Goal: Task Accomplishment & Management: Manage account settings

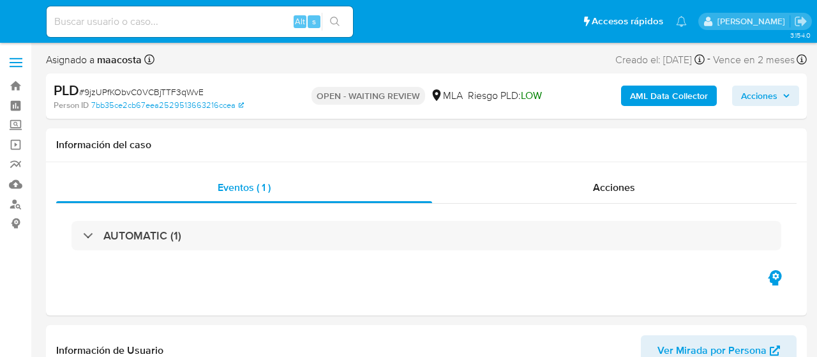
select select "10"
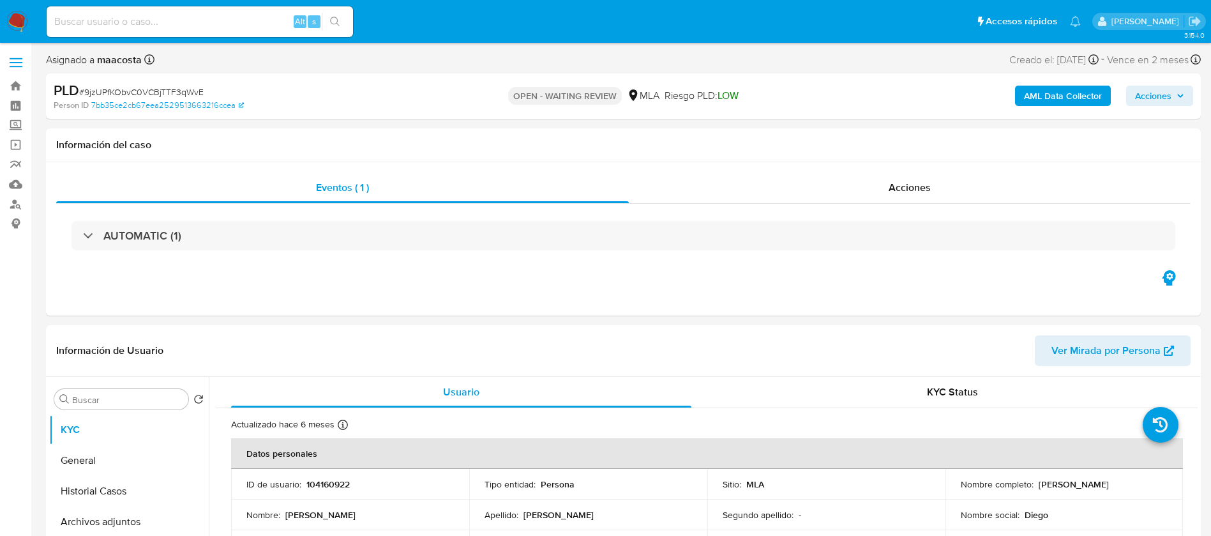
paste input "sI6pNqpubW8jo5r8KAMDsK61"
click at [230, 29] on input "sI6pNqpubW8jo5r8KAMDsK61" at bounding box center [200, 21] width 306 height 17
type input "sI6pNqpubW8jo5r8KAMDsK61"
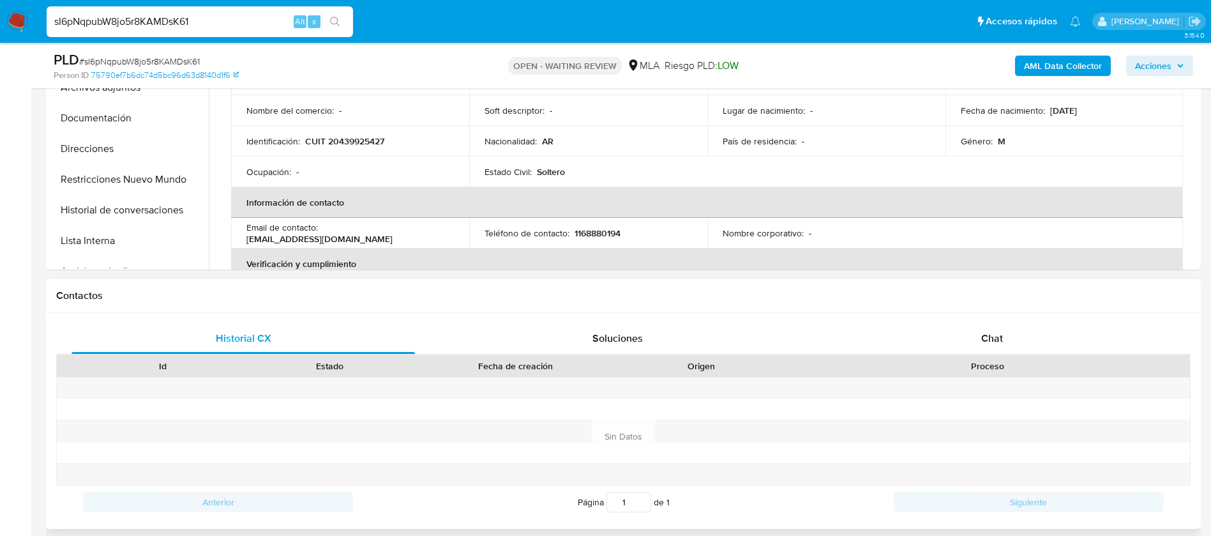
select select "10"
click at [817, 347] on div "Chat" at bounding box center [991, 338] width 343 height 31
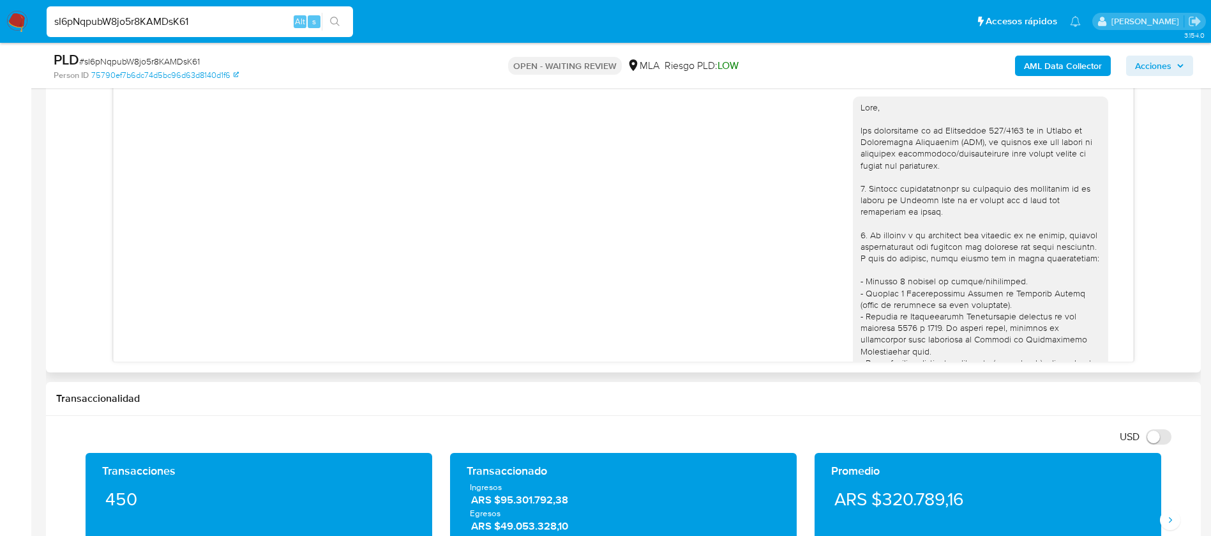
scroll to position [1154, 0]
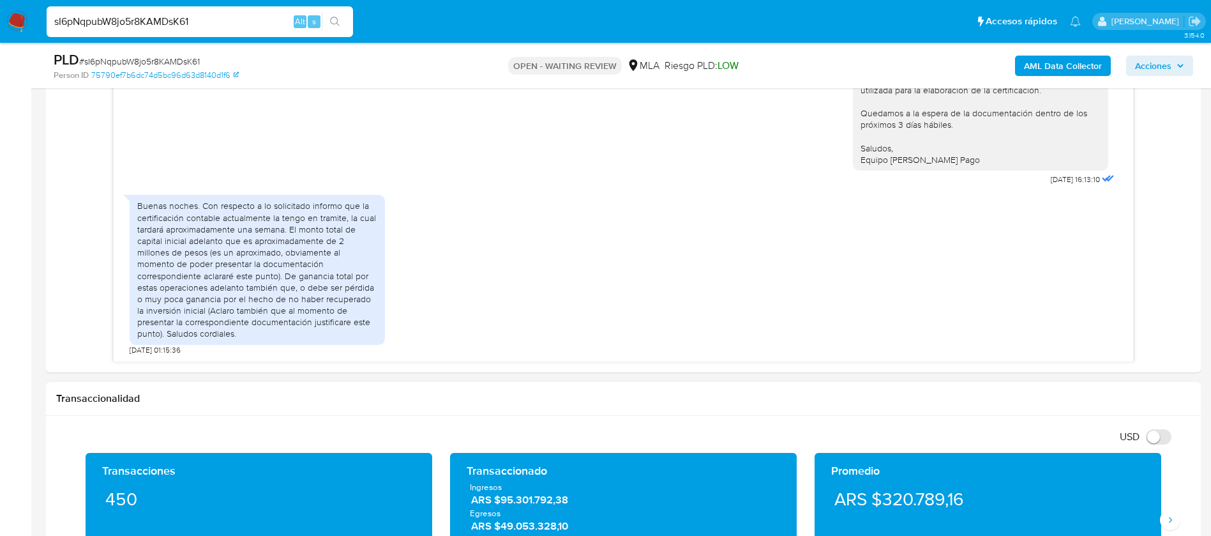
click at [579, 356] on div "Transaccionalidad" at bounding box center [623, 399] width 1155 height 34
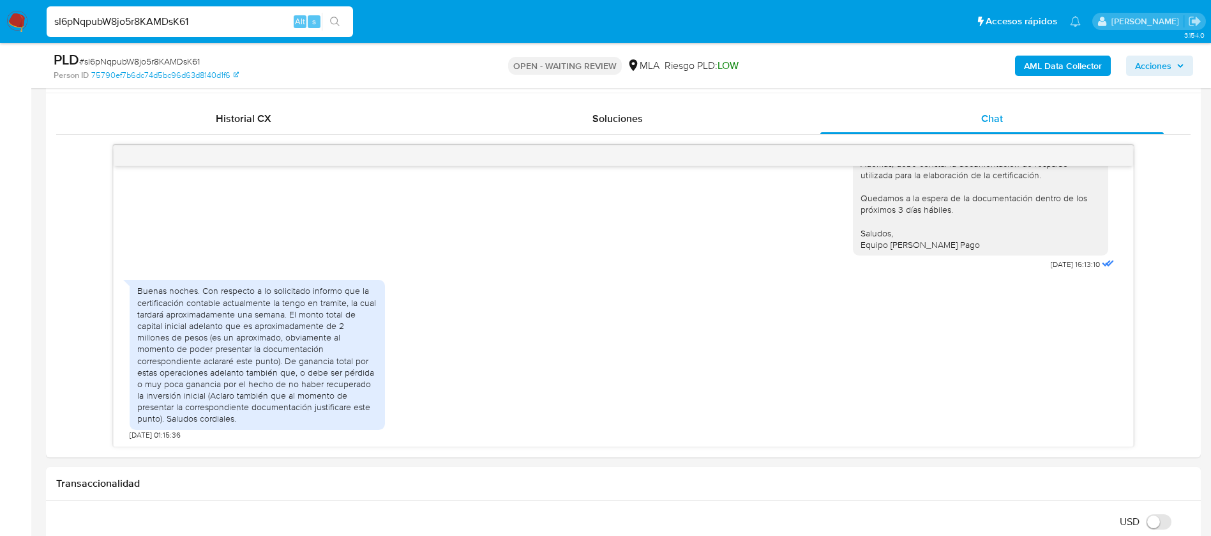
click at [215, 29] on input "sI6pNqpubW8jo5r8KAMDsK61" at bounding box center [200, 21] width 306 height 17
paste input "er16xlZ1Khu1YOPdGionpMpC"
type input "er16xlZ1Khu1YOPdGionpMpC"
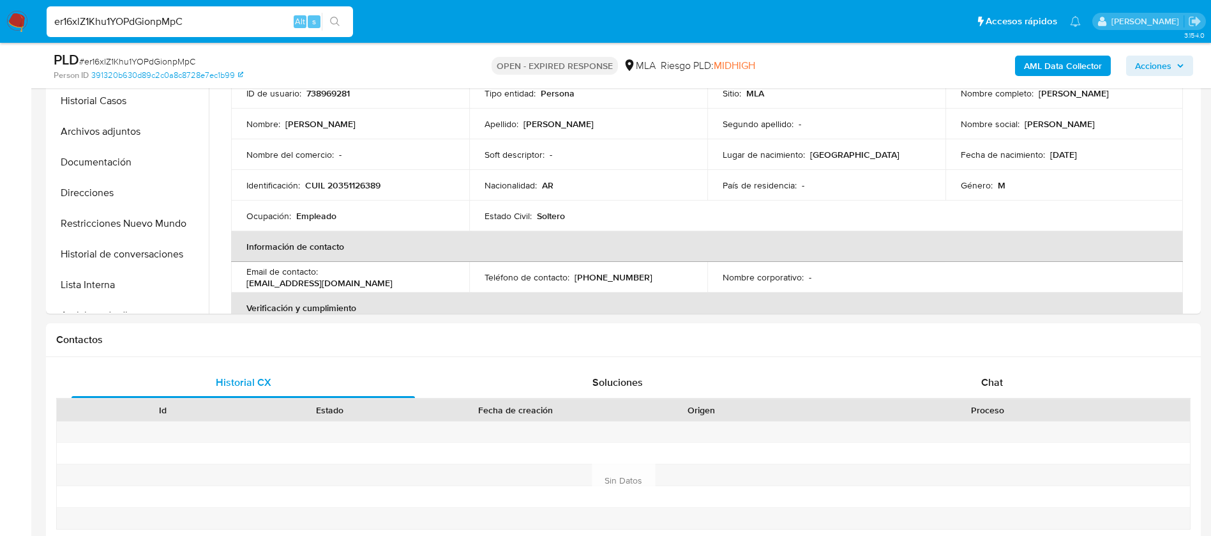
select select "10"
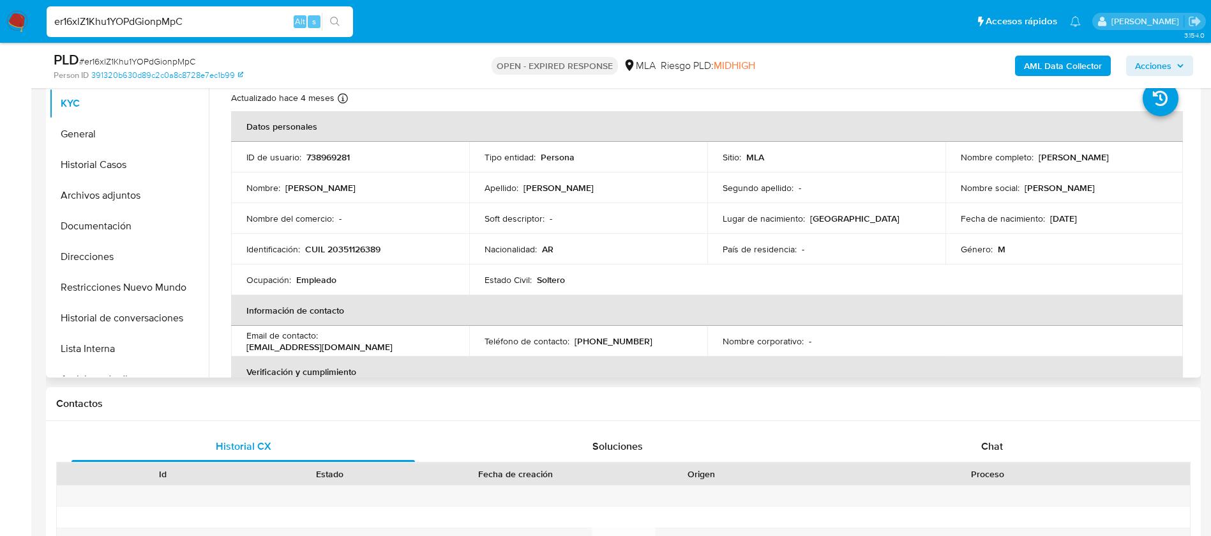
scroll to position [280, 0]
drag, startPoint x: 1034, startPoint y: 160, endPoint x: 1167, endPoint y: 164, distance: 132.9
click at [817, 164] on td "Nombre completo : Carlos Alberto Castillo" at bounding box center [1065, 158] width 238 height 31
copy p "Carlos Alberto Castillo"
click at [817, 356] on div "Chat" at bounding box center [991, 447] width 343 height 31
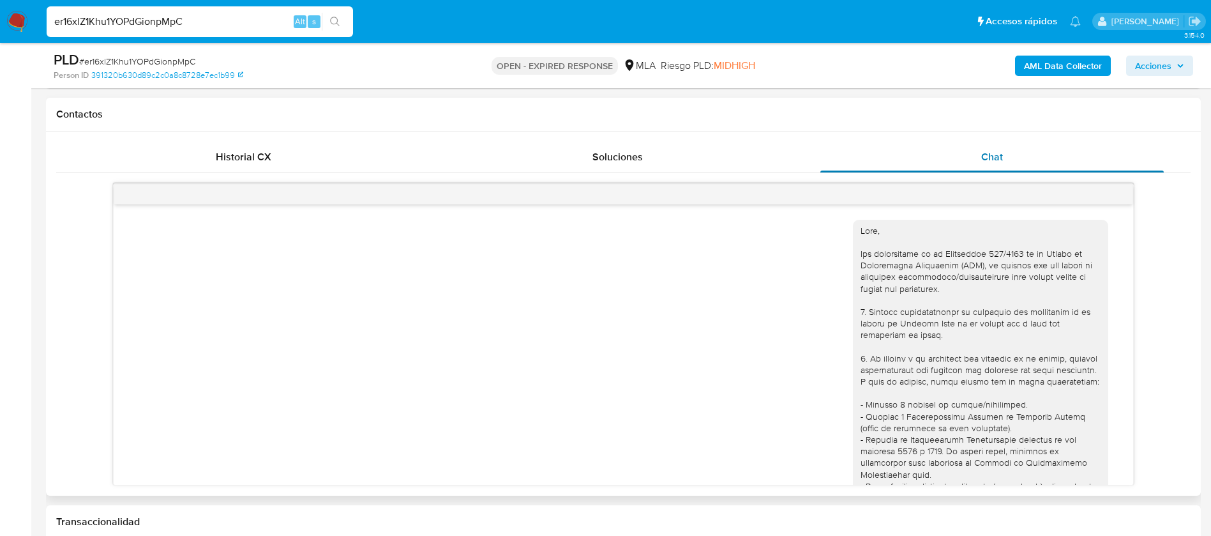
scroll to position [783, 0]
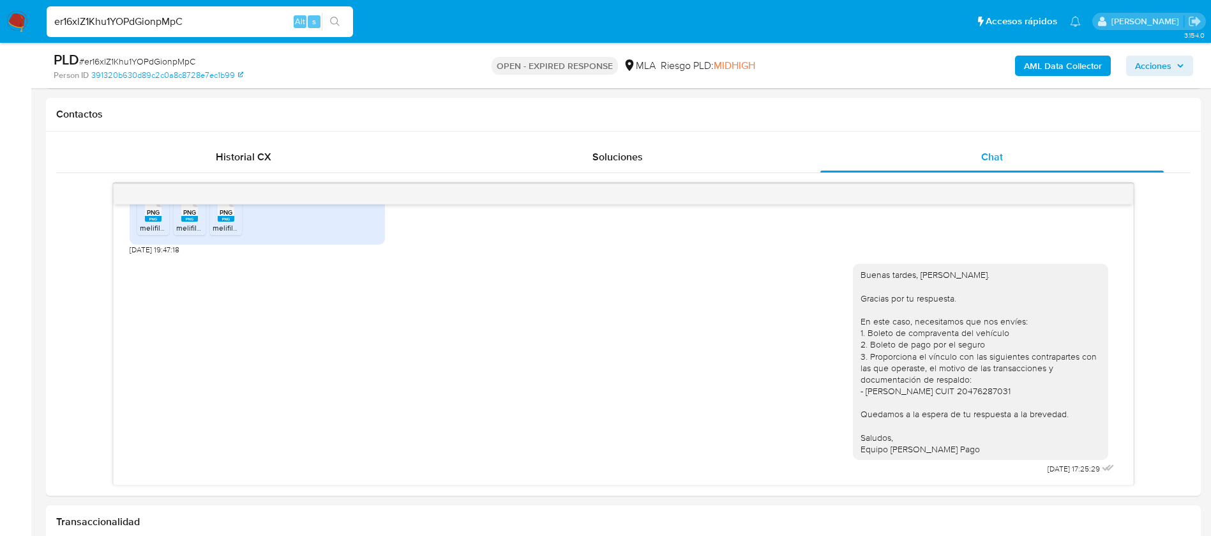
paste input "T6XouSqxNFDRkX17JWX77iUw"
click at [209, 26] on input "T6XouSqxNFDRkX17JWX77iUw" at bounding box center [200, 21] width 306 height 17
type input "T6XouSqxNFDRkX17JWX77iUw"
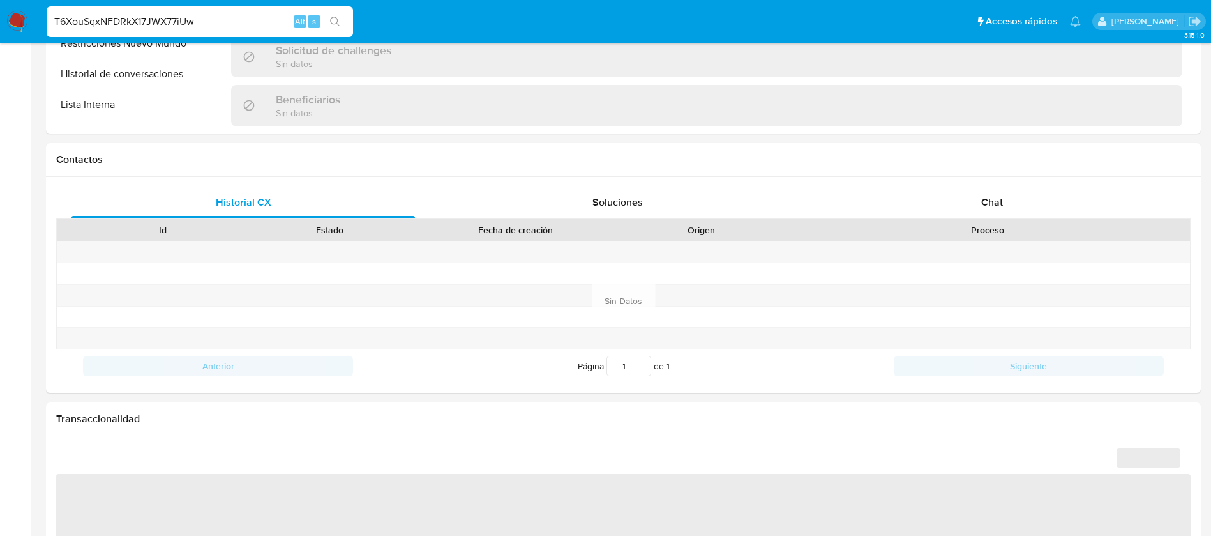
select select "10"
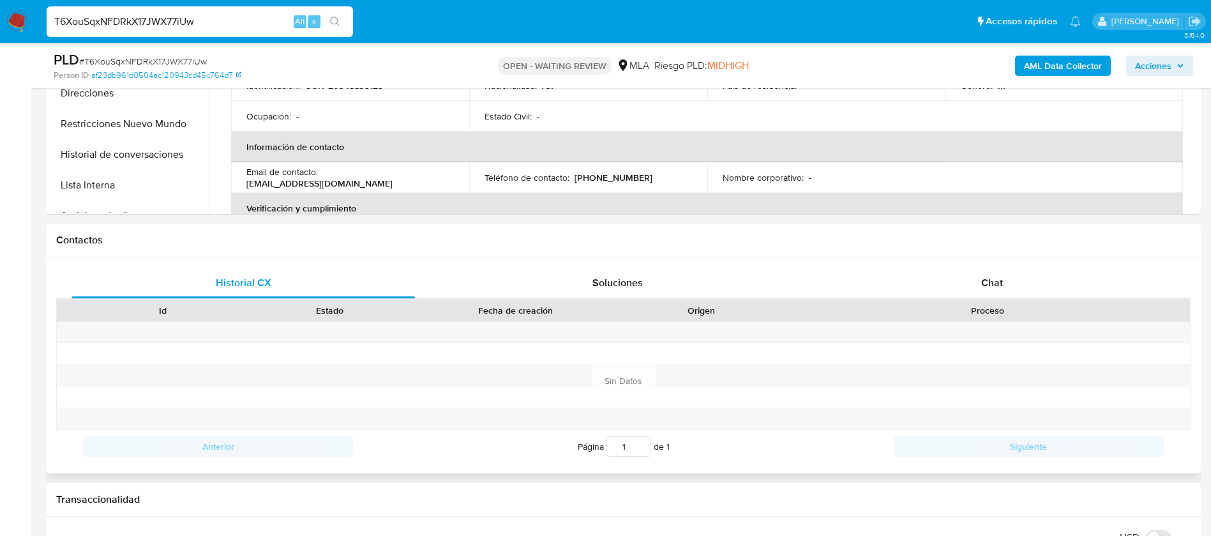
scroll to position [444, 0]
click at [817, 283] on span "Chat" at bounding box center [992, 283] width 22 height 15
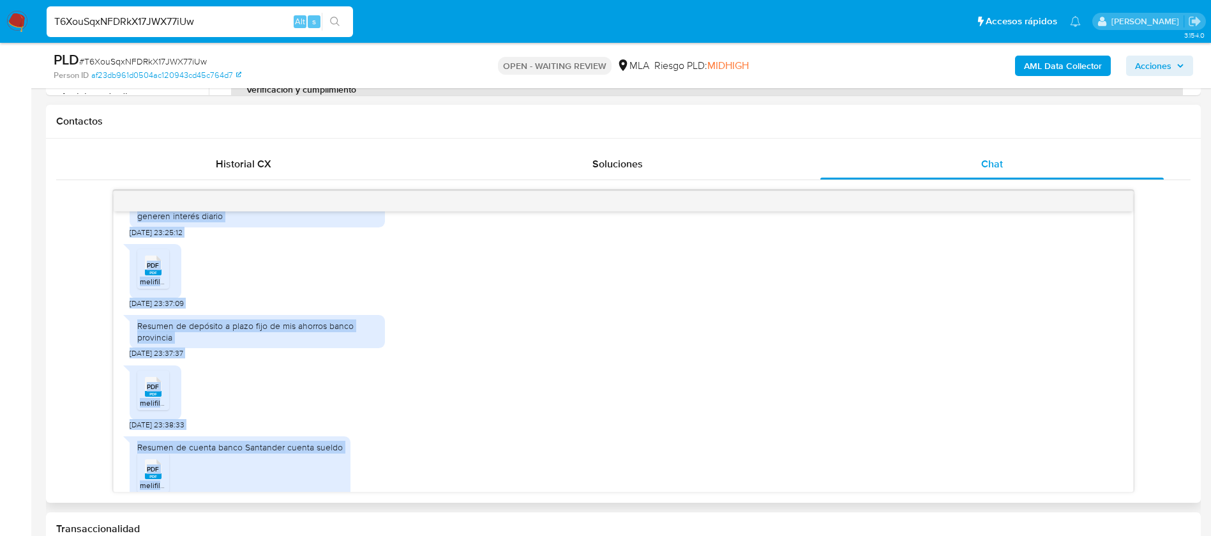
scroll to position [901, 0]
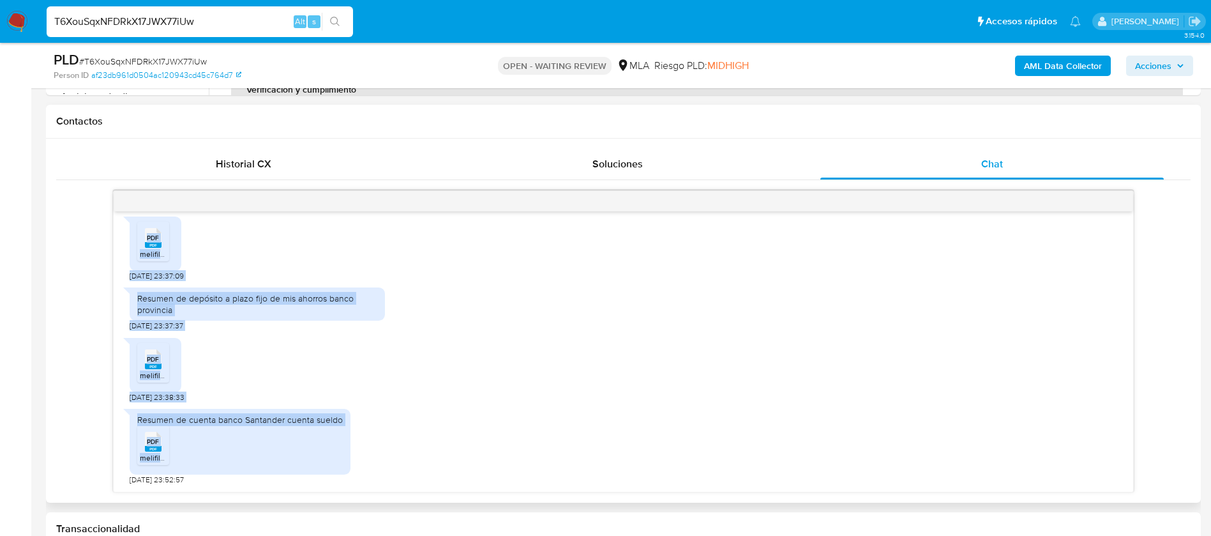
drag, startPoint x: 138, startPoint y: 311, endPoint x: 258, endPoint y: 481, distance: 208.5
click at [258, 356] on div "17/07/2025 20:02:24 PDF PDF melifile8284423753429875569.pdf PDF PDF melifile275…" at bounding box center [624, 351] width 1020 height 280
copy div "Ahorros de 10 años de antigüedad con mi empleador adjunto recibos de sueldos 17…"
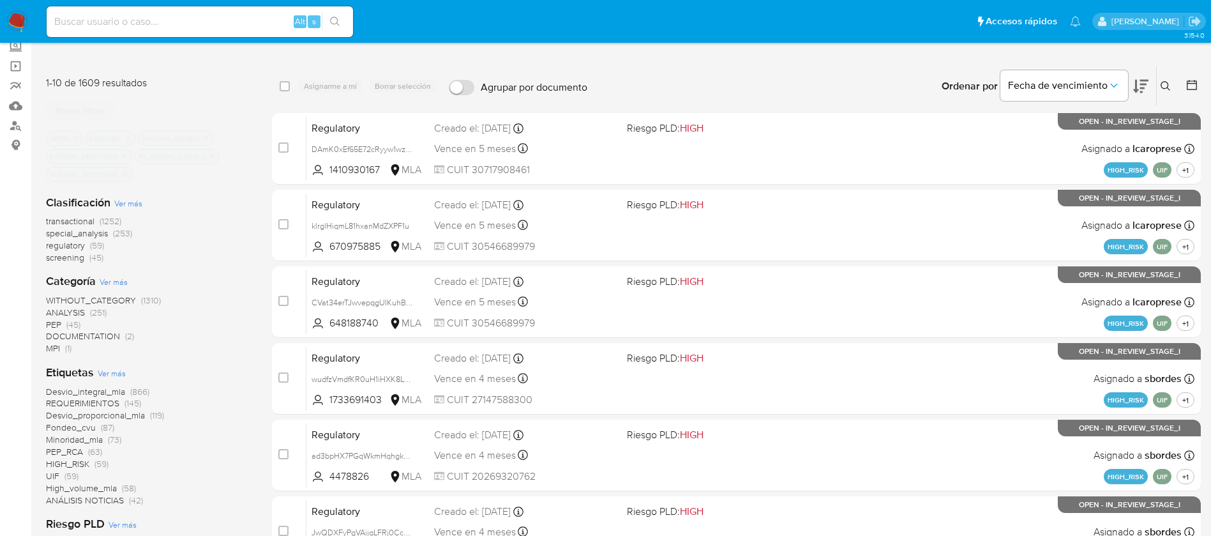
scroll to position [51, 0]
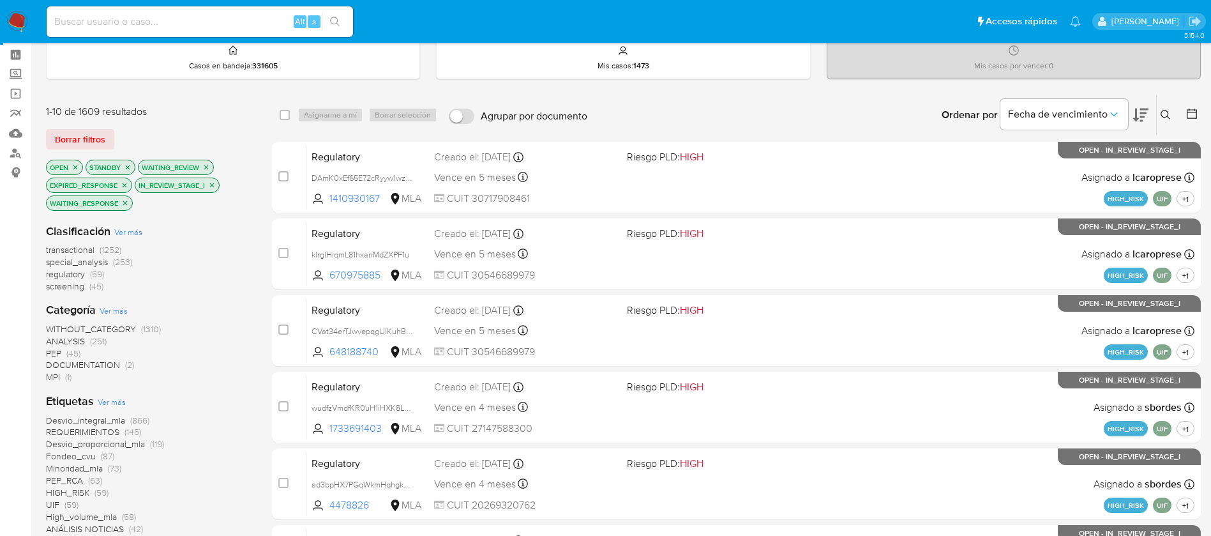
click at [1190, 114] on icon at bounding box center [1192, 113] width 13 height 13
click at [1191, 117] on icon at bounding box center [1192, 113] width 13 height 13
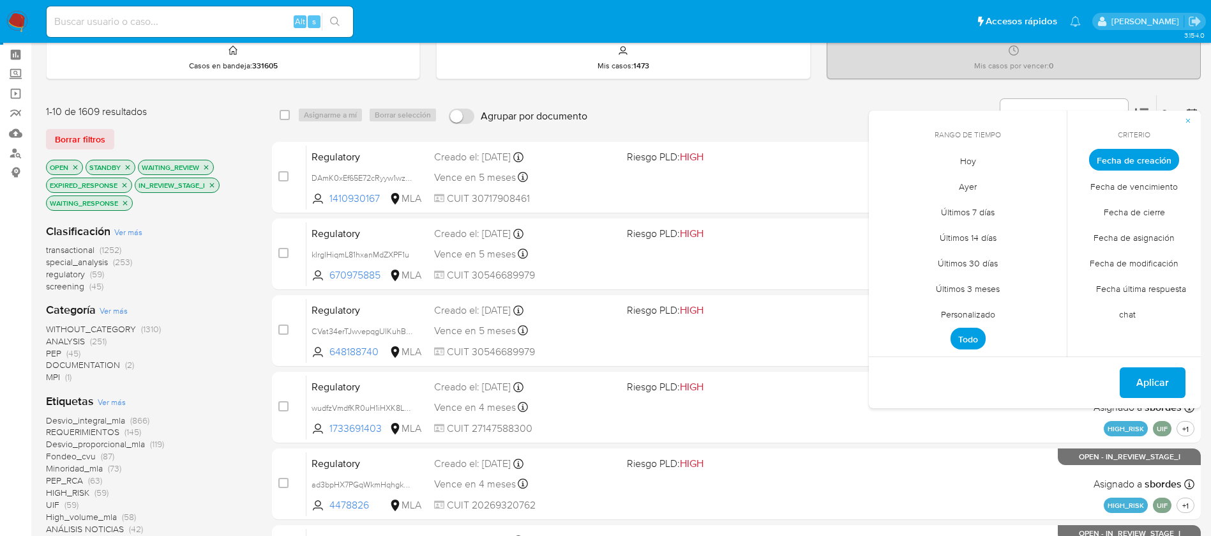
click at [953, 316] on span "Personalizado" at bounding box center [968, 314] width 81 height 26
click at [992, 228] on button "1" at bounding box center [993, 230] width 20 height 20
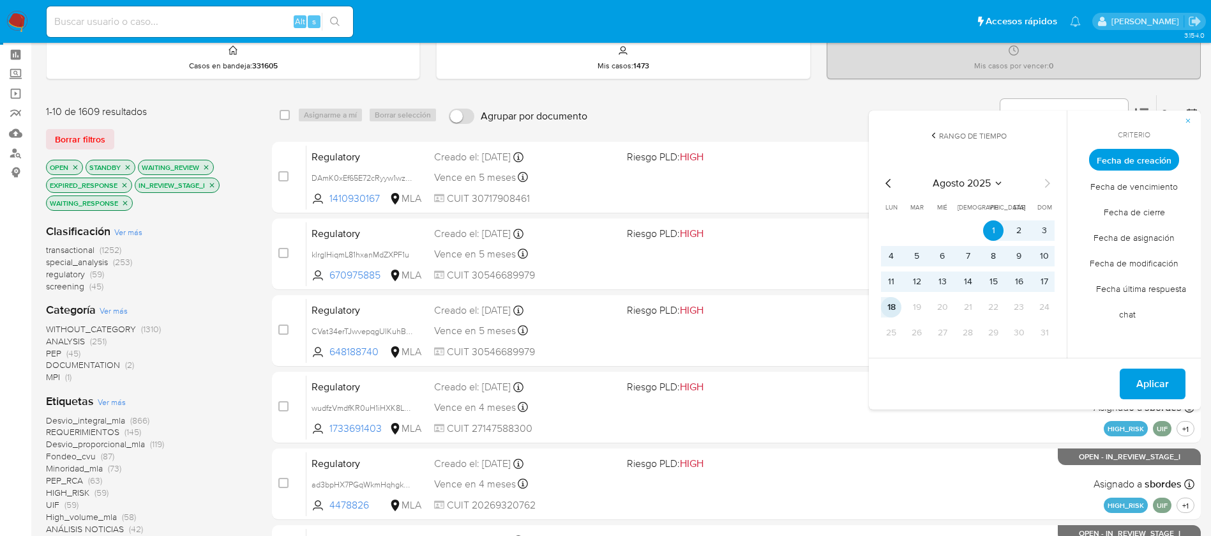
click at [887, 309] on button "18" at bounding box center [891, 307] width 20 height 20
click at [1147, 386] on span "Aplicar" at bounding box center [1152, 384] width 33 height 28
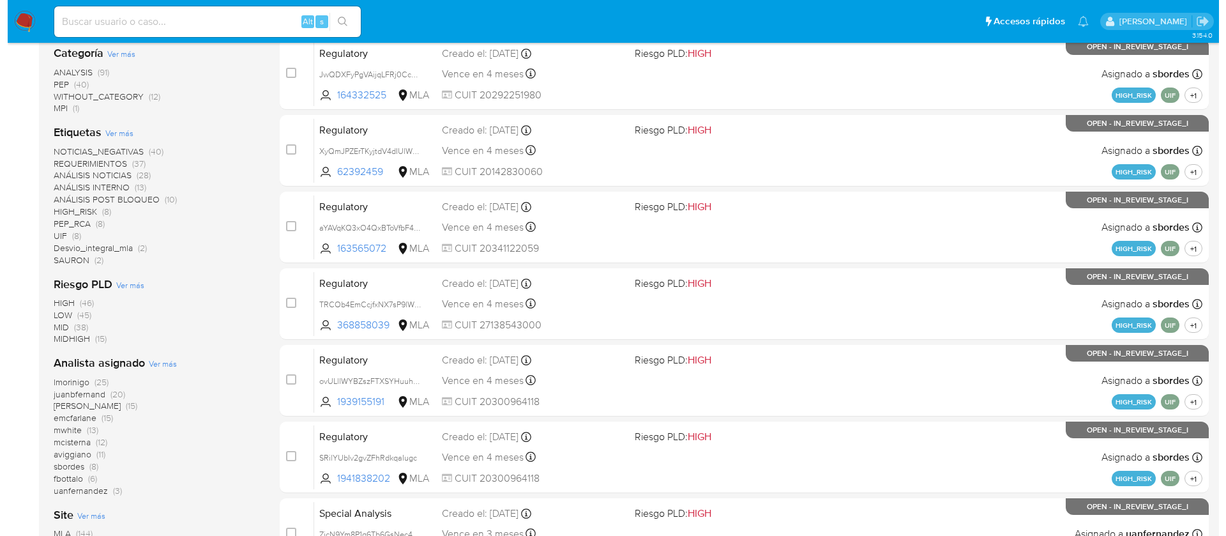
scroll to position [310, 0]
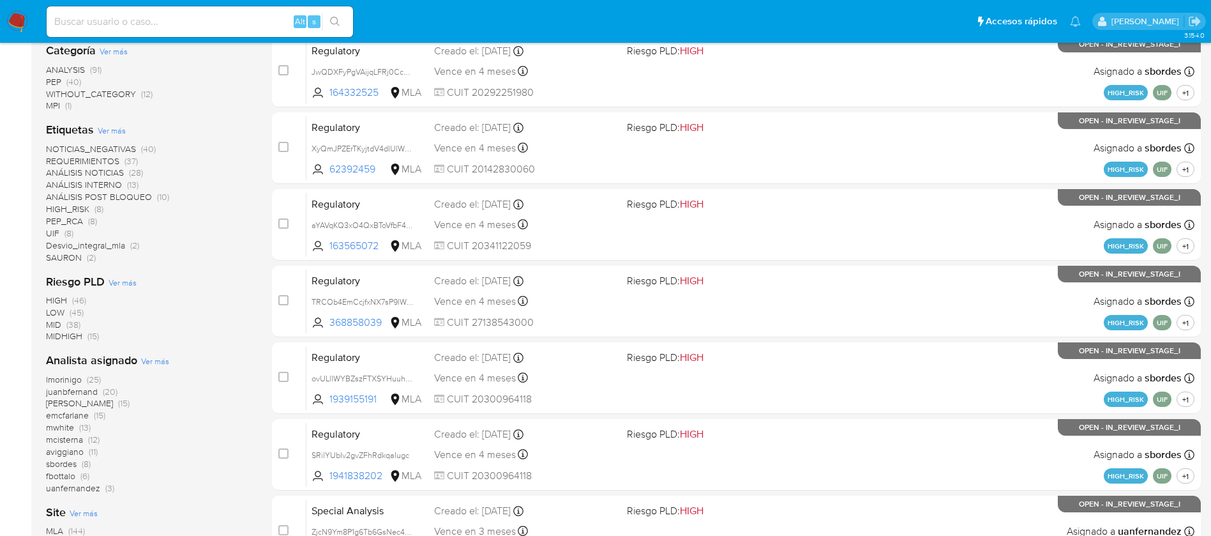
click at [157, 356] on span "Ver más" at bounding box center [155, 360] width 28 height 11
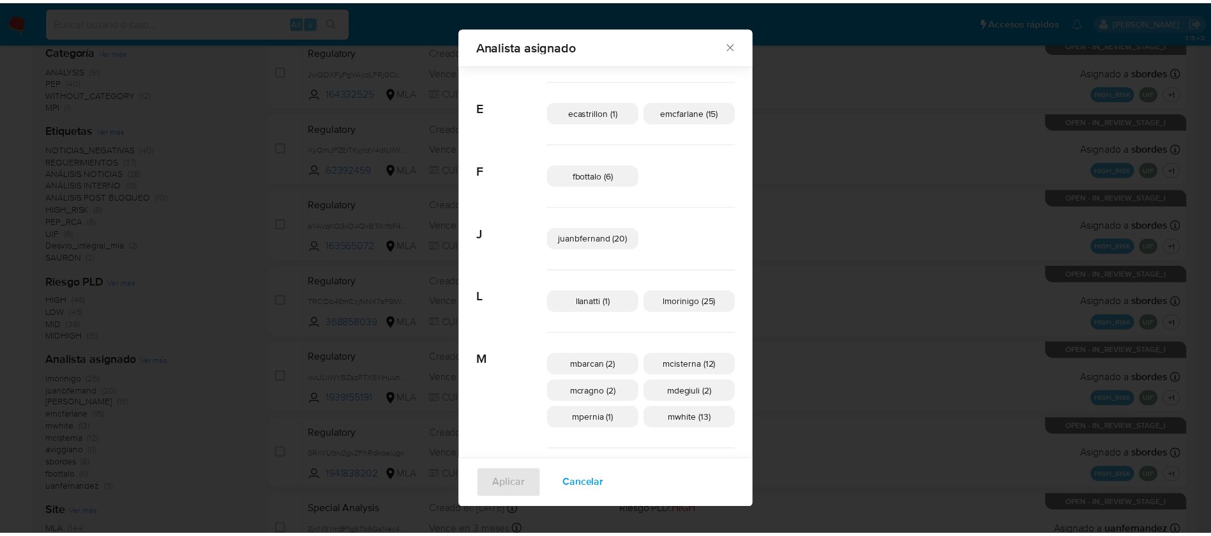
scroll to position [161, 0]
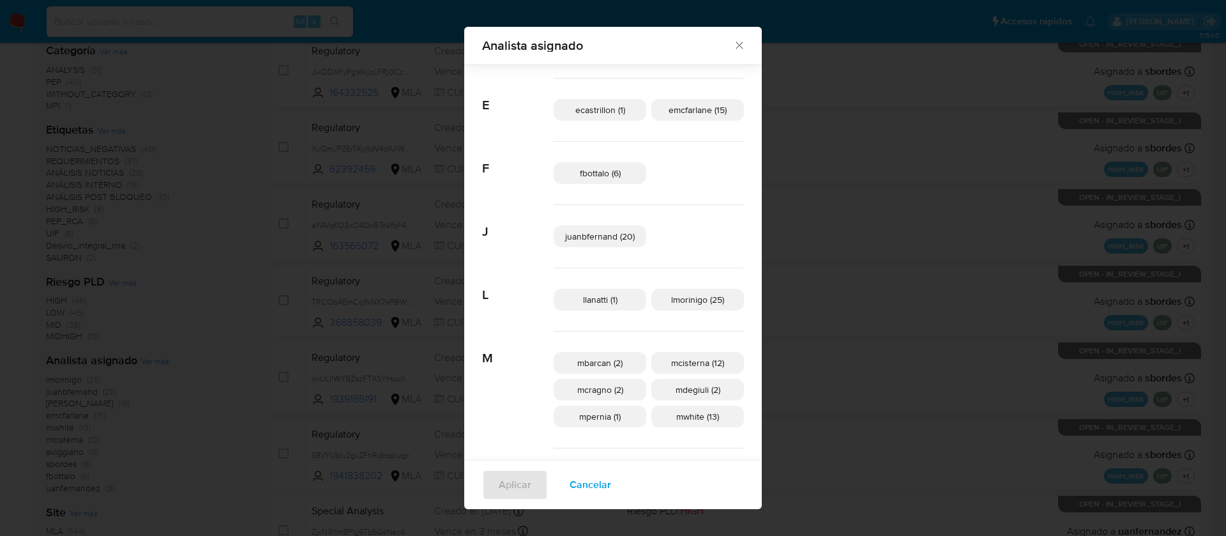
click at [924, 230] on div "Analista asignado Buscar A afaruolo (1) amedzovich (15) aviggiano (11) avilosio…" at bounding box center [613, 268] width 1226 height 536
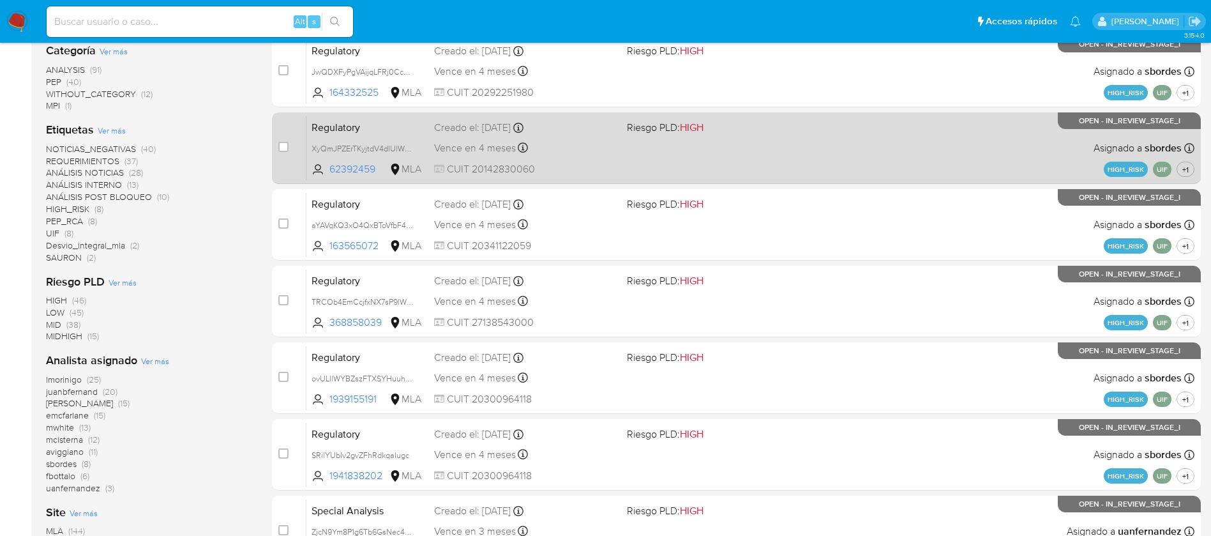
scroll to position [0, 0]
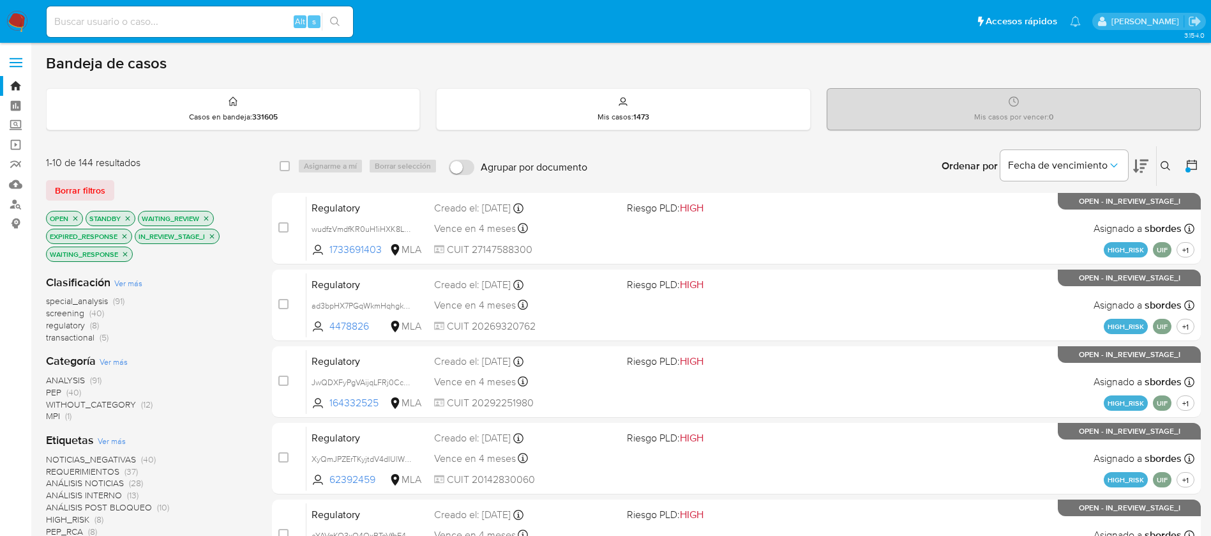
click at [1196, 165] on icon at bounding box center [1192, 165] width 10 height 10
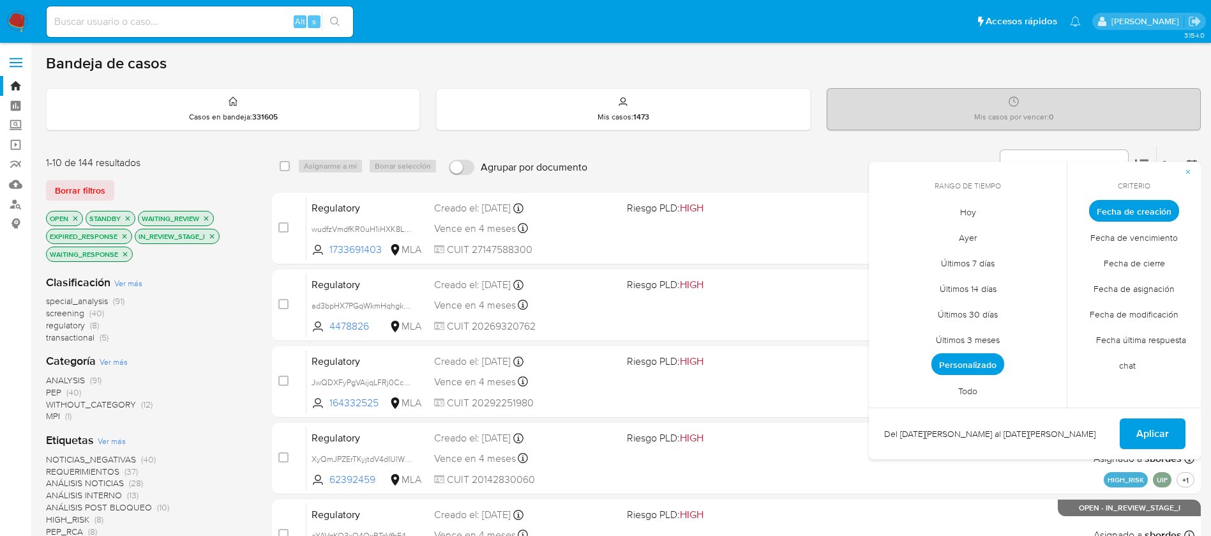
click at [977, 364] on span "Personalizado" at bounding box center [968, 364] width 73 height 22
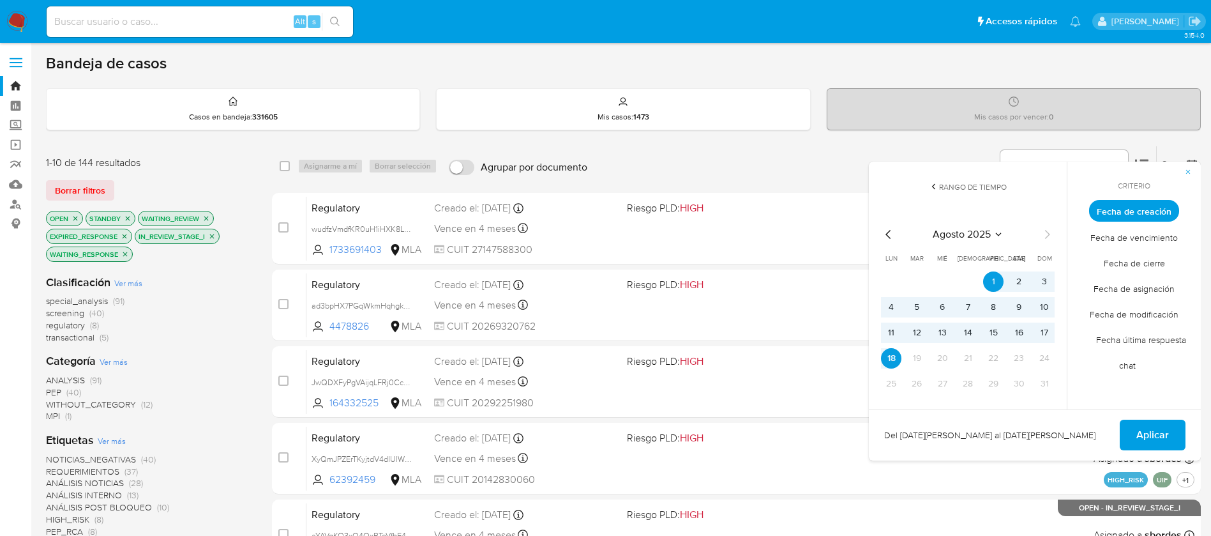
click at [887, 233] on icon "Mes anterior" at bounding box center [888, 234] width 5 height 9
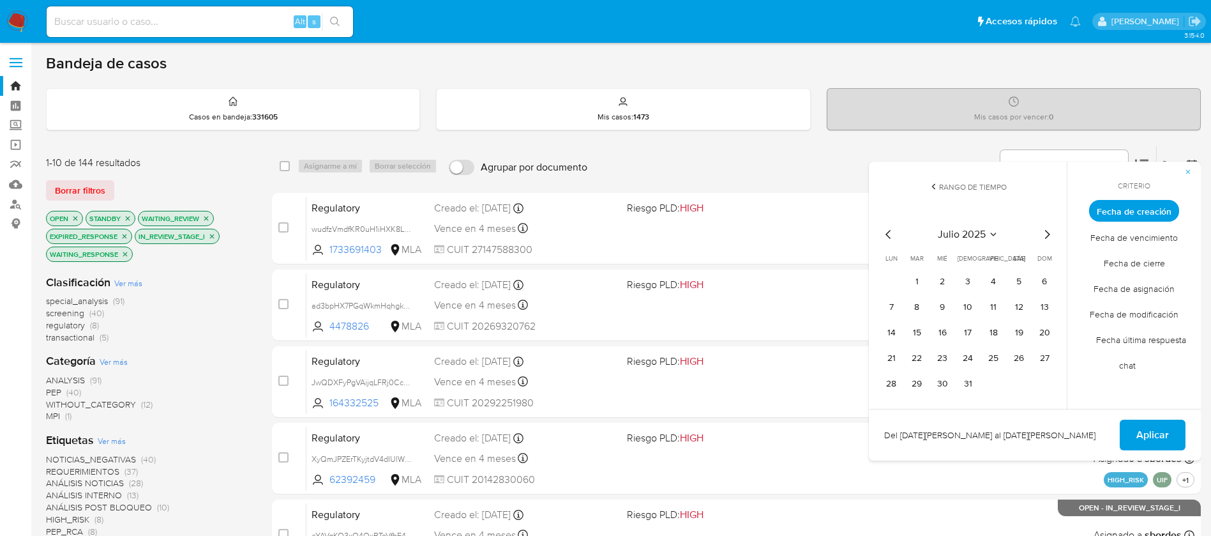
click at [886, 237] on icon "Mes anterior" at bounding box center [888, 234] width 15 height 15
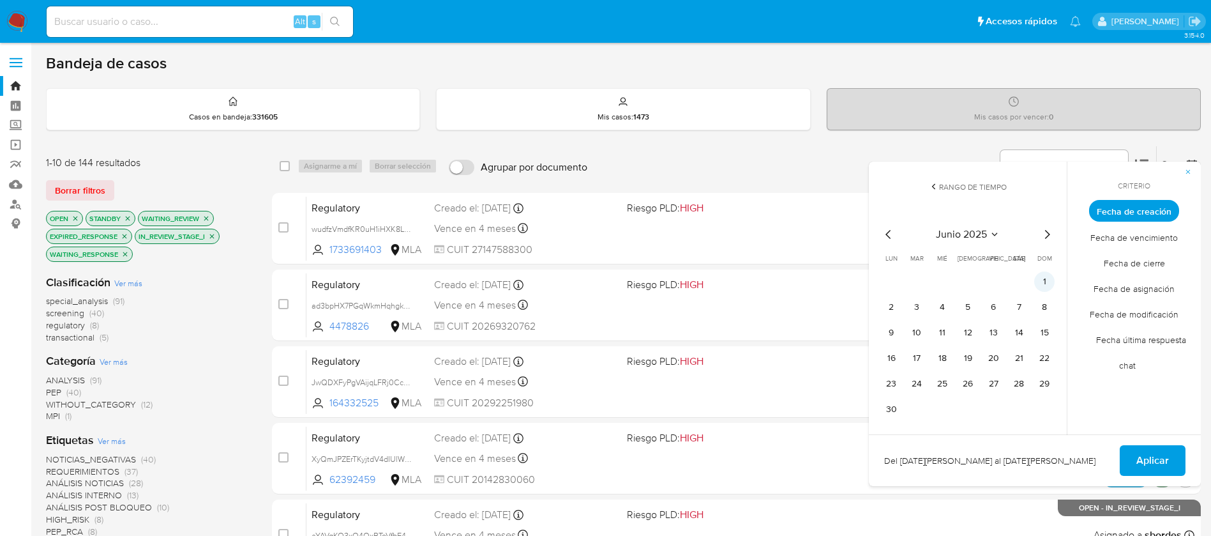
click at [1047, 280] on button "1" at bounding box center [1044, 281] width 20 height 20
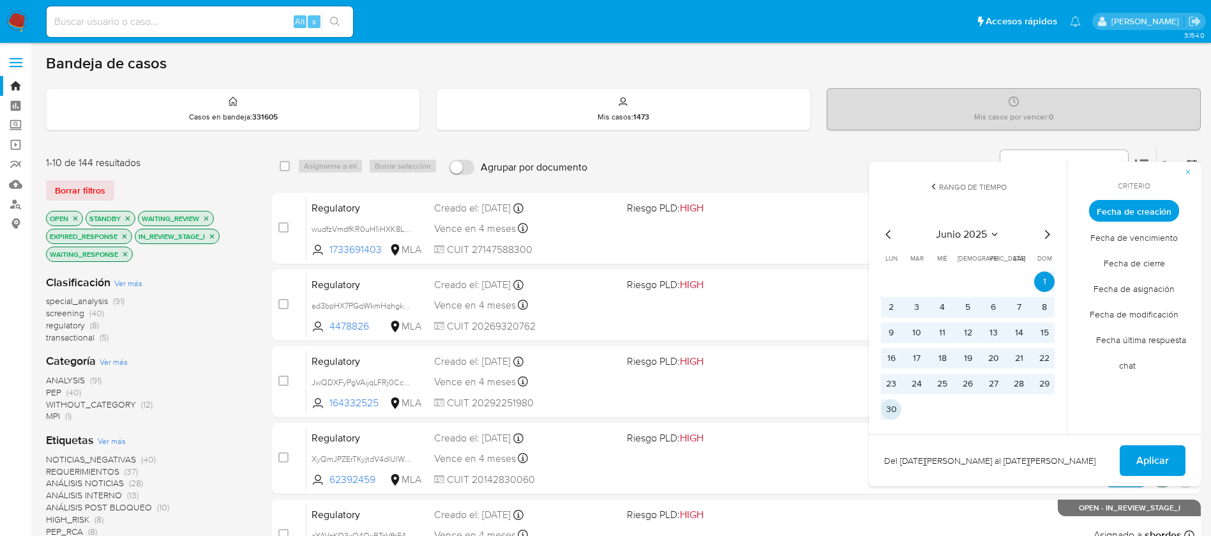
click at [889, 407] on button "30" at bounding box center [891, 409] width 20 height 20
click at [1135, 456] on button "Aplicar" at bounding box center [1153, 460] width 66 height 31
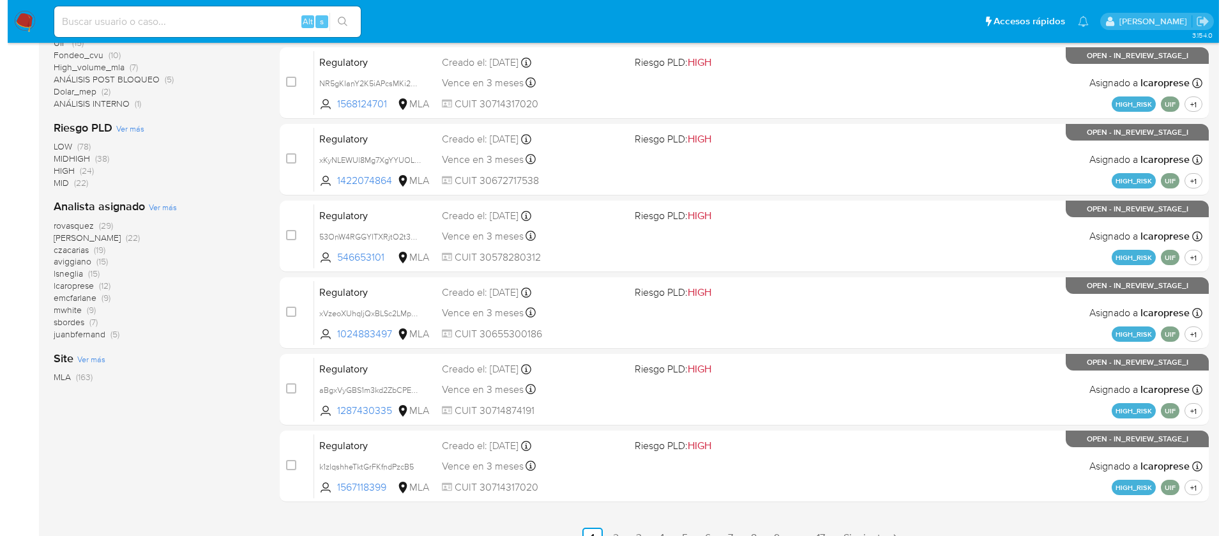
scroll to position [453, 0]
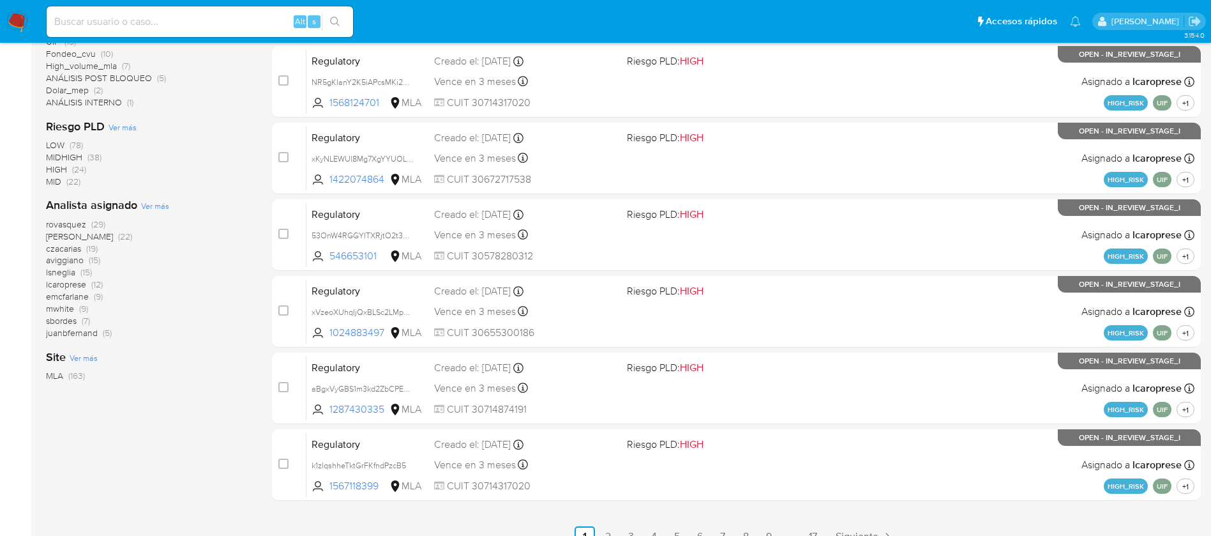
click at [154, 206] on span "Ver más" at bounding box center [155, 205] width 28 height 11
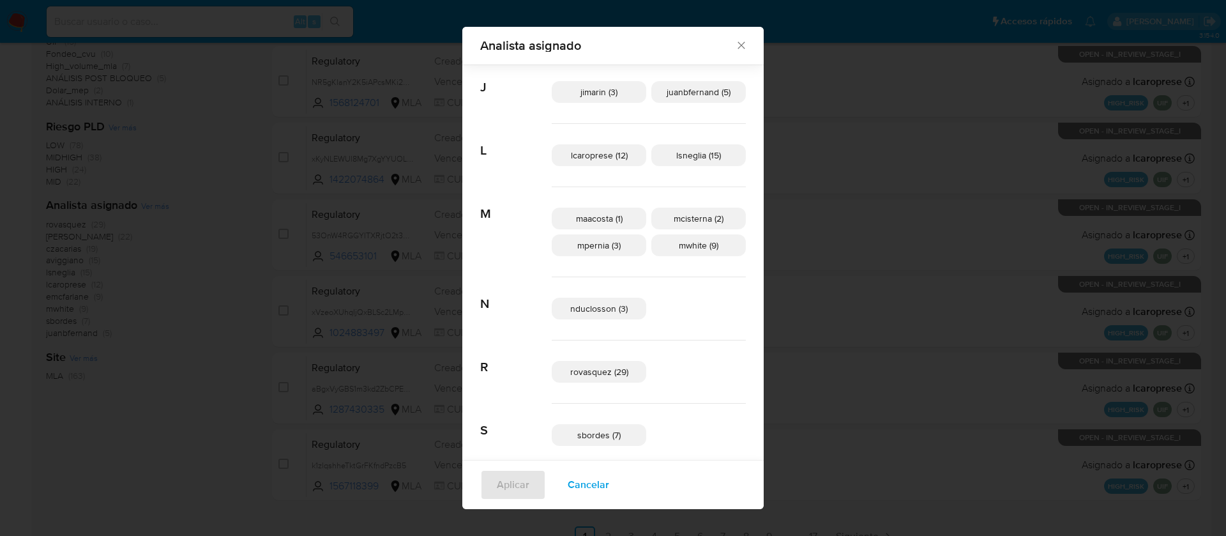
scroll to position [341, 0]
click at [594, 219] on span "maacosta (1)" at bounding box center [599, 219] width 47 height 13
click at [525, 490] on span "Aplicar" at bounding box center [513, 485] width 33 height 28
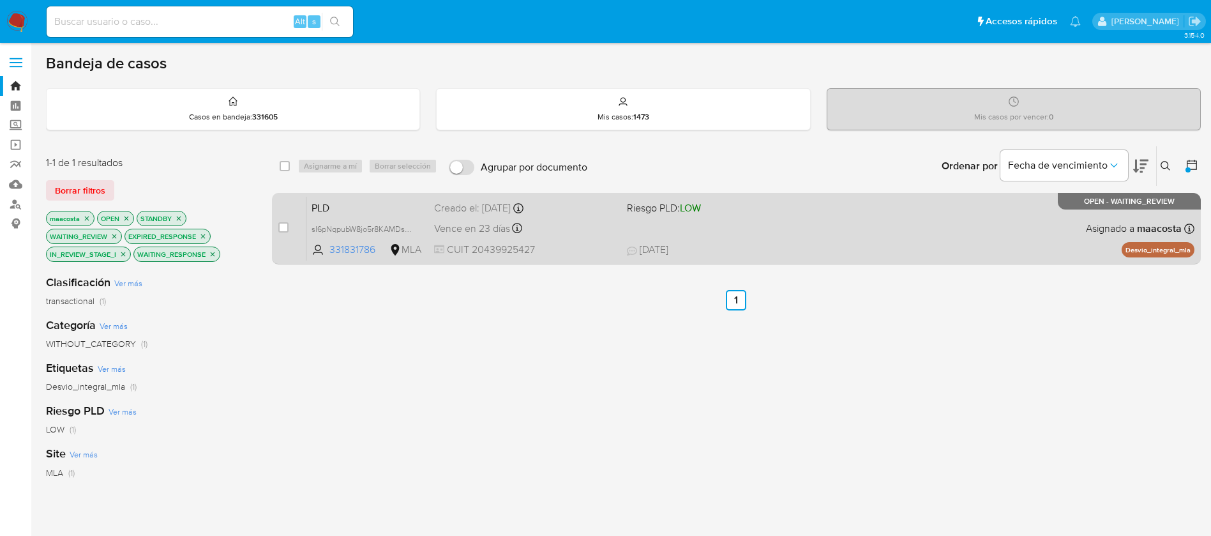
click at [359, 214] on span "PLD" at bounding box center [368, 207] width 112 height 17
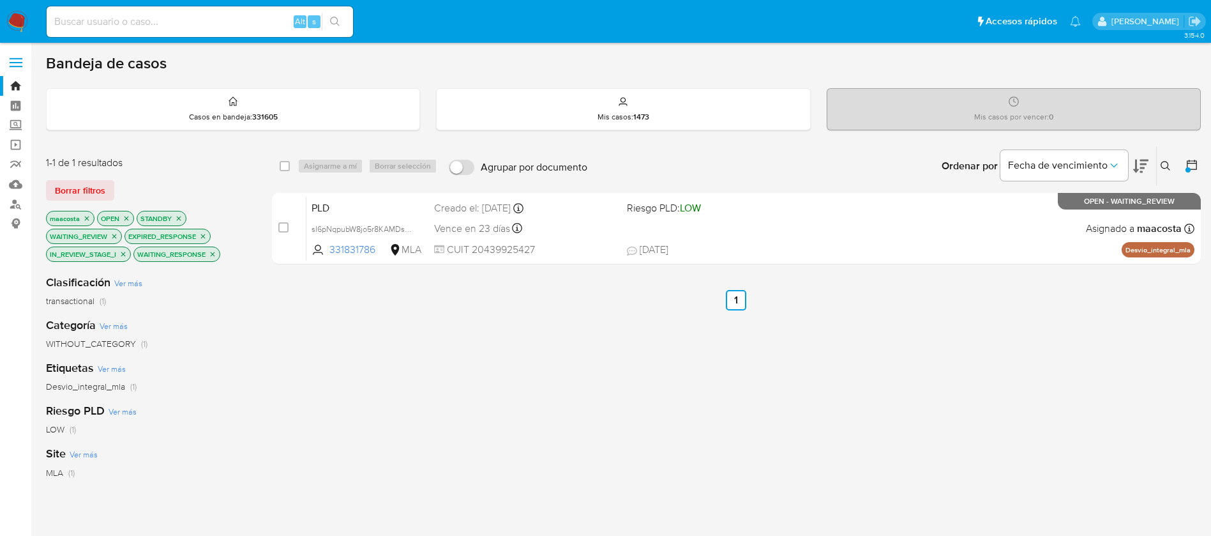
click at [1166, 169] on icon at bounding box center [1166, 166] width 10 height 10
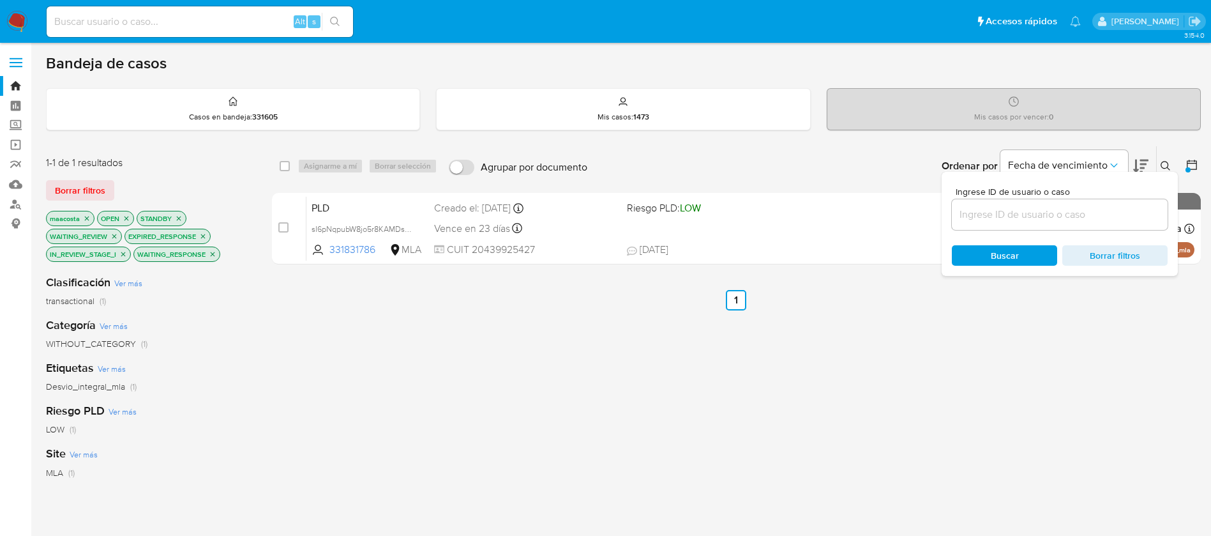
click at [1190, 167] on icon at bounding box center [1192, 164] width 13 height 13
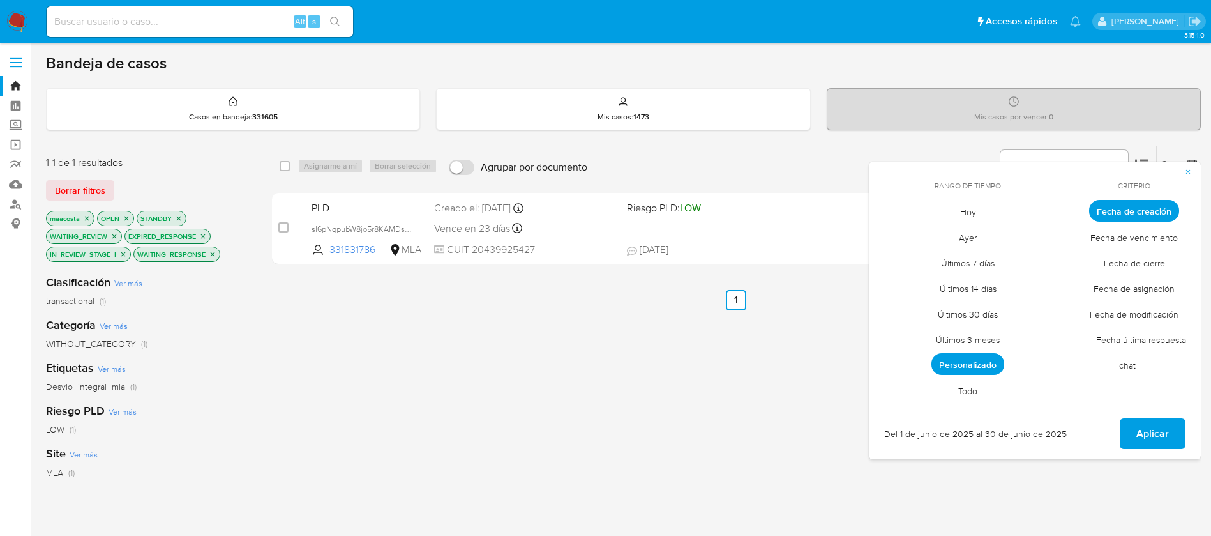
click at [962, 388] on span "Todo" at bounding box center [968, 390] width 46 height 26
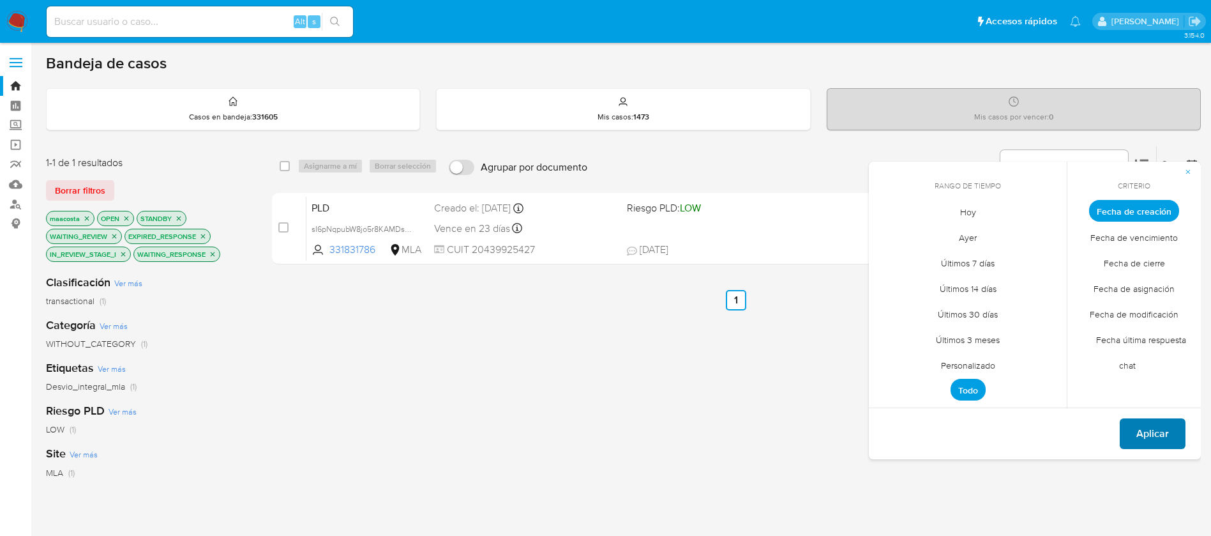
click at [1147, 437] on span "Aplicar" at bounding box center [1152, 433] width 33 height 28
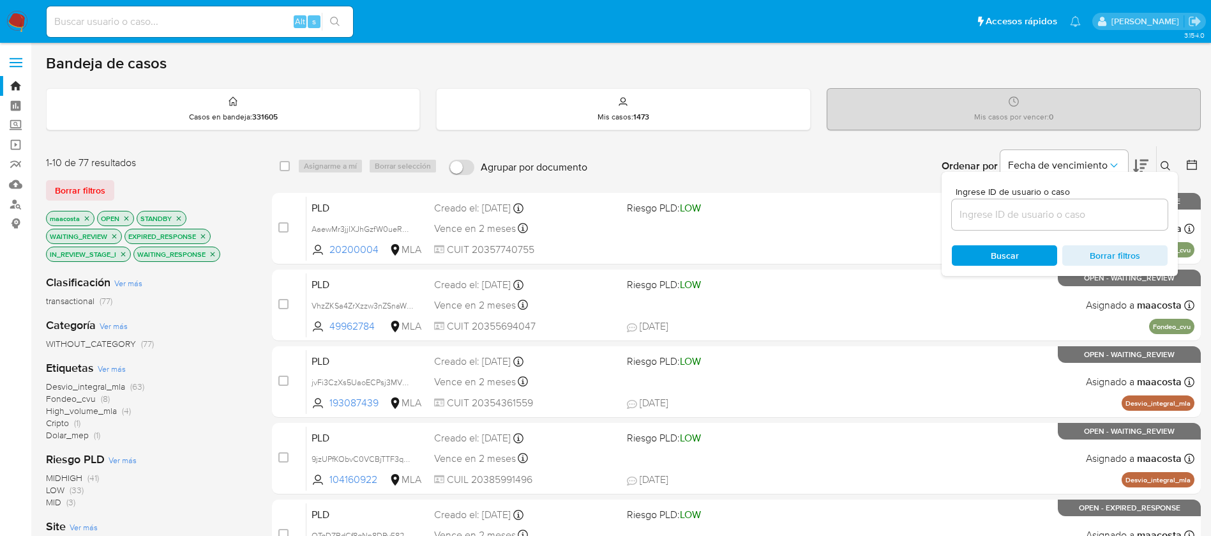
click at [1094, 216] on input at bounding box center [1060, 214] width 216 height 17
paste input "er16xlZ1Khu1YOPdGionpMpC"
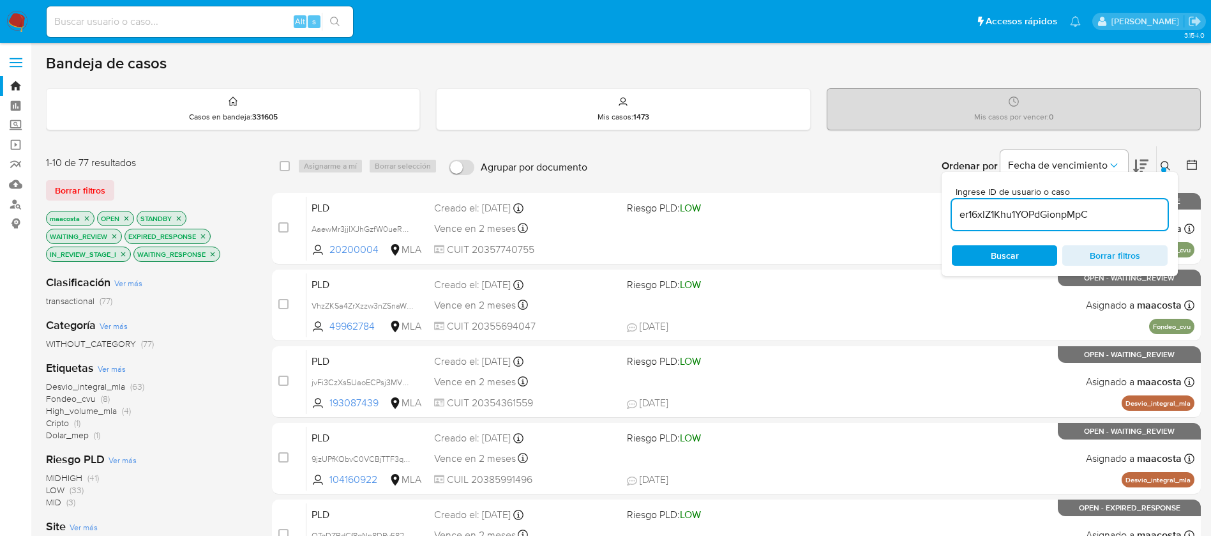
type input "er16xlZ1Khu1YOPdGionpMpC"
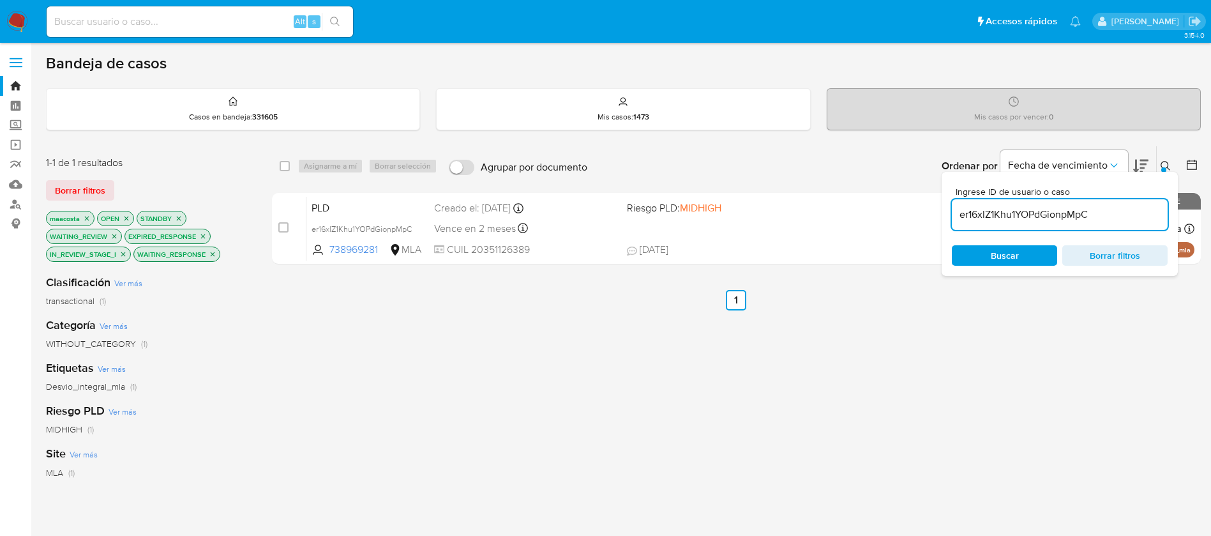
click at [274, 156] on div "select-all-cases-checkbox Asignarme a mí Borrar selección Agrupar por documento…" at bounding box center [736, 166] width 929 height 40
click at [284, 167] on input "checkbox" at bounding box center [285, 166] width 10 height 10
checkbox input "true"
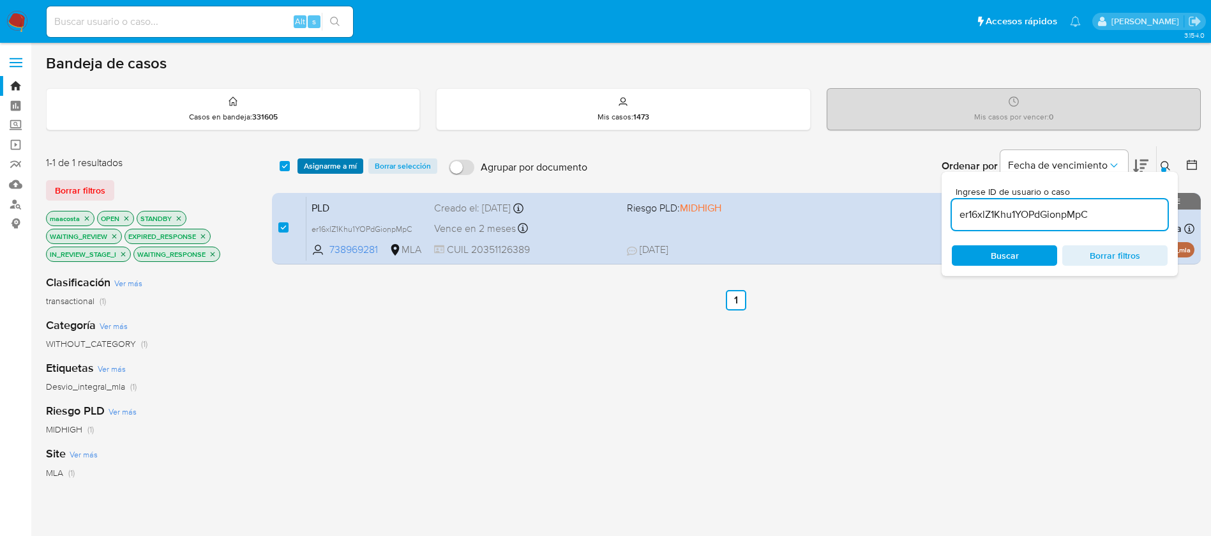
click at [313, 169] on span "Asignarme a mí" at bounding box center [330, 166] width 53 height 13
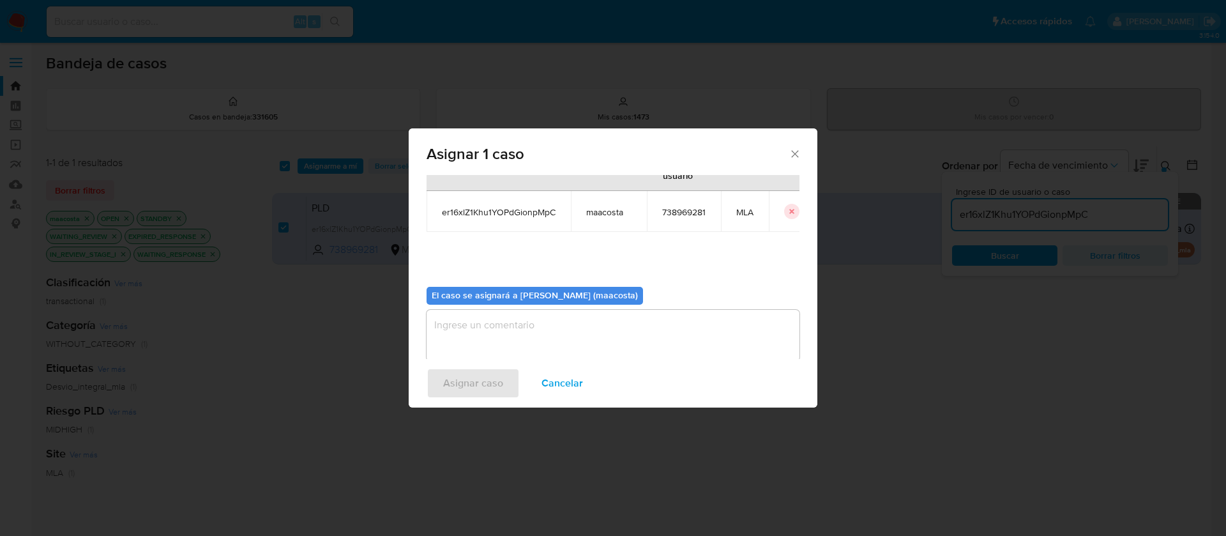
scroll to position [66, 0]
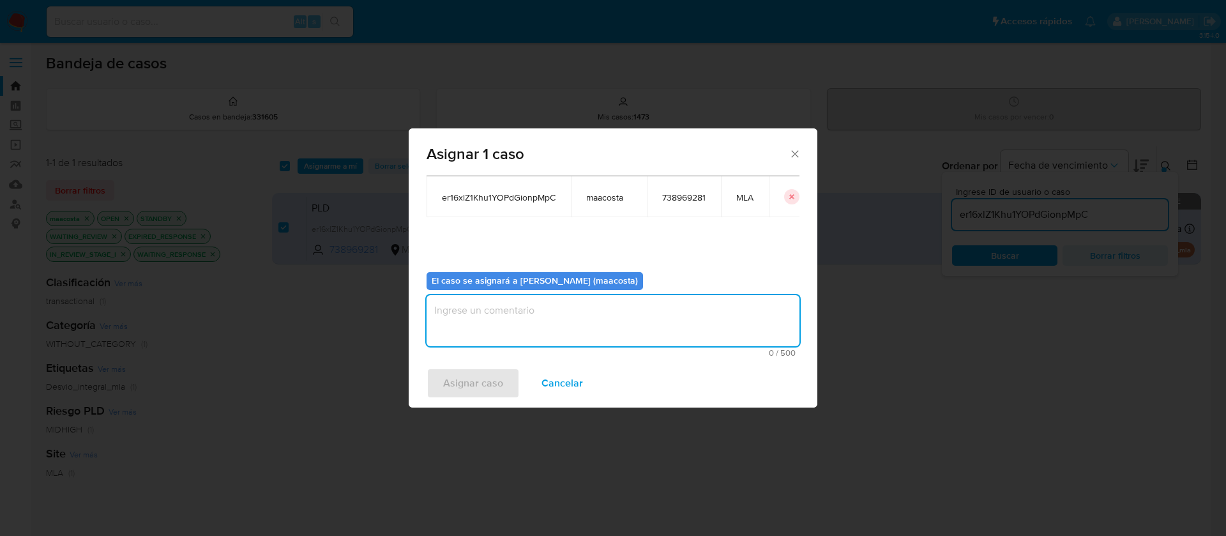
click at [513, 303] on textarea "assign-modal" at bounding box center [612, 320] width 373 height 51
click at [469, 388] on span "Asignar caso" at bounding box center [473, 383] width 60 height 28
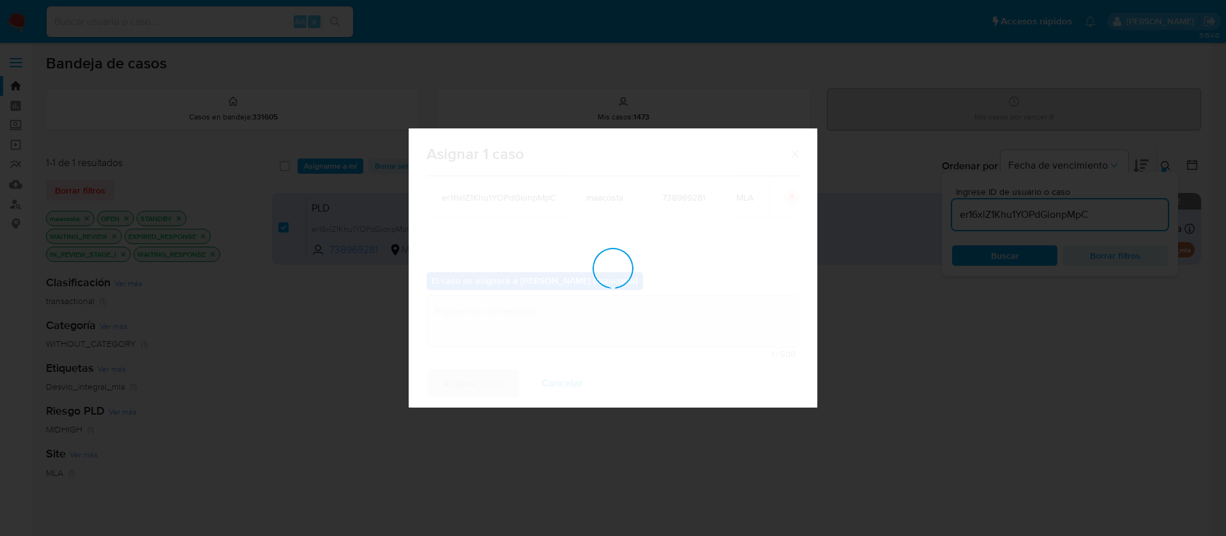
checkbox input "false"
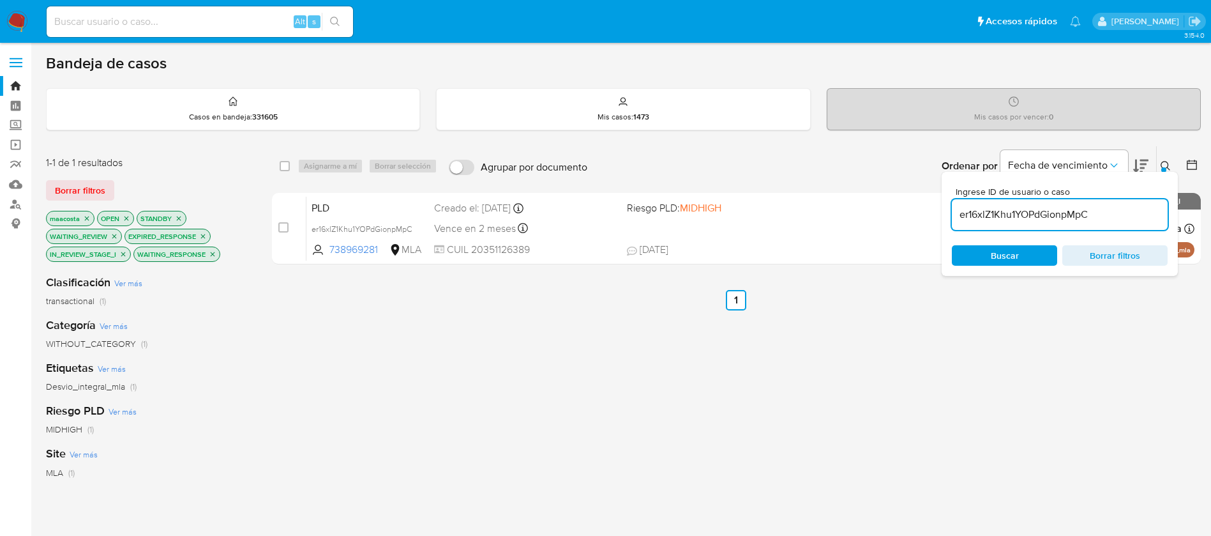
click at [1017, 216] on input "er16xlZ1Khu1YOPdGionpMpC" at bounding box center [1060, 214] width 216 height 17
paste input "T6XouSqxNFDRkX17JWX77iUw"
type input "T6XouSqxNFDRkX17JWX77iUw"
click at [285, 163] on input "checkbox" at bounding box center [285, 166] width 10 height 10
checkbox input "true"
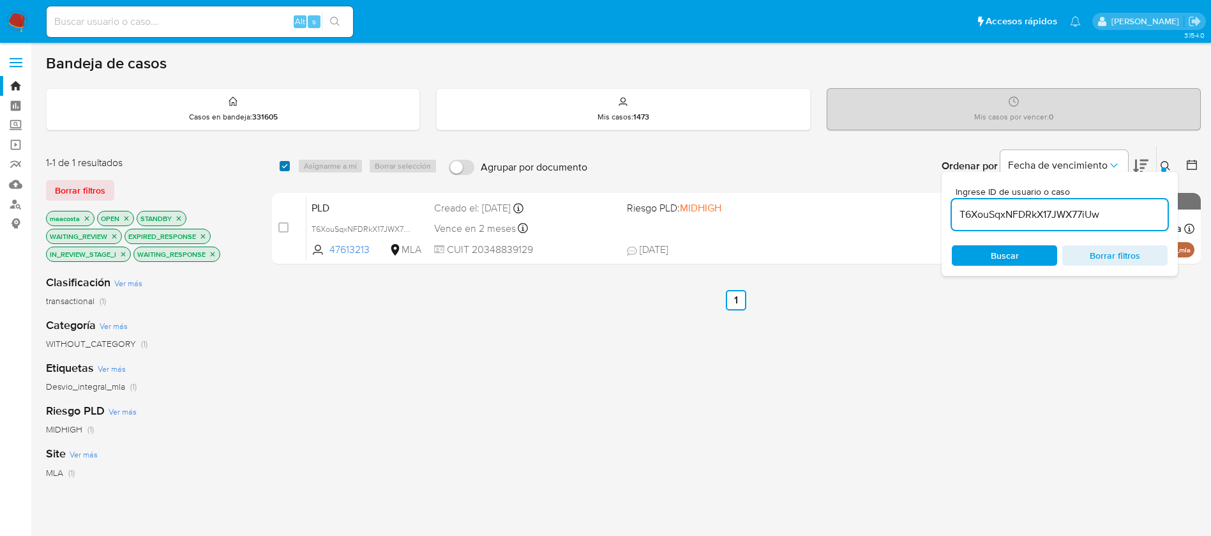
checkbox input "true"
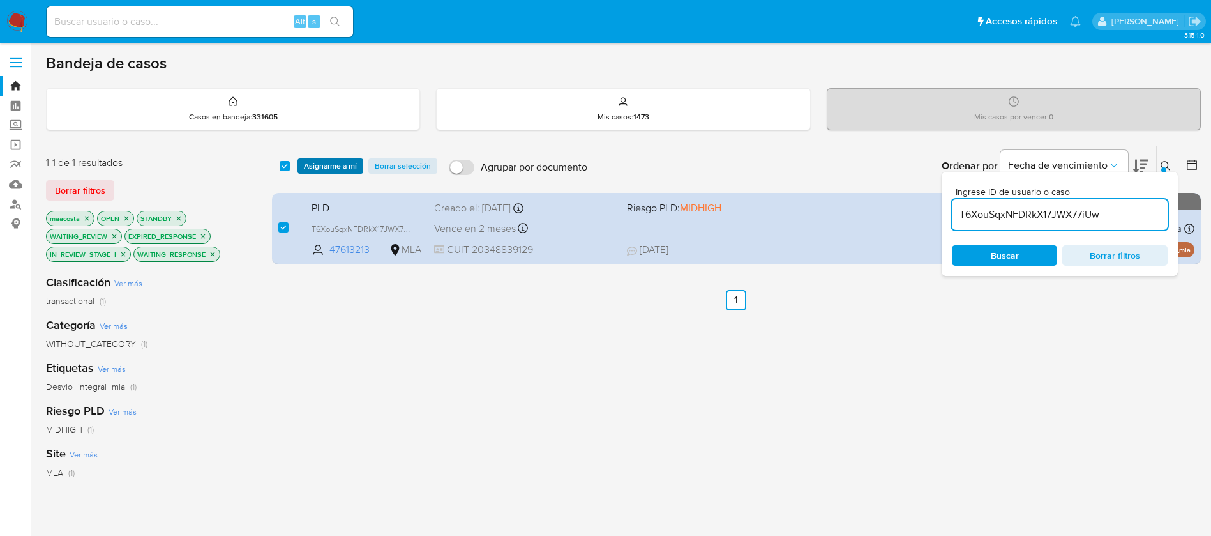
click at [321, 166] on span "Asignarme a mí" at bounding box center [330, 166] width 53 height 13
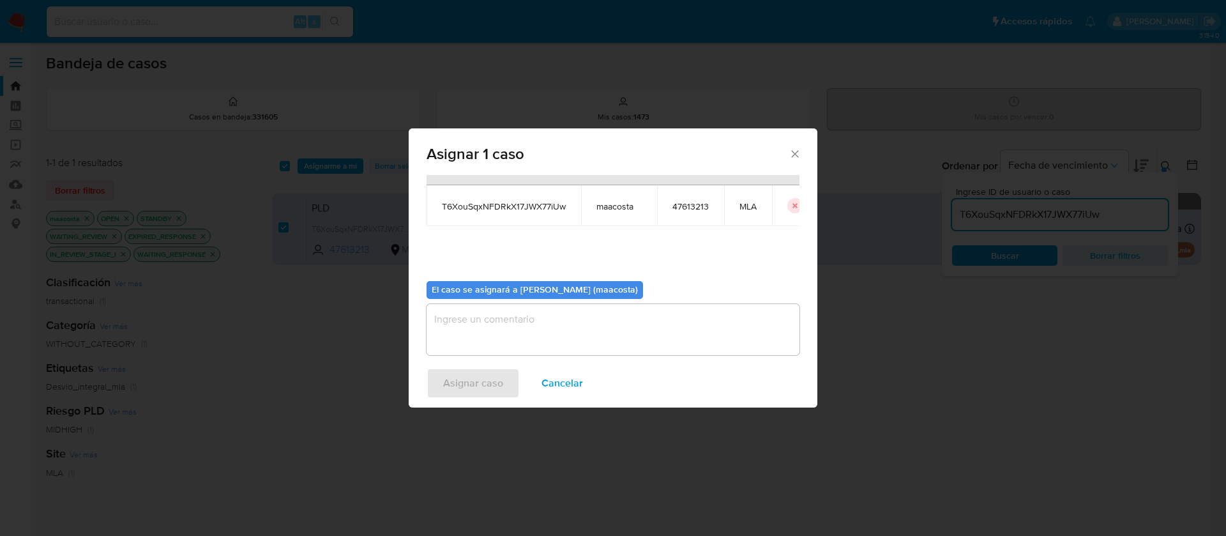
scroll to position [66, 0]
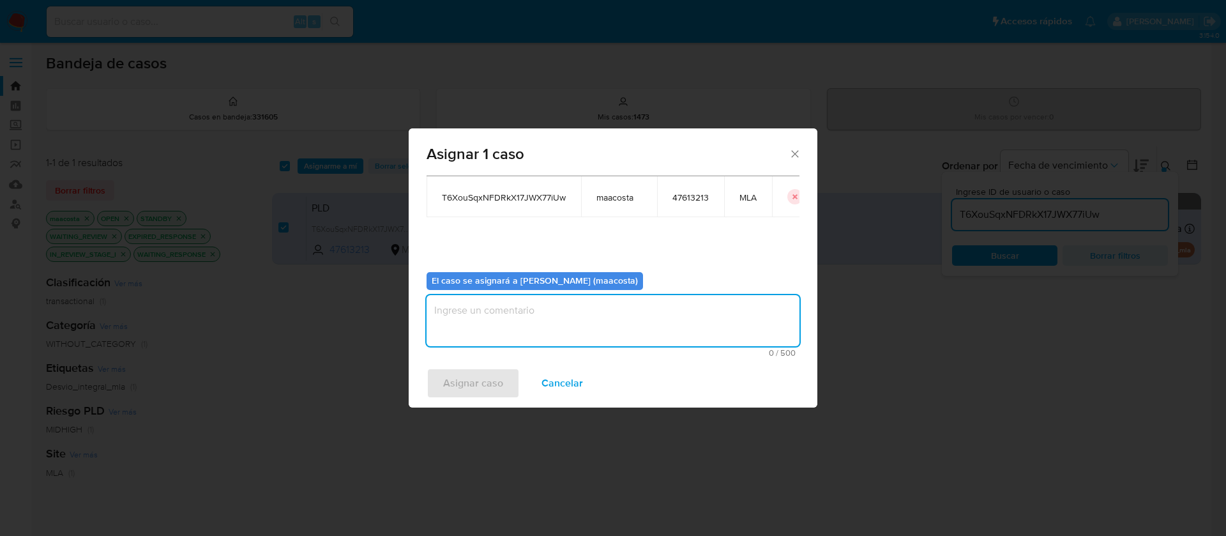
click at [542, 326] on textarea "assign-modal" at bounding box center [612, 320] width 373 height 51
click at [476, 381] on span "Asignar caso" at bounding box center [473, 383] width 60 height 28
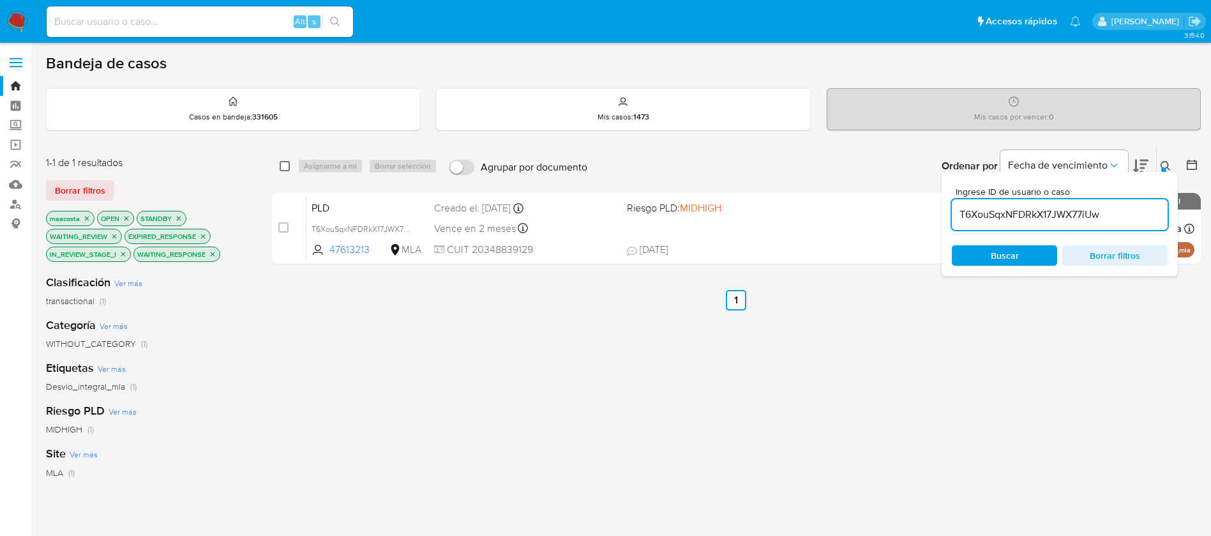
click at [285, 166] on input "checkbox" at bounding box center [285, 166] width 10 height 10
checkbox input "true"
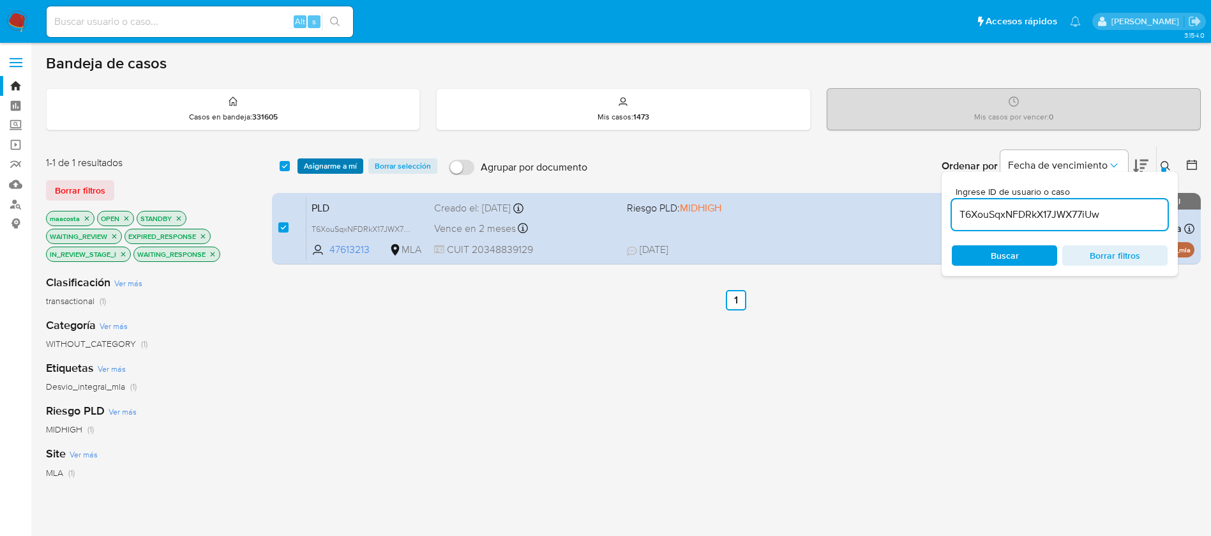
click at [331, 166] on span "Asignarme a mí" at bounding box center [330, 166] width 53 height 13
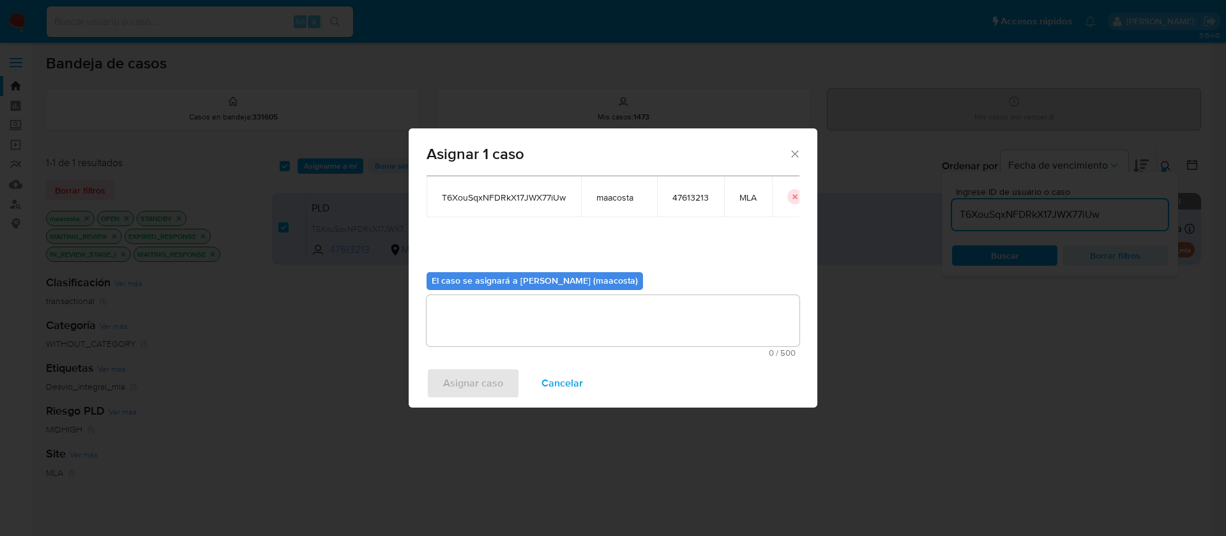
click at [474, 323] on textarea "assign-modal" at bounding box center [612, 320] width 373 height 51
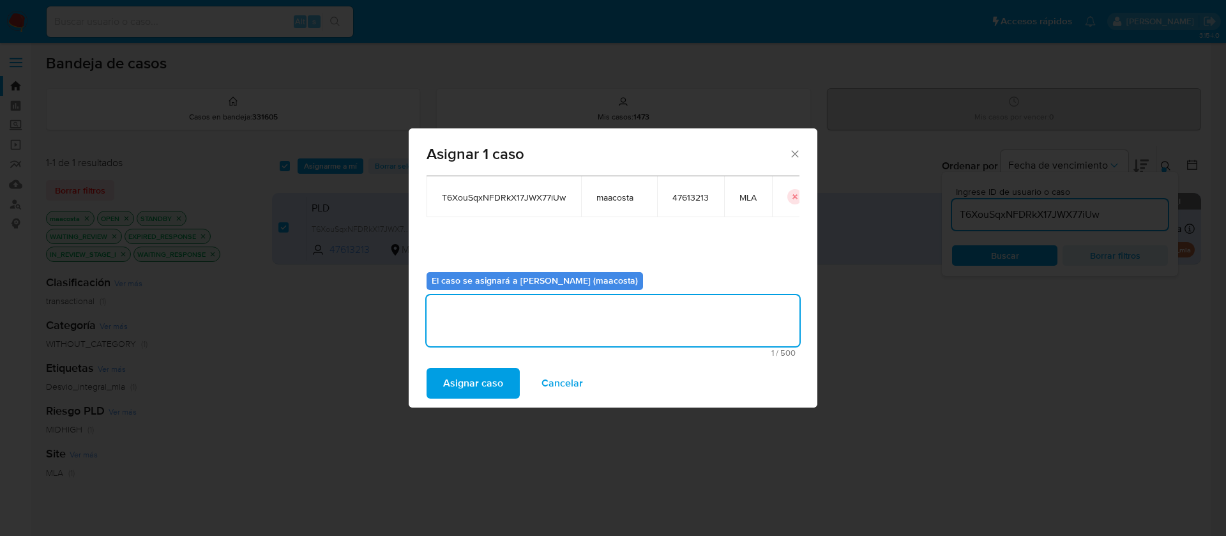
click at [462, 379] on span "Asignar caso" at bounding box center [473, 383] width 60 height 28
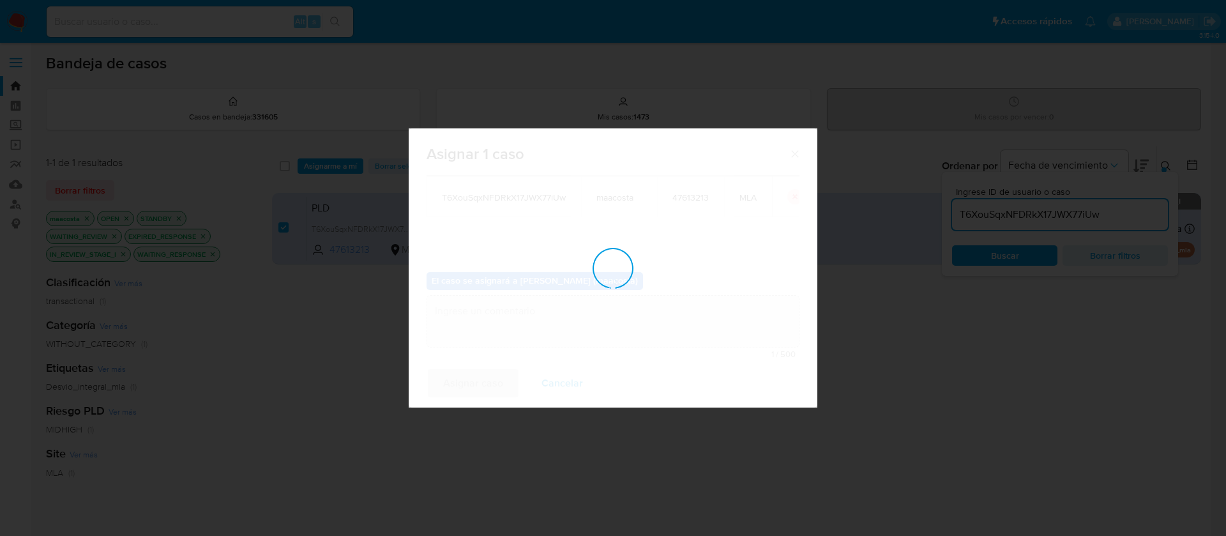
checkbox input "false"
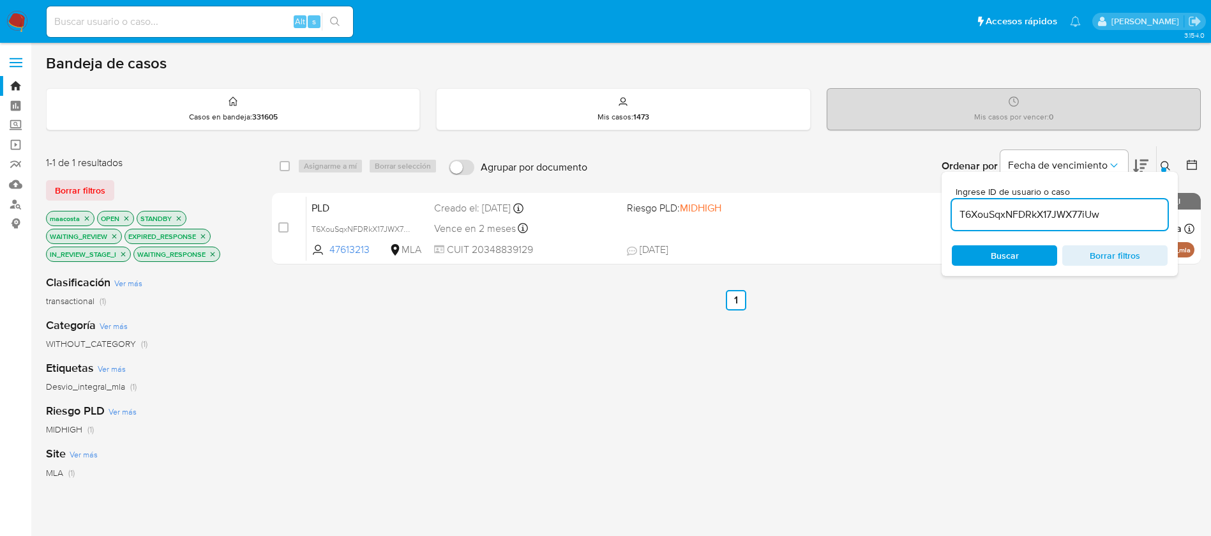
paste input "q6GTc23ZAlBKnA0TcCQgb4PZ"
click at [1066, 212] on input "T6XouSqxNFDRkX17JWX77iUw" at bounding box center [1060, 214] width 216 height 17
type input "q6GTc23ZAlBKnA0TcCQgb4PZ"
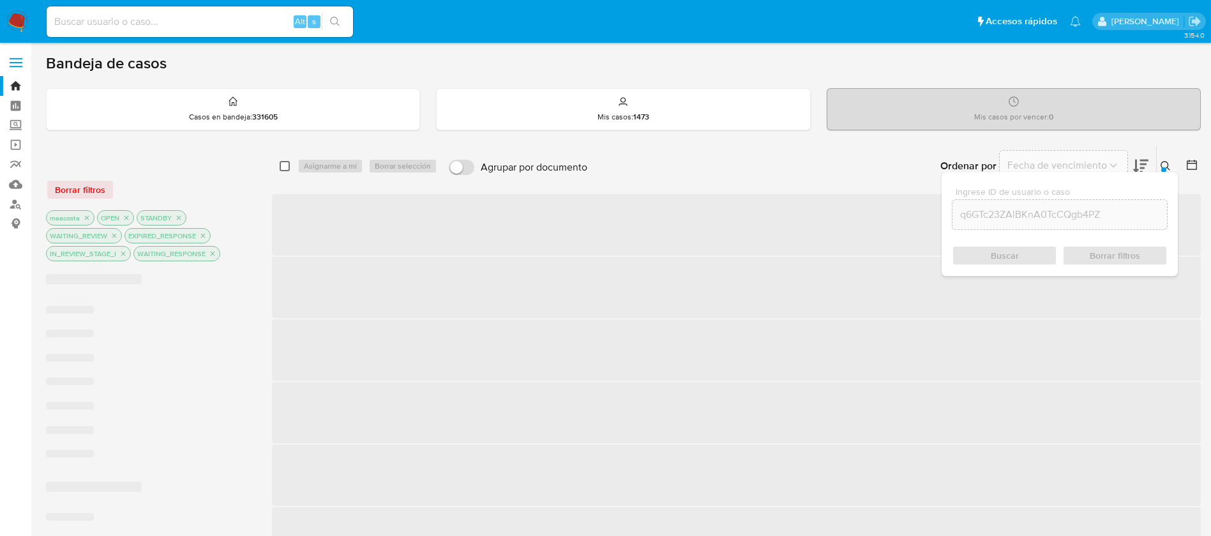
click at [283, 170] on input "checkbox" at bounding box center [285, 166] width 10 height 10
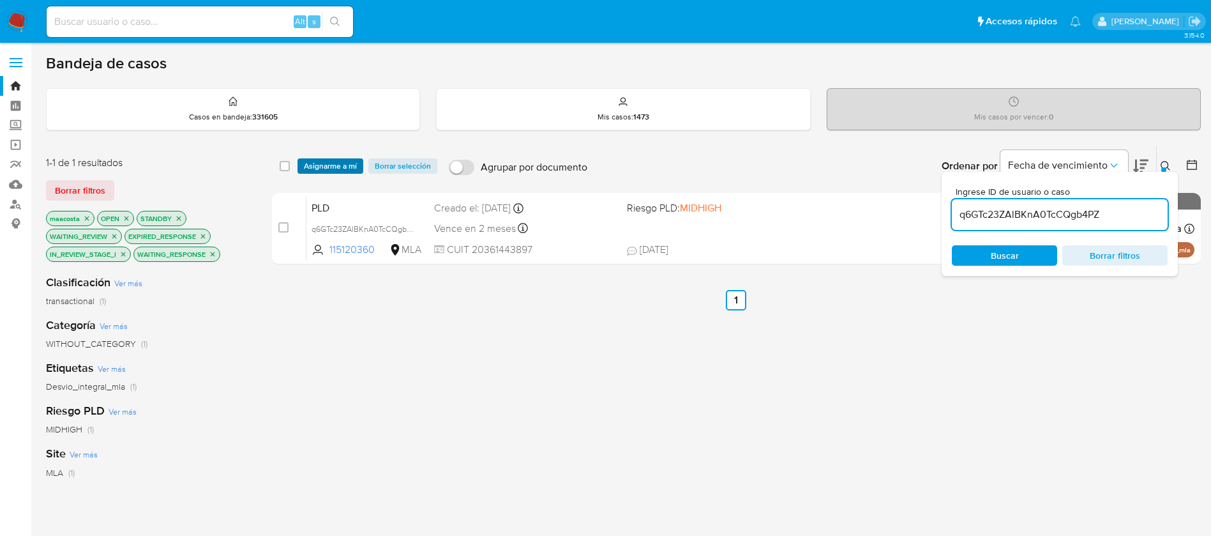
click at [337, 169] on span "Asignarme a mí" at bounding box center [330, 166] width 53 height 13
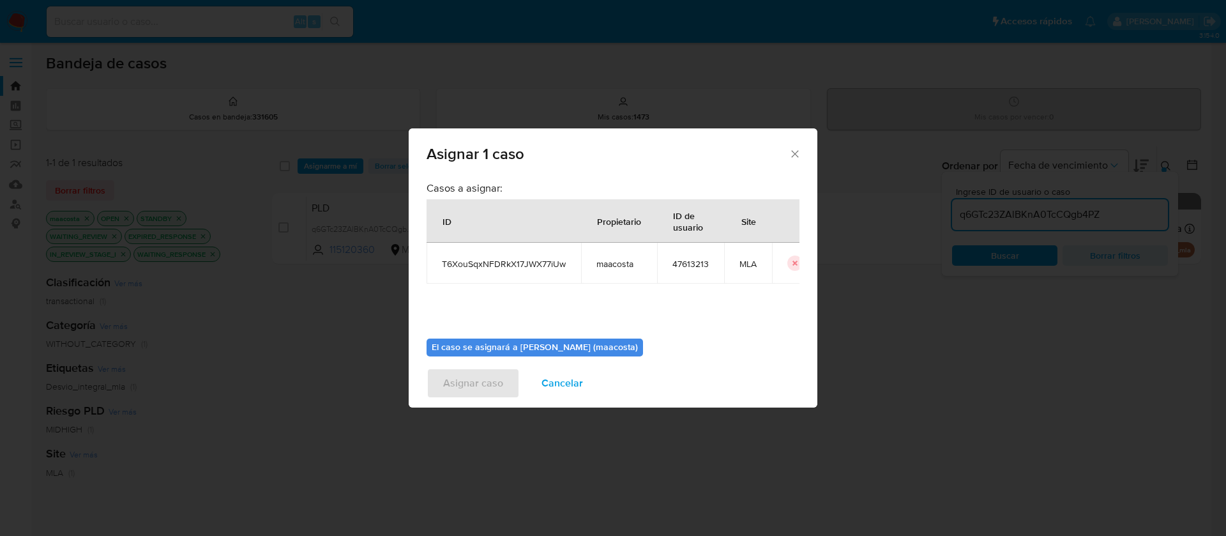
click at [280, 170] on div "Asignar 1 caso Casos a asignar: ID Propietario ID de usuario Site T6XouSqxNFDRk…" at bounding box center [613, 268] width 1226 height 536
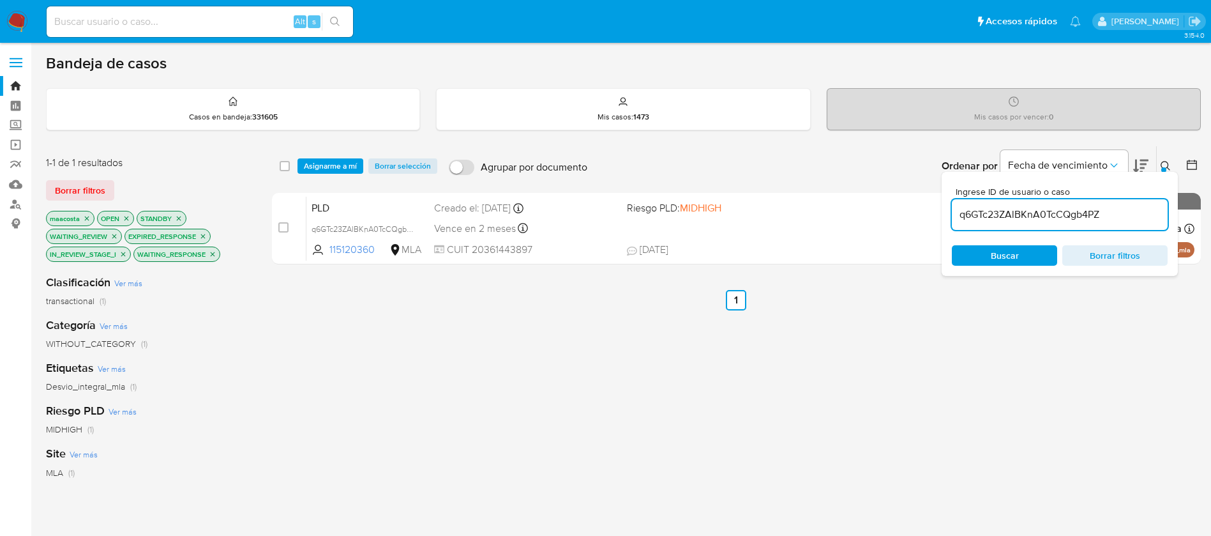
click at [280, 170] on input "checkbox" at bounding box center [285, 166] width 10 height 10
checkbox input "true"
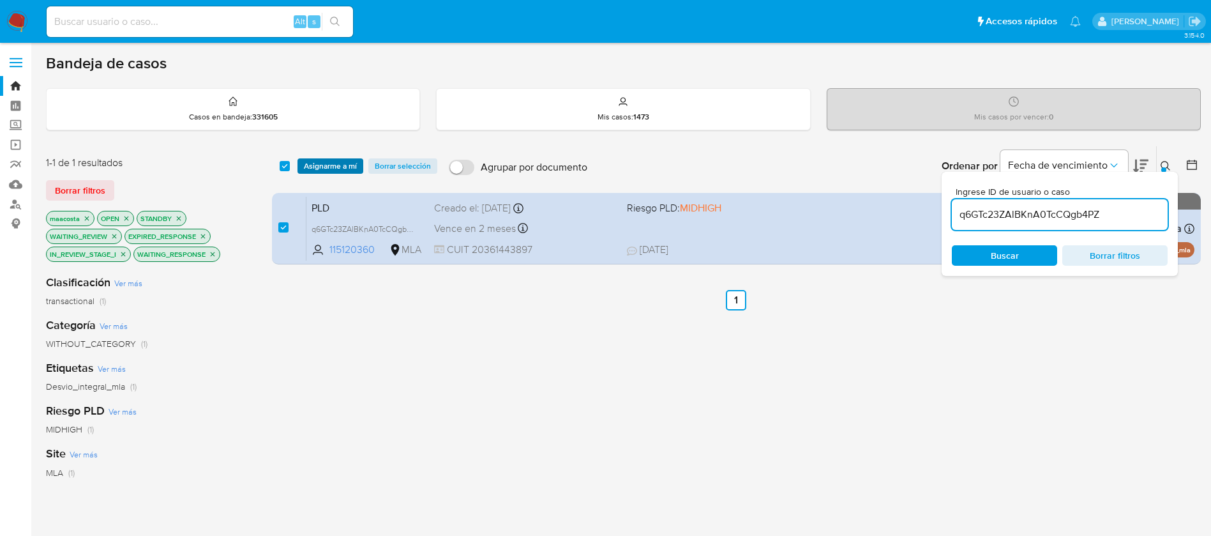
click at [322, 167] on span "Asignarme a mí" at bounding box center [330, 166] width 53 height 13
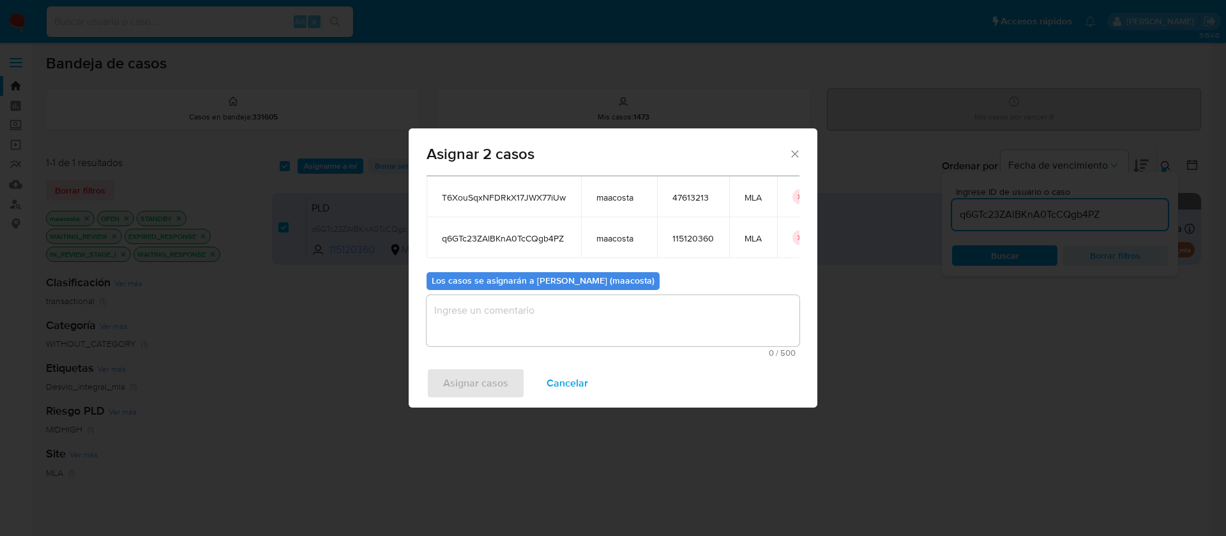
scroll to position [69, 0]
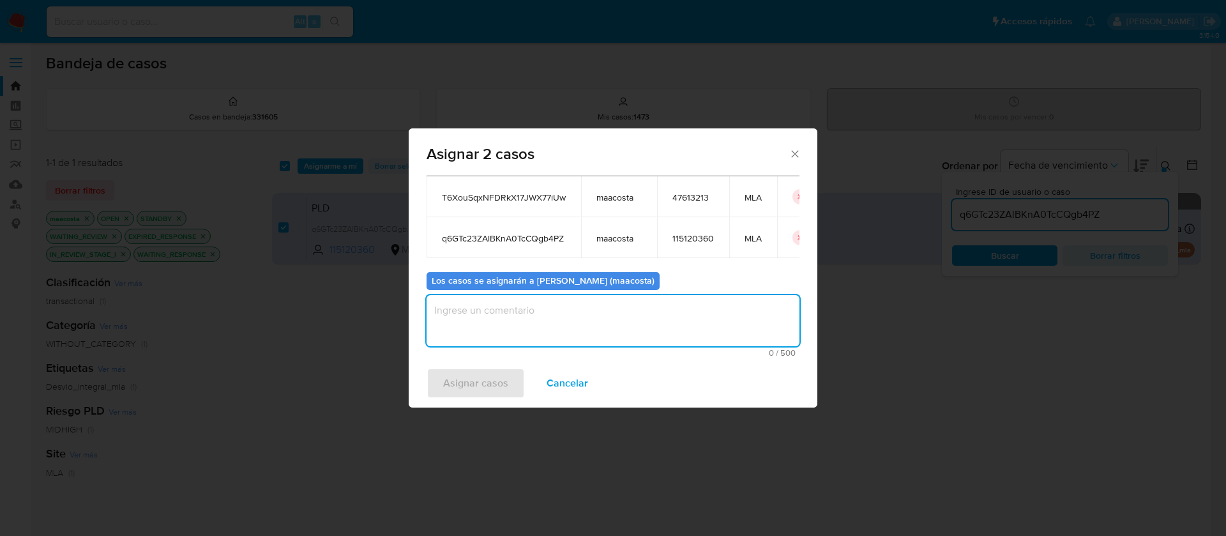
click at [453, 317] on textarea "assign-modal" at bounding box center [612, 320] width 373 height 51
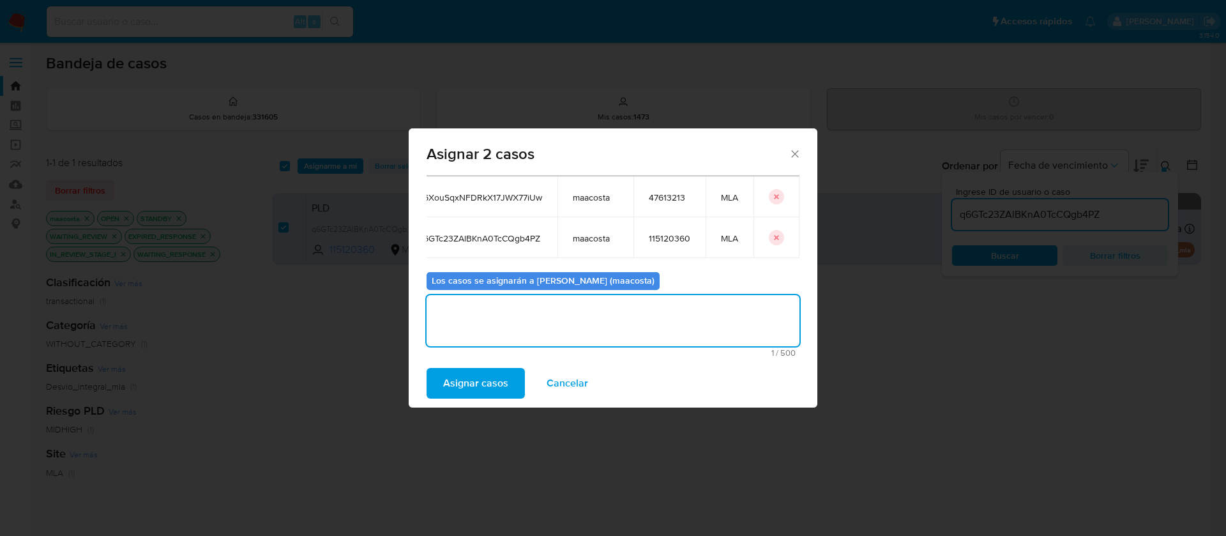
click at [773, 195] on icon "icon-button" at bounding box center [777, 197] width 8 height 8
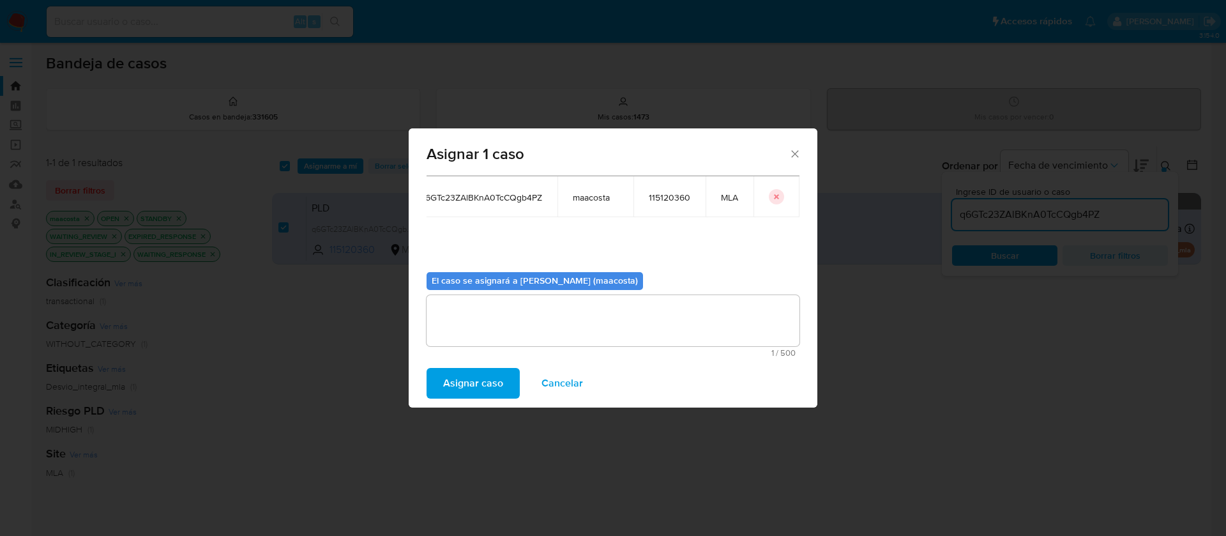
scroll to position [28, 0]
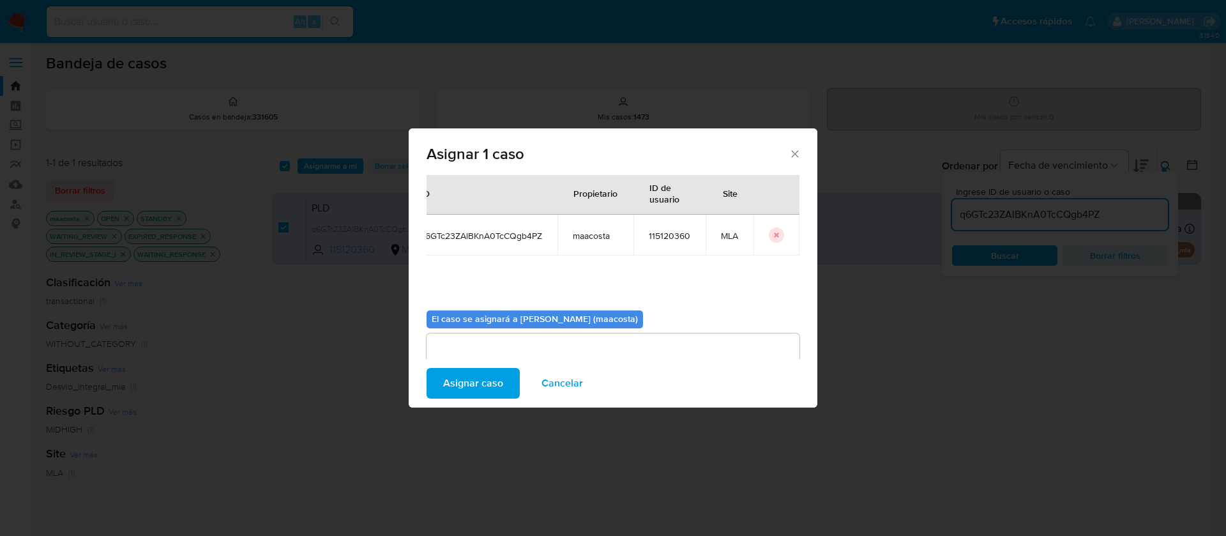
click at [481, 380] on span "Asignar caso" at bounding box center [473, 383] width 60 height 28
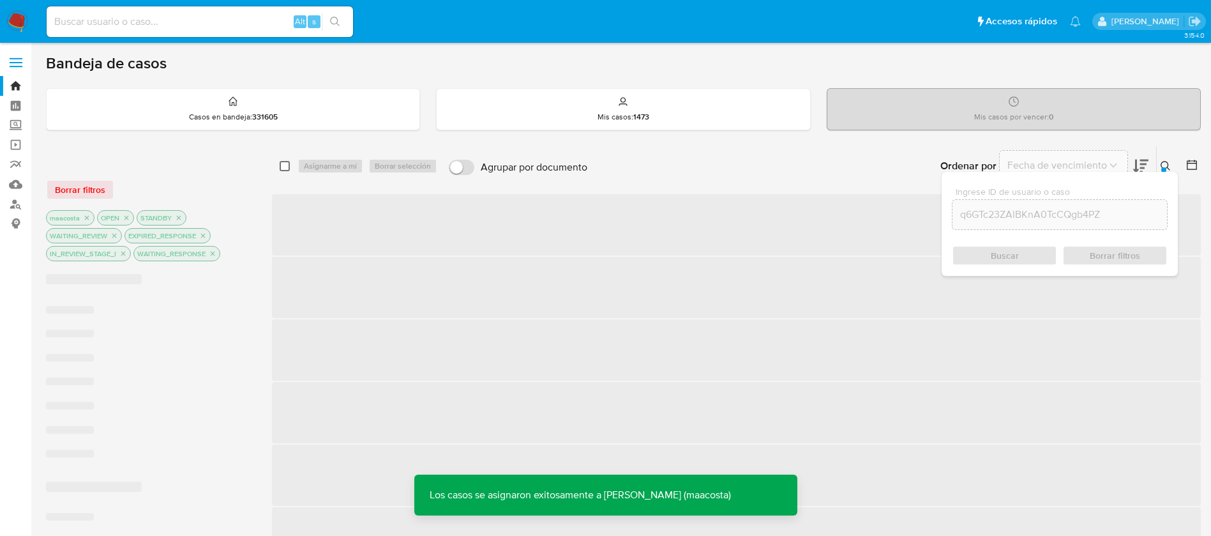
click at [285, 165] on input "checkbox" at bounding box center [285, 166] width 10 height 10
checkbox input "true"
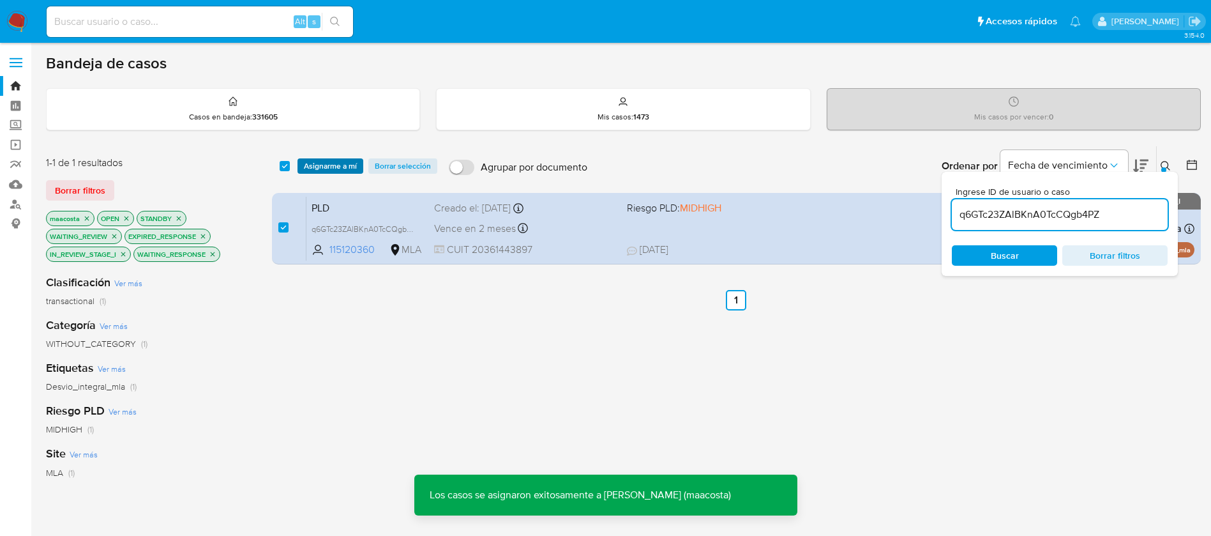
click at [326, 169] on span "Asignarme a mí" at bounding box center [330, 166] width 53 height 13
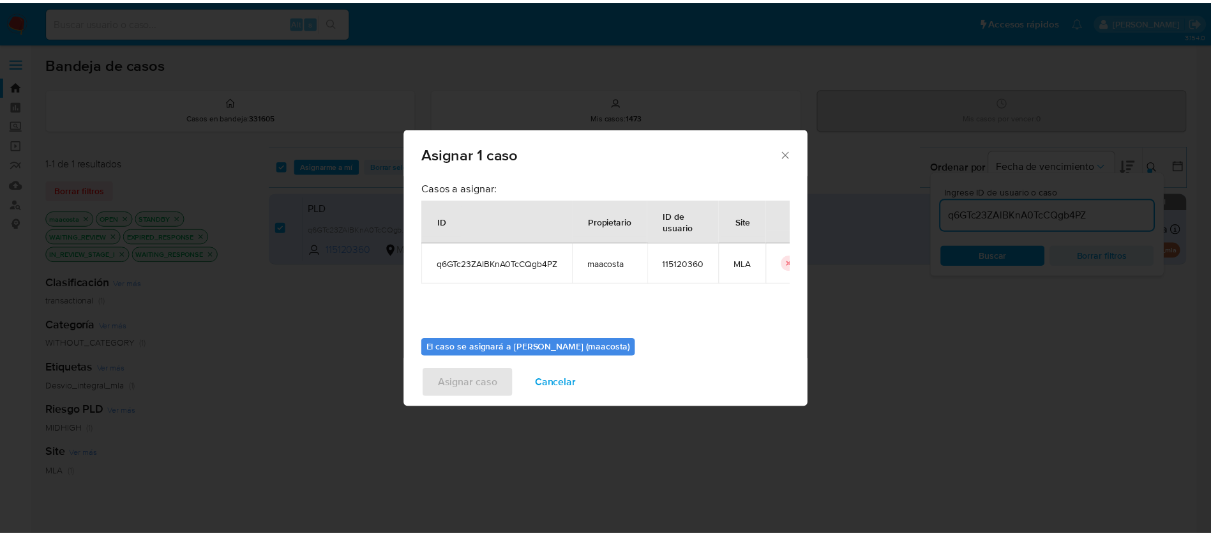
scroll to position [66, 0]
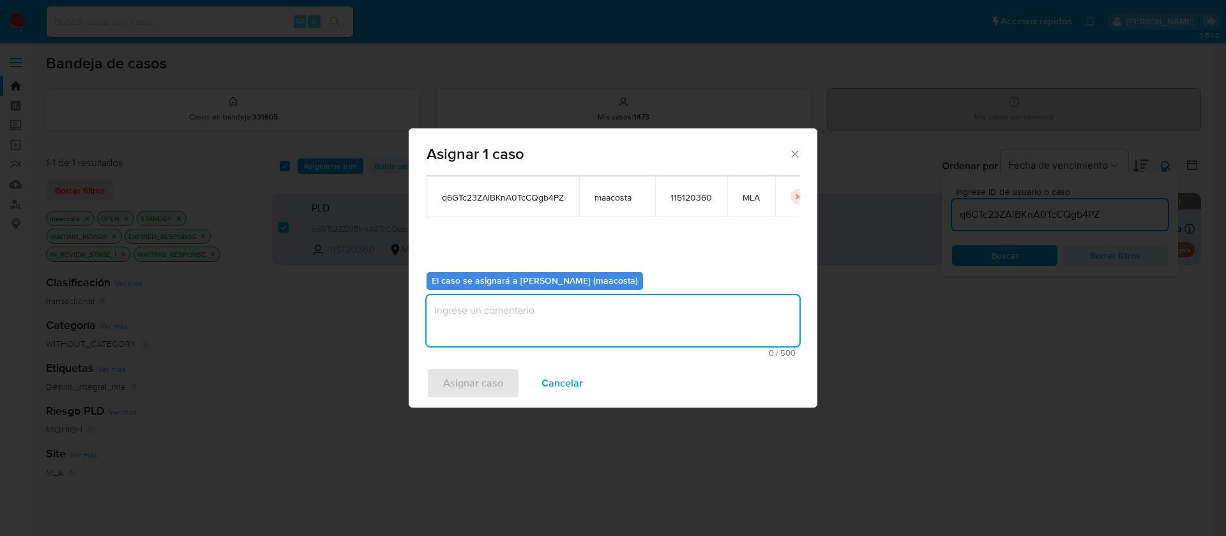
drag, startPoint x: 495, startPoint y: 326, endPoint x: 514, endPoint y: 304, distance: 29.0
click at [514, 304] on textarea "assign-modal" at bounding box center [612, 320] width 373 height 51
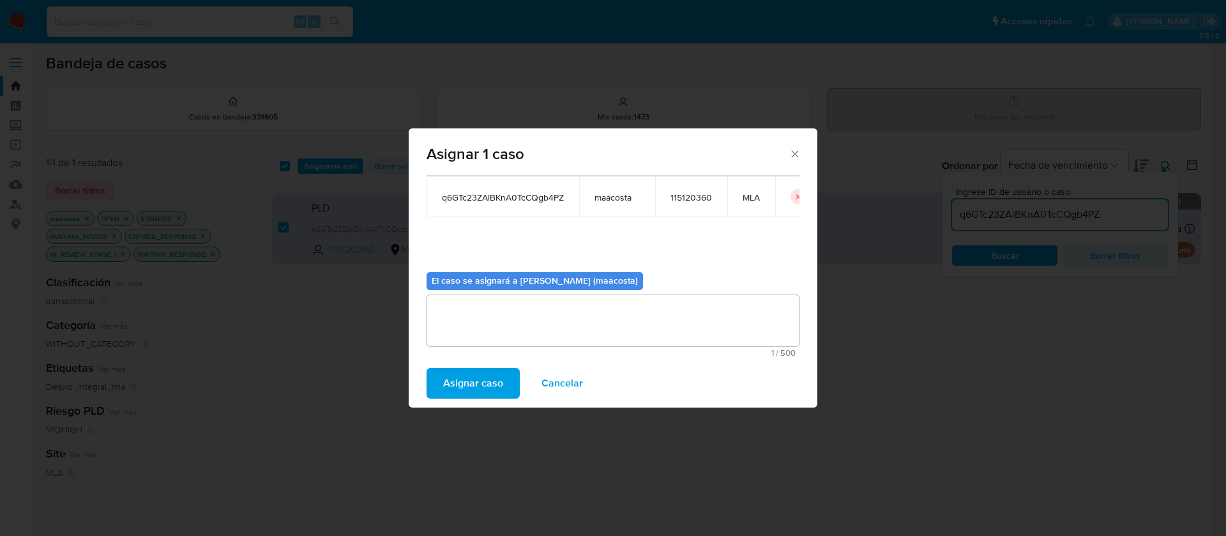
click at [457, 388] on span "Asignar caso" at bounding box center [473, 383] width 60 height 28
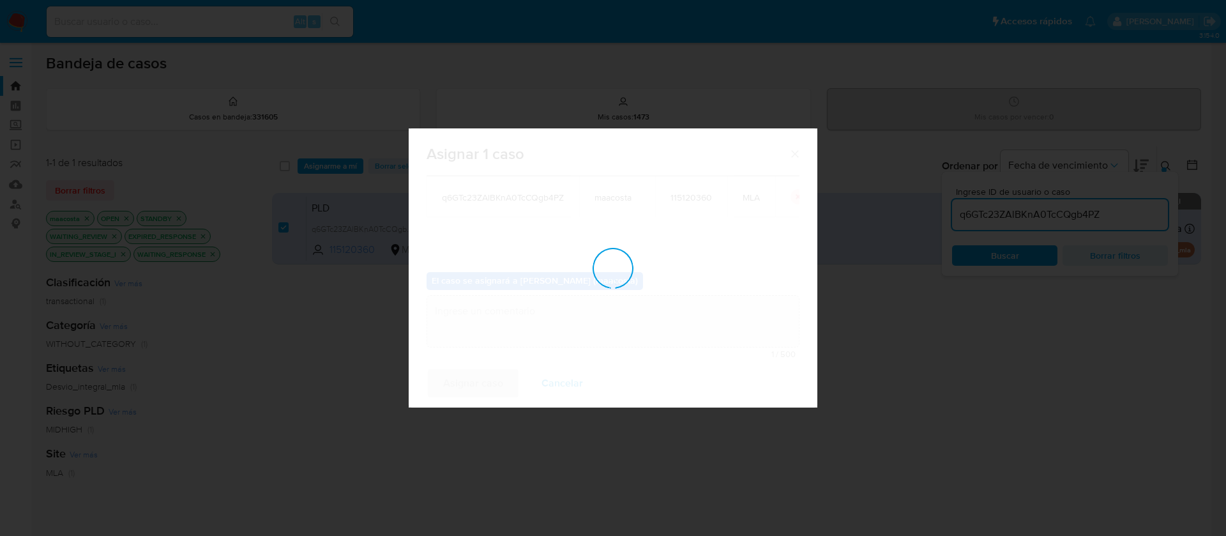
checkbox input "false"
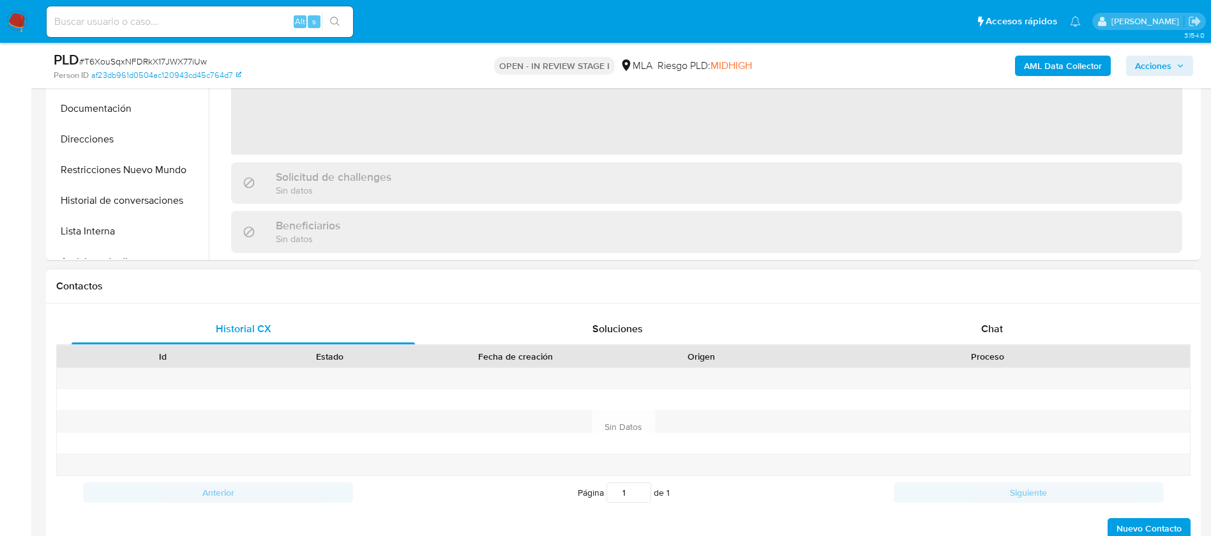
scroll to position [410, 0]
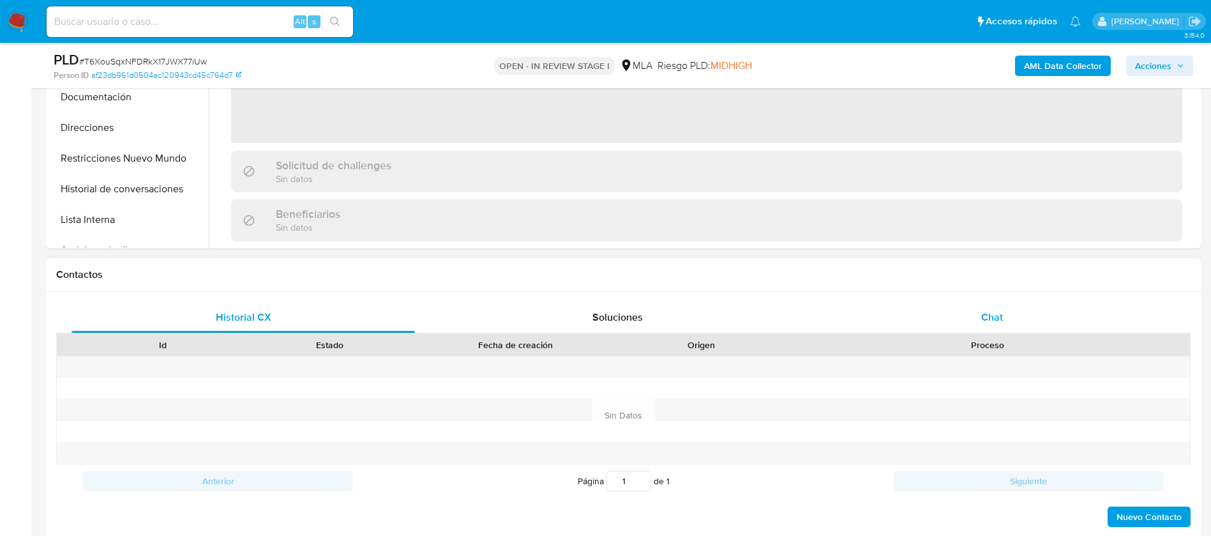
click at [989, 318] on span "Chat" at bounding box center [992, 317] width 22 height 15
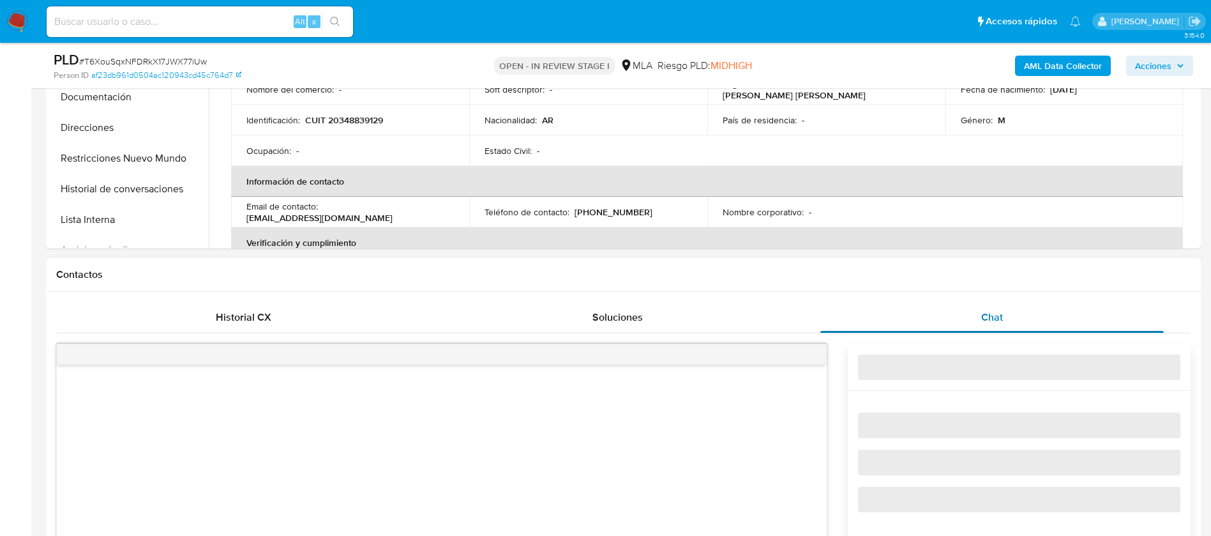
select select "10"
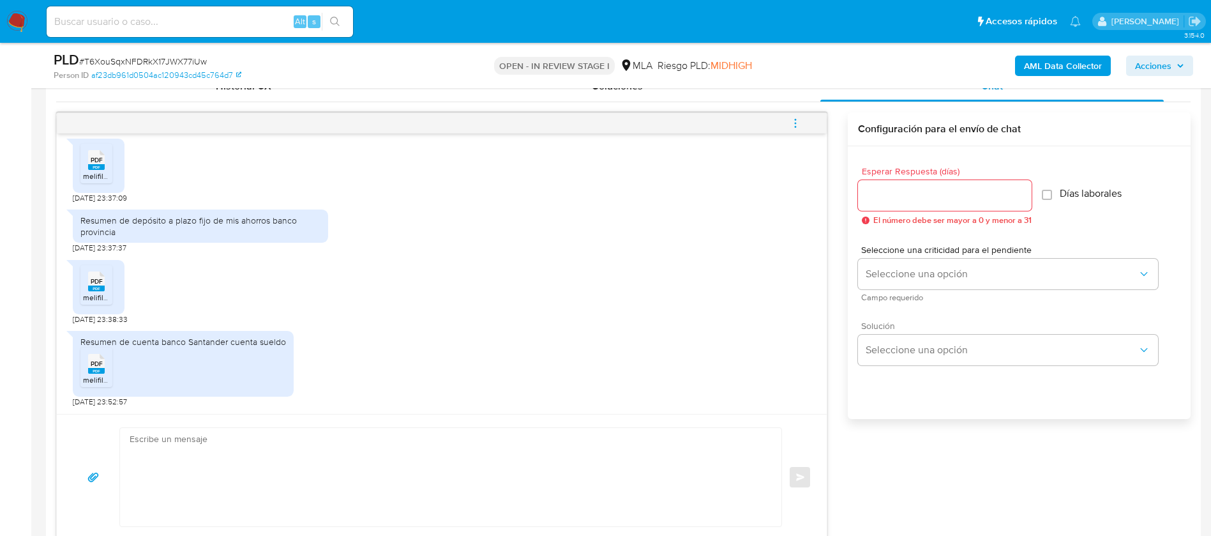
scroll to position [645, 0]
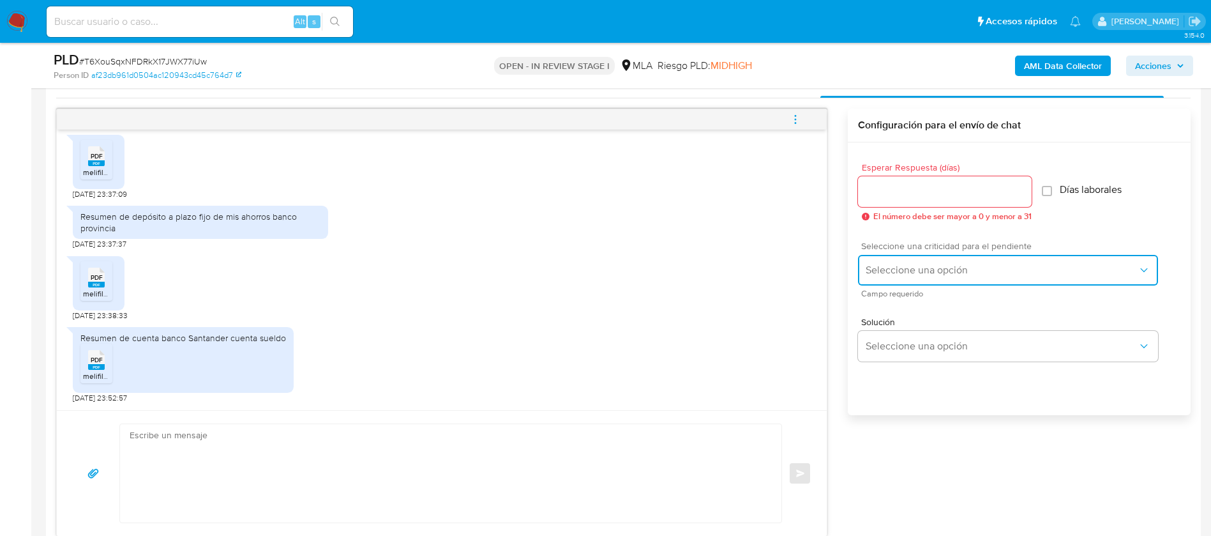
click at [894, 273] on span "Seleccione una opción" at bounding box center [1002, 270] width 272 height 13
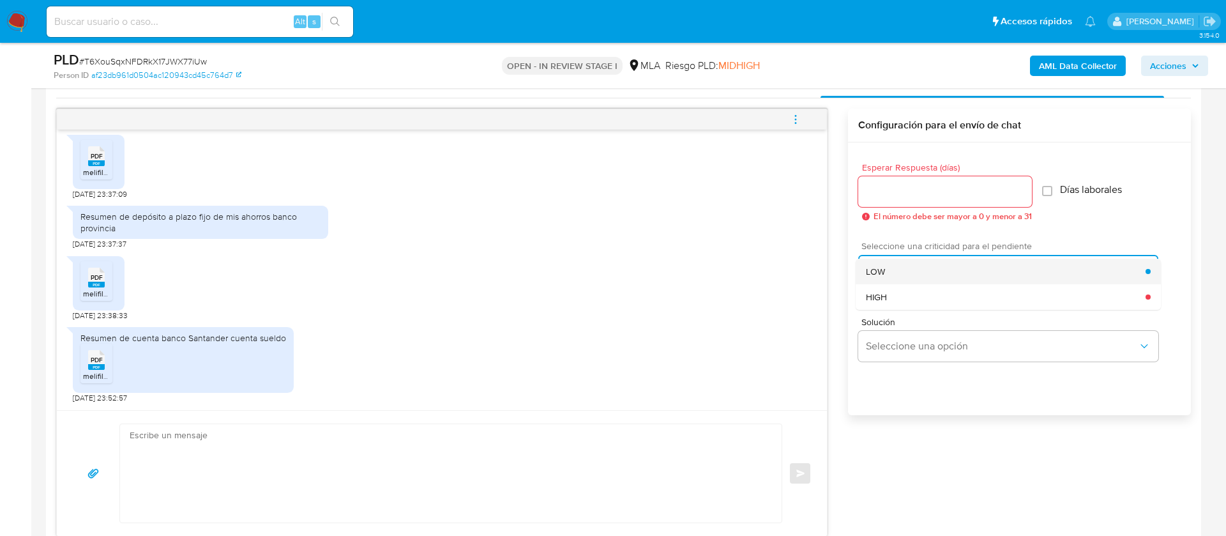
click at [881, 271] on span "LOW" at bounding box center [875, 271] width 19 height 11
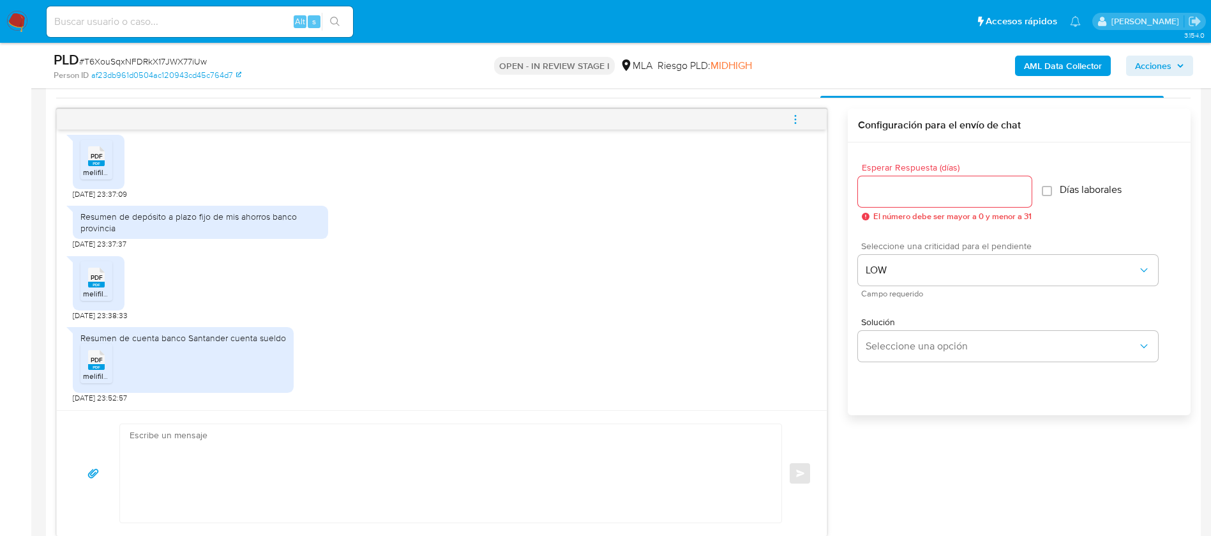
click at [889, 198] on input "Esperar Respuesta (días)" at bounding box center [945, 191] width 174 height 17
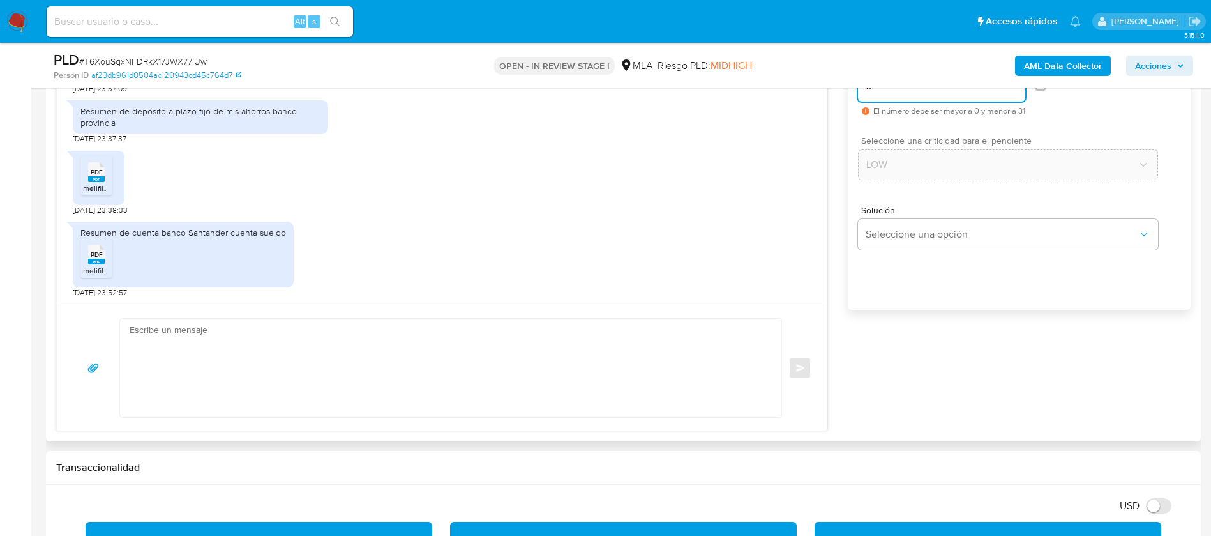
scroll to position [754, 0]
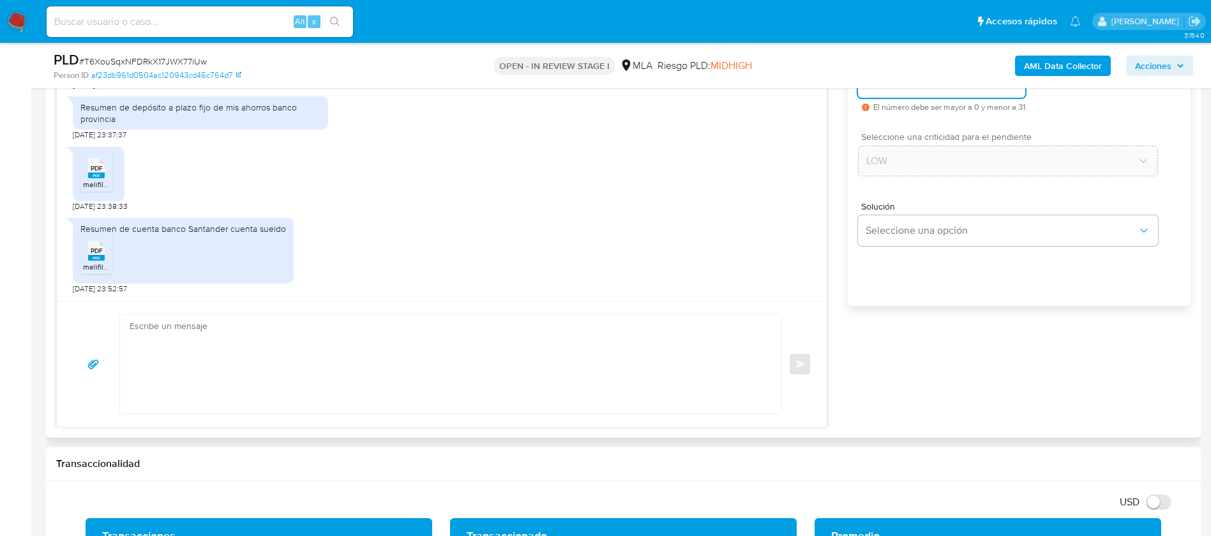
type input "0"
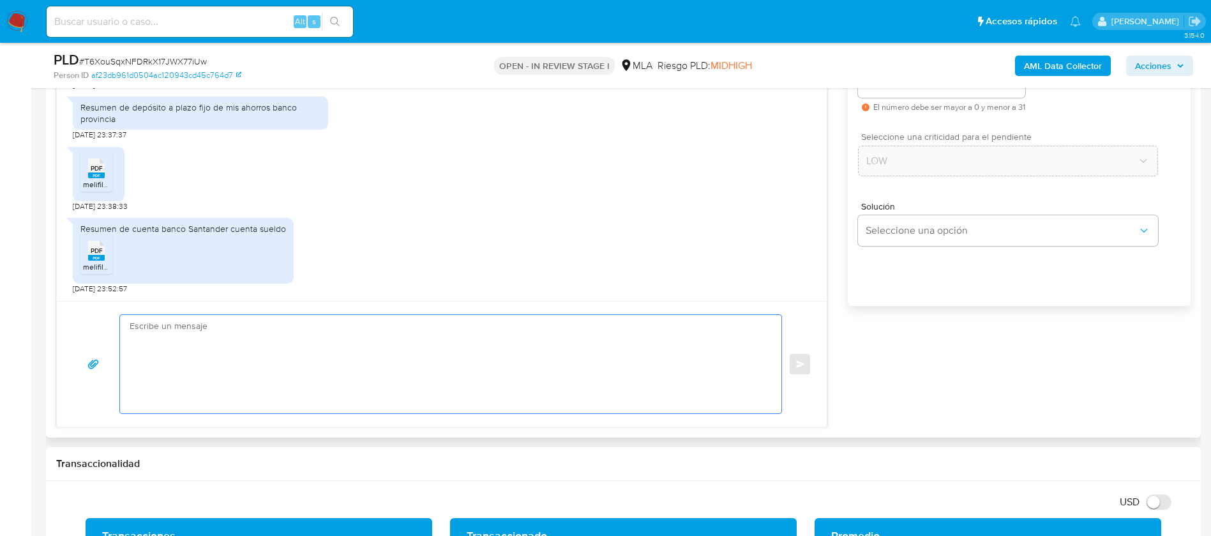
click at [688, 340] on textarea at bounding box center [448, 364] width 636 height 98
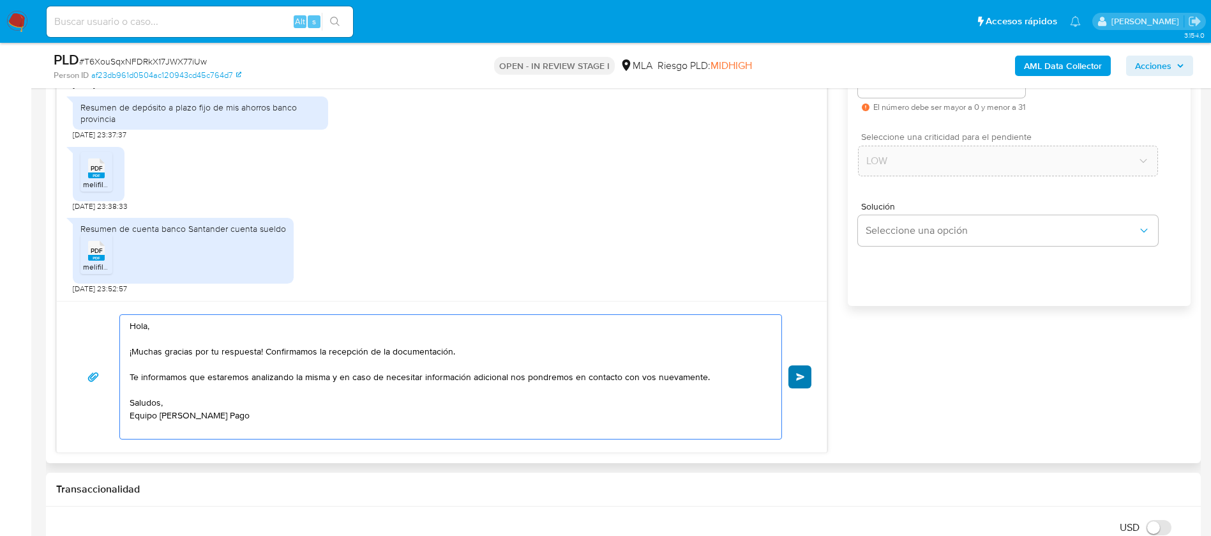
type textarea "Hola, ¡Muchas gracias por tu respuesta! Confirmamos la recepción de la document…"
click at [811, 382] on button "Enviar" at bounding box center [800, 376] width 23 height 23
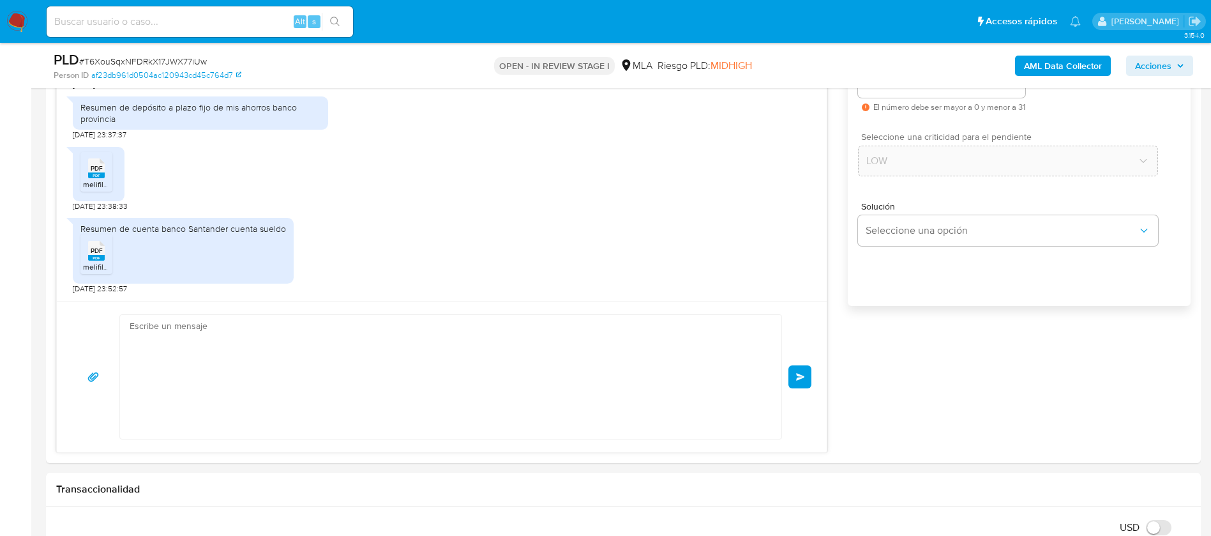
scroll to position [1066, 0]
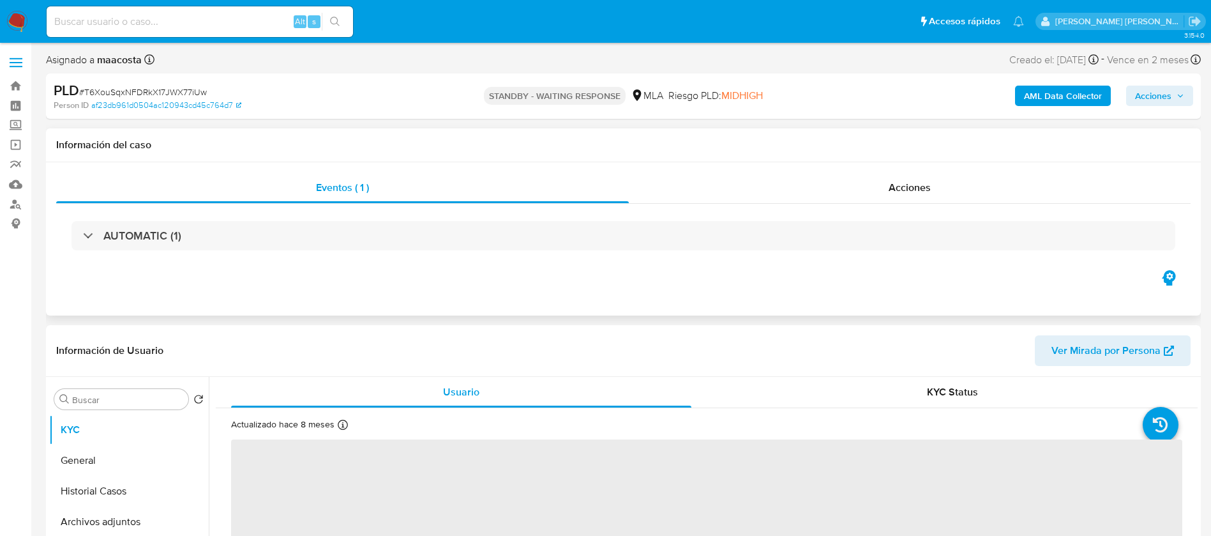
select select "10"
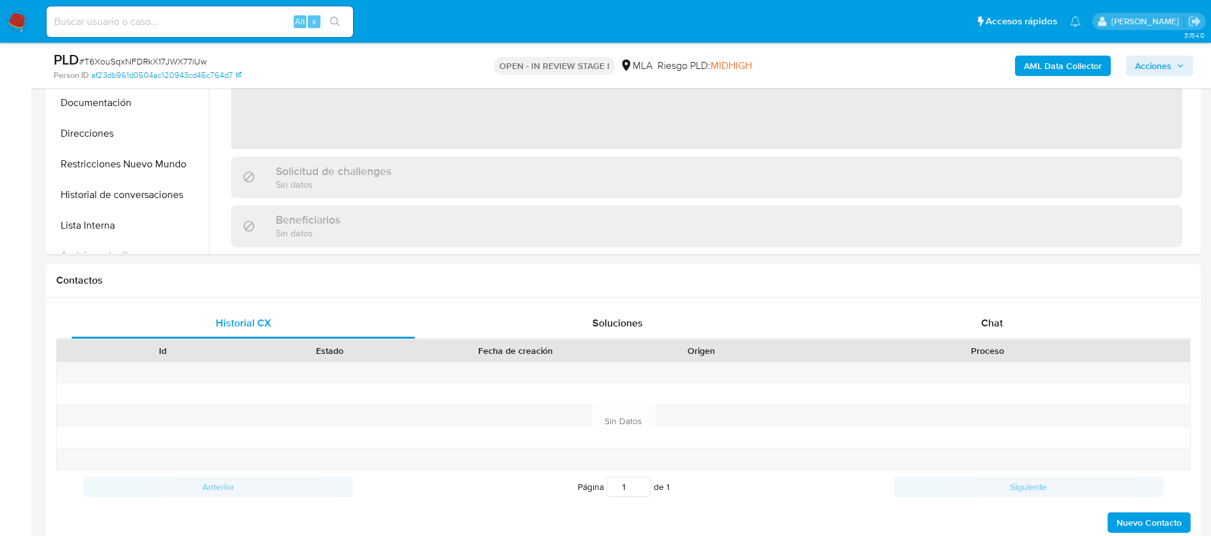
scroll to position [548, 0]
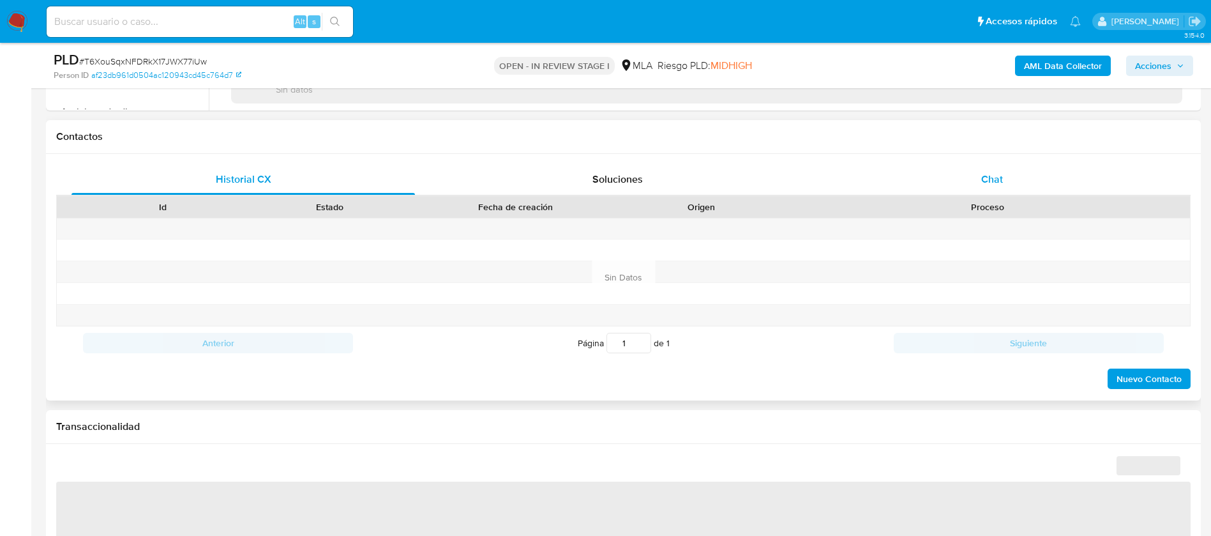
click at [992, 180] on span "Chat" at bounding box center [992, 179] width 22 height 15
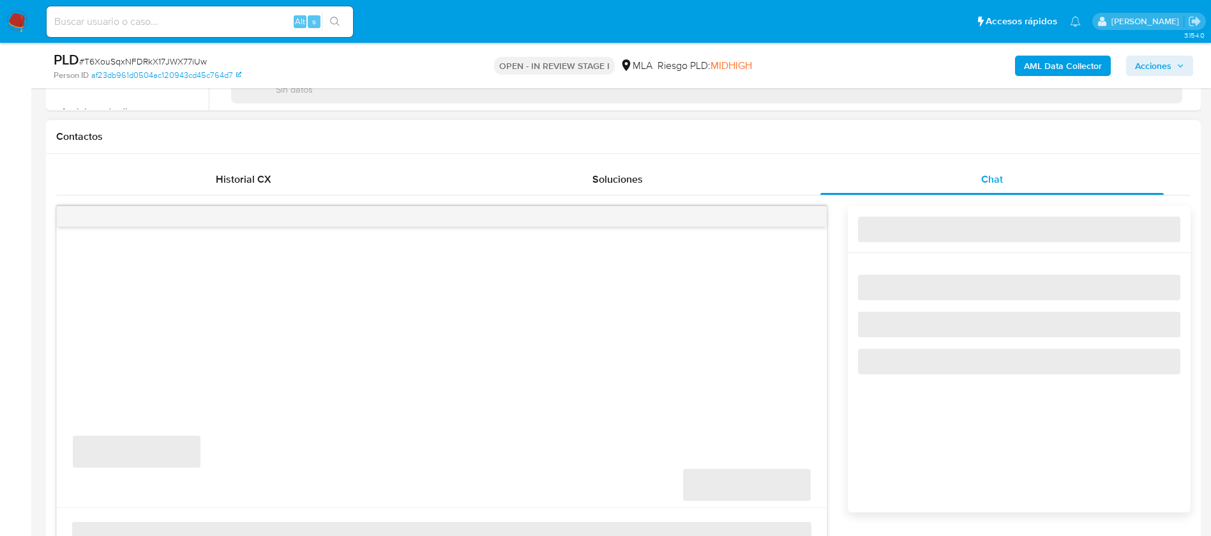
select select "10"
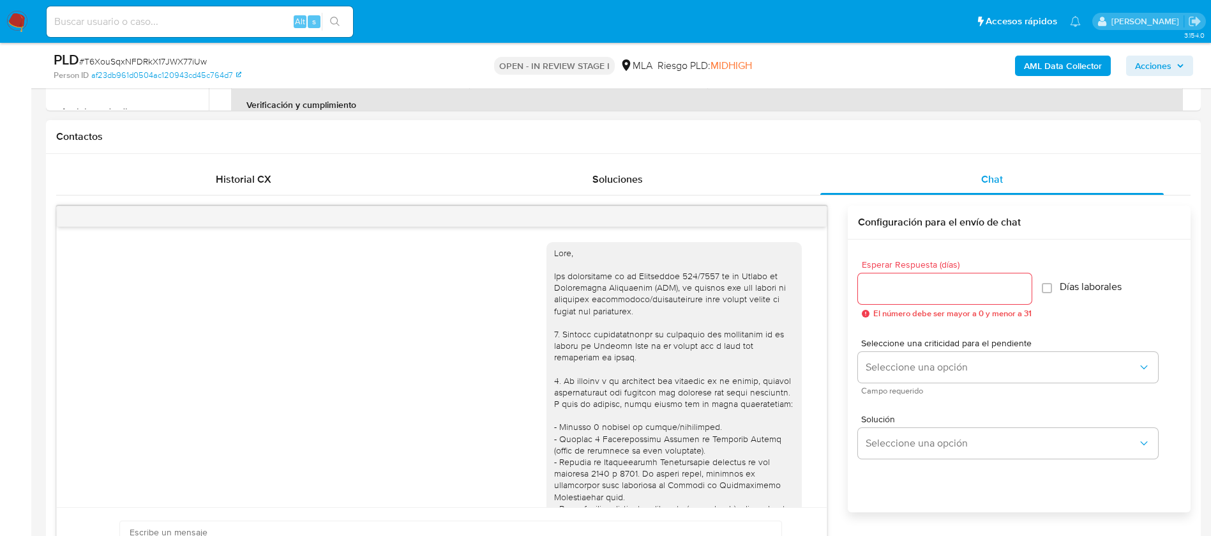
scroll to position [1066, 0]
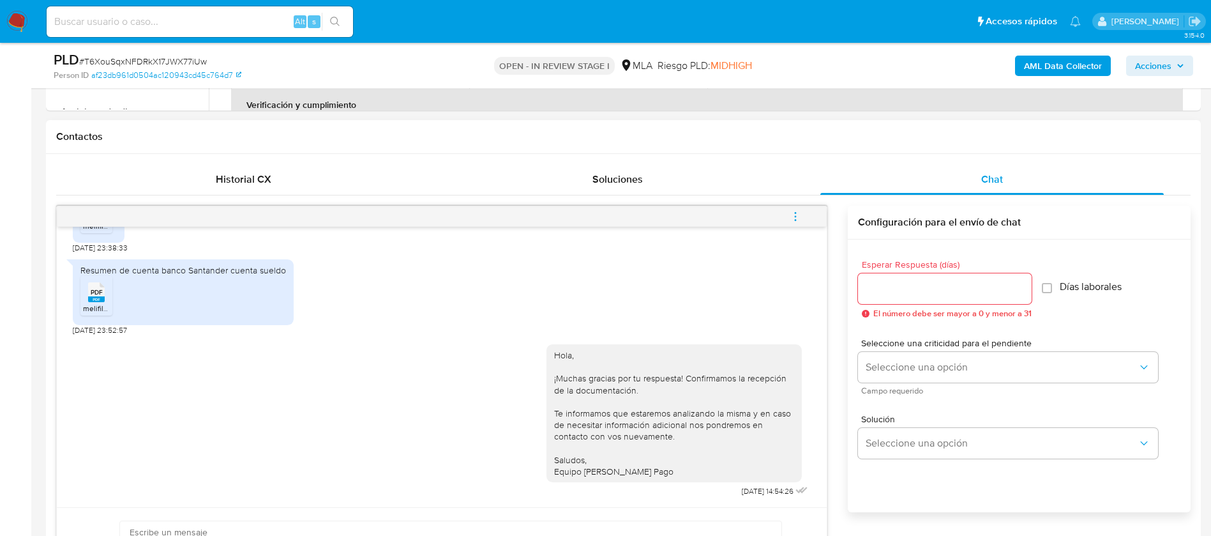
click at [808, 220] on button "menu-action" at bounding box center [795, 216] width 42 height 31
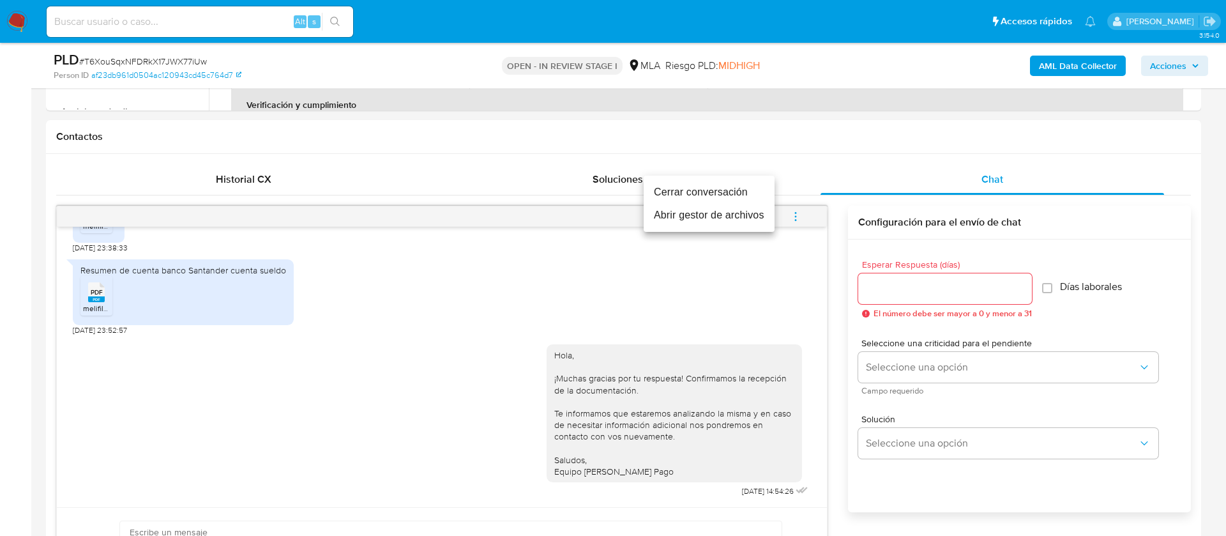
click at [700, 187] on li "Cerrar conversación" at bounding box center [709, 192] width 131 height 23
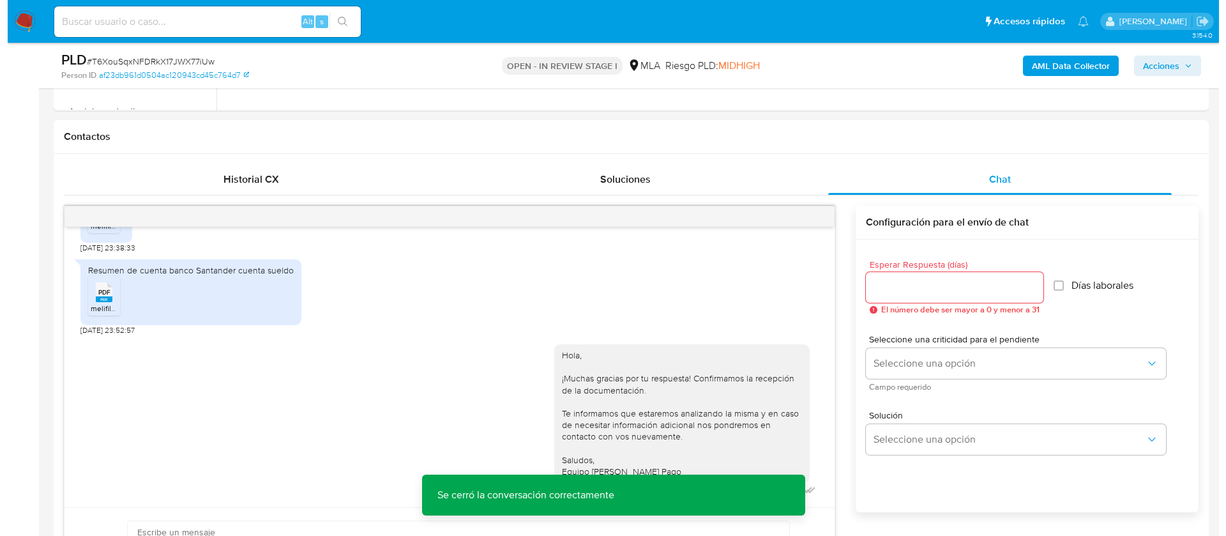
scroll to position [201, 0]
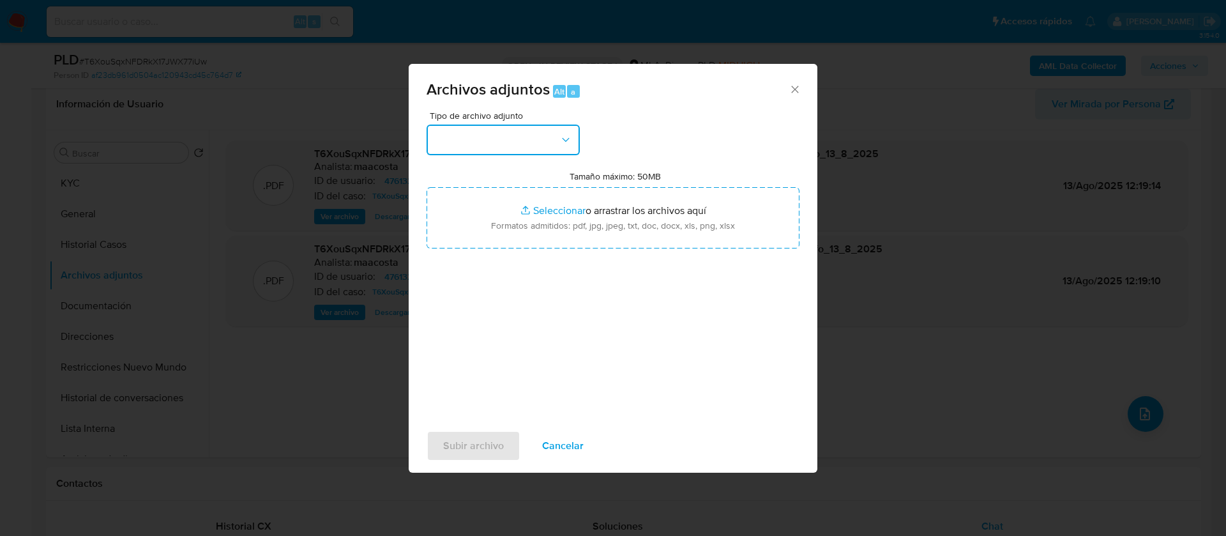
click at [531, 137] on button "button" at bounding box center [502, 140] width 153 height 31
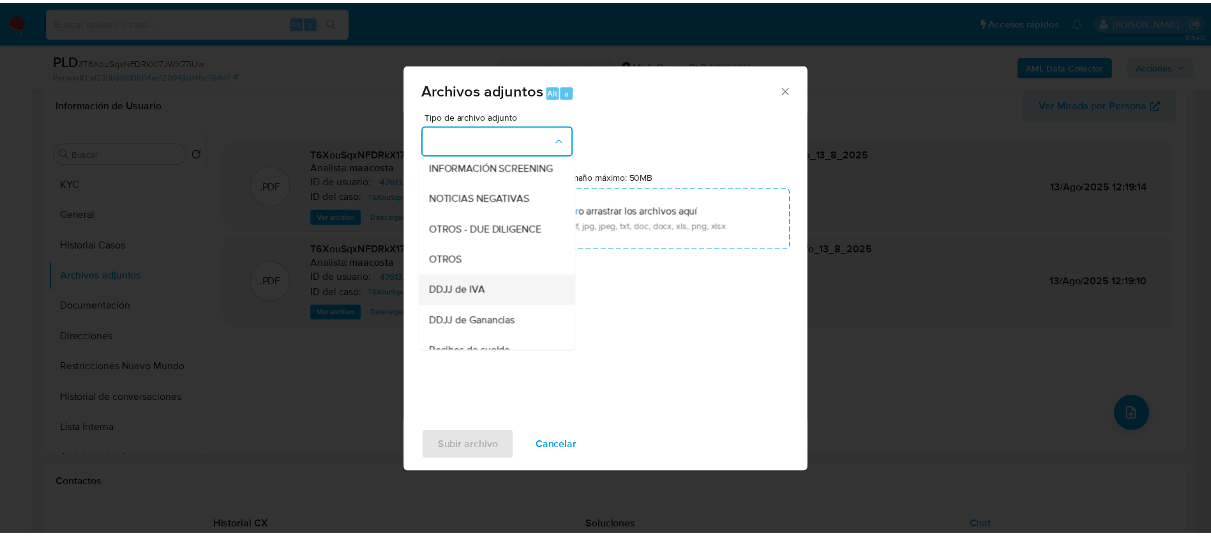
scroll to position [169, 0]
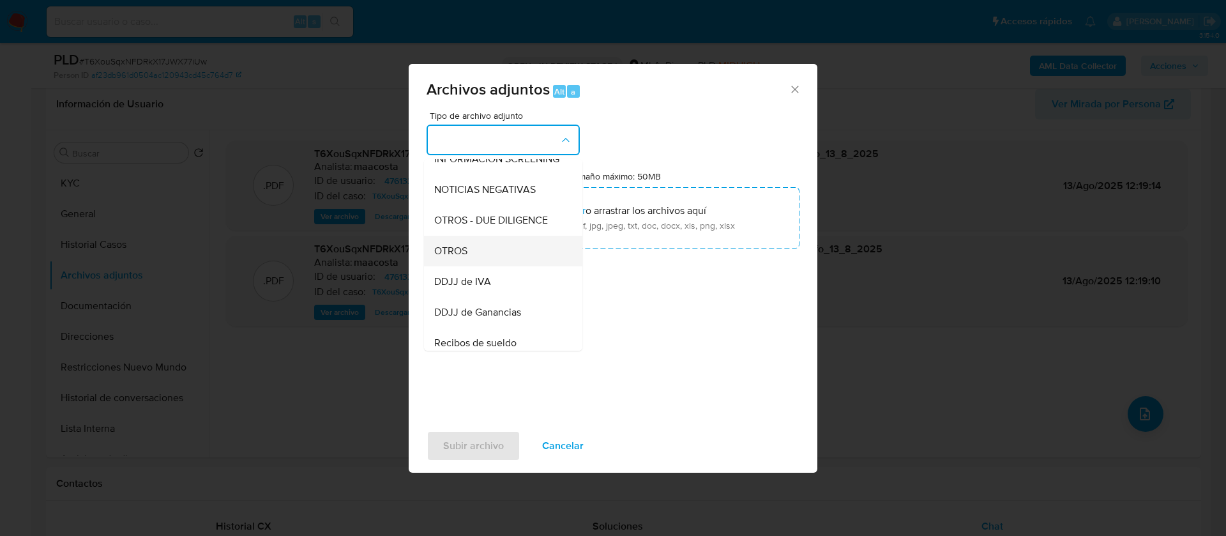
click at [460, 257] on span "OTROS" at bounding box center [450, 251] width 33 height 13
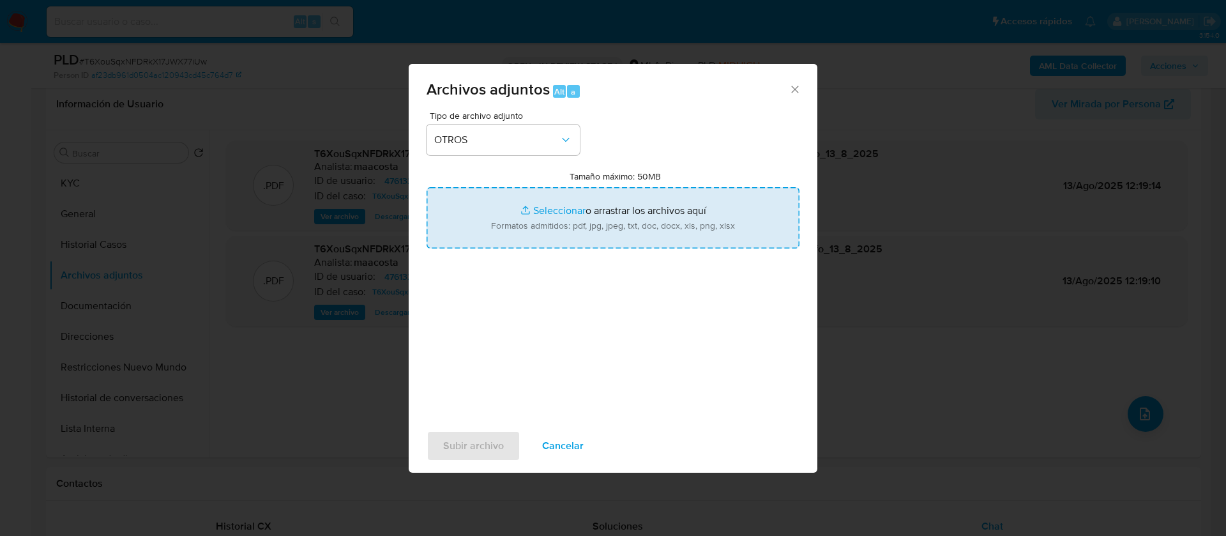
type input "C:\fakepath\Calculador- [PERSON_NAME].xlsx"
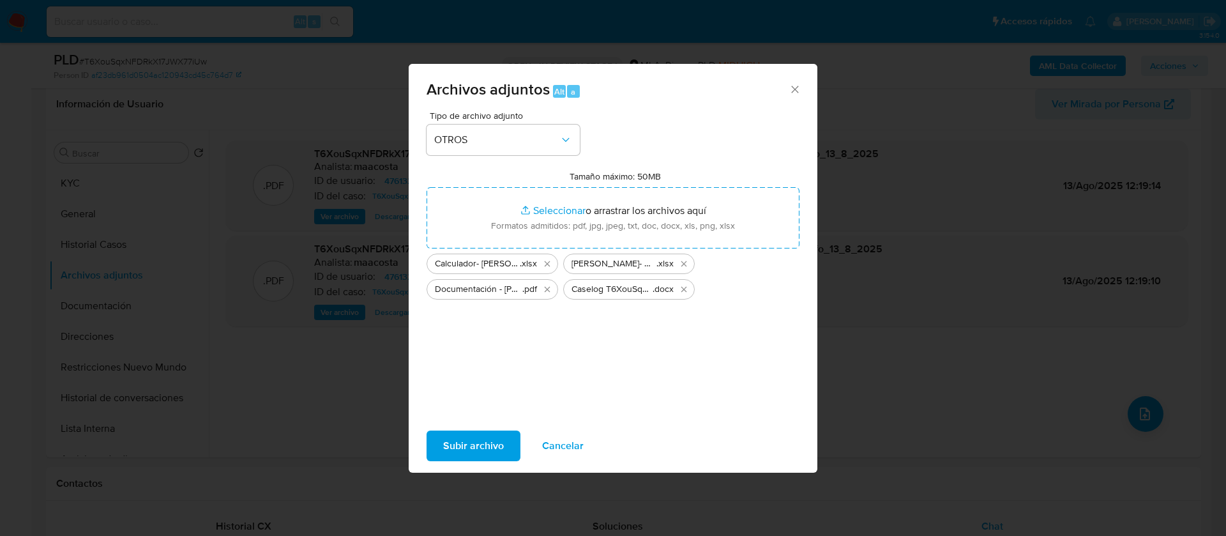
click at [468, 442] on span "Subir archivo" at bounding box center [473, 446] width 61 height 28
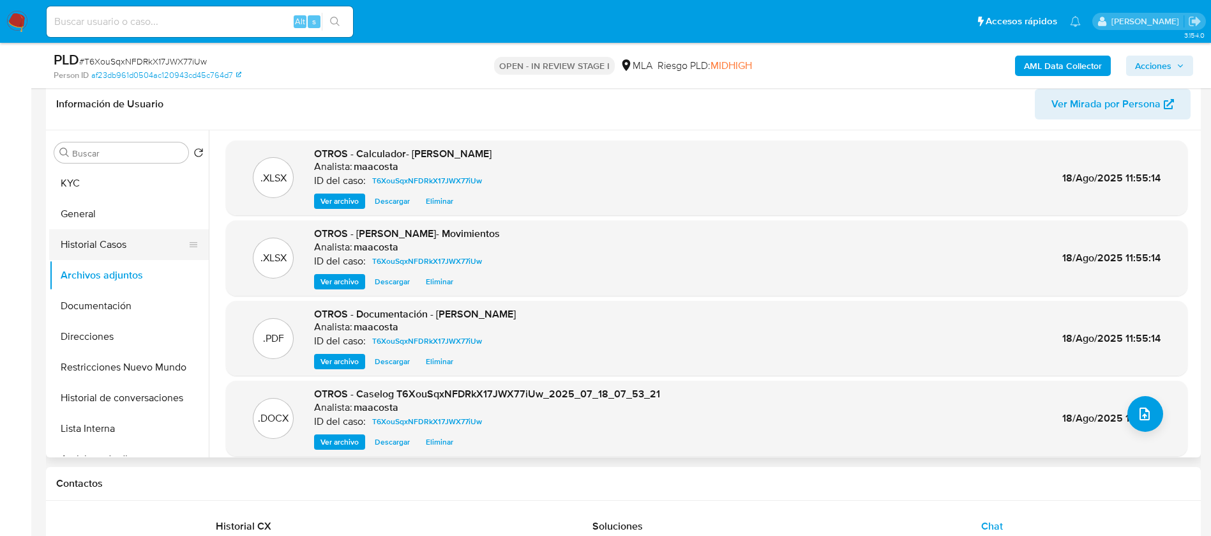
click at [103, 250] on button "Historial Casos" at bounding box center [123, 244] width 149 height 31
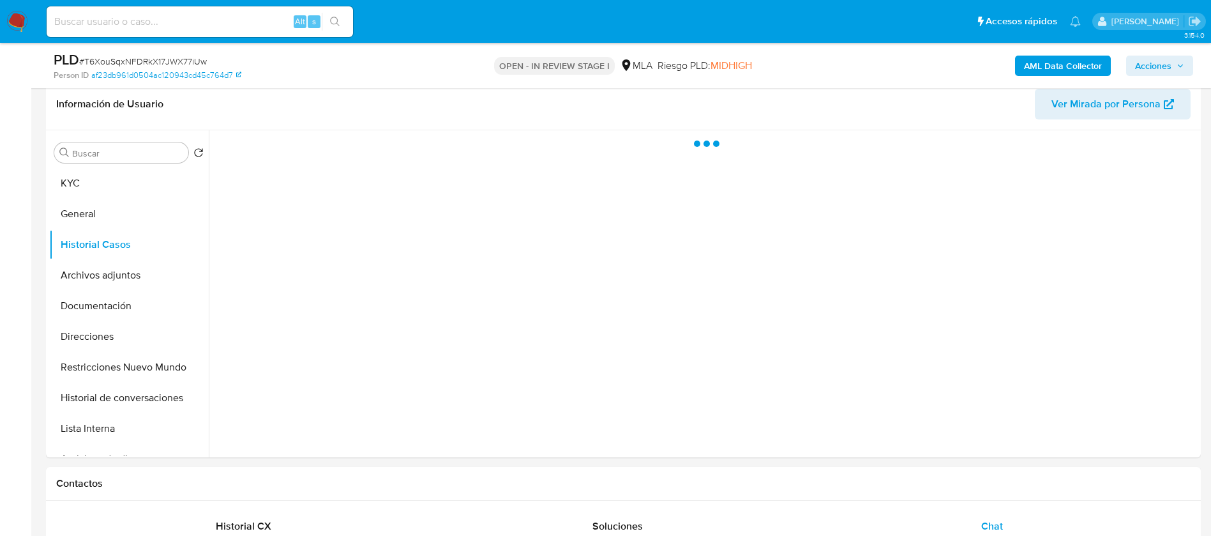
click at [1155, 75] on span "Acciones" at bounding box center [1153, 66] width 36 height 20
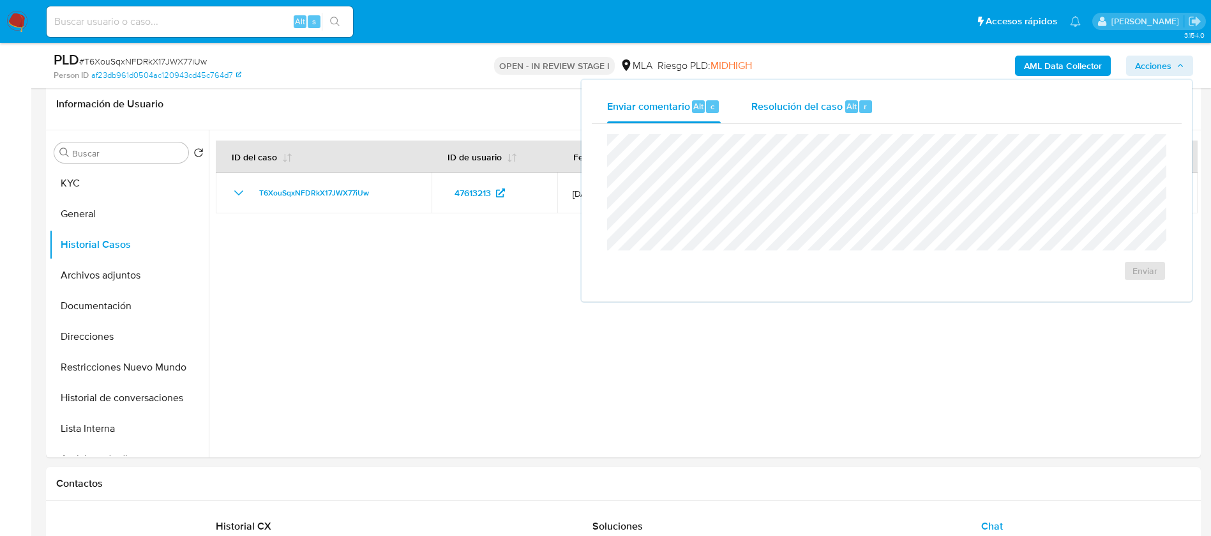
click at [827, 105] on span "Resolución del caso" at bounding box center [796, 105] width 91 height 15
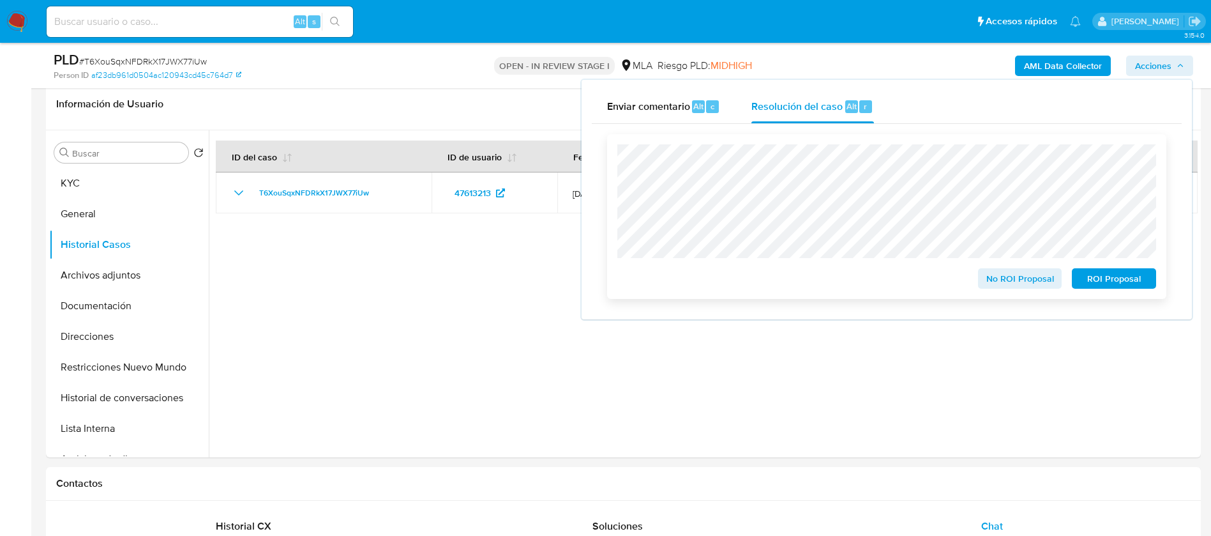
click at [999, 276] on span "No ROI Proposal" at bounding box center [1020, 278] width 66 height 18
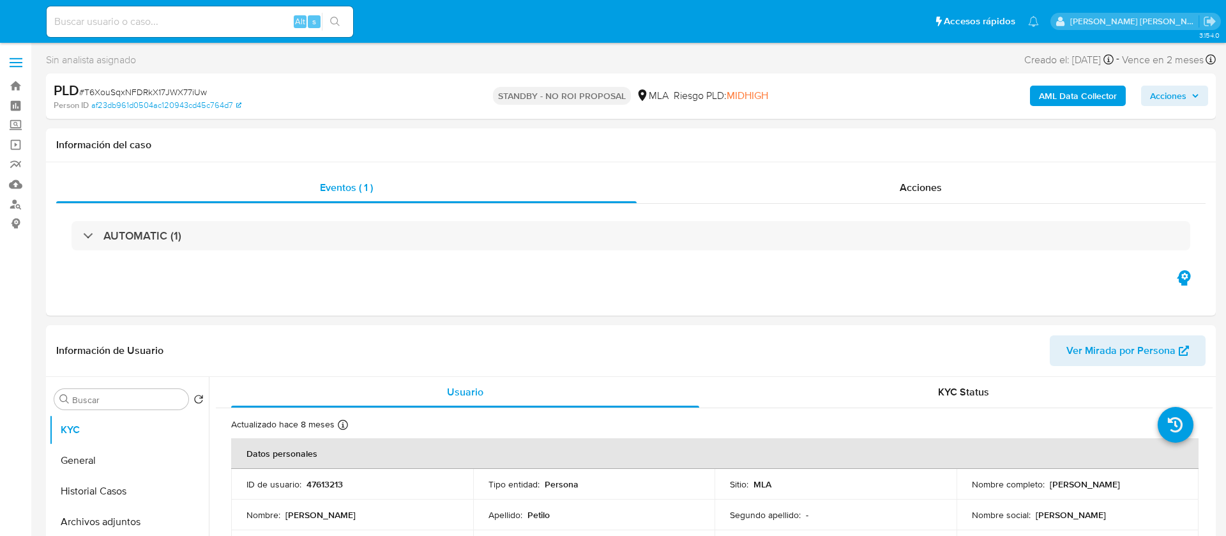
select select "10"
paste input "q6GTc23ZAlBKnA0TcCQgb4PZ"
click at [204, 23] on input "q6GTc23ZAlBKnA0TcCQgb4PZ" at bounding box center [200, 21] width 306 height 17
type input "q6GTc23ZAlBKnA0TcCQgb4PZ"
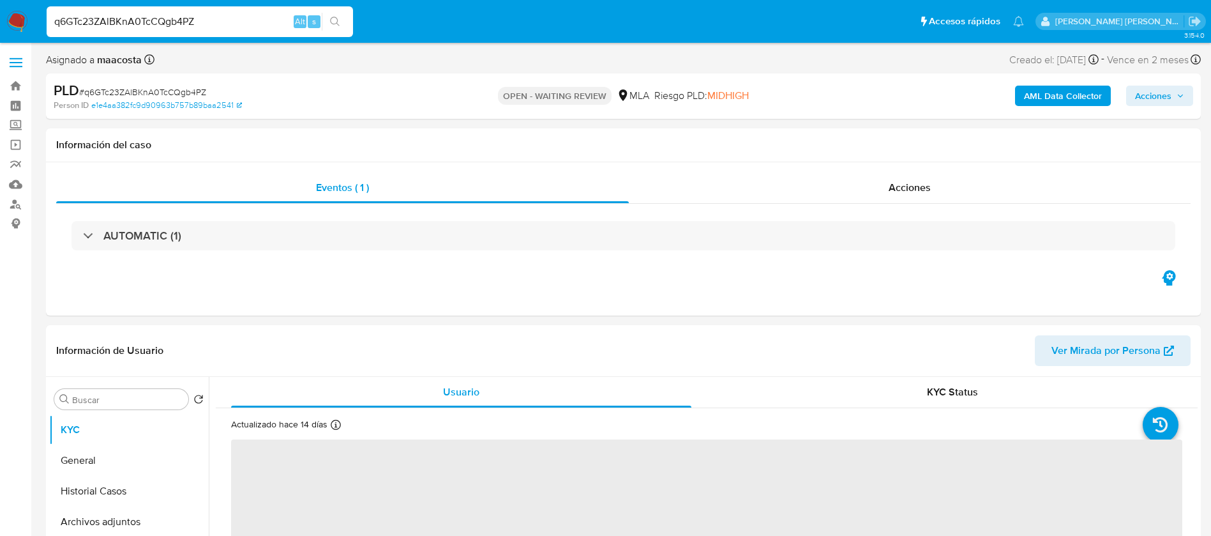
select select "10"
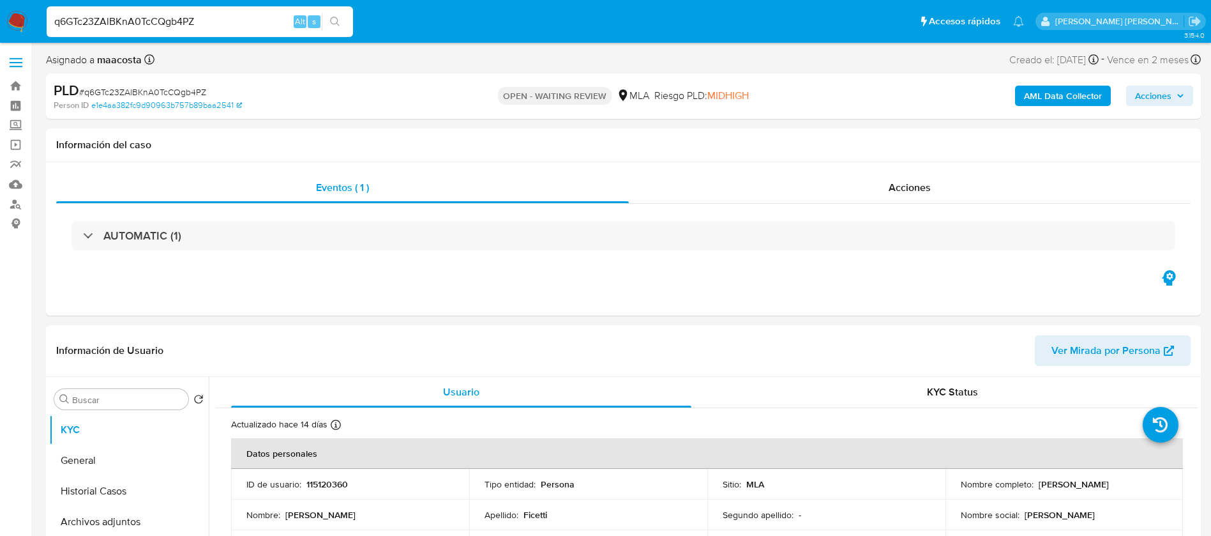
click at [1036, 100] on b "AML Data Collector" at bounding box center [1063, 96] width 78 height 20
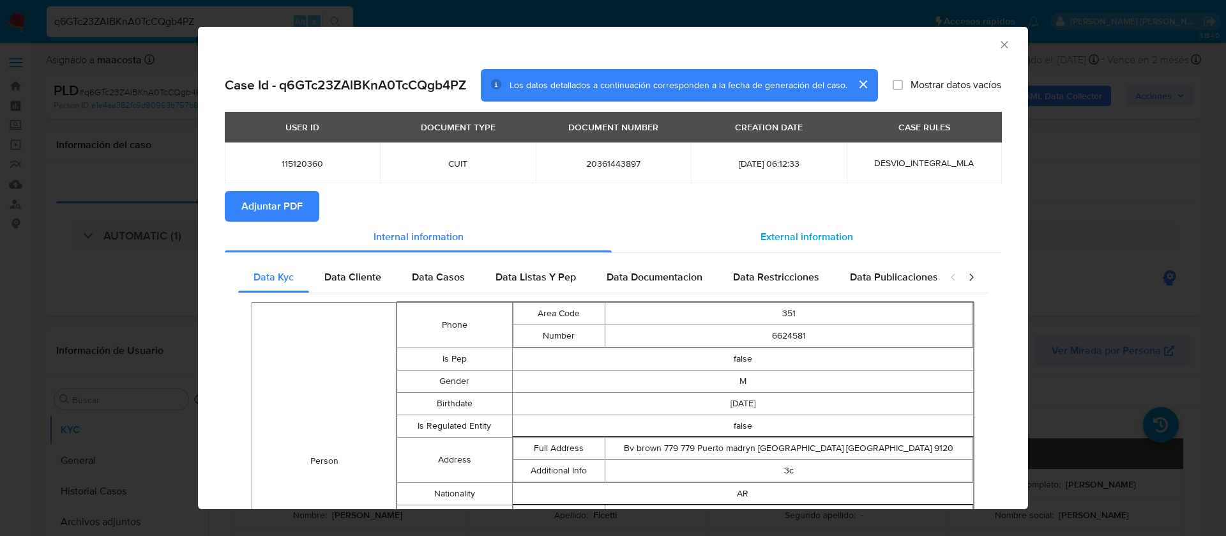
click at [777, 222] on div "External information" at bounding box center [806, 237] width 389 height 31
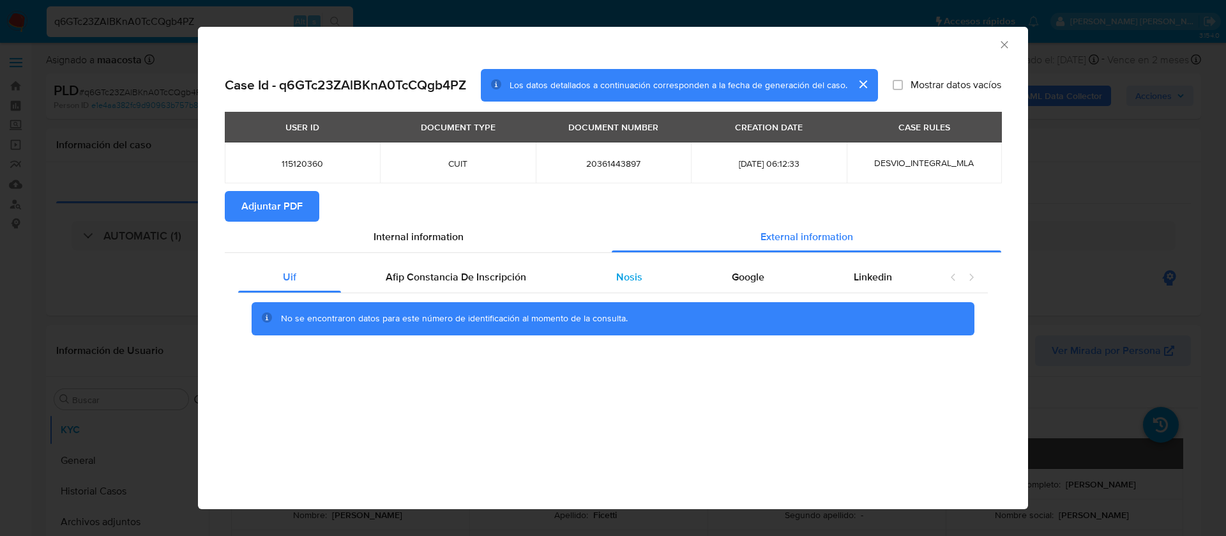
click at [638, 282] on span "Nosis" at bounding box center [629, 276] width 26 height 15
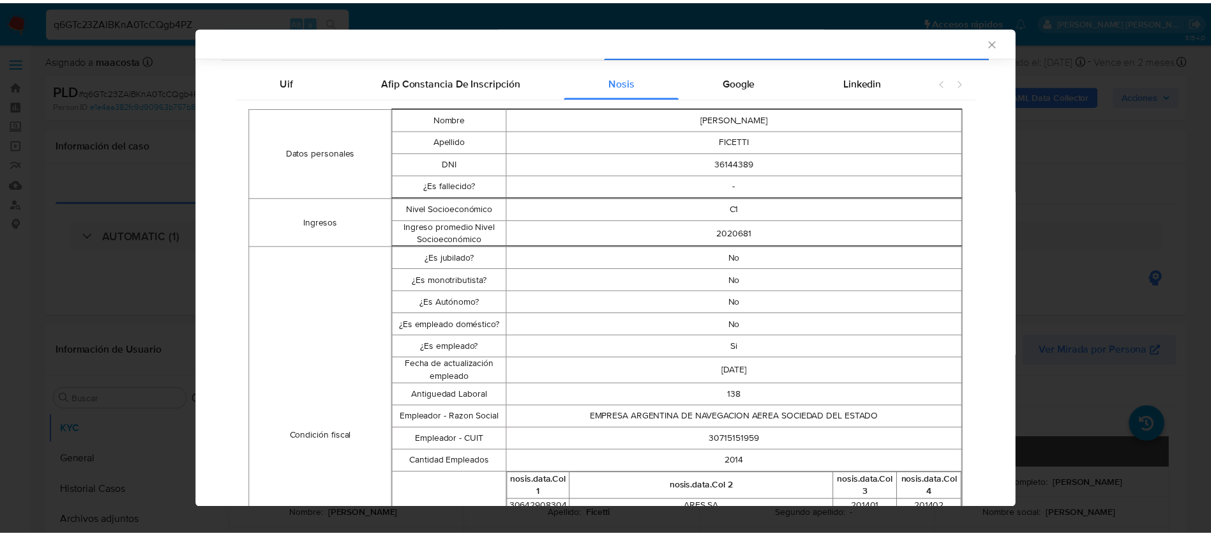
scroll to position [195, 0]
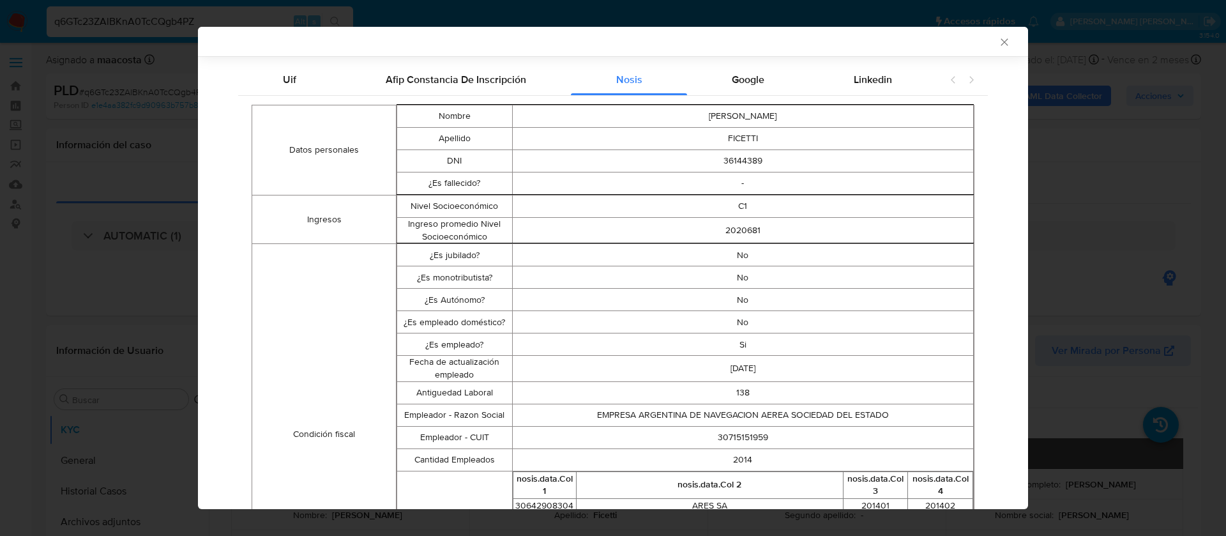
click at [725, 441] on td "30715151959" at bounding box center [742, 437] width 461 height 22
copy td "30715151959"
click at [127, 287] on div "AML Data Collector Case Id - q6GTc23ZAlBKnA0TcCQgb4PZ Los datos detallados a co…" at bounding box center [613, 268] width 1226 height 536
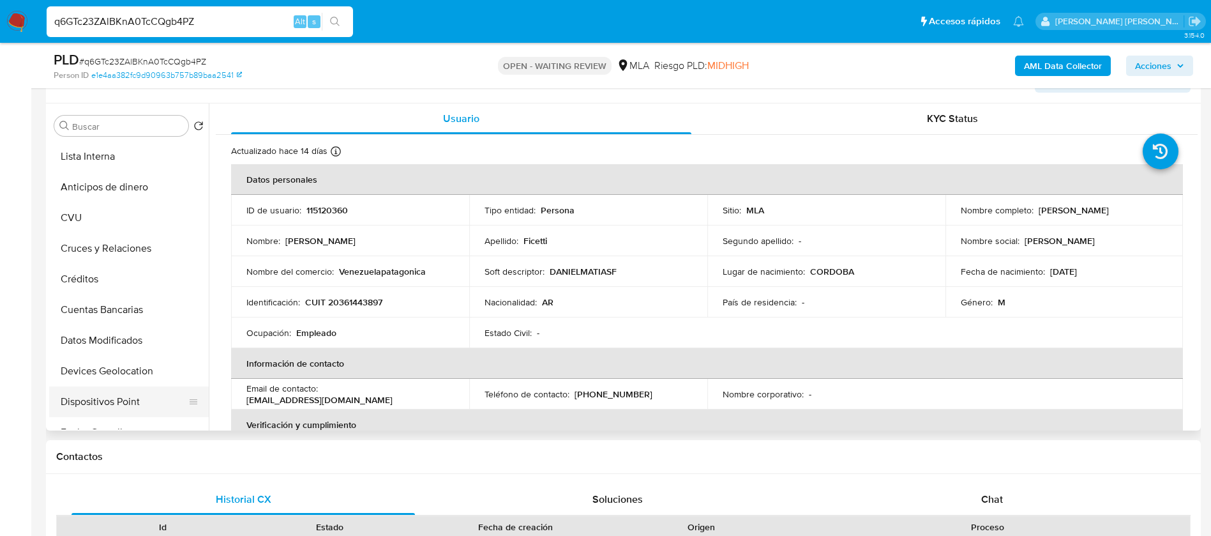
scroll to position [246, 0]
click at [79, 230] on button "CVU" at bounding box center [129, 216] width 160 height 31
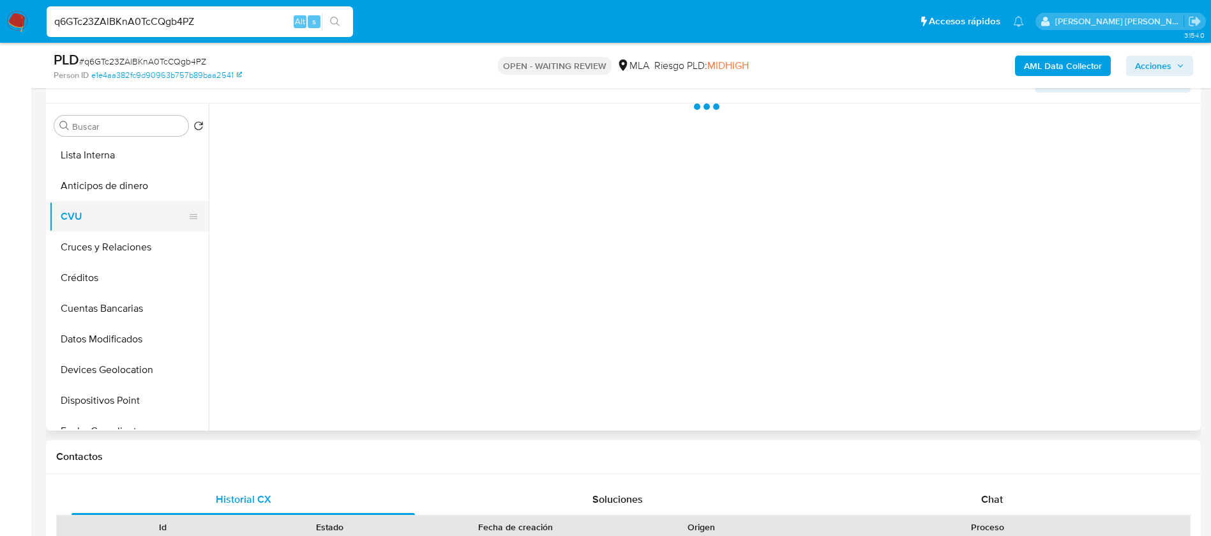
click at [78, 215] on button "CVU" at bounding box center [123, 216] width 149 height 31
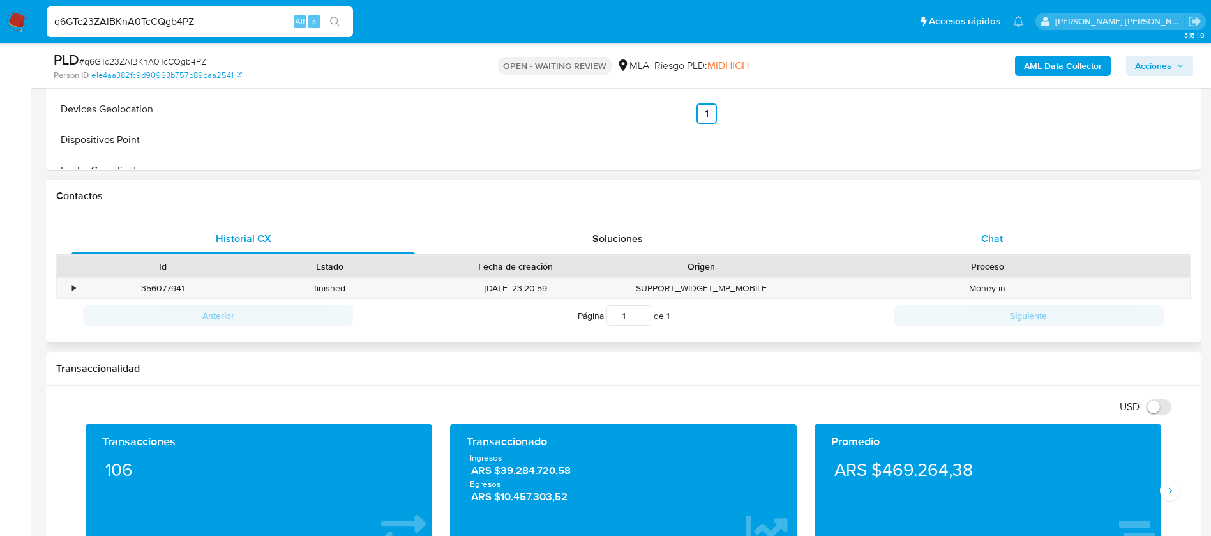
click at [1005, 246] on div "Chat" at bounding box center [991, 238] width 343 height 31
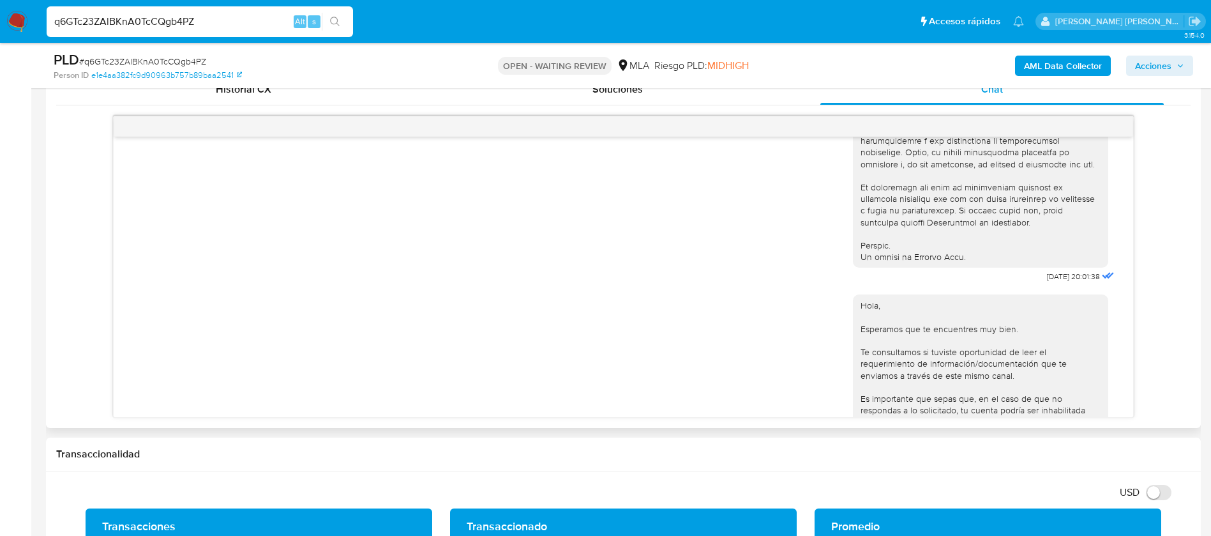
scroll to position [555, 0]
drag, startPoint x: 1018, startPoint y: 303, endPoint x: 1055, endPoint y: 301, distance: 36.4
click at [1055, 283] on span "17/07/2025 20:01:38" at bounding box center [1073, 278] width 53 height 10
copy span "[DATE]"
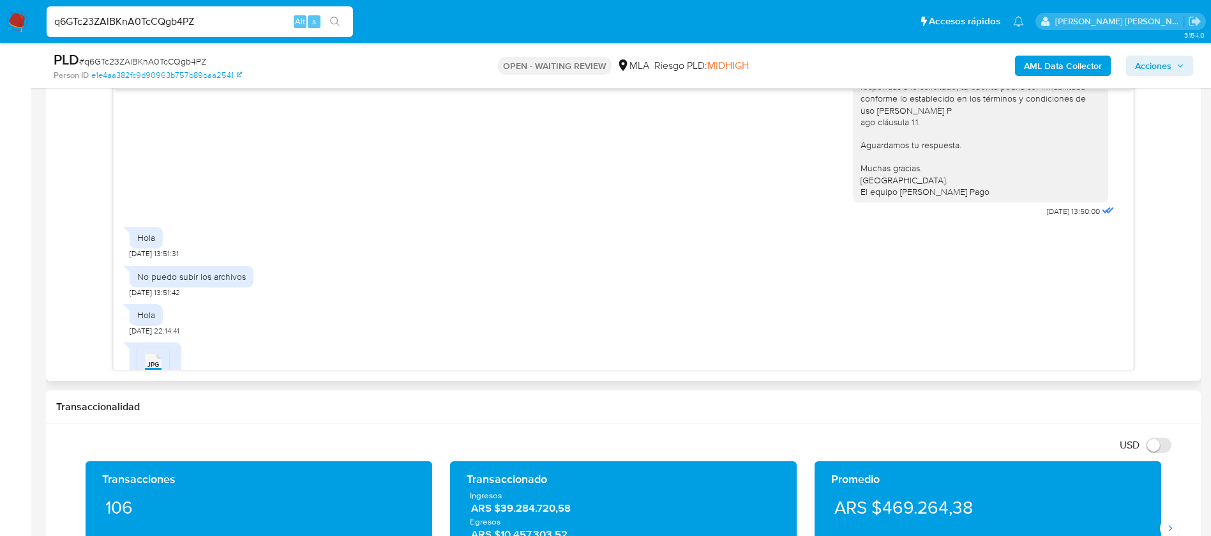
scroll to position [833, 0]
drag, startPoint x: 1014, startPoint y: 243, endPoint x: 1054, endPoint y: 248, distance: 40.5
click at [1054, 220] on div "Hola, Esperamos que te encuentres muy bien. Te consultamos si tuviste oportunid…" at bounding box center [985, 91] width 264 height 258
copy span "[DATE]"
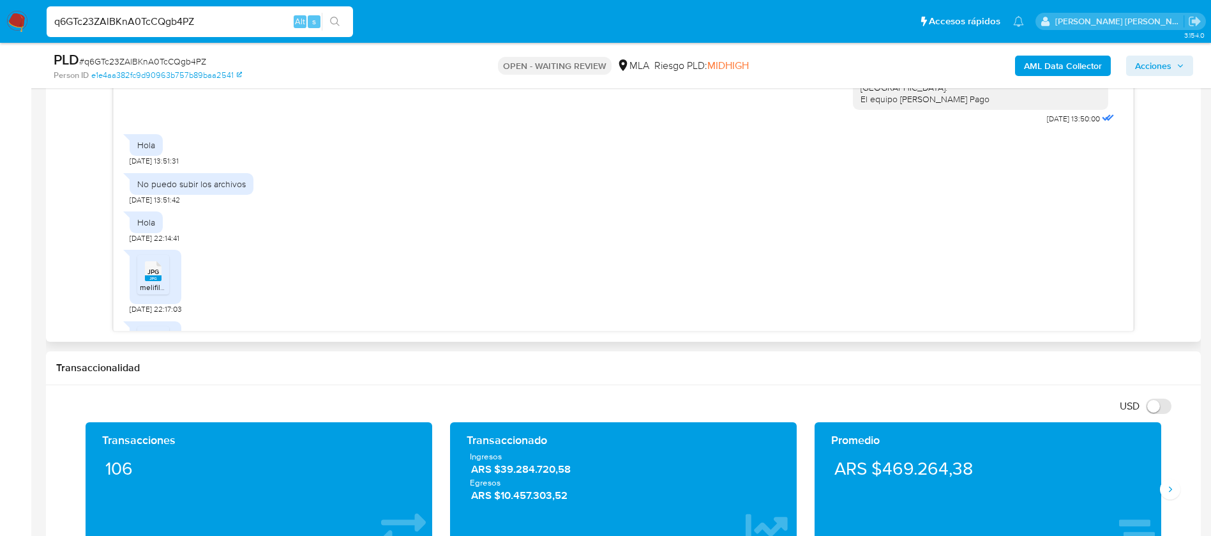
scroll to position [1053, 0]
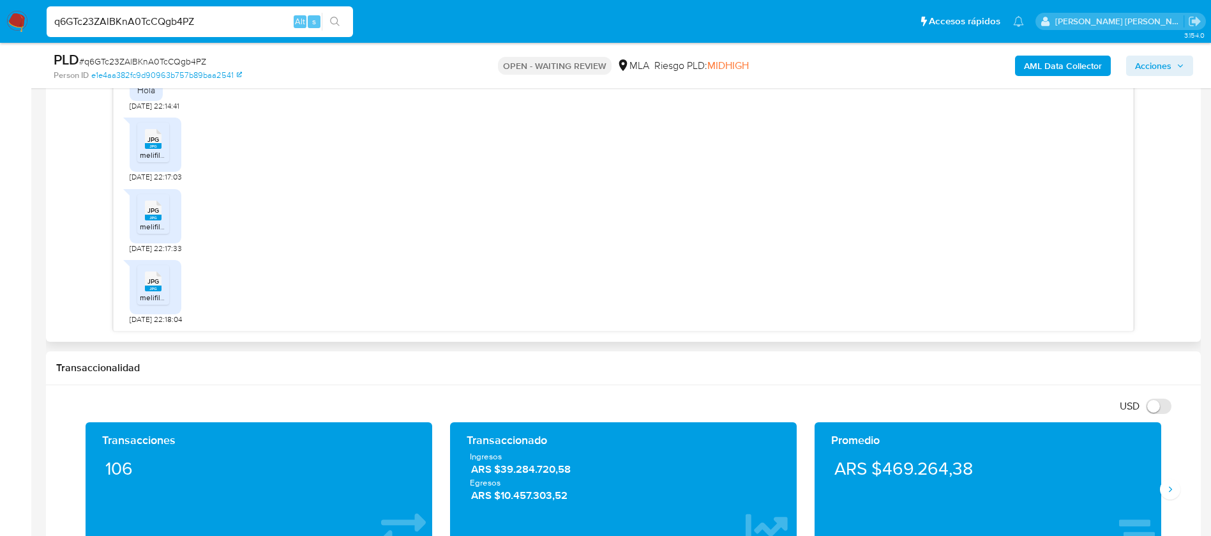
drag, startPoint x: 137, startPoint y: 232, endPoint x: 175, endPoint y: 333, distance: 107.3
click at [175, 333] on div "Historial CX Soluciones Chat Id Estado Fecha de creación Origen Proceso • 35607…" at bounding box center [623, 160] width 1155 height 364
copy div "Hola 21/07/2025 13:51:31 No puedo subir los archivos 21/07/2025 13:51:42 Hola 2…"
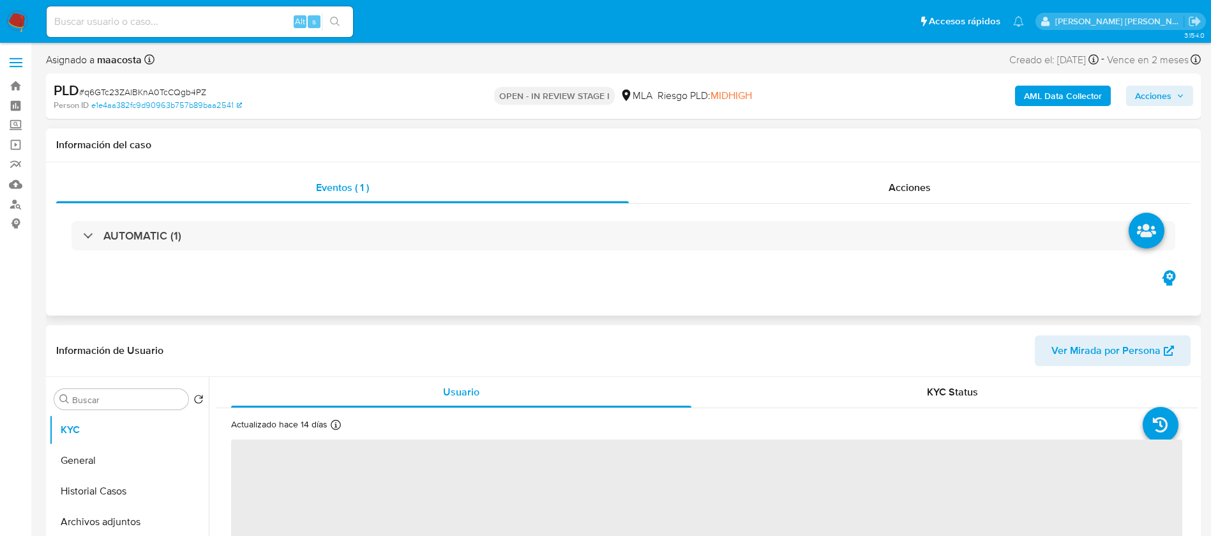
select select "10"
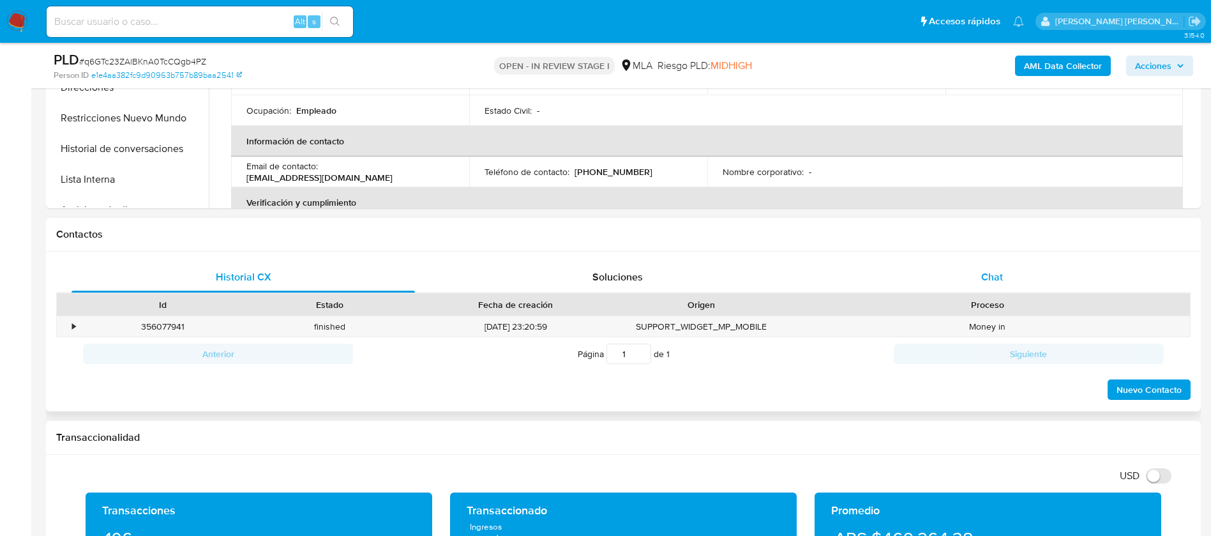
click at [979, 270] on div "Chat" at bounding box center [991, 277] width 343 height 31
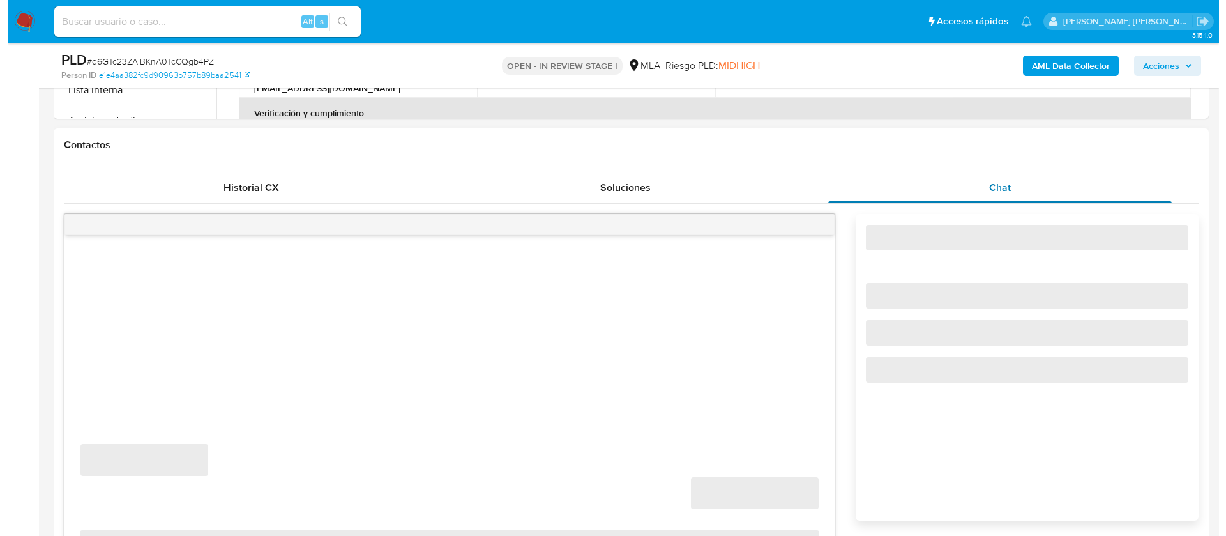
scroll to position [546, 0]
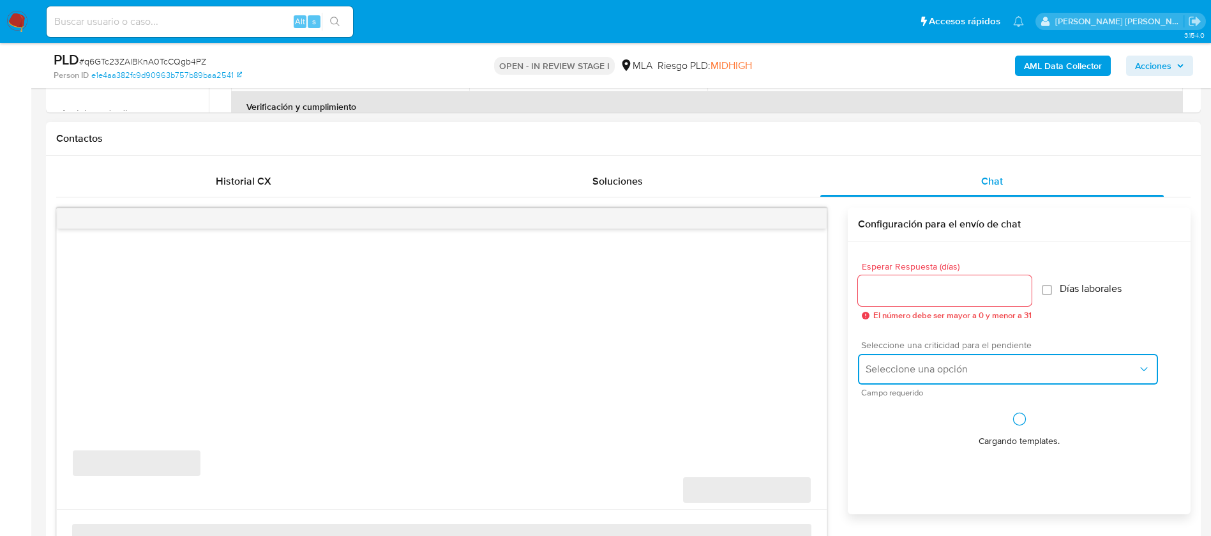
click at [910, 377] on button "Seleccione una opción" at bounding box center [1008, 369] width 300 height 31
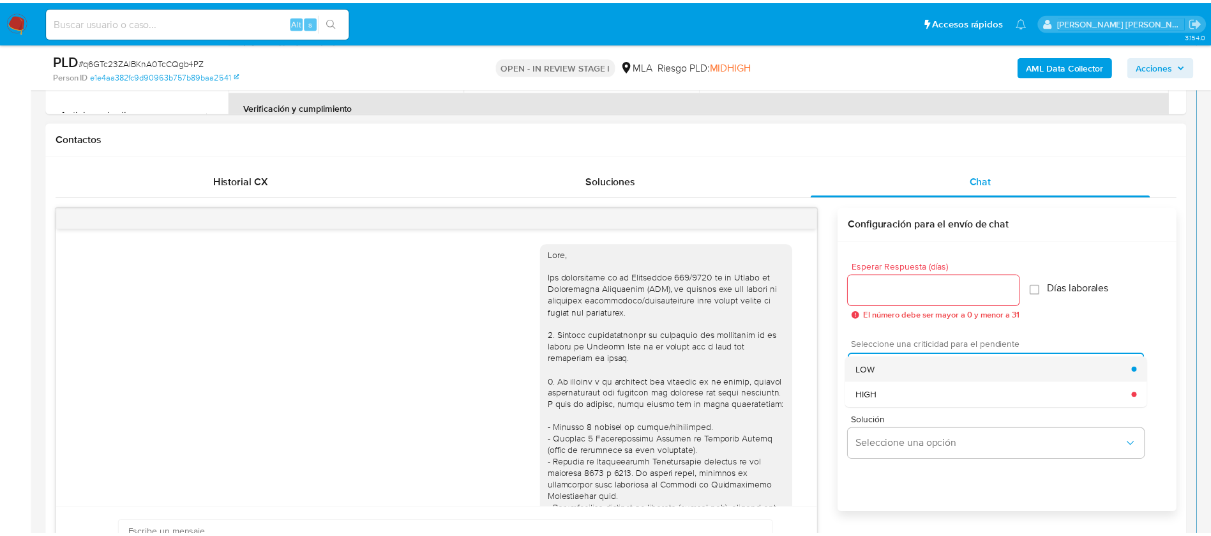
scroll to position [1053, 0]
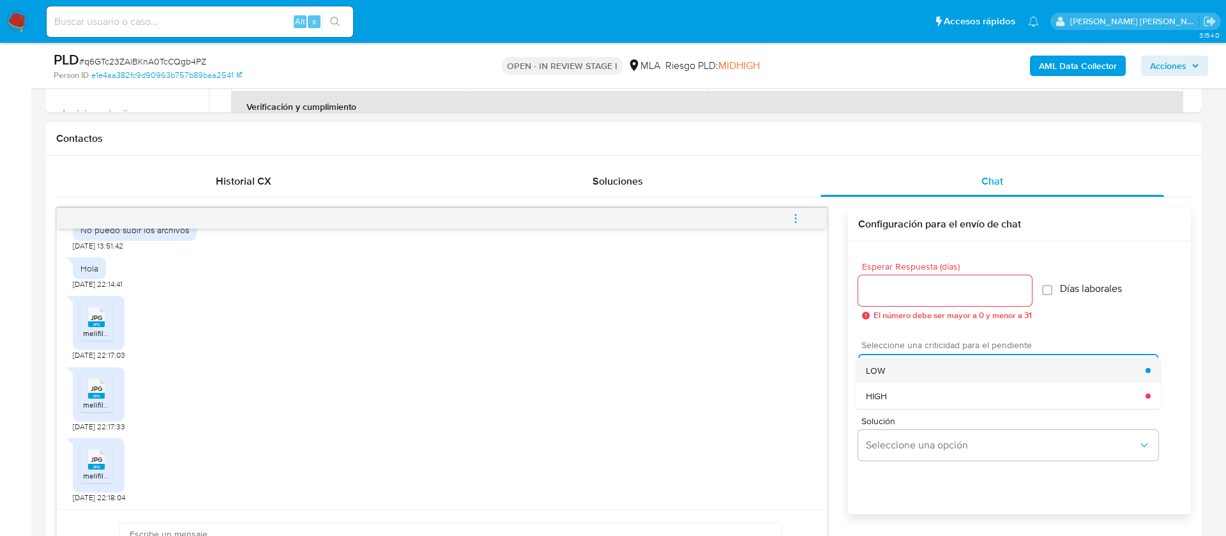
click at [882, 370] on span "LOW" at bounding box center [875, 370] width 19 height 11
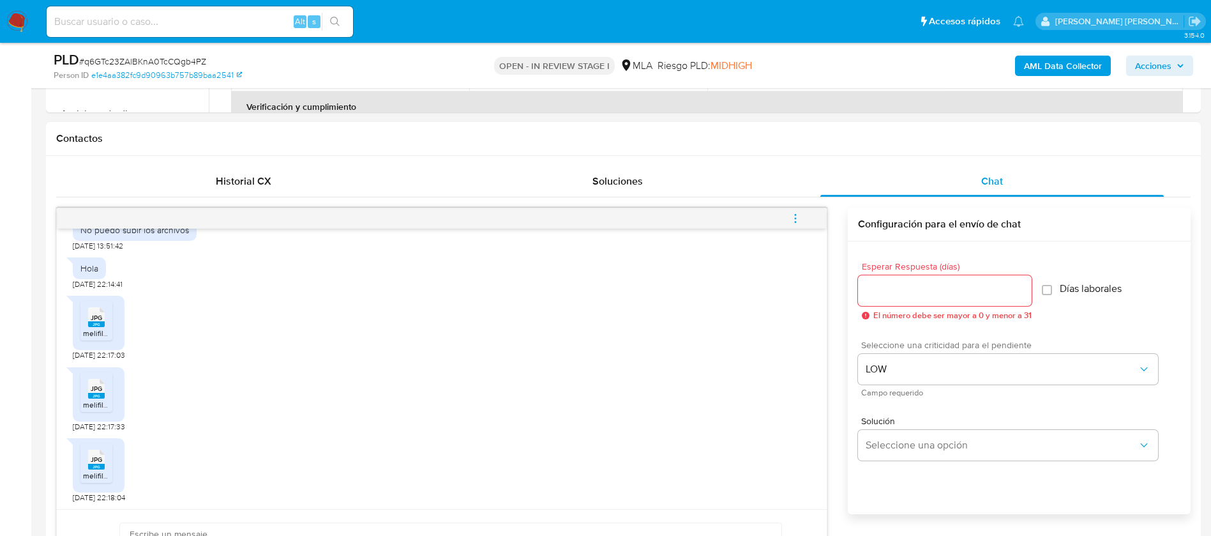
click at [897, 281] on div at bounding box center [945, 290] width 174 height 31
click at [891, 291] on input "Esperar Respuesta (días)" at bounding box center [945, 290] width 174 height 17
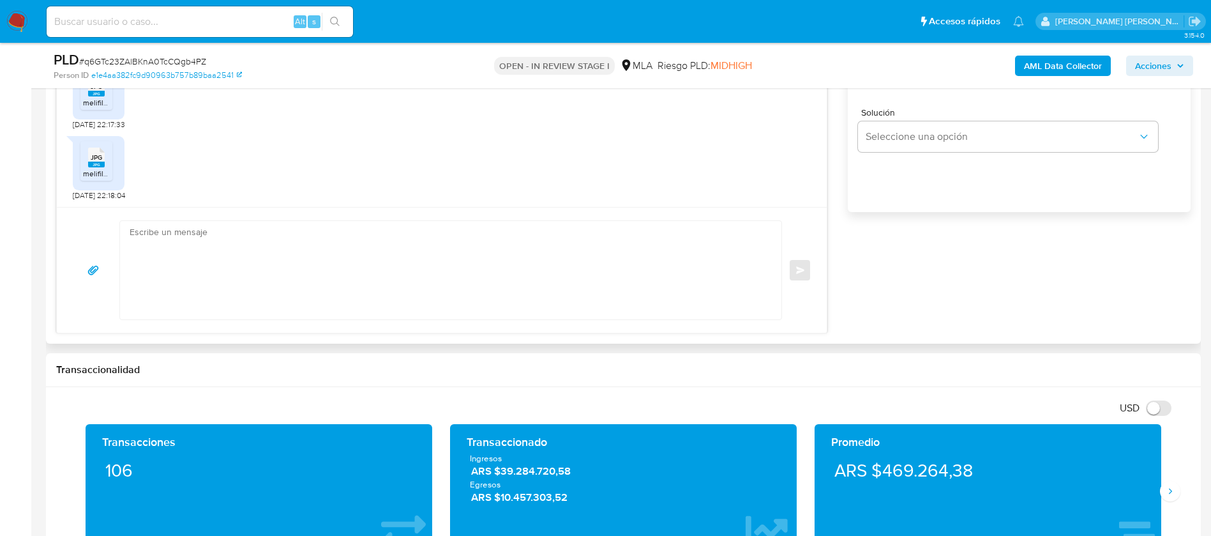
scroll to position [854, 0]
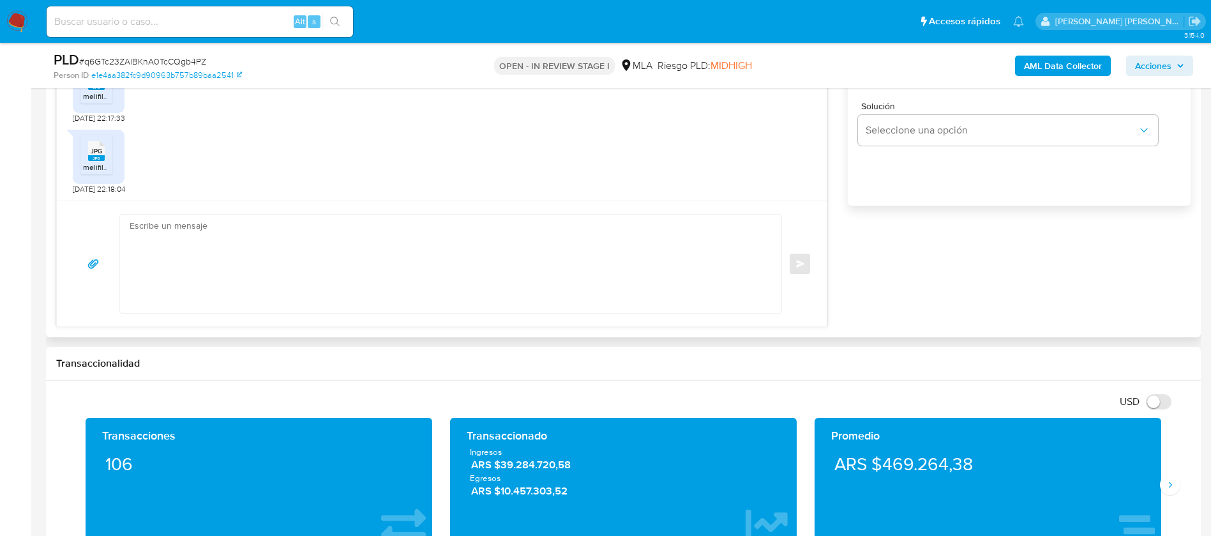
type input "0"
click at [649, 295] on textarea at bounding box center [448, 264] width 636 height 98
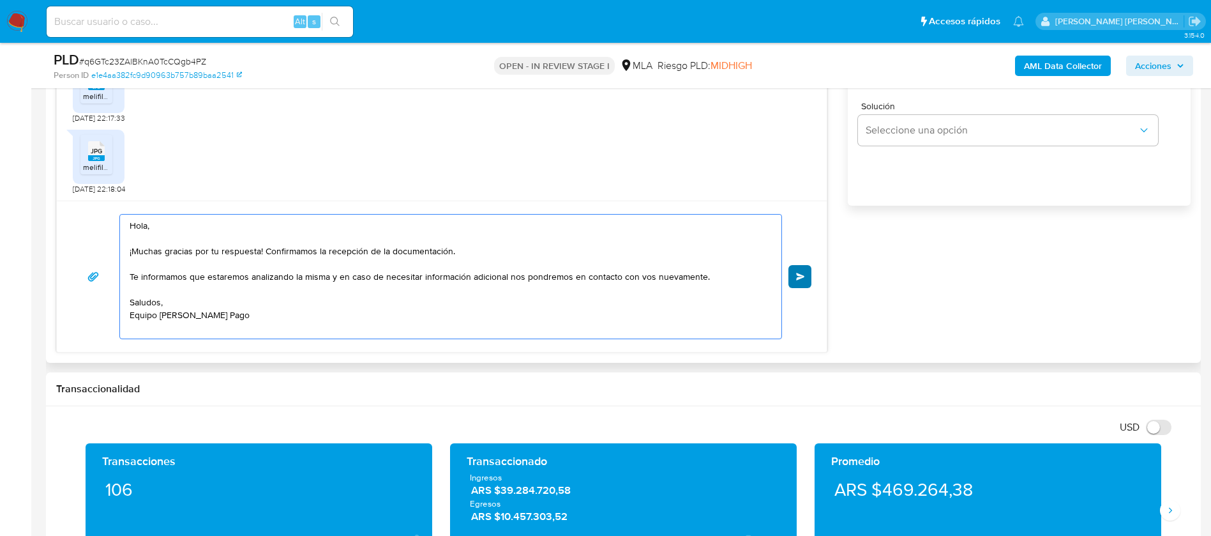
type textarea "Hola, ¡Muchas gracias por tu respuesta! Confirmamos la recepción de la document…"
click at [798, 282] on button "Enviar" at bounding box center [800, 276] width 23 height 23
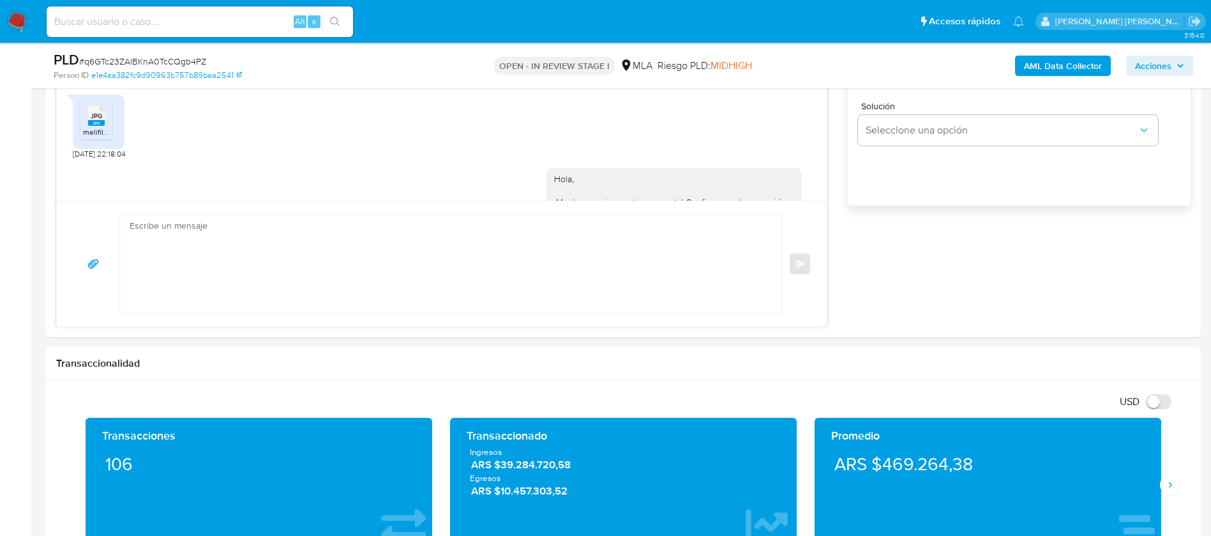
scroll to position [1218, 0]
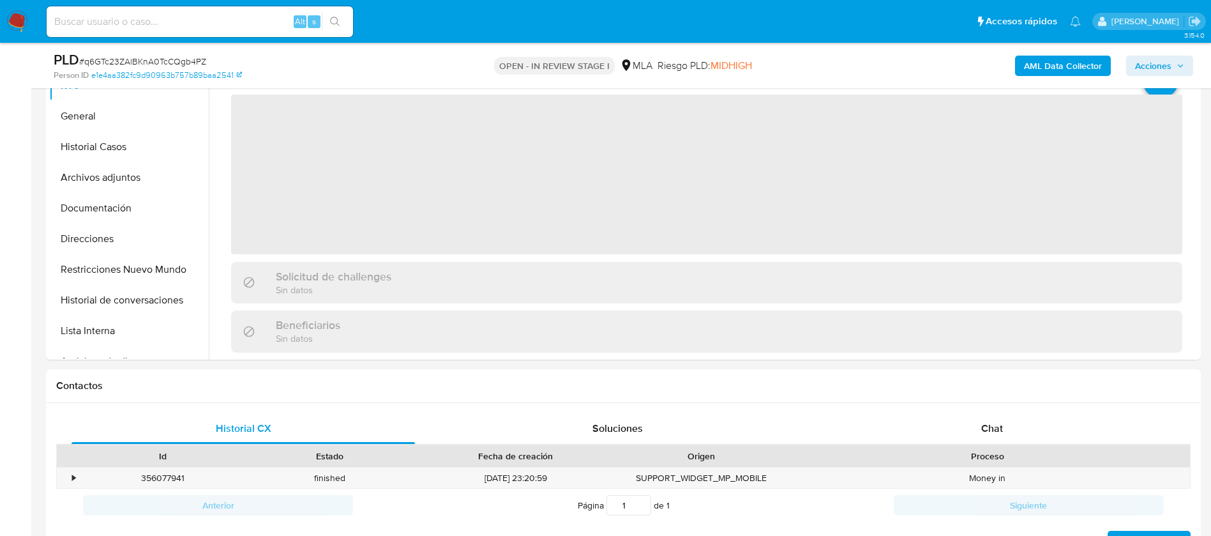
scroll to position [419, 0]
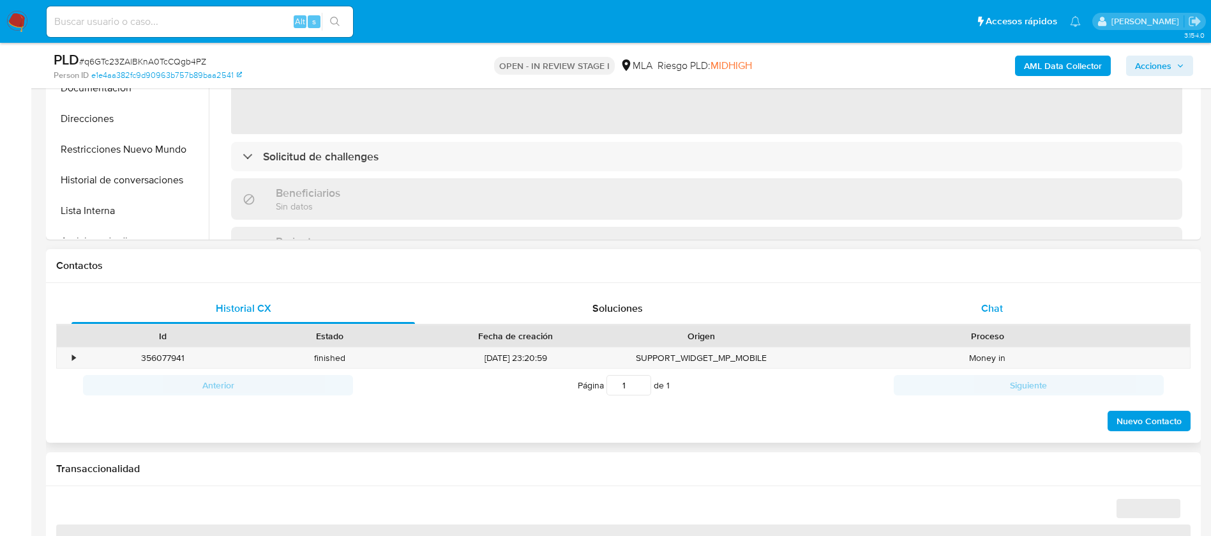
click at [995, 310] on span "Chat" at bounding box center [992, 308] width 22 height 15
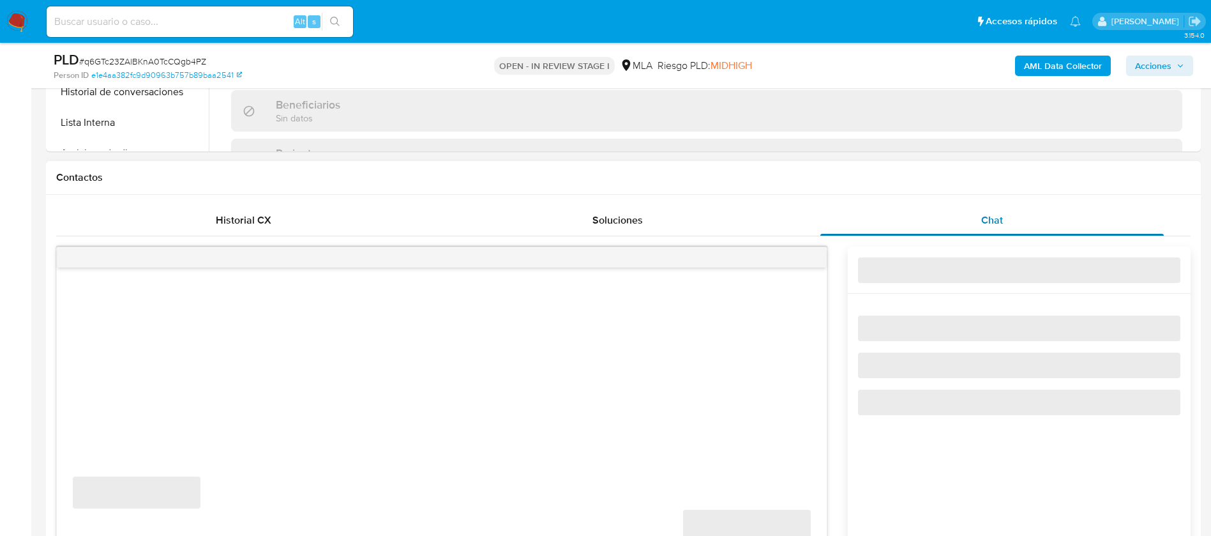
scroll to position [517, 0]
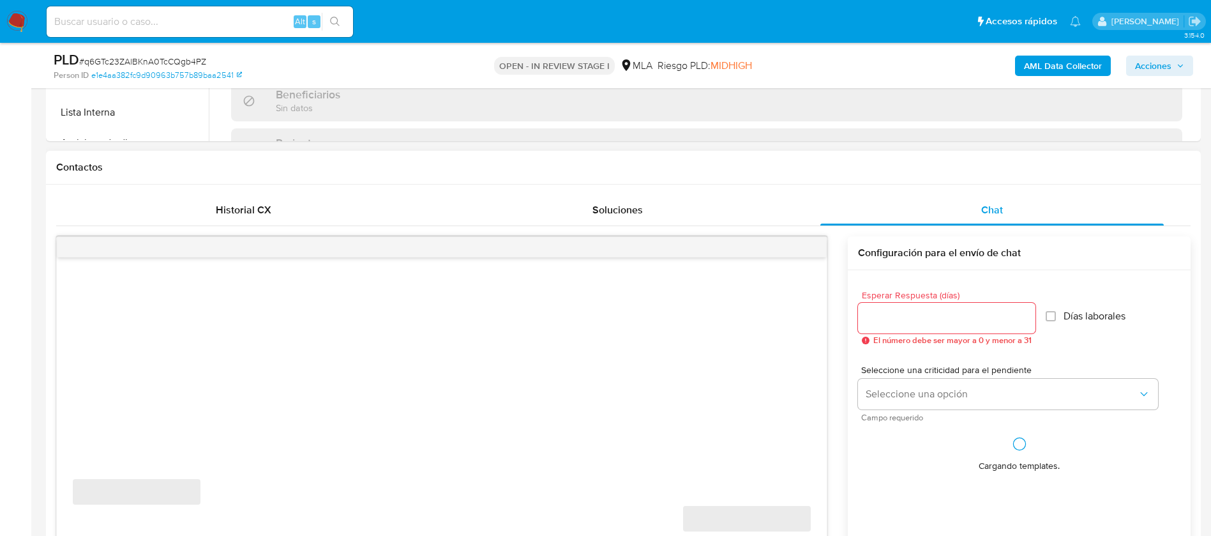
select select "10"
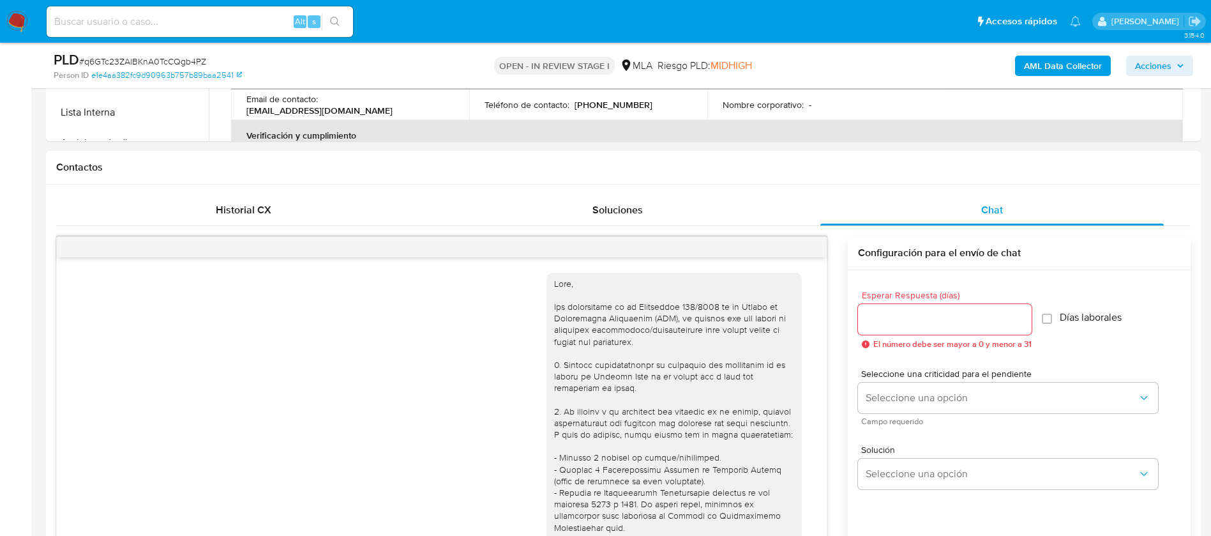
scroll to position [1218, 0]
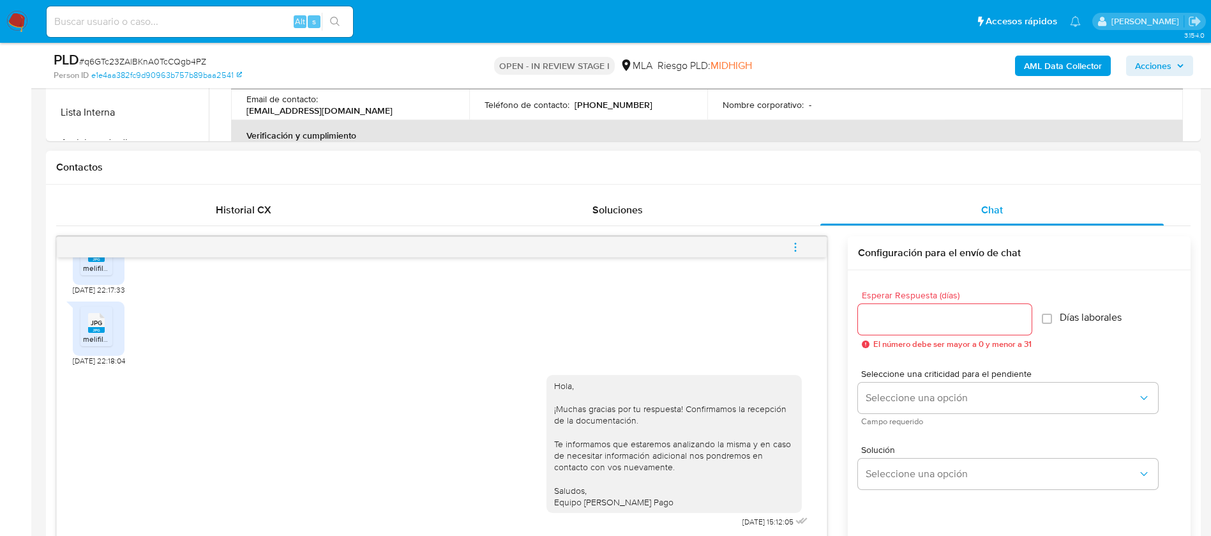
click at [804, 249] on button "menu-action" at bounding box center [795, 247] width 42 height 31
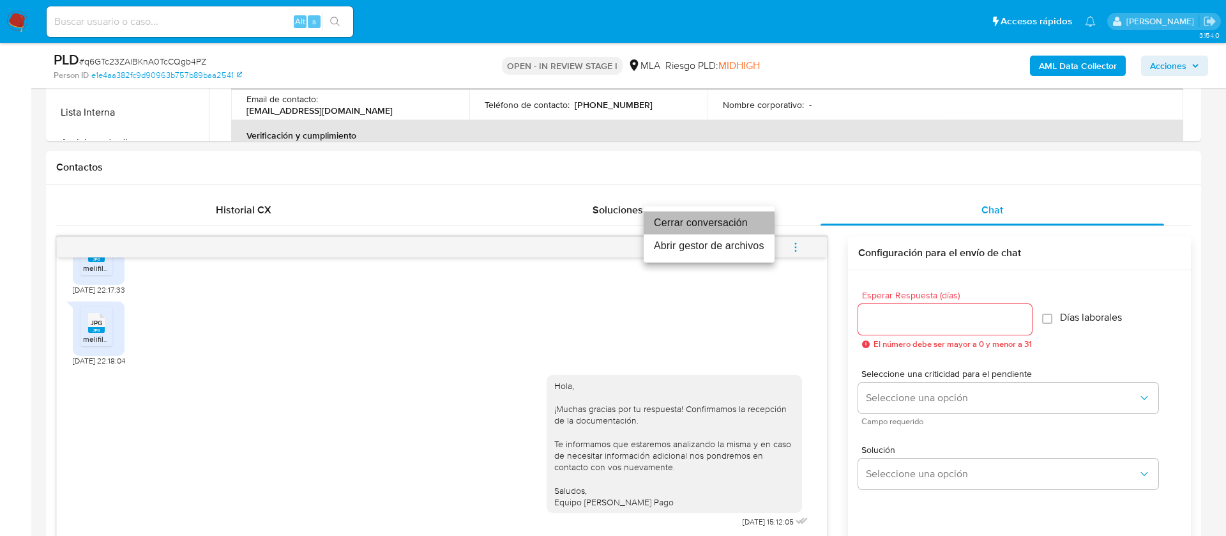
click at [725, 215] on li "Cerrar conversación" at bounding box center [709, 222] width 131 height 23
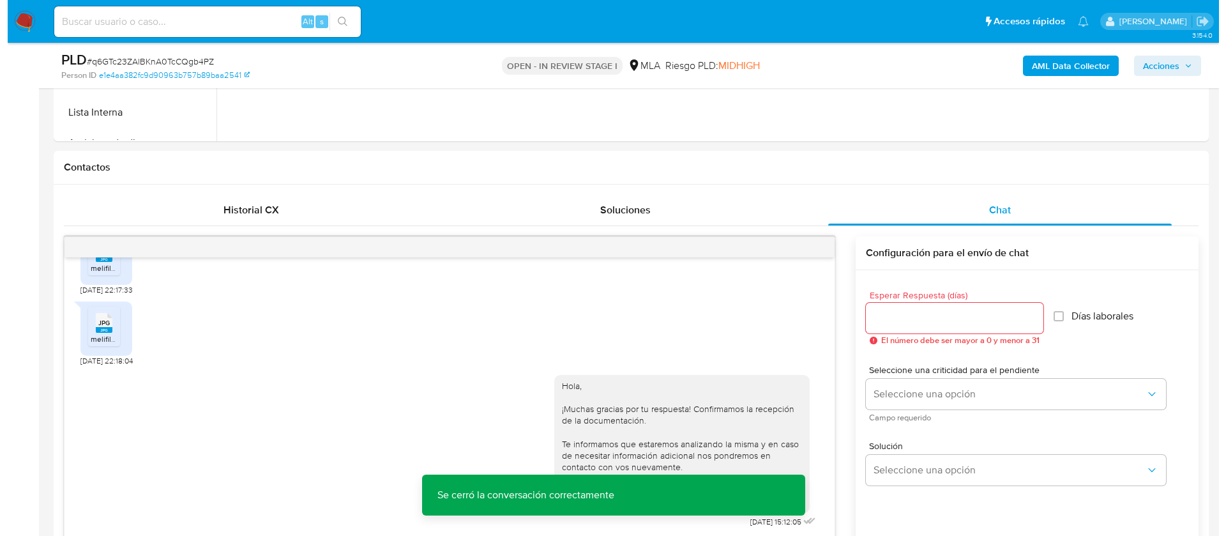
scroll to position [201, 0]
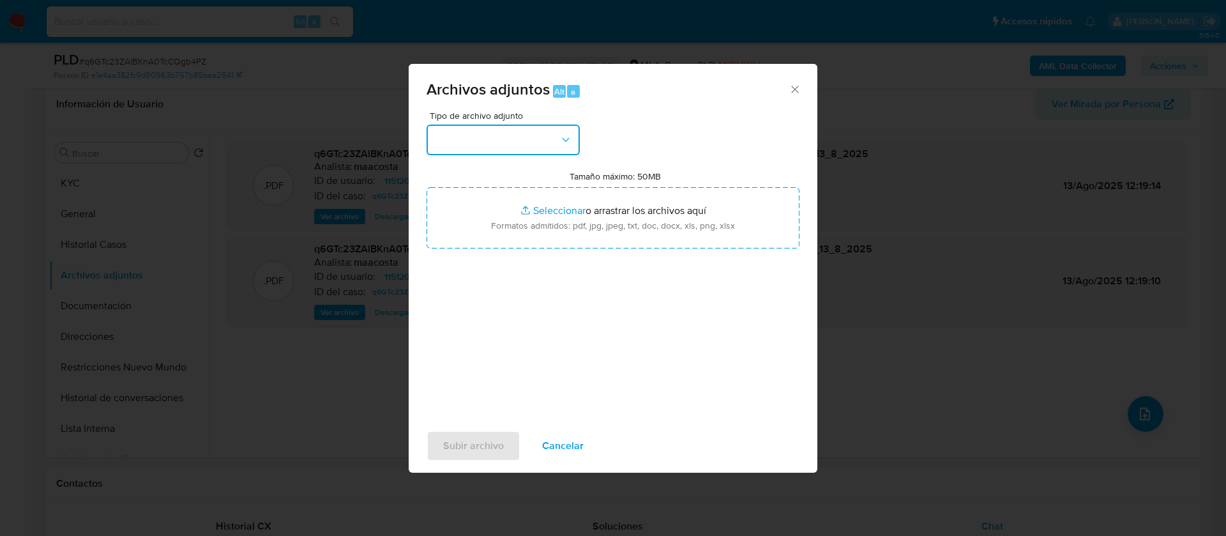
click at [537, 142] on button "button" at bounding box center [502, 140] width 153 height 31
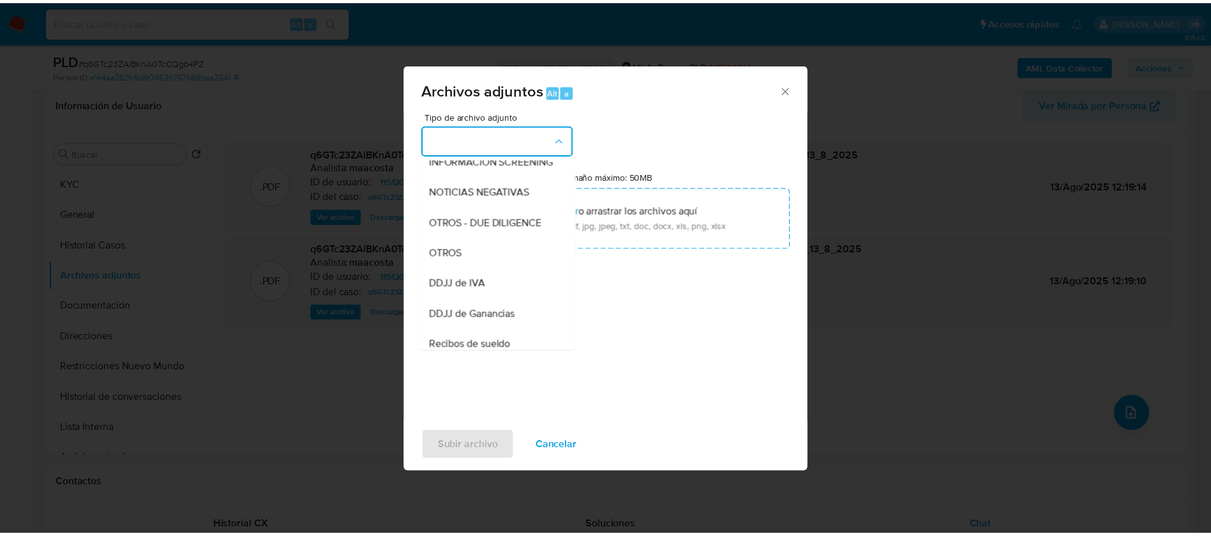
scroll to position [185, 0]
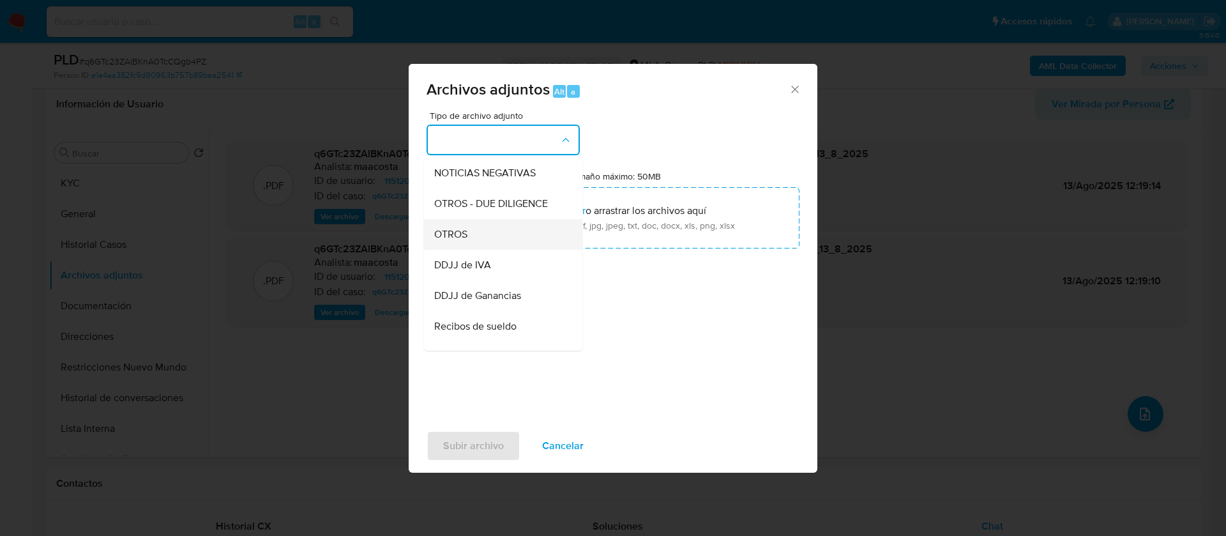
click at [453, 238] on div "OTROS" at bounding box center [499, 234] width 130 height 31
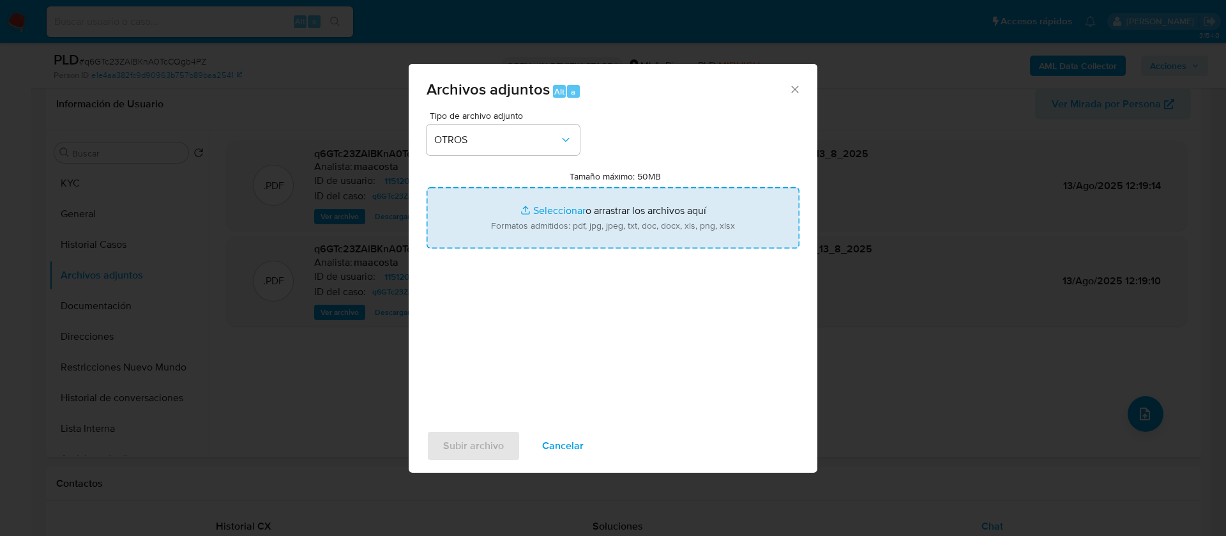
type input "C:\fakepath\Calculador- Daniel Matias Ficetti.xlsx"
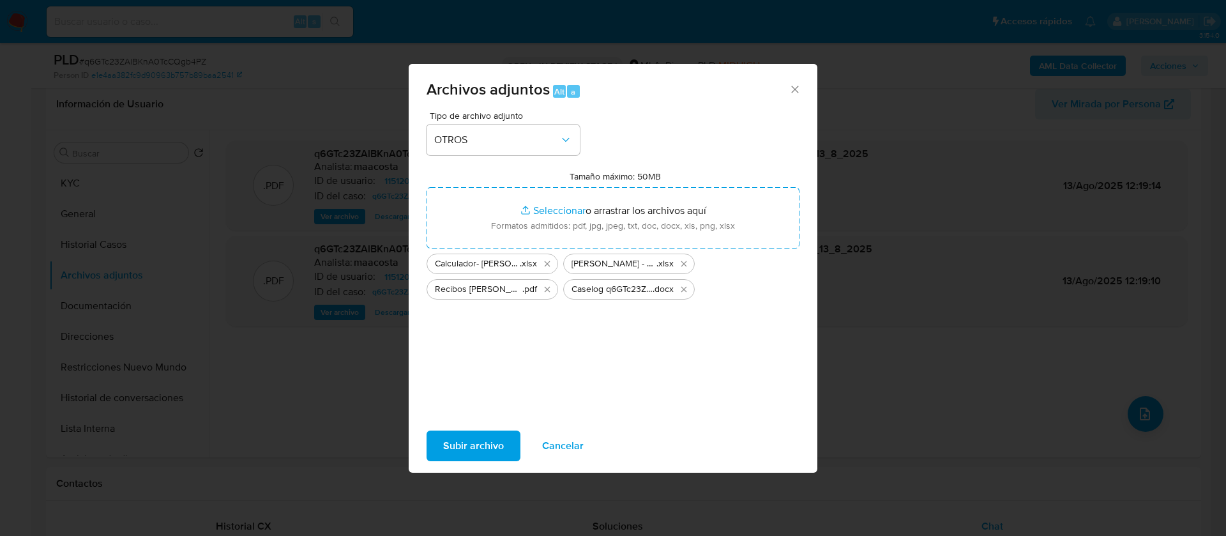
click at [727, 113] on div "Tipo de archivo adjunto OTROS Tamaño máximo: 50MB Seleccionar archivos Seleccio…" at bounding box center [612, 261] width 373 height 301
click at [470, 444] on span "Subir archivo" at bounding box center [473, 446] width 61 height 28
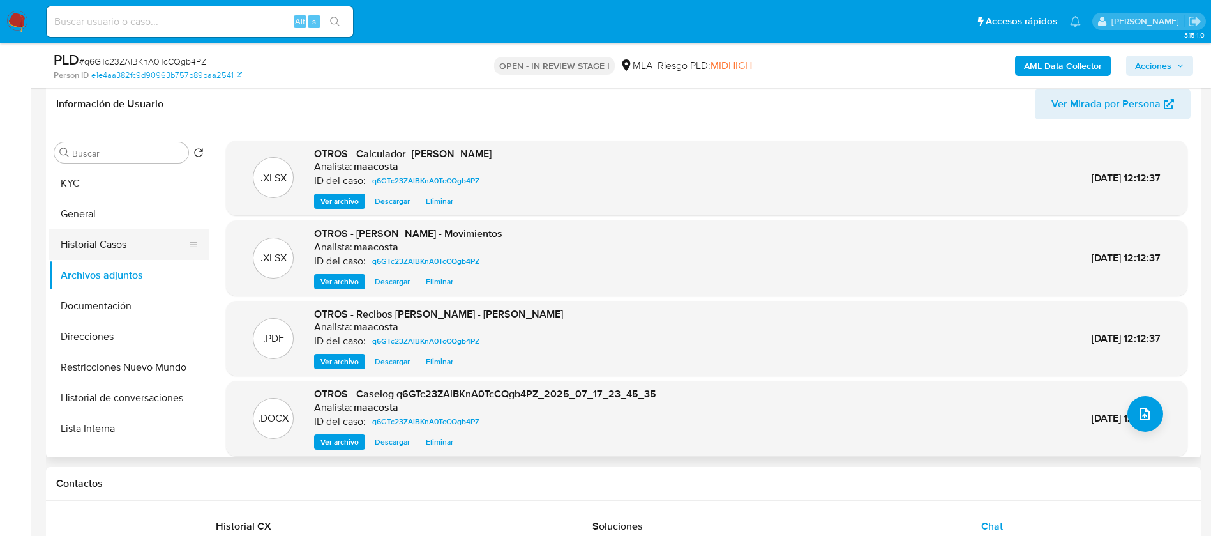
click at [132, 234] on button "Historial Casos" at bounding box center [123, 244] width 149 height 31
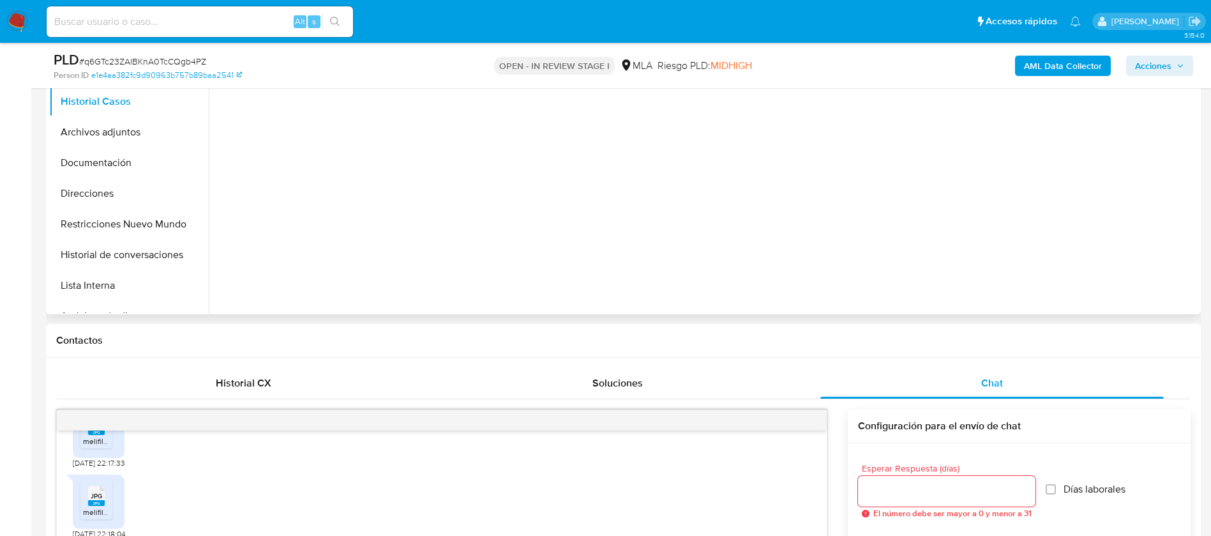
scroll to position [345, 0]
click at [250, 391] on div "Historial CX" at bounding box center [243, 382] width 343 height 31
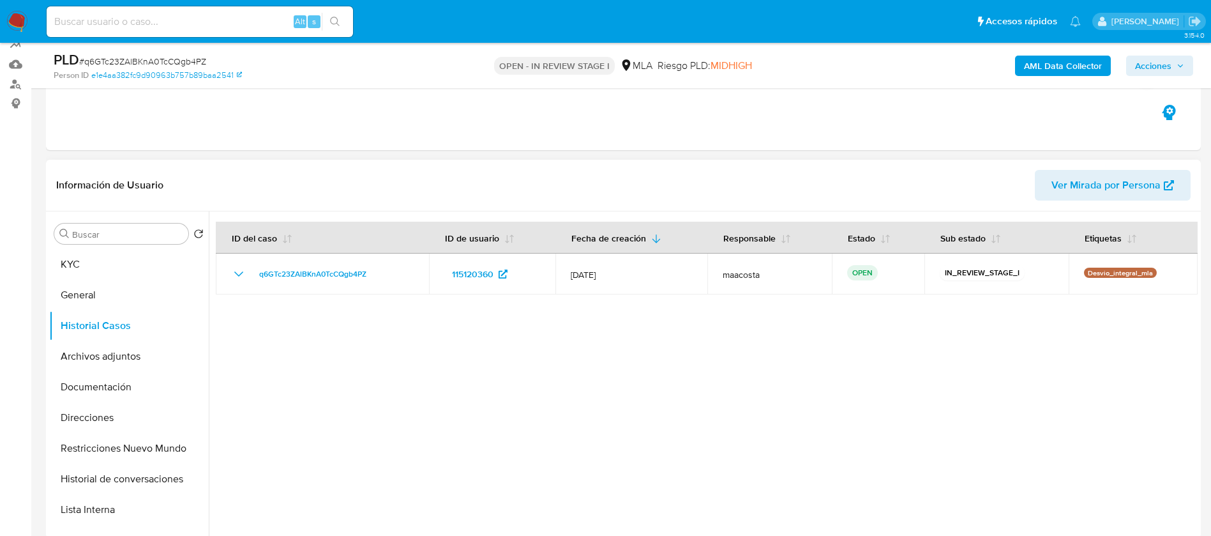
scroll to position [98, 0]
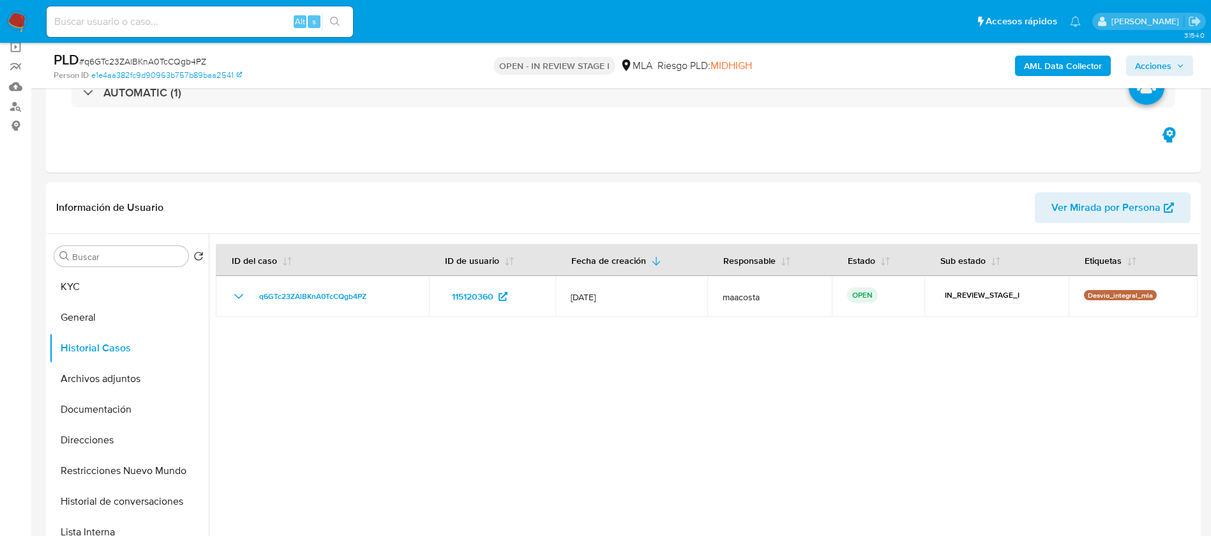
click at [1168, 63] on span "Acciones" at bounding box center [1153, 66] width 36 height 20
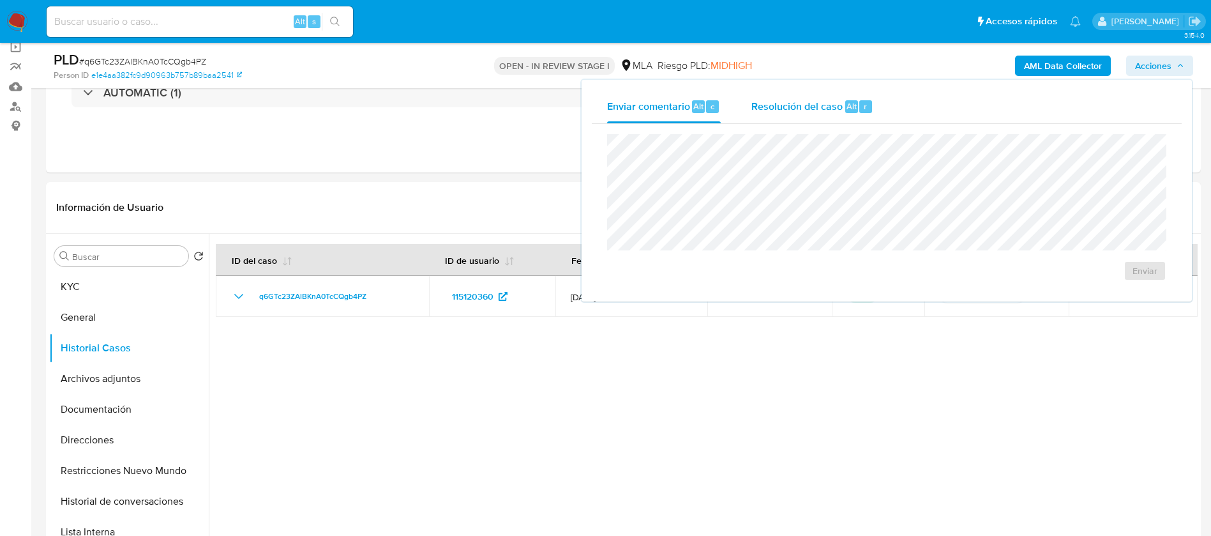
click at [843, 104] on div "Resolución del caso Alt r" at bounding box center [812, 106] width 122 height 33
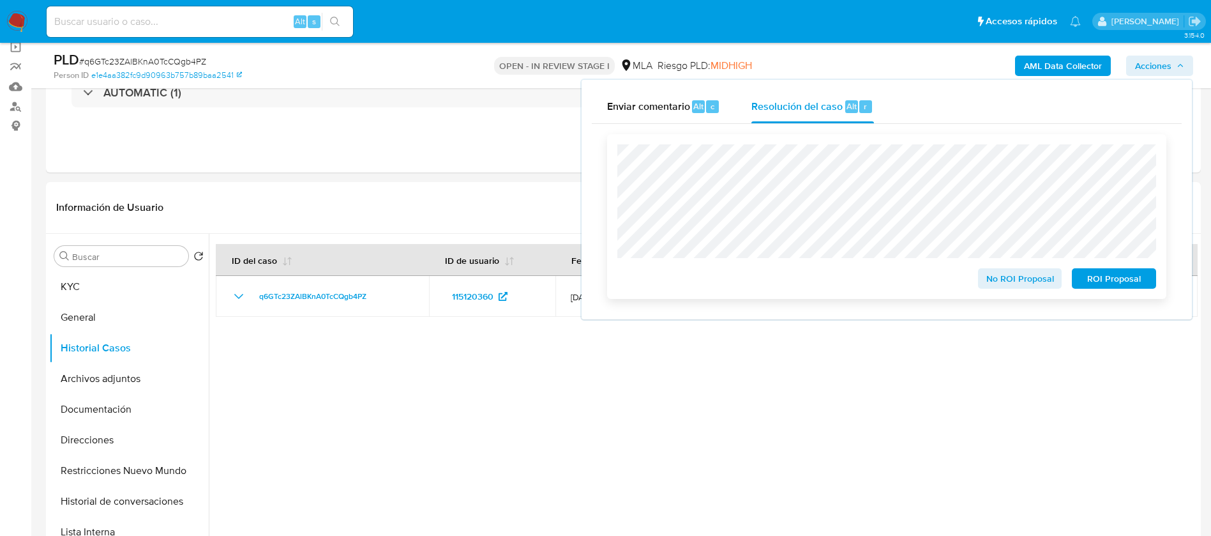
click at [1012, 278] on span "No ROI Proposal" at bounding box center [1020, 278] width 66 height 18
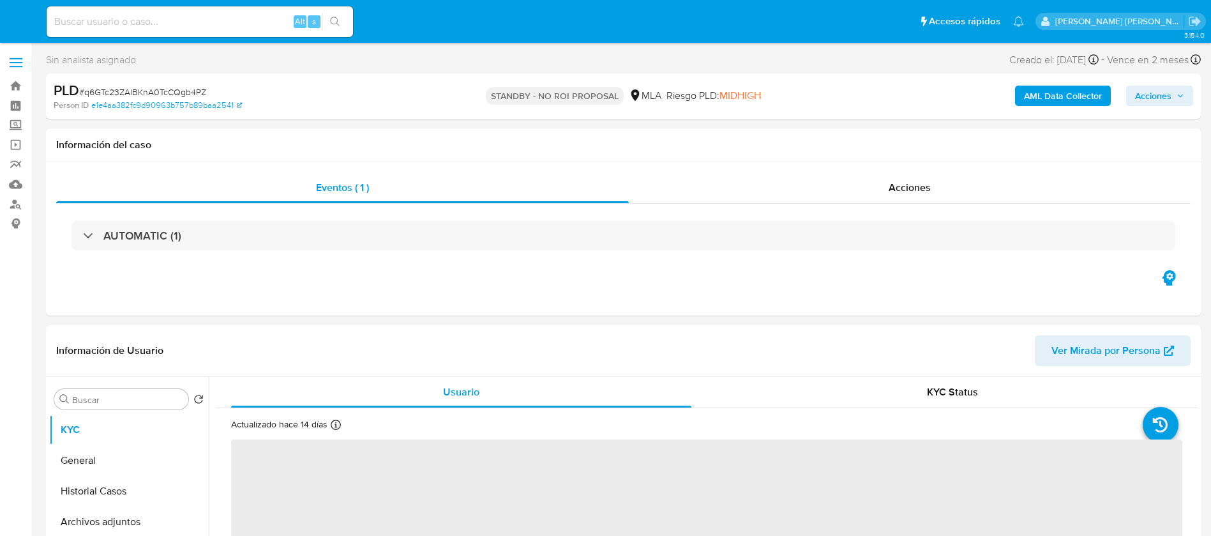
select select "10"
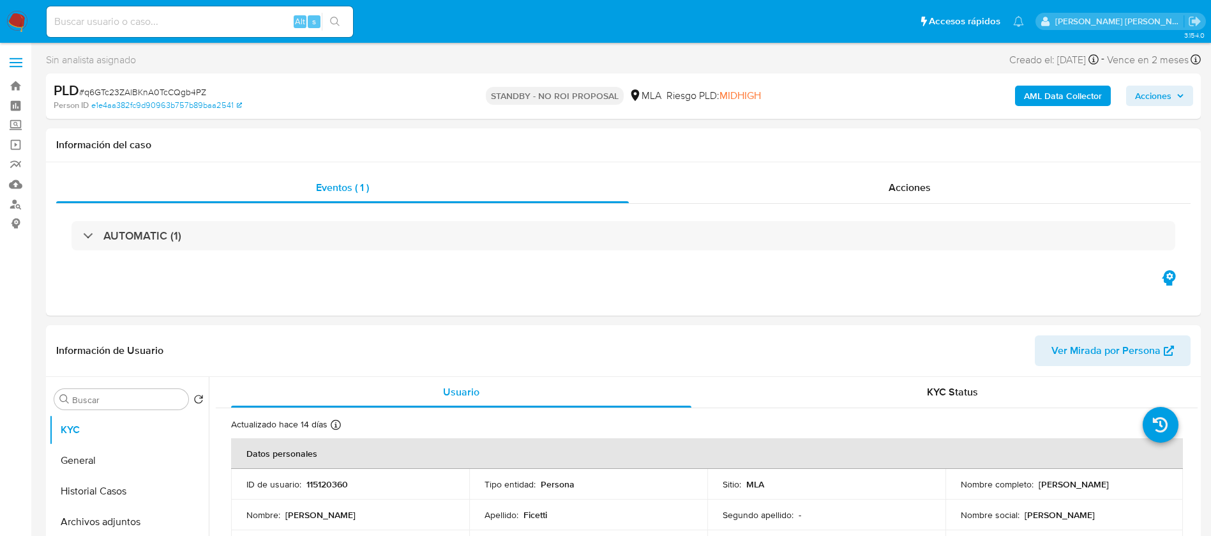
paste input "ugNTTCZUo3xlBLkKlC4dOibc"
click at [232, 21] on input "ugNTTCZUo3xlBLkKlC4dOibc" at bounding box center [200, 21] width 306 height 17
type input "ugNTTCZUo3xlBLkKlC4dOibc"
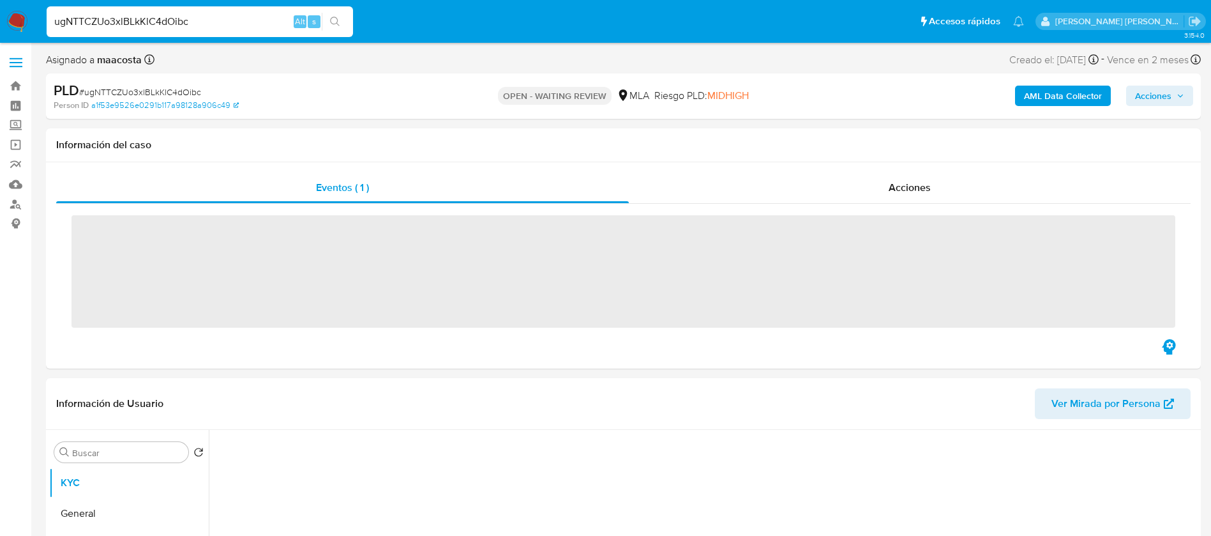
click at [481, 148] on h1 "Información del caso" at bounding box center [623, 145] width 1135 height 13
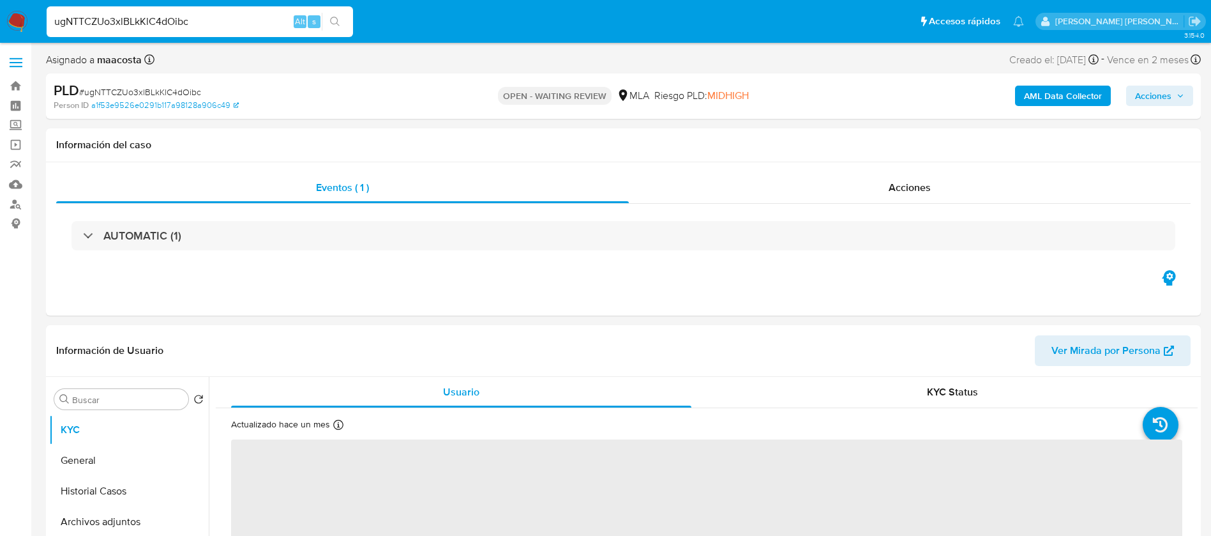
select select "10"
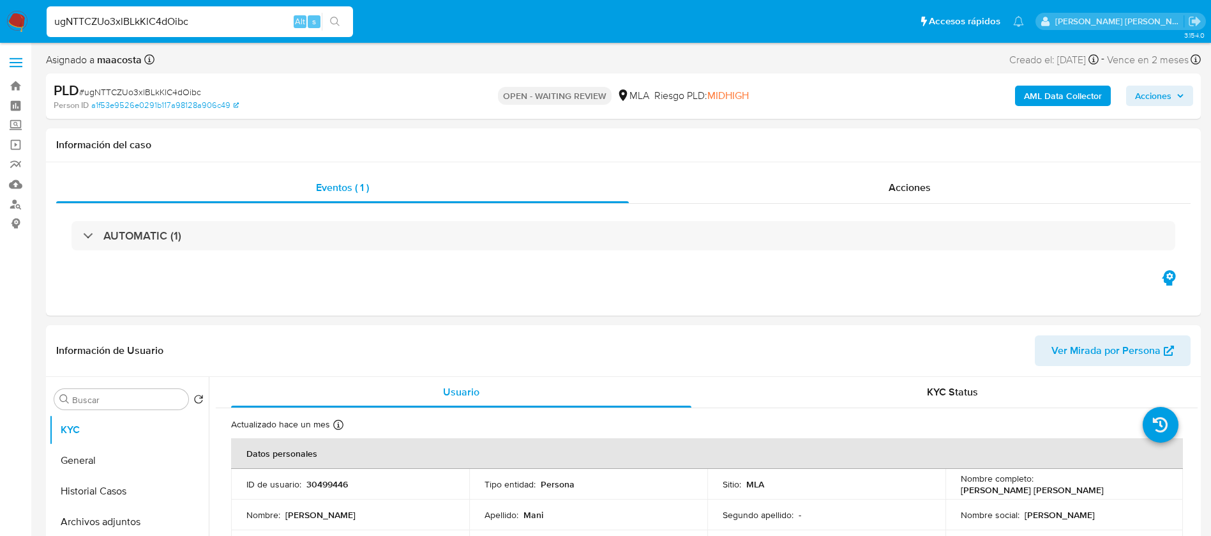
click at [1063, 91] on b "AML Data Collector" at bounding box center [1063, 96] width 78 height 20
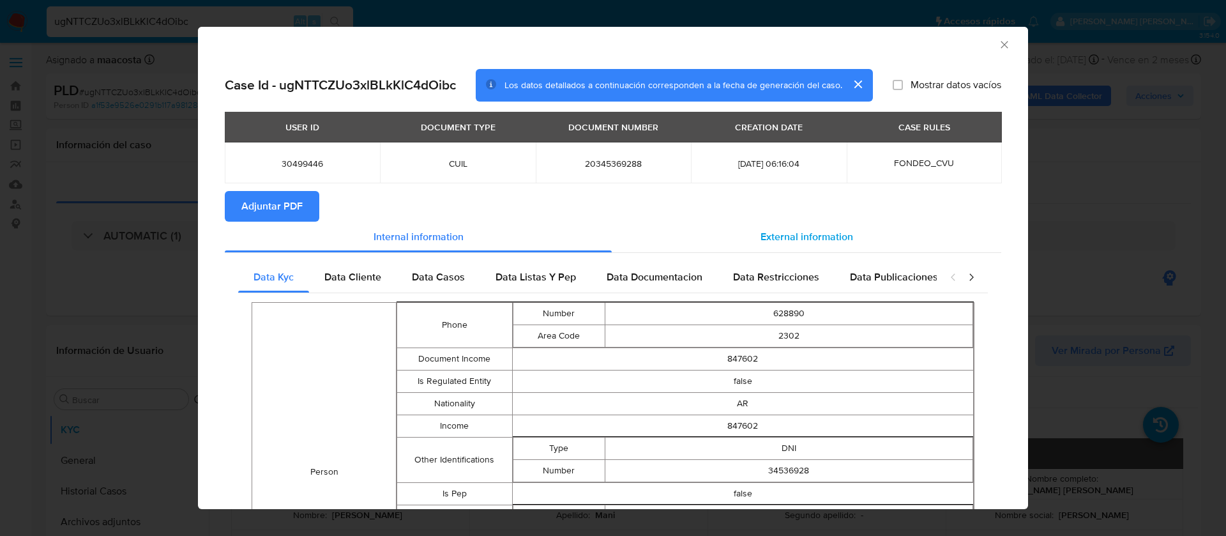
click at [828, 236] on span "External information" at bounding box center [806, 236] width 93 height 15
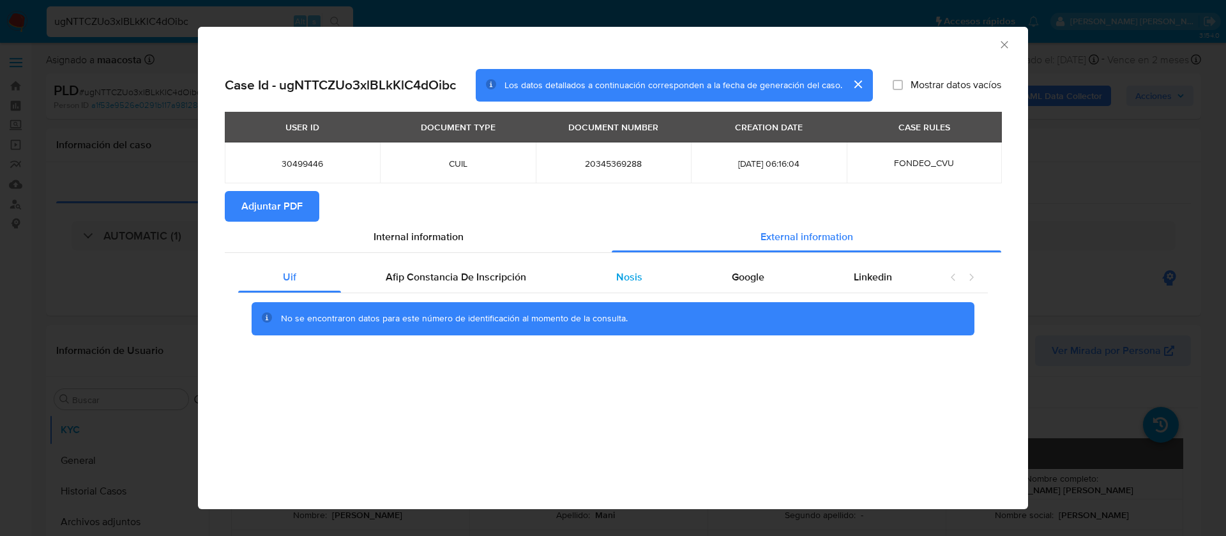
click at [647, 273] on div "Nosis" at bounding box center [629, 277] width 116 height 31
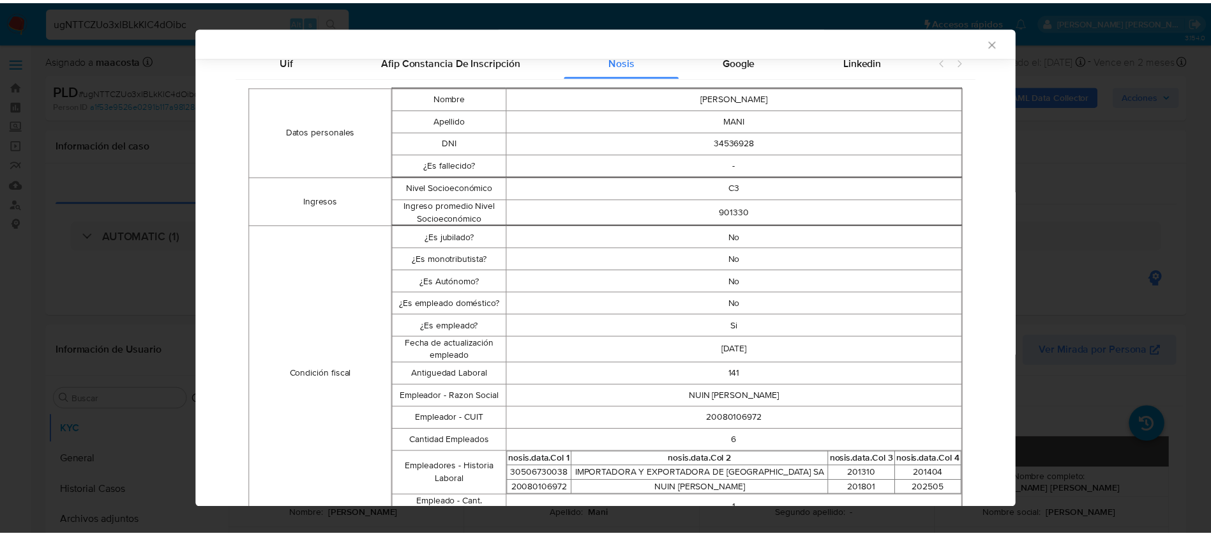
scroll to position [235, 0]
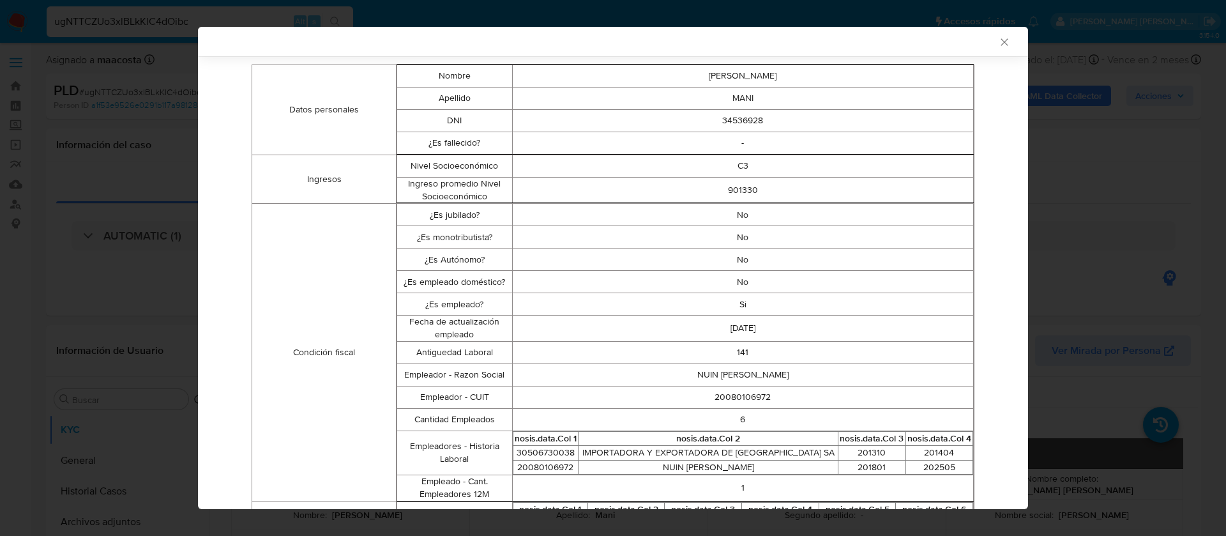
click at [725, 400] on td "20080106972" at bounding box center [742, 397] width 461 height 22
copy td "20080106972"
click at [1085, 298] on div "AML Data Collector Case Id - ugNTTCZUo3xlBLkKlC4dOibc Los datos detallados a co…" at bounding box center [613, 268] width 1226 height 536
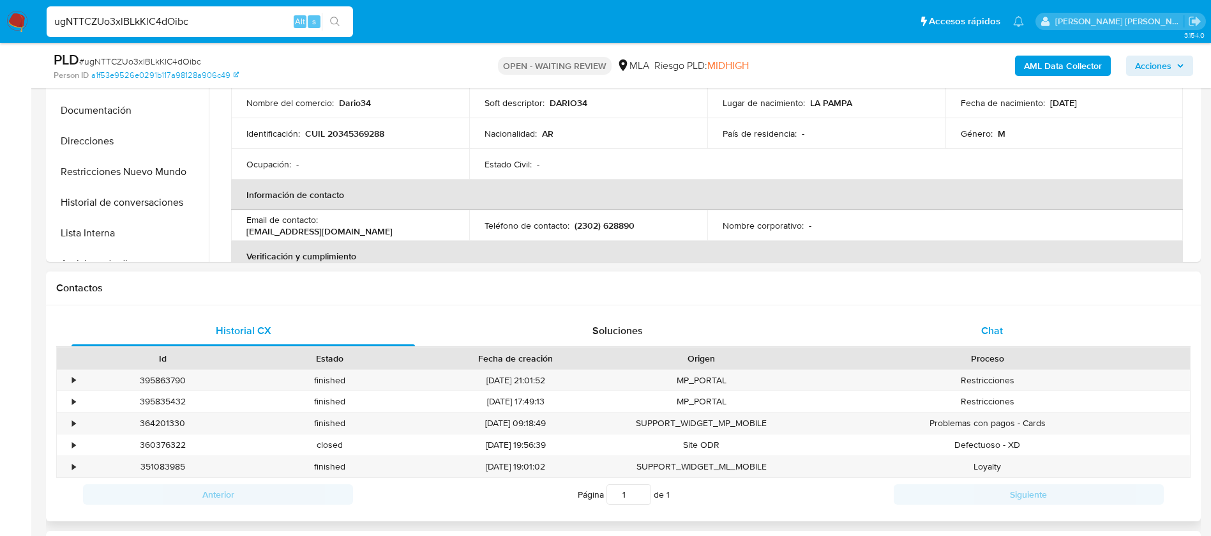
click at [995, 325] on span "Chat" at bounding box center [992, 330] width 22 height 15
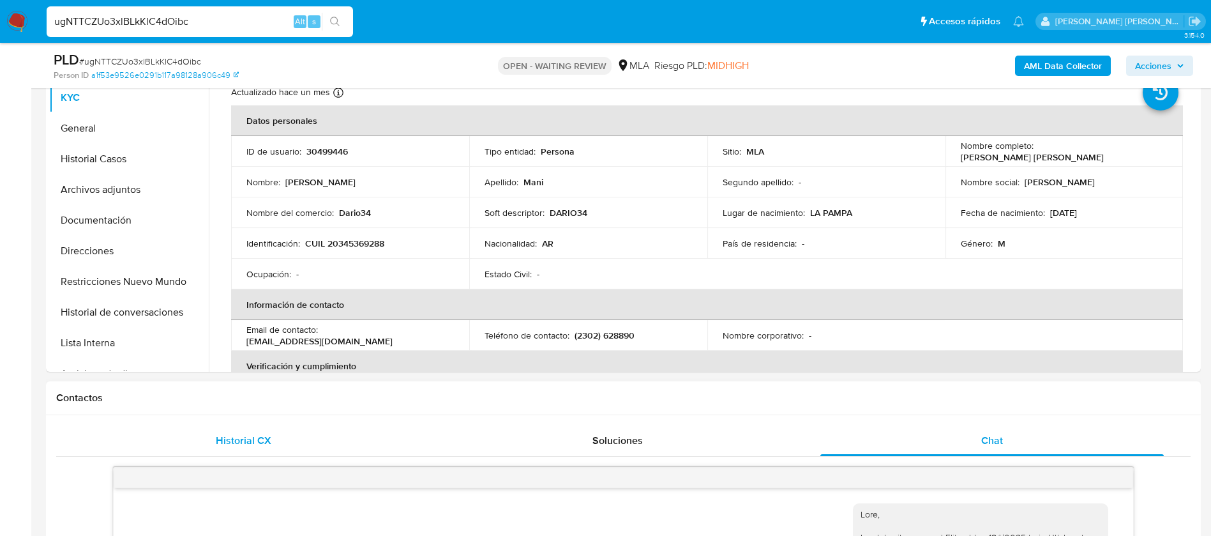
scroll to position [709, 0]
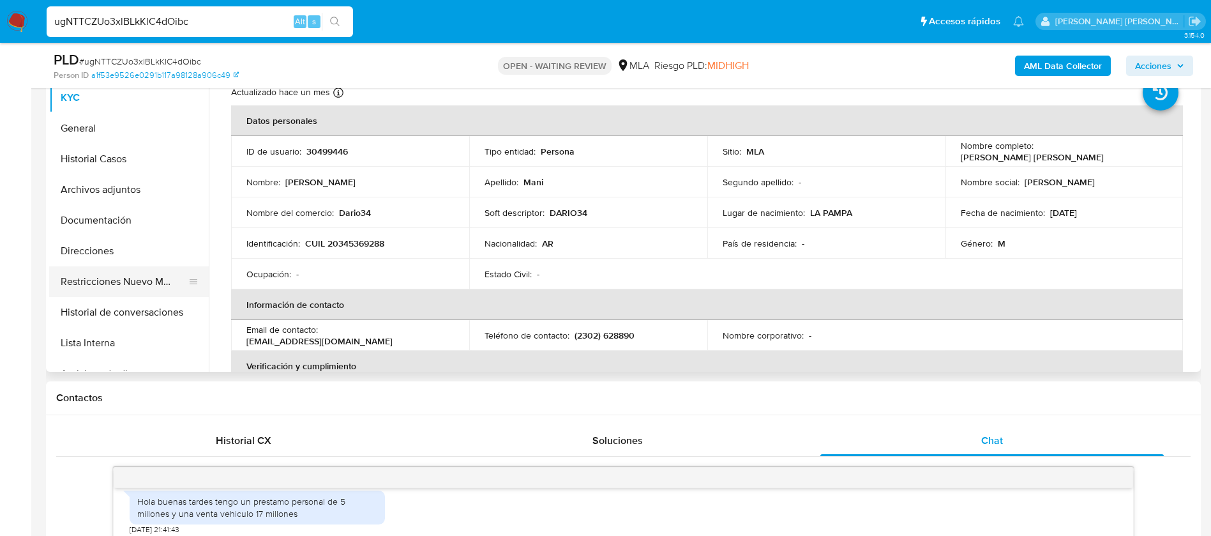
click at [142, 282] on button "Restricciones Nuevo Mundo" at bounding box center [123, 281] width 149 height 31
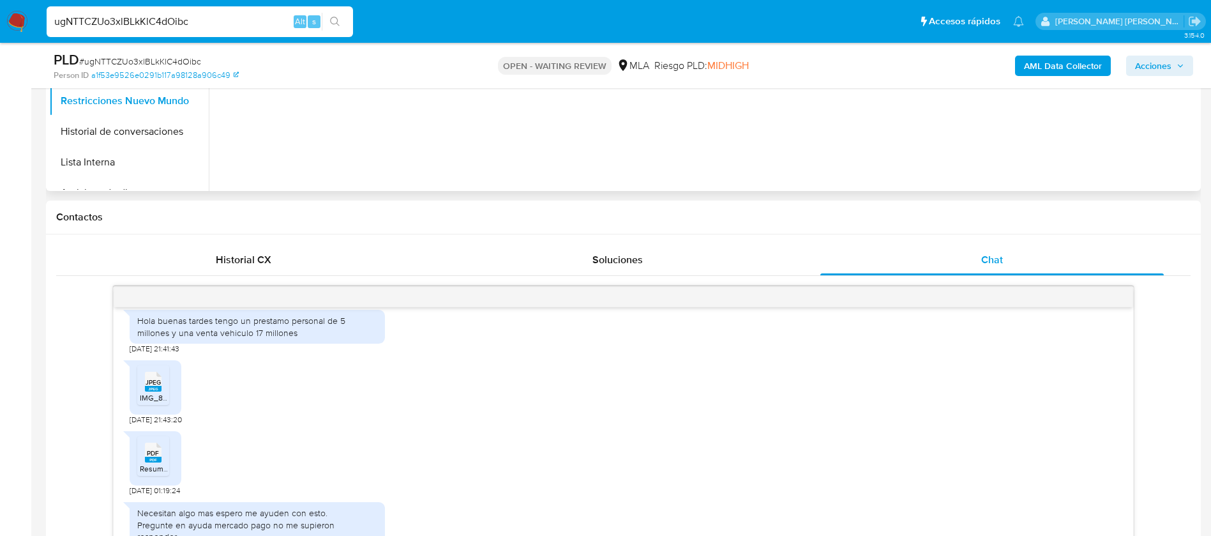
scroll to position [471, 0]
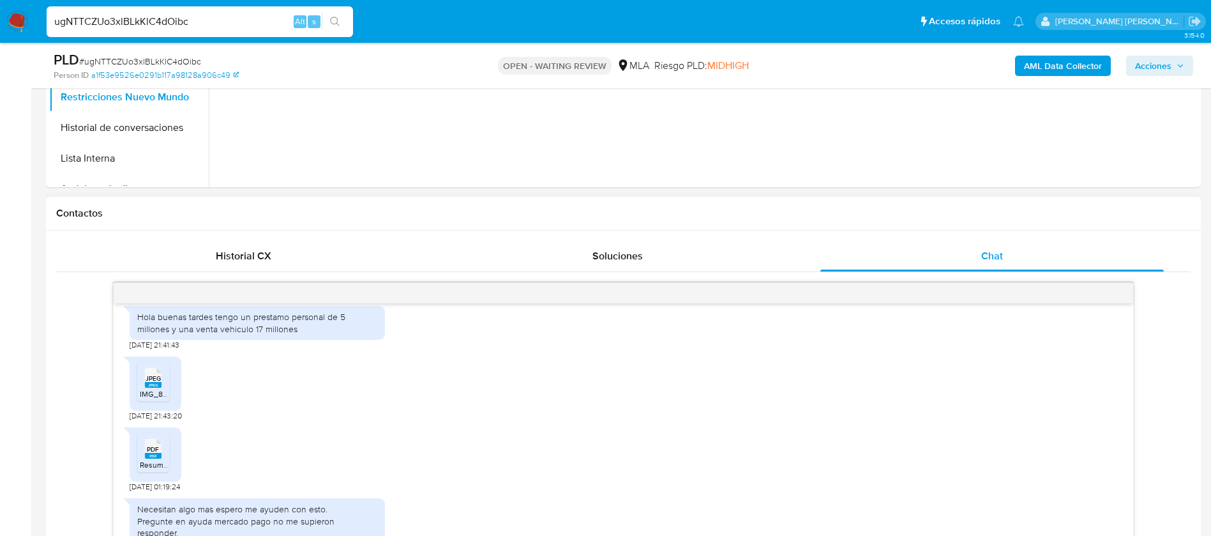
click at [223, 334] on div "Hola buenas tardes tengo un prestamo personal de 5 millones y una venta vehicul…" at bounding box center [257, 322] width 240 height 23
copy div "Hola buenas tardes tengo un prestamo personal de 5 millones y una venta vehicul…"
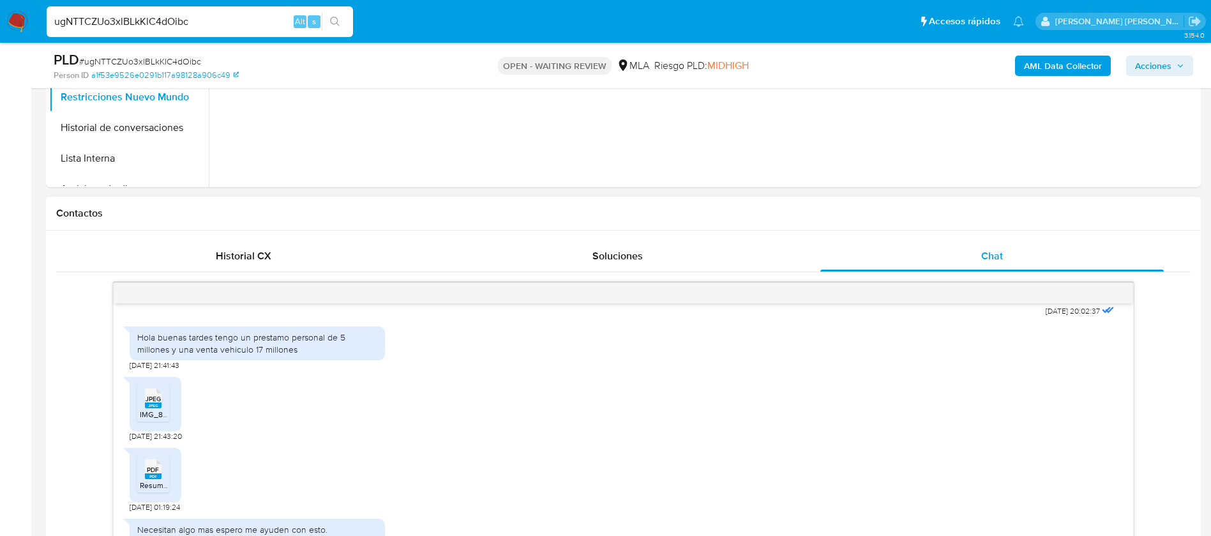
scroll to position [681, 0]
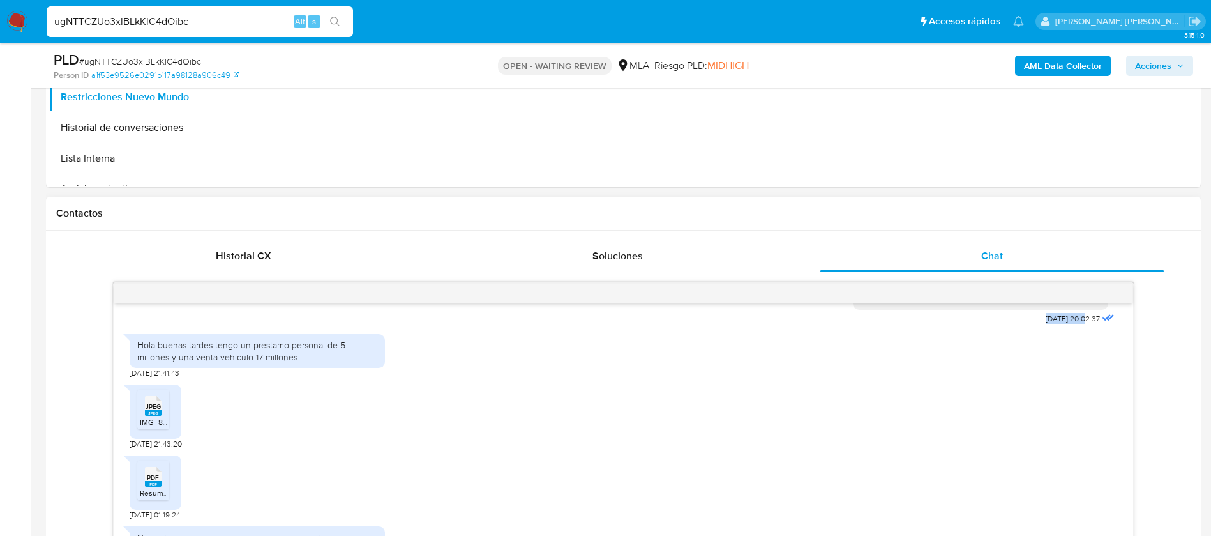
drag, startPoint x: 1015, startPoint y: 312, endPoint x: 1055, endPoint y: 345, distance: 51.8
copy span "17/07/2025"
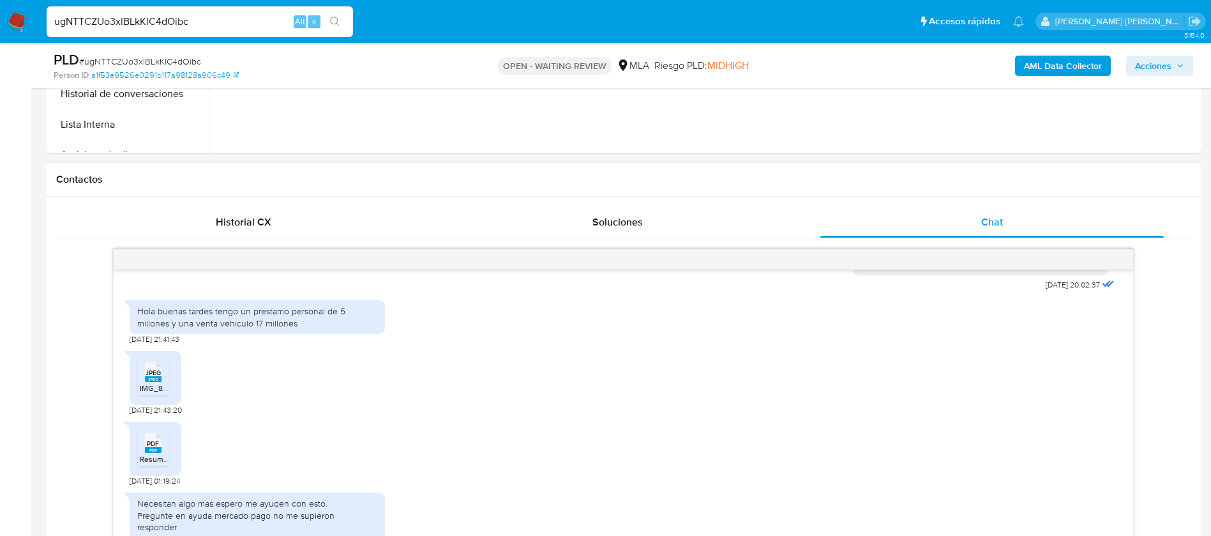
click at [269, 328] on div "Hola buenas tardes tengo un prestamo personal de 5 millones y una venta vehicul…" at bounding box center [257, 316] width 240 height 23
copy div "Hola buenas tardes tengo un prestamo personal de 5 millones y una venta vehicul…"
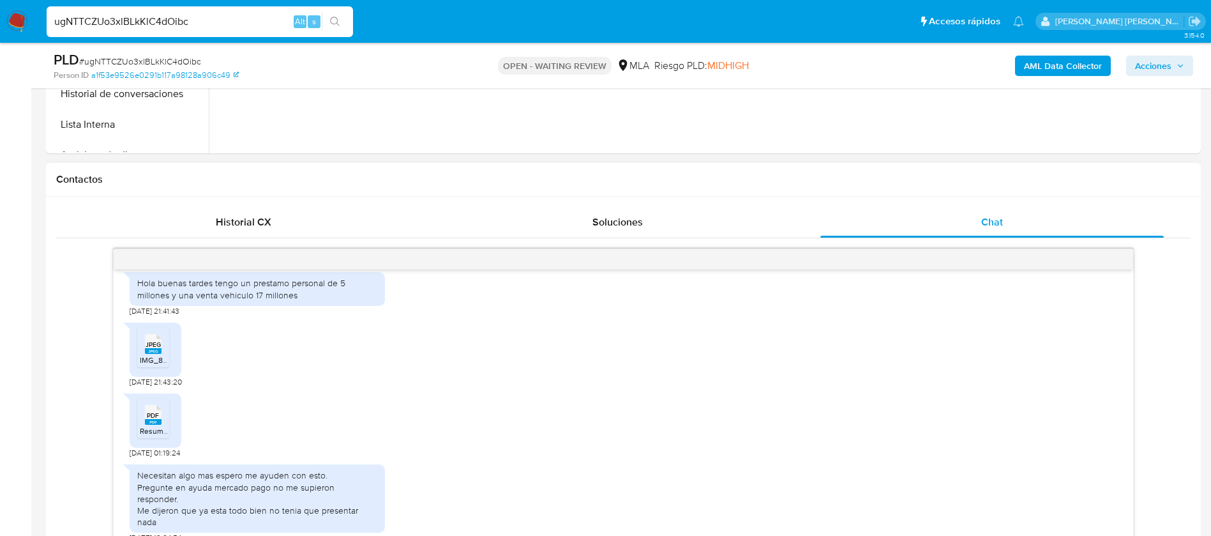
click at [237, 500] on div "Necesitan algo mas espero me ayuden con esto. Pregunte en ayuda mercado pago no…" at bounding box center [257, 498] width 240 height 58
copy div "Necesitan algo mas espero me ayuden con esto."
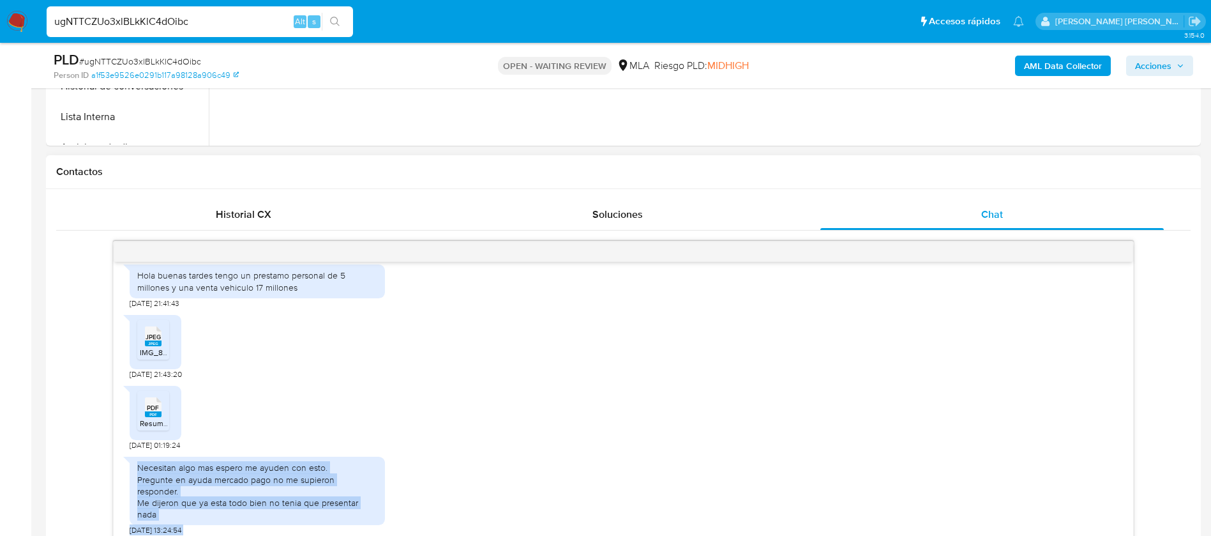
scroll to position [563, 0]
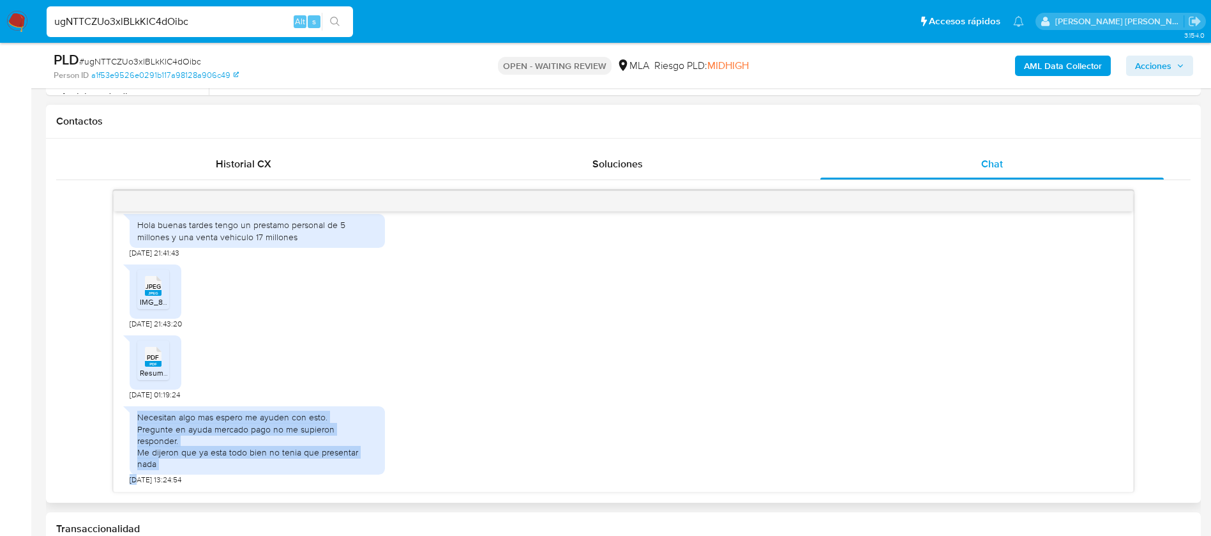
copy div "Necesitan algo mas espero me ayuden con esto. Pregunte en ayuda mercado pago no…"
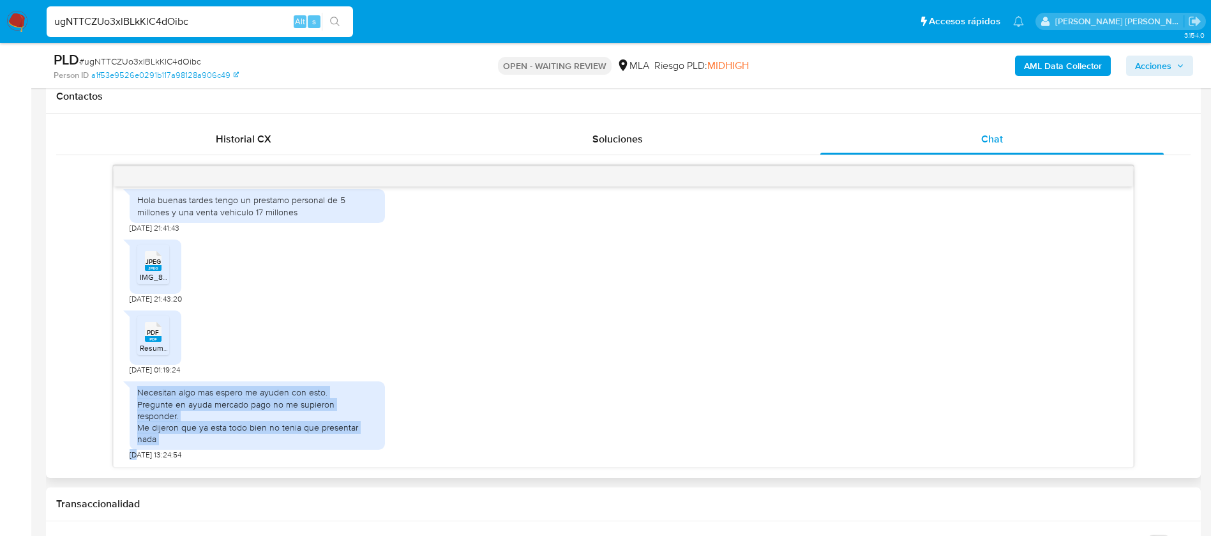
scroll to position [592, 0]
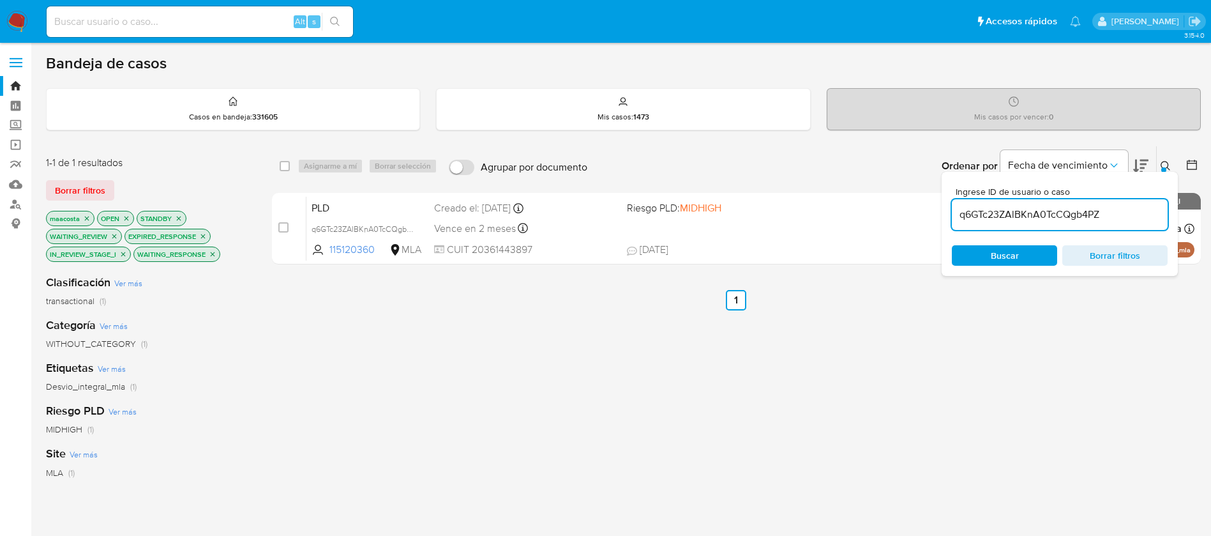
click at [1029, 223] on div "q6GTc23ZAlBKnA0TcCQgb4PZ" at bounding box center [1060, 214] width 216 height 31
paste input "ugNTTCZUo3xlBLkKlC4dOibc"
click at [1018, 218] on input "ugNTTCZUo3xlBLkKlC4dOibc" at bounding box center [1060, 214] width 216 height 17
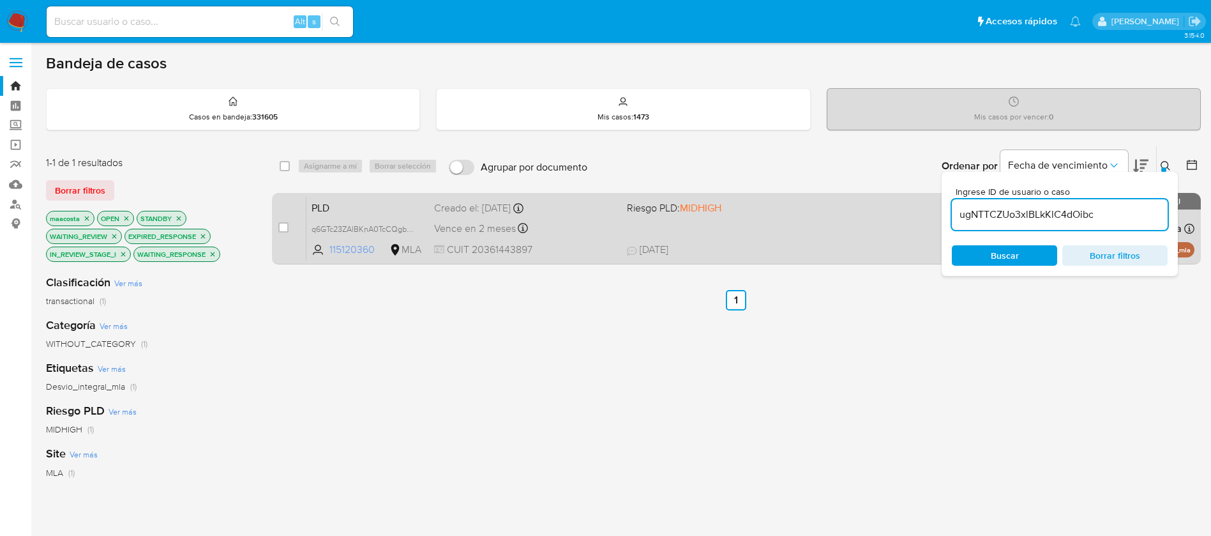
type input "ugNTTCZUo3xlBLkKlC4dOibc"
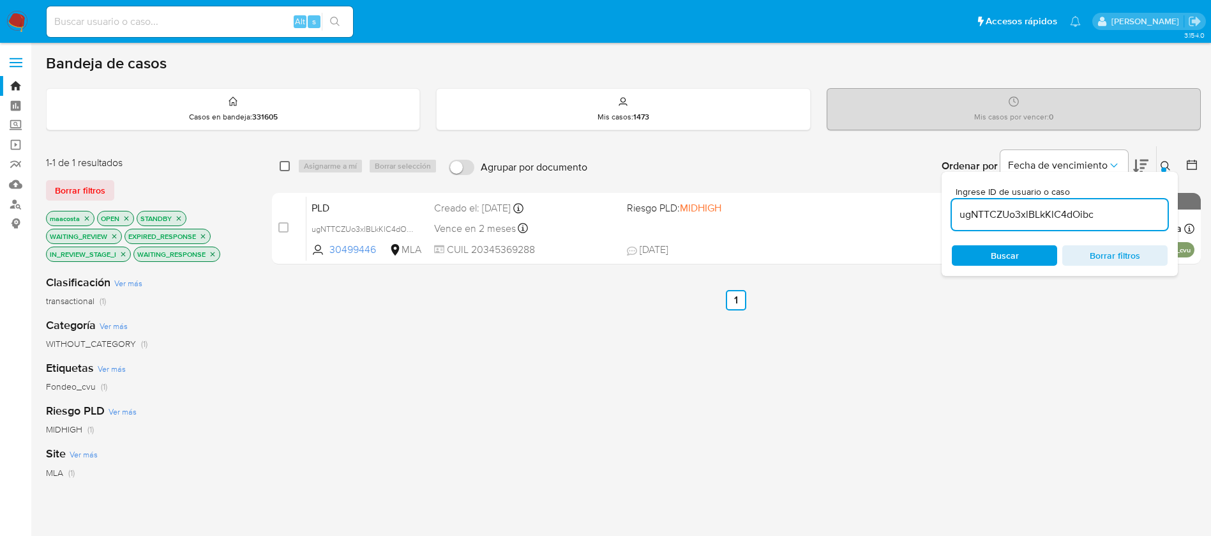
click at [282, 169] on input "checkbox" at bounding box center [285, 166] width 10 height 10
checkbox input "true"
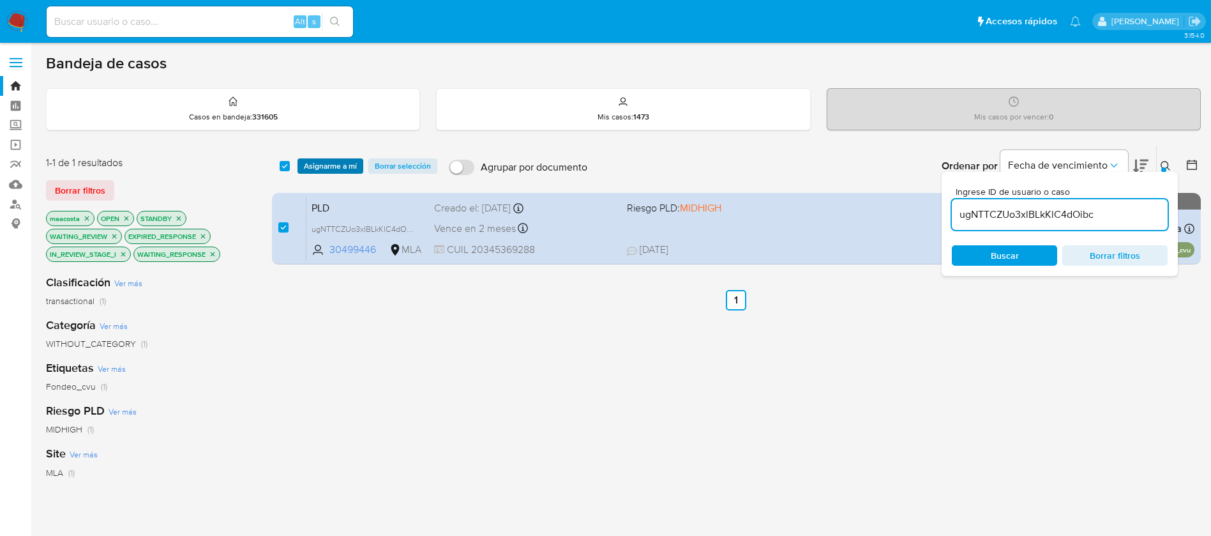
click at [332, 171] on span "Asignarme a mí" at bounding box center [330, 166] width 53 height 13
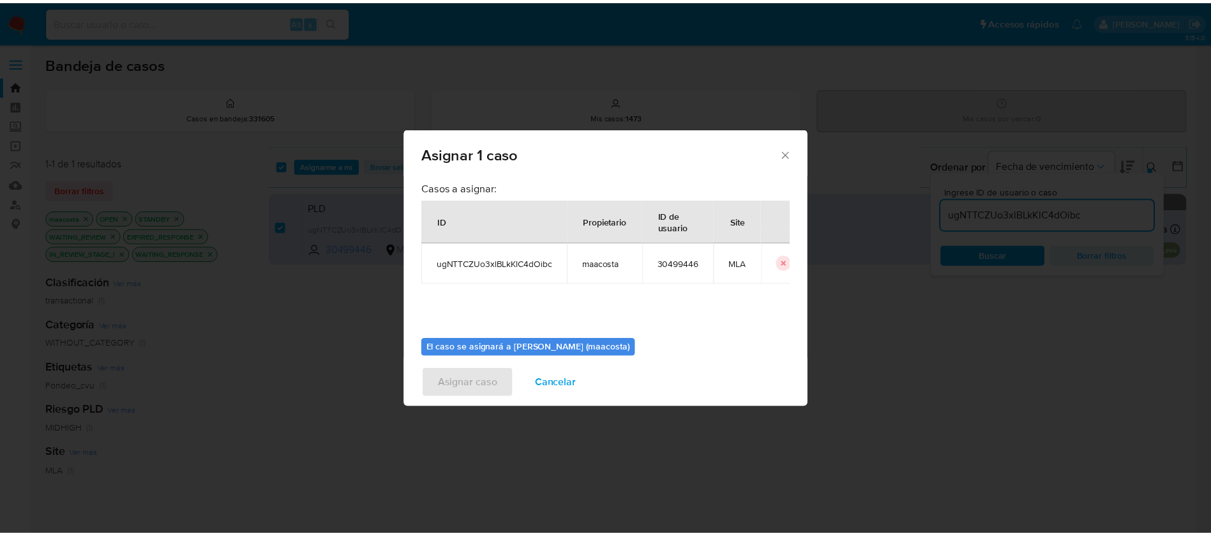
scroll to position [66, 0]
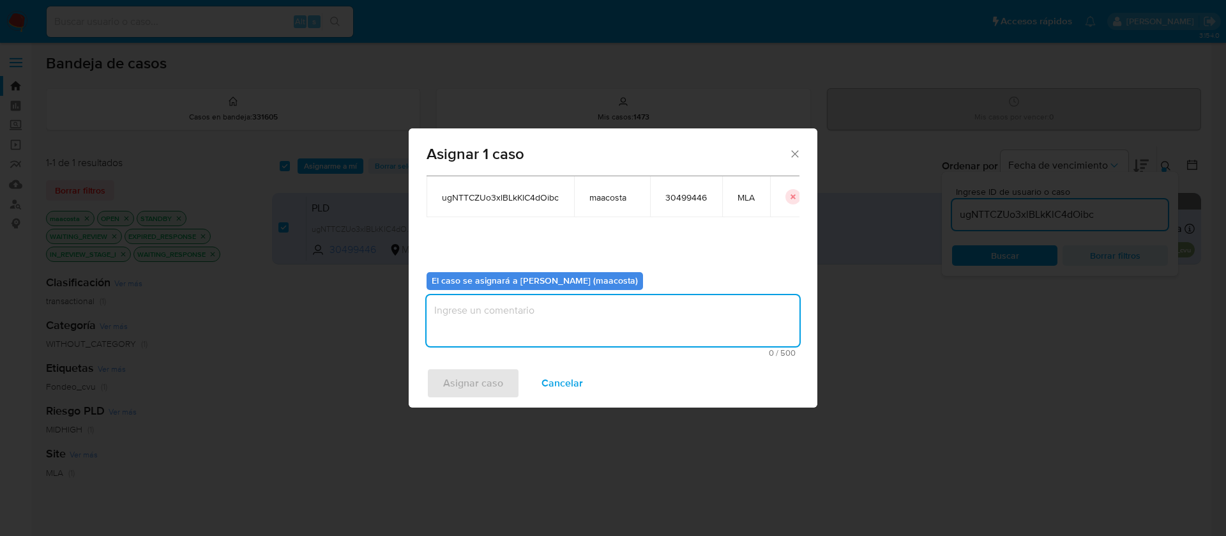
click at [494, 328] on textarea "assign-modal" at bounding box center [612, 320] width 373 height 51
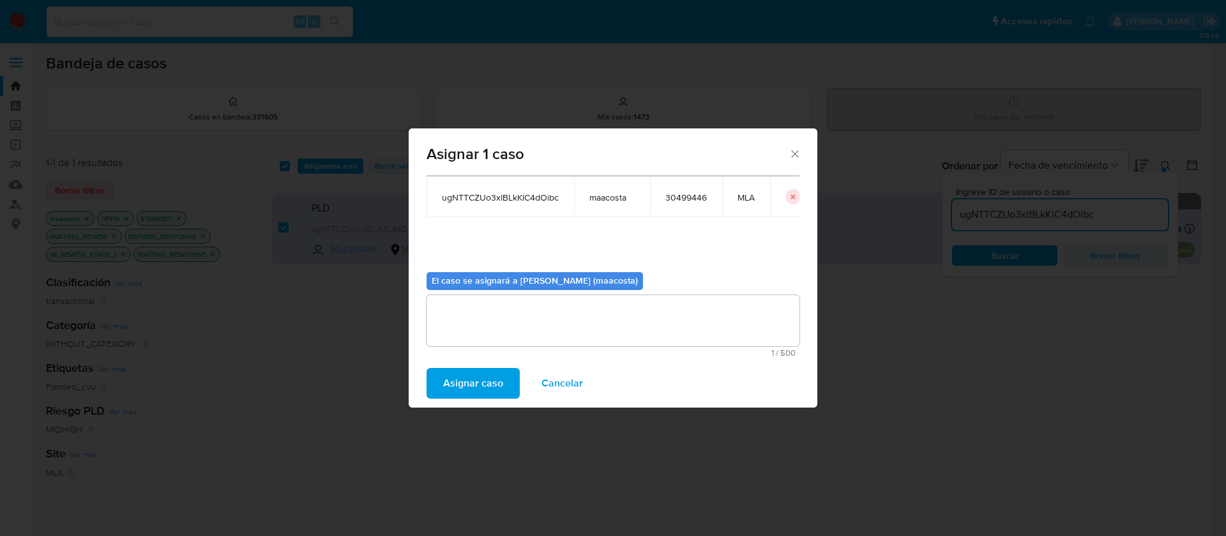
click at [463, 372] on span "Asignar caso" at bounding box center [473, 383] width 60 height 28
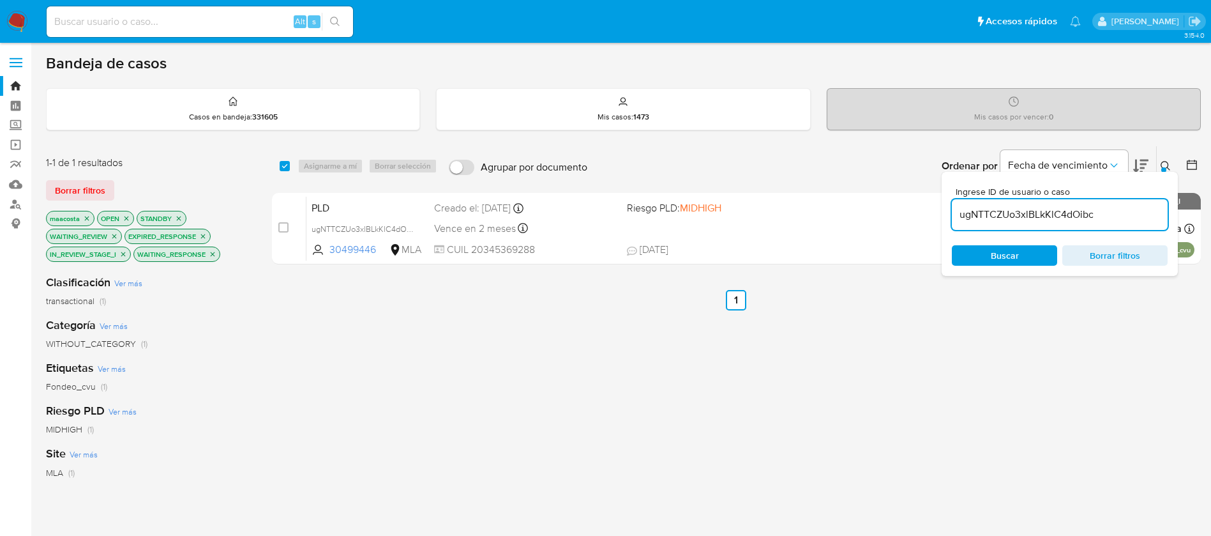
click at [1002, 225] on div "ugNTTCZUo3xlBLkKlC4dOibc" at bounding box center [1060, 214] width 216 height 31
click at [1010, 218] on input "ugNTTCZUo3xlBLkKlC4dOibc" at bounding box center [1060, 214] width 216 height 17
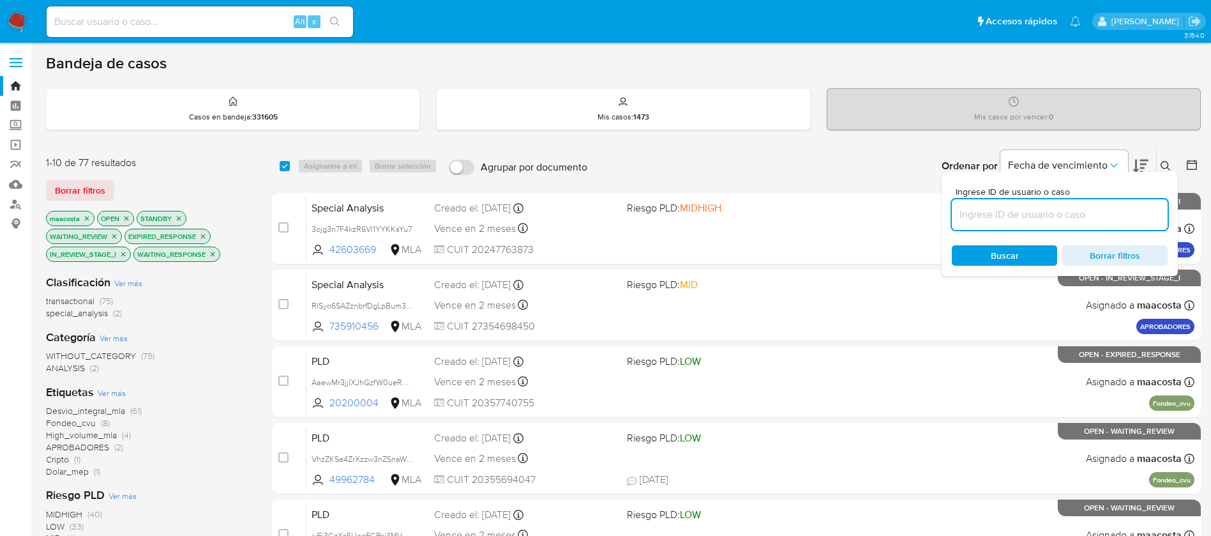
click at [87, 218] on icon "close-filter" at bounding box center [87, 218] width 4 height 4
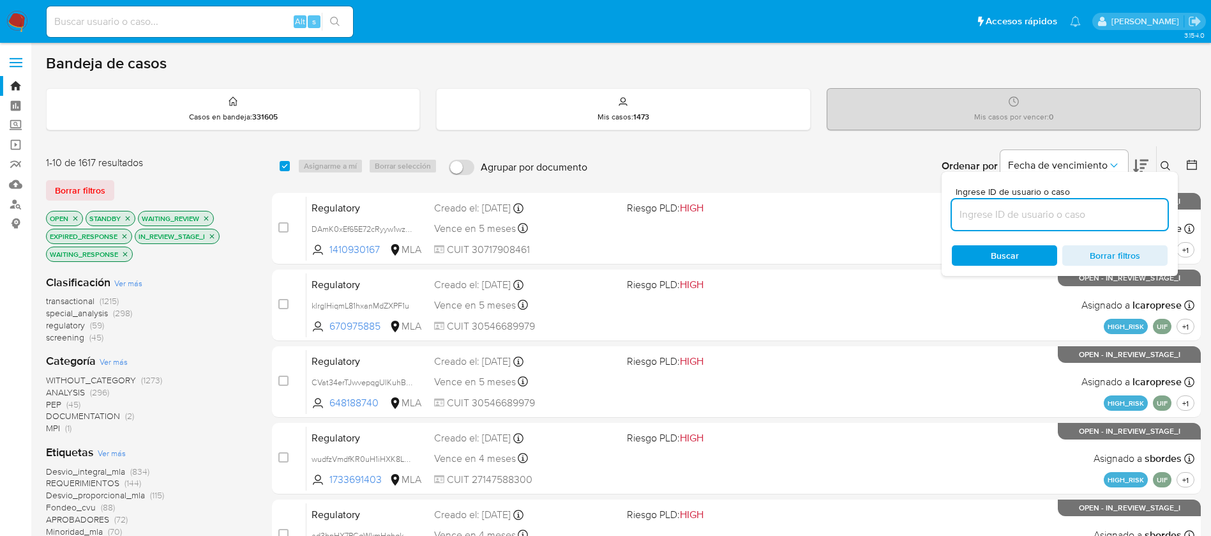
click at [794, 149] on div "Ordenar por Fecha de vencimiento No es posible ordenar los resultados mientras …" at bounding box center [897, 166] width 607 height 40
click at [1193, 172] on button at bounding box center [1193, 165] width 15 height 15
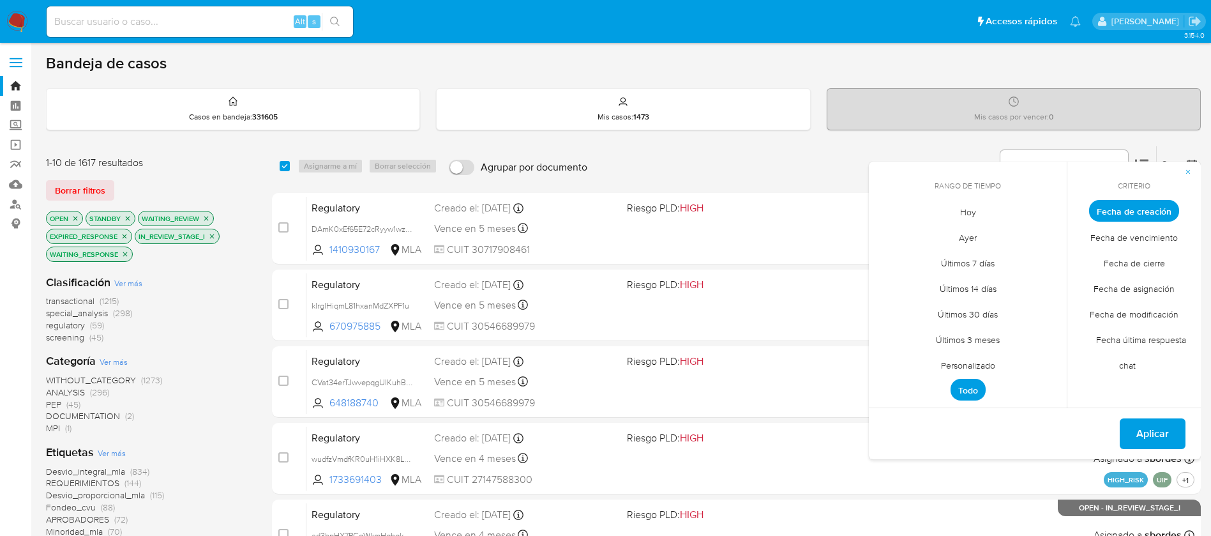
click at [977, 367] on span "Personalizado" at bounding box center [968, 365] width 81 height 26
click at [891, 234] on icon "Mes anterior" at bounding box center [888, 234] width 15 height 15
click at [887, 233] on icon "Mes anterior" at bounding box center [888, 234] width 5 height 9
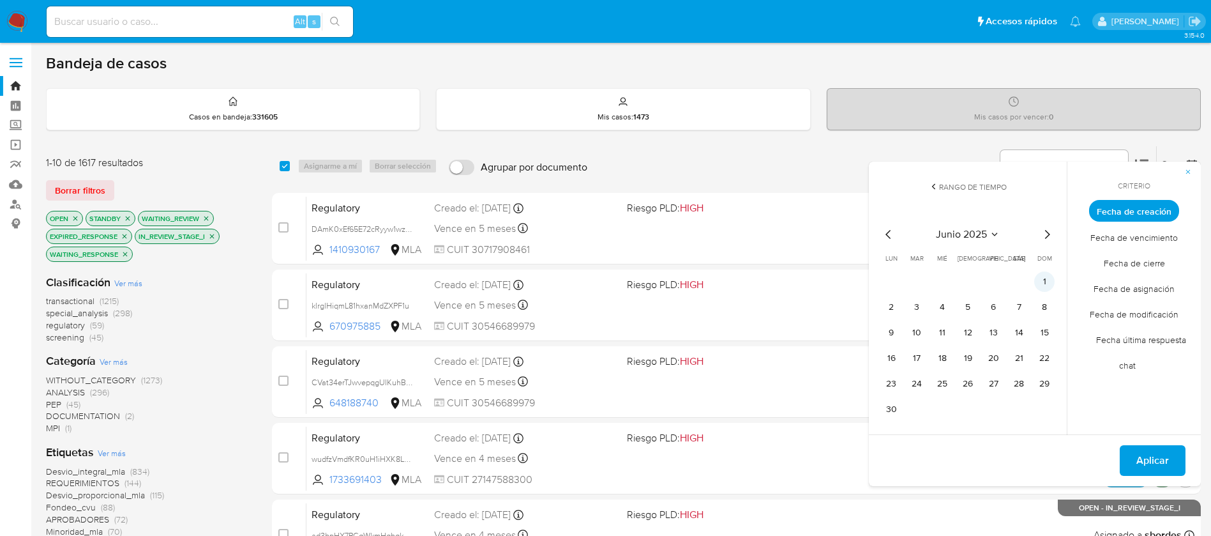
click at [1046, 285] on button "1" at bounding box center [1044, 281] width 20 height 20
click at [1048, 229] on icon "Mes siguiente" at bounding box center [1046, 234] width 15 height 15
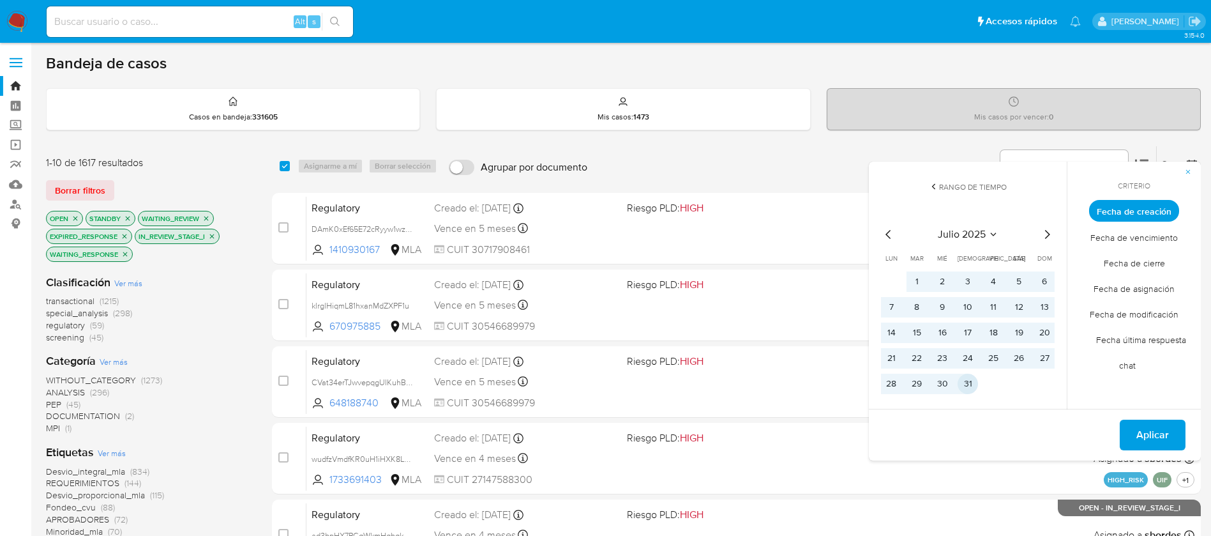
click at [971, 387] on button "31" at bounding box center [968, 384] width 20 height 20
click at [1147, 431] on span "Aplicar" at bounding box center [1152, 435] width 33 height 28
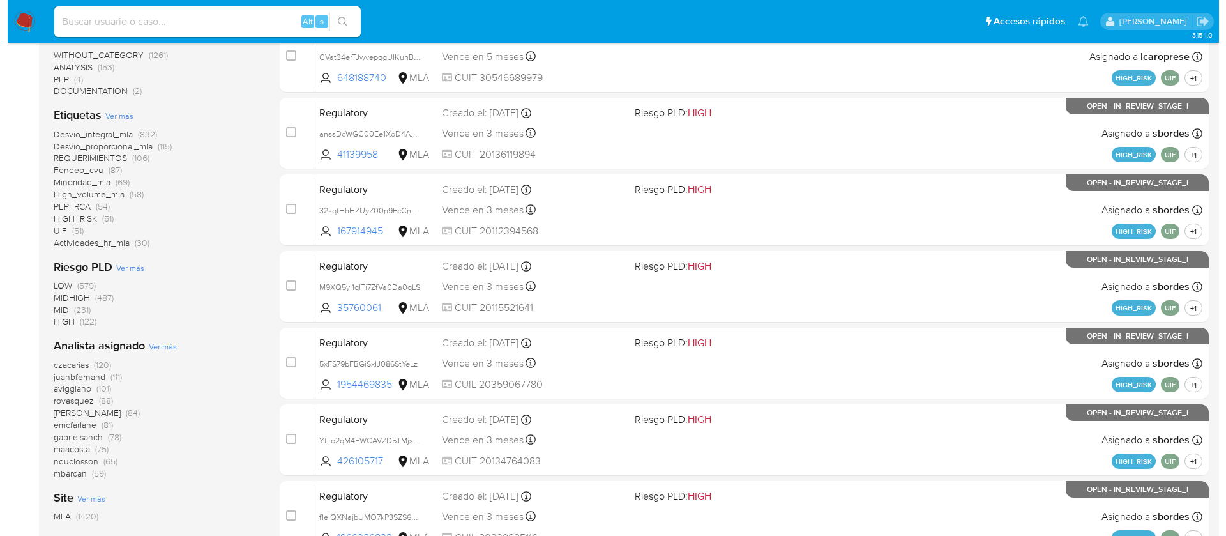
scroll to position [326, 0]
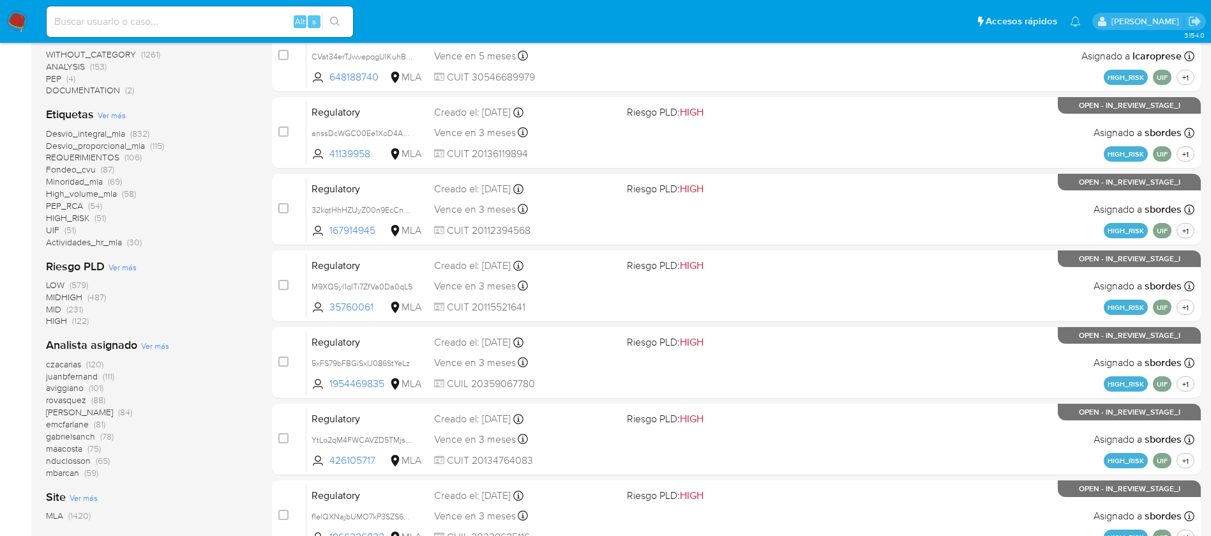
click at [154, 349] on span "Ver más" at bounding box center [155, 345] width 28 height 11
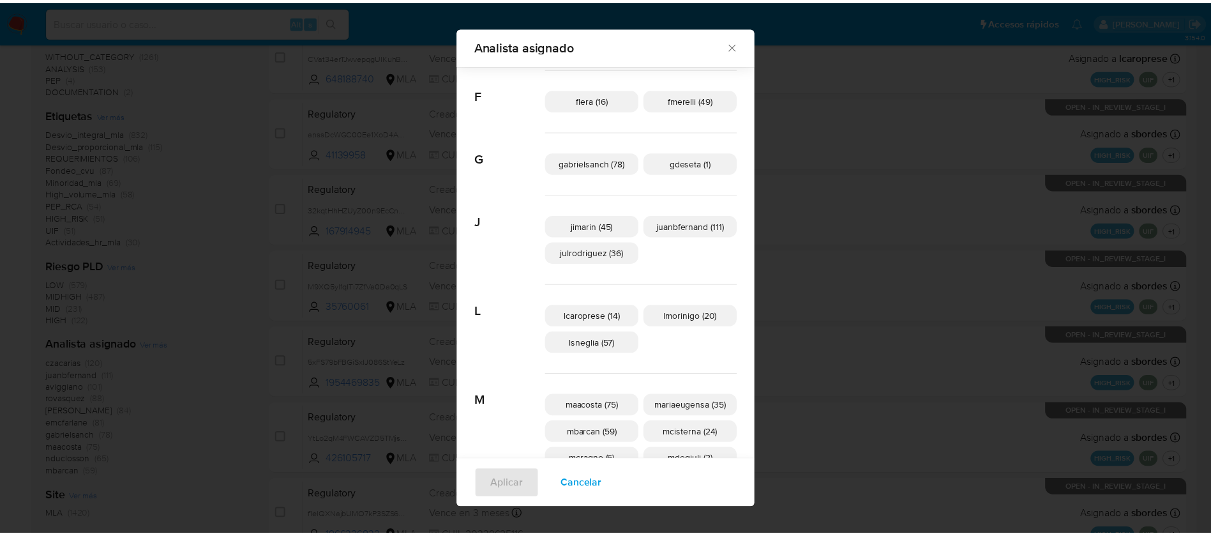
scroll to position [234, 0]
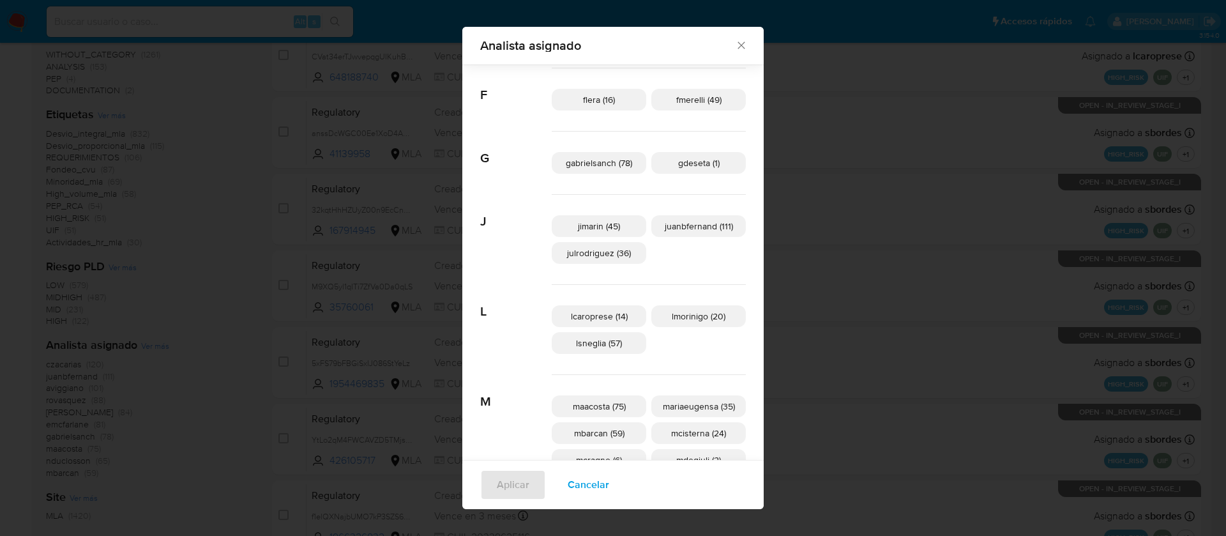
click at [1124, 130] on div "Analista asignado Buscar A afaruolo (10) amedzovich (84) aviggiano (101) C czac…" at bounding box center [613, 268] width 1226 height 536
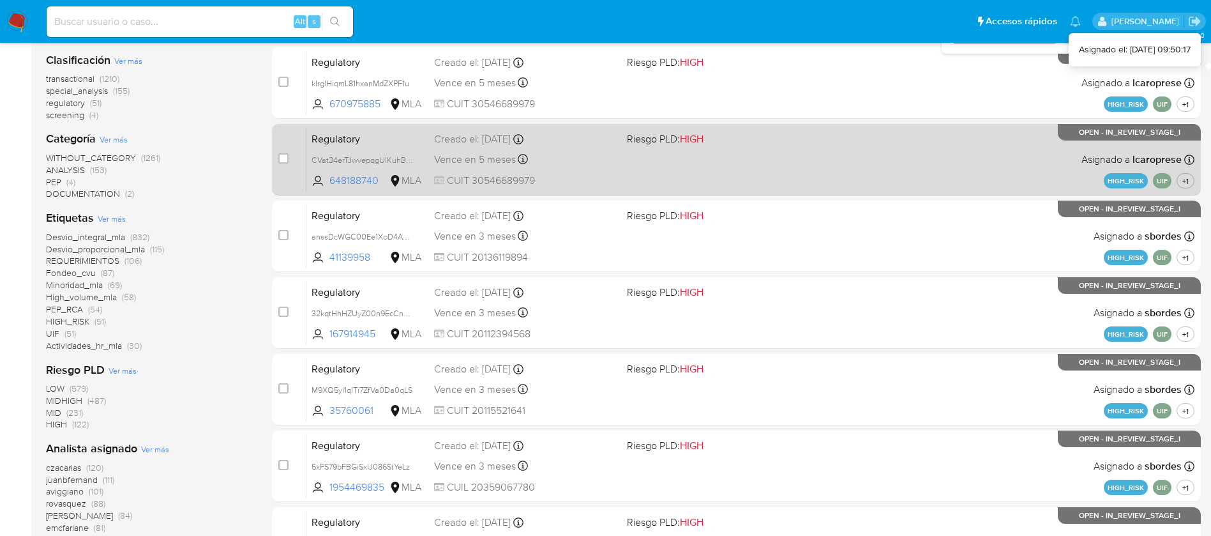
scroll to position [0, 0]
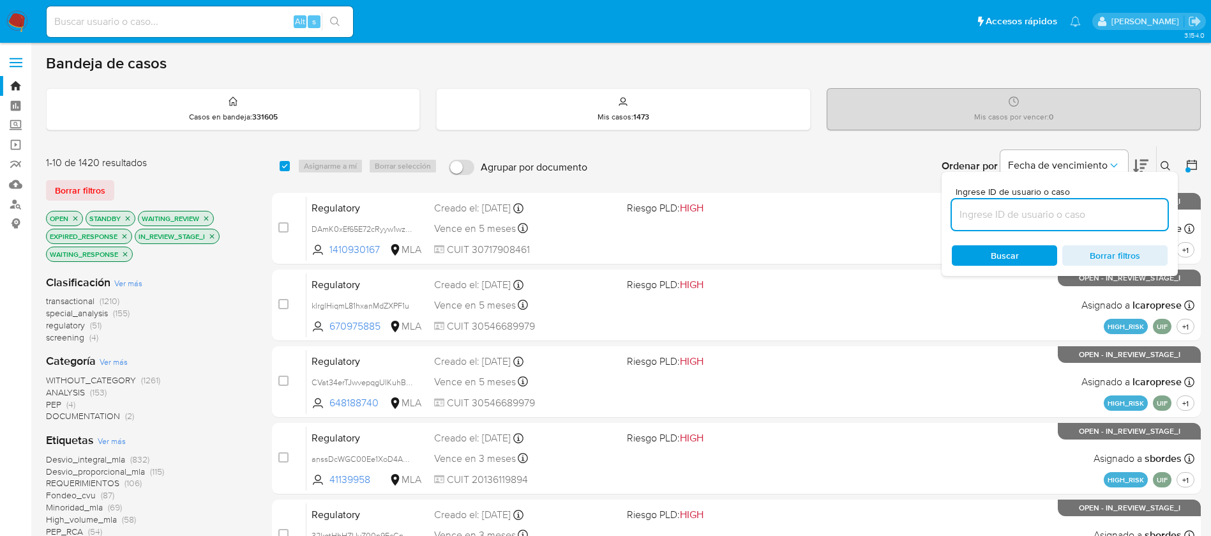
click at [1191, 159] on icon at bounding box center [1192, 164] width 13 height 13
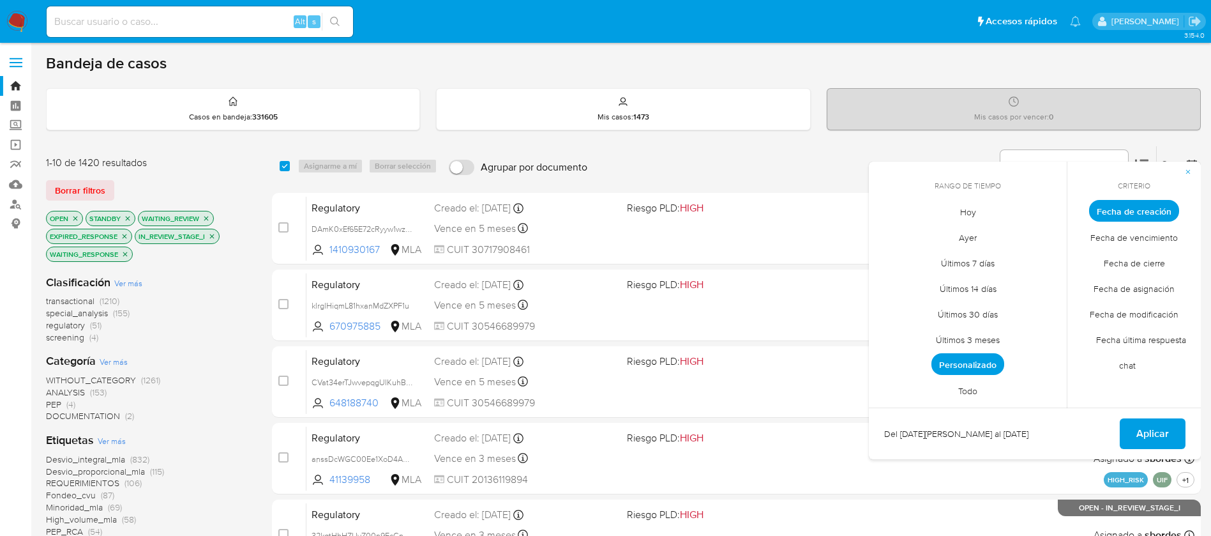
click at [975, 365] on span "Personalizado" at bounding box center [968, 364] width 73 height 22
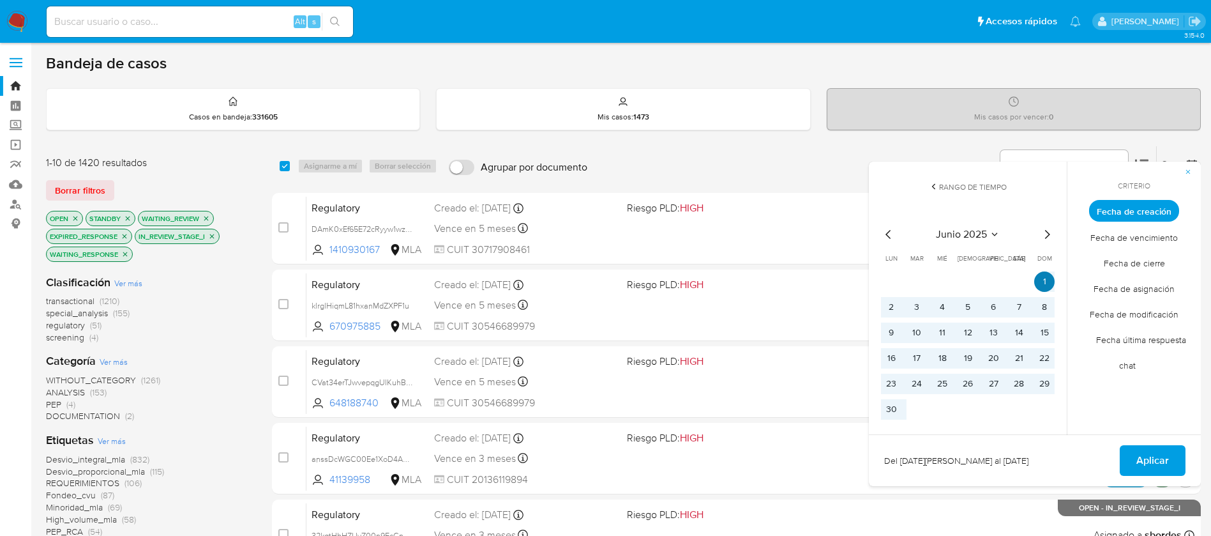
click at [1042, 281] on button "1" at bounding box center [1044, 281] width 20 height 20
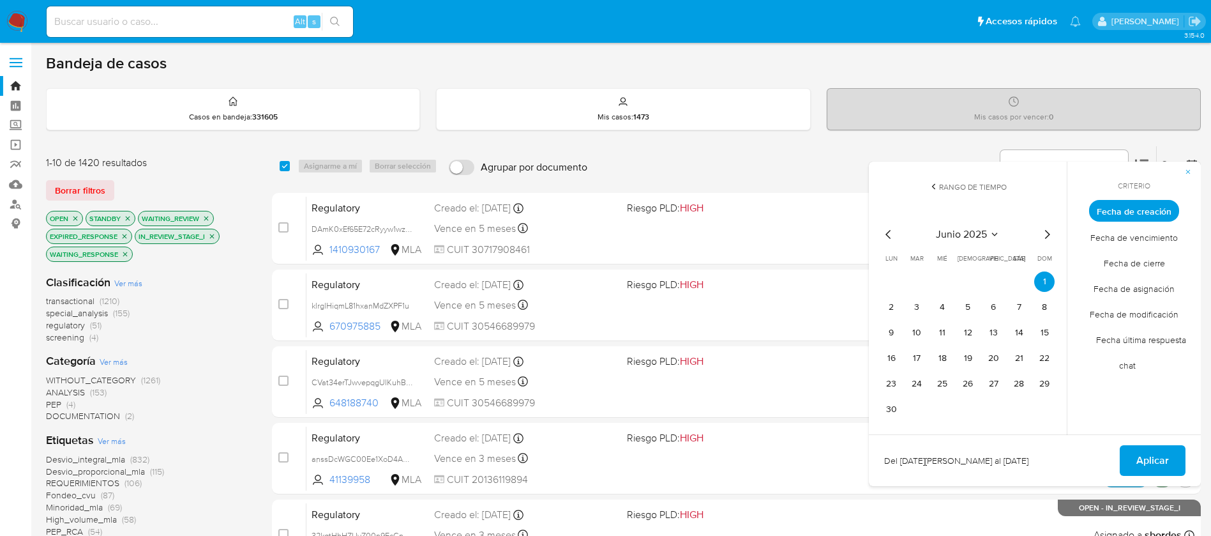
click at [1046, 225] on div "junio 2025 junio 2025 lun lunes mar martes mié miércoles jue jueves vie viernes…" at bounding box center [968, 321] width 204 height 227
click at [1046, 232] on icon "Mes siguiente" at bounding box center [1046, 234] width 15 height 15
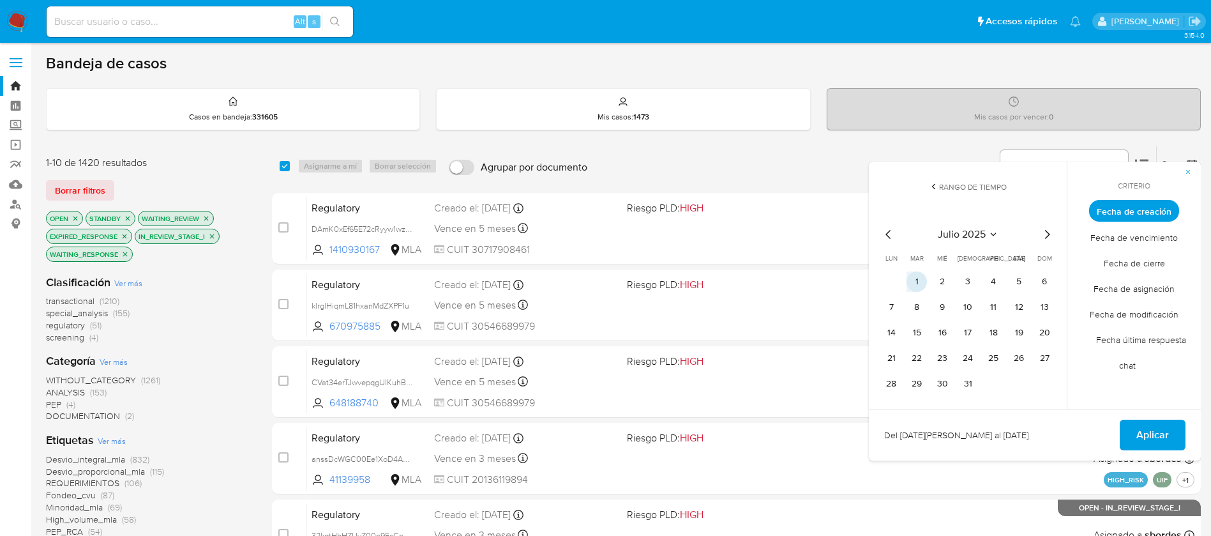
click at [914, 283] on button "1" at bounding box center [917, 281] width 20 height 20
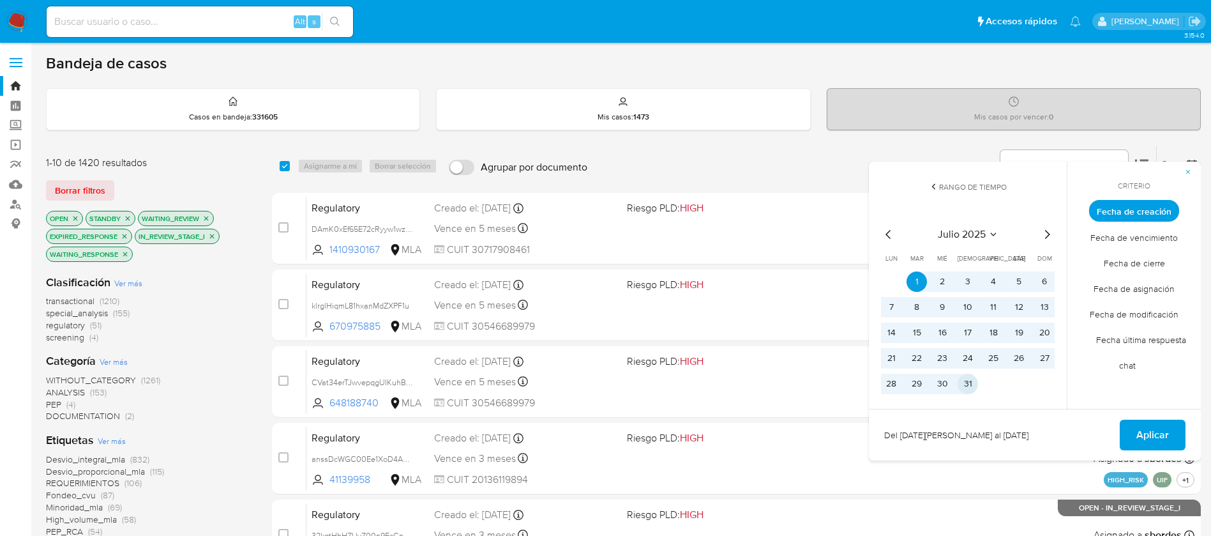
click at [967, 381] on button "31" at bounding box center [968, 384] width 20 height 20
click at [1151, 428] on span "Aplicar" at bounding box center [1152, 435] width 33 height 28
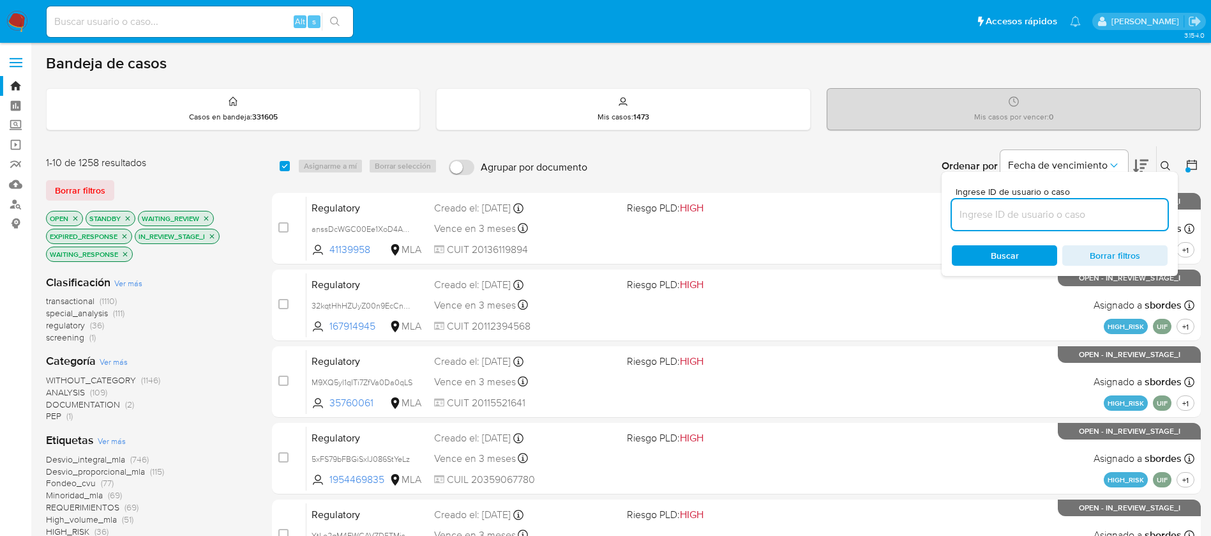
click at [1112, 220] on input at bounding box center [1060, 214] width 216 height 17
paste input "oJc6V04Pye8Jgy6DWQXG3YMm"
type input "oJc6V04Pye8Jgy6DWQXG3YMm"
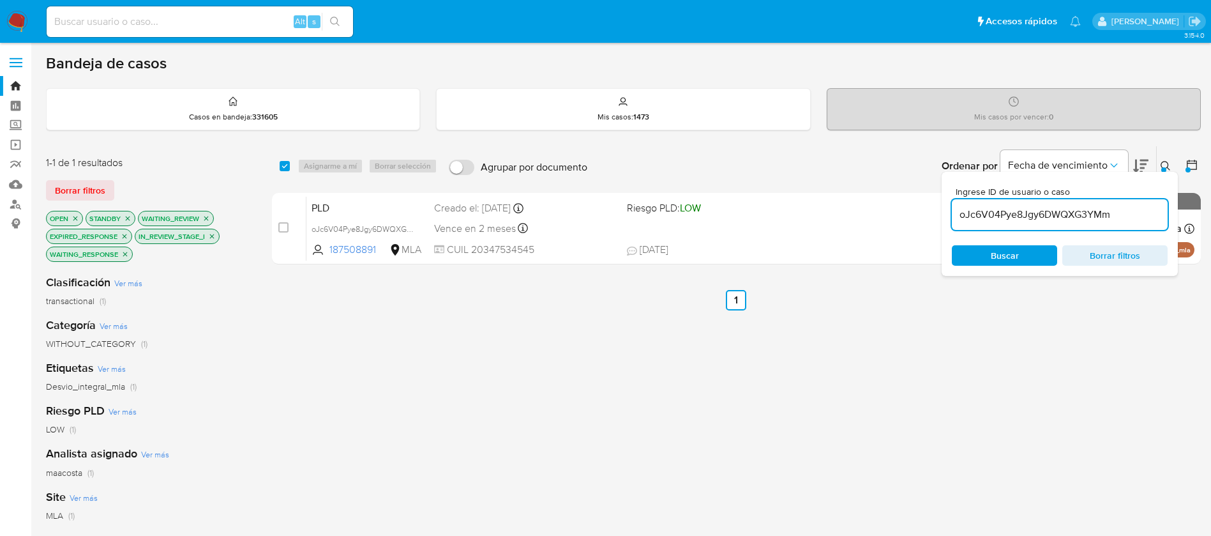
click at [273, 169] on div "select-all-cases-checkbox Asignarme a mí Borrar selección Agrupar por documento…" at bounding box center [736, 166] width 929 height 40
click at [287, 169] on input "checkbox" at bounding box center [285, 166] width 10 height 10
checkbox input "true"
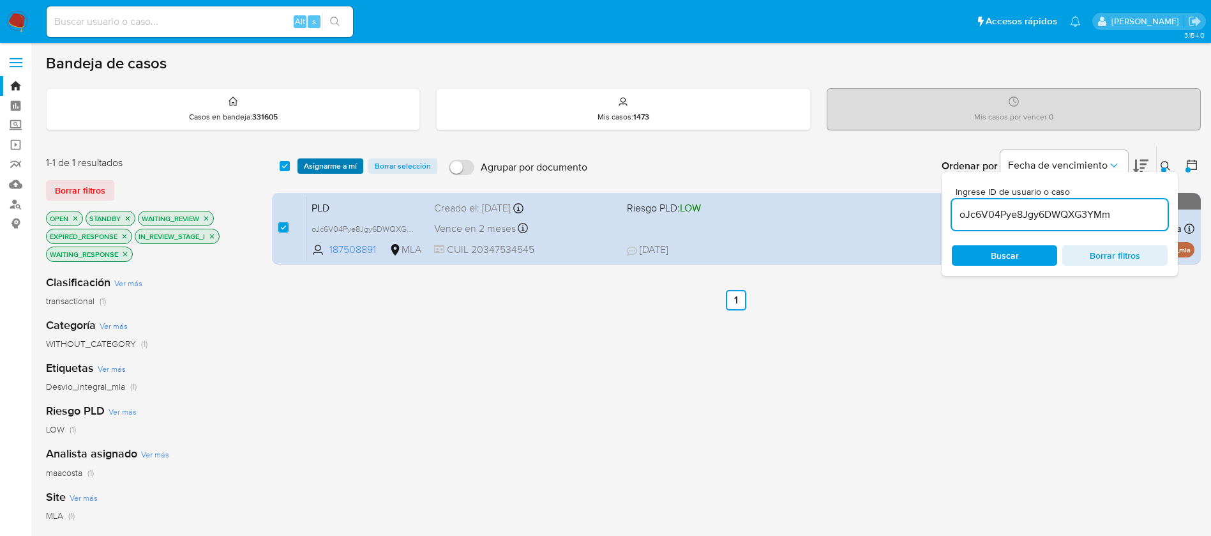
click at [335, 166] on span "Asignarme a mí" at bounding box center [330, 166] width 53 height 13
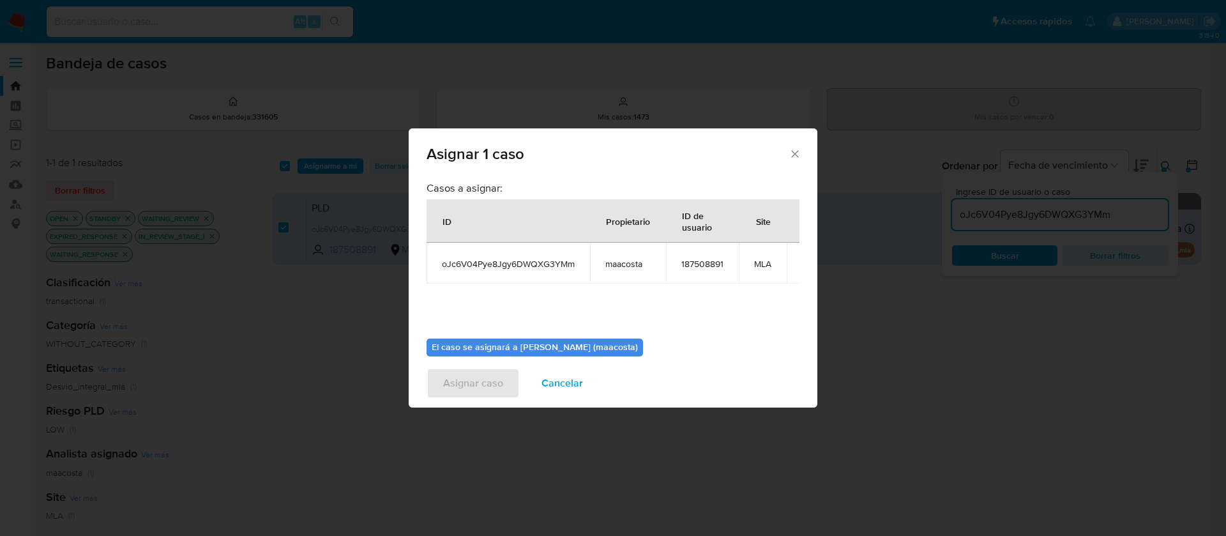
scroll to position [66, 0]
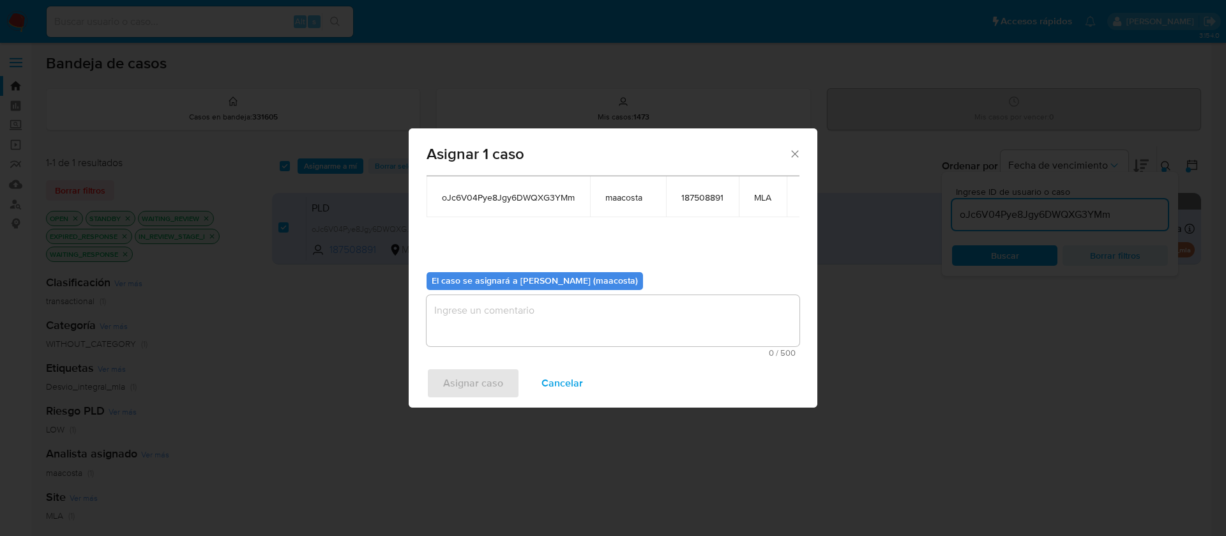
drag, startPoint x: 507, startPoint y: 314, endPoint x: 517, endPoint y: 284, distance: 31.5
click at [517, 284] on b "El caso se asignará a [PERSON_NAME] (maacosta)" at bounding box center [535, 280] width 206 height 13
click at [493, 323] on textarea "assign-modal" at bounding box center [612, 320] width 373 height 51
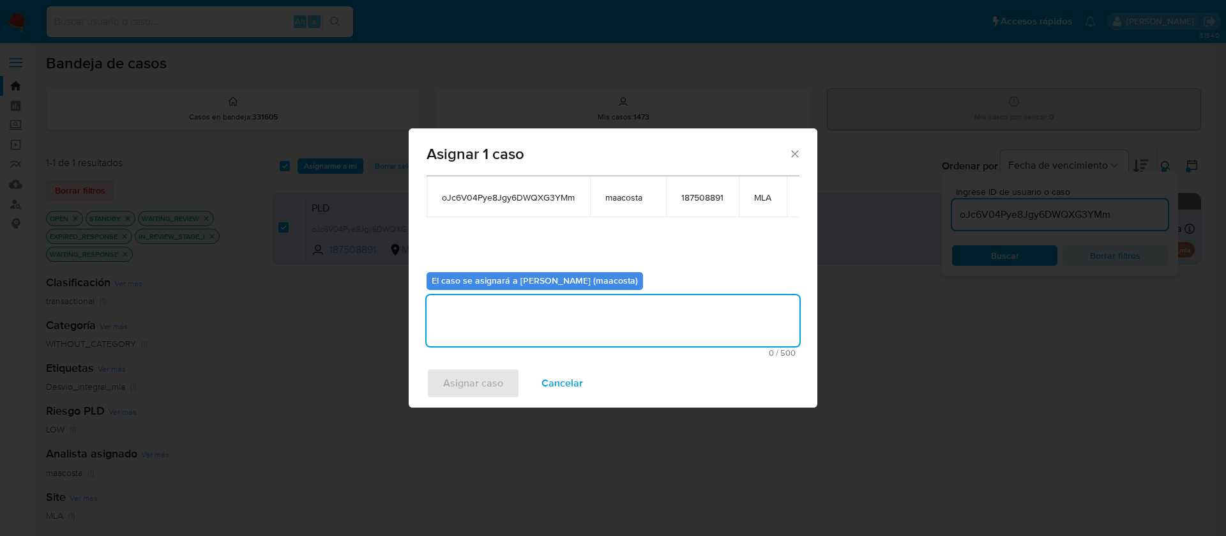
type textarea "m"
click at [451, 322] on textarea "m" at bounding box center [612, 320] width 373 height 51
click at [458, 372] on span "Asignar caso" at bounding box center [473, 383] width 60 height 28
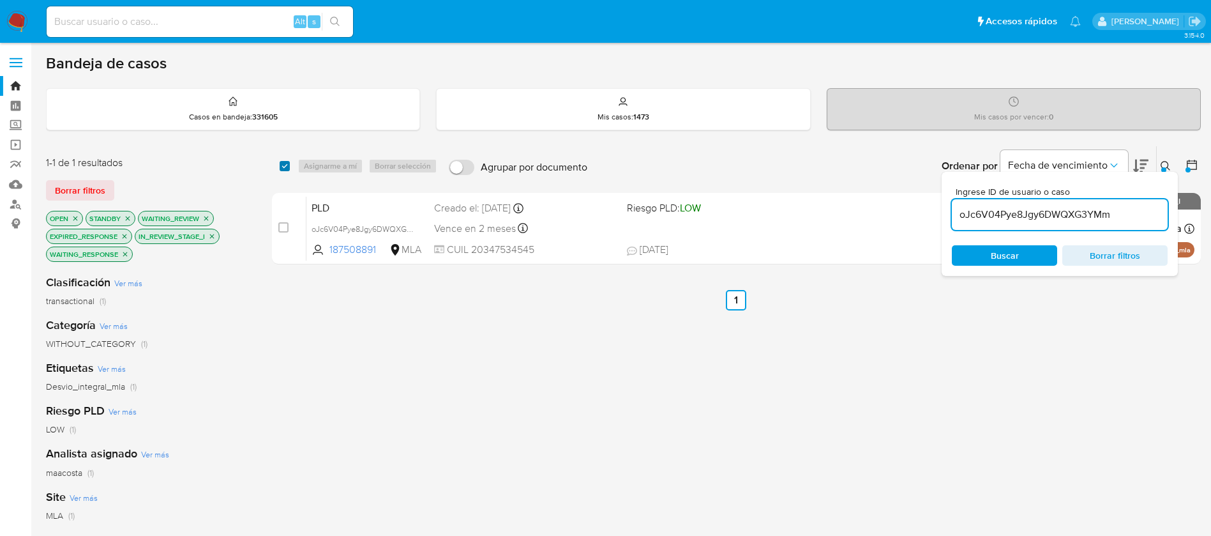
click at [286, 165] on input "checkbox" at bounding box center [285, 166] width 10 height 10
checkbox input "true"
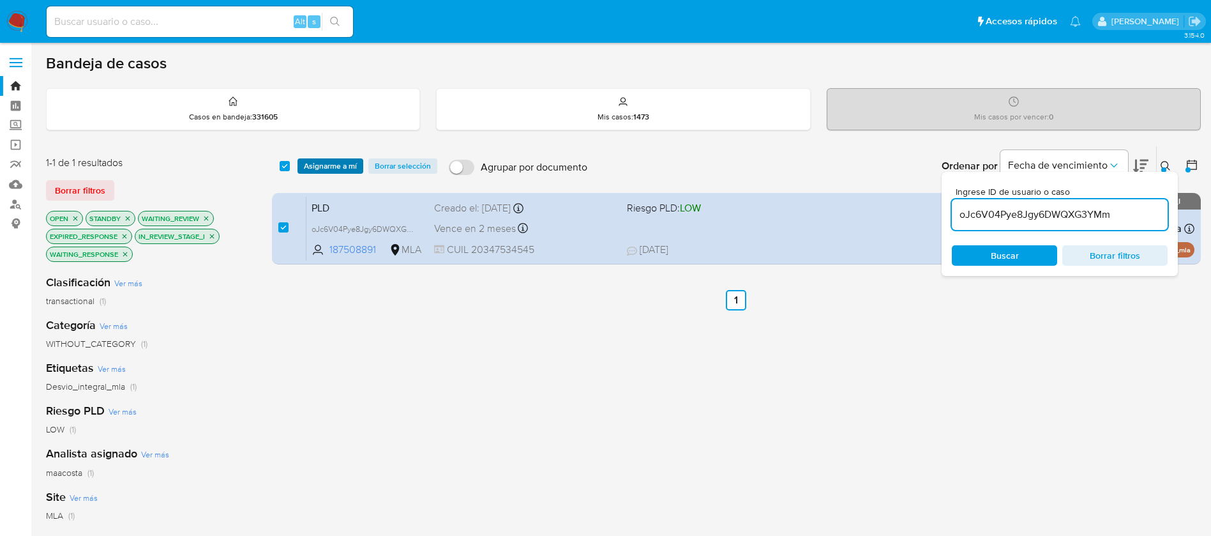
click at [332, 171] on span "Asignarme a mí" at bounding box center [330, 166] width 53 height 13
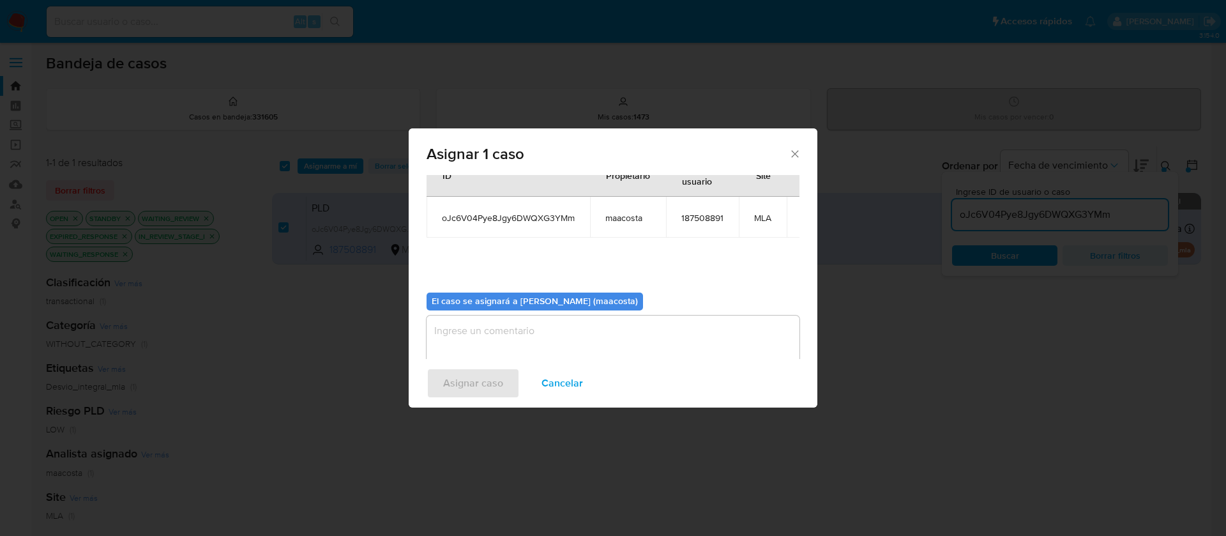
scroll to position [51, 0]
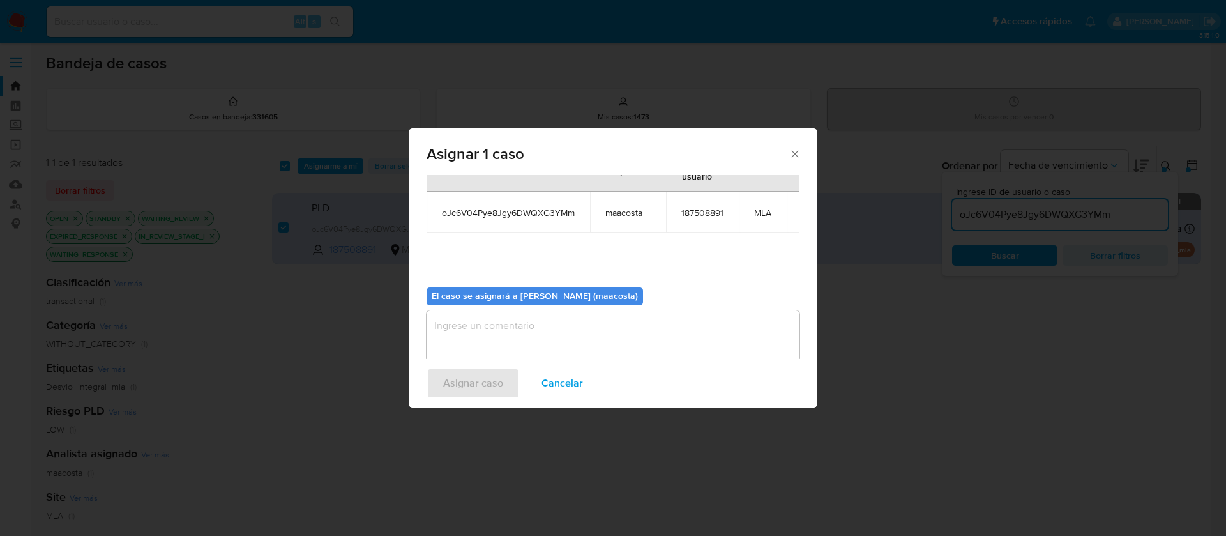
click at [507, 331] on textarea "assign-modal" at bounding box center [612, 335] width 373 height 51
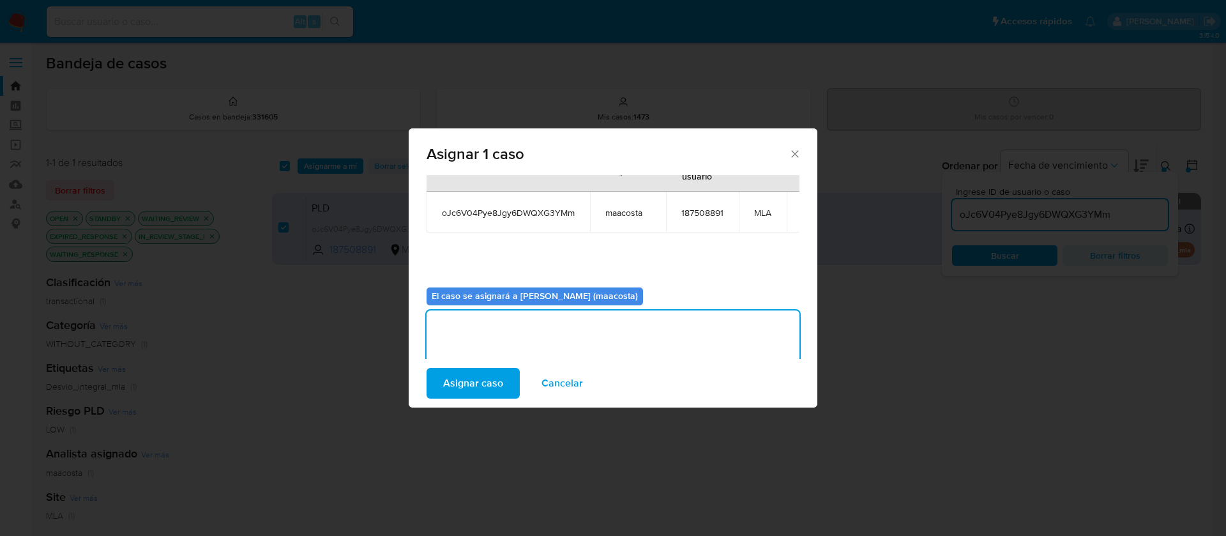
click at [476, 386] on span "Asignar caso" at bounding box center [473, 383] width 60 height 28
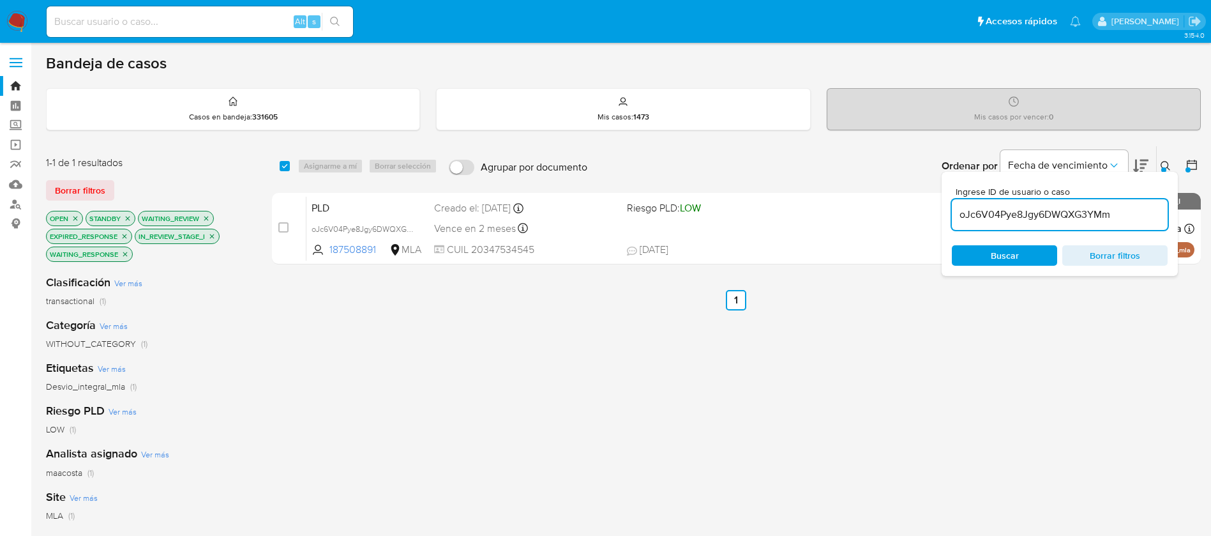
click at [999, 210] on input "oJc6V04Pye8Jgy6DWQXG3YMm" at bounding box center [1060, 214] width 216 height 17
paste input "BcE6oi4G5rcjKwGeStVT3YrD"
type input "BcE6oi4G5rcjKwGeStVT3YrD"
click at [282, 160] on div "select-all-cases-checkbox" at bounding box center [285, 166] width 10 height 13
click at [276, 169] on div "select-all-cases-checkbox Asignarme a mí Borrar selección Agrupar por documento…" at bounding box center [736, 166] width 929 height 40
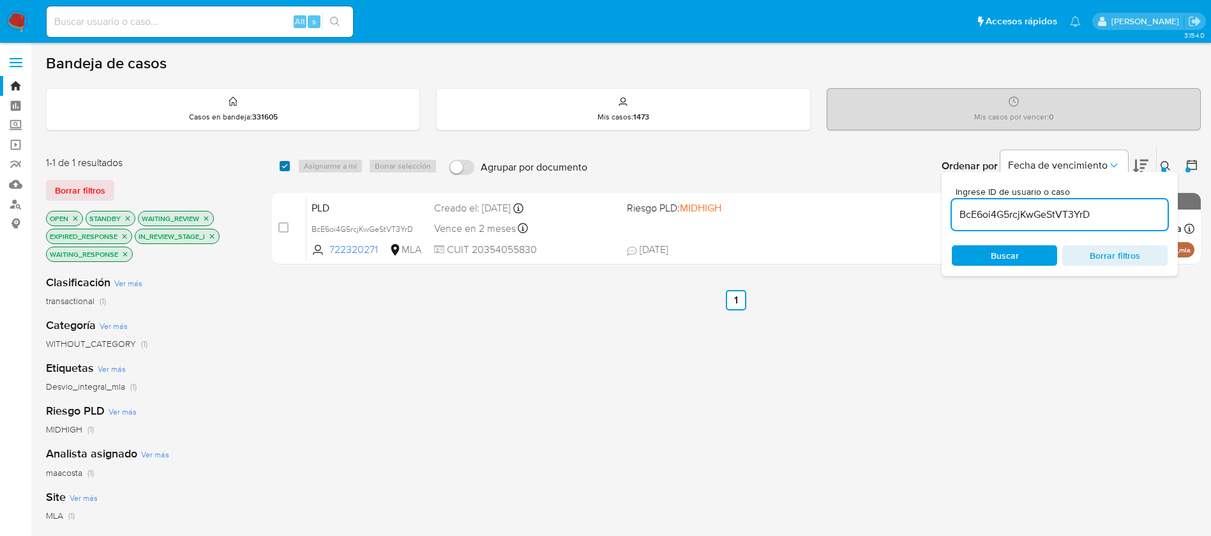
click at [282, 169] on input "checkbox" at bounding box center [285, 166] width 10 height 10
checkbox input "true"
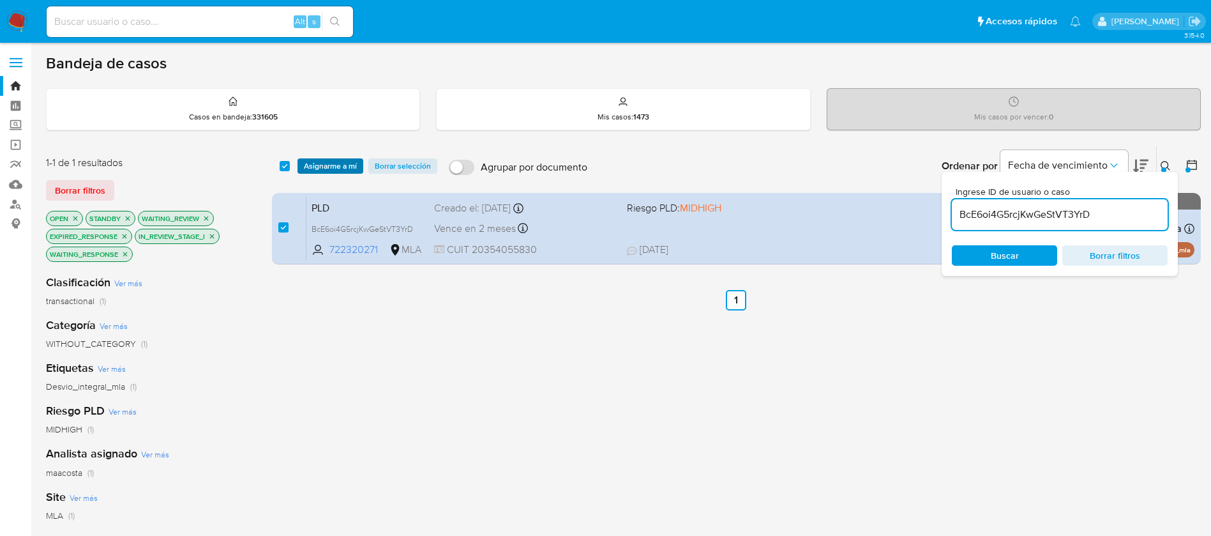
click at [300, 167] on button "Asignarme a mí" at bounding box center [331, 165] width 66 height 15
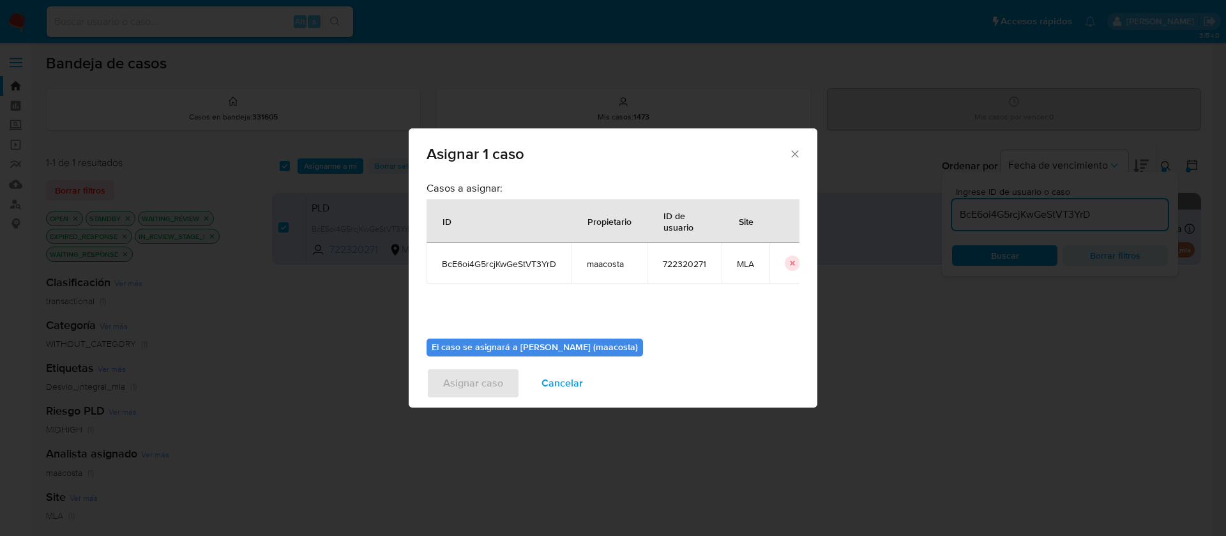
scroll to position [63, 0]
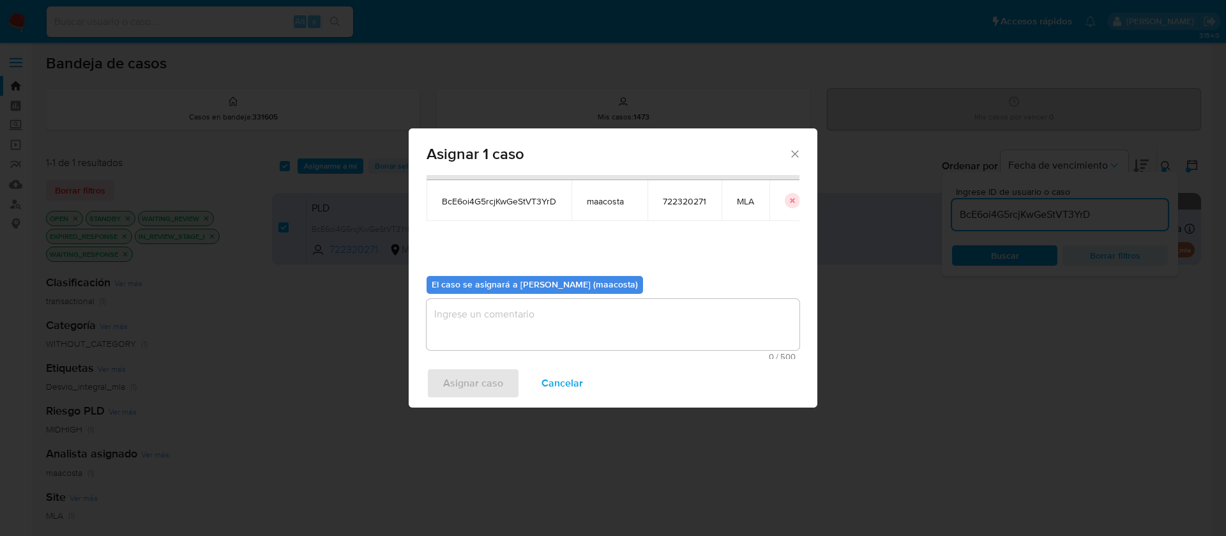
click at [507, 318] on textarea "assign-modal" at bounding box center [612, 324] width 373 height 51
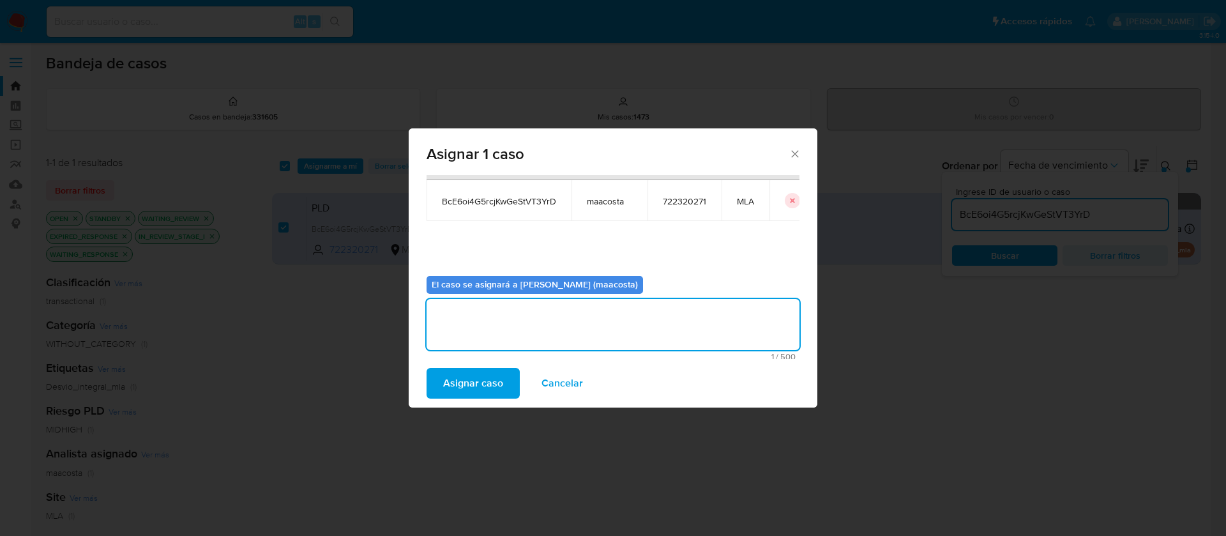
click at [479, 379] on span "Asignar caso" at bounding box center [473, 383] width 60 height 28
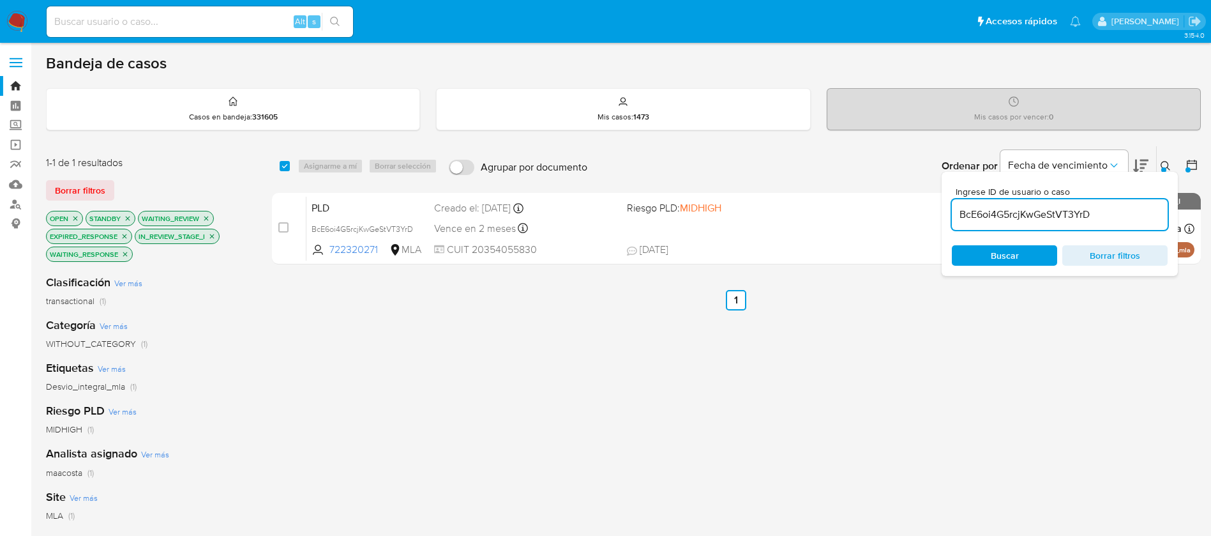
drag, startPoint x: 1035, startPoint y: 215, endPoint x: 1039, endPoint y: 204, distance: 11.5
click at [1039, 204] on div "BcE6oi4G5rcjKwGeStVT3YrD" at bounding box center [1060, 214] width 216 height 31
paste input "tEWgCoD1GZYhDayQjbiacTbE"
type input "tEWgCoD1GZYhDayQjbiacTbE"
click at [283, 171] on div "select-all-cases-checkbox" at bounding box center [285, 166] width 10 height 13
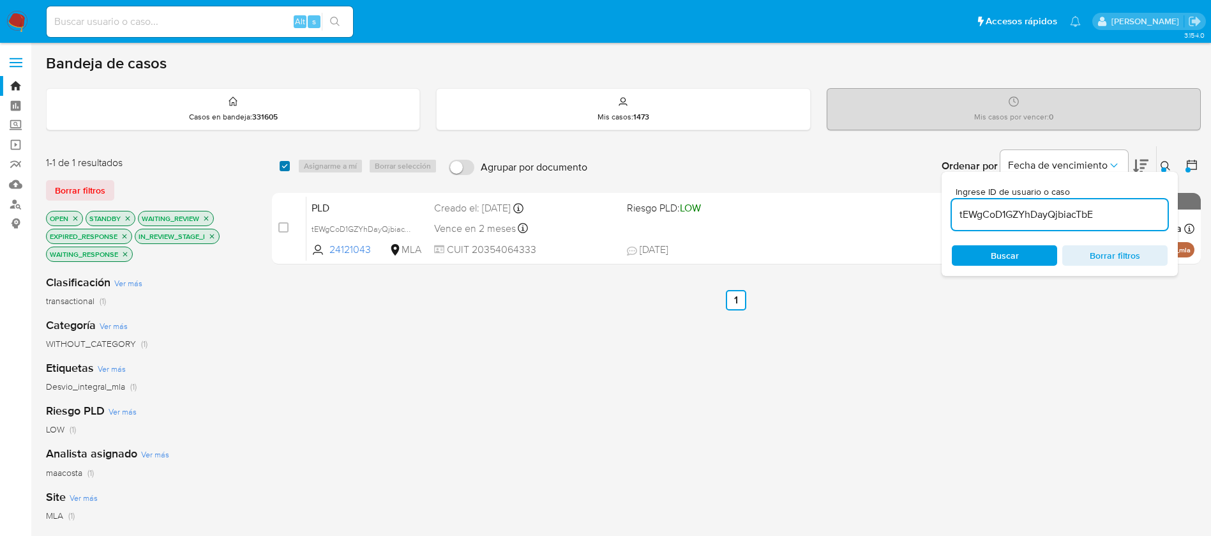
click at [287, 166] on input "checkbox" at bounding box center [285, 166] width 10 height 10
checkbox input "true"
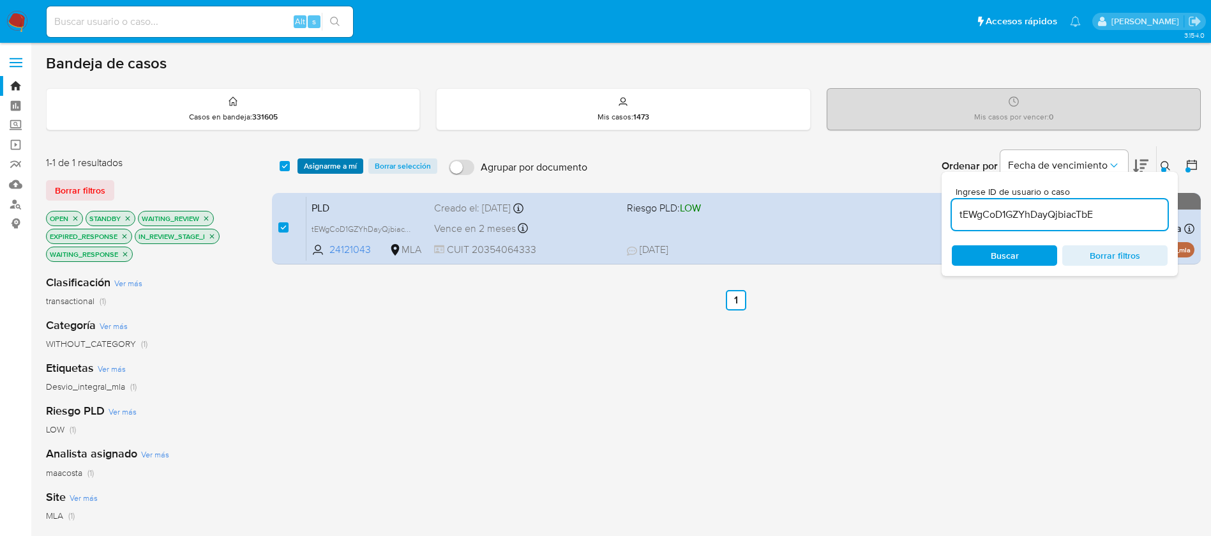
click at [312, 165] on span "Asignarme a mí" at bounding box center [330, 166] width 53 height 13
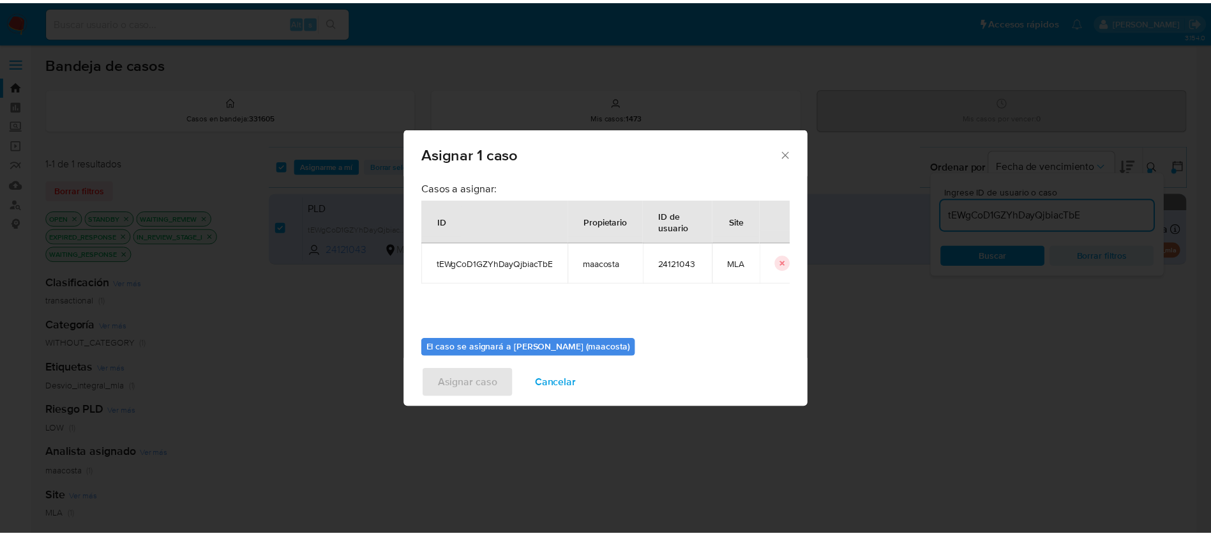
scroll to position [66, 0]
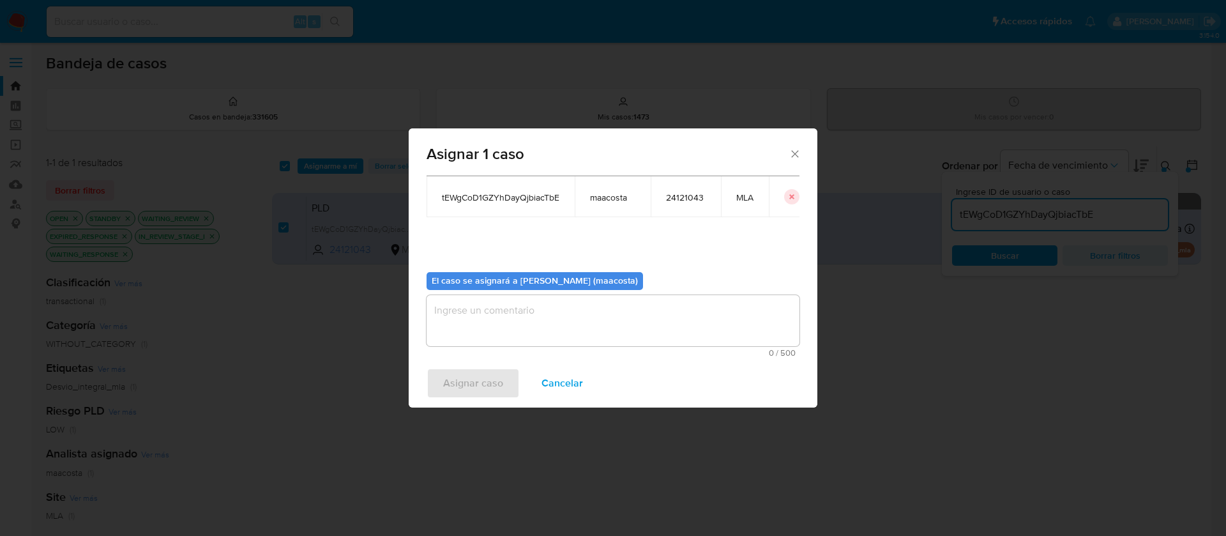
drag, startPoint x: 495, startPoint y: 313, endPoint x: 511, endPoint y: 308, distance: 16.0
click at [511, 308] on textarea "assign-modal" at bounding box center [612, 320] width 373 height 51
click at [464, 389] on span "Asignar caso" at bounding box center [473, 383] width 60 height 28
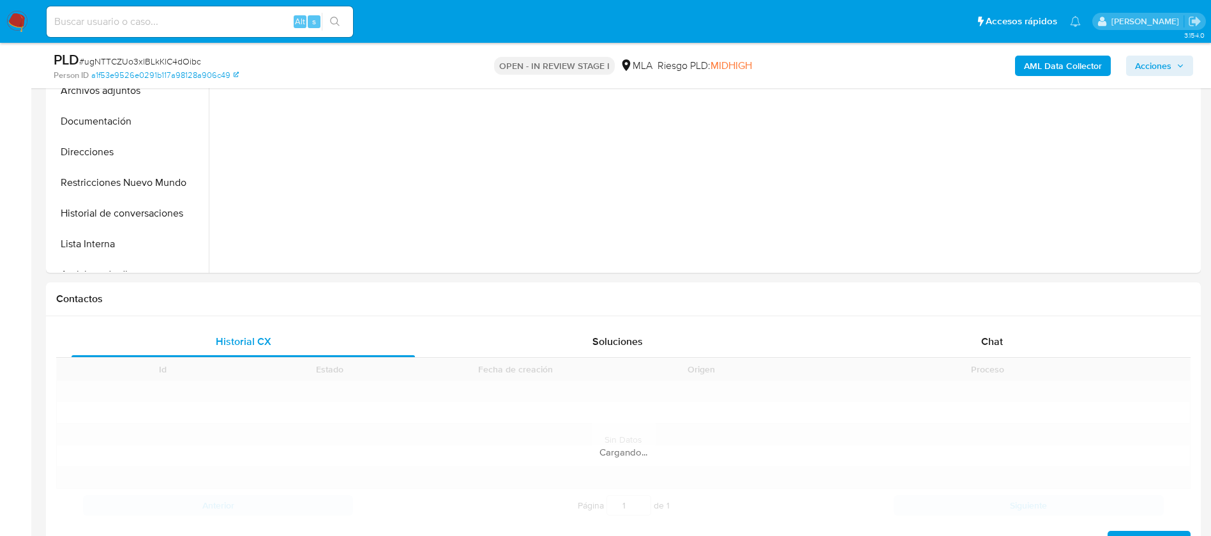
scroll to position [473, 0]
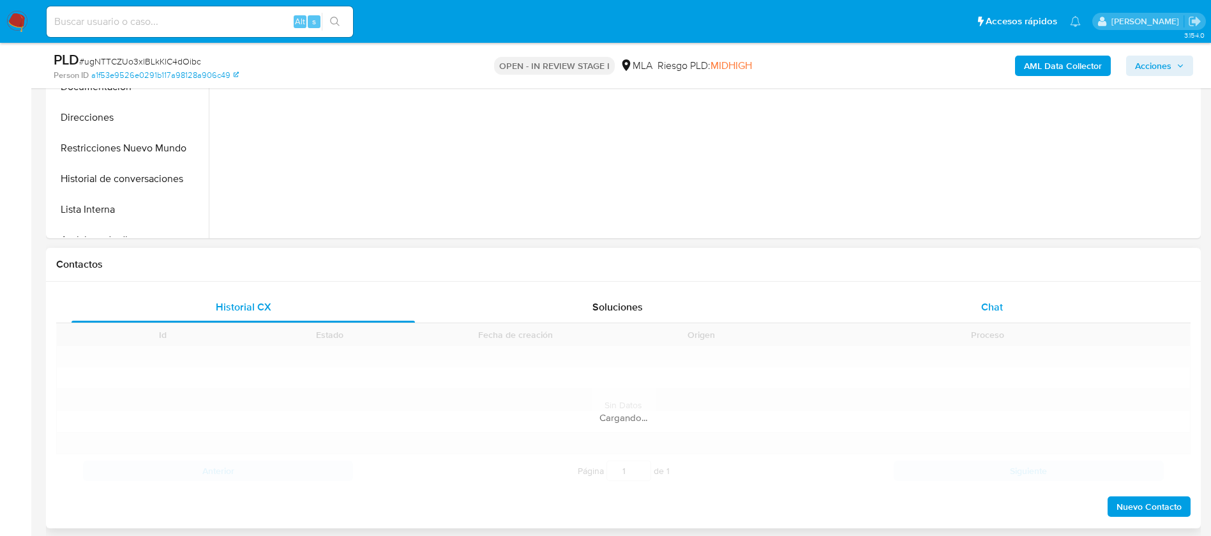
click at [995, 304] on span "Chat" at bounding box center [992, 306] width 22 height 15
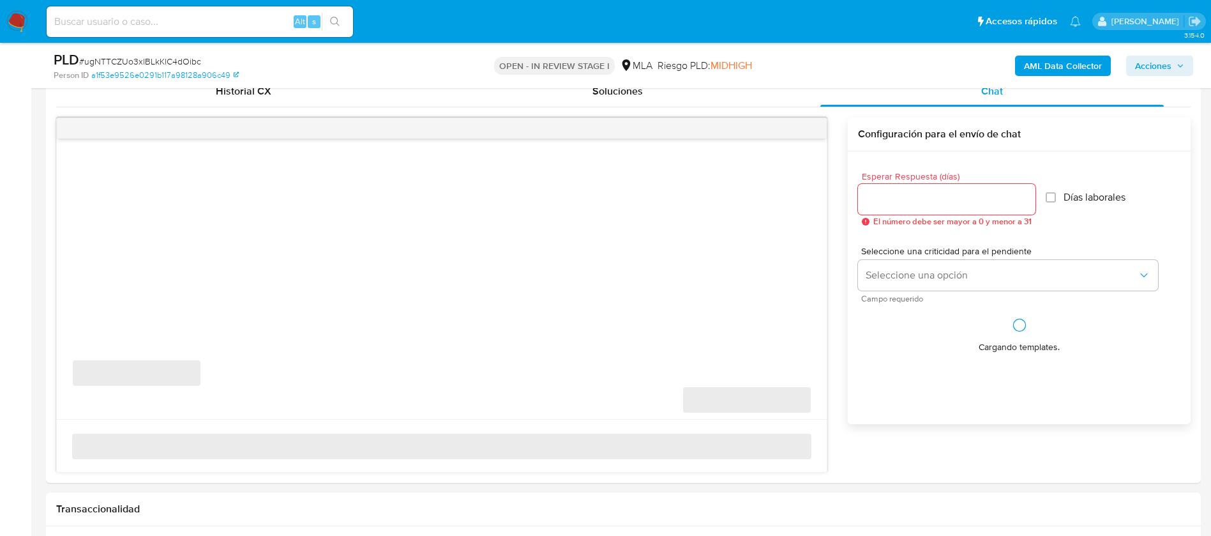
scroll to position [632, 0]
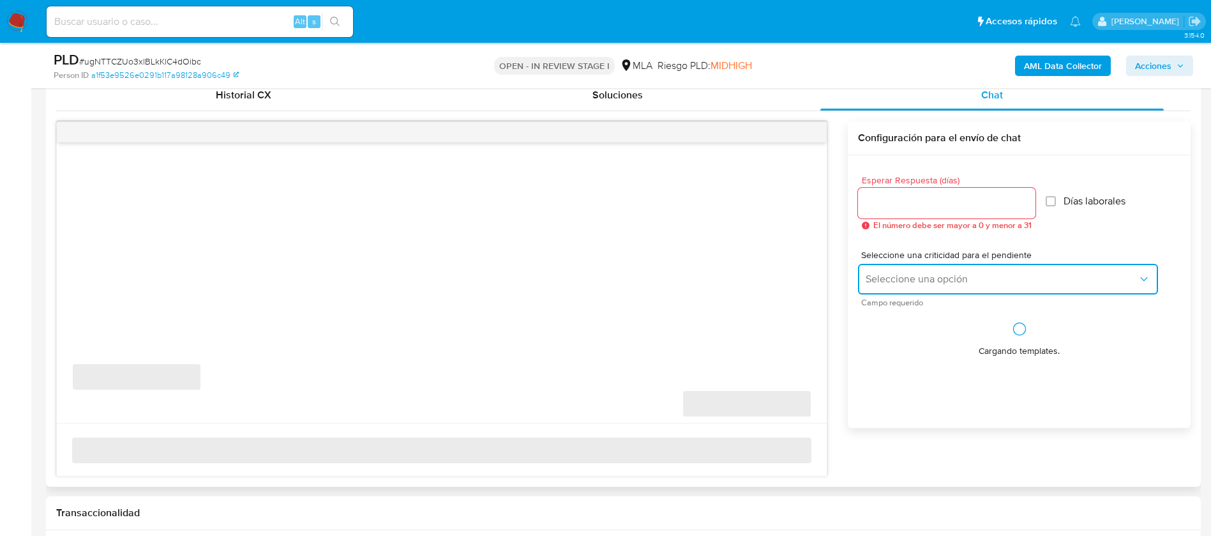
drag, startPoint x: 890, startPoint y: 282, endPoint x: 907, endPoint y: 282, distance: 17.2
click at [907, 282] on span "Seleccione una opción" at bounding box center [1002, 279] width 272 height 13
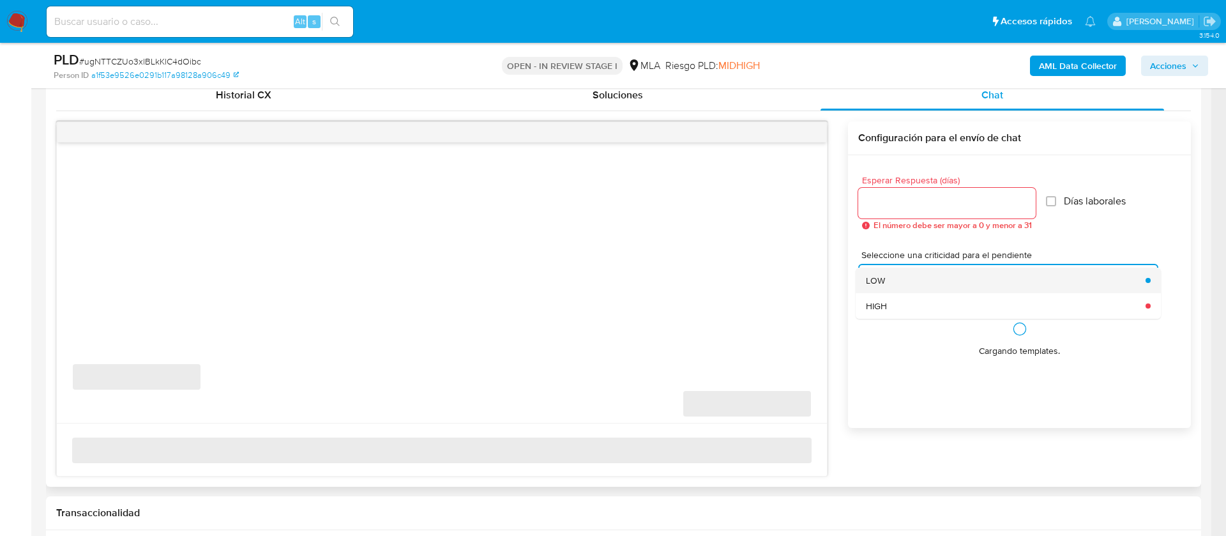
click at [880, 284] on span "LOW" at bounding box center [875, 280] width 19 height 11
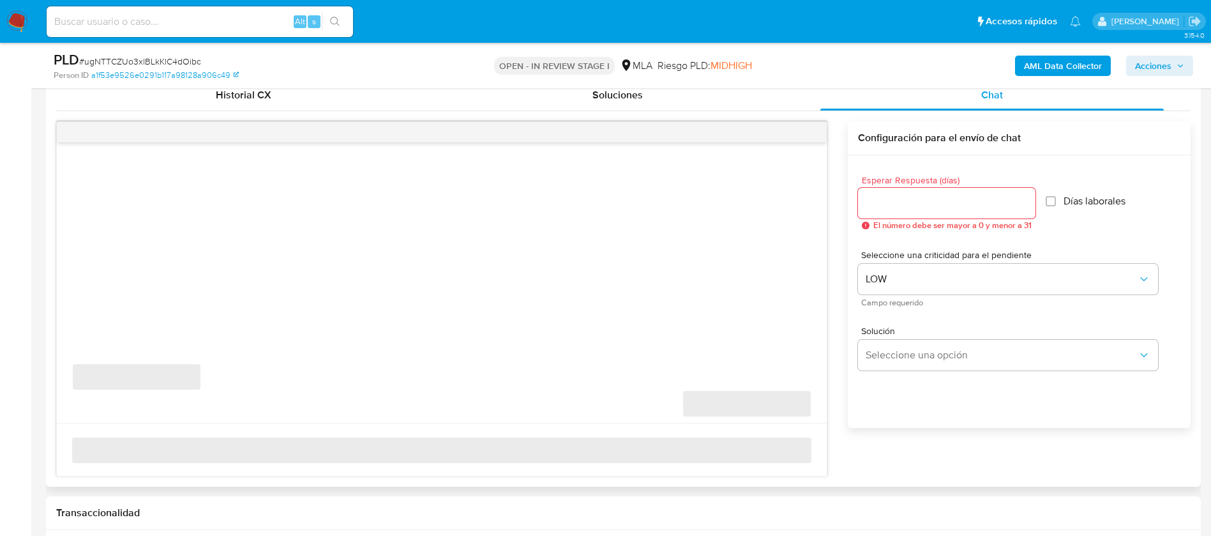
click at [878, 198] on input "Esperar Respuesta (días)" at bounding box center [946, 203] width 177 height 17
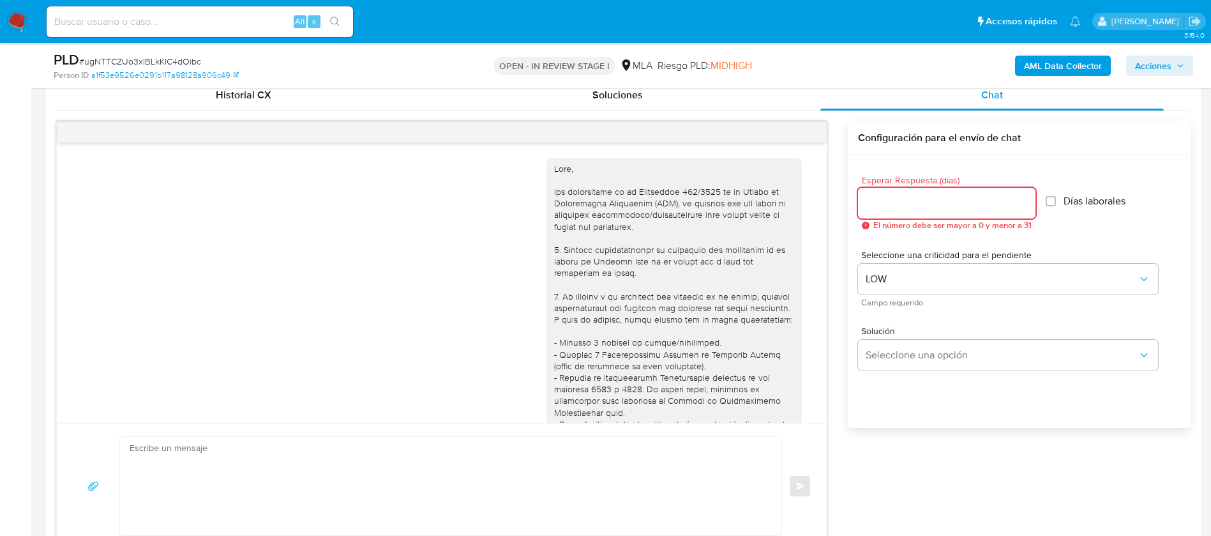
scroll to position [709, 0]
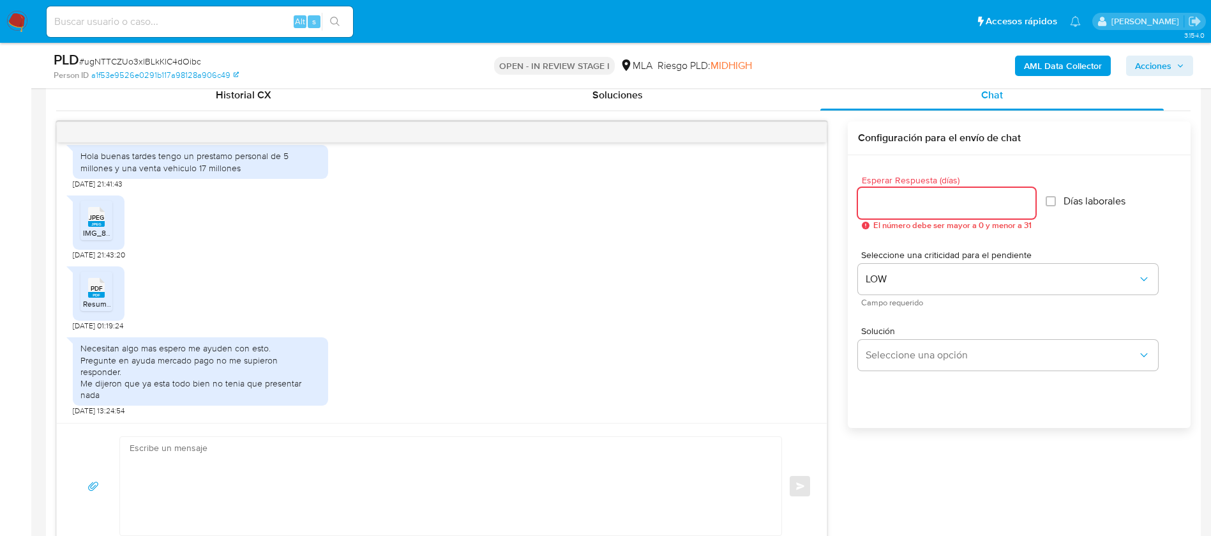
type input "0"
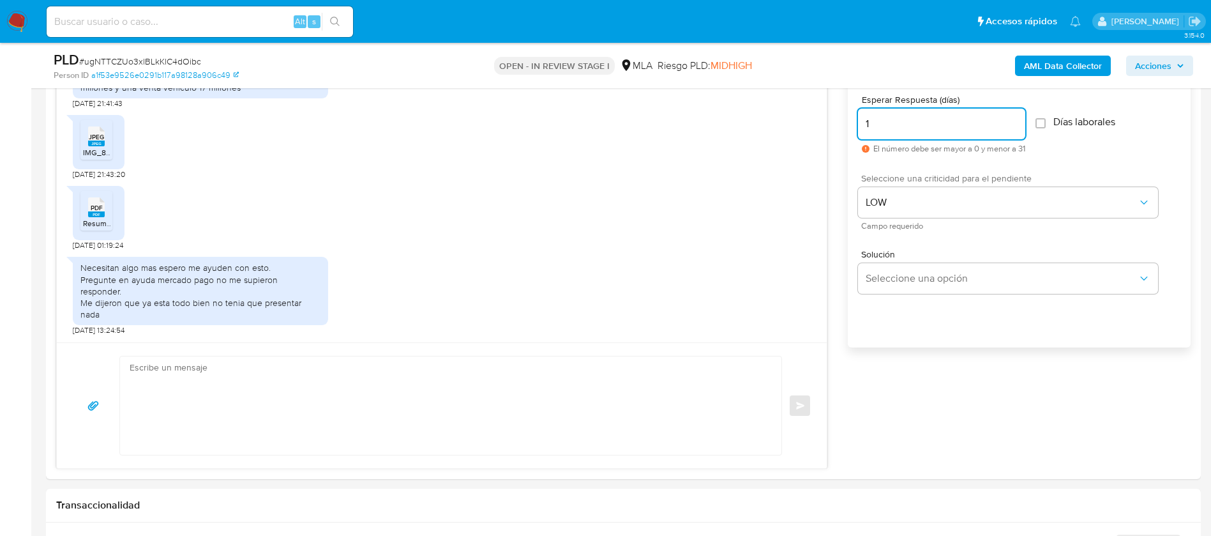
scroll to position [720, 0]
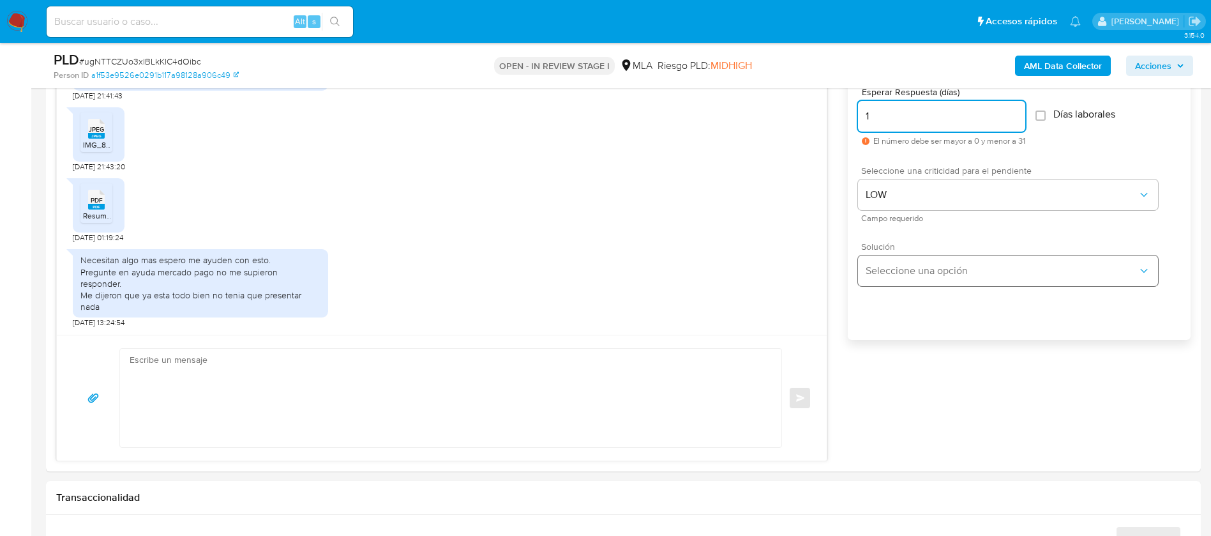
type input "1"
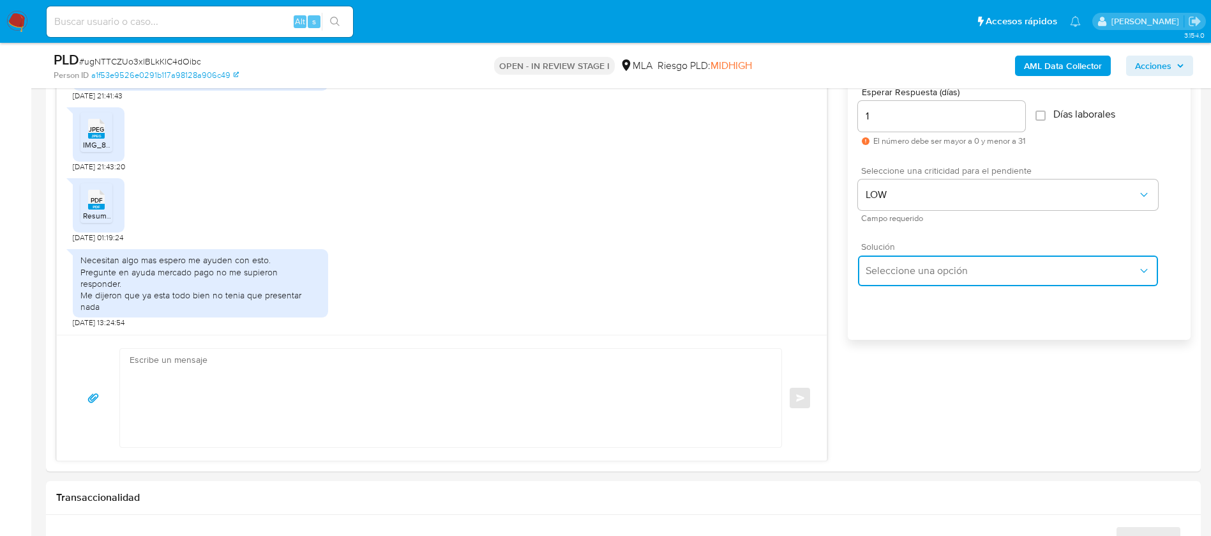
click at [891, 263] on button "Seleccione una opción" at bounding box center [1008, 270] width 300 height 31
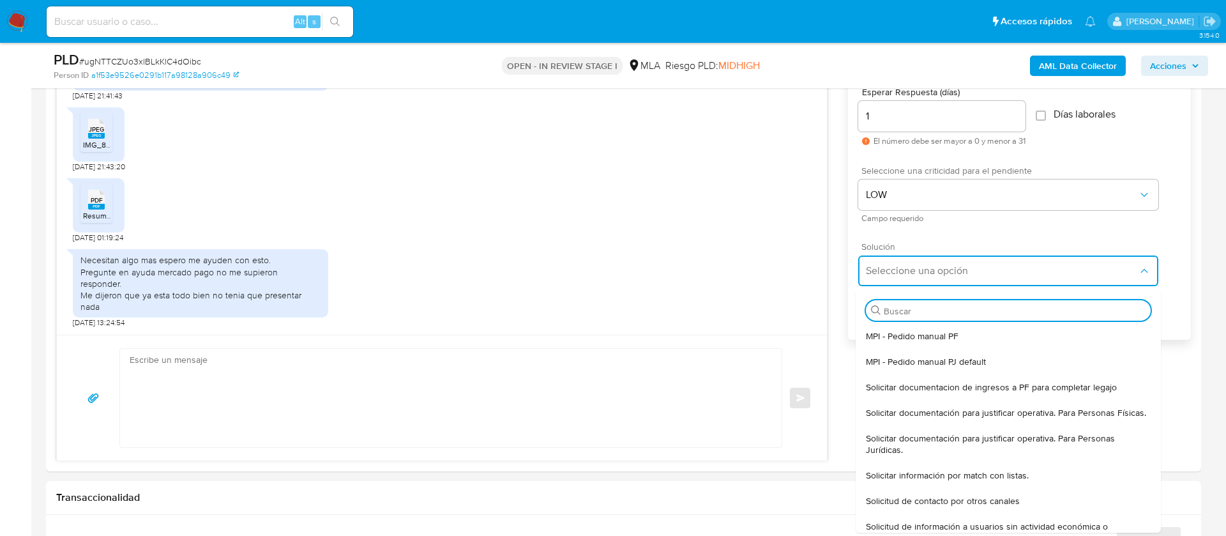
select select "10"
click at [895, 192] on span "LOW" at bounding box center [992, 194] width 272 height 13
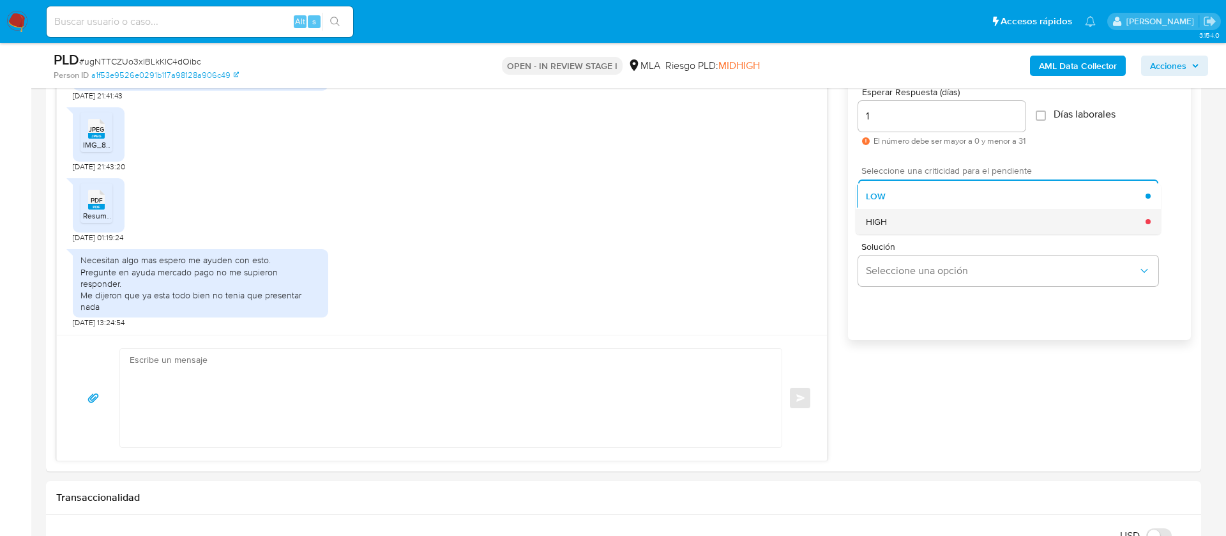
click at [894, 221] on div "HIGH" at bounding box center [1006, 222] width 280 height 26
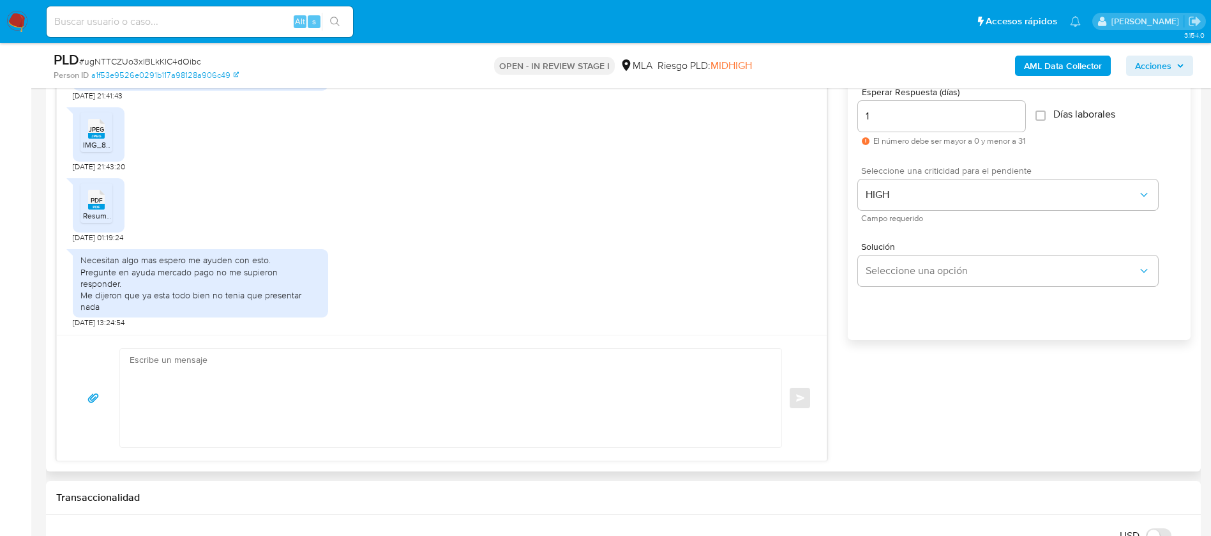
click at [651, 399] on textarea at bounding box center [448, 398] width 636 height 98
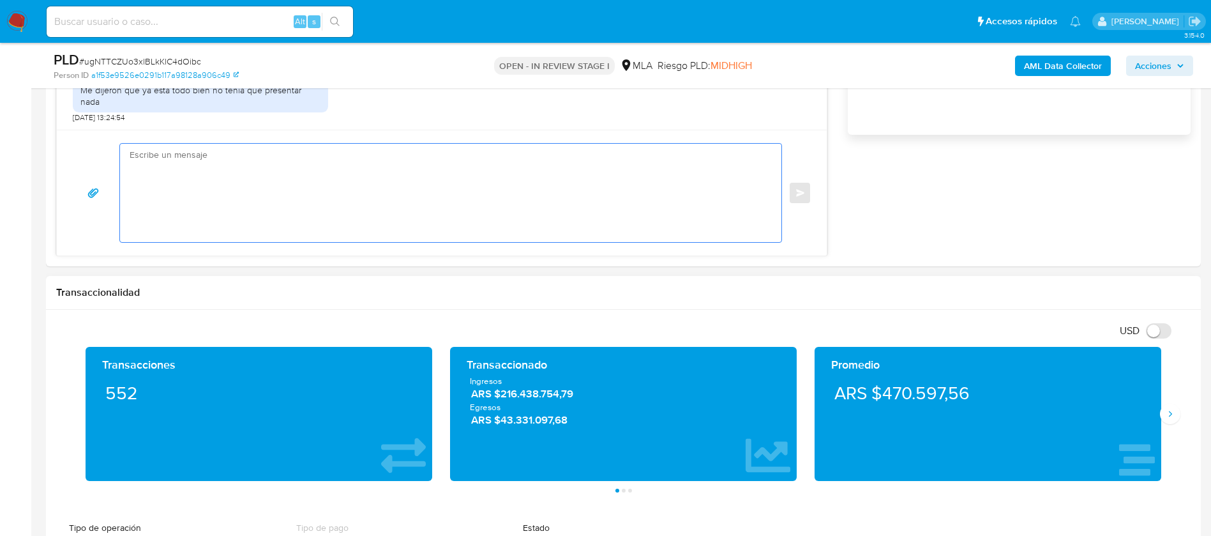
scroll to position [965, 0]
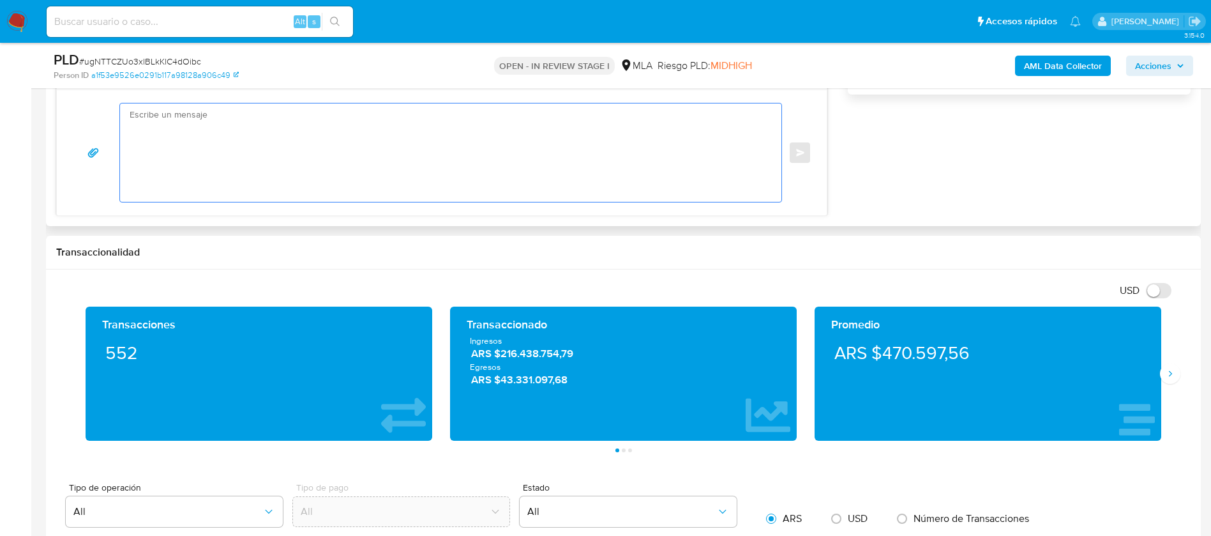
click at [553, 174] on textarea at bounding box center [448, 152] width 636 height 98
paste textarea "Buenas tardes, Carlos. Gracias por tu respuesta. En este caso, necesitamos que …"
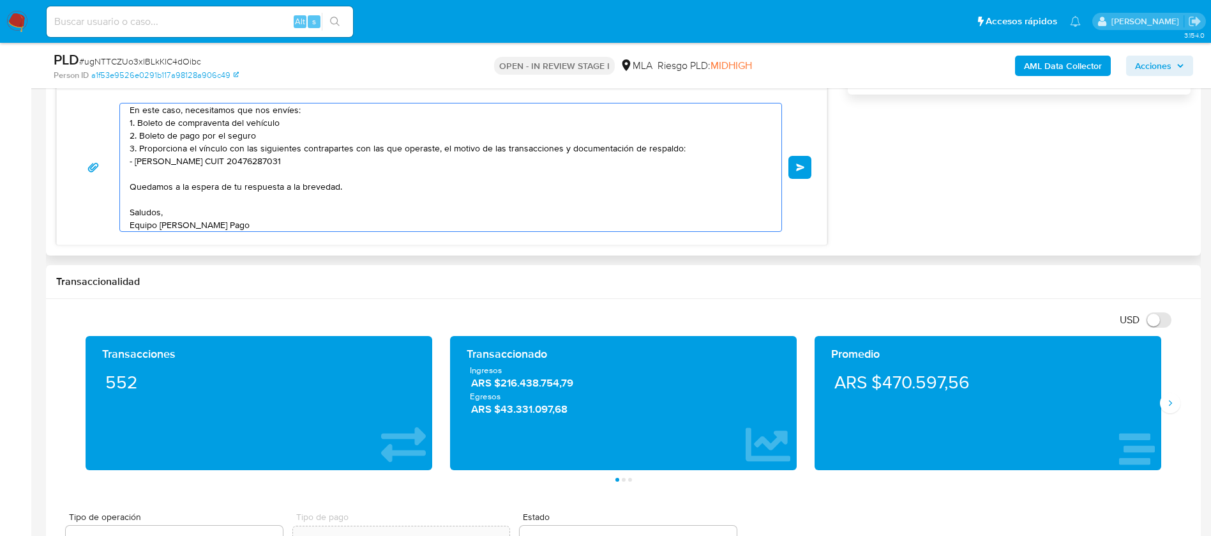
scroll to position [0, 0]
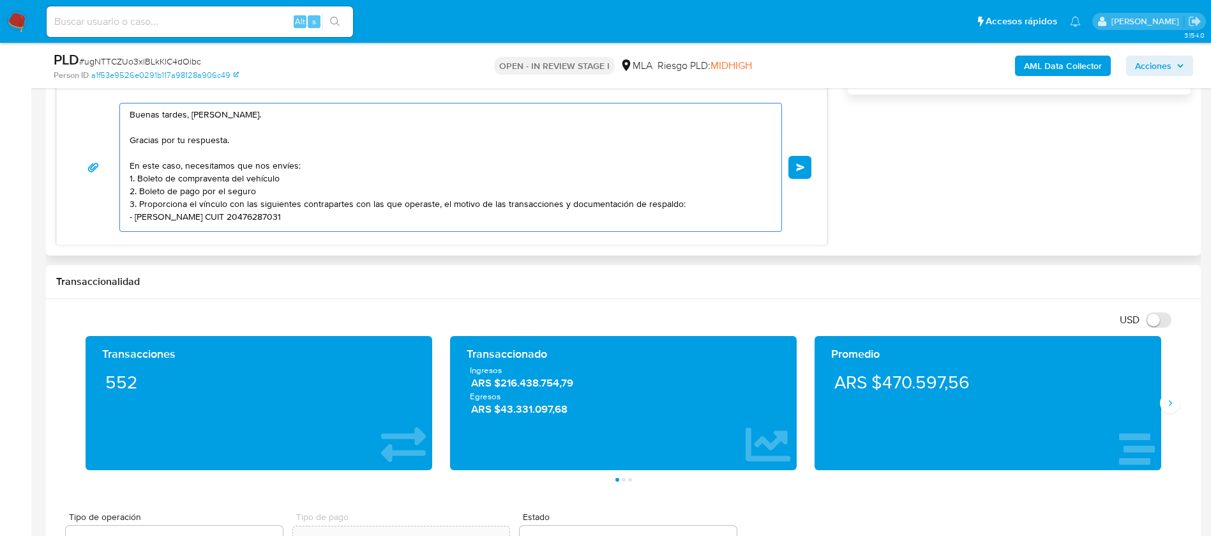
click at [203, 114] on textarea "Buenas tardes, Carlos. Gracias por tu respuesta. En este caso, necesitamos que …" at bounding box center [448, 167] width 636 height 128
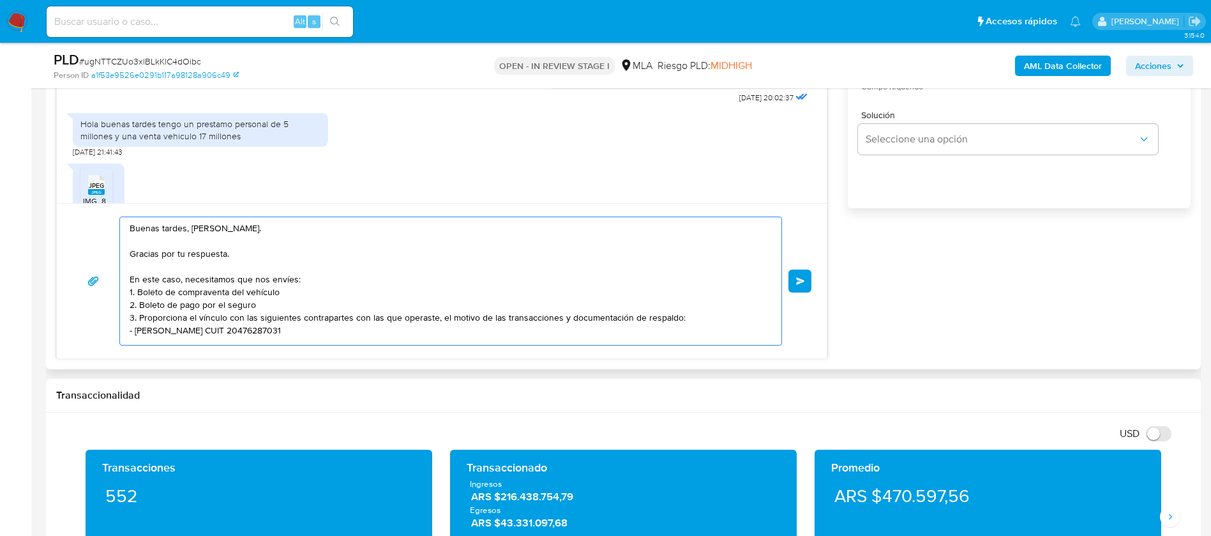
scroll to position [520, 0]
click at [162, 305] on textarea "Buenas tardes, Dario. Gracias por tu respuesta. En este caso, necesitamos que n…" at bounding box center [448, 281] width 636 height 128
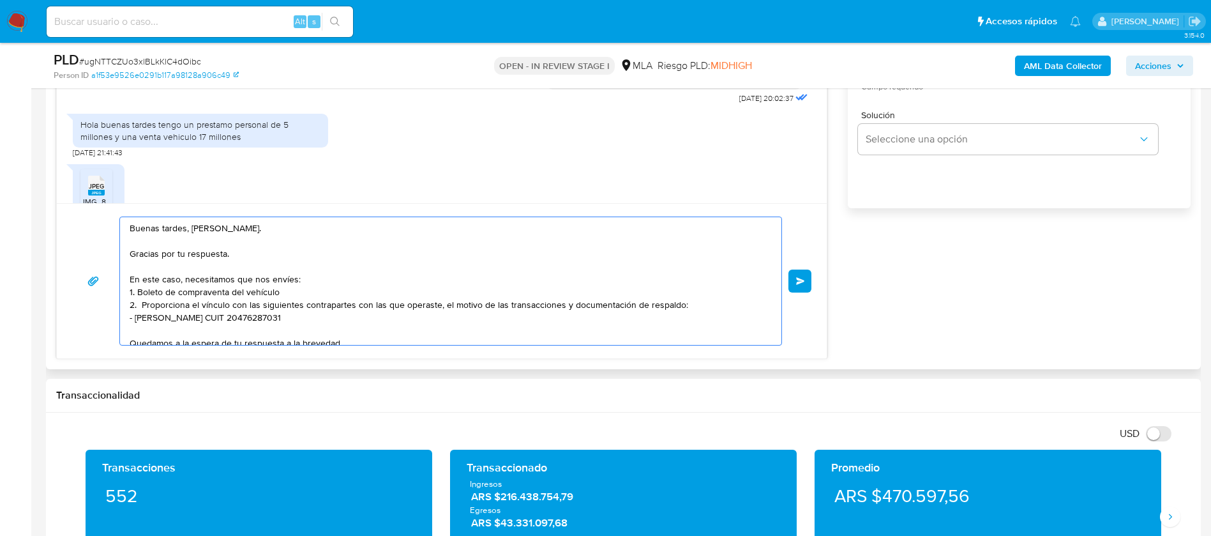
drag, startPoint x: 319, startPoint y: 313, endPoint x: 135, endPoint y: 321, distance: 183.4
click at [135, 321] on textarea "Buenas tardes, Dario. Gracias por tu respuesta. En este caso, necesitamos que n…" at bounding box center [448, 281] width 636 height 128
paste textarea "Daniela Silvana Guardia Cariaga - 23368644544 (VENTA AL POR MENOR DE PAN Y PROD…"
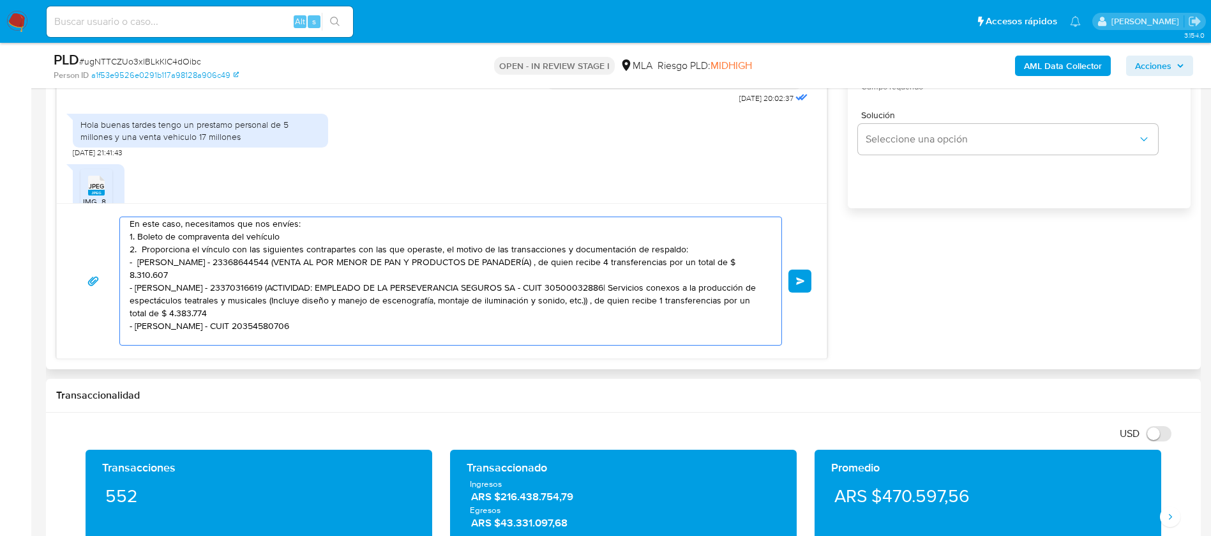
scroll to position [63, 0]
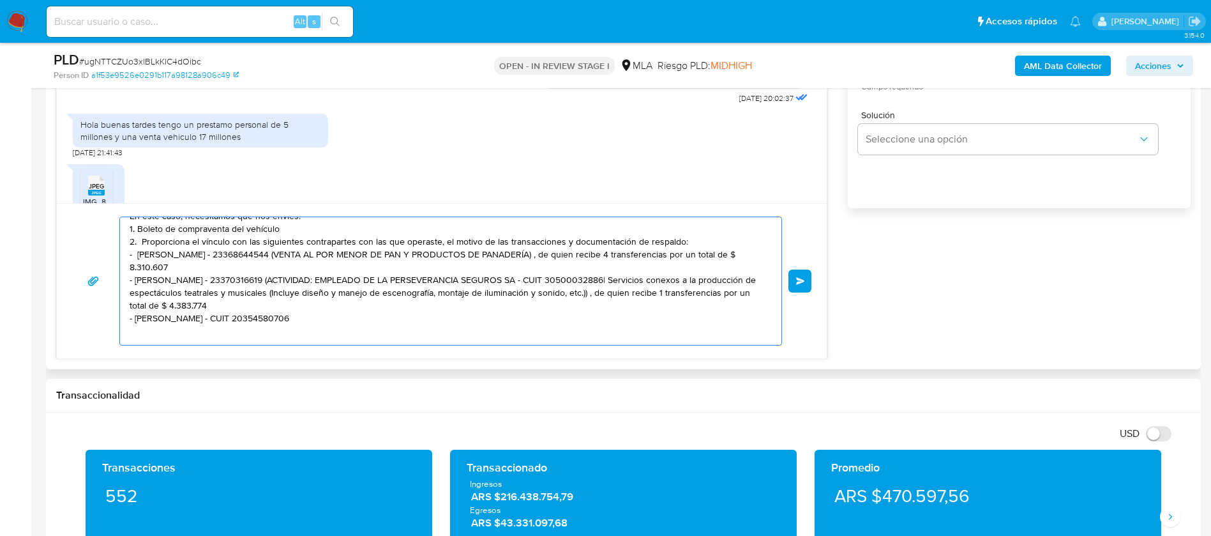
drag, startPoint x: 252, startPoint y: 282, endPoint x: 255, endPoint y: 299, distance: 17.0
click at [255, 299] on textarea "Buenas tardes, Dario. Gracias por tu respuesta. En este caso, necesitamos que n…" at bounding box center [448, 281] width 636 height 128
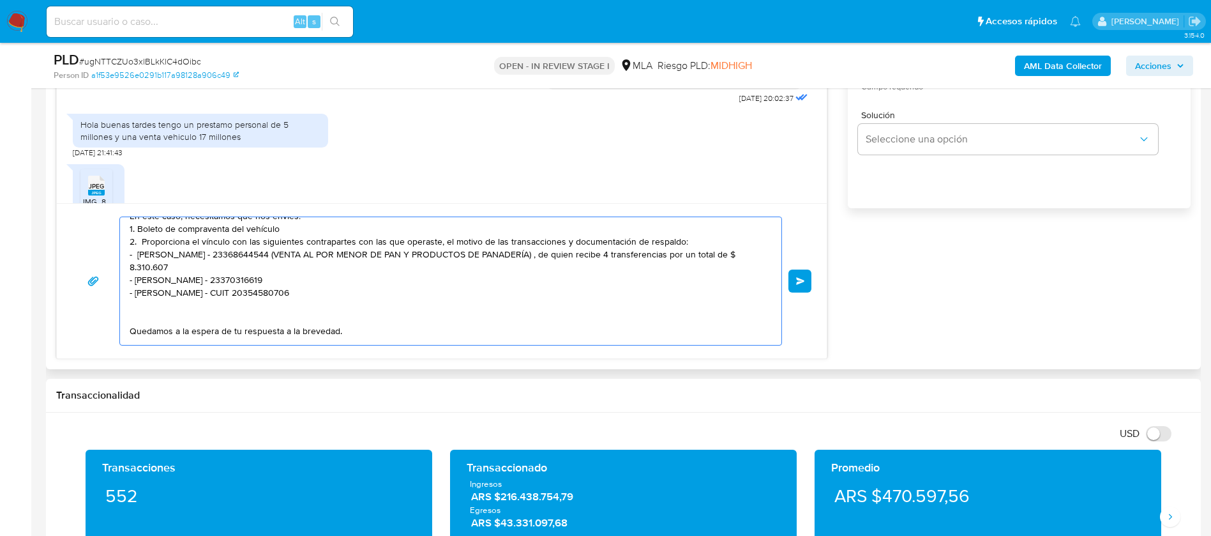
drag, startPoint x: 326, startPoint y: 257, endPoint x: 332, endPoint y: 264, distance: 9.1
click at [332, 264] on textarea "Buenas tardes, Dario. Gracias por tu respuesta. En este caso, necesitamos que n…" at bounding box center [448, 281] width 636 height 128
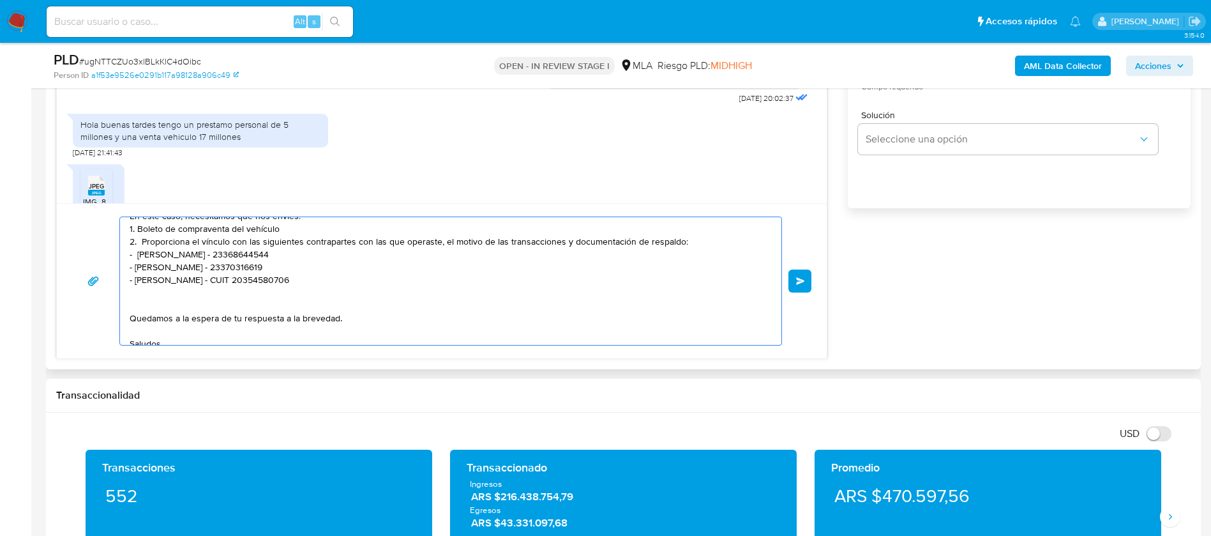
click at [252, 303] on textarea "Buenas tardes, Dario. Gracias por tu respuesta. En este caso, necesitamos que n…" at bounding box center [448, 281] width 636 height 128
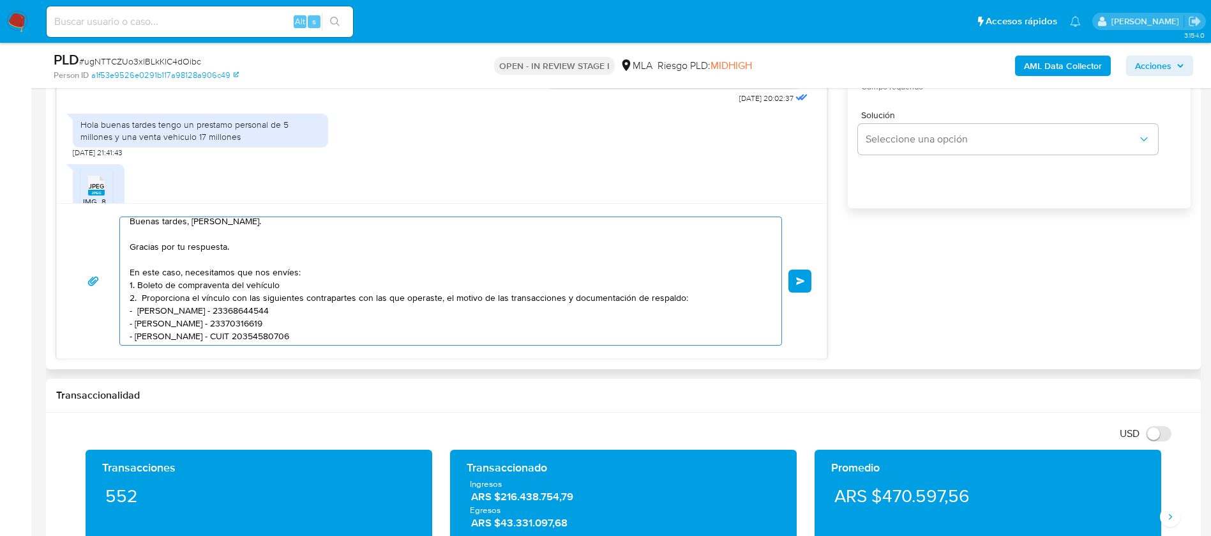
scroll to position [0, 0]
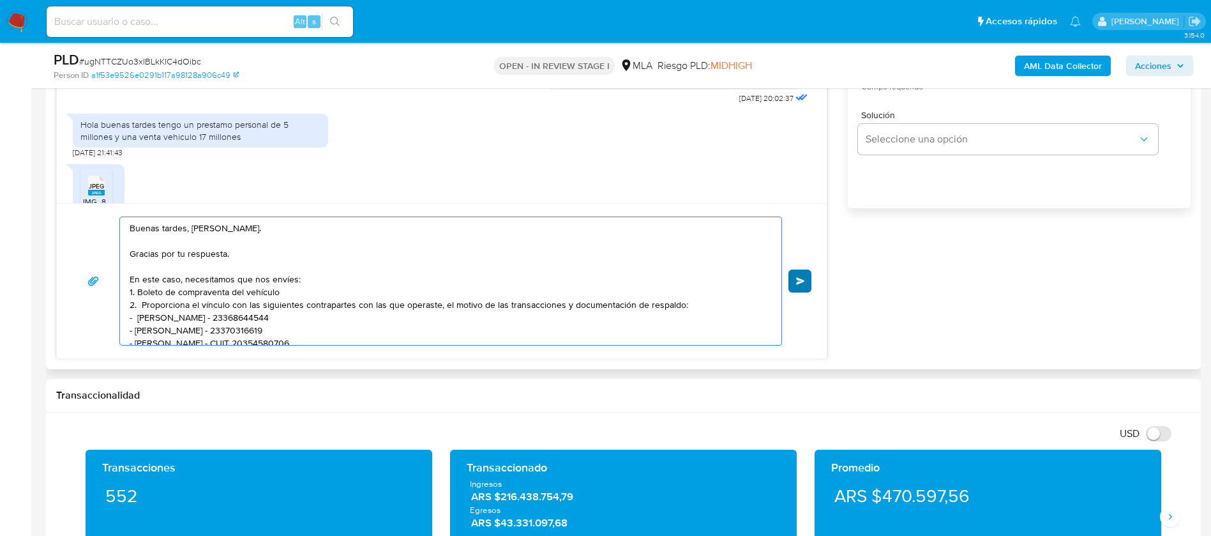
type textarea "Buenas tardes, Dario. Gracias por tu respuesta. En este caso, necesitamos que n…"
click at [799, 285] on button "Enviar" at bounding box center [800, 280] width 23 height 23
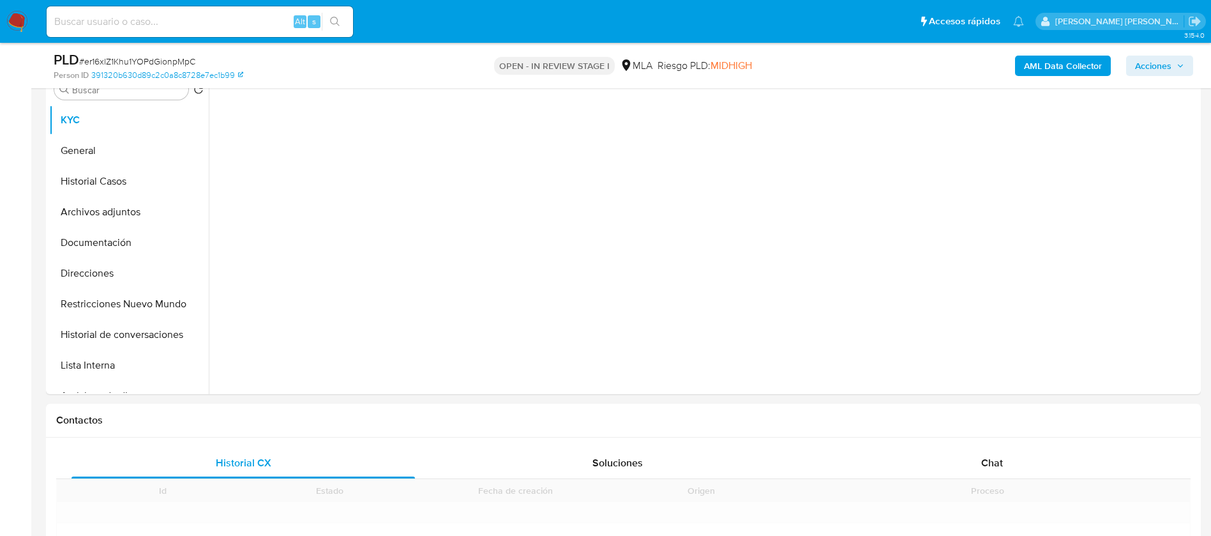
scroll to position [386, 0]
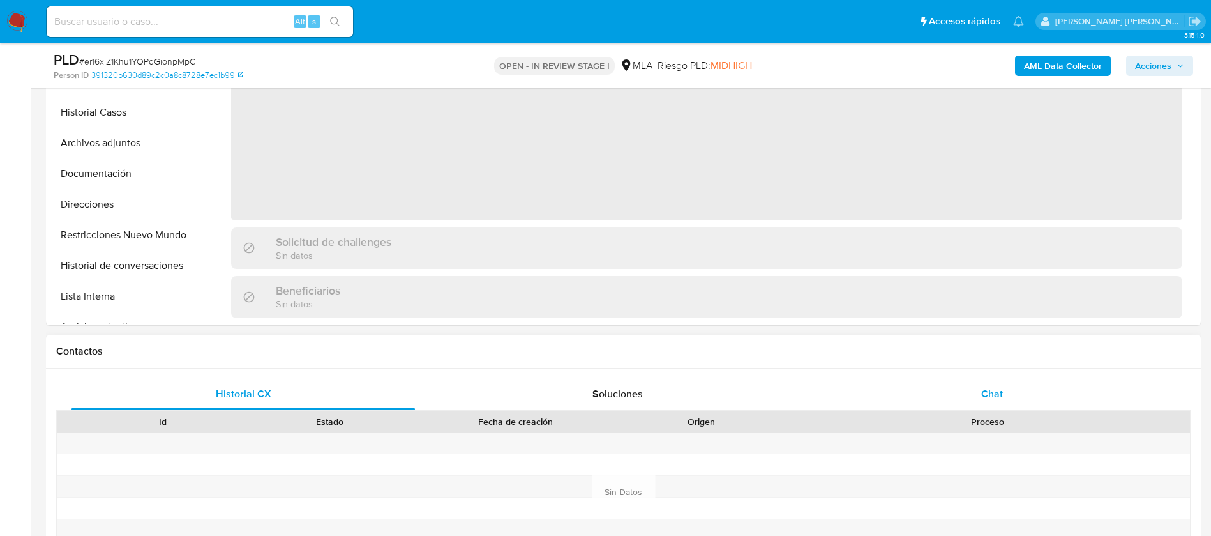
click at [983, 387] on div "Historial CX Soluciones Chat Id Estado Fecha de creación Origen Proceso Anterio…" at bounding box center [623, 492] width 1135 height 226
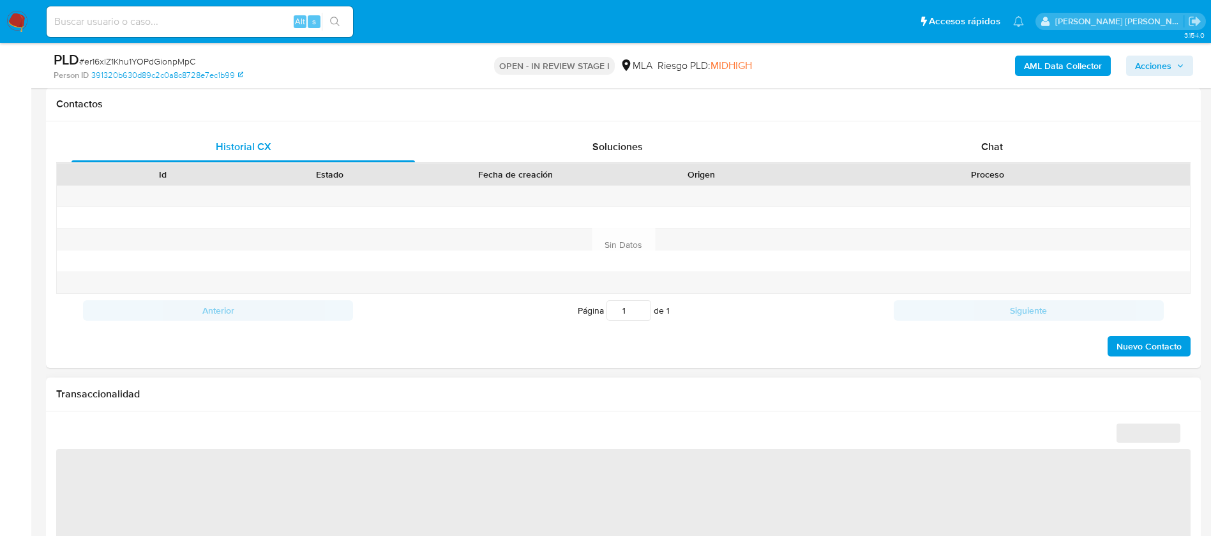
scroll to position [580, 0]
click at [996, 142] on span "Chat" at bounding box center [992, 147] width 22 height 15
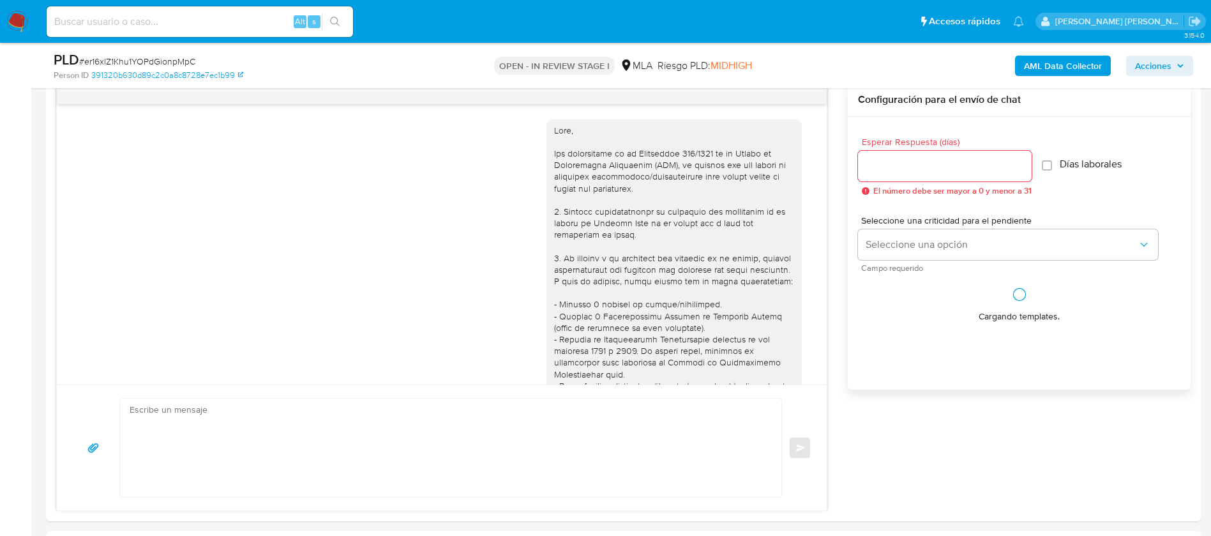
scroll to position [783, 0]
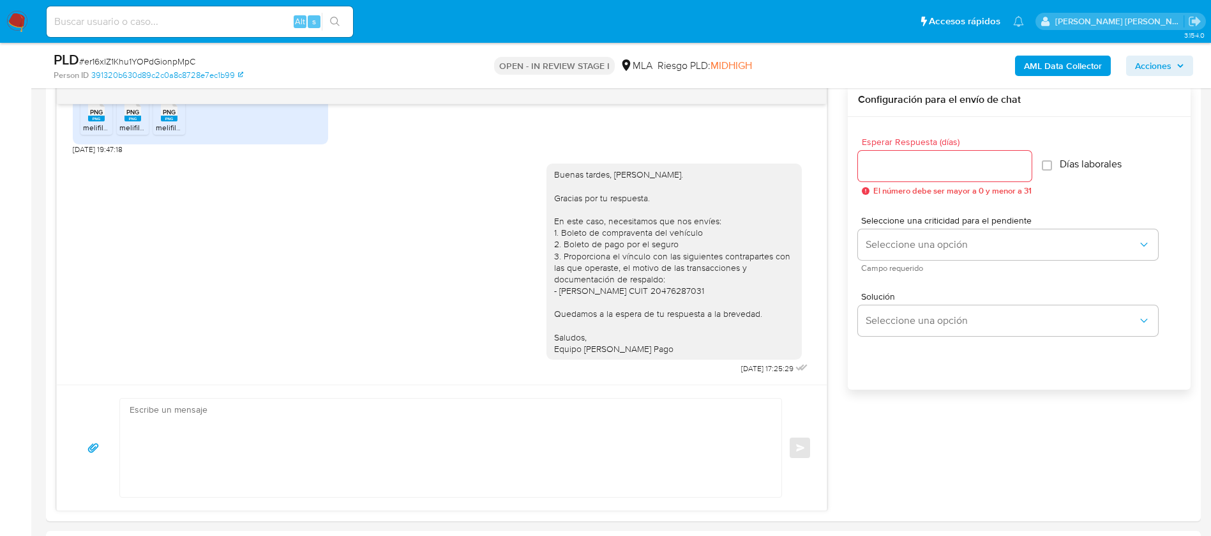
select select "10"
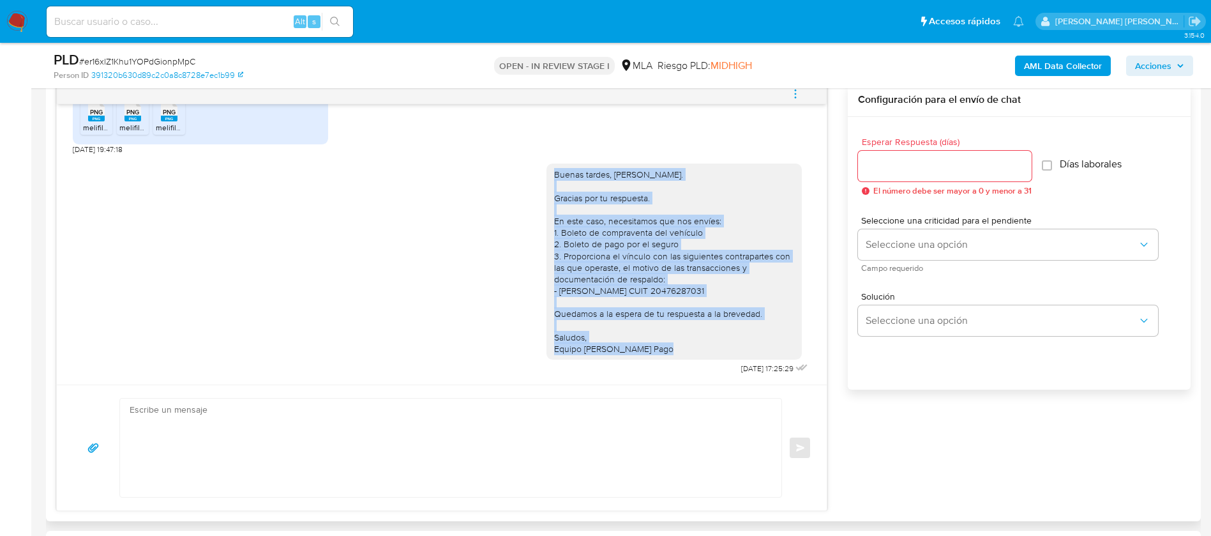
drag, startPoint x: 541, startPoint y: 174, endPoint x: 642, endPoint y: 349, distance: 202.5
click at [642, 349] on div "Buenas tardes, [PERSON_NAME]. Gracias por tu respuesta. En este caso, necesitam…" at bounding box center [674, 262] width 240 height 186
copy div "Buenas tardes, [PERSON_NAME]. Gracias por tu respuesta. En este caso, necesitam…"
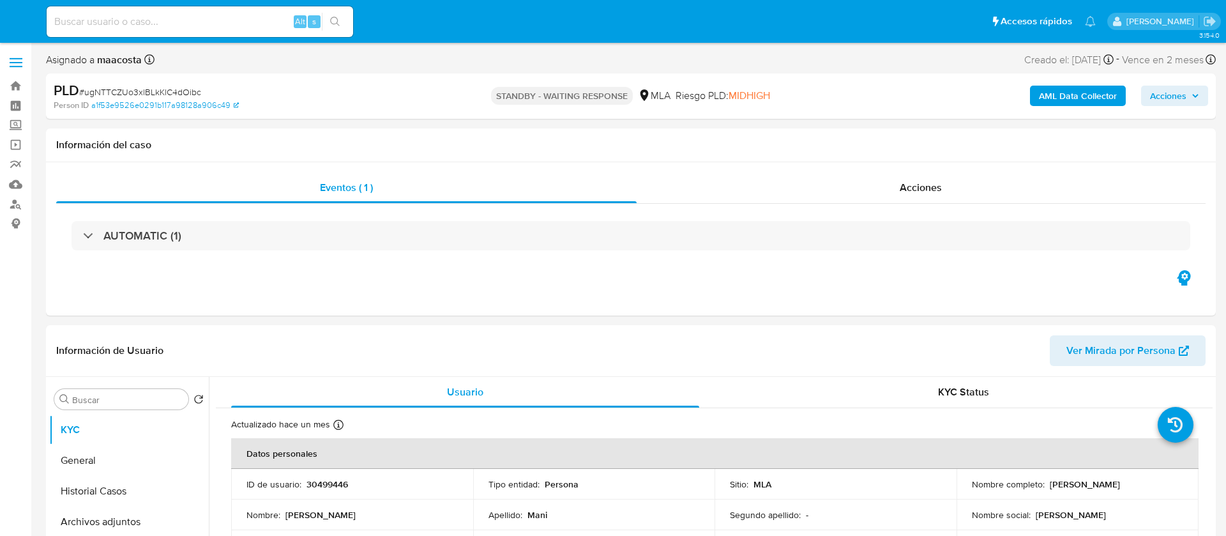
select select "10"
paste input "9jzUPfKObvC0VCBjTTF3qWvE"
click at [244, 22] on input "9jzUPfKObvC0VCBjTTF3qWvE" at bounding box center [200, 21] width 306 height 17
type input "9jzUPfKObvC0VCBjTTF3qWvE"
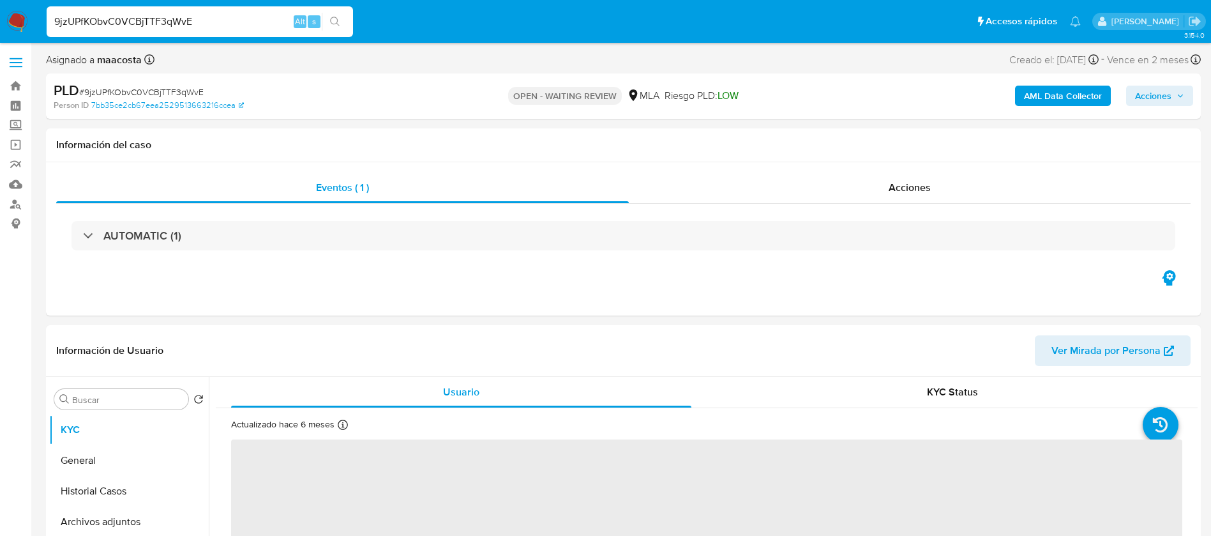
select select "10"
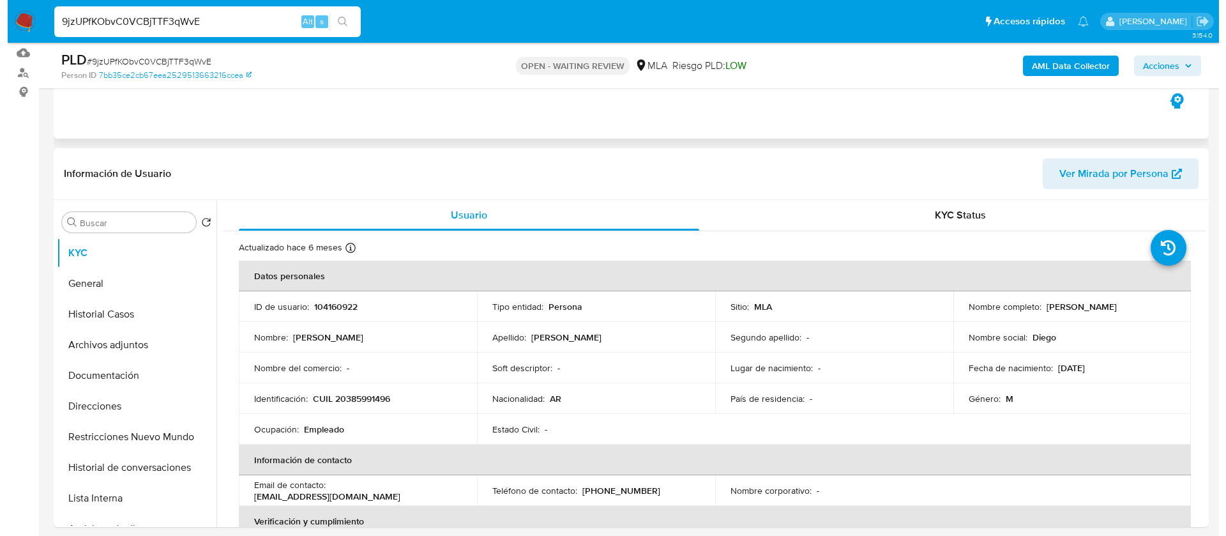
scroll to position [132, 0]
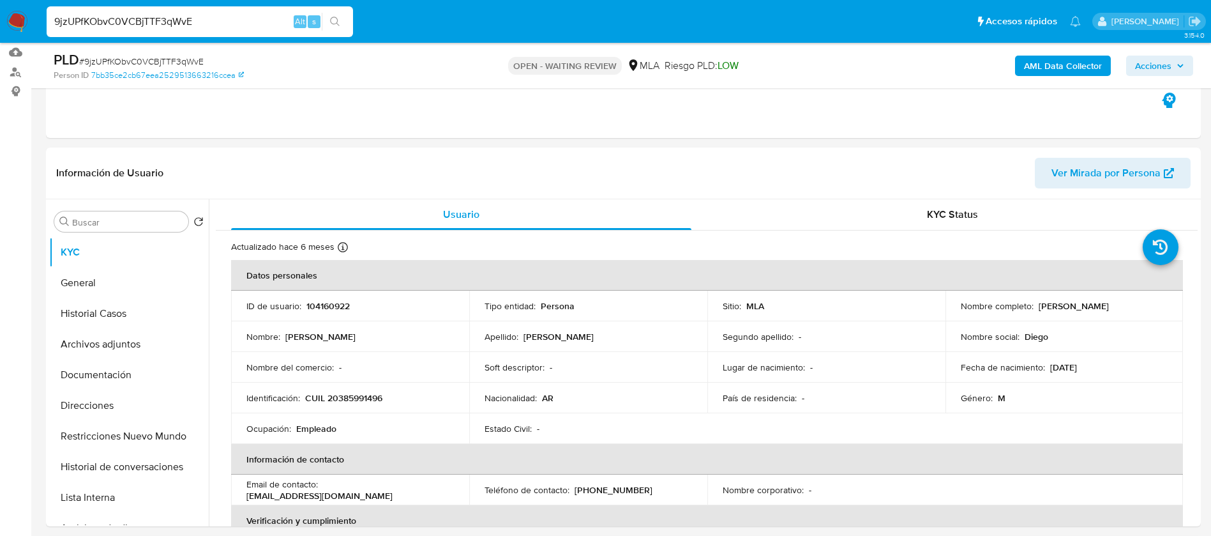
click at [1059, 64] on b "AML Data Collector" at bounding box center [1063, 66] width 78 height 20
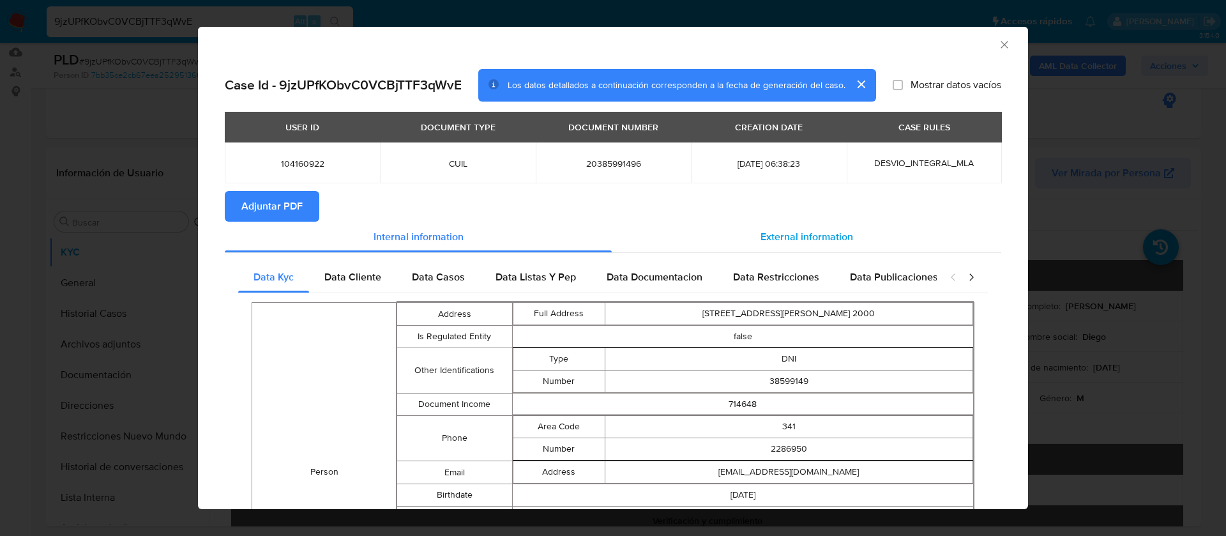
click at [807, 234] on span "External information" at bounding box center [806, 236] width 93 height 15
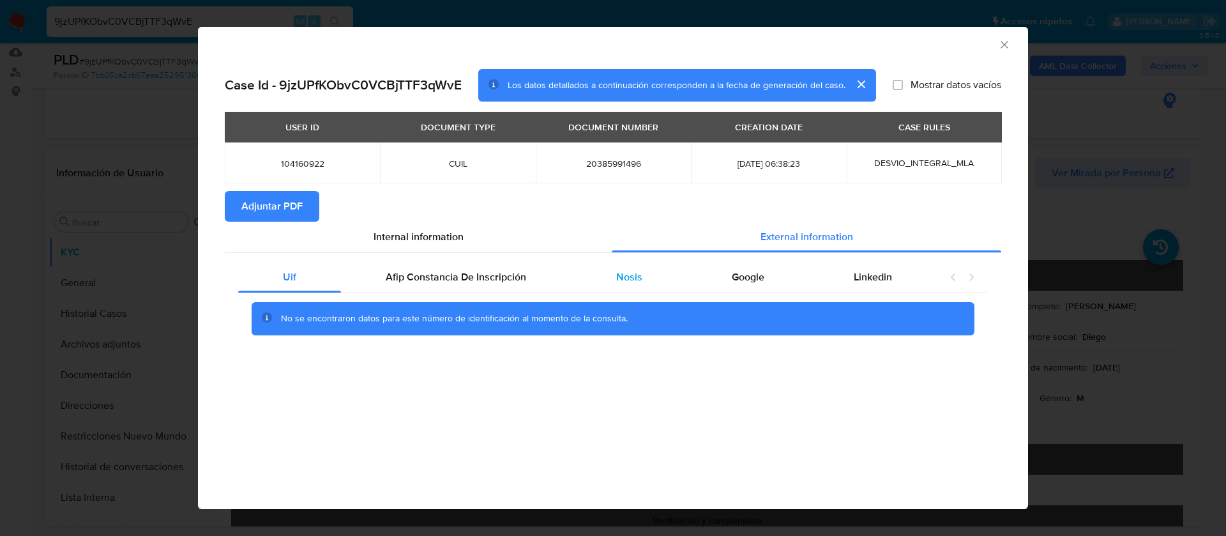
click at [627, 291] on div "Nosis" at bounding box center [629, 277] width 116 height 31
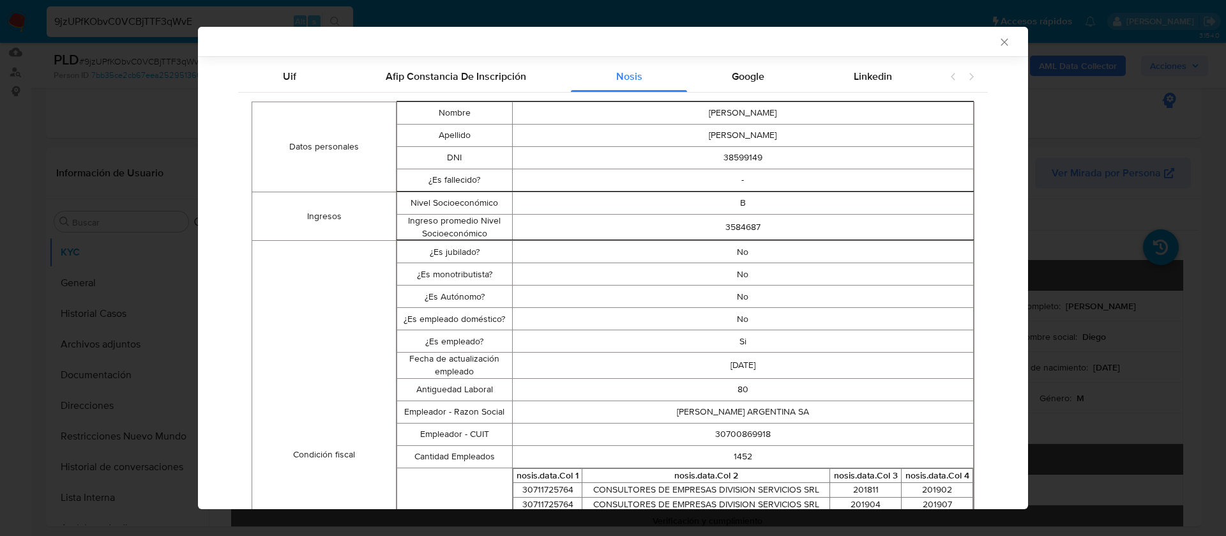
scroll to position [199, 0]
click at [719, 437] on td "30700869918" at bounding box center [742, 433] width 461 height 22
copy td "30700869918"
click at [1062, 293] on div "AML Data Collector Case Id - 9jzUPfKObvC0VCBjTTF3qWvE Los datos detallados a co…" at bounding box center [613, 268] width 1226 height 536
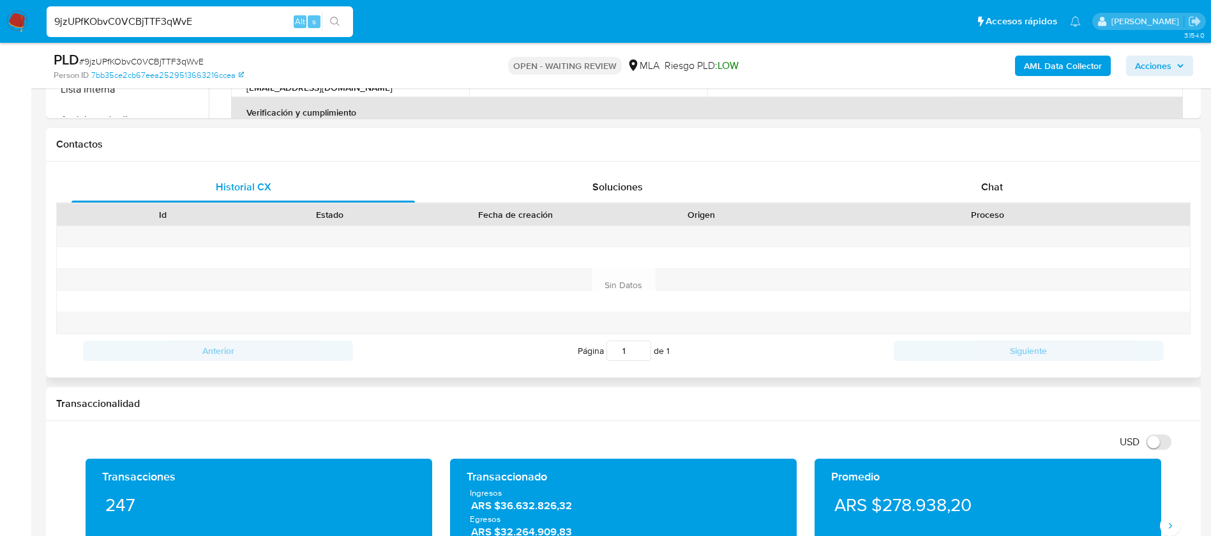
scroll to position [590, 0]
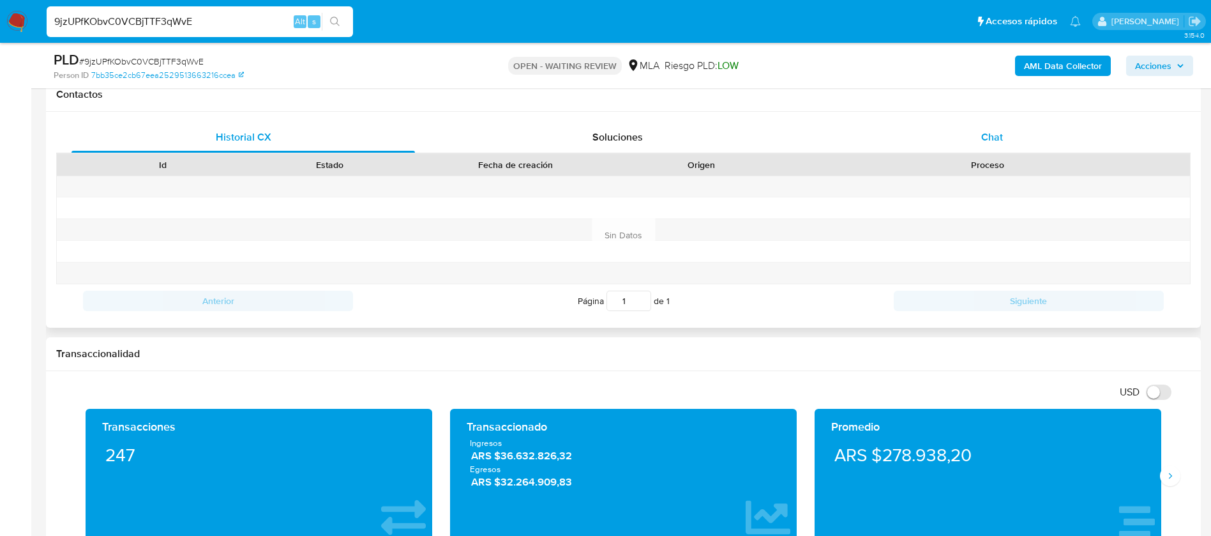
click at [988, 132] on span "Chat" at bounding box center [992, 137] width 22 height 15
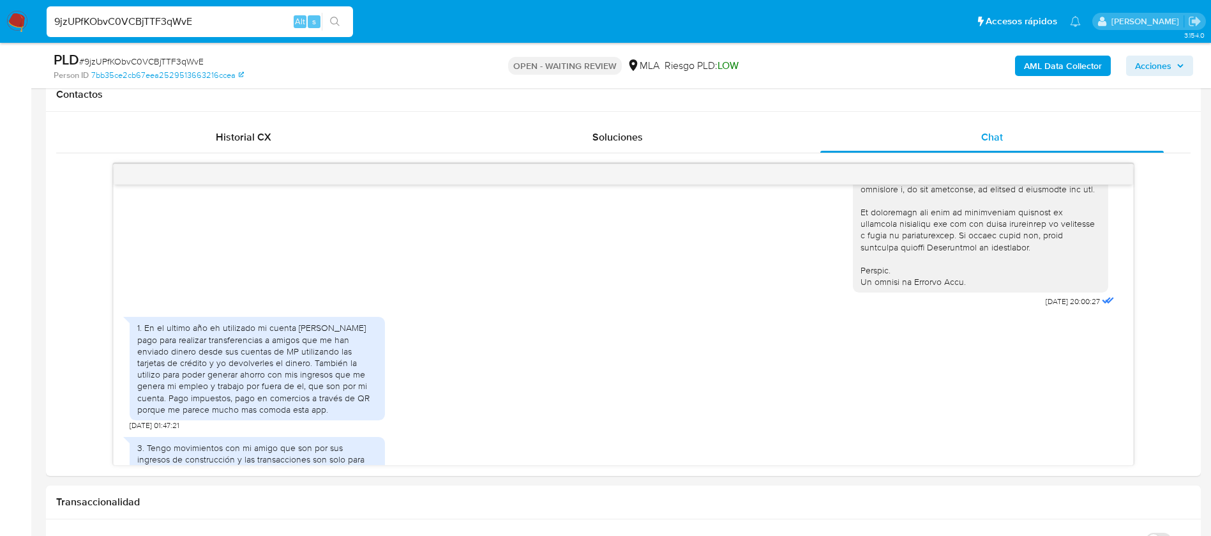
scroll to position [577, 0]
drag, startPoint x: 1008, startPoint y: 330, endPoint x: 1054, endPoint y: 326, distance: 46.8
copy span "[DATE]"
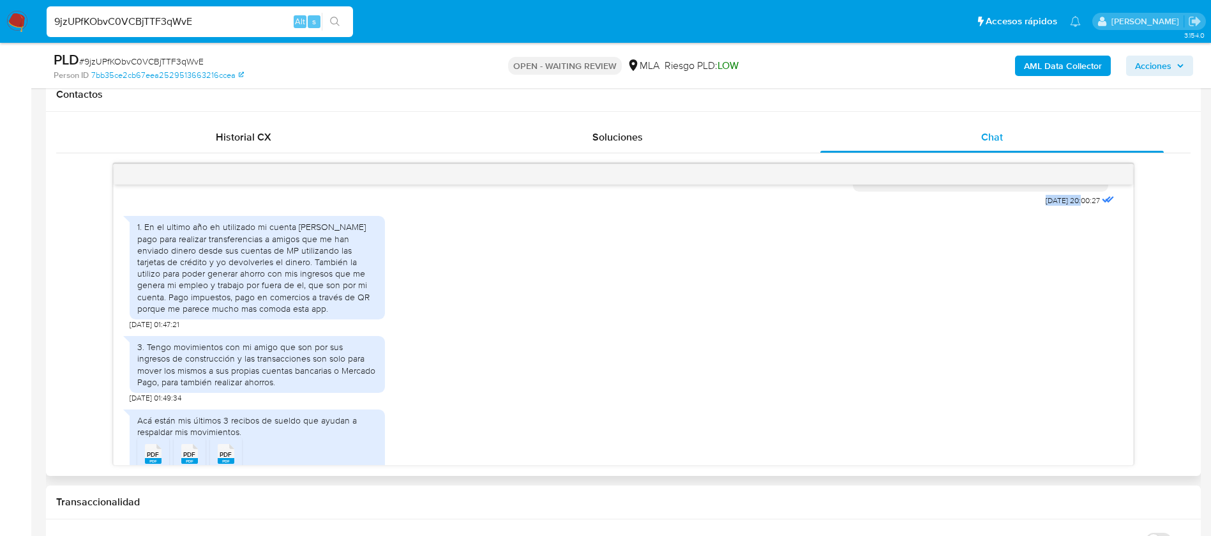
scroll to position [688, 0]
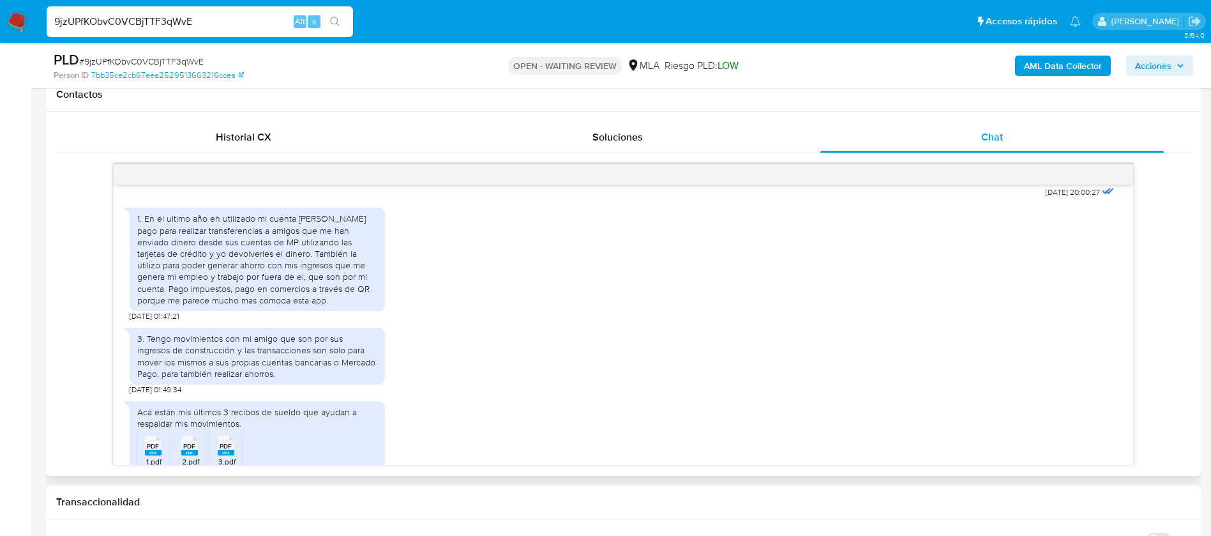
click at [172, 306] on div "1. En el ultimo año eh utilizado mi cuenta de mercado pago para realizar transf…" at bounding box center [257, 259] width 240 height 93
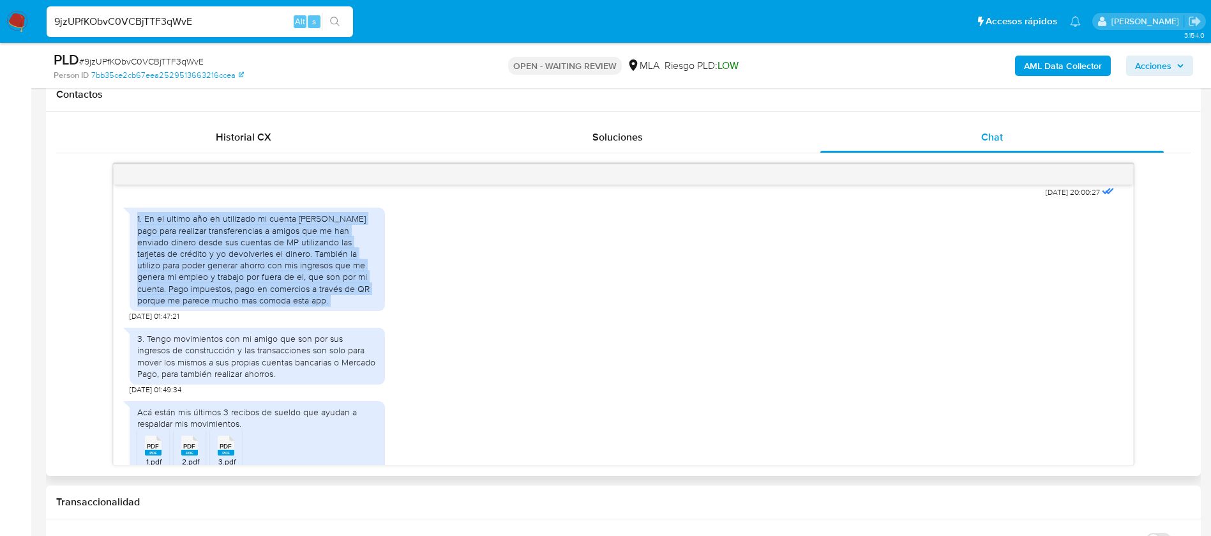
click at [172, 306] on div "1. En el ultimo año eh utilizado mi cuenta de mercado pago para realizar transf…" at bounding box center [257, 259] width 240 height 93
copy div "1. En el ultimo año eh utilizado mi cuenta de mercado pago para realizar transf…"
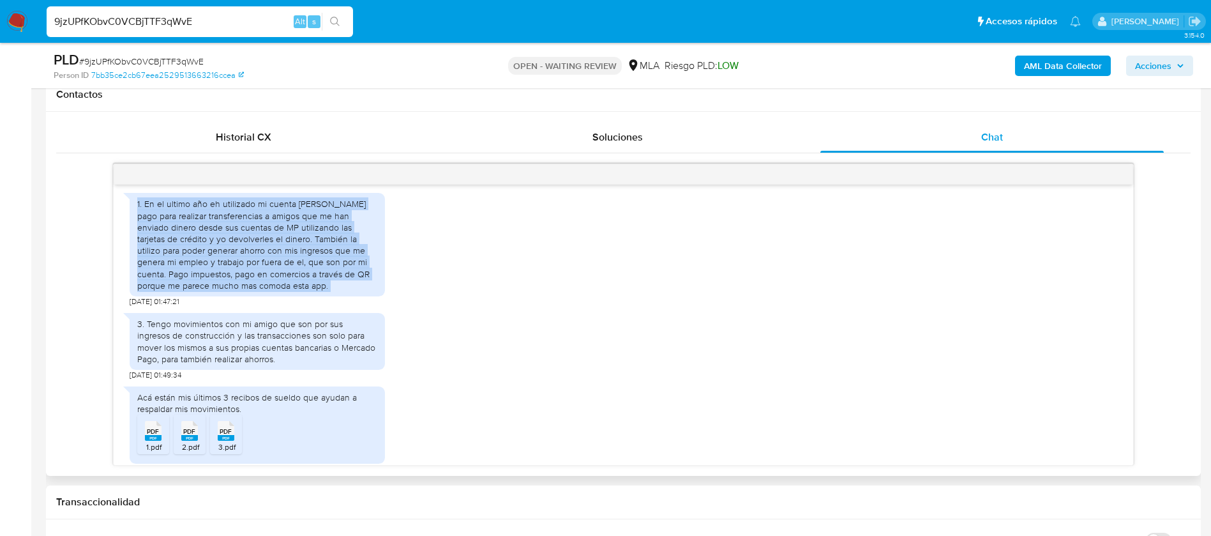
scroll to position [702, 0]
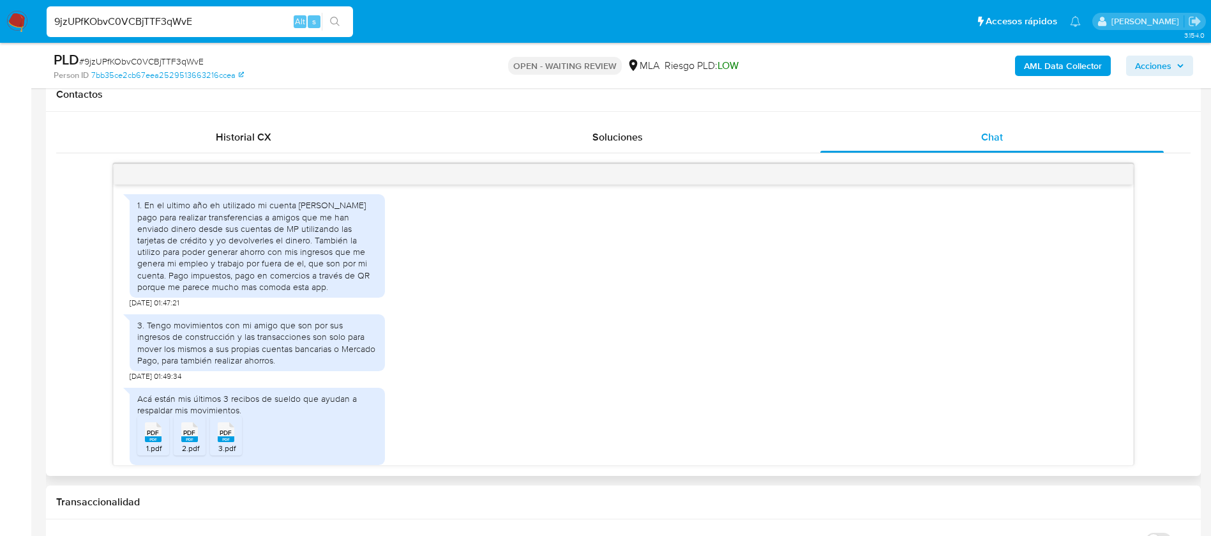
click at [359, 366] on div "3. Tengo movimientos con mi amigo que son por sus ingresos de construcción y la…" at bounding box center [257, 342] width 240 height 47
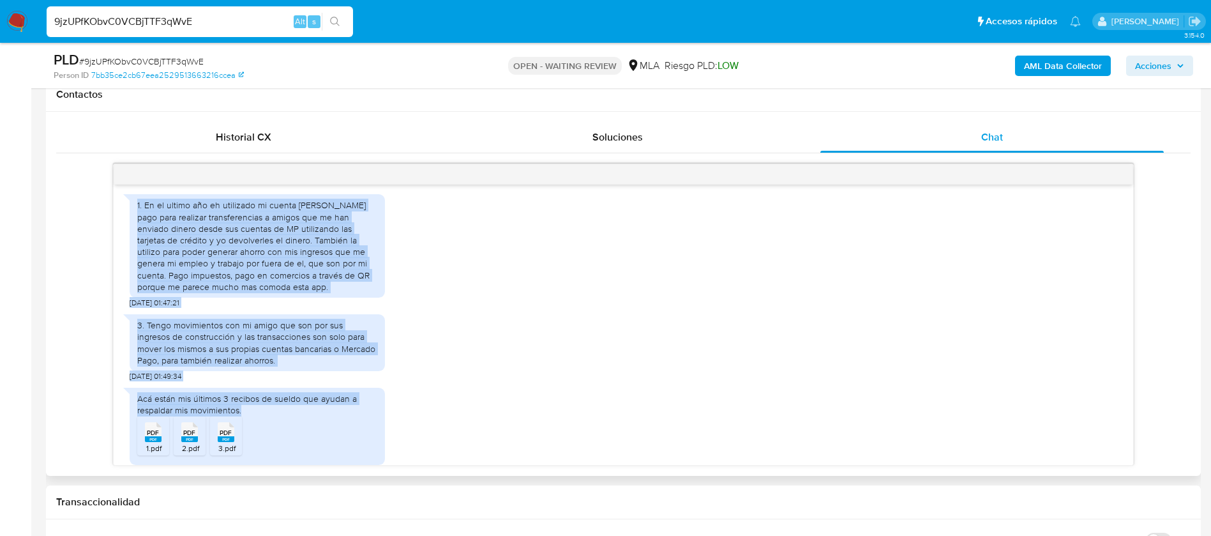
drag, startPoint x: 138, startPoint y: 227, endPoint x: 266, endPoint y: 427, distance: 237.2
click at [266, 427] on div "17/07/2025 20:00:27 1. En el ultimo año eh utilizado mi cuenta de mercado pago …" at bounding box center [624, 325] width 1020 height 280
copy div "1. En el ultimo año eh utilizado mi cuenta de mercado pago para realizar transf…"
click at [257, 415] on div "Acá están mis últimos 3 recibos de sueldo que ayudan a respaldar mis movimiento…" at bounding box center [257, 404] width 240 height 23
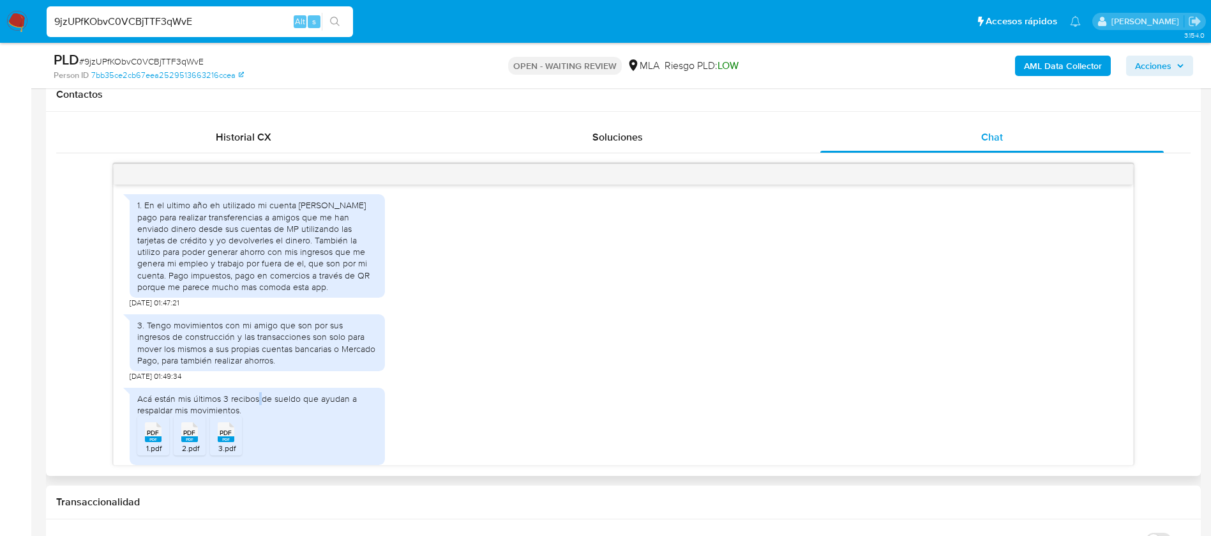
click at [257, 415] on div "Acá están mis últimos 3 recibos de sueldo que ayudan a respaldar mis movimiento…" at bounding box center [257, 404] width 240 height 23
copy div "Acá están mis últimos 3 recibos de sueldo que ayudan a respaldar mis movimiento…"
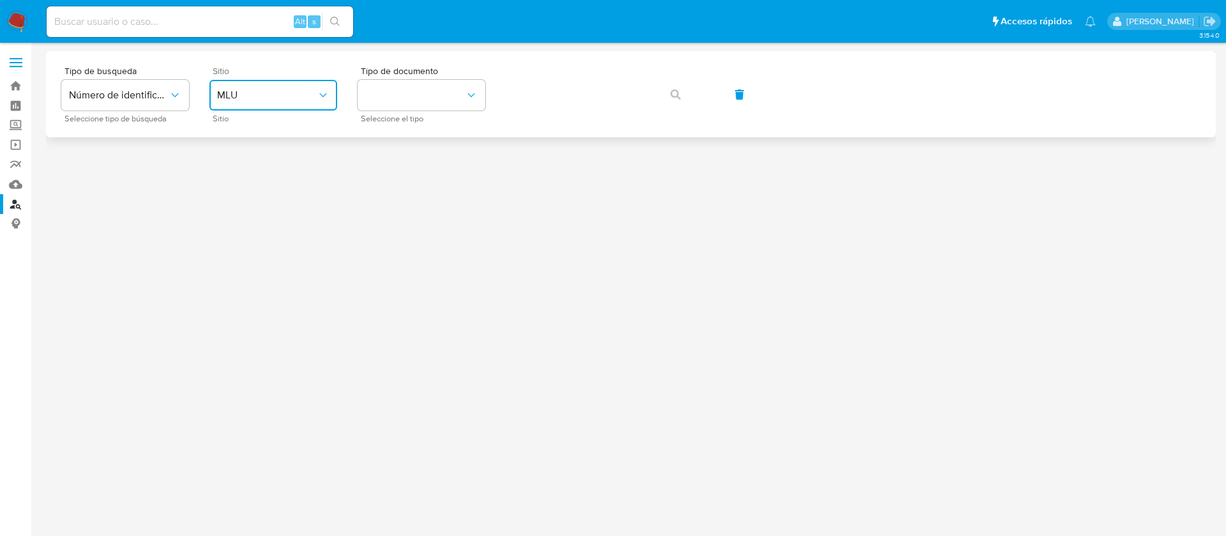
click at [287, 102] on button "MLU" at bounding box center [273, 95] width 128 height 31
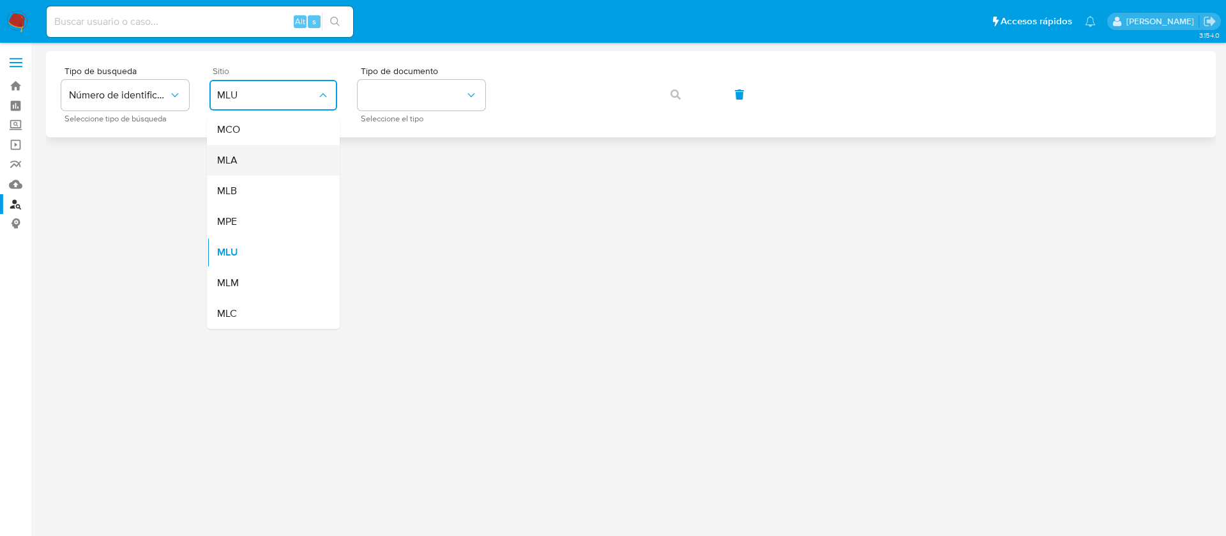
click at [265, 160] on div "MLA" at bounding box center [269, 160] width 105 height 31
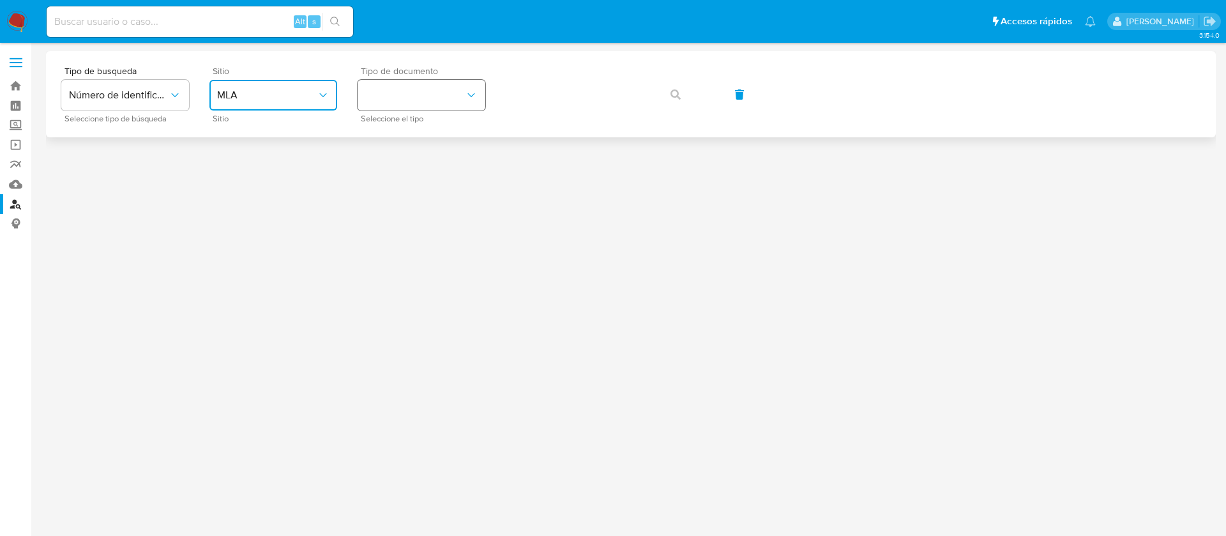
click at [397, 95] on button "identificationType" at bounding box center [422, 95] width 128 height 31
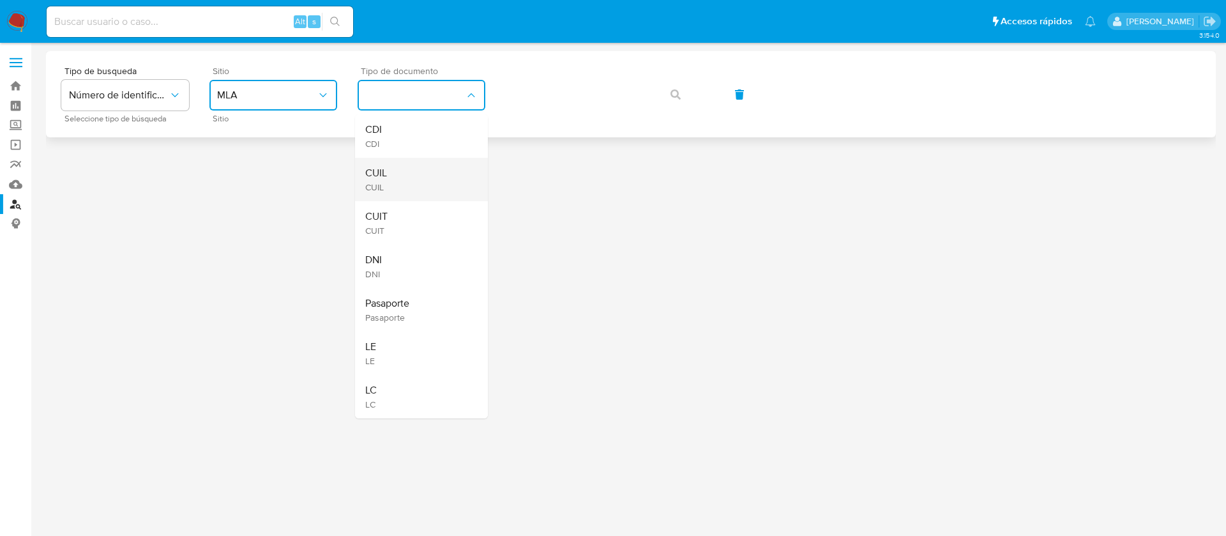
click at [382, 179] on span "CUIL" at bounding box center [376, 173] width 22 height 13
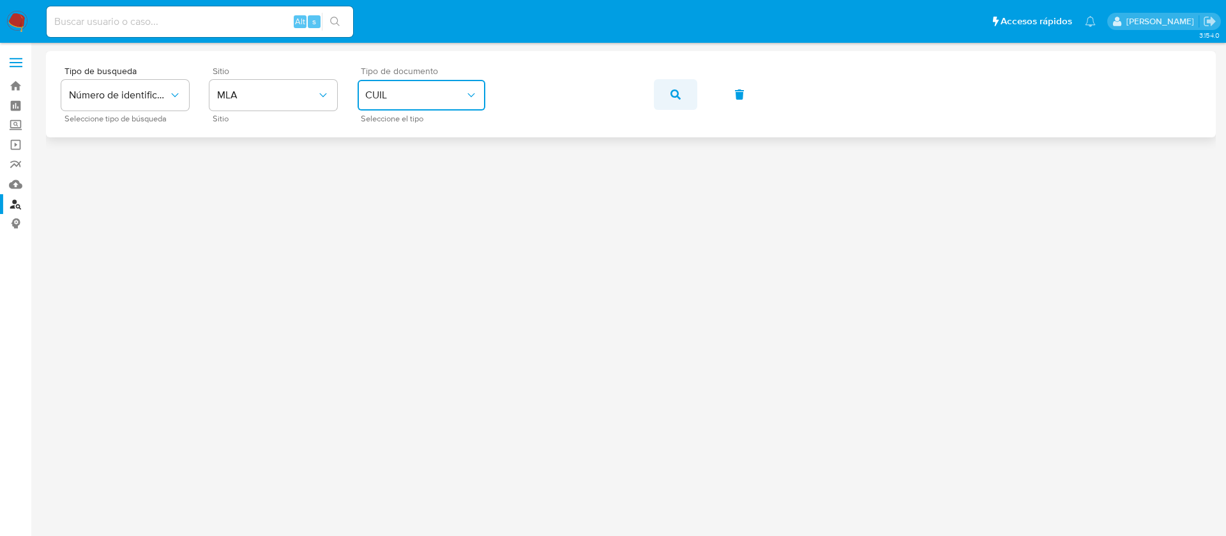
click at [677, 92] on icon "button" at bounding box center [675, 94] width 10 height 10
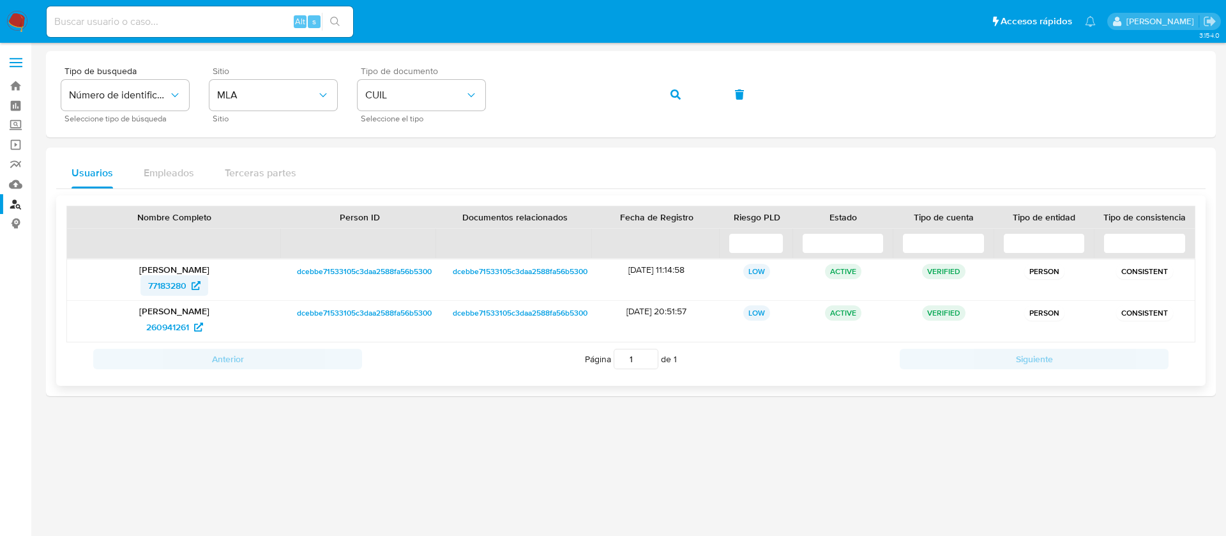
click at [178, 286] on span "77183280" at bounding box center [167, 285] width 38 height 20
click at [186, 323] on span "260941261" at bounding box center [167, 327] width 43 height 20
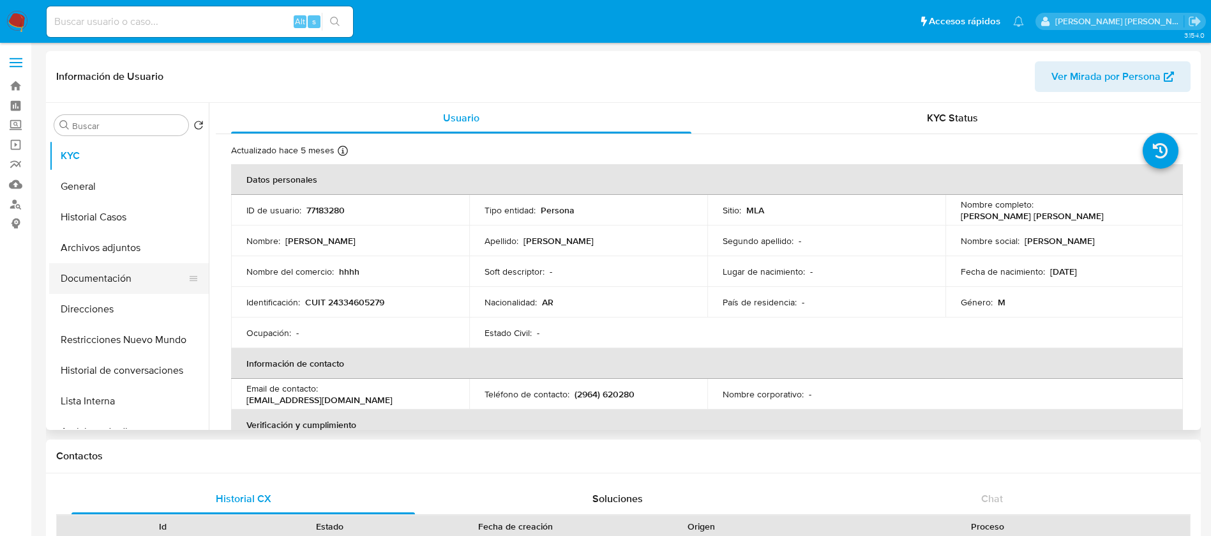
click at [116, 277] on button "Documentación" at bounding box center [123, 278] width 149 height 31
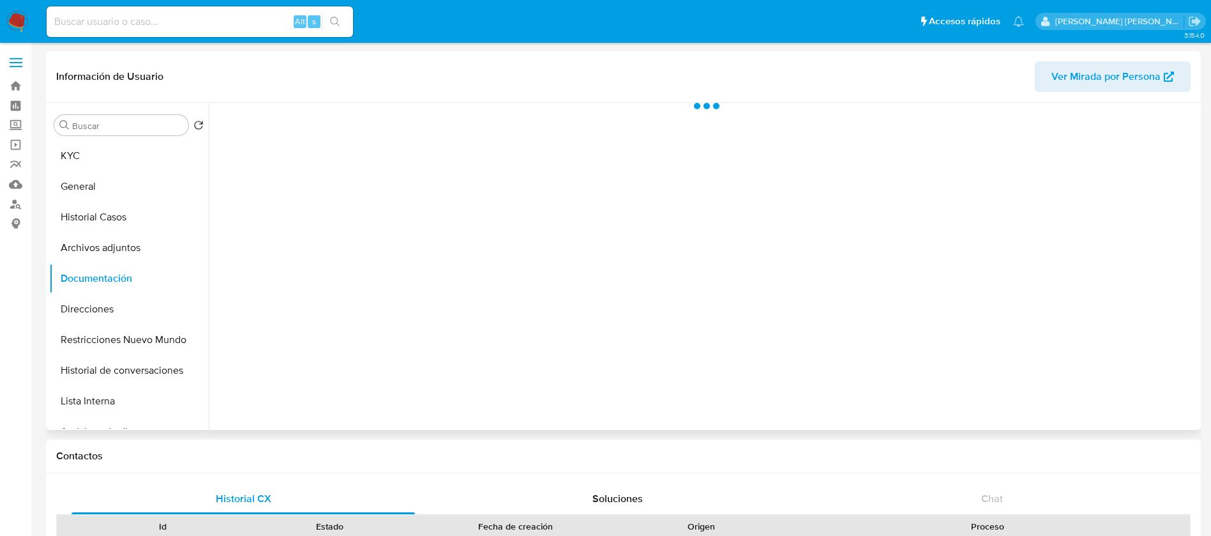
select select "10"
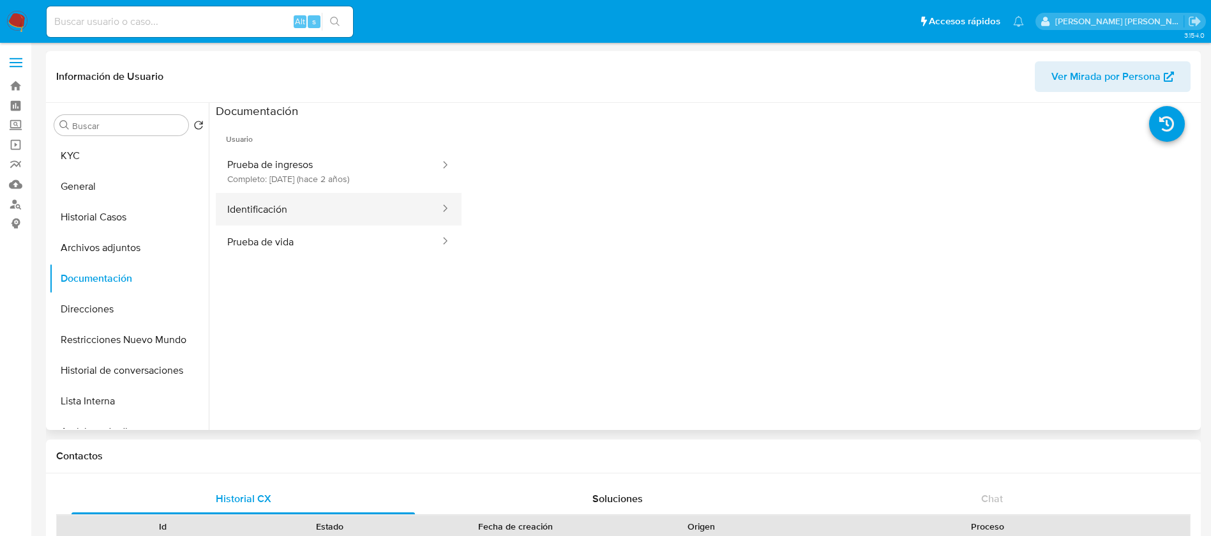
click at [269, 215] on button "Identificación" at bounding box center [328, 209] width 225 height 33
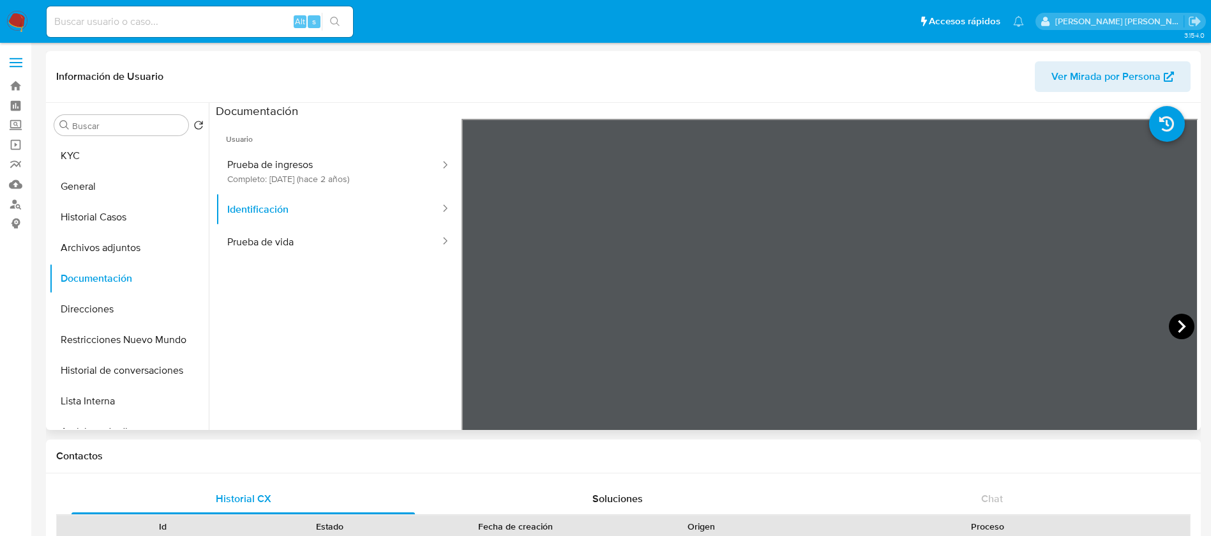
click at [1181, 330] on icon at bounding box center [1182, 326] width 26 height 26
click at [276, 225] on button "Prueba de vida" at bounding box center [328, 241] width 225 height 33
click at [282, 213] on button "Identificación" at bounding box center [328, 209] width 225 height 33
click at [1178, 321] on icon at bounding box center [1182, 326] width 8 height 13
click at [475, 314] on icon at bounding box center [478, 326] width 26 height 26
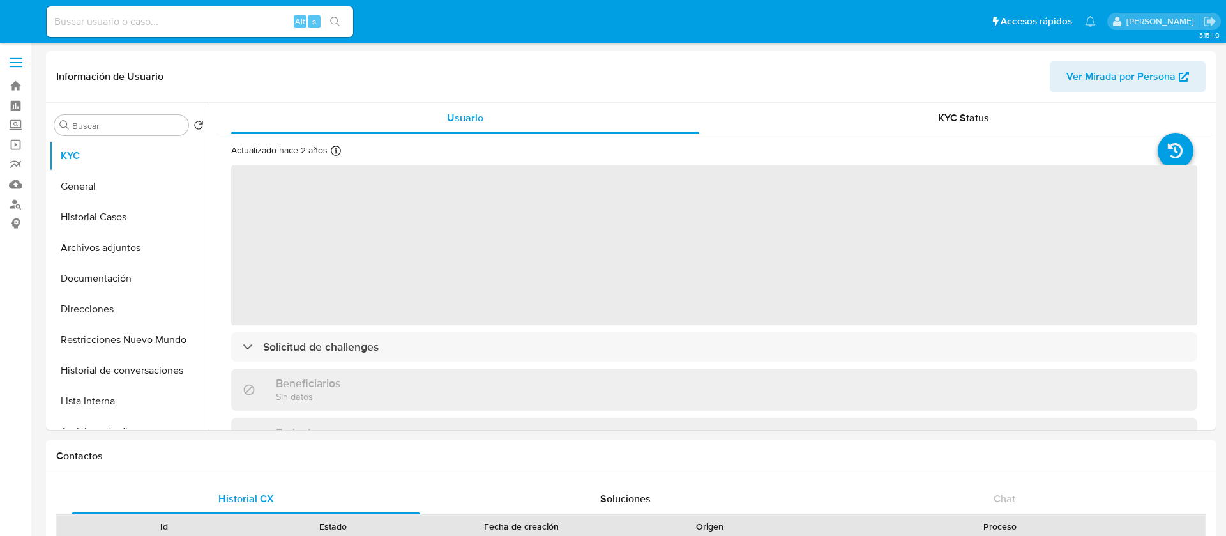
select select "10"
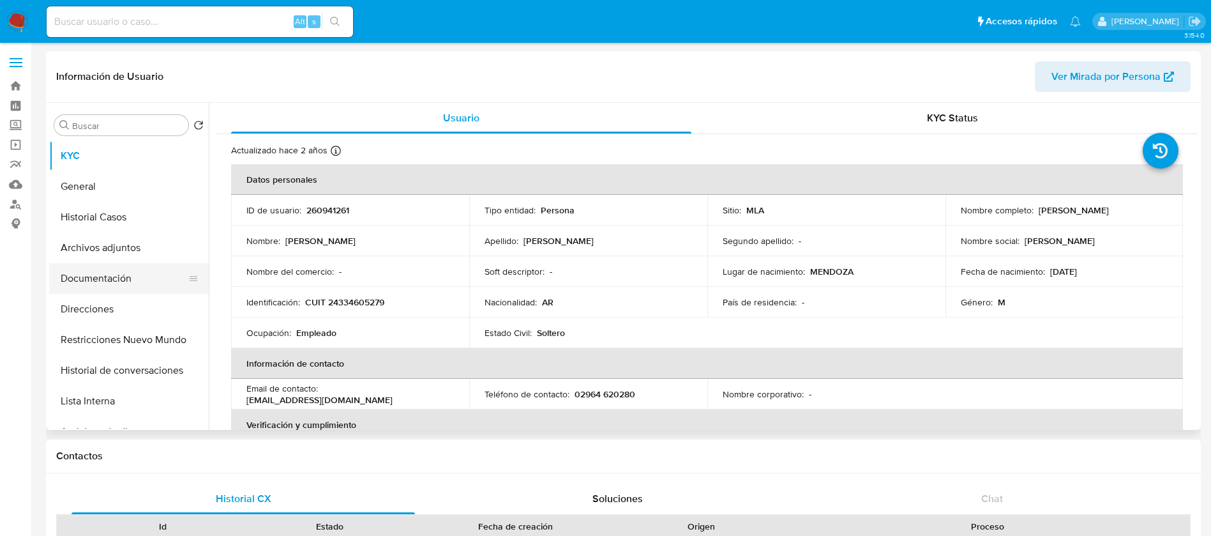
click at [92, 277] on button "Documentación" at bounding box center [123, 278] width 149 height 31
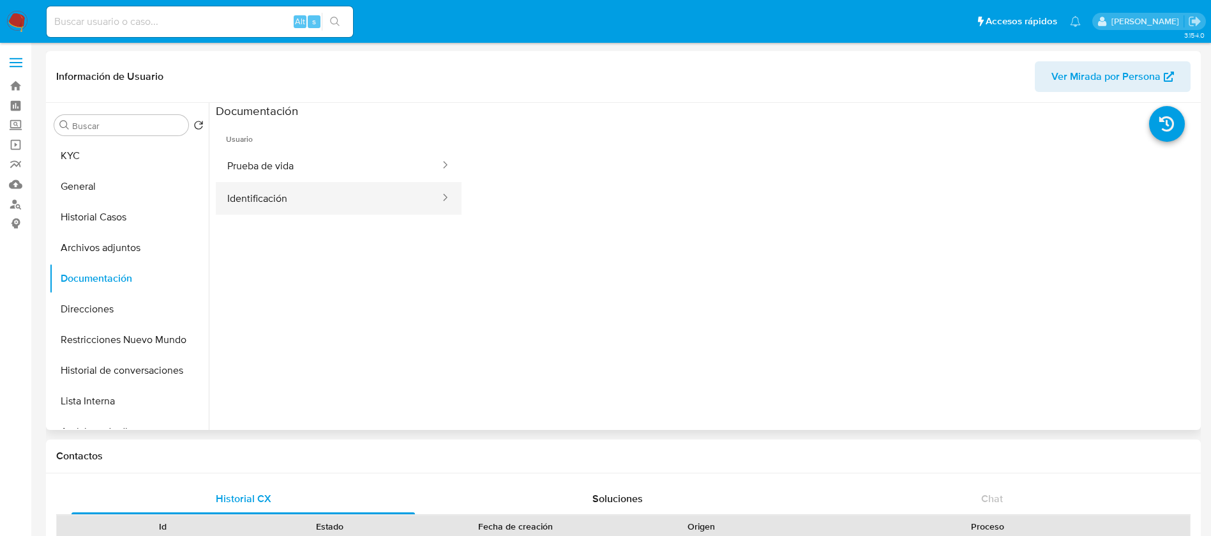
click at [295, 208] on button "Identificación" at bounding box center [328, 198] width 225 height 33
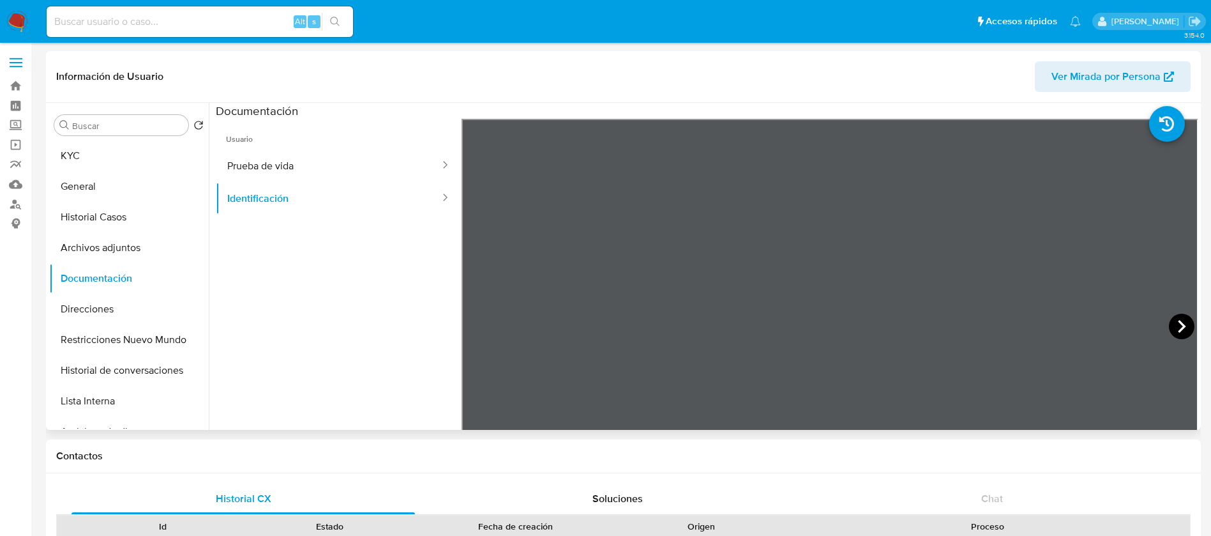
click at [1173, 323] on icon at bounding box center [1182, 326] width 26 height 26
click at [471, 326] on icon at bounding box center [478, 326] width 26 height 26
click at [86, 175] on button "General" at bounding box center [123, 186] width 149 height 31
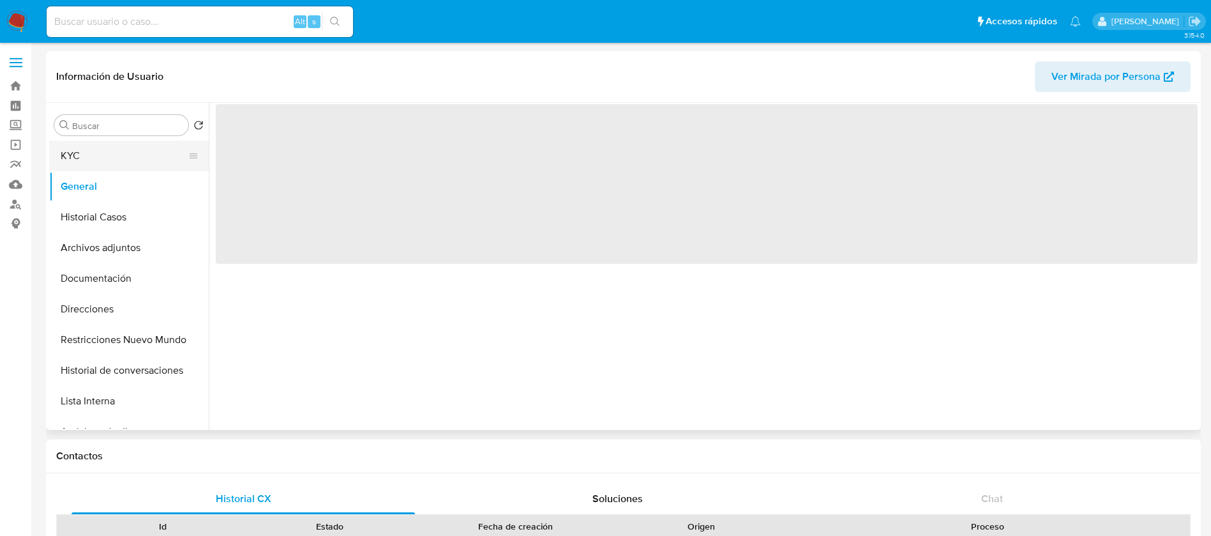
click at [85, 163] on button "KYC" at bounding box center [123, 155] width 149 height 31
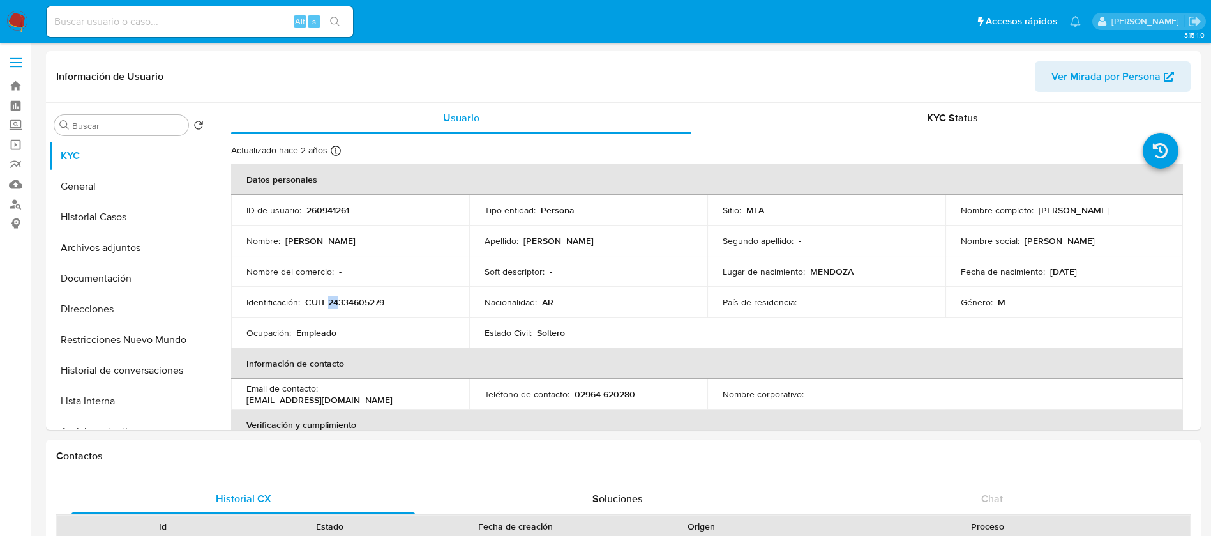
drag, startPoint x: 329, startPoint y: 305, endPoint x: 336, endPoint y: 303, distance: 7.8
click at [336, 303] on p "CUIT 24334605279" at bounding box center [344, 301] width 79 height 11
copy p "24"
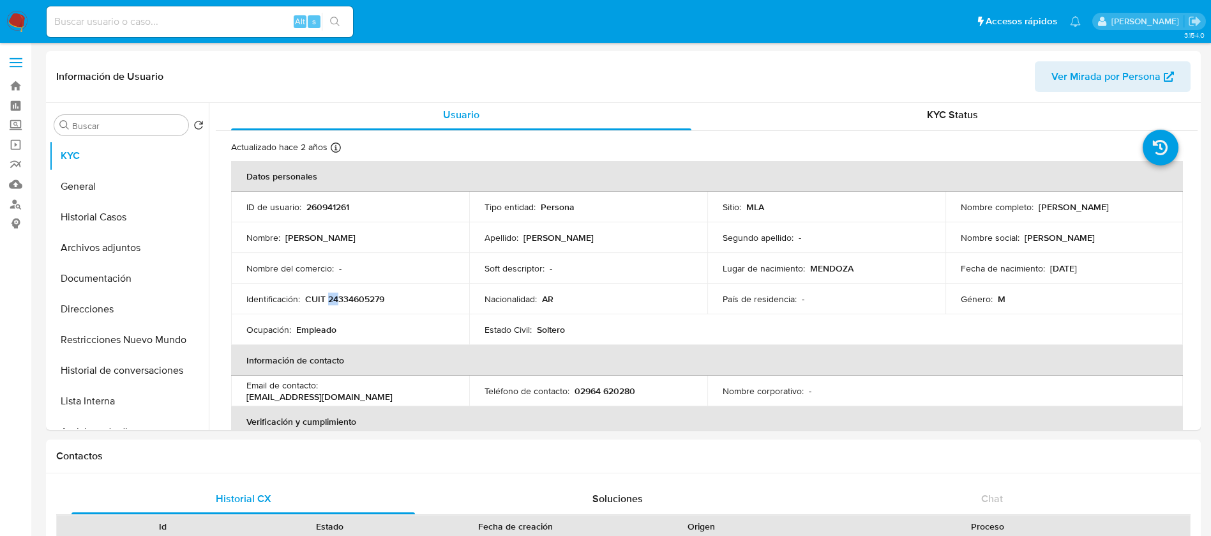
scroll to position [5, 0]
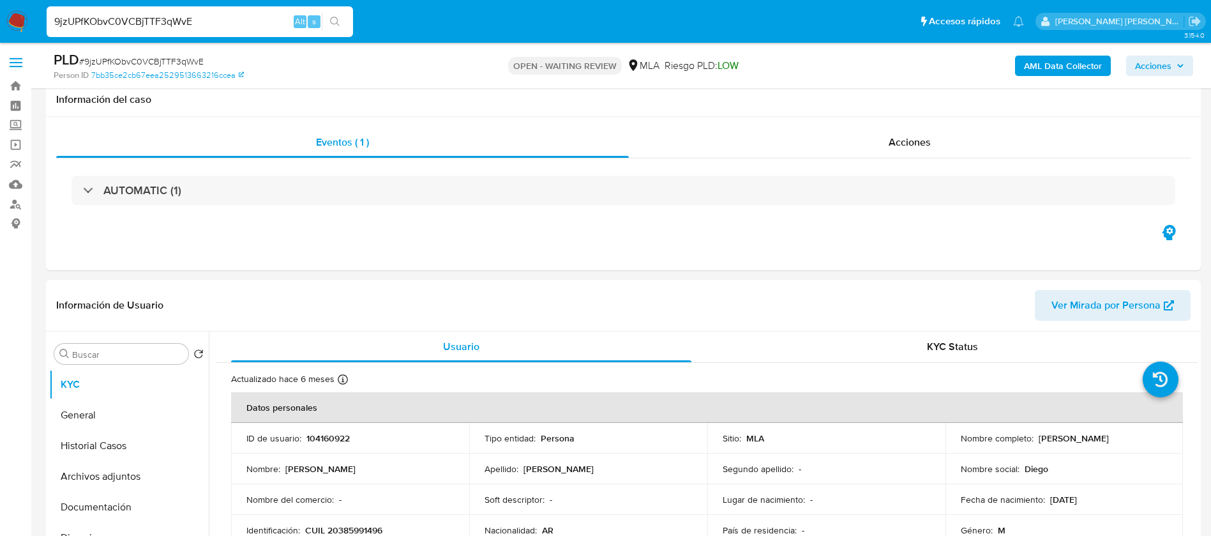
select select "10"
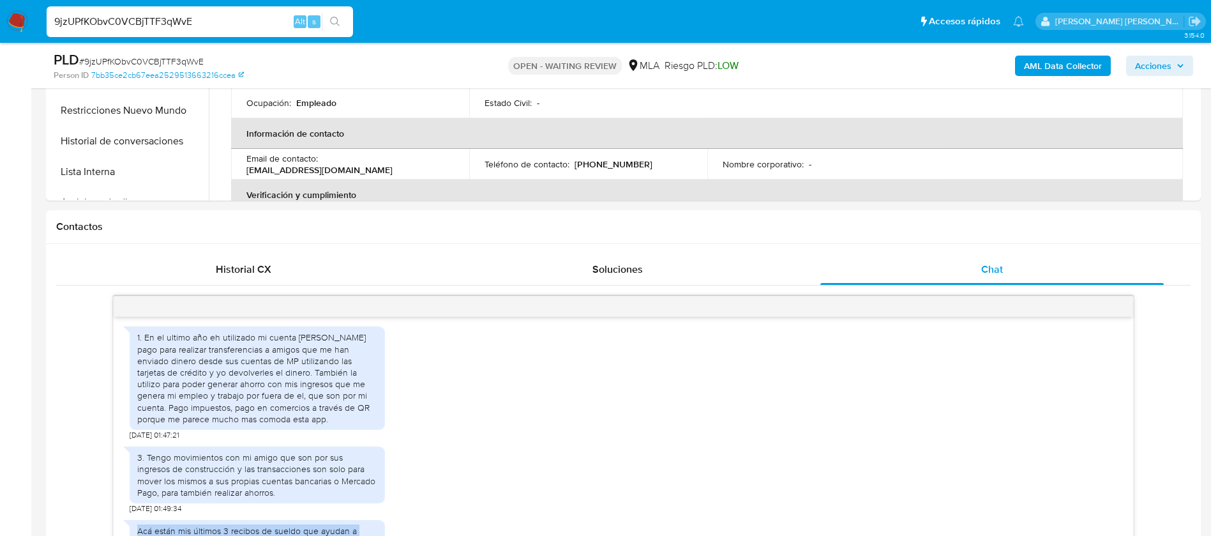
scroll to position [454, 0]
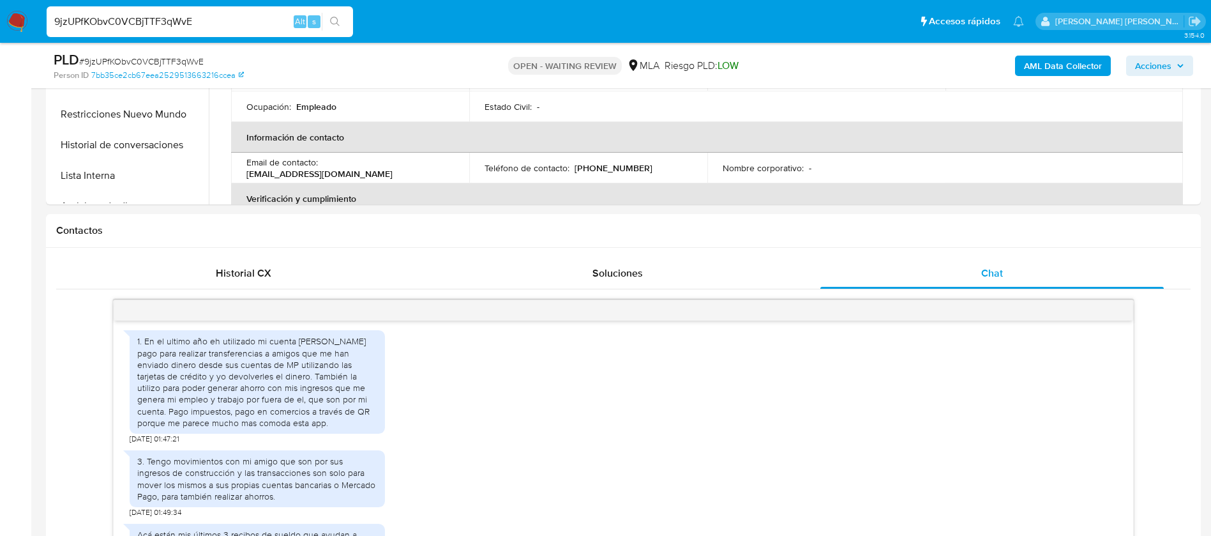
paste input "oJc6V04Pye8Jgy6DWQXG3YMm"
click at [261, 18] on input "oJc6V04Pye8Jgy6DWQXG3YMm" at bounding box center [200, 21] width 306 height 17
type input "oJc6V04Pye8Jgy6DWQXG3YMm"
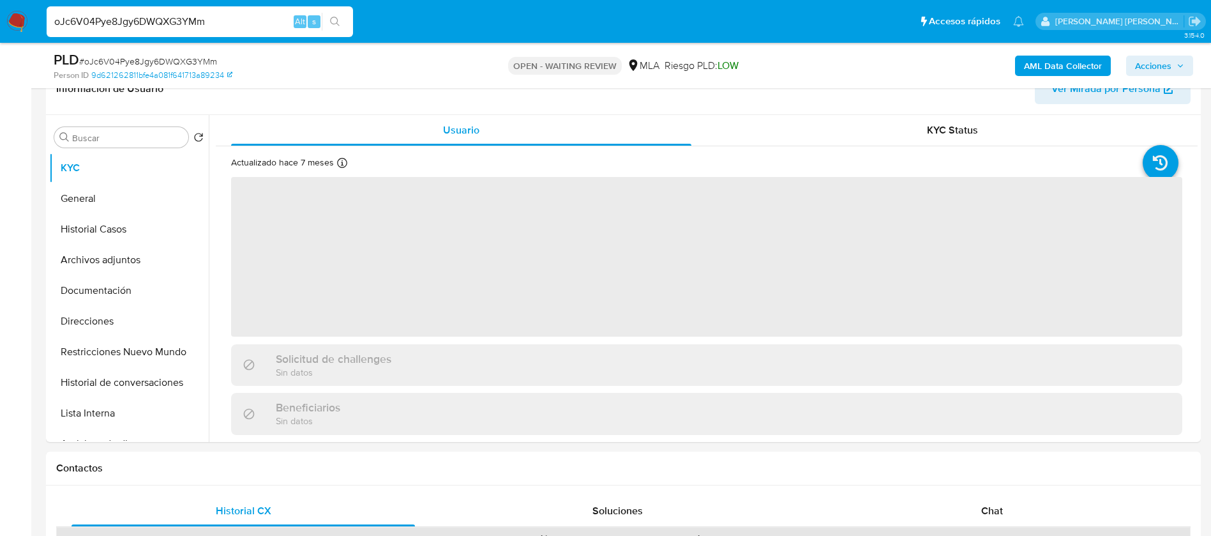
scroll to position [228, 0]
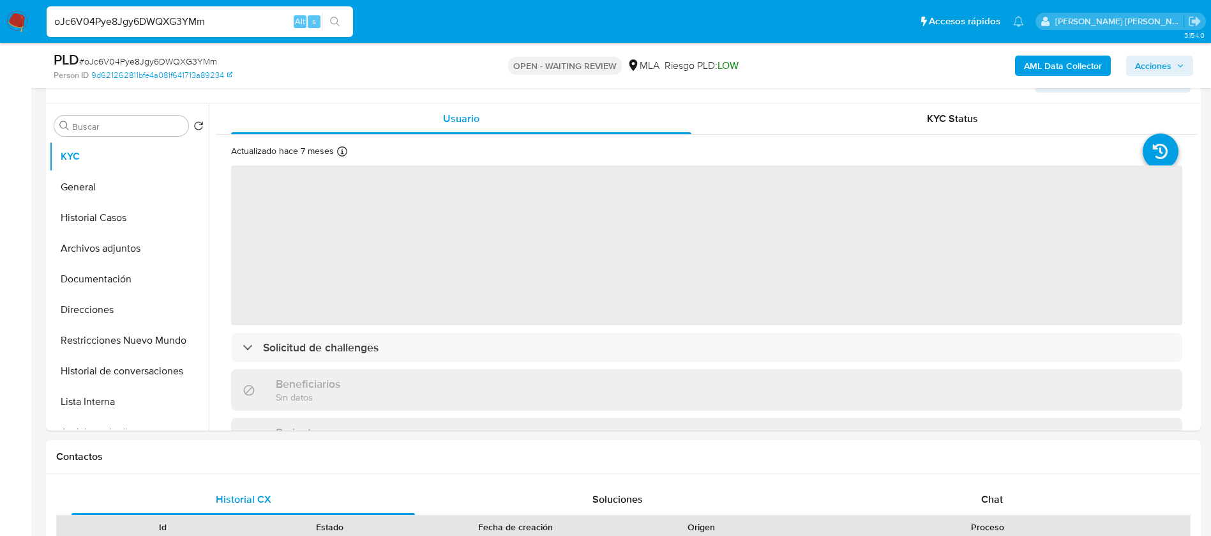
select select "10"
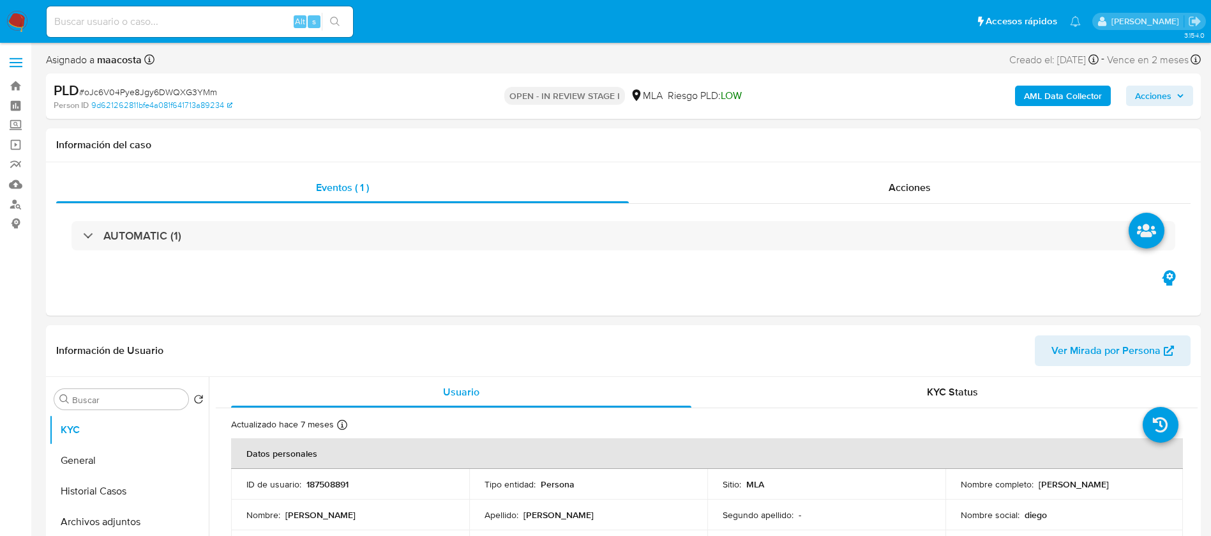
select select "10"
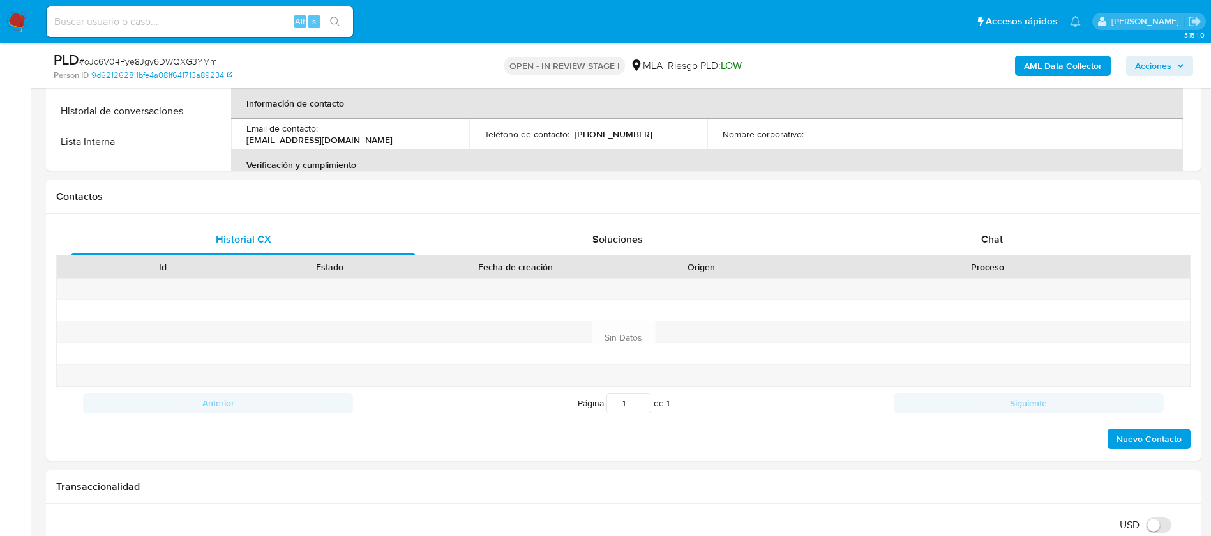
scroll to position [509, 0]
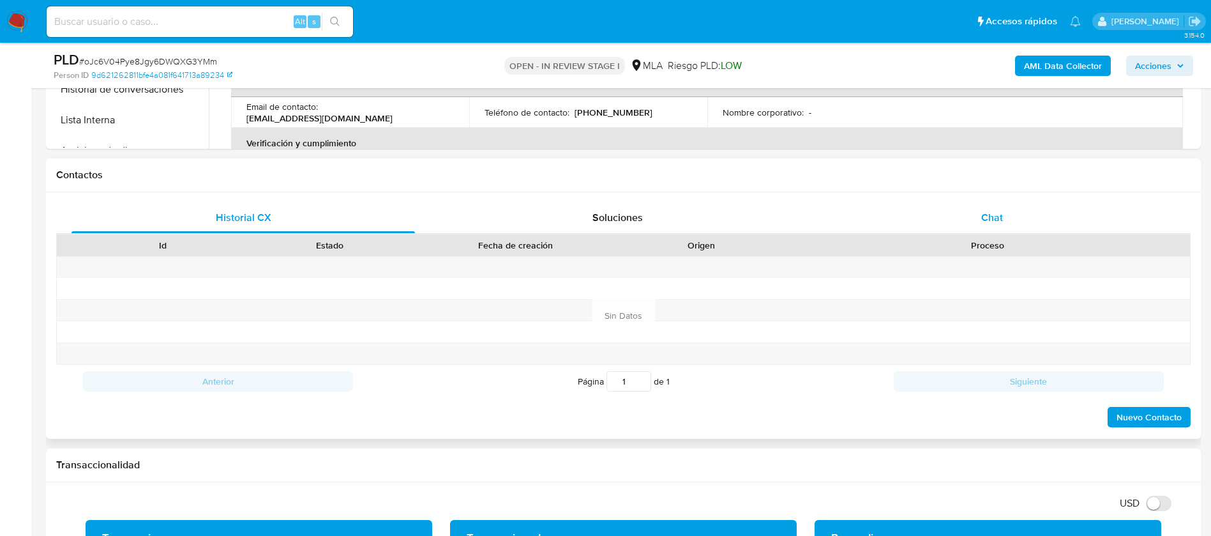
click at [985, 212] on span "Chat" at bounding box center [992, 217] width 22 height 15
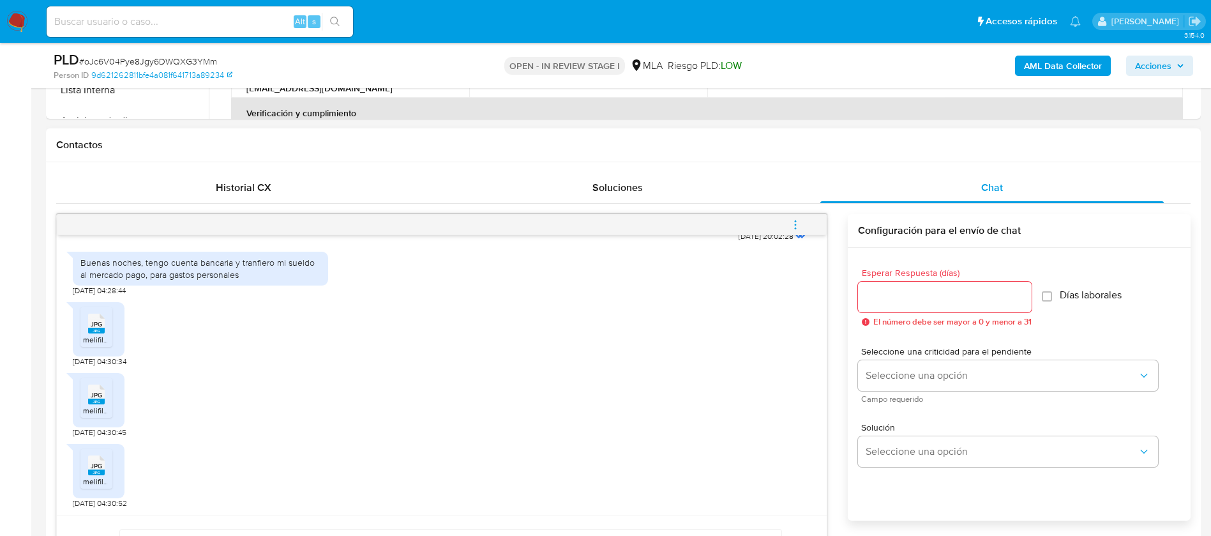
scroll to position [662, 0]
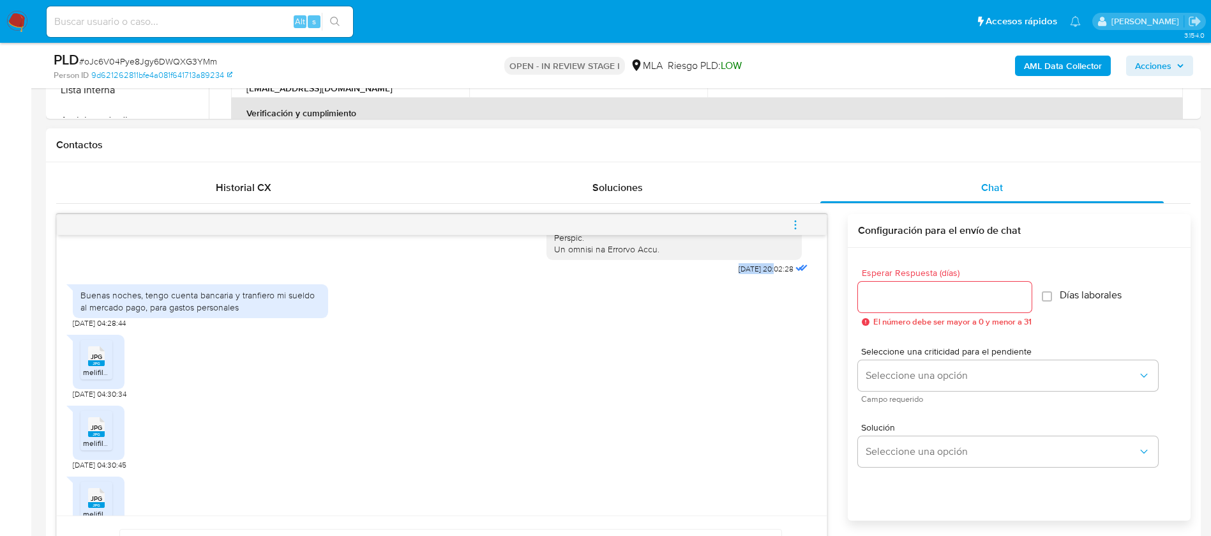
drag, startPoint x: 705, startPoint y: 293, endPoint x: 746, endPoint y: 294, distance: 41.5
copy span "[DATE]"
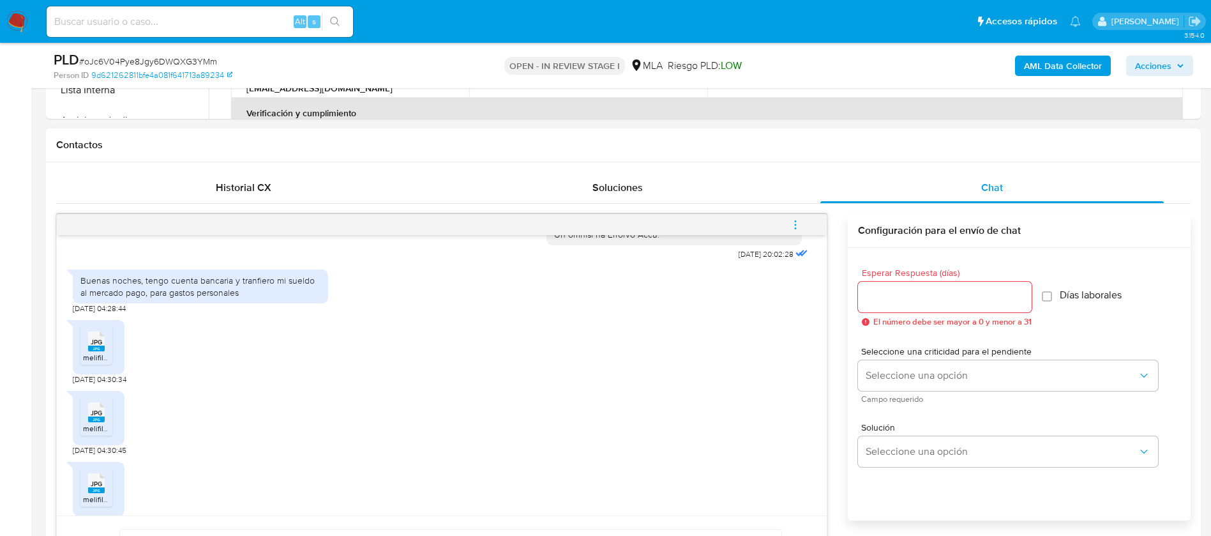
click at [183, 298] on div "Buenas noches, tengo cuenta bancaria y tranfiero mi sueldo al mercado pago, par…" at bounding box center [200, 286] width 240 height 23
copy div "Buenas noches, tengo cuenta bancaria y tranfiero mi sueldo al mercado pago, par…"
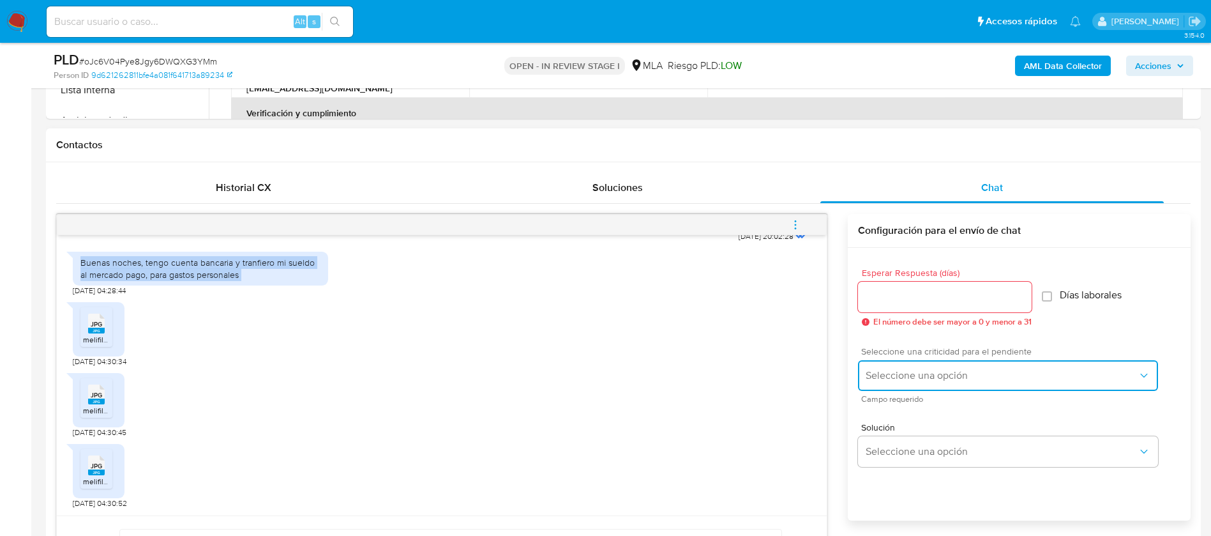
click at [921, 379] on span "Seleccione una opción" at bounding box center [1002, 375] width 272 height 13
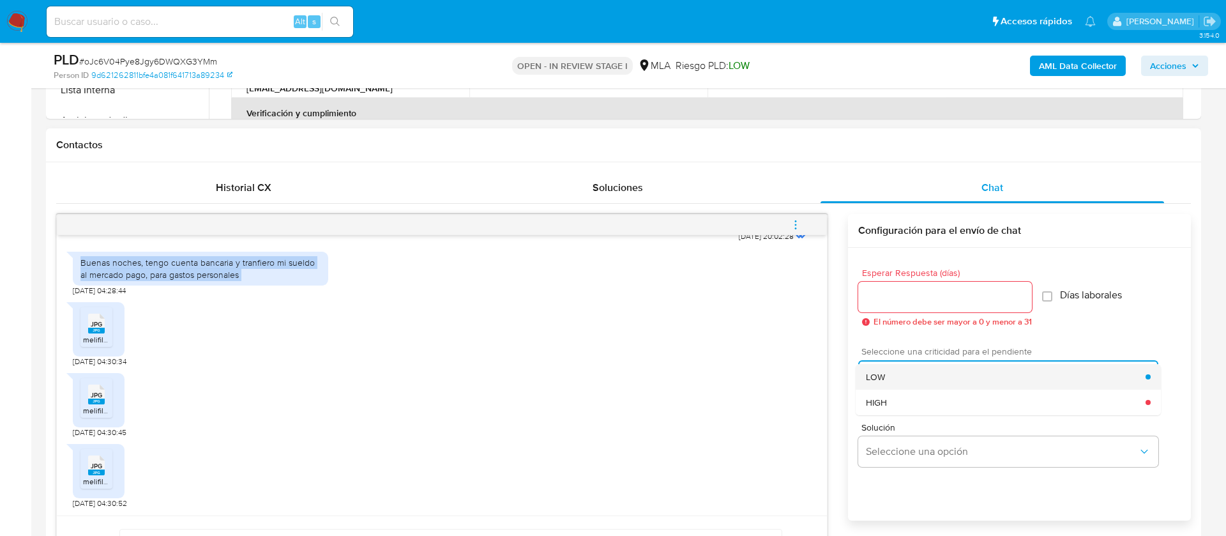
click at [894, 366] on div "LOW" at bounding box center [1006, 377] width 280 height 26
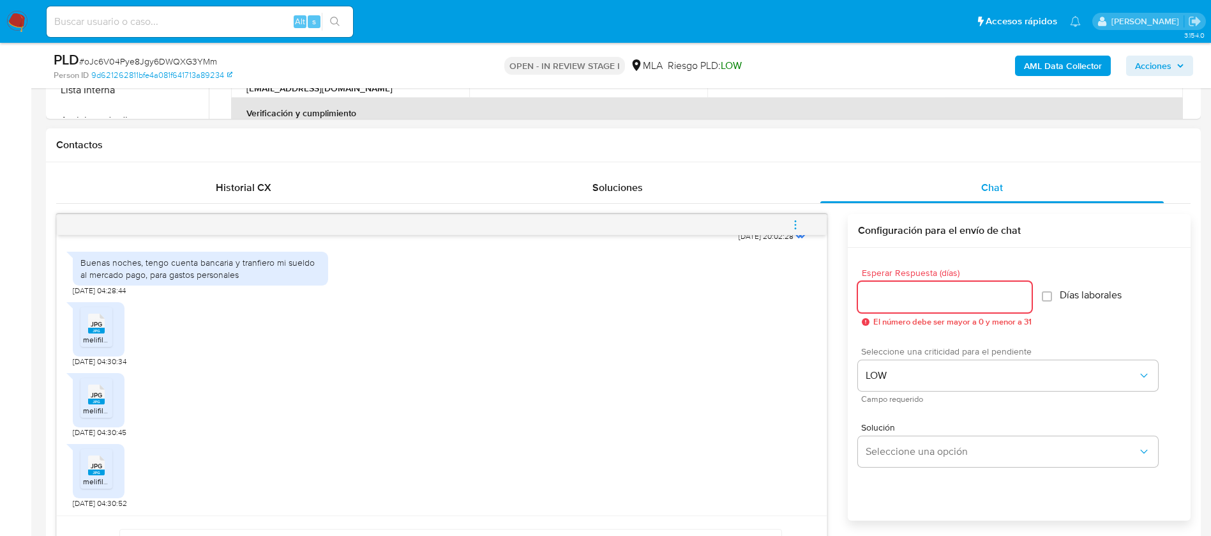
click at [890, 301] on input "Esperar Respuesta (días)" at bounding box center [945, 297] width 174 height 17
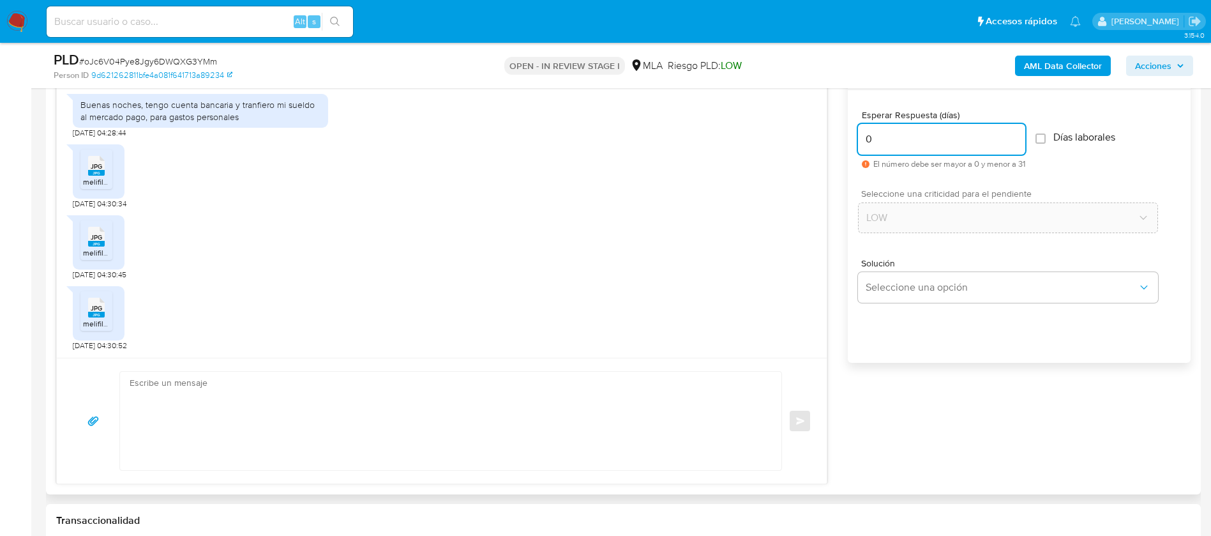
scroll to position [702, 0]
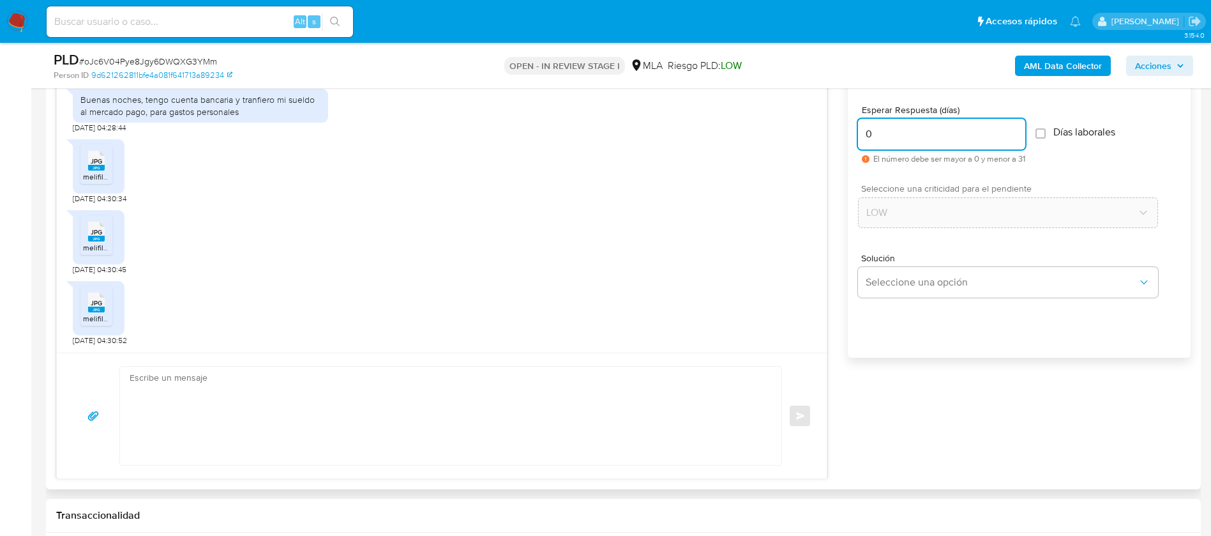
type input "0"
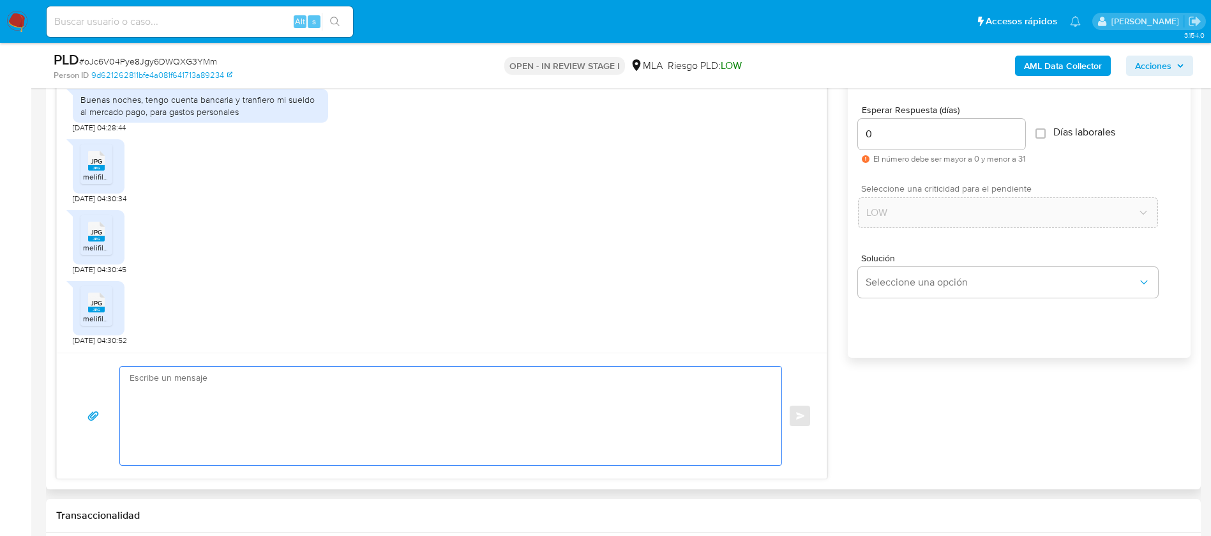
click at [579, 402] on textarea at bounding box center [448, 415] width 636 height 98
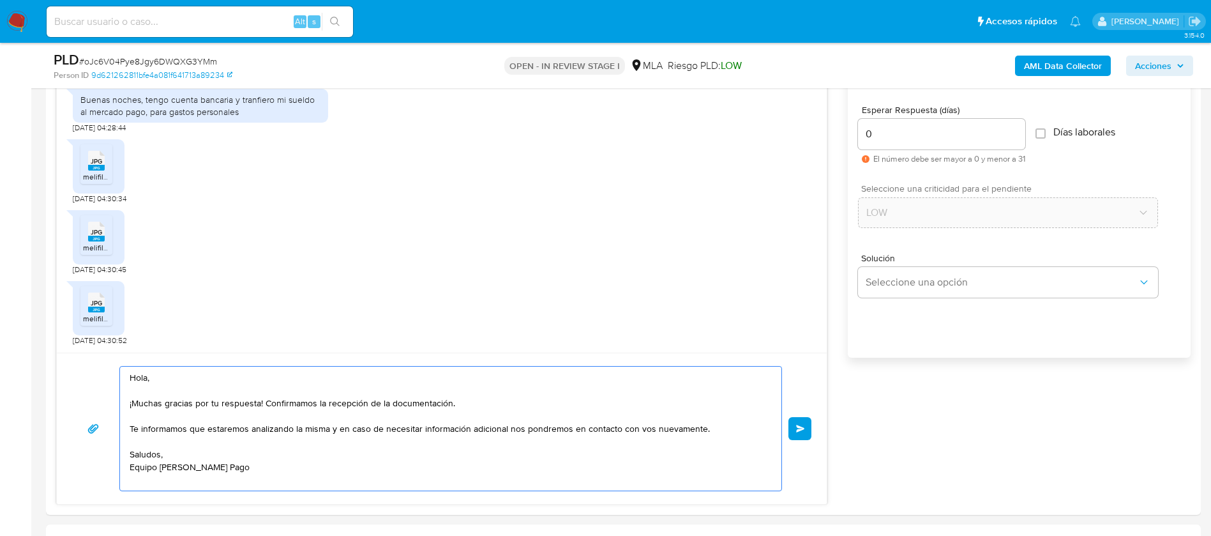
type textarea "Hola, ¡Muchas gracias por tu respuesta! Confirmamos la recepción de la document…"
click at [801, 426] on span "Enviar" at bounding box center [800, 429] width 9 height 8
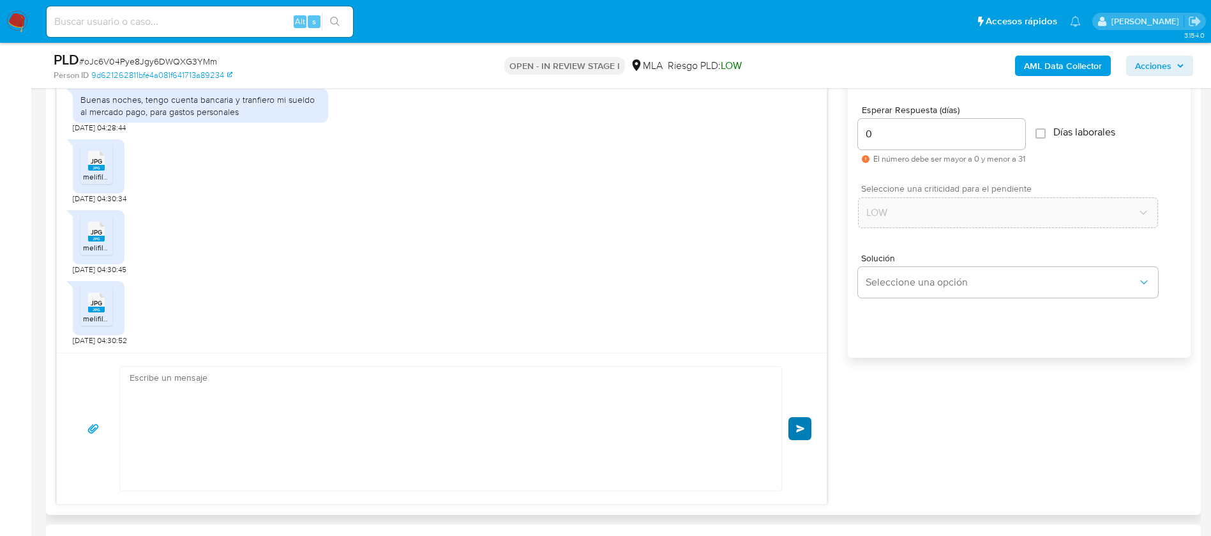
scroll to position [883, 0]
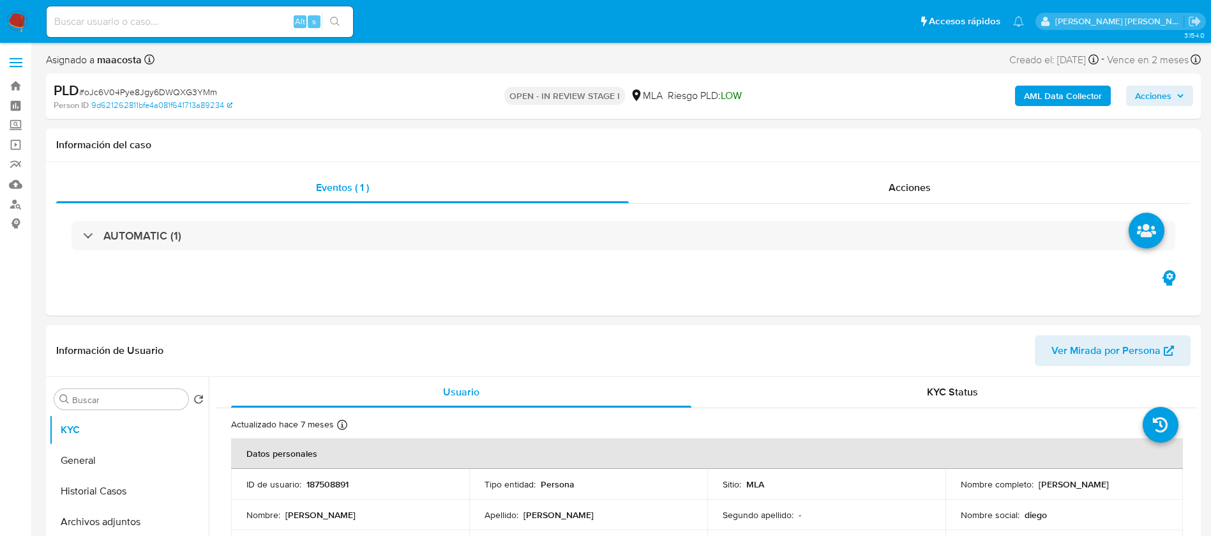
select select "10"
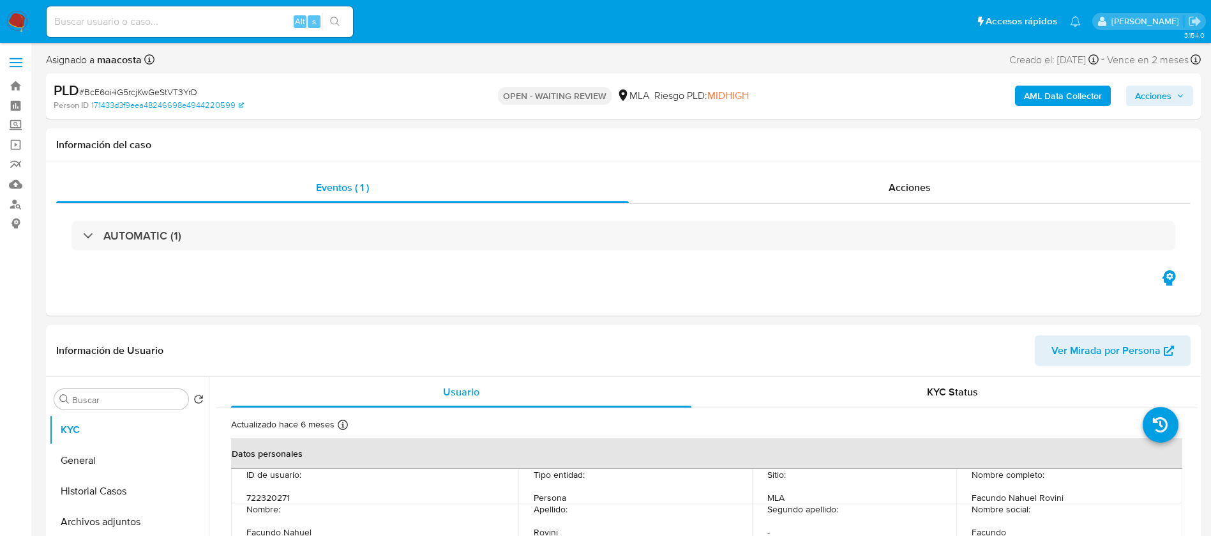
select select "10"
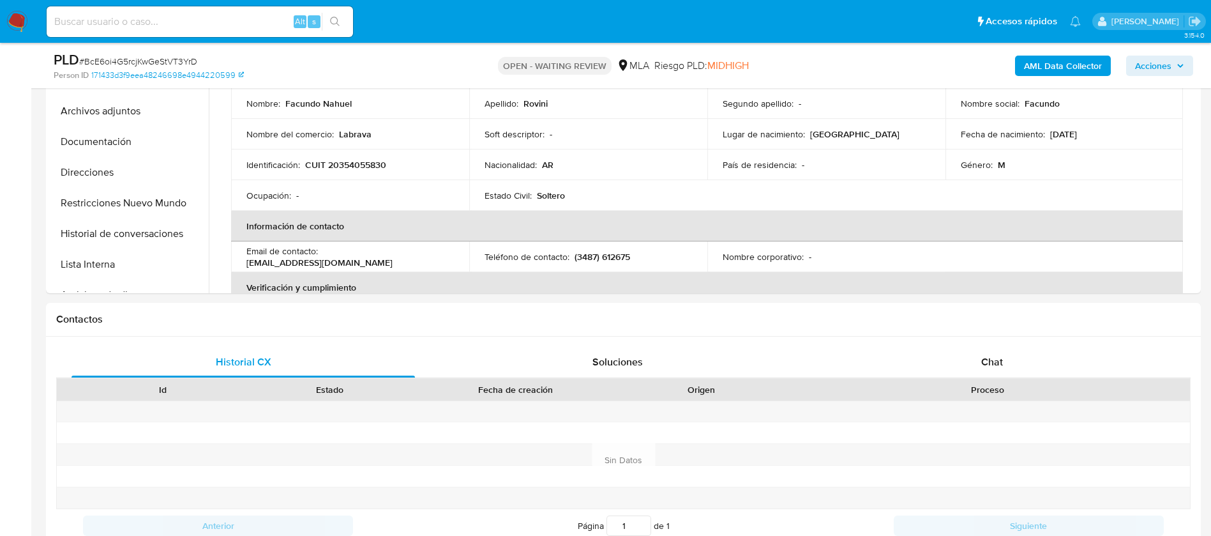
scroll to position [391, 0]
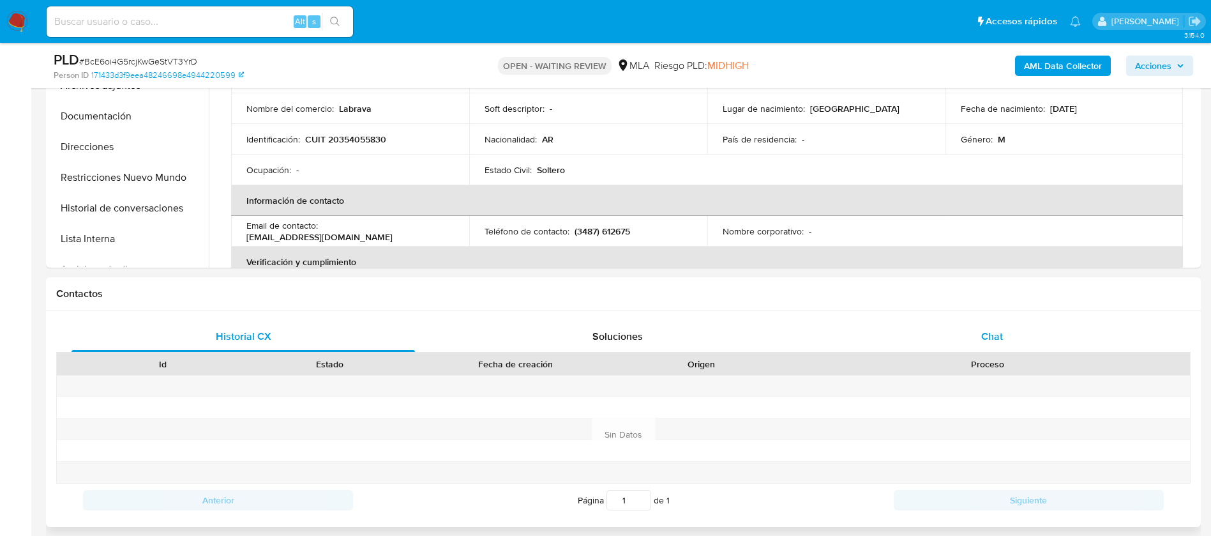
click at [1015, 338] on div "Chat" at bounding box center [991, 336] width 343 height 31
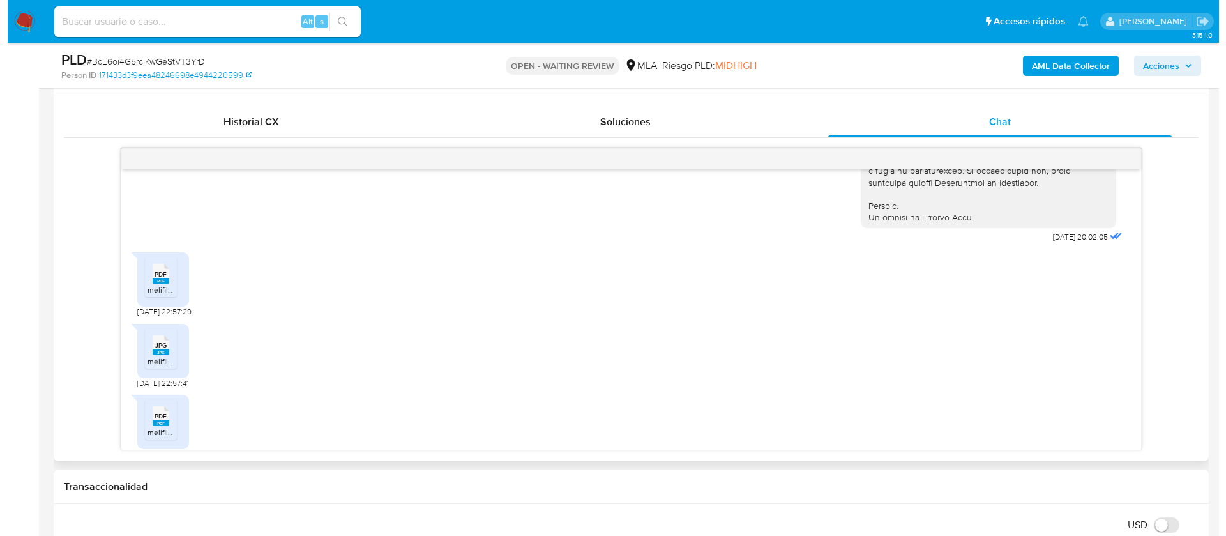
scroll to position [625, 0]
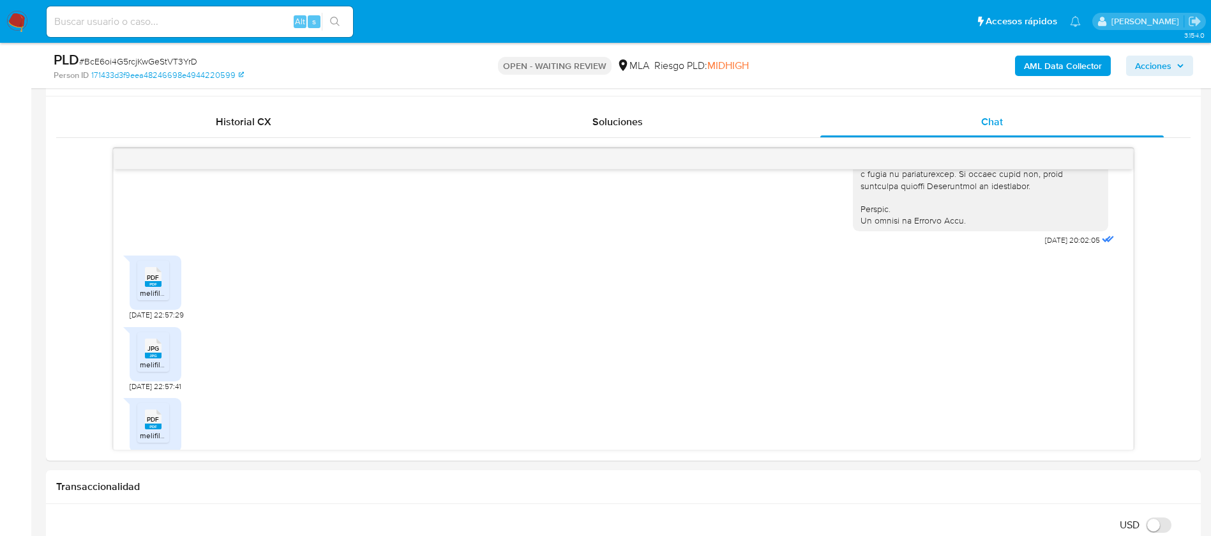
click at [1068, 68] on b "AML Data Collector" at bounding box center [1063, 66] width 78 height 20
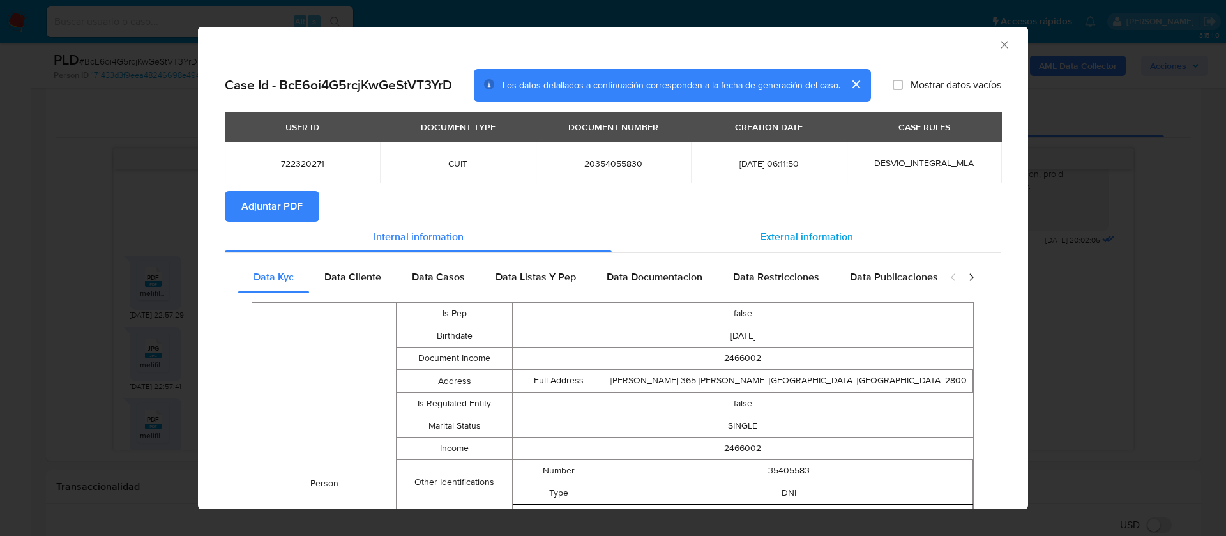
click at [794, 226] on div "External information" at bounding box center [806, 237] width 389 height 31
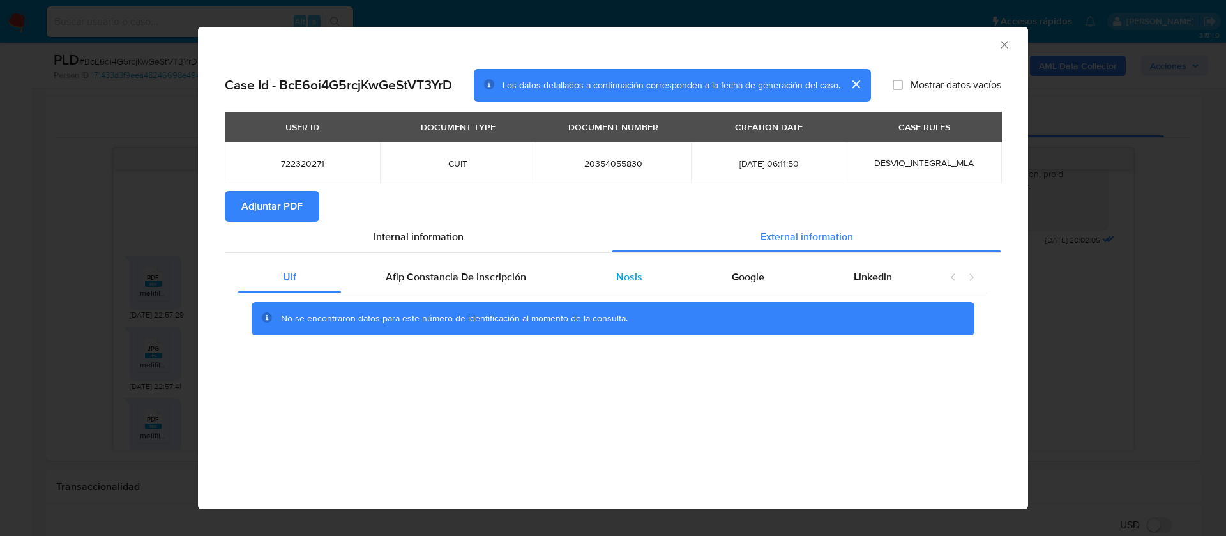
click at [628, 266] on div "Nosis" at bounding box center [629, 277] width 116 height 31
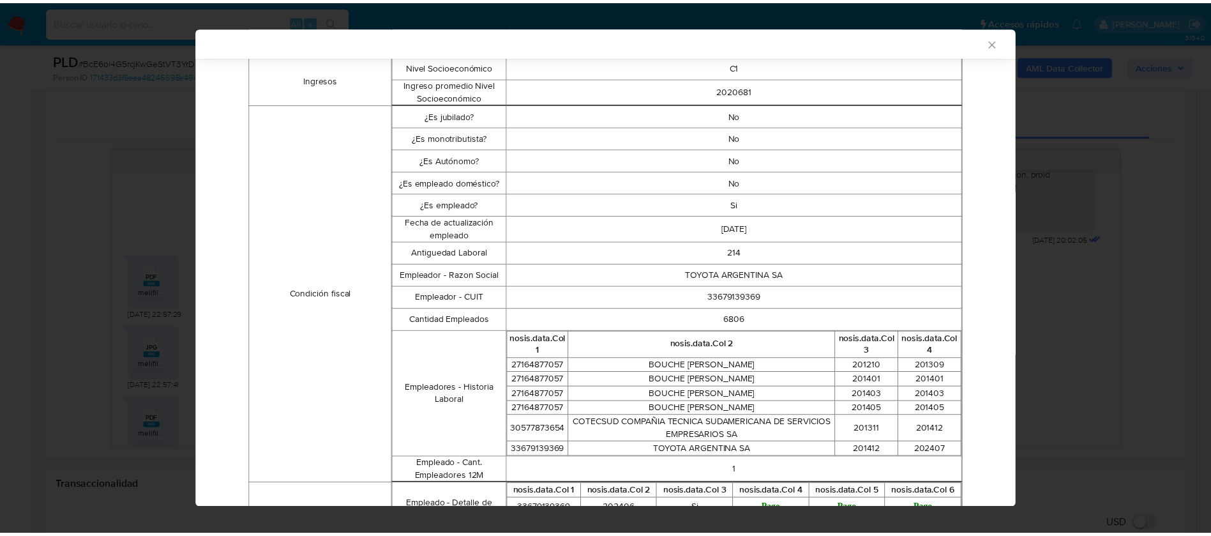
scroll to position [342, 0]
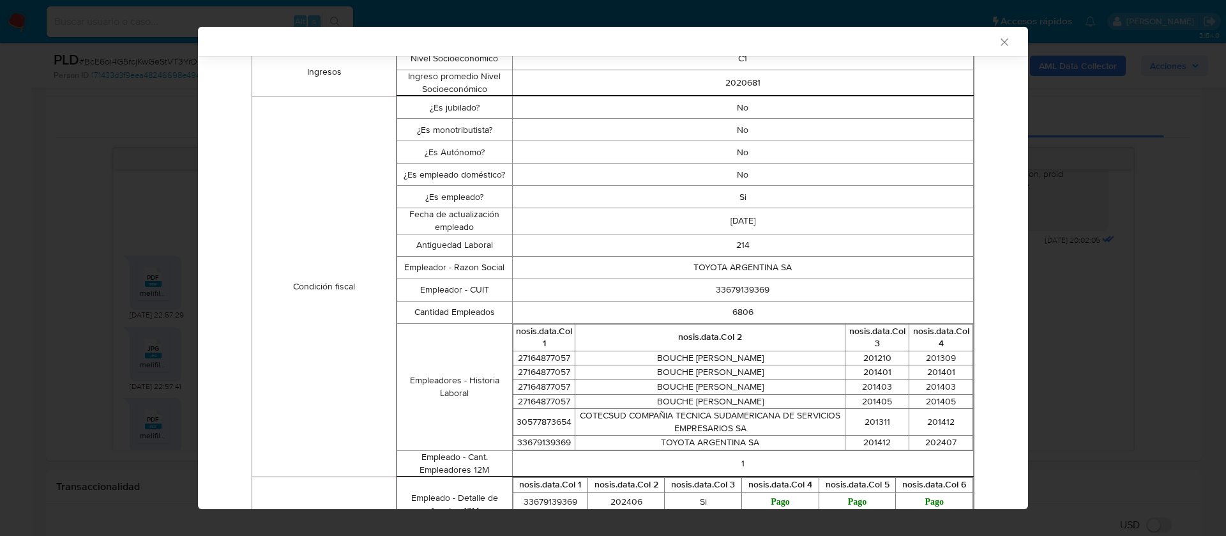
click at [723, 292] on td "33679139369" at bounding box center [742, 289] width 461 height 22
copy td "33679139369"
click at [127, 285] on div "AML Data Collector Case Id - BcE6oi4G5rcjKwGeStVT3YrD Los datos detallados a co…" at bounding box center [613, 268] width 1226 height 536
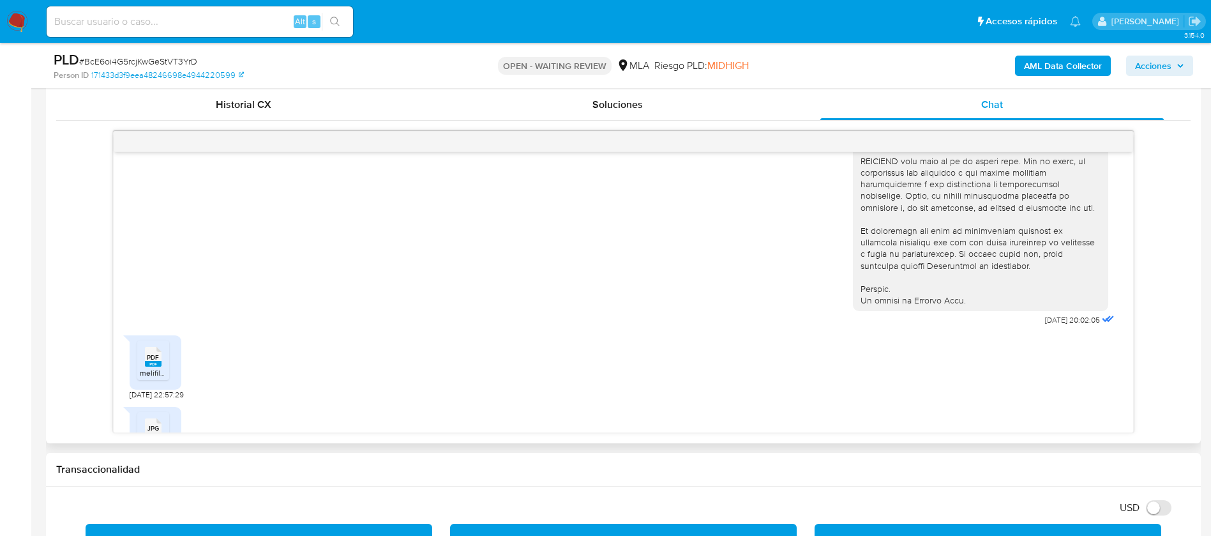
scroll to position [529, 0]
drag, startPoint x: 1015, startPoint y: 342, endPoint x: 1054, endPoint y: 347, distance: 39.3
click at [1054, 324] on span "[DATE] 20:02:05" at bounding box center [1072, 319] width 55 height 10
copy span "17/07/2025"
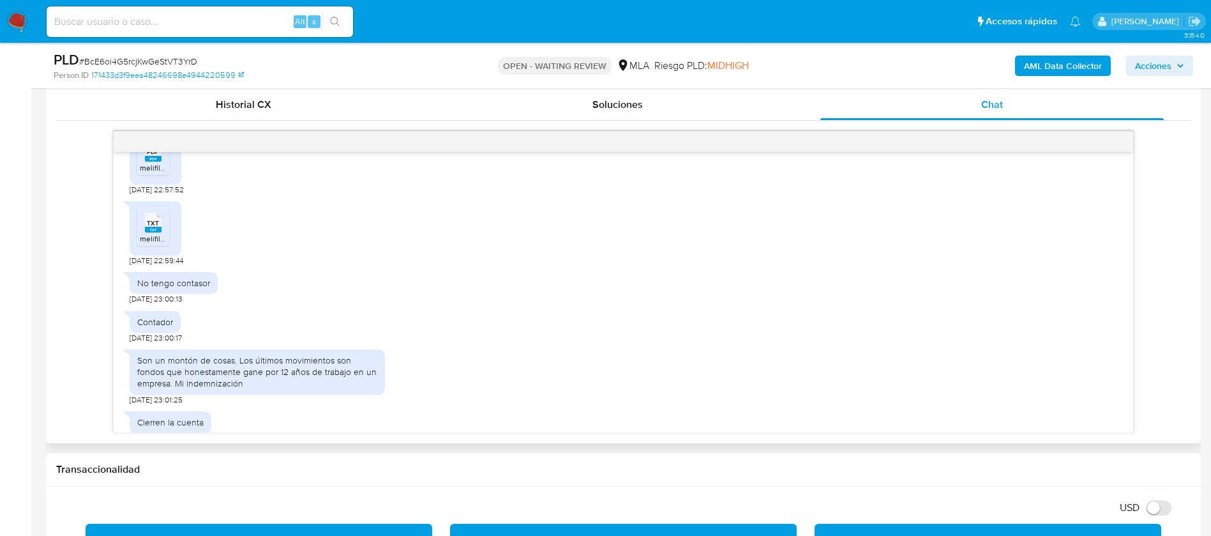
scroll to position [916, 0]
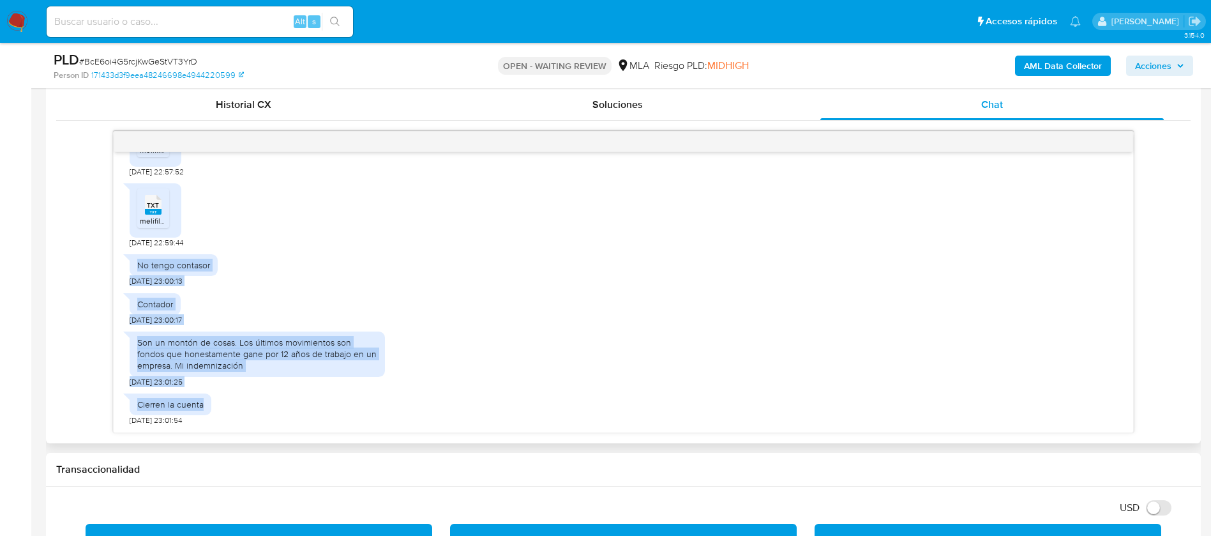
drag, startPoint x: 137, startPoint y: 266, endPoint x: 219, endPoint y: 414, distance: 169.7
click at [219, 414] on div "17/07/2025 20:02:05 PDF PDF melifile6180854403407045697.pdf 20/07/2025 22:57:29…" at bounding box center [624, 292] width 1020 height 280
copy div "No tengo contasor 20/07/2025 23:00:13 Contador 20/07/2025 23:00:17 Son un montó…"
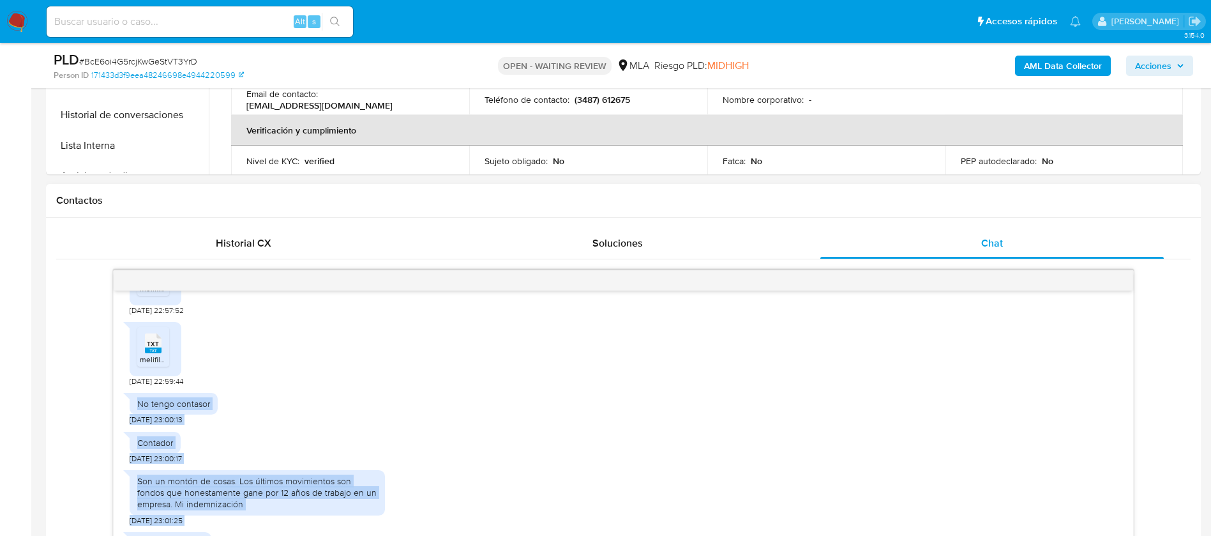
scroll to position [476, 0]
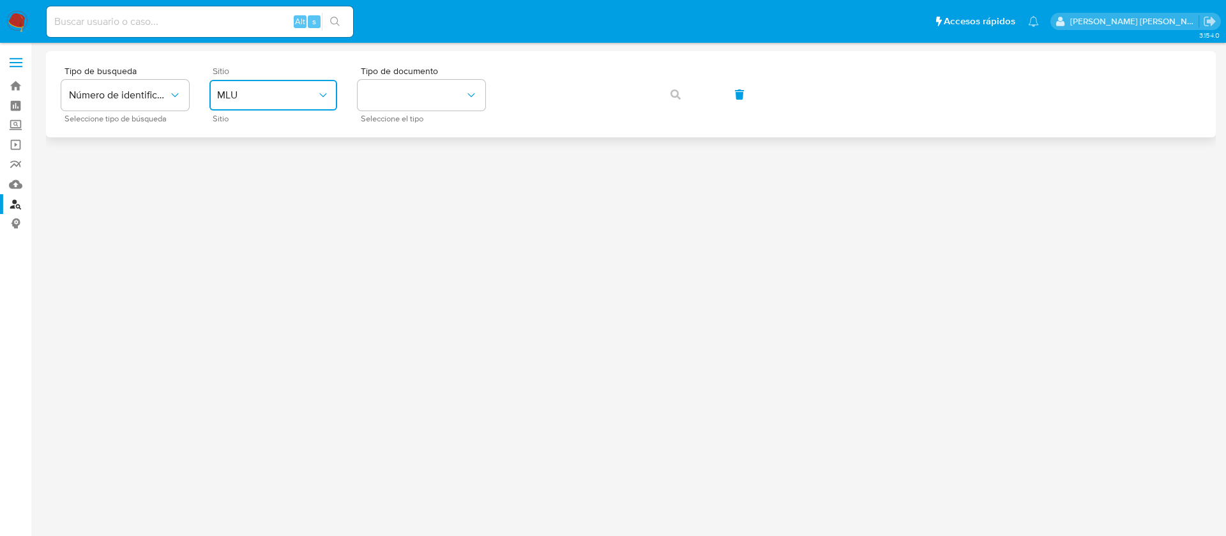
click at [297, 86] on button "MLU" at bounding box center [273, 95] width 128 height 31
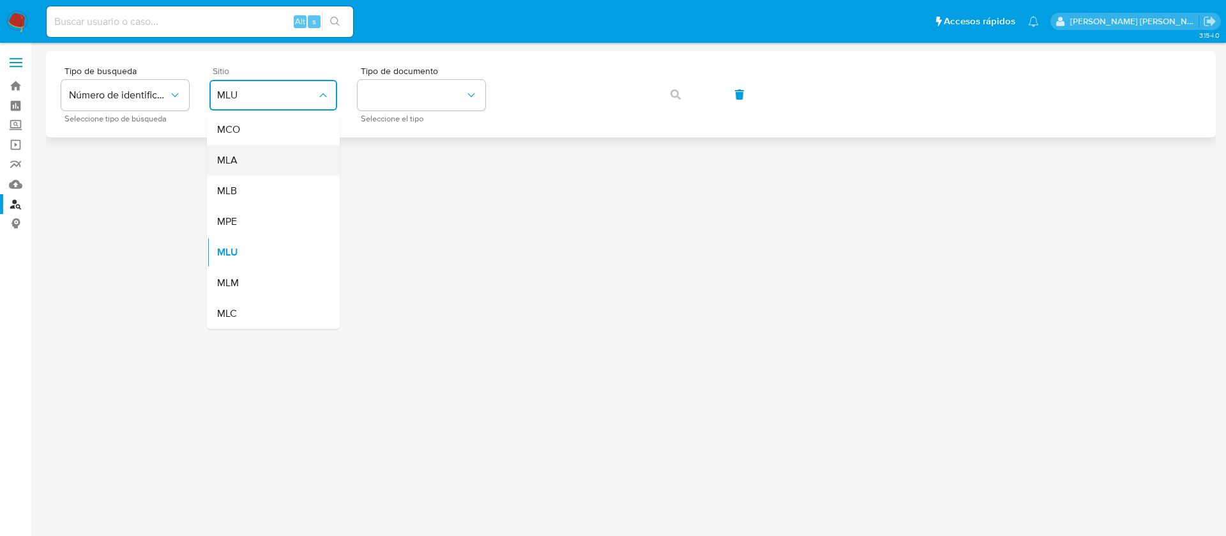
click at [253, 162] on div "MLA" at bounding box center [269, 160] width 105 height 31
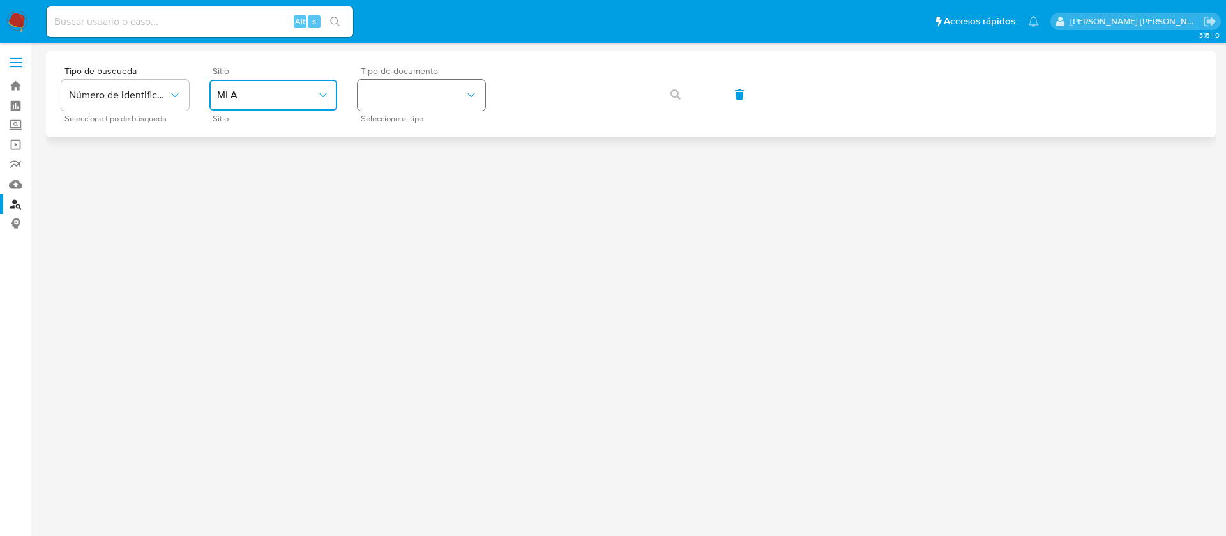
click at [412, 98] on button "identificationType" at bounding box center [422, 95] width 128 height 31
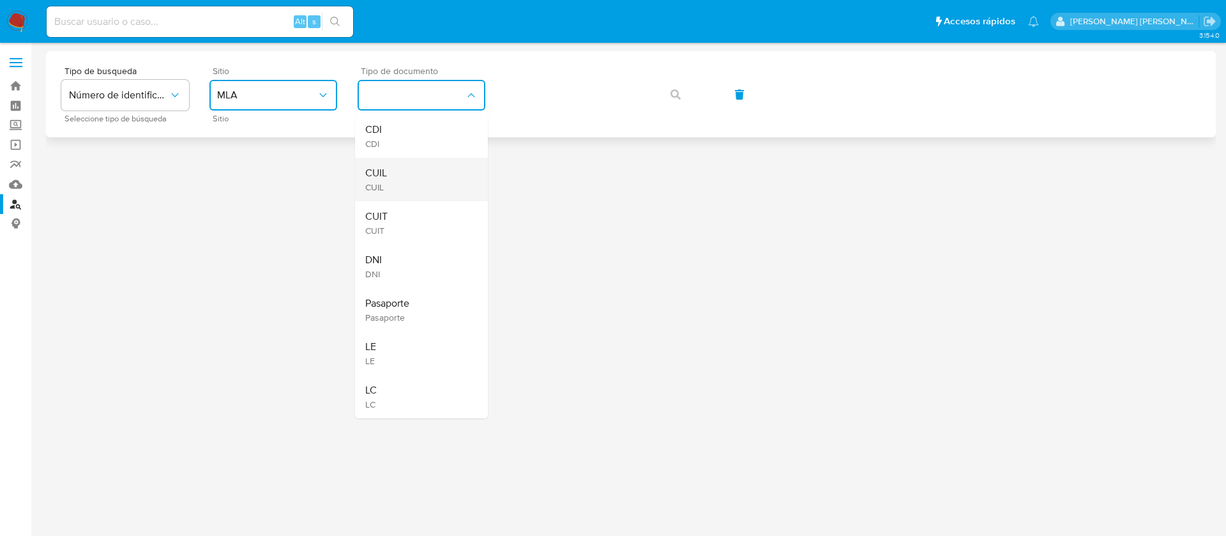
click at [400, 172] on div "CUIL CUIL" at bounding box center [417, 179] width 105 height 43
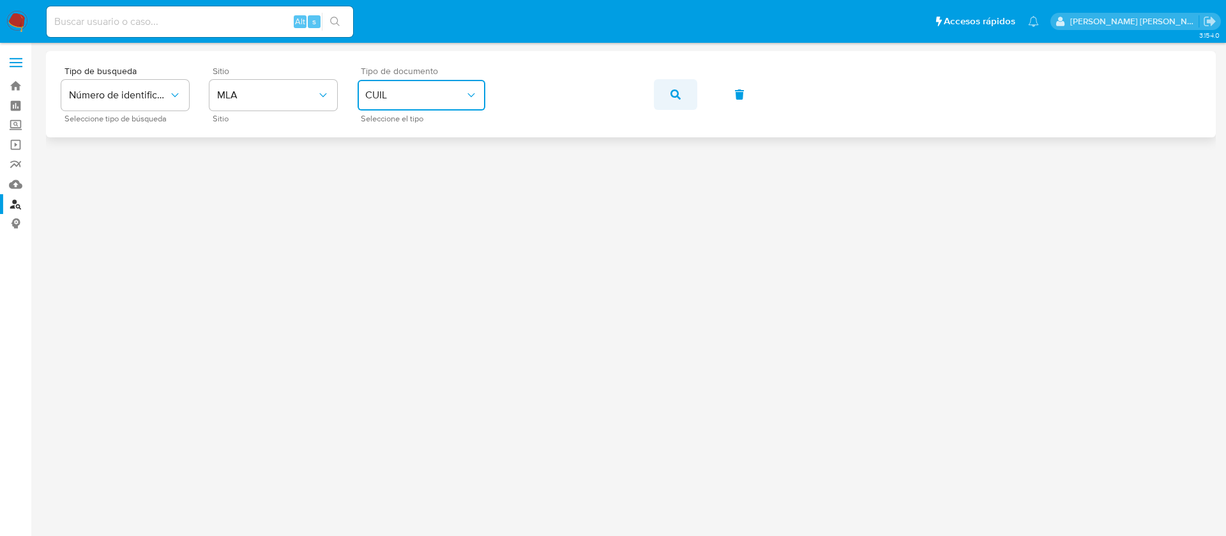
click at [672, 98] on icon "button" at bounding box center [675, 94] width 10 height 10
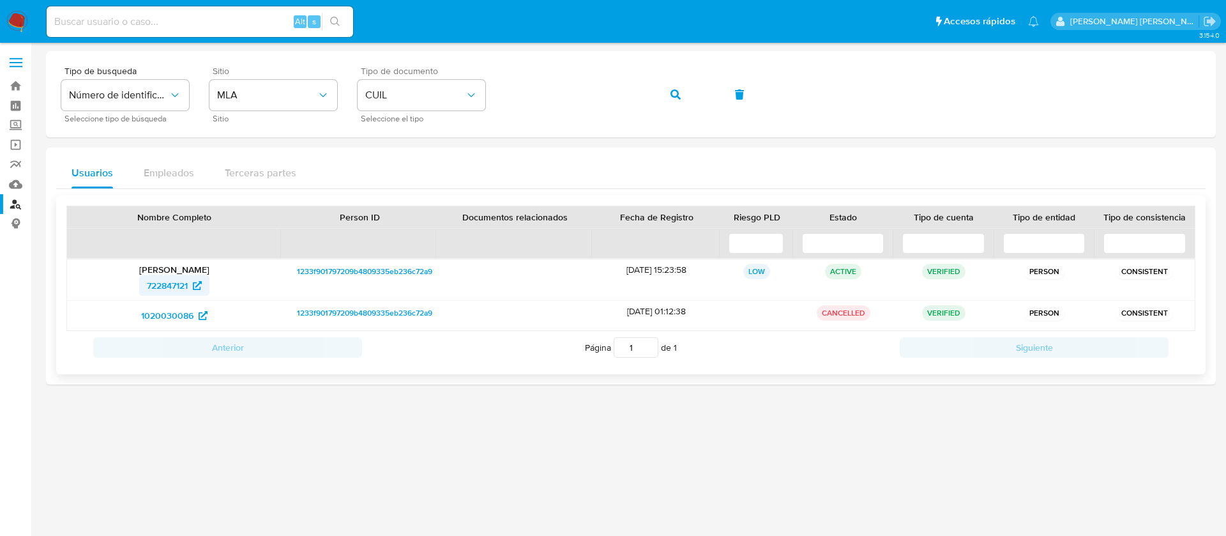
click at [161, 282] on span "722847121" at bounding box center [167, 285] width 41 height 20
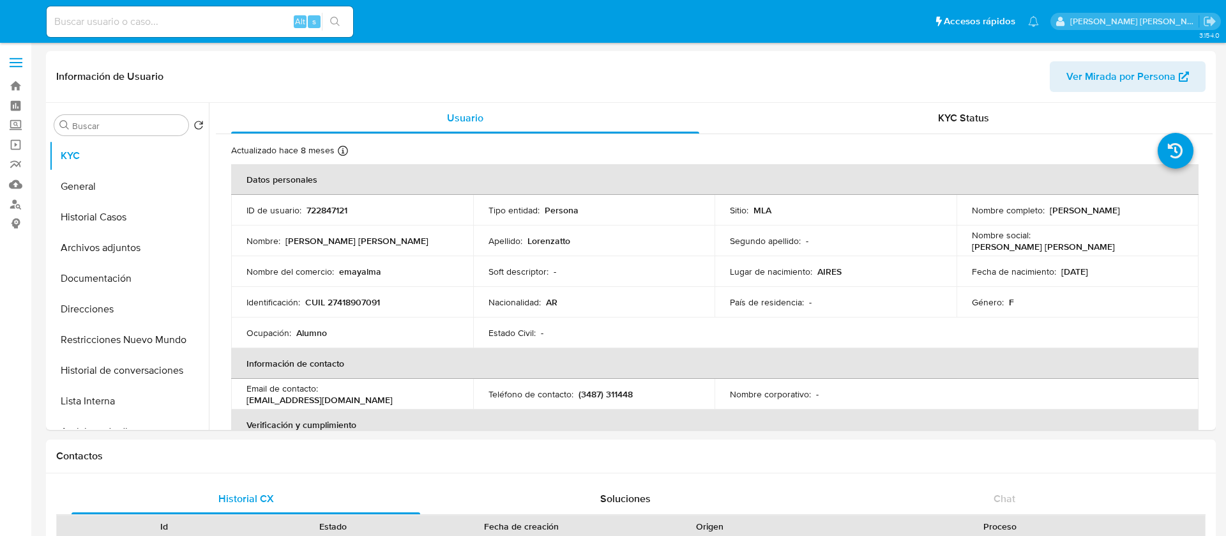
select select "10"
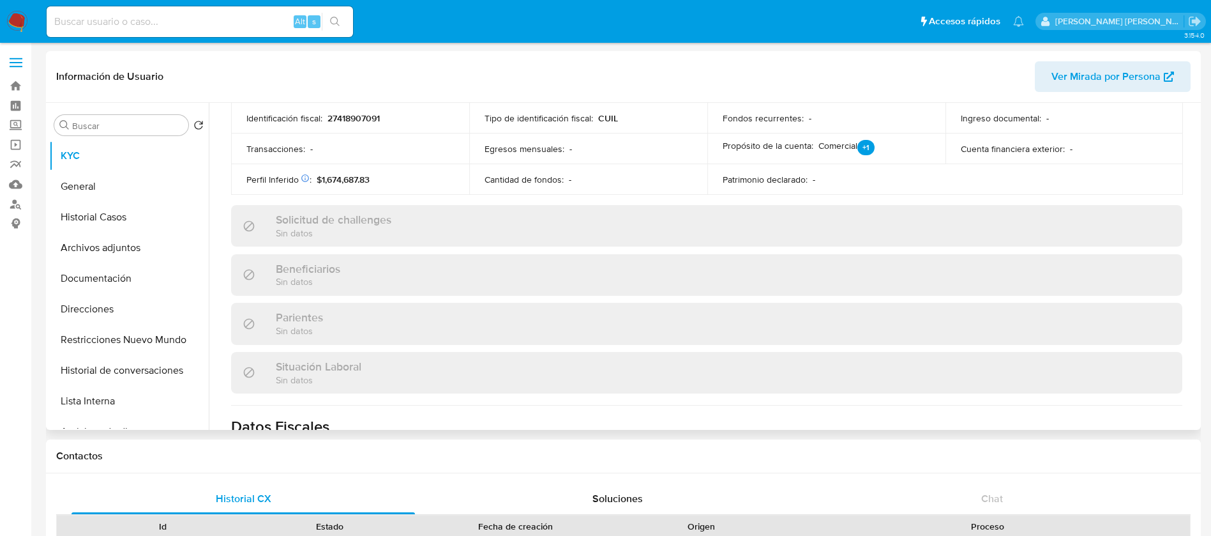
scroll to position [661, 0]
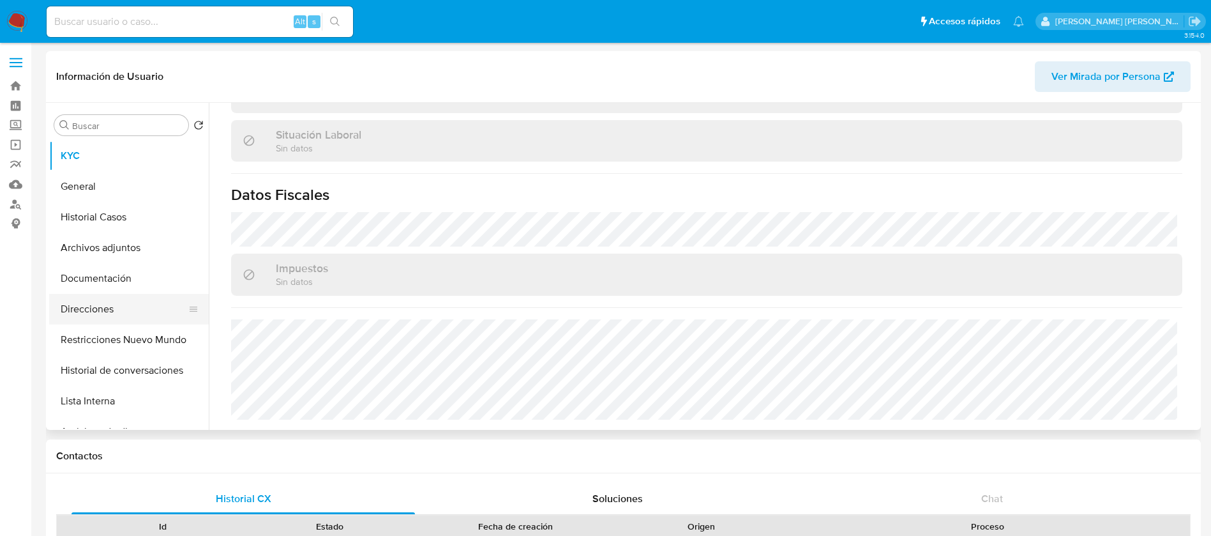
click at [114, 306] on button "Direcciones" at bounding box center [123, 309] width 149 height 31
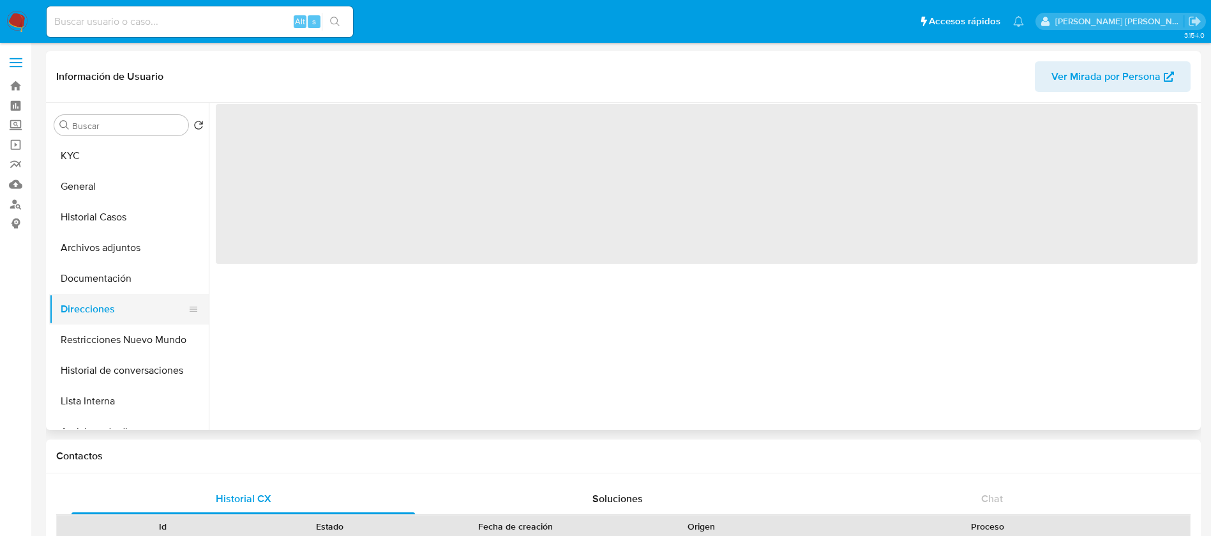
scroll to position [0, 0]
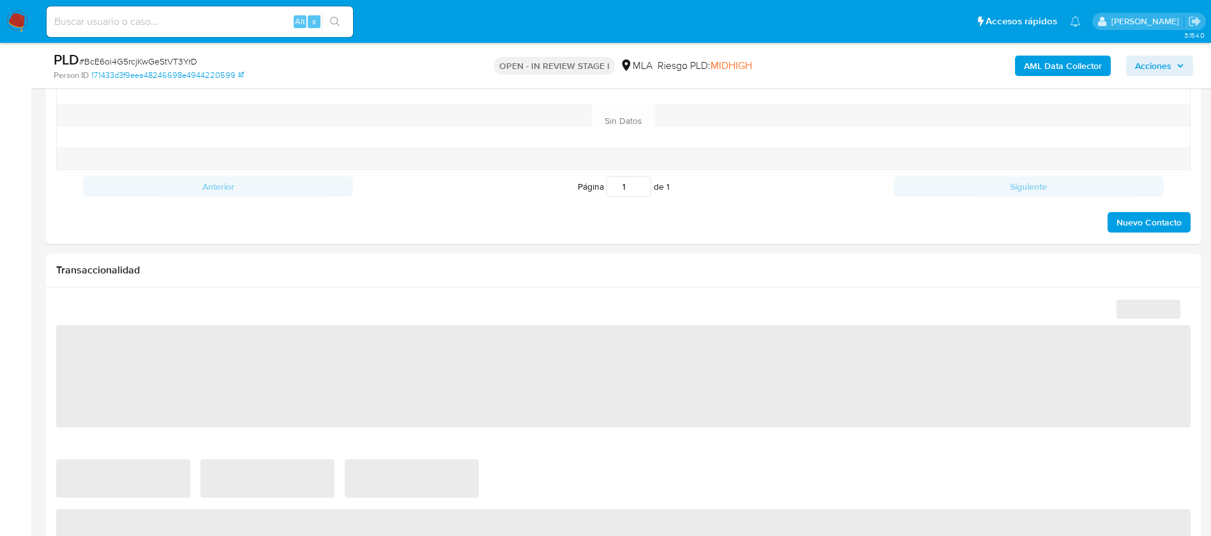
scroll to position [649, 0]
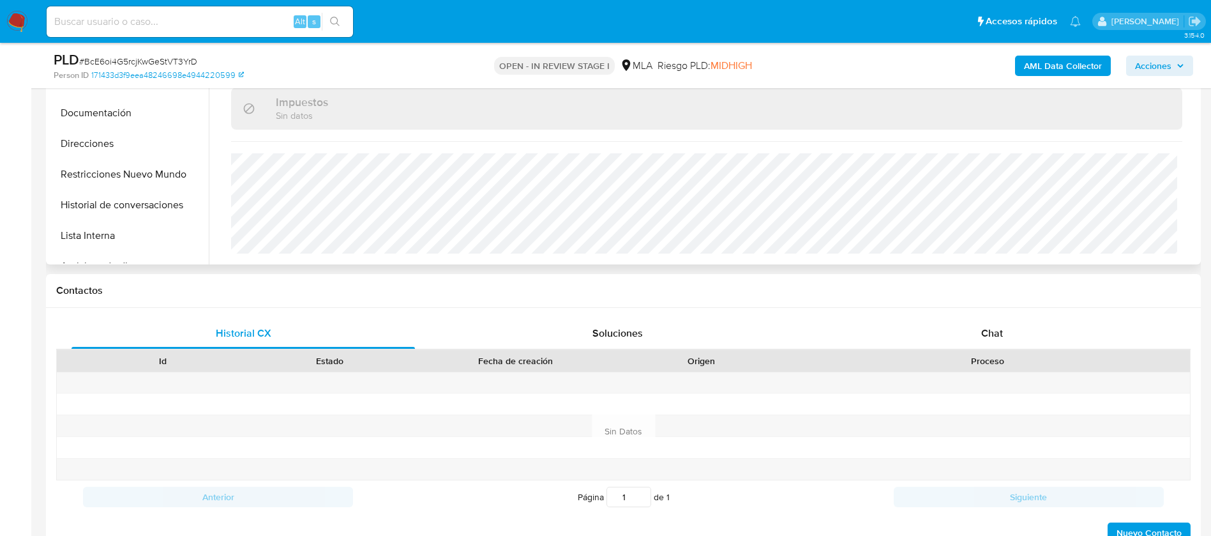
select select "10"
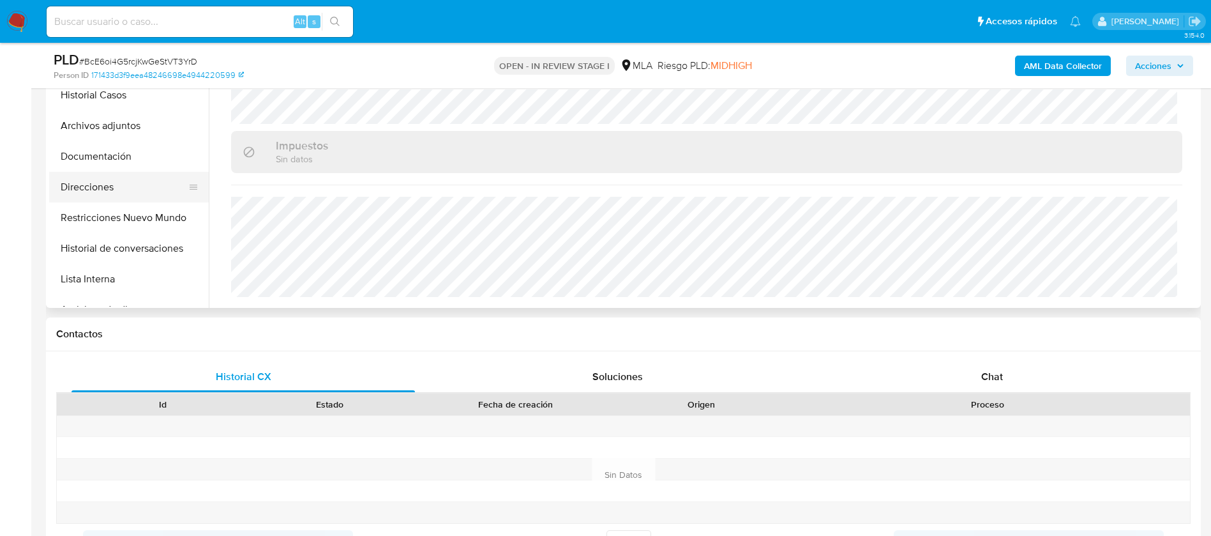
click at [107, 186] on button "Direcciones" at bounding box center [123, 187] width 149 height 31
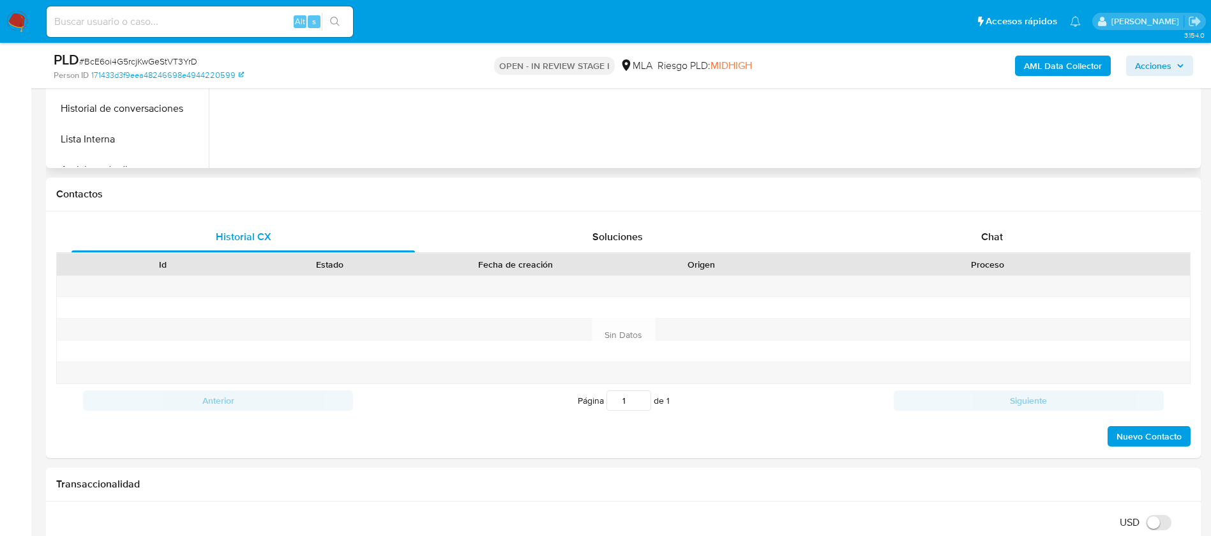
scroll to position [570, 0]
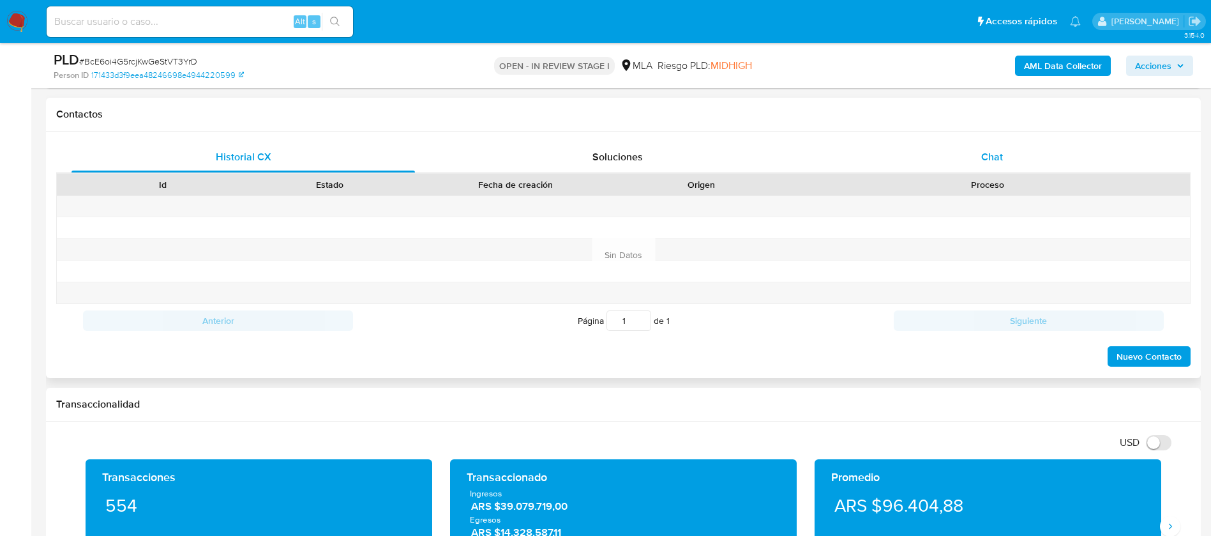
click at [997, 158] on span "Chat" at bounding box center [992, 156] width 22 height 15
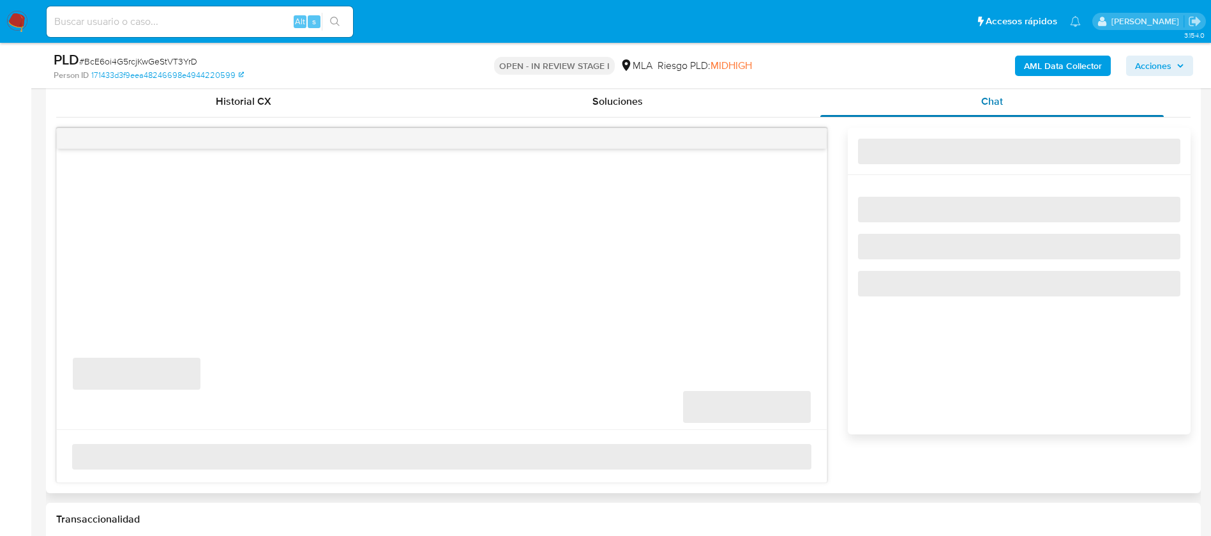
scroll to position [630, 0]
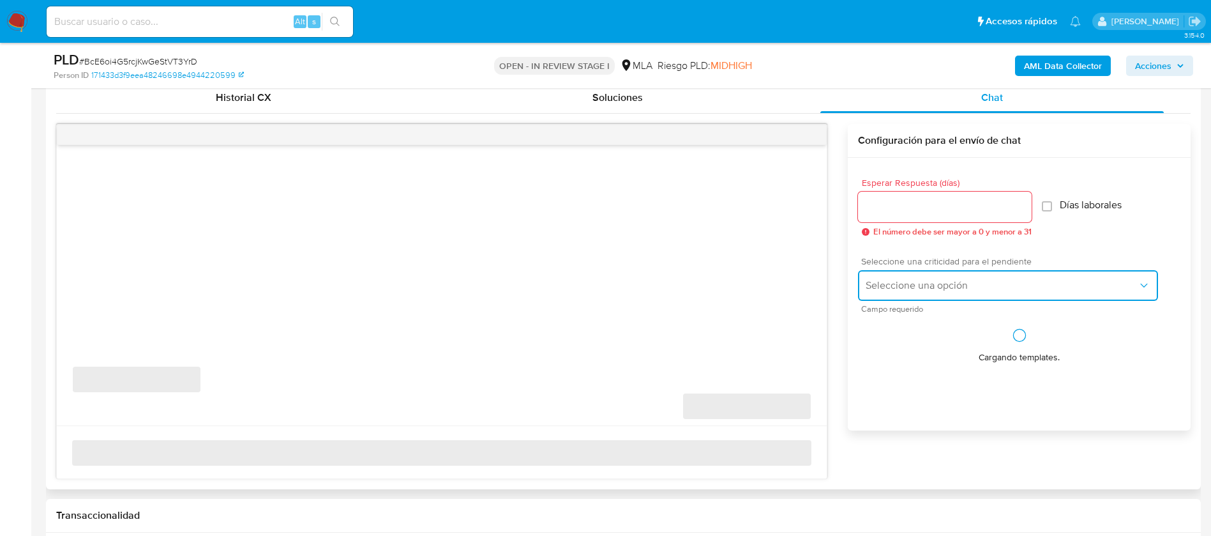
click at [895, 286] on span "Seleccione una opción" at bounding box center [1002, 285] width 272 height 13
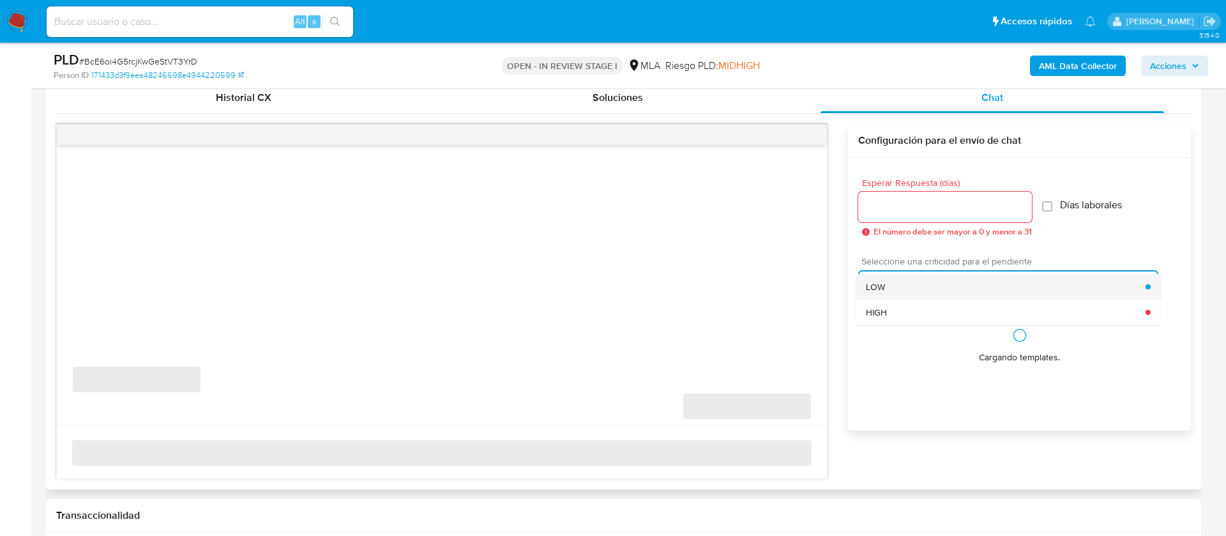
click at [884, 289] on span "LOW" at bounding box center [875, 286] width 19 height 11
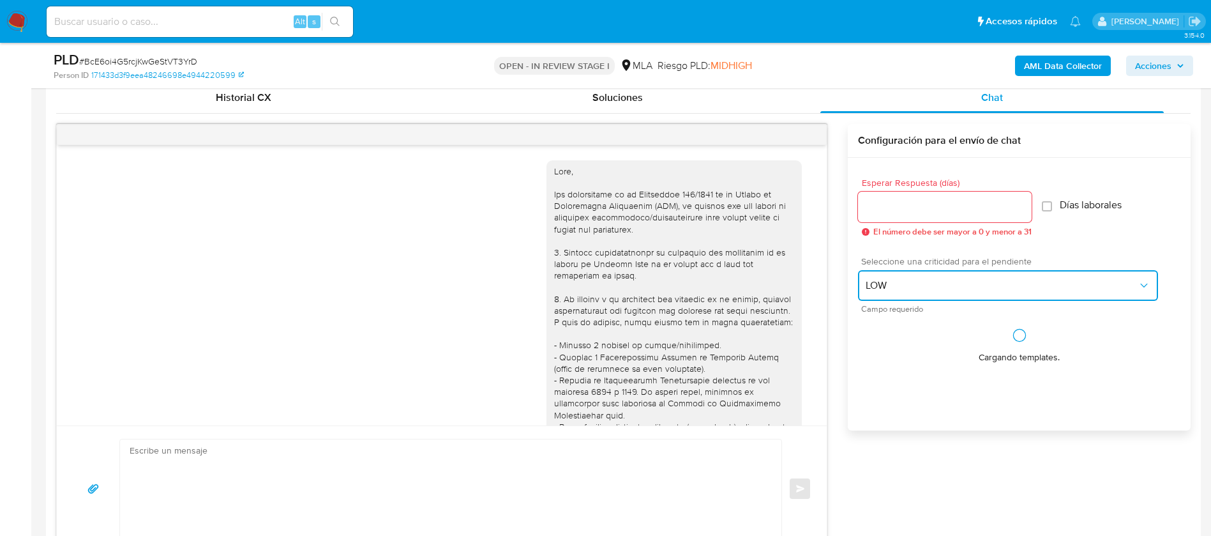
scroll to position [916, 0]
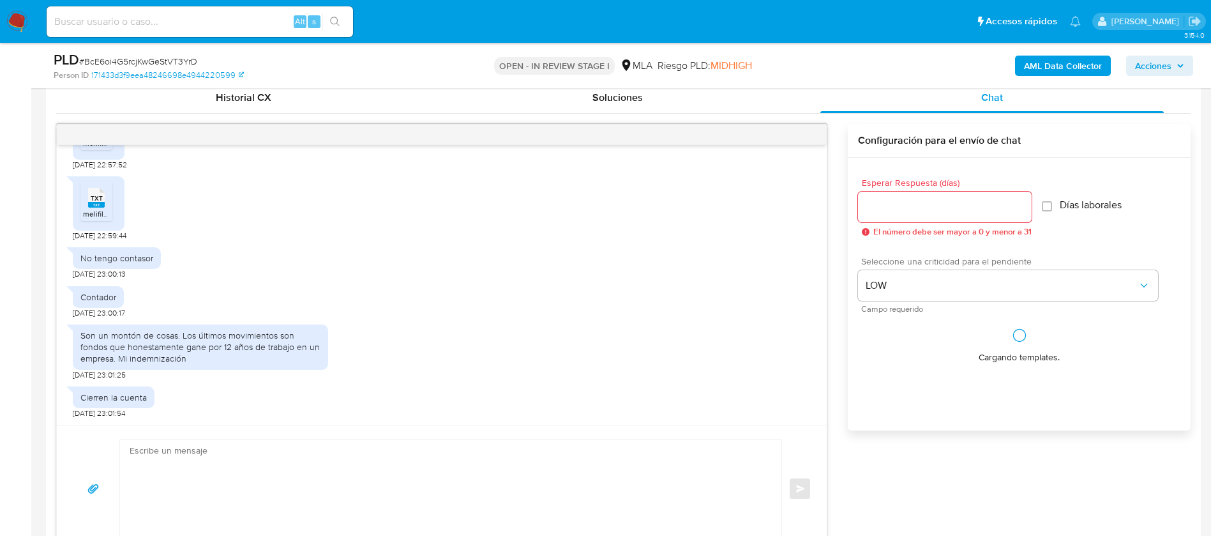
click at [883, 215] on input "Esperar Respuesta (días)" at bounding box center [945, 207] width 174 height 17
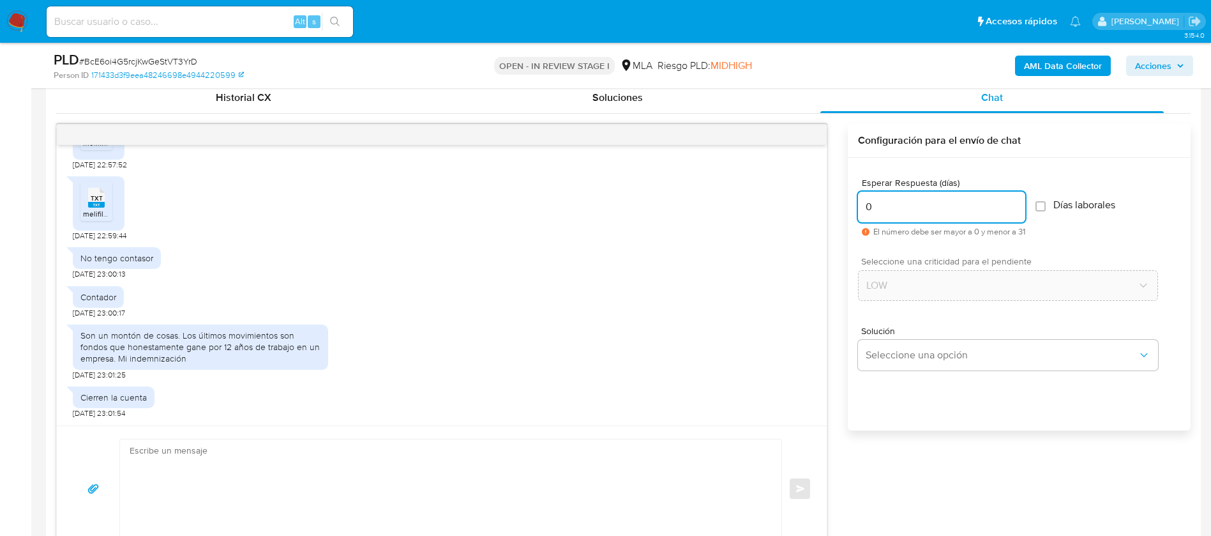
type input "0"
click at [1132, 209] on div "Esperar Respuesta (días) 0 El número debe ser mayor a 0 y menor a 31 Días labor…" at bounding box center [1019, 207] width 322 height 79
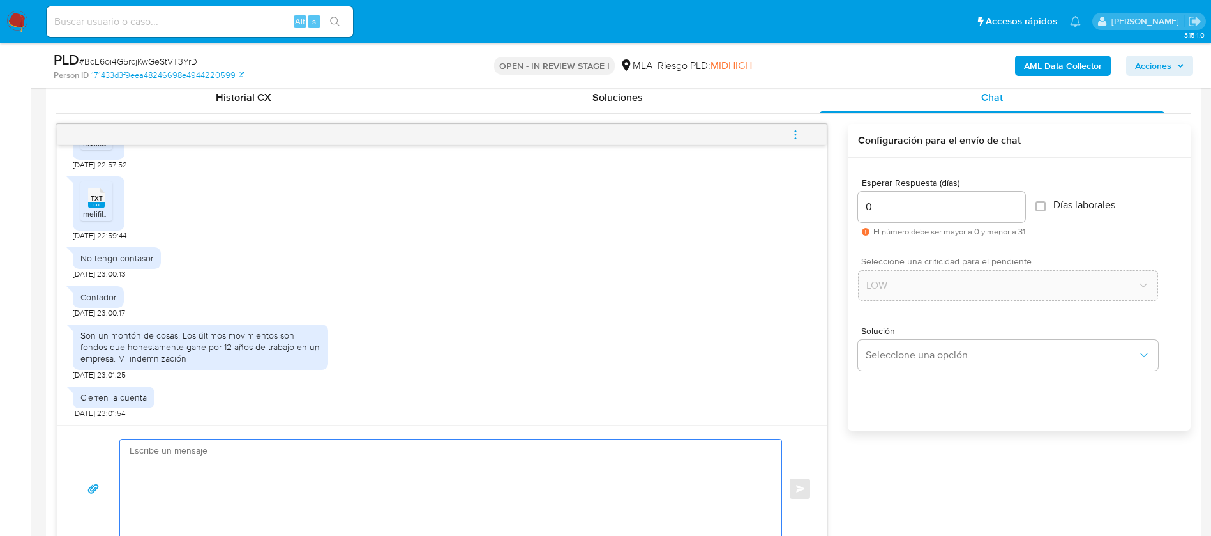
click at [544, 489] on textarea at bounding box center [448, 488] width 636 height 98
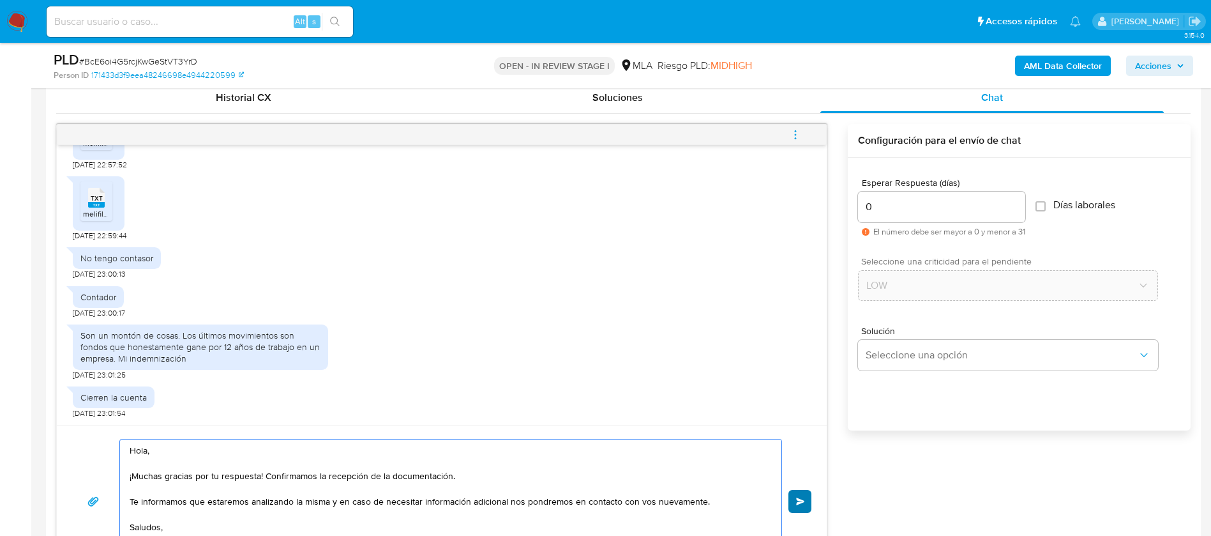
type textarea "Hola, ¡Muchas gracias por tu respuesta! Confirmamos la recepción de la document…"
click at [808, 506] on button "Enviar" at bounding box center [800, 501] width 23 height 23
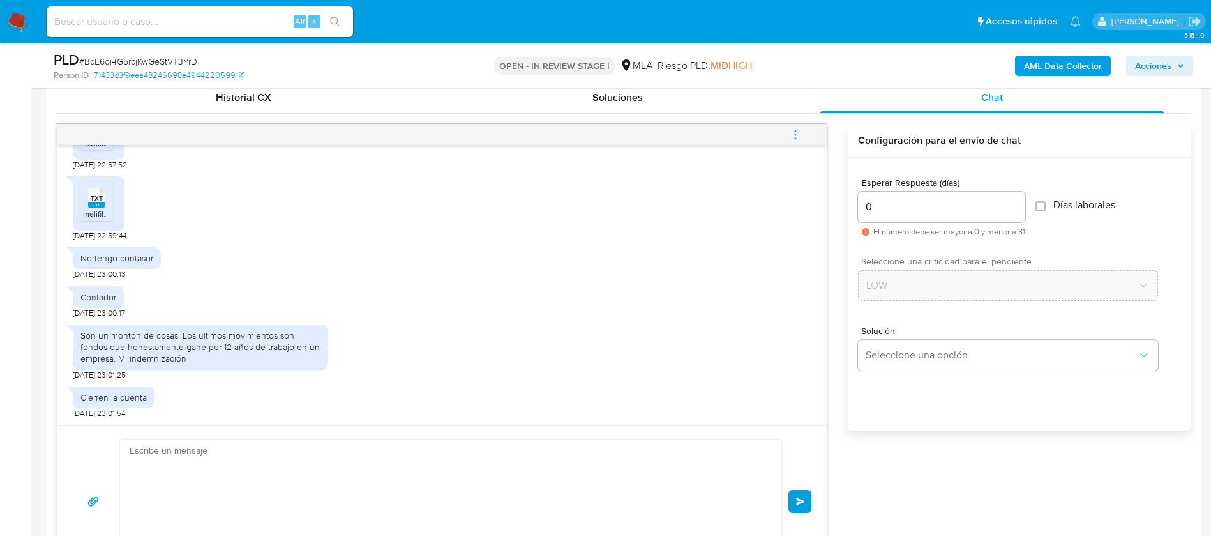
scroll to position [1081, 0]
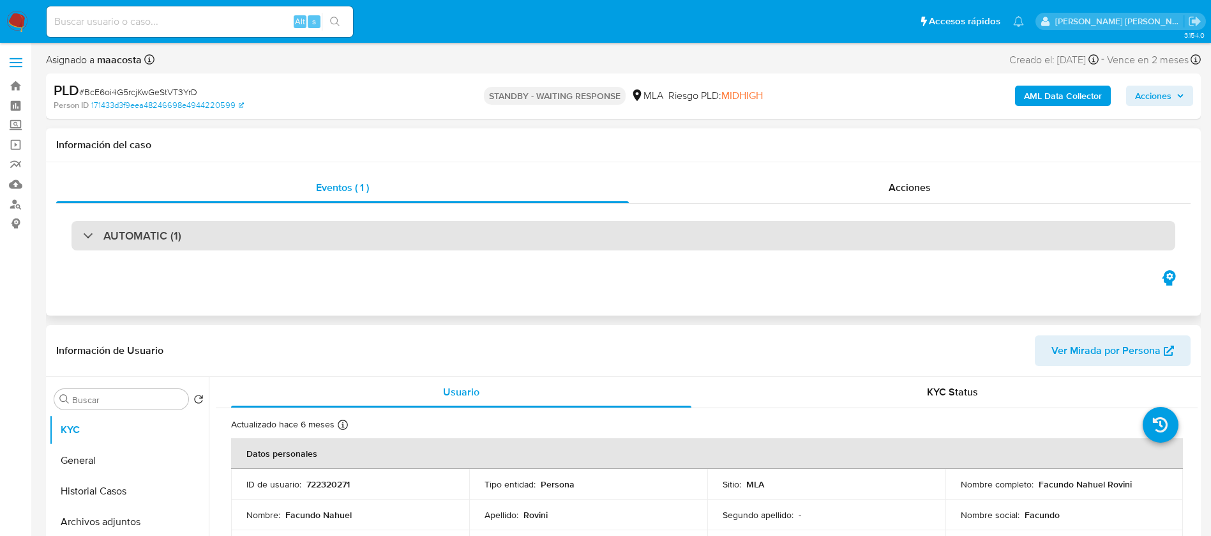
select select "10"
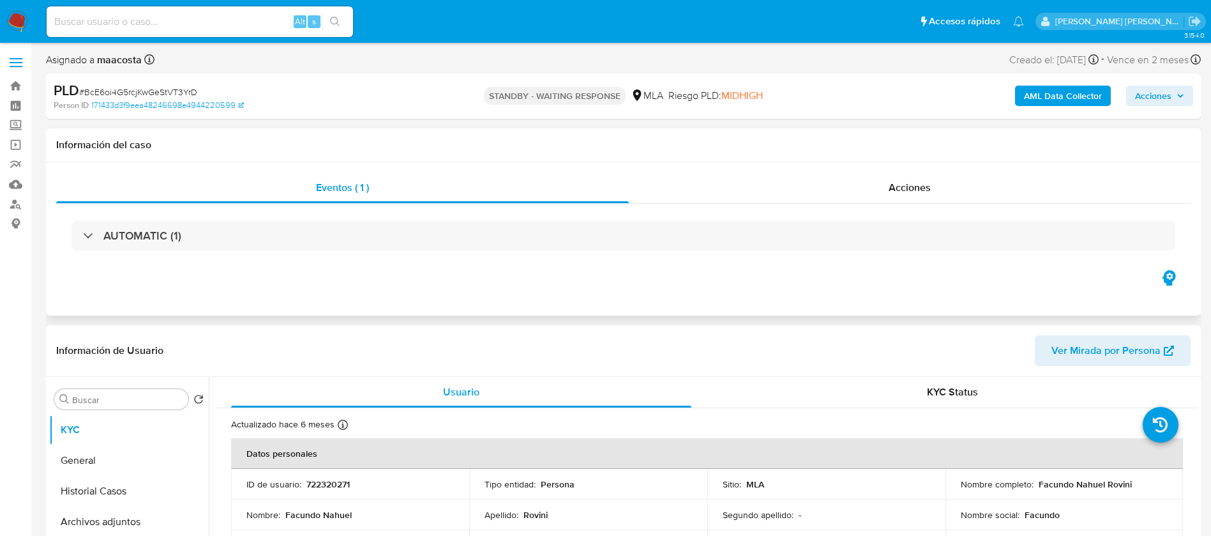
click at [1130, 288] on div "Eventos ( 1 ) Acciones AUTOMATIC (1)" at bounding box center [623, 238] width 1155 height 153
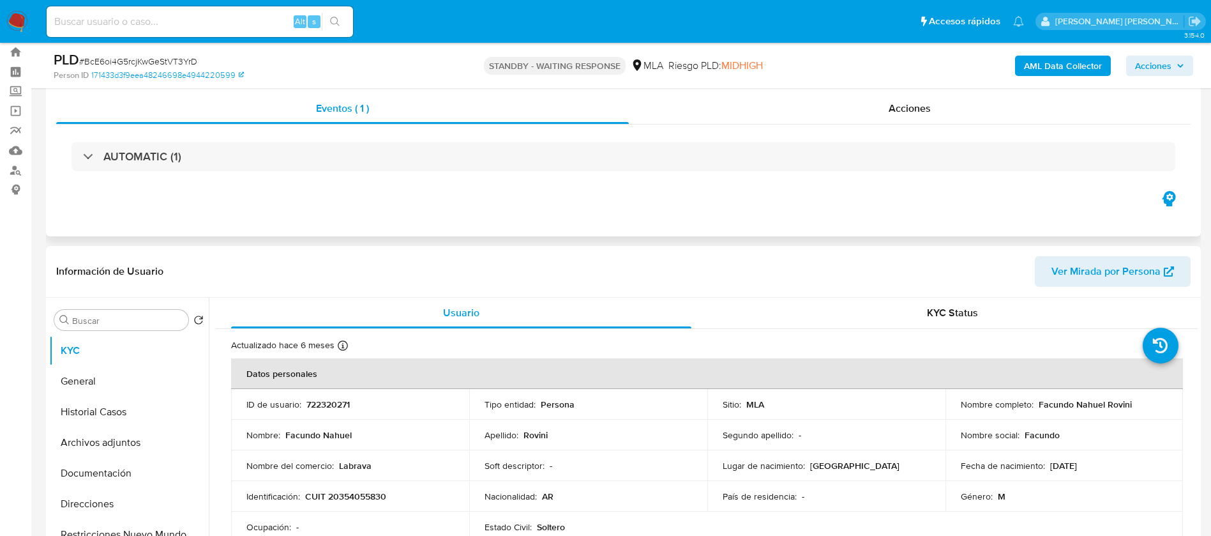
scroll to position [38, 0]
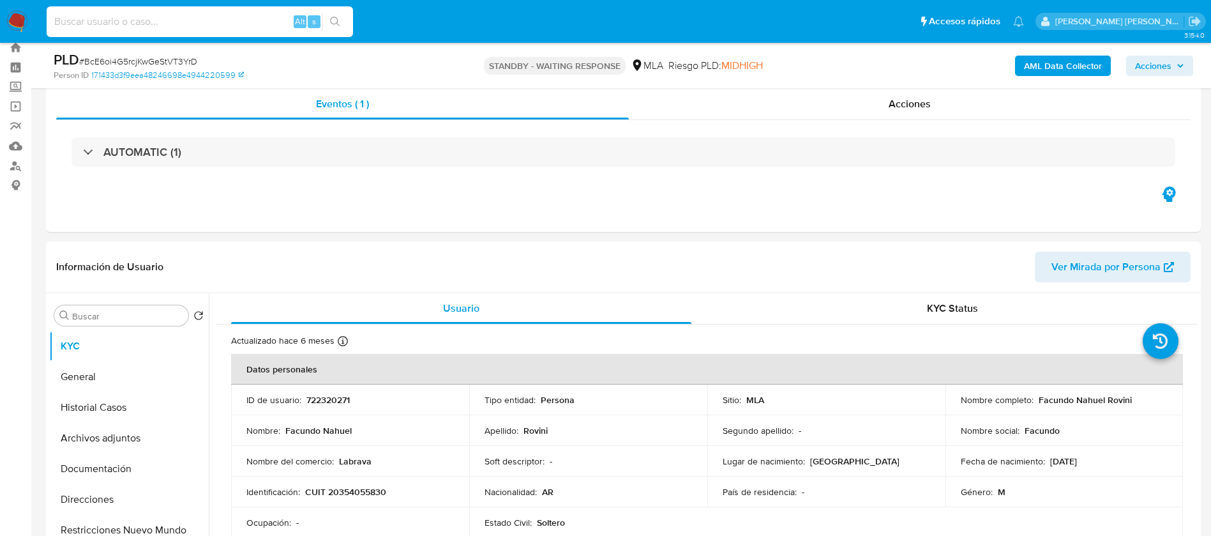
paste input "tEWgCoD1GZYhDayQjbiacTbE"
click at [232, 23] on input "tEWgCoD1GZYhDayQjbiacTbE" at bounding box center [200, 21] width 306 height 17
type input "tEWgCoD1GZYhDayQjbiacTbE"
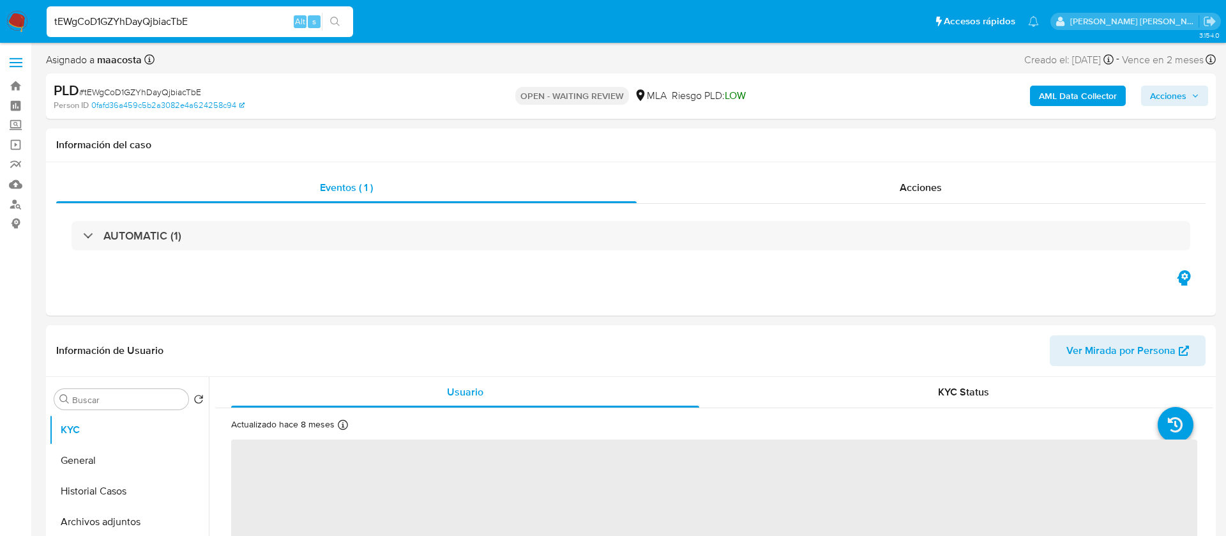
select select "10"
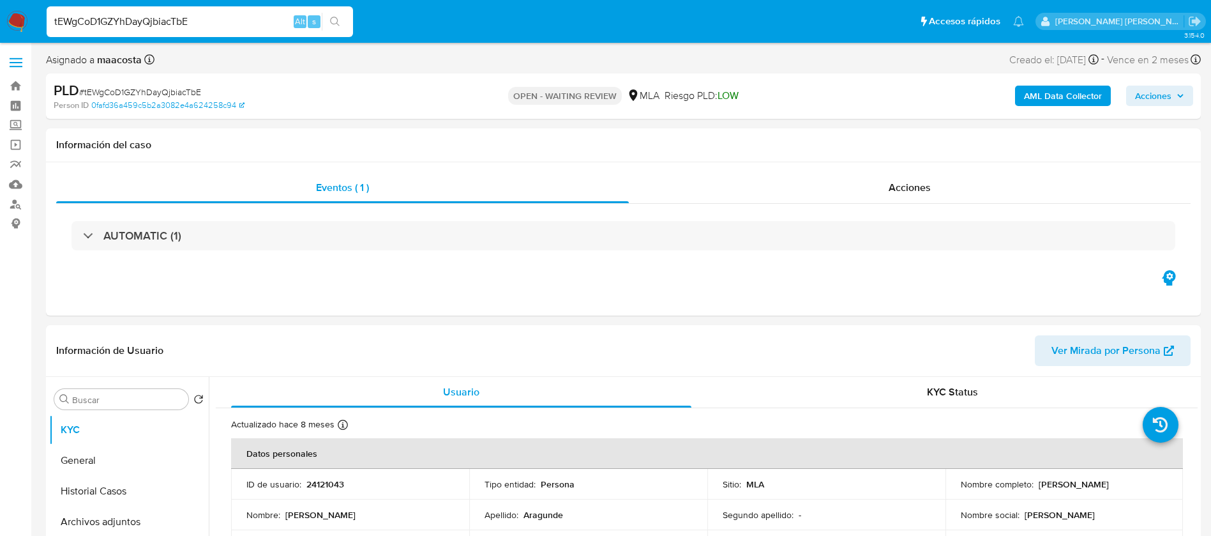
click at [1032, 98] on b "AML Data Collector" at bounding box center [1063, 96] width 78 height 20
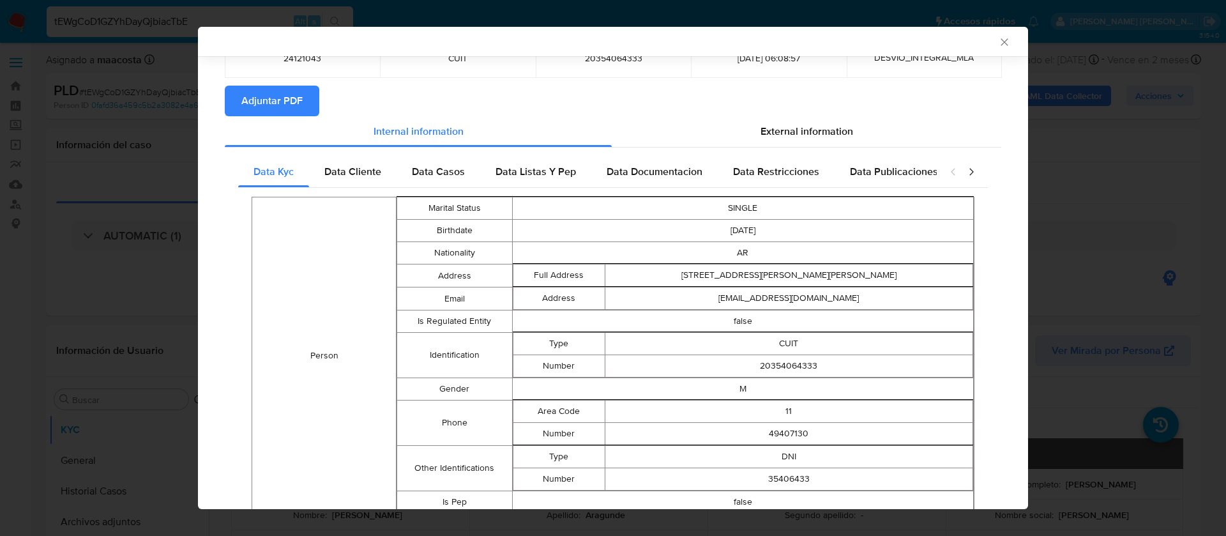
scroll to position [91, 0]
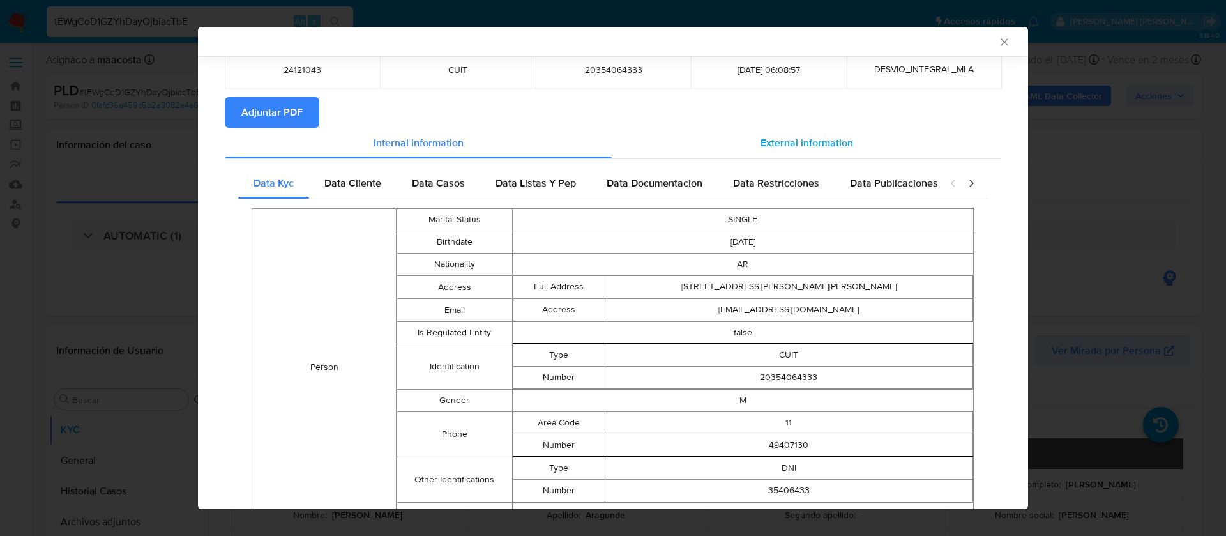
click at [780, 137] on span "External information" at bounding box center [806, 142] width 93 height 15
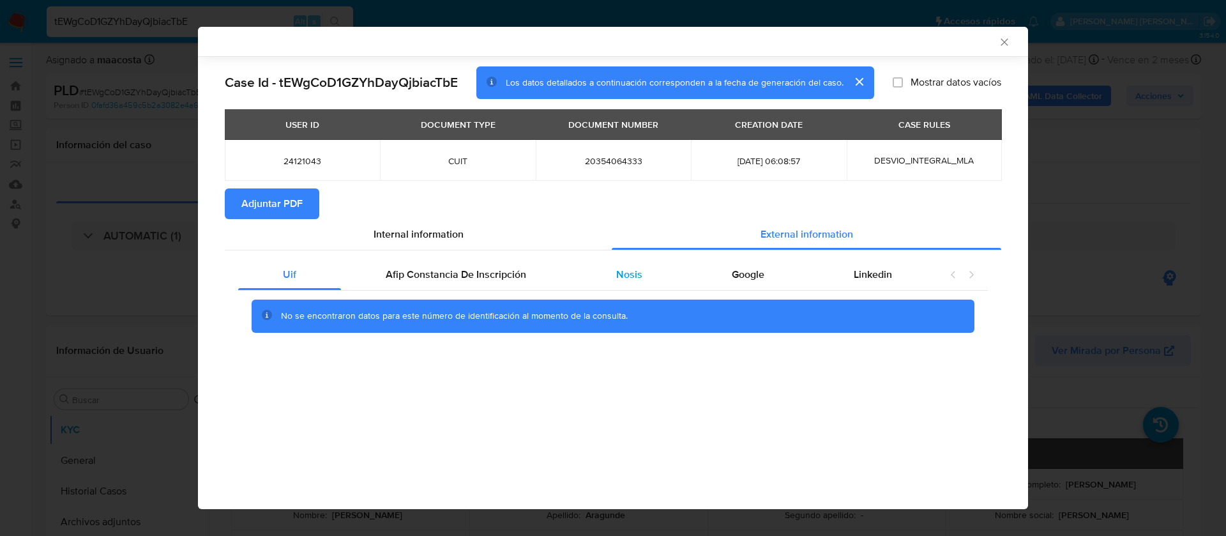
click at [609, 265] on div "Nosis" at bounding box center [629, 274] width 116 height 31
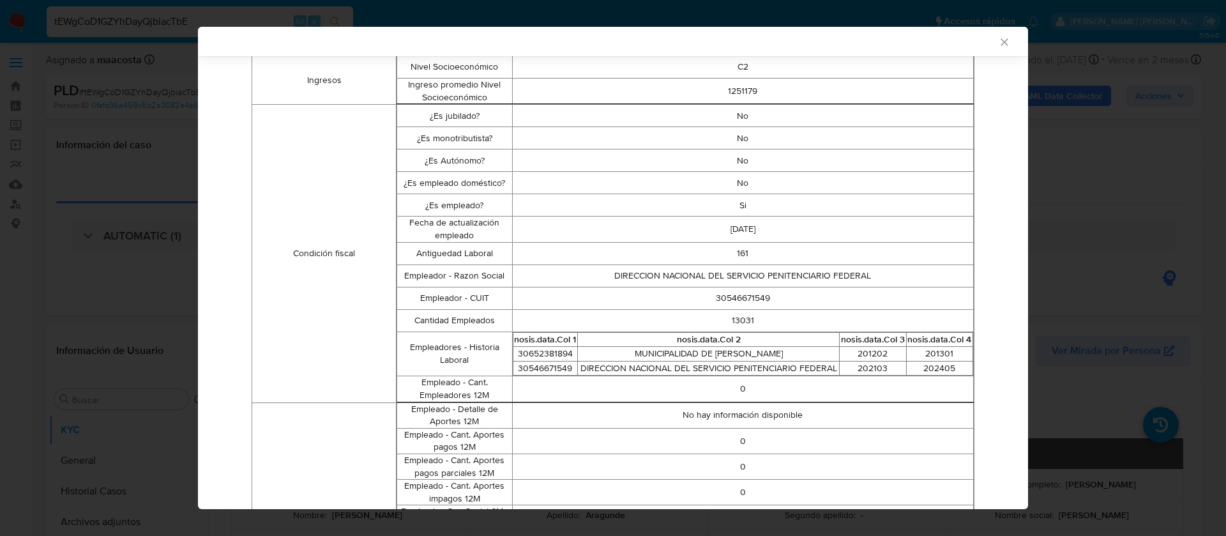
scroll to position [338, 0]
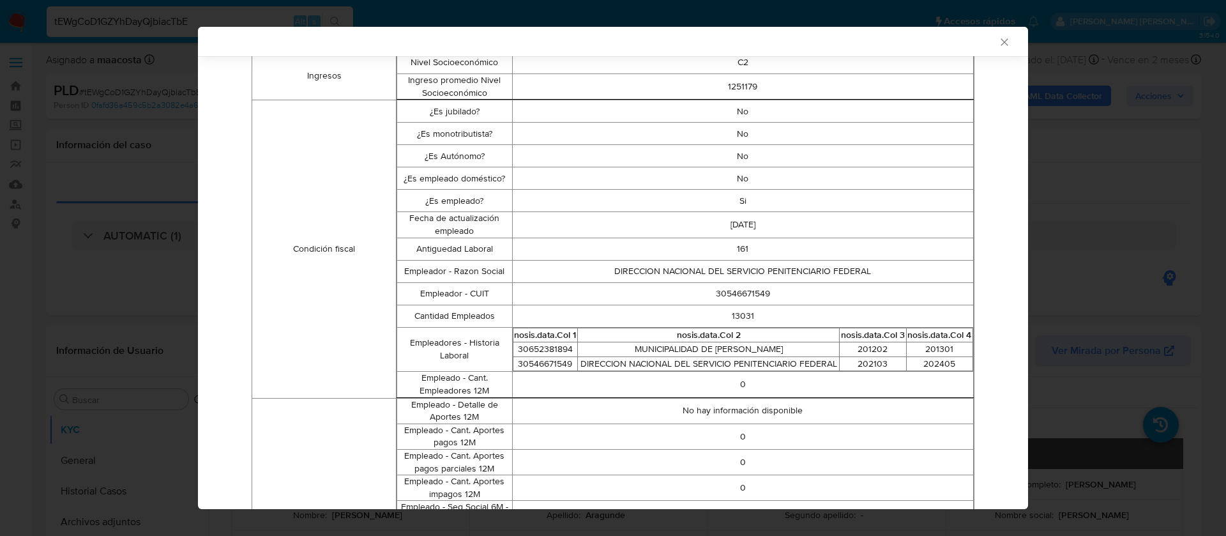
click at [720, 294] on td "30546671549" at bounding box center [742, 293] width 461 height 22
copy td "30546671549"
click at [1062, 276] on div "AML Data Collector Case Id - tEWgCoD1GZYhDayQjbiacTbE Los datos detallados a co…" at bounding box center [613, 268] width 1226 height 536
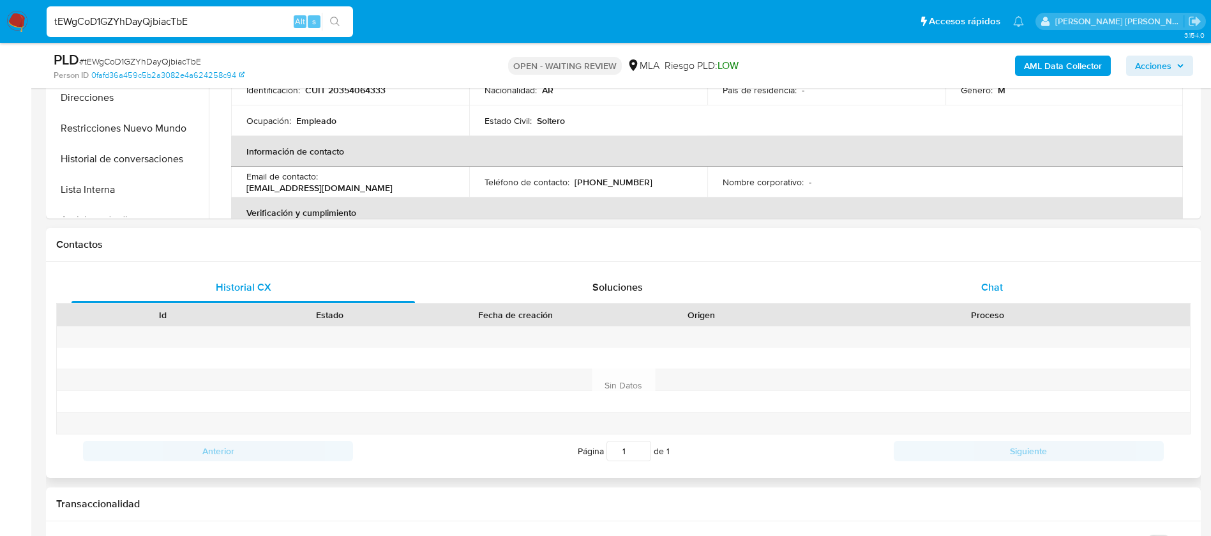
click at [971, 276] on div "Chat" at bounding box center [991, 287] width 343 height 31
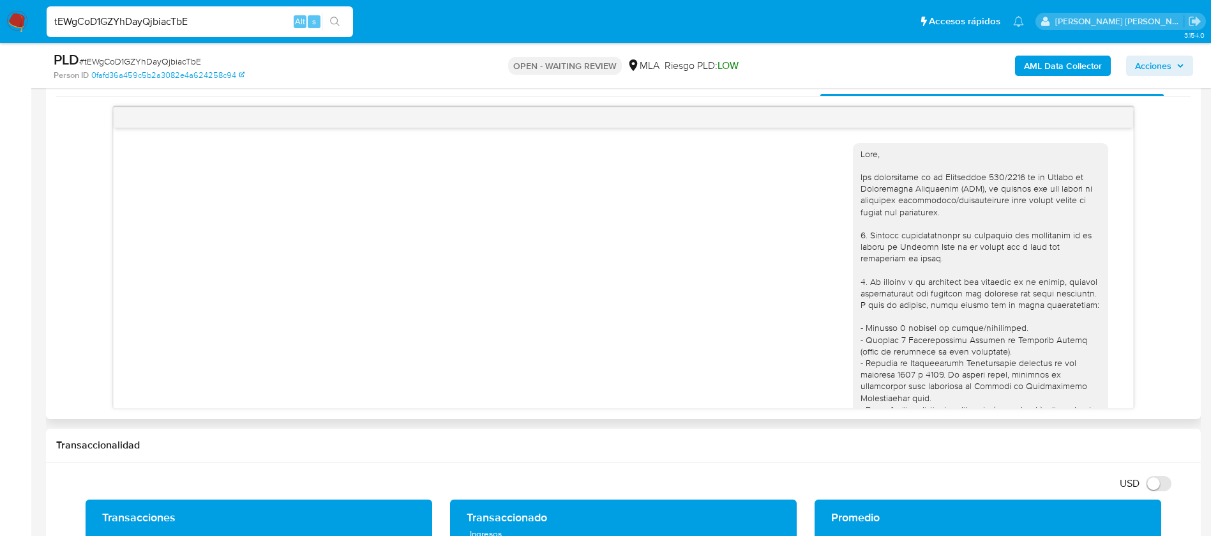
scroll to position [865, 0]
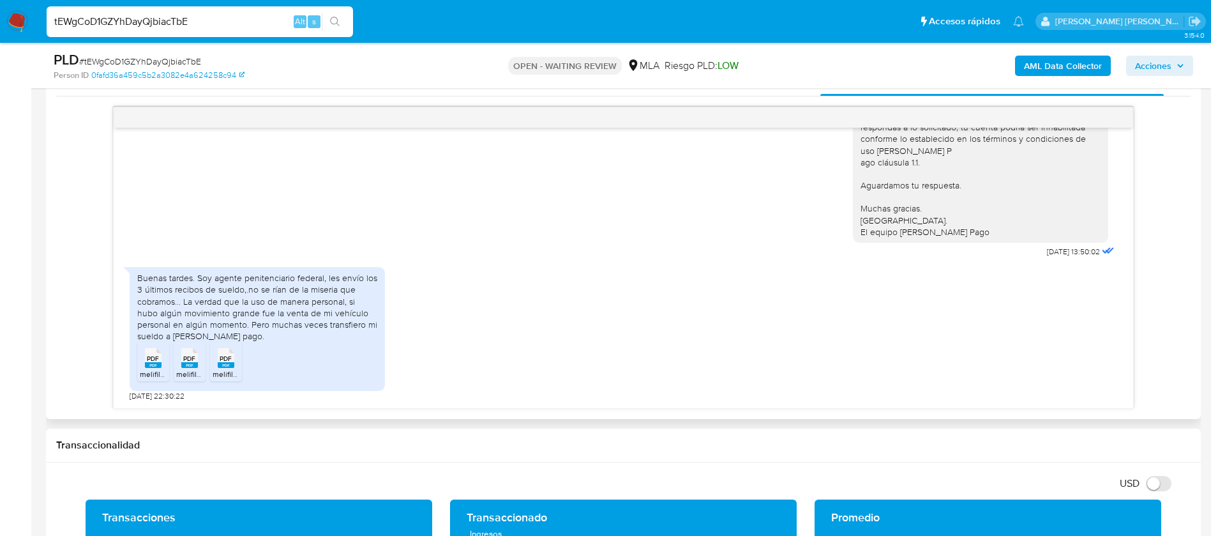
click at [1011, 255] on div "Hola, Esperamos que te encuentres muy bien. Te consultamos si tuviste oportunid…" at bounding box center [985, 132] width 264 height 258
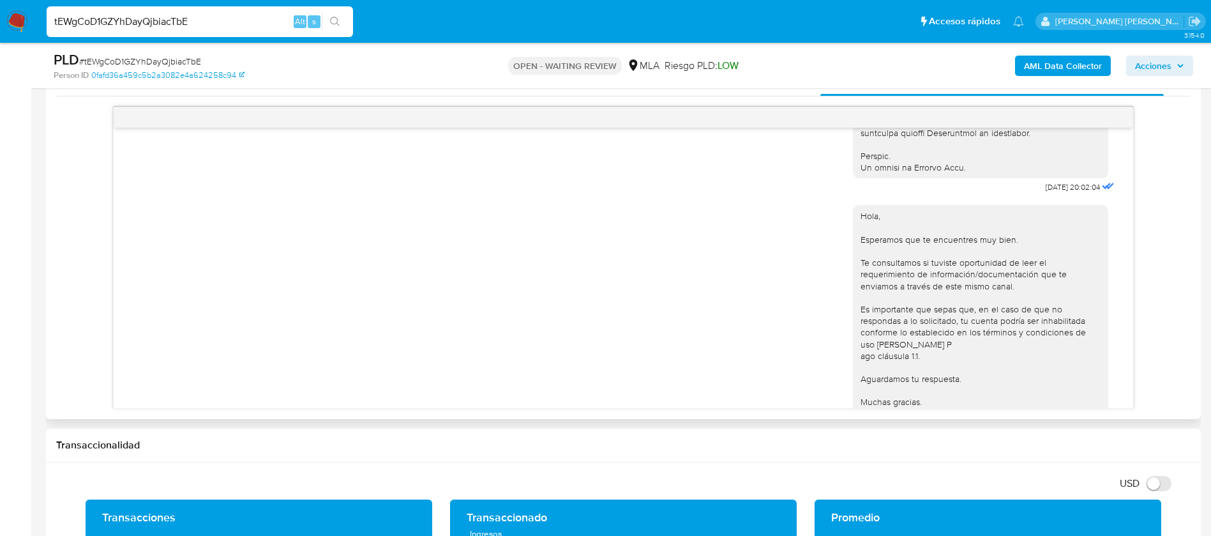
scroll to position [620, 0]
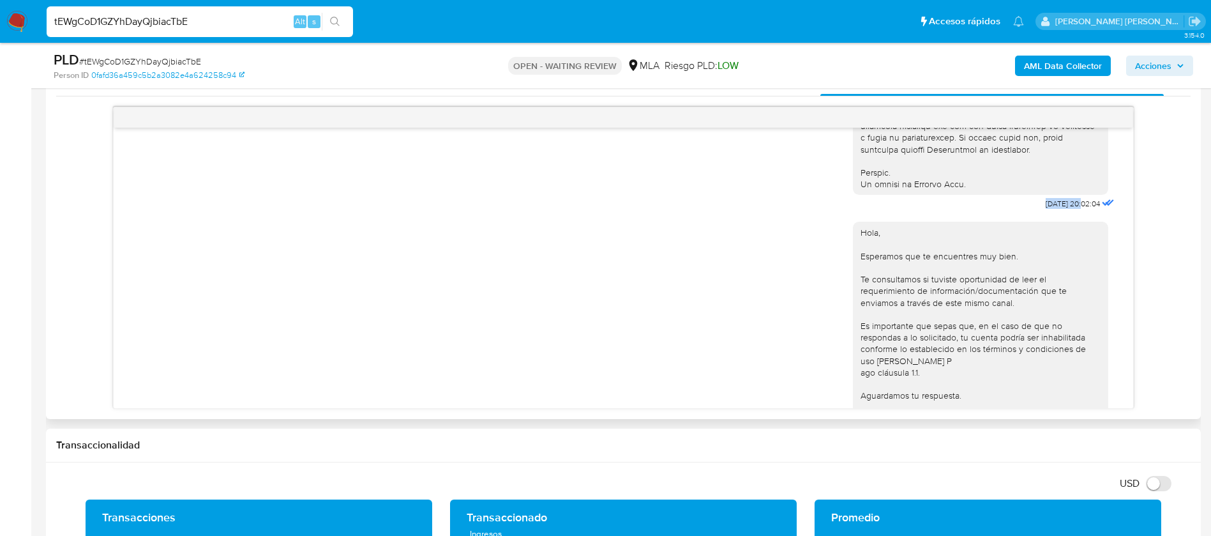
drag, startPoint x: 1009, startPoint y: 225, endPoint x: 1053, endPoint y: 225, distance: 43.4
copy span "[DATE]"
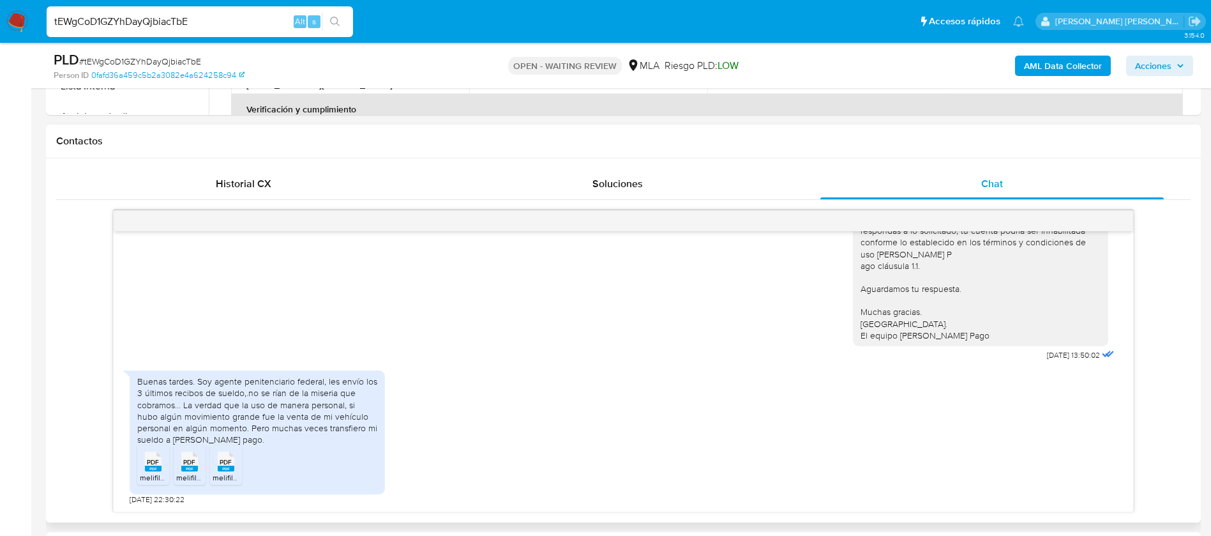
scroll to position [853, 0]
drag, startPoint x: 1015, startPoint y: 367, endPoint x: 1057, endPoint y: 365, distance: 42.2
click at [1057, 364] on div "Hola, Esperamos que te encuentres muy bien. Te consultamos si tuviste oportunid…" at bounding box center [985, 235] width 264 height 258
copy span "[DATE]"
click at [295, 412] on div "Buenas tardes. Soy agente penitenciario federal, les envío los 3 últimos recibo…" at bounding box center [257, 410] width 240 height 70
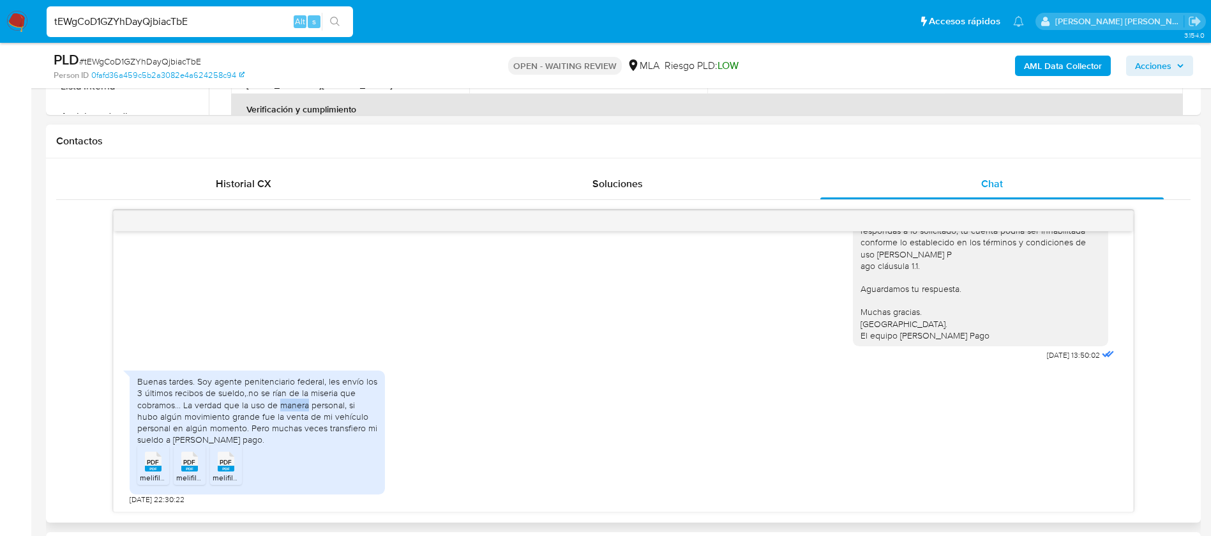
click at [295, 412] on div "Buenas tardes. Soy agente penitenciario federal, les envío los 3 últimos recibo…" at bounding box center [257, 410] width 240 height 70
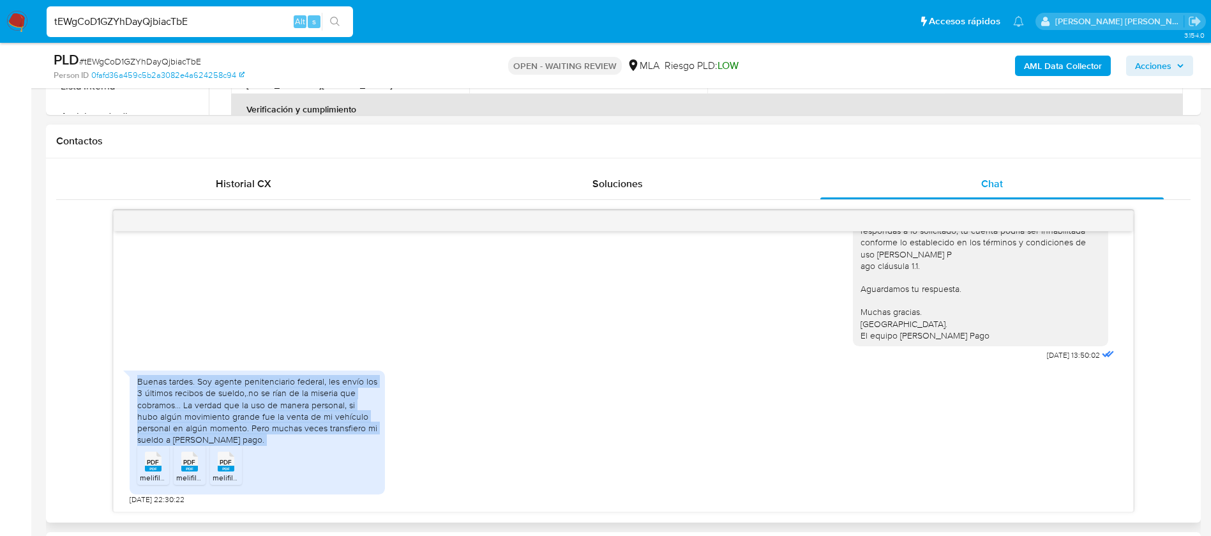
click at [295, 412] on div "Buenas tardes. Soy agente penitenciario federal, les envío los 3 últimos recibo…" at bounding box center [257, 410] width 240 height 70
copy div "Buenas tardes. Soy agente penitenciario federal, les envío los 3 últimos recibo…"
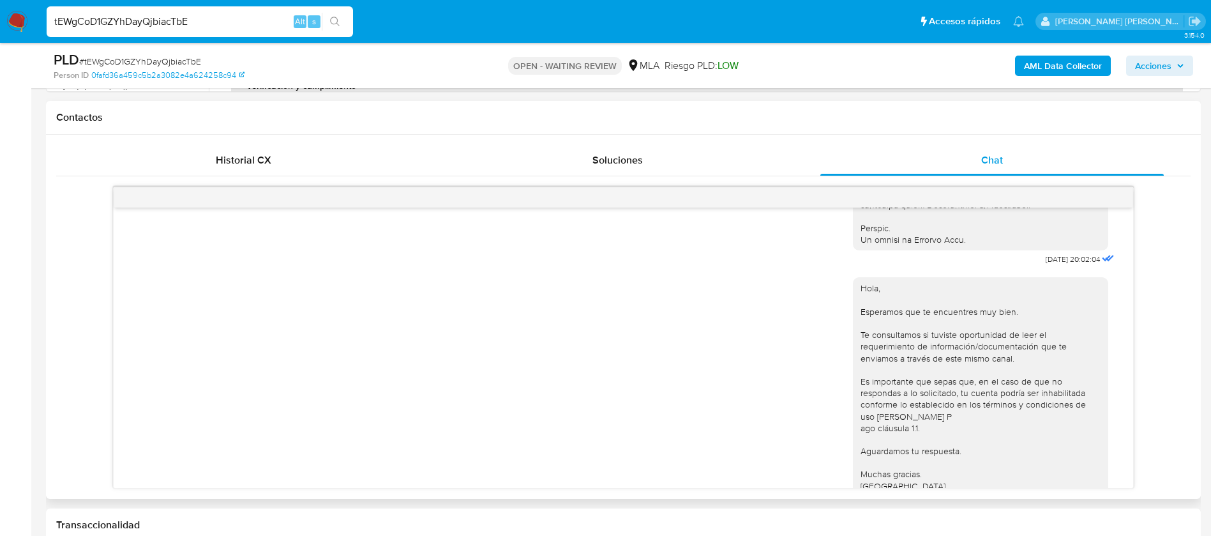
scroll to position [643, 0]
drag, startPoint x: 1014, startPoint y: 284, endPoint x: 1055, endPoint y: 286, distance: 40.9
copy span "[DATE]"
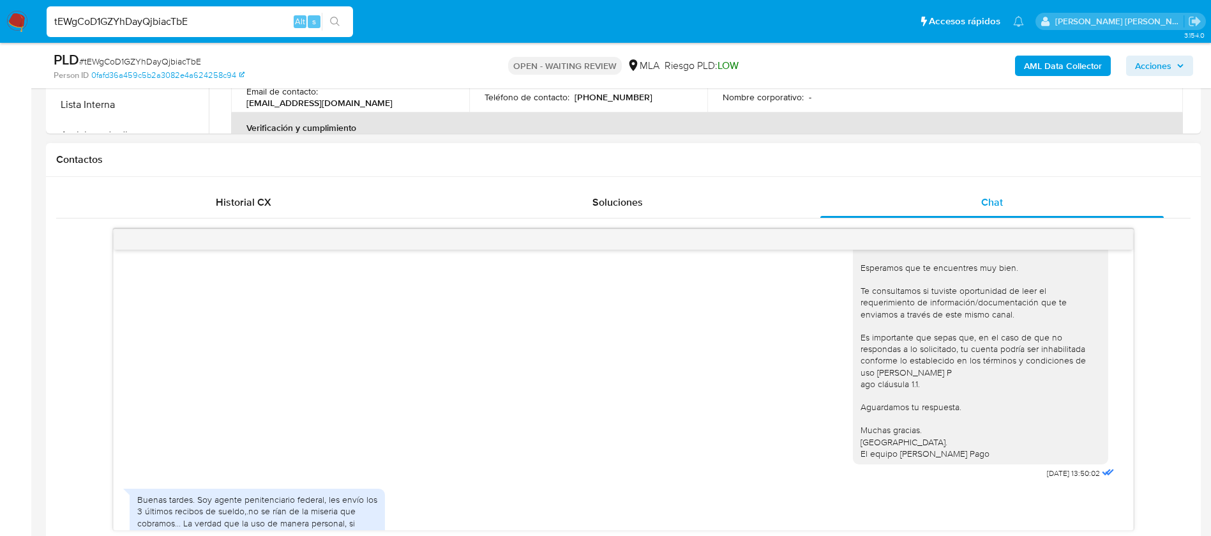
scroll to position [864, 0]
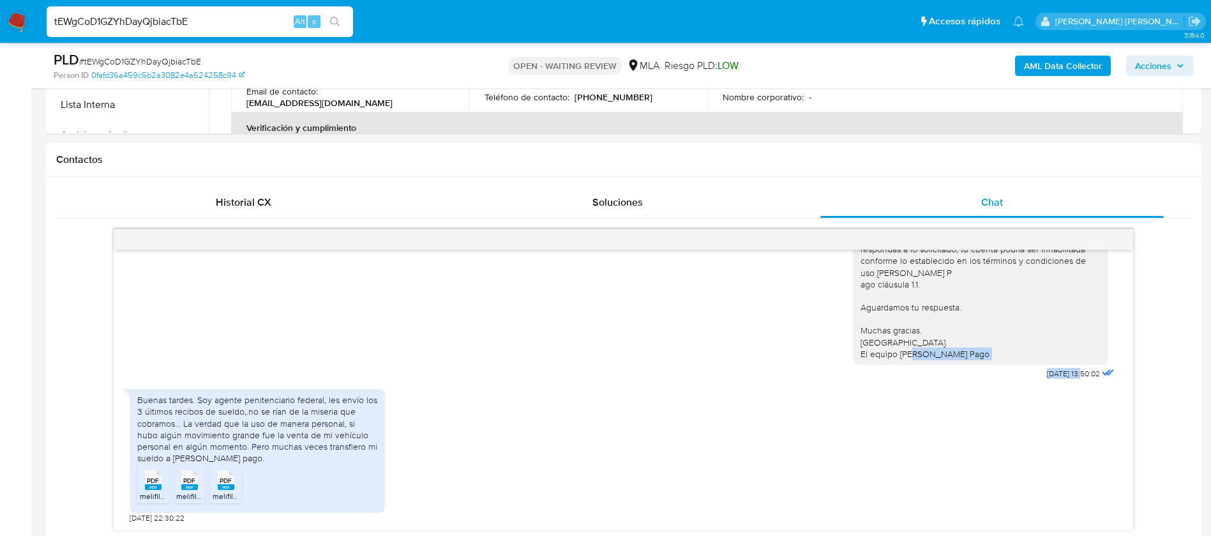
drag, startPoint x: 1015, startPoint y: 366, endPoint x: 1056, endPoint y: 374, distance: 42.2
click at [1056, 374] on div "Hola, Esperamos que te encuentres muy bien. Te consultamos si tuviste oportunid…" at bounding box center [985, 254] width 264 height 258
copy div "[DATE]"
click at [501, 380] on div "Hola, Esperamos que te encuentres muy bien. Te consultamos si tuviste oportunid…" at bounding box center [624, 254] width 988 height 258
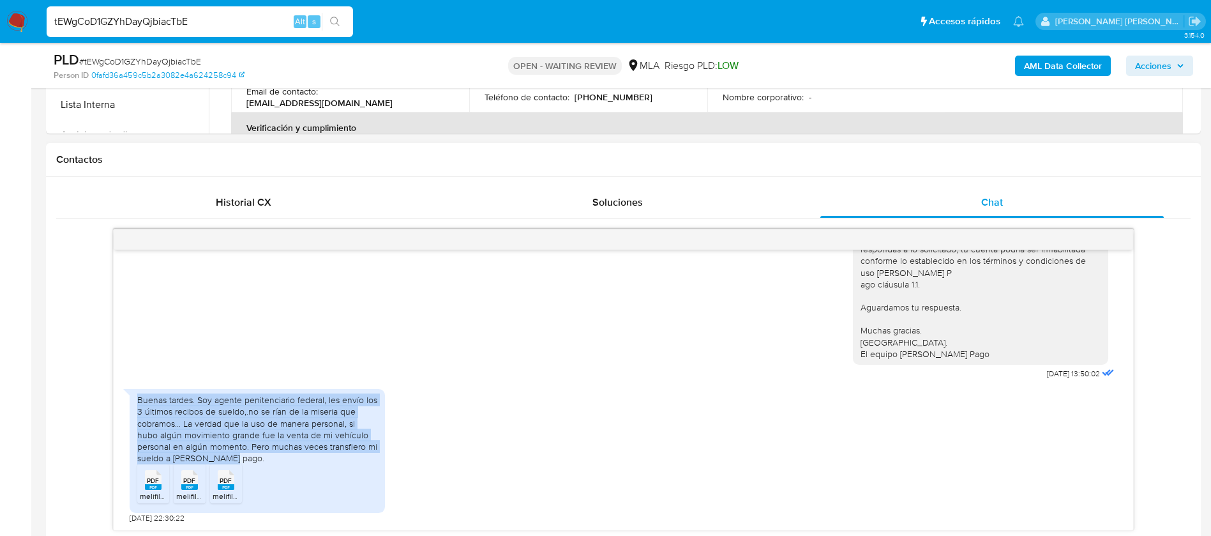
drag, startPoint x: 197, startPoint y: 456, endPoint x: 127, endPoint y: 394, distance: 93.6
click at [130, 394] on div "Buenas tardes. Soy agente penitenciario federal, les envío los 3 últimos recibo…" at bounding box center [257, 451] width 255 height 124
copy div "Buenas tardes. Soy agente penitenciario federal, les envío los 3 últimos recibo…"
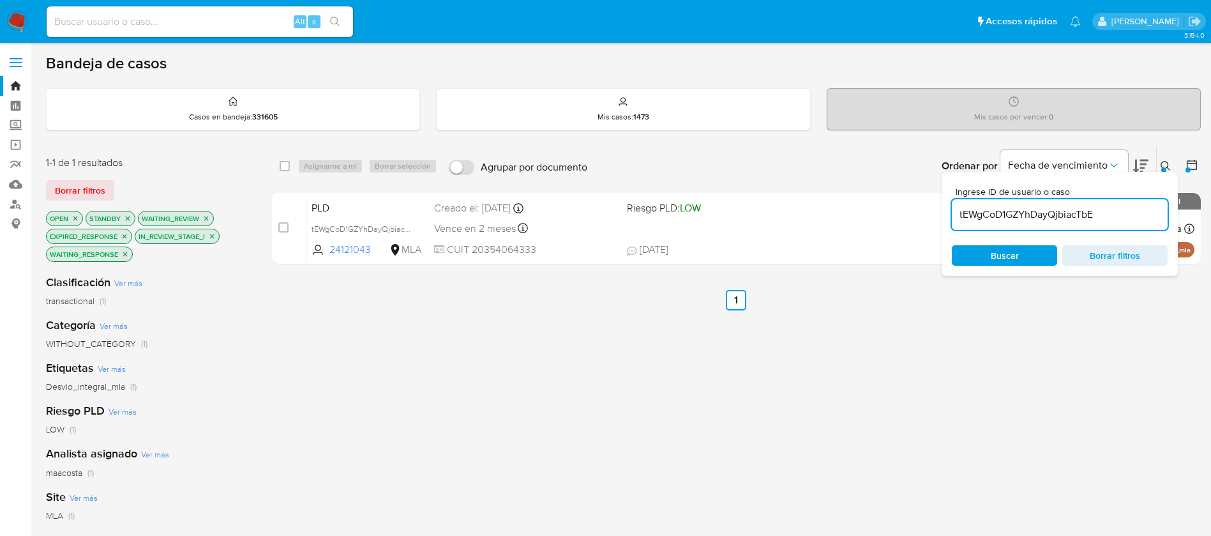
click at [1060, 217] on input "tEWgCoD1GZYhDayQjbiacTbE" at bounding box center [1060, 214] width 216 height 17
paste input "ivyJDXT62YLjsDUs5dPcKZ6w"
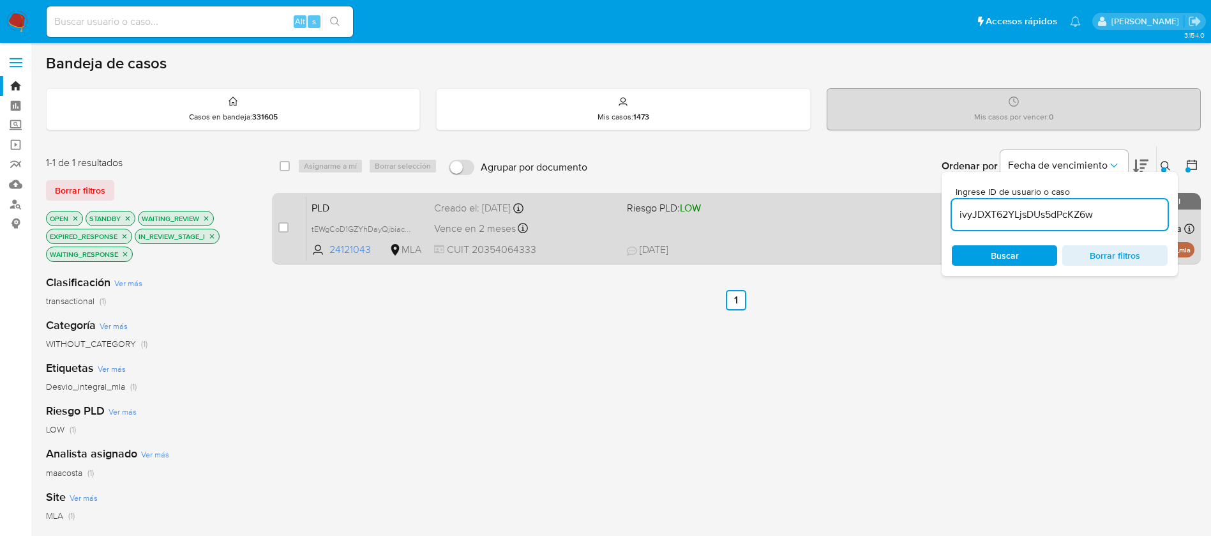
type input "ivyJDXT62YLjsDUs5dPcKZ6w"
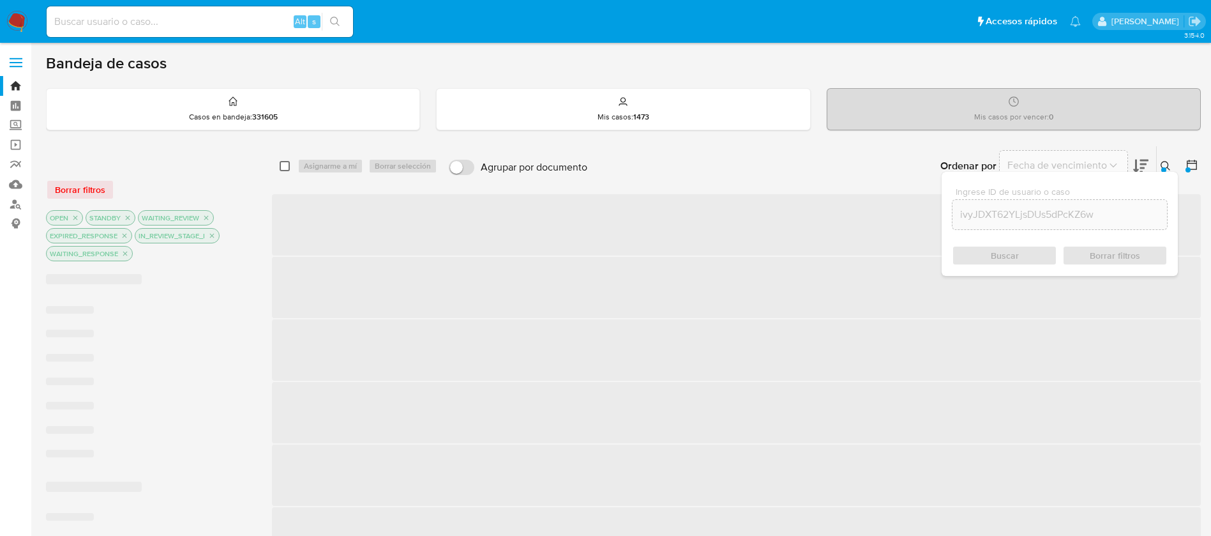
click at [283, 166] on input "checkbox" at bounding box center [285, 166] width 10 height 10
checkbox input "true"
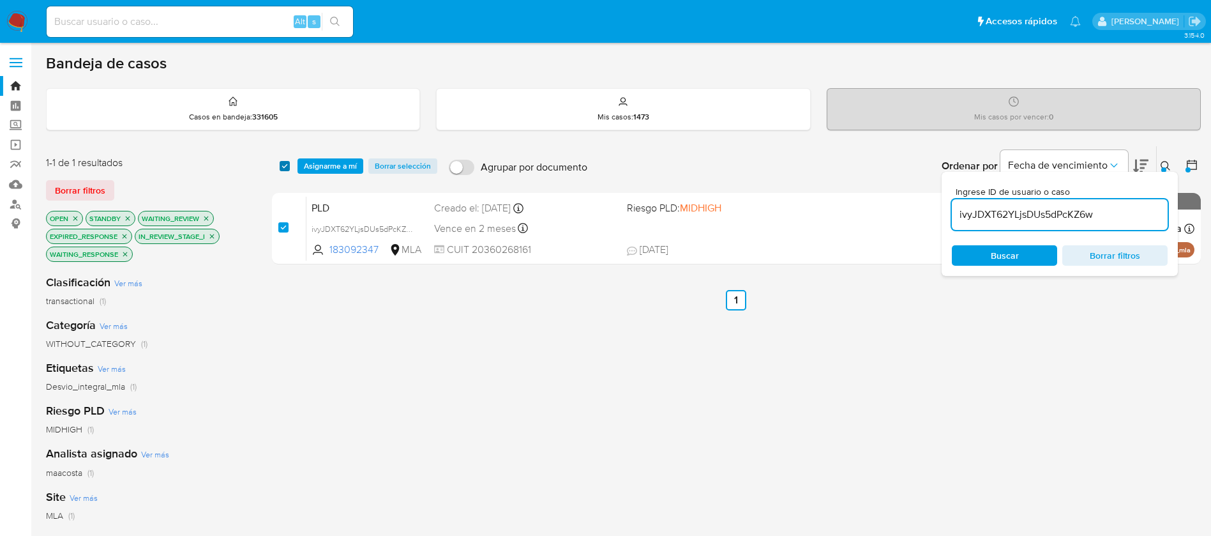
checkbox input "true"
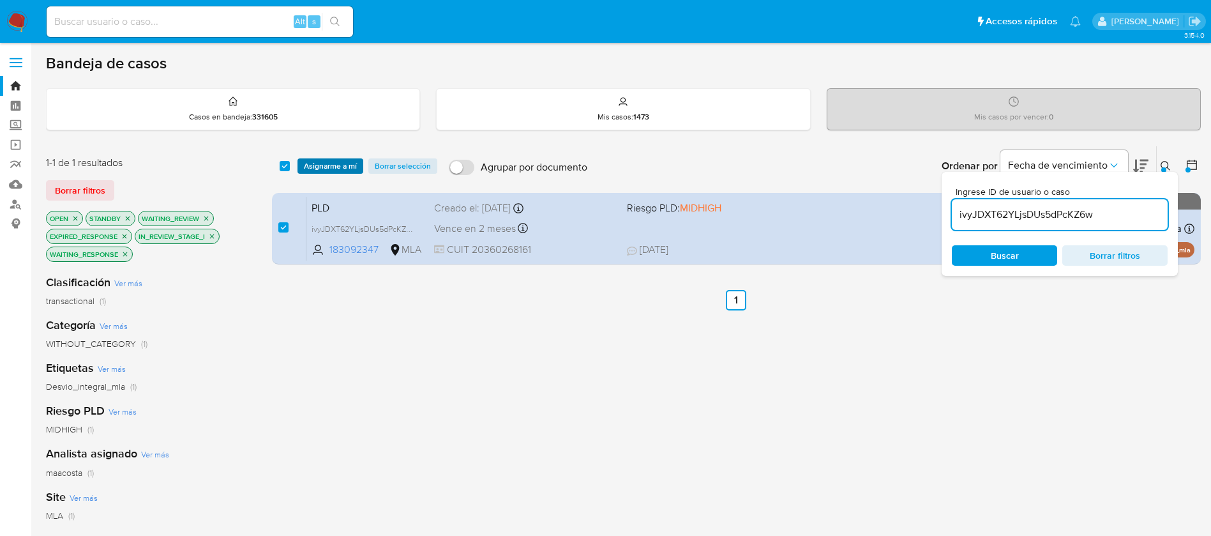
click at [313, 163] on span "Asignarme a mí" at bounding box center [330, 166] width 53 height 13
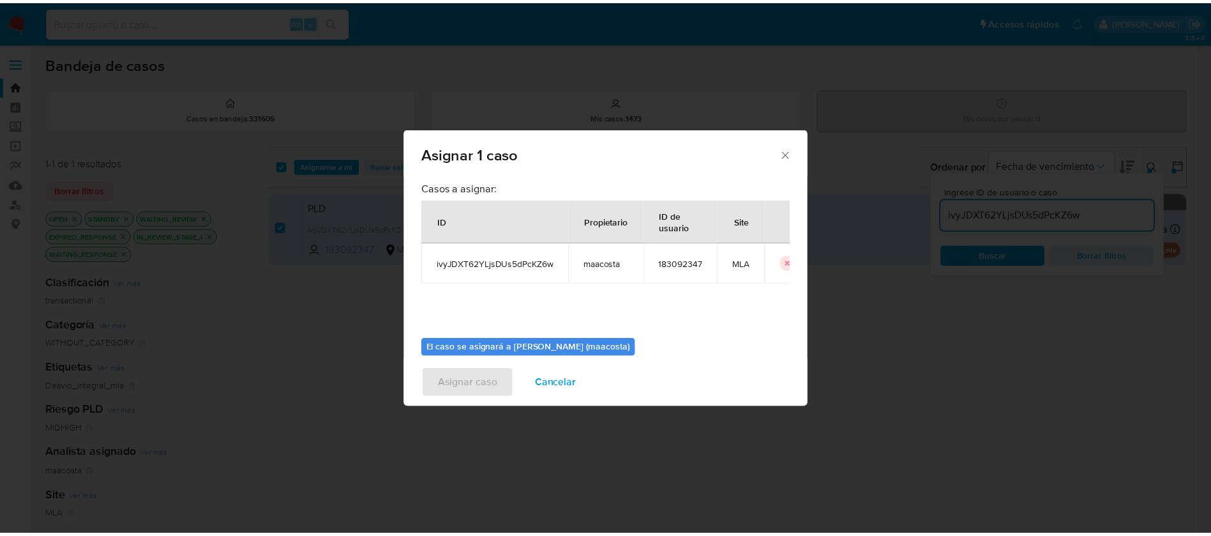
scroll to position [66, 0]
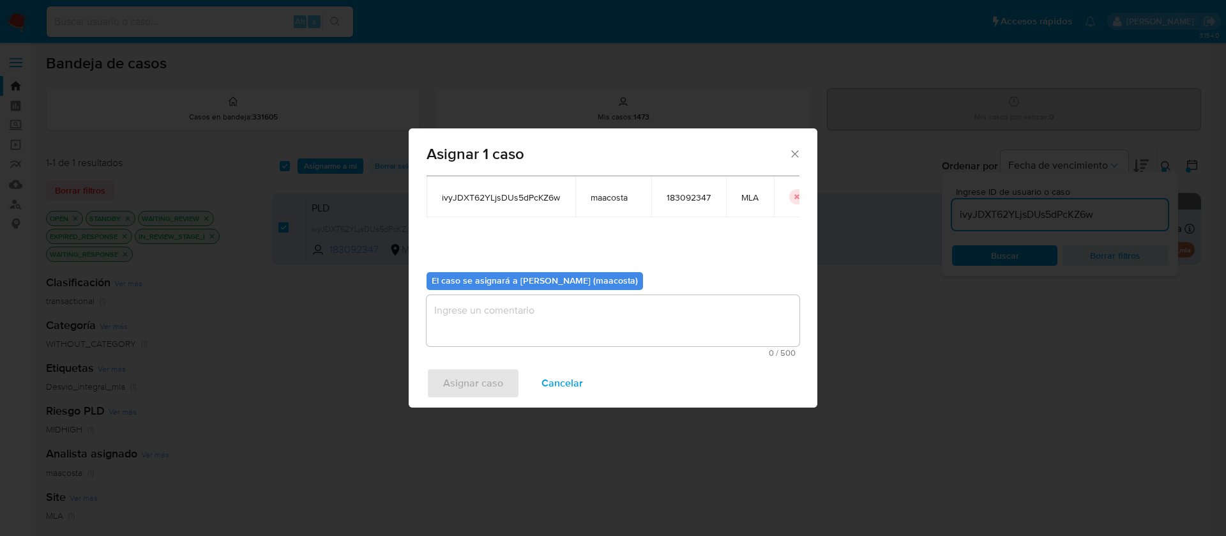
drag, startPoint x: 511, startPoint y: 308, endPoint x: 518, endPoint y: 289, distance: 21.0
click at [518, 289] on div "El caso se asignará a [PERSON_NAME] (maacosta)" at bounding box center [534, 281] width 216 height 18
click at [497, 323] on textarea "assign-modal" at bounding box center [612, 320] width 373 height 51
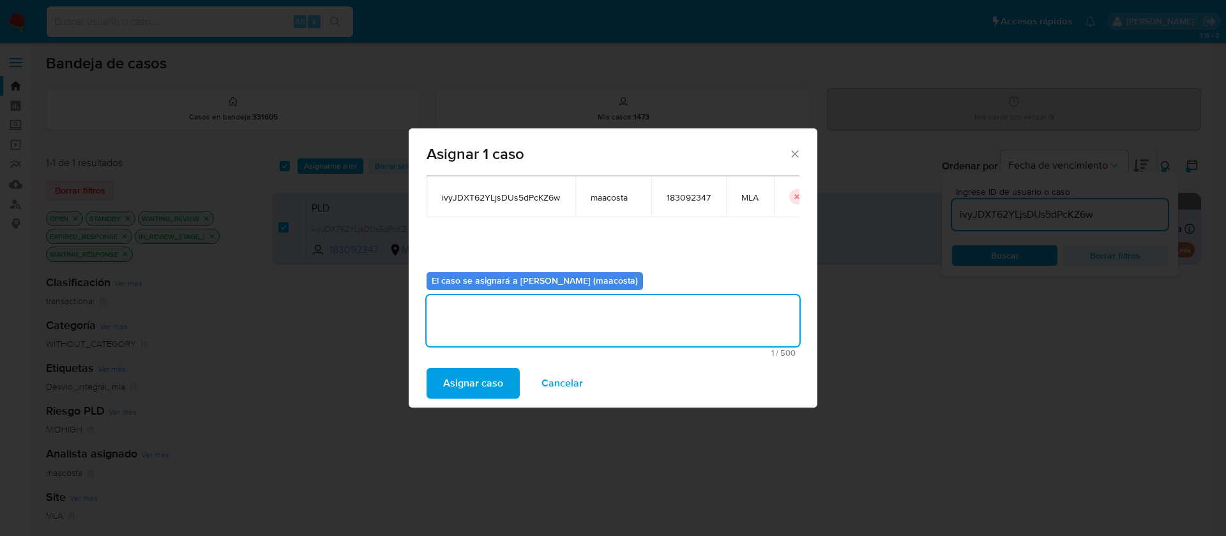
click at [469, 382] on span "Asignar caso" at bounding box center [473, 383] width 60 height 28
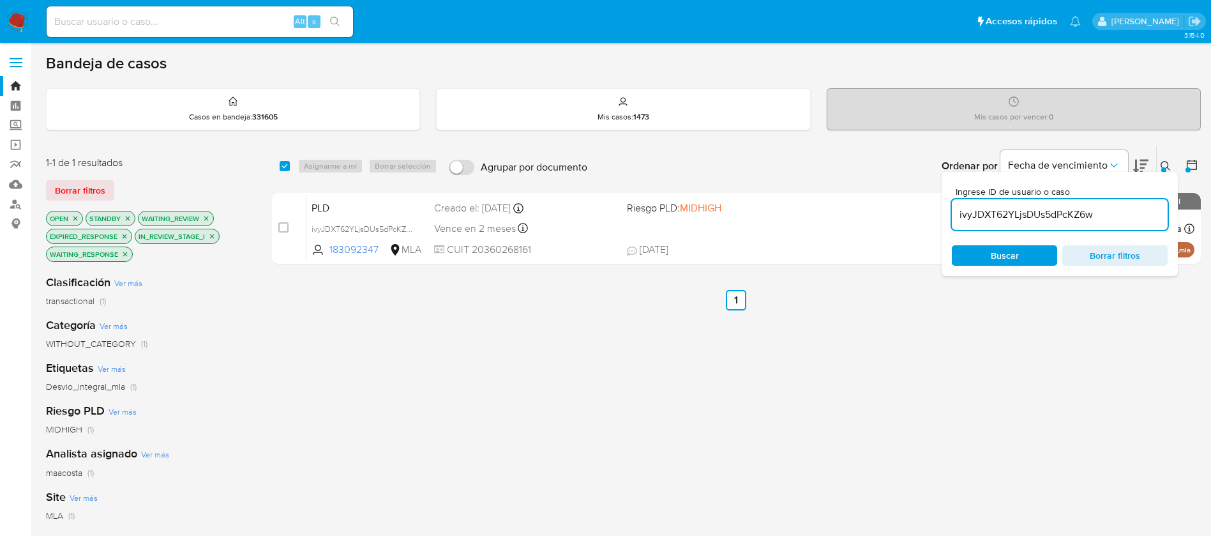
click at [988, 212] on input "ivyJDXT62YLjsDUs5dPcKZ6w" at bounding box center [1060, 214] width 216 height 17
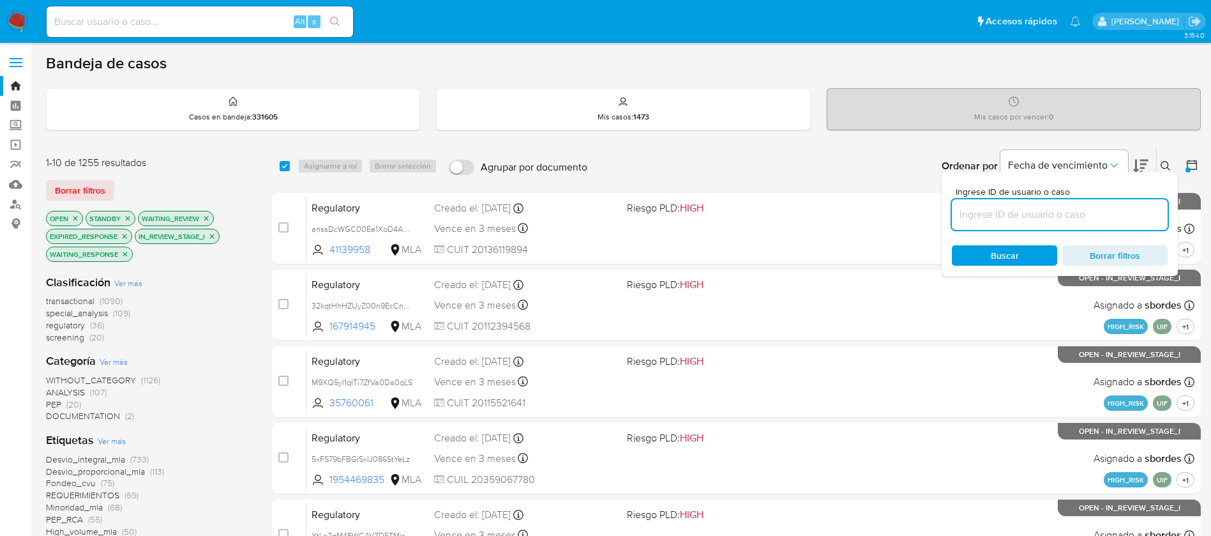
click at [1193, 172] on button at bounding box center [1193, 165] width 15 height 15
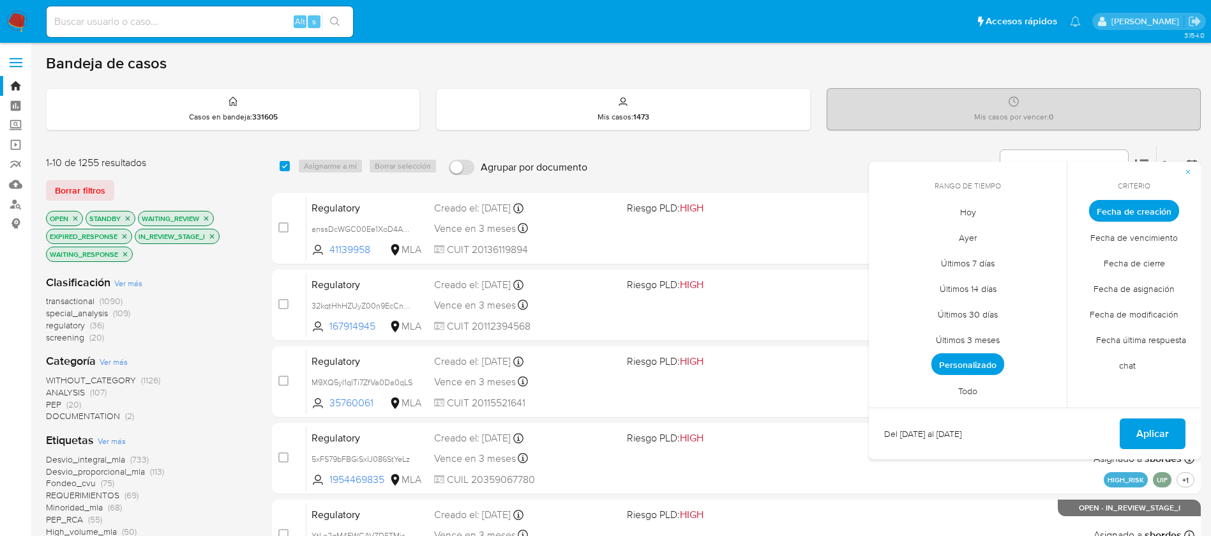
click at [969, 390] on span "Todo" at bounding box center [968, 390] width 46 height 26
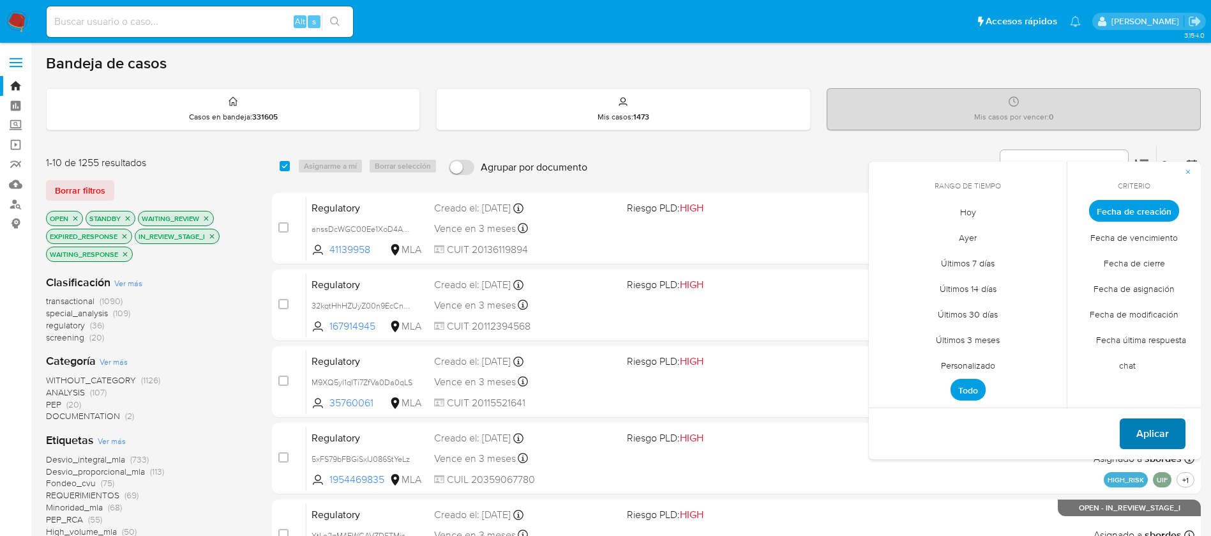
click at [1146, 432] on span "Aplicar" at bounding box center [1152, 433] width 33 height 28
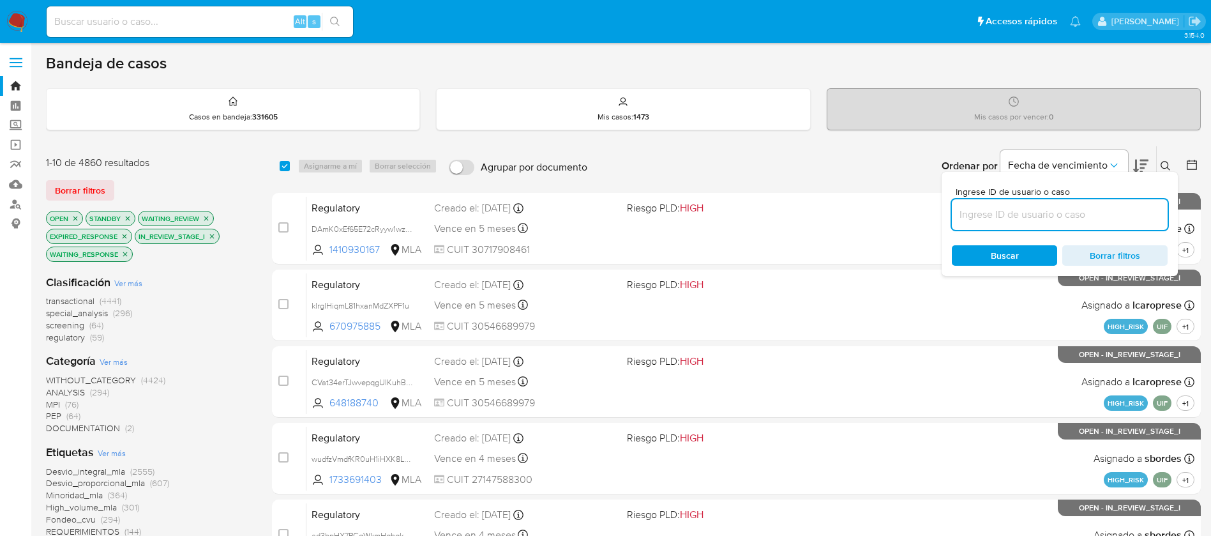
click at [1096, 219] on input at bounding box center [1060, 214] width 216 height 17
paste input "RX6rc08lN9om8dJtcpyaGc4x"
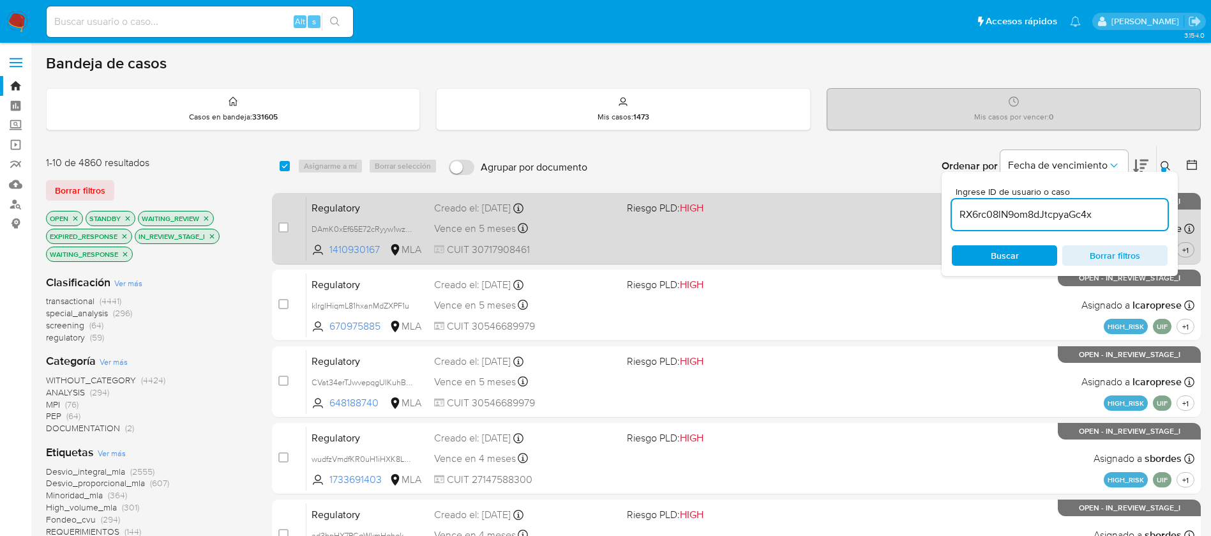
type input "RX6rc08lN9om8dJtcpyaGc4x"
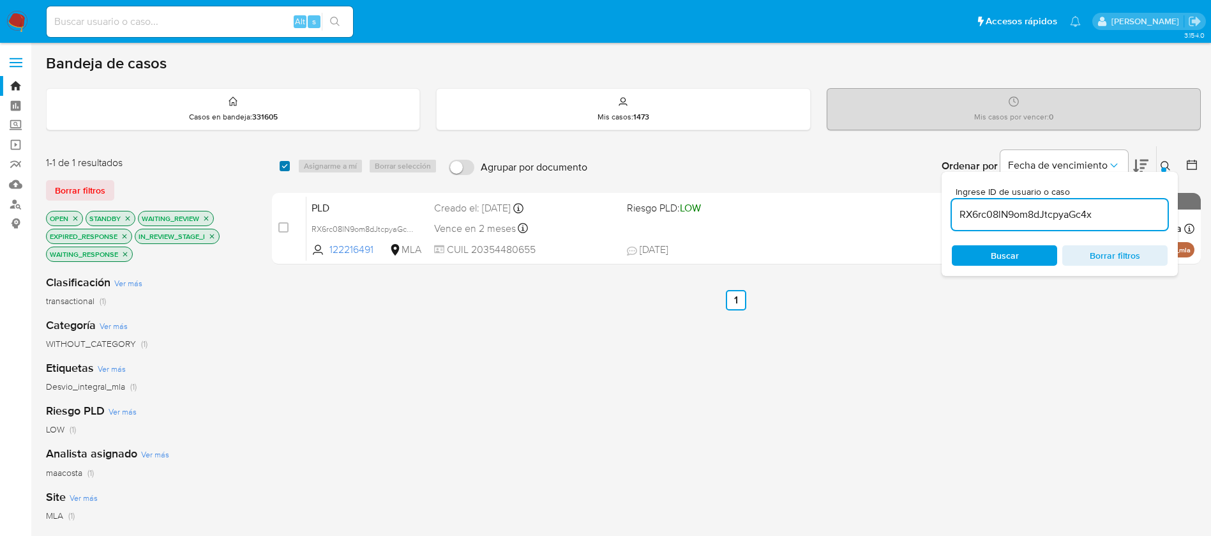
click at [281, 162] on input "checkbox" at bounding box center [285, 166] width 10 height 10
checkbox input "true"
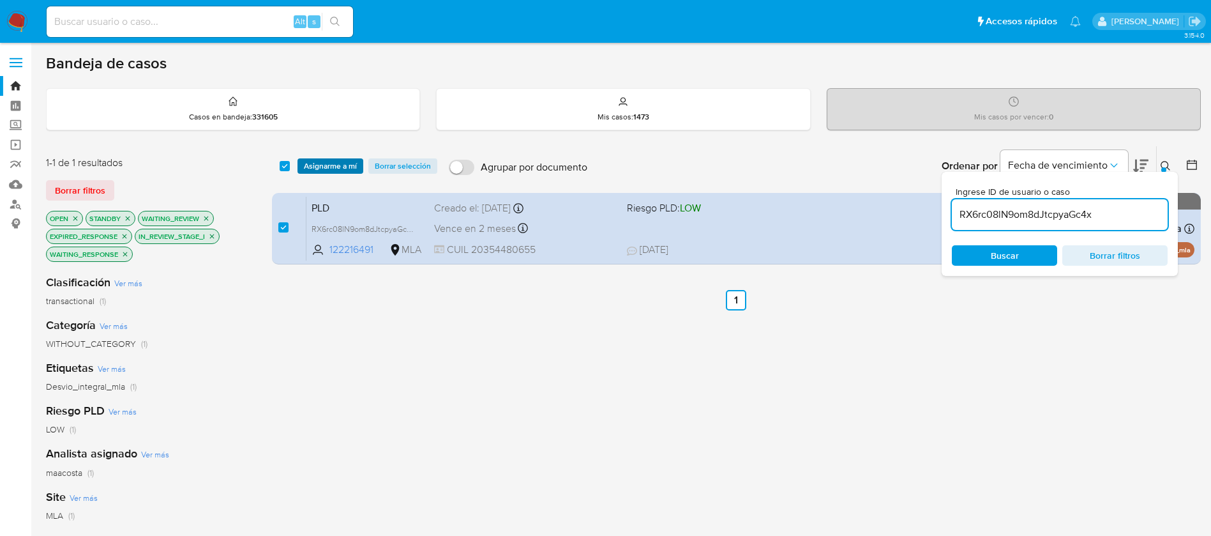
click at [324, 164] on span "Asignarme a mí" at bounding box center [330, 166] width 53 height 13
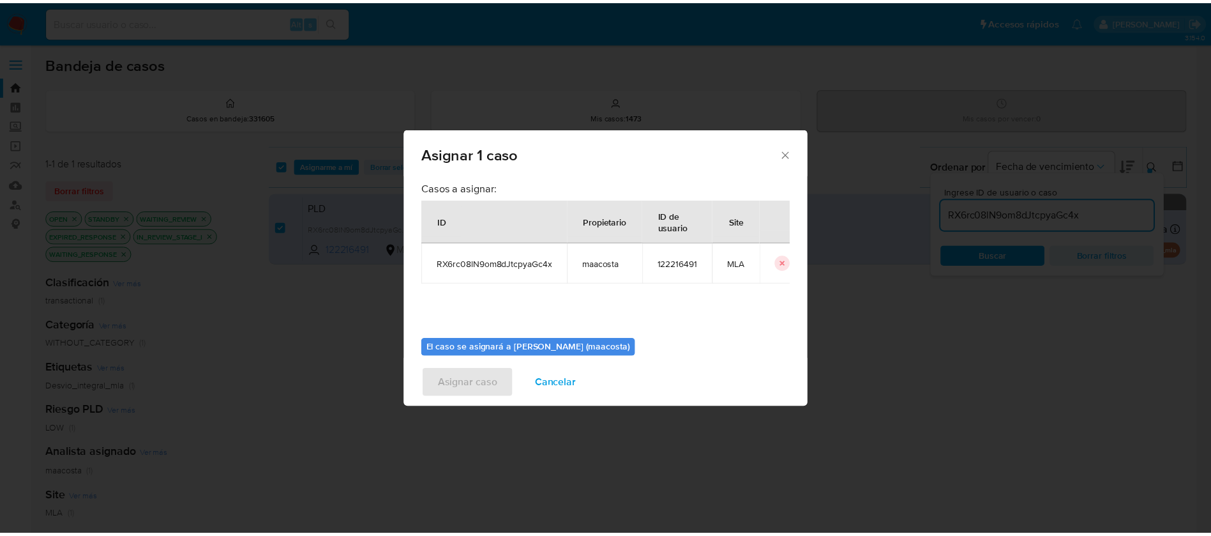
scroll to position [66, 0]
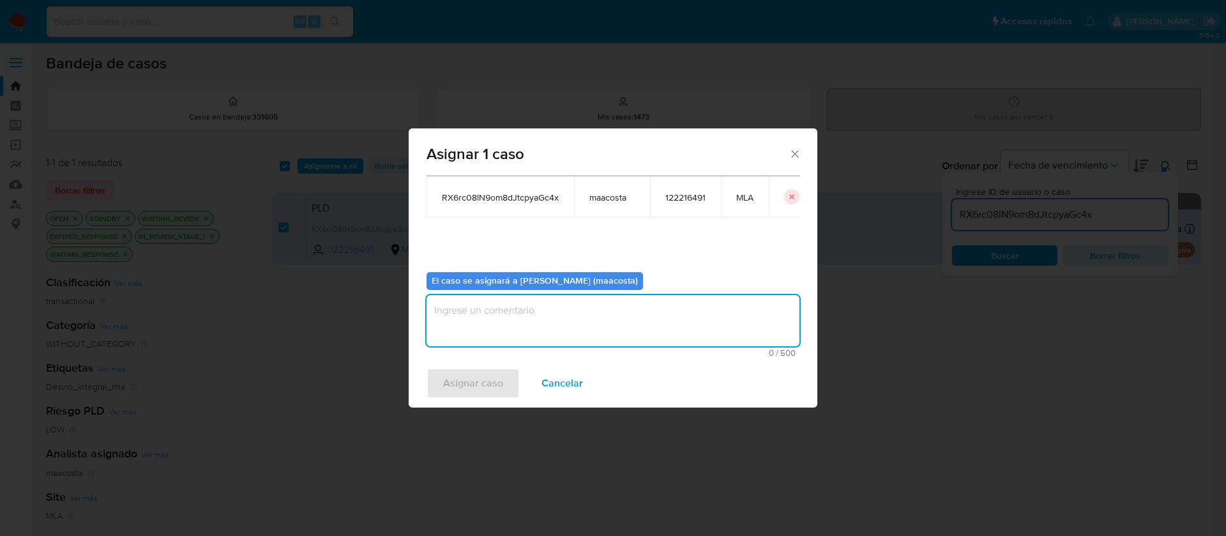
drag, startPoint x: 460, startPoint y: 324, endPoint x: 469, endPoint y: 295, distance: 30.9
click at [469, 295] on textarea "assign-modal" at bounding box center [612, 320] width 373 height 51
click at [454, 378] on span "Asignar caso" at bounding box center [473, 383] width 60 height 28
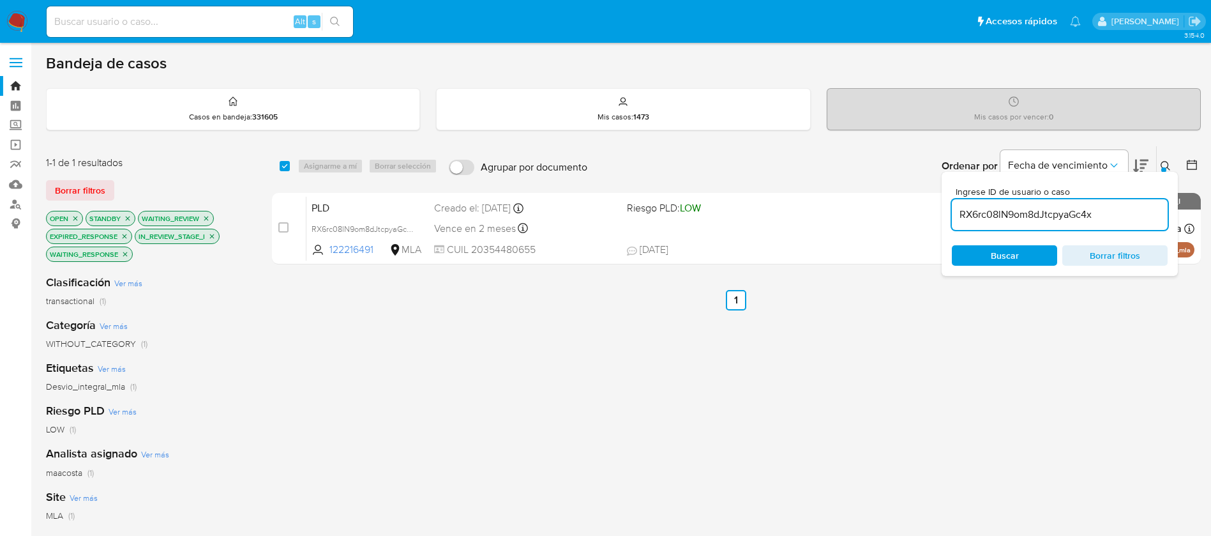
click at [1111, 213] on input "RX6rc08lN9om8dJtcpyaGc4x" at bounding box center [1060, 214] width 216 height 17
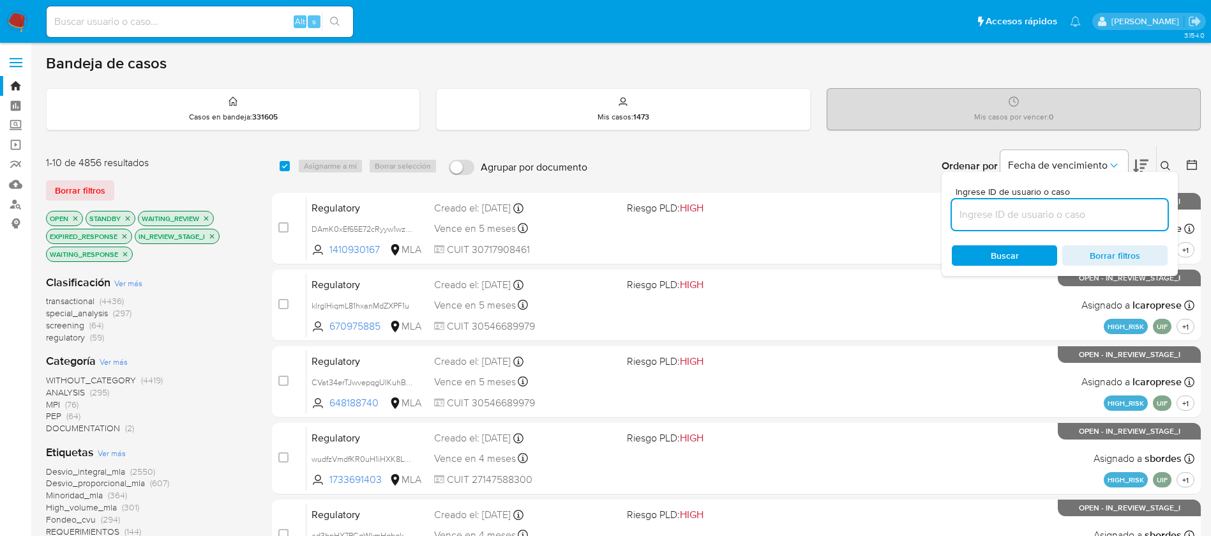
click at [1196, 165] on icon at bounding box center [1192, 164] width 13 height 13
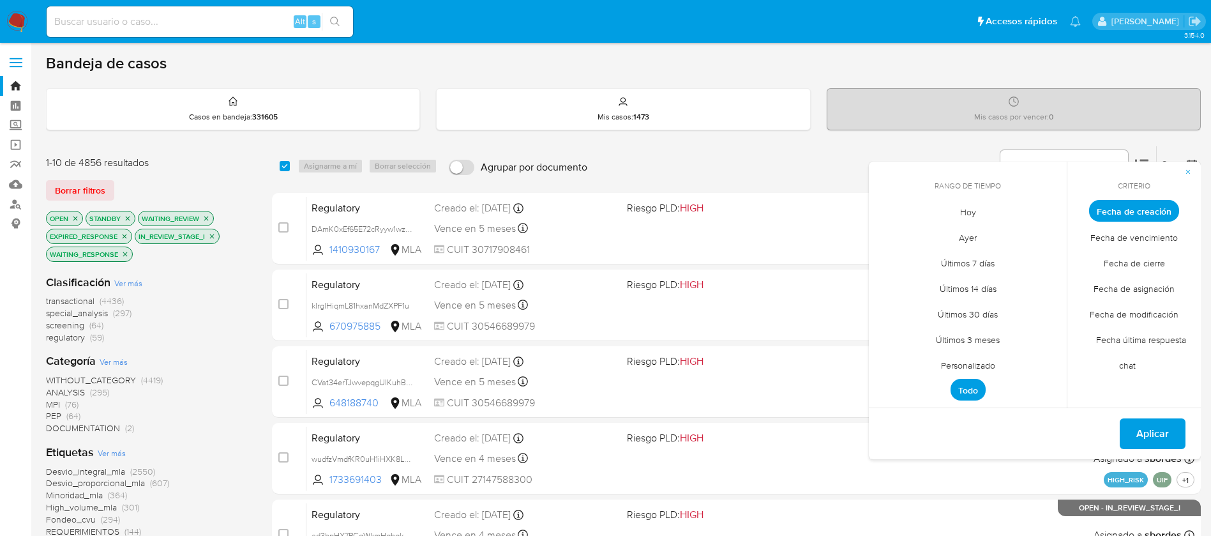
click at [972, 366] on span "Personalizado" at bounding box center [968, 365] width 81 height 26
click at [995, 288] on button "1" at bounding box center [993, 281] width 20 height 20
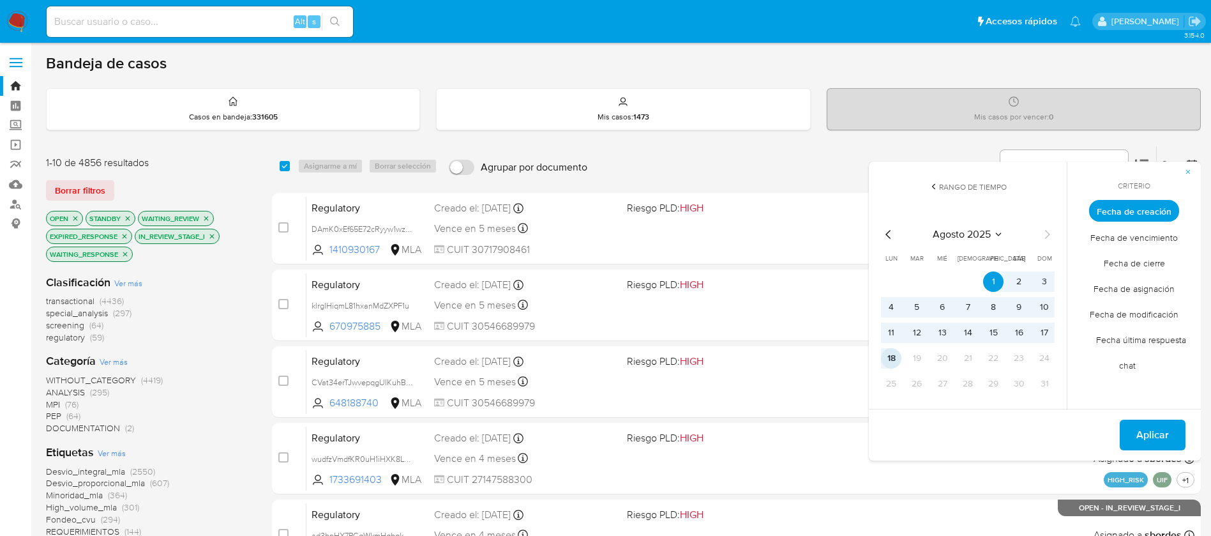
click at [891, 358] on button "18" at bounding box center [891, 358] width 20 height 20
click at [1166, 440] on span "Aplicar" at bounding box center [1152, 435] width 33 height 28
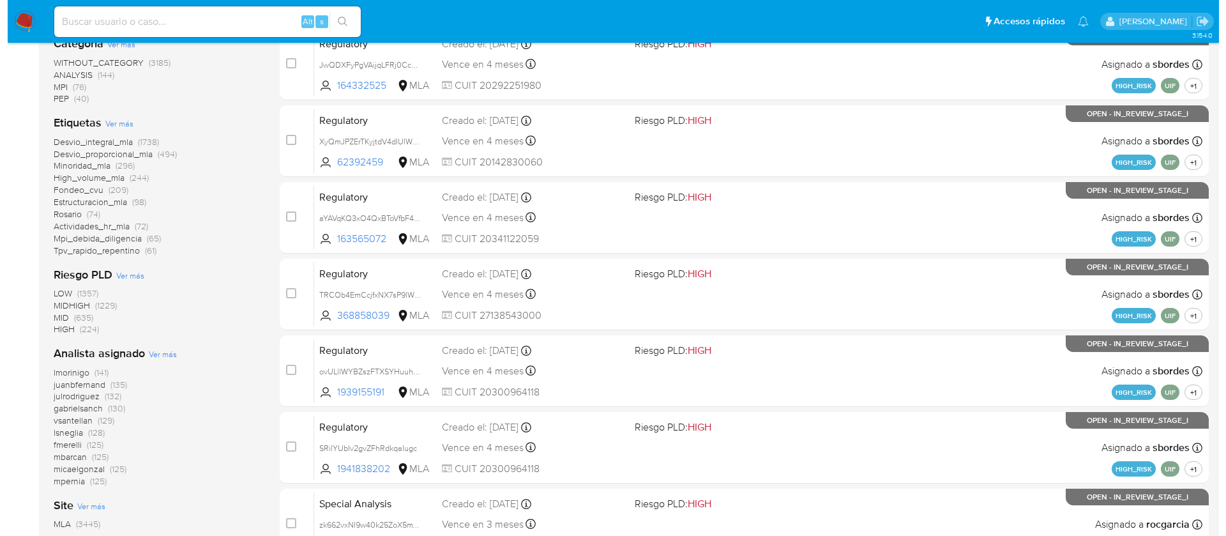
scroll to position [318, 0]
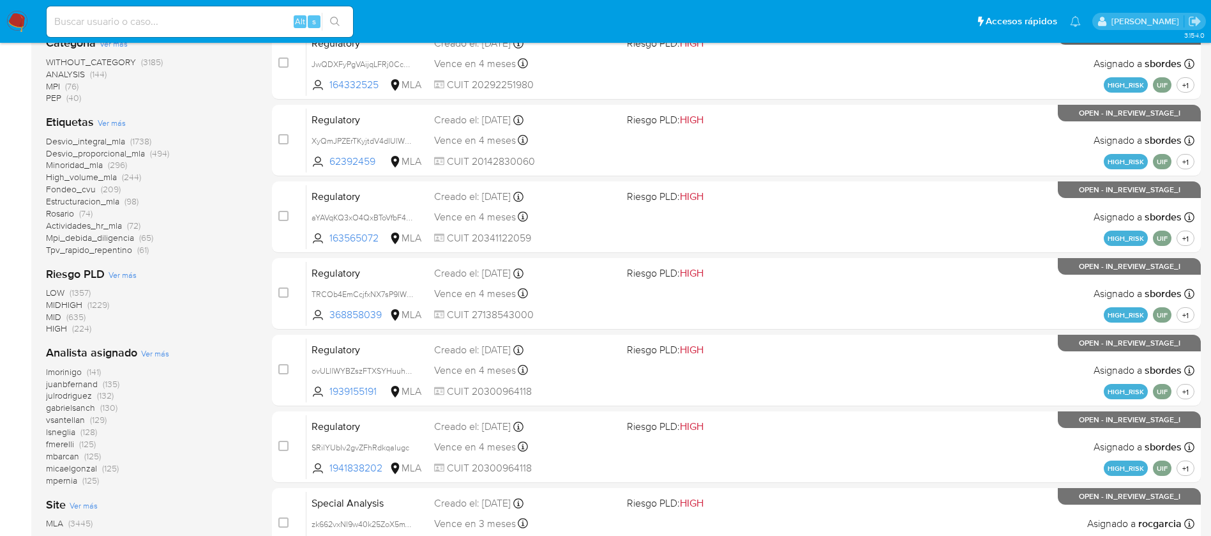
click at [162, 351] on span "Ver más" at bounding box center [155, 352] width 28 height 11
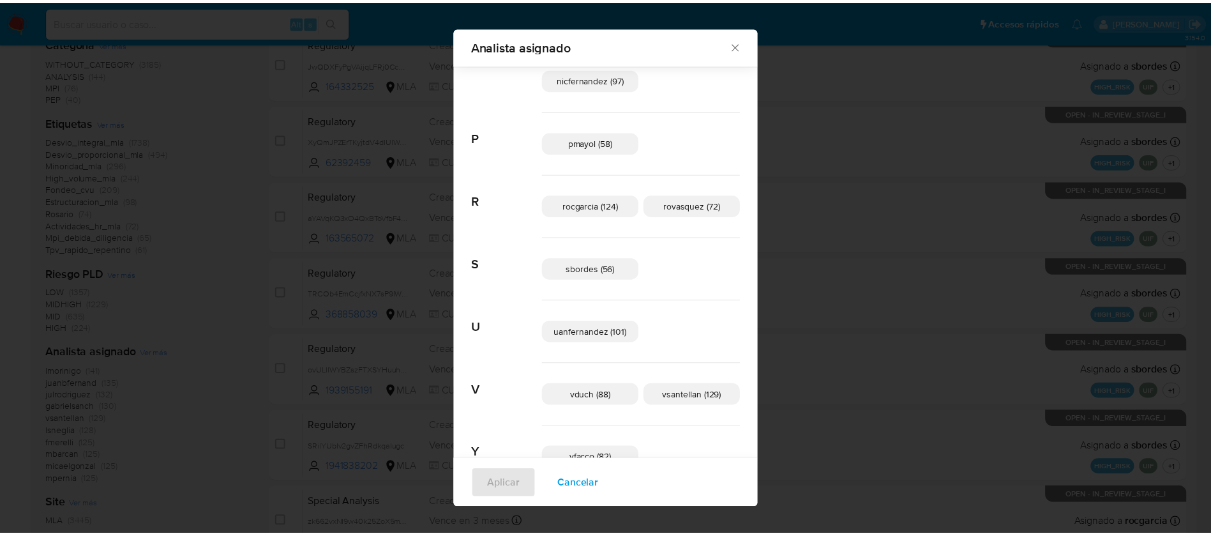
scroll to position [835, 0]
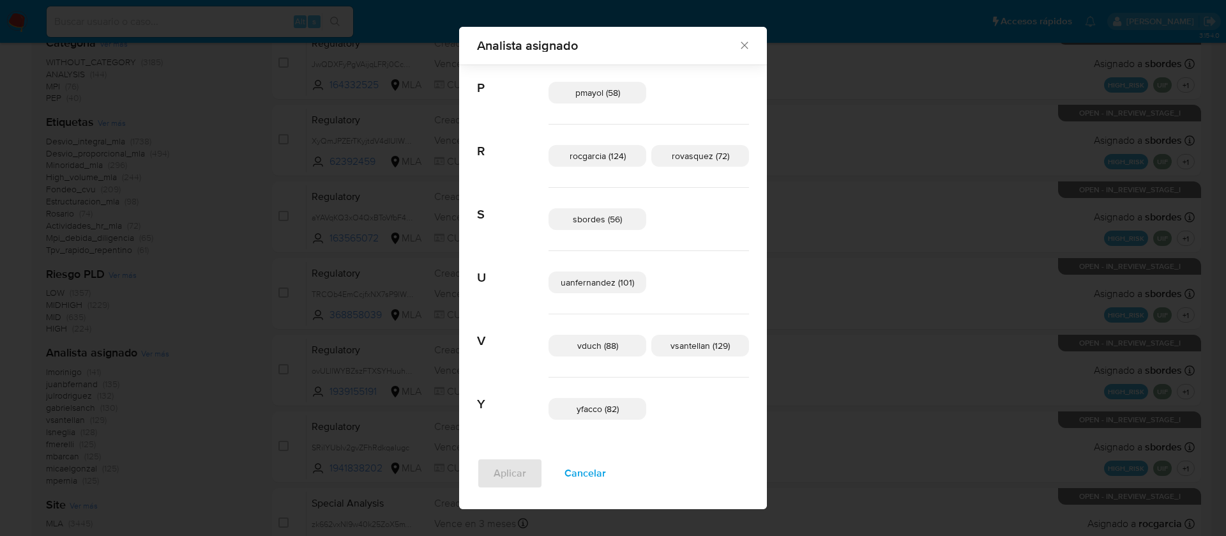
click at [178, 372] on div "Analista asignado Buscar A afaruolo (3) amedzovich (123) aviggiano (83) avilosi…" at bounding box center [613, 268] width 1226 height 536
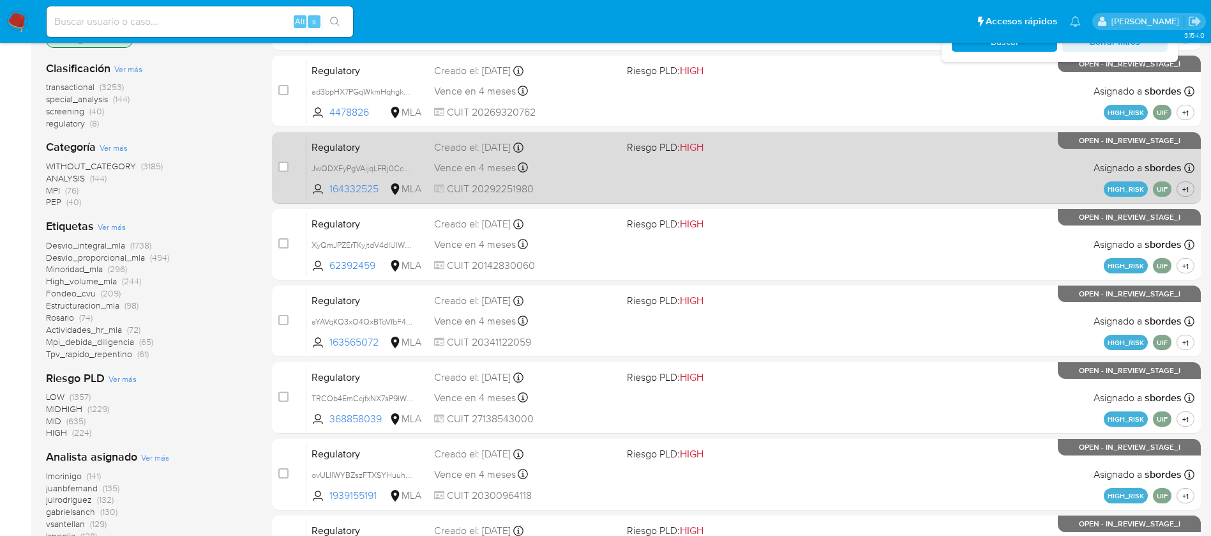
scroll to position [0, 0]
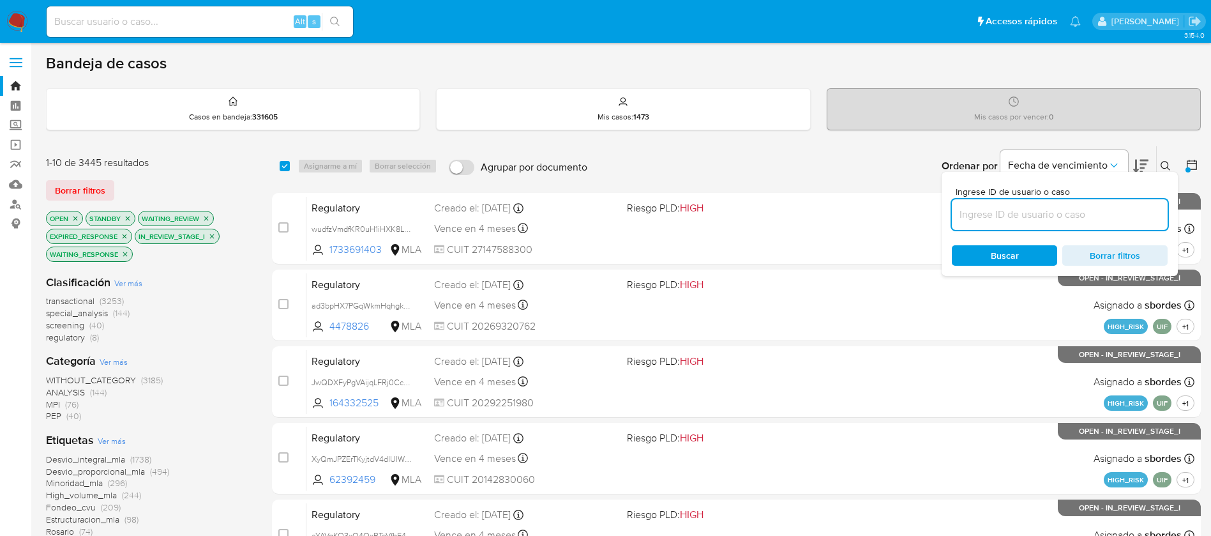
click at [1193, 163] on icon at bounding box center [1192, 165] width 10 height 10
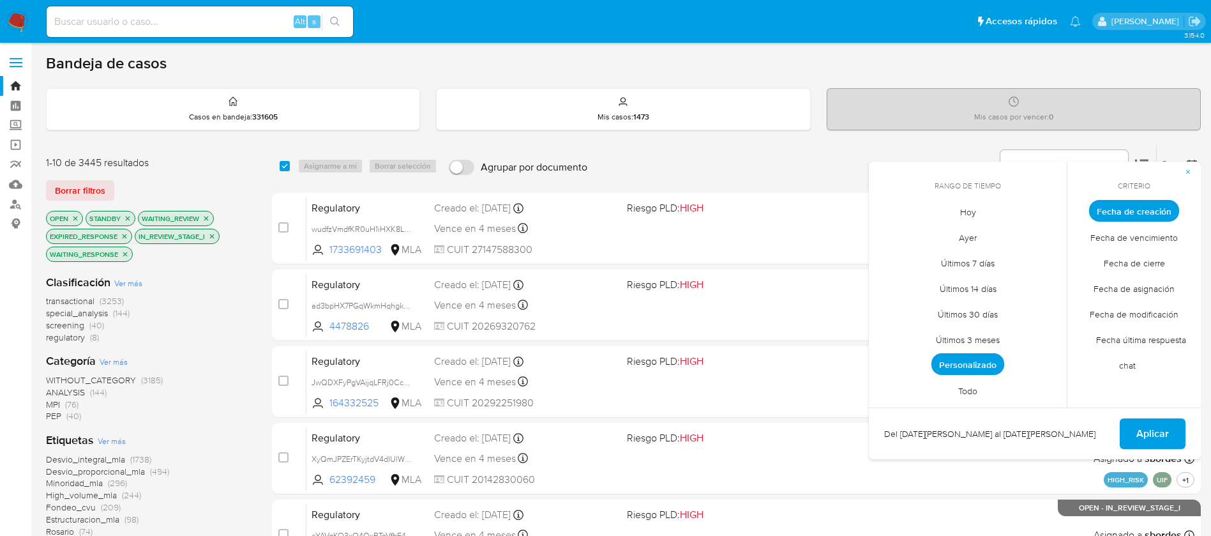
click at [972, 396] on span "Todo" at bounding box center [968, 390] width 46 height 26
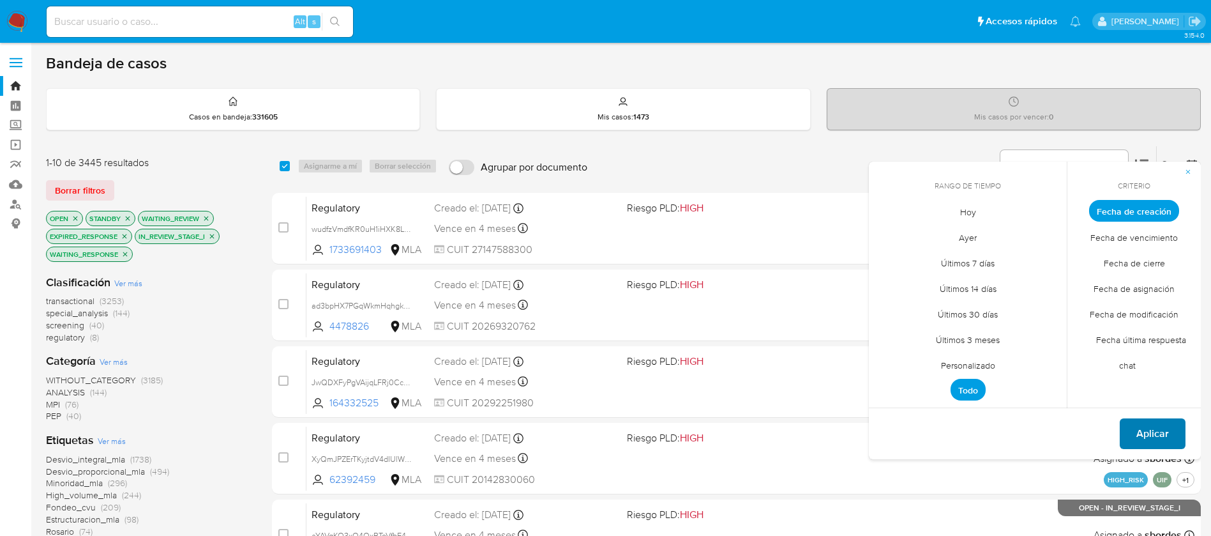
click at [1144, 428] on span "Aplicar" at bounding box center [1152, 433] width 33 height 28
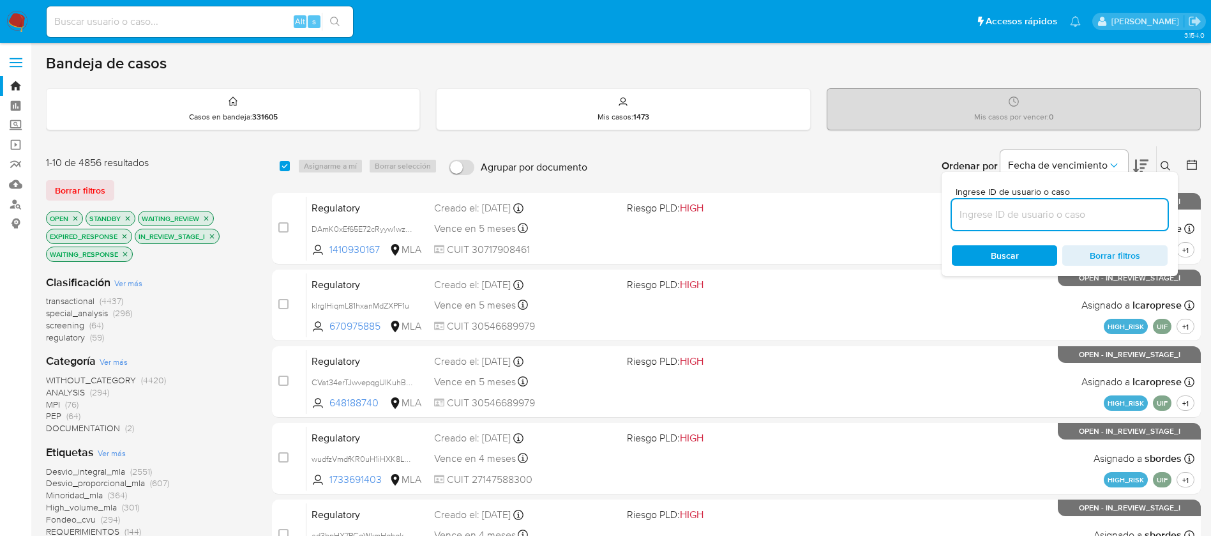
click at [1118, 206] on input at bounding box center [1060, 214] width 216 height 17
paste input "V23UYD8h64euEaoTcWD1C7Au"
type input "V23UYD8h64euEaoTcWD1C7Au"
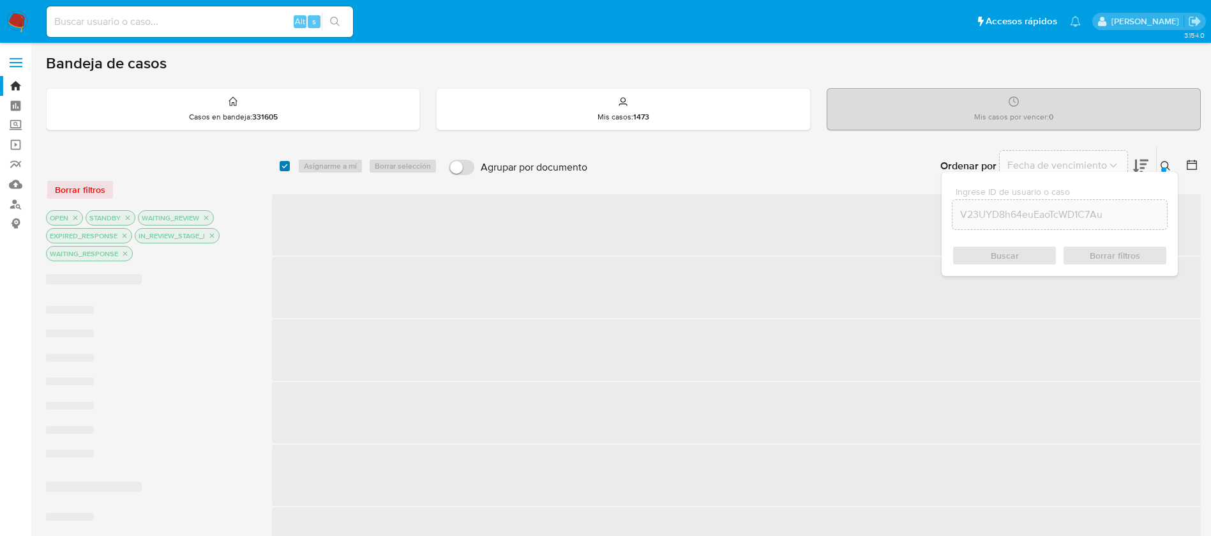
click at [281, 165] on input "checkbox" at bounding box center [285, 166] width 10 height 10
checkbox input "true"
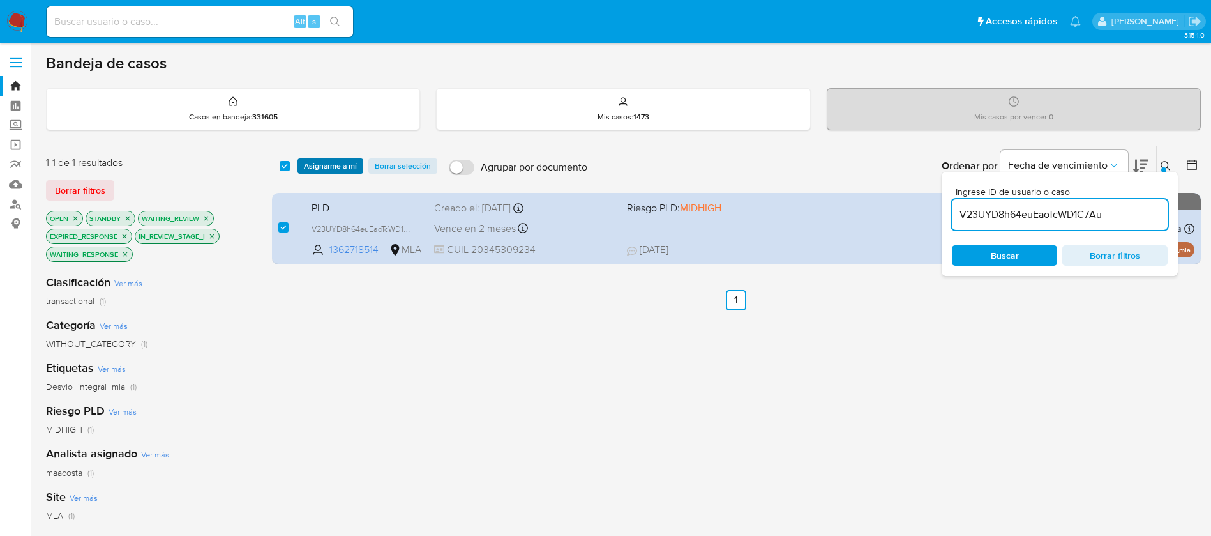
click at [319, 169] on span "Asignarme a mí" at bounding box center [330, 166] width 53 height 13
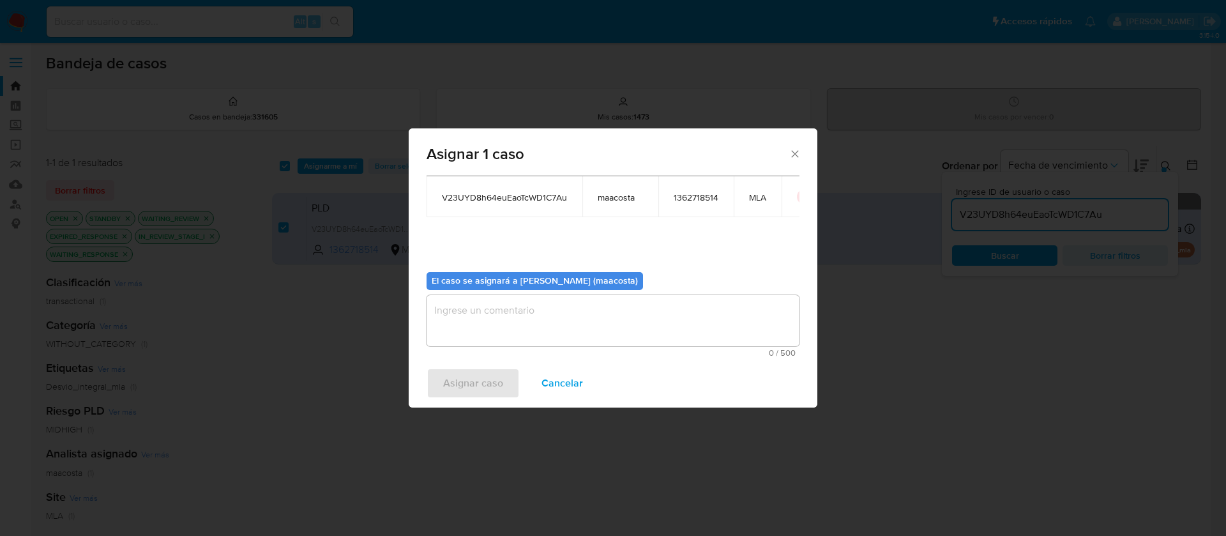
scroll to position [66, 0]
click at [578, 330] on textarea "assign-modal" at bounding box center [612, 321] width 373 height 51
click at [475, 385] on span "Asignar caso" at bounding box center [473, 383] width 60 height 28
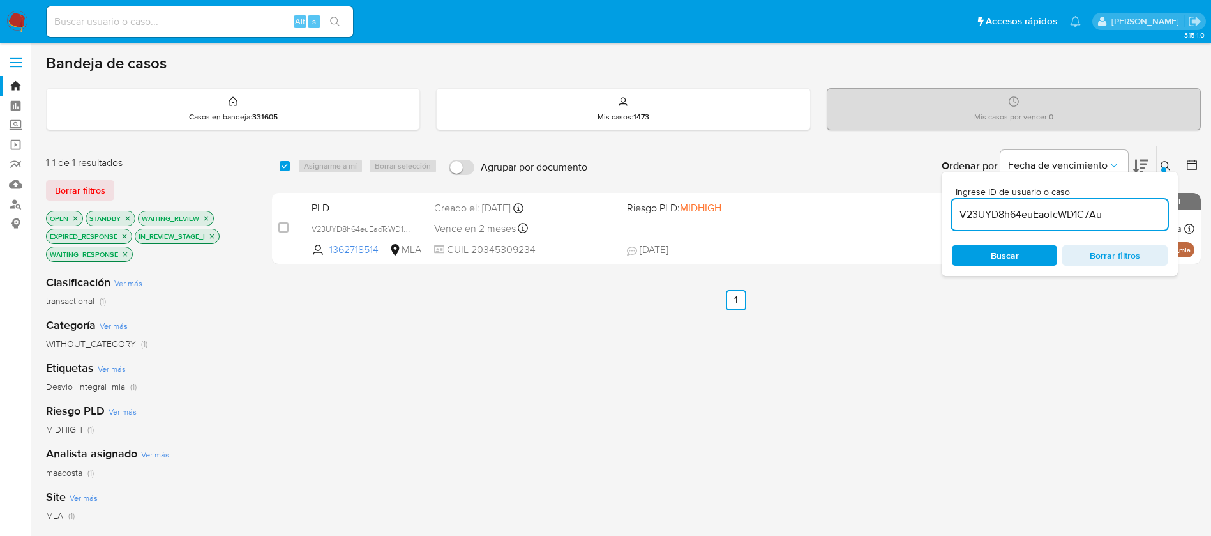
click at [1088, 208] on input "V23UYD8h64euEaoTcWD1C7Au" at bounding box center [1060, 214] width 216 height 17
paste input "BcE6oi4G5rcjKwGeStVT3YrD"
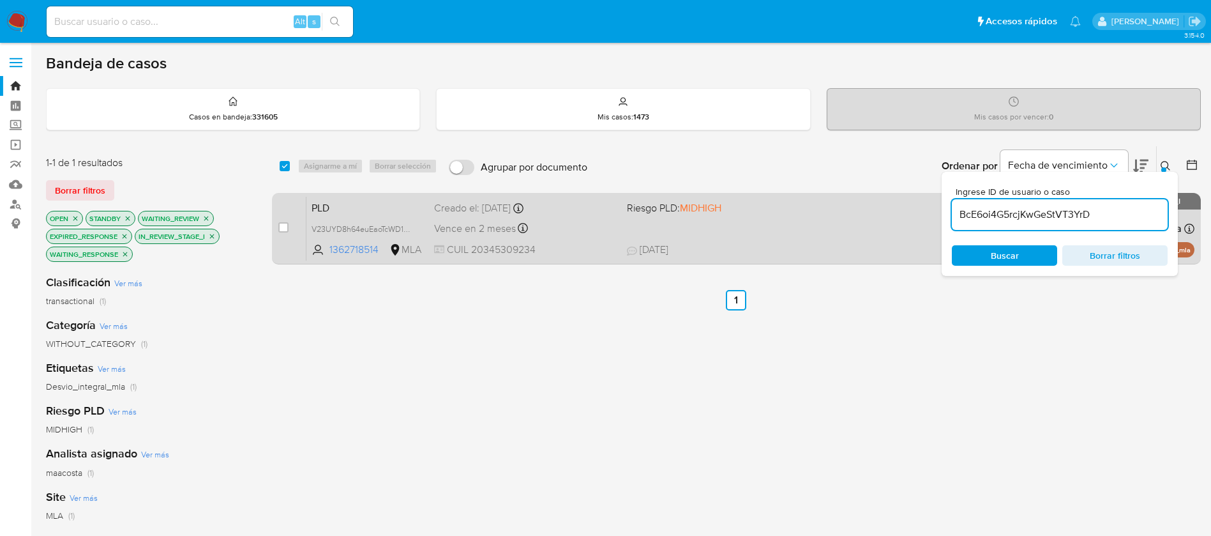
type input "BcE6oi4G5rcjKwGeStVT3YrD"
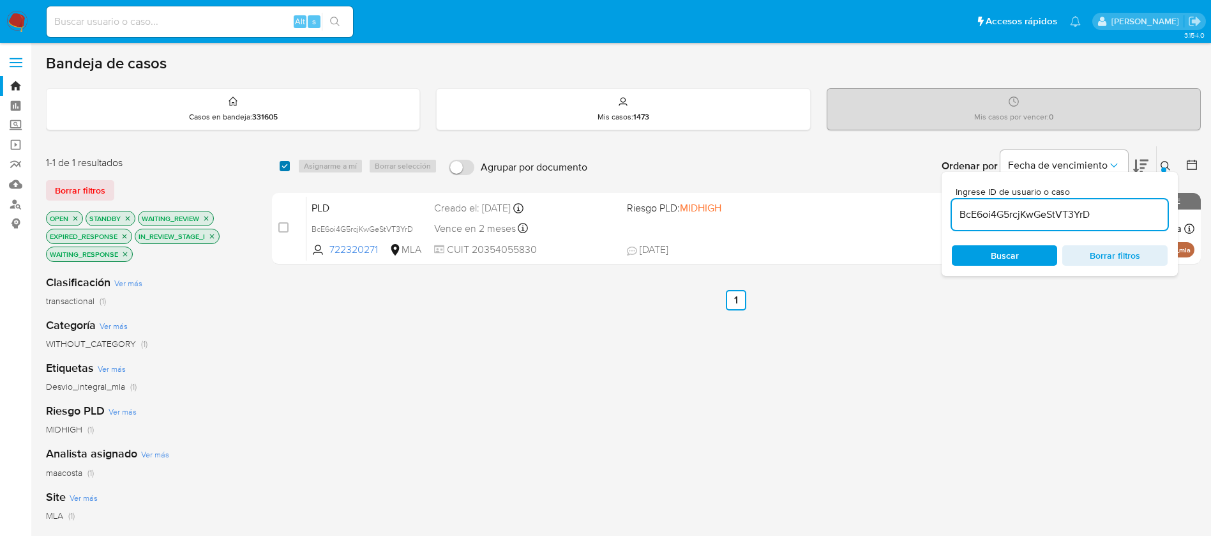
click at [287, 165] on input "checkbox" at bounding box center [285, 166] width 10 height 10
checkbox input "true"
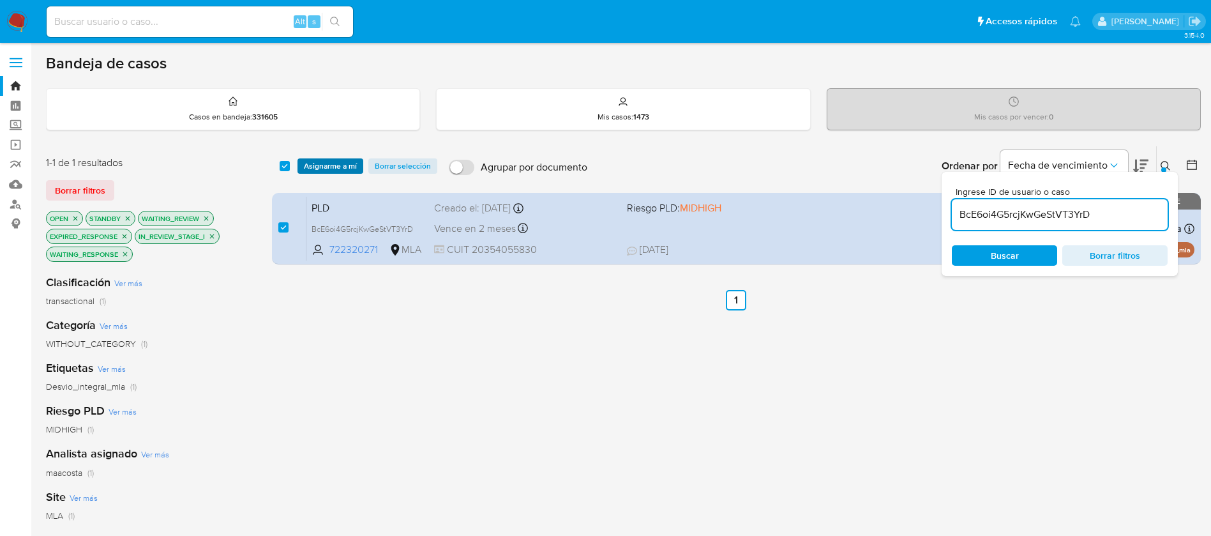
click at [317, 163] on span "Asignarme a mí" at bounding box center [330, 166] width 53 height 13
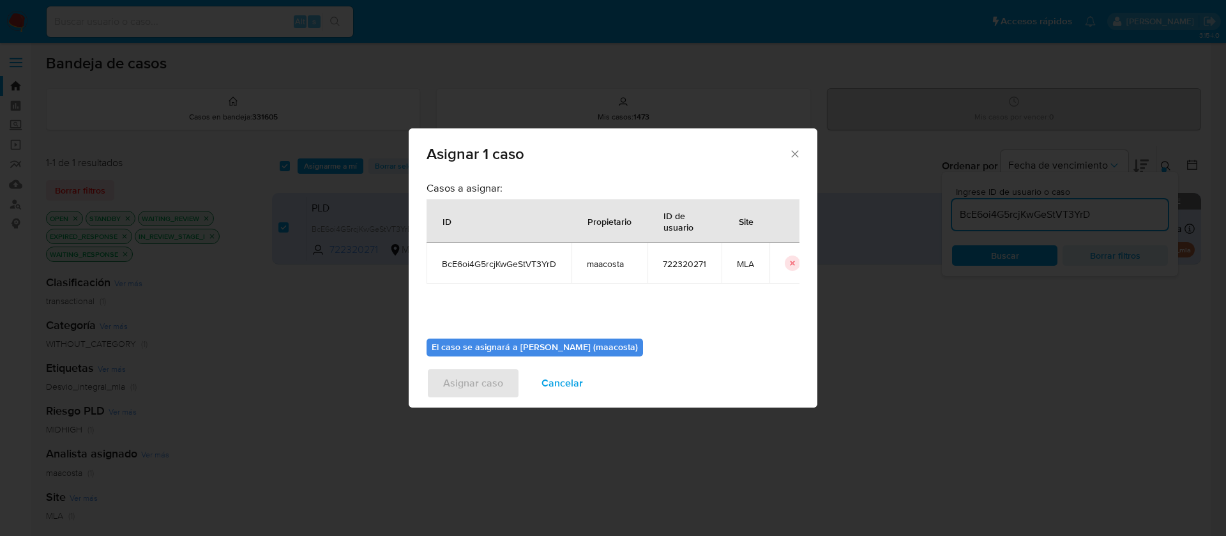
scroll to position [66, 0]
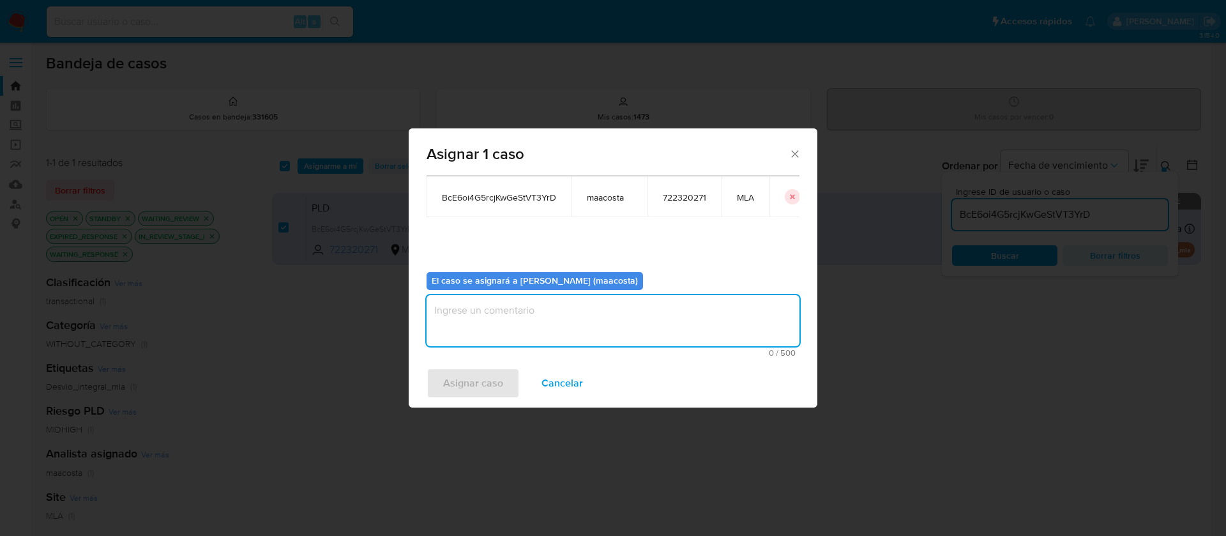
click at [503, 324] on textarea "assign-modal" at bounding box center [612, 320] width 373 height 51
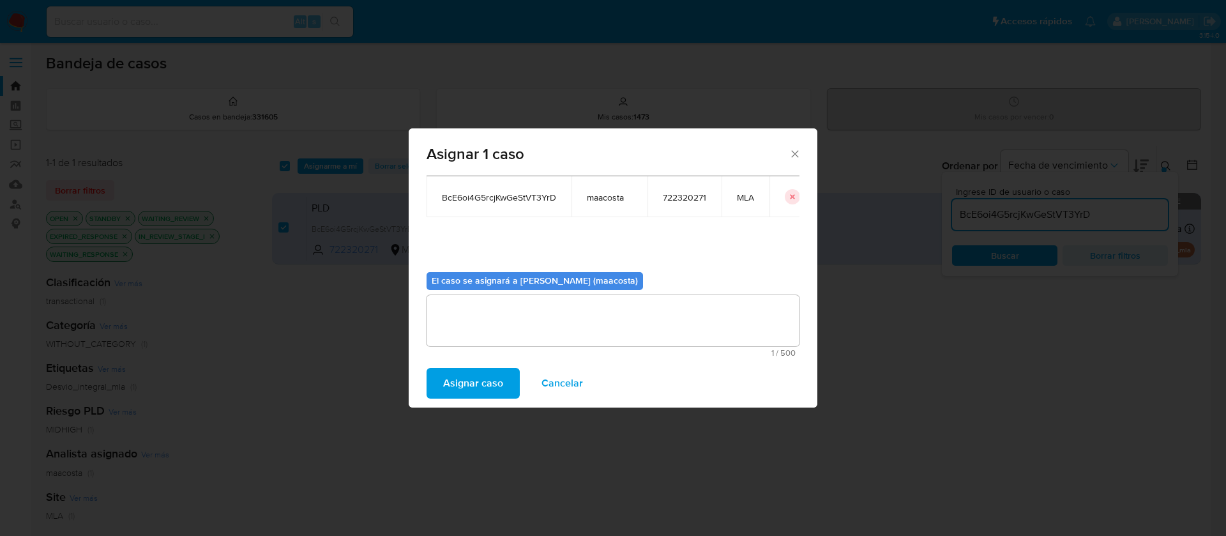
click at [467, 373] on span "Asignar caso" at bounding box center [473, 383] width 60 height 28
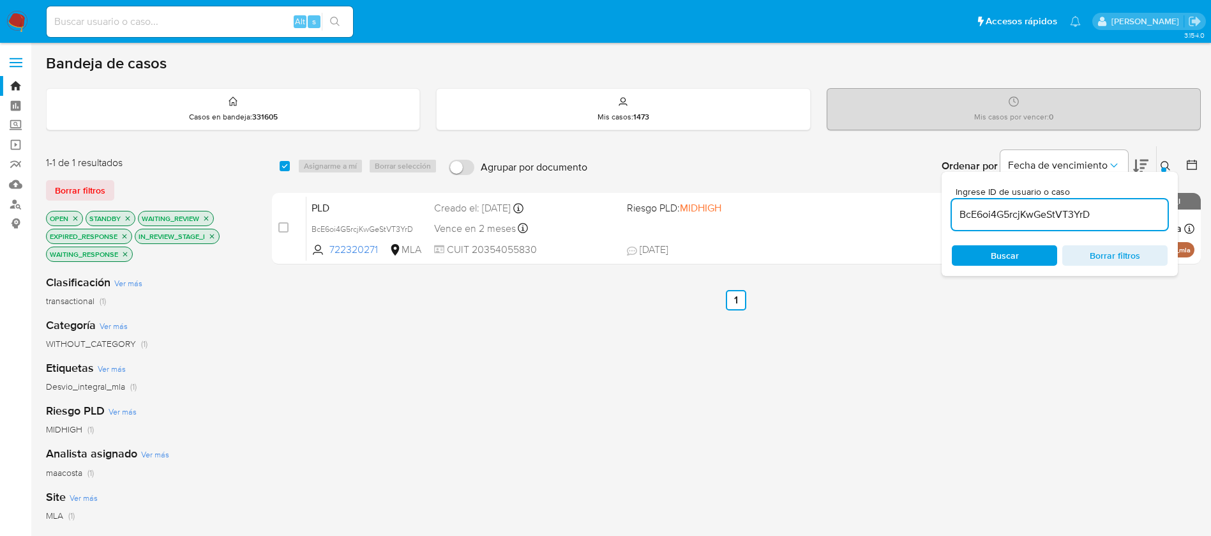
paste input "tEWgCoD1GZYhDayQjbiacTbE"
click at [1041, 212] on input "tEWgCoD1GZYhDayQjbiacTbE" at bounding box center [1060, 214] width 216 height 17
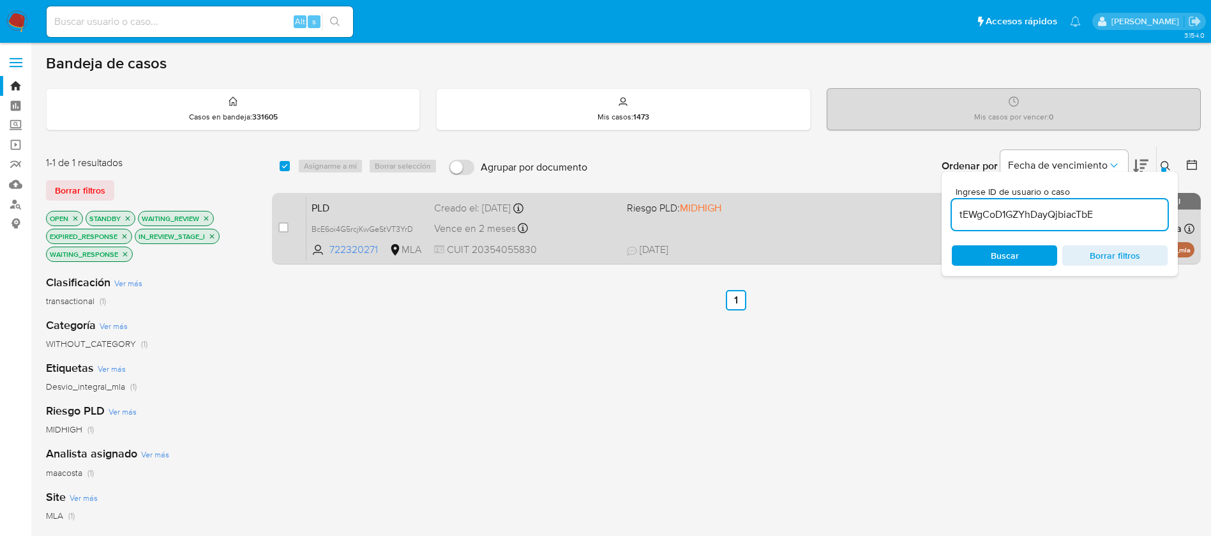
type input "tEWgCoD1GZYhDayQjbiacTbE"
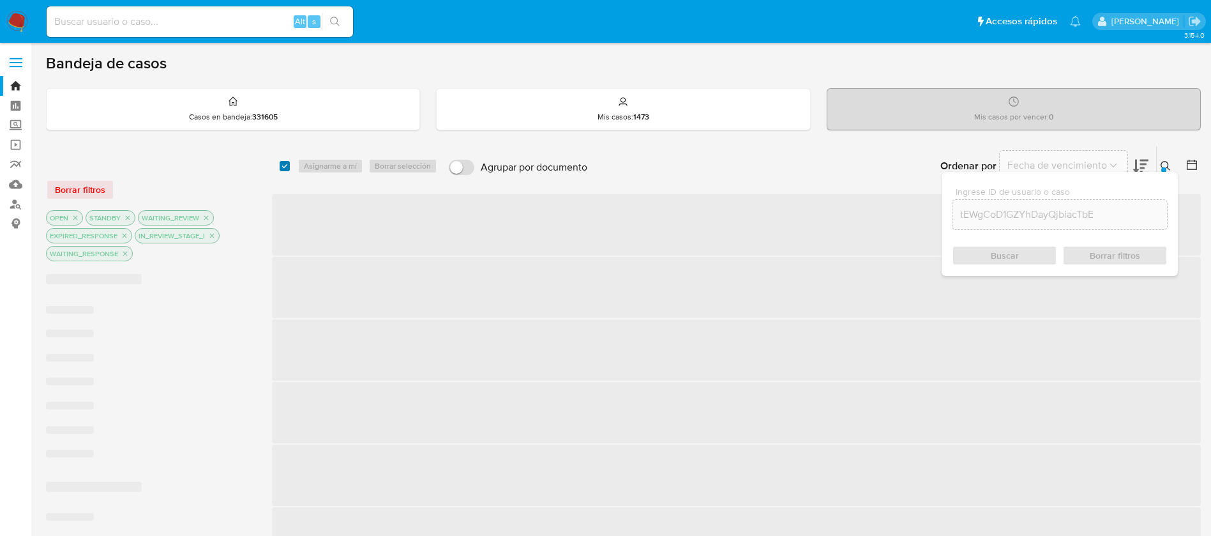
click at [283, 163] on input "checkbox" at bounding box center [285, 166] width 10 height 10
checkbox input "true"
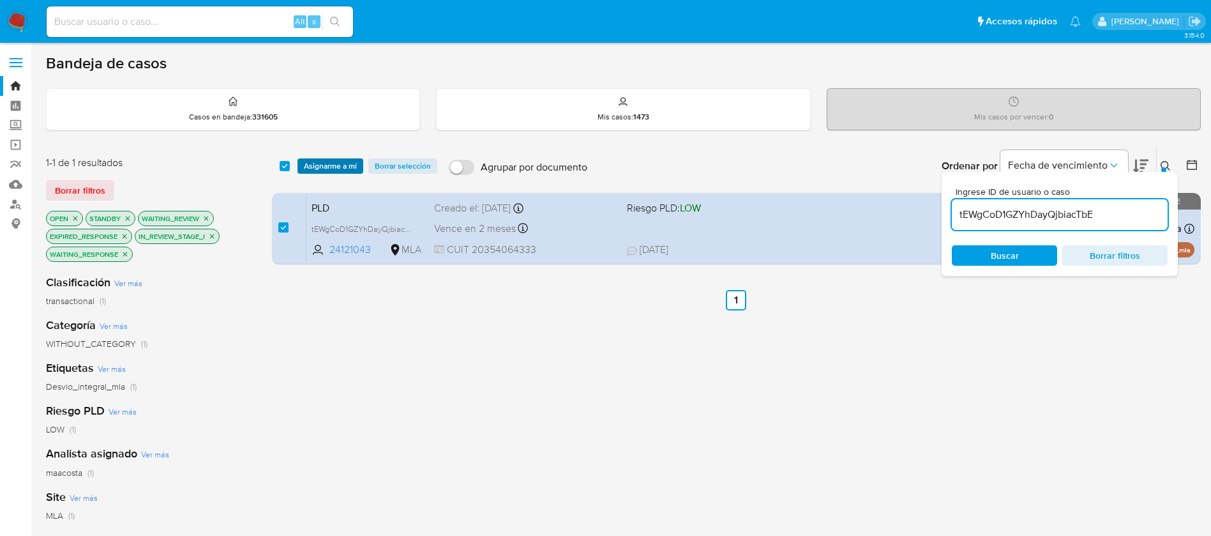
click at [315, 164] on span "Asignarme a mí" at bounding box center [330, 166] width 53 height 13
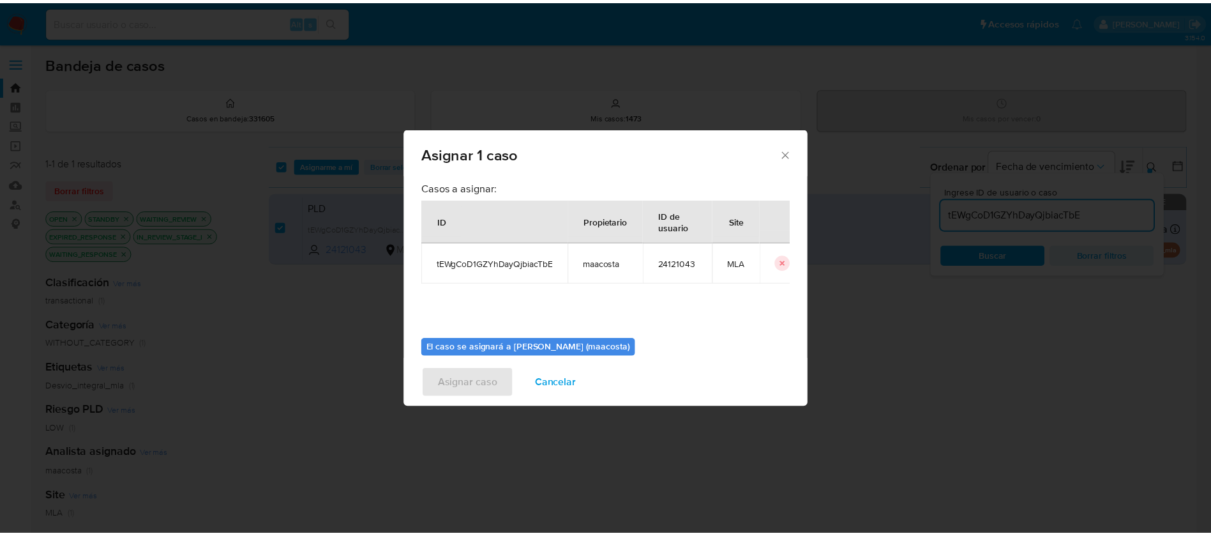
scroll to position [66, 0]
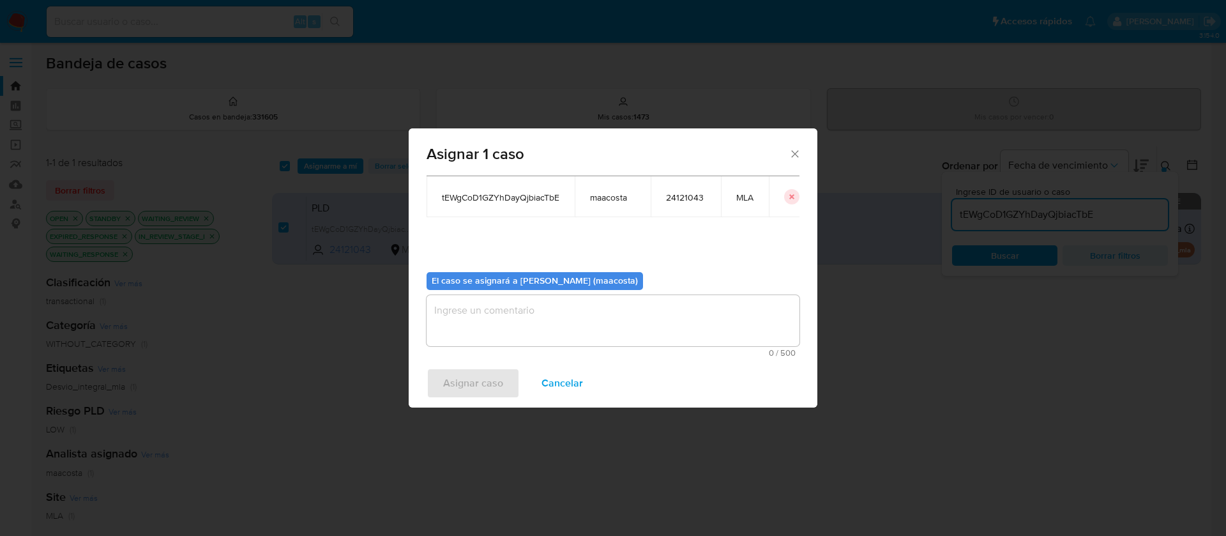
click at [485, 322] on textarea "assign-modal" at bounding box center [612, 320] width 373 height 51
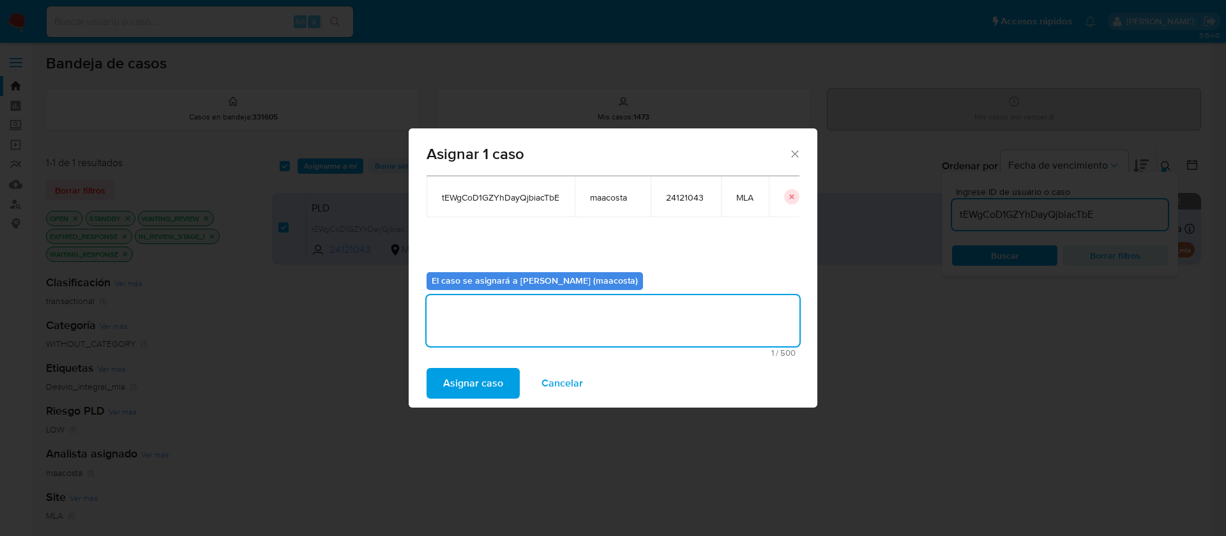
click at [467, 393] on span "Asignar caso" at bounding box center [473, 383] width 60 height 28
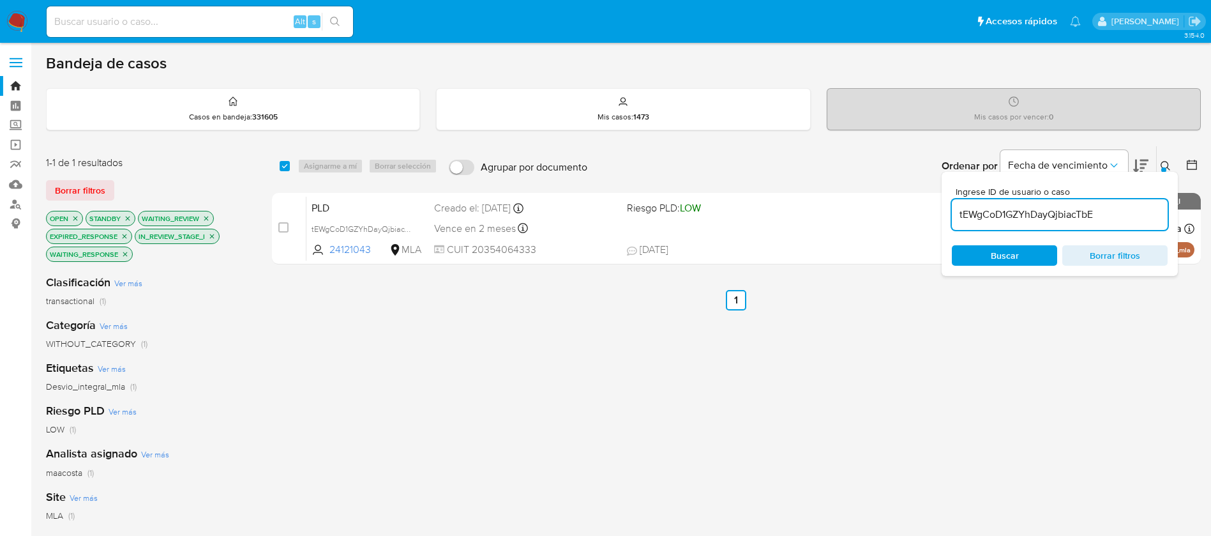
click at [1090, 218] on input "tEWgCoD1GZYhDayQjbiacTbE" at bounding box center [1060, 214] width 216 height 17
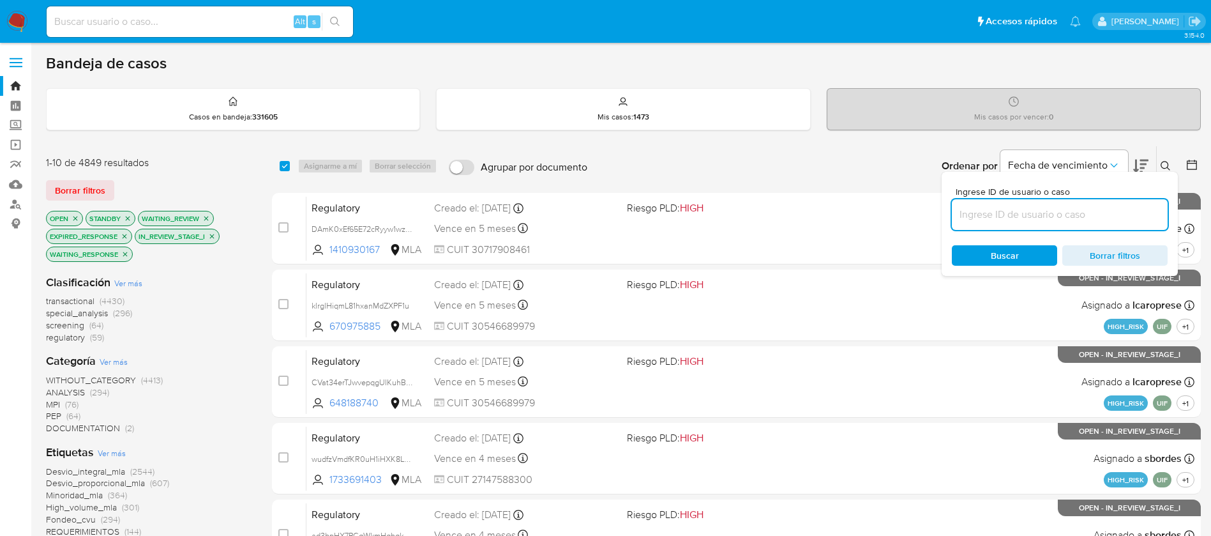
click at [1092, 211] on input at bounding box center [1060, 214] width 216 height 17
paste input "3NgHaFJliDDJQcfEVPyd9Z3t"
type input "3NgHaFJliDDJQcfEVPyd9Z3t"
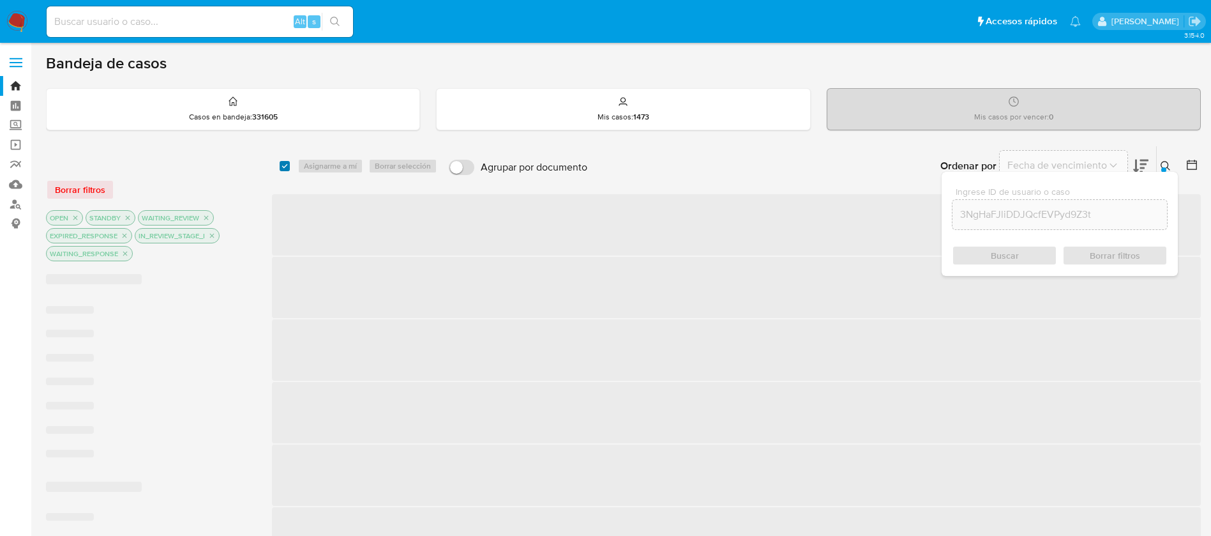
click at [288, 170] on input "checkbox" at bounding box center [285, 166] width 10 height 10
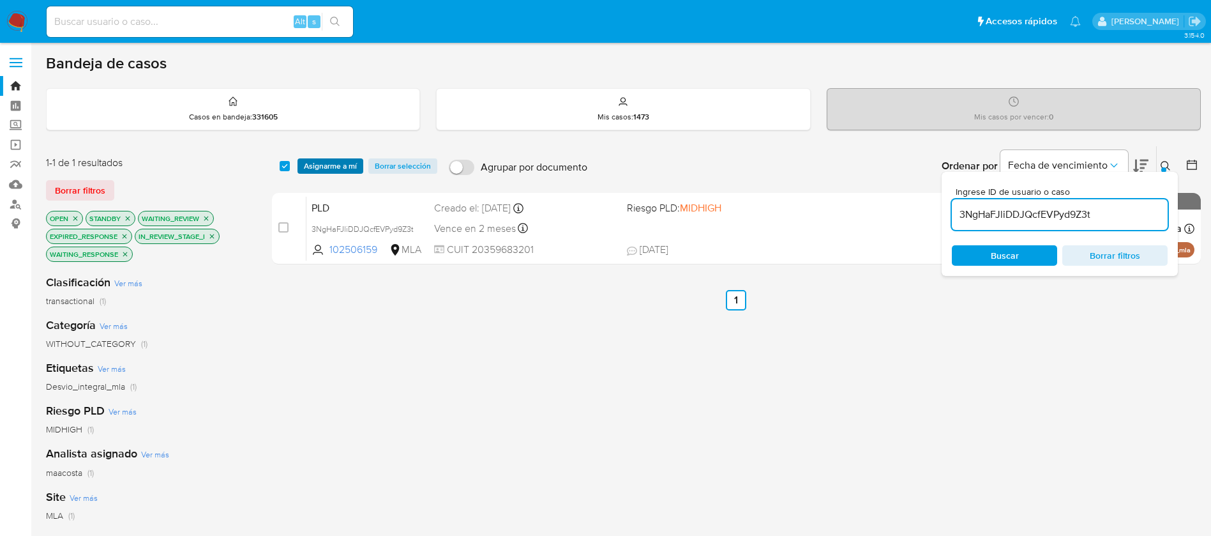
click at [317, 169] on span "Asignarme a mí" at bounding box center [330, 166] width 53 height 13
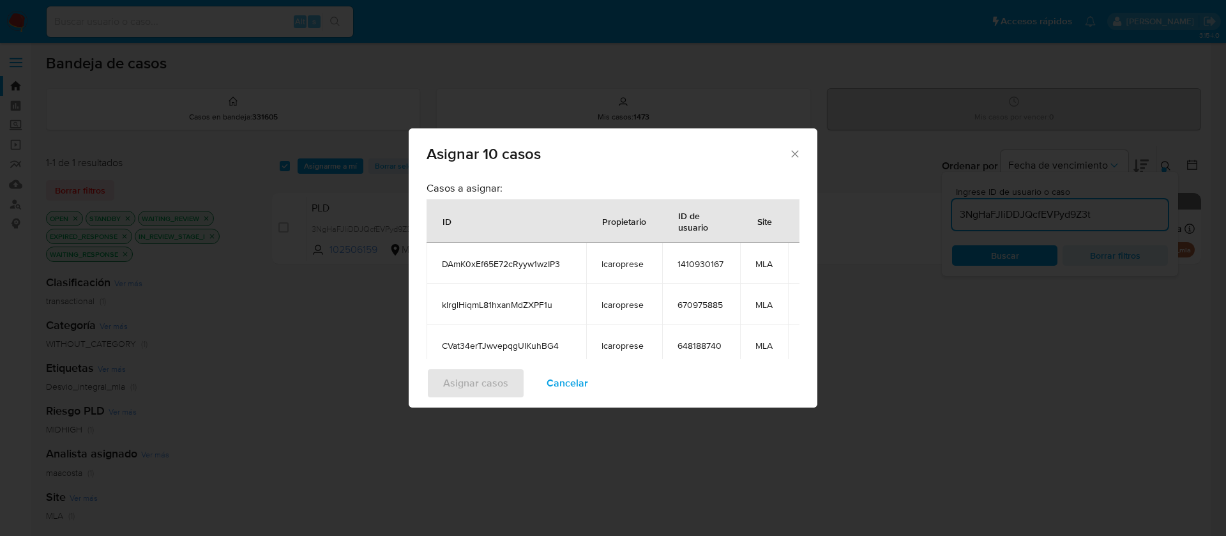
click at [285, 169] on div "Asignar 10 casos Casos a asignar: ID Propietario ID de usuario Site DAmK0xEf65E…" at bounding box center [613, 268] width 1226 height 536
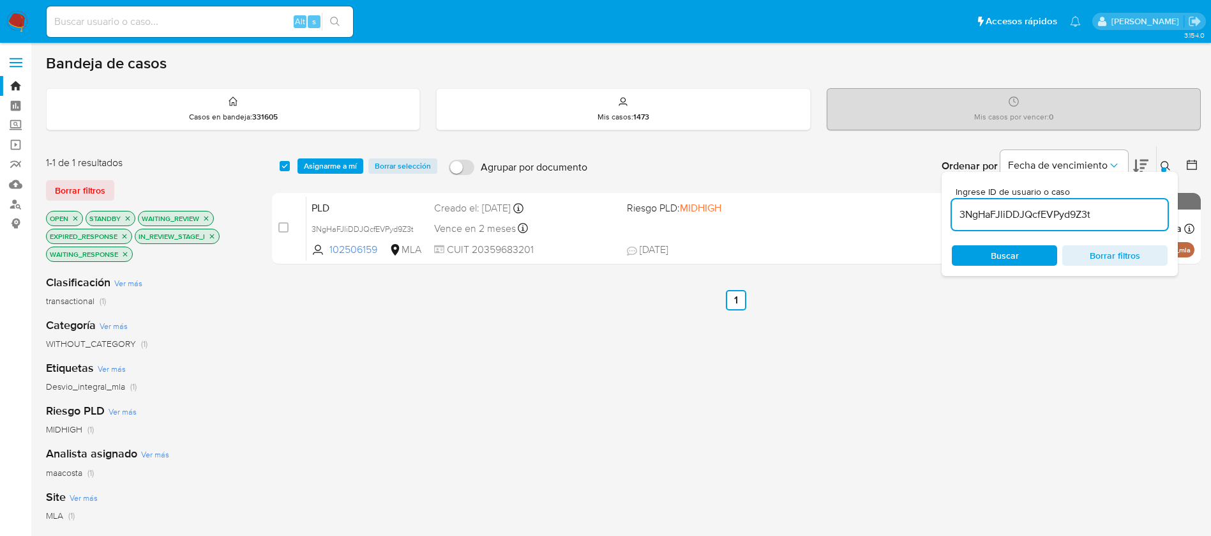
click at [285, 169] on input "checkbox" at bounding box center [285, 166] width 10 height 10
checkbox input "true"
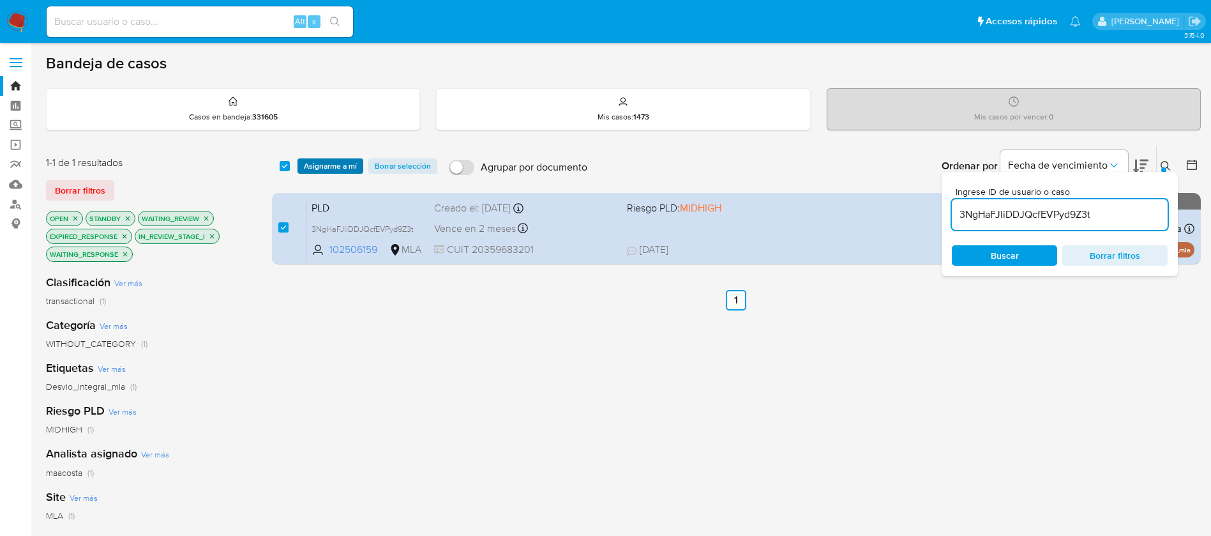
click at [315, 166] on span "Asignarme a mí" at bounding box center [330, 166] width 53 height 13
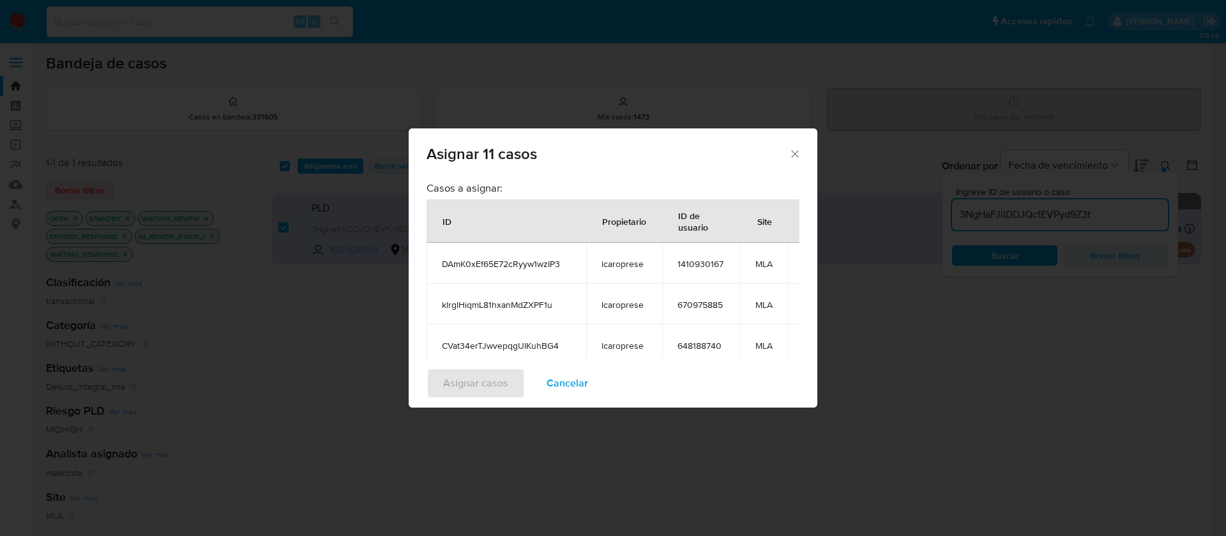
scroll to position [0, 64]
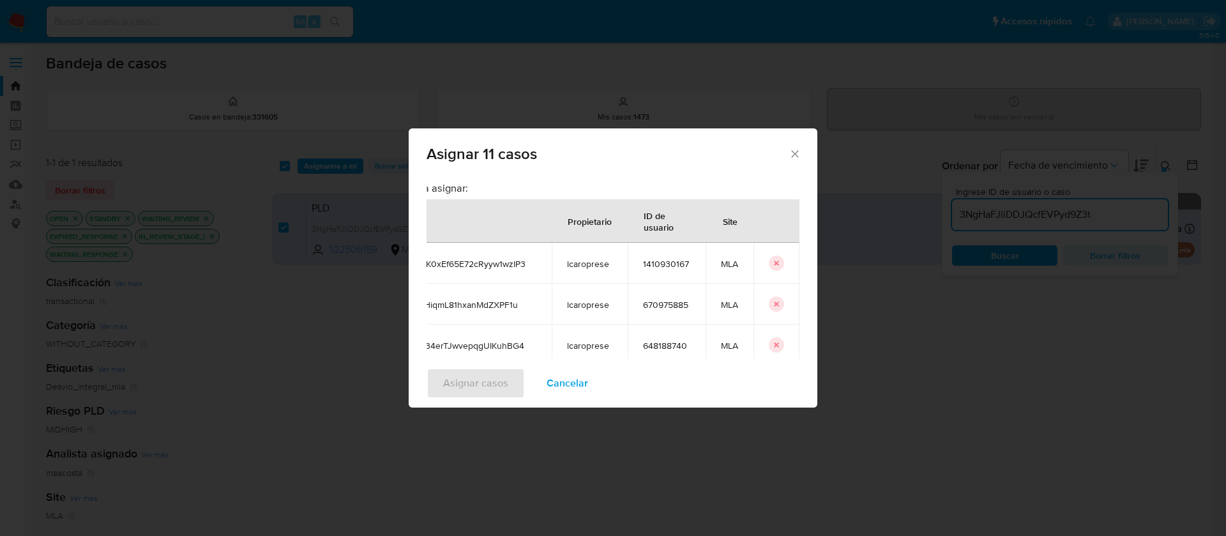
click at [774, 264] on icon "icon-button" at bounding box center [776, 263] width 4 height 4
click at [774, 302] on icon "icon-button" at bounding box center [776, 304] width 4 height 4
click at [774, 264] on icon "icon-button" at bounding box center [776, 263] width 4 height 4
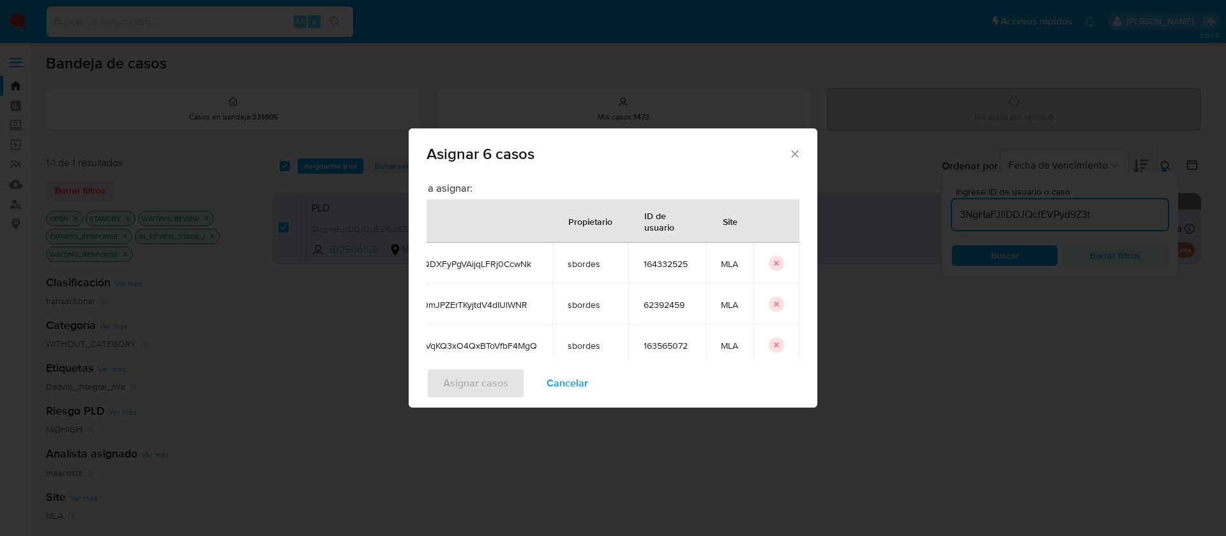
click at [774, 264] on icon "icon-button" at bounding box center [776, 263] width 4 height 4
click at [753, 264] on td "assign-modal" at bounding box center [776, 263] width 46 height 41
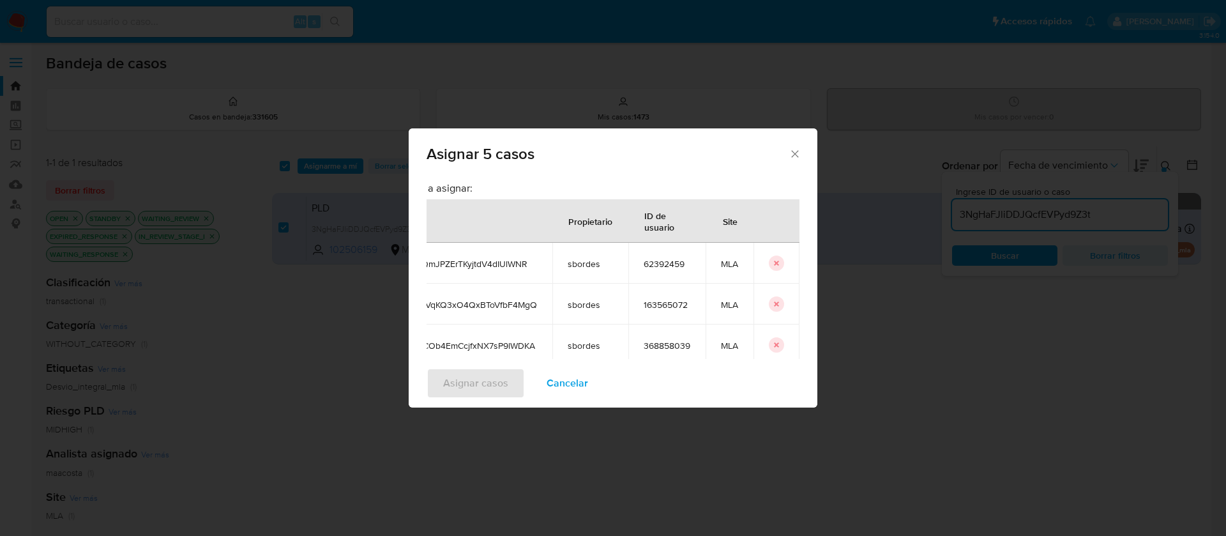
click at [753, 264] on td "assign-modal" at bounding box center [776, 263] width 46 height 41
click at [773, 262] on icon "icon-button" at bounding box center [777, 263] width 8 height 8
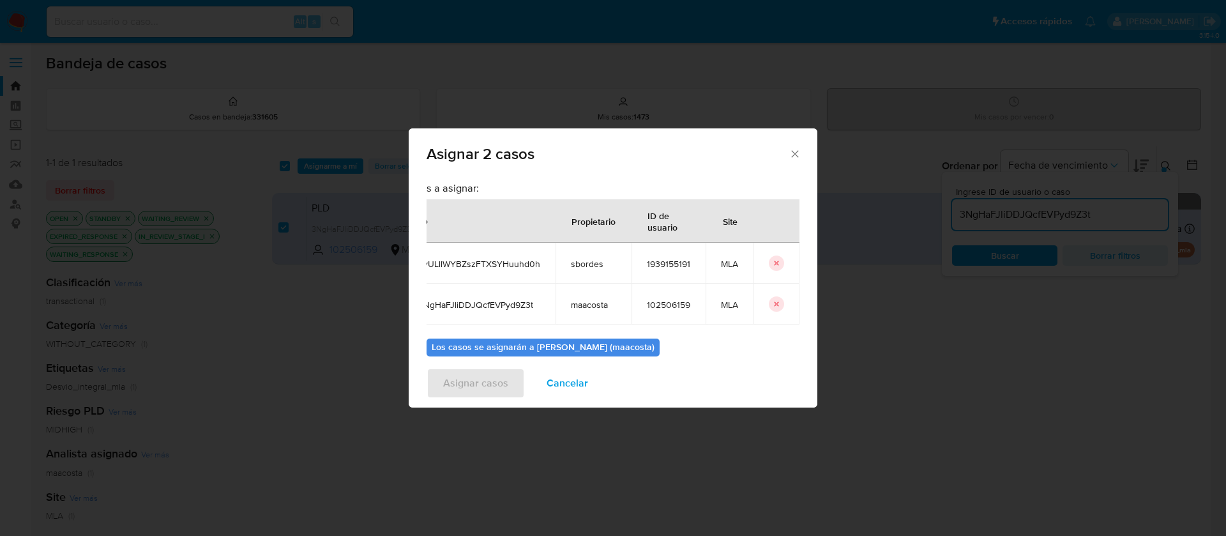
click at [773, 262] on icon "icon-button" at bounding box center [777, 263] width 8 height 8
checkbox input "false"
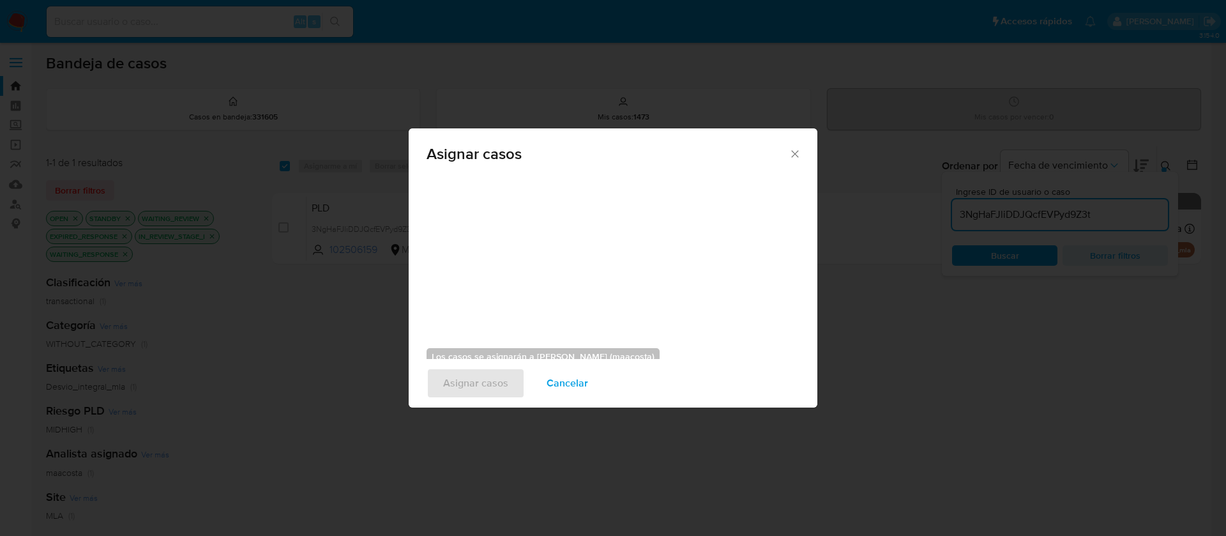
click at [561, 375] on span "Cancelar" at bounding box center [568, 383] width 42 height 28
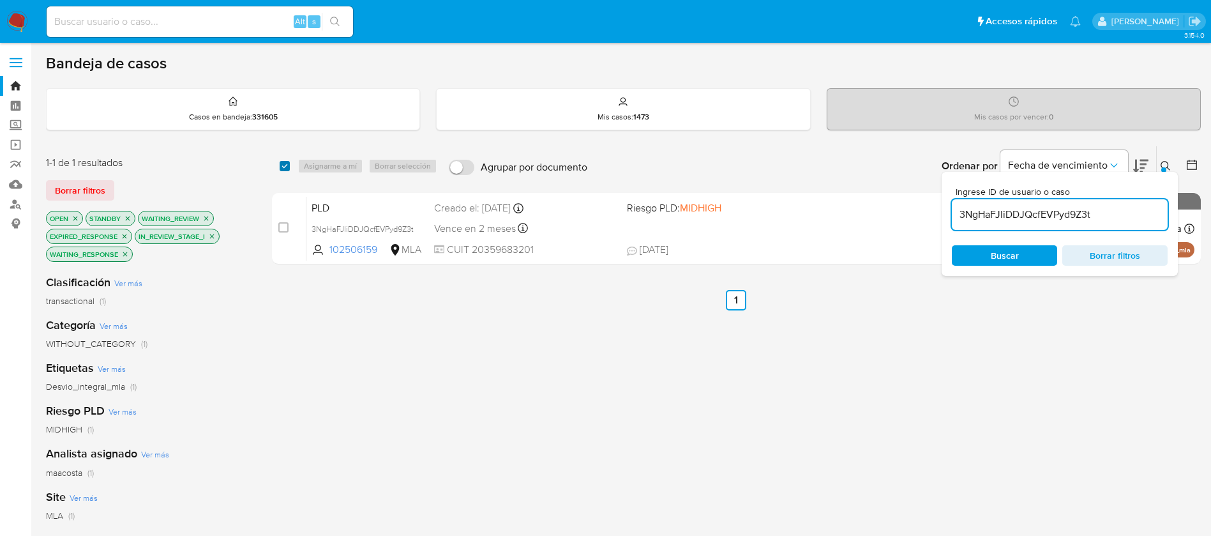
click at [284, 169] on input "checkbox" at bounding box center [285, 166] width 10 height 10
checkbox input "true"
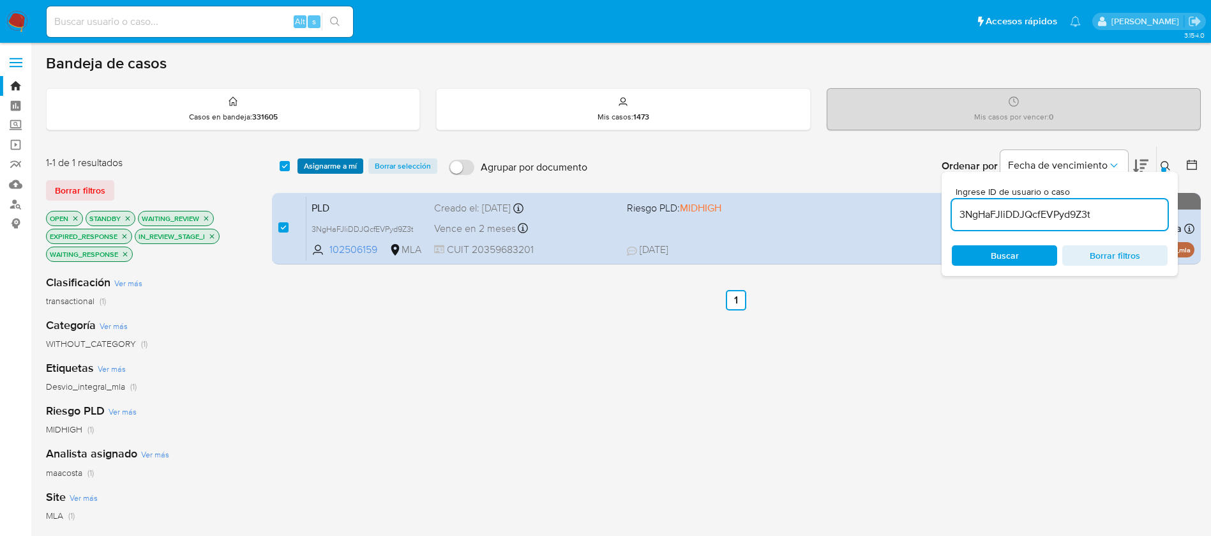
click at [320, 165] on span "Asignarme a mí" at bounding box center [330, 166] width 53 height 13
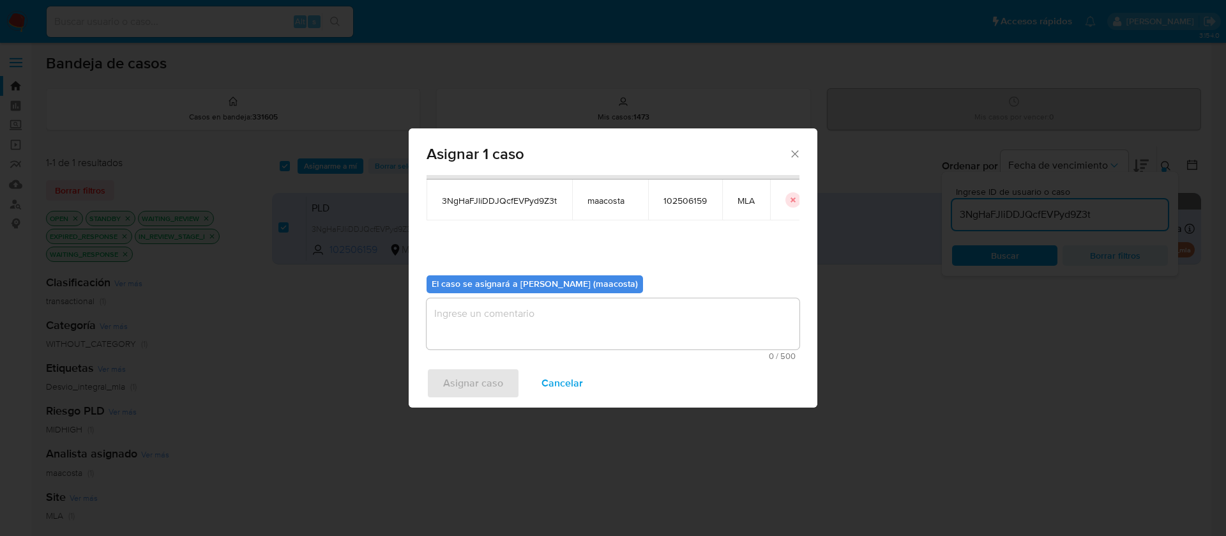
scroll to position [65, 0]
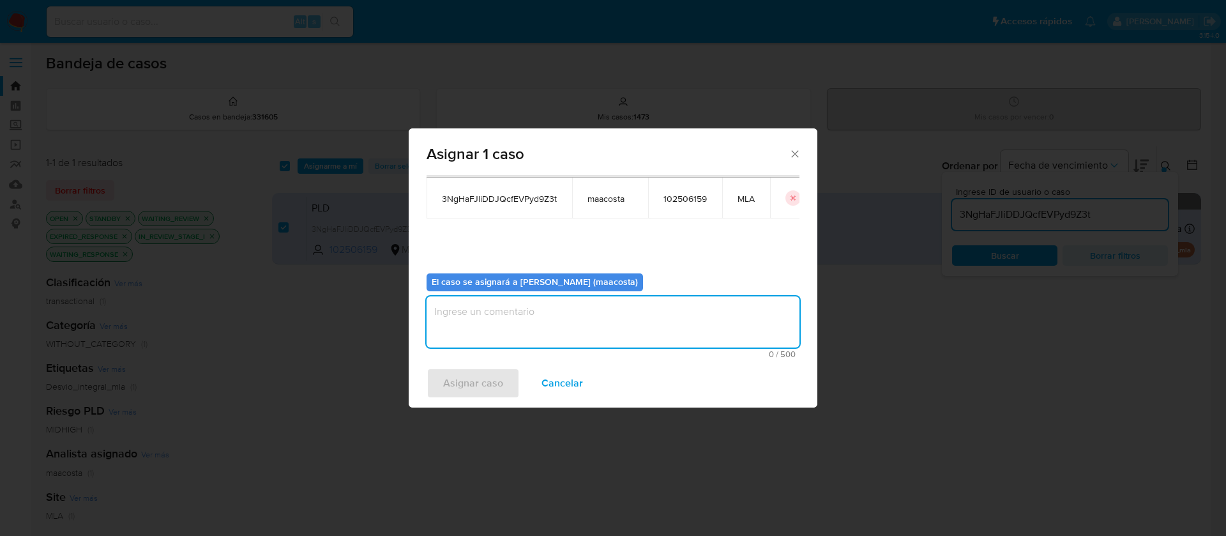
click at [564, 322] on textarea "assign-modal" at bounding box center [612, 321] width 373 height 51
paste textarea "3NgHaFJliDDJQcfEVPyd9Z3t"
type textarea "3NgHaFJliDDJQcfEVPyd9Z3t"
click at [488, 379] on span "Asignar caso" at bounding box center [473, 383] width 60 height 28
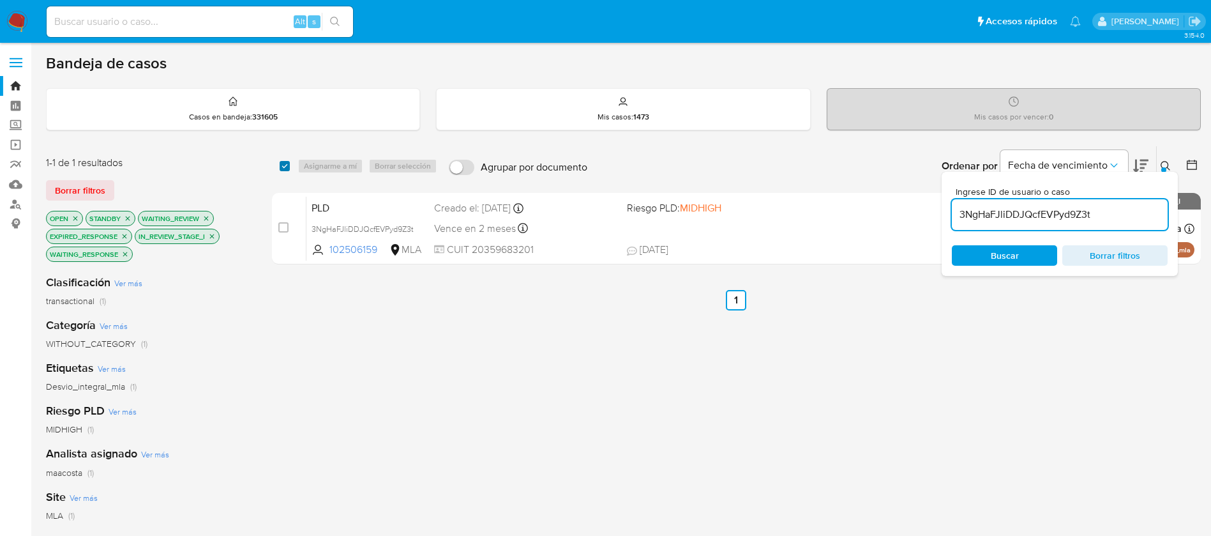
click at [283, 161] on input "checkbox" at bounding box center [285, 166] width 10 height 10
checkbox input "true"
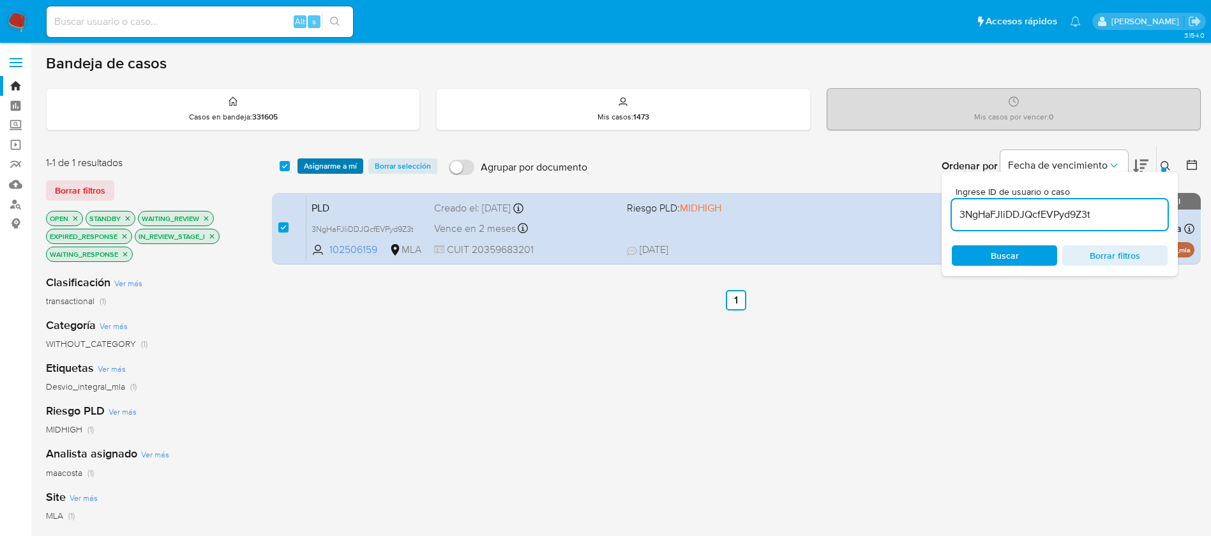
click at [325, 170] on span "Asignarme a mí" at bounding box center [330, 166] width 53 height 13
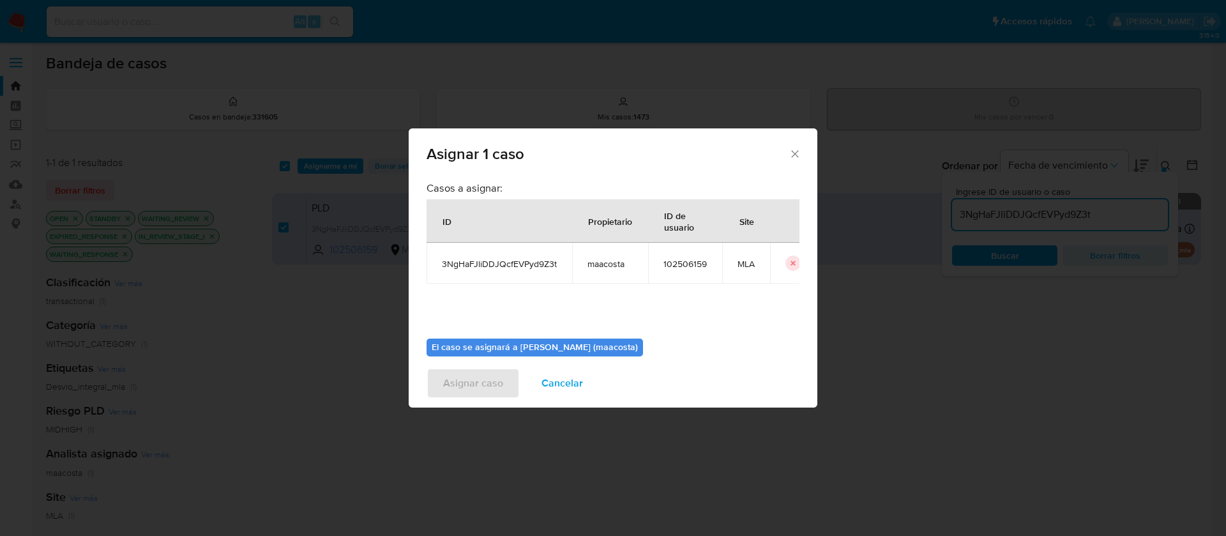
scroll to position [66, 0]
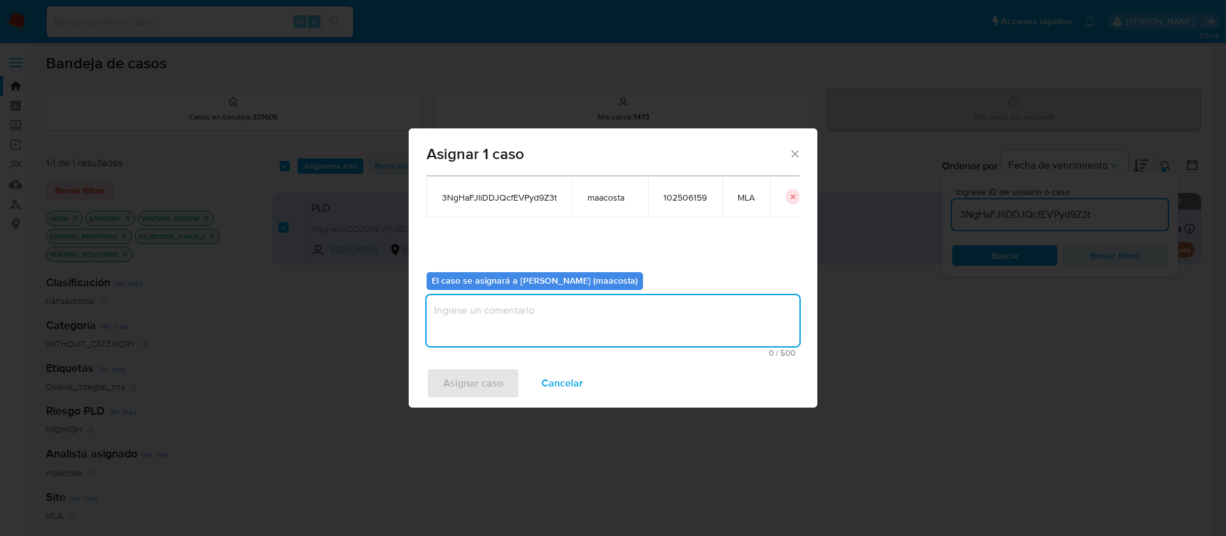
click at [539, 330] on textarea "assign-modal" at bounding box center [612, 320] width 373 height 51
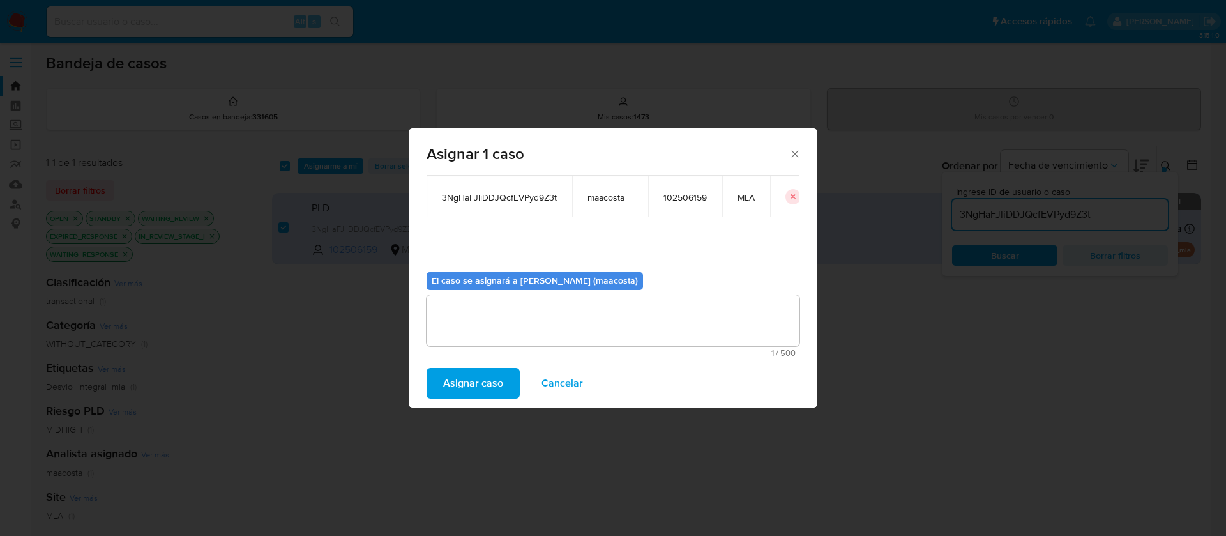
click at [492, 372] on span "Asignar caso" at bounding box center [473, 383] width 60 height 28
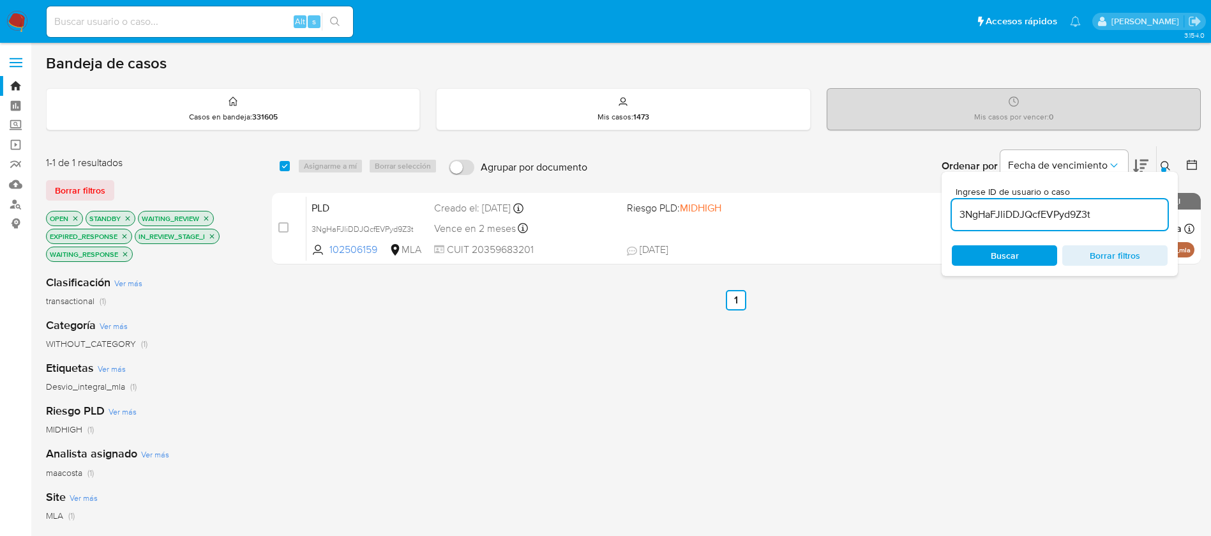
click at [1067, 212] on input "3NgHaFJliDDJQcfEVPyd9Z3t" at bounding box center [1060, 214] width 216 height 17
paste input "ivyJDXT62YLjsDUs5dPcKZ6w"
type input "ivyJDXT62YLjsDUs5dPcKZ6w"
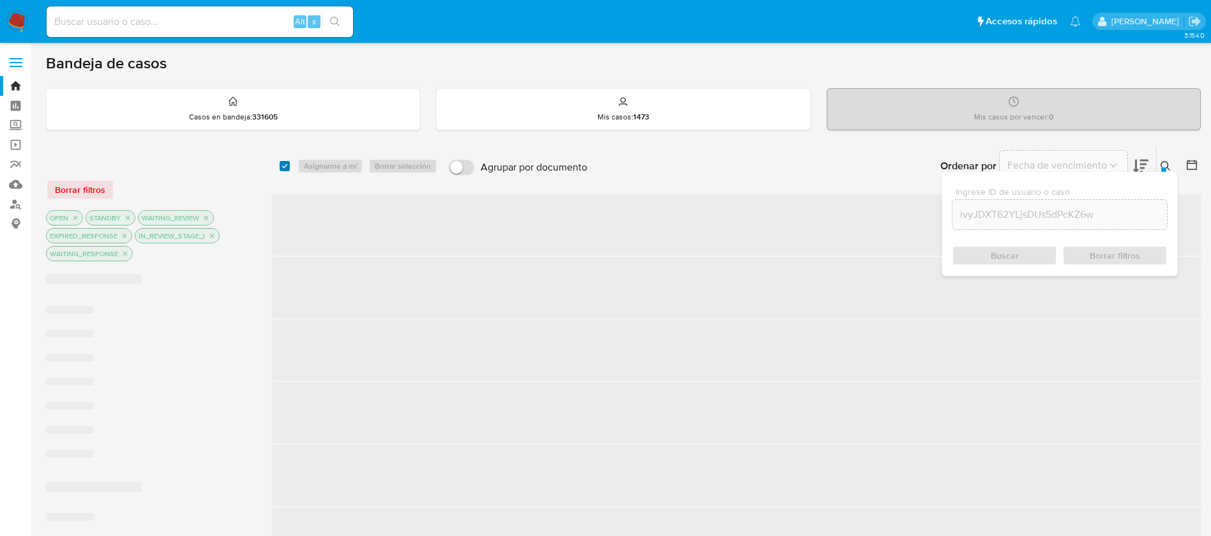
click at [284, 162] on input "checkbox" at bounding box center [285, 166] width 10 height 10
checkbox input "true"
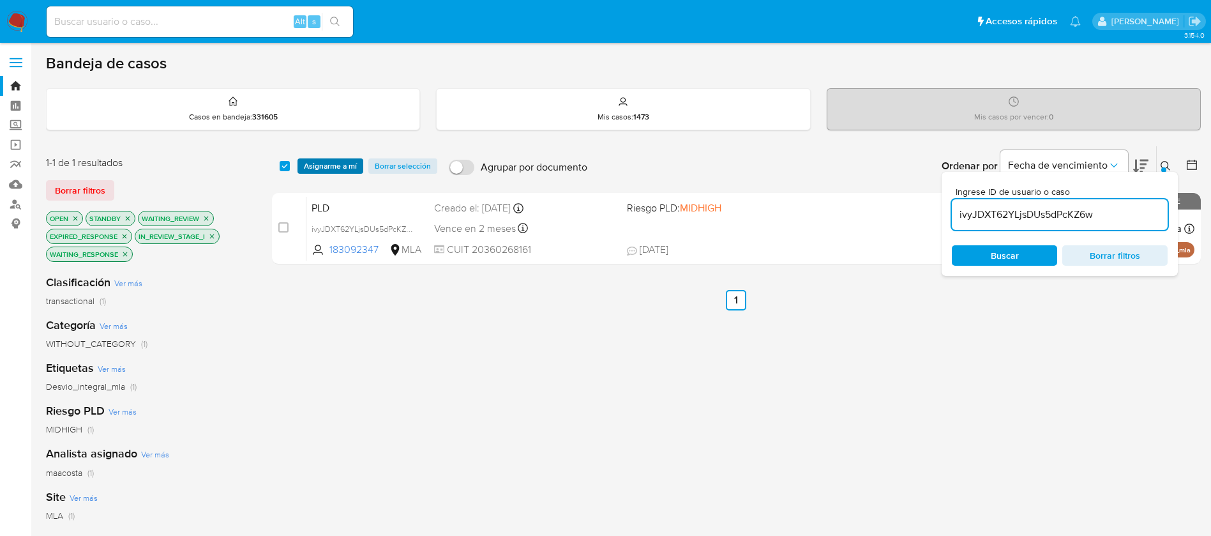
click at [313, 169] on span "Asignarme a mí" at bounding box center [330, 166] width 53 height 13
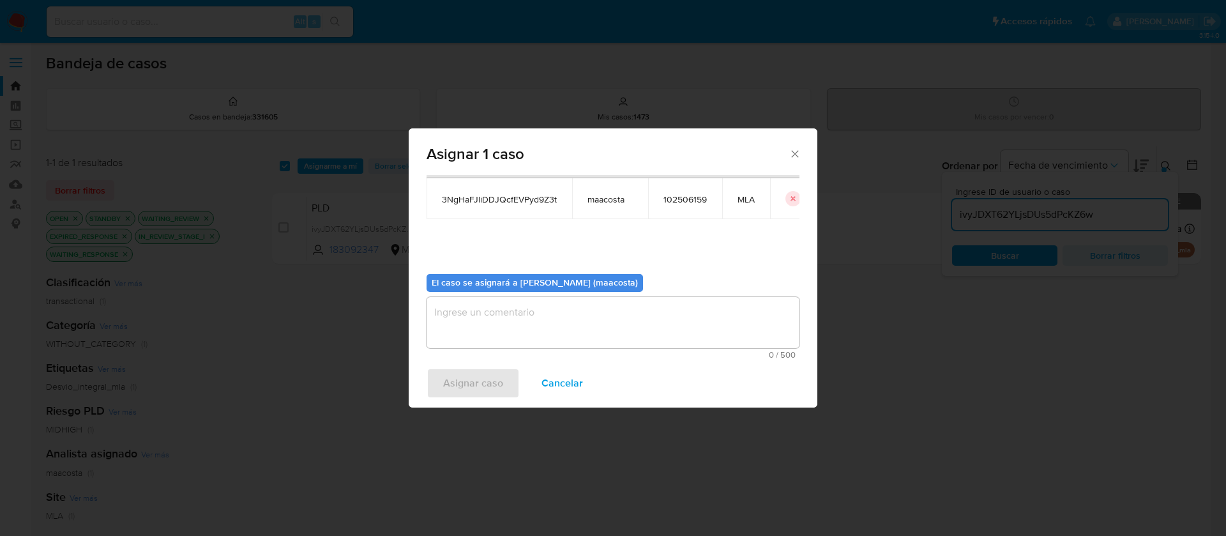
scroll to position [65, 0]
click at [510, 333] on textarea "assign-modal" at bounding box center [612, 321] width 373 height 51
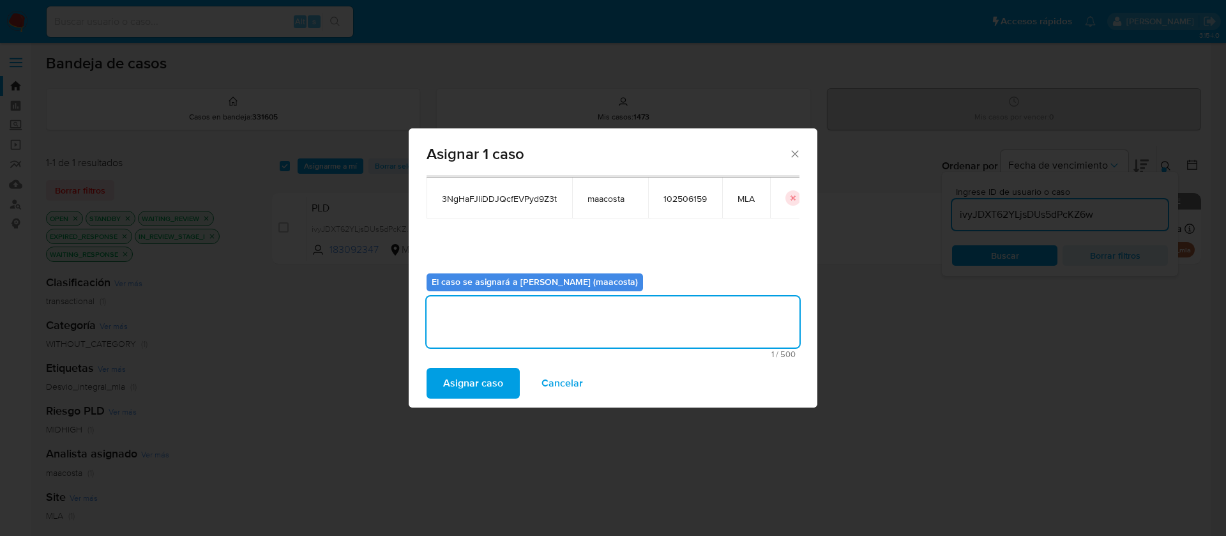
click at [470, 384] on span "Asignar caso" at bounding box center [473, 383] width 60 height 28
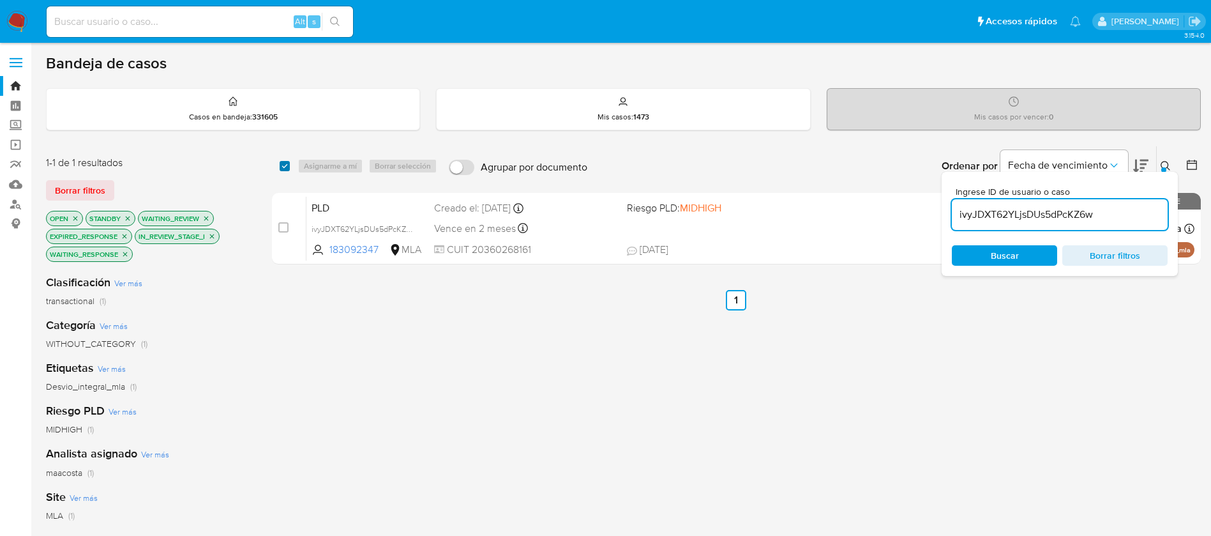
click at [282, 165] on input "checkbox" at bounding box center [285, 166] width 10 height 10
checkbox input "true"
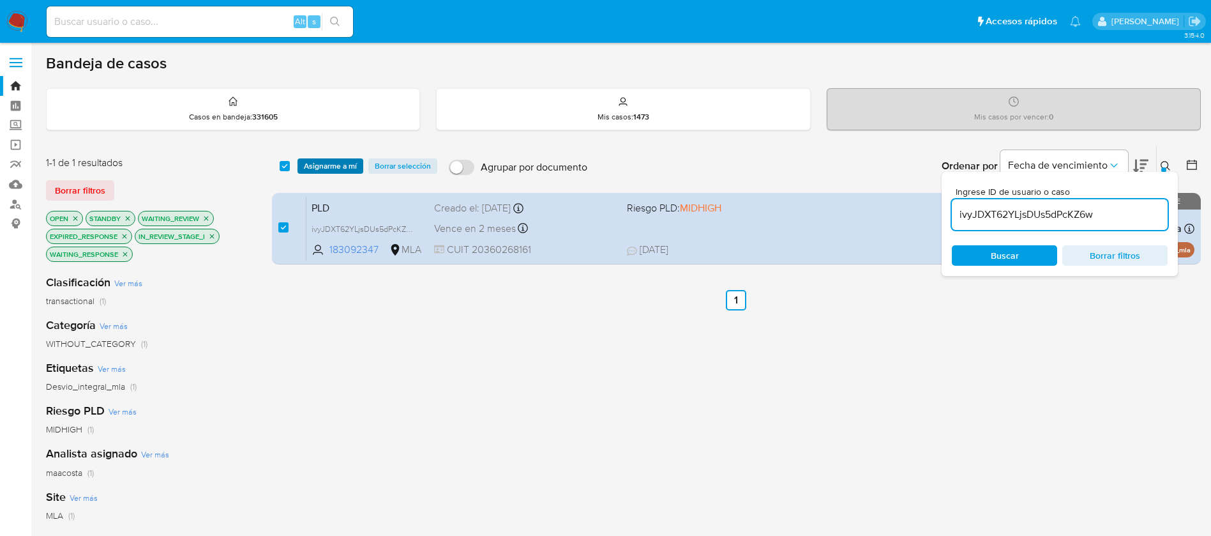
click at [323, 164] on span "Asignarme a mí" at bounding box center [330, 166] width 53 height 13
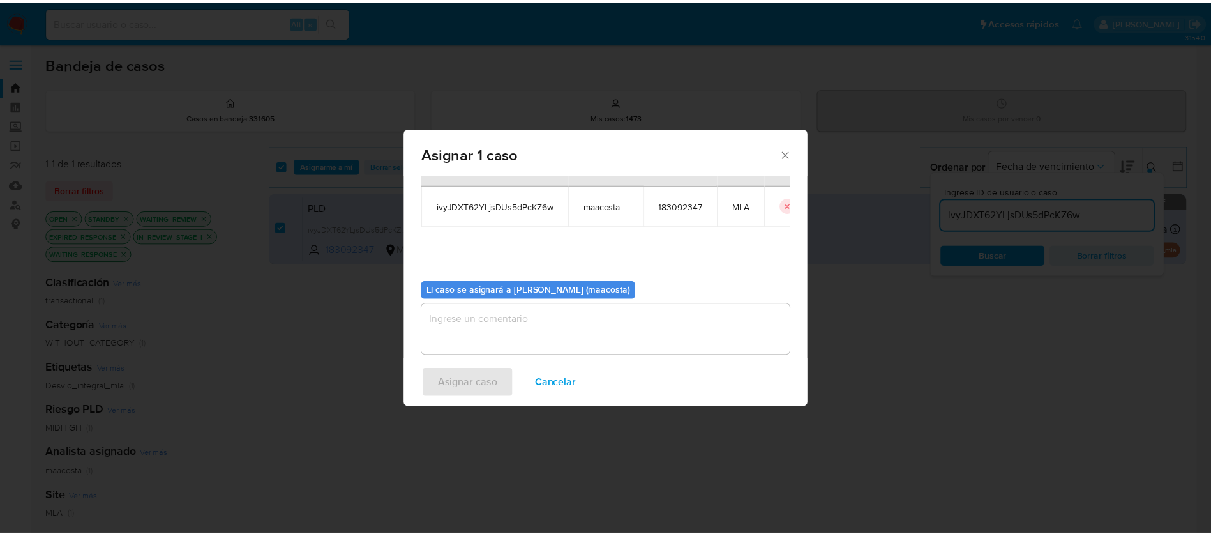
scroll to position [63, 0]
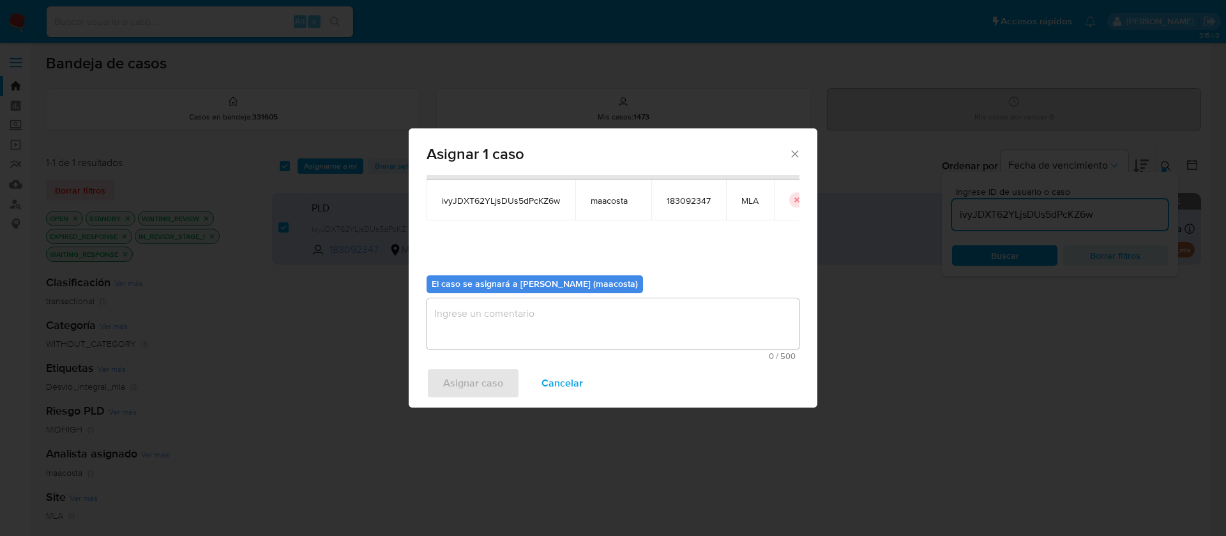
click at [538, 324] on textarea "assign-modal" at bounding box center [612, 323] width 373 height 51
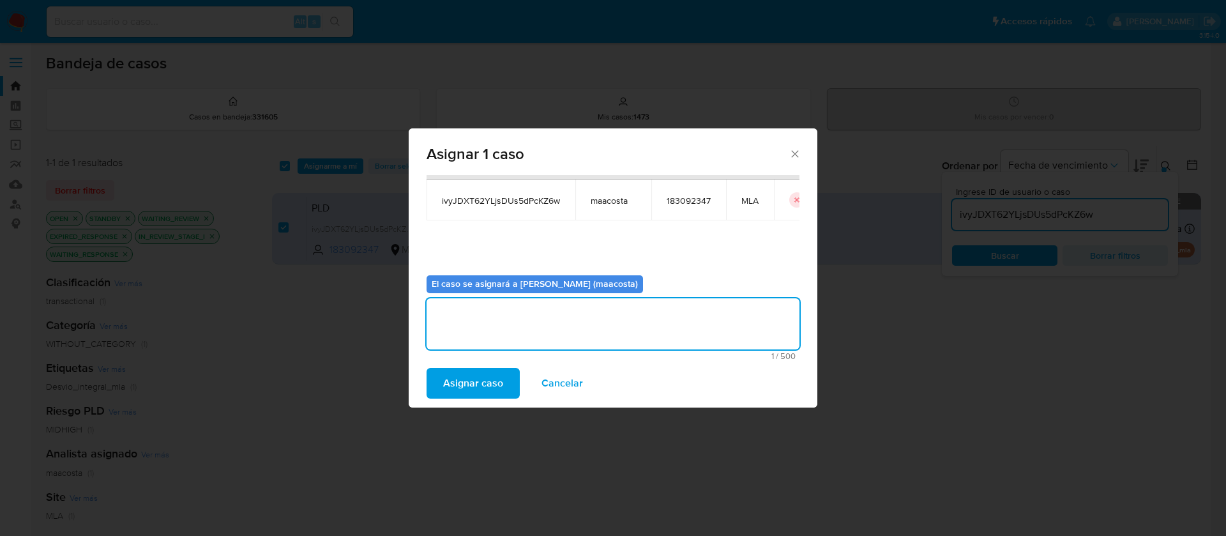
click at [469, 379] on span "Asignar caso" at bounding box center [473, 383] width 60 height 28
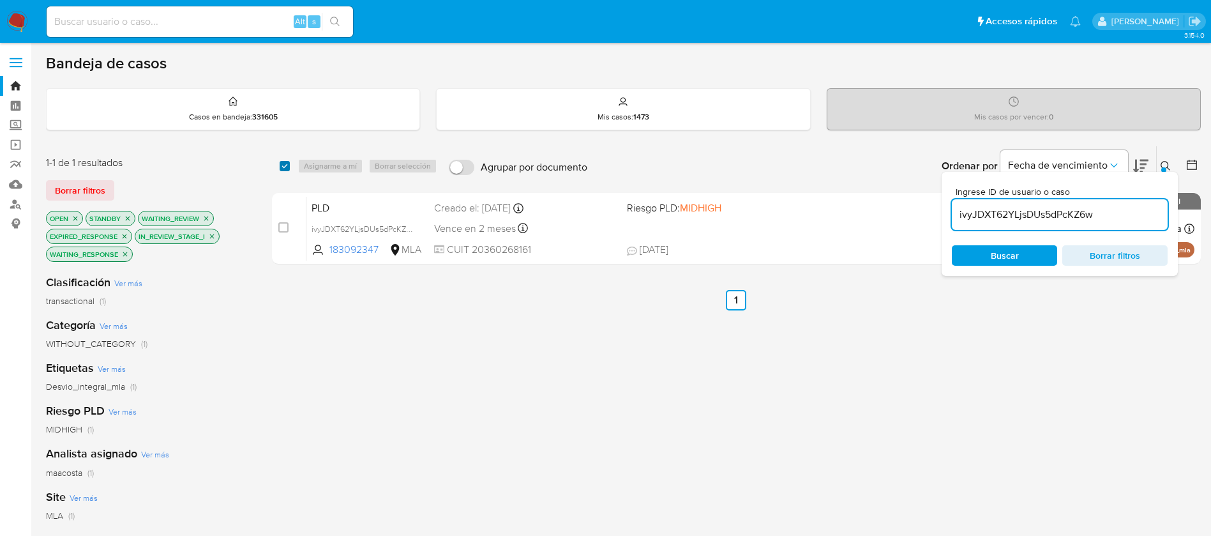
click at [285, 170] on input "checkbox" at bounding box center [285, 166] width 10 height 10
checkbox input "true"
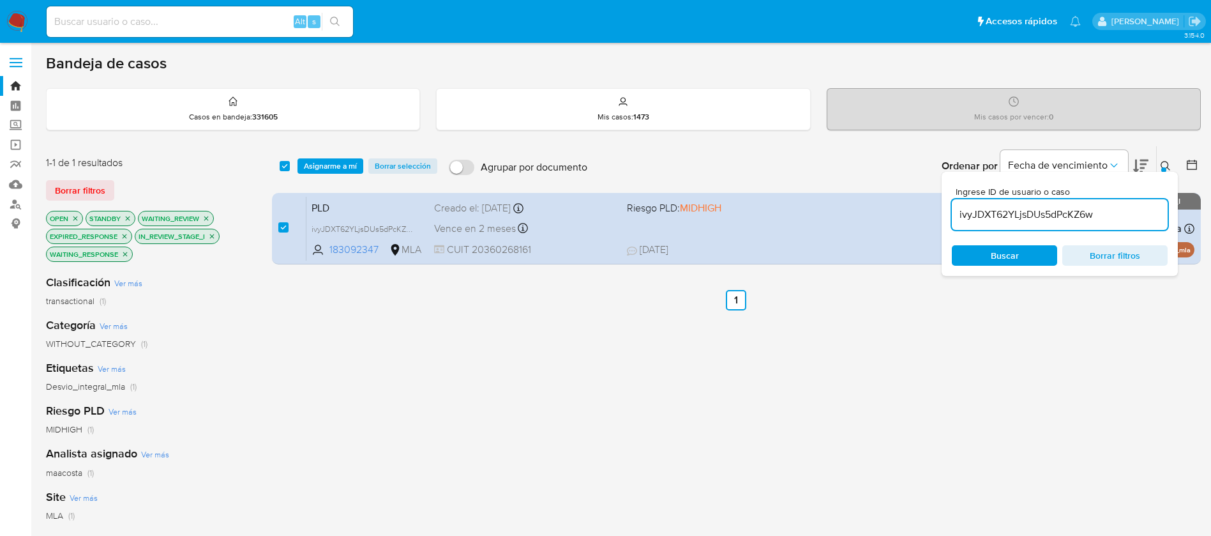
click at [1041, 215] on input "ivyJDXT62YLjsDUs5dPcKZ6w" at bounding box center [1060, 214] width 216 height 17
type input "RX6rc08lN9om8dJtcpyaGc4x"
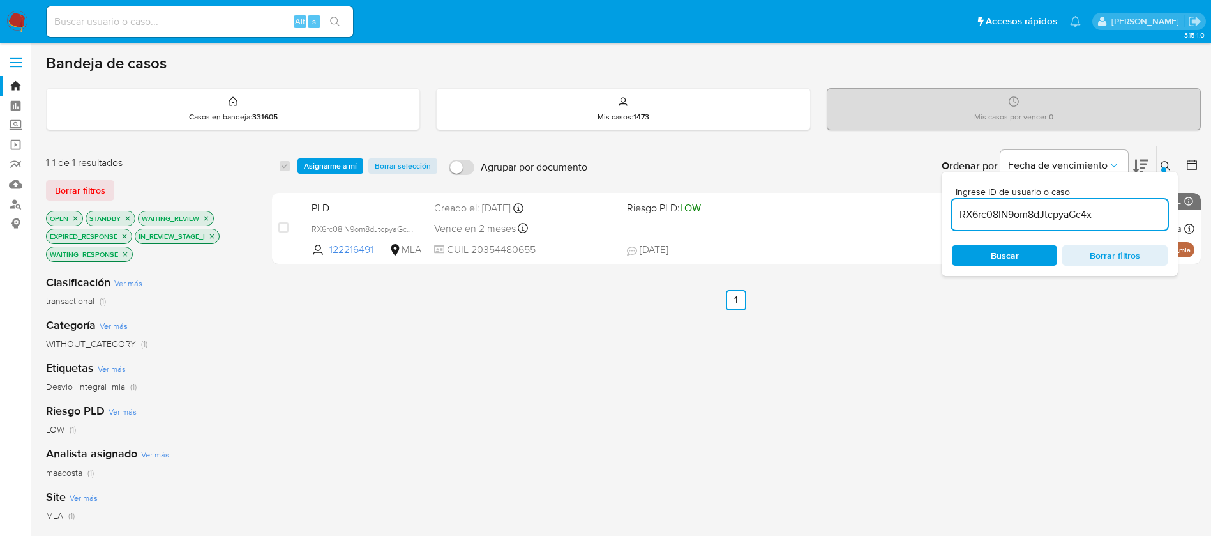
click at [1001, 216] on input "RX6rc08lN9om8dJtcpyaGc4x" at bounding box center [1060, 214] width 216 height 17
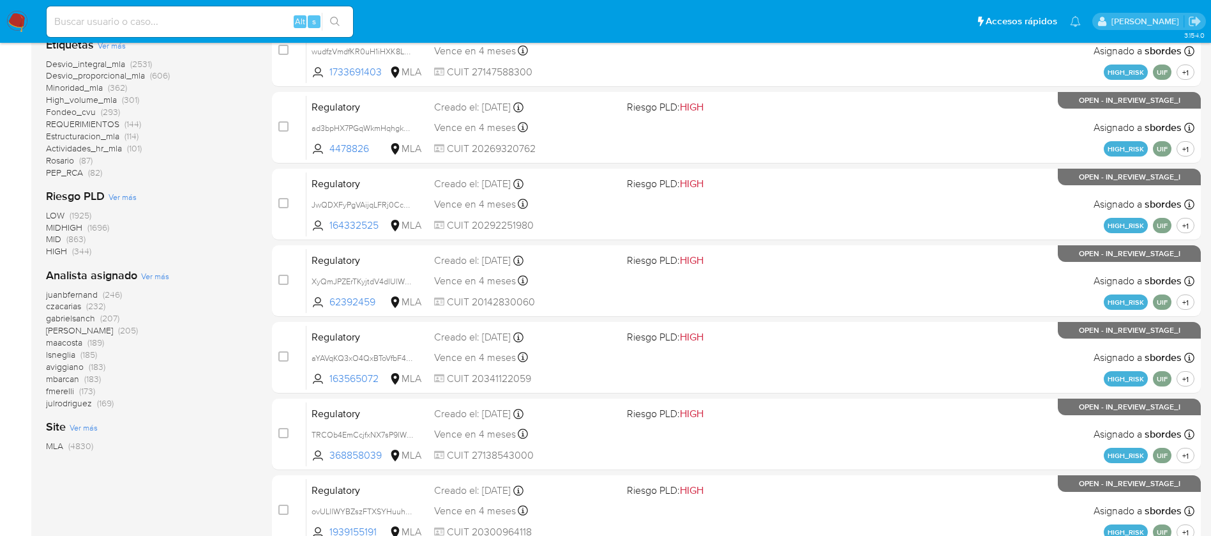
scroll to position [408, 0]
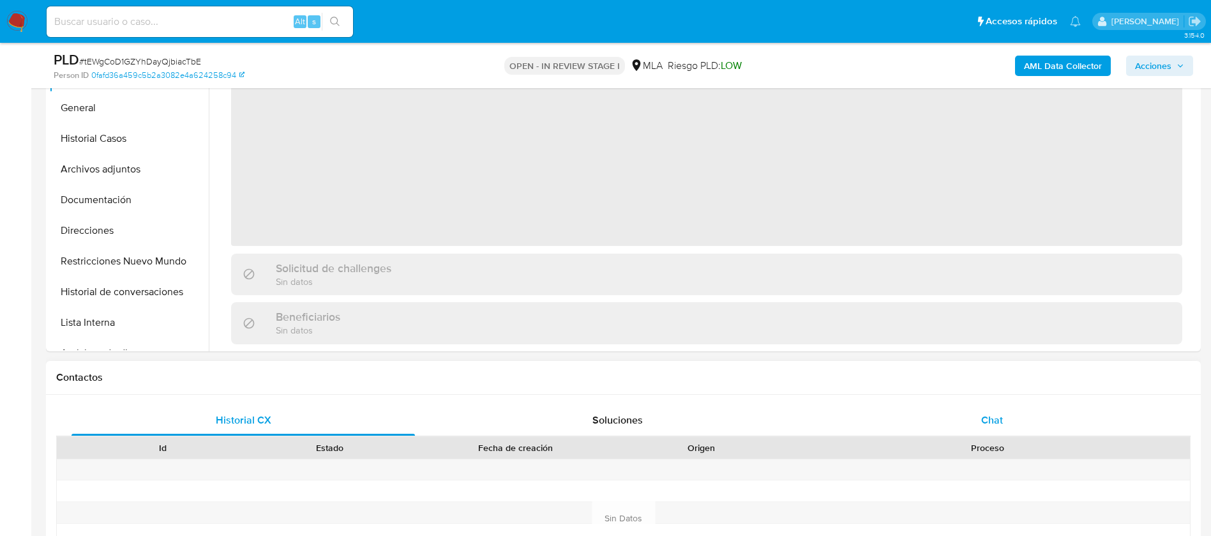
scroll to position [379, 0]
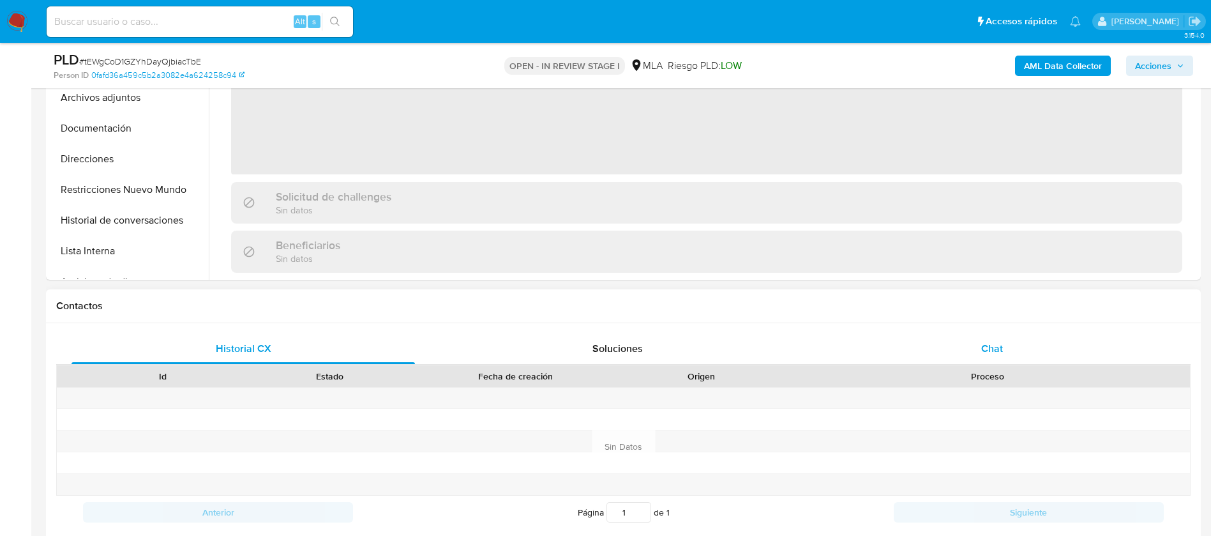
click at [989, 355] on span "Chat" at bounding box center [992, 348] width 22 height 15
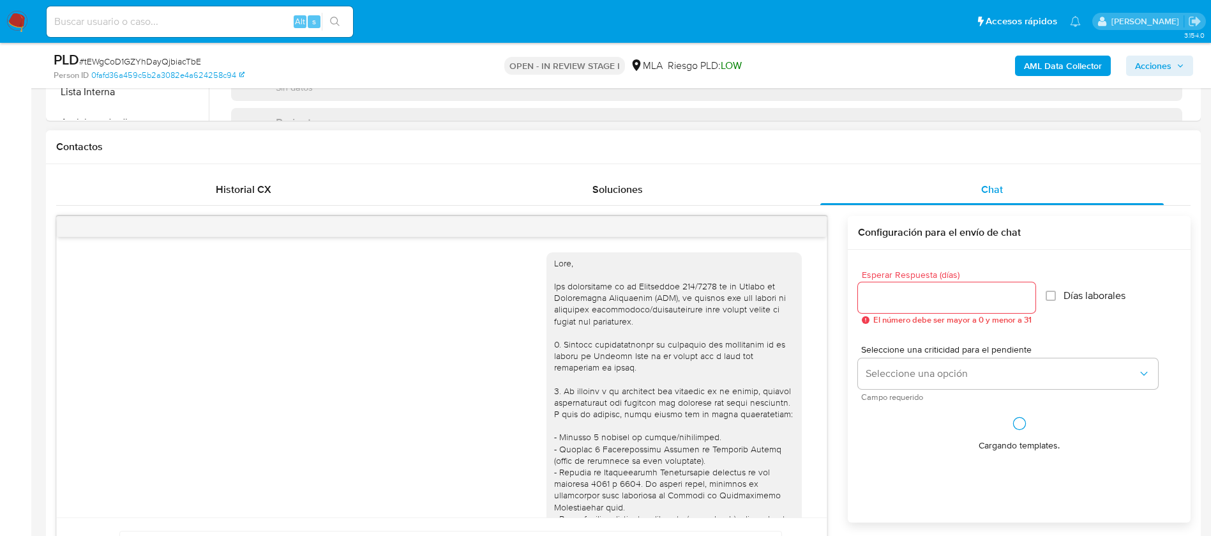
scroll to position [865, 0]
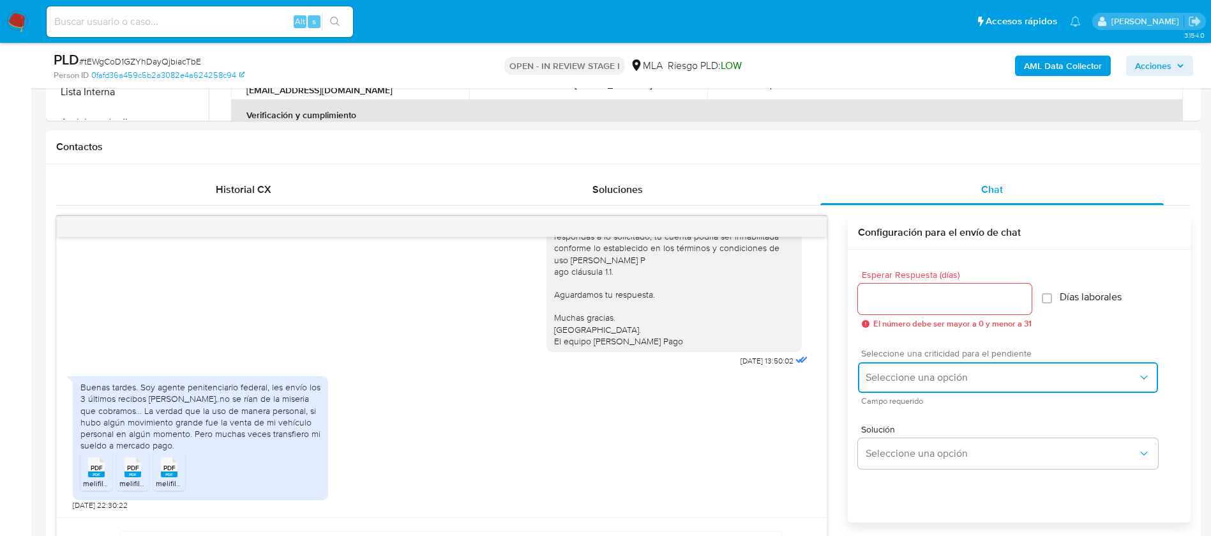
click at [905, 372] on span "Seleccione una opción" at bounding box center [1002, 377] width 272 height 13
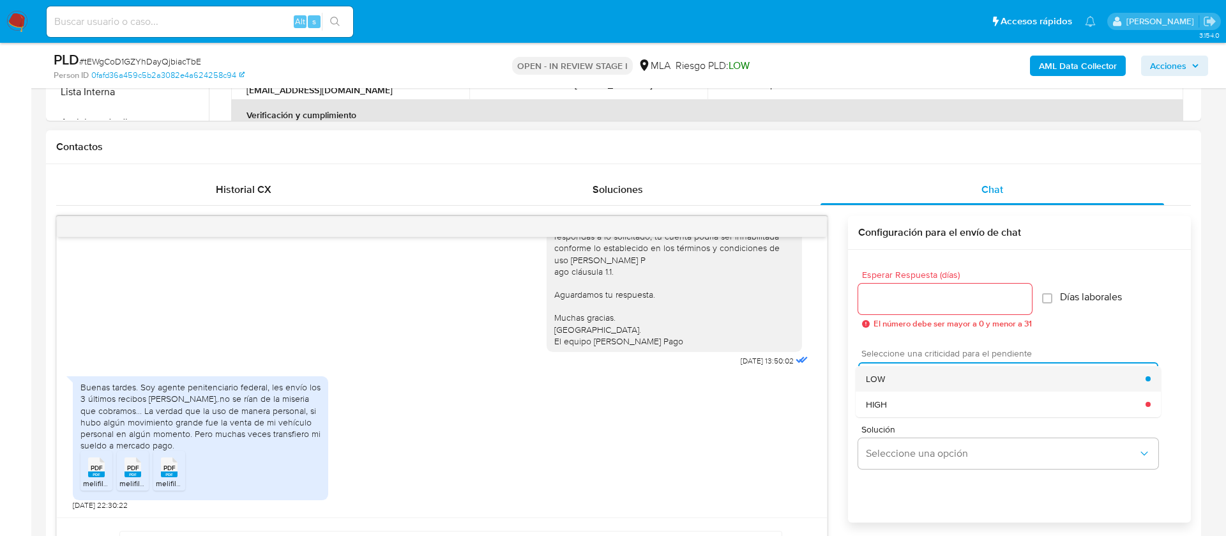
select select "10"
click at [886, 372] on div "LOW" at bounding box center [1006, 379] width 280 height 26
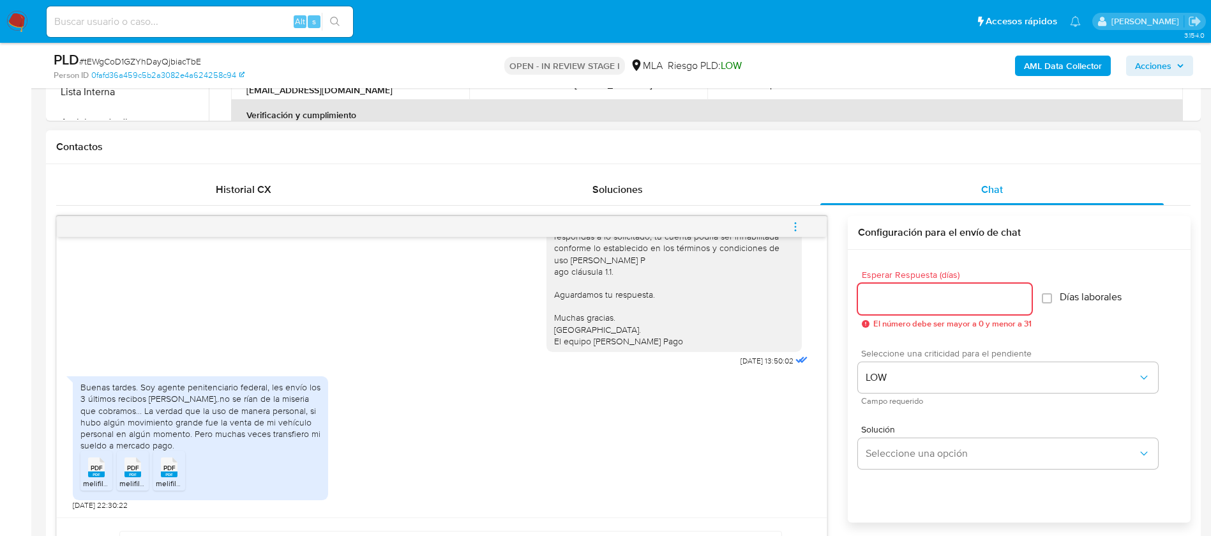
click at [887, 292] on input "Esperar Respuesta (días)" at bounding box center [945, 299] width 174 height 17
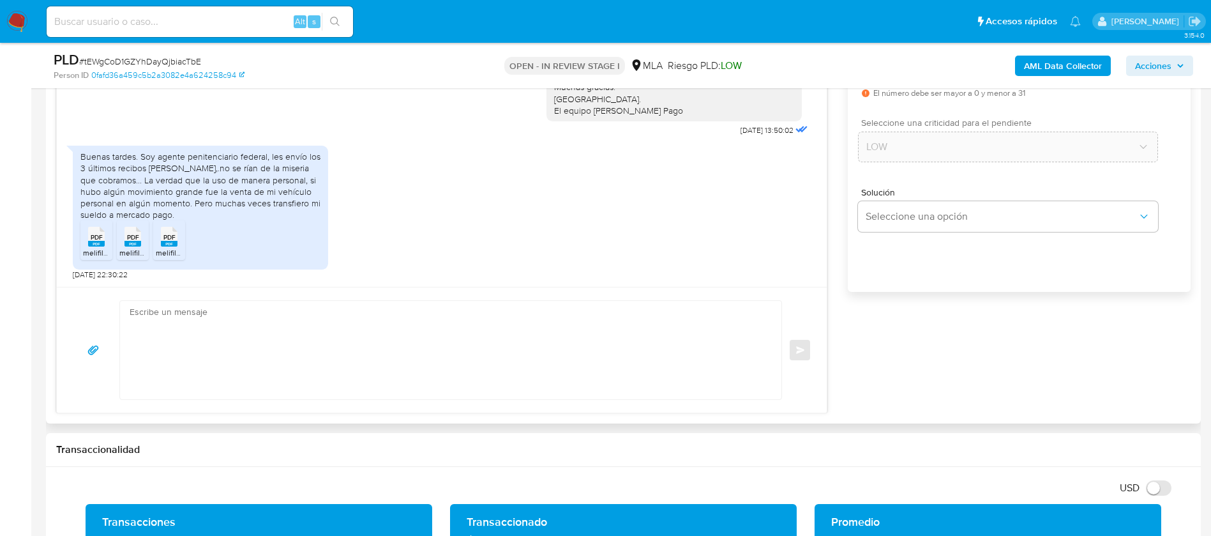
scroll to position [880, 0]
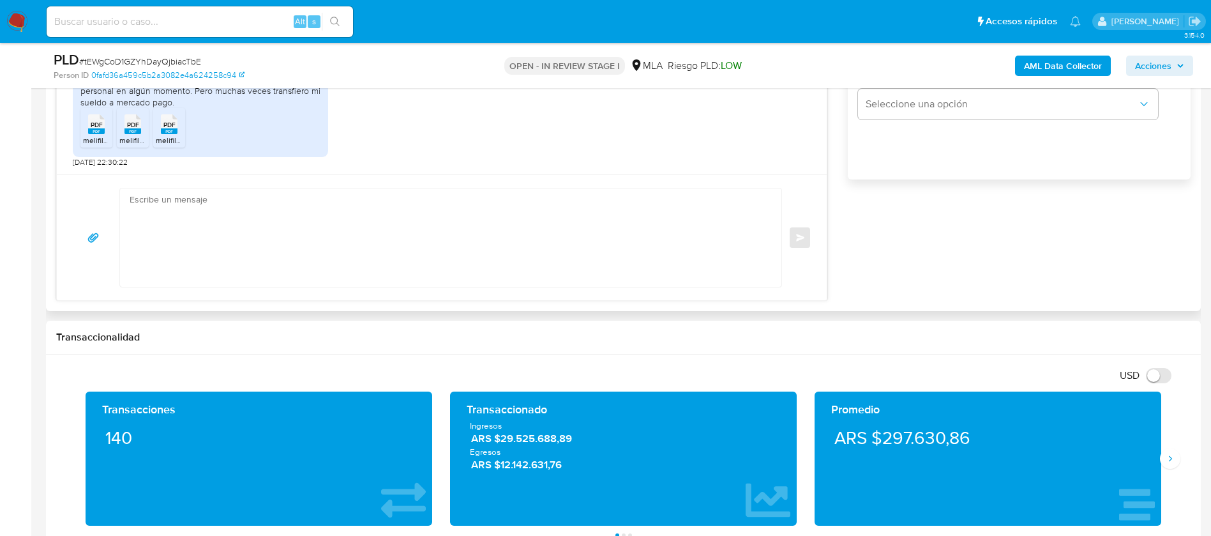
type input "0"
click at [624, 251] on textarea at bounding box center [448, 237] width 636 height 98
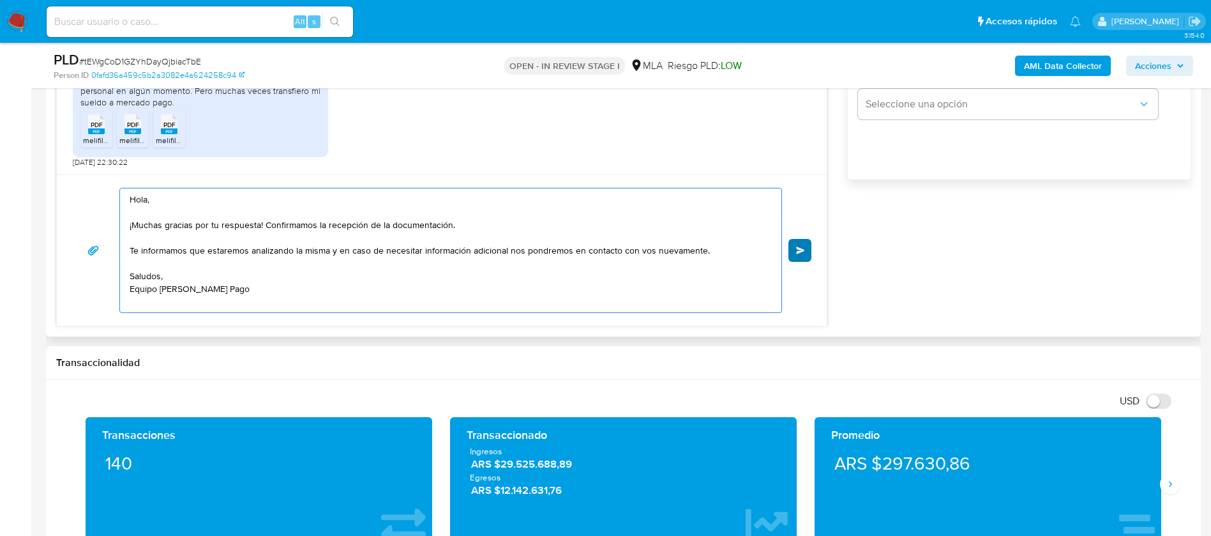
type textarea "Hola, ¡Muchas gracias por tu respuesta! Confirmamos la recepción de la document…"
click at [797, 253] on span "Enviar" at bounding box center [800, 250] width 9 height 8
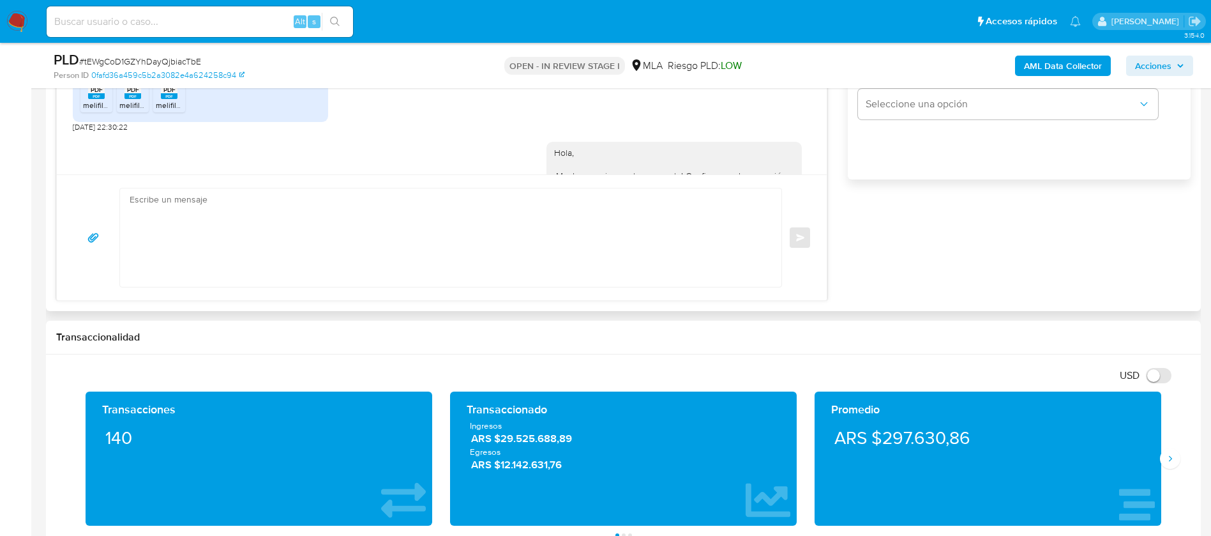
scroll to position [1030, 0]
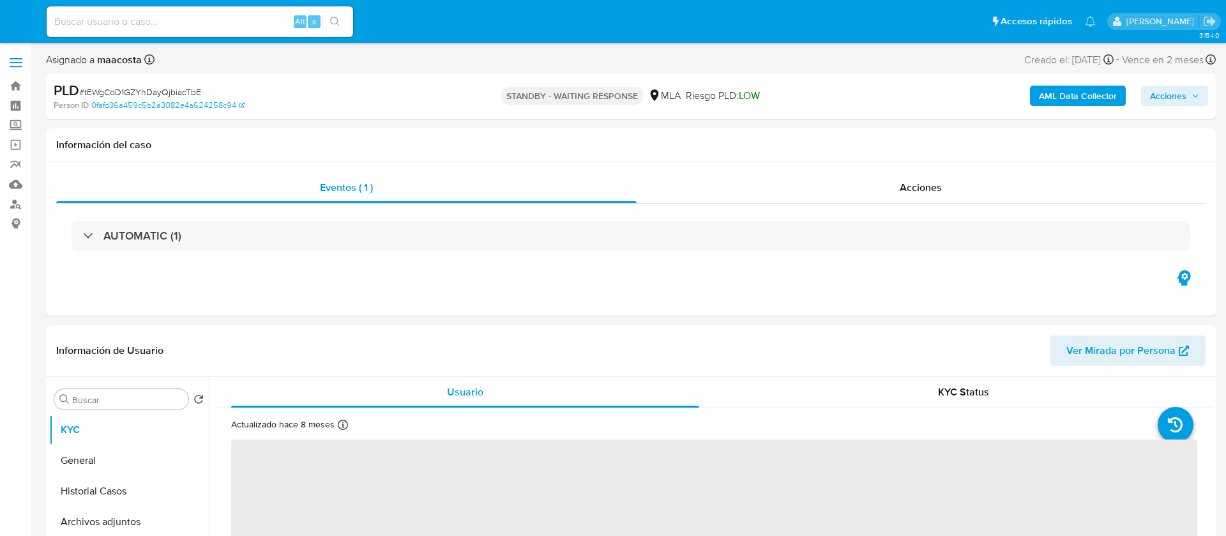
select select "10"
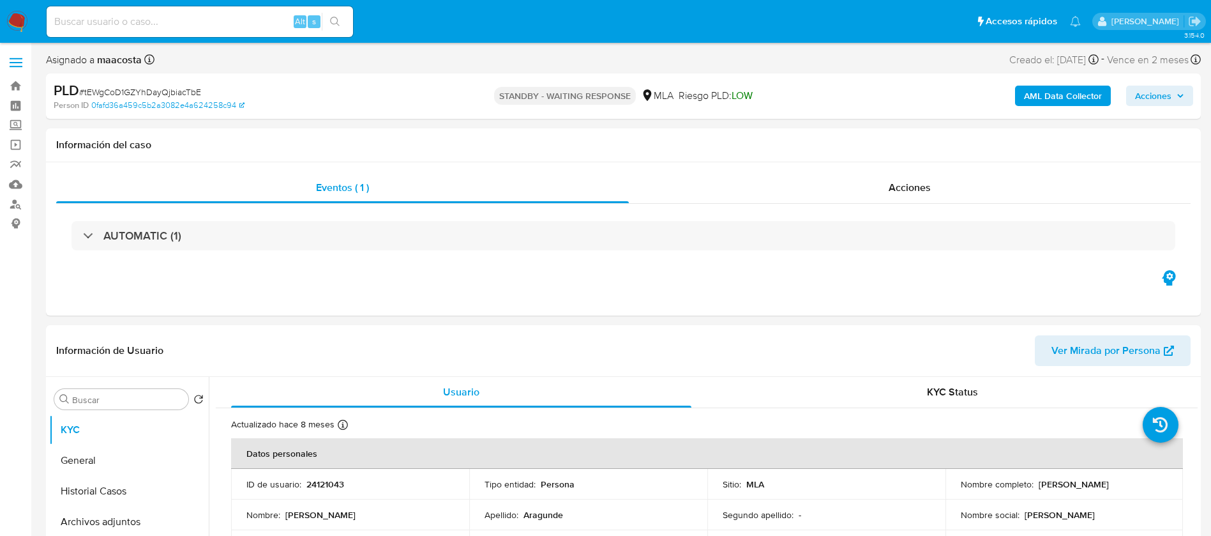
paste input "ivyJDXT62YLjsDUs5dPcKZ6w"
click at [163, 26] on input "ivyJDXT62YLjsDUs5dPcKZ6w" at bounding box center [200, 21] width 306 height 17
type input "ivyJDXT62YLjsDUs5dPcKZ6w"
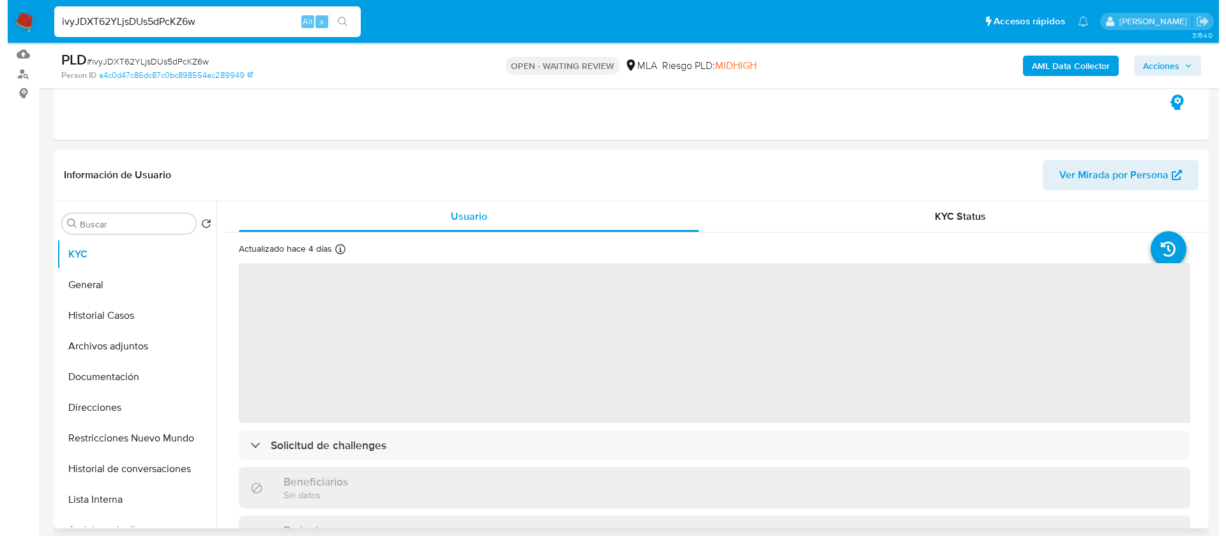
scroll to position [139, 0]
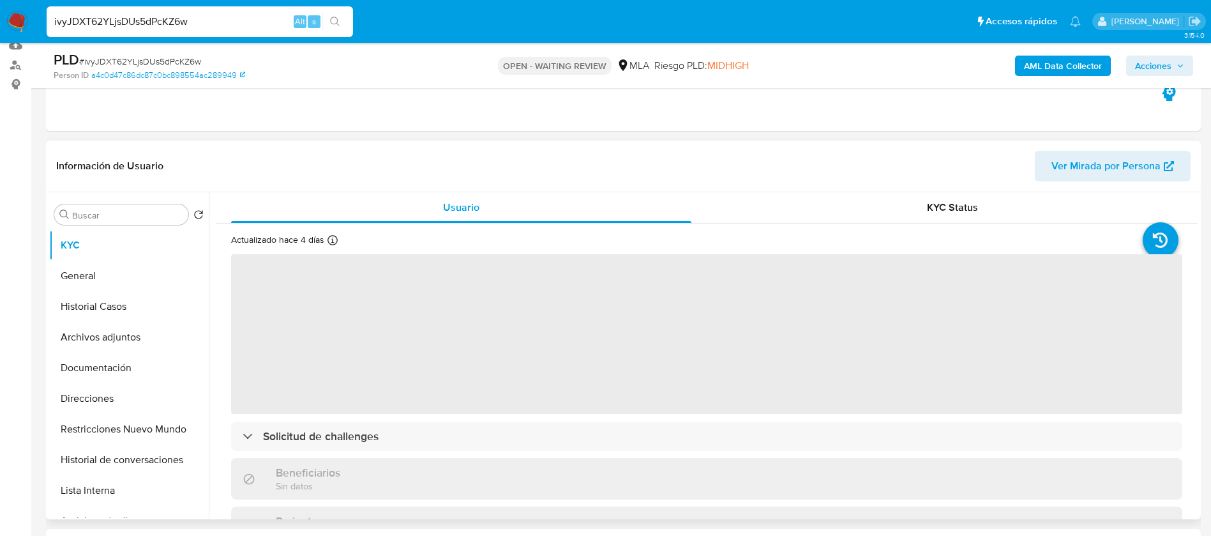
select select "10"
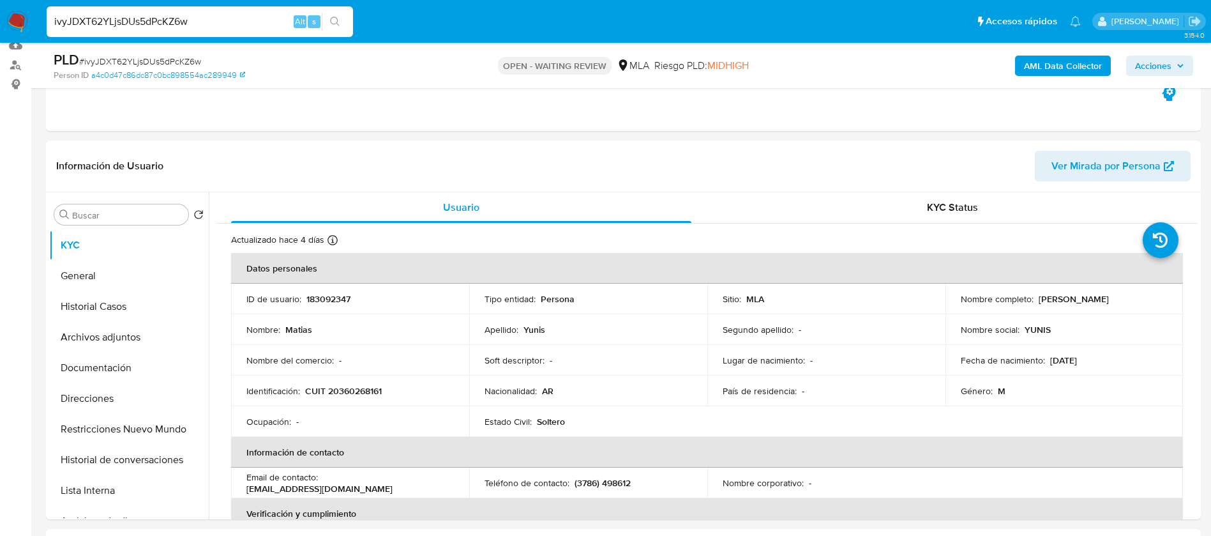
click at [1078, 64] on b "AML Data Collector" at bounding box center [1063, 66] width 78 height 20
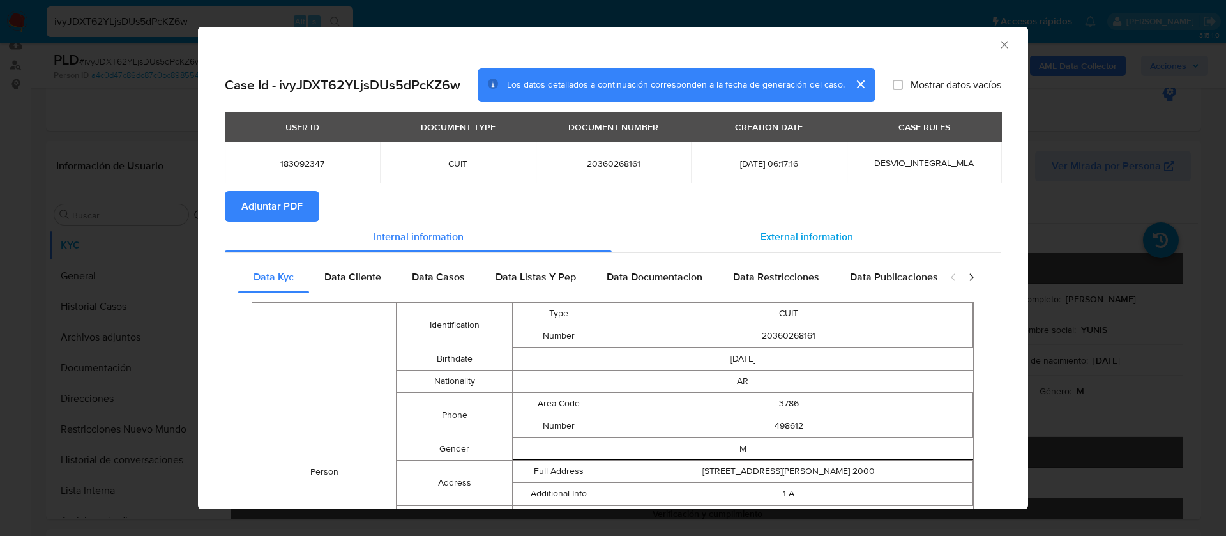
click at [810, 239] on span "External information" at bounding box center [806, 236] width 93 height 15
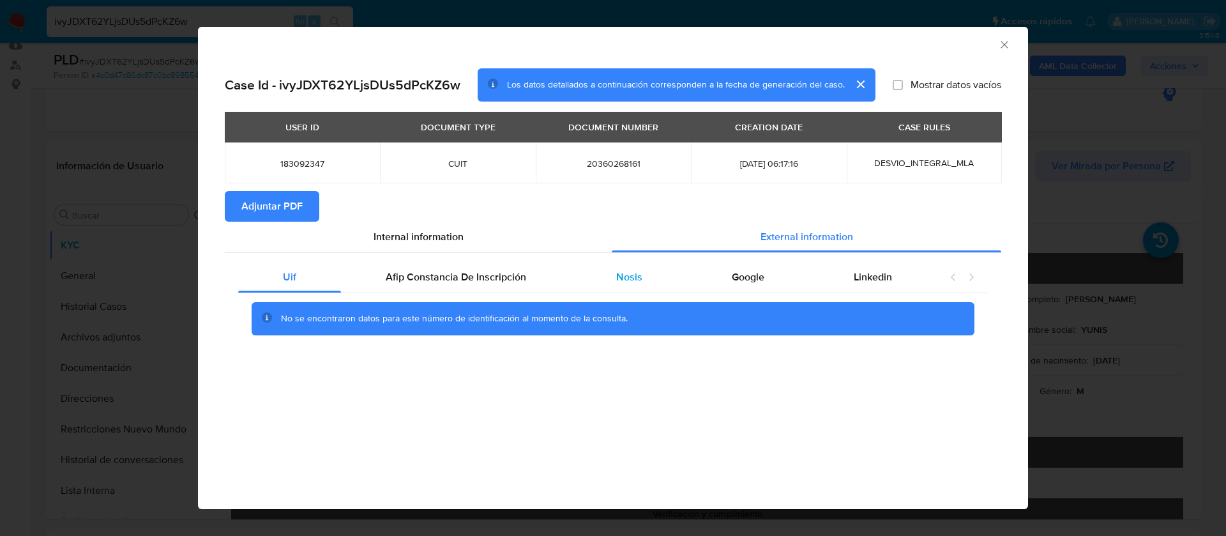
click at [632, 284] on div "Nosis" at bounding box center [629, 277] width 116 height 31
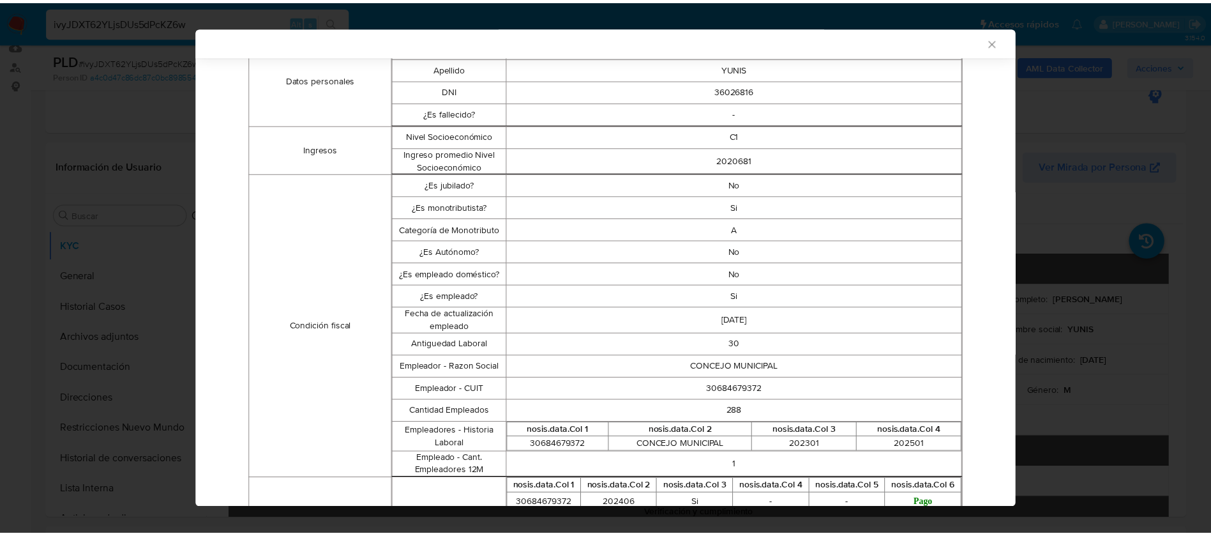
scroll to position [266, 0]
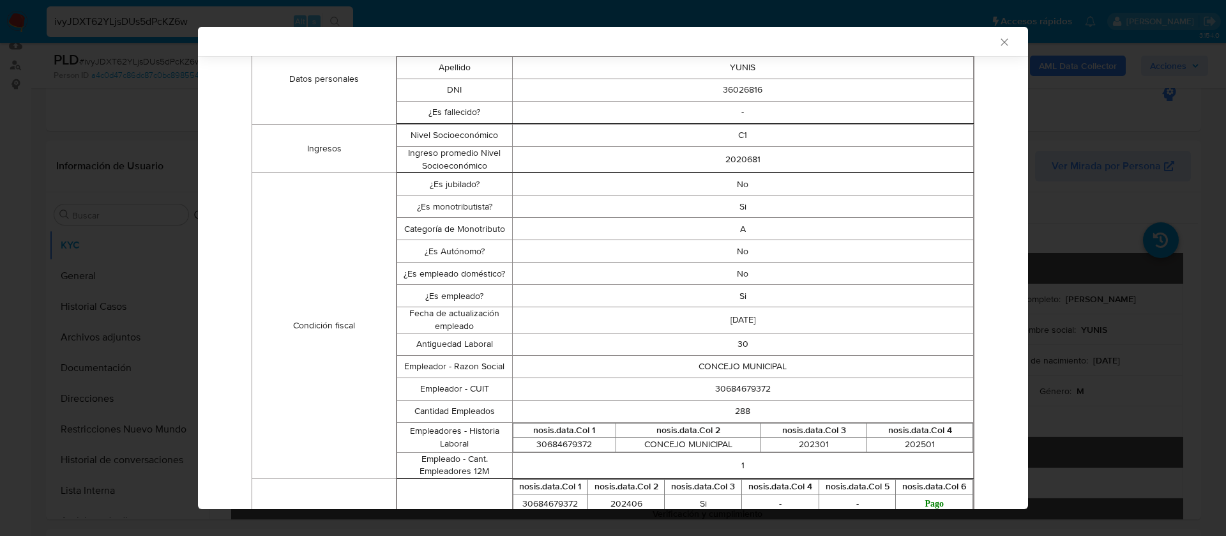
click at [728, 389] on td "30684679372" at bounding box center [742, 388] width 461 height 22
copy td "30684679372"
click at [128, 296] on div "AML Data Collector Case Id - ivyJDXT62YLjsDUs5dPcKZ6w Los datos detallados a co…" at bounding box center [613, 268] width 1226 height 536
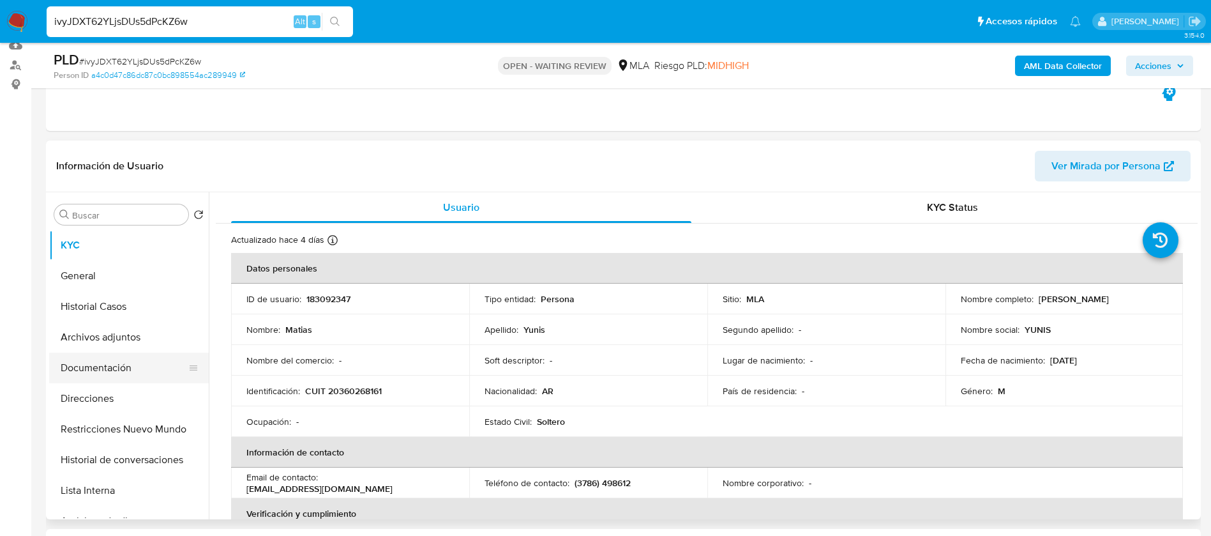
click at [114, 369] on button "Documentación" at bounding box center [123, 367] width 149 height 31
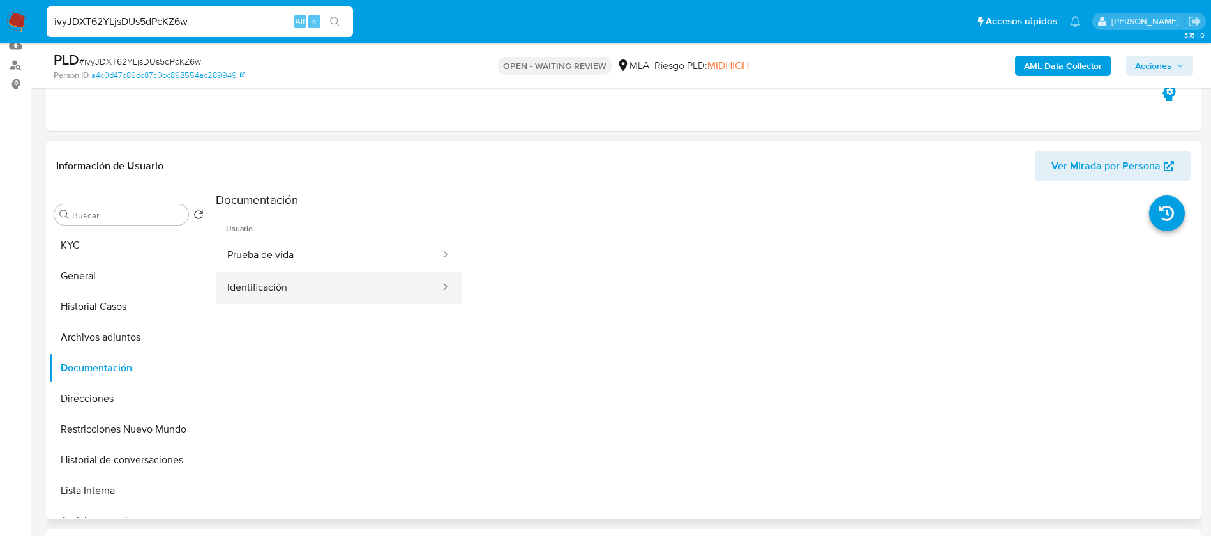
click at [278, 292] on button "Identificación" at bounding box center [328, 287] width 225 height 33
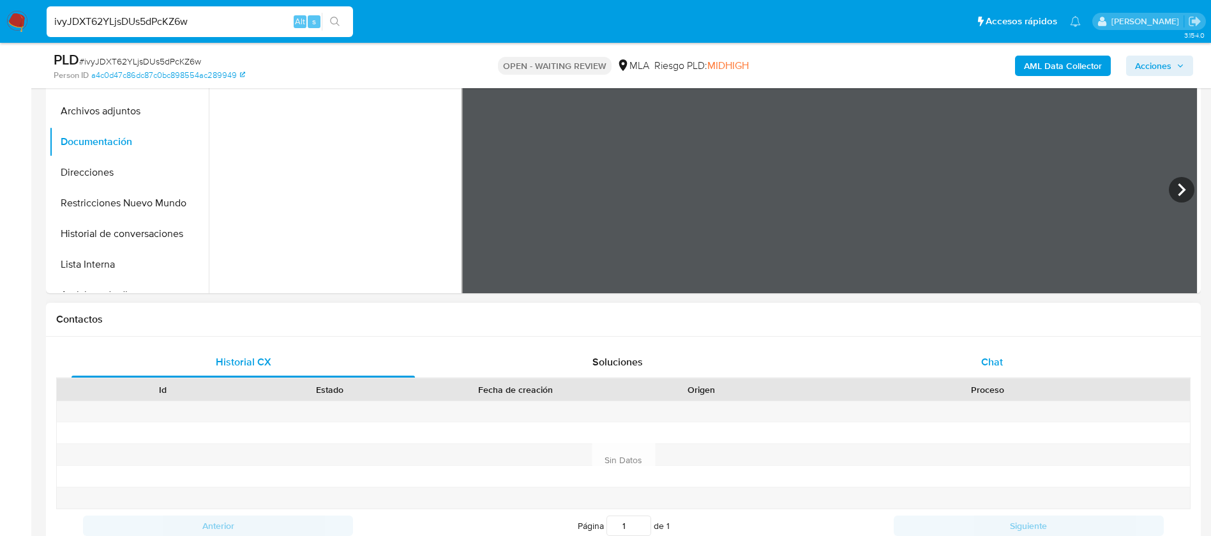
click at [997, 366] on span "Chat" at bounding box center [992, 361] width 22 height 15
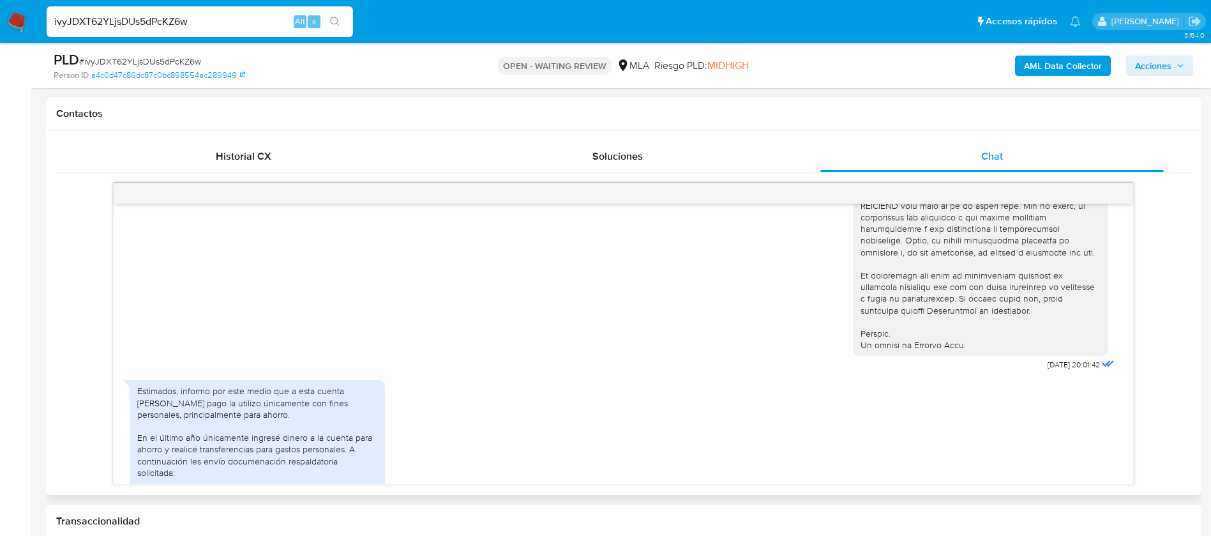
scroll to position [534, 0]
drag, startPoint x: 1016, startPoint y: 388, endPoint x: 1057, endPoint y: 388, distance: 40.9
click at [1057, 375] on div "[DATE] 20:01:42" at bounding box center [985, 25] width 264 height 699
copy span "17/07/2025"
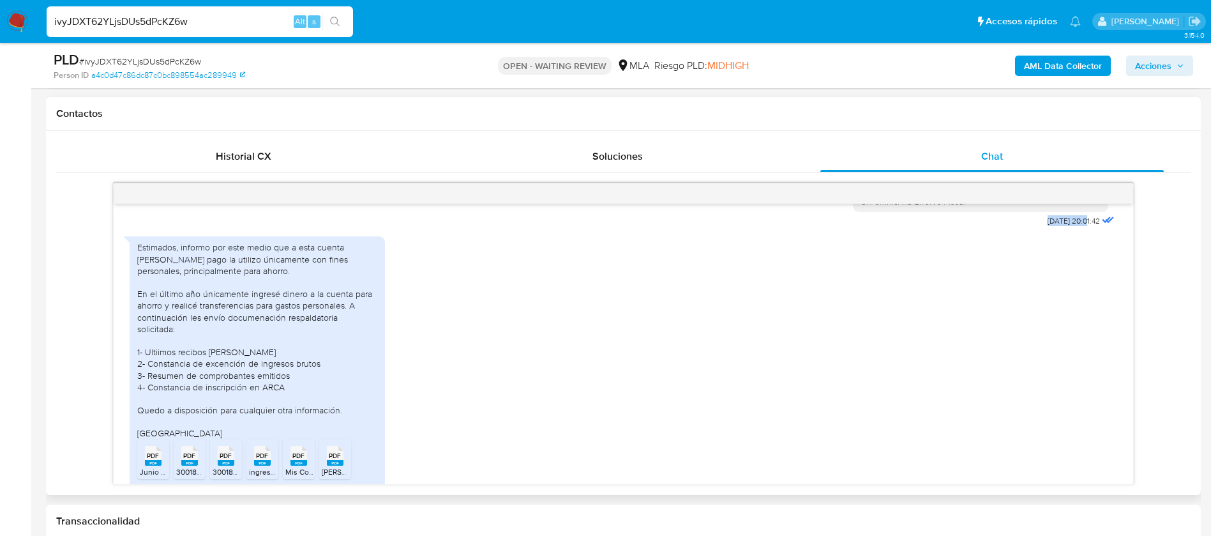
scroll to position [687, 0]
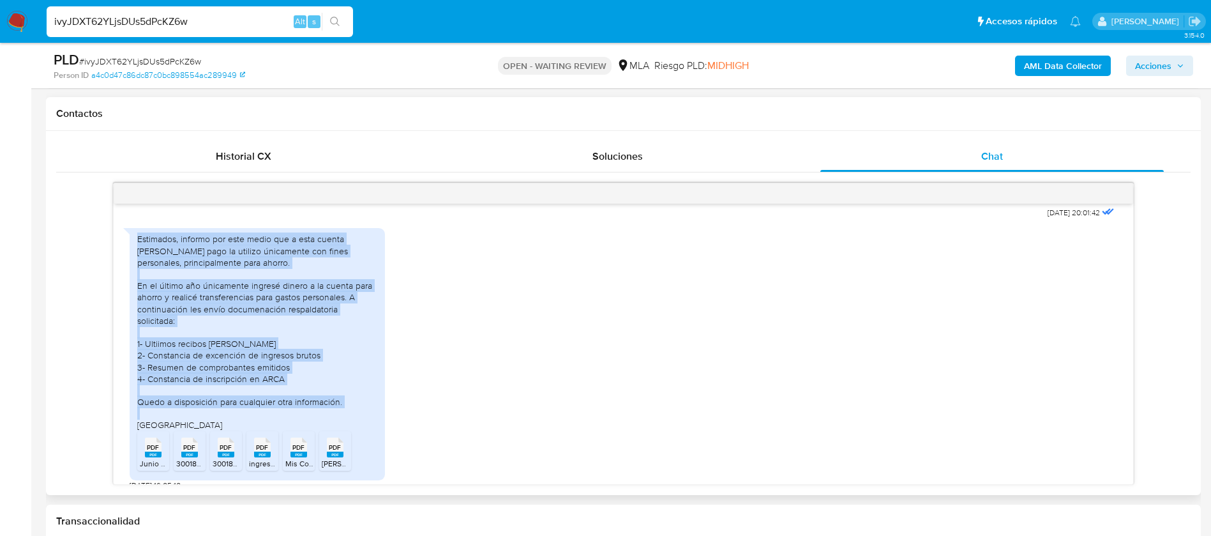
drag, startPoint x: 138, startPoint y: 262, endPoint x: 192, endPoint y: 435, distance: 181.3
click at [192, 430] on div "Estimados, informo por este medio que a esta cuenta [PERSON_NAME] pago la utili…" at bounding box center [257, 331] width 240 height 197
copy div "Estimados, informo por este medio que a esta cuenta de mercado pago la utilizo …"
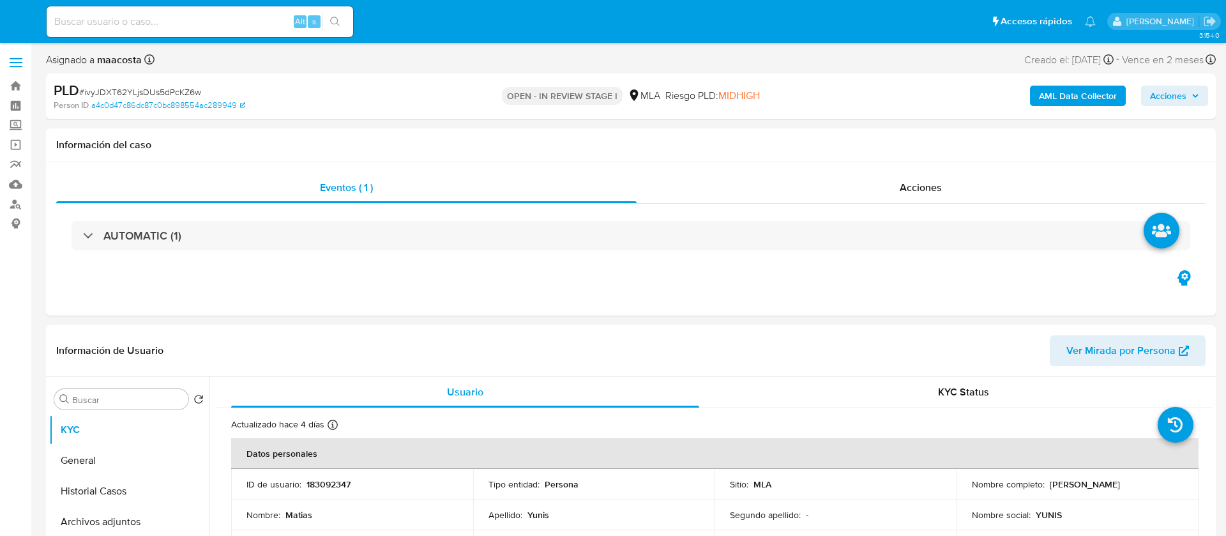
select select "10"
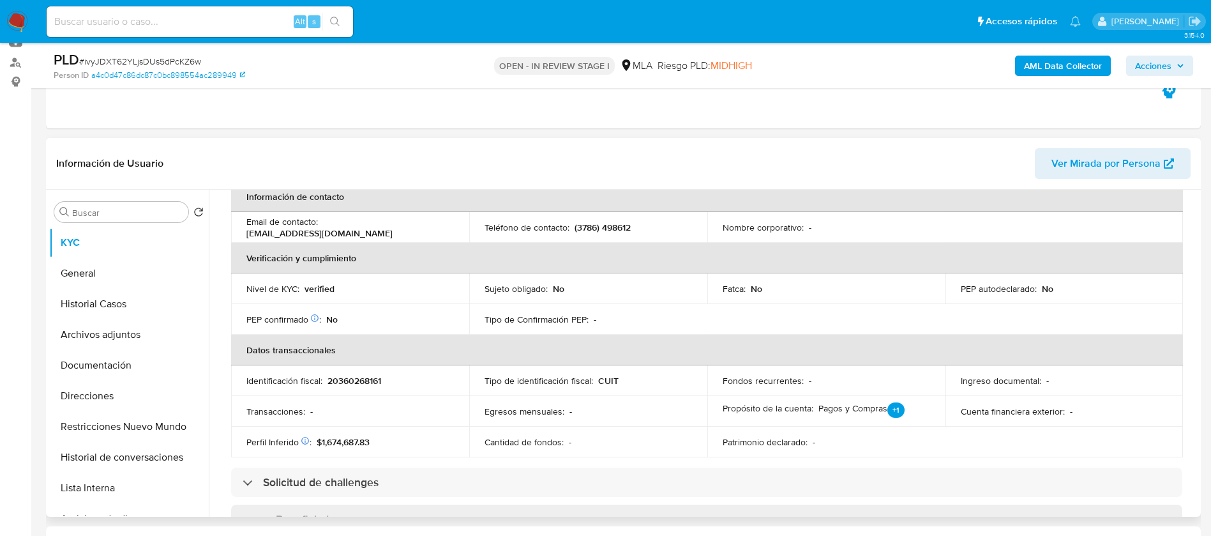
scroll to position [256, 0]
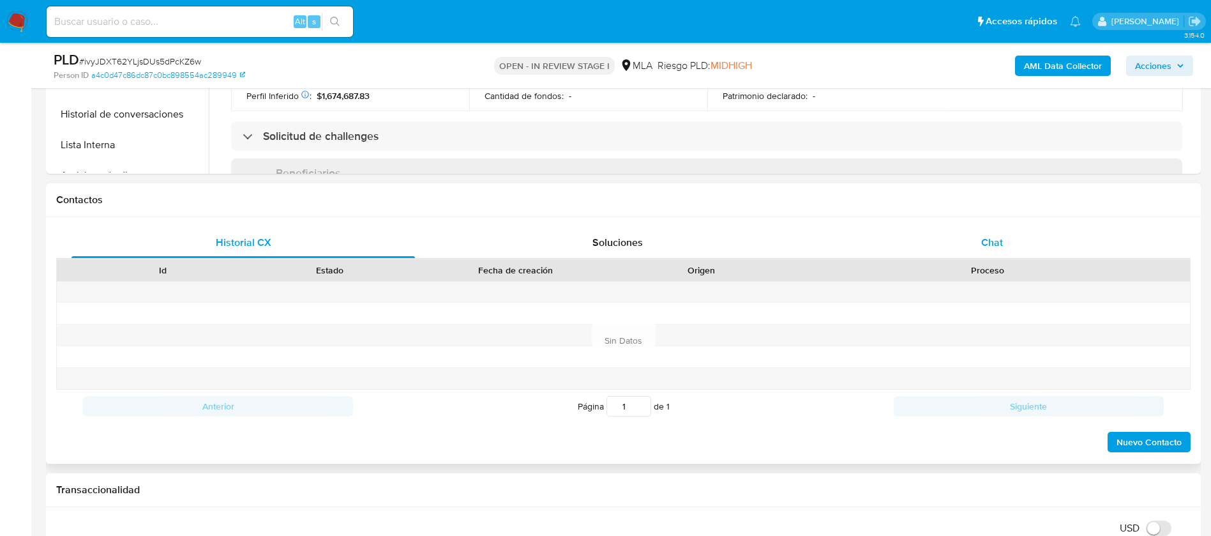
click at [1006, 235] on div "Chat" at bounding box center [991, 242] width 343 height 31
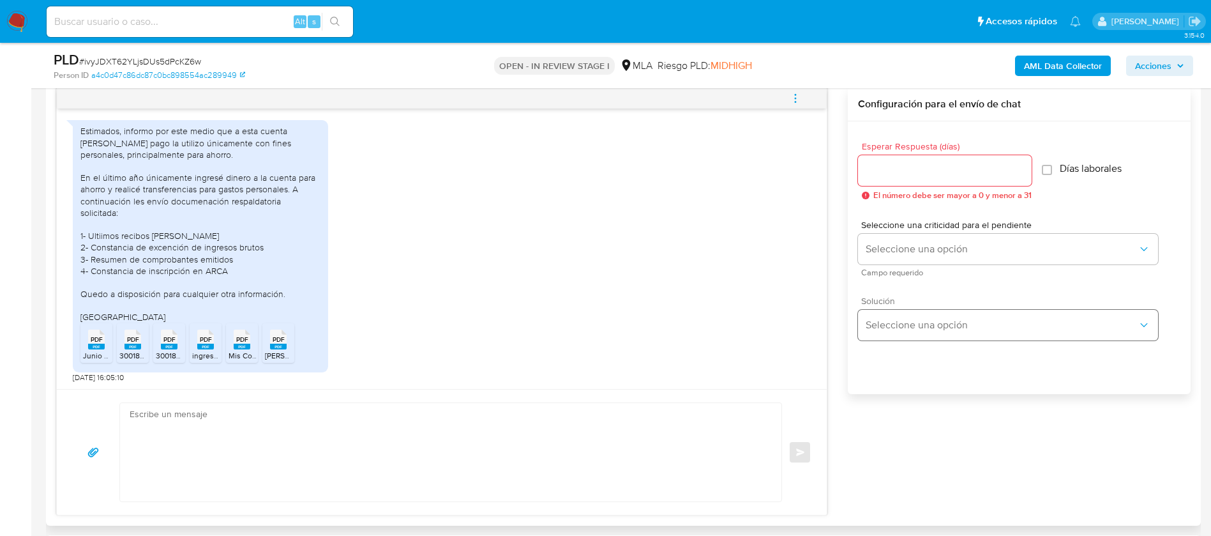
scroll to position [667, 0]
click at [898, 160] on div at bounding box center [945, 170] width 174 height 31
click at [893, 171] on input "Esperar Respuesta (días)" at bounding box center [945, 170] width 174 height 17
type input "0"
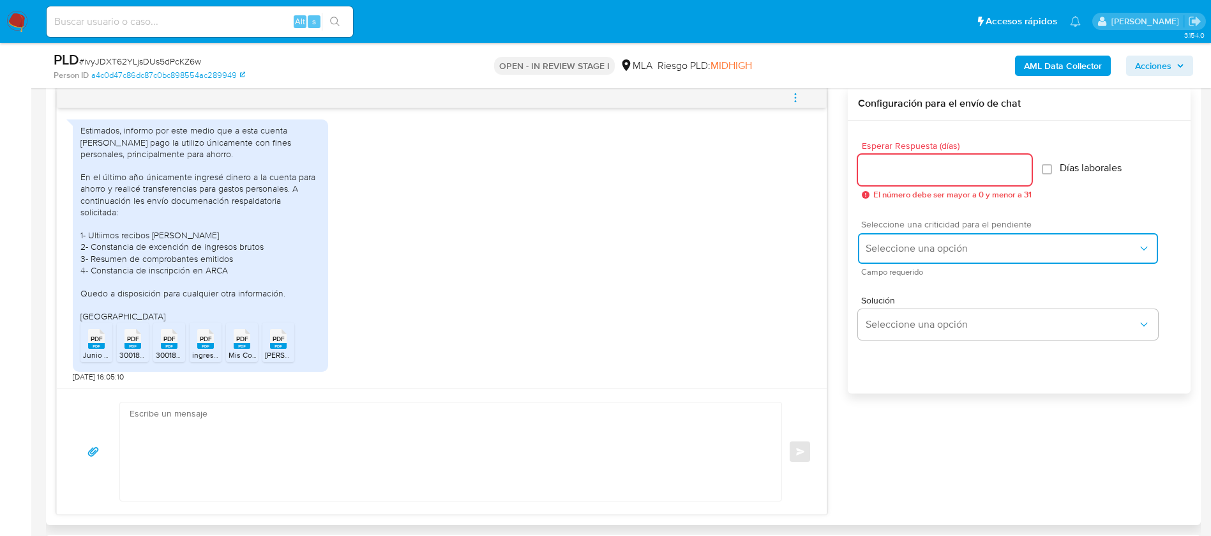
click at [923, 245] on span "Seleccione una opción" at bounding box center [1002, 248] width 272 height 13
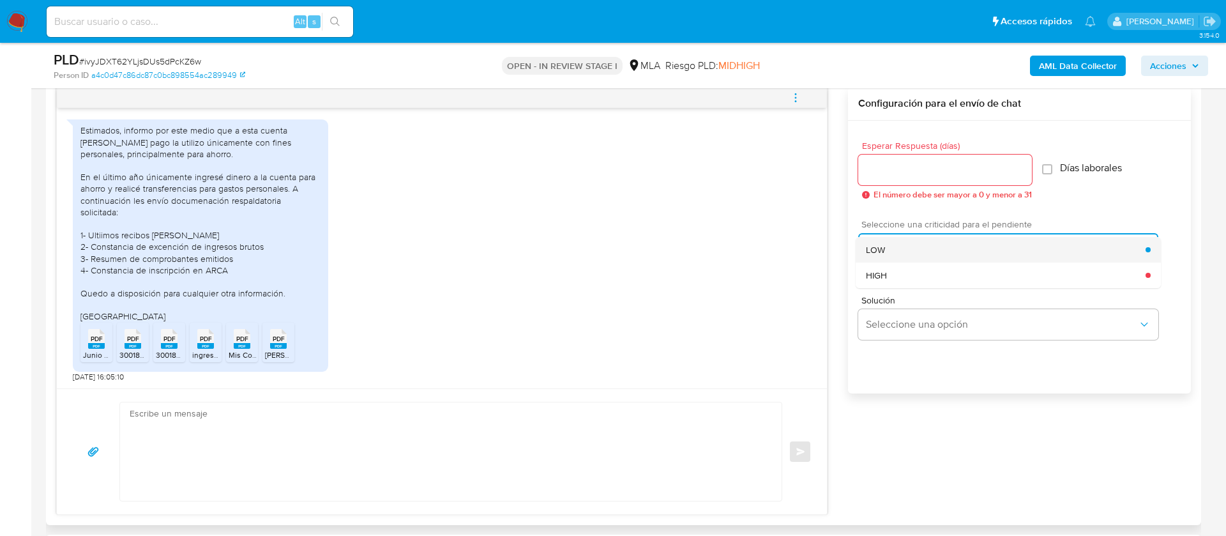
click at [894, 243] on div "LOW" at bounding box center [1006, 250] width 280 height 26
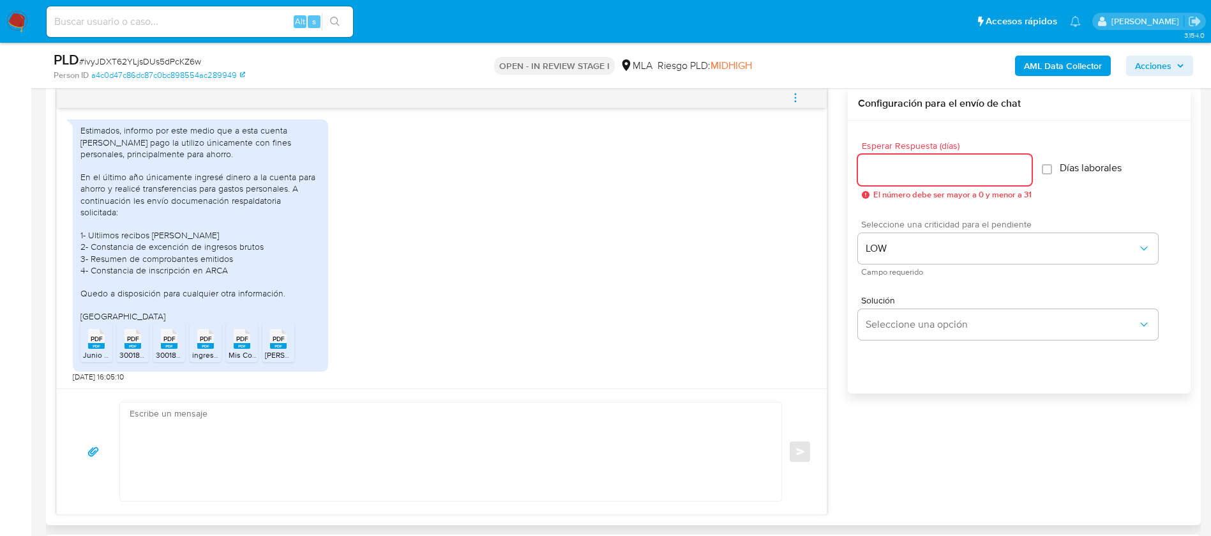
click at [877, 174] on input "Esperar Respuesta (días)" at bounding box center [945, 170] width 174 height 17
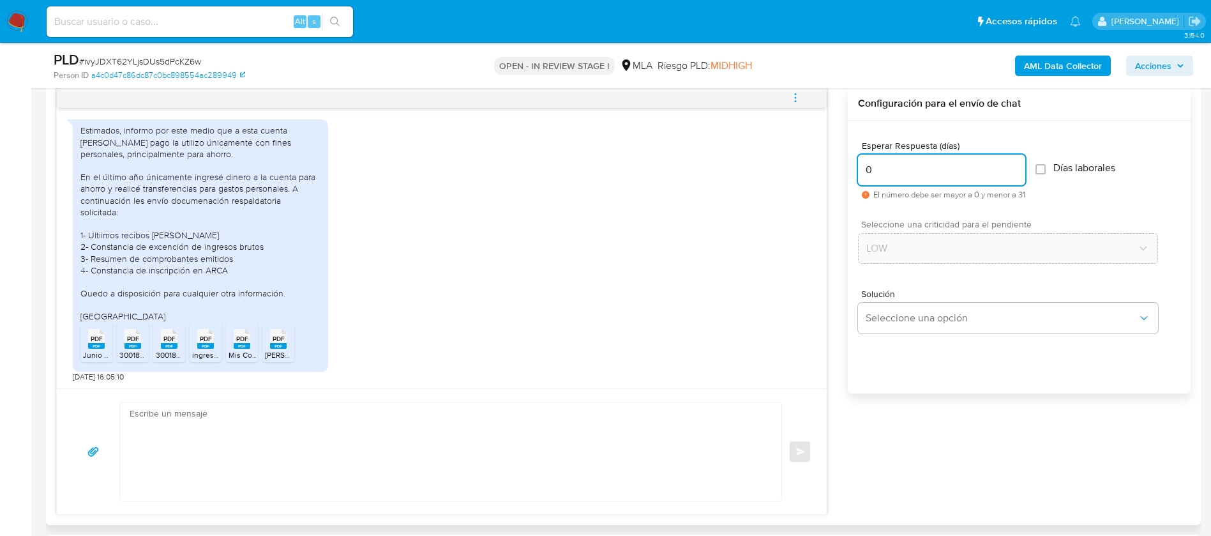
scroll to position [903, 0]
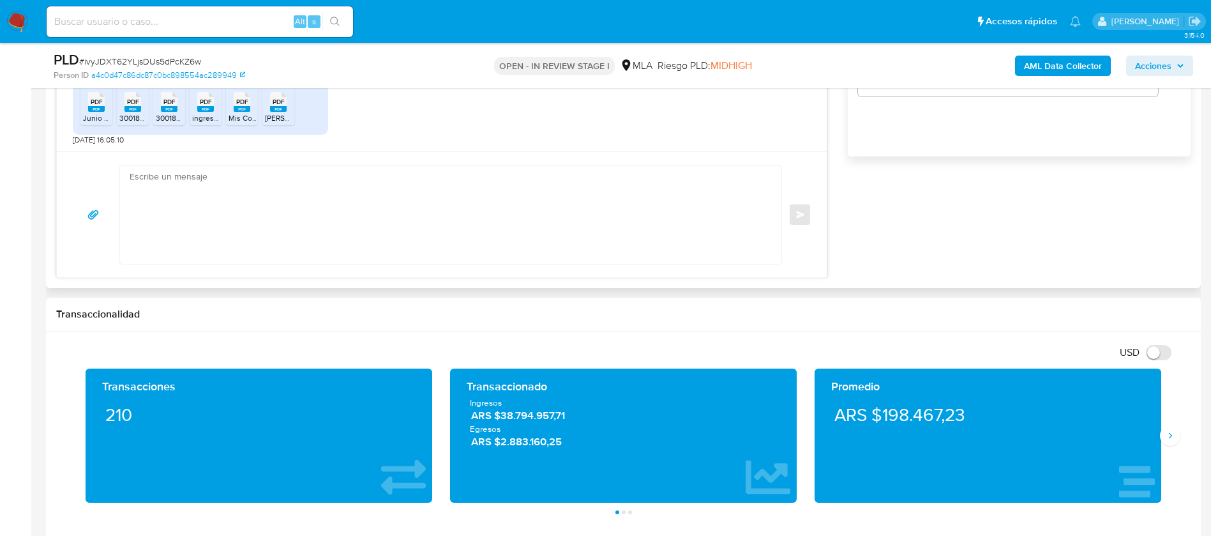
type input "0"
click at [536, 249] on textarea at bounding box center [448, 214] width 636 height 98
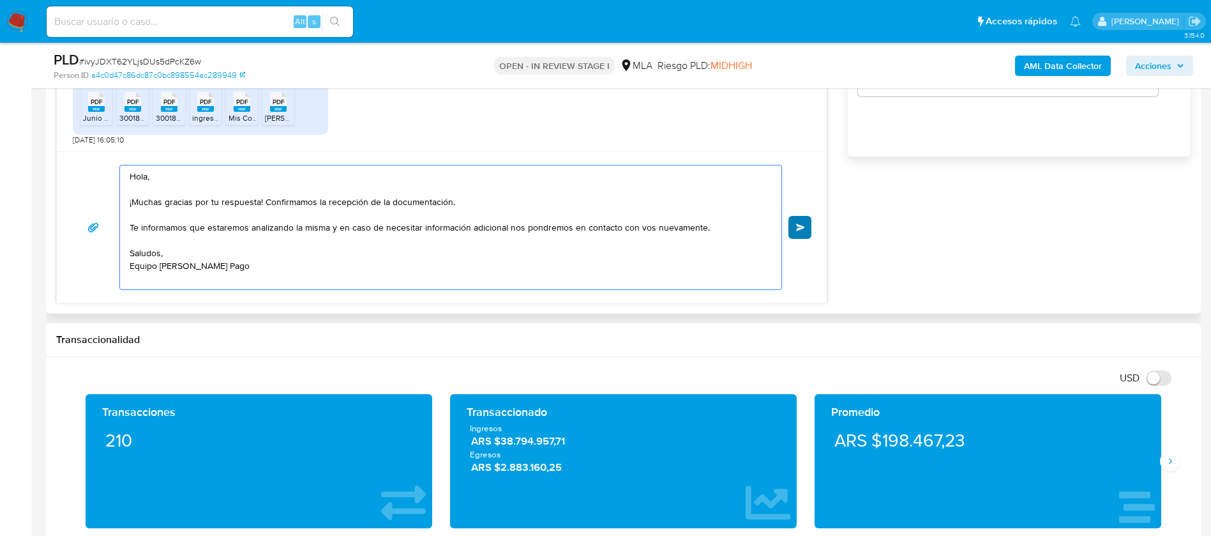
type textarea "Hola, ¡Muchas gracias por tu respuesta! Confirmamos la recepción de la document…"
click at [797, 227] on span "Enviar" at bounding box center [800, 227] width 9 height 8
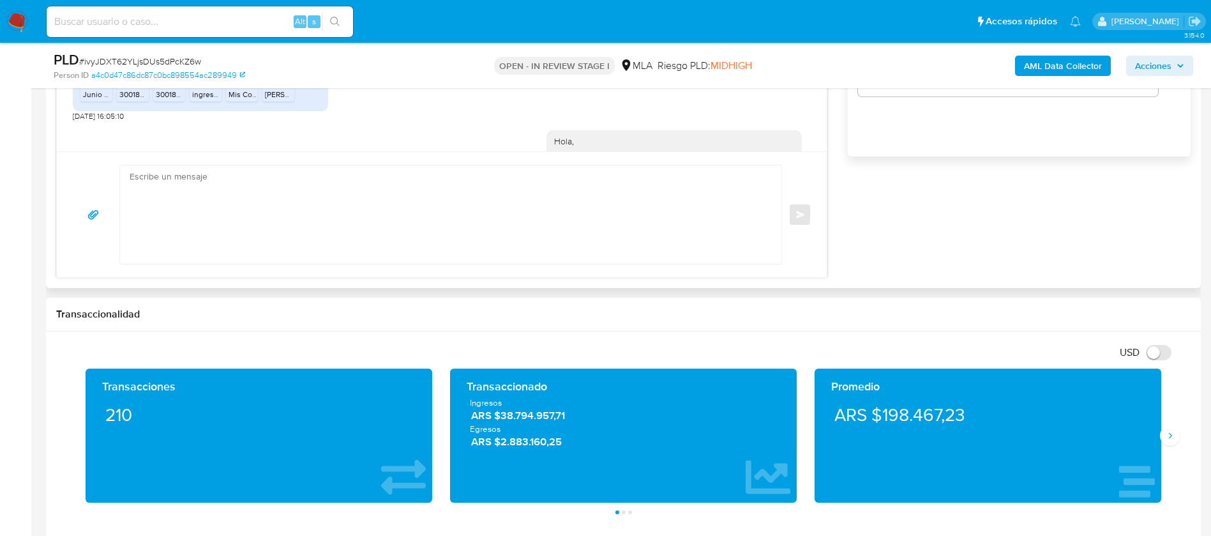
scroll to position [888, 0]
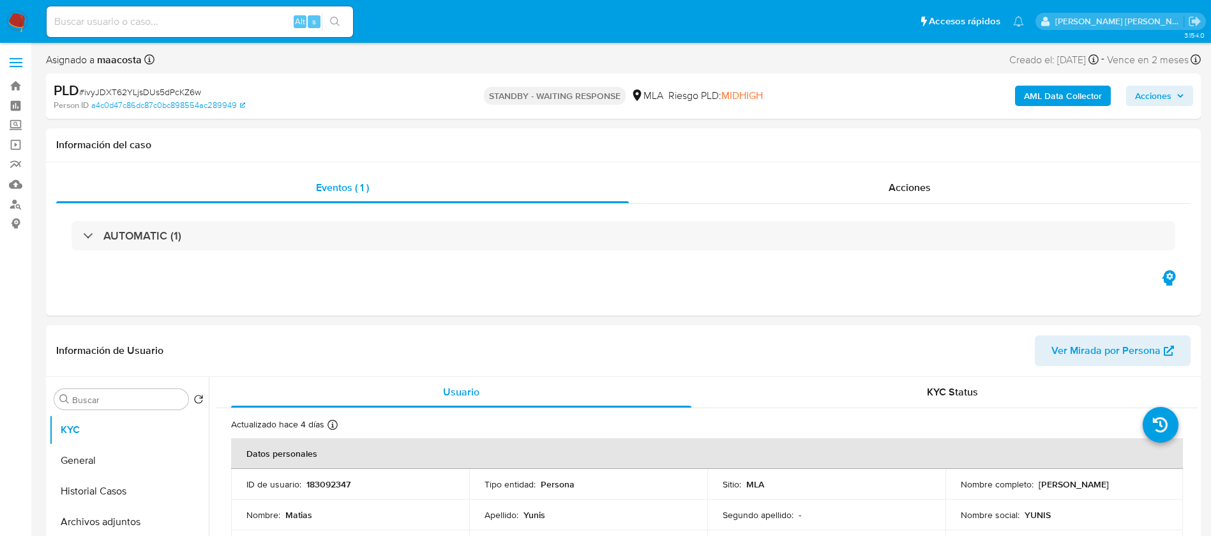
paste input "RX6rc08lN9om8dJtcpyaGc4x"
click at [210, 17] on input "RX6rc08lN9om8dJtcpyaGc4x" at bounding box center [200, 21] width 306 height 17
type input "RX6rc08lN9om8dJtcpyaGc4x"
select select "10"
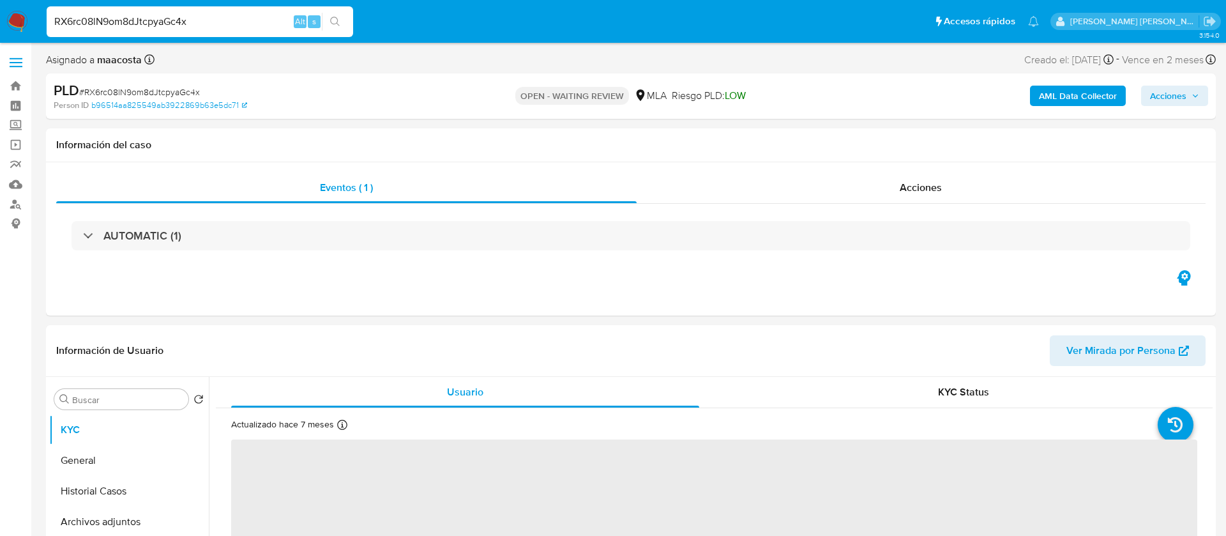
select select "10"
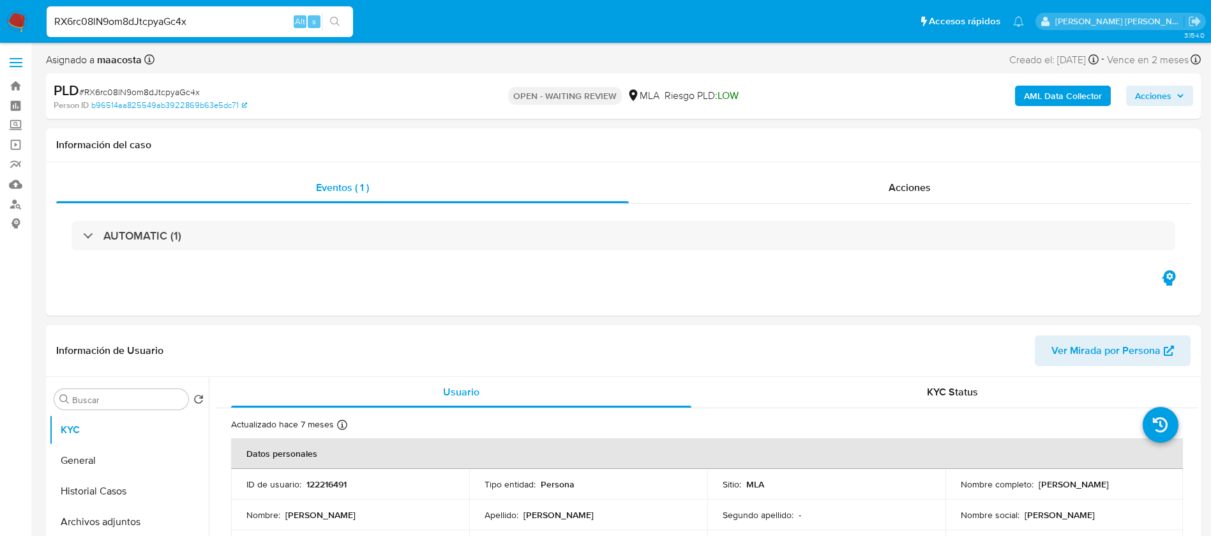
click at [232, 22] on input "RX6rc08lN9om8dJtcpyaGc4x" at bounding box center [200, 21] width 306 height 17
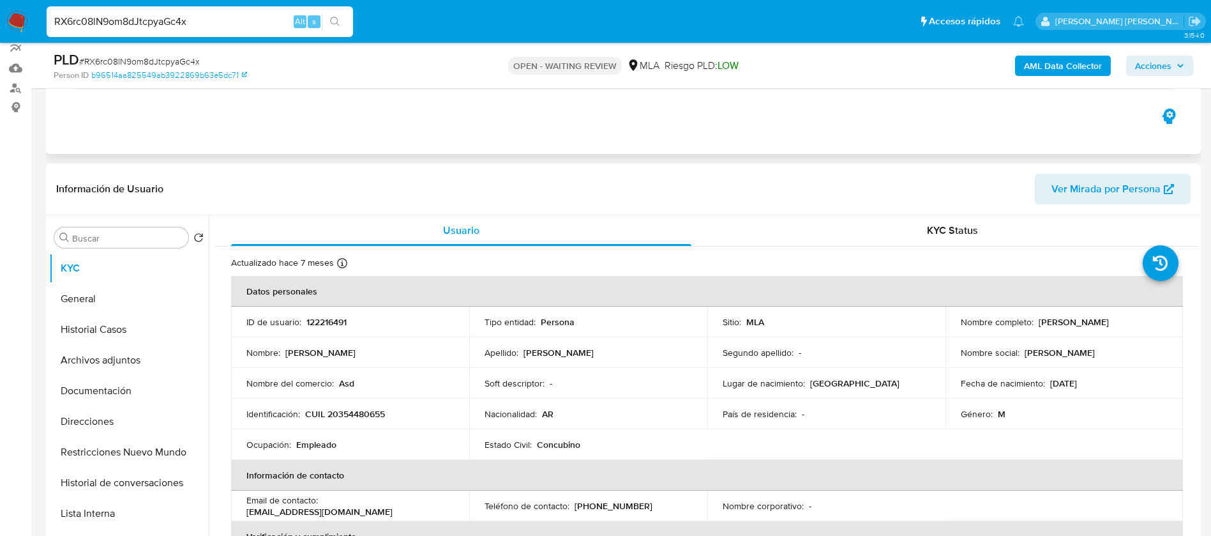
scroll to position [117, 0]
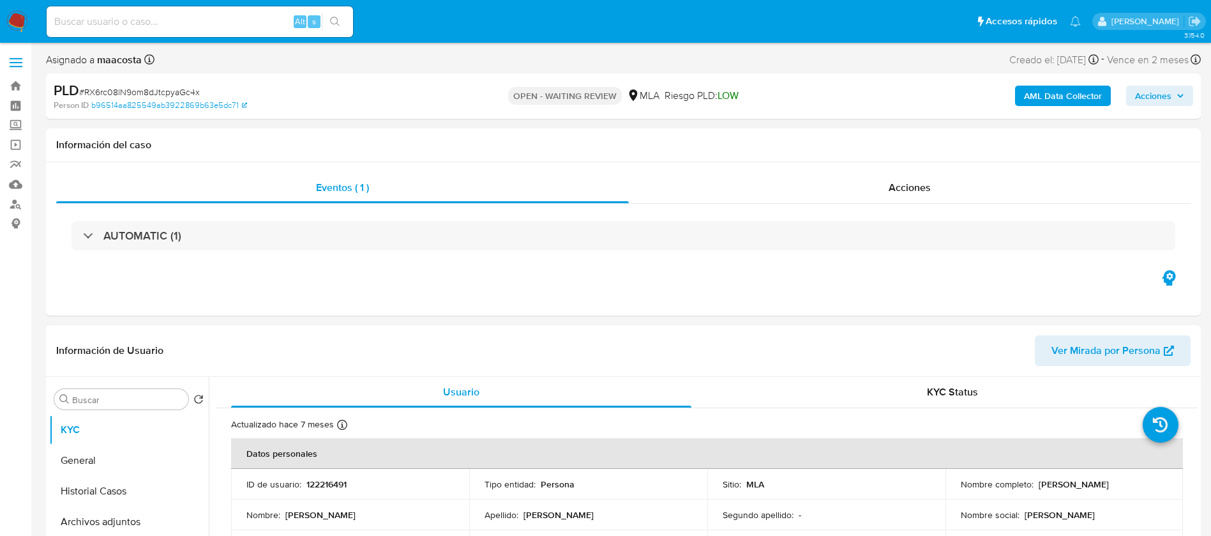
select select "10"
click at [1048, 96] on b "AML Data Collector" at bounding box center [1063, 96] width 78 height 20
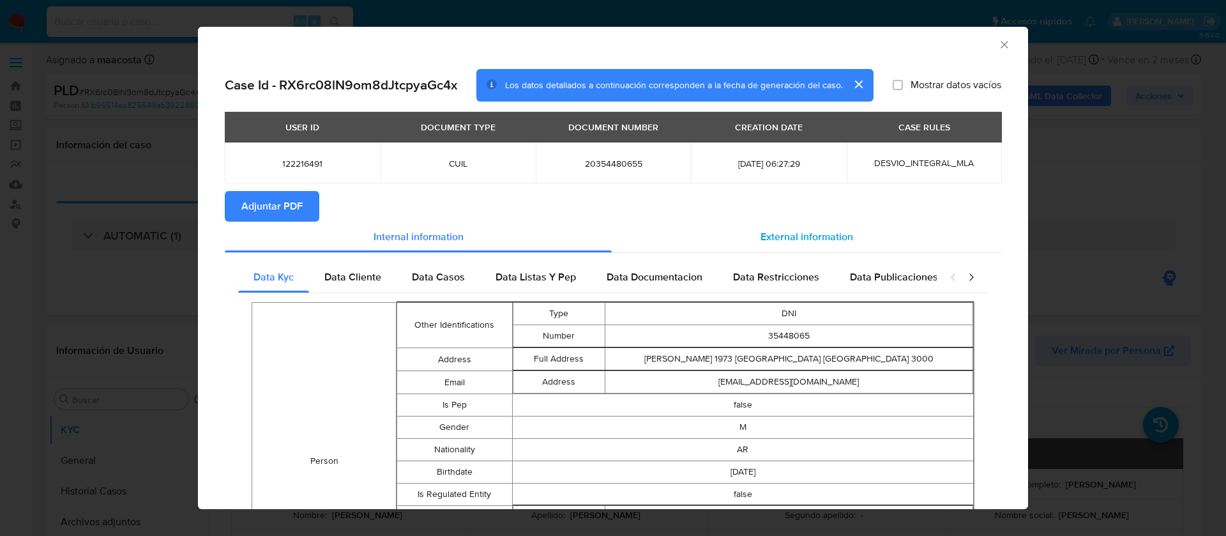
click at [766, 232] on span "External information" at bounding box center [806, 236] width 93 height 15
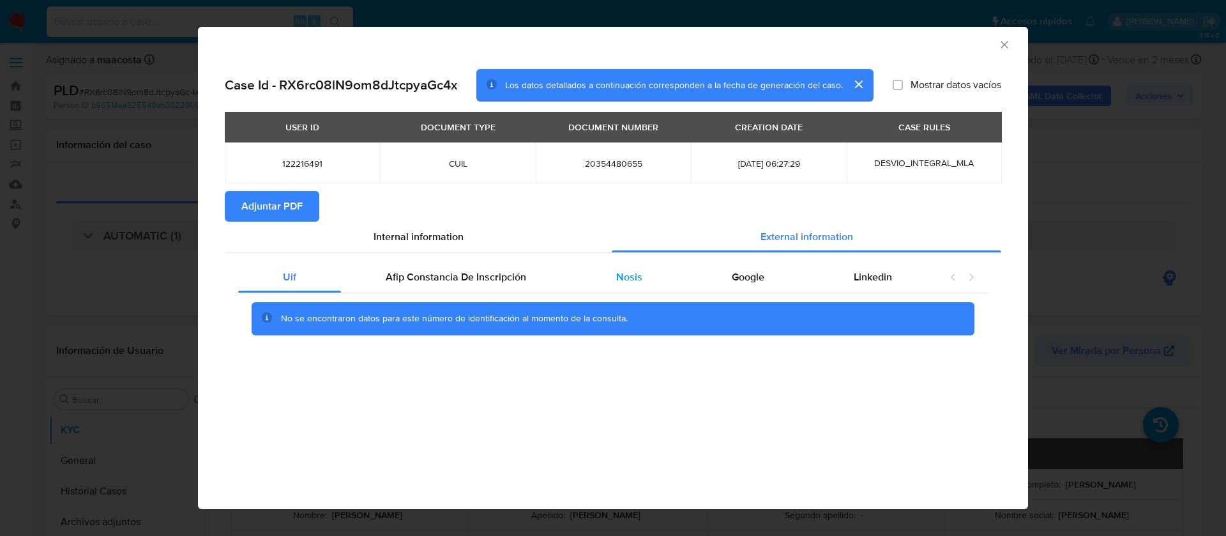
click at [642, 278] on div "Nosis" at bounding box center [629, 277] width 116 height 31
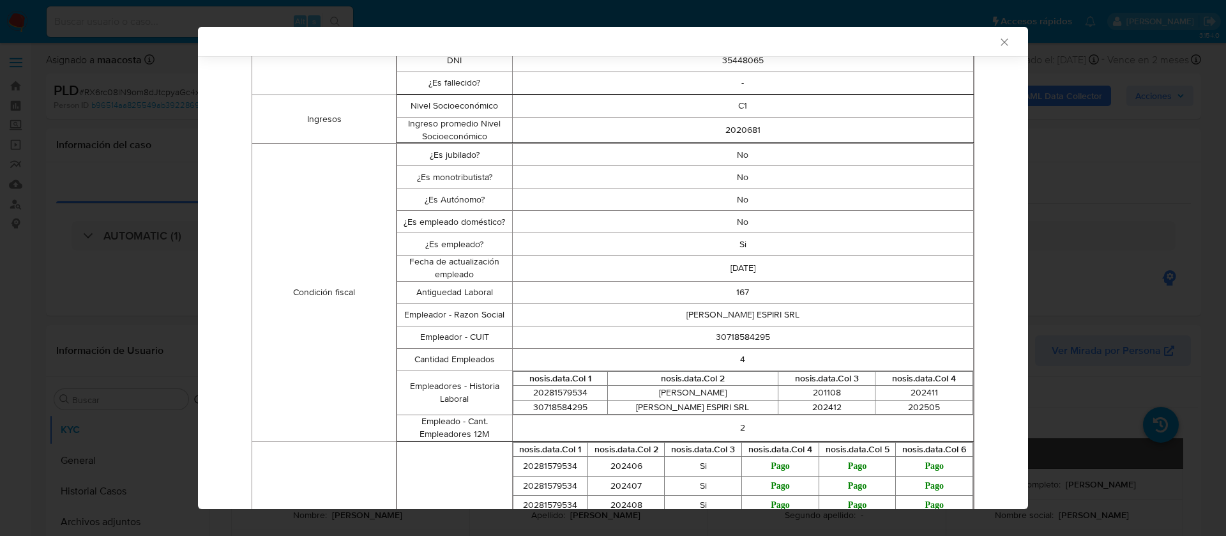
scroll to position [303, 0]
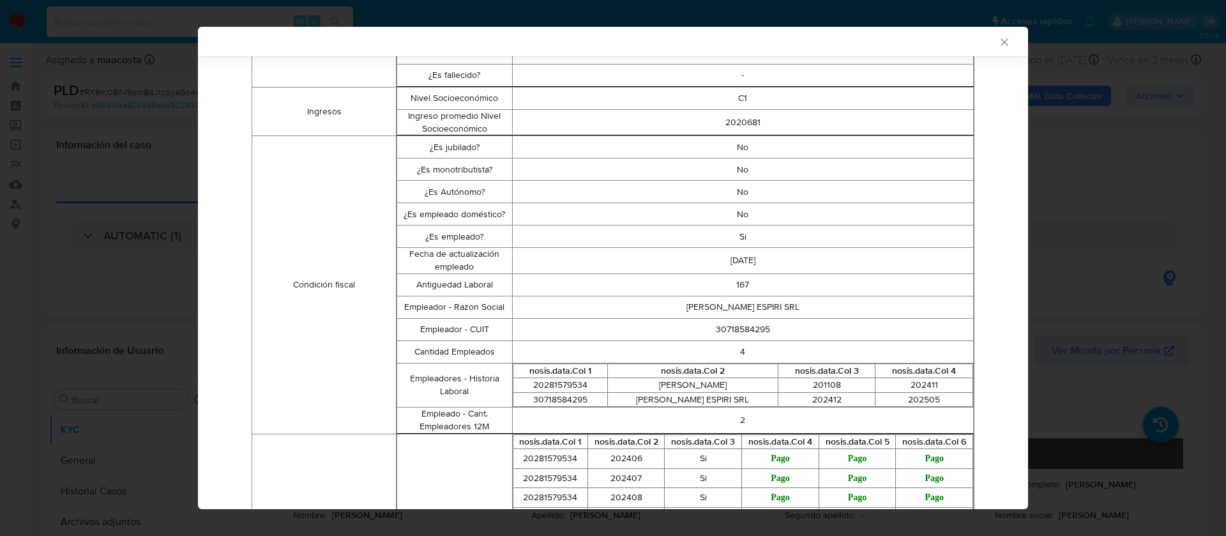
click at [727, 330] on td "30718584295" at bounding box center [742, 329] width 461 height 22
copy td "30718584295"
click at [1109, 276] on div "AML Data Collector Case Id - RX6rc08lN9om8dJtcpyaGc4x Los datos detallados a co…" at bounding box center [613, 268] width 1226 height 536
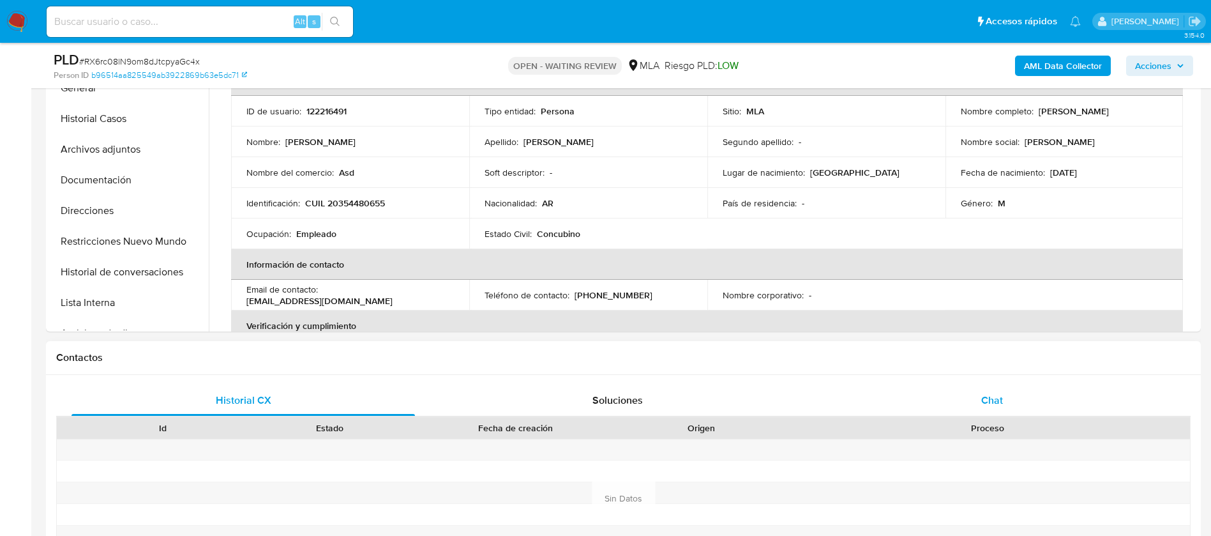
click at [969, 395] on div "Chat" at bounding box center [991, 400] width 343 height 31
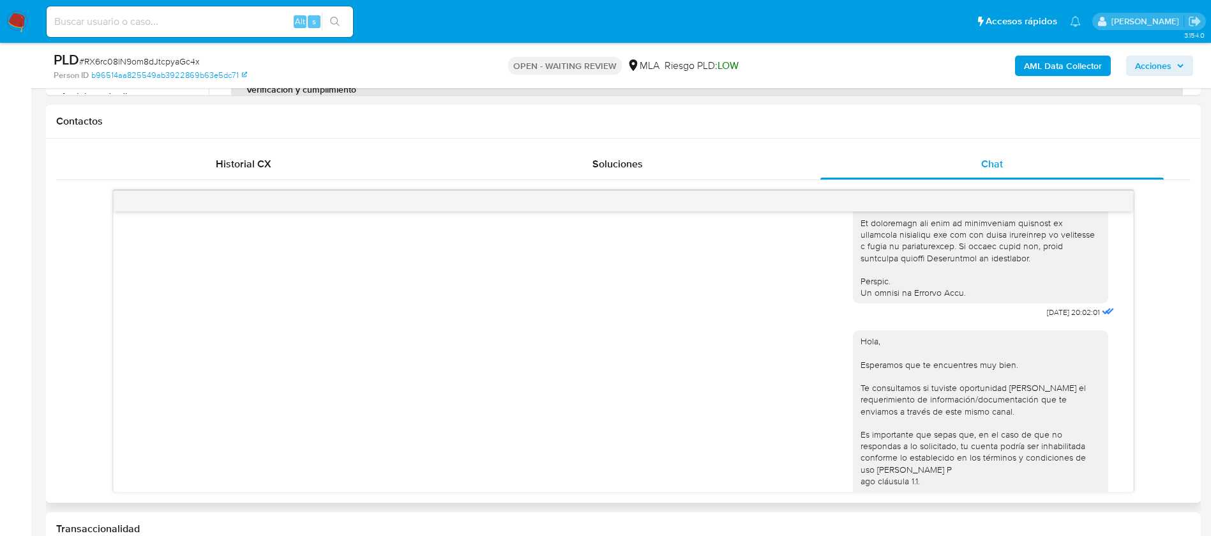
scroll to position [580, 0]
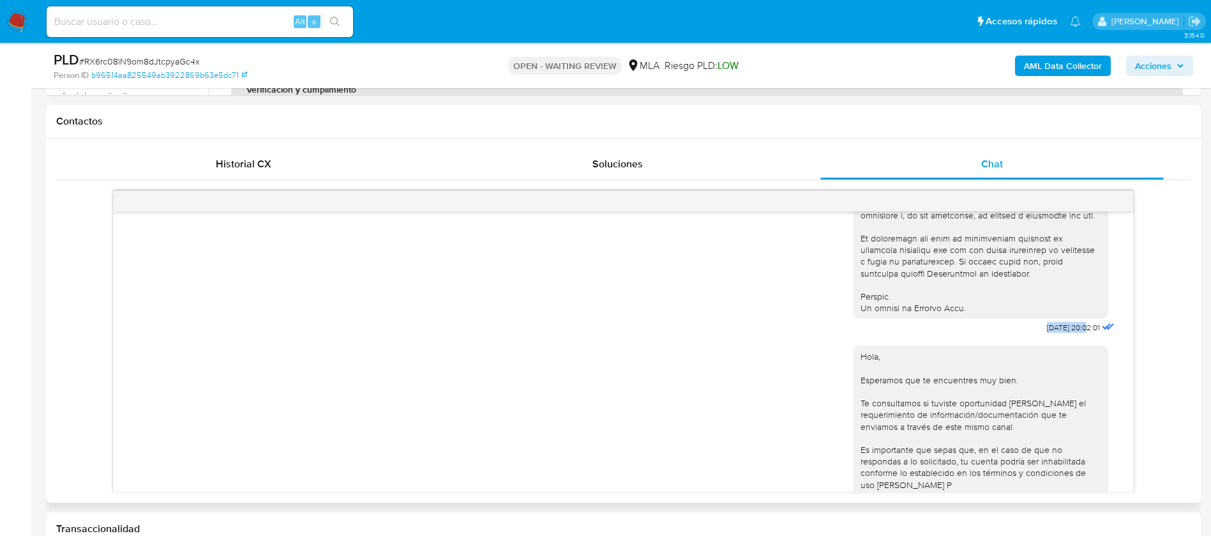
drag, startPoint x: 1015, startPoint y: 350, endPoint x: 1059, endPoint y: 355, distance: 43.7
copy span "17/07/2025"
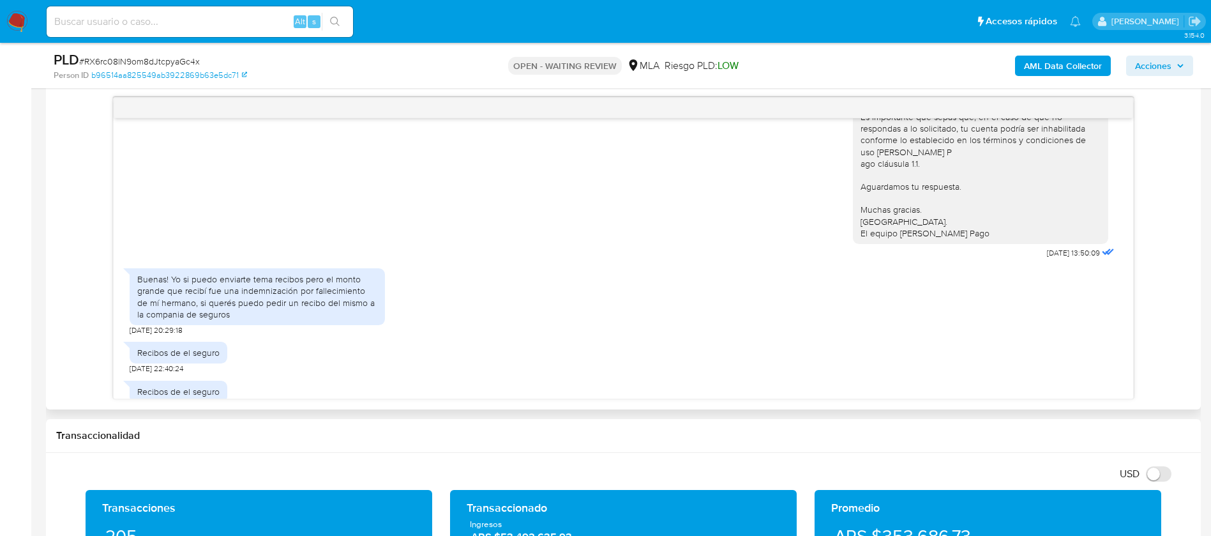
scroll to position [850, 0]
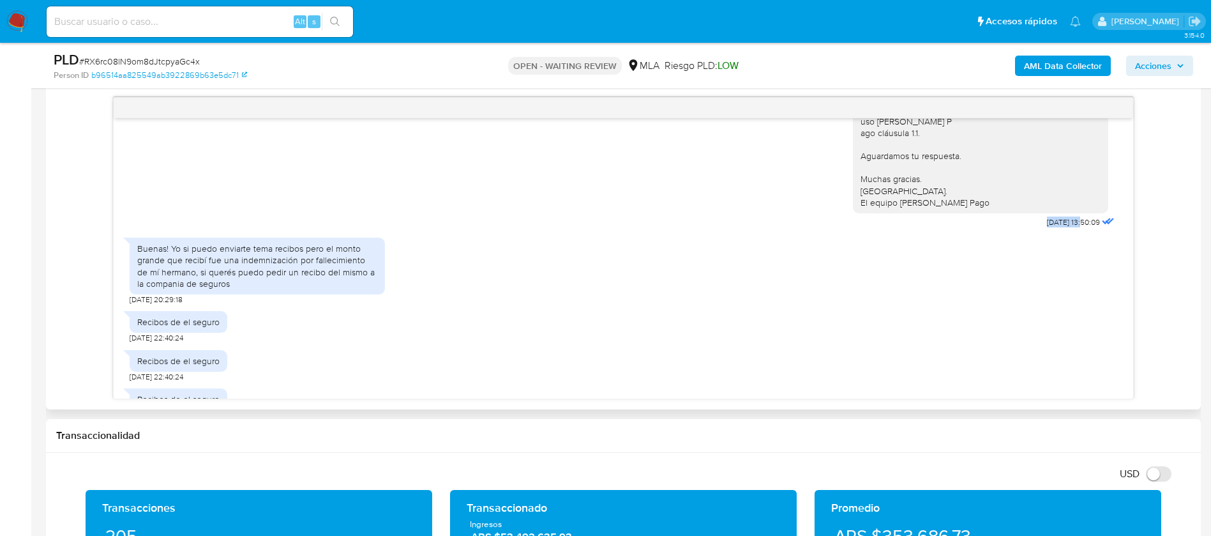
drag, startPoint x: 1015, startPoint y: 260, endPoint x: 1055, endPoint y: 259, distance: 40.2
click at [1055, 231] on div "Hola, Esperamos que te encuentres muy bien. Te consultamos si tuviste oportunid…" at bounding box center [985, 102] width 264 height 258
copy span "21/07/2025"
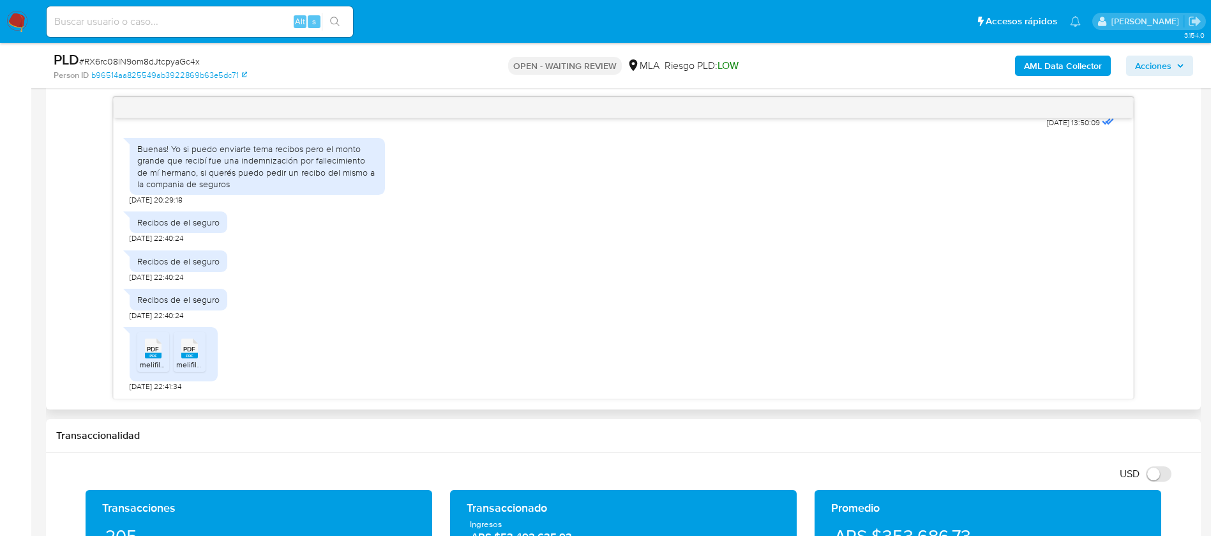
scroll to position [984, 0]
click at [195, 169] on div "Buenas! Yo si puedo enviarte tema recibos pero el monto grande que recibí fue u…" at bounding box center [257, 166] width 240 height 47
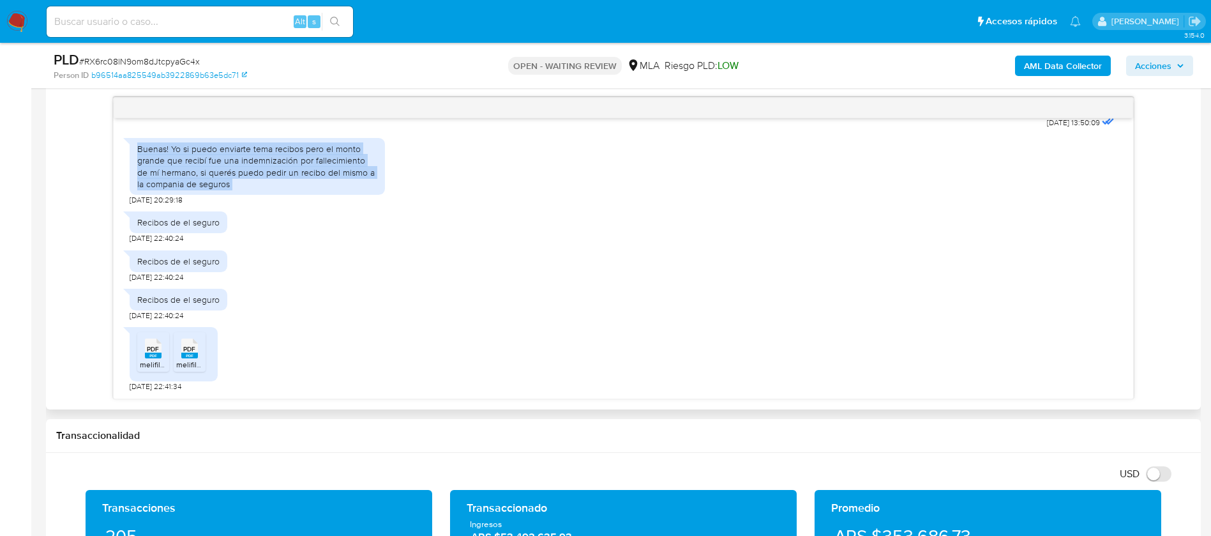
click at [195, 169] on div "Buenas! Yo si puedo enviarte tema recibos pero el monto grande que recibí fue u…" at bounding box center [257, 166] width 240 height 47
copy div "Buenas! Yo si puedo enviarte tema recibos pero el monto grande que recibí fue u…"
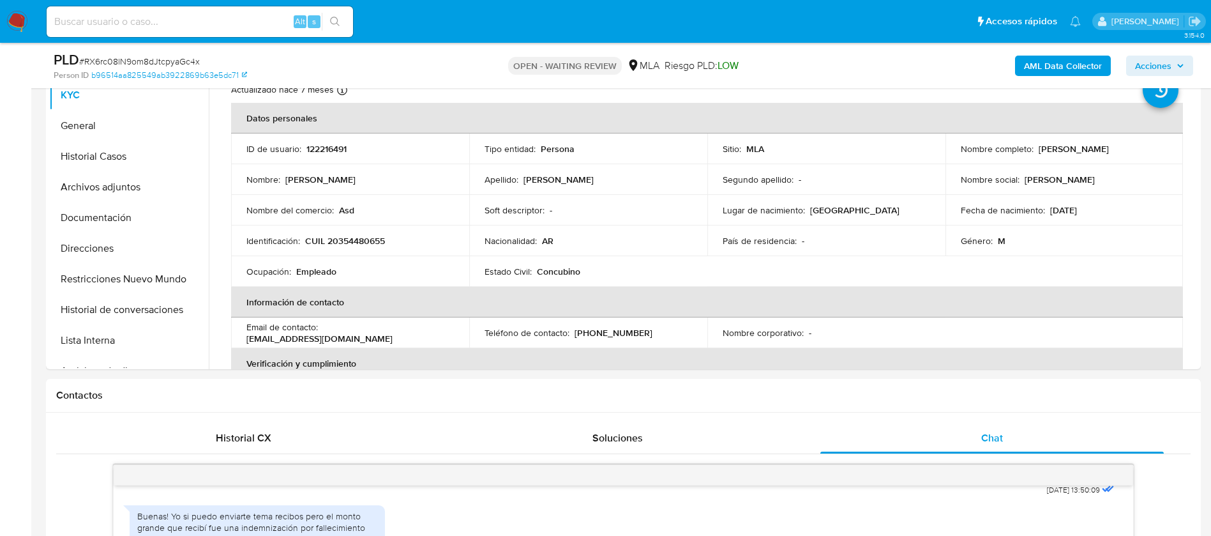
scroll to position [280, 0]
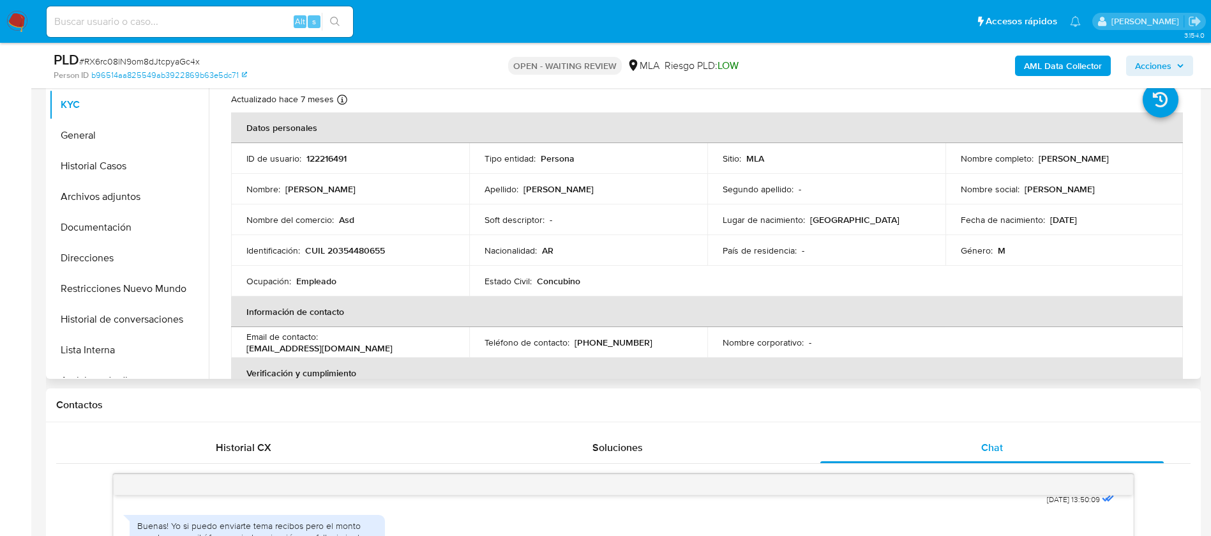
click at [347, 247] on p "CUIL 20354480655" at bounding box center [345, 250] width 80 height 11
copy p "20354480655"
click at [347, 255] on p "CUIL 20354480655" at bounding box center [345, 250] width 80 height 11
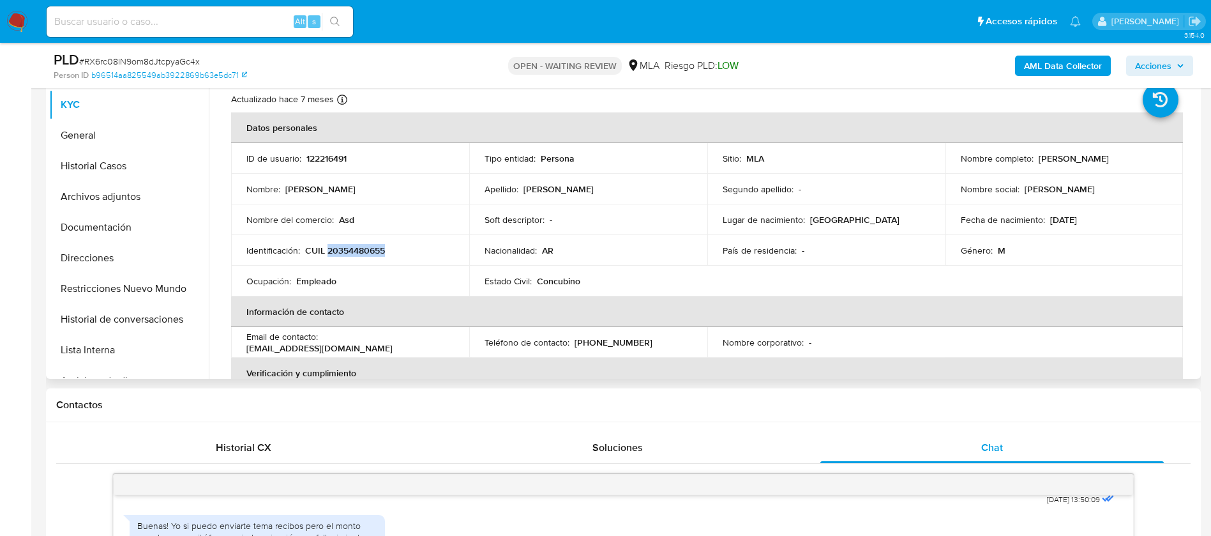
click at [347, 255] on p "CUIL 20354480655" at bounding box center [345, 250] width 80 height 11
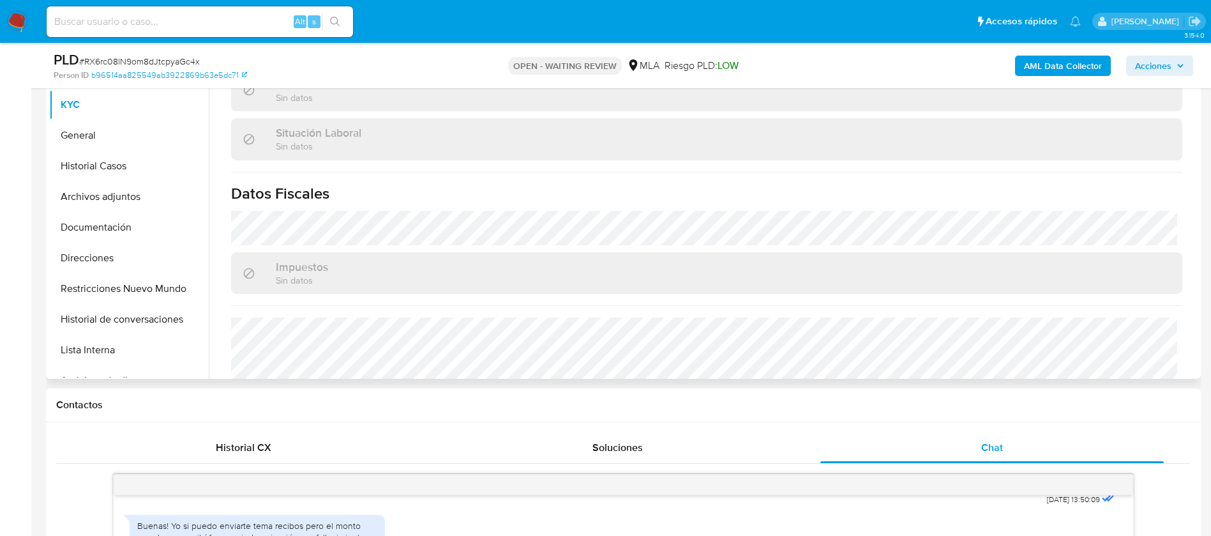
scroll to position [661, 0]
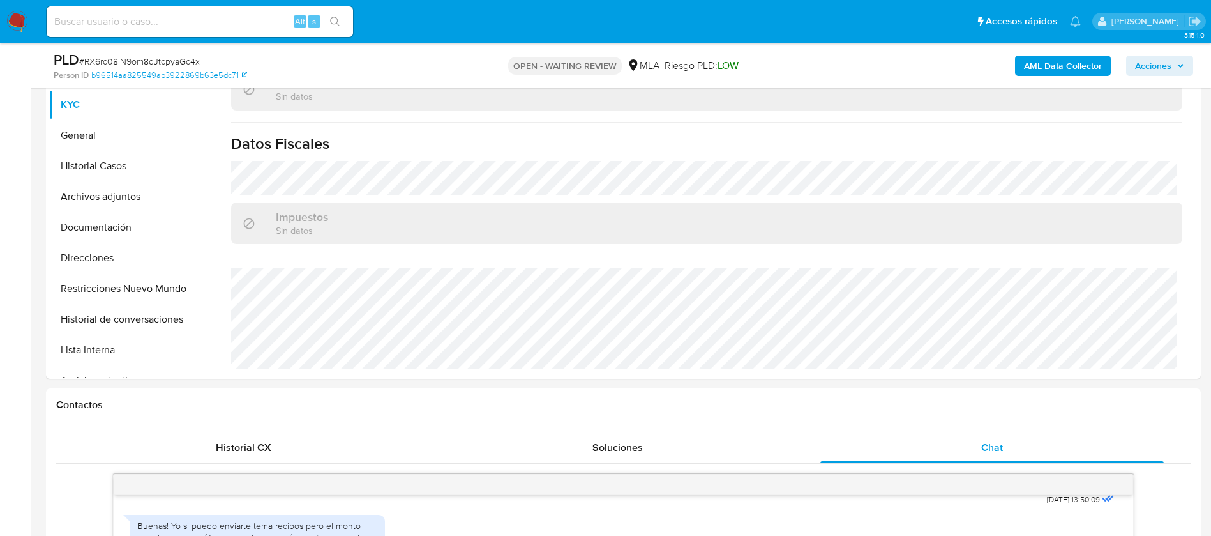
paste input "V23UYD8h64euEaoTcWD1C7Au"
click at [223, 27] on input "V23UYD8h64euEaoTcWD1C7Au" at bounding box center [200, 21] width 306 height 17
type input "V23UYD8h64euEaoTcWD1C7Au"
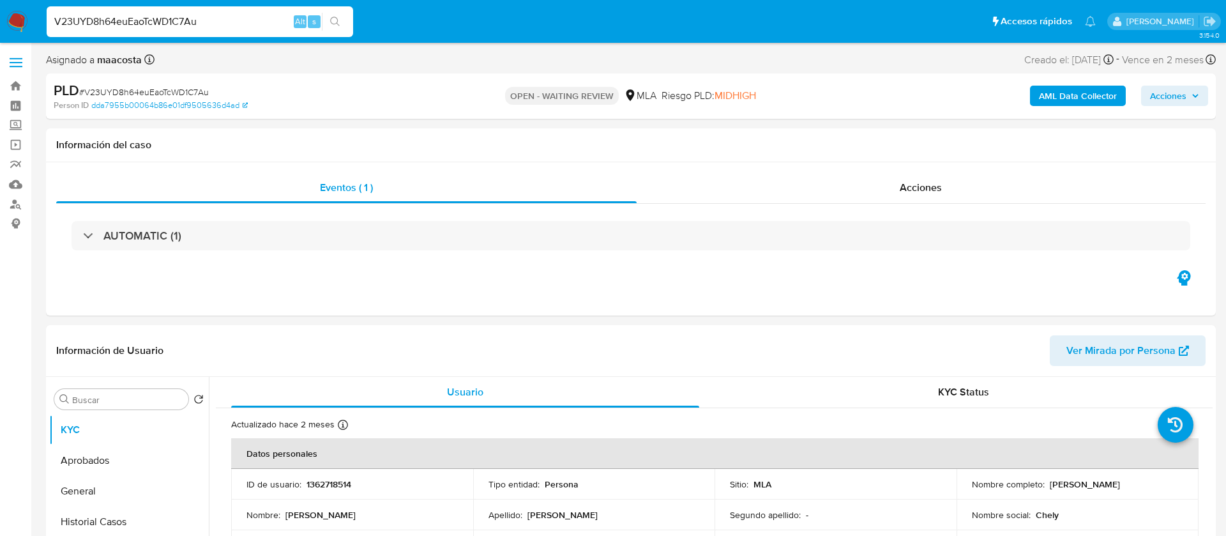
select select "10"
click at [1071, 94] on b "AML Data Collector" at bounding box center [1063, 96] width 78 height 20
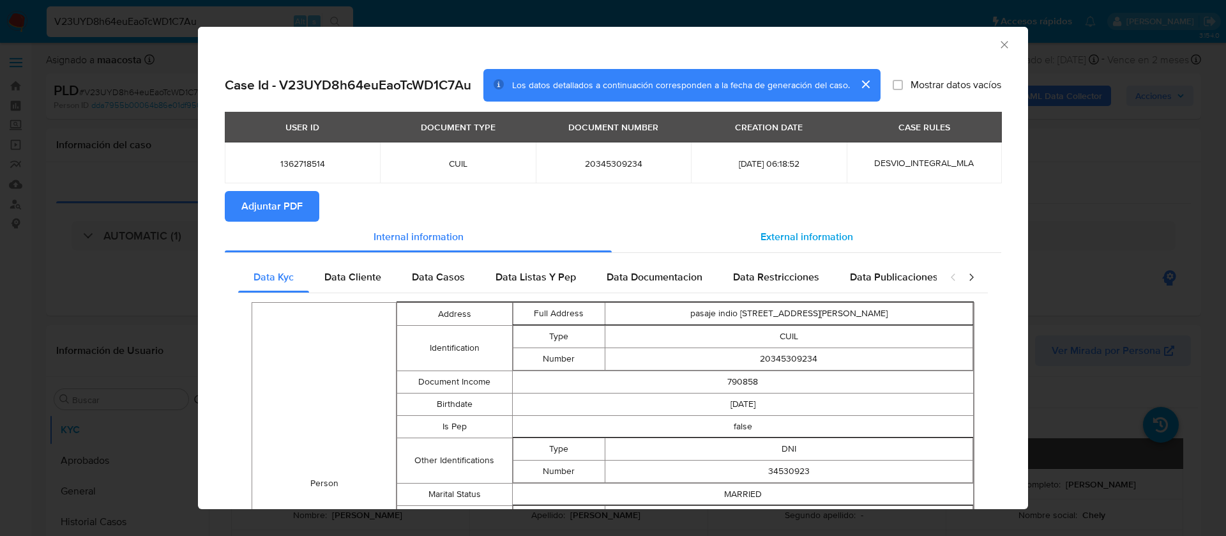
click at [792, 237] on span "External information" at bounding box center [806, 236] width 93 height 15
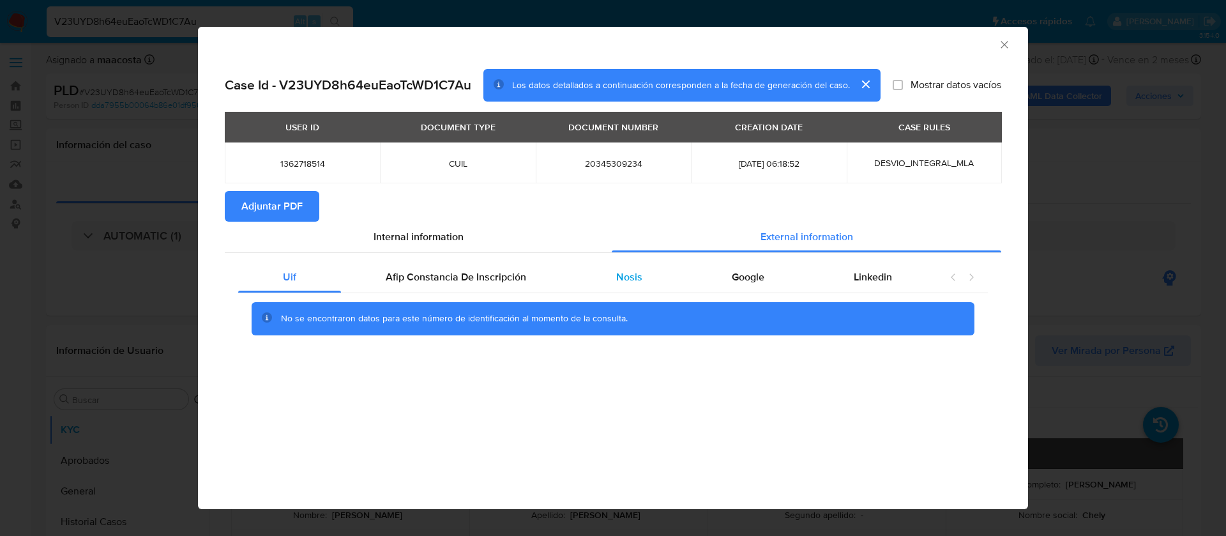
click at [631, 275] on span "Nosis" at bounding box center [629, 276] width 26 height 15
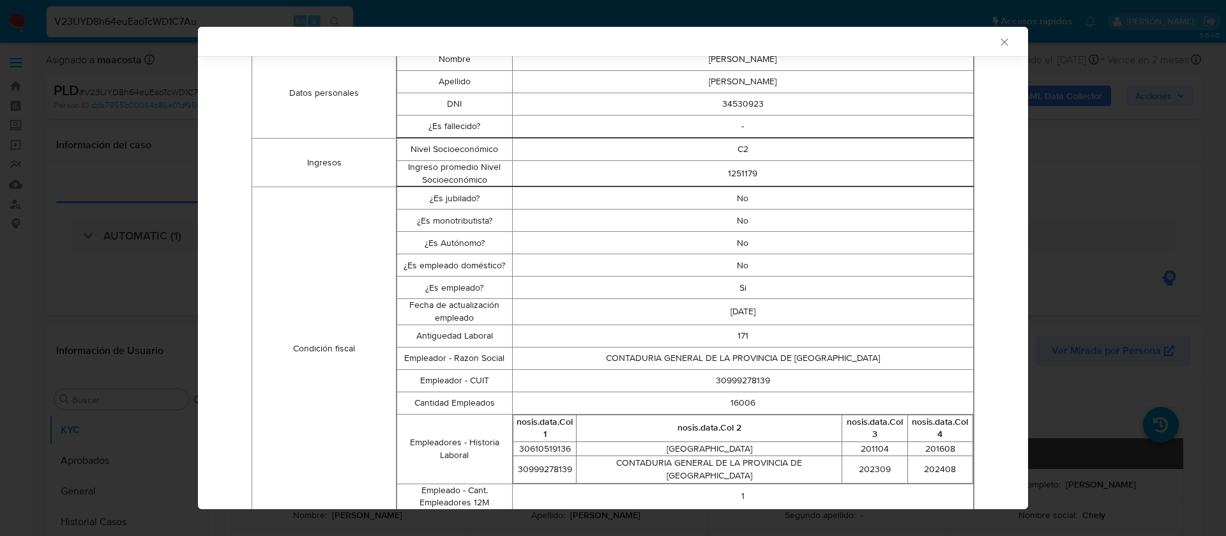
scroll to position [255, 0]
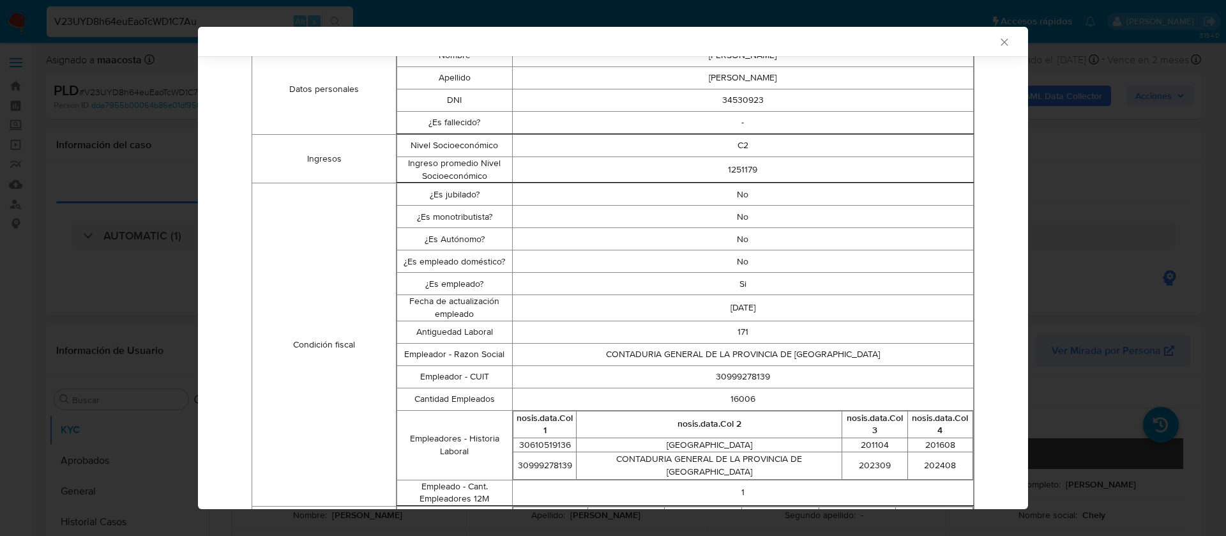
click at [723, 374] on td "30999278139" at bounding box center [742, 376] width 461 height 22
copy td "30999278139"
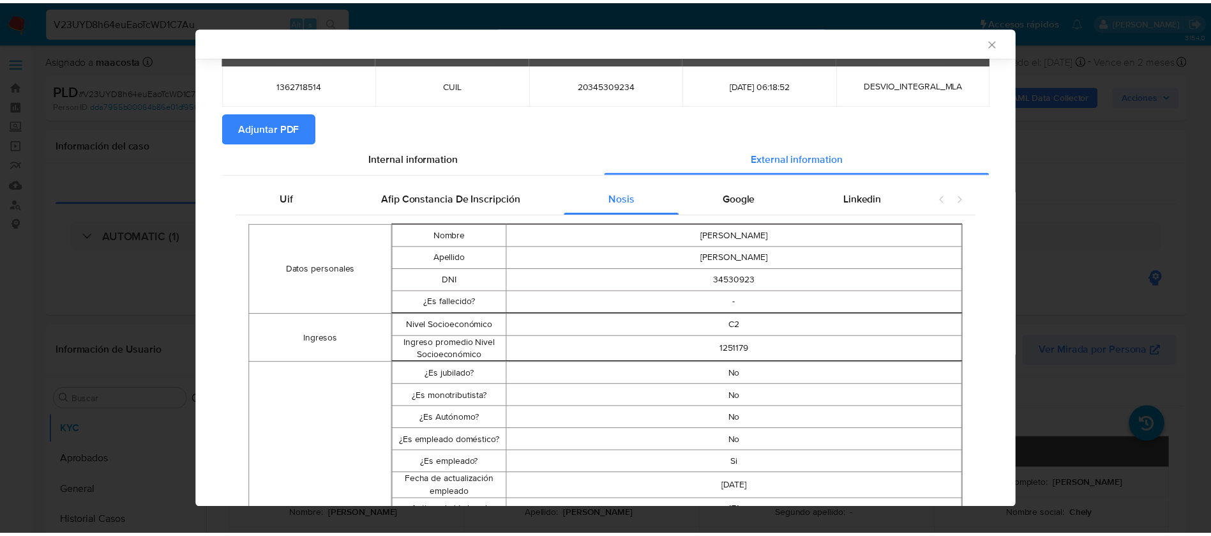
scroll to position [74, 0]
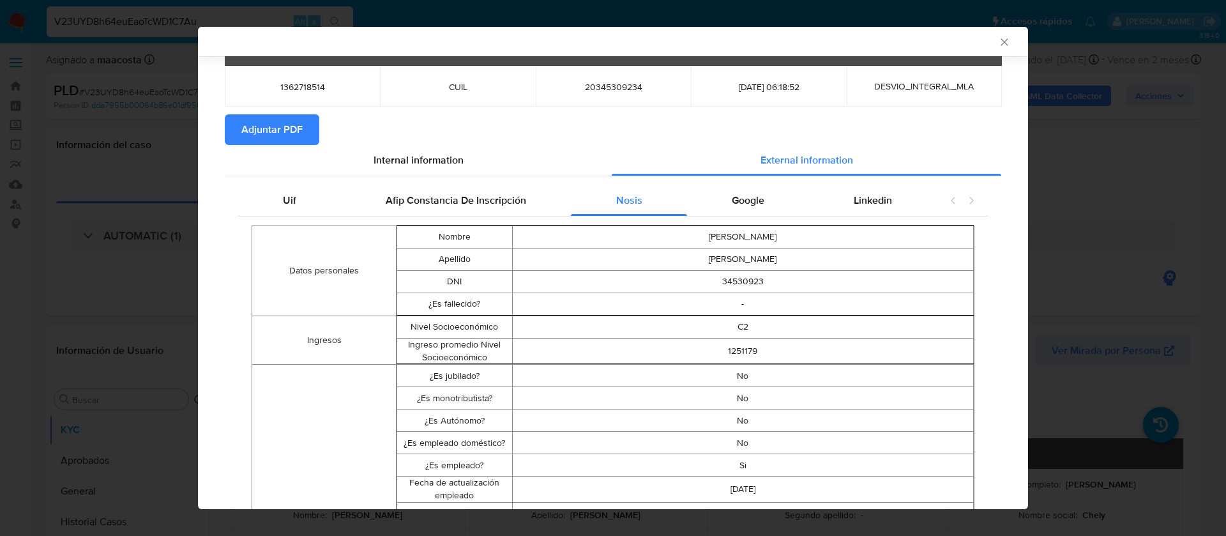
click at [86, 382] on div "AML Data Collector Case Id - V23UYD8h64euEaoTcWD1C7Au Los datos detallados a co…" at bounding box center [613, 268] width 1226 height 536
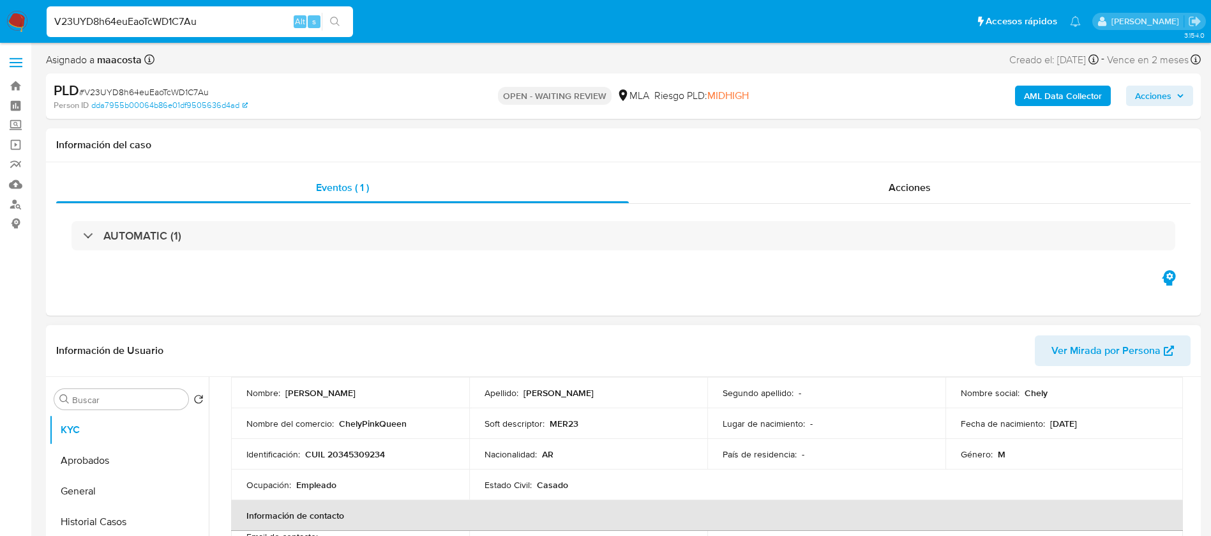
scroll to position [121, 0]
click at [358, 453] on p "CUIL 20345309234" at bounding box center [345, 454] width 80 height 11
copy p "20345309234"
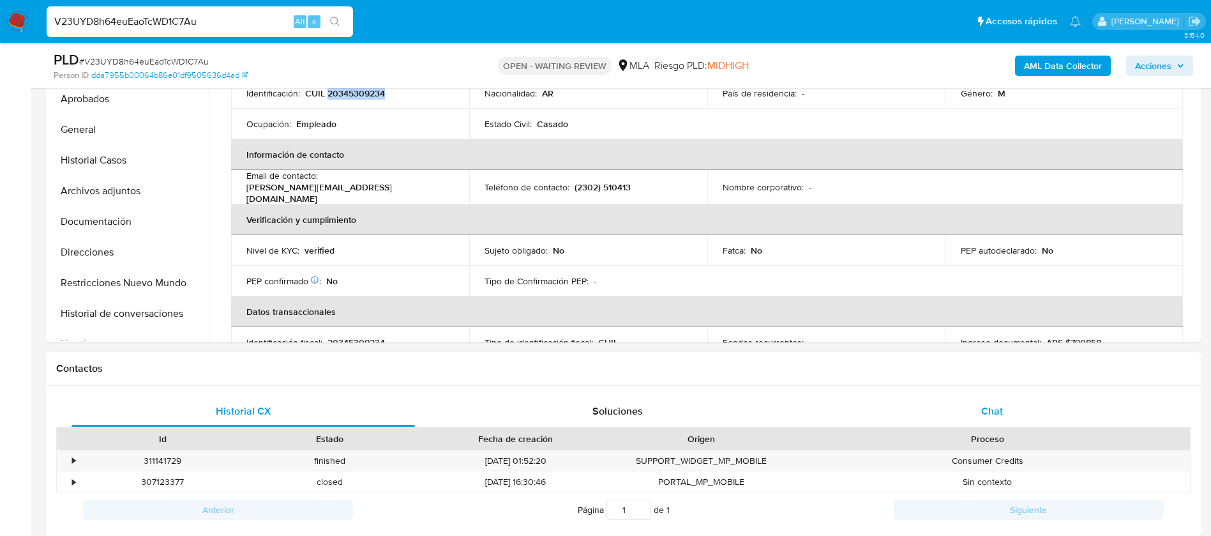
click at [977, 401] on div "Chat" at bounding box center [991, 411] width 343 height 31
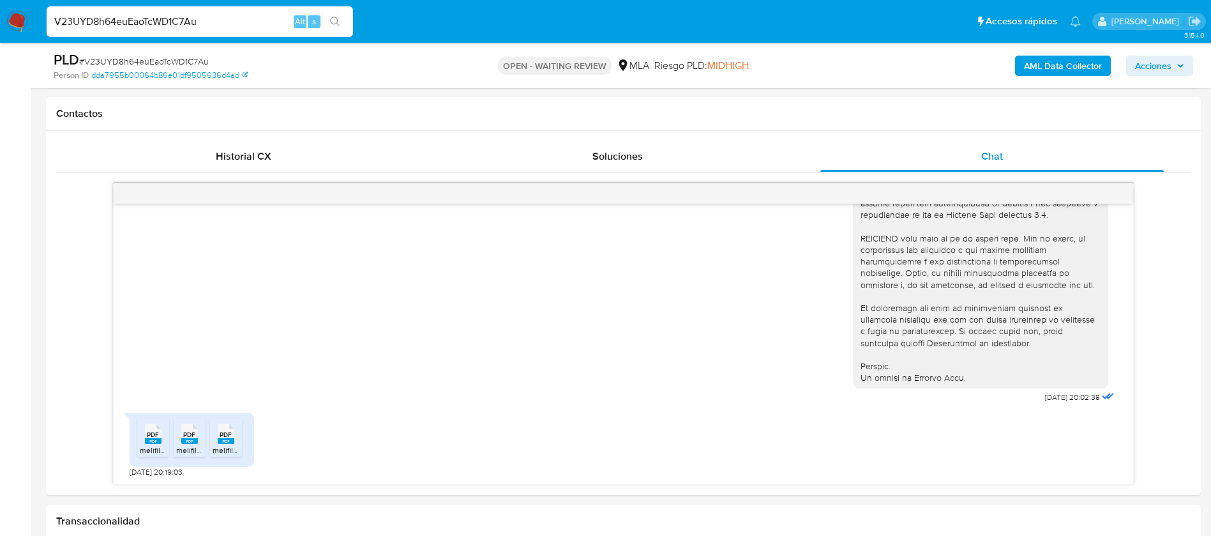
scroll to position [626, 0]
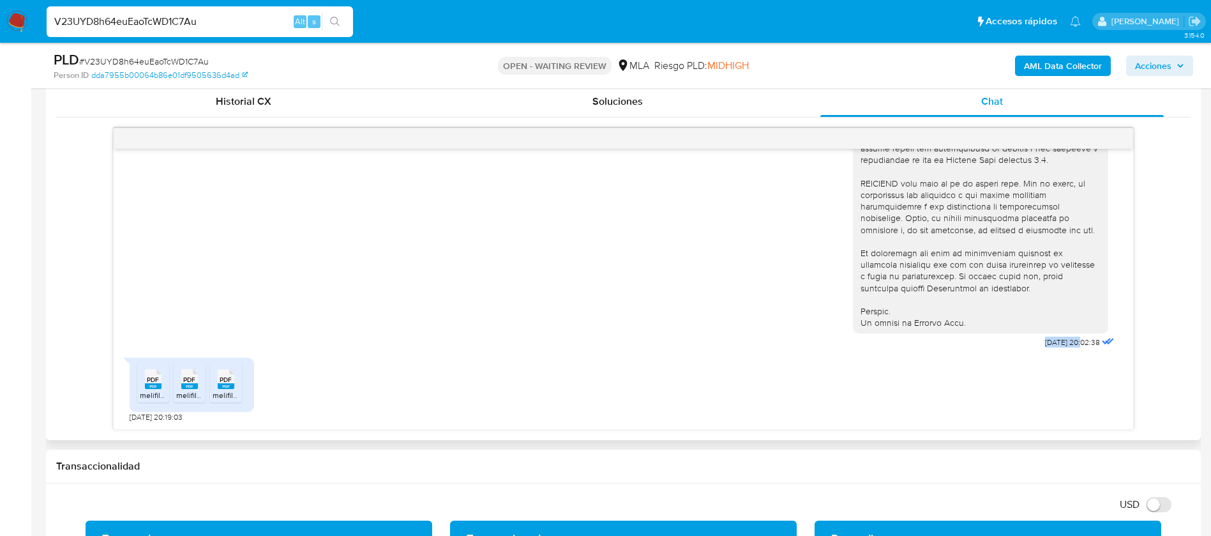
drag, startPoint x: 1011, startPoint y: 342, endPoint x: 1054, endPoint y: 344, distance: 42.9
click at [1054, 344] on div "[DATE] 20:02:38" at bounding box center [985, 2] width 264 height 699
copy span "17/07/2025"
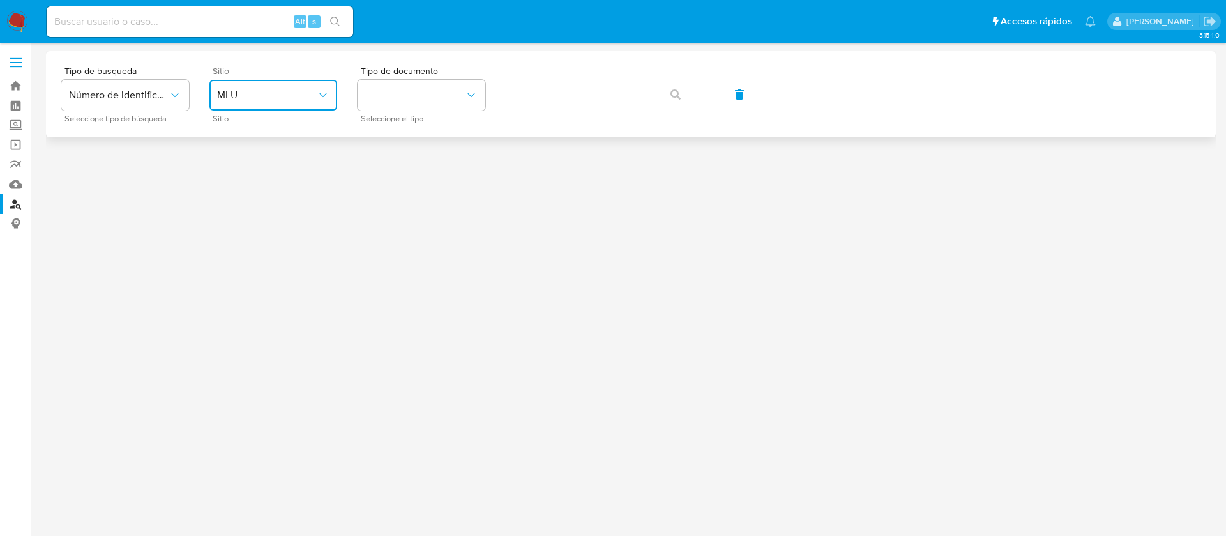
click at [268, 87] on button "MLU" at bounding box center [273, 95] width 128 height 31
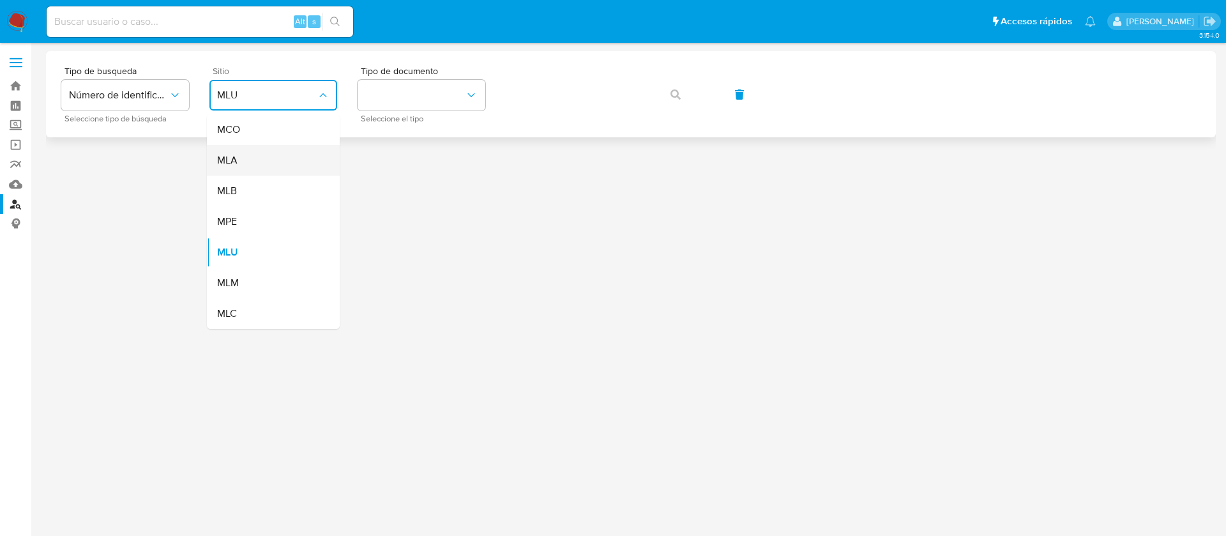
click at [268, 158] on div "MLA" at bounding box center [269, 160] width 105 height 31
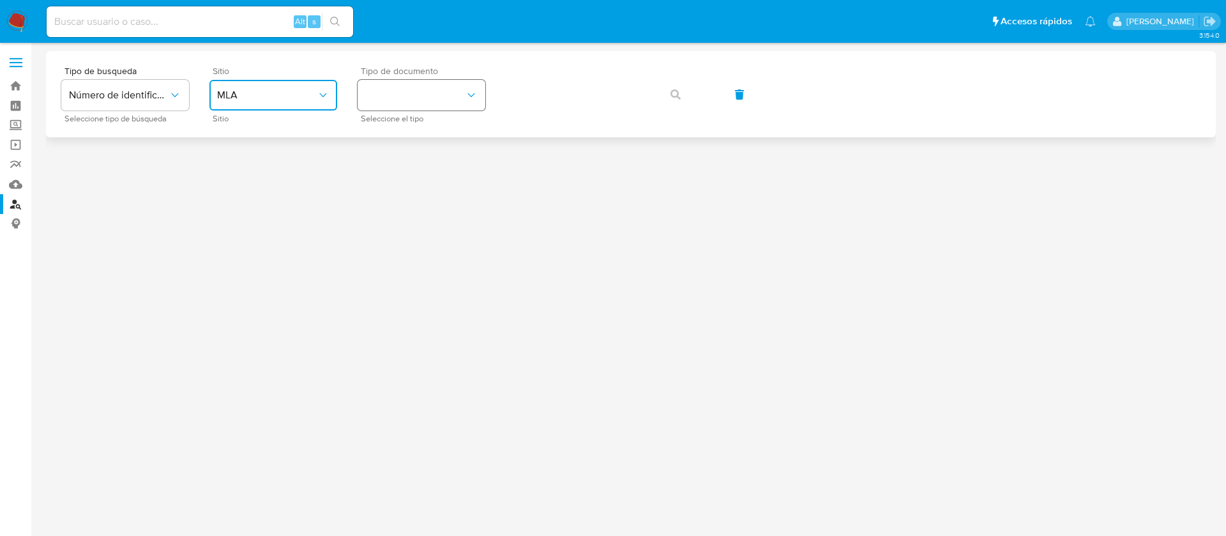
click at [420, 98] on button "identificationType" at bounding box center [422, 95] width 128 height 31
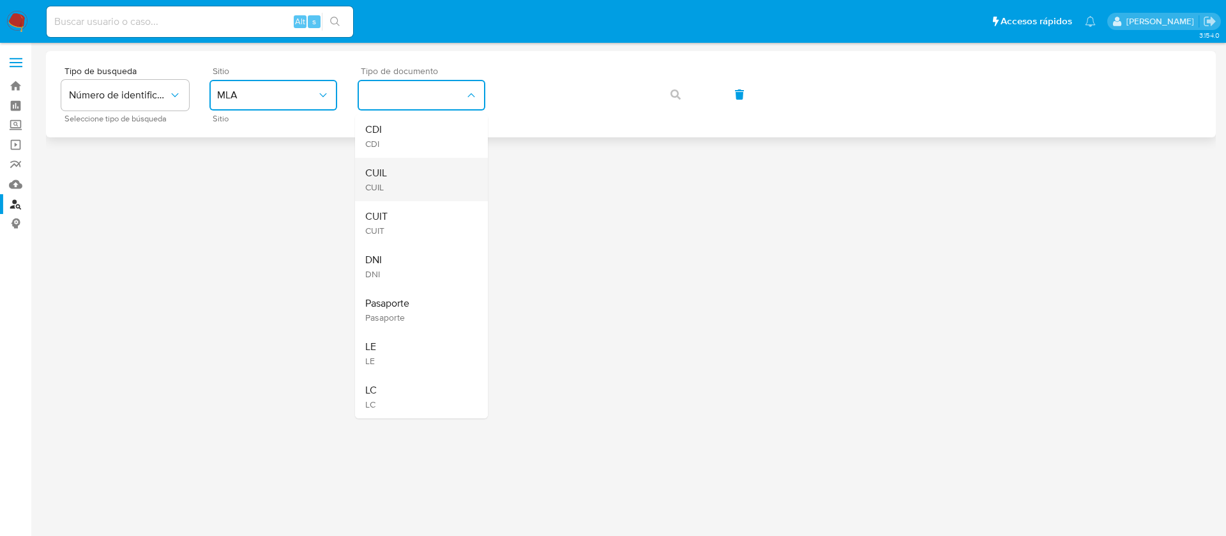
click at [393, 179] on div "CUIL CUIL" at bounding box center [417, 179] width 105 height 43
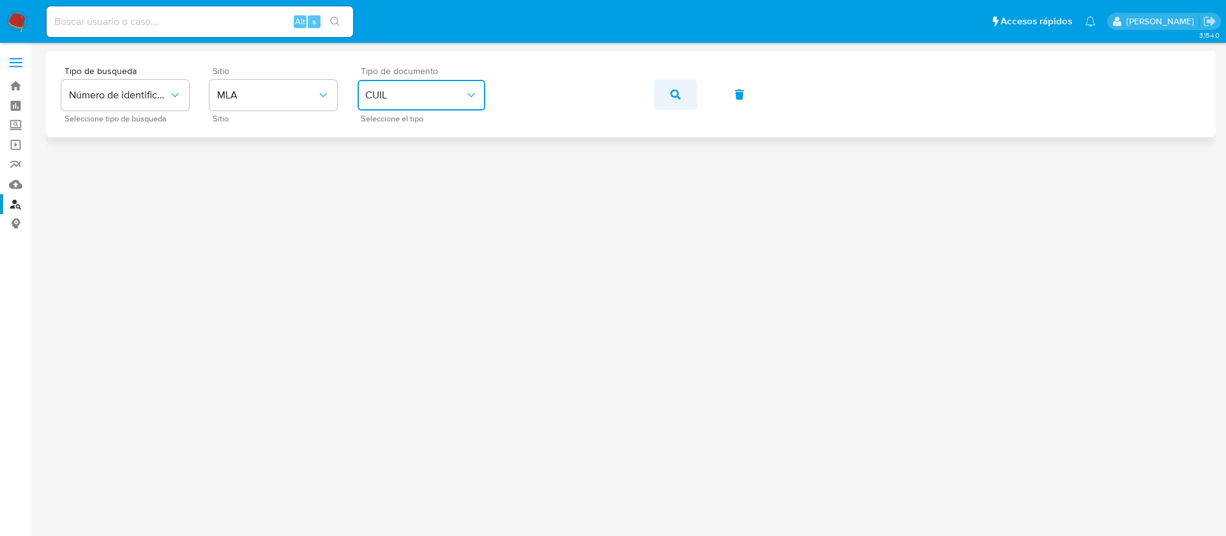
click at [684, 103] on button "button" at bounding box center [675, 94] width 43 height 31
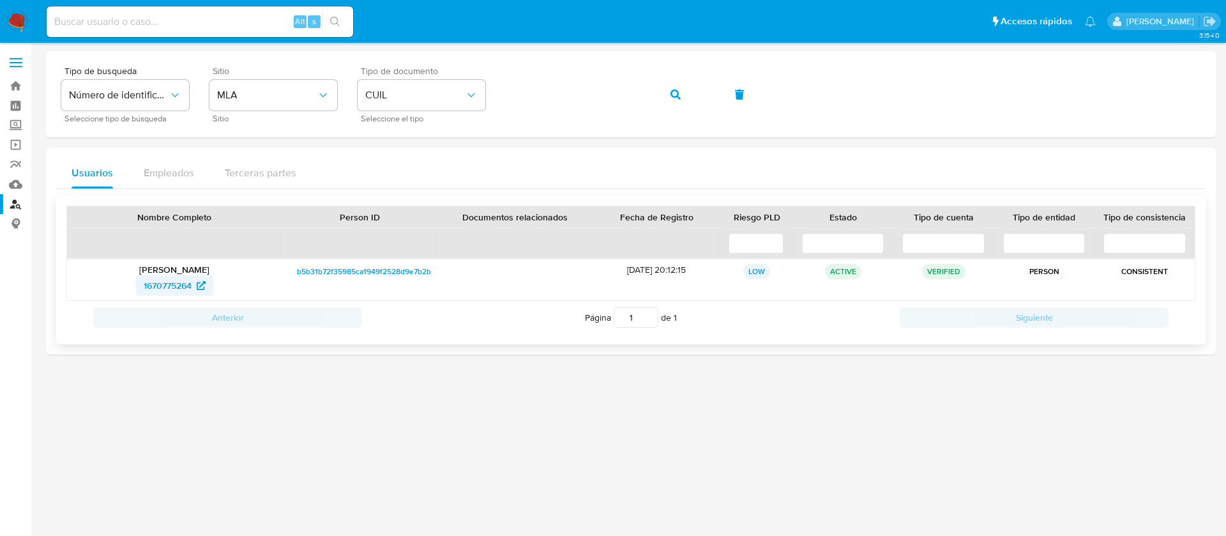
click at [186, 282] on span "1670775264" at bounding box center [168, 285] width 48 height 20
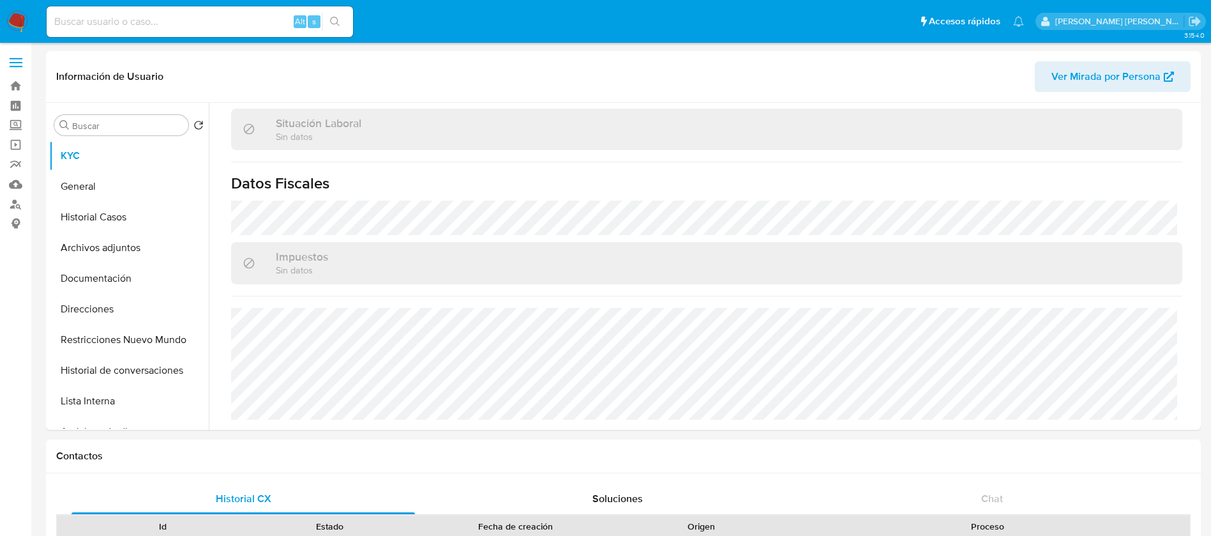
select select "10"
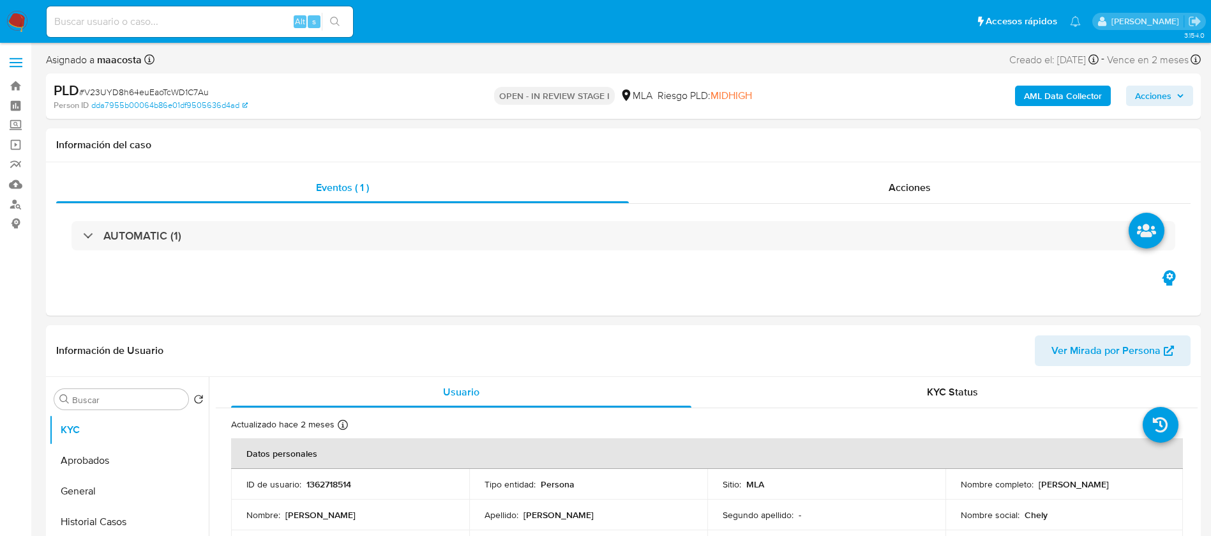
select select "10"
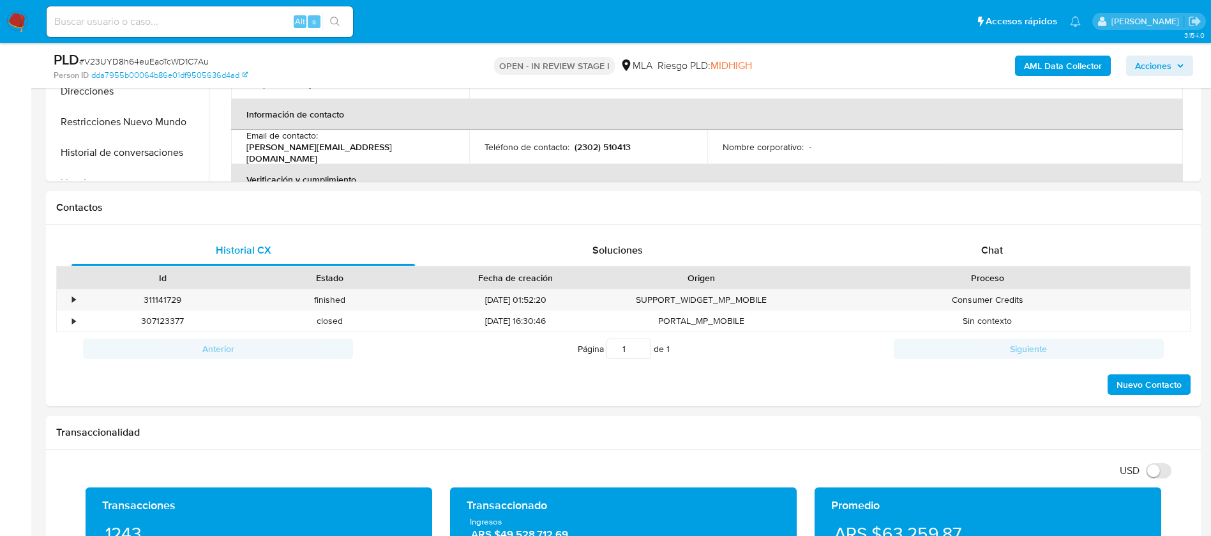
scroll to position [536, 0]
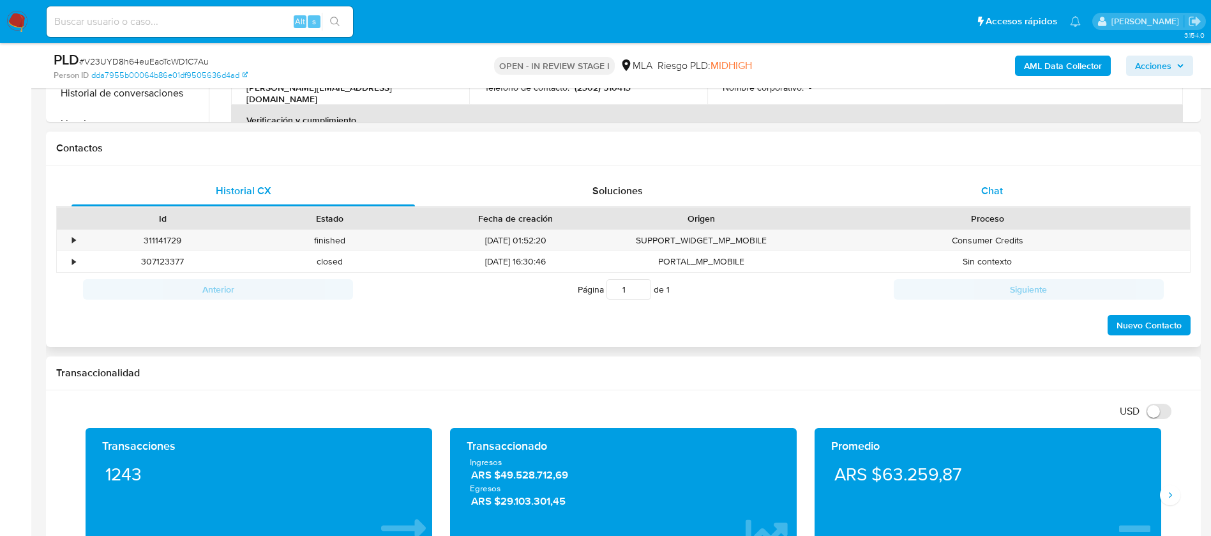
click at [973, 195] on div "Chat" at bounding box center [991, 191] width 343 height 31
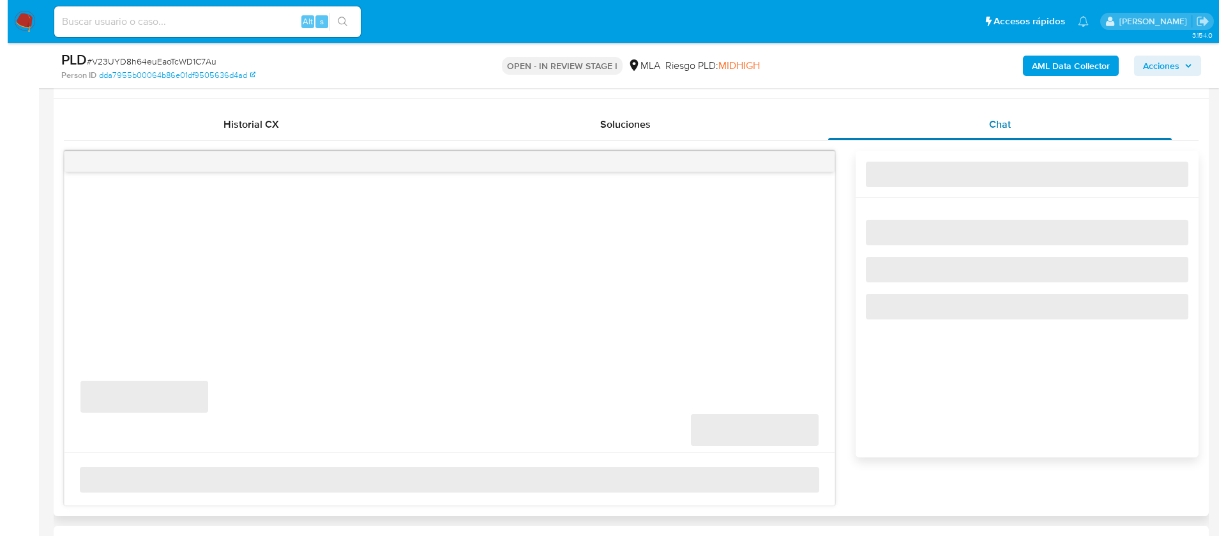
scroll to position [603, 0]
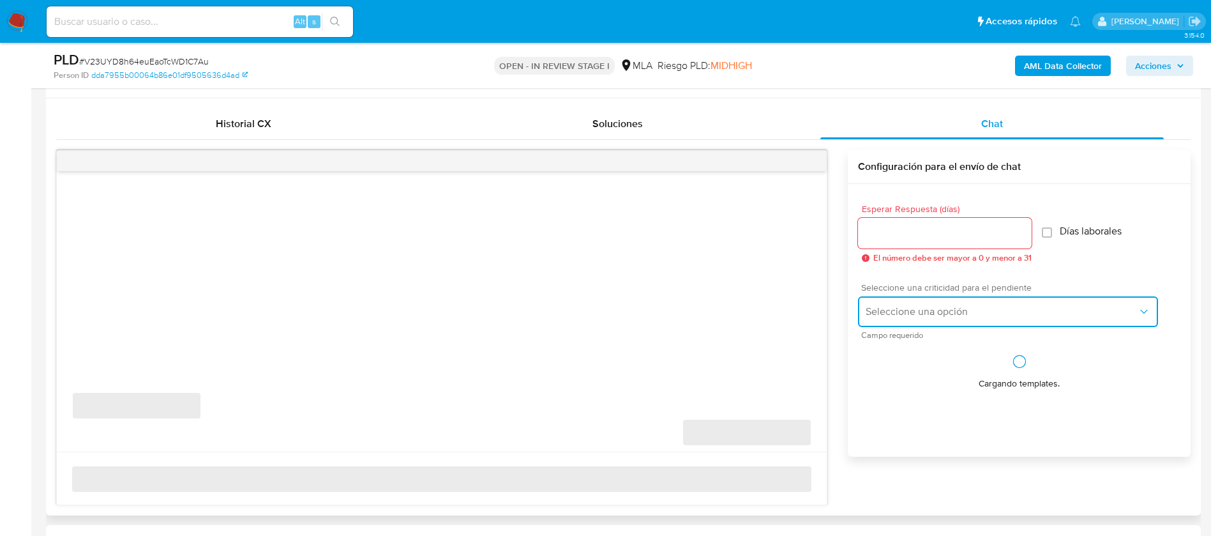
click at [905, 313] on span "Seleccione una opción" at bounding box center [1002, 311] width 272 height 13
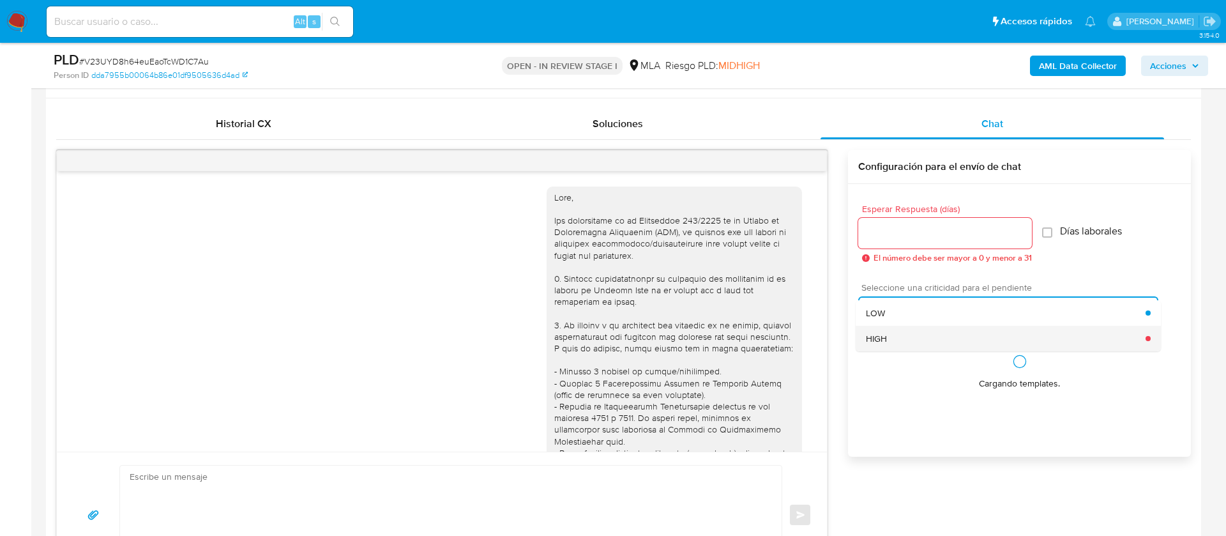
click at [885, 331] on div "HIGH" at bounding box center [1006, 339] width 280 height 26
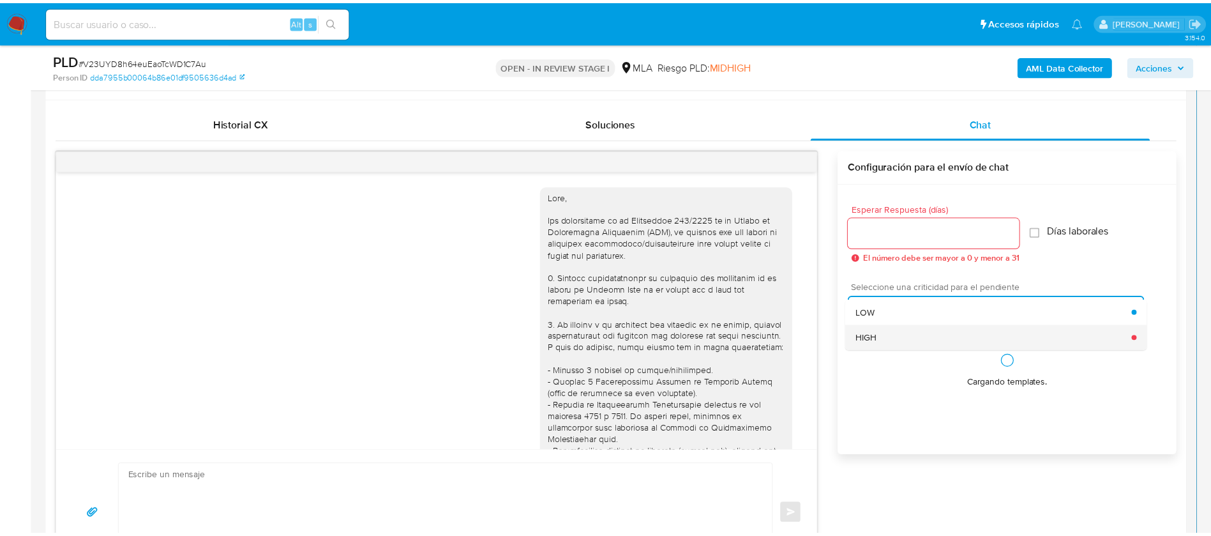
scroll to position [525, 0]
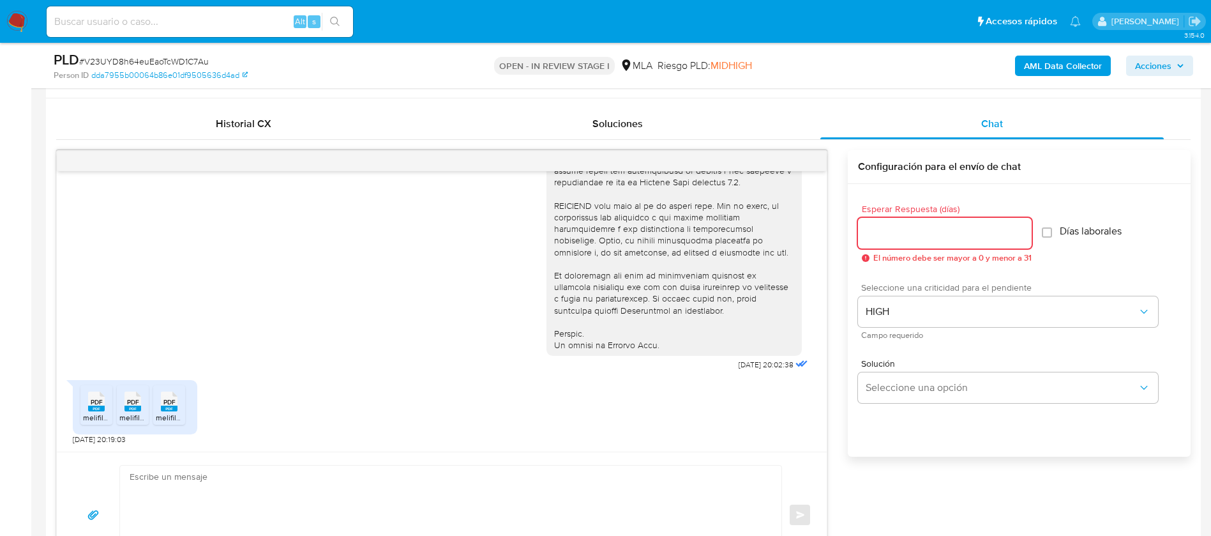
click at [886, 240] on input "Esperar Respuesta (días)" at bounding box center [945, 233] width 174 height 17
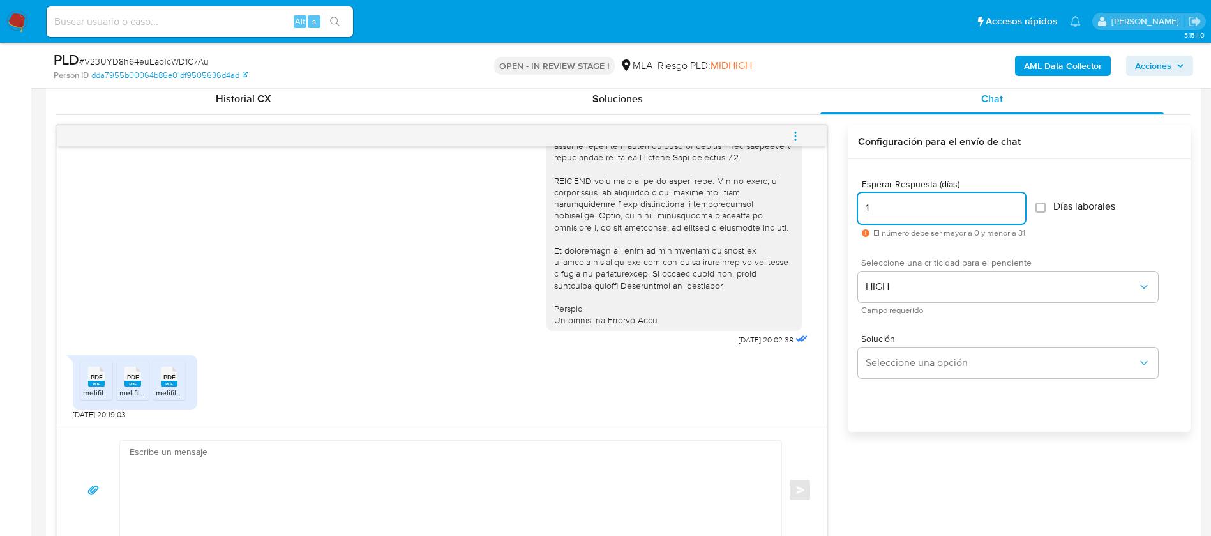
scroll to position [634, 0]
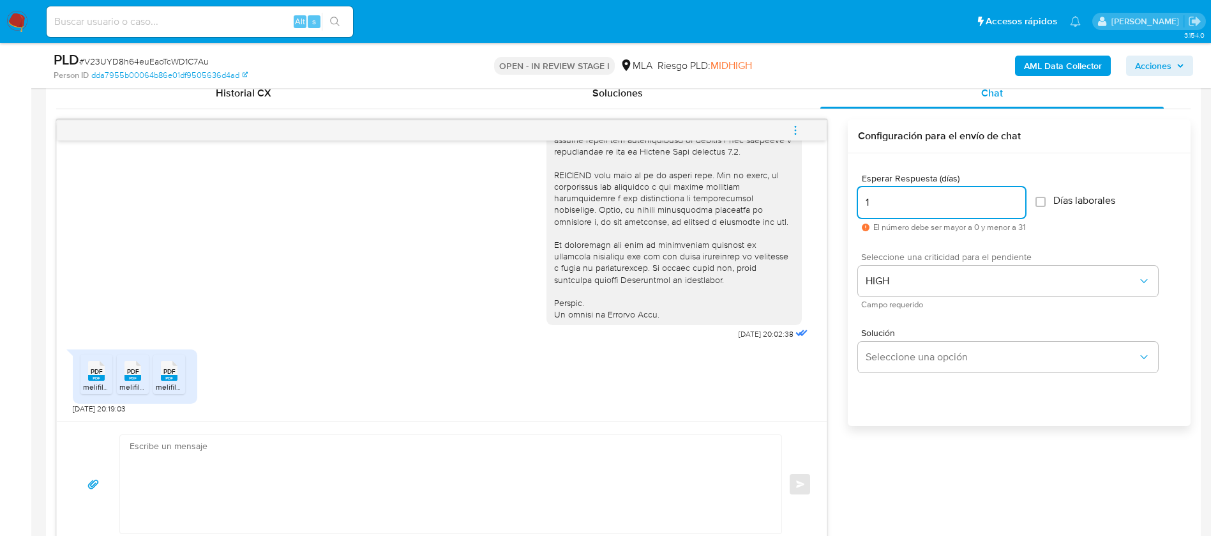
type input "1"
click at [508, 444] on textarea at bounding box center [448, 484] width 636 height 98
paste textarea "Buenas tardes, Dario. Gracias por tu respuesta. En este caso, necesitamos que n…"
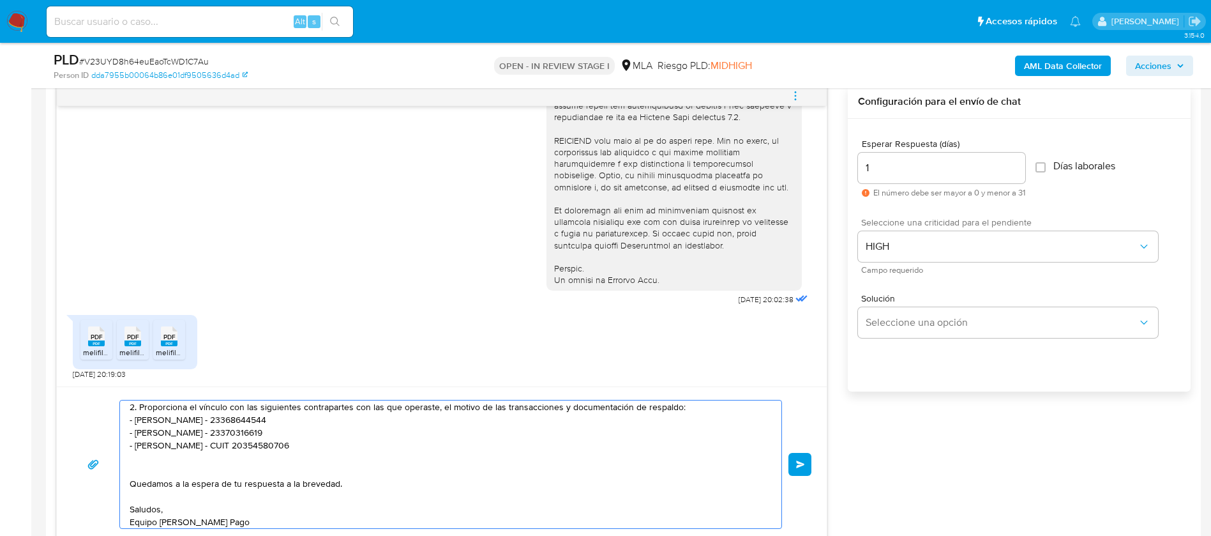
scroll to position [0, 0]
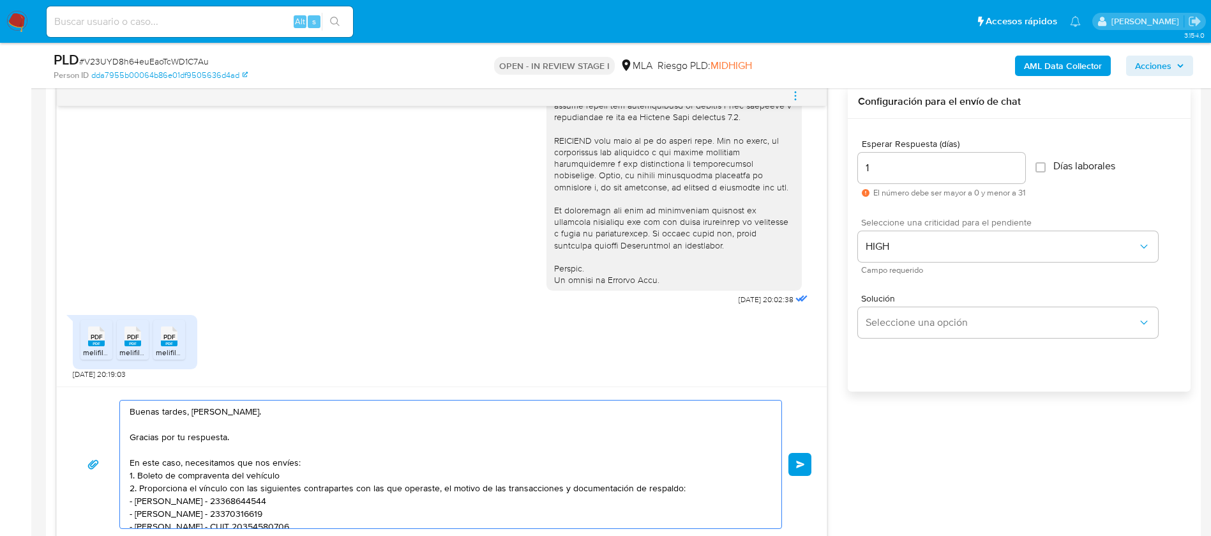
click at [194, 411] on textarea "Buenas tardes, Dario. Gracias por tu respuesta. En este caso, necesitamos que n…" at bounding box center [448, 464] width 636 height 128
click at [201, 412] on textarea "Buenas tardes, PAblo. Gracias por tu respuesta. En este caso, necesitamos que n…" at bounding box center [448, 464] width 636 height 128
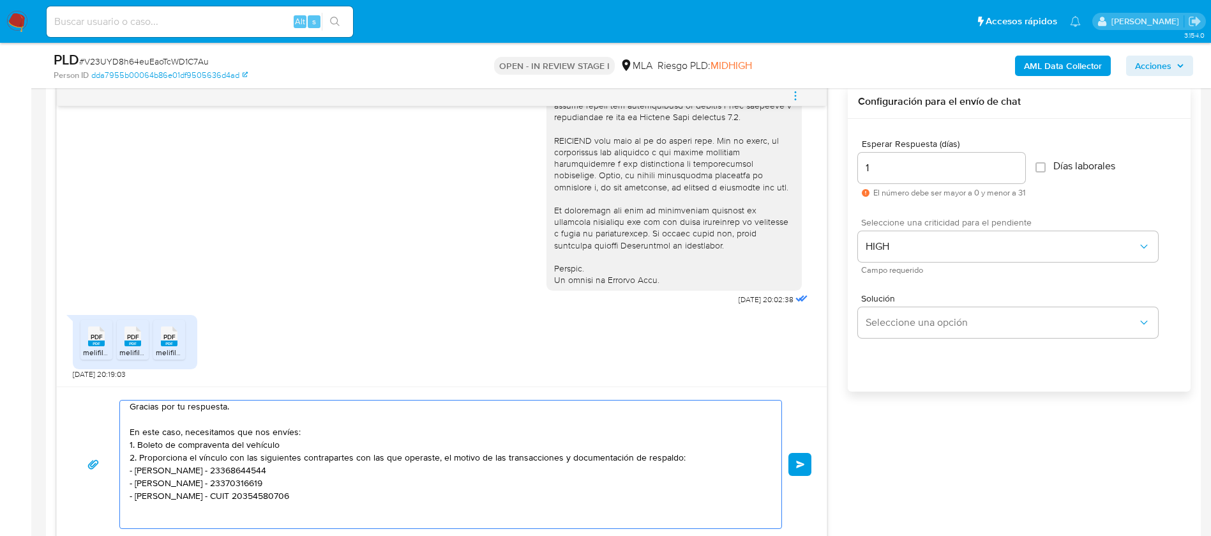
scroll to position [38, 0]
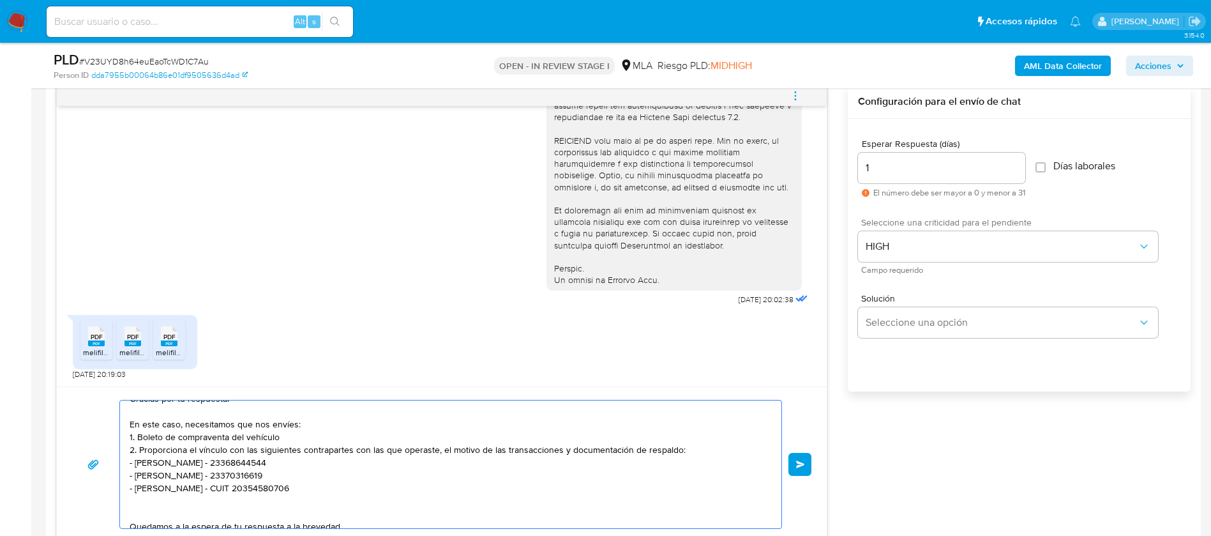
drag, startPoint x: 137, startPoint y: 440, endPoint x: 138, endPoint y: 446, distance: 6.5
click at [138, 446] on textarea "Buenas tardes, Pablo. Gracias por tu respuesta. En este caso, necesitamos que n…" at bounding box center [448, 464] width 636 height 128
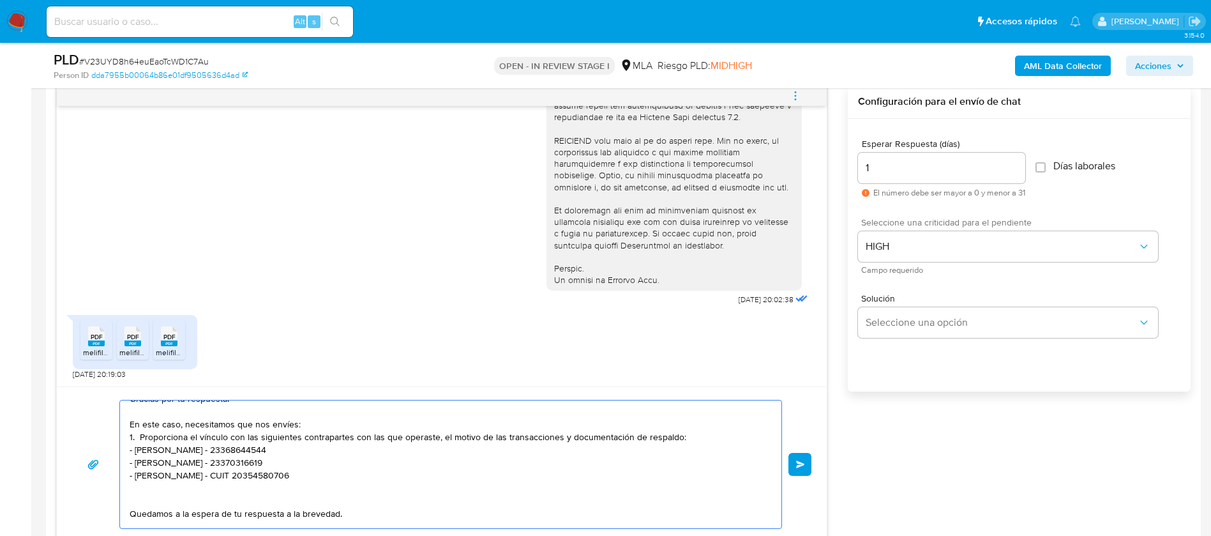
drag, startPoint x: 331, startPoint y: 475, endPoint x: 125, endPoint y: 448, distance: 208.0
click at [125, 448] on div "Buenas tardes, Pablo. Gracias por tu respuesta. En este caso, necesitamos que n…" at bounding box center [447, 464] width 655 height 128
paste textarea "Andrea Judit Paez - CUIT 23380384914 (SIN ACTIVIDAD) , de quien recibe 36 trans…"
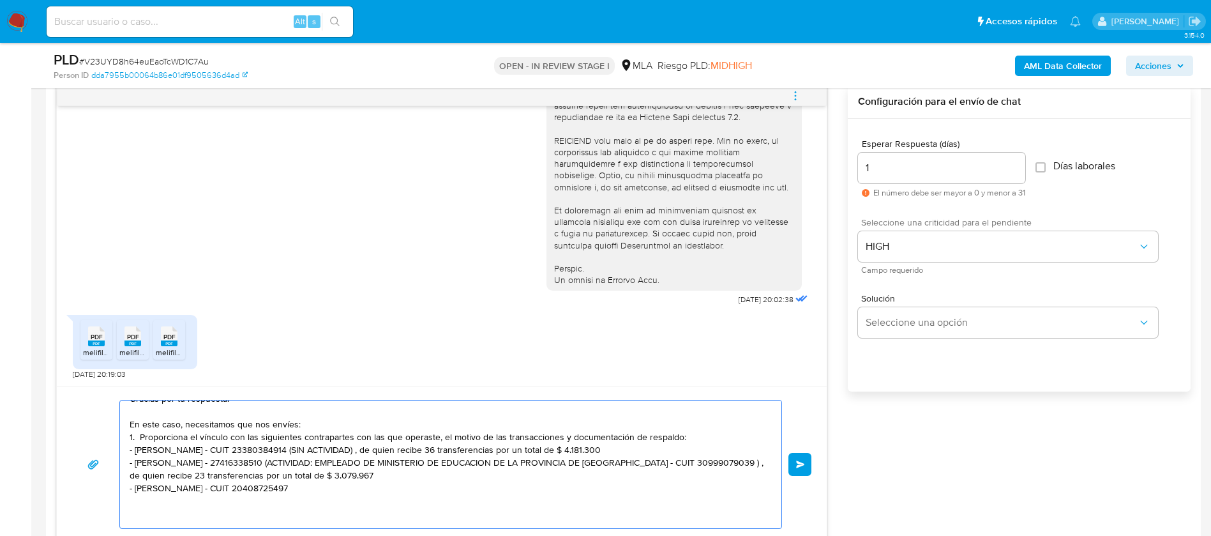
paste textarea "- Suinchiski David Rodolfo - CUIT 20357026084 (ACTIVIDAD: EMPLEADO DE MILORT DI…"
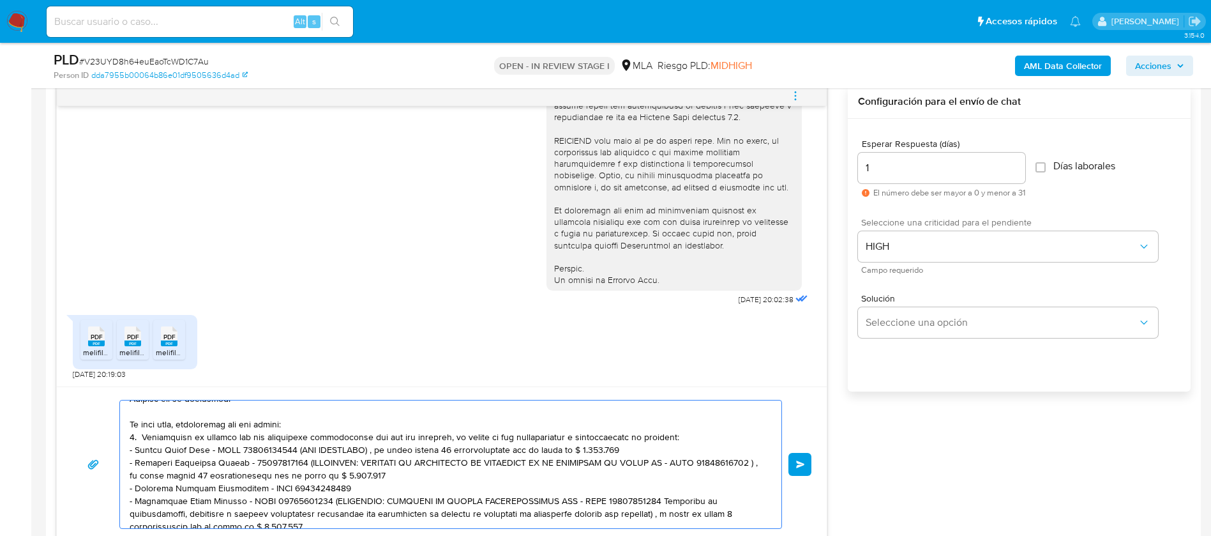
scroll to position [94, 0]
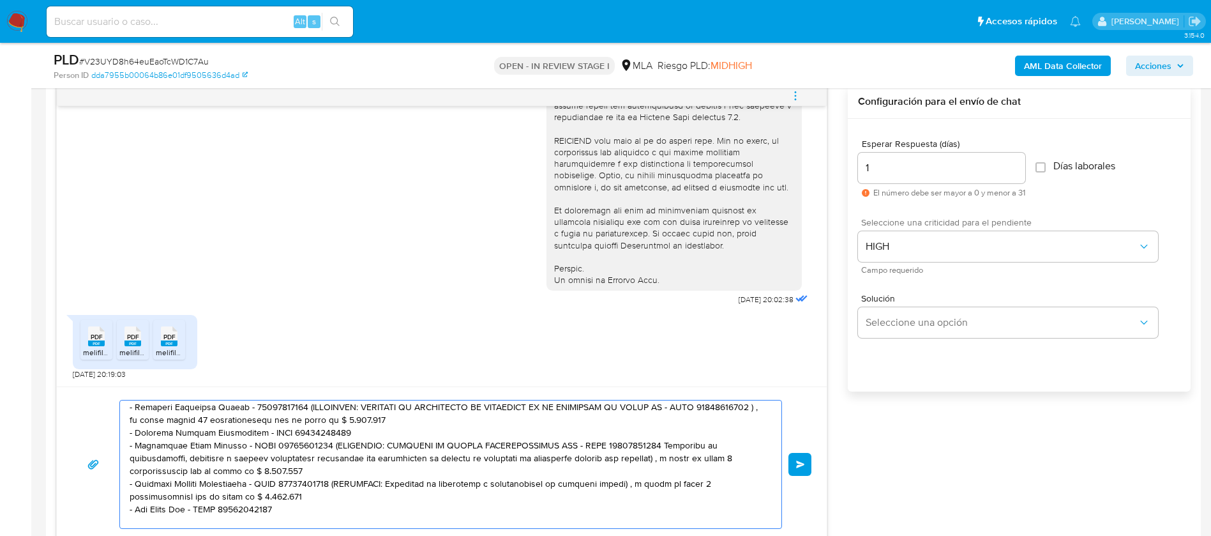
click at [291, 485] on textarea at bounding box center [448, 464] width 636 height 128
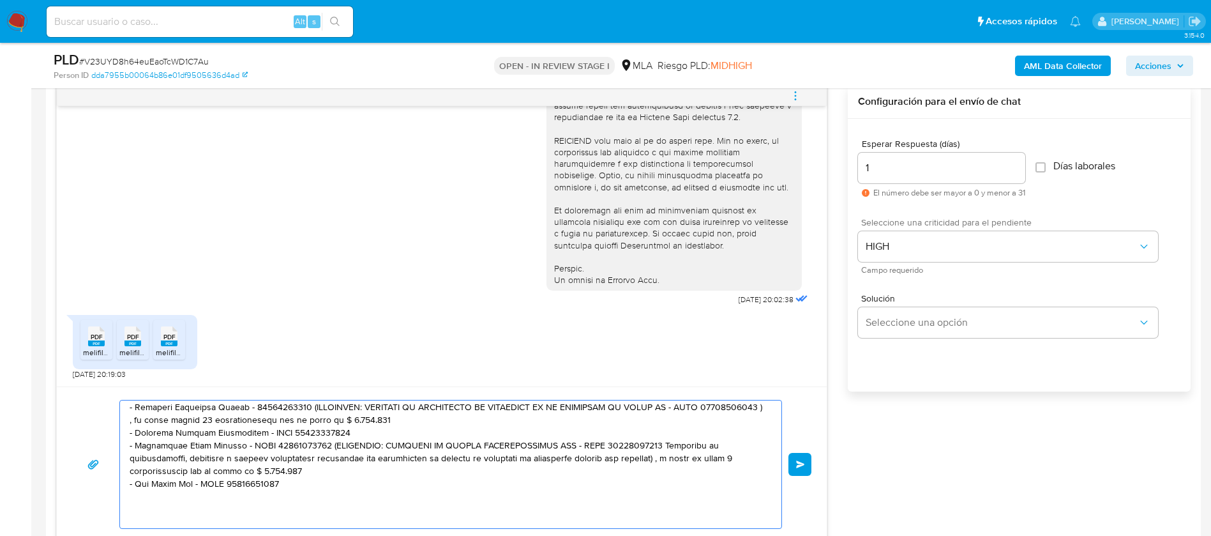
drag, startPoint x: 246, startPoint y: 469, endPoint x: 319, endPoint y: 449, distance: 74.8
click at [319, 449] on textarea at bounding box center [448, 464] width 636 height 128
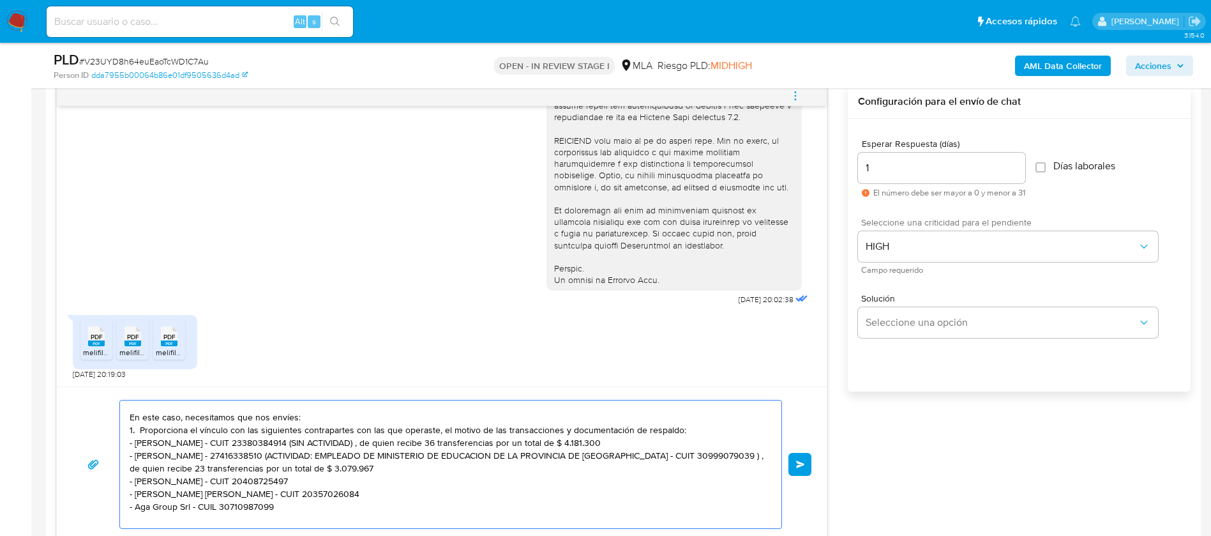
scroll to position [42, 0]
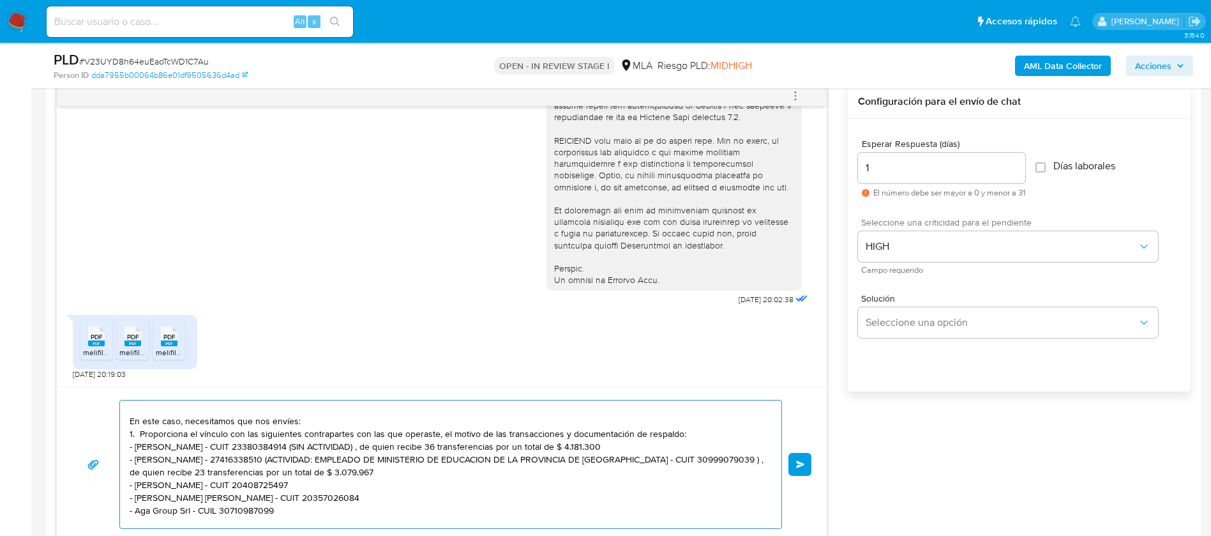
drag, startPoint x: 385, startPoint y: 414, endPoint x: 301, endPoint y: 465, distance: 98.0
click at [301, 465] on textarea "Buenas tardes, Pablo. Gracias por tu respuesta. En este caso, necesitamos que n…" at bounding box center [448, 464] width 636 height 128
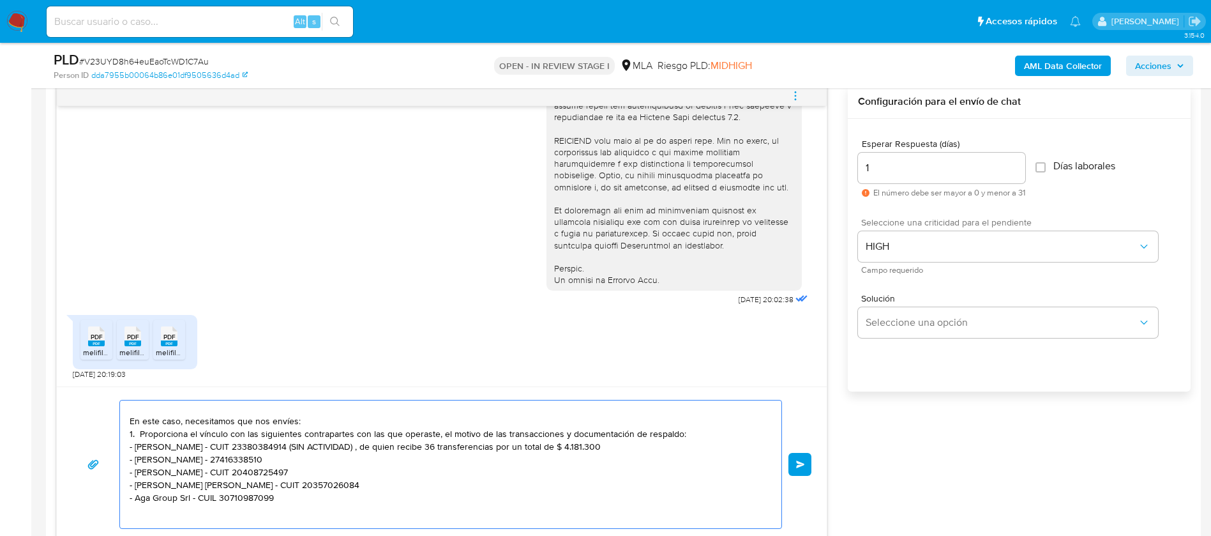
drag, startPoint x: 610, startPoint y: 448, endPoint x: 291, endPoint y: 448, distance: 318.6
click at [291, 448] on textarea "Buenas tardes, Pablo. Gracias por tu respuesta. En este caso, necesitamos que n…" at bounding box center [448, 464] width 636 height 128
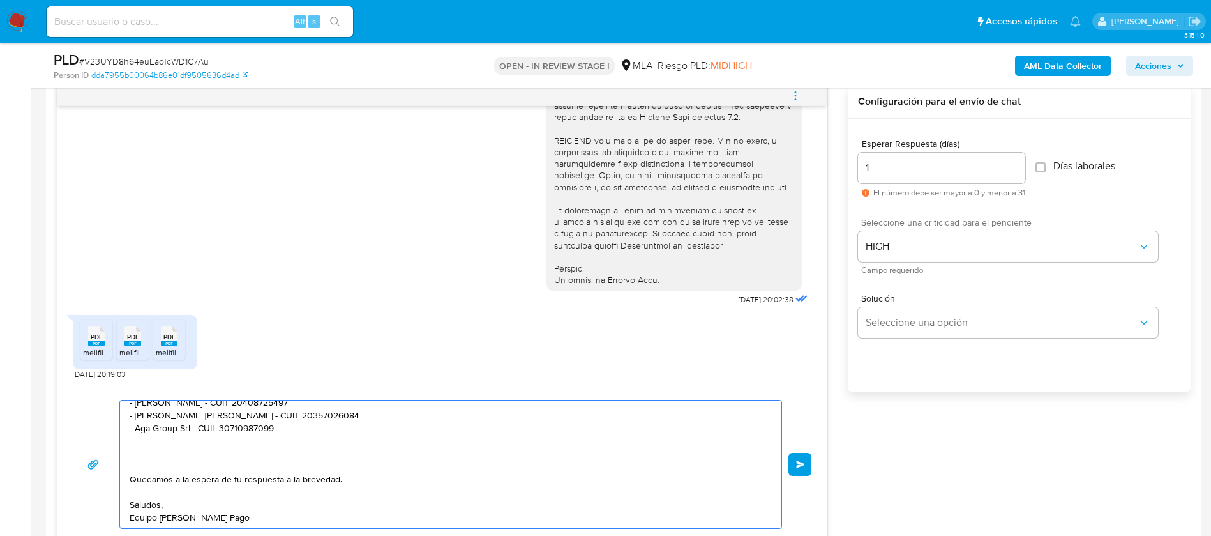
scroll to position [110, 0]
click at [285, 458] on textarea "Buenas tardes, Pablo. Gracias por tu respuesta. En este caso, necesitamos que n…" at bounding box center [448, 464] width 636 height 128
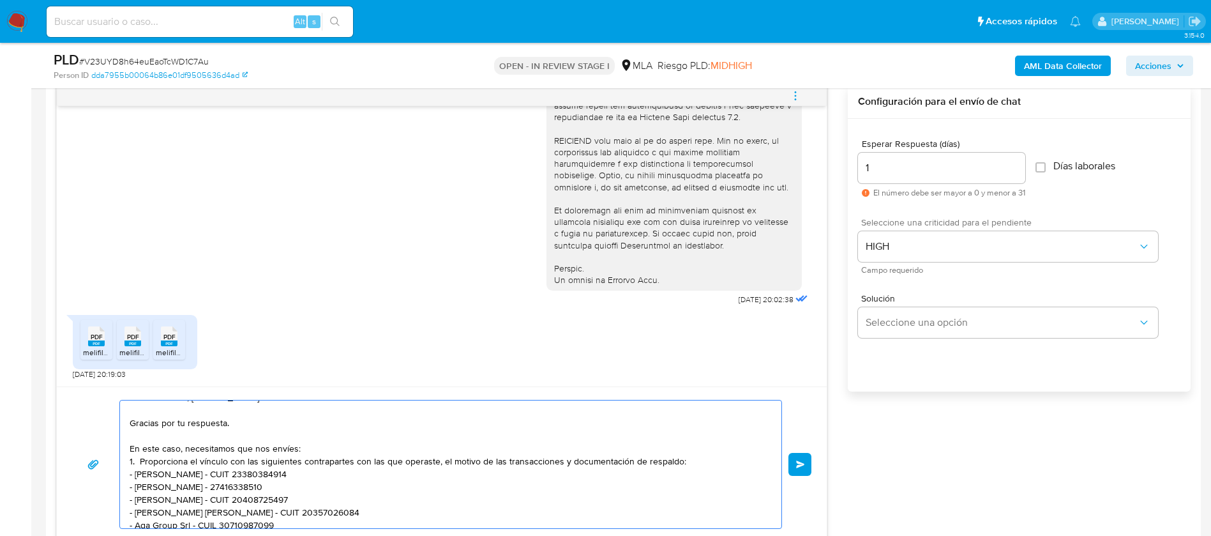
scroll to position [0, 0]
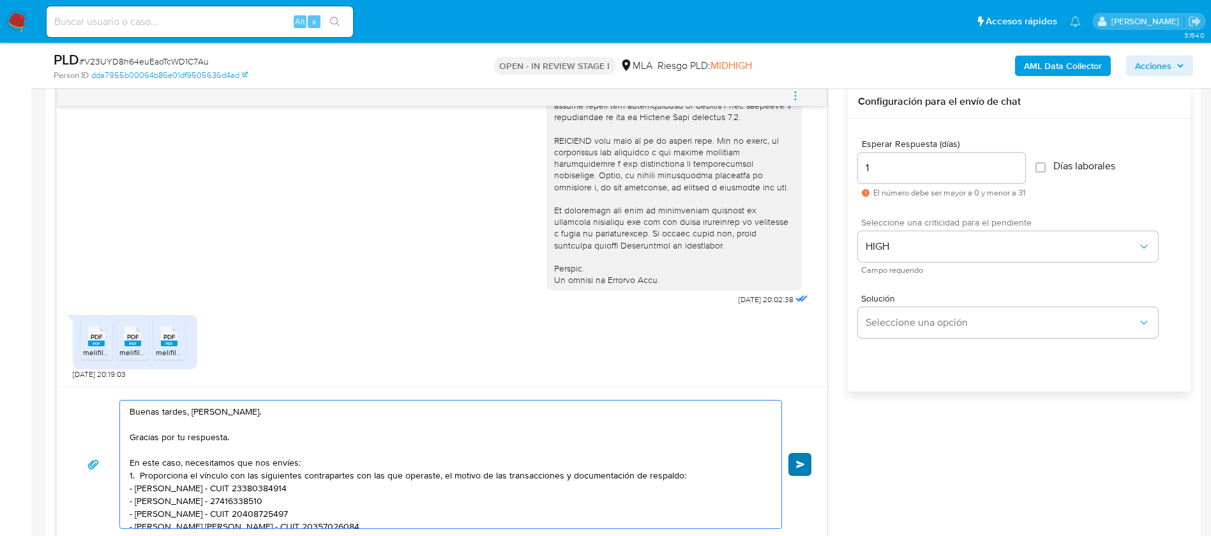
type textarea "Buenas tardes, Pablo. Gracias por tu respuesta. En este caso, necesitamos que n…"
click at [790, 468] on button "Enviar" at bounding box center [800, 464] width 23 height 23
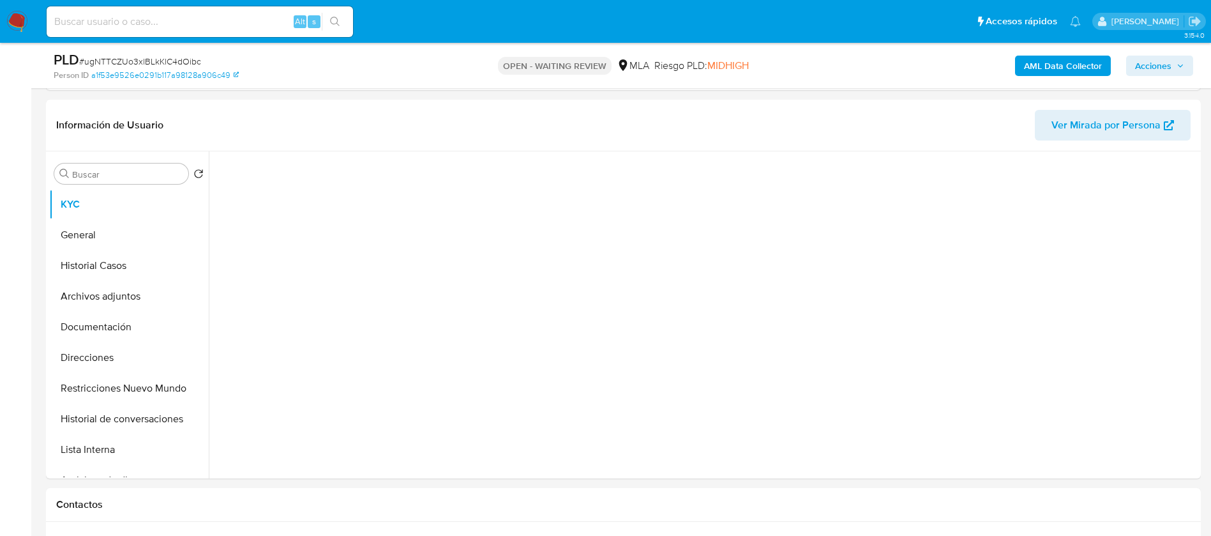
scroll to position [270, 0]
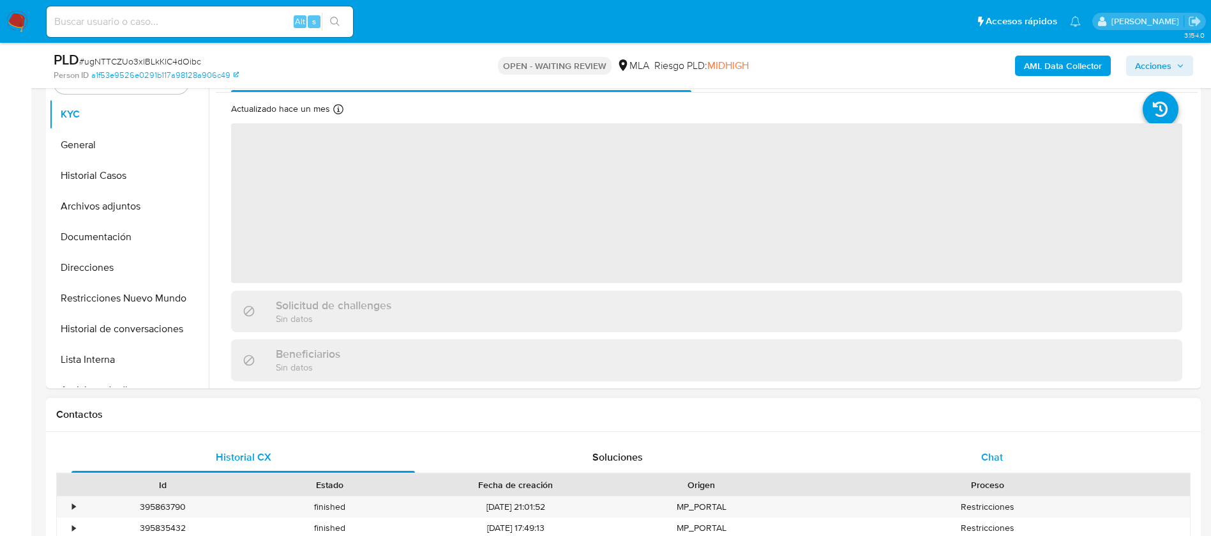
click at [981, 451] on span "Chat" at bounding box center [992, 456] width 22 height 15
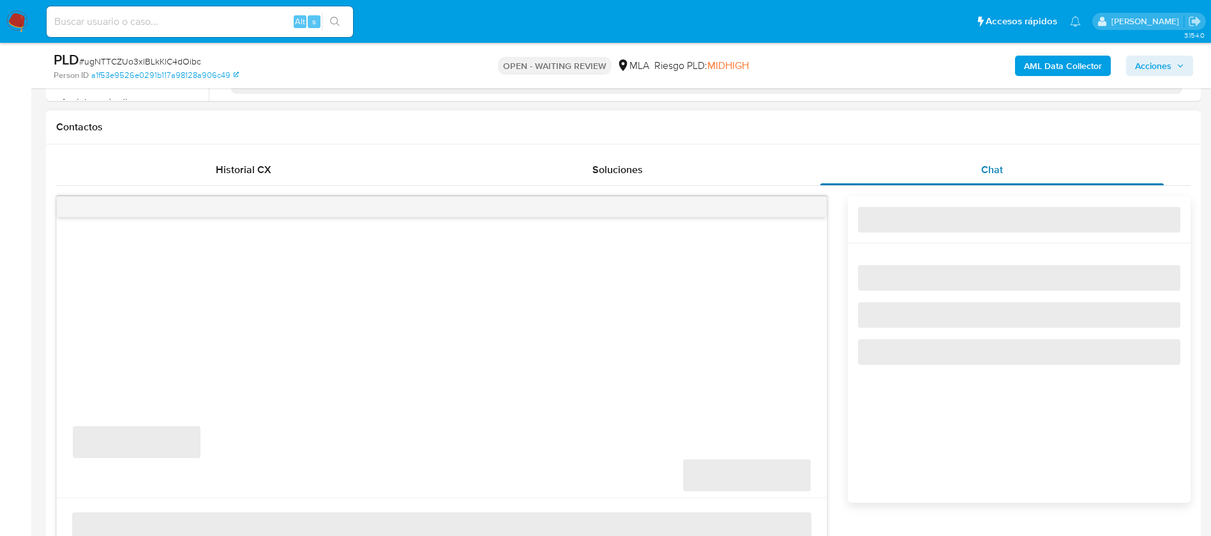
select select "10"
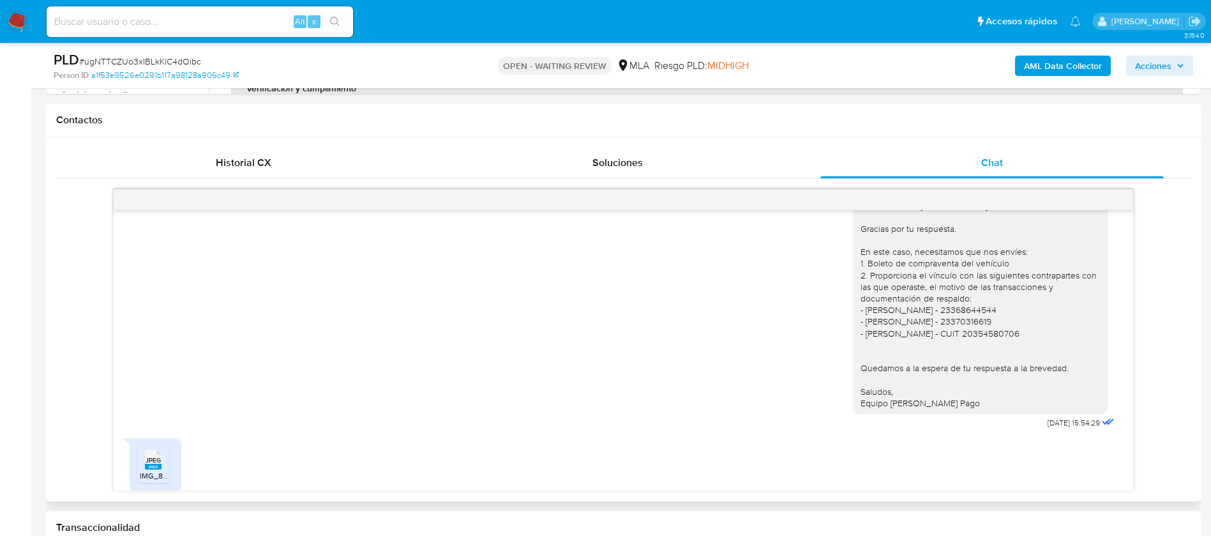
scroll to position [970, 0]
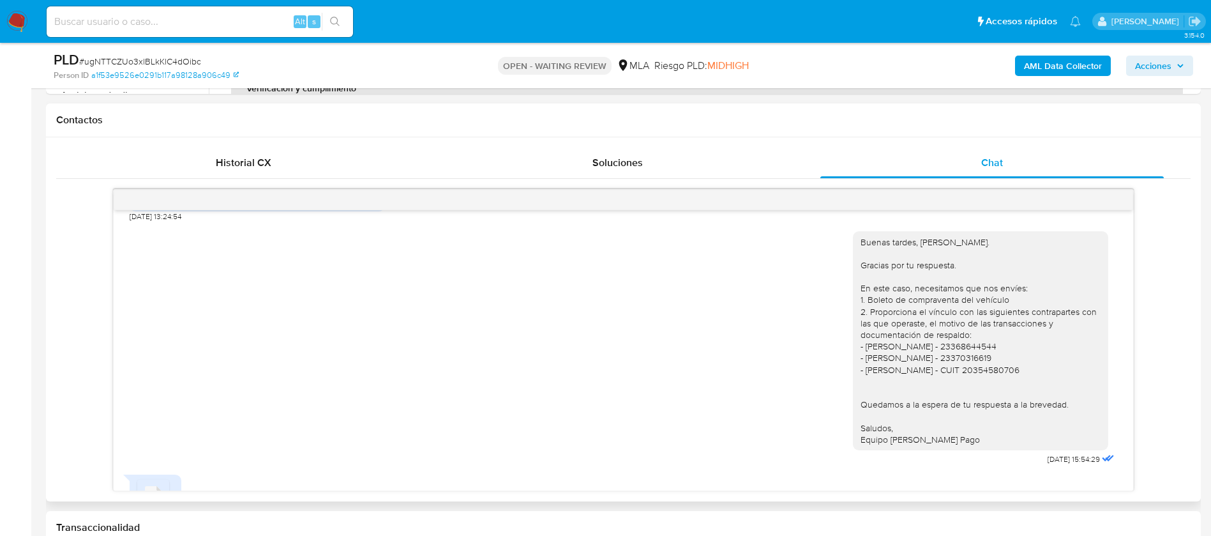
drag, startPoint x: 847, startPoint y: 244, endPoint x: 948, endPoint y: 435, distance: 216.5
click at [948, 435] on div "Buenas tardes, [PERSON_NAME]. Gracias por tu respuesta. En este caso, necesitam…" at bounding box center [981, 340] width 240 height 209
copy div "Buenas tardes, [PERSON_NAME]. Gracias por tu respuesta. En este caso, necesitam…"
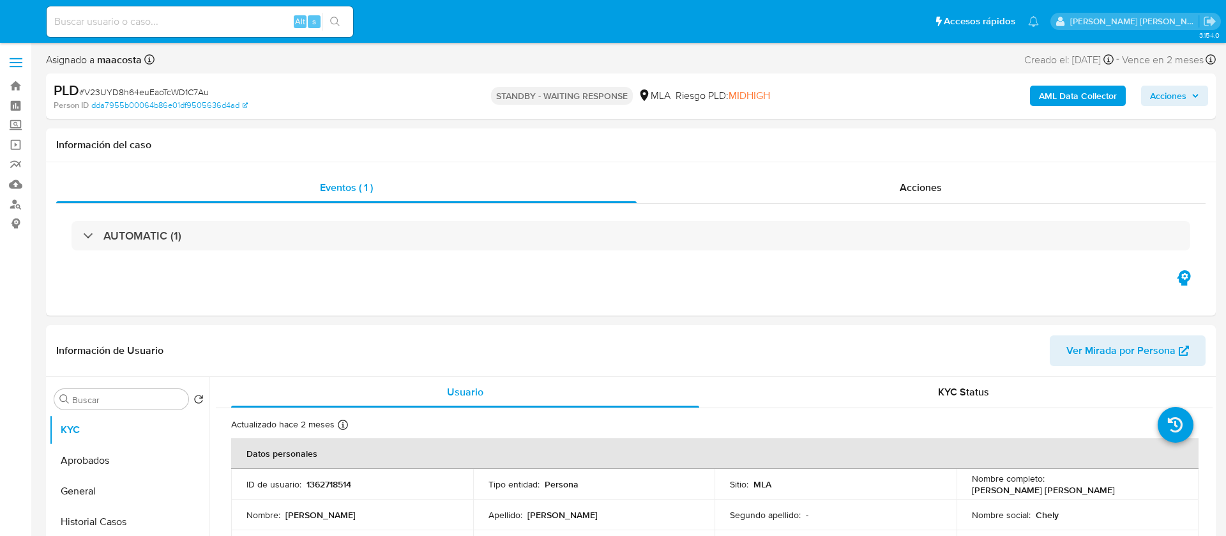
select select "10"
click at [186, 297] on div "Eventos ( 1 ) Acciones AUTOMATIC (1)" at bounding box center [623, 238] width 1155 height 153
paste input "oJc6V04Pye8Jgy6DWQXG3YMm"
click at [227, 24] on input "oJc6V04Pye8Jgy6DWQXG3YMm" at bounding box center [200, 21] width 306 height 17
type input "oJc6V04Pye8Jgy6DWQXG3YMm"
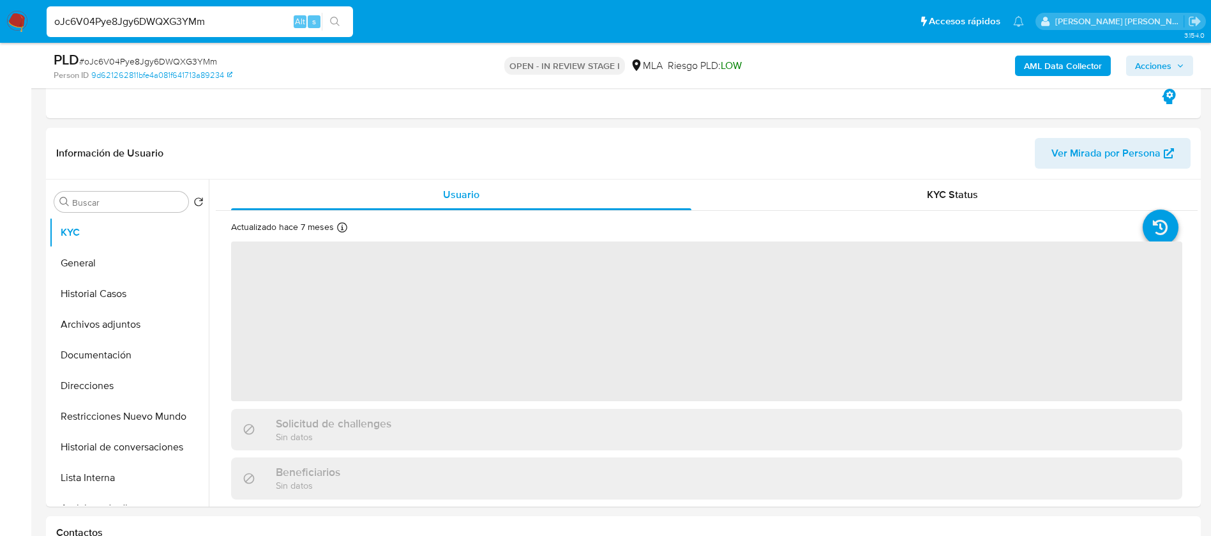
scroll to position [333, 0]
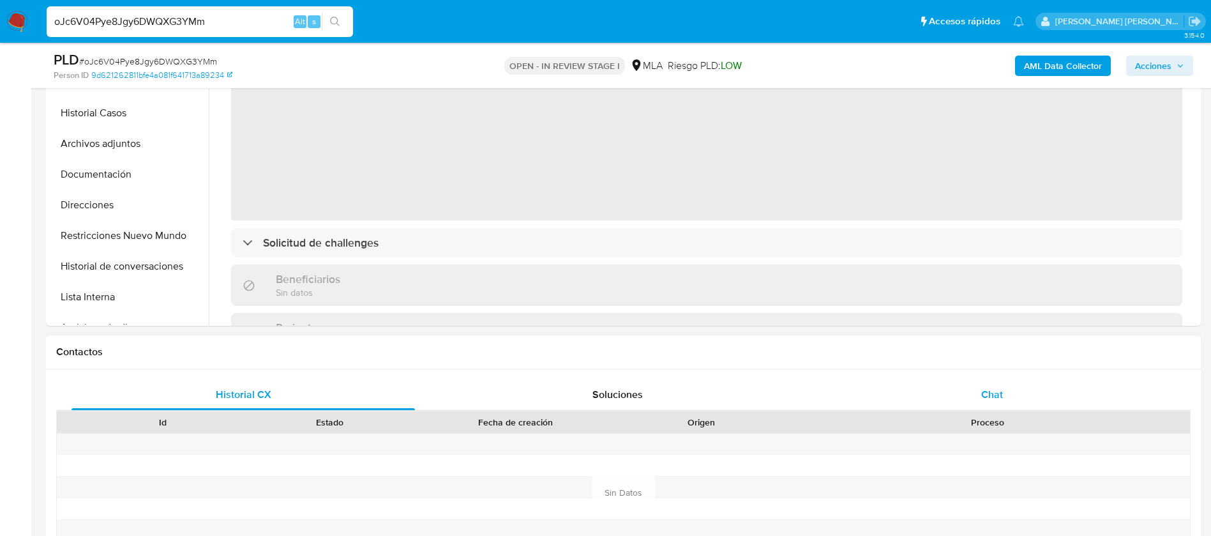
click at [997, 383] on div "Chat" at bounding box center [991, 394] width 343 height 31
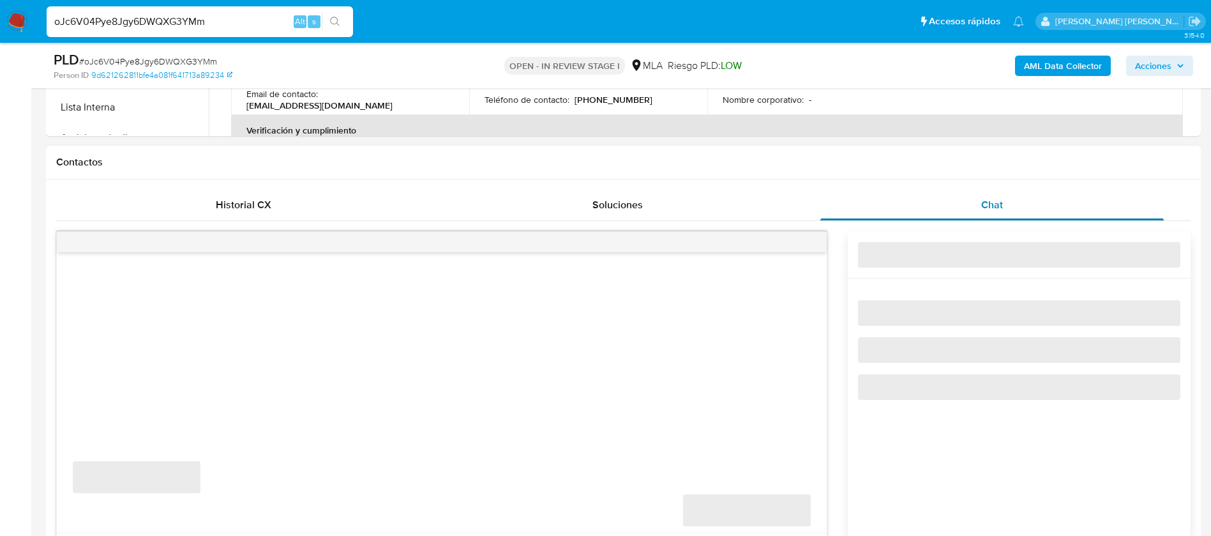
select select "10"
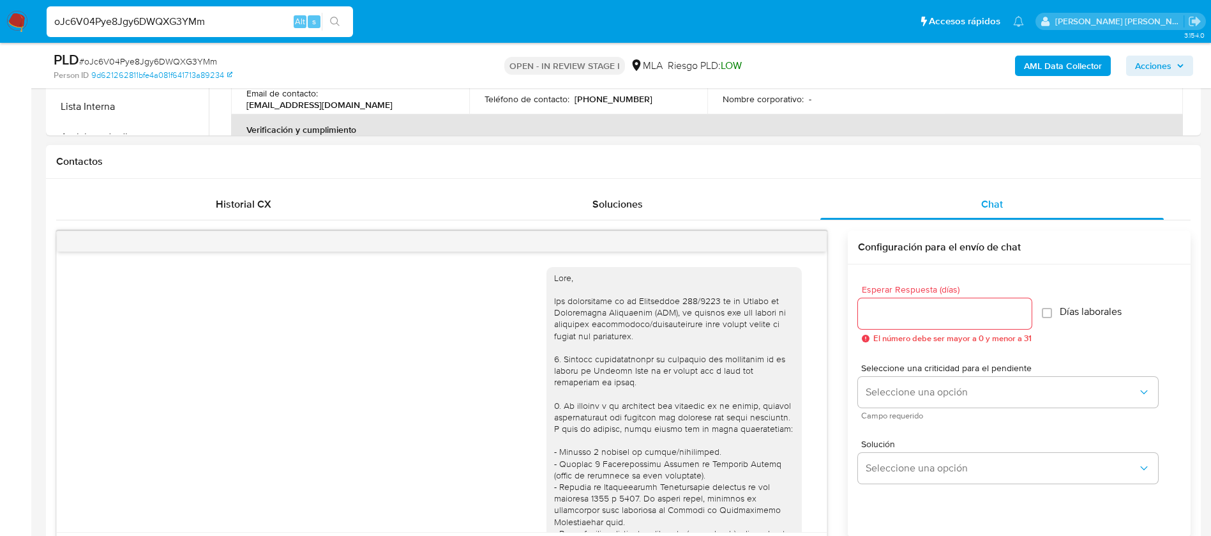
scroll to position [883, 0]
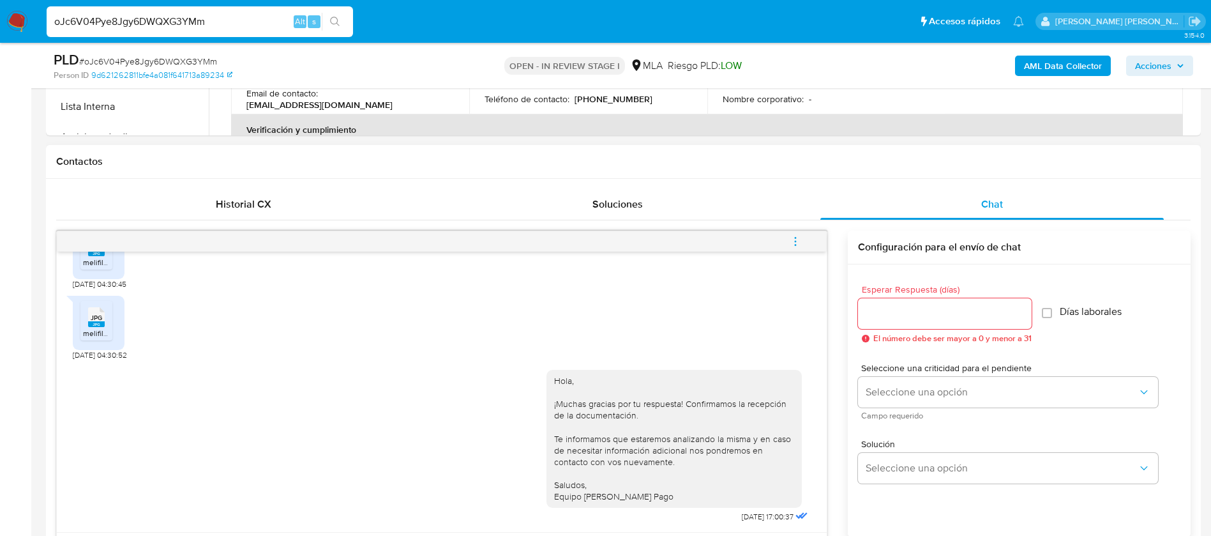
click at [795, 242] on icon "menu-action" at bounding box center [795, 241] width 11 height 11
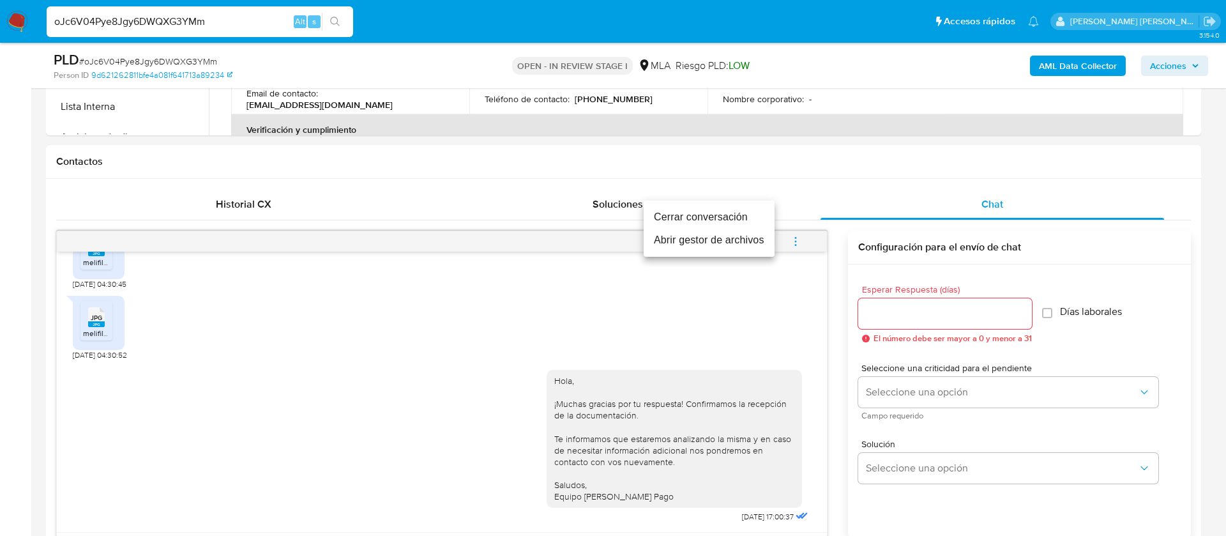
click at [725, 216] on li "Cerrar conversación" at bounding box center [709, 217] width 131 height 23
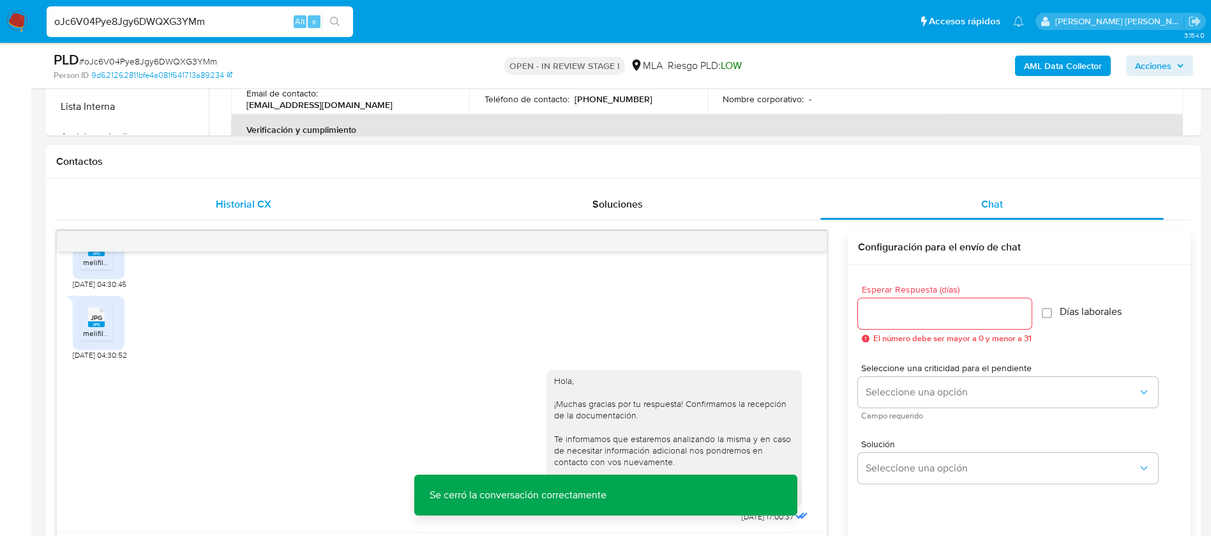
click at [233, 203] on span "Historial CX" at bounding box center [244, 204] width 56 height 15
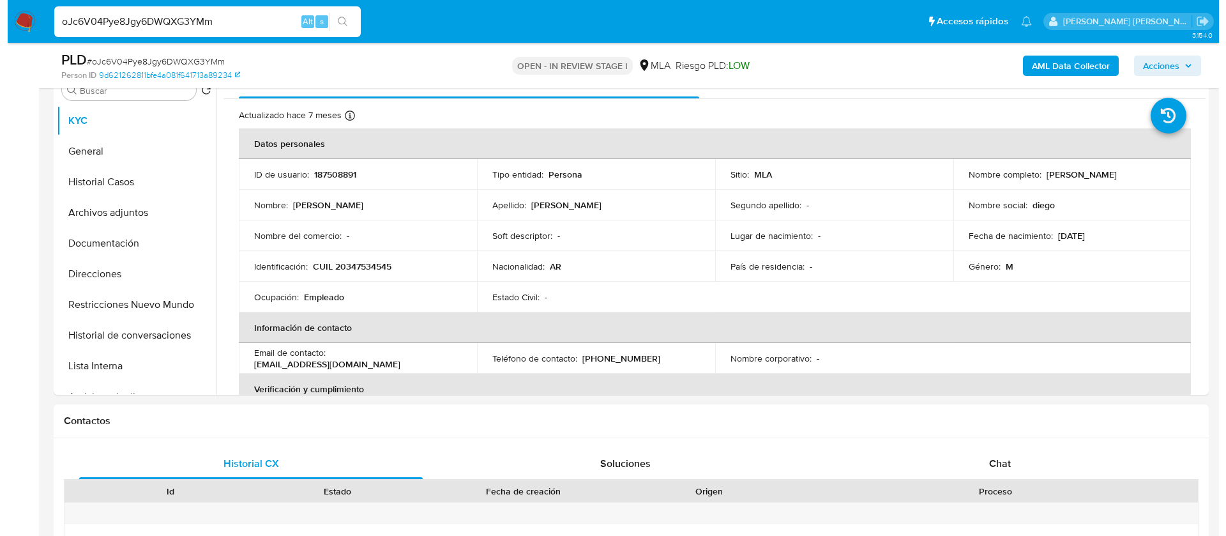
scroll to position [201, 0]
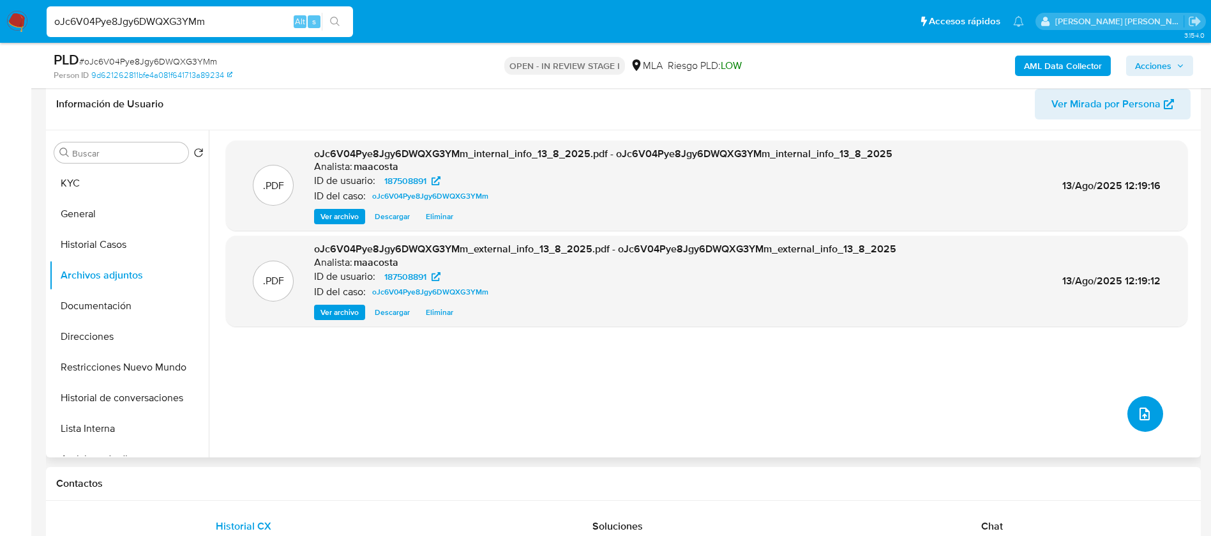
click at [1133, 402] on button "upload-file" at bounding box center [1146, 414] width 36 height 36
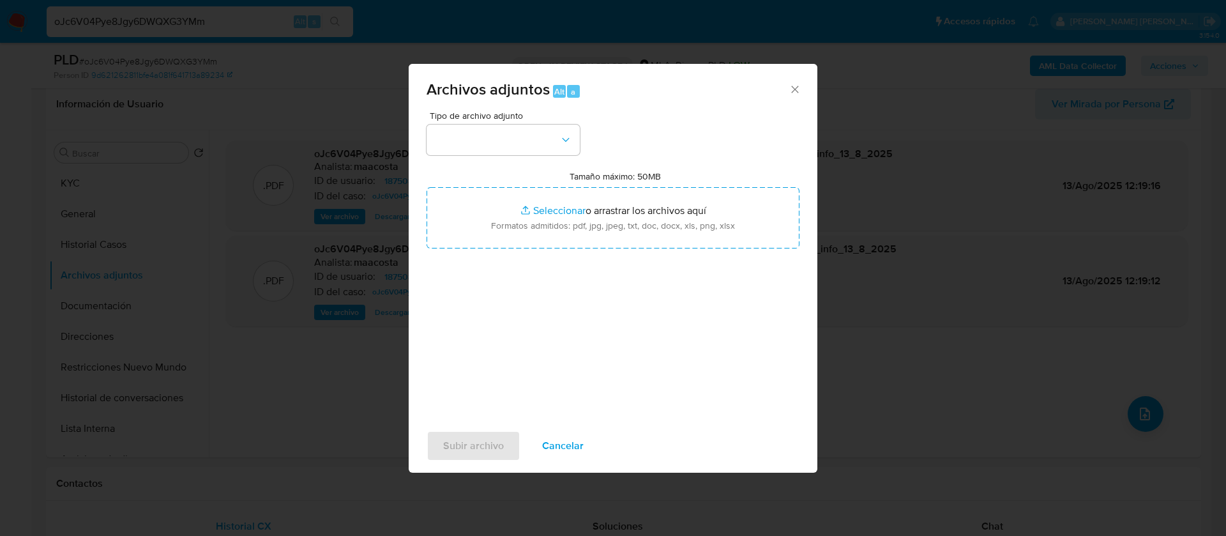
click at [472, 116] on span "Tipo de archivo adjunto" at bounding box center [506, 115] width 153 height 9
click at [474, 146] on button "button" at bounding box center [502, 140] width 153 height 31
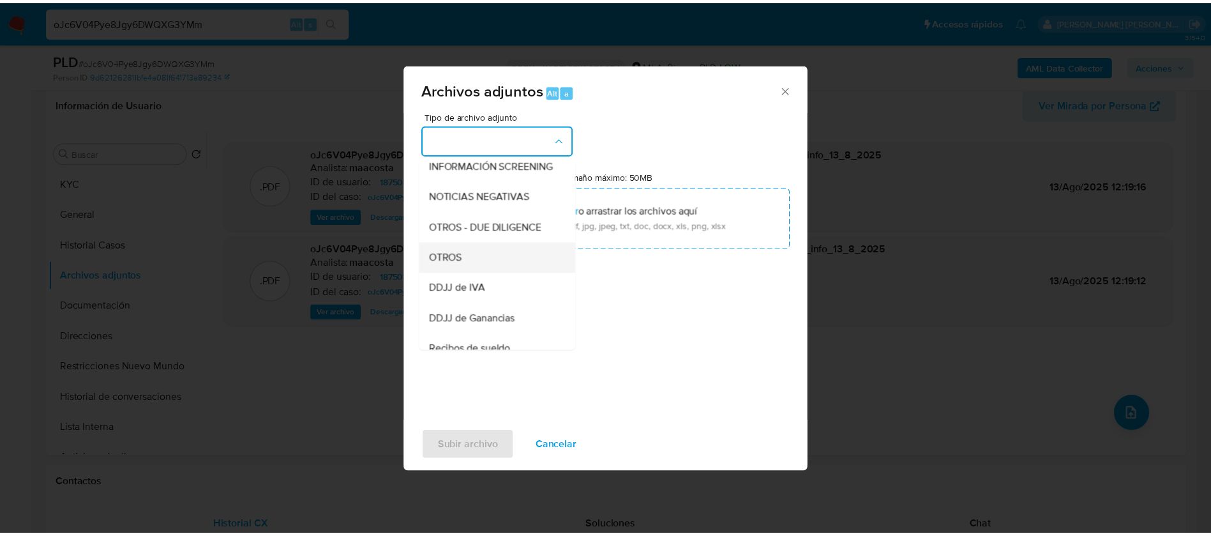
scroll to position [163, 0]
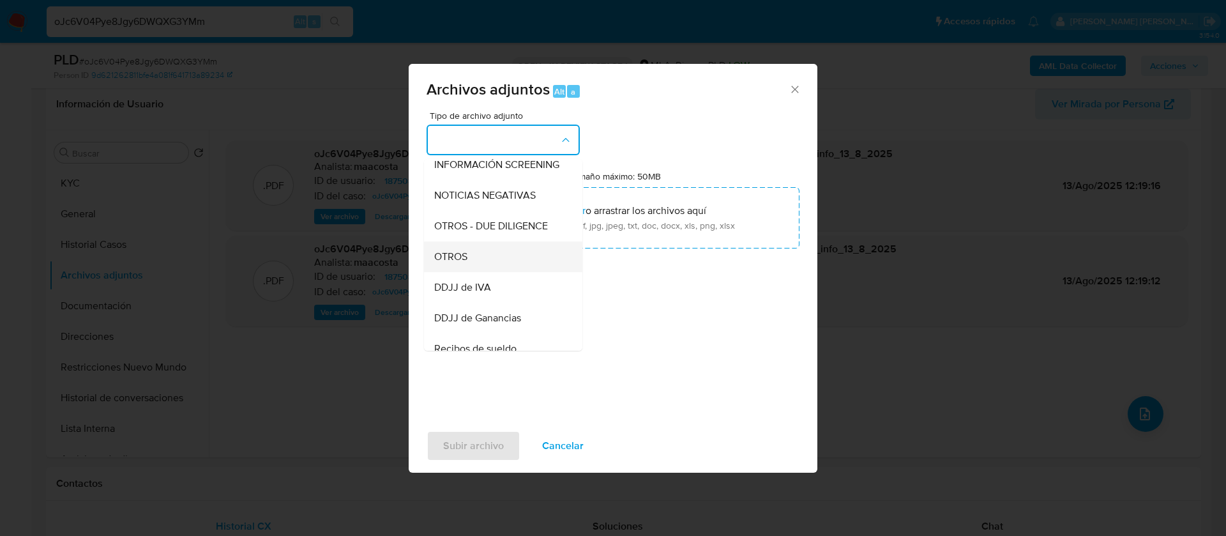
click at [464, 263] on span "OTROS" at bounding box center [450, 256] width 33 height 13
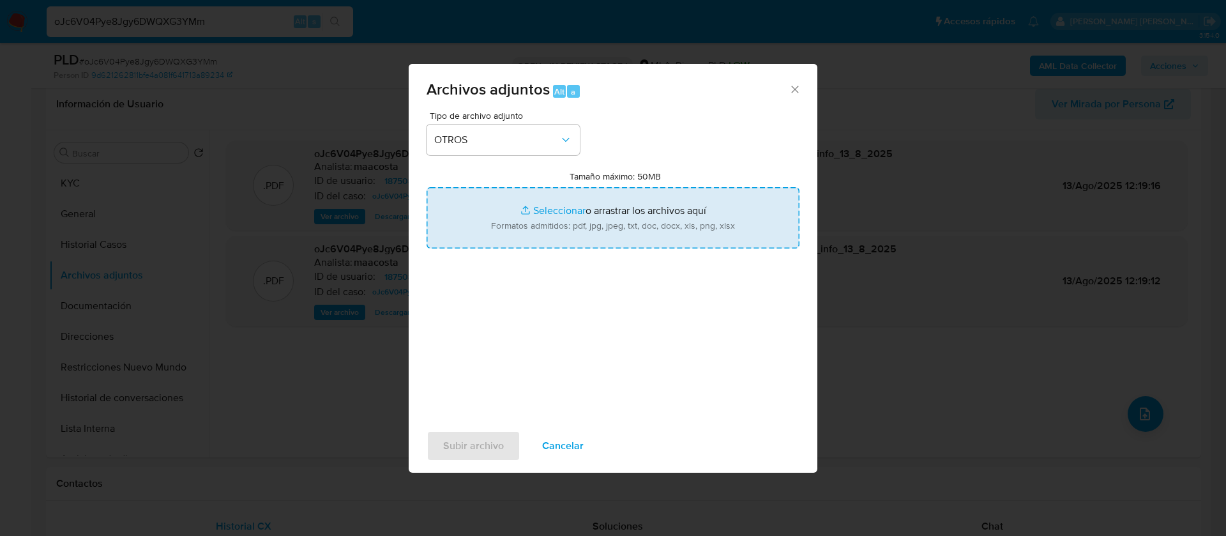
type input "C:\fakepath\Diego Ezequiel Nuñez- Movimientos.xlsx"
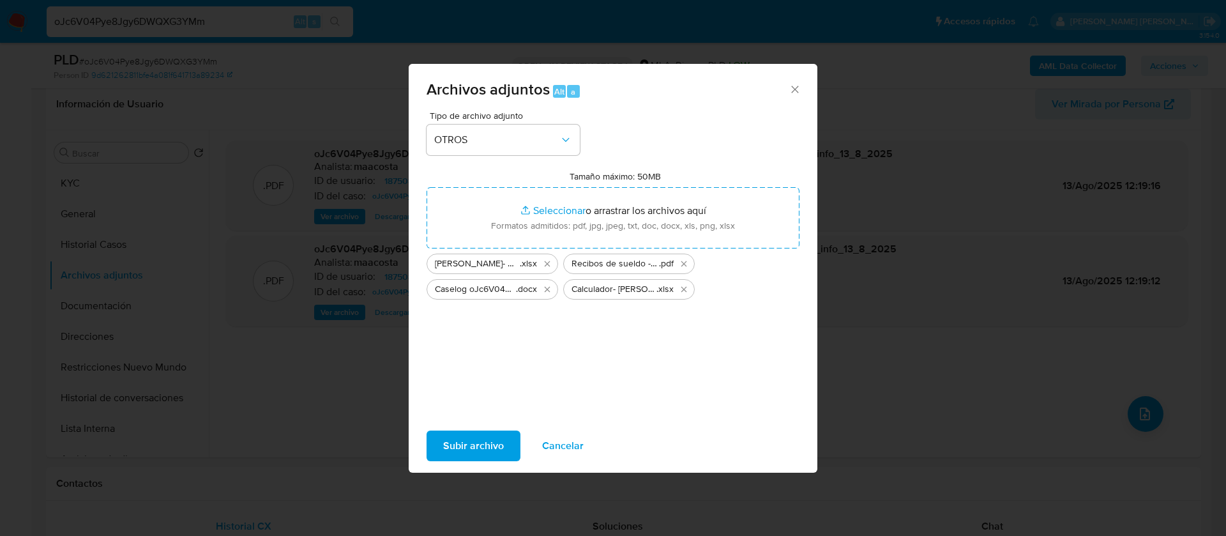
click at [451, 442] on span "Subir archivo" at bounding box center [473, 446] width 61 height 28
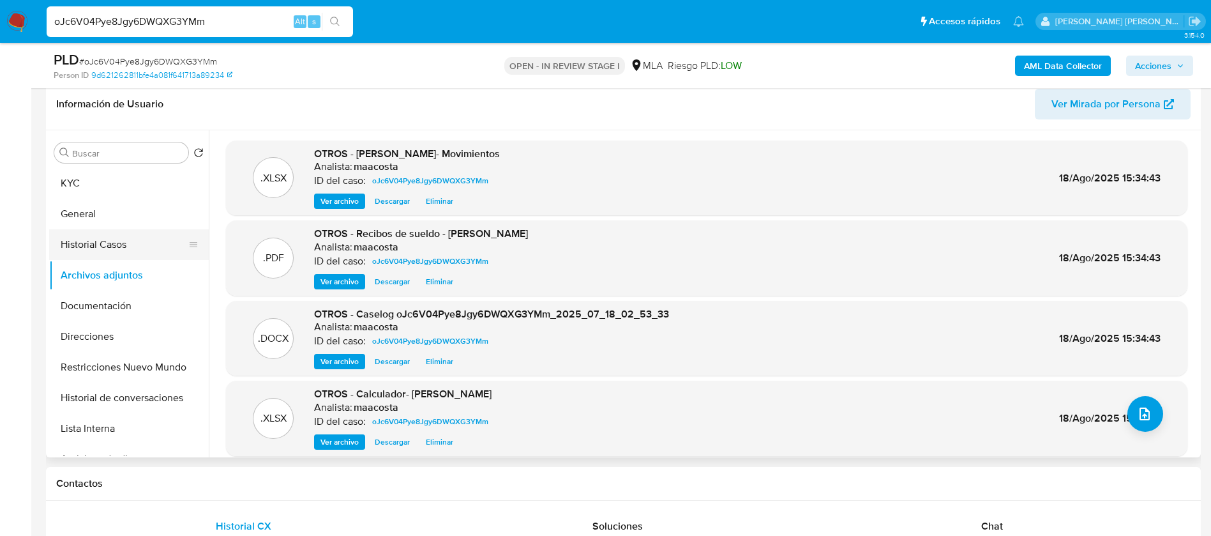
click at [121, 257] on button "Historial Casos" at bounding box center [123, 244] width 149 height 31
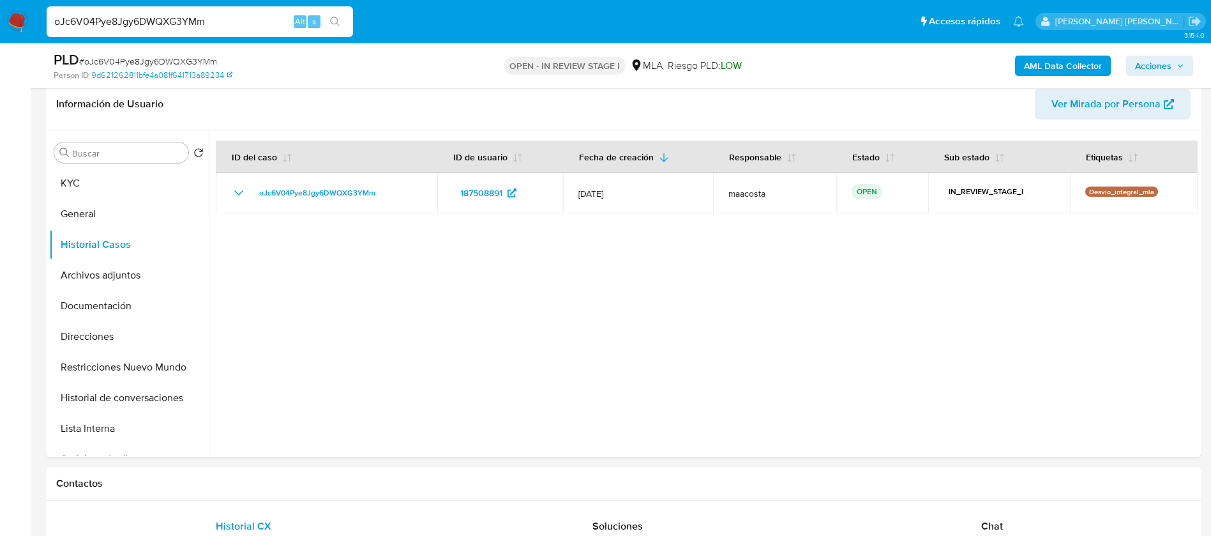
click at [1136, 59] on span "Acciones" at bounding box center [1153, 66] width 36 height 20
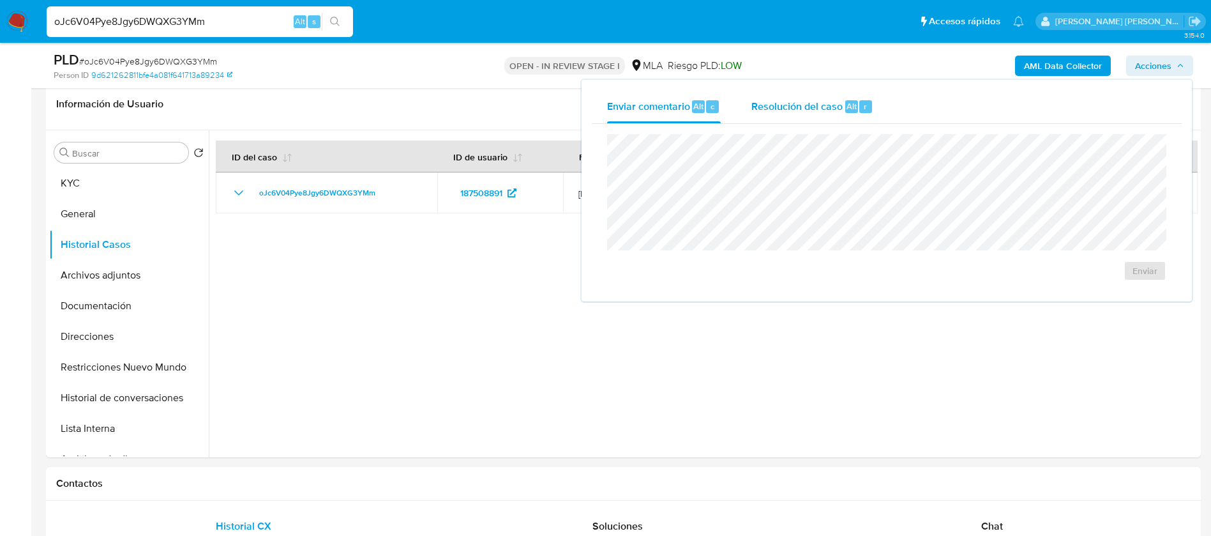
click at [837, 106] on span "Resolución del caso" at bounding box center [796, 105] width 91 height 15
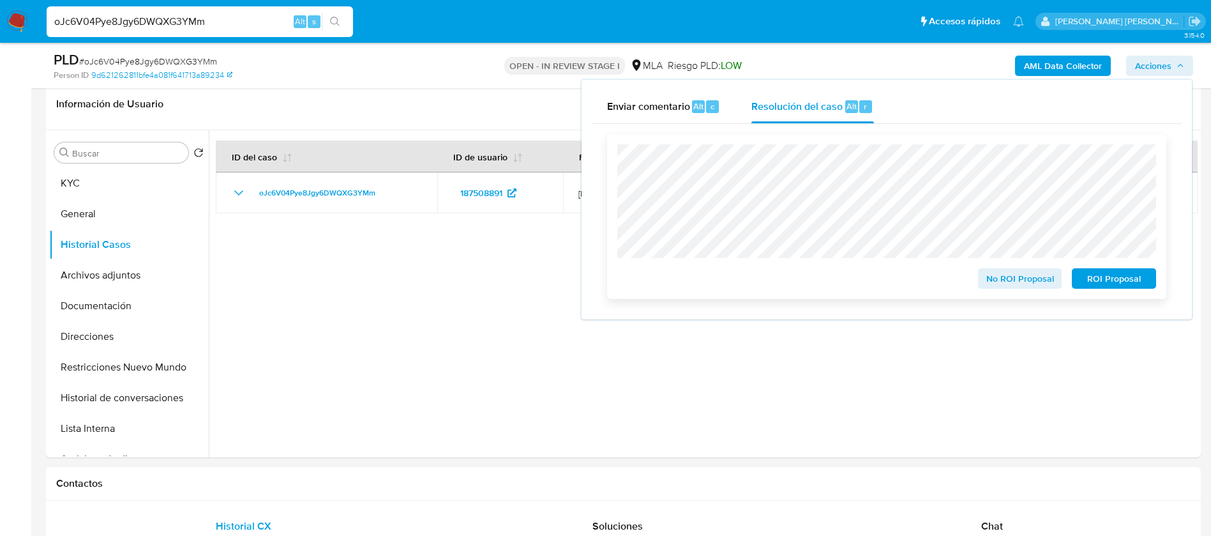
click at [990, 284] on span "No ROI Proposal" at bounding box center [1020, 278] width 66 height 18
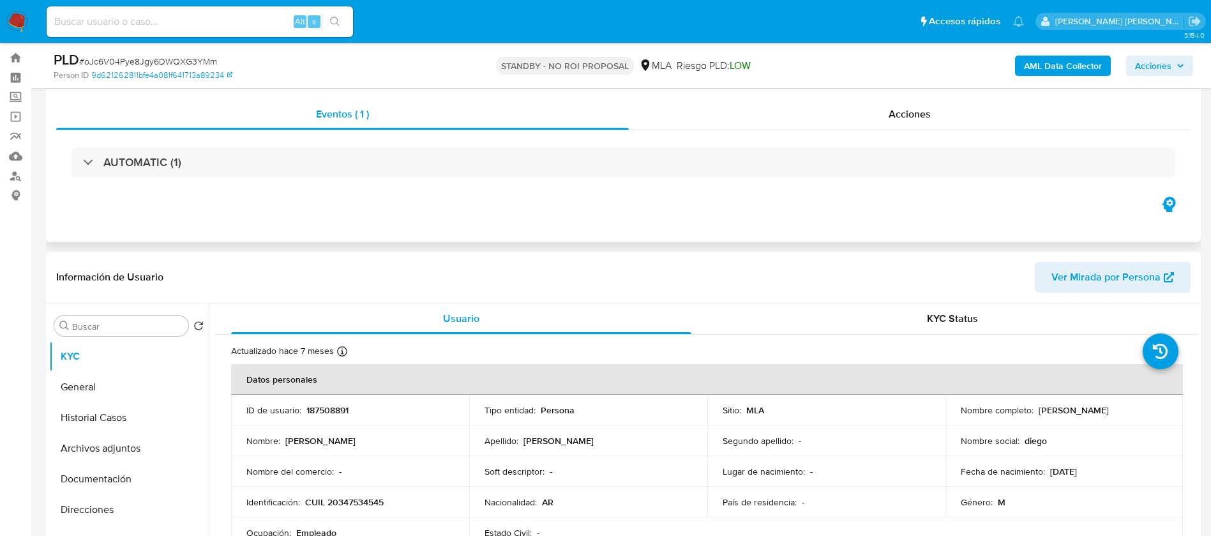
scroll to position [75, 0]
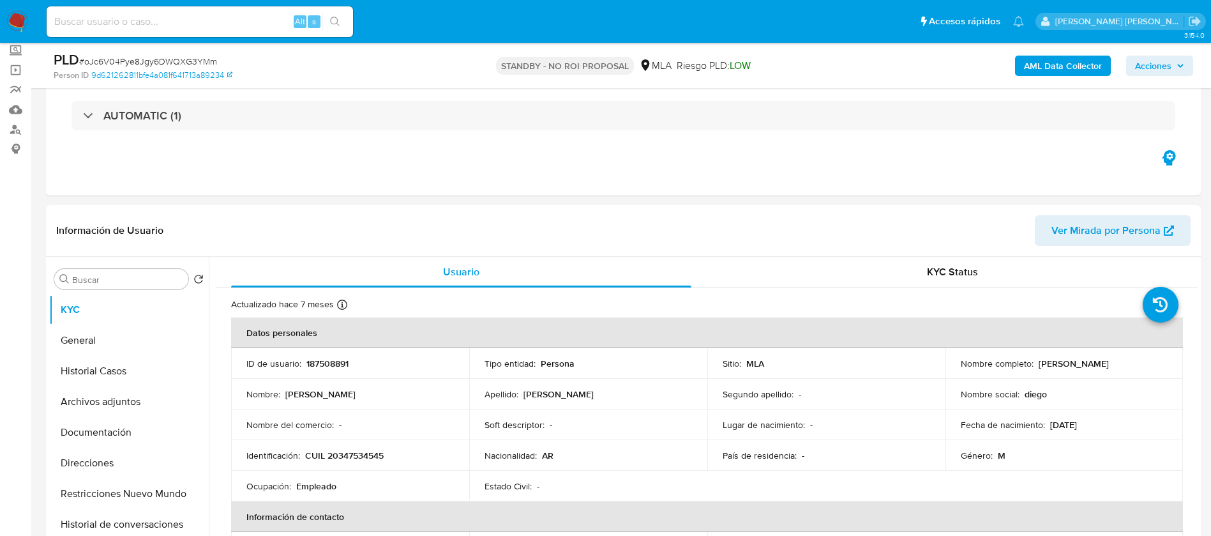
select select "10"
click at [257, 21] on input at bounding box center [200, 21] width 306 height 17
paste input "BcE6oi4G5rcjKwGeStVT3YrD"
type input "BcE6oi4G5rcjKwGeStVT3YrD"
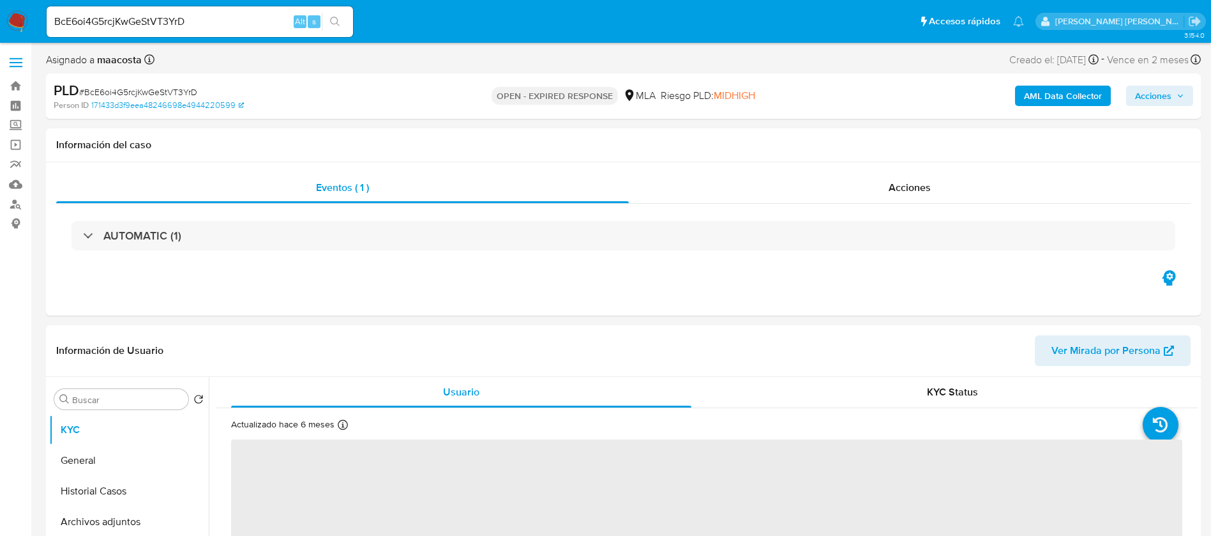
select select "10"
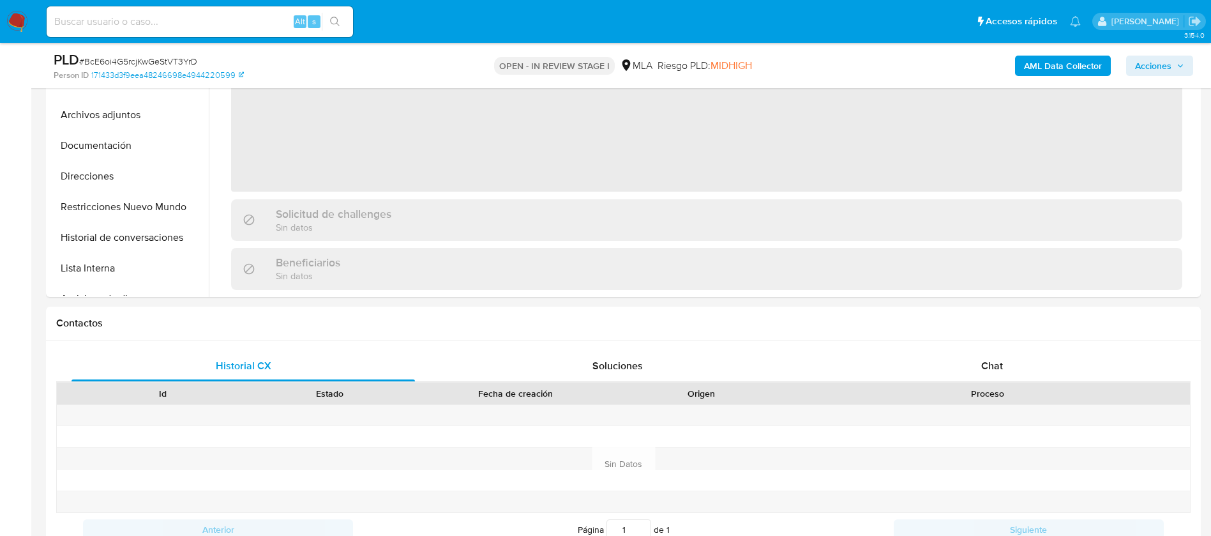
scroll to position [102, 0]
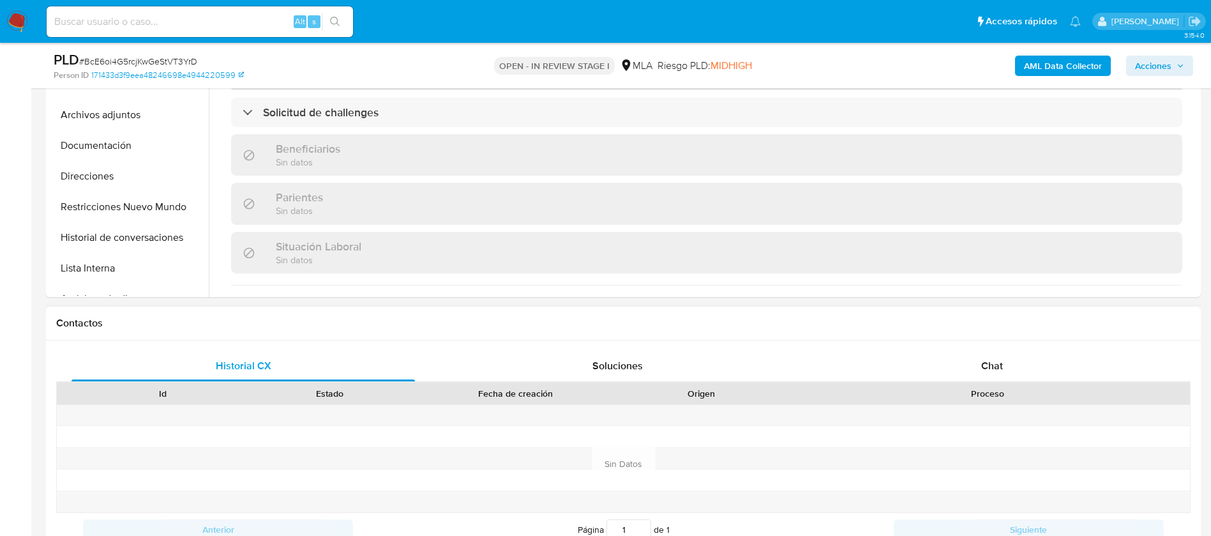
click at [991, 347] on div "Historial CX Soluciones Chat Id Estado Fecha de creación Origen Proceso Anterio…" at bounding box center [623, 463] width 1155 height 246
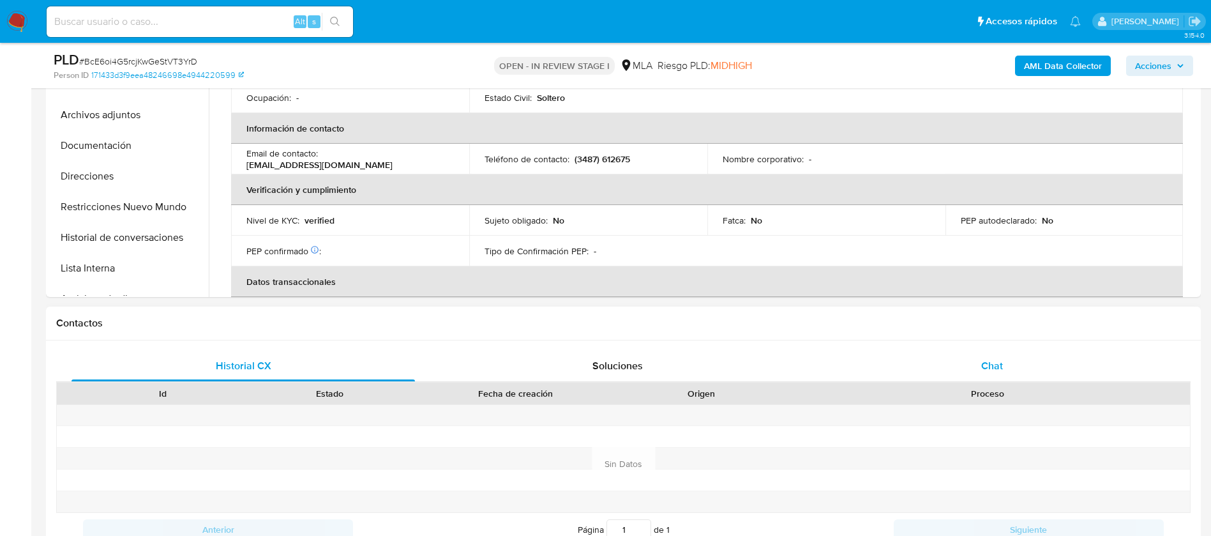
click at [989, 364] on span "Chat" at bounding box center [992, 365] width 22 height 15
select select "10"
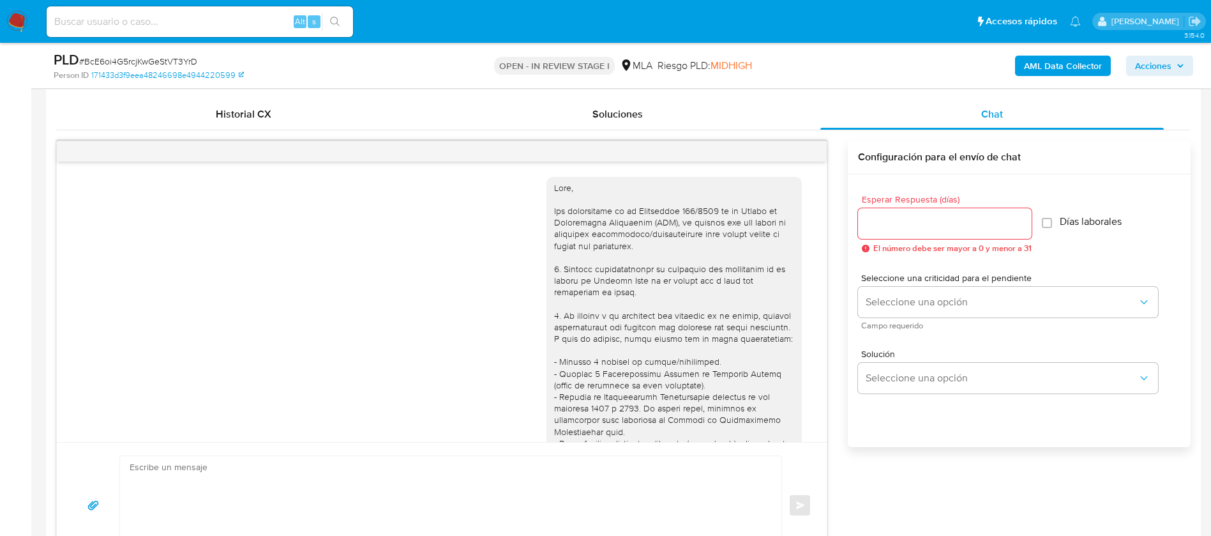
scroll to position [1081, 0]
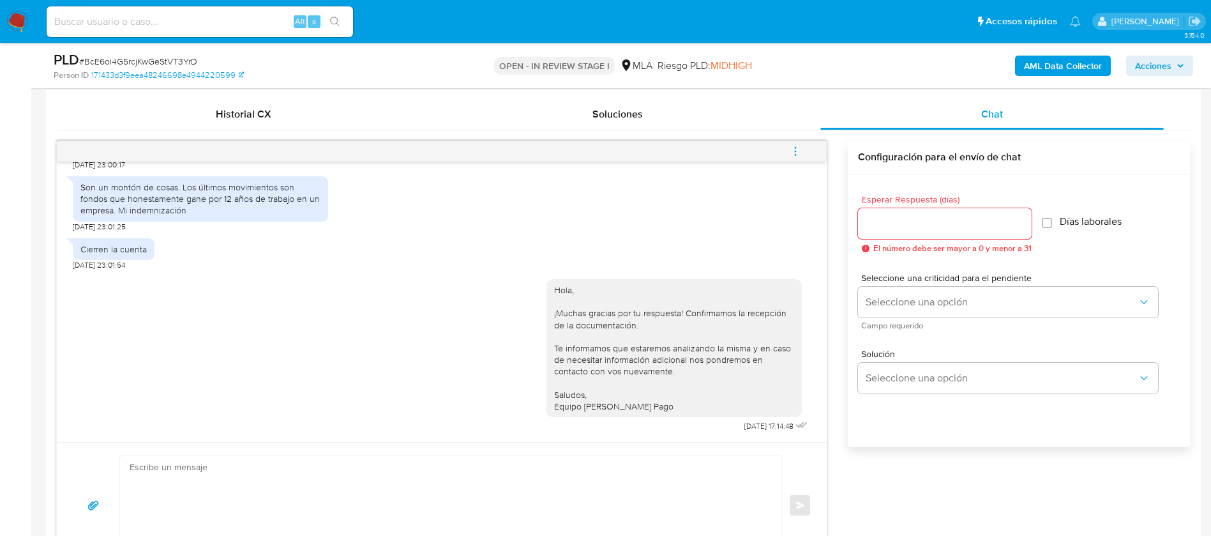
click at [797, 153] on icon "menu-action" at bounding box center [795, 151] width 11 height 11
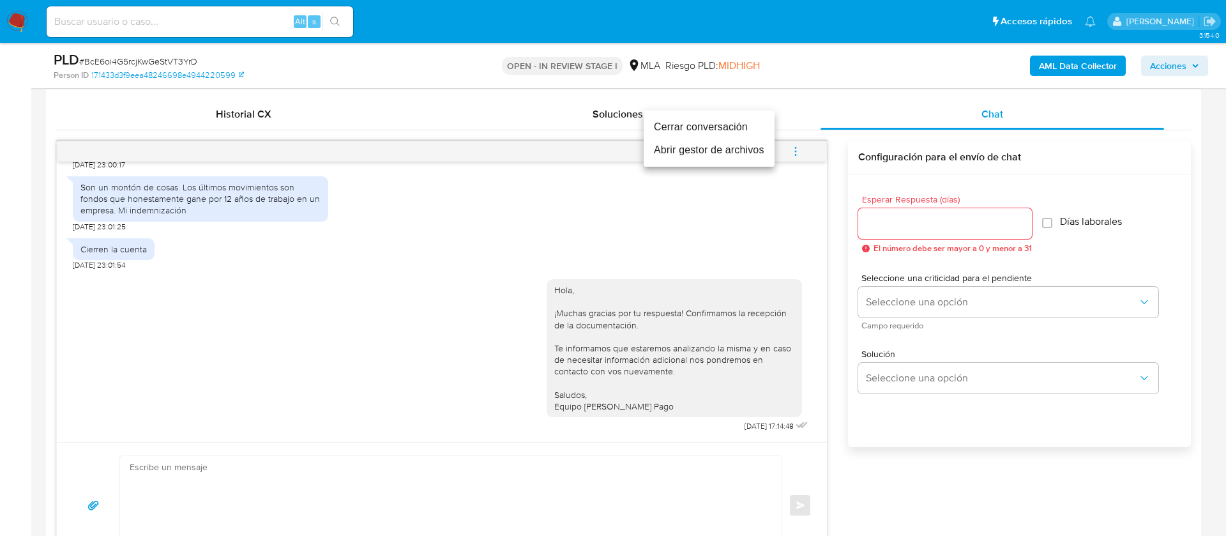
click at [739, 131] on li "Cerrar conversación" at bounding box center [709, 127] width 131 height 23
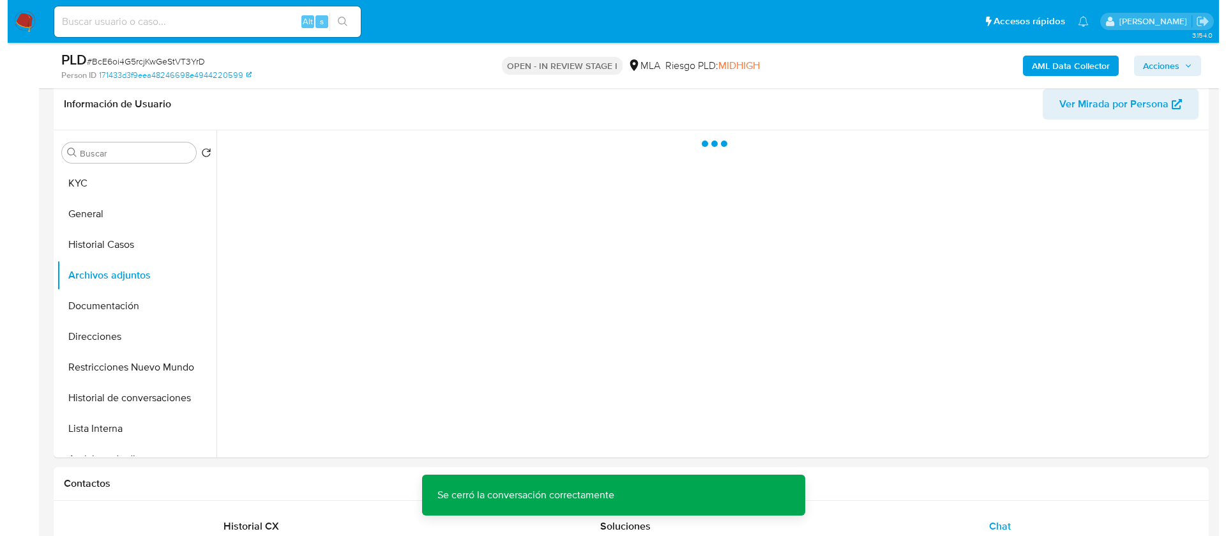
scroll to position [0, 0]
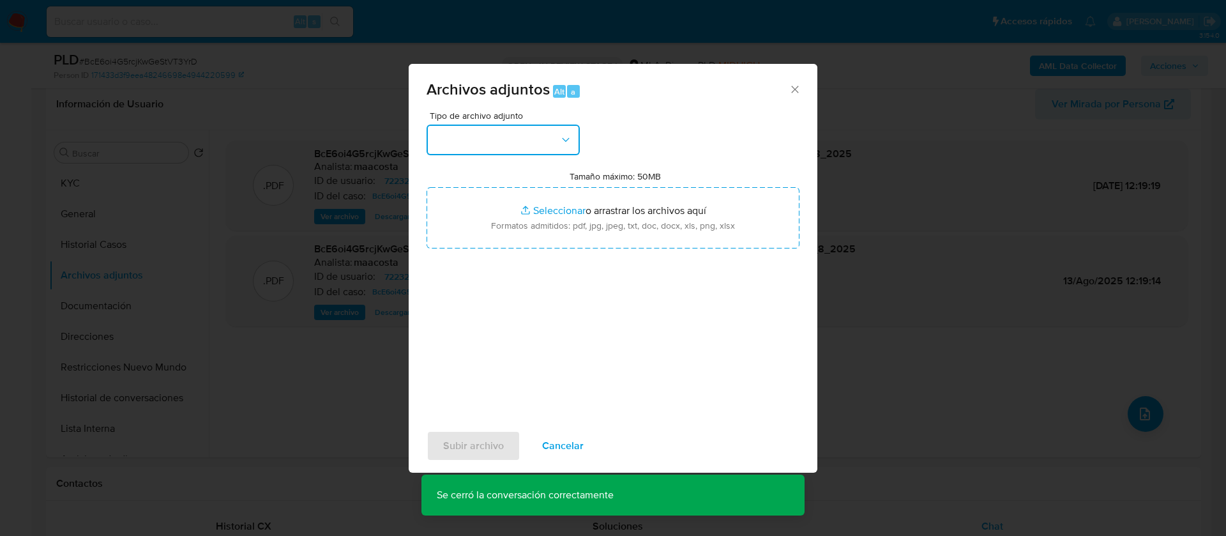
click at [514, 128] on button "button" at bounding box center [502, 140] width 153 height 31
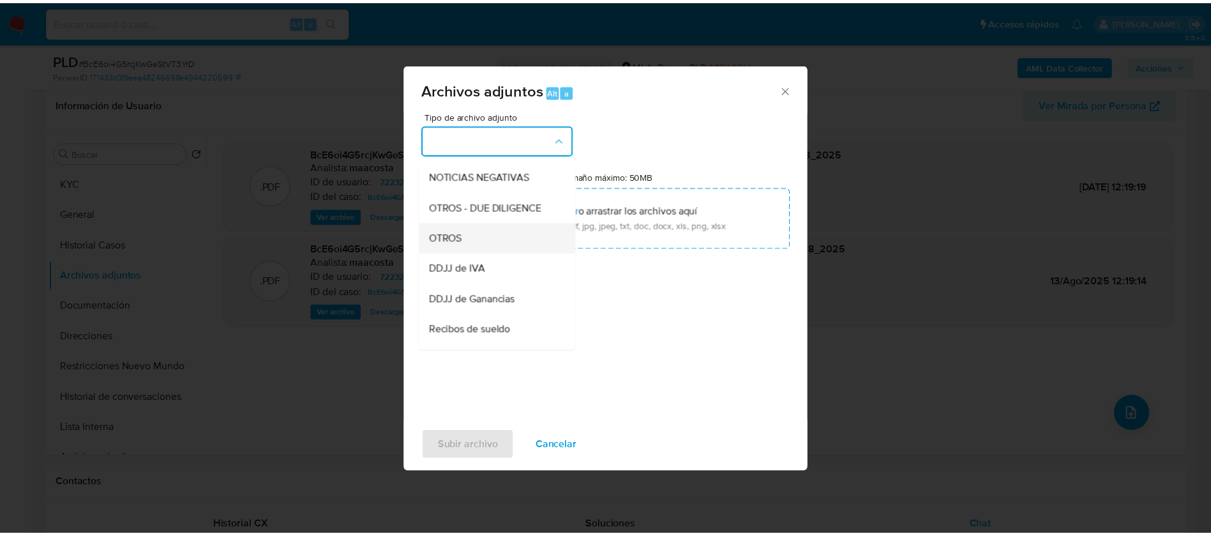
scroll to position [186, 0]
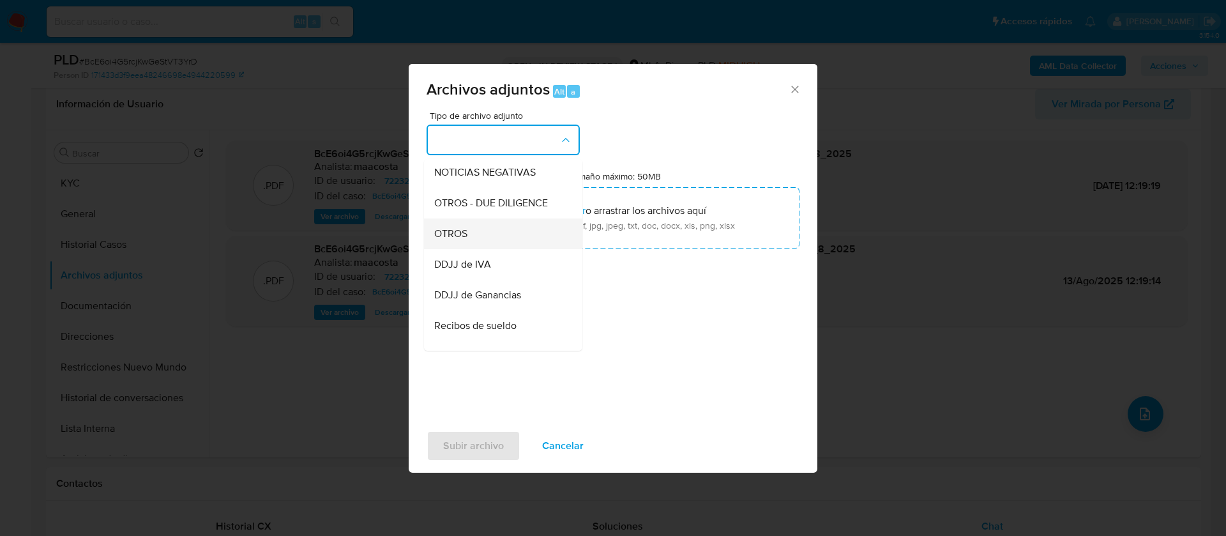
click at [459, 240] on span "OTROS" at bounding box center [450, 233] width 33 height 13
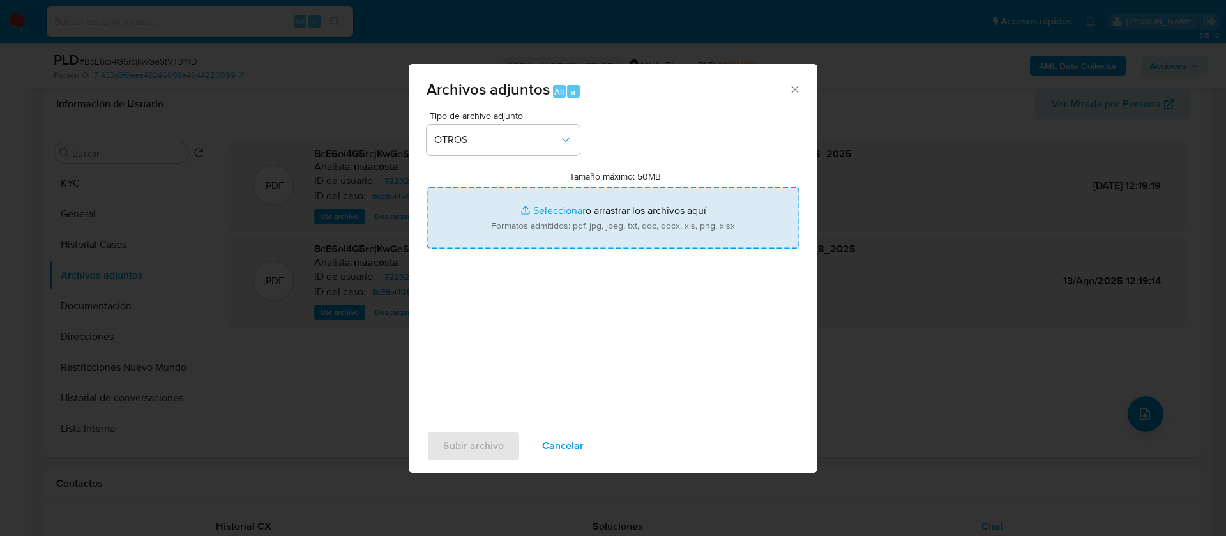
type input "C:\fakepath\Recibos de sueldo - Facundo Nahuel Rovini.pdf"
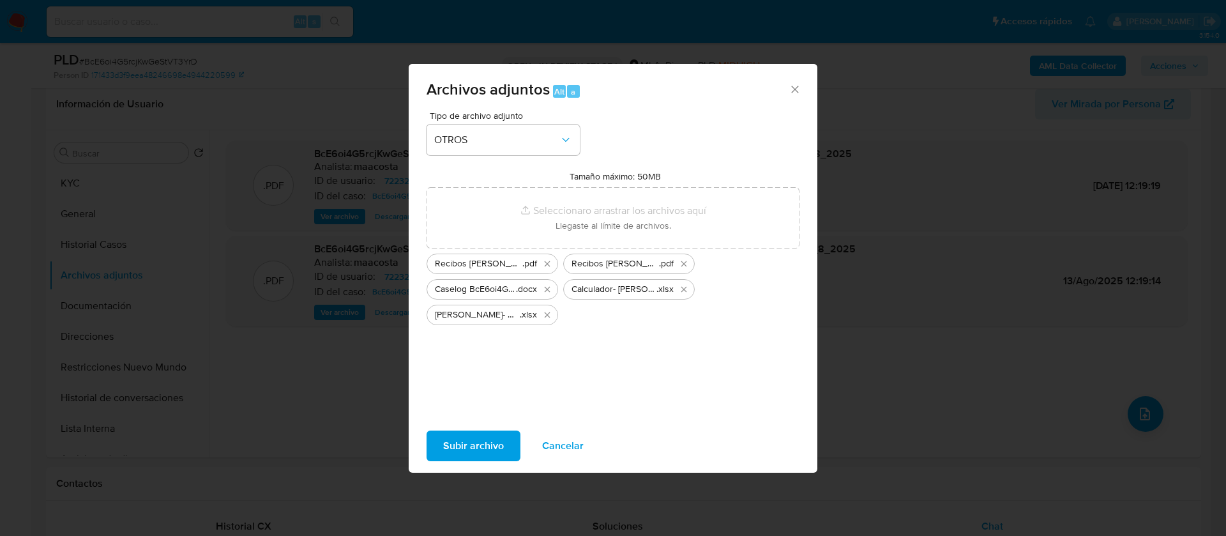
click at [492, 444] on span "Subir archivo" at bounding box center [473, 446] width 61 height 28
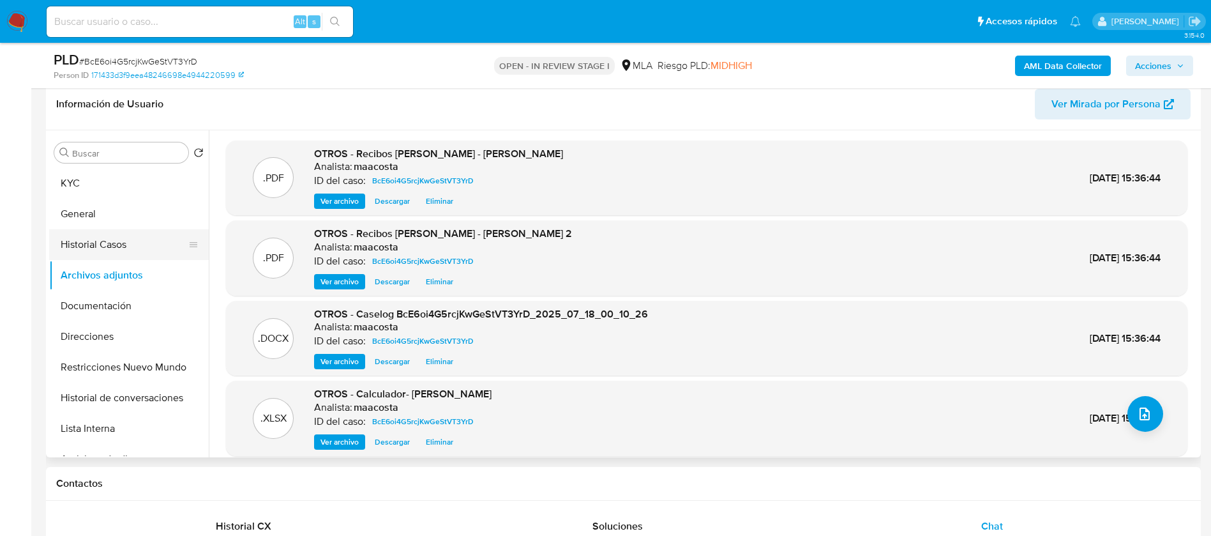
click at [128, 247] on button "Historial Casos" at bounding box center [123, 244] width 149 height 31
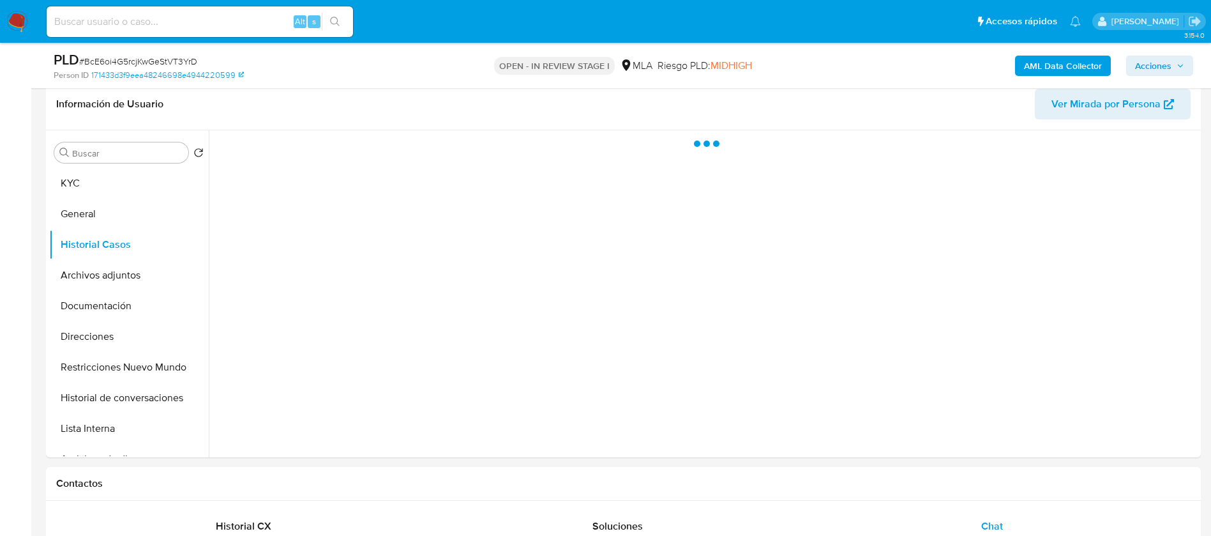
click at [1174, 60] on span "Acciones" at bounding box center [1159, 66] width 49 height 18
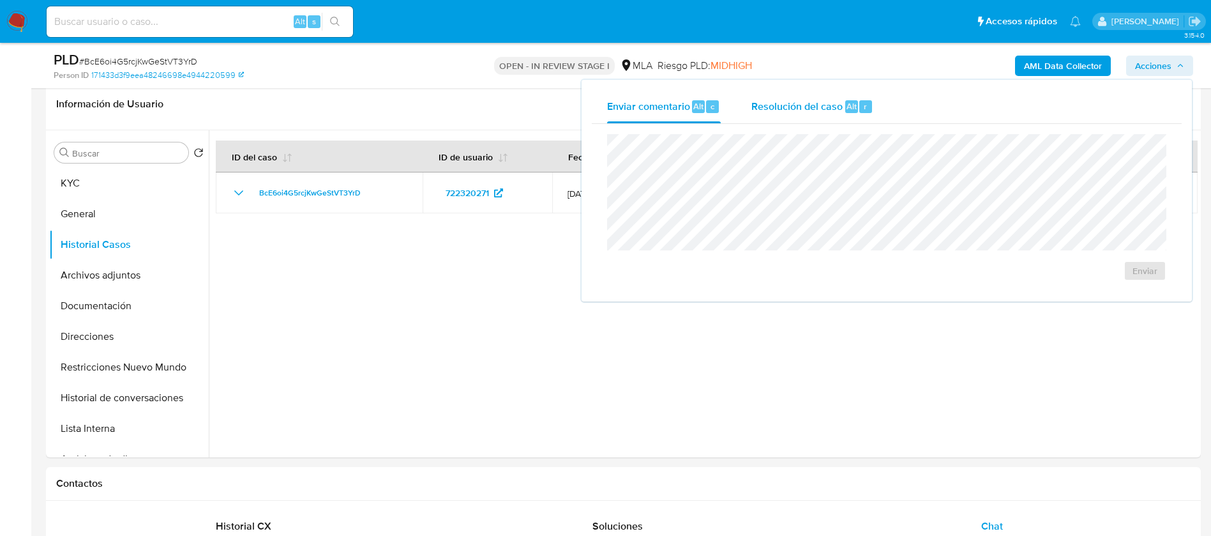
click at [762, 114] on div "Resolución del caso Alt r" at bounding box center [812, 106] width 122 height 33
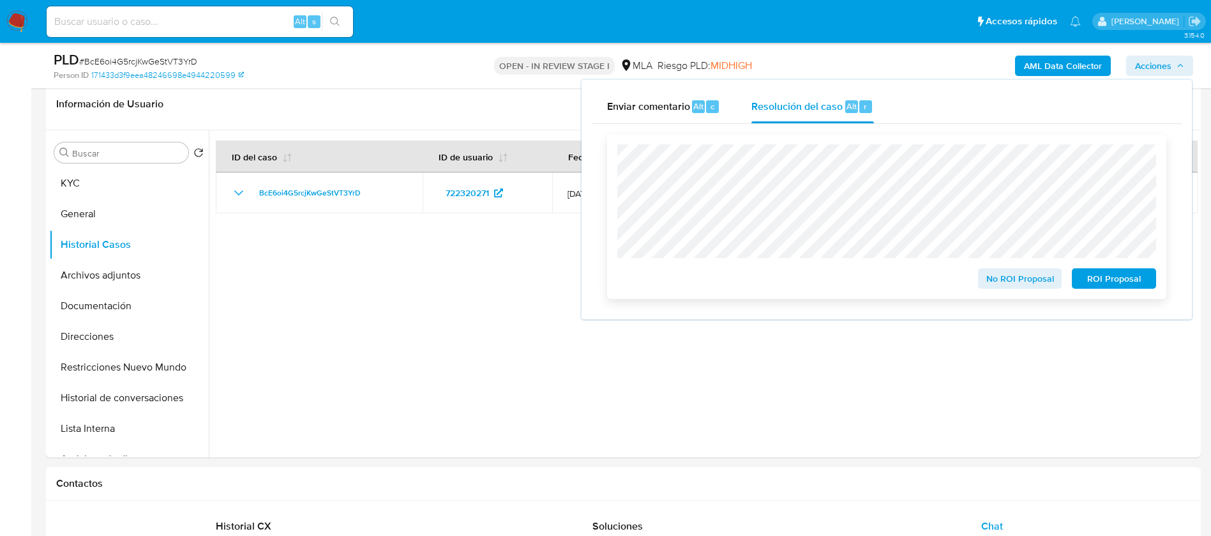
click at [1000, 278] on span "No ROI Proposal" at bounding box center [1020, 278] width 66 height 18
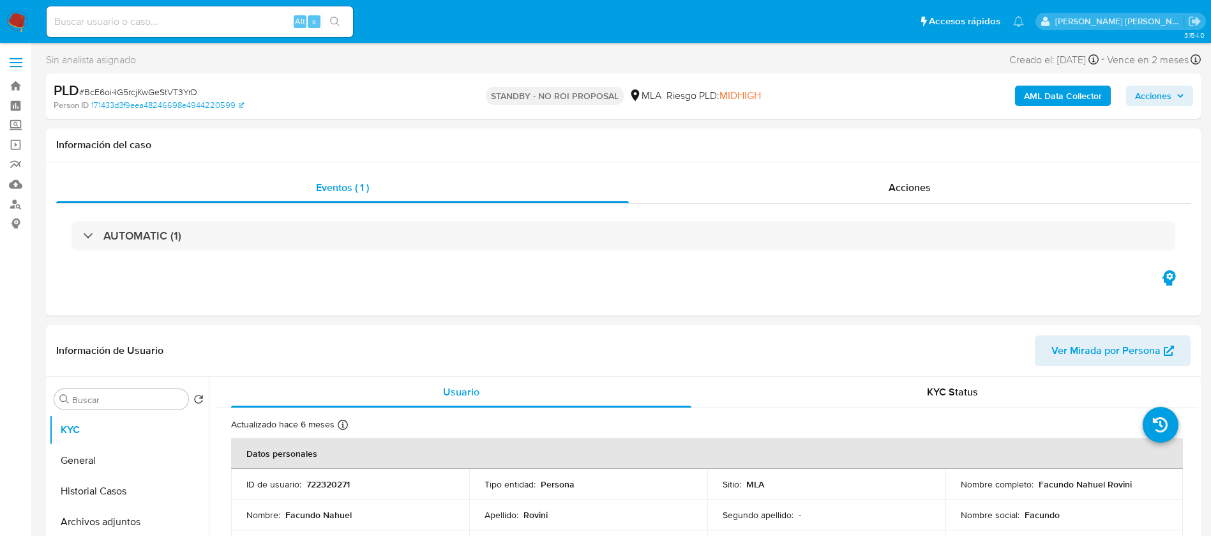
paste input "tEWgCoD1GZYhDayQjbiacTbE"
click at [223, 24] on input "tEWgCoD1GZYhDayQjbiacTbE" at bounding box center [200, 21] width 306 height 17
type input "tEWgCoD1GZYhDayQjbiacTbE"
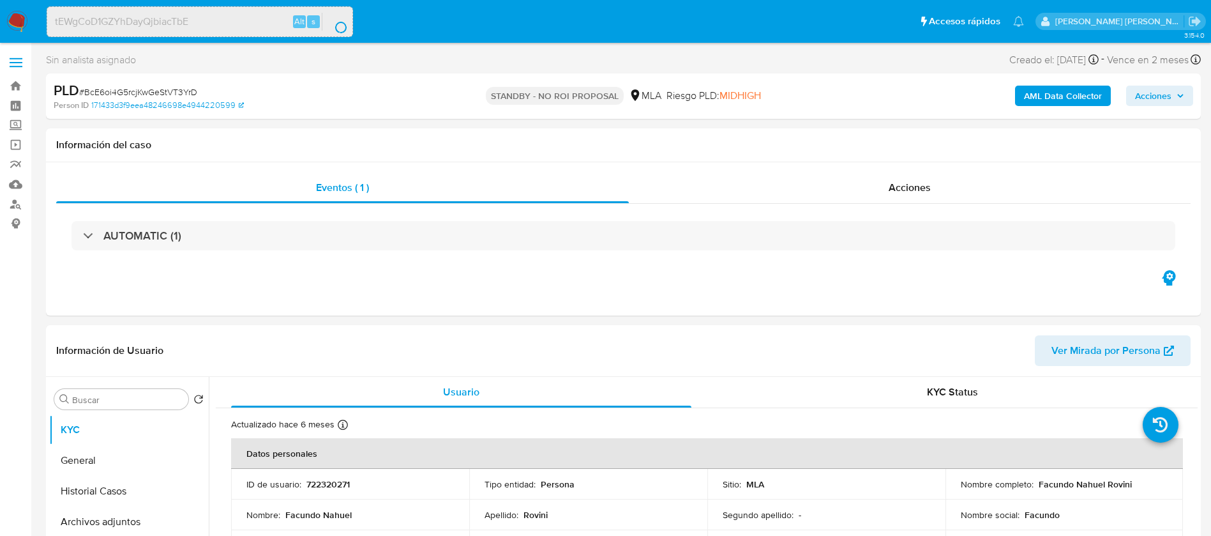
select select "10"
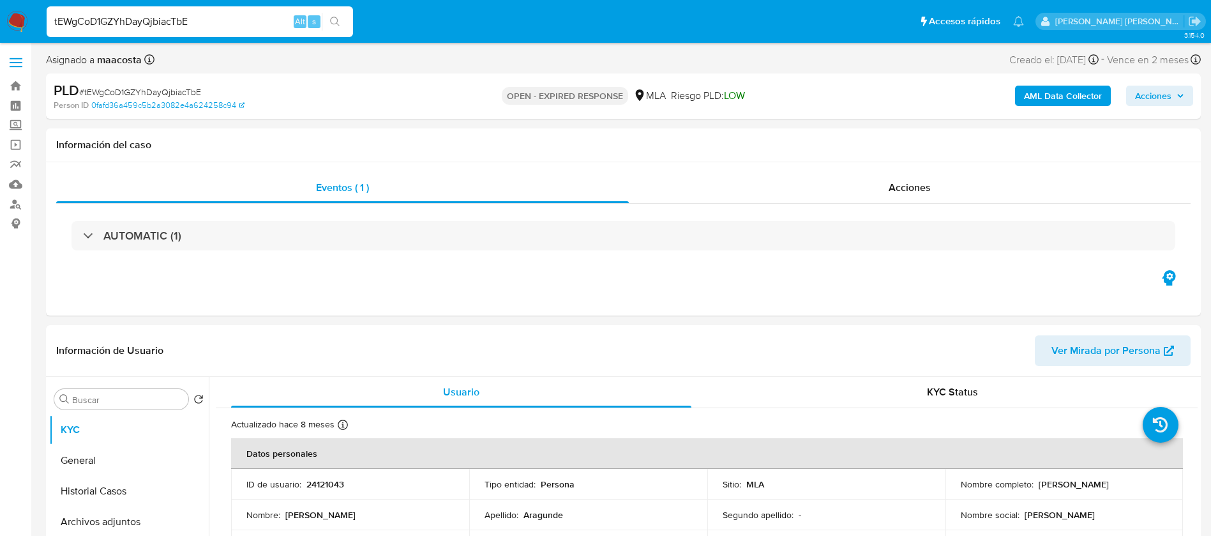
select select "10"
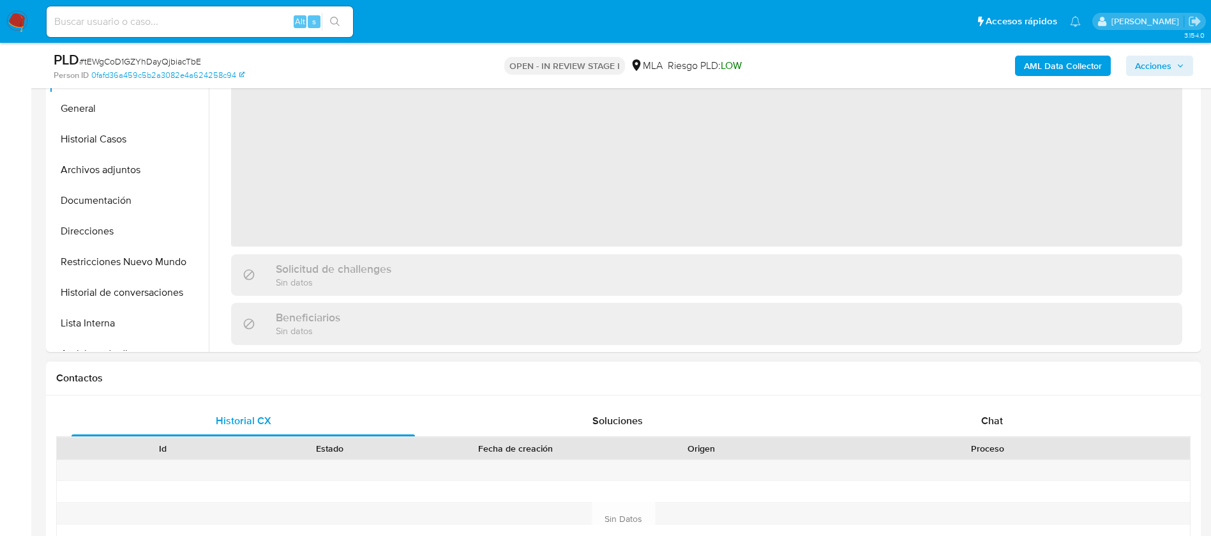
scroll to position [360, 0]
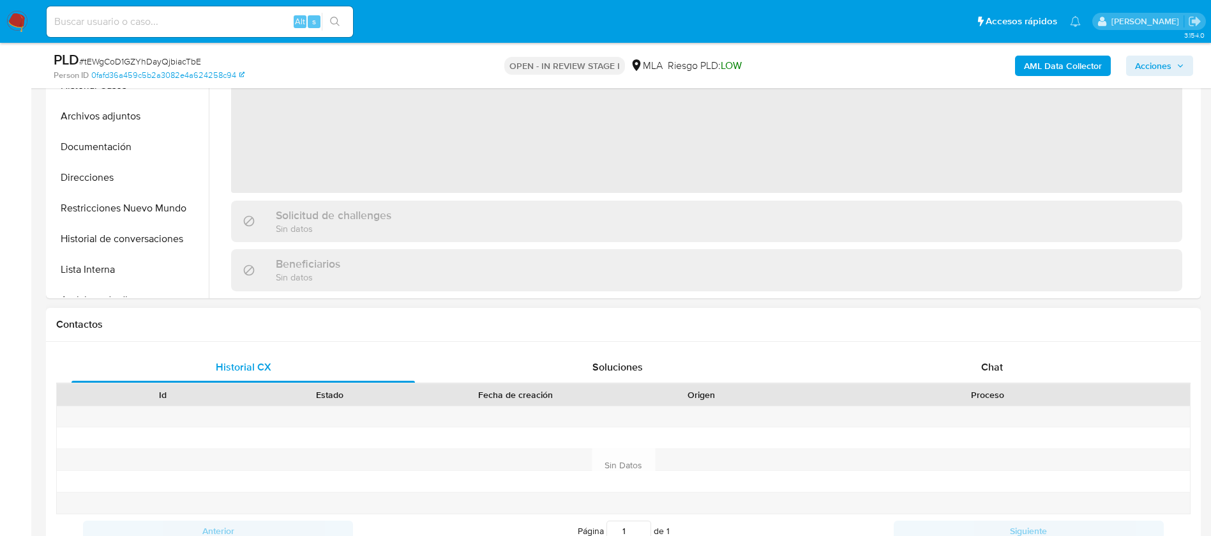
click at [988, 416] on span at bounding box center [987, 416] width 3 height 13
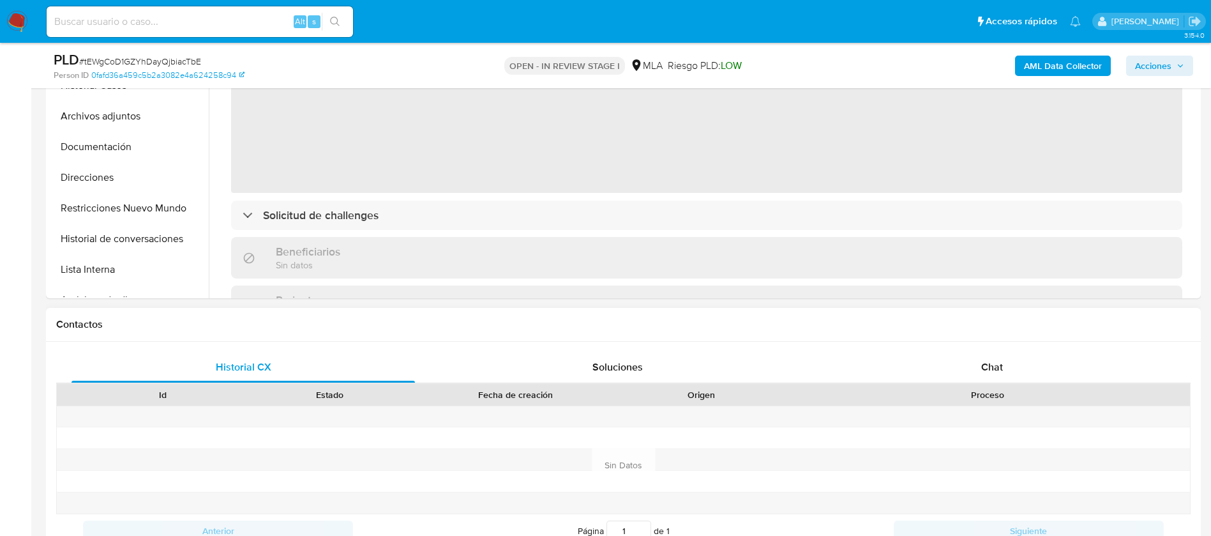
click at [991, 351] on div "Historial CX Soluciones Chat Id Estado Fecha de creación Origen Proceso Anterio…" at bounding box center [623, 465] width 1155 height 246
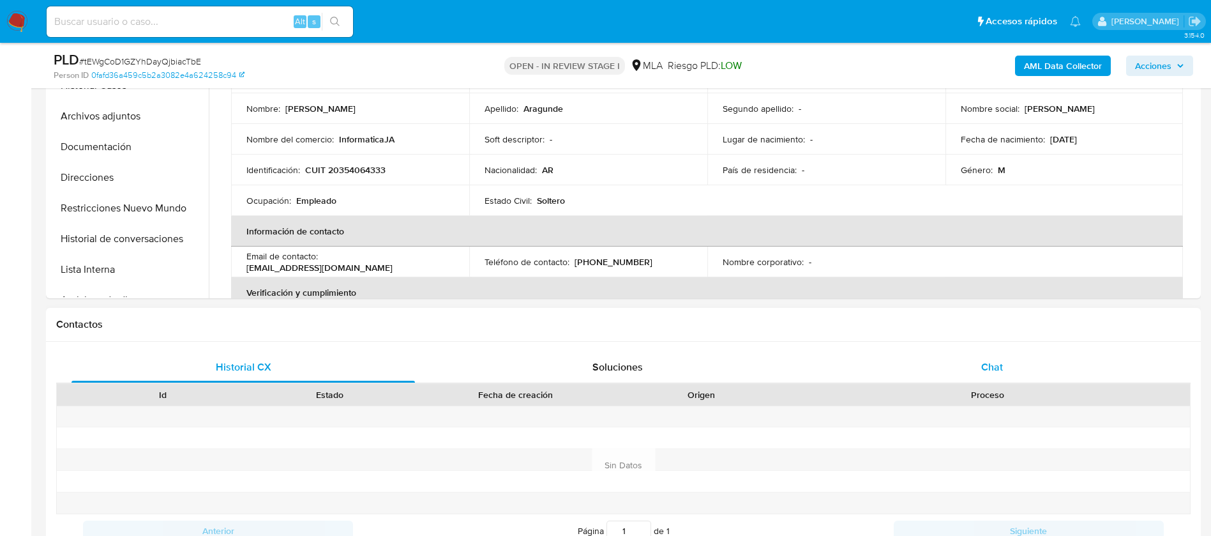
click at [992, 365] on span "Chat" at bounding box center [992, 366] width 22 height 15
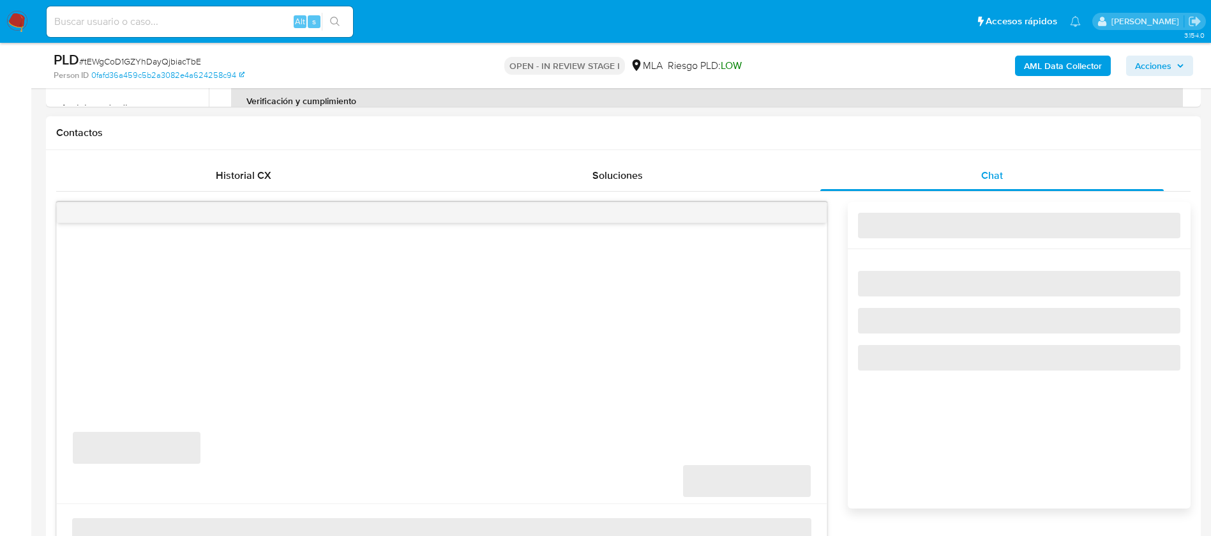
select select "10"
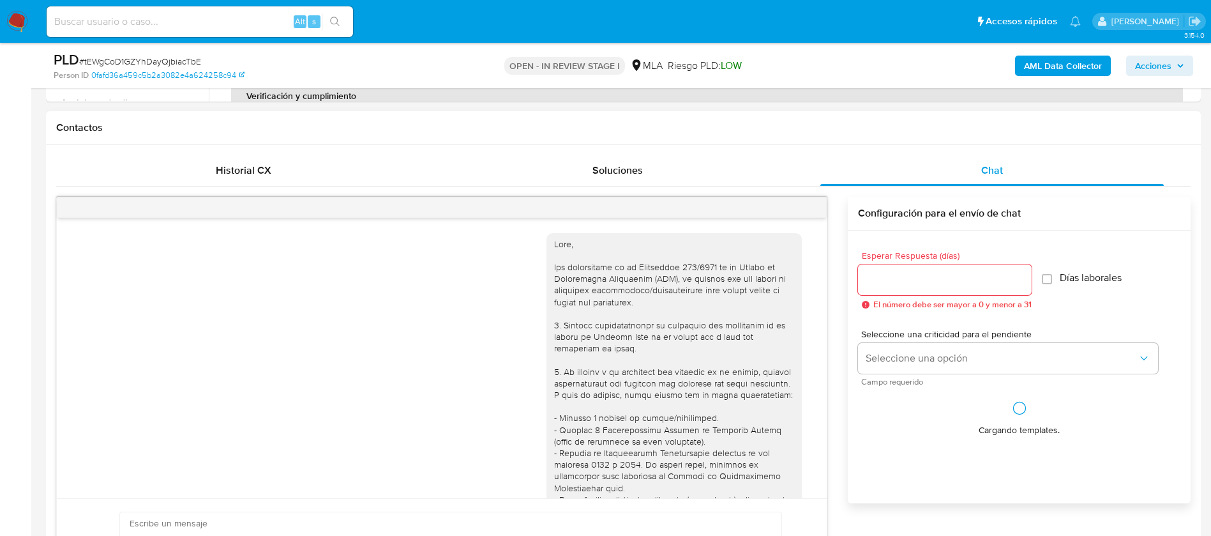
scroll to position [1030, 0]
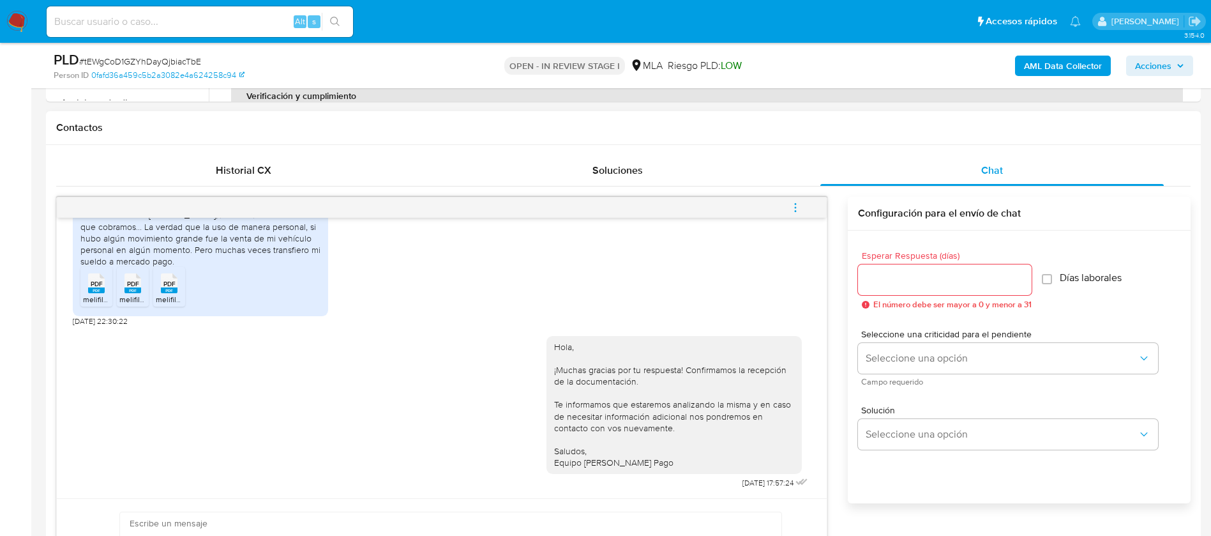
click at [795, 209] on icon "menu-action" at bounding box center [795, 207] width 11 height 11
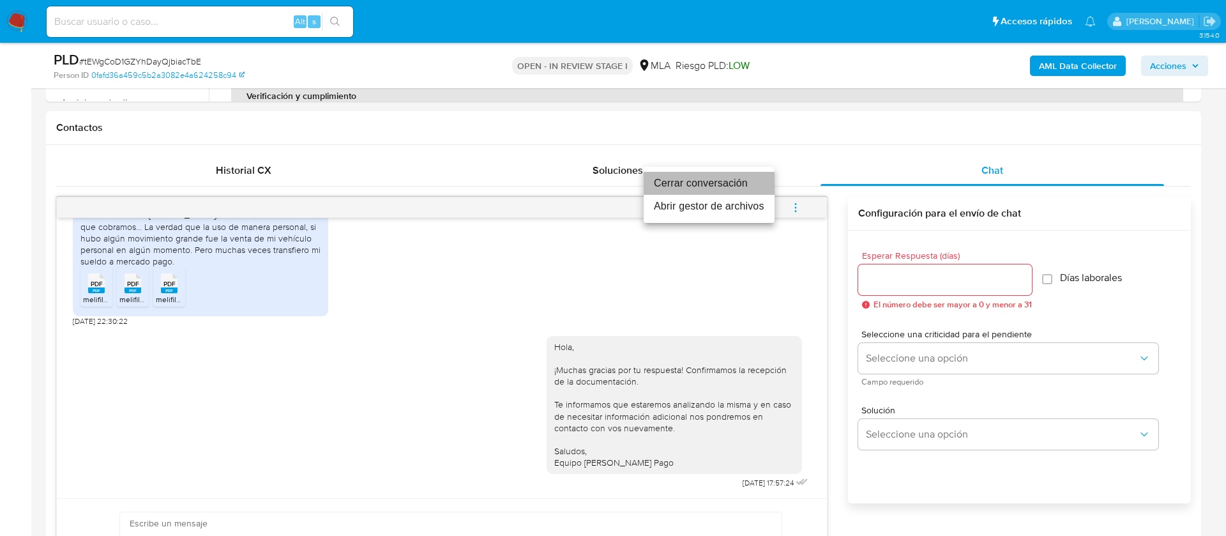
click at [728, 174] on li "Cerrar conversación" at bounding box center [709, 183] width 131 height 23
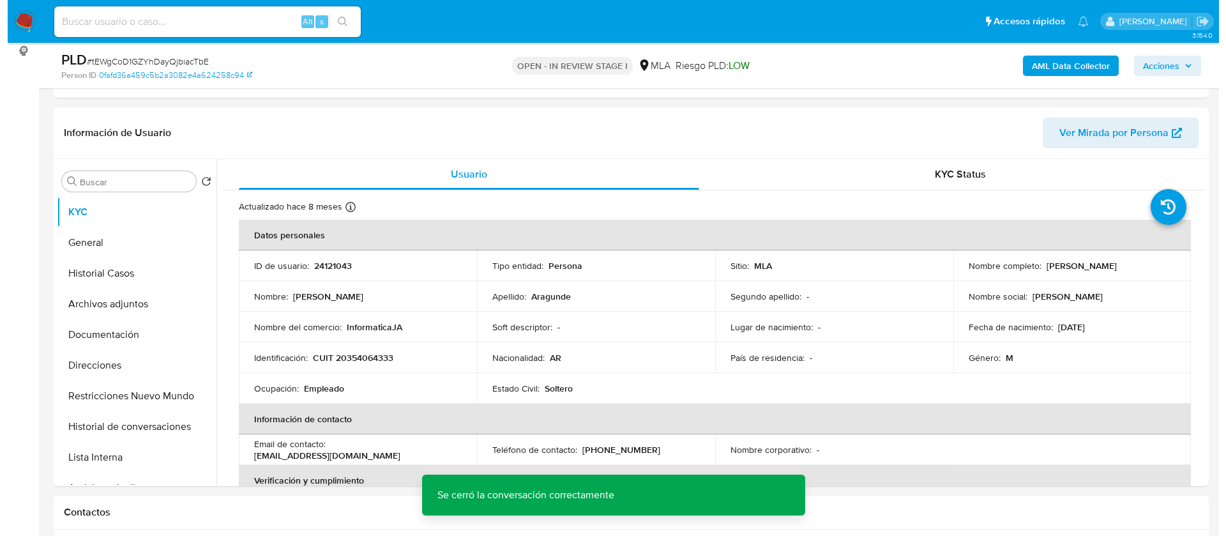
scroll to position [201, 0]
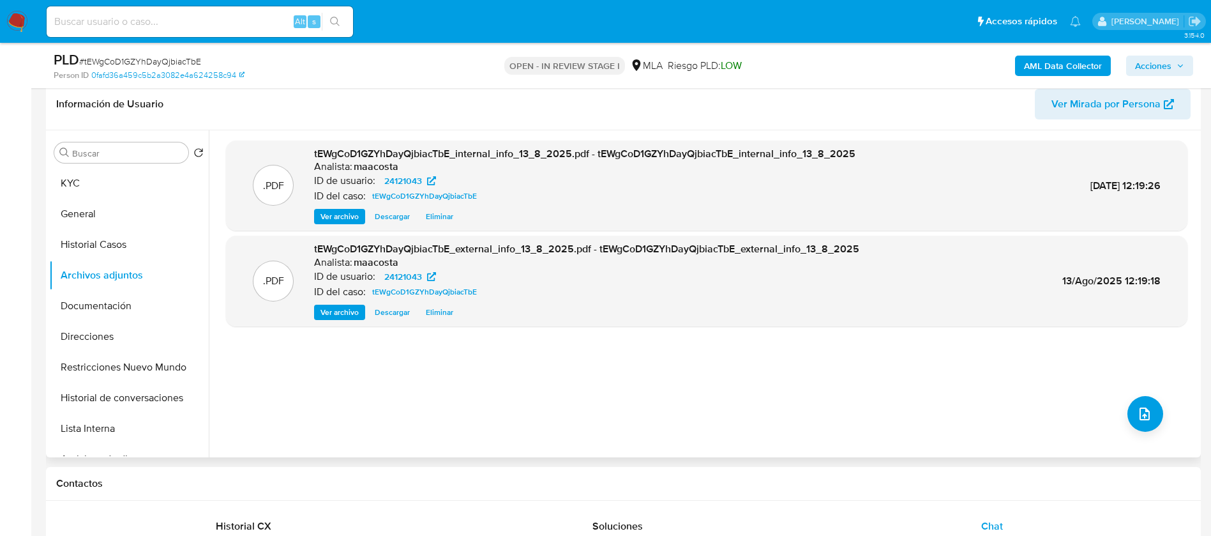
click at [1106, 422] on div ".PDF tEWgCoD1GZYhDayQjbiacTbE_internal_info_13_8_2025.pdf - tEWgCoD1GZYhDayQjbi…" at bounding box center [707, 293] width 962 height 306
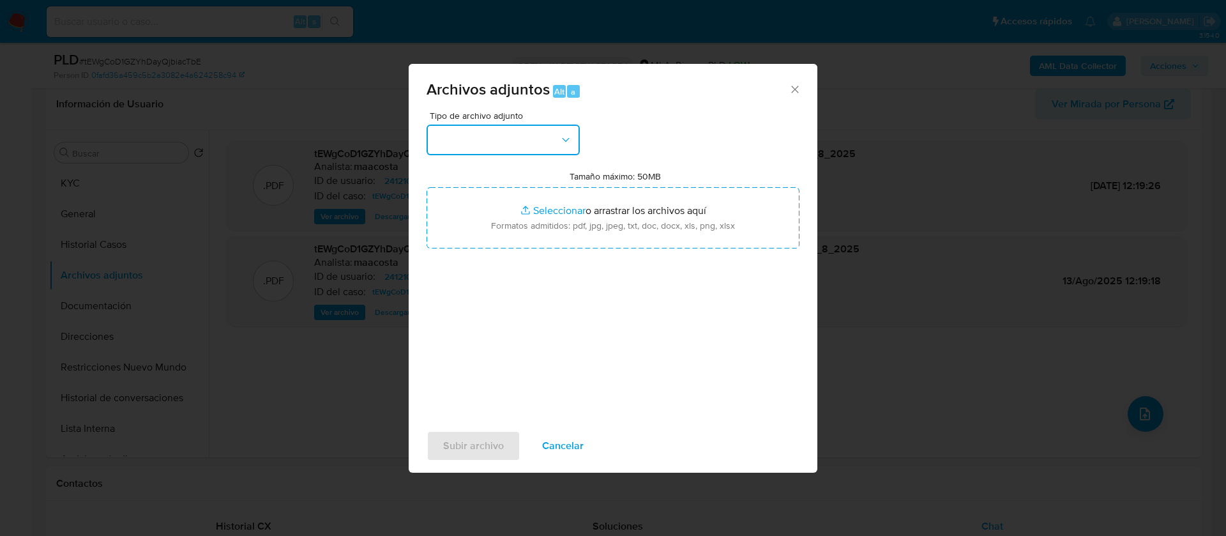
click at [470, 143] on button "button" at bounding box center [502, 140] width 153 height 31
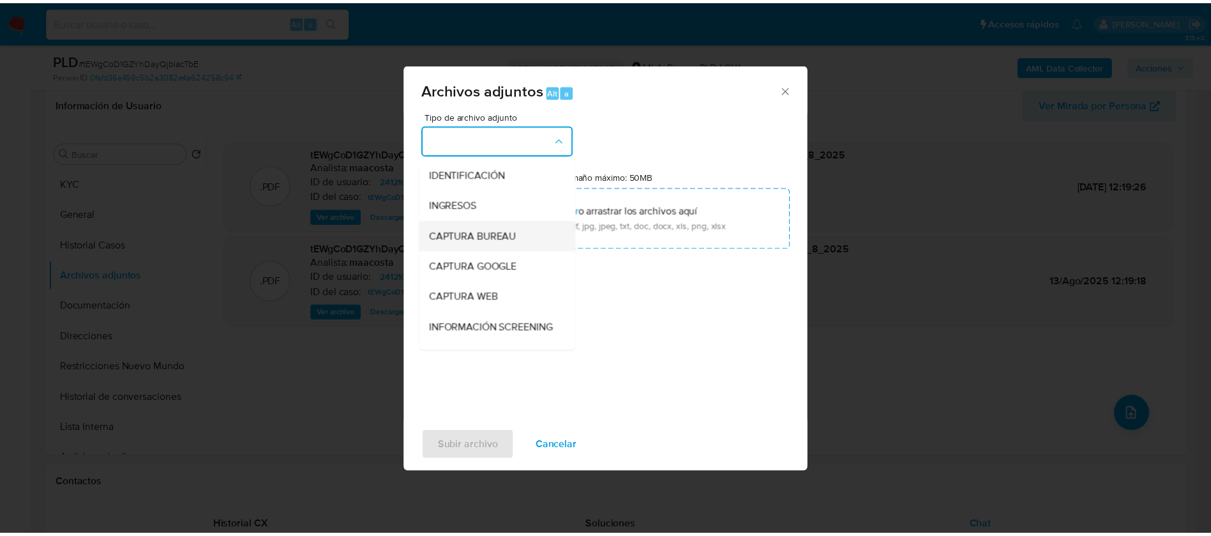
scroll to position [125, 0]
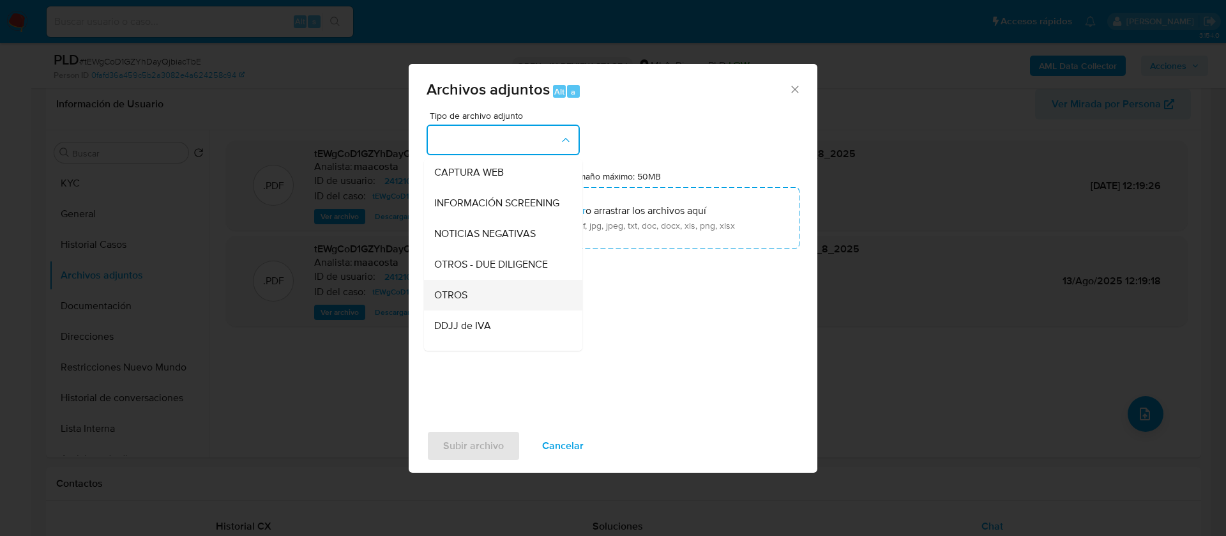
click at [460, 301] on span "OTROS" at bounding box center [450, 295] width 33 height 13
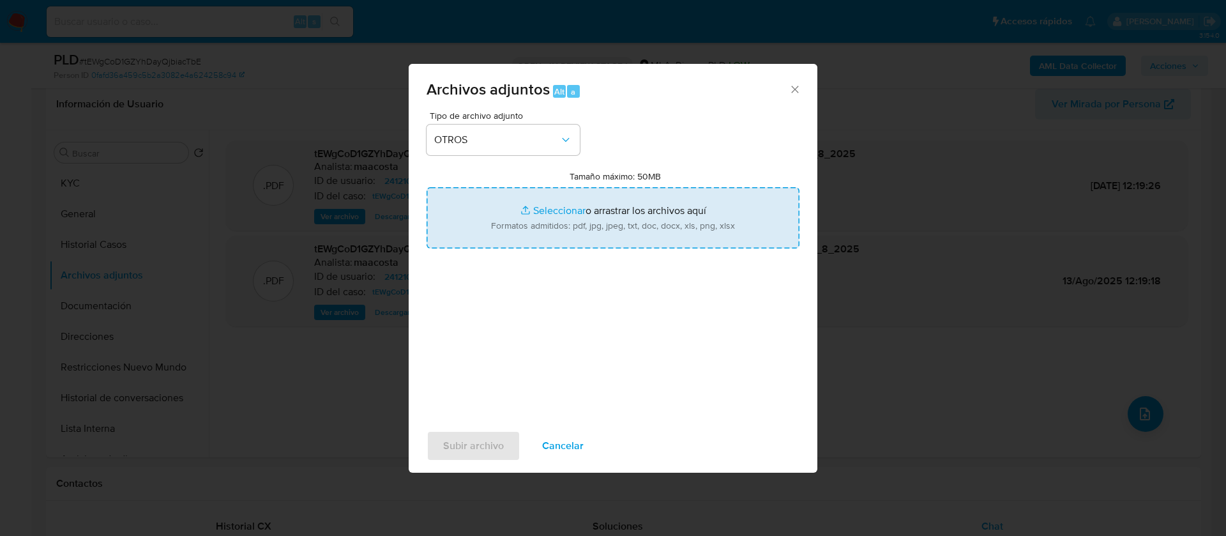
type input "C:\fakepath\Caselog tEWgCoD1GZYhDayQjbiacTbE_2025_07_18_11_35_52.docx"
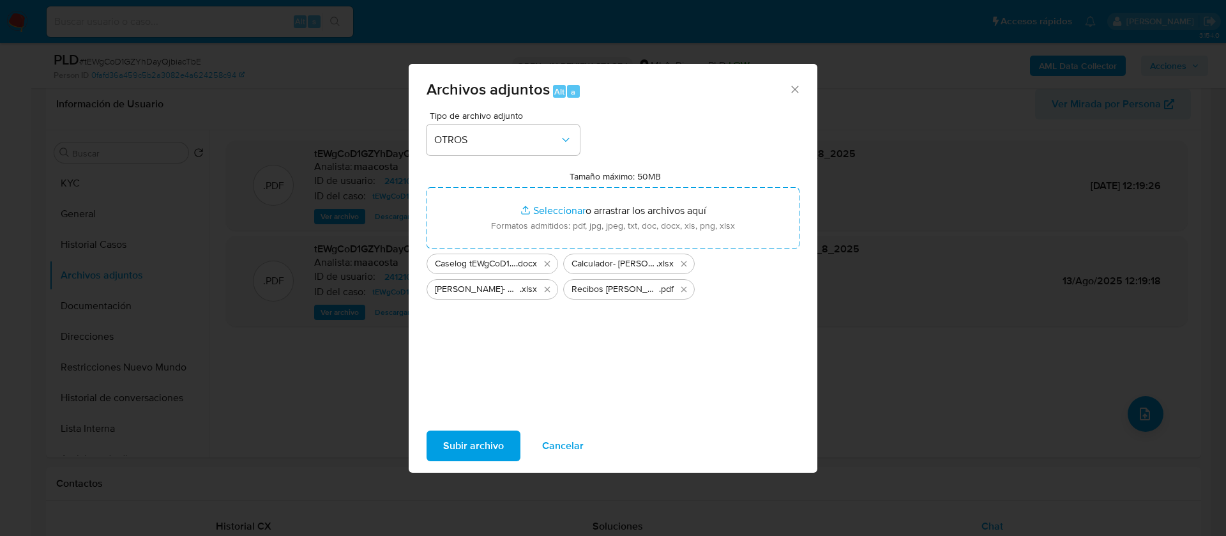
click at [483, 448] on span "Subir archivo" at bounding box center [473, 446] width 61 height 28
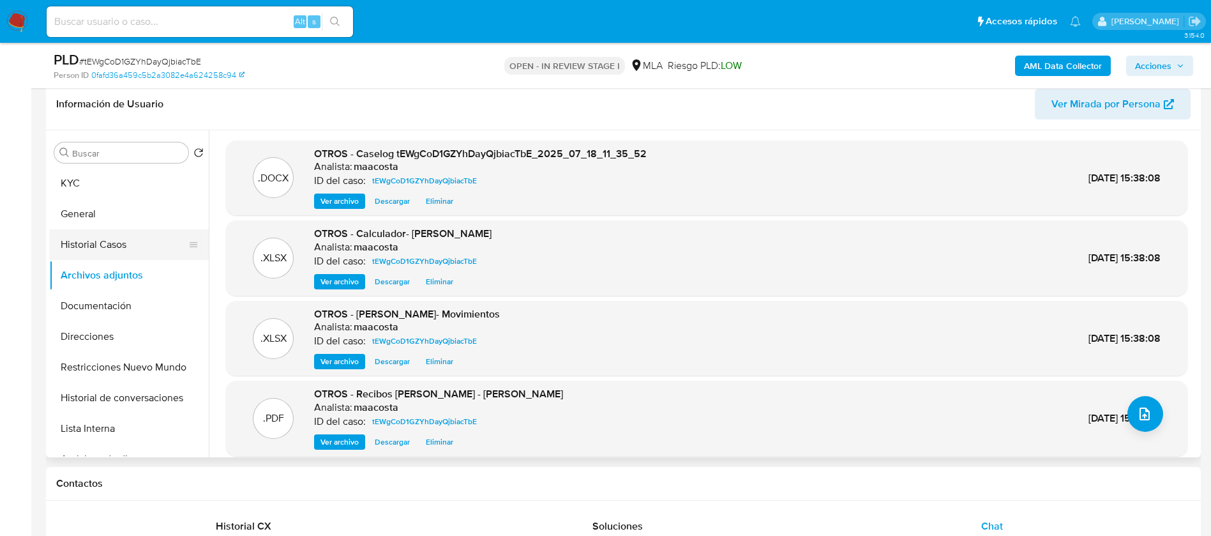
click at [112, 242] on button "Historial Casos" at bounding box center [123, 244] width 149 height 31
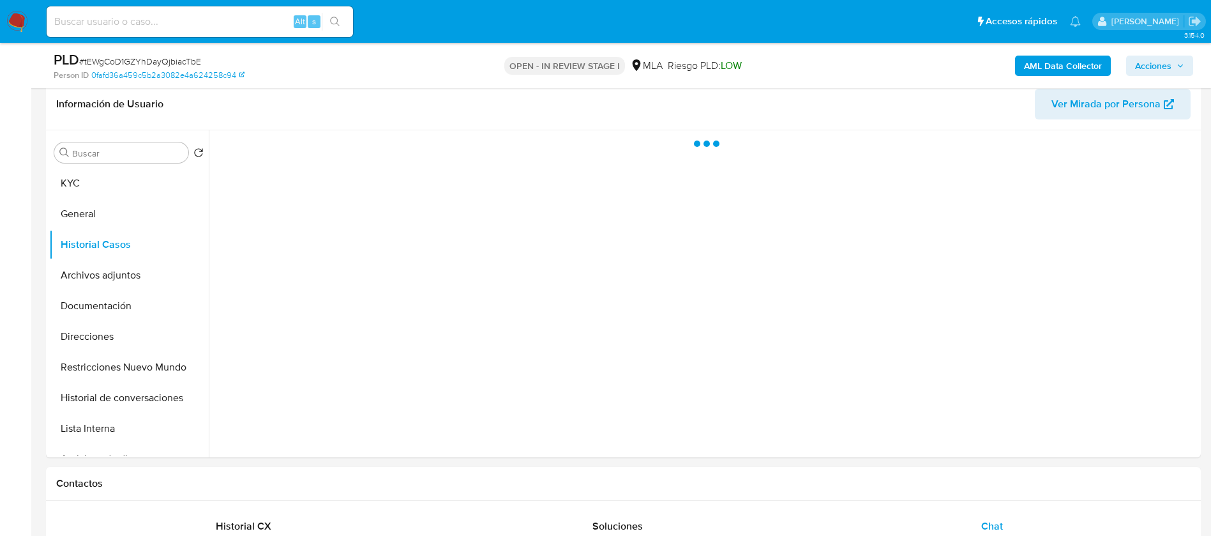
click at [1167, 69] on span "Acciones" at bounding box center [1153, 66] width 36 height 20
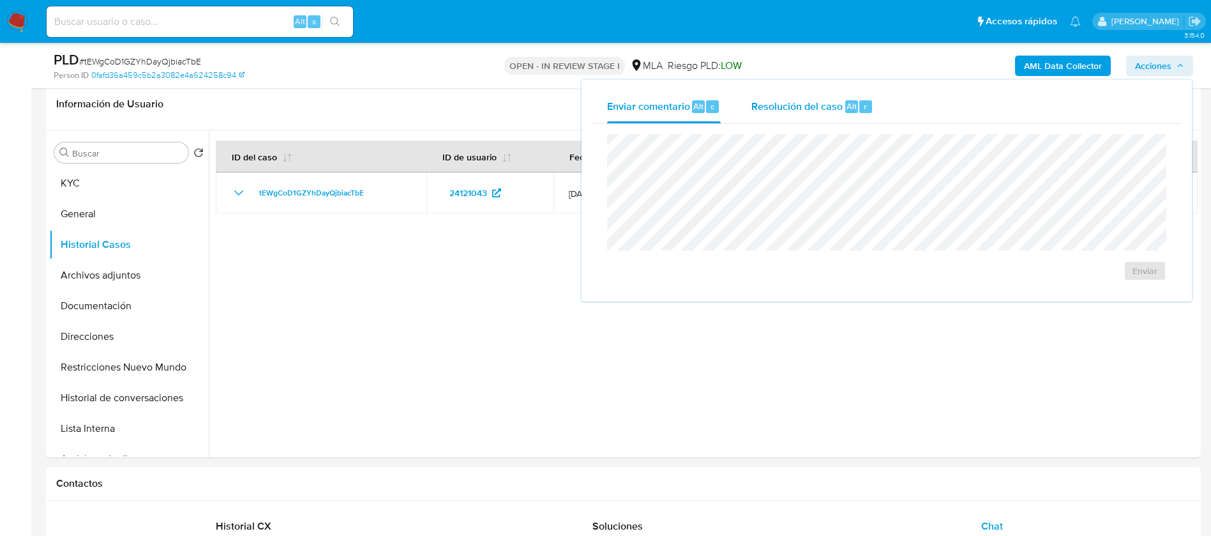
click at [806, 107] on span "Resolución del caso" at bounding box center [796, 105] width 91 height 15
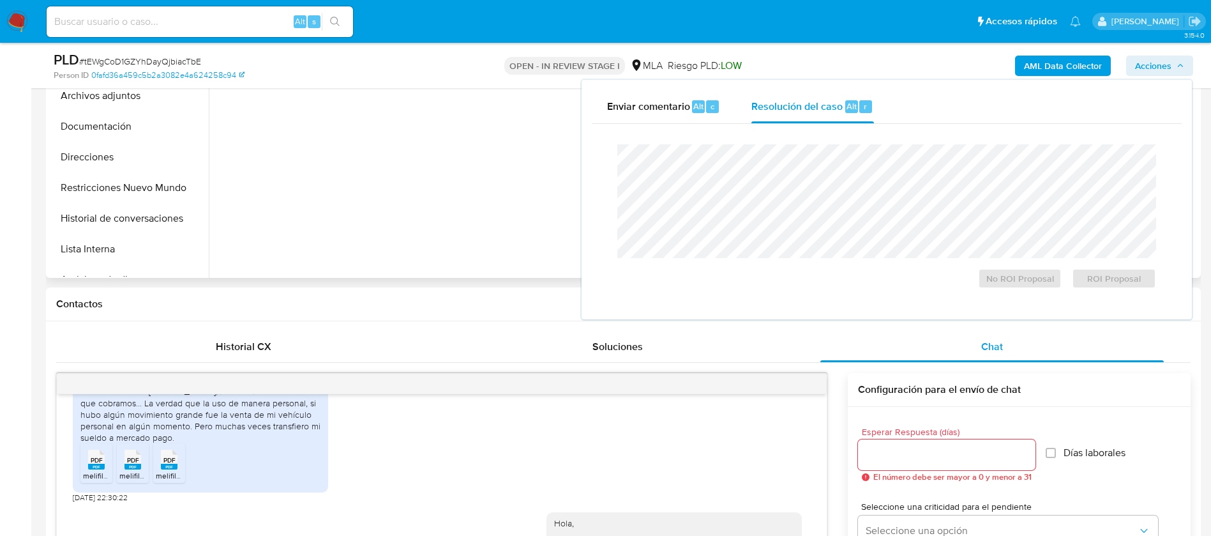
scroll to position [390, 0]
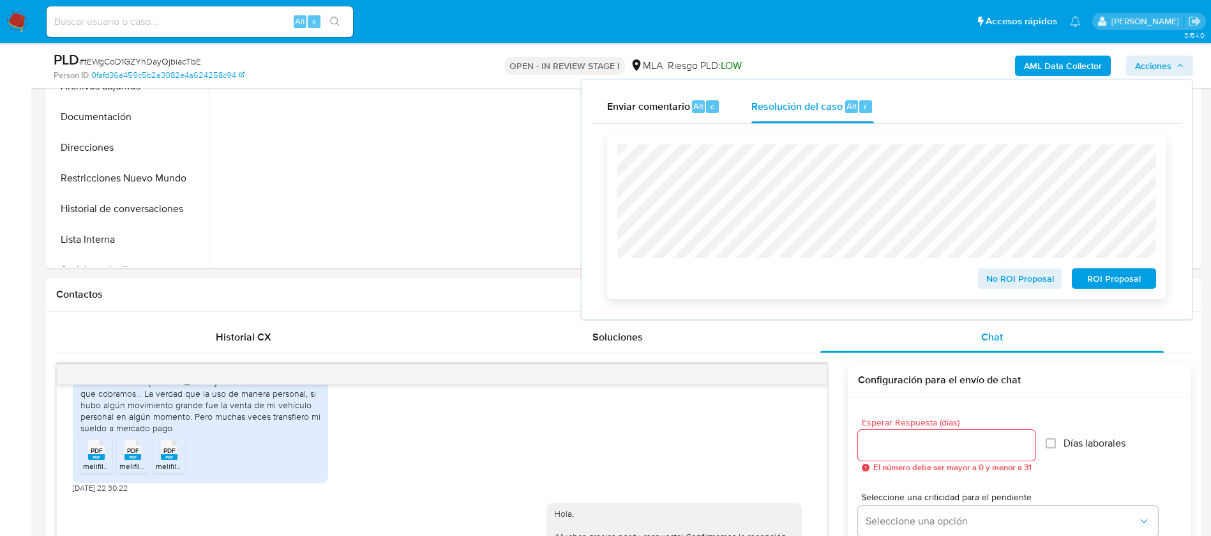
click at [1004, 277] on span "No ROI Proposal" at bounding box center [1020, 278] width 66 height 18
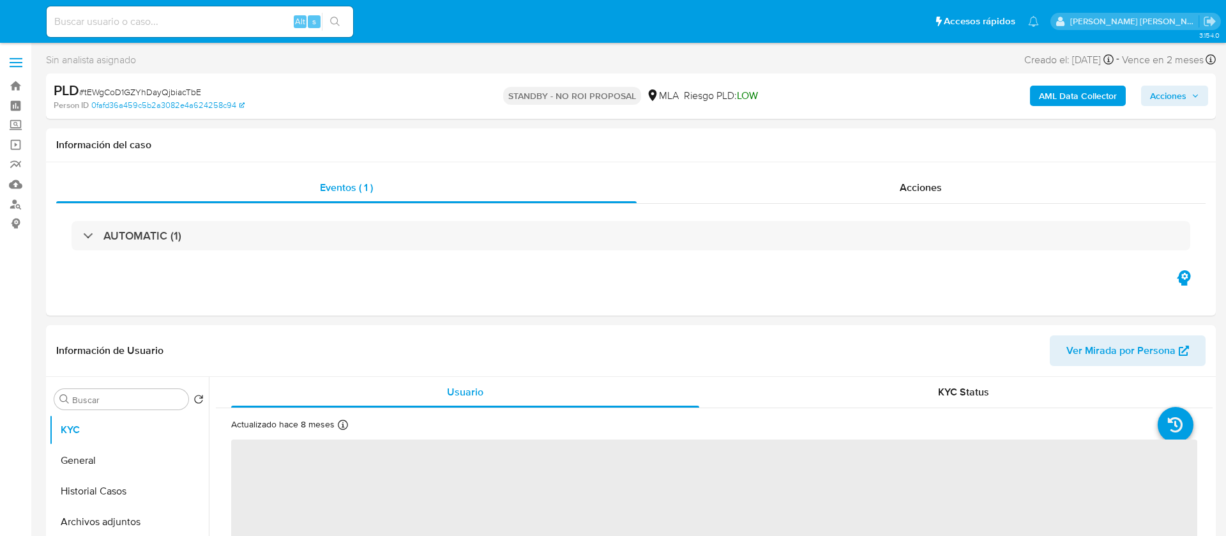
select select "10"
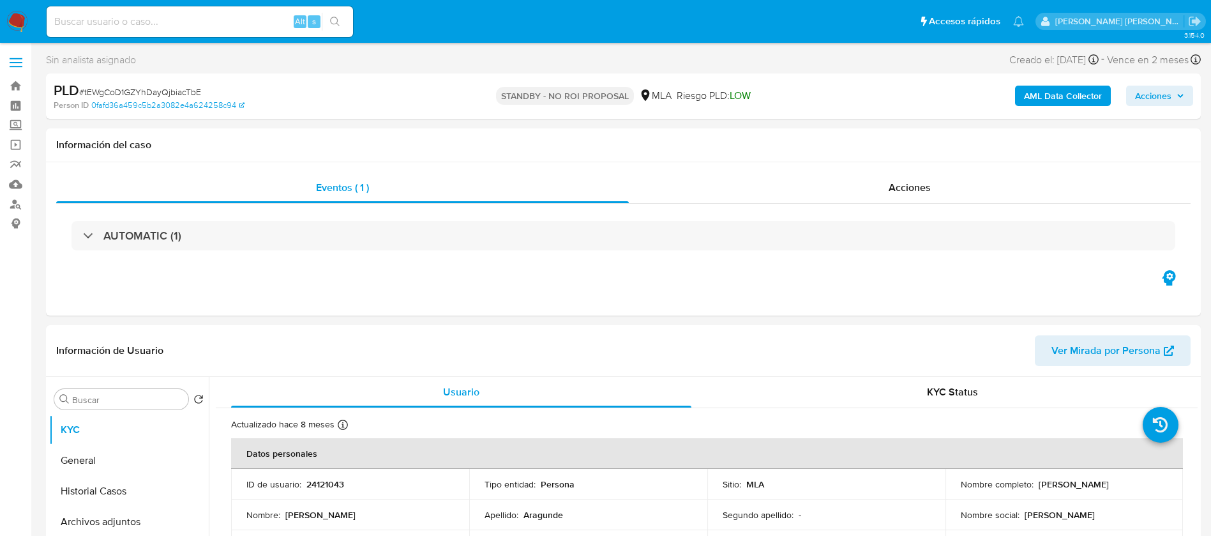
paste input "3NgHaFJliDDJQcfEVPyd9Z3t"
click at [183, 25] on input "3NgHaFJliDDJQcfEVPyd9Z3t" at bounding box center [200, 21] width 306 height 17
type input "3NgHaFJliDDJQcfEVPyd9Z3t"
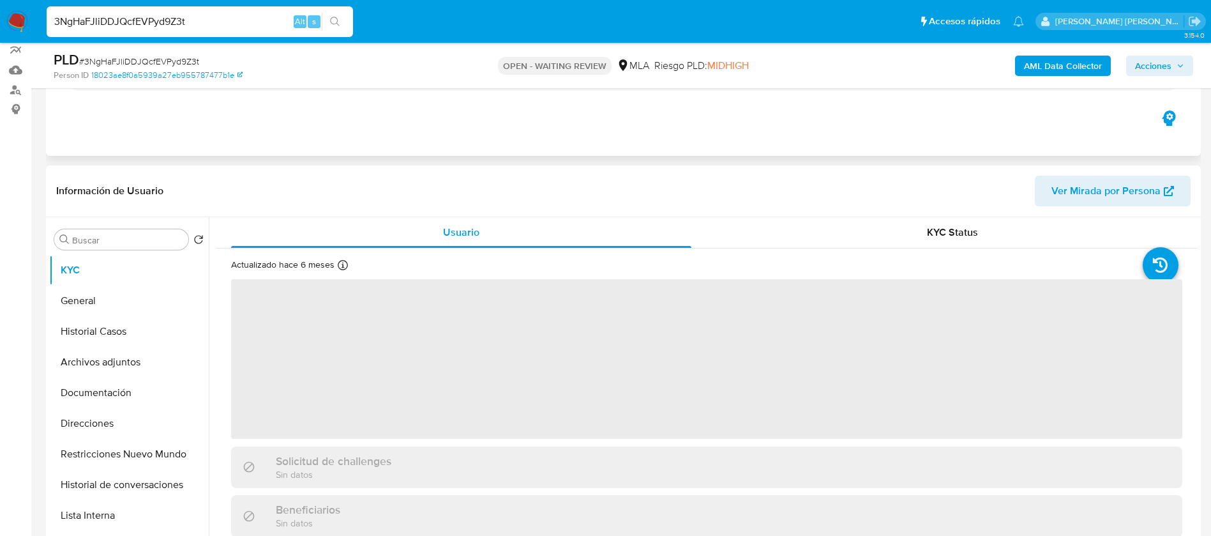
scroll to position [124, 0]
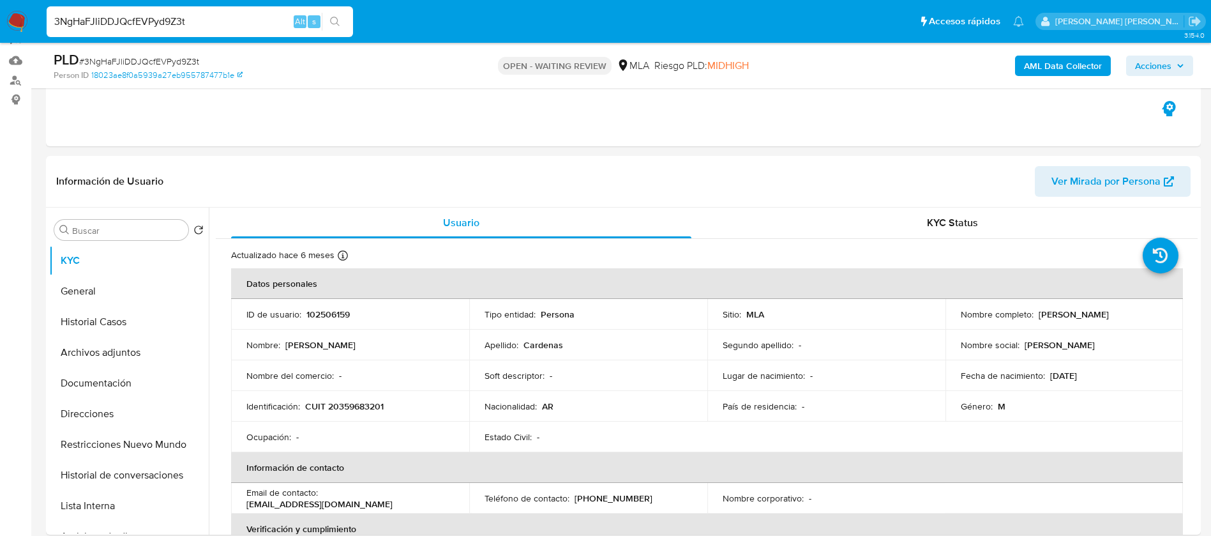
select select "10"
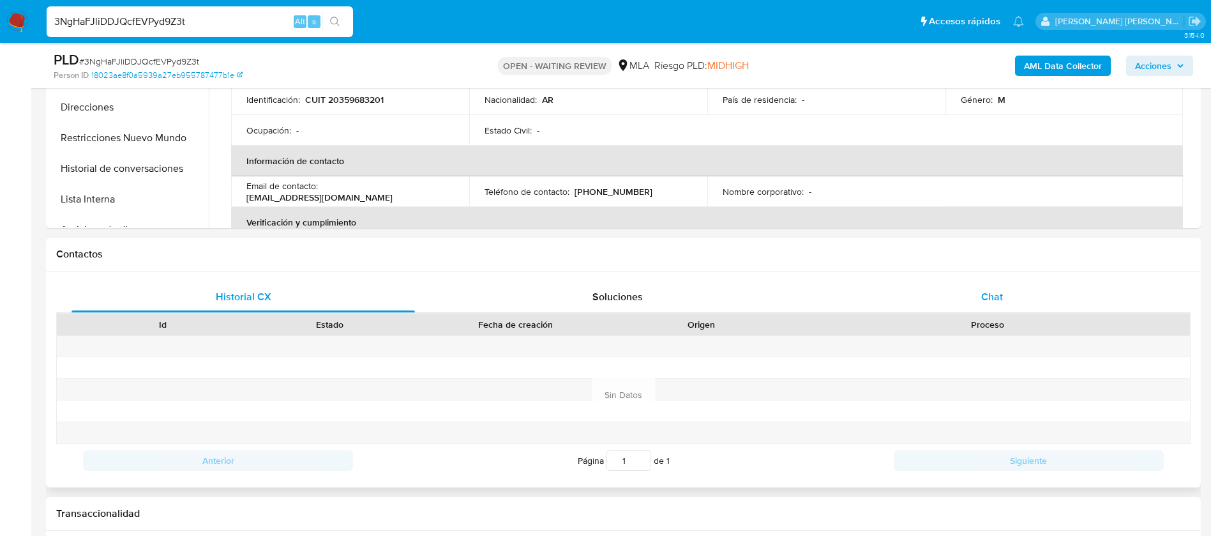
click at [979, 310] on div "Chat" at bounding box center [991, 297] width 343 height 31
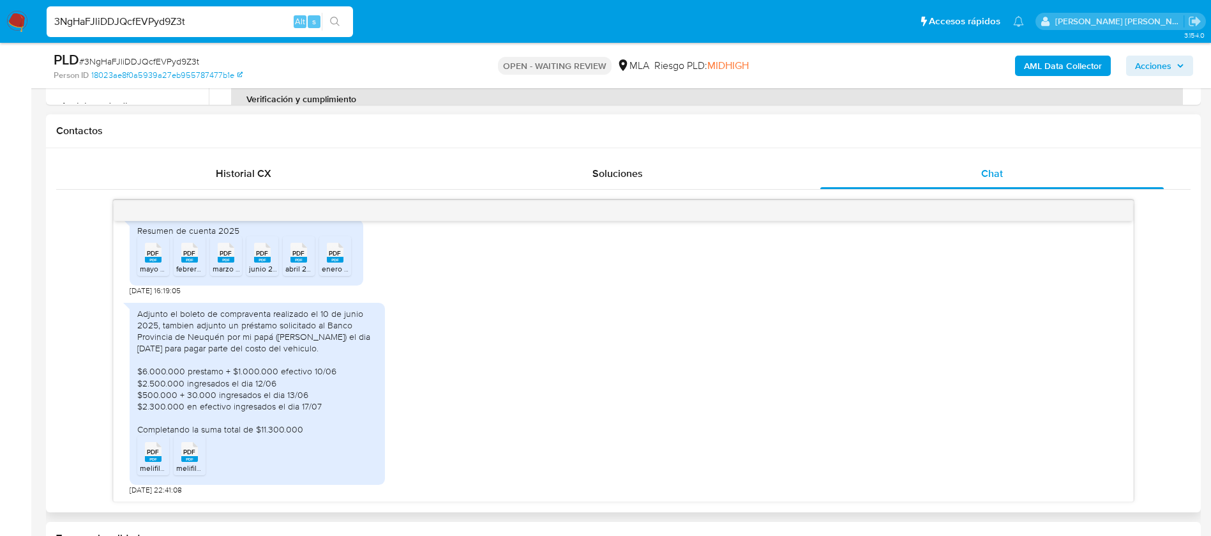
scroll to position [1338, 0]
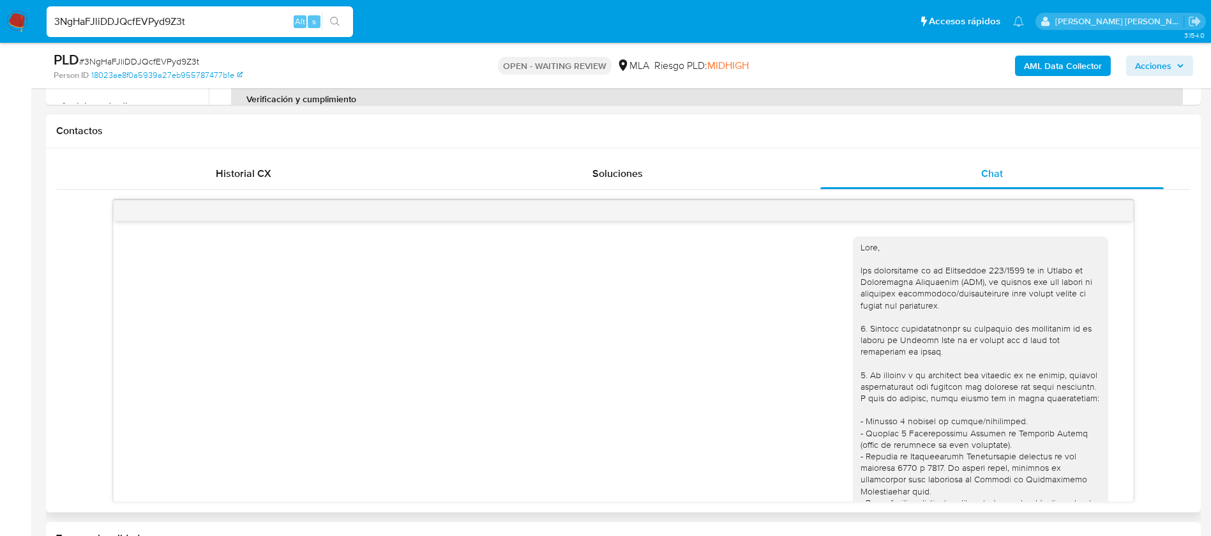
scroll to position [553, 0]
paste input "uX96WHKX5mFT8TKZtmUqO9D"
click at [220, 20] on input "uX96WHKX5mFT8TKZtmUqO9Dt" at bounding box center [200, 21] width 306 height 17
type input "uX96WHKX5mFT8TKZtmUqO9Dt"
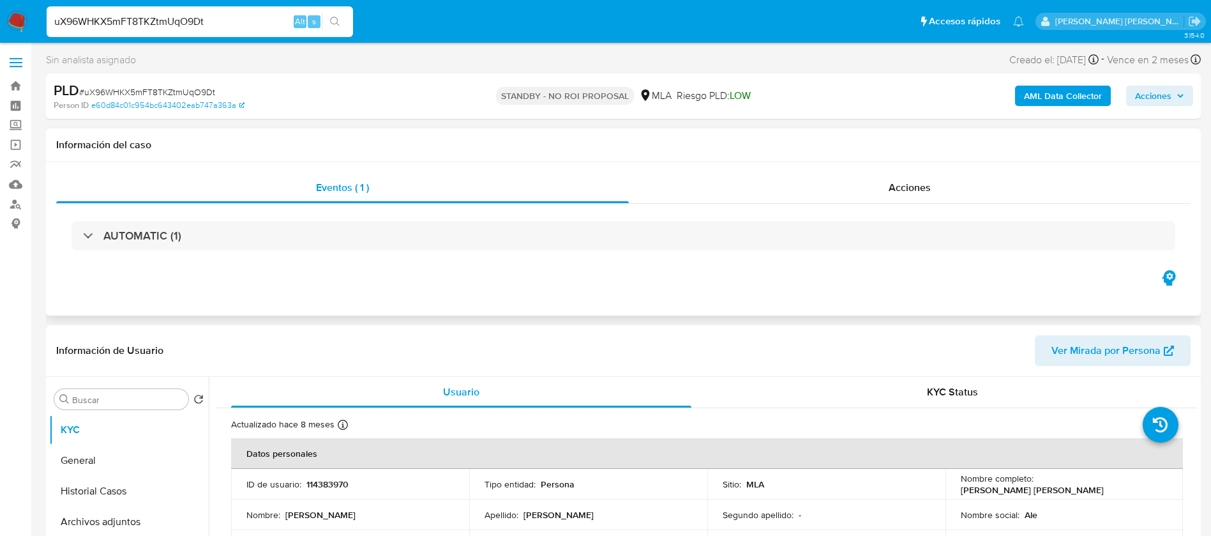
select select "10"
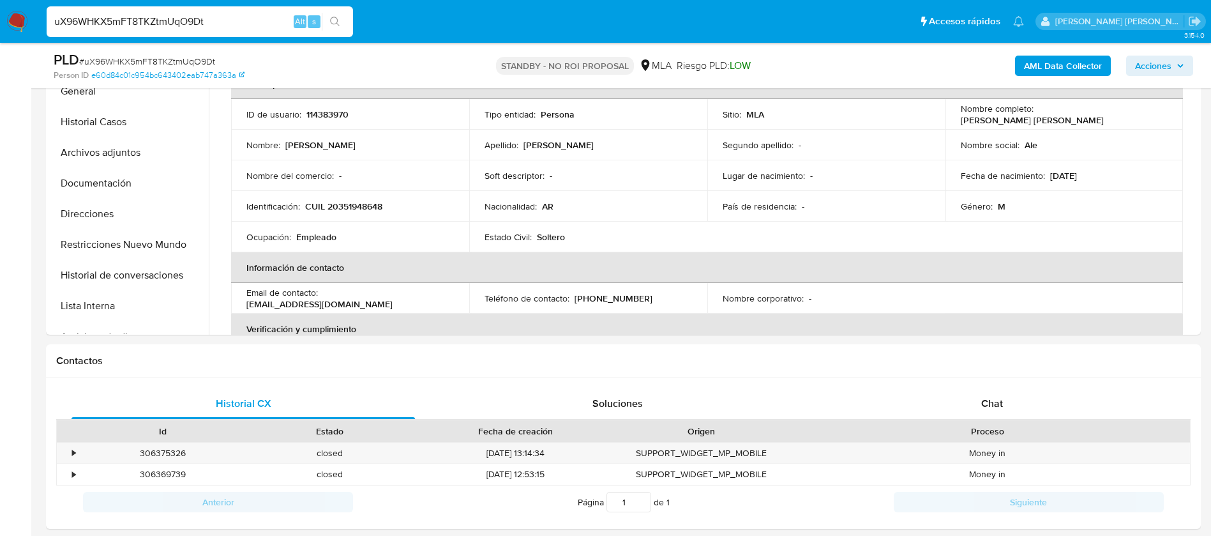
scroll to position [349, 0]
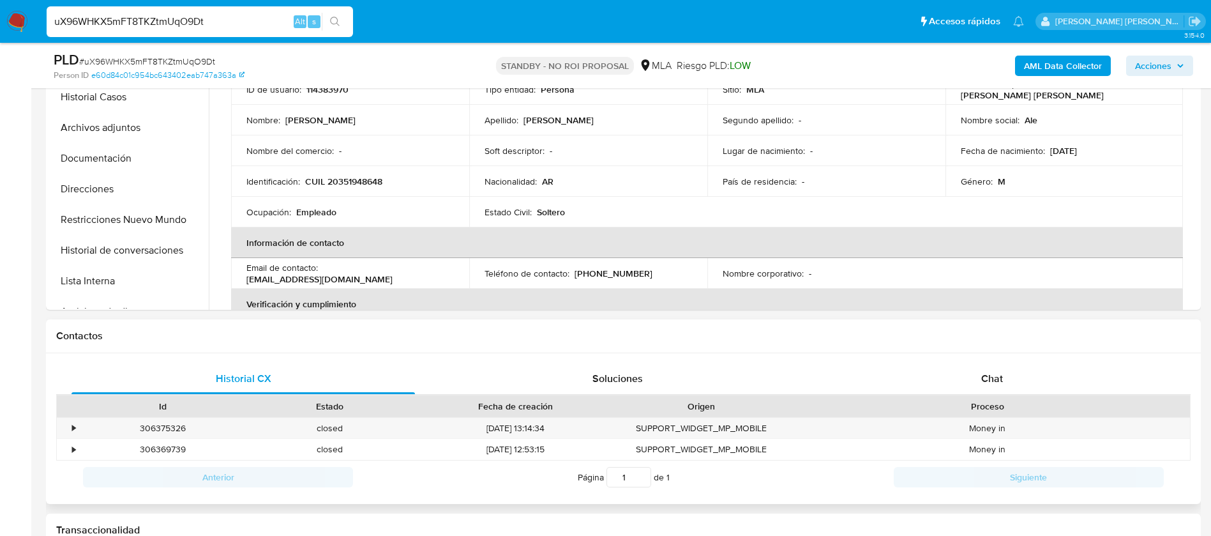
click at [967, 358] on div "Historial CX Soluciones Chat Id Estado Fecha de creación Origen Proceso • 30637…" at bounding box center [623, 428] width 1155 height 151
click at [976, 377] on div "Chat" at bounding box center [991, 378] width 343 height 31
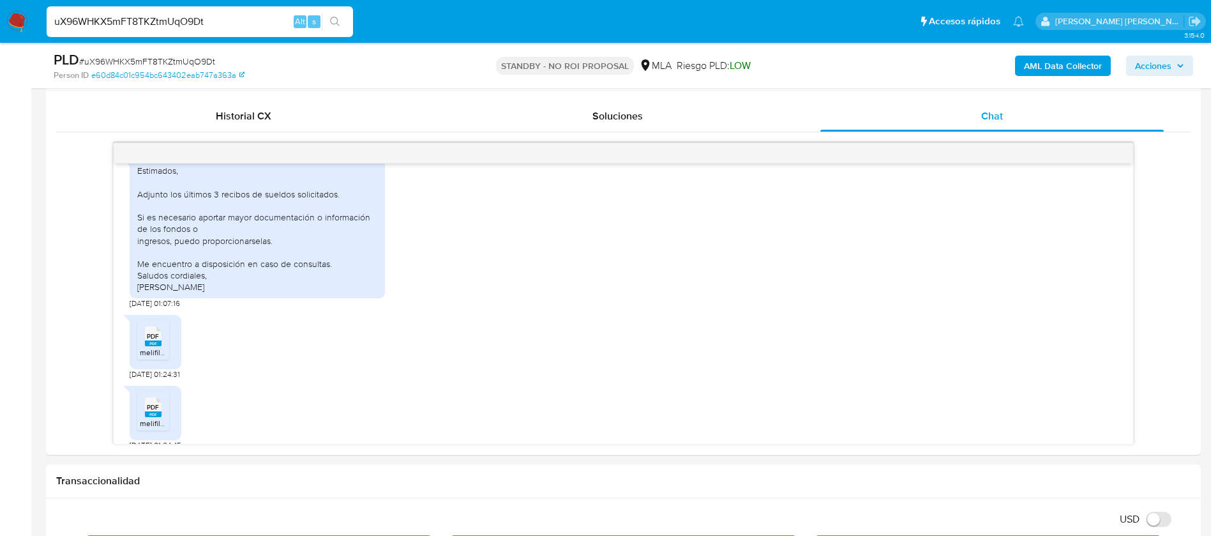
scroll to position [688, 0]
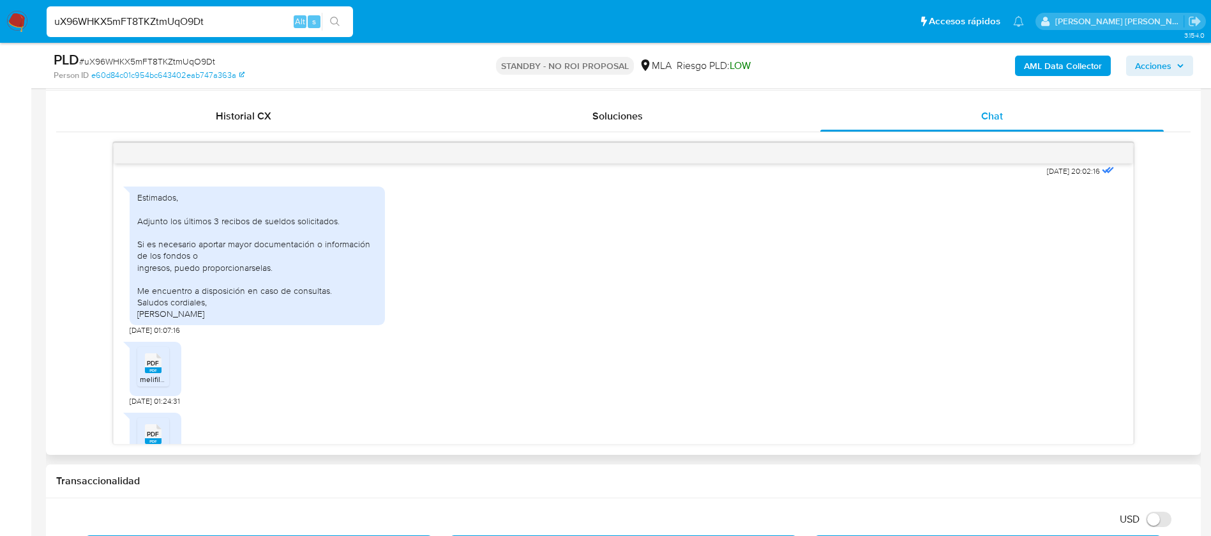
click at [137, 223] on div "Estimados, Adjunto los últimos 3 recibos de sueldos solicitados. Si es necesari…" at bounding box center [257, 256] width 240 height 128
copy div "Estimados"
paste input "er16xlZ1Khu1YOPdGionpMpC"
click at [230, 20] on input "er16xlZ1Khu1YOPdGionpMpC" at bounding box center [200, 21] width 306 height 17
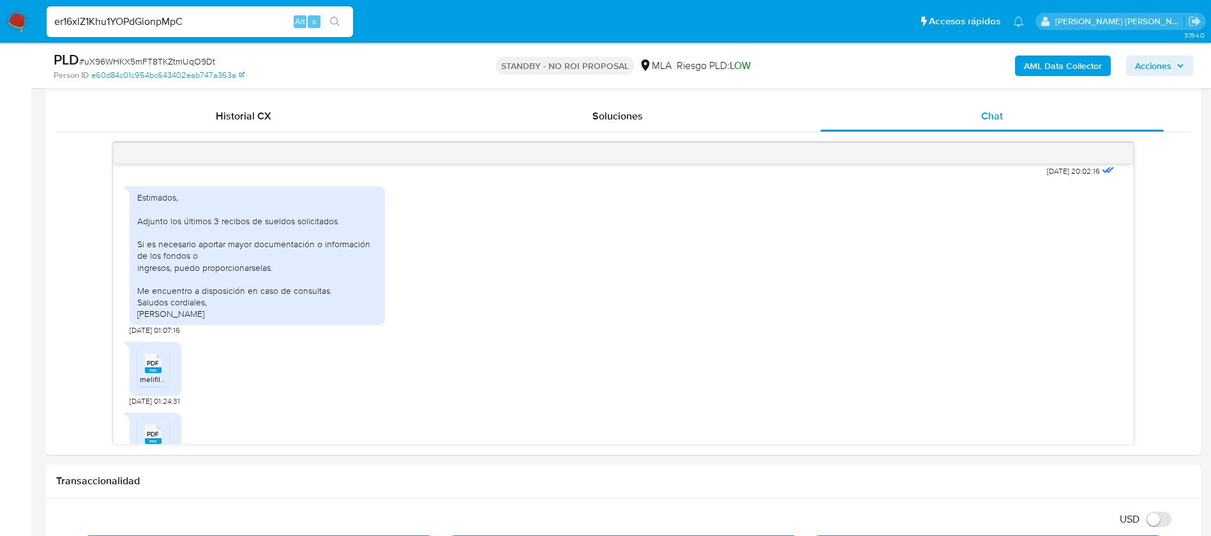
type input "er16xlZ1Khu1YOPdGionpMpC"
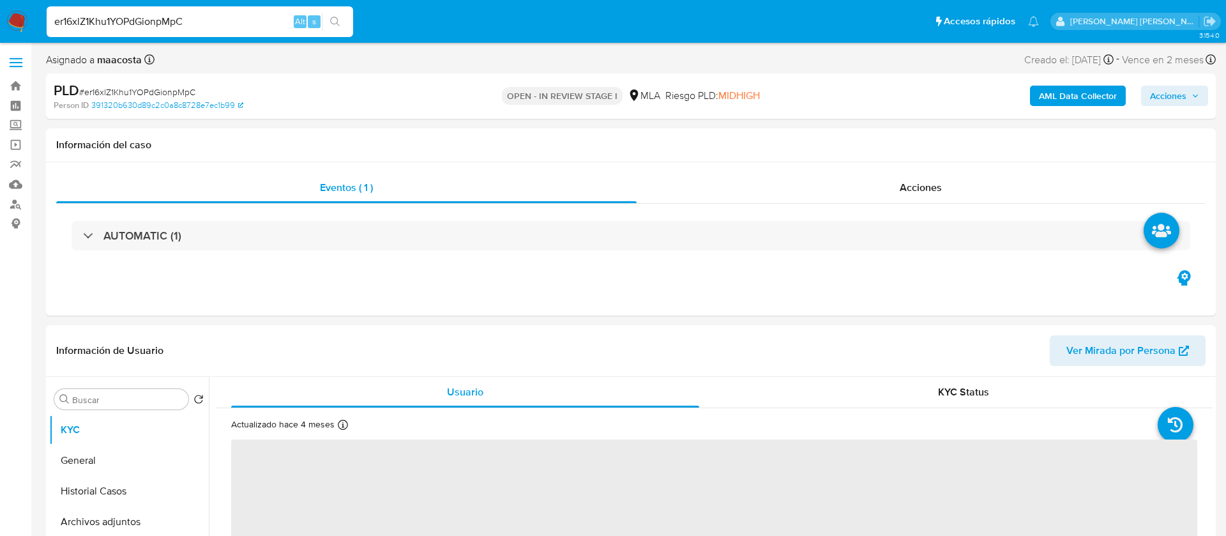
select select "10"
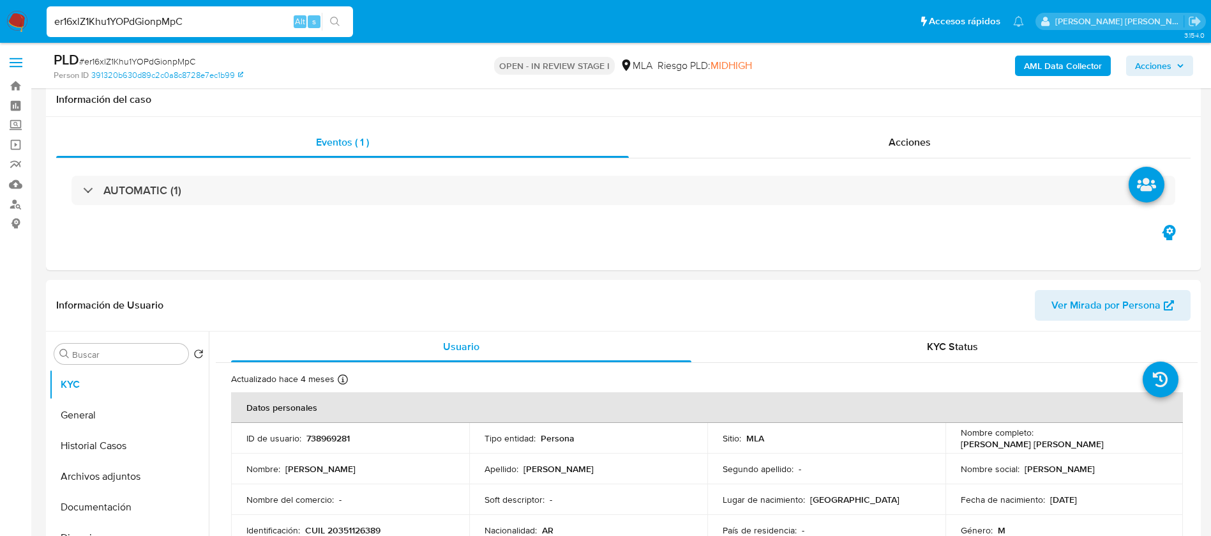
scroll to position [395, 0]
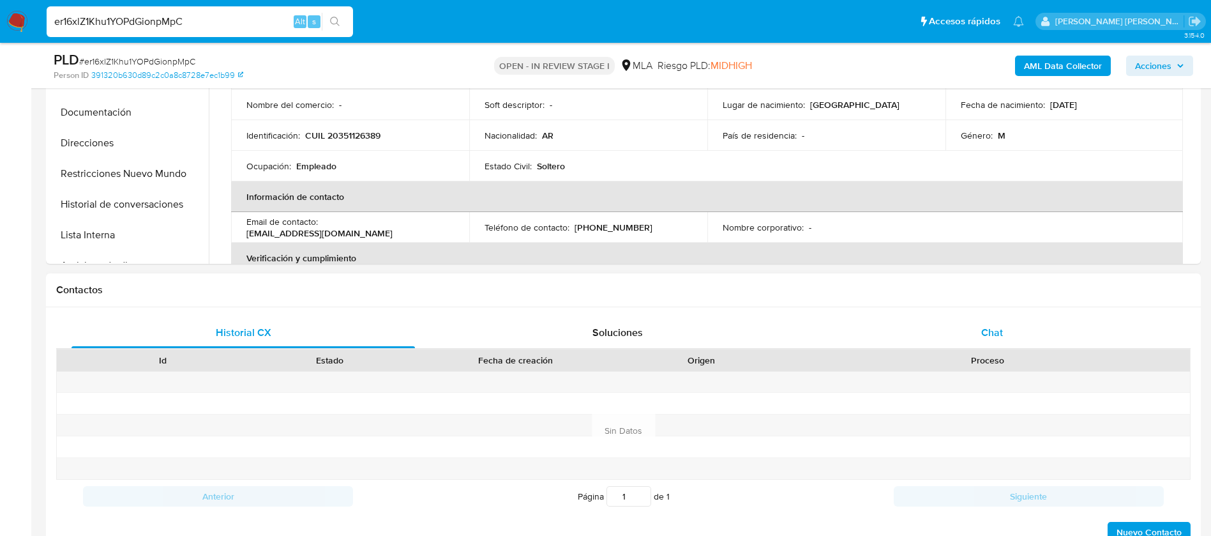
click at [1005, 327] on div "Chat" at bounding box center [991, 332] width 343 height 31
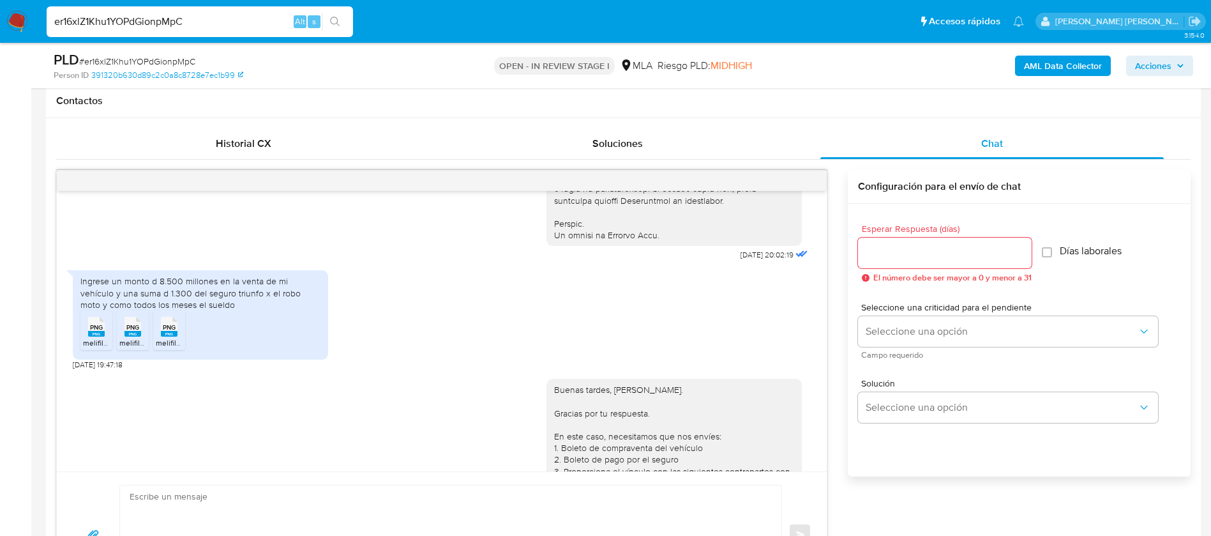
scroll to position [615, 0]
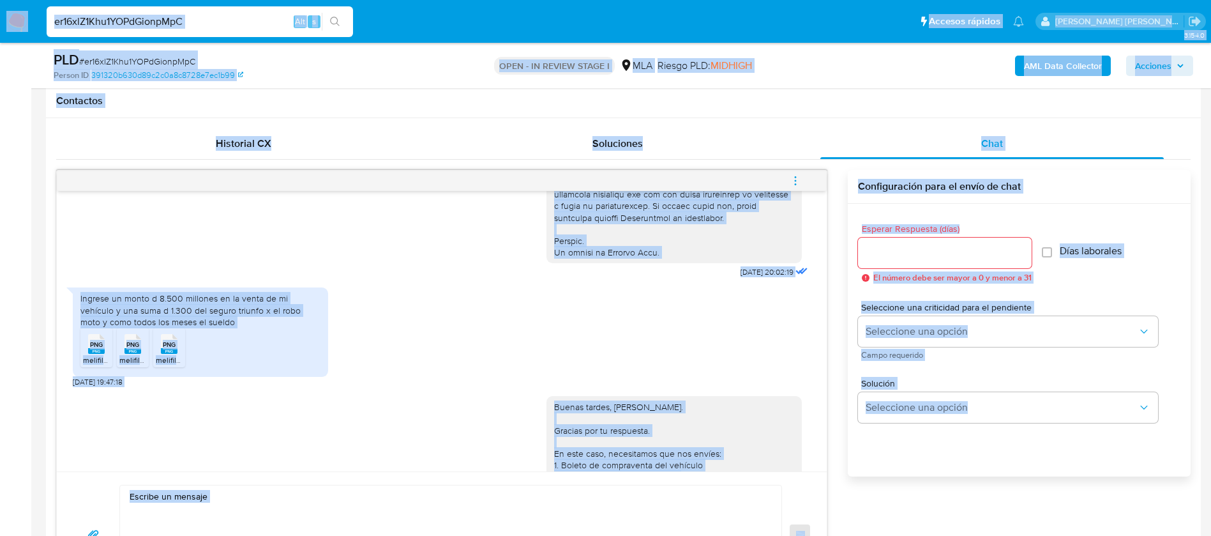
click at [216, 22] on input "er16xlZ1Khu1YOPdGionpMpC" at bounding box center [200, 21] width 306 height 17
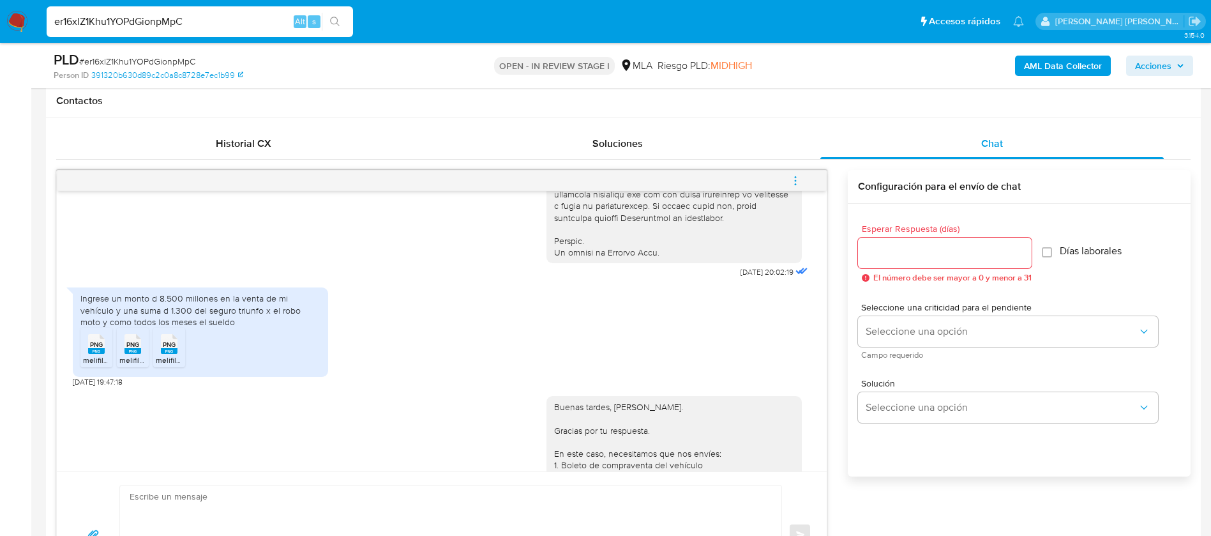
paste input "T6XouSqxNFDRkX17JWX77iUw"
type input "T6XouSqxNFDRkX17JWX77iUw"
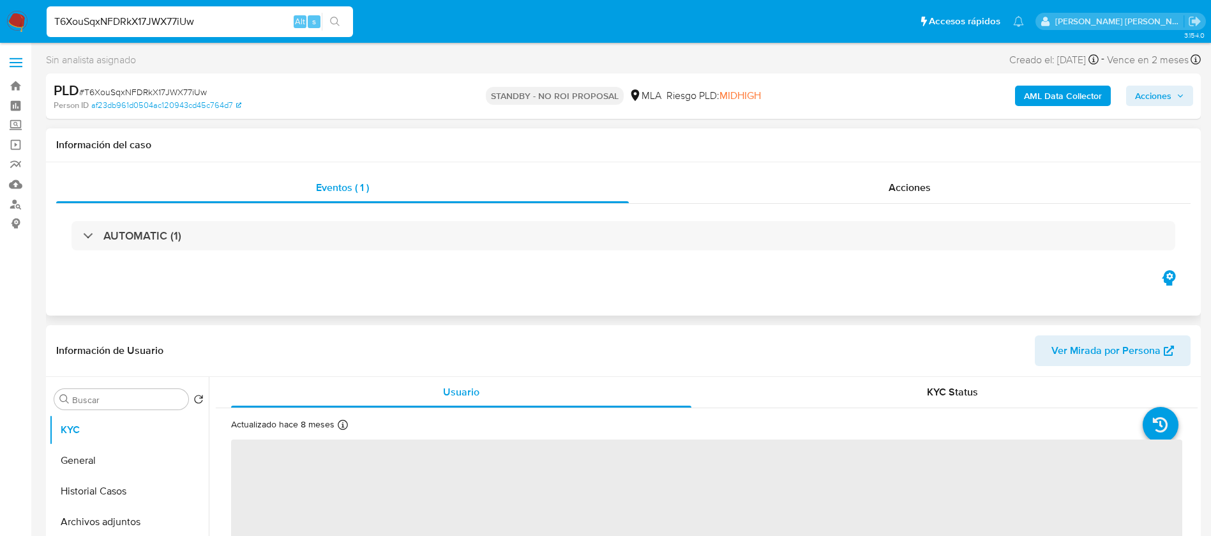
select select "10"
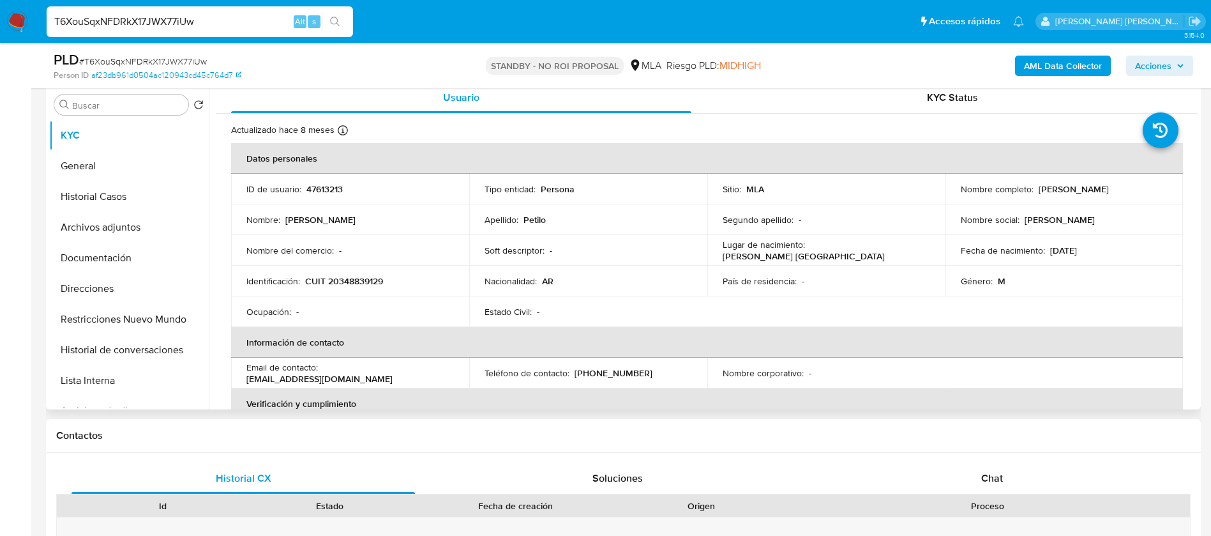
scroll to position [250, 0]
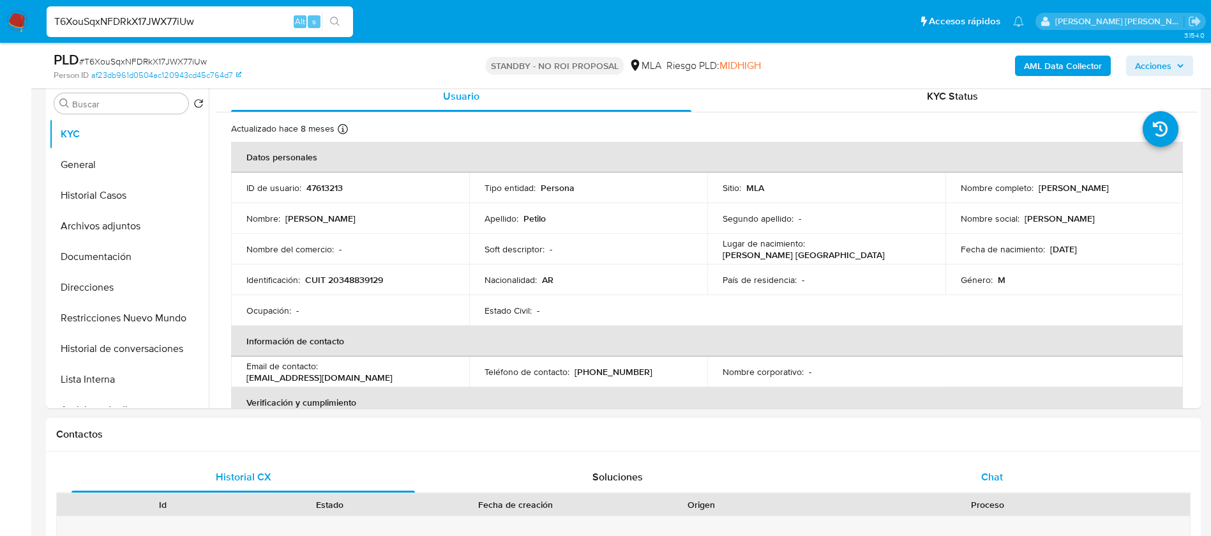
click at [990, 475] on span "Chat" at bounding box center [992, 476] width 22 height 15
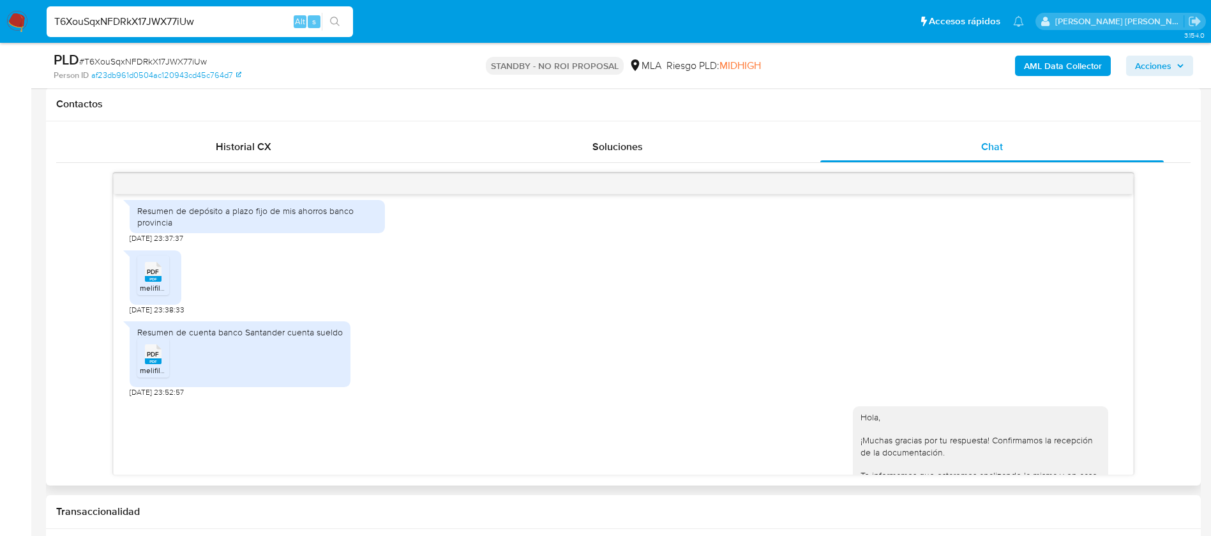
scroll to position [950, 0]
paste input "q6GTc23ZAlBKnA0TcCQgb4PZ"
click at [197, 25] on input "T6XouSqxNFDRkX17JWX77iUw" at bounding box center [200, 21] width 306 height 17
type input "q6GTc23ZAlBKnA0TcCQgb4PZ"
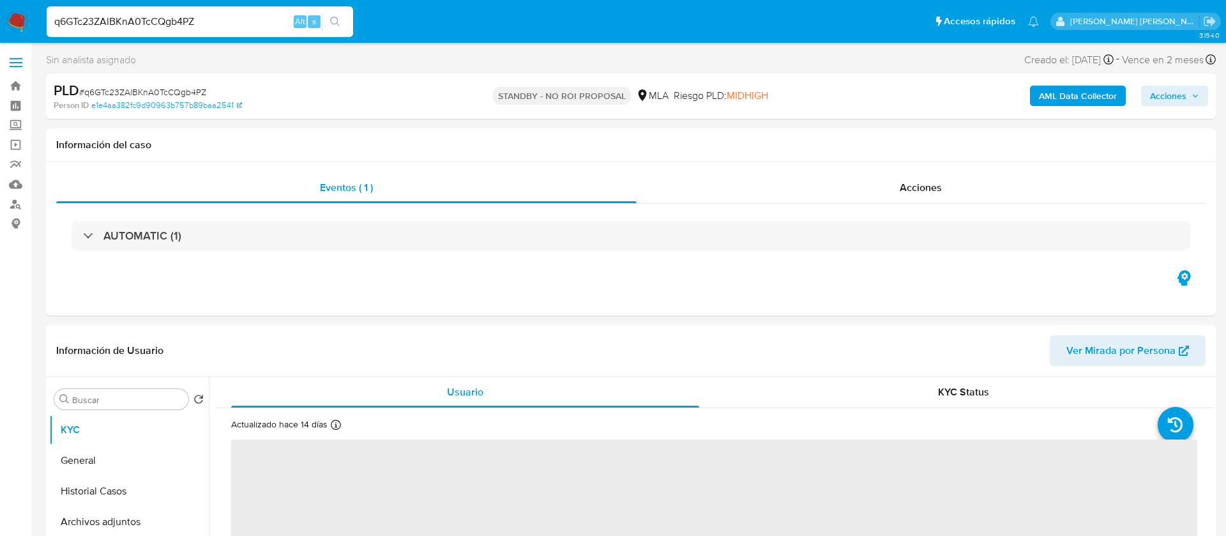
select select "10"
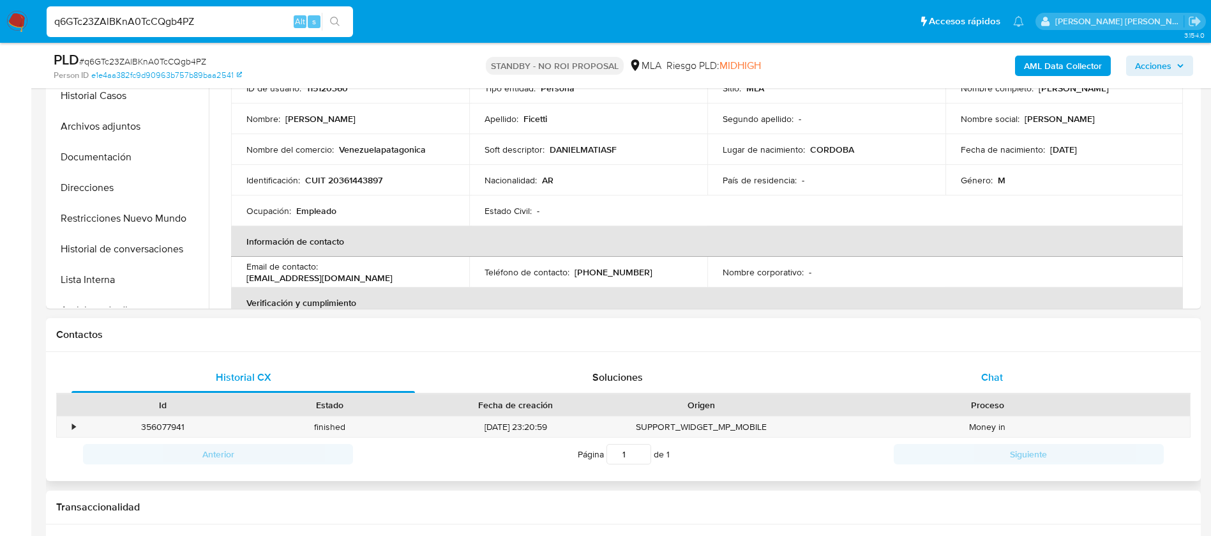
click at [995, 374] on span "Chat" at bounding box center [992, 377] width 22 height 15
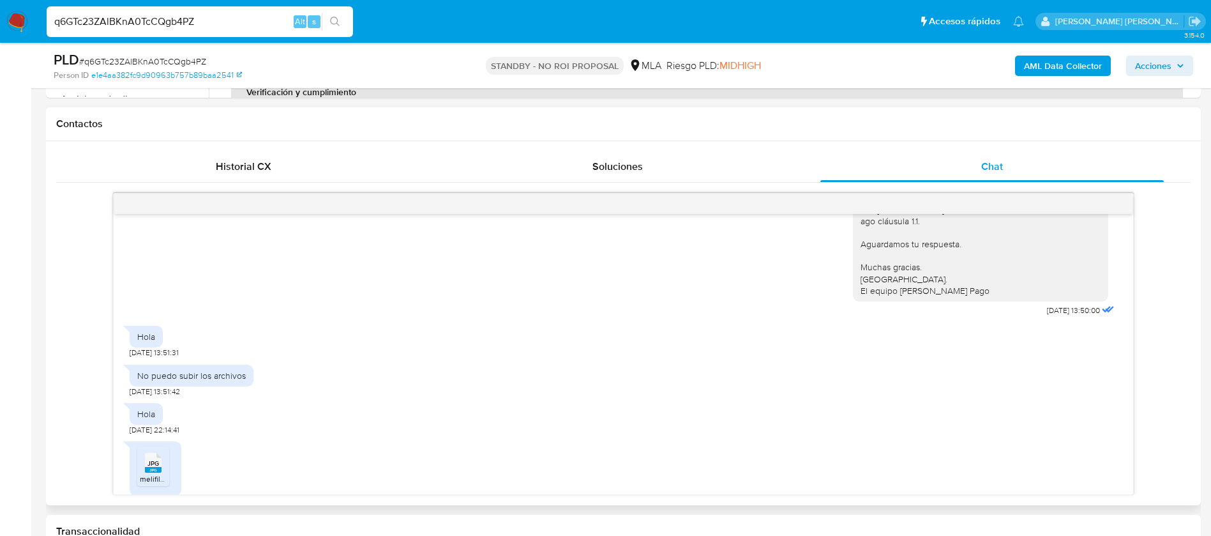
scroll to position [856, 0]
paste input "ugNTTCZUo3xlBLkKlC4dOibc"
click at [249, 20] on input "ugNTTCZUo3xlBLkKlC4dOibc" at bounding box center [200, 21] width 306 height 17
type input "ugNTTCZUo3xlBLkKlC4dOibc"
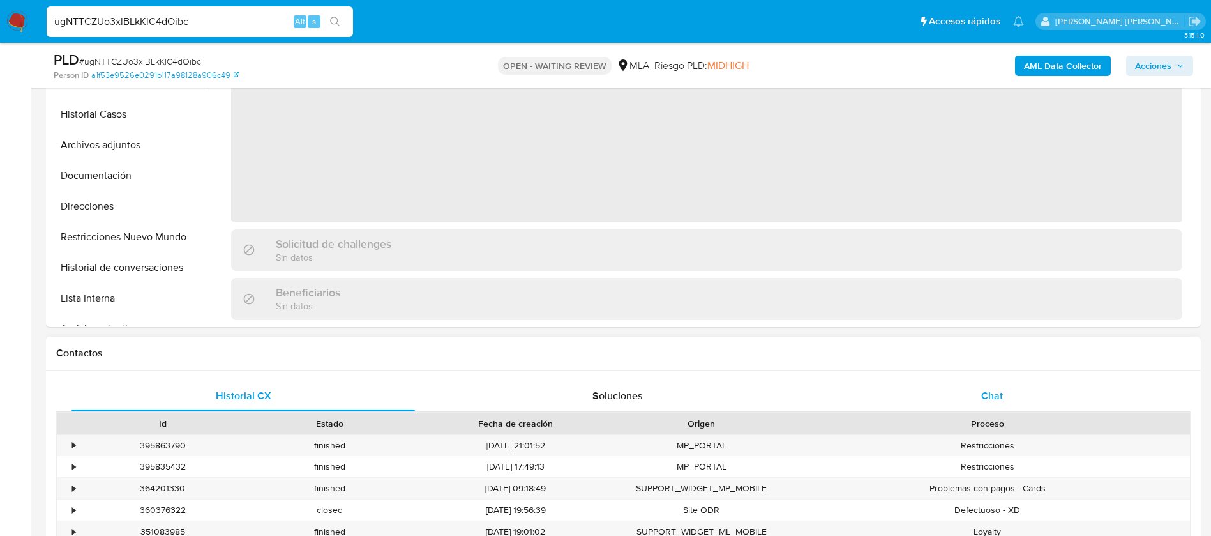
scroll to position [335, 0]
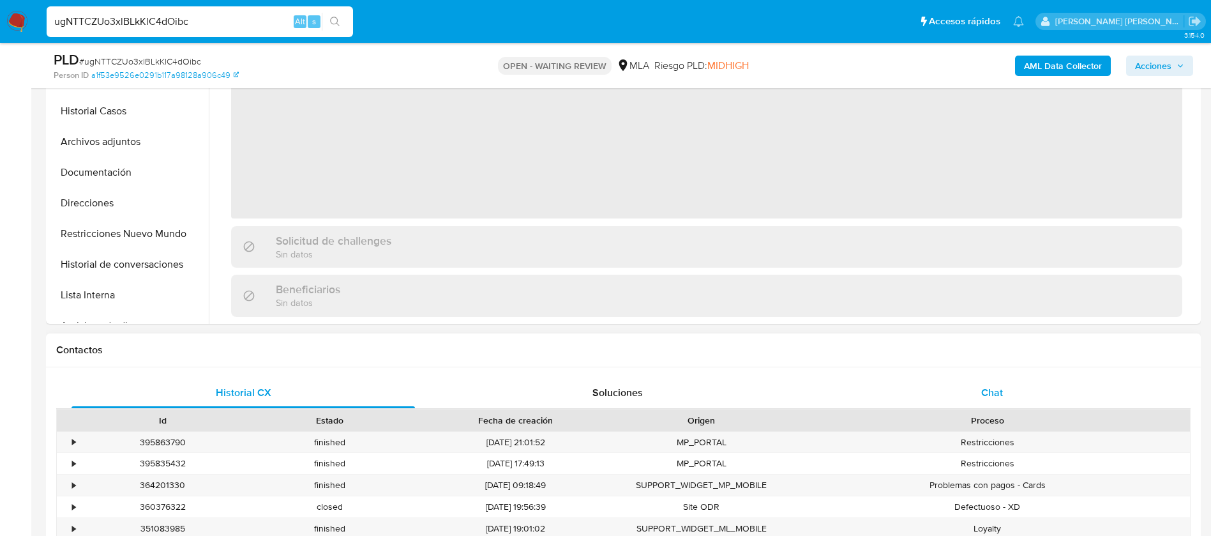
select select "10"
click at [995, 388] on span "Chat" at bounding box center [992, 392] width 22 height 15
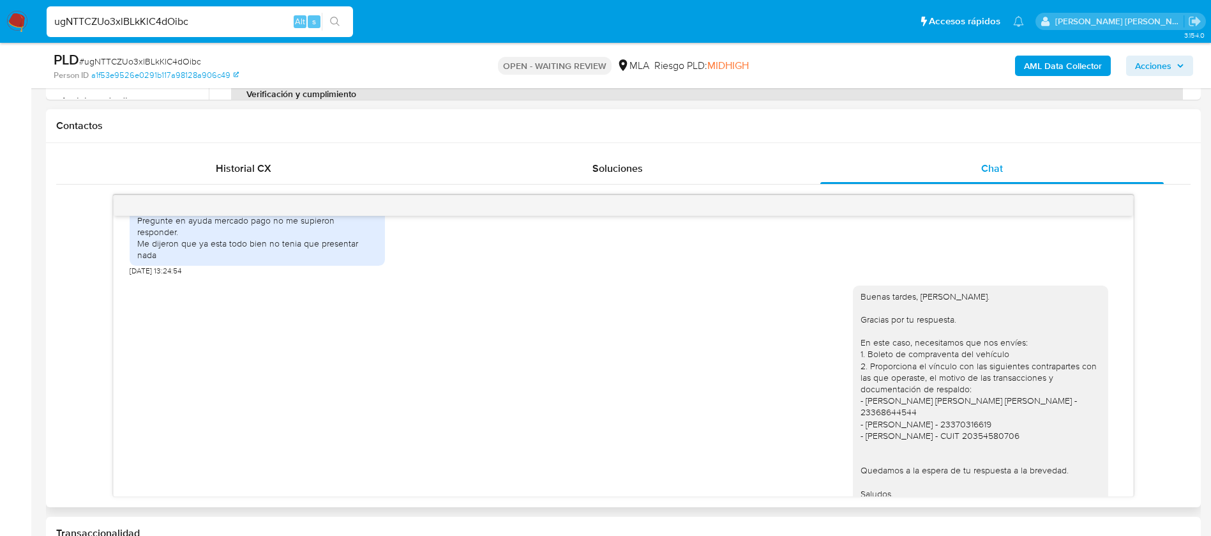
scroll to position [1147, 0]
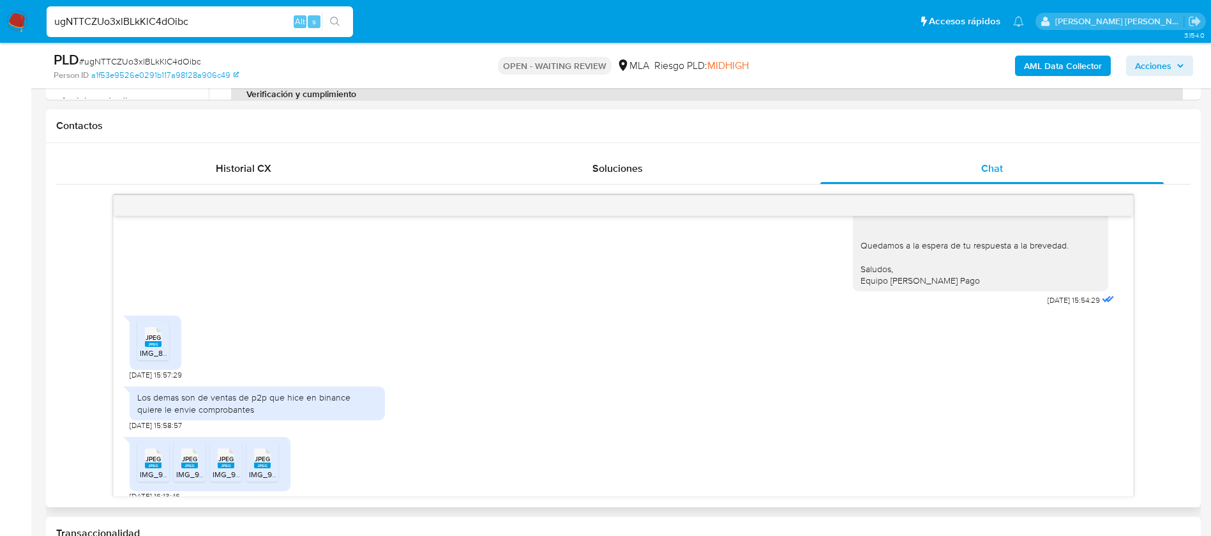
click at [215, 391] on div "Los demas son de ventas de p2p que hice en binance quiere le envie comprobantes" at bounding box center [257, 402] width 240 height 23
copy div "Los demas son de ventas de p2p que hice en binance quiere le envie comprobantes"
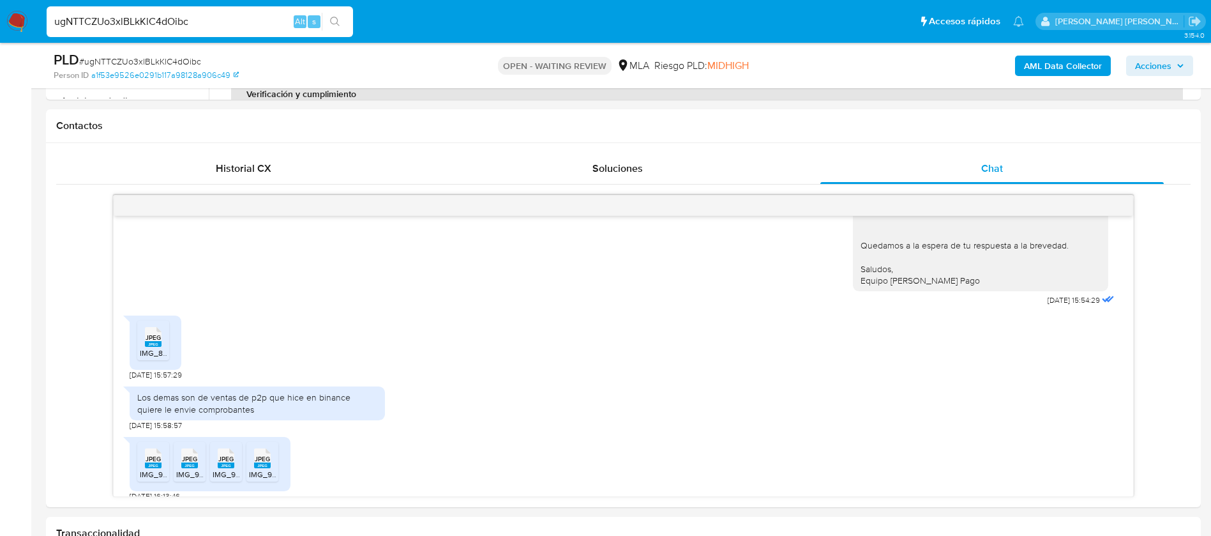
paste input "9jzUPfKObvC0VCBjTTF3qWvE"
click at [227, 29] on input "9jzUPfKObvC0VCBjTTF3qWvE" at bounding box center [200, 21] width 306 height 17
type input "9jzUPfKObvC0VCBjTTF3qWvE"
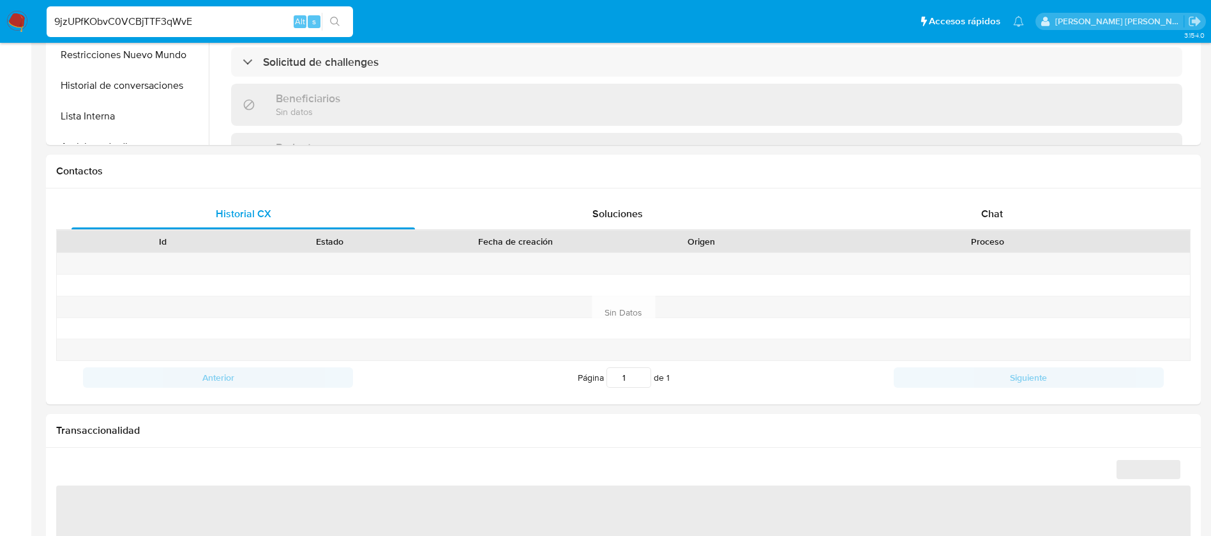
select select "10"
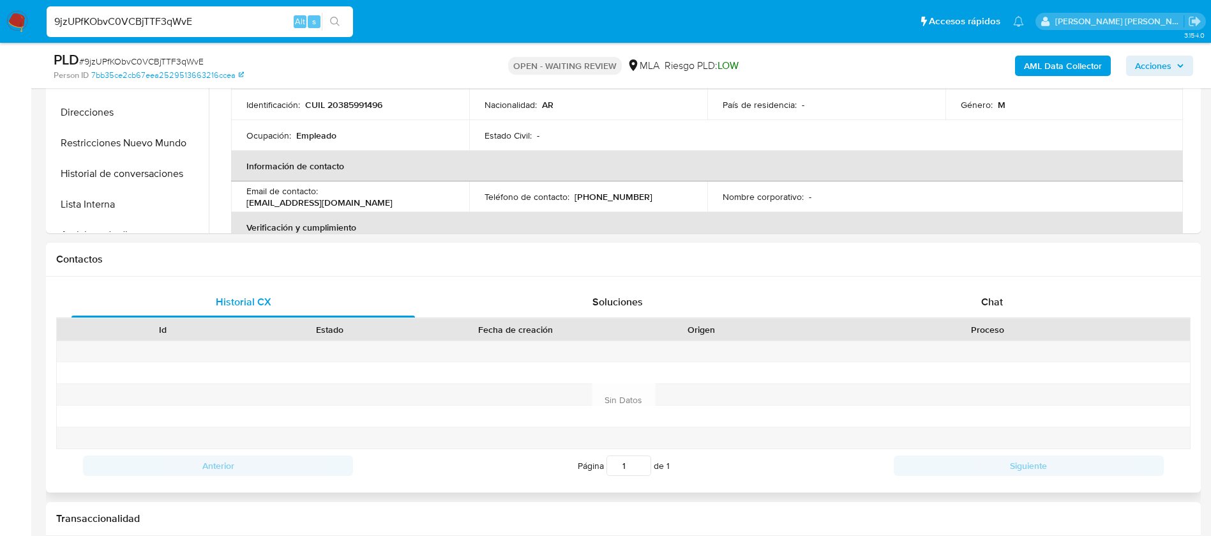
scroll to position [439, 0]
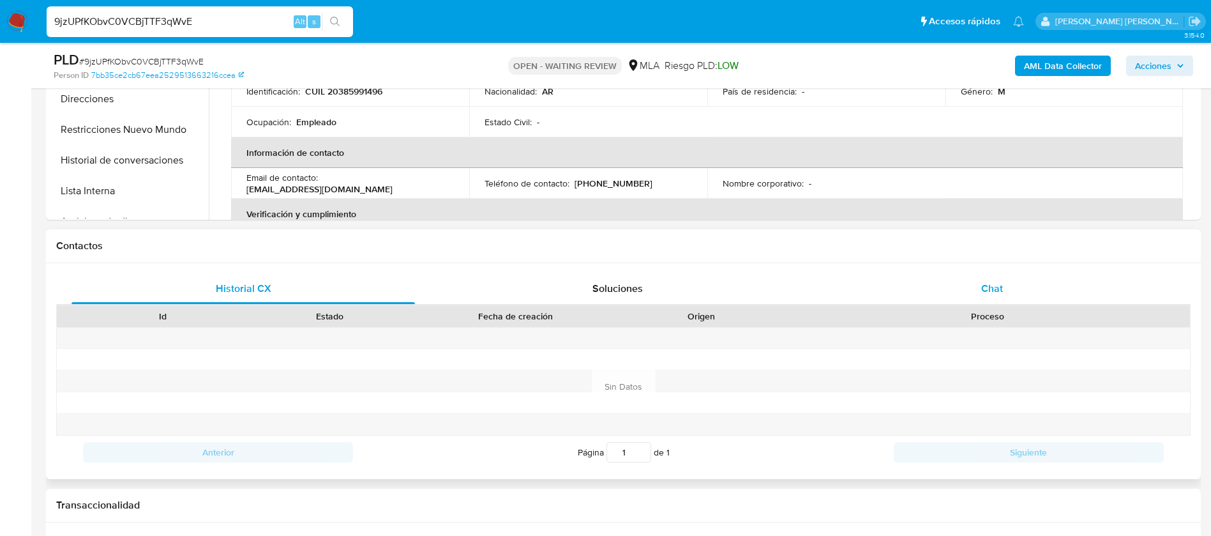
click at [983, 283] on span "Chat" at bounding box center [992, 288] width 22 height 15
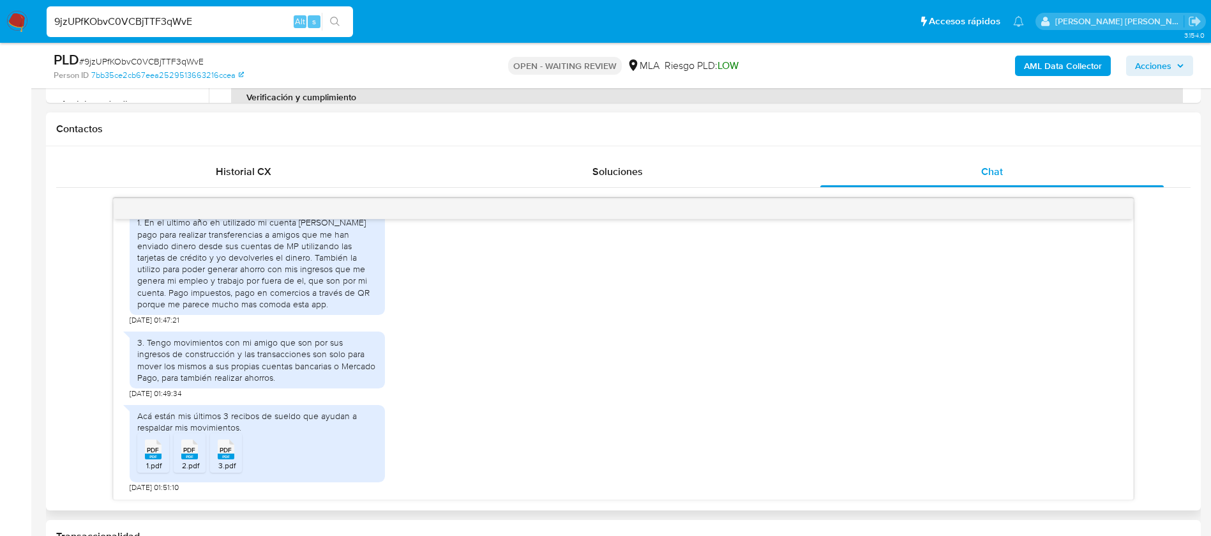
scroll to position [557, 0]
paste input "oJc6V04Pye8Jgy6DWQXG3YMm"
click at [202, 27] on input "oJc6V04Pye8Jgy6DWQXG3YMm" at bounding box center [200, 21] width 306 height 17
type input "oJc6V04Pye8Jgy6DWQXG3YMm"
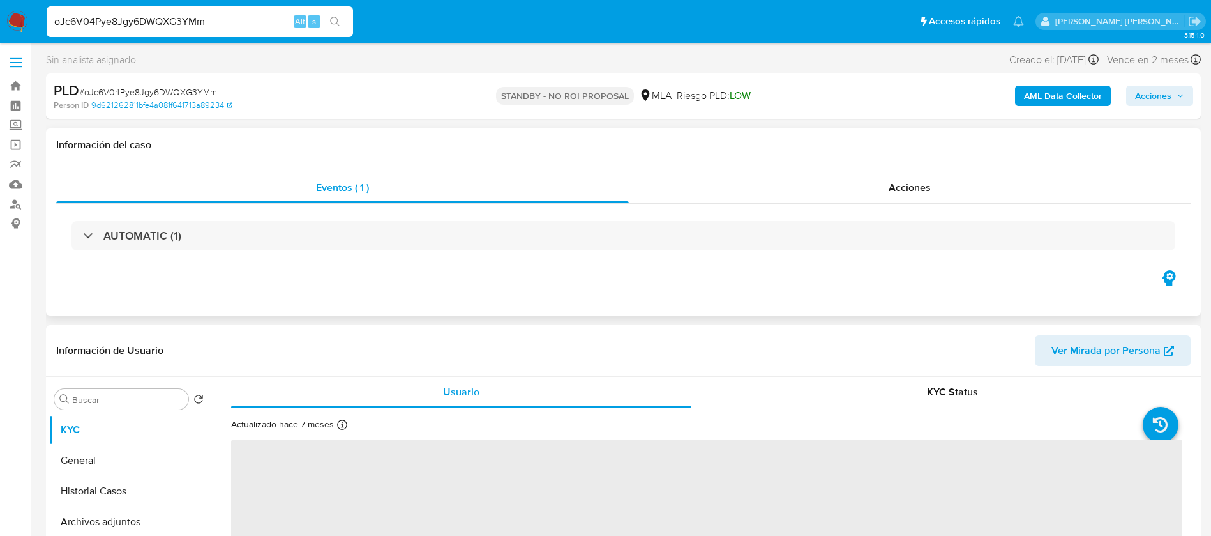
select select "10"
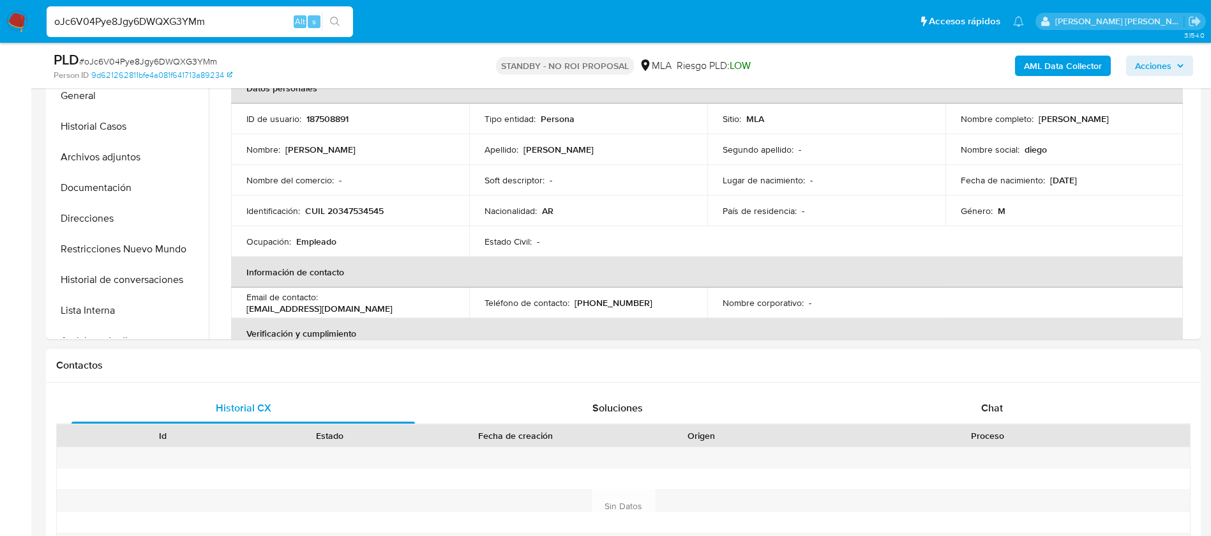
scroll to position [322, 0]
click at [982, 392] on div "Chat" at bounding box center [991, 405] width 343 height 31
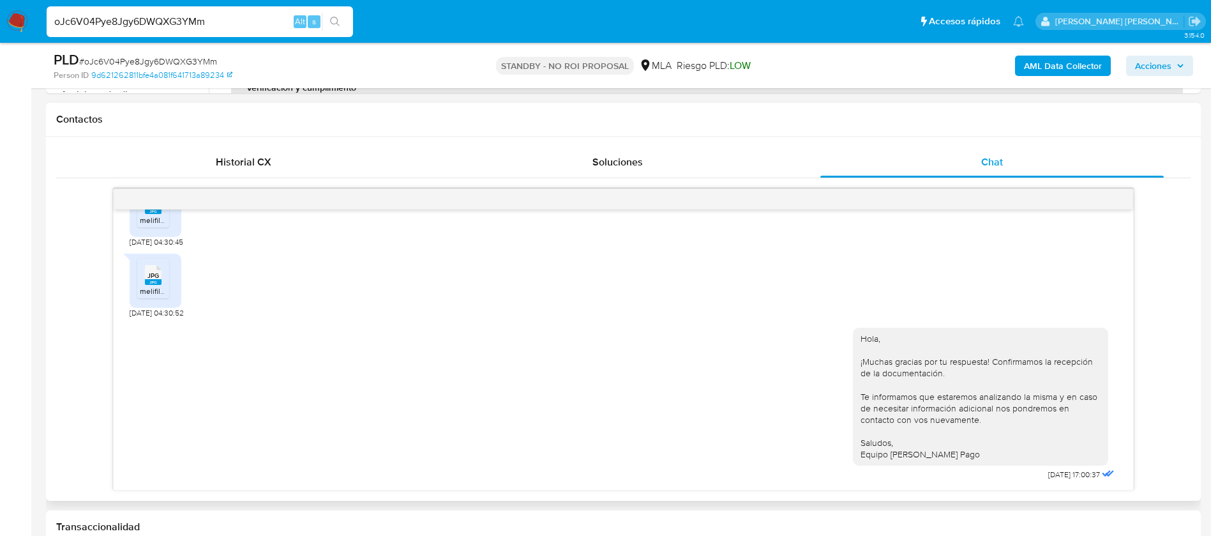
scroll to position [882, 0]
paste input "BcE6oi4G5rcjKwGeStVT3YrD"
click at [206, 22] on input "BcE6oi4G5rcjKwGeStVT3YrD" at bounding box center [200, 21] width 306 height 17
type input "BcE6oi4G5rcjKwGeStVT3YrD"
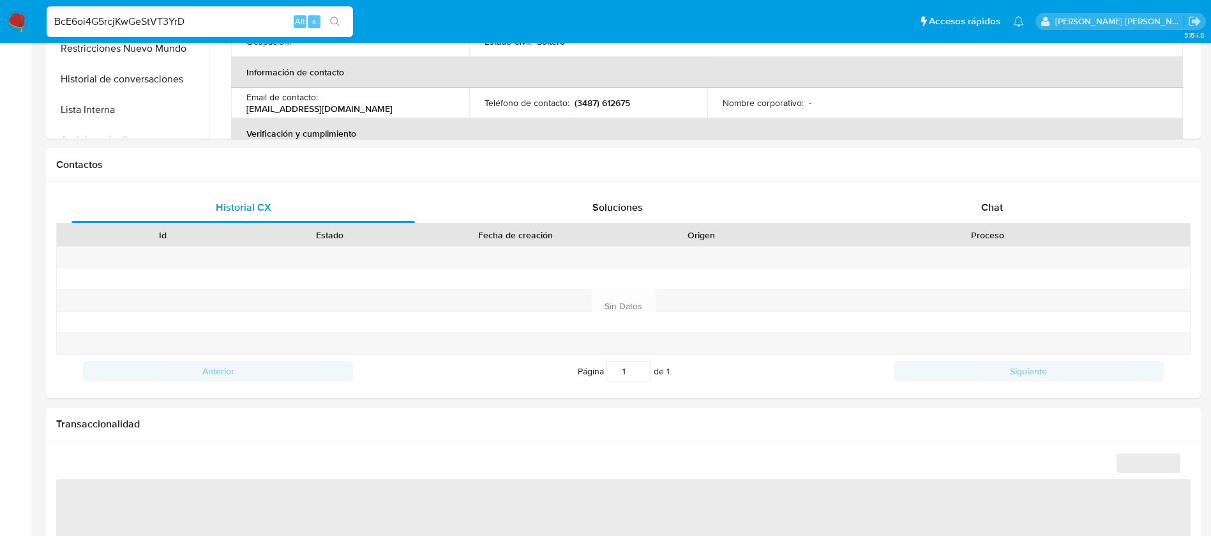
select select "10"
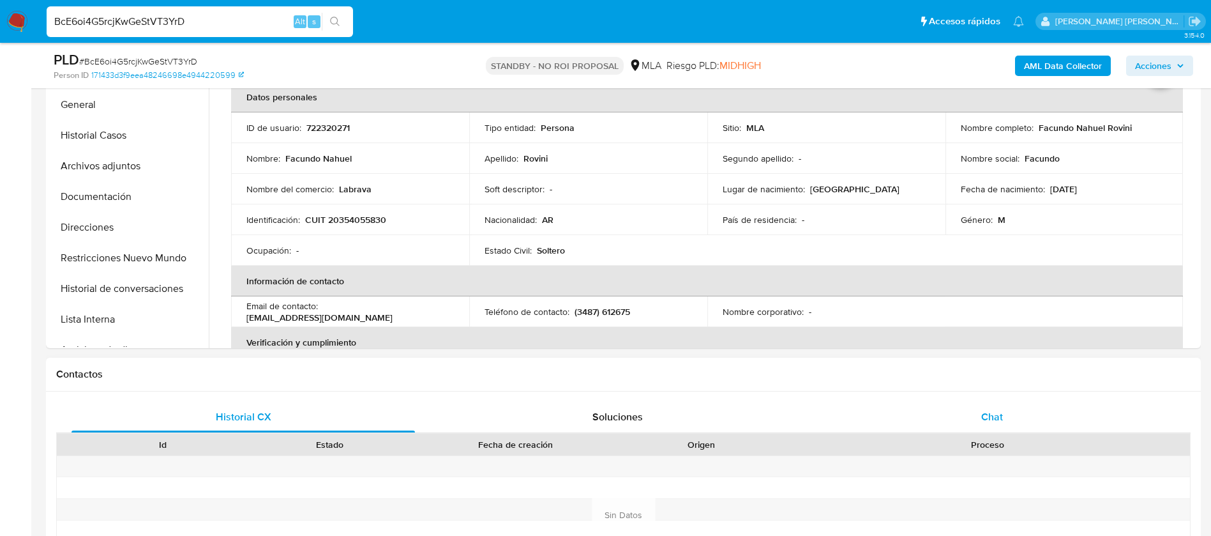
click at [993, 412] on span "Chat" at bounding box center [992, 416] width 22 height 15
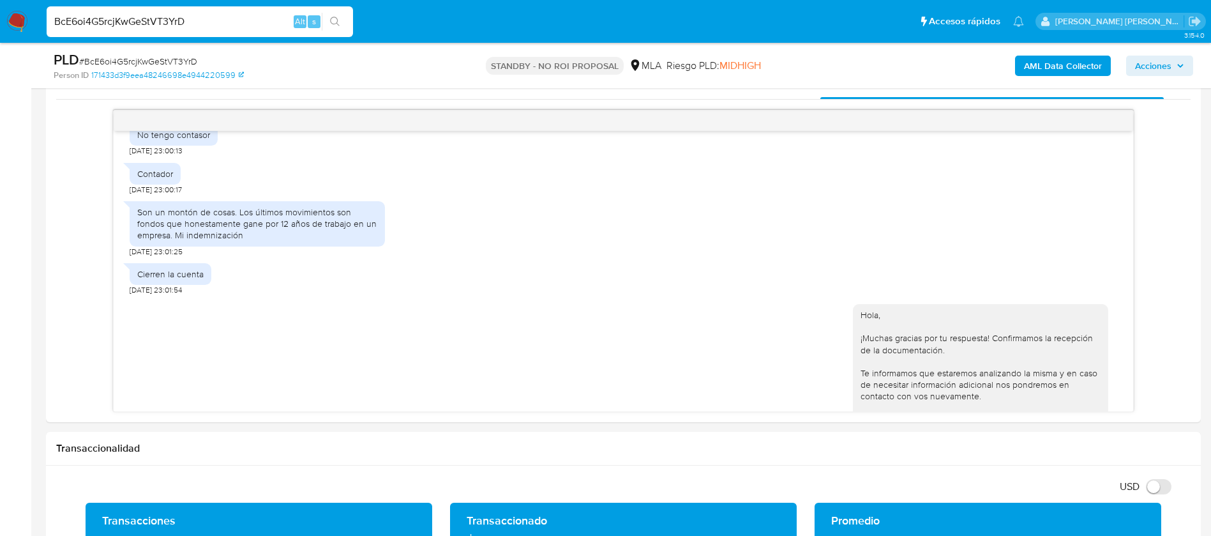
scroll to position [979, 0]
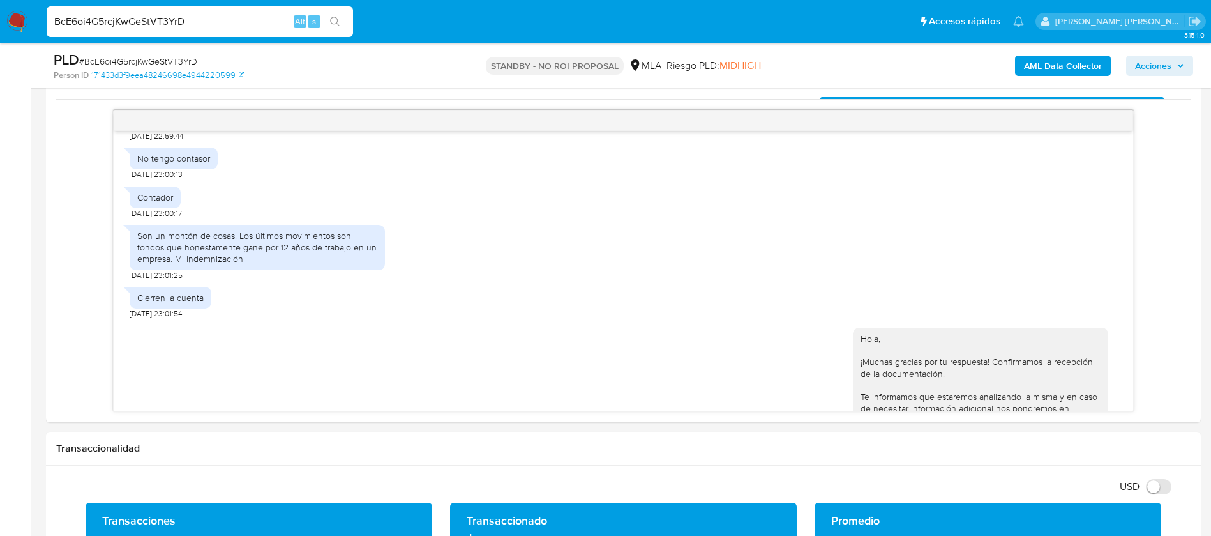
paste input "zNpuKHWcfkmsVxRhL9zzSiGk"
click at [198, 22] on input "zNpuKHWcfkmsVxRhL9zzSiGk" at bounding box center [200, 21] width 306 height 17
type input "zNpuKHWcfkmsVxRhL9zzSiGk"
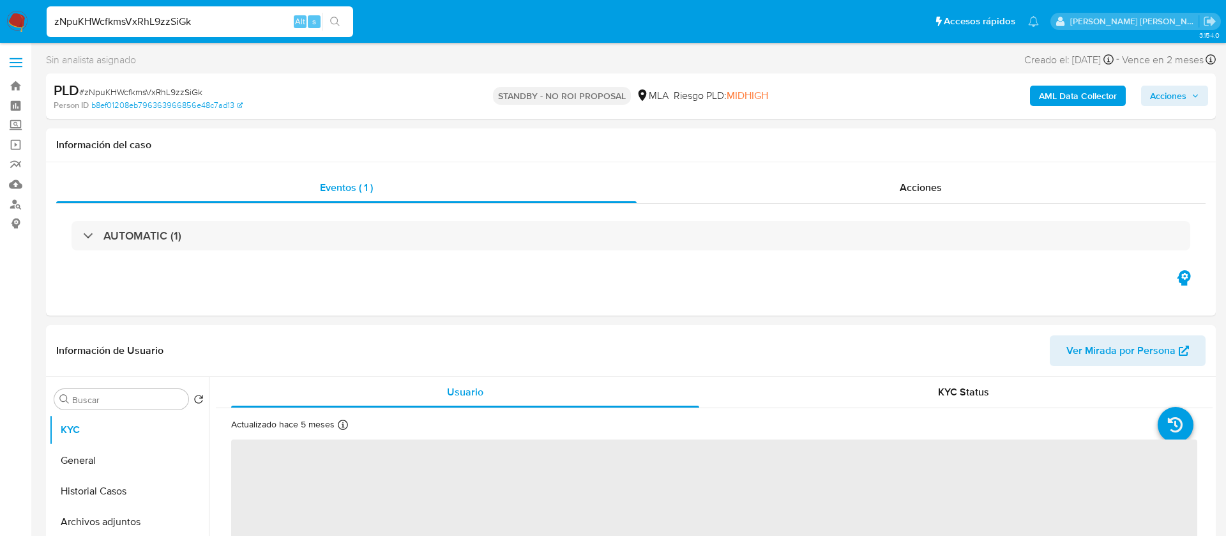
select select "10"
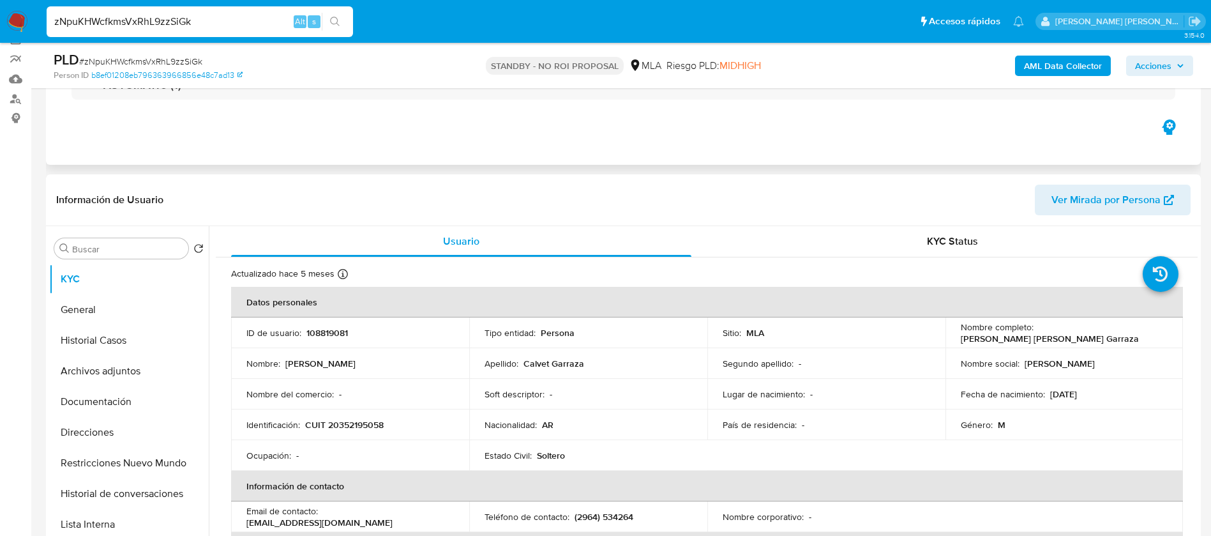
scroll to position [112, 0]
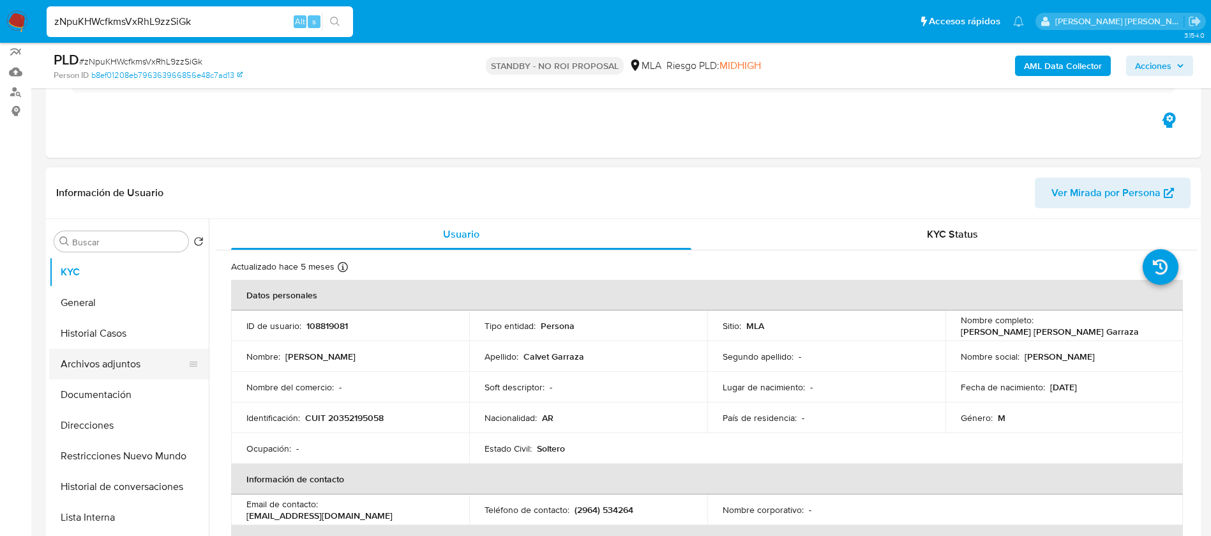
click at [128, 365] on button "Archivos adjuntos" at bounding box center [123, 364] width 149 height 31
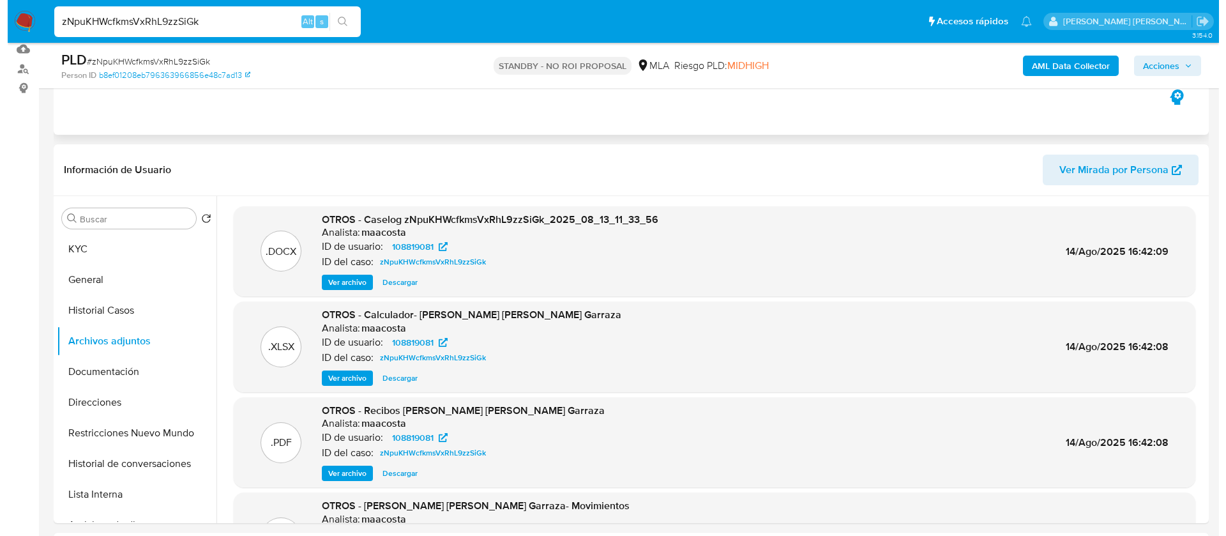
scroll to position [181, 0]
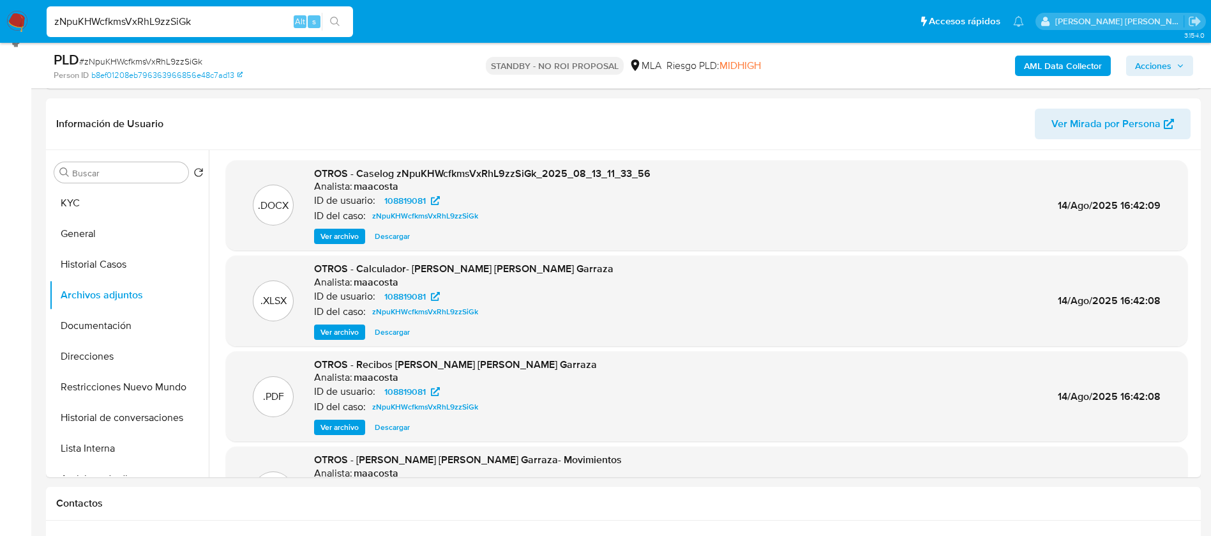
click at [1079, 63] on b "AML Data Collector" at bounding box center [1063, 66] width 78 height 20
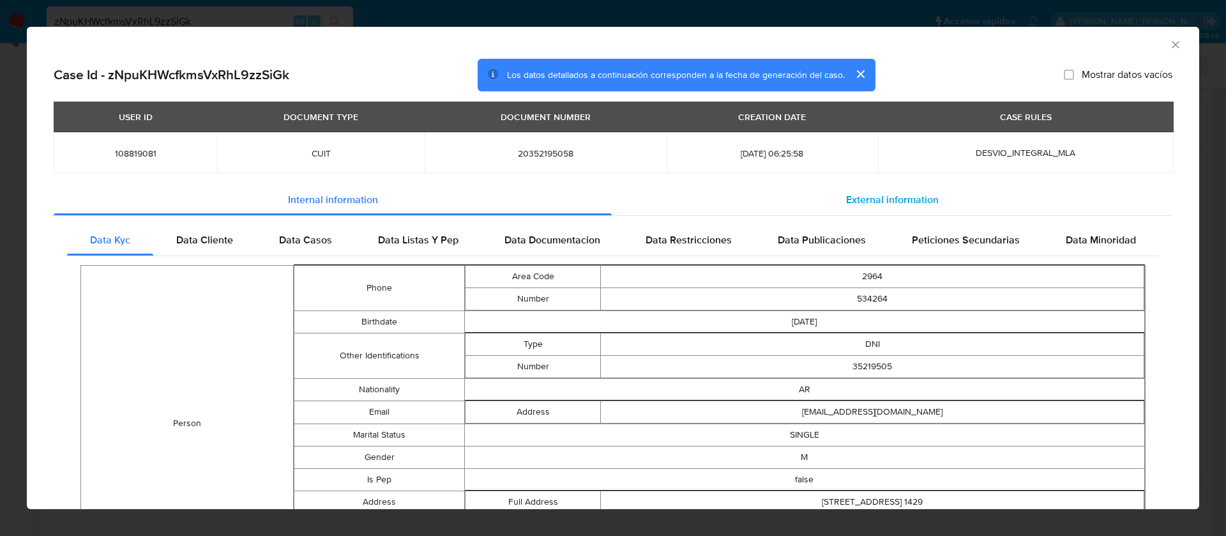
click at [908, 193] on span "External information" at bounding box center [892, 199] width 93 height 15
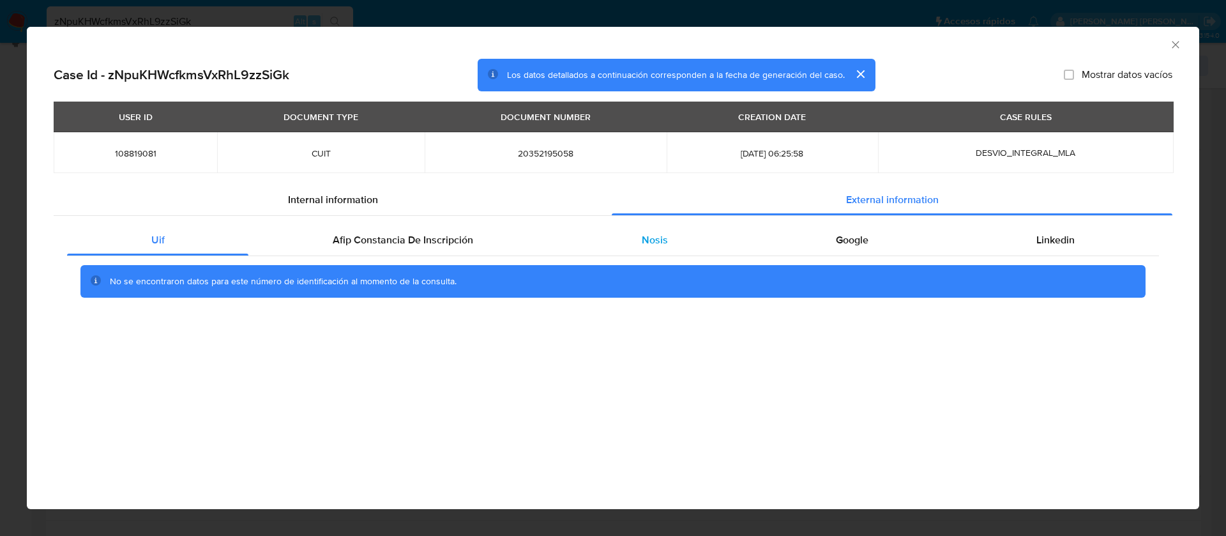
click at [667, 230] on div "Nosis" at bounding box center [654, 240] width 194 height 31
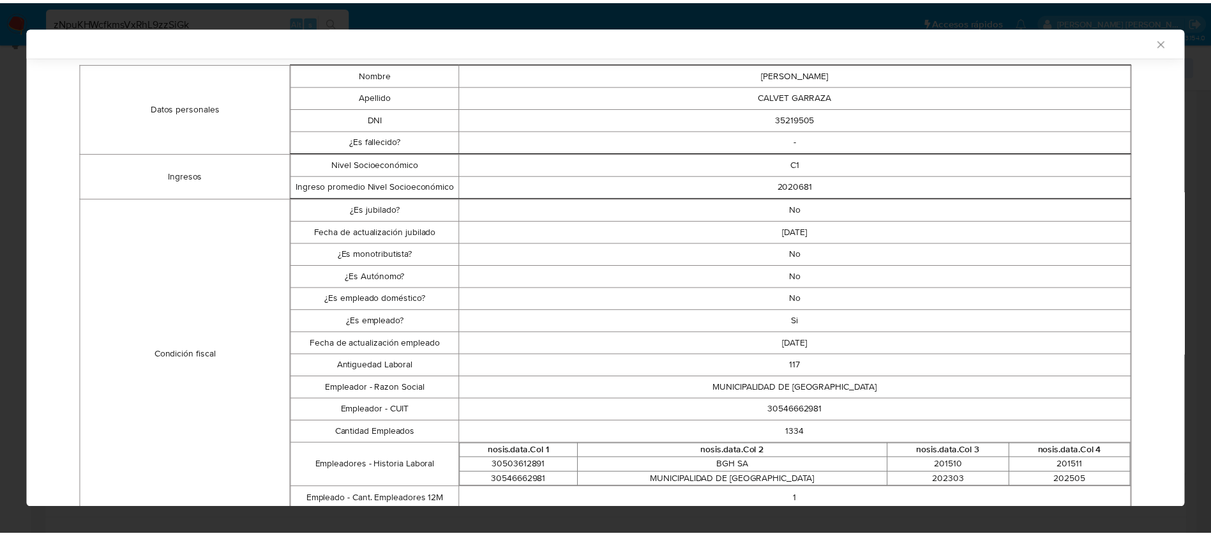
scroll to position [229, 0]
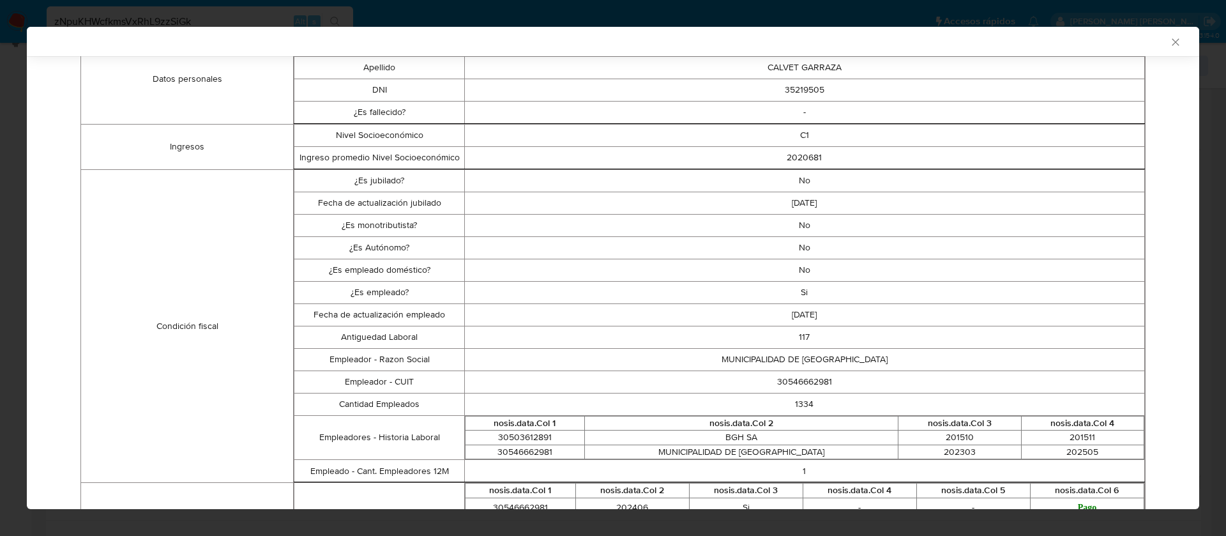
click at [783, 383] on td "30546662981" at bounding box center [804, 381] width 680 height 22
copy td "30546662981"
click at [1169, 42] on icon "Cerrar ventana" at bounding box center [1175, 42] width 13 height 13
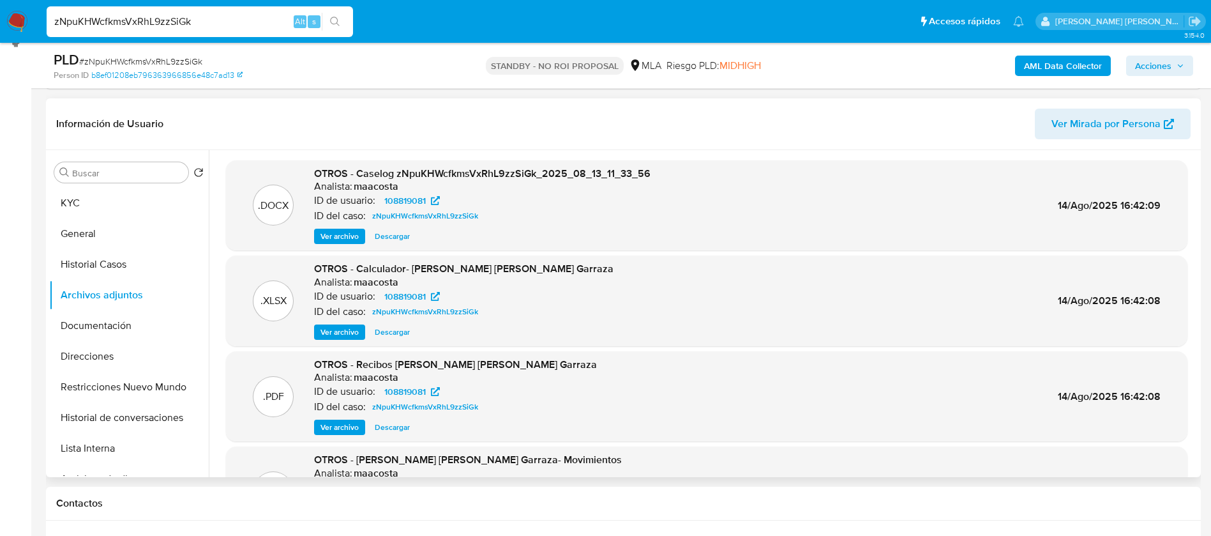
scroll to position [107, 0]
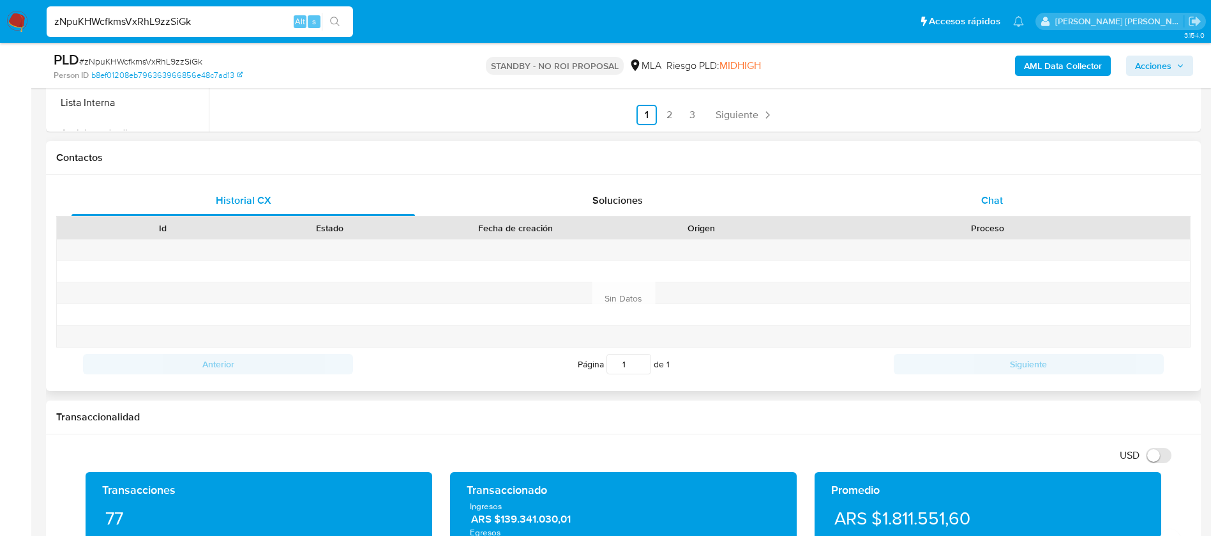
click at [992, 193] on span "Chat" at bounding box center [992, 200] width 22 height 15
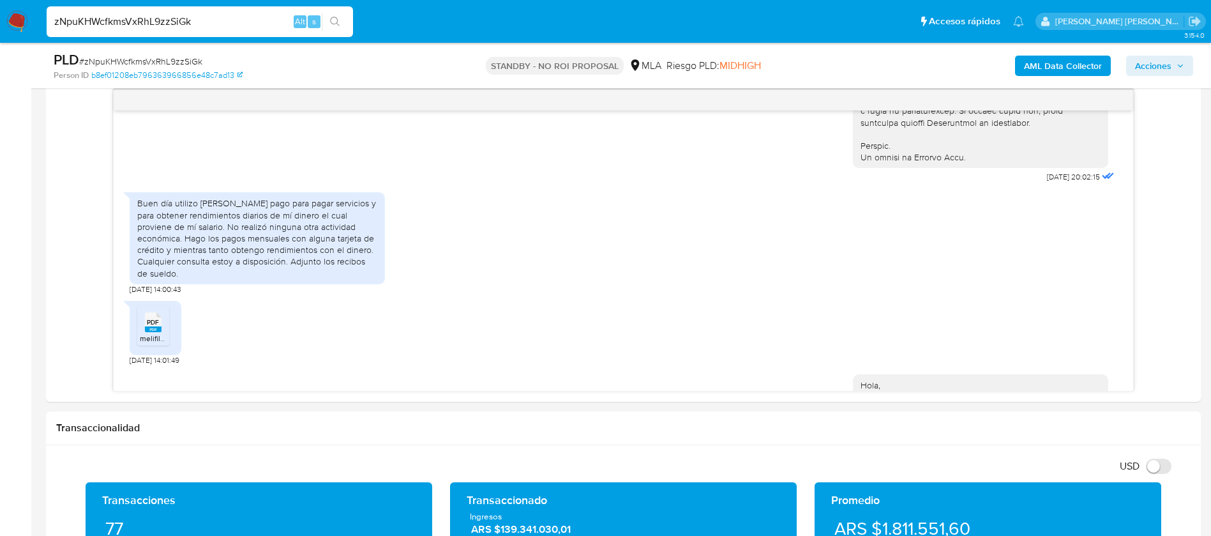
scroll to position [628, 0]
click at [253, 260] on div "Buen día utilizo mercado pago para pagar servicios y para obtener rendimientos …" at bounding box center [257, 239] width 240 height 81
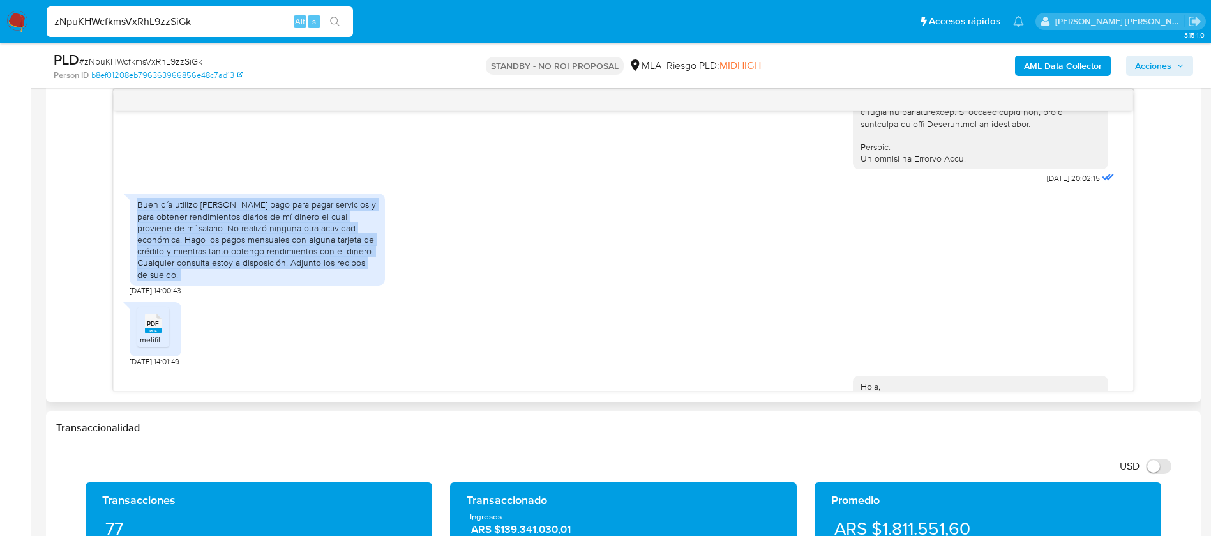
click at [253, 260] on div "Buen día utilizo mercado pago para pagar servicios y para obtener rendimientos …" at bounding box center [257, 239] width 240 height 81
copy div "Buen día utilizo mercado pago para pagar servicios y para obtener rendimientos …"
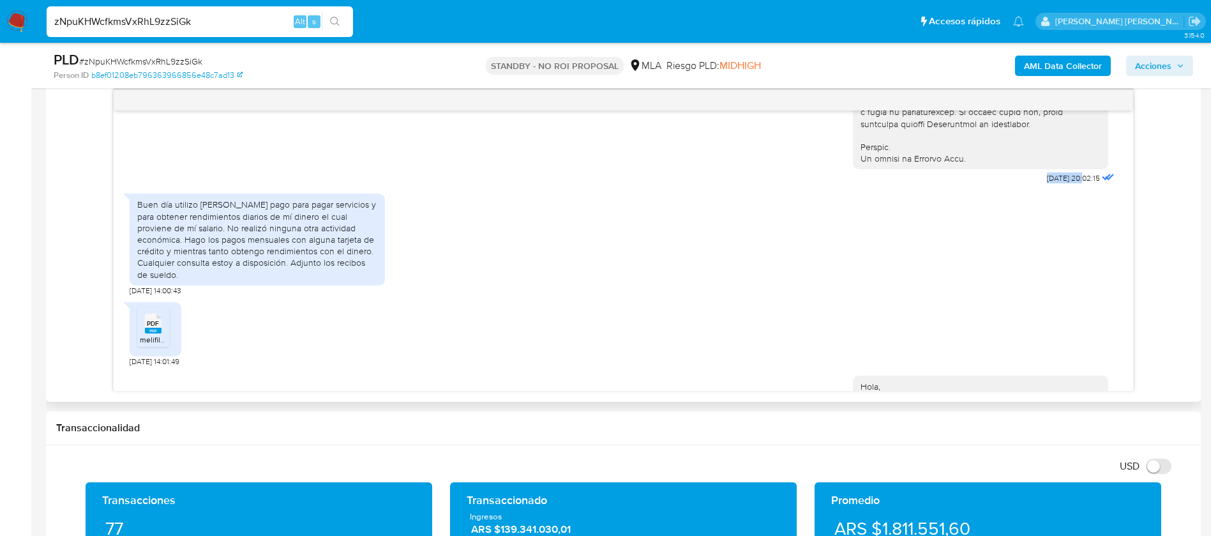
drag, startPoint x: 1015, startPoint y: 200, endPoint x: 1055, endPoint y: 206, distance: 40.6
copy span "17/07/2025"
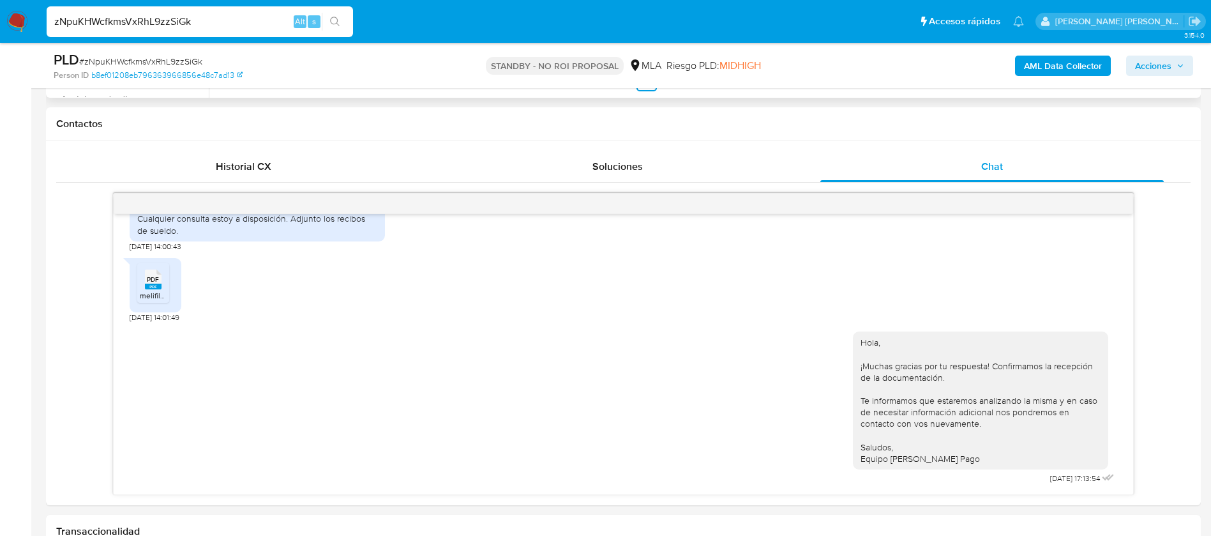
scroll to position [637, 0]
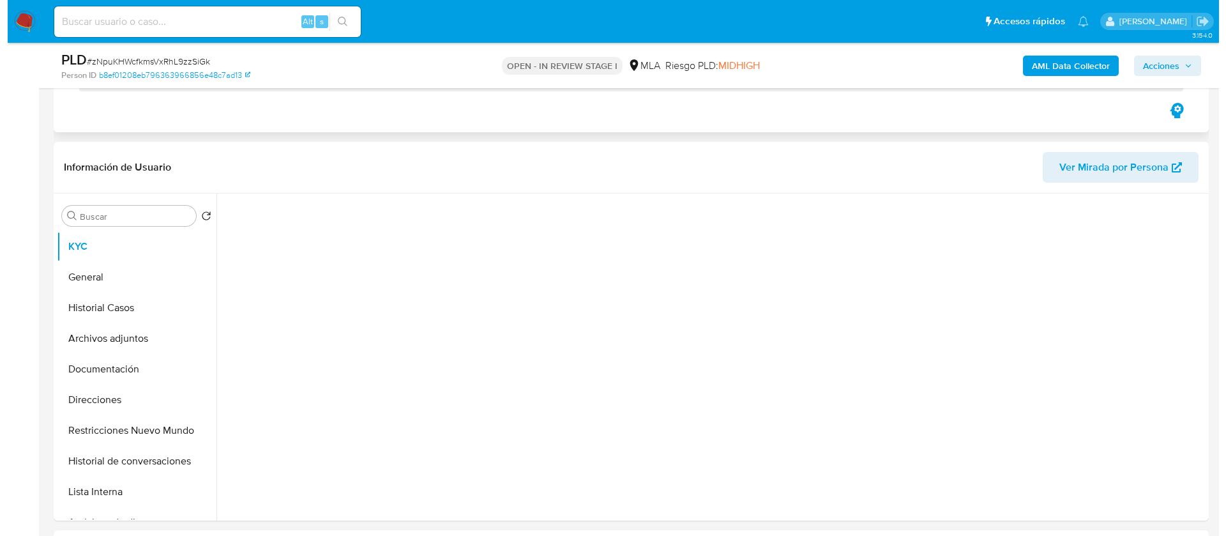
scroll to position [193, 0]
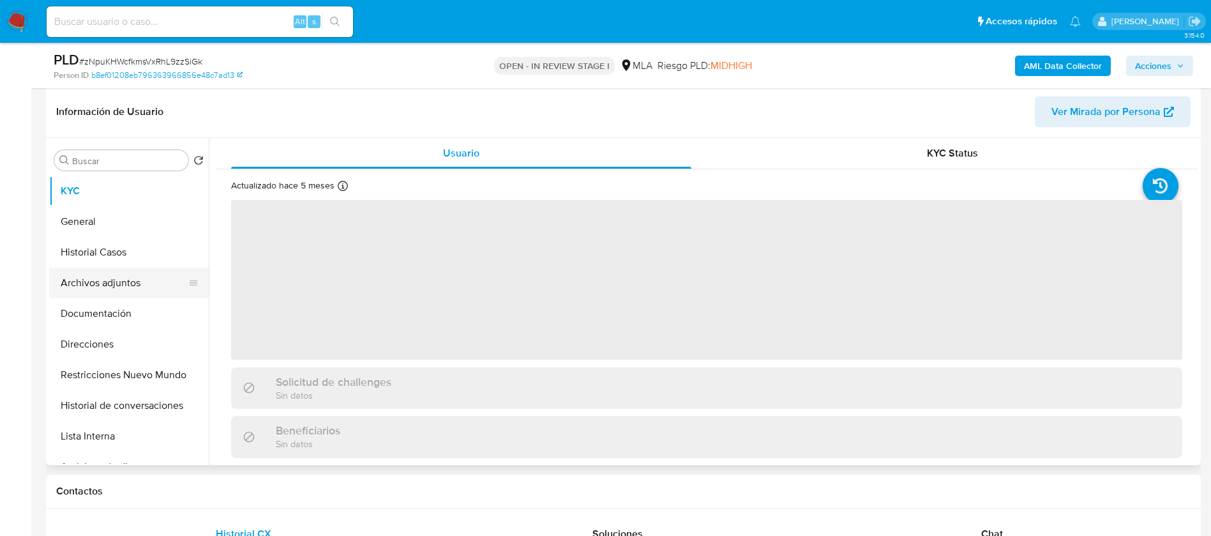
click at [86, 278] on button "Archivos adjuntos" at bounding box center [123, 283] width 149 height 31
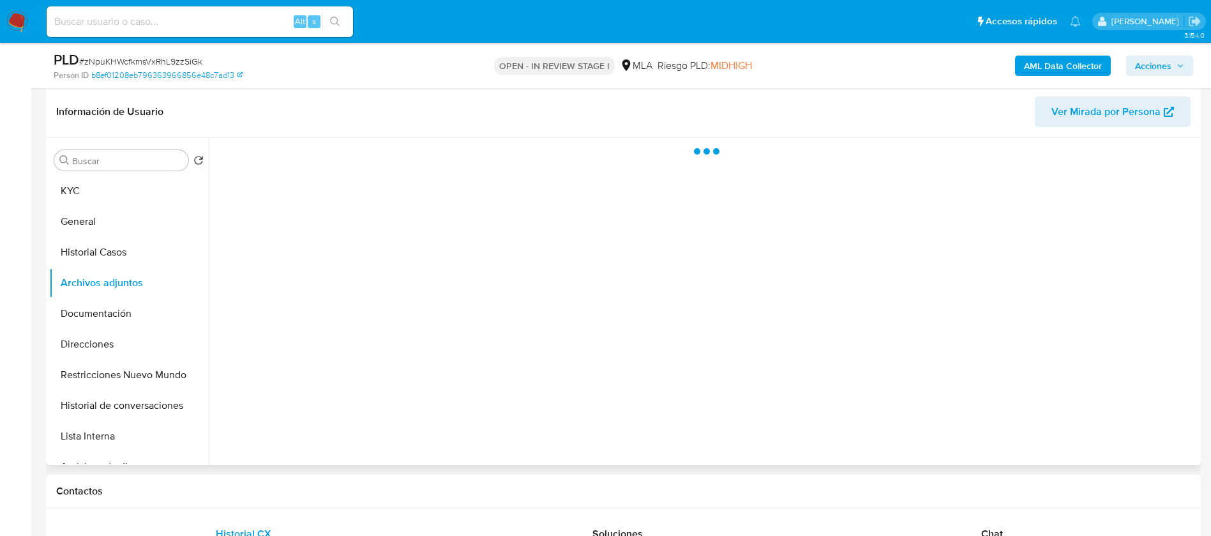
select select "10"
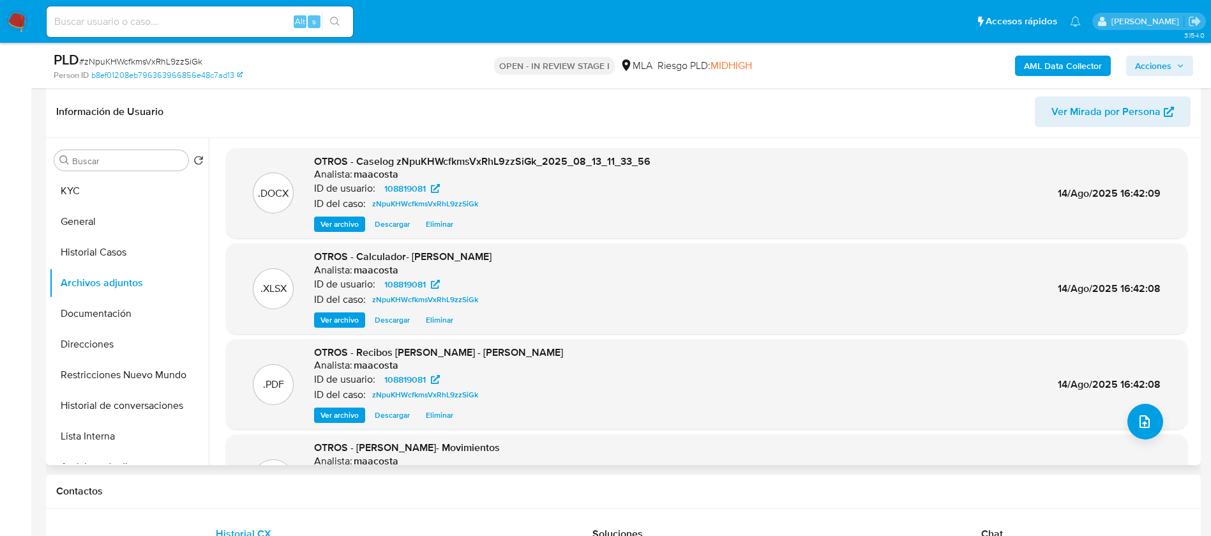
click at [441, 222] on span "Eliminar" at bounding box center [439, 224] width 27 height 13
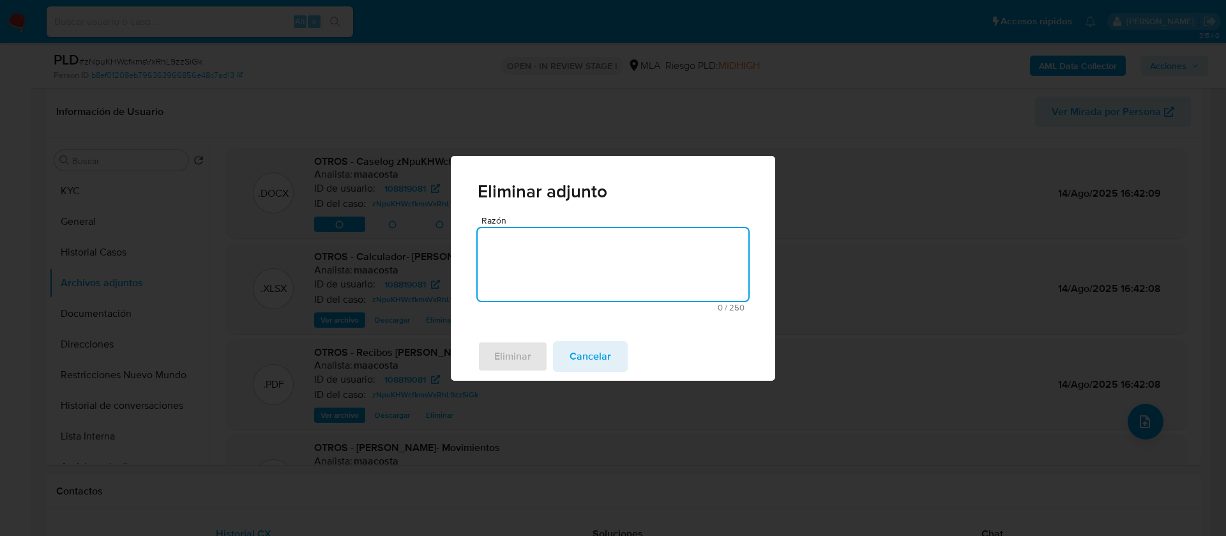
click at [617, 255] on textarea "Razón" at bounding box center [613, 264] width 271 height 73
type textarea "Se carga v2"
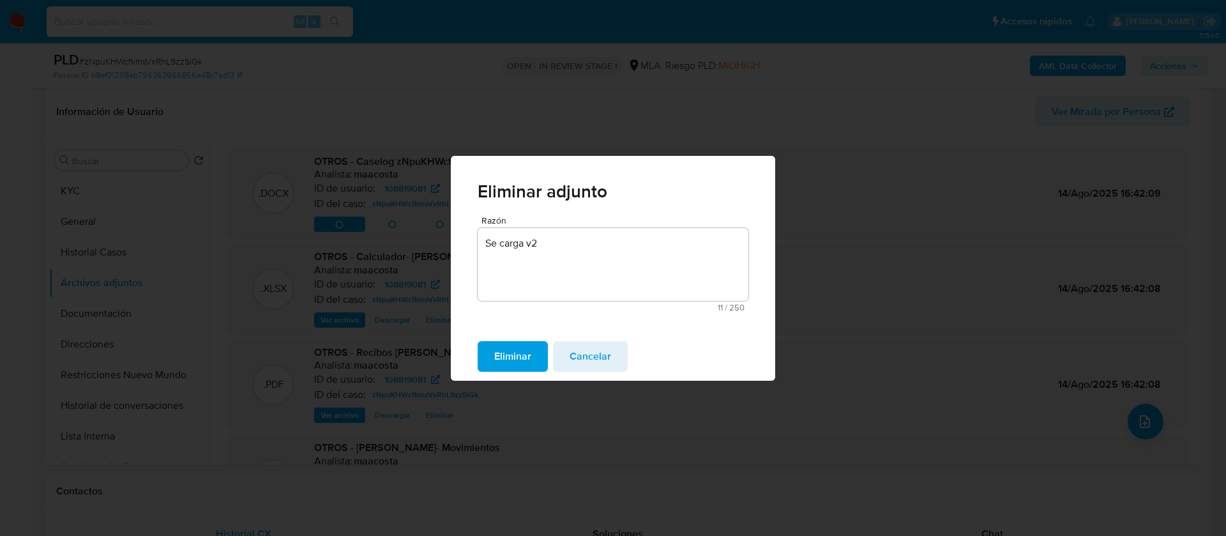
click at [493, 354] on button "Eliminar" at bounding box center [513, 356] width 70 height 31
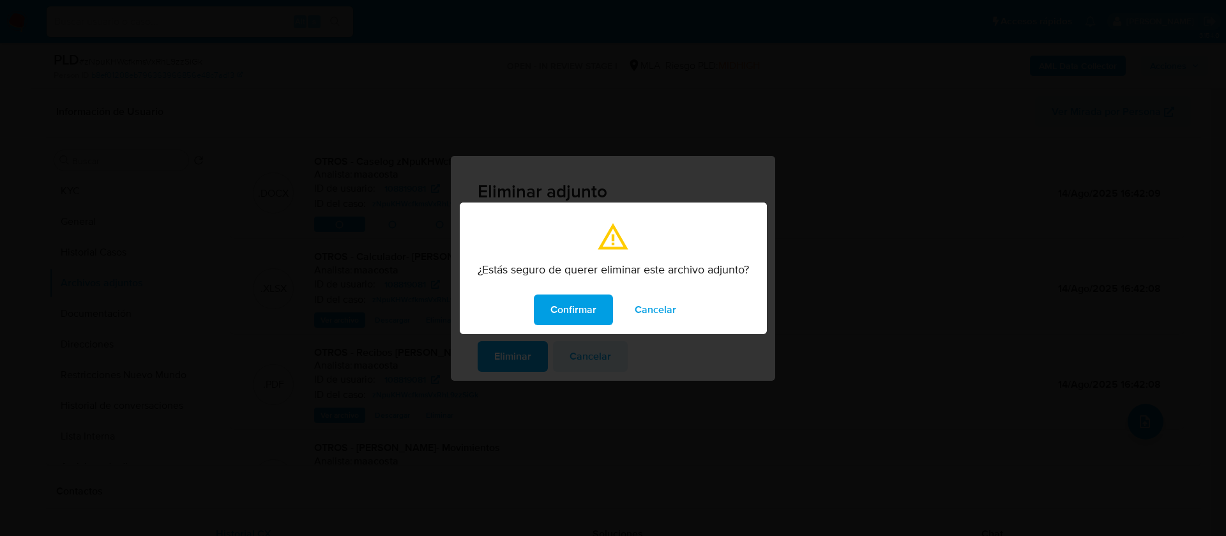
click at [587, 313] on span "Confirmar" at bounding box center [573, 310] width 46 height 28
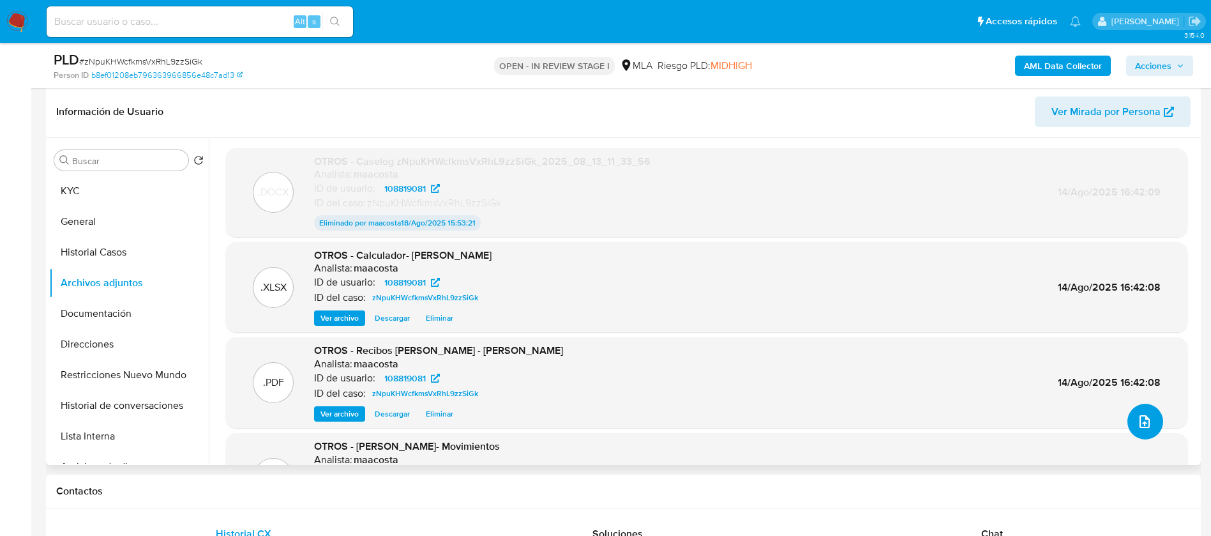
click at [1137, 420] on icon "upload-file" at bounding box center [1144, 421] width 15 height 15
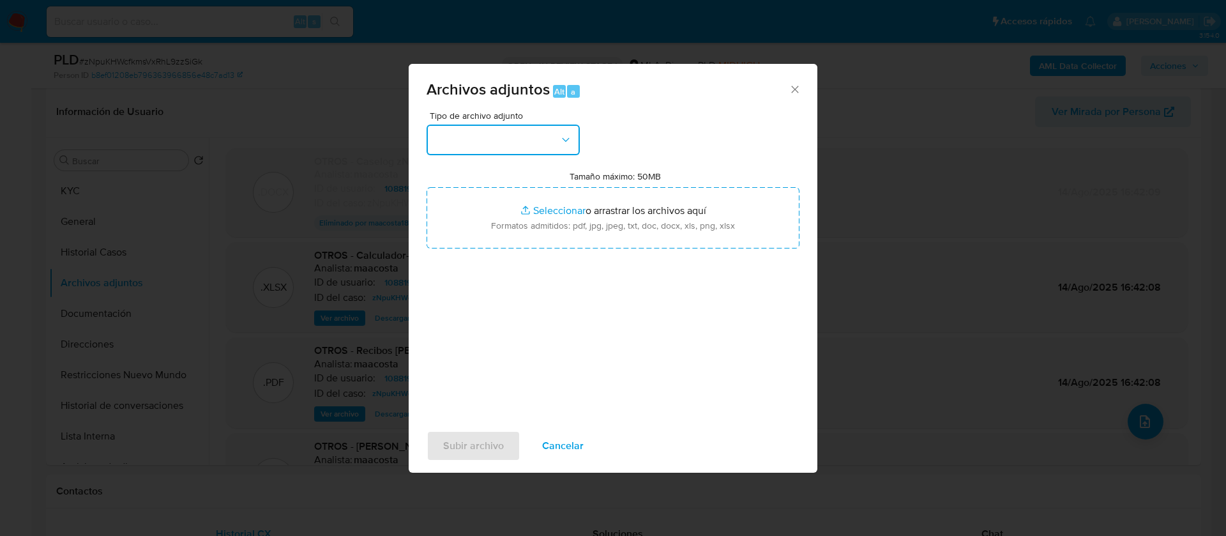
click at [516, 134] on button "button" at bounding box center [502, 140] width 153 height 31
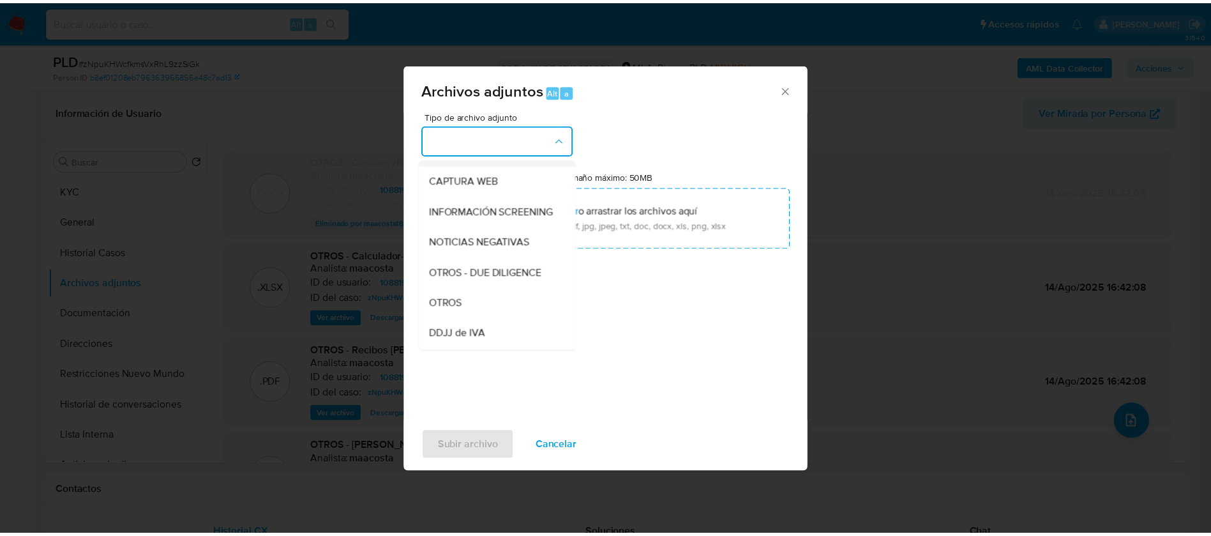
scroll to position [117, 0]
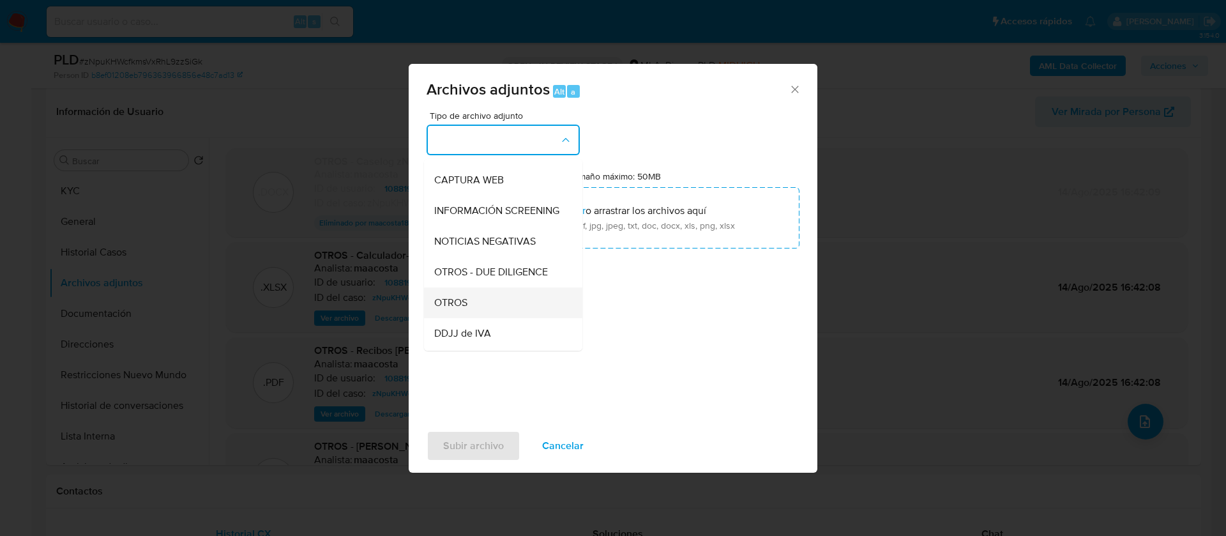
click at [464, 309] on span "OTROS" at bounding box center [450, 302] width 33 height 13
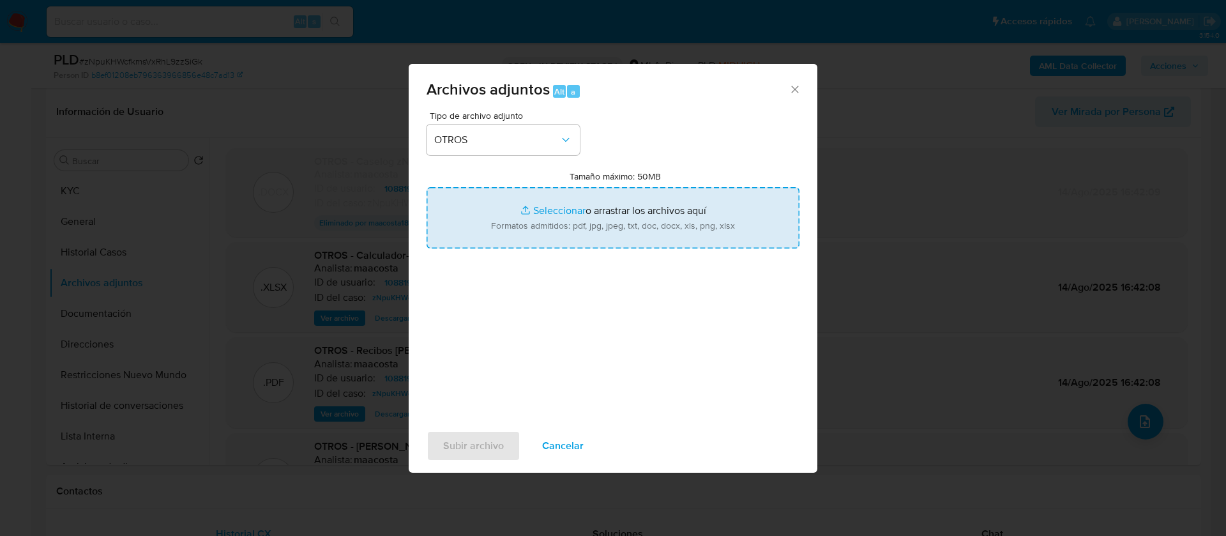
type input "C:\fakepath\Caselog zNpuKHWcfkmsVxRhL9zzSiGk .docx"
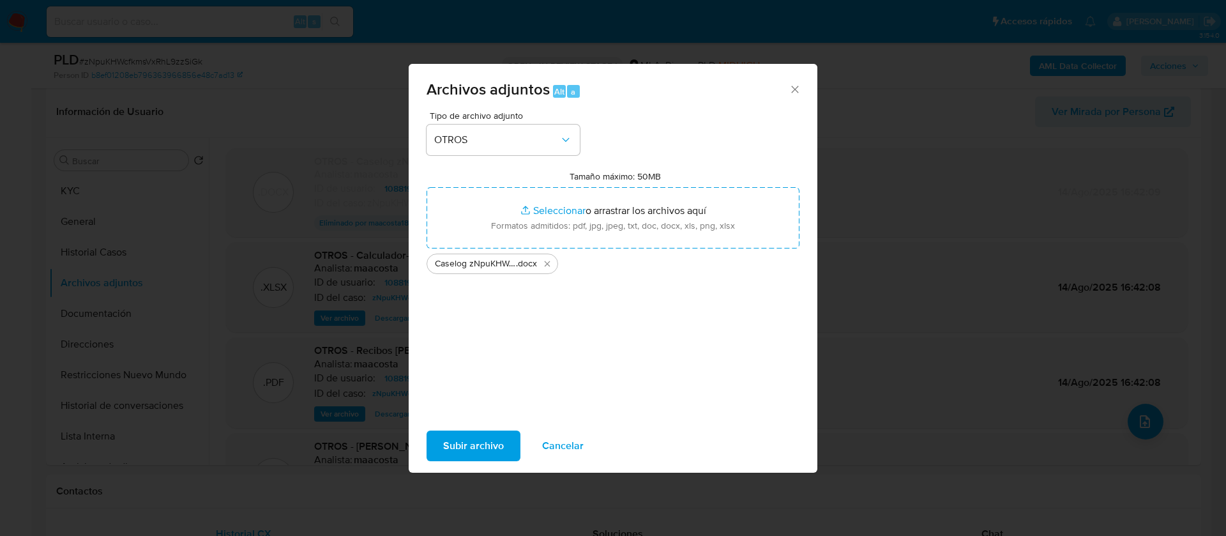
click at [460, 435] on span "Subir archivo" at bounding box center [473, 446] width 61 height 28
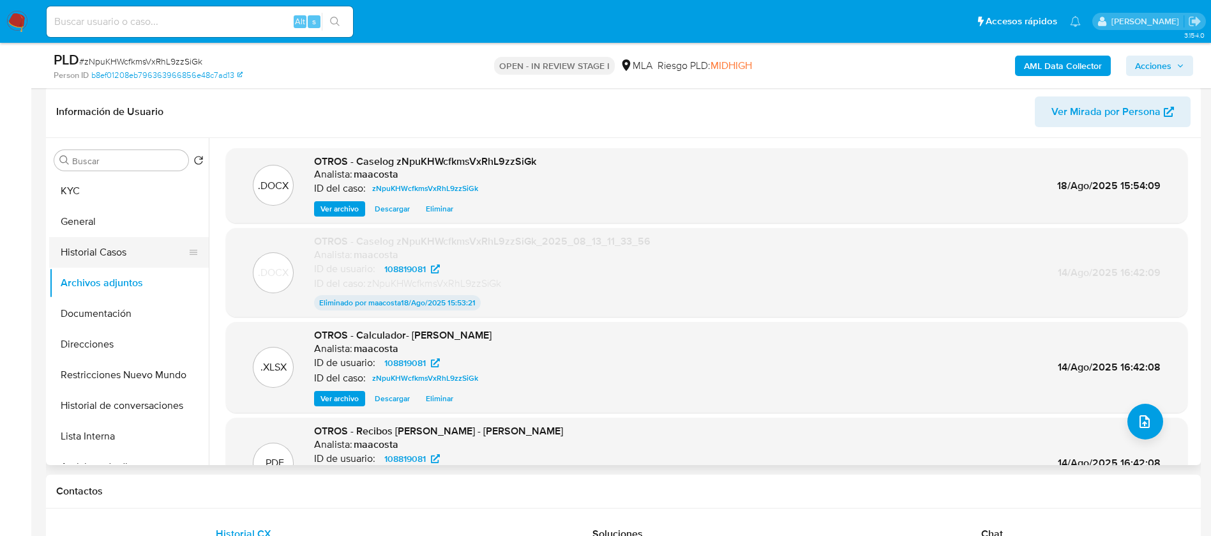
click at [130, 255] on button "Historial Casos" at bounding box center [123, 252] width 149 height 31
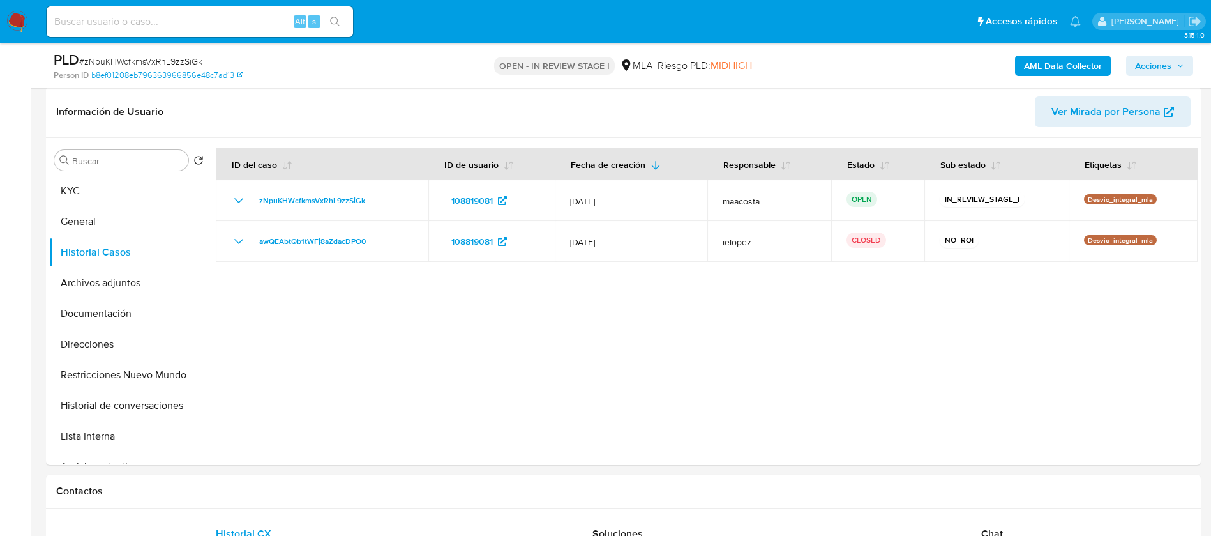
click at [1153, 66] on span "Acciones" at bounding box center [1153, 66] width 36 height 20
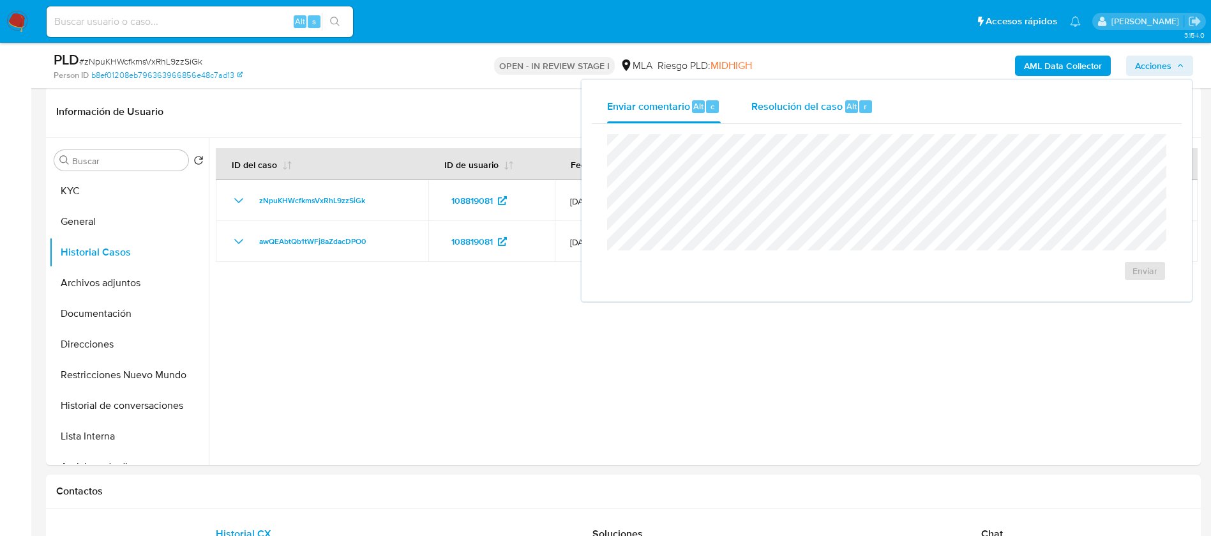
click at [829, 94] on div "Resolución del caso Alt r" at bounding box center [812, 106] width 122 height 33
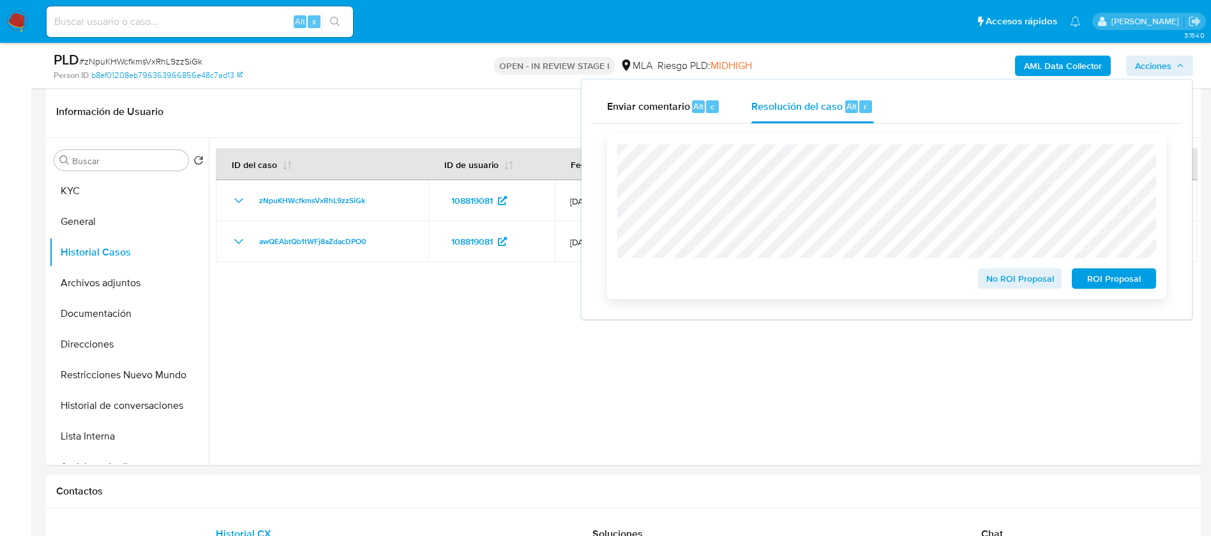
click at [1016, 276] on span "No ROI Proposal" at bounding box center [1020, 278] width 66 height 18
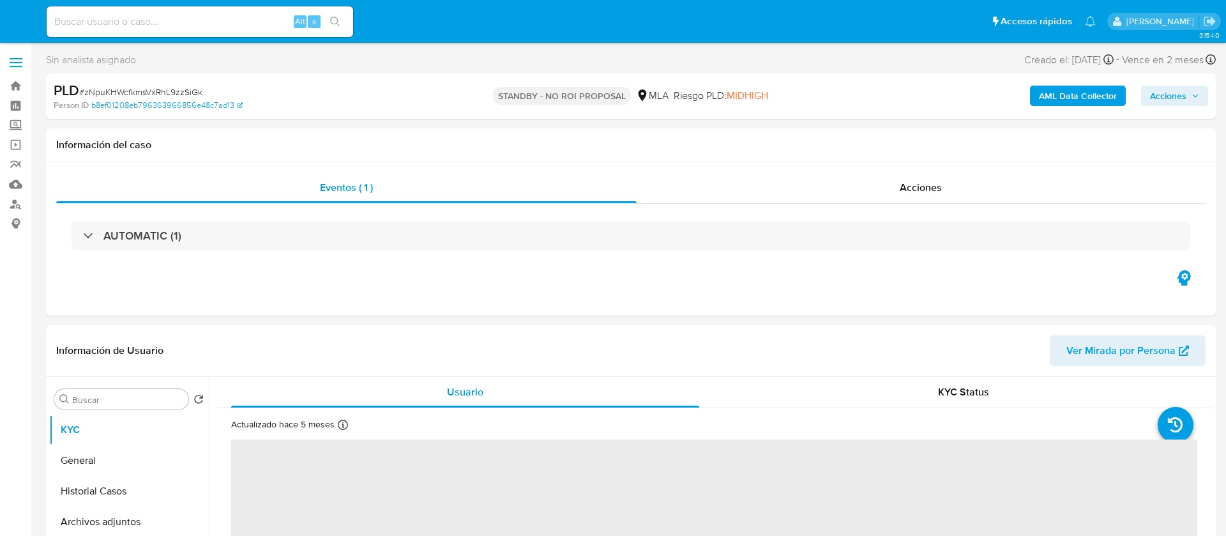
select select "10"
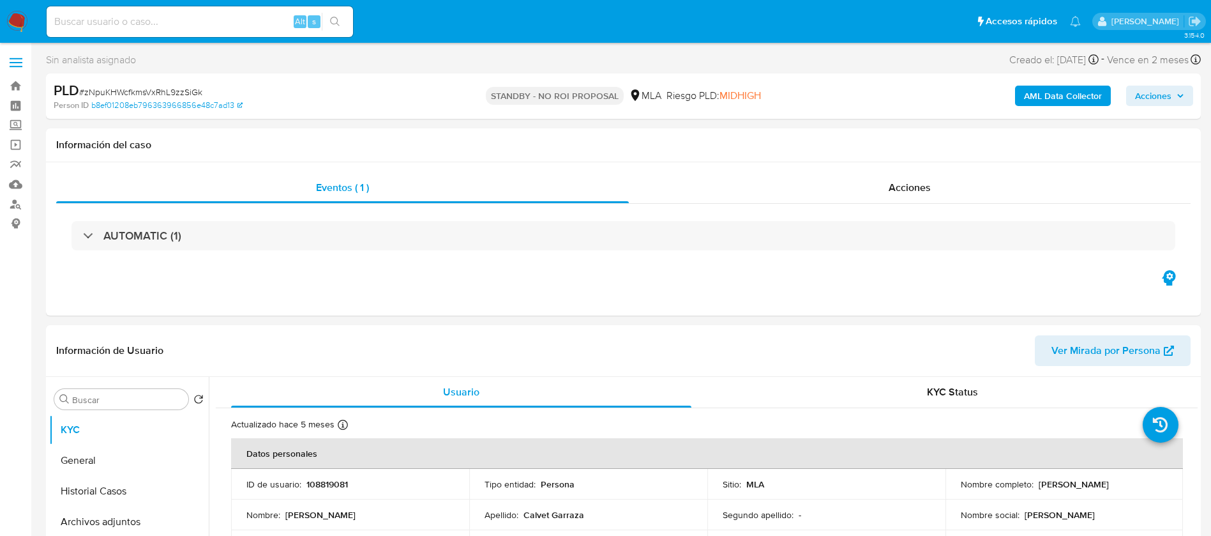
paste input "tEWgCoD1GZYhDayQjbiacTbE"
click at [216, 22] on input "tEWgCoD1GZYhDayQjbiacTbE" at bounding box center [200, 21] width 306 height 17
type input "tEWgCoD1GZYhDayQjbiacTbE"
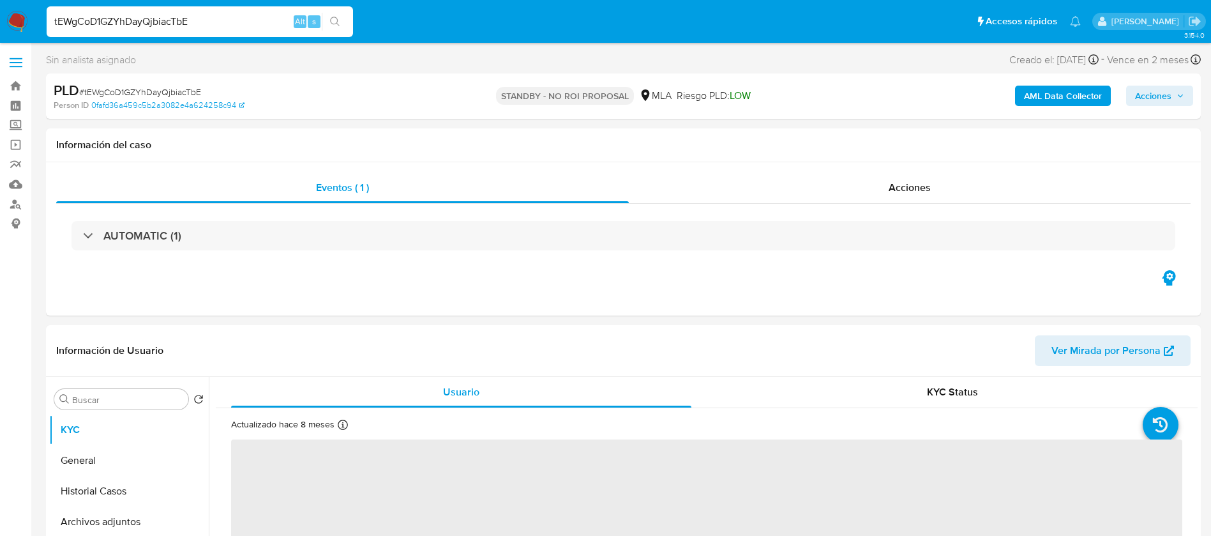
select select "10"
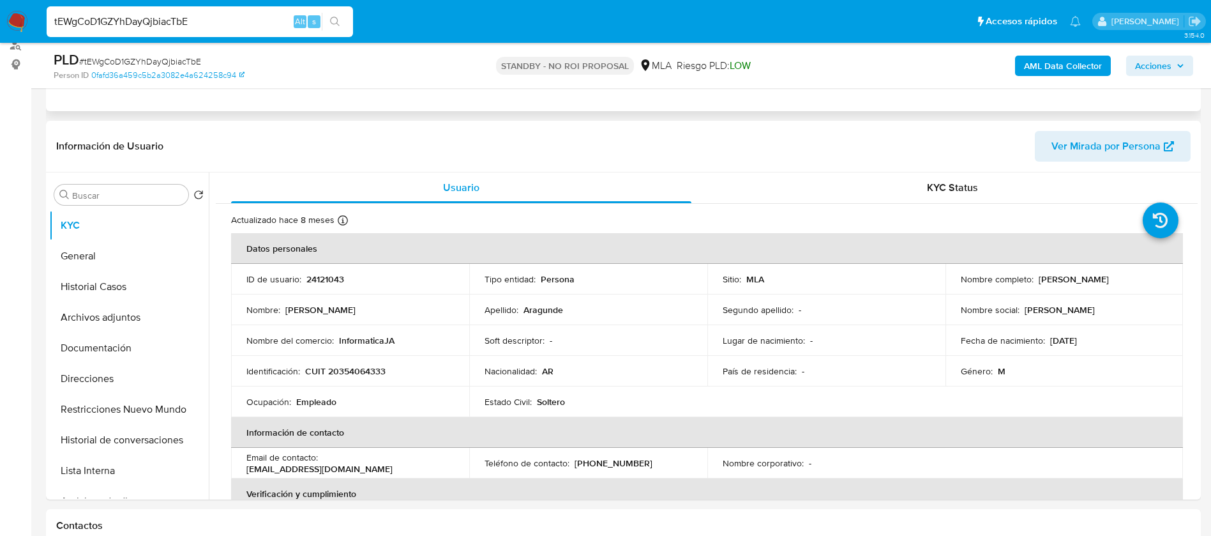
scroll to position [163, 0]
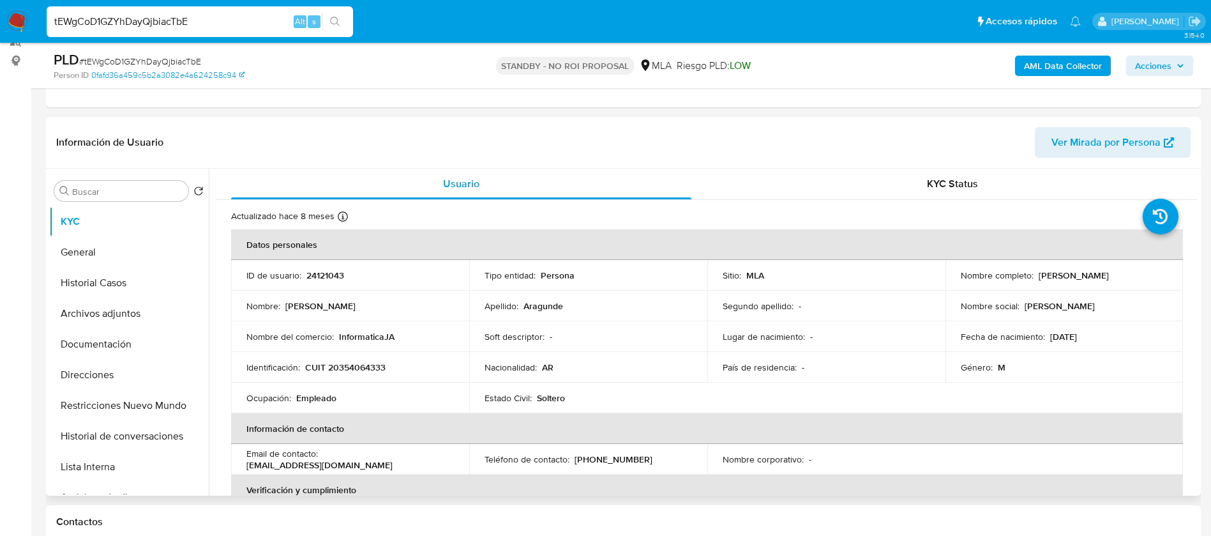
drag, startPoint x: 1034, startPoint y: 276, endPoint x: 1135, endPoint y: 273, distance: 100.9
click at [1109, 273] on p "[PERSON_NAME]" at bounding box center [1074, 274] width 70 height 11
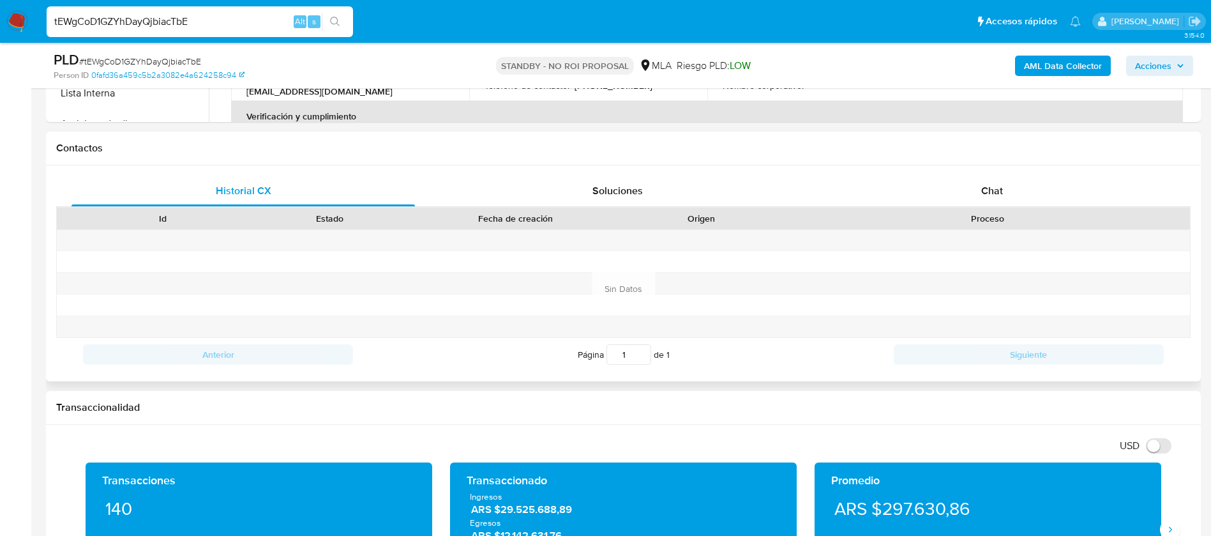
scroll to position [582, 0]
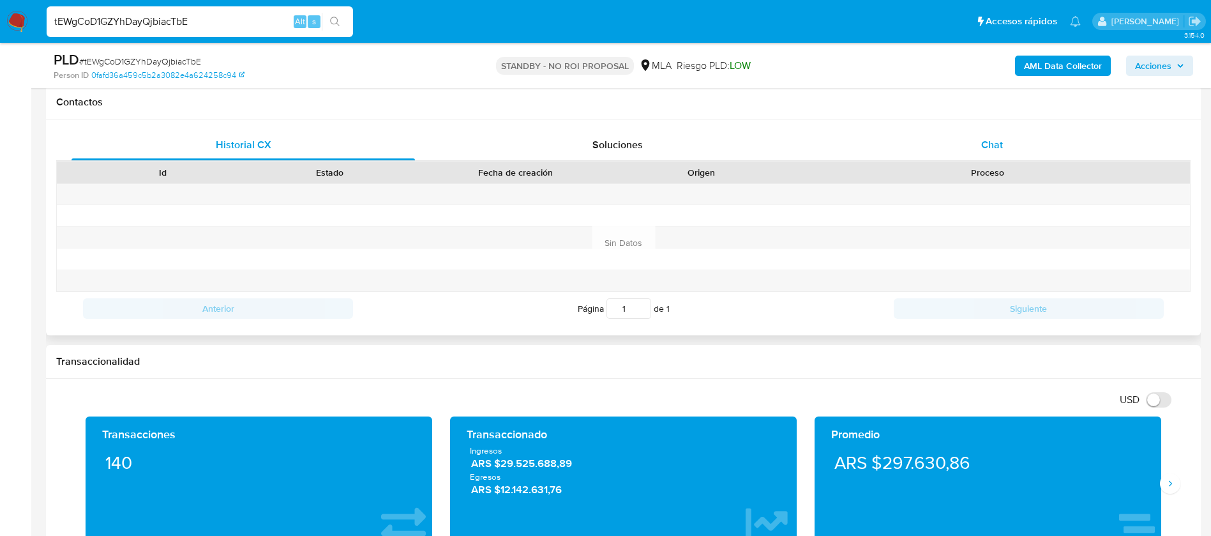
click at [999, 149] on span "Chat" at bounding box center [992, 144] width 22 height 15
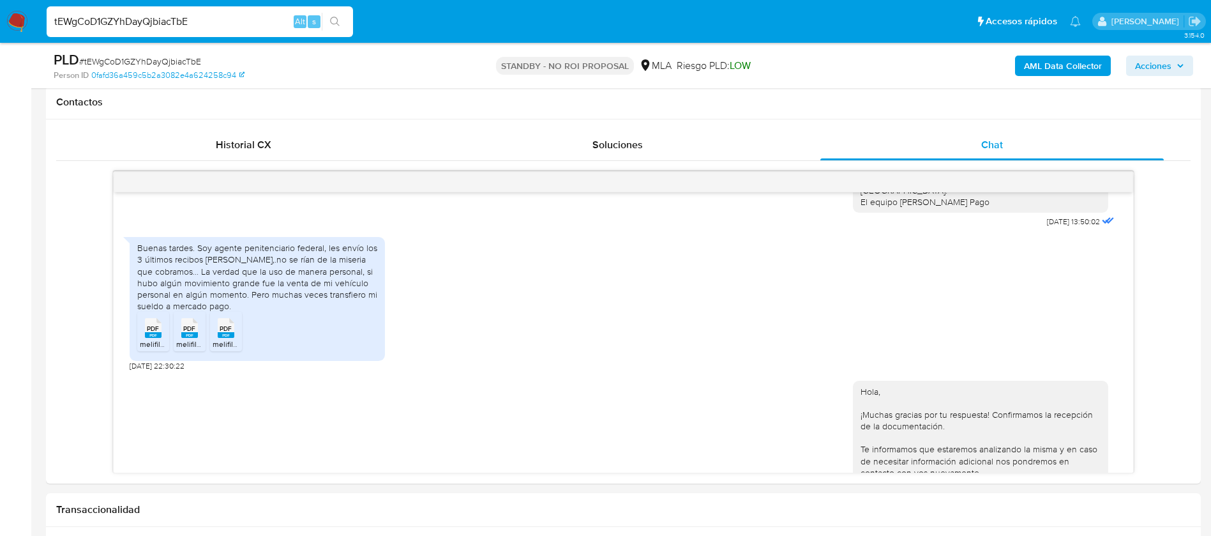
scroll to position [925, 0]
paste input "V23UYD8h64euEaoTcWD1C7Au"
click at [228, 22] on input "V23UYD8h64euEaoTcWD1C7Au" at bounding box center [200, 21] width 306 height 17
type input "V23UYD8h64euEaoTcWD1C7Au"
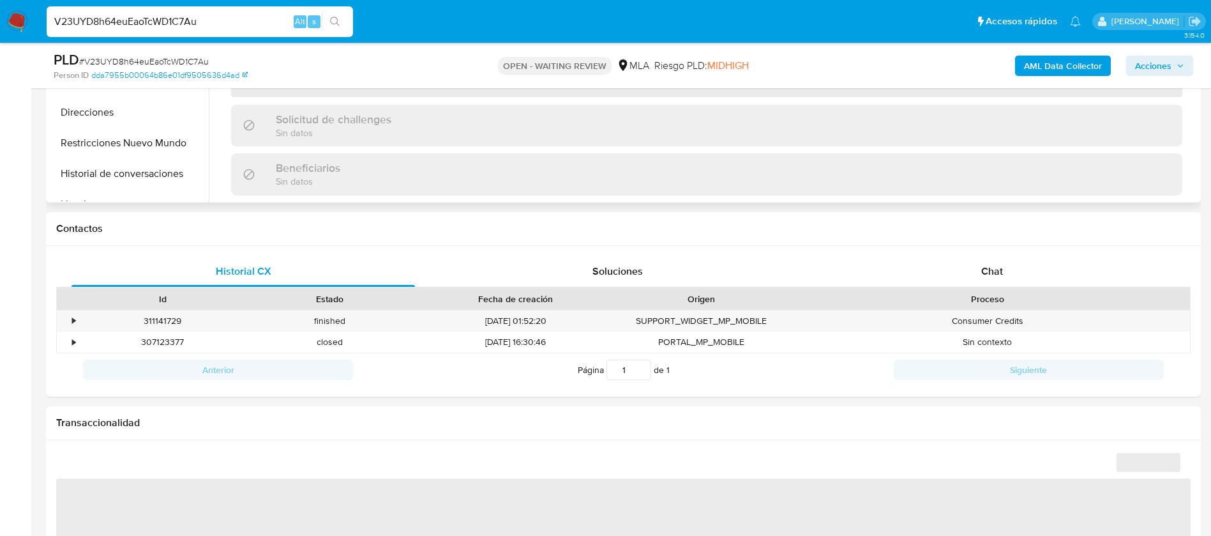
scroll to position [452, 0]
select select "10"
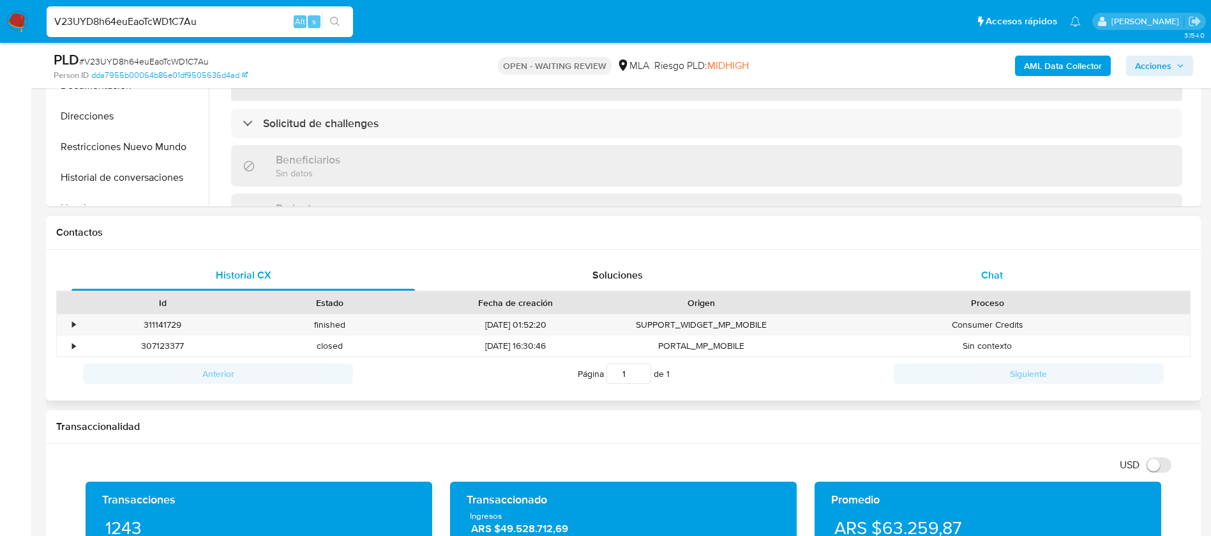
click at [998, 276] on span "Chat" at bounding box center [992, 275] width 22 height 15
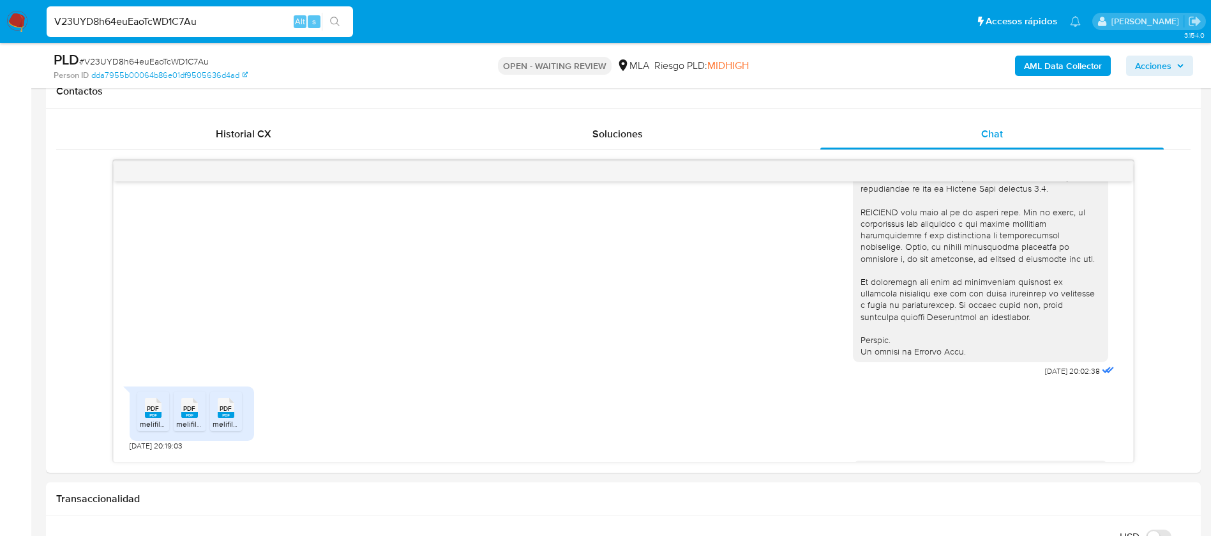
scroll to position [499, 0]
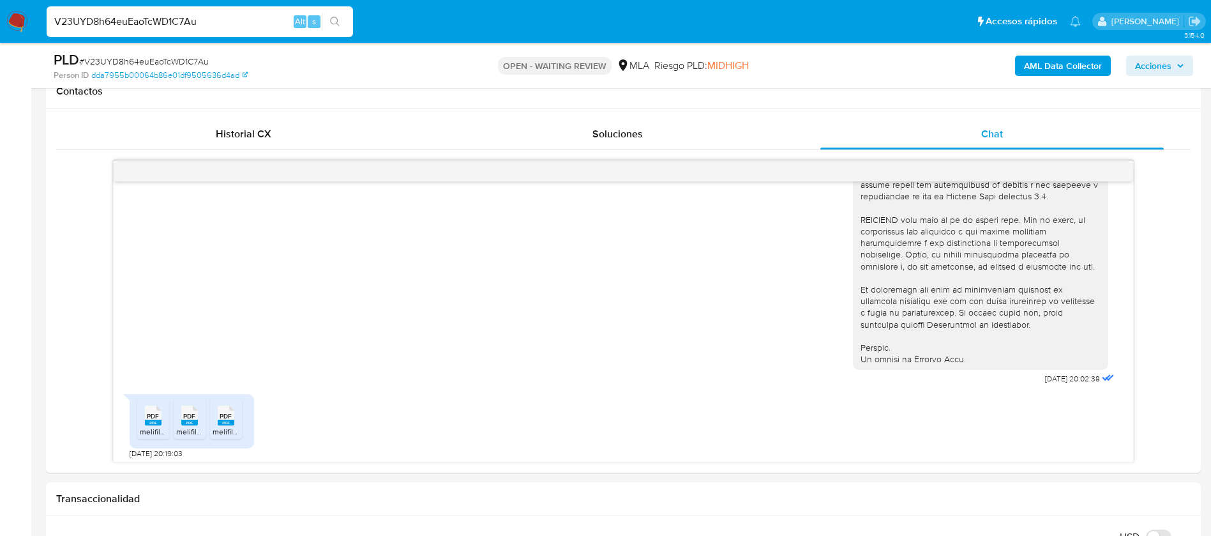
paste input "3NgHaFJliDDJQcfEVPyd9Z3t"
click at [199, 21] on input "3NgHaFJliDDJQcfEVPyd9Z3t" at bounding box center [200, 21] width 306 height 17
type input "3NgHaFJliDDJQcfEVPyd9Z3t"
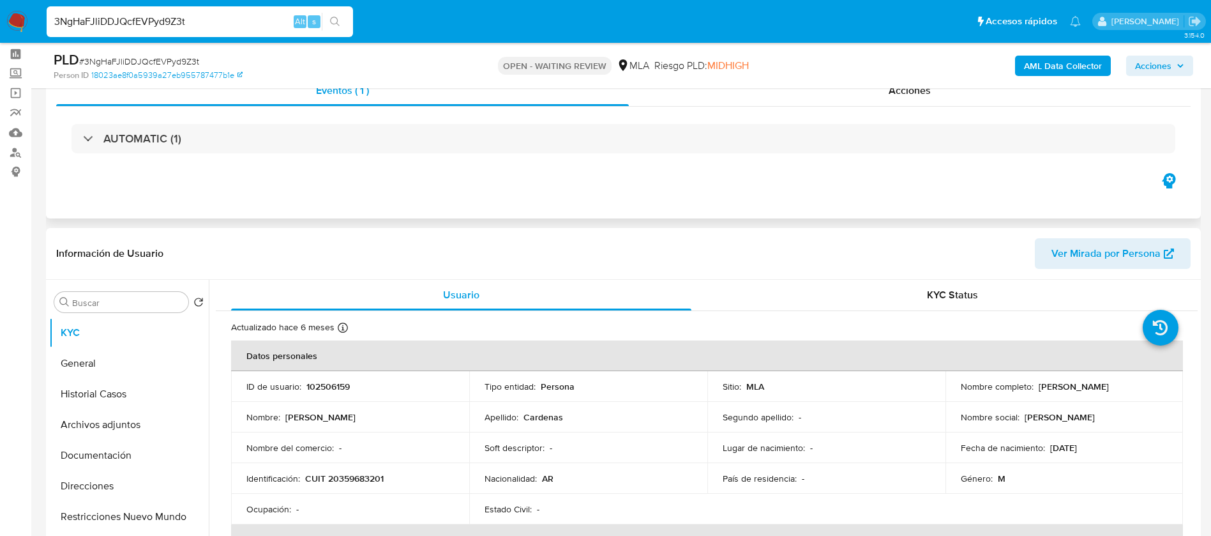
scroll to position [199, 0]
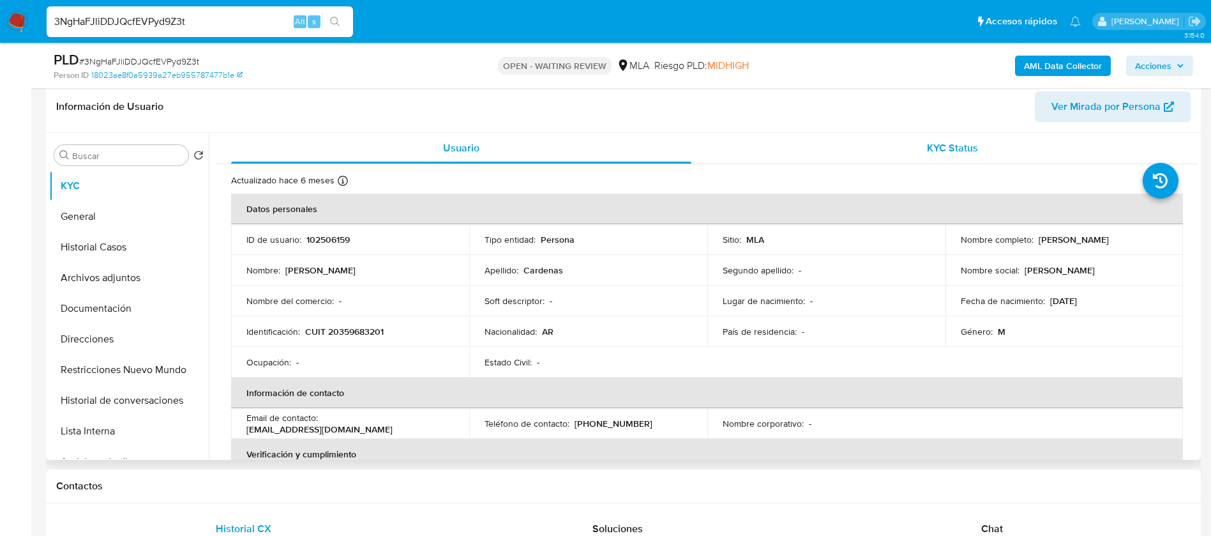
select select "10"
click at [871, 77] on div "AML Data Collector Acciones" at bounding box center [1005, 65] width 377 height 30
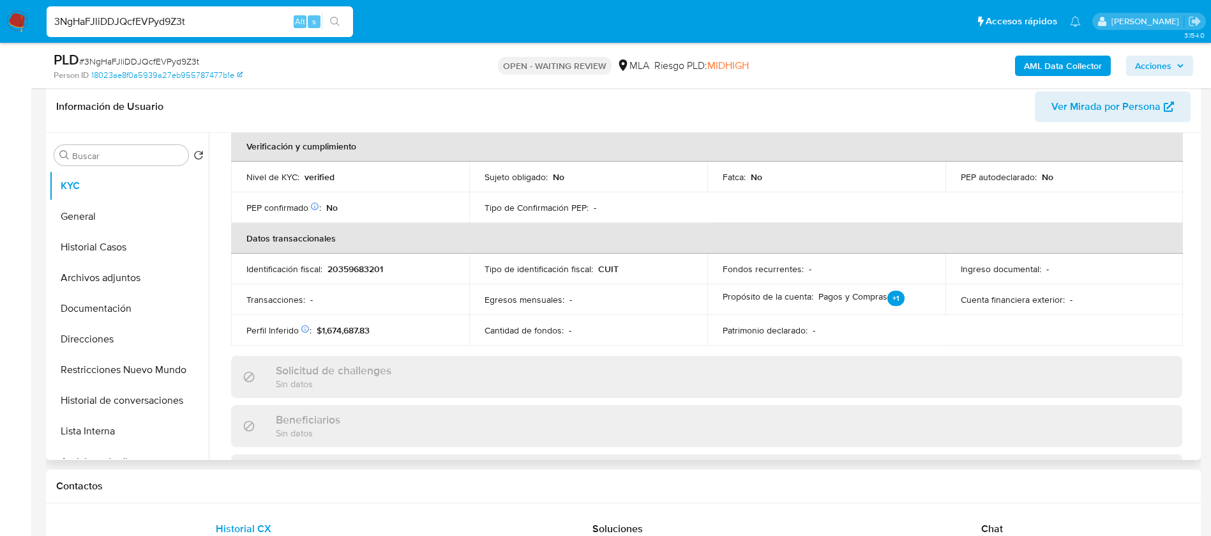
scroll to position [322, 0]
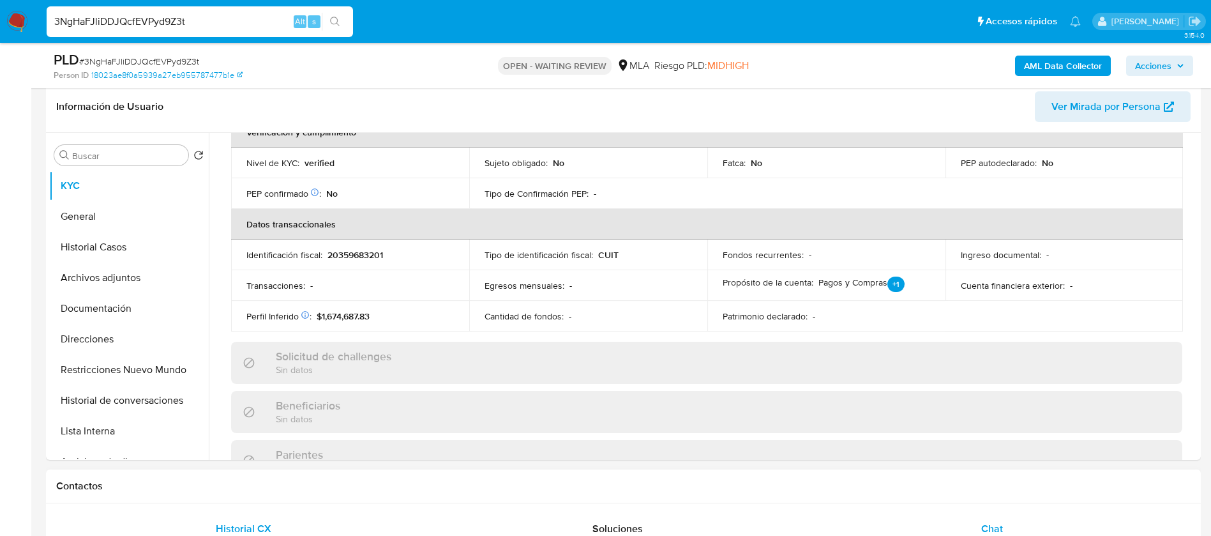
click at [989, 530] on span "Chat" at bounding box center [992, 528] width 22 height 15
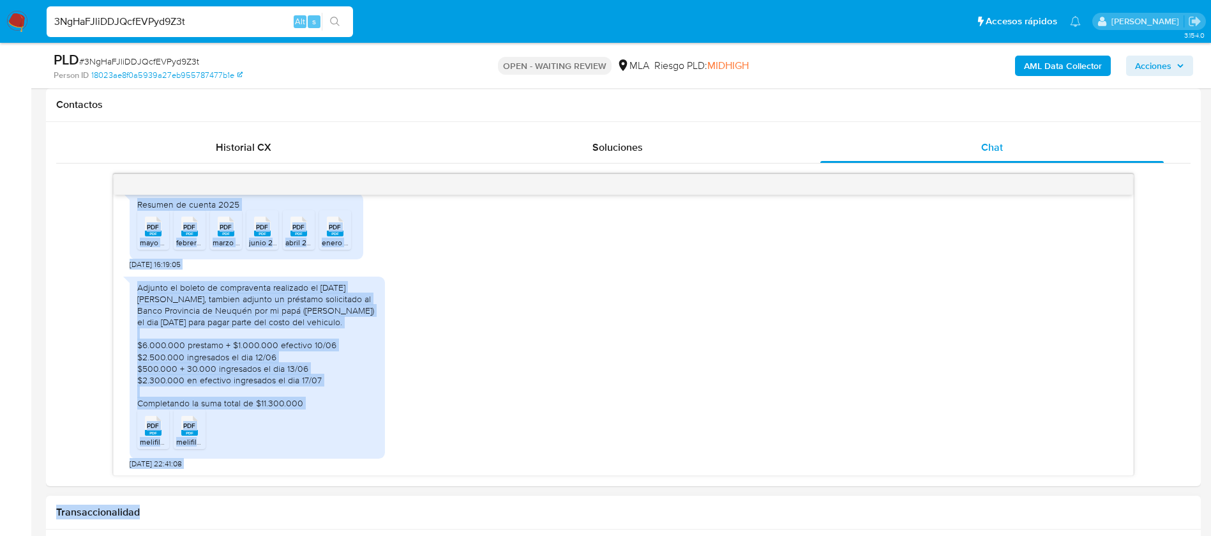
scroll to position [1339, 0]
drag, startPoint x: 138, startPoint y: 322, endPoint x: 248, endPoint y: 496, distance: 206.4
copy div "Loremi dolors! 90/59/2478 81:50:03 AME CON adipisci659761642877749837.eli SED D…"
click at [339, 379] on div "Adjunto el boleto de compraventa realizado el [DATE][PERSON_NAME], tambien adju…" at bounding box center [257, 346] width 240 height 128
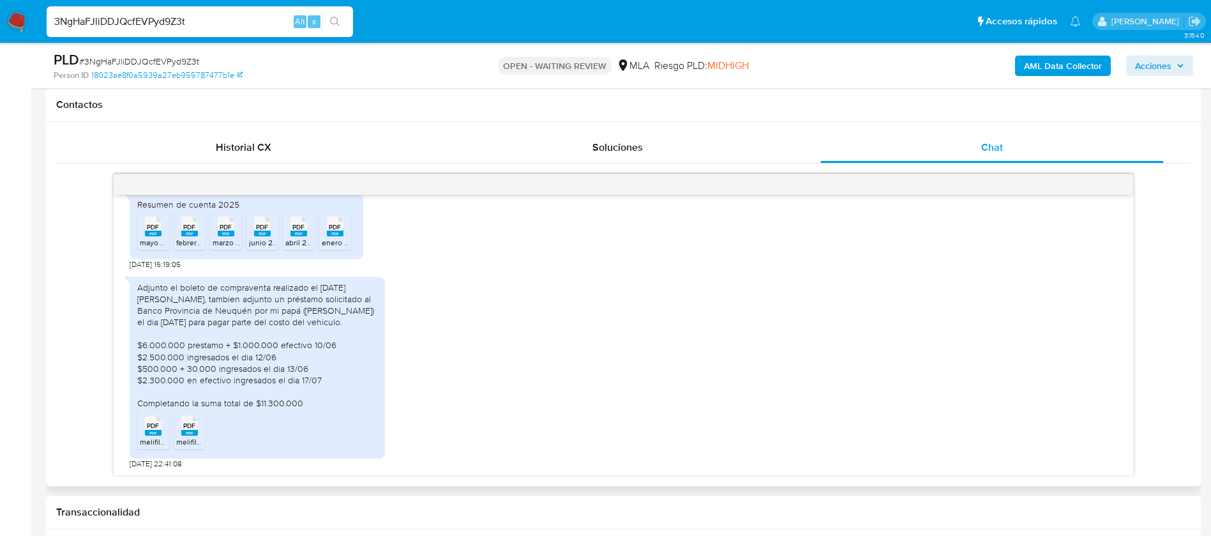
scroll to position [1338, 0]
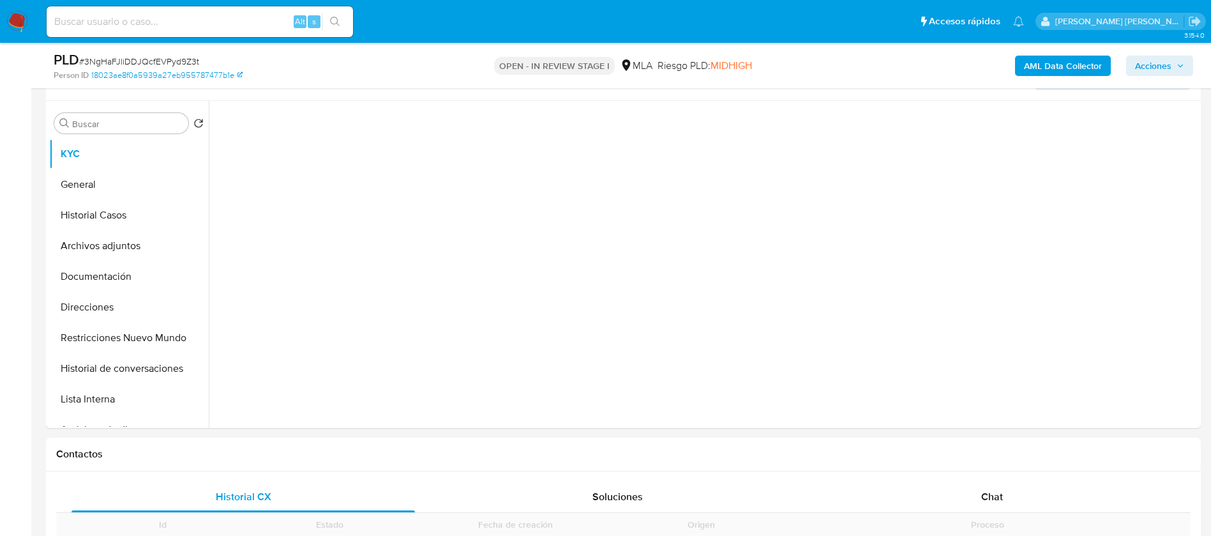
scroll to position [345, 0]
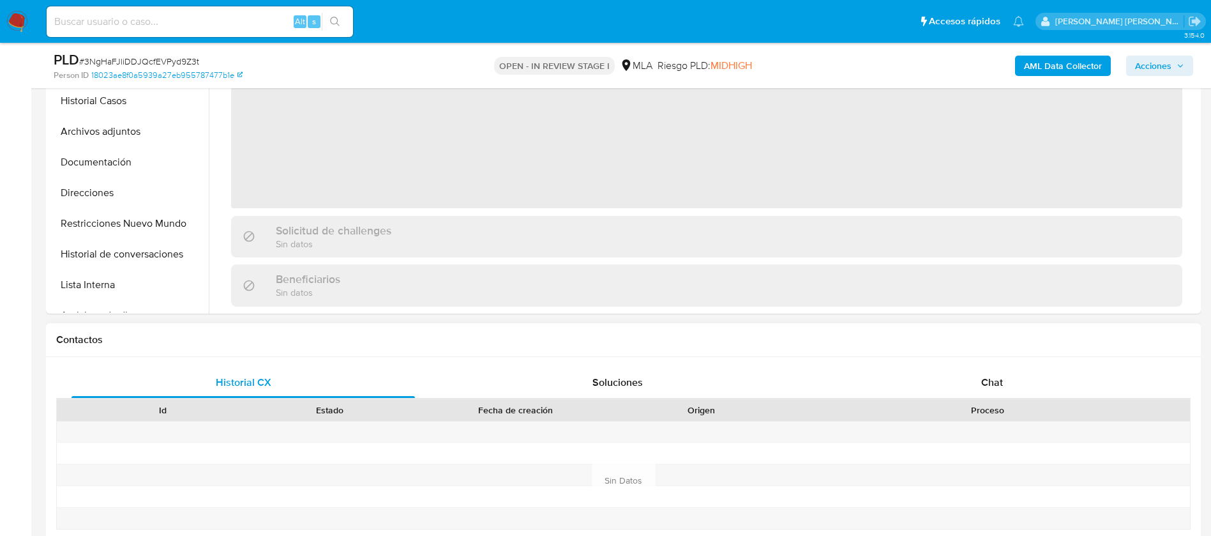
click at [986, 428] on span at bounding box center [987, 431] width 3 height 13
click at [983, 378] on span "Chat" at bounding box center [992, 382] width 22 height 15
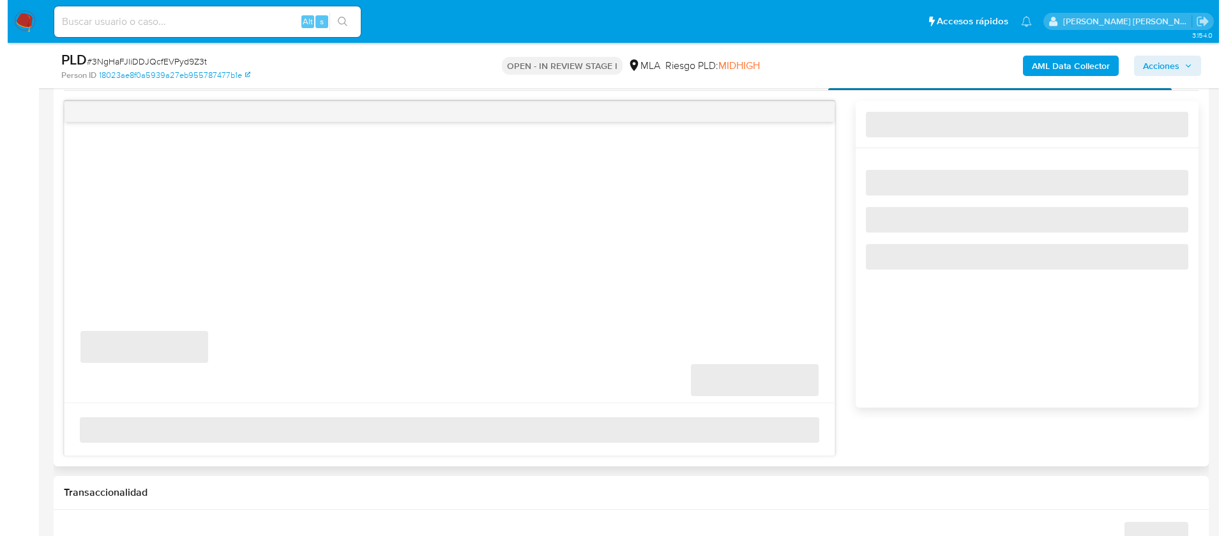
scroll to position [658, 0]
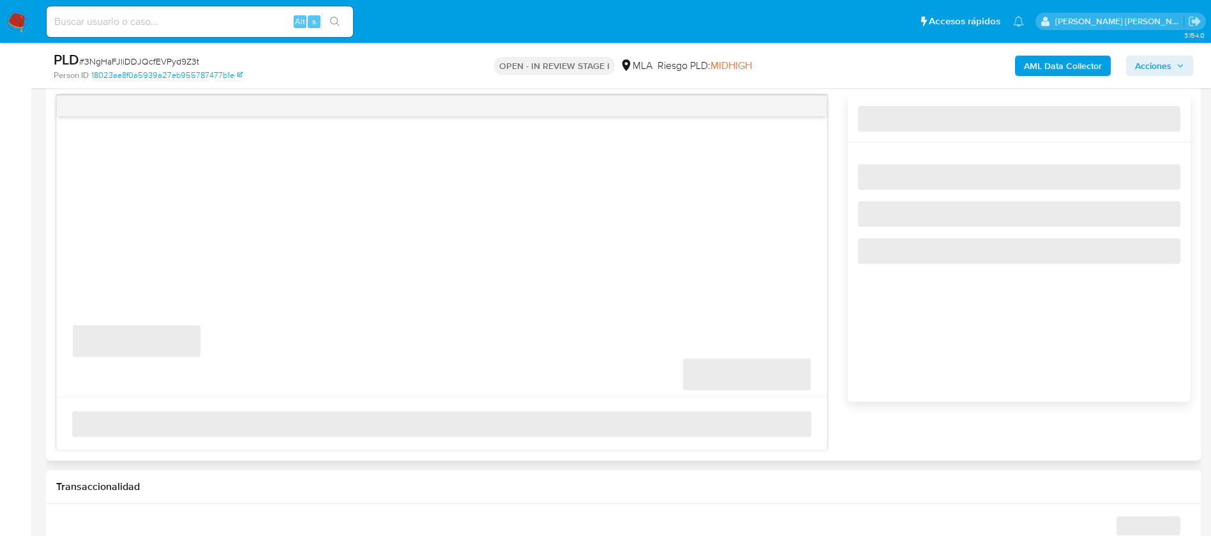
select select "10"
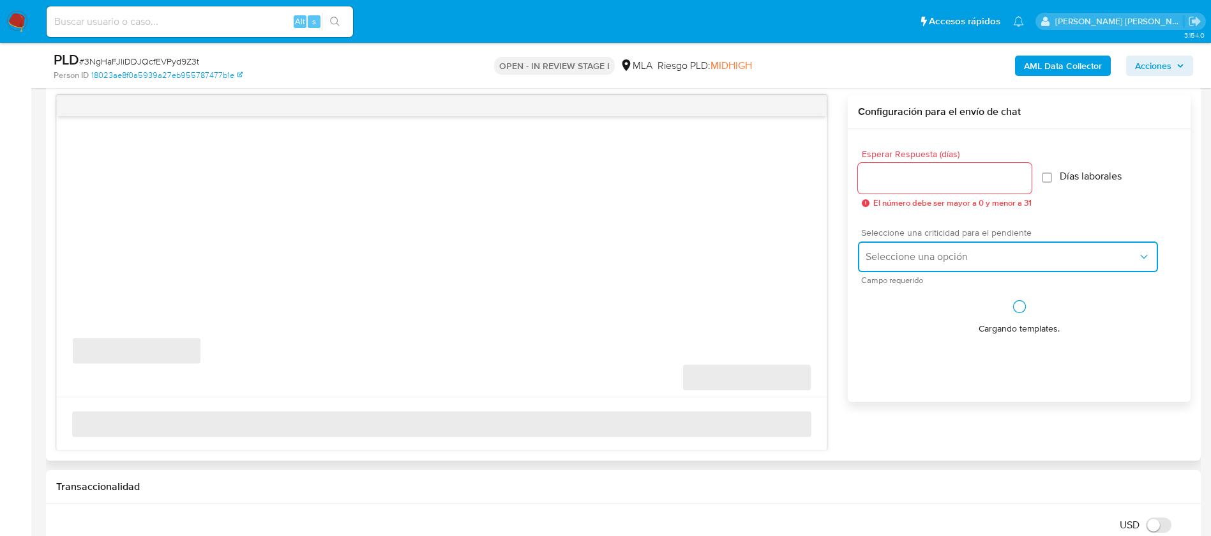
click at [900, 258] on span "Seleccione una opción" at bounding box center [1002, 256] width 272 height 13
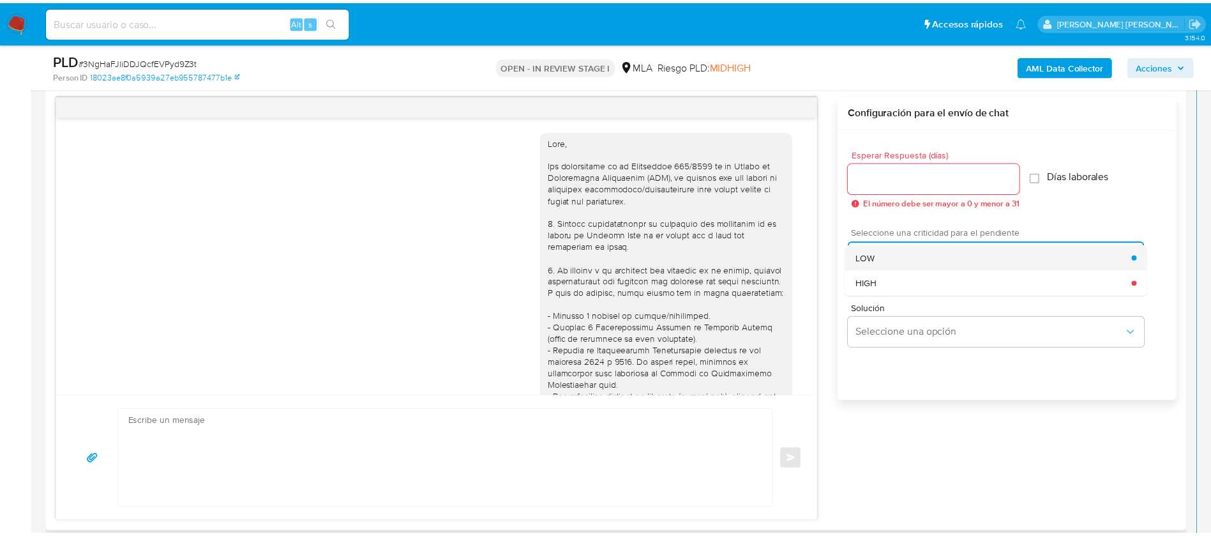
scroll to position [1339, 0]
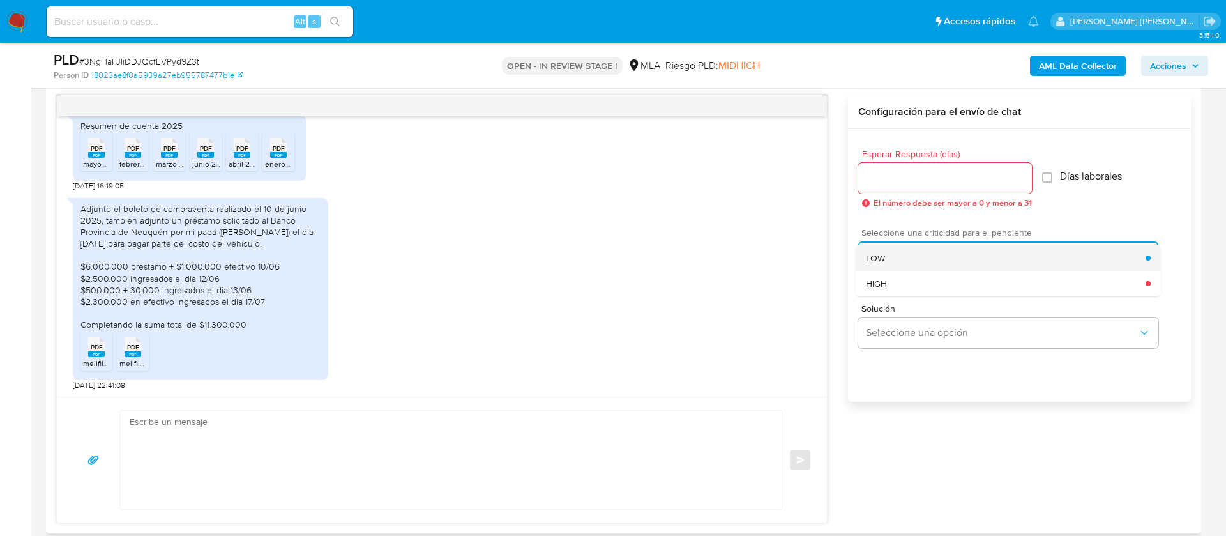
click at [875, 259] on span "LOW" at bounding box center [875, 257] width 19 height 11
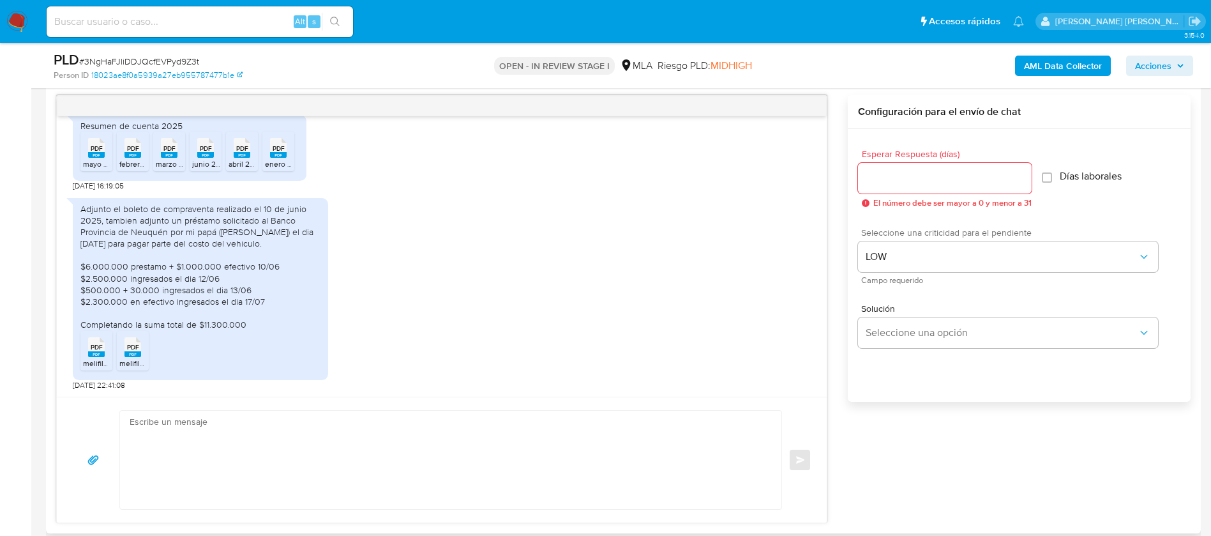
click at [876, 193] on div at bounding box center [945, 178] width 174 height 31
click at [877, 181] on input "Esperar Respuesta (días)" at bounding box center [945, 178] width 174 height 17
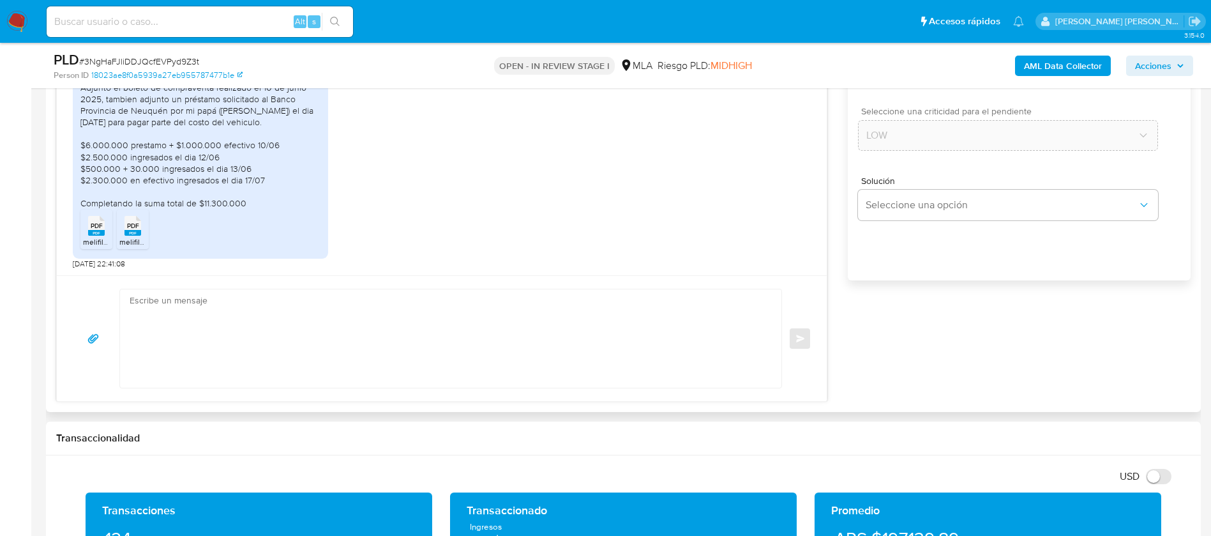
scroll to position [783, 0]
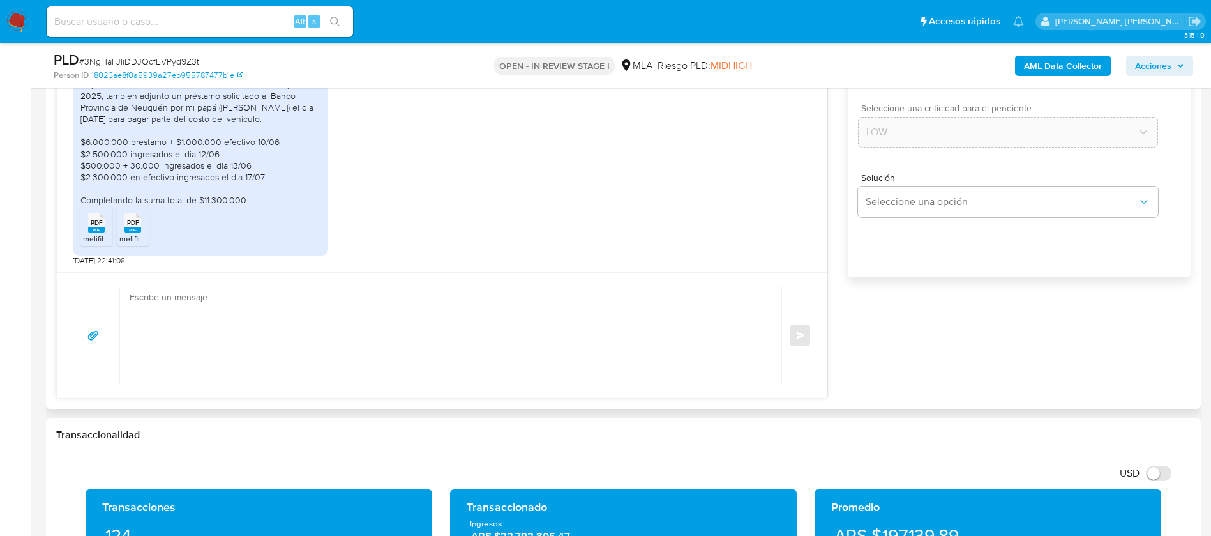
type input "0"
click at [653, 329] on textarea at bounding box center [448, 335] width 636 height 98
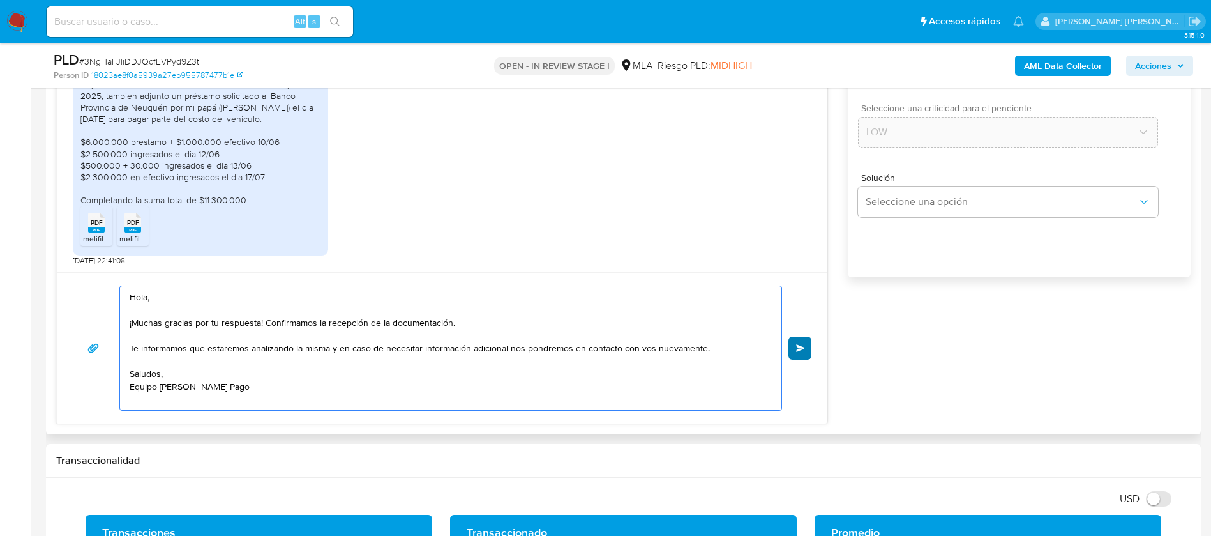
type textarea "Hola, ¡Muchas gracias por tu respuesta! Confirmamos la recepción de la document…"
click at [795, 352] on button "Enviar" at bounding box center [800, 347] width 23 height 23
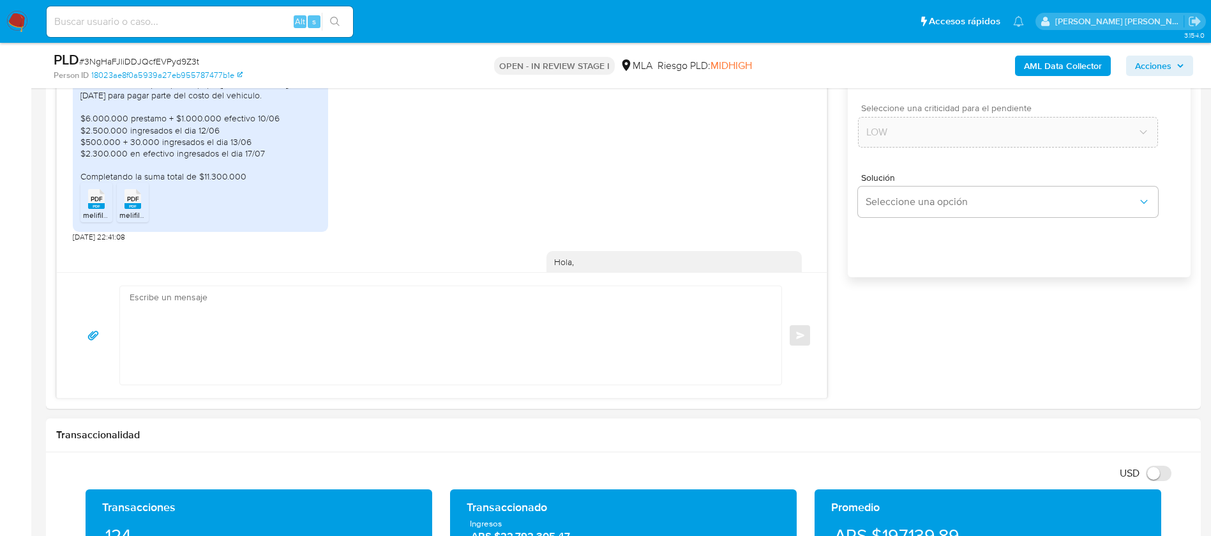
scroll to position [1504, 0]
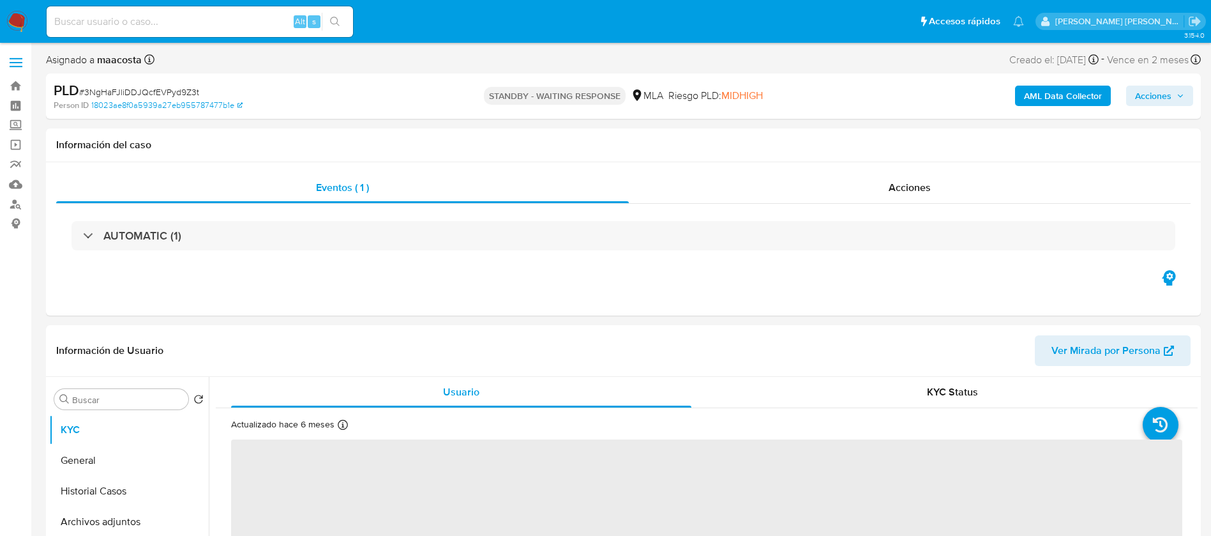
select select "10"
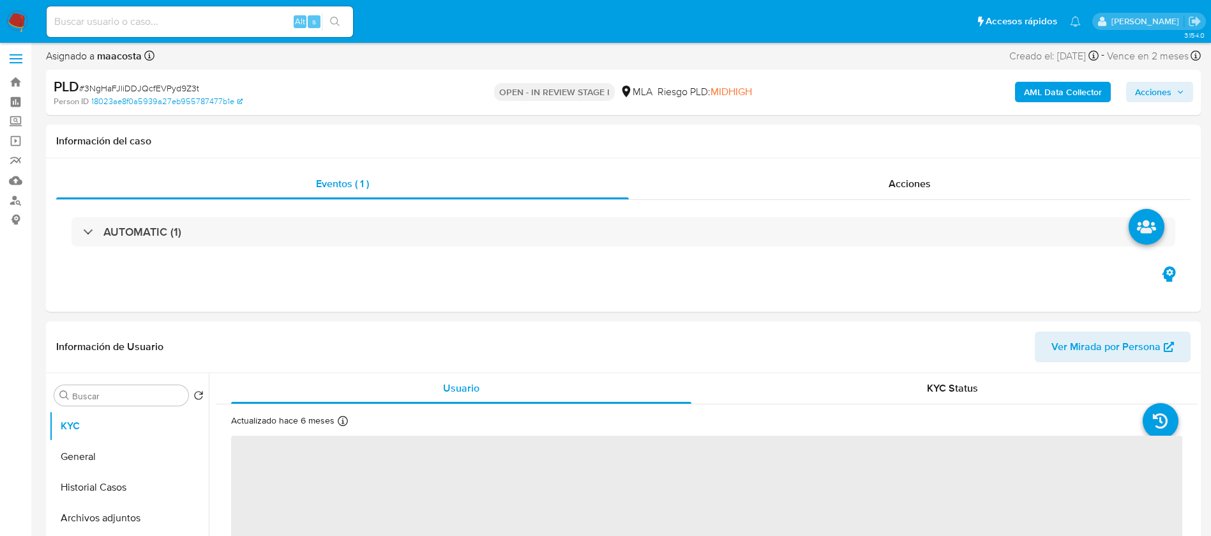
scroll to position [5, 0]
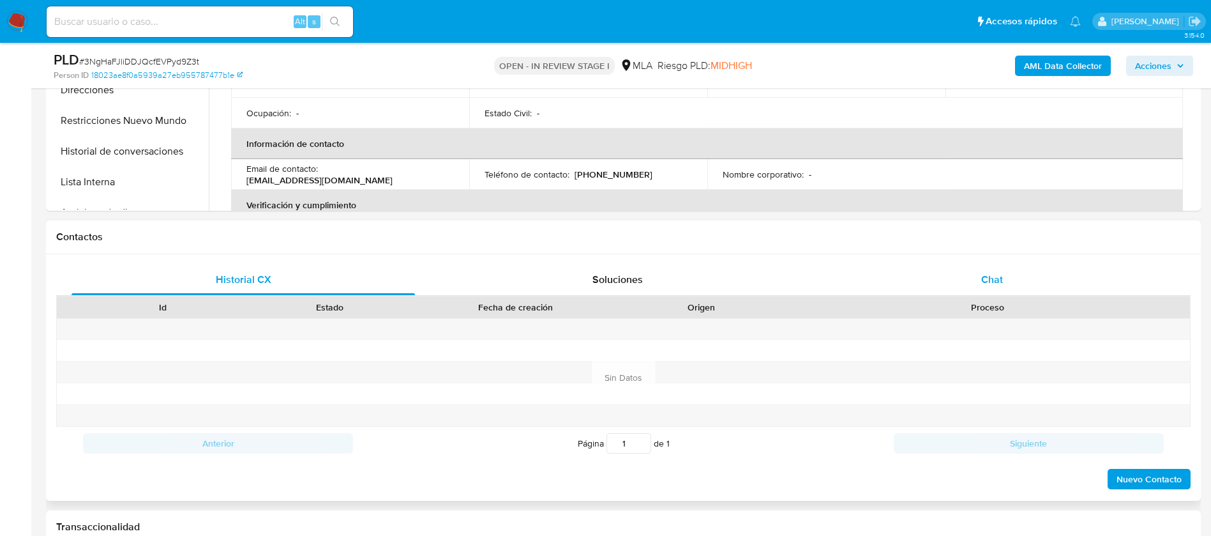
click at [972, 265] on div "Chat" at bounding box center [991, 279] width 343 height 31
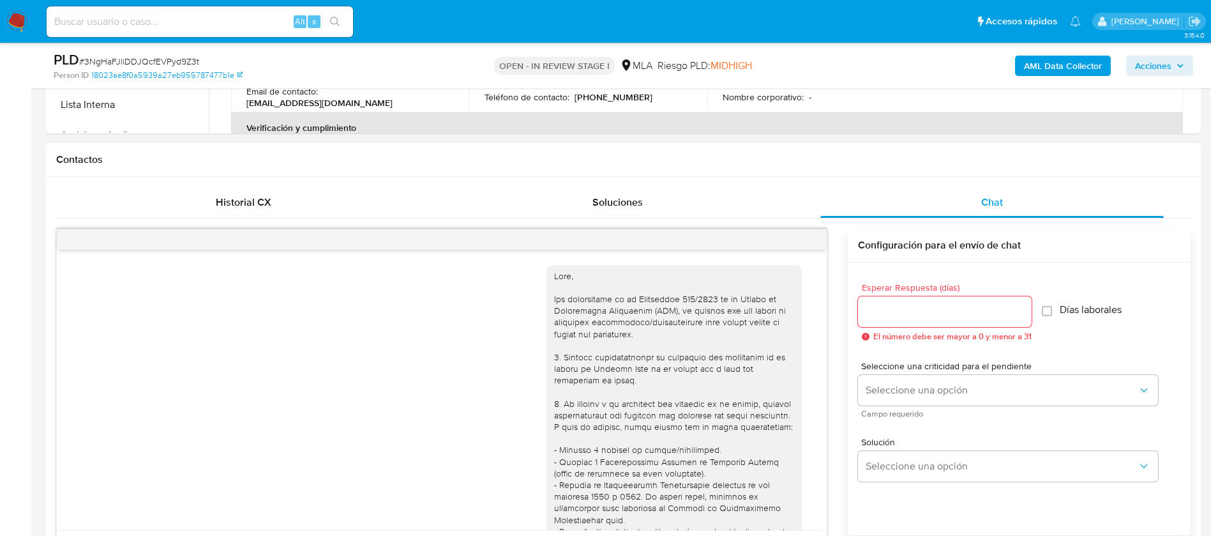
scroll to position [1504, 0]
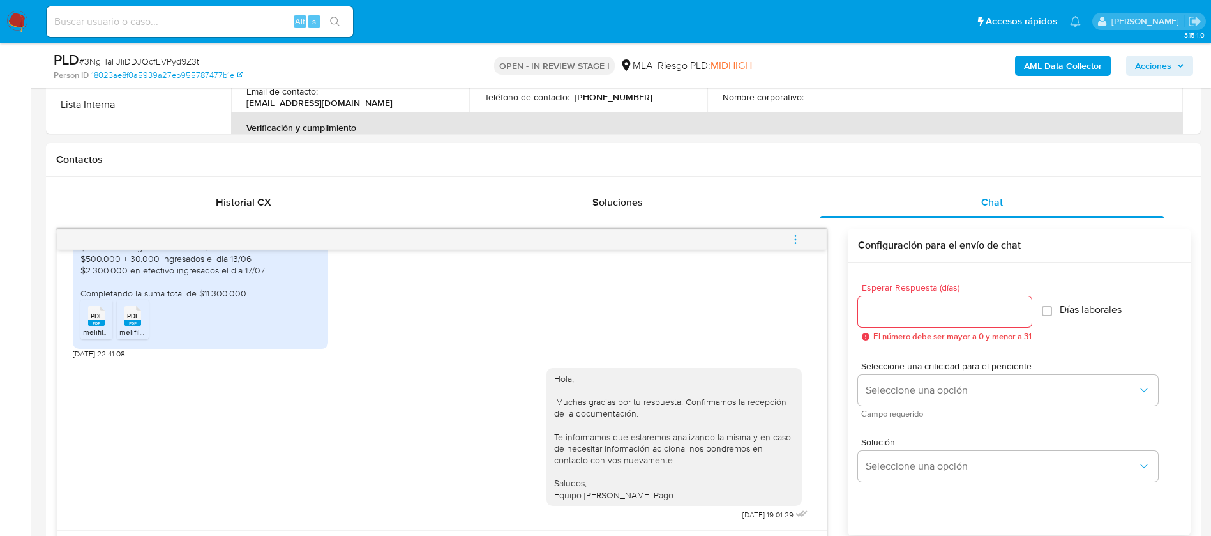
click at [804, 243] on button "menu-action" at bounding box center [795, 239] width 42 height 31
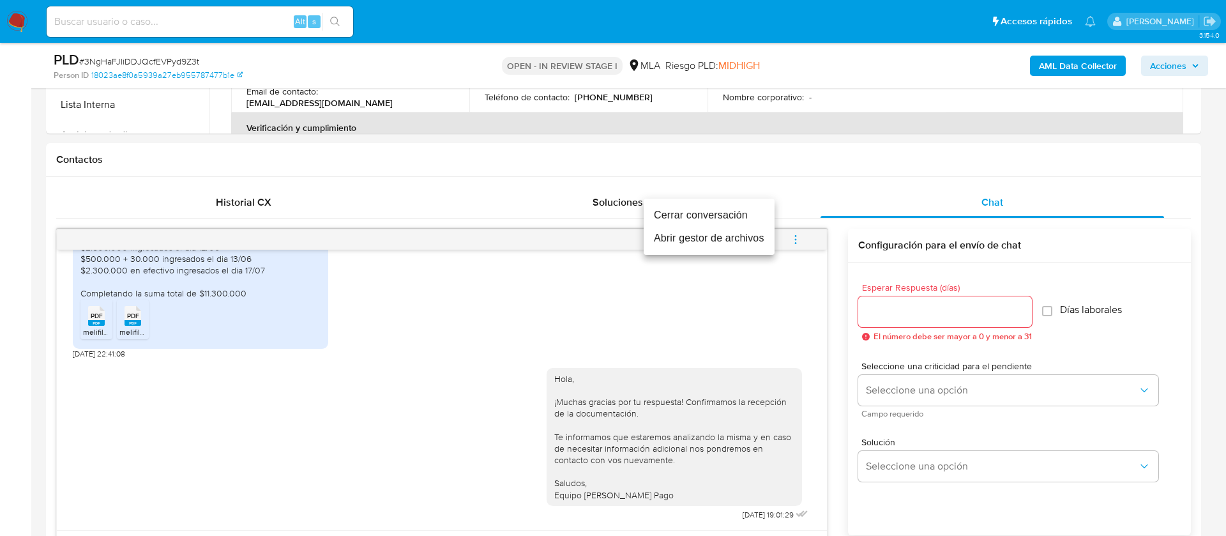
click at [725, 217] on li "Cerrar conversación" at bounding box center [709, 215] width 131 height 23
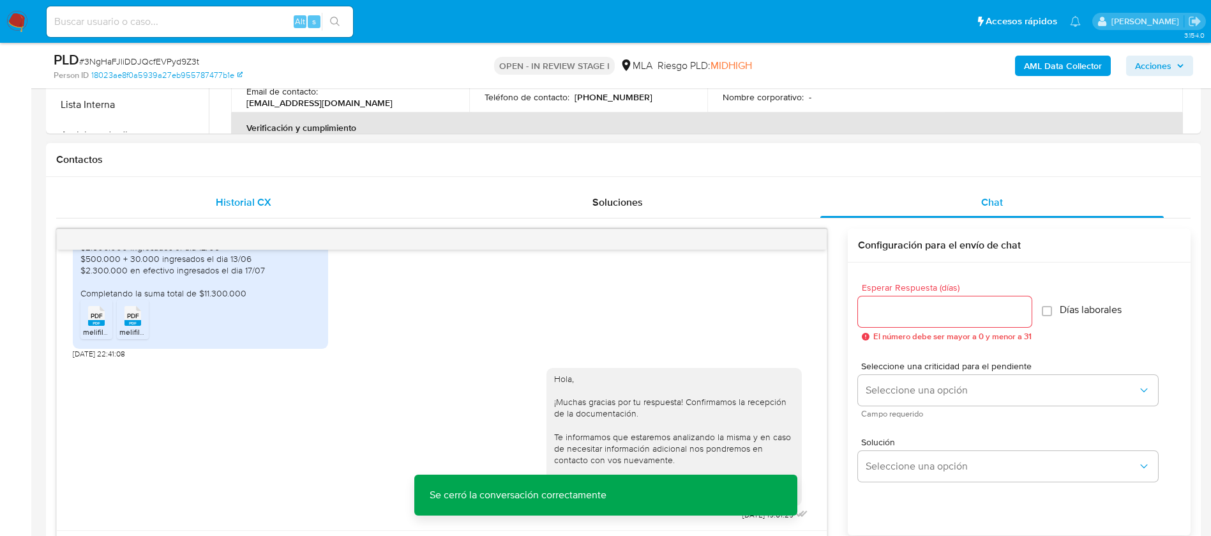
click at [228, 193] on div "Historial CX" at bounding box center [243, 202] width 343 height 31
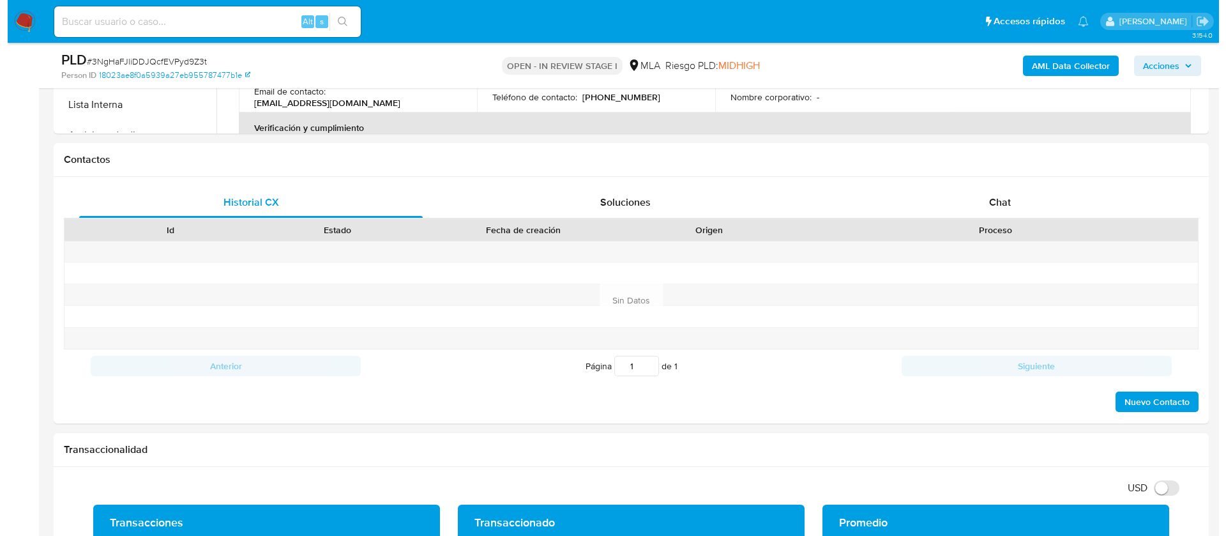
scroll to position [201, 0]
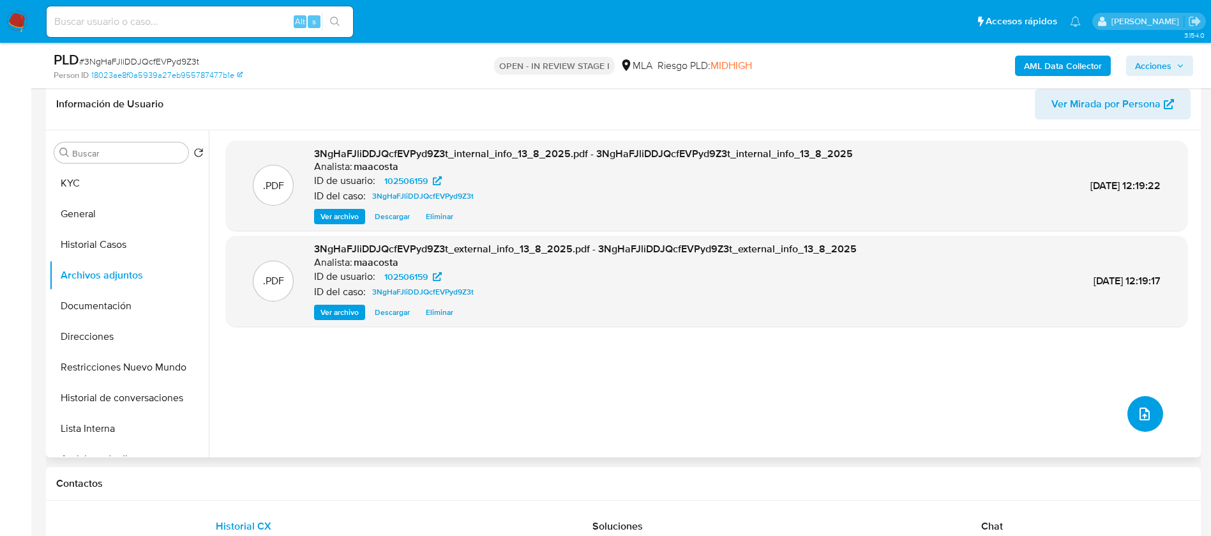
click at [1139, 407] on icon "upload-file" at bounding box center [1144, 413] width 15 height 15
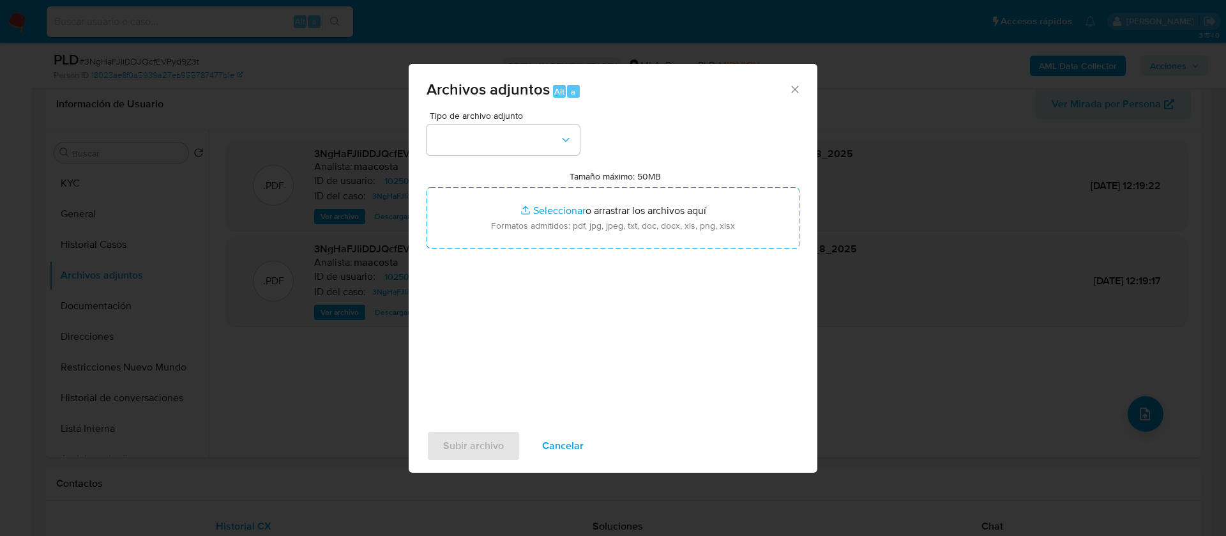
click at [550, 118] on span "Tipo de archivo adjunto" at bounding box center [506, 115] width 153 height 9
click at [545, 132] on button "button" at bounding box center [502, 140] width 153 height 31
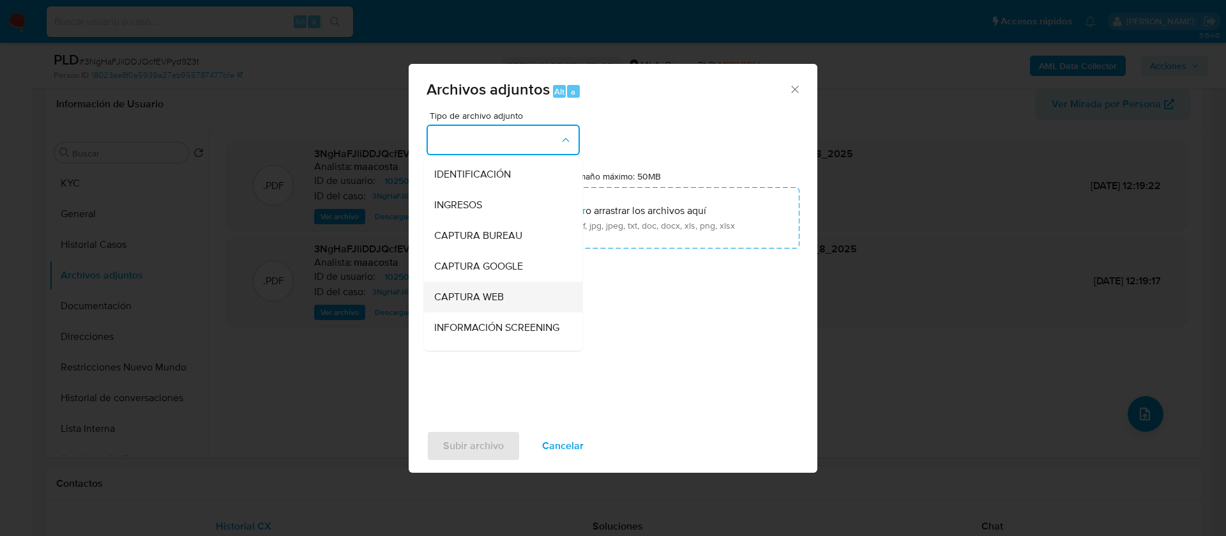
scroll to position [98, 0]
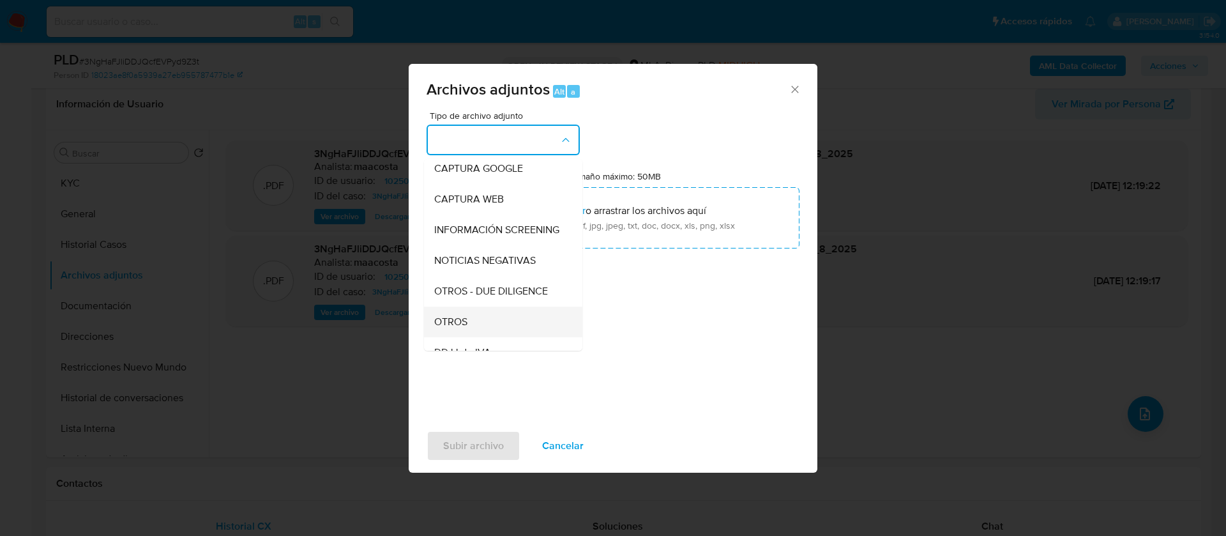
click at [464, 328] on span "OTROS" at bounding box center [450, 321] width 33 height 13
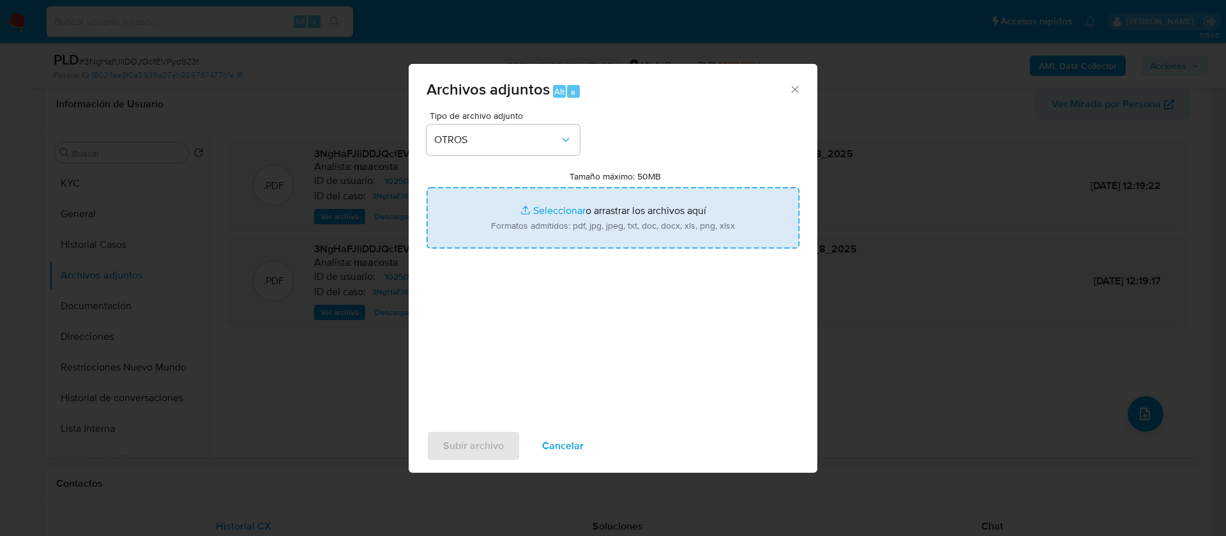
type input "C:\fakepath\Tenencias generadas por Mercado Pago - Jonathan Mauro Cardenas.pdf"
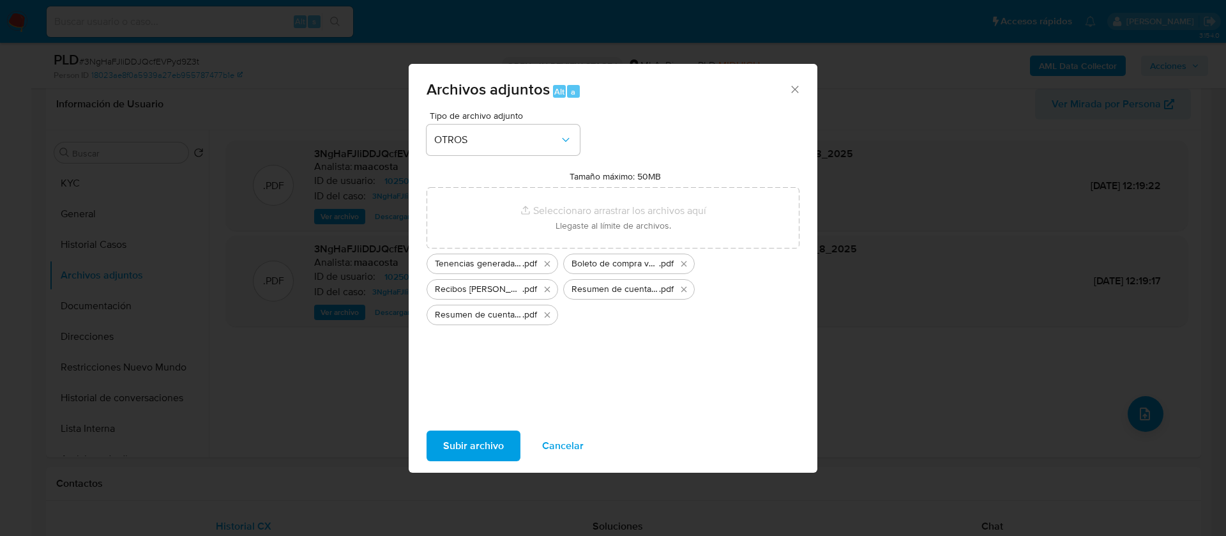
click at [479, 448] on span "Subir archivo" at bounding box center [473, 446] width 61 height 28
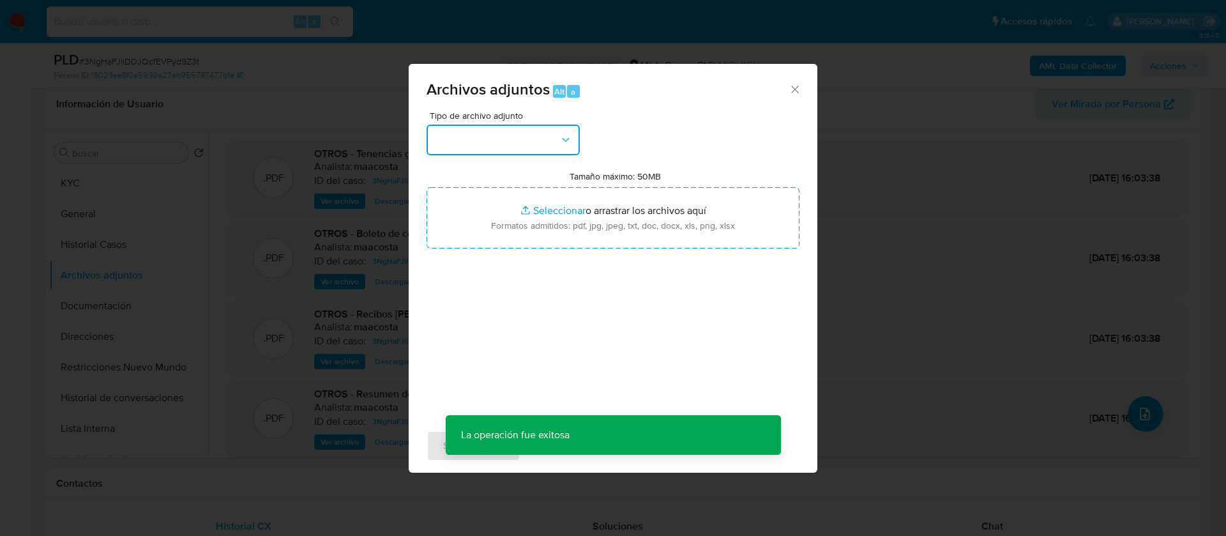
click at [489, 141] on button "button" at bounding box center [502, 140] width 153 height 31
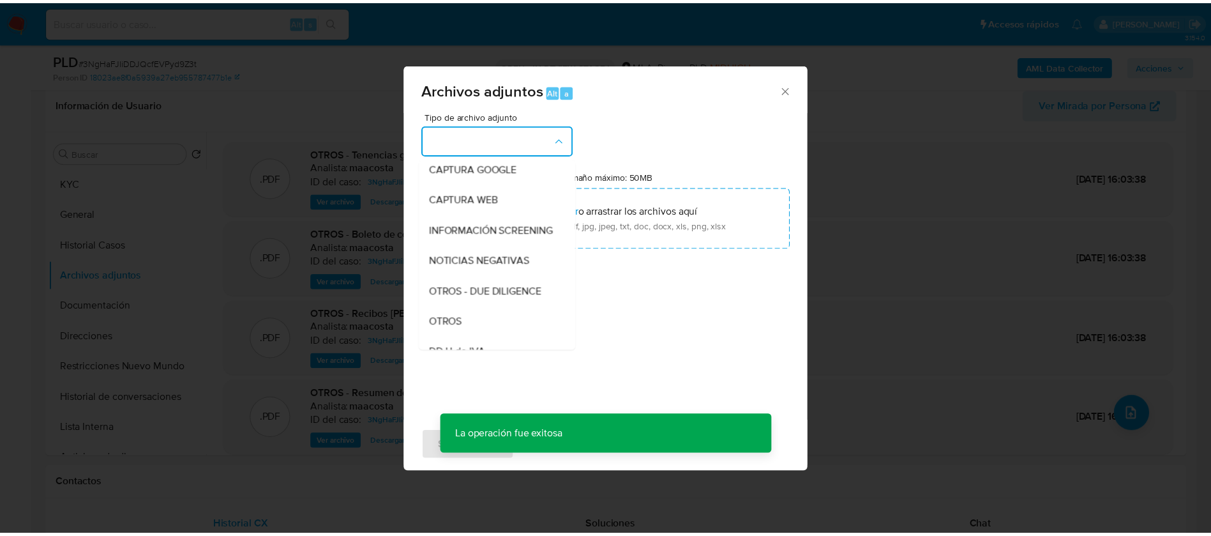
scroll to position [126, 0]
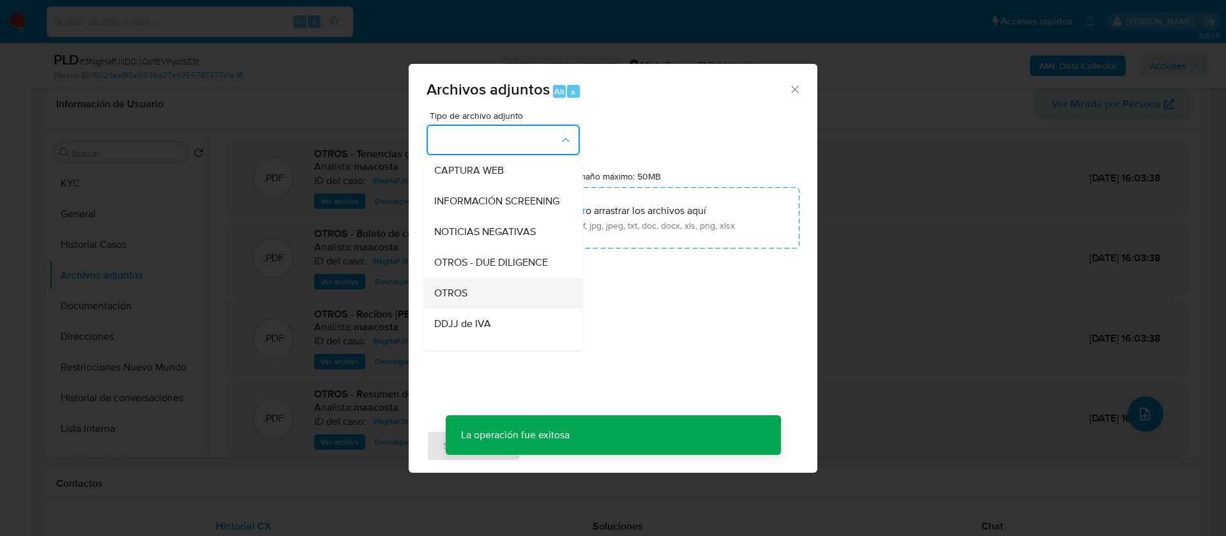
click at [476, 302] on div "OTROS" at bounding box center [499, 293] width 130 height 31
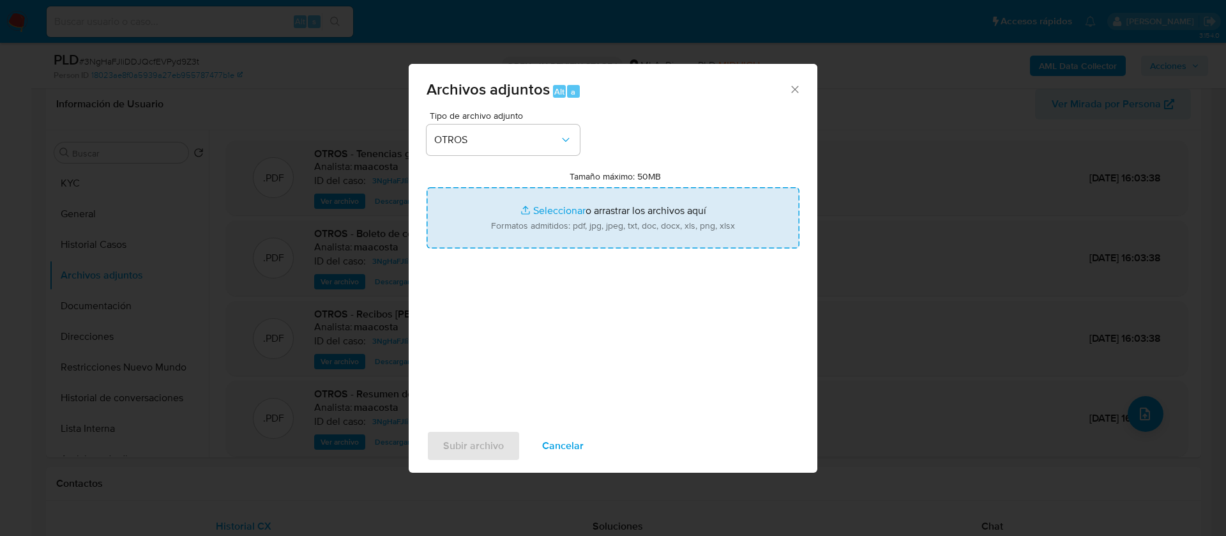
type input "C:\fakepath\Caselog 3NgHaFJliDDJQcfEVPyd9Z3t_2025_07_18_01_56_42.docx"
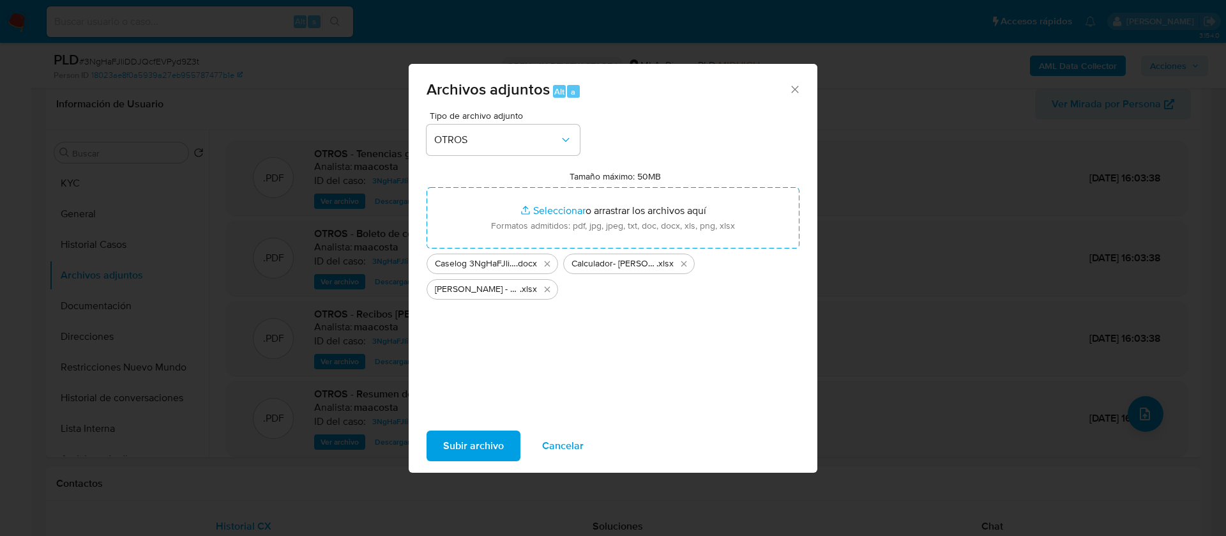
click at [738, 336] on div "Tipo de archivo adjunto OTROS Tamaño máximo: 50MB Seleccionar archivos Seleccio…" at bounding box center [612, 261] width 373 height 301
click at [475, 444] on span "Subir archivo" at bounding box center [473, 446] width 61 height 28
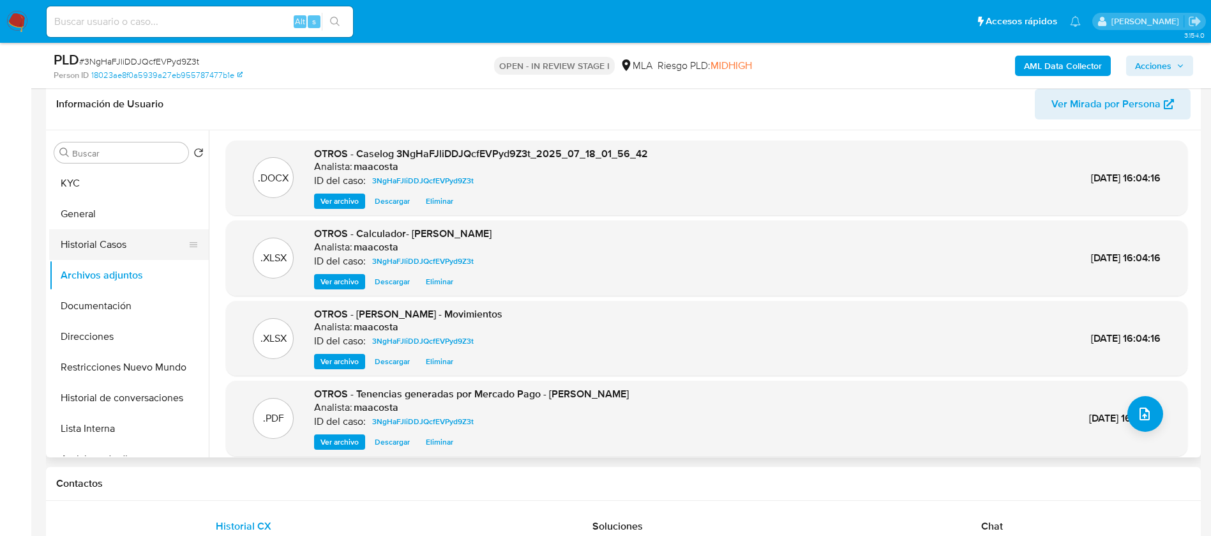
click at [136, 246] on button "Historial Casos" at bounding box center [123, 244] width 149 height 31
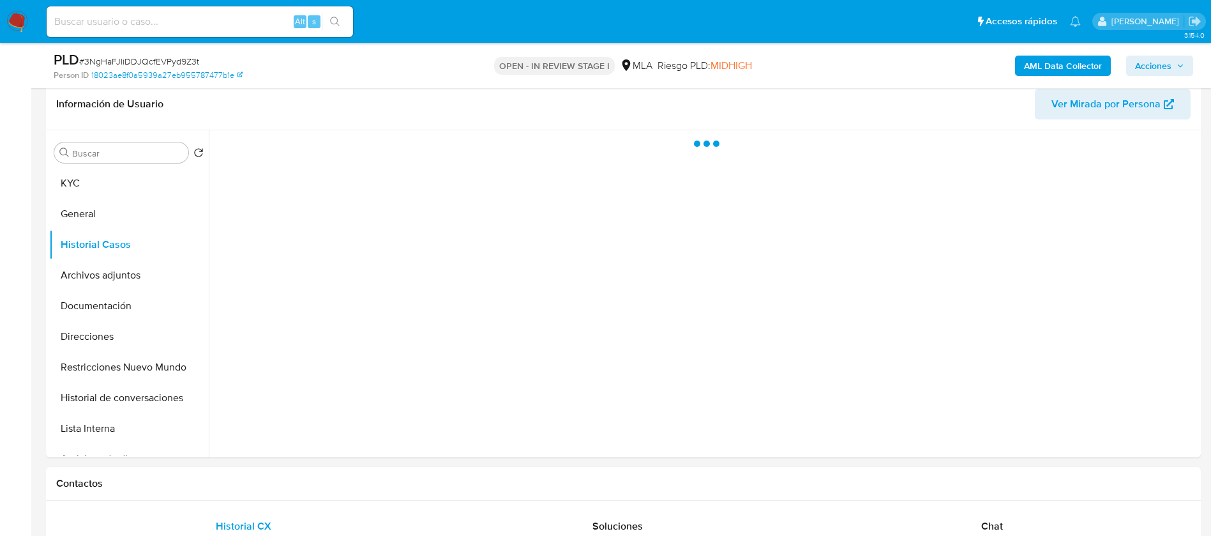
click at [1170, 62] on span "Acciones" at bounding box center [1153, 66] width 36 height 20
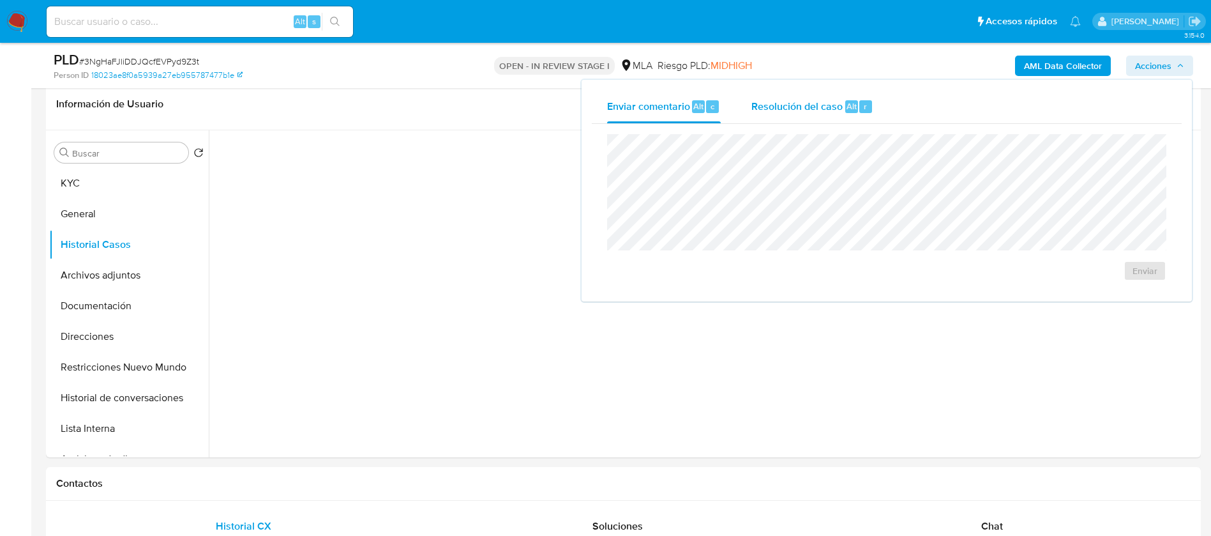
click at [801, 98] on span "Resolución del caso" at bounding box center [796, 105] width 91 height 15
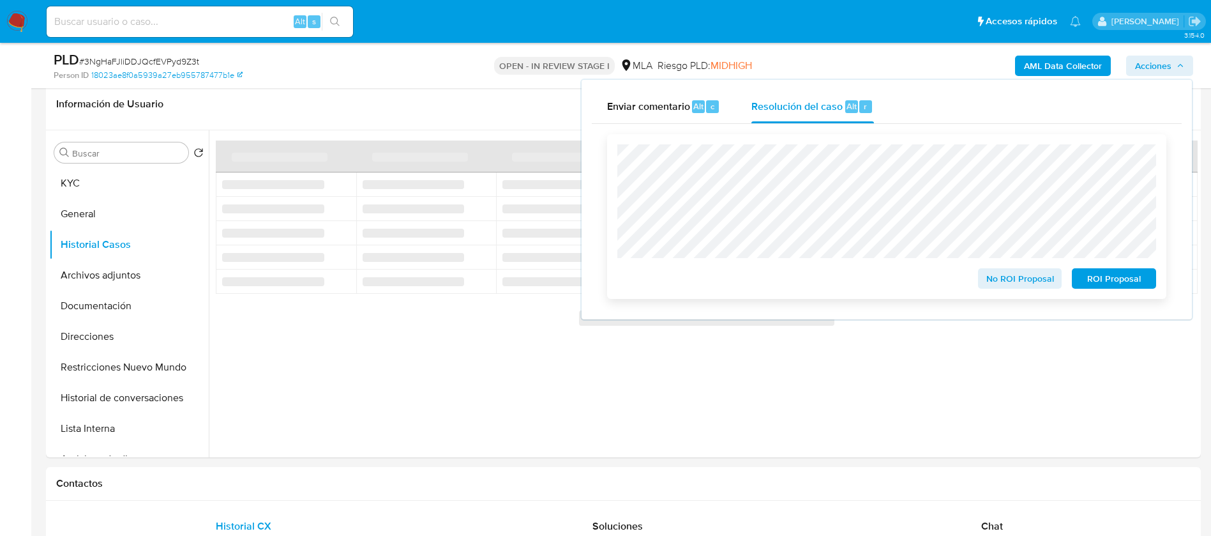
click at [1016, 280] on span "No ROI Proposal" at bounding box center [1020, 278] width 66 height 18
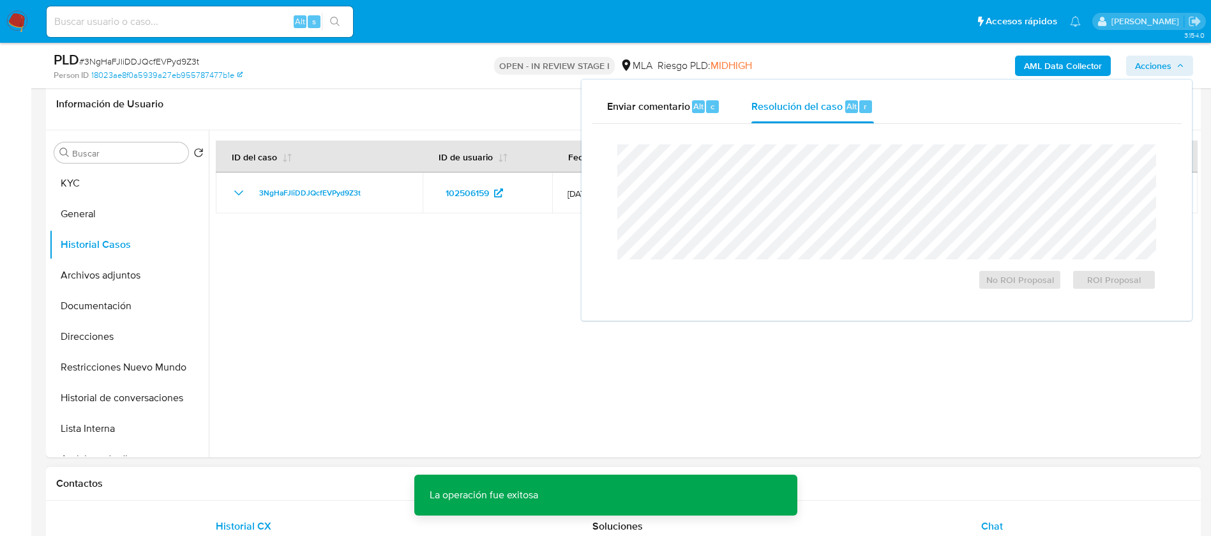
click at [996, 518] on span "Chat" at bounding box center [992, 525] width 22 height 15
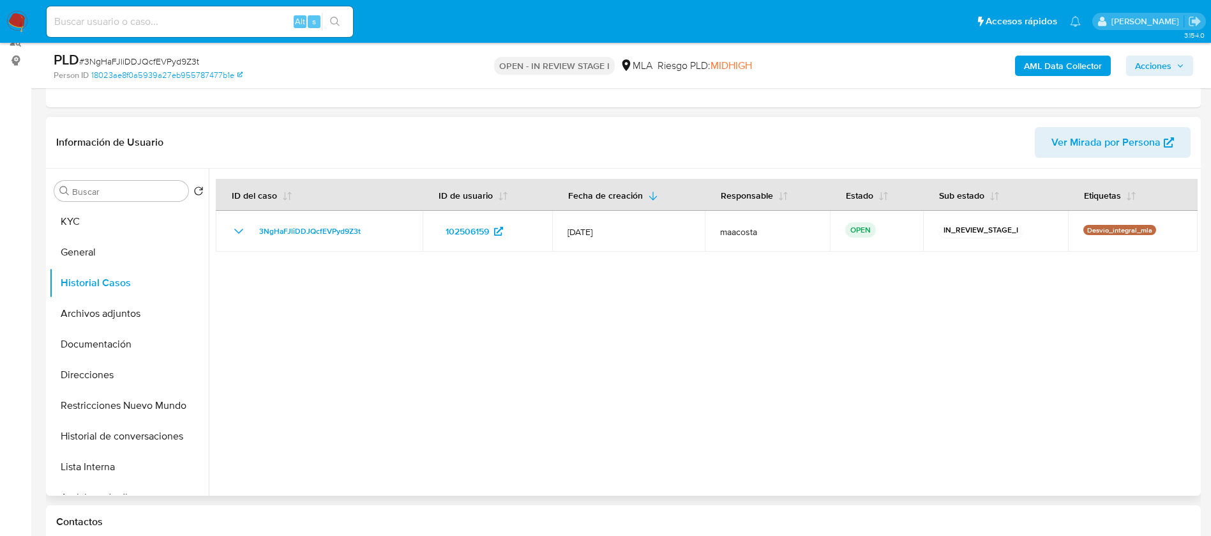
scroll to position [0, 0]
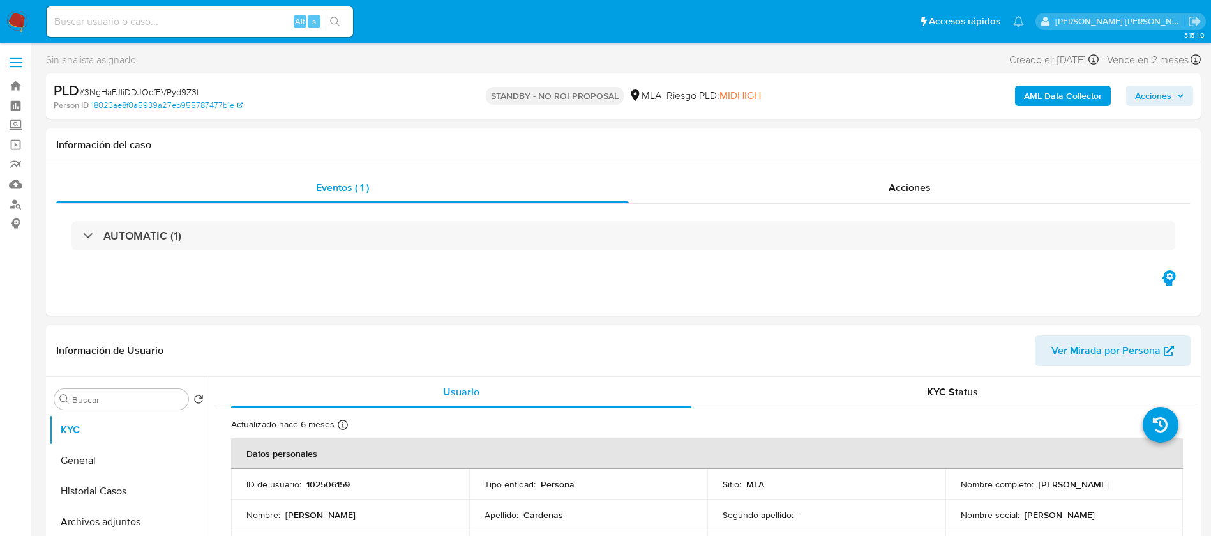
select select "10"
paste input "ivyJDXT62YLjsDUs5dPcKZ6w"
click at [213, 27] on input "ivyJDXT62YLjsDUs5dPcKZ6w" at bounding box center [200, 21] width 306 height 17
type input "ivyJDXT62YLjsDUs5dPcKZ6w"
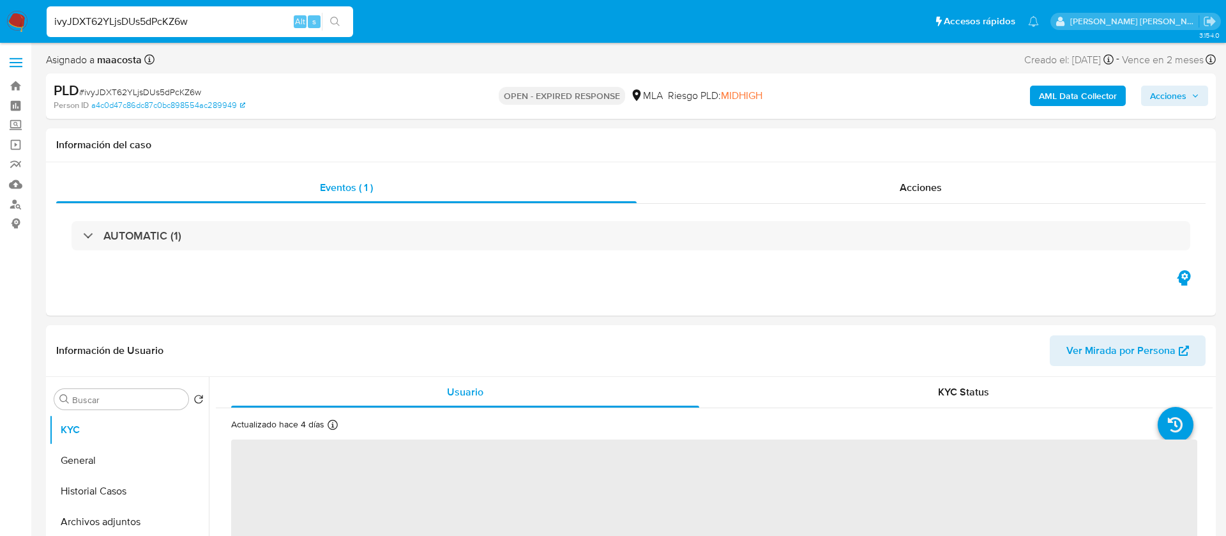
select select "10"
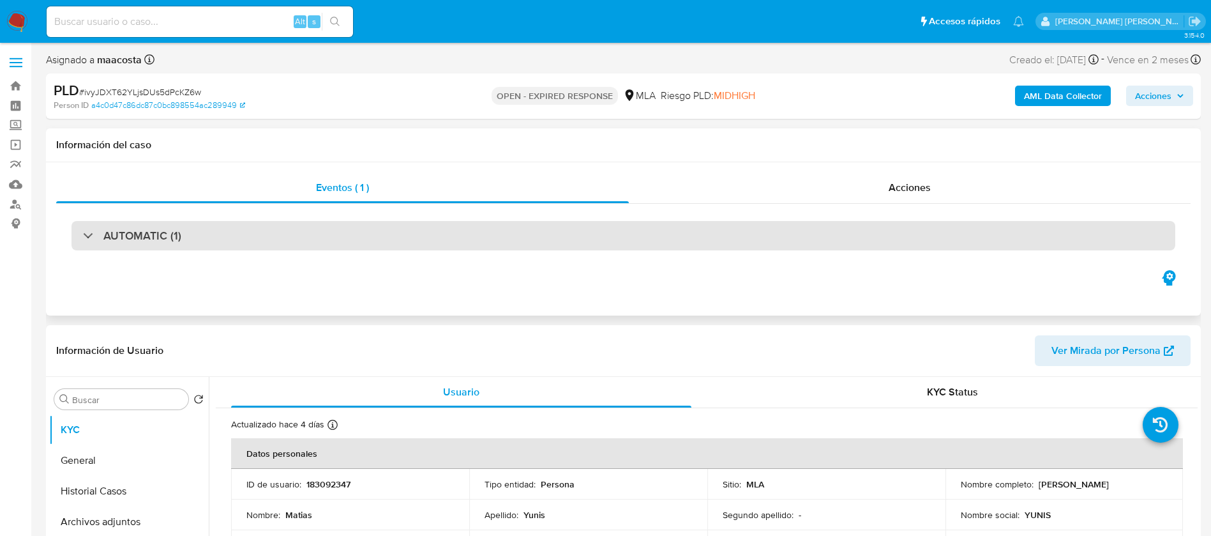
scroll to position [126, 0]
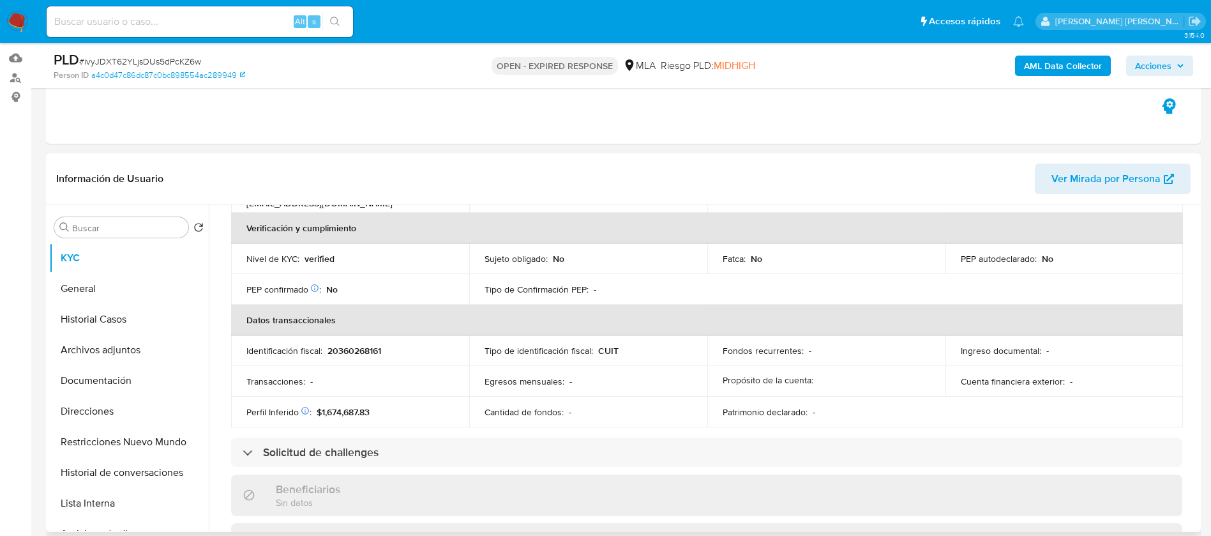
select select "10"
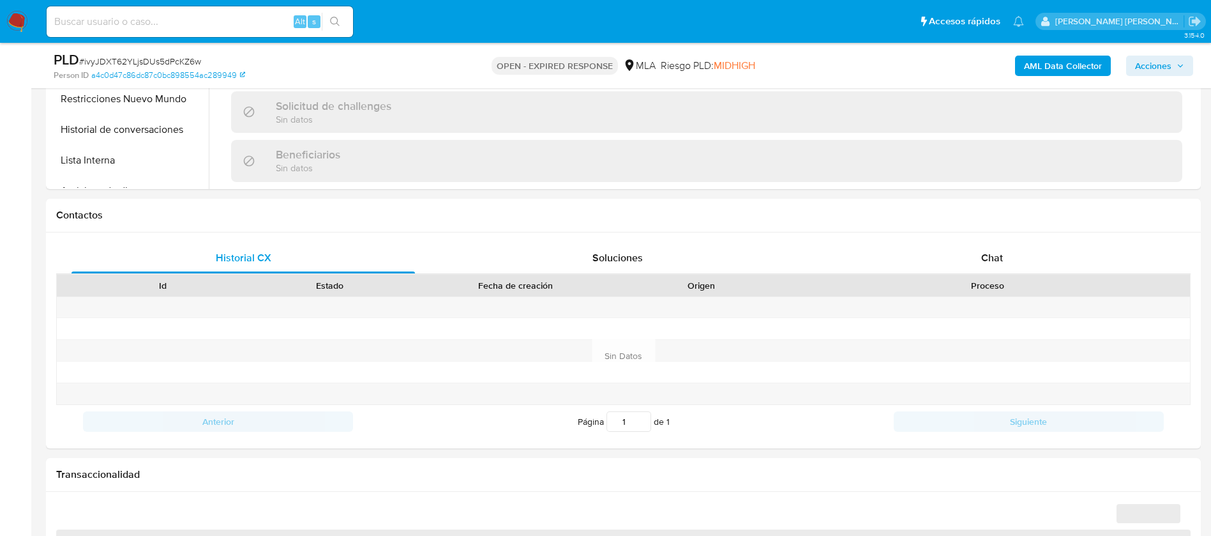
scroll to position [495, 0]
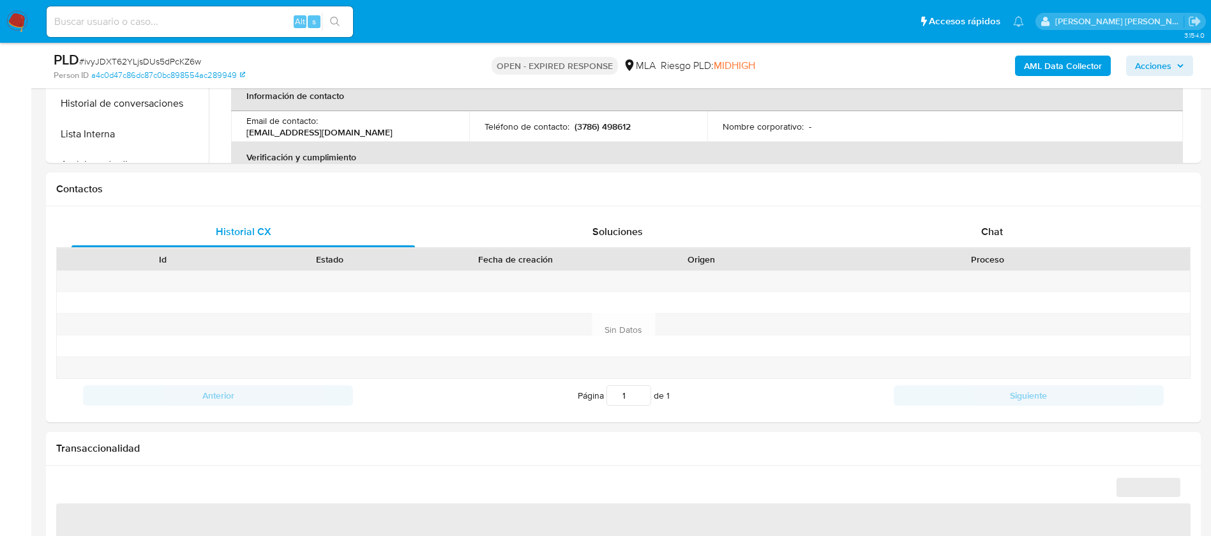
select select "10"
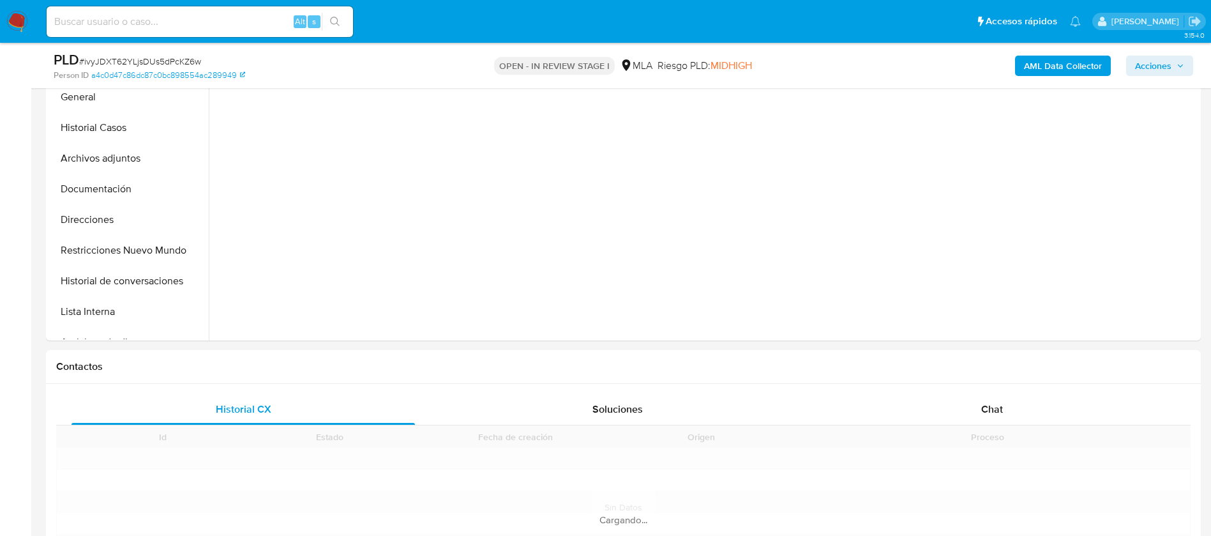
scroll to position [383, 0]
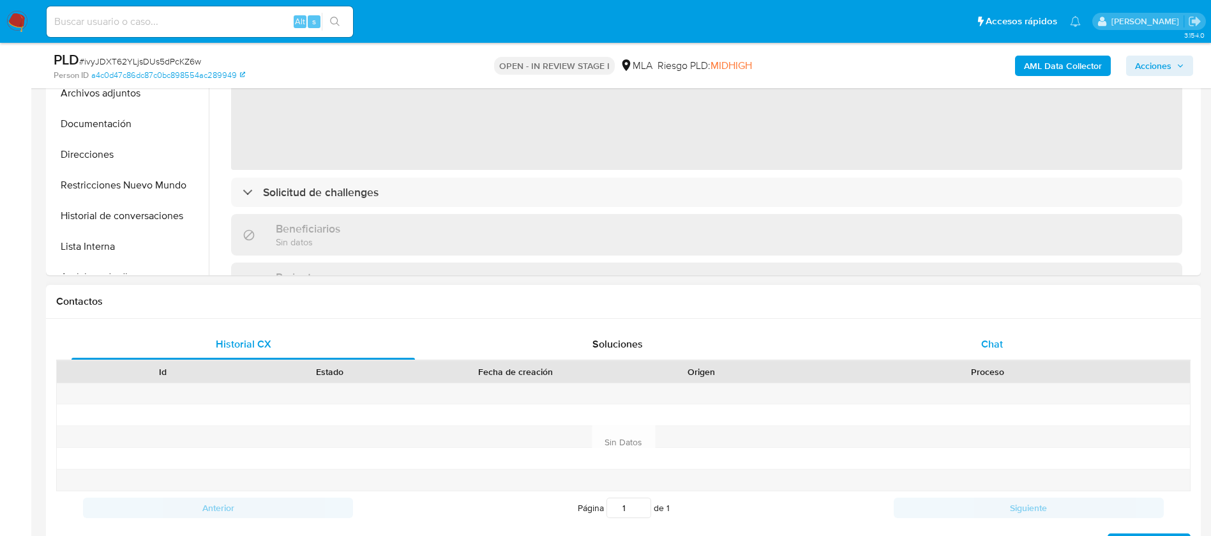
click at [993, 336] on span "Chat" at bounding box center [992, 343] width 22 height 15
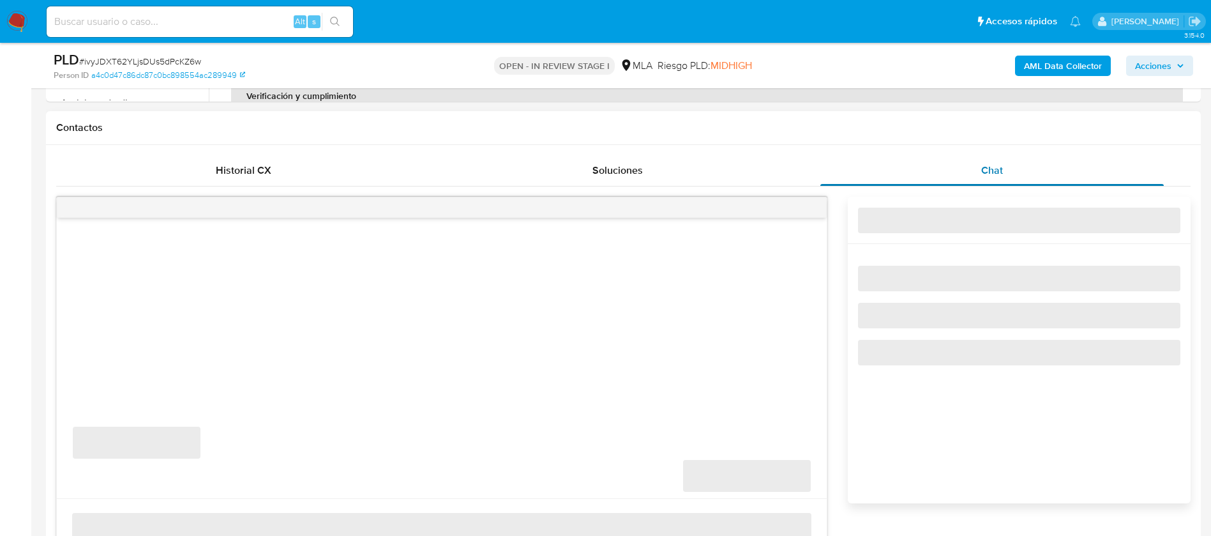
scroll to position [557, 0]
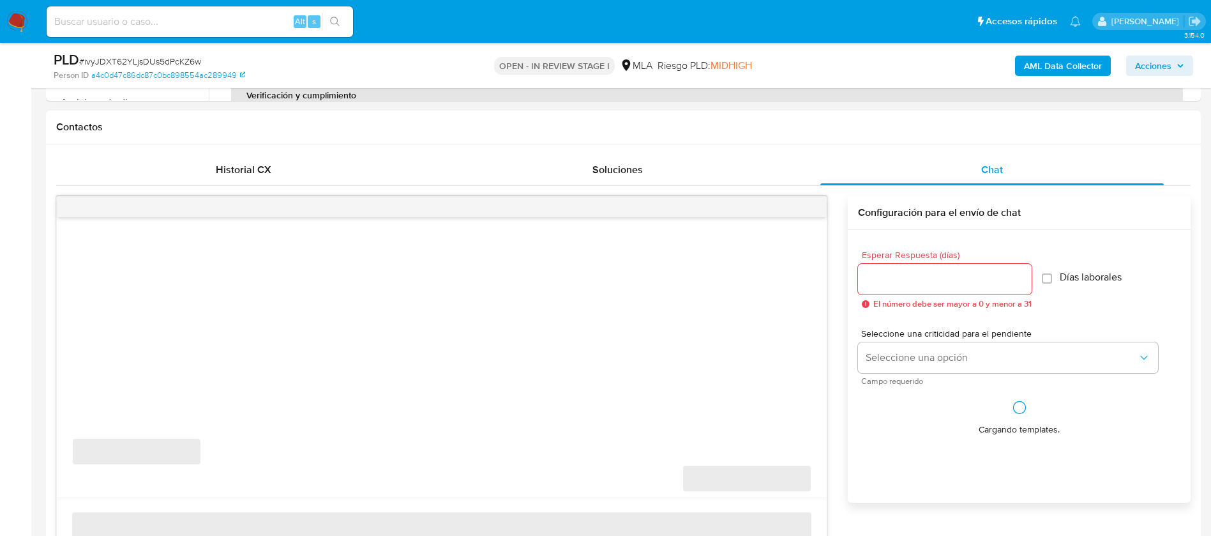
select select "10"
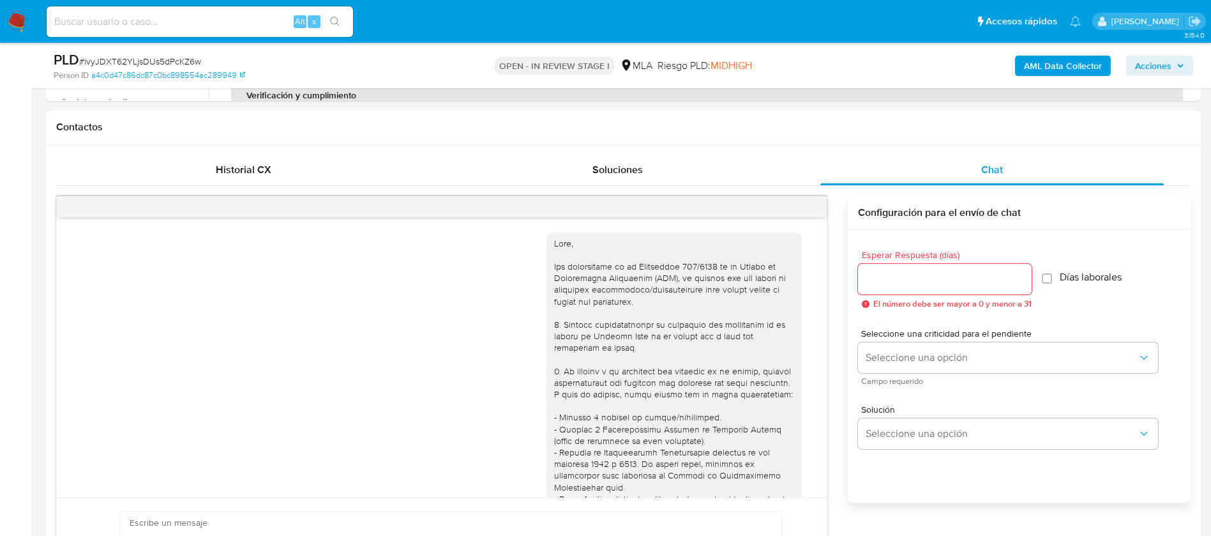
scroll to position [888, 0]
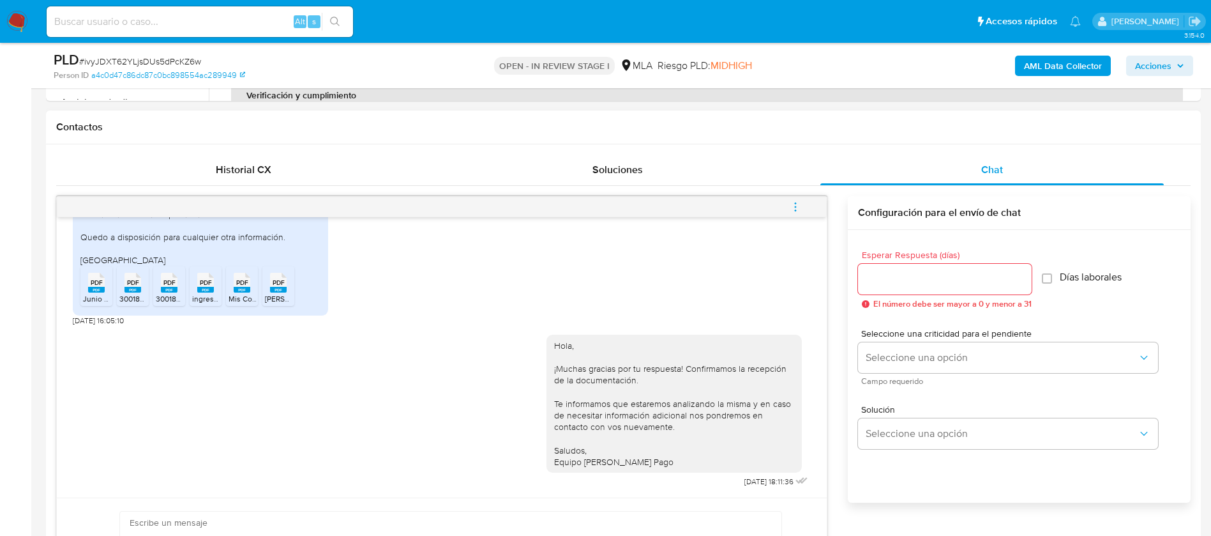
click at [797, 207] on icon "menu-action" at bounding box center [795, 206] width 11 height 11
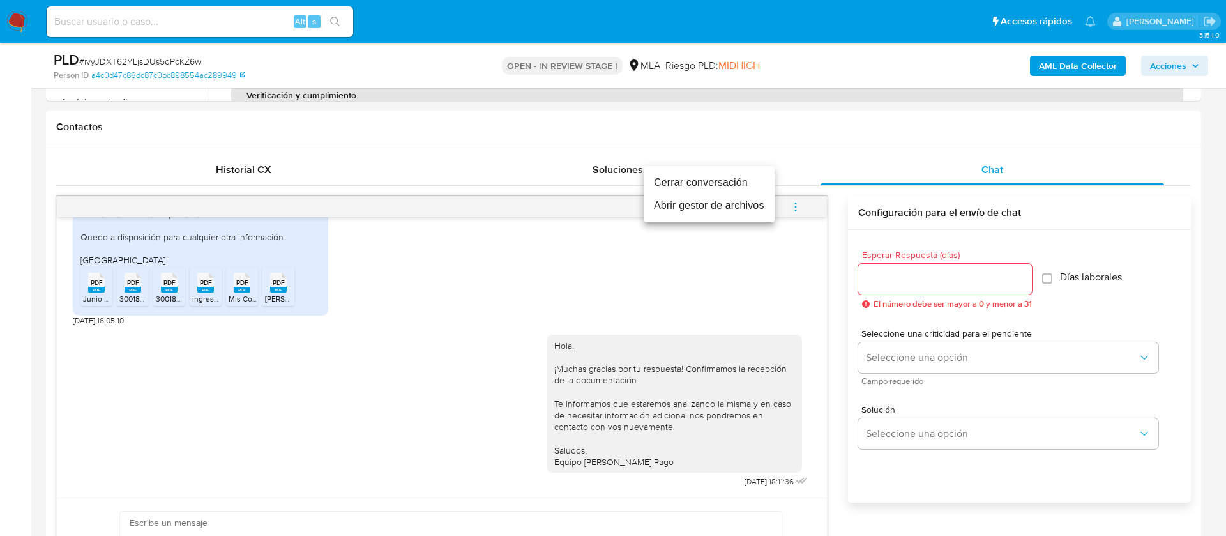
click at [707, 183] on li "Cerrar conversación" at bounding box center [709, 182] width 131 height 23
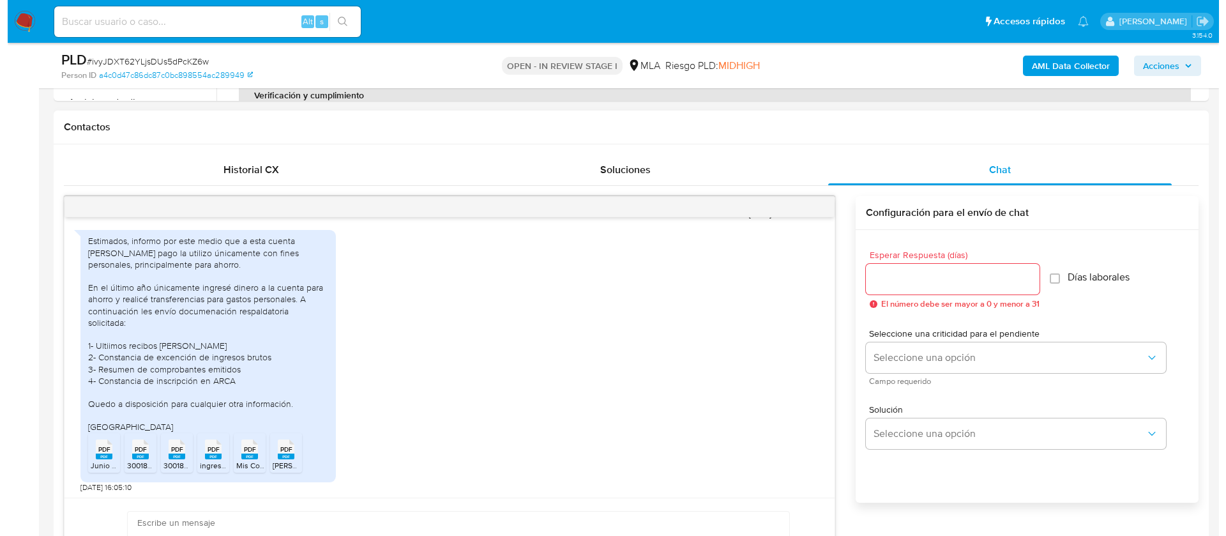
scroll to position [201, 0]
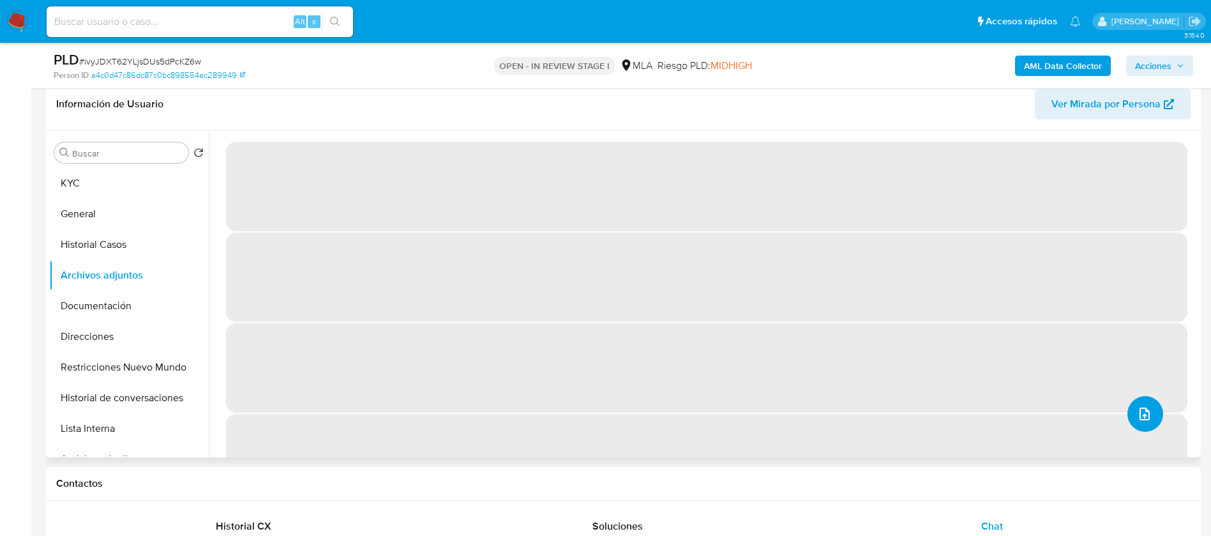
click at [1140, 425] on button "upload-file" at bounding box center [1146, 414] width 36 height 36
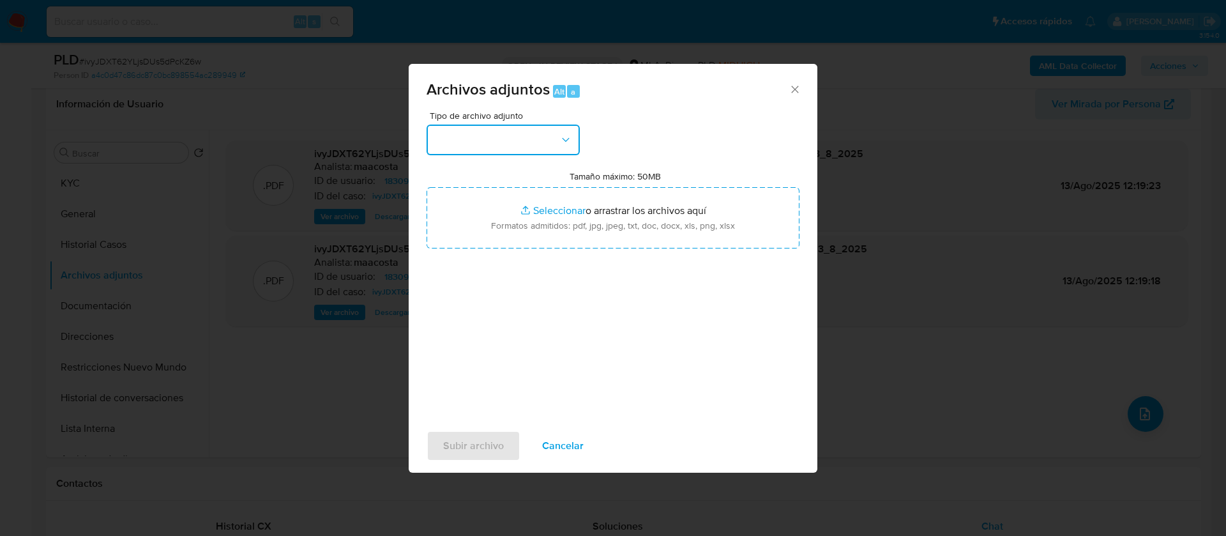
click at [525, 133] on button "button" at bounding box center [502, 140] width 153 height 31
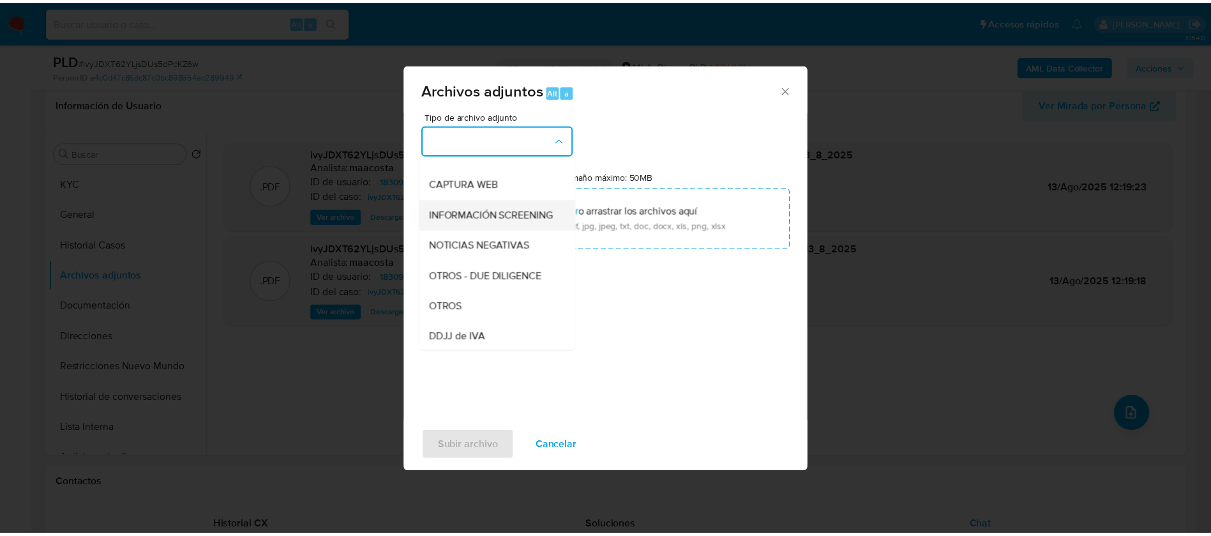
scroll to position [125, 0]
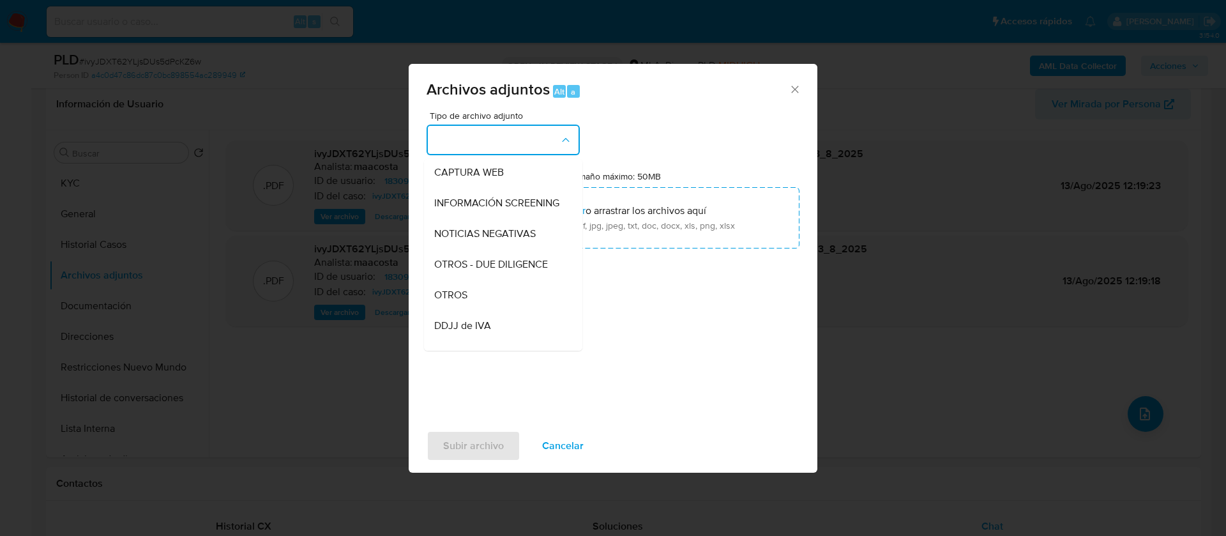
click at [455, 301] on span "OTROS" at bounding box center [450, 295] width 33 height 13
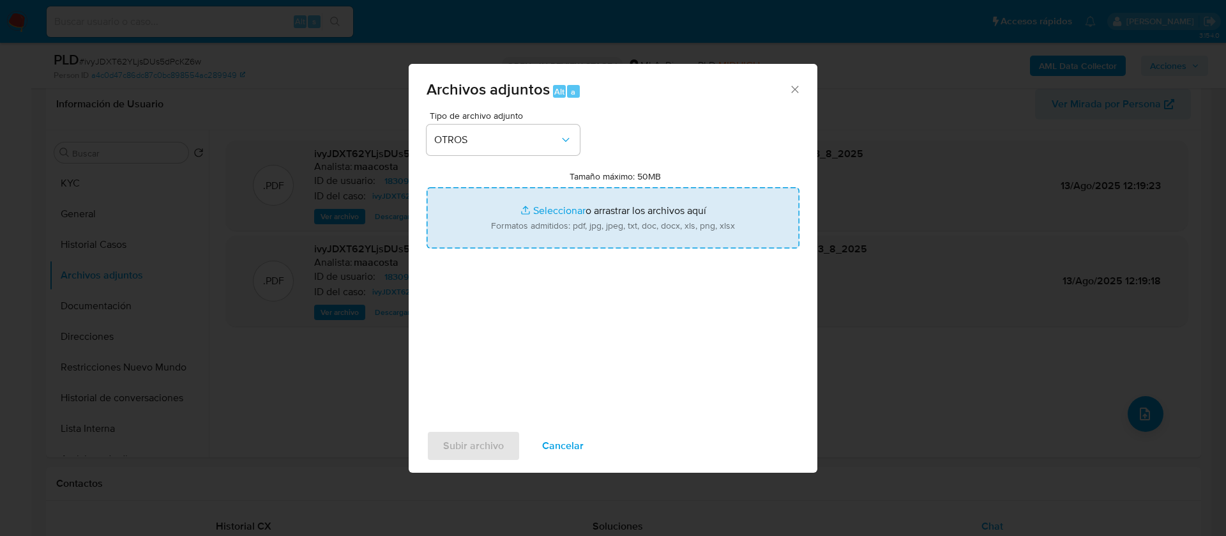
type input "C:\fakepath\Caselog ivyJDXT62YLjsDUs5dPcKZ6w_2025_07_18_12_35_13.docx"
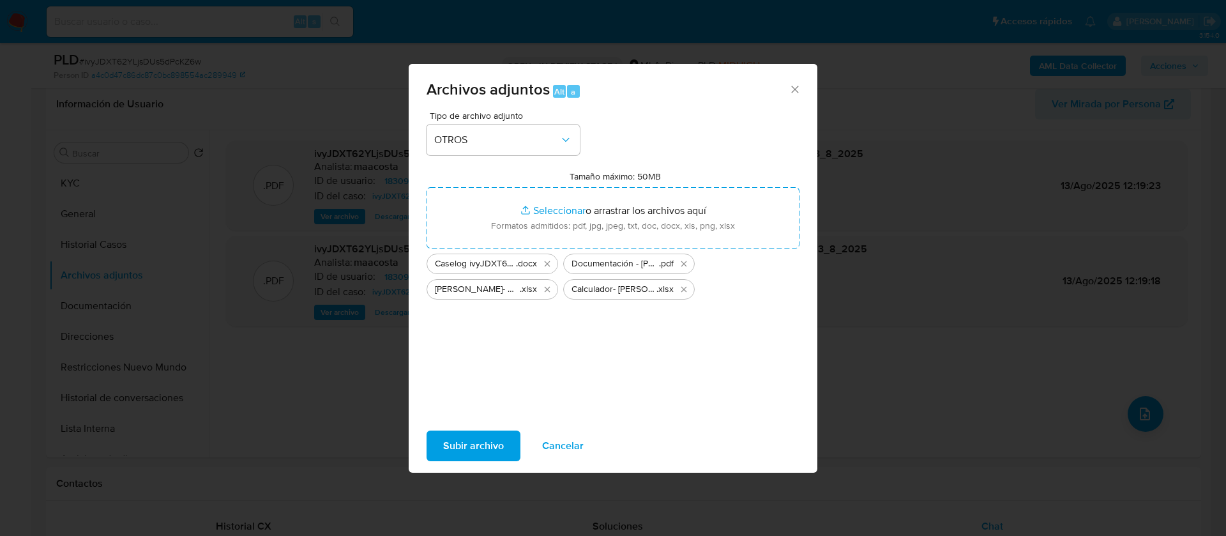
click at [474, 449] on span "Subir archivo" at bounding box center [473, 446] width 61 height 28
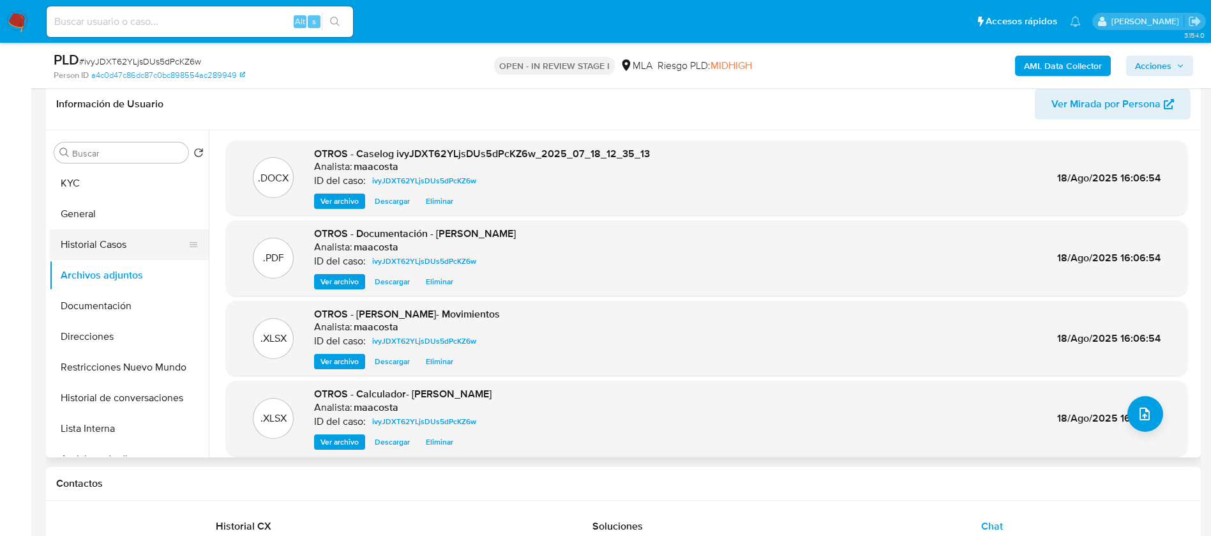
click at [105, 247] on button "Historial Casos" at bounding box center [123, 244] width 149 height 31
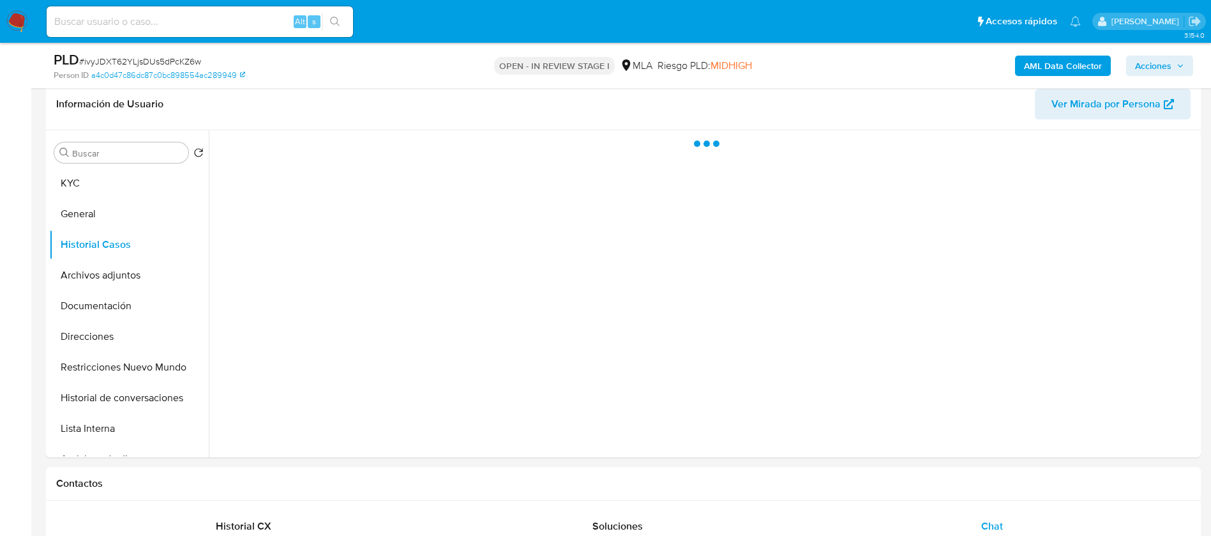
click at [1165, 56] on span "Acciones" at bounding box center [1153, 66] width 36 height 20
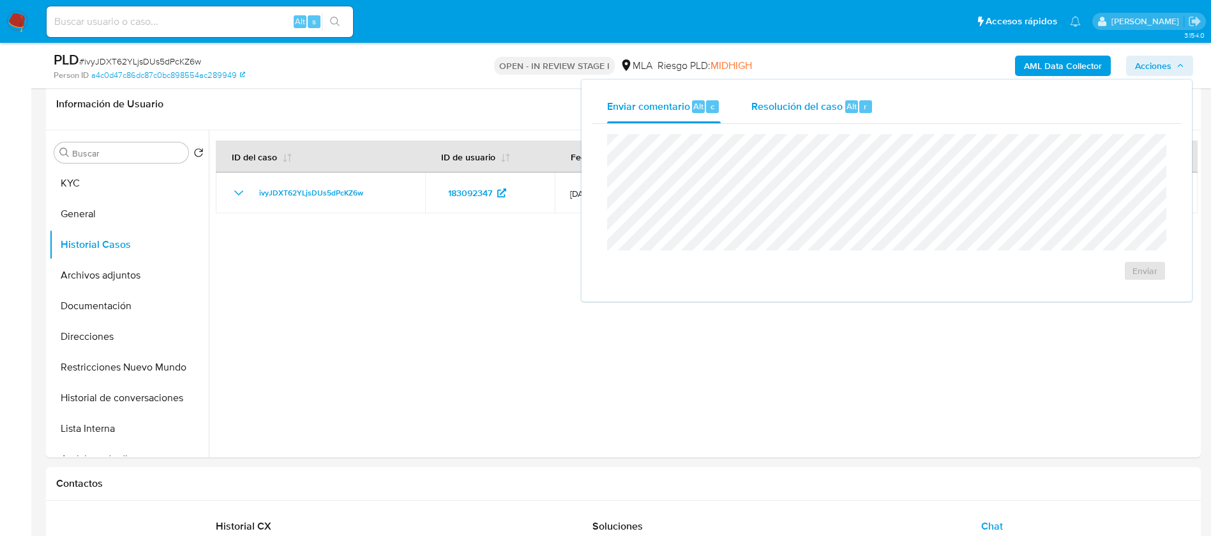
click at [818, 112] on span "Resolución del caso" at bounding box center [796, 105] width 91 height 15
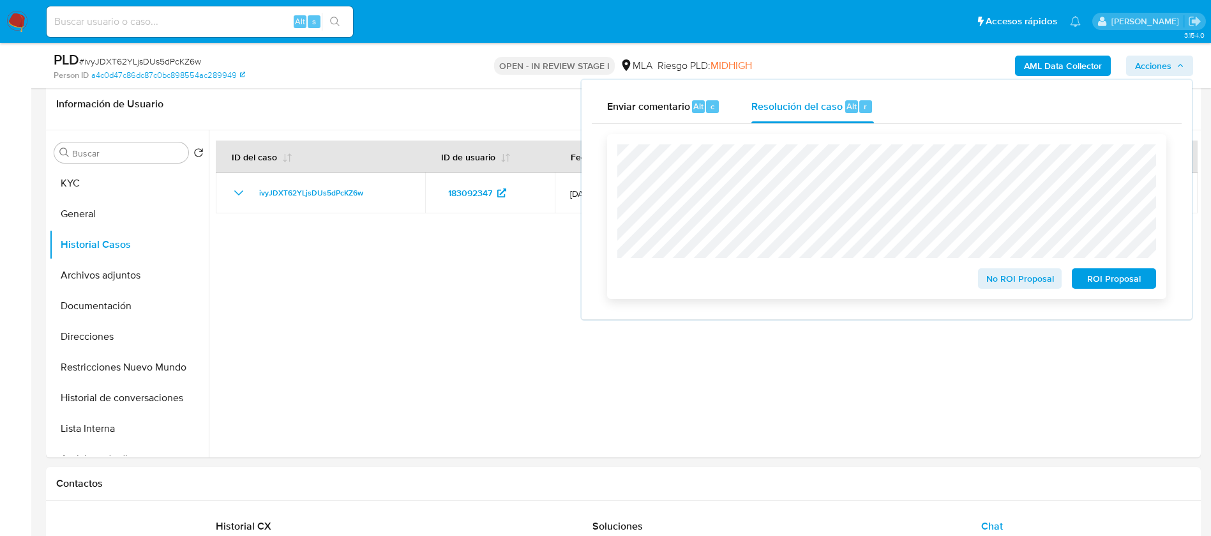
click at [1029, 282] on span "No ROI Proposal" at bounding box center [1020, 278] width 66 height 18
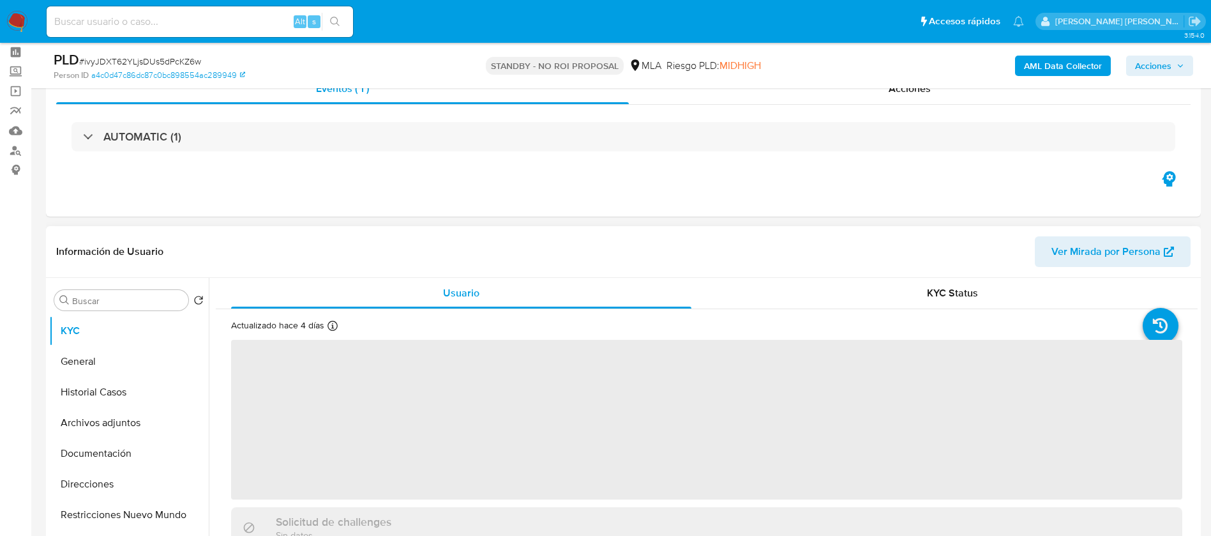
scroll to position [59, 0]
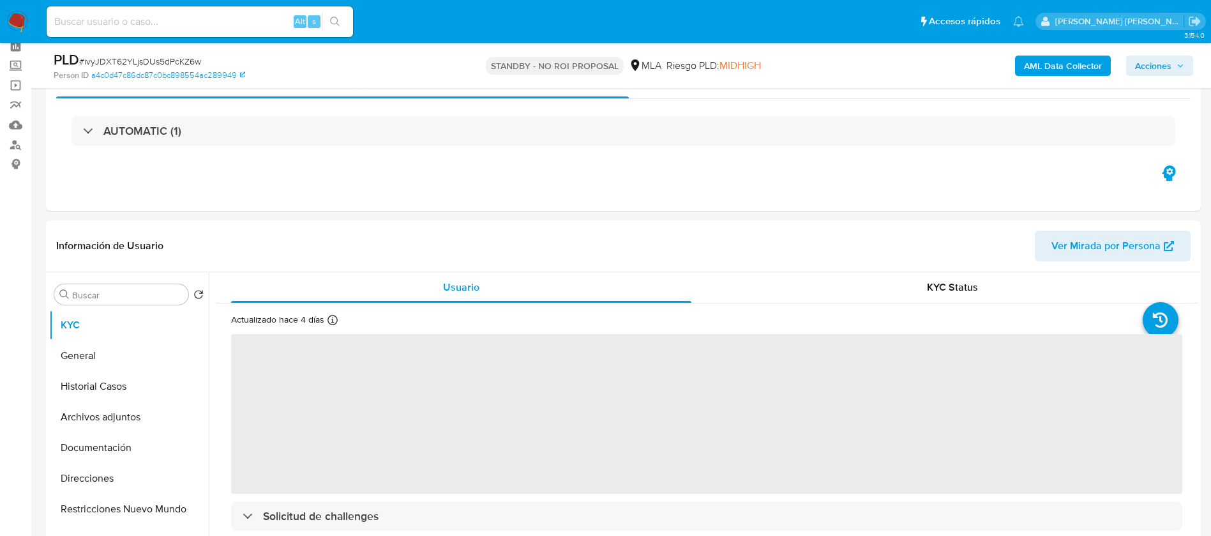
select select "10"
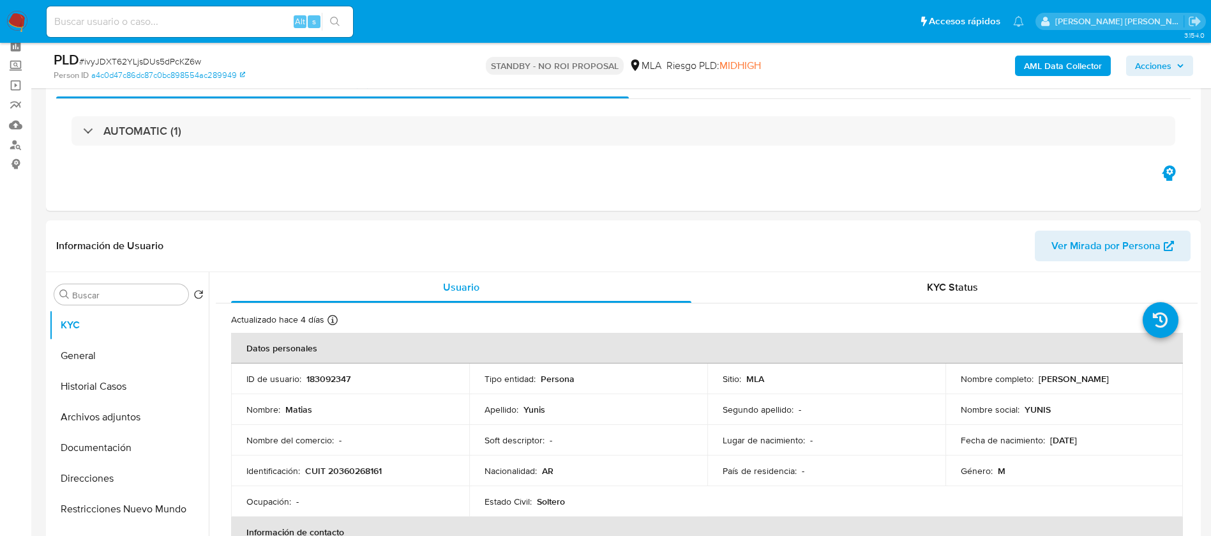
paste input "RX6rc08lN9om8dJtcpyaGc4x"
click at [233, 23] on input "RX6rc08lN9om8dJtcpyaGc4x" at bounding box center [200, 21] width 306 height 17
type input "RX6rc08lN9om8dJtcpyaGc4x"
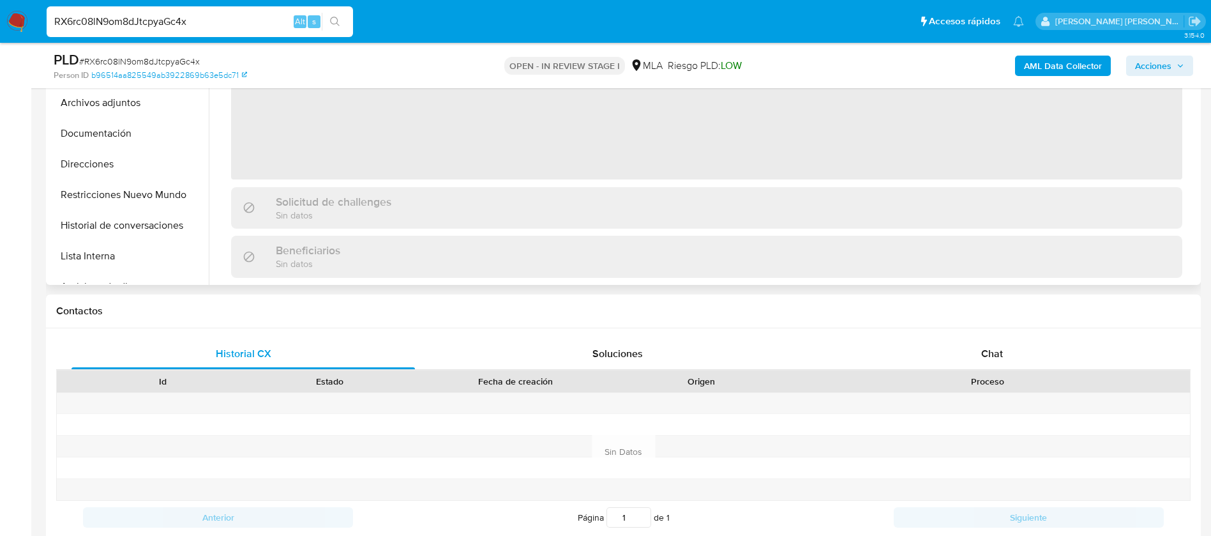
scroll to position [379, 0]
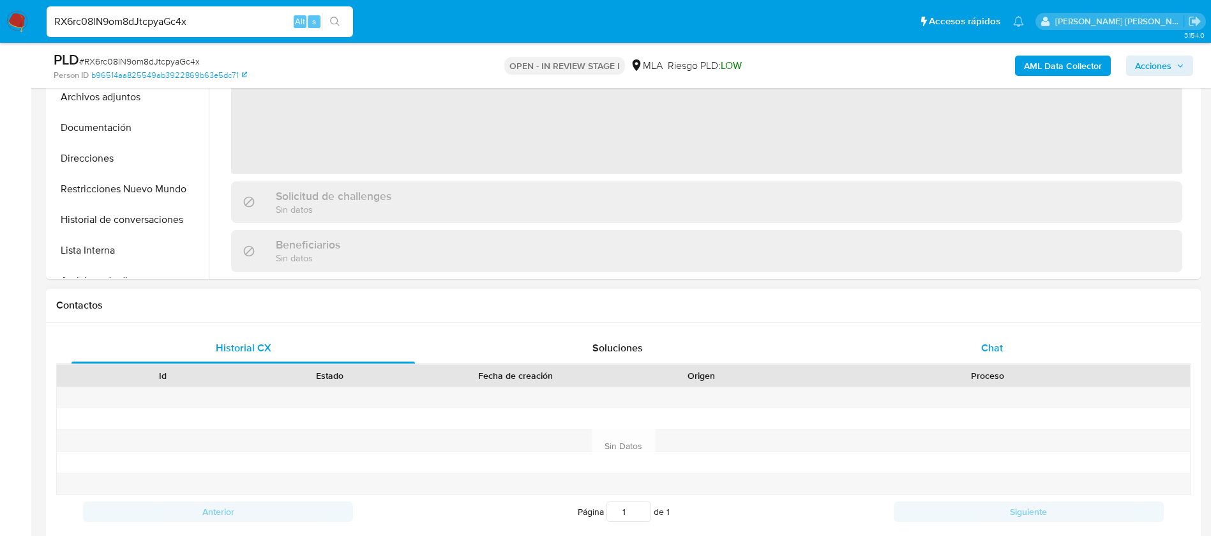
click at [985, 342] on span "Chat" at bounding box center [992, 347] width 22 height 15
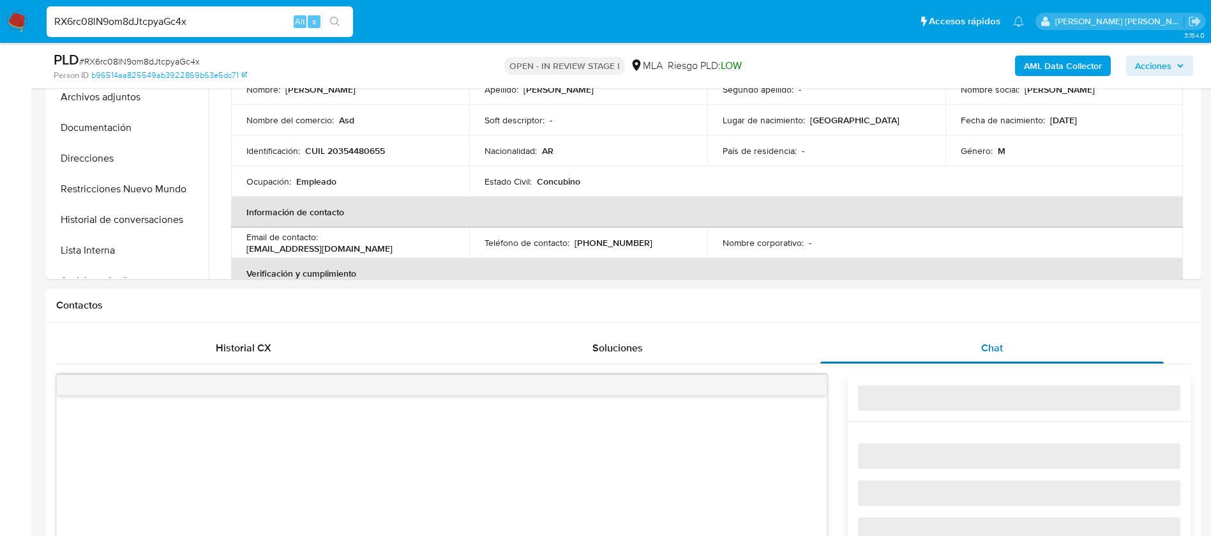
select select "10"
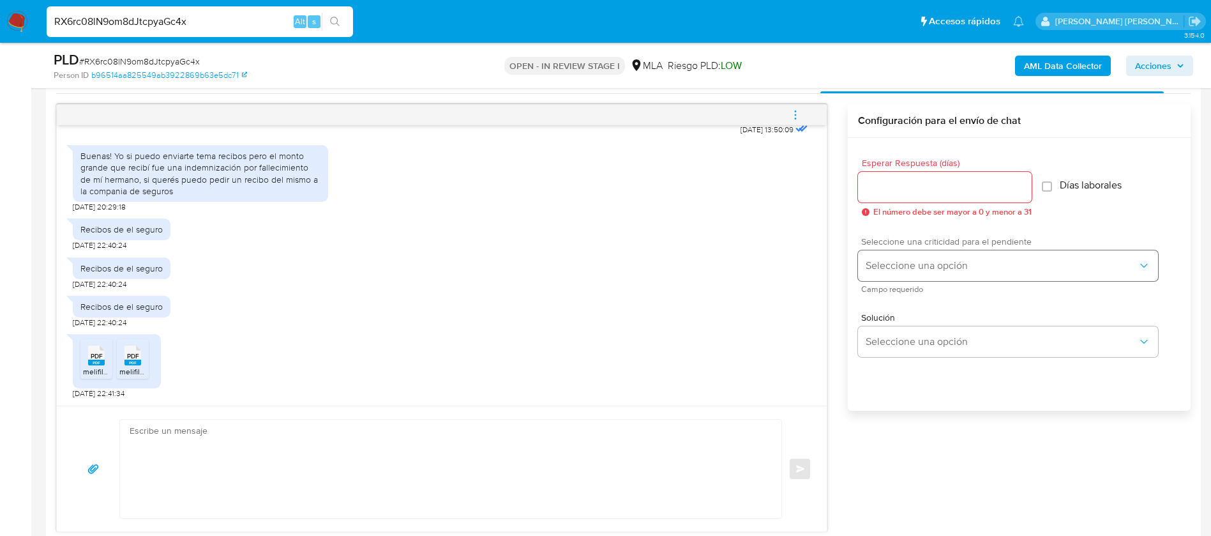
scroll to position [653, 0]
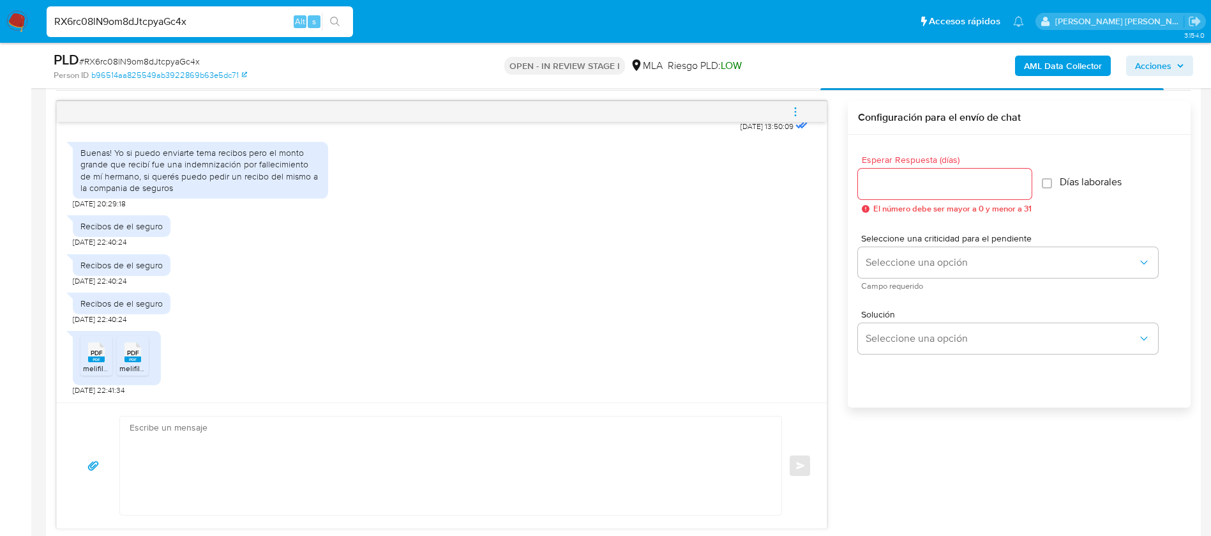
click at [888, 195] on div at bounding box center [945, 184] width 174 height 31
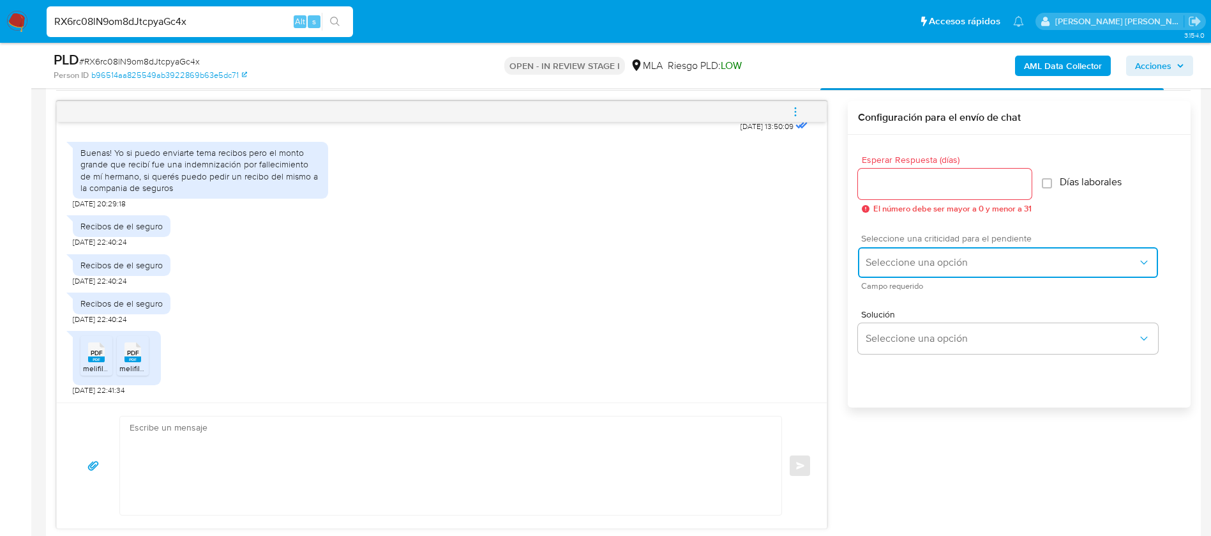
click at [882, 254] on button "Seleccione una opción" at bounding box center [1008, 262] width 300 height 31
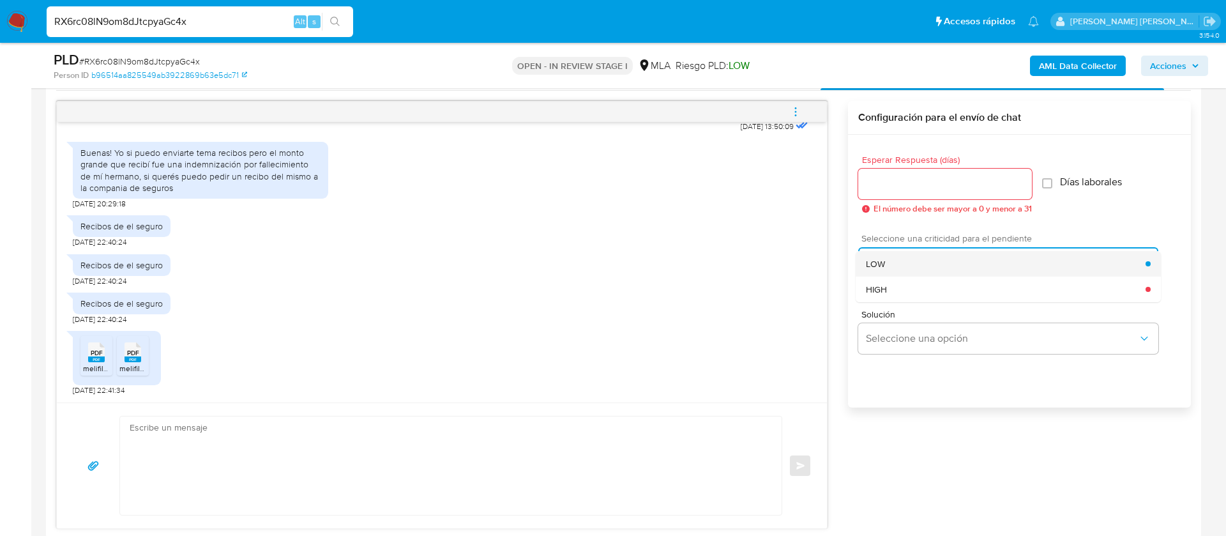
click at [877, 253] on div "LOW" at bounding box center [1006, 264] width 280 height 26
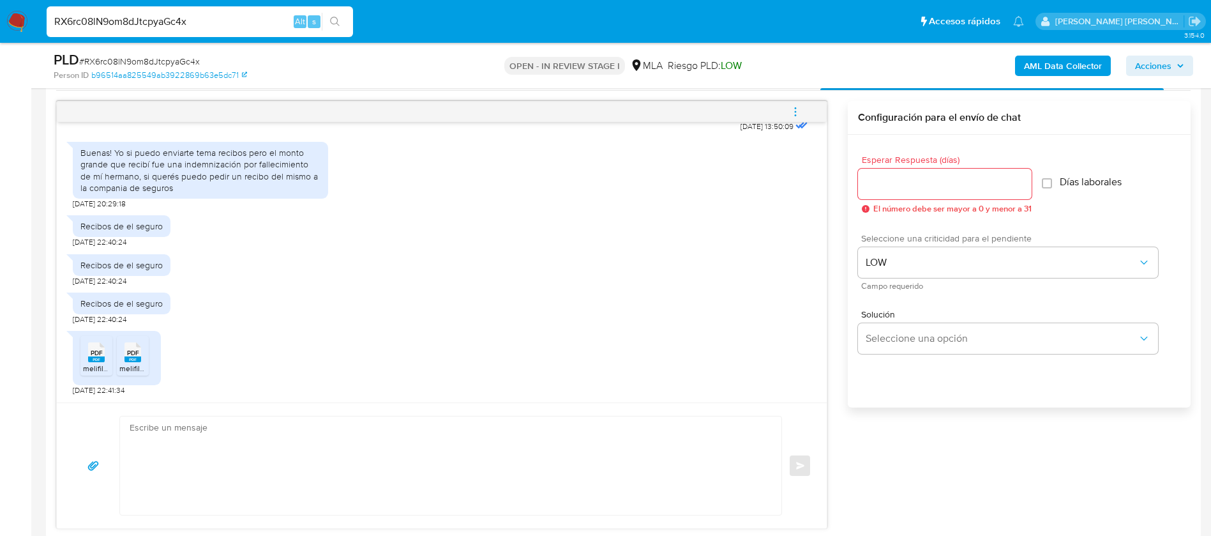
click at [877, 189] on input "Esperar Respuesta (días)" at bounding box center [945, 184] width 174 height 17
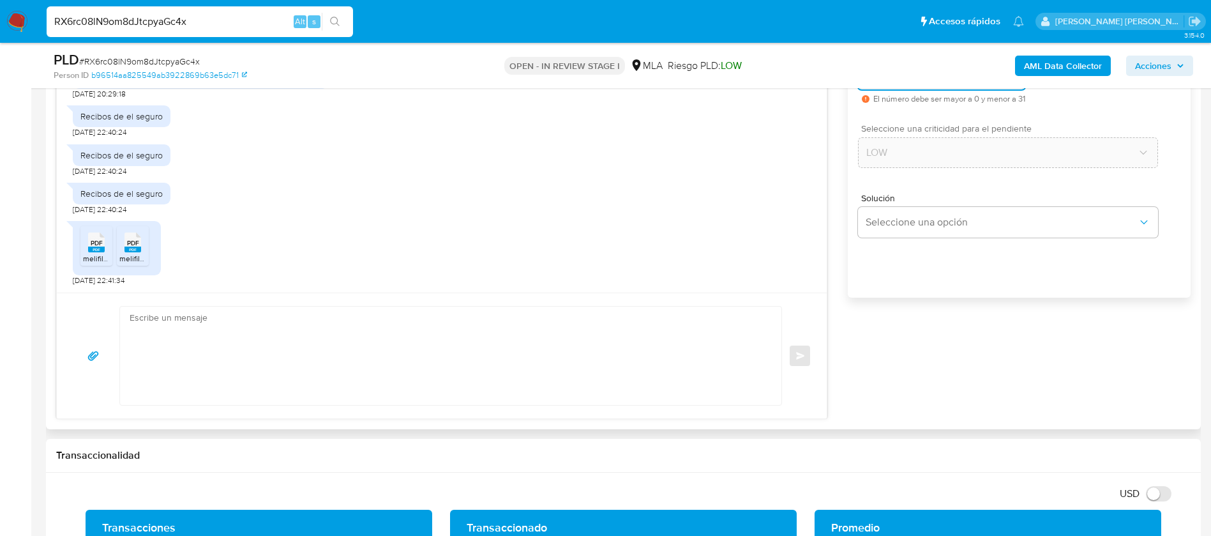
scroll to position [764, 0]
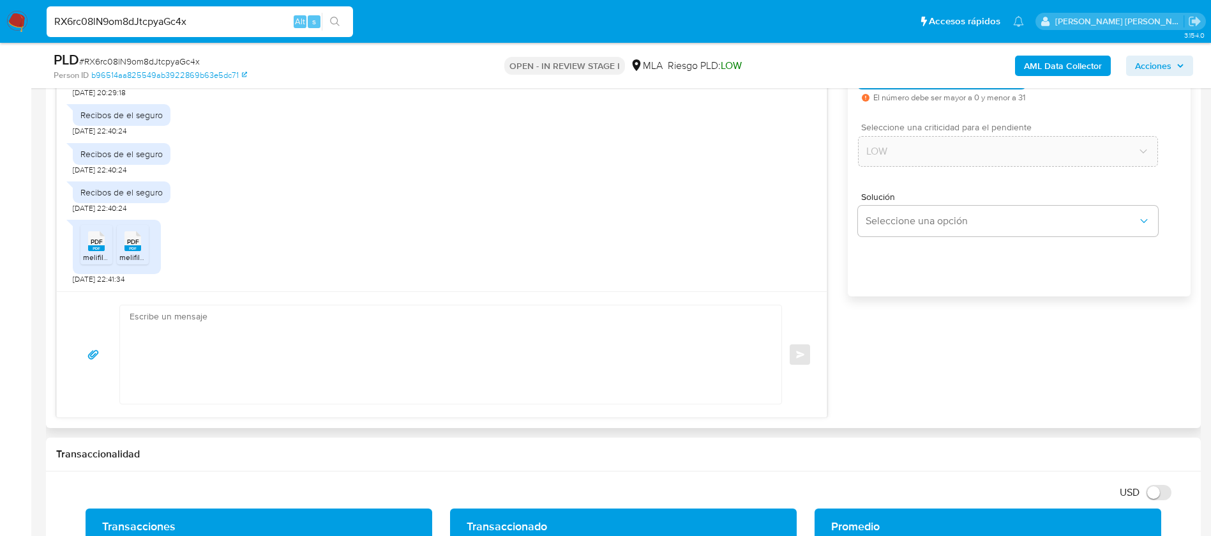
type input "0"
click at [727, 350] on textarea at bounding box center [448, 354] width 636 height 98
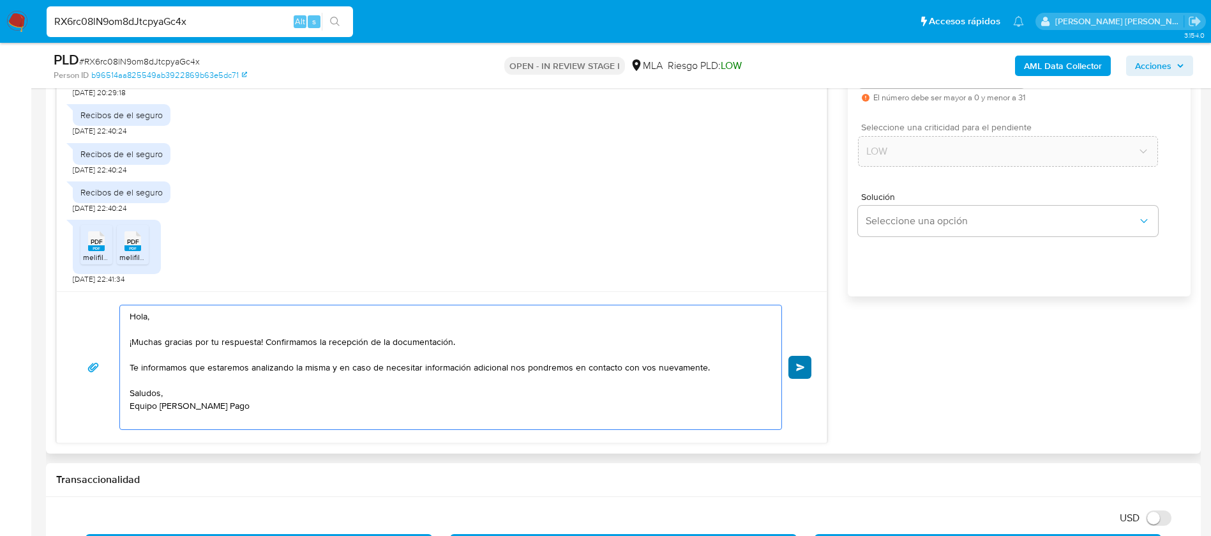
type textarea "Hola, ¡Muchas gracias por tu respuesta! Confirmamos la recepción de la document…"
click at [799, 362] on button "Enviar" at bounding box center [800, 367] width 23 height 23
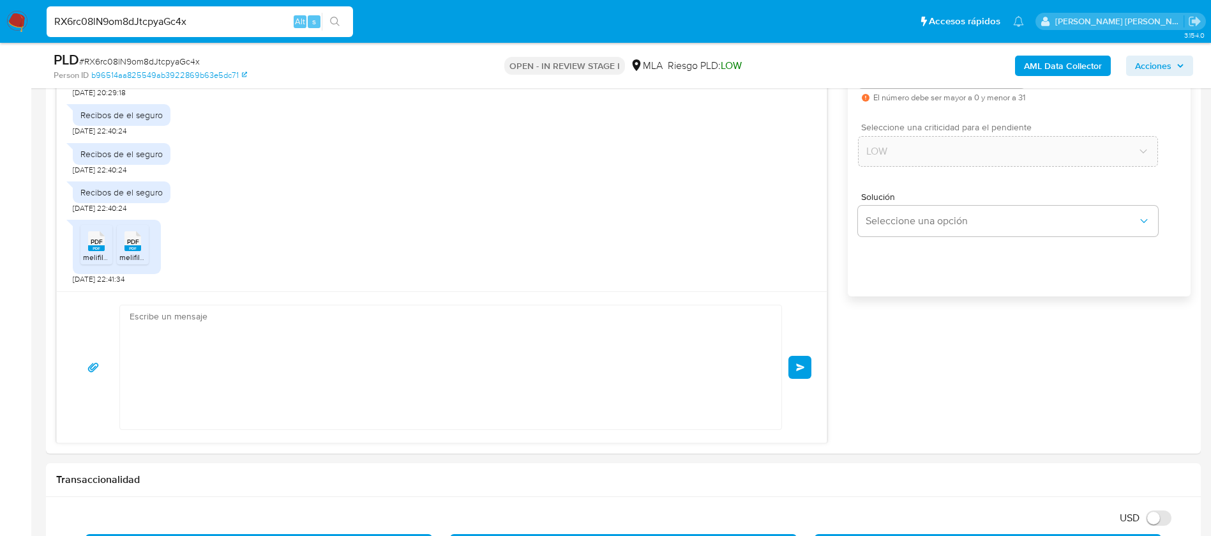
scroll to position [1149, 0]
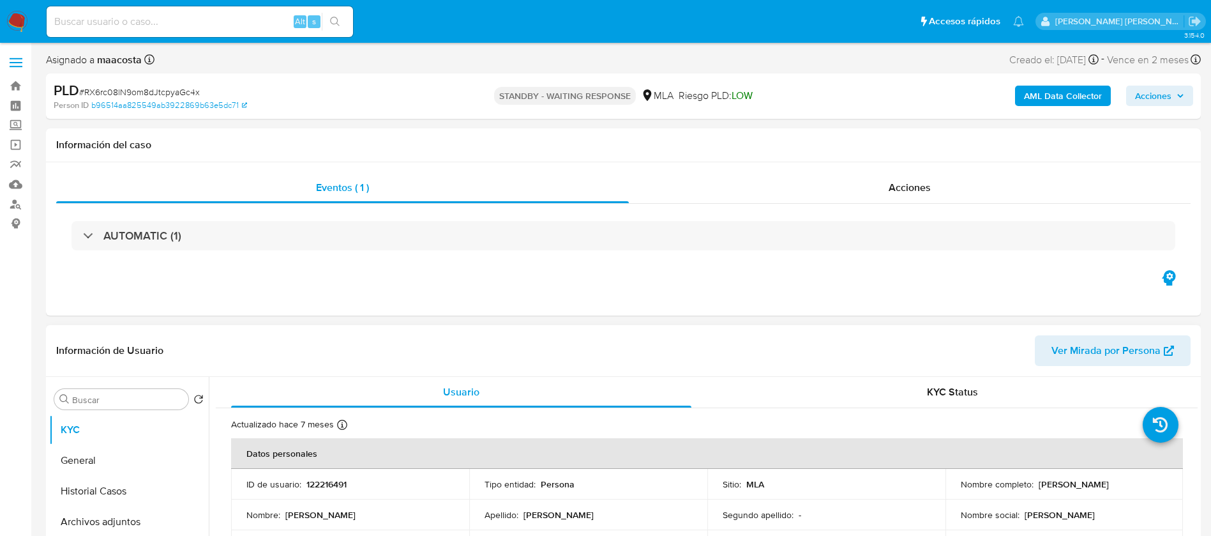
select select "10"
click at [256, 294] on div "Eventos ( 1 ) Acciones AUTOMATIC (1)" at bounding box center [623, 238] width 1155 height 153
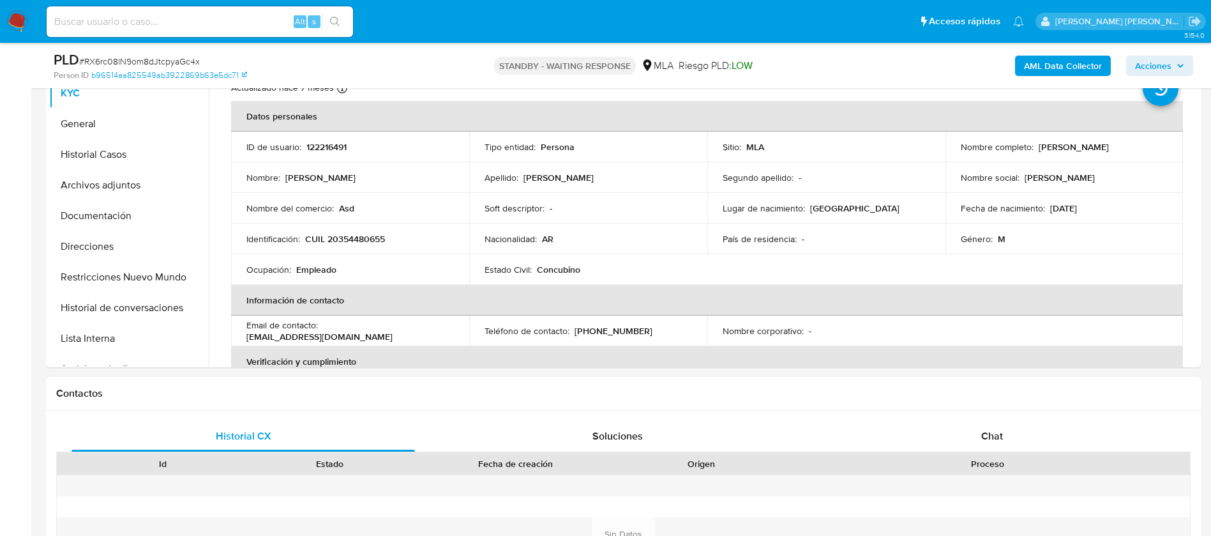
scroll to position [292, 0]
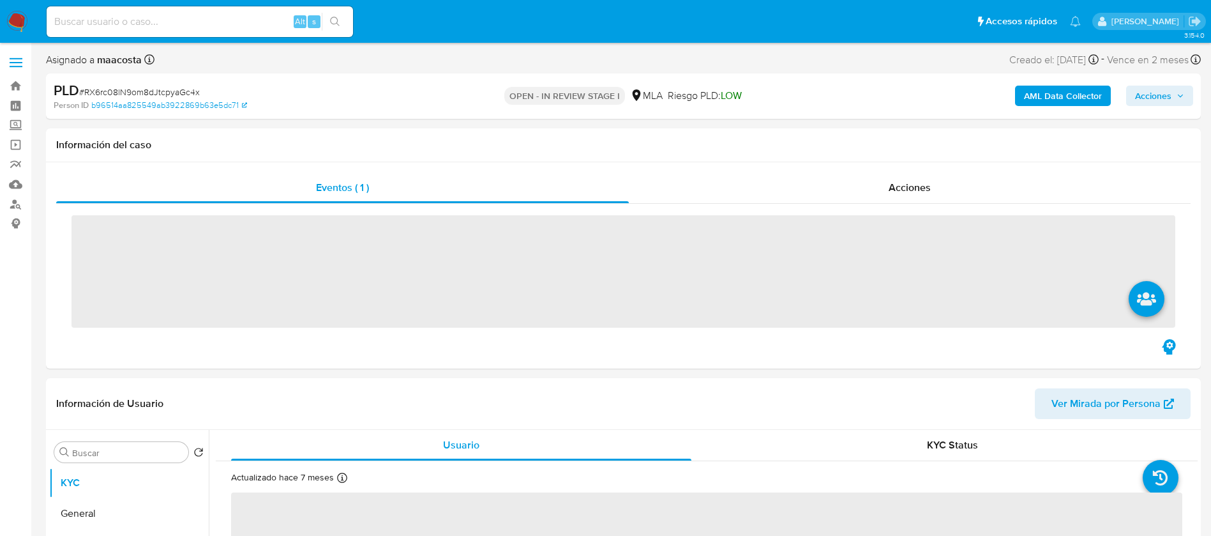
click at [540, 82] on div "OPEN - IN REVIEW STAGE I MLA Riesgo PLD: LOW" at bounding box center [623, 96] width 377 height 30
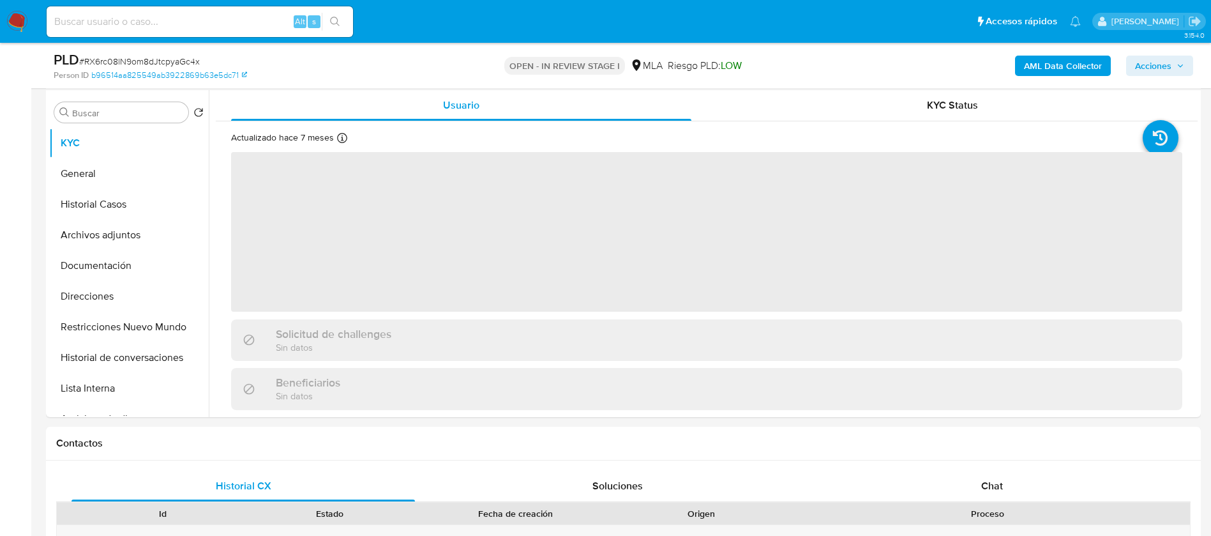
scroll to position [268, 0]
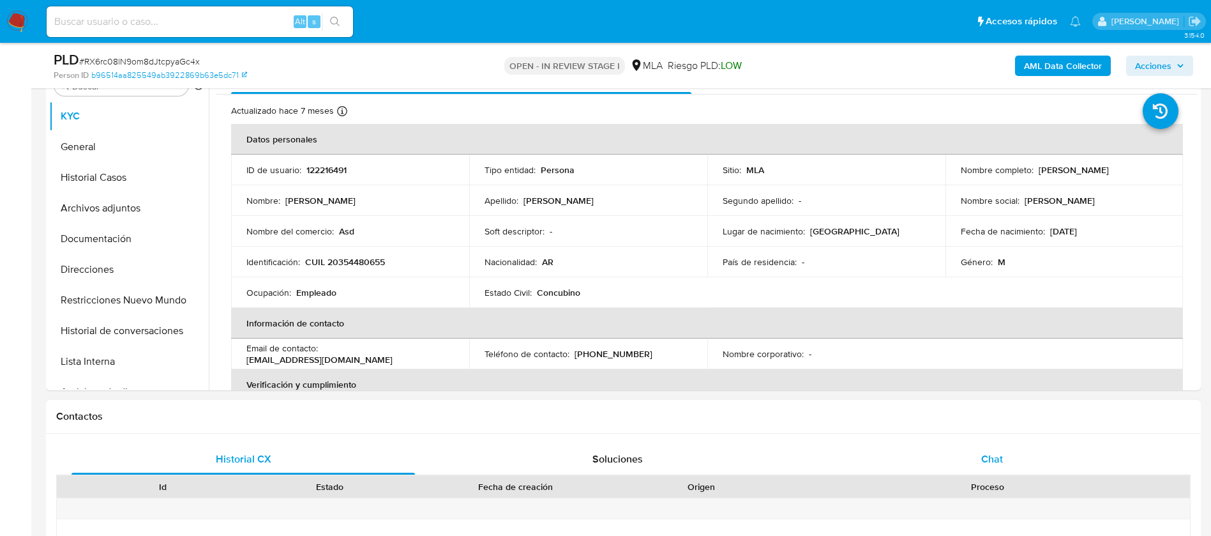
click at [993, 451] on span "Chat" at bounding box center [992, 458] width 22 height 15
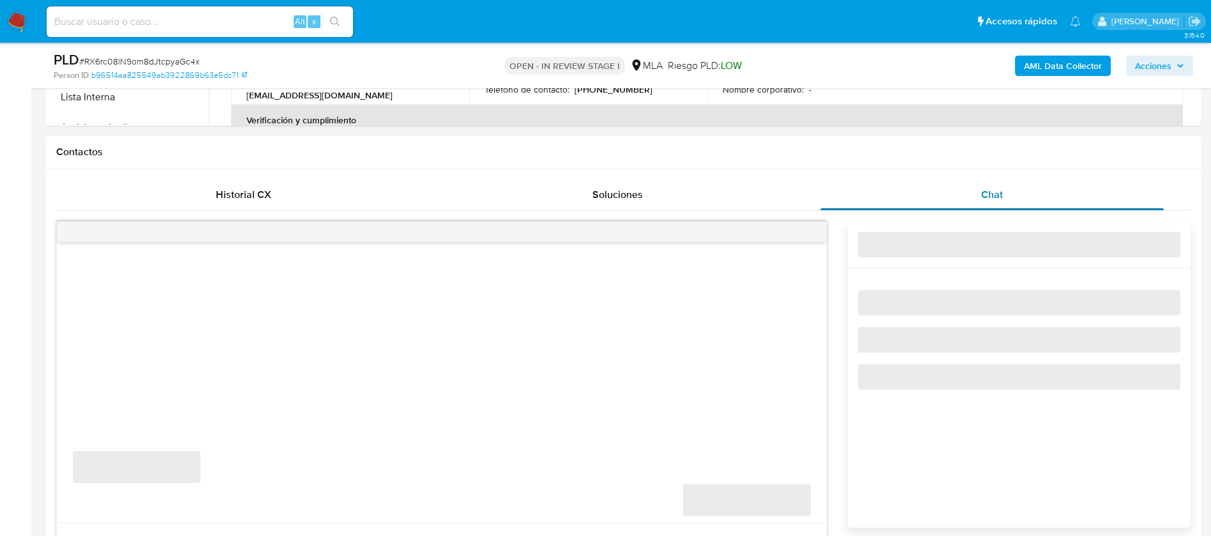
select select "10"
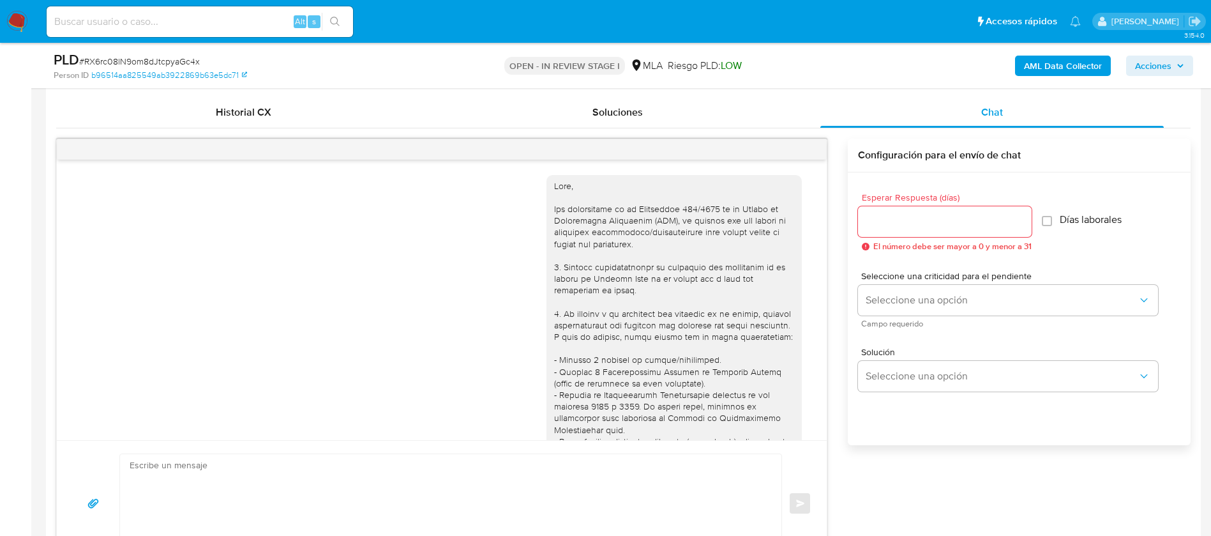
scroll to position [1149, 0]
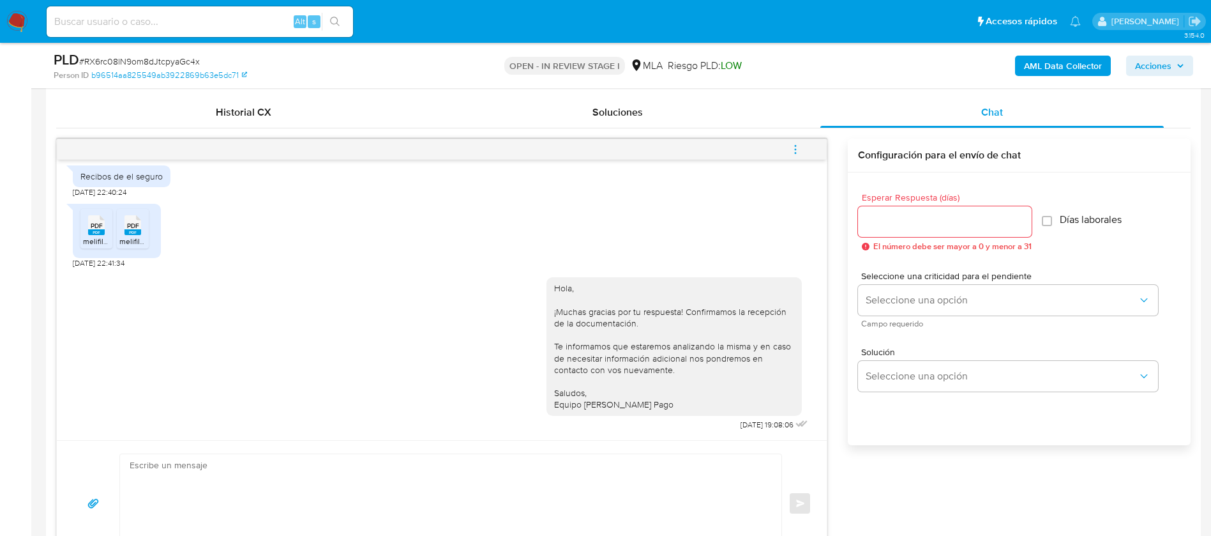
click at [799, 149] on icon "menu-action" at bounding box center [795, 149] width 11 height 11
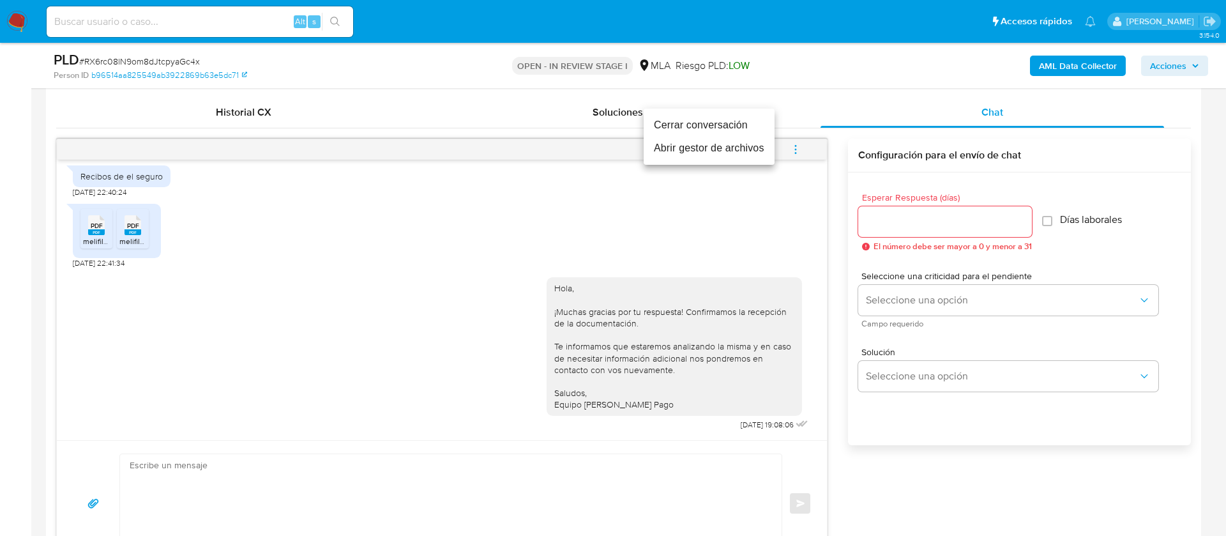
click at [705, 124] on li "Cerrar conversación" at bounding box center [709, 125] width 131 height 23
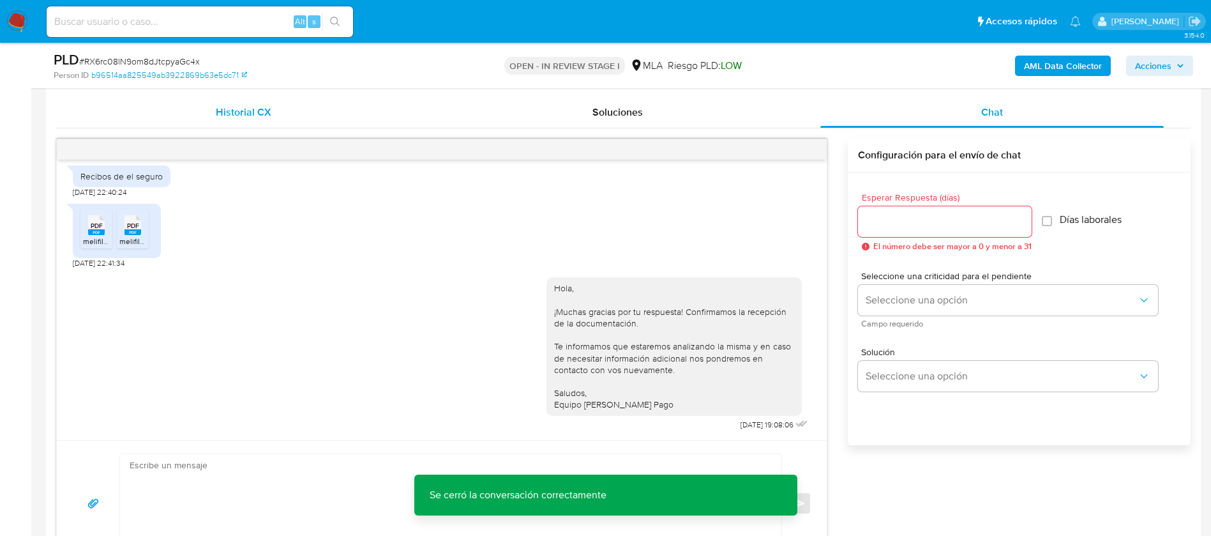
click at [260, 118] on span "Historial CX" at bounding box center [244, 112] width 56 height 15
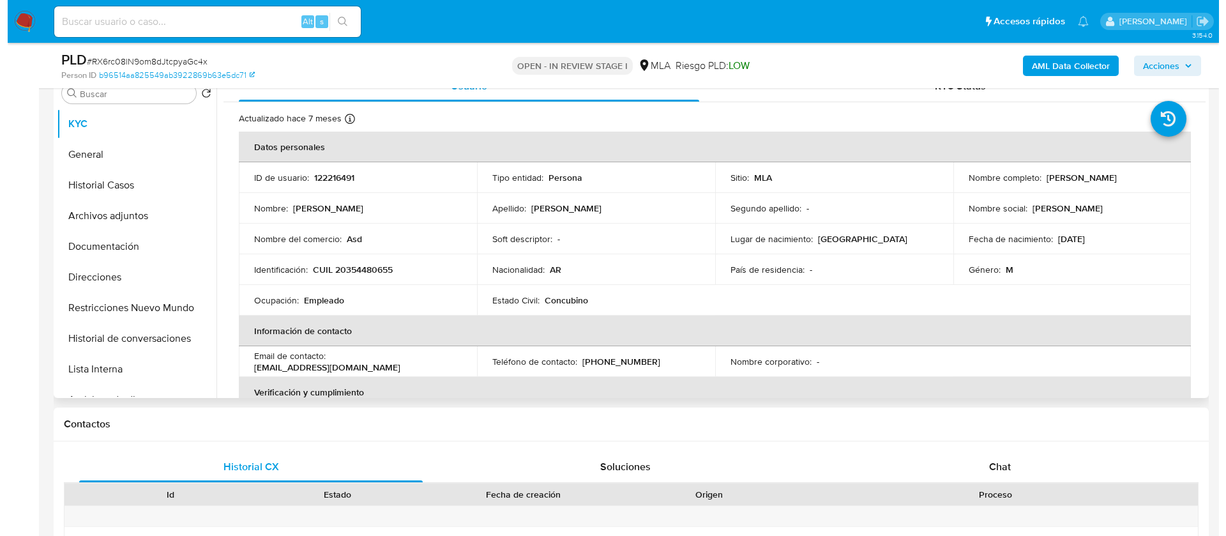
scroll to position [201, 0]
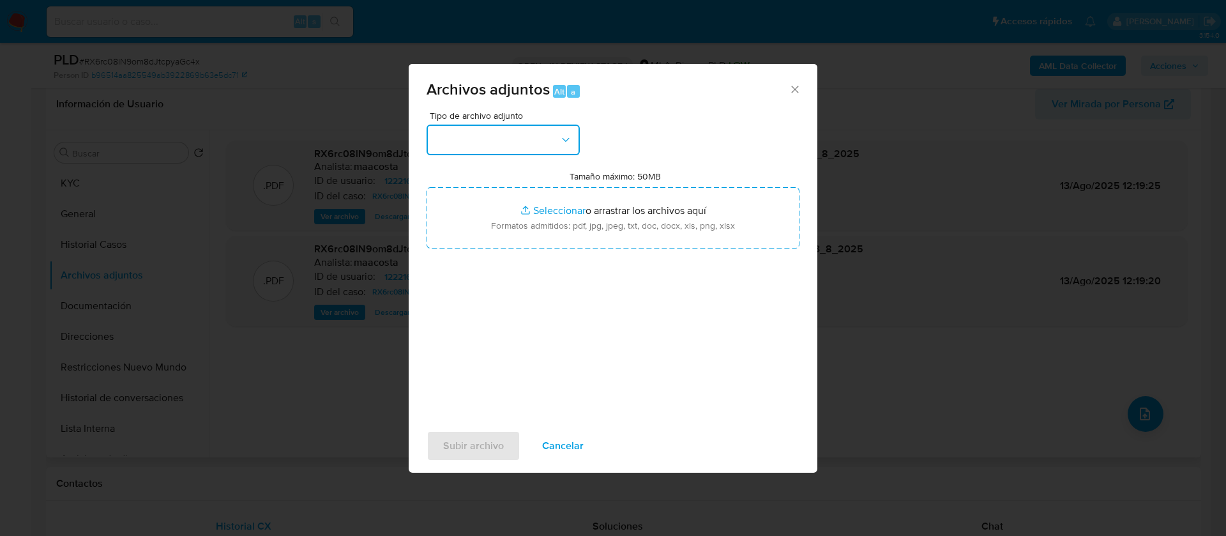
click at [540, 134] on button "button" at bounding box center [502, 140] width 153 height 31
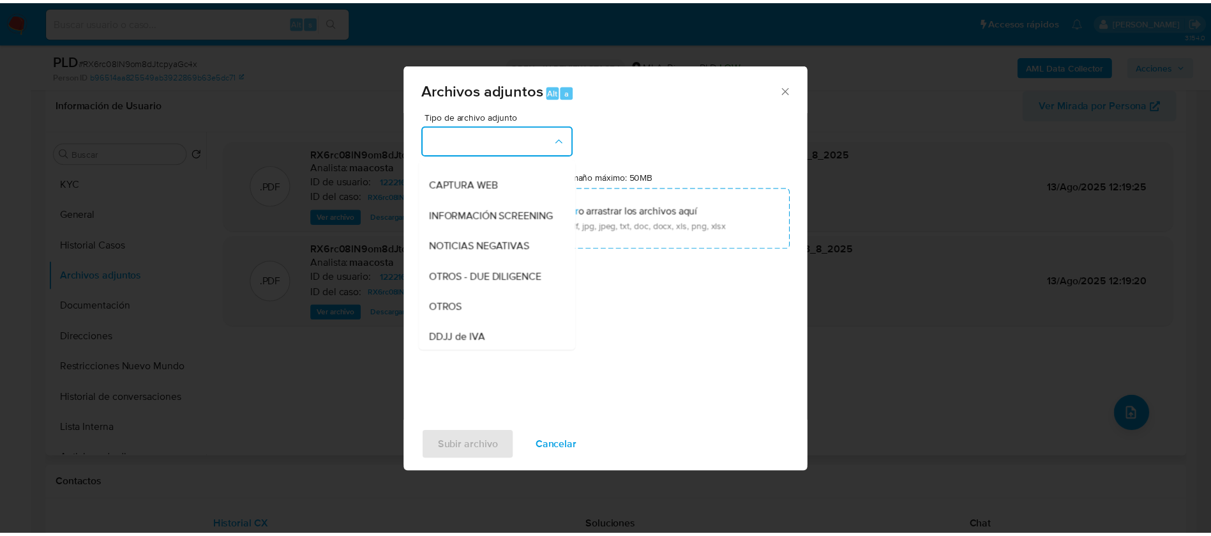
scroll to position [144, 0]
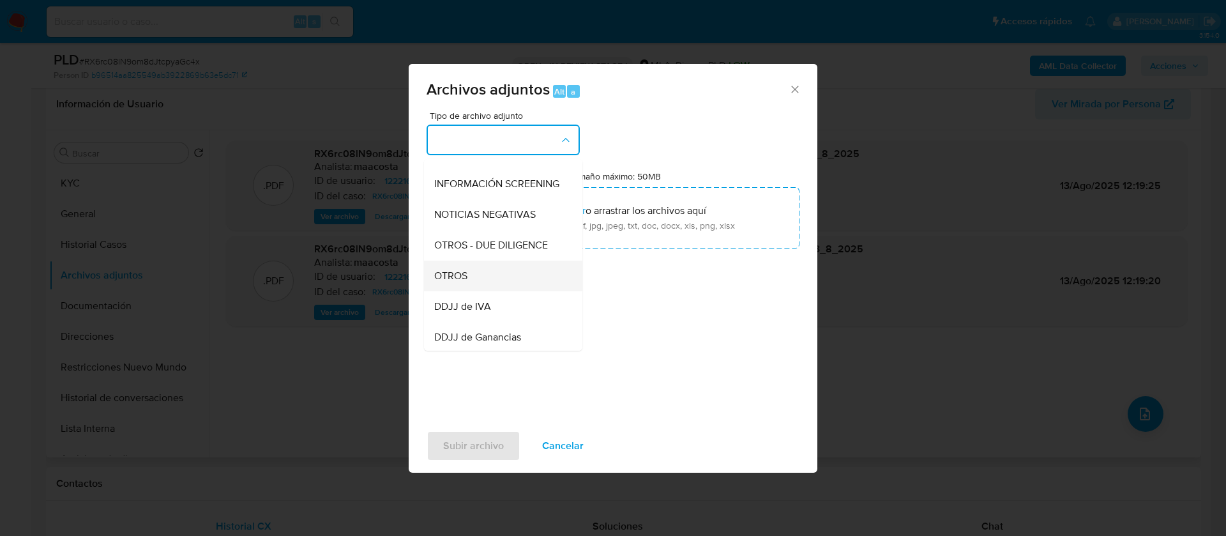
click at [462, 282] on span "OTROS" at bounding box center [450, 275] width 33 height 13
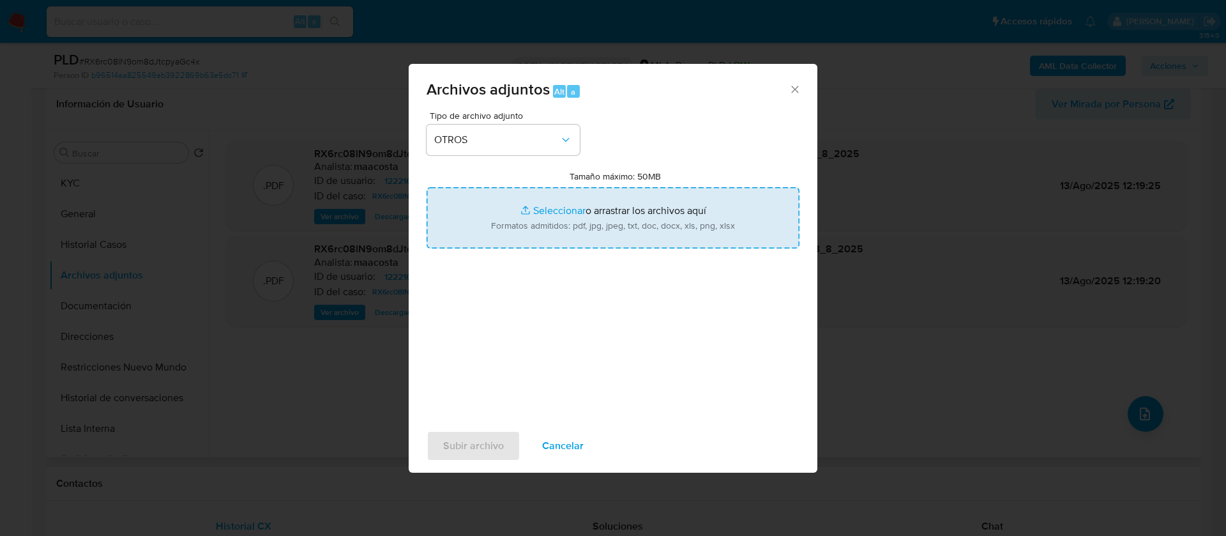
type input "C:\fakepath\[PERSON_NAME] - Movimientos.xlsx"
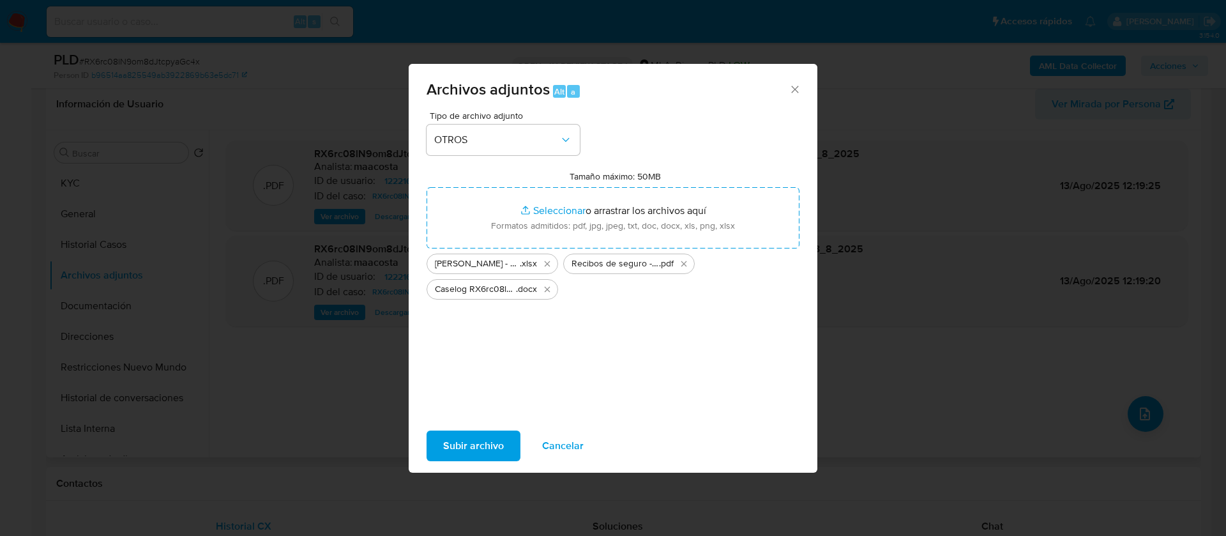
click at [472, 441] on span "Subir archivo" at bounding box center [473, 446] width 61 height 28
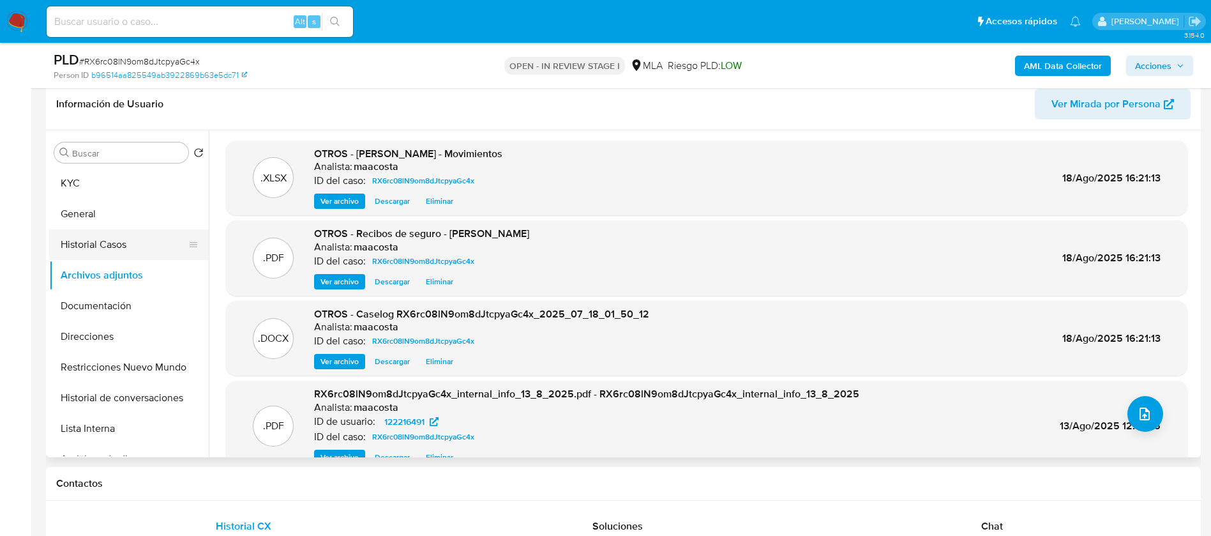
click at [102, 245] on button "Historial Casos" at bounding box center [123, 244] width 149 height 31
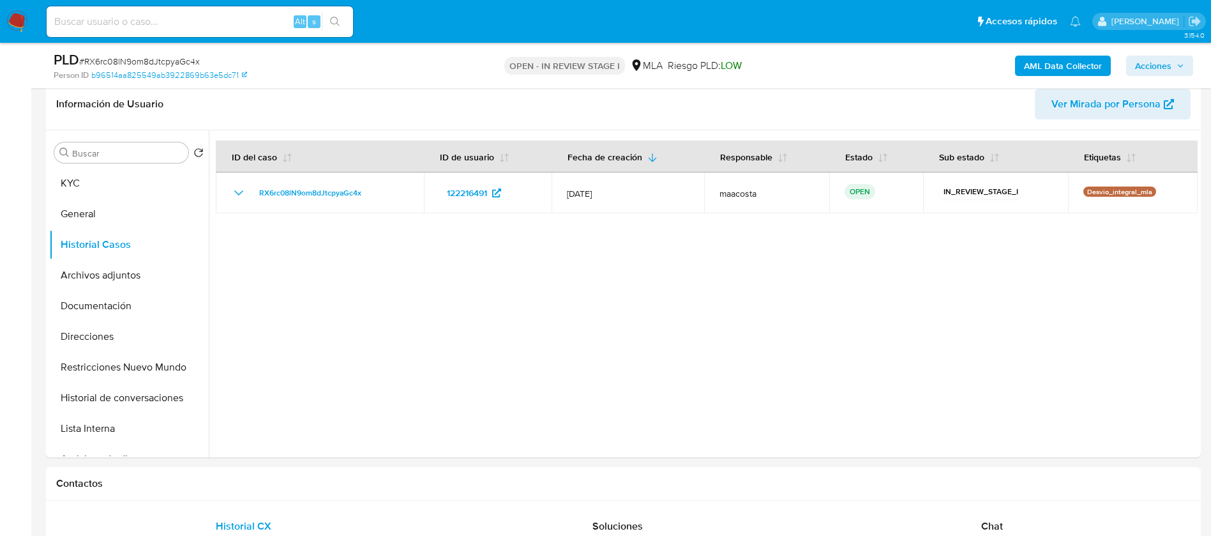
click at [1147, 70] on span "Acciones" at bounding box center [1153, 66] width 36 height 20
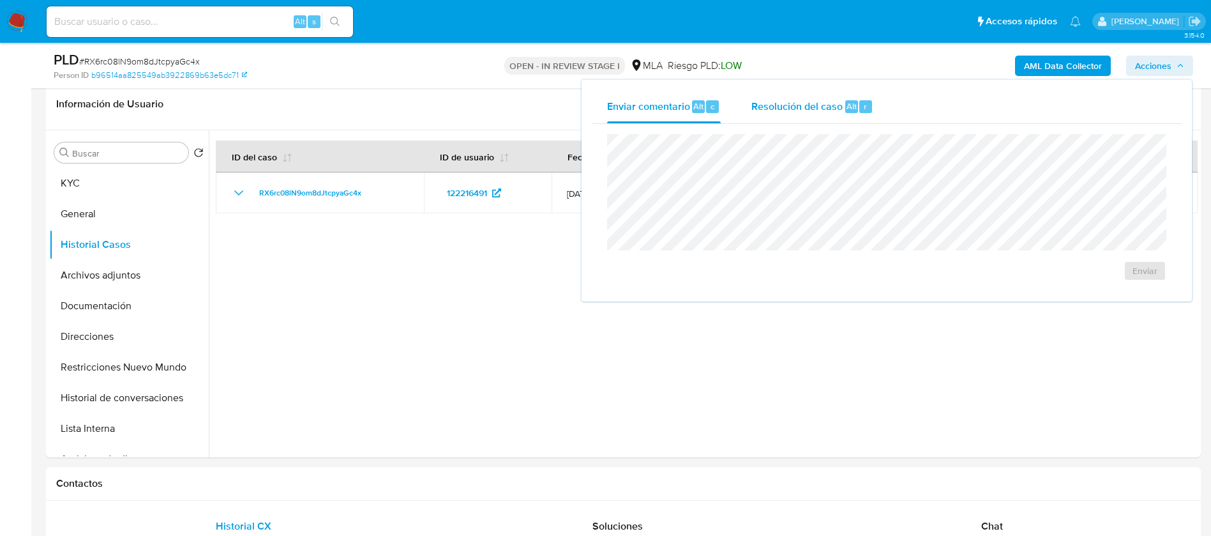
click at [808, 102] on span "Resolución del caso" at bounding box center [796, 105] width 91 height 15
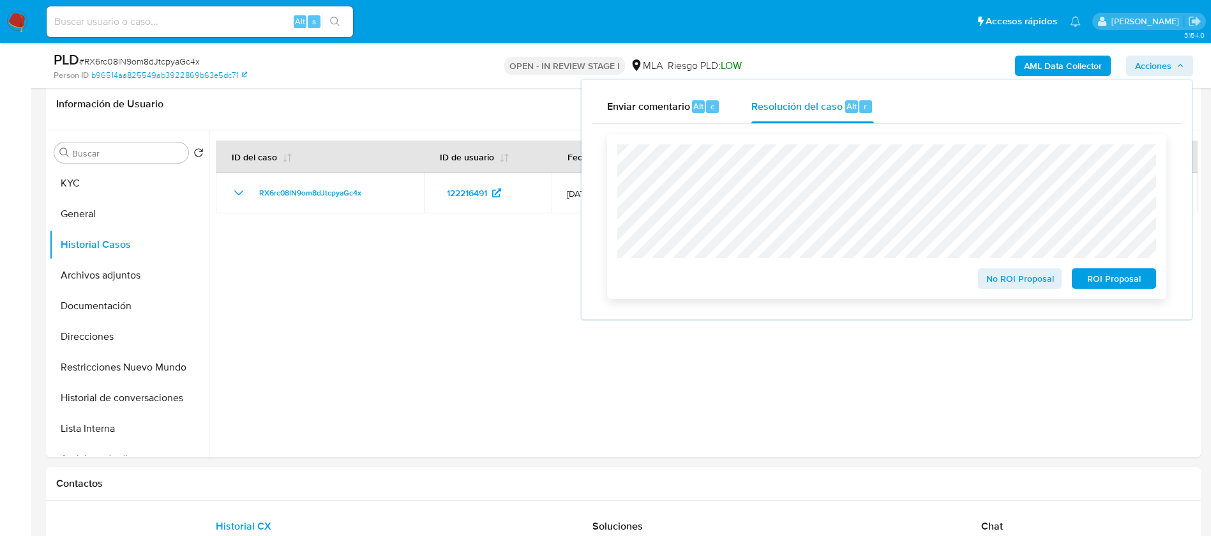
click at [1018, 283] on span "No ROI Proposal" at bounding box center [1020, 278] width 66 height 18
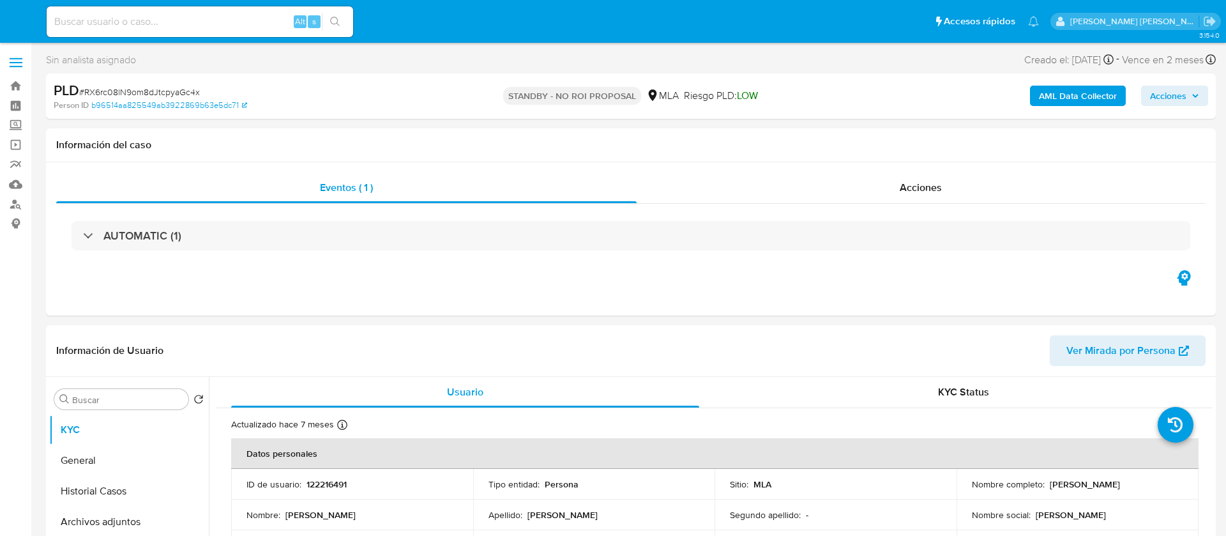
select select "10"
paste input "549632306"
click at [217, 24] on input "549632306" at bounding box center [200, 21] width 306 height 17
type input "549632306"
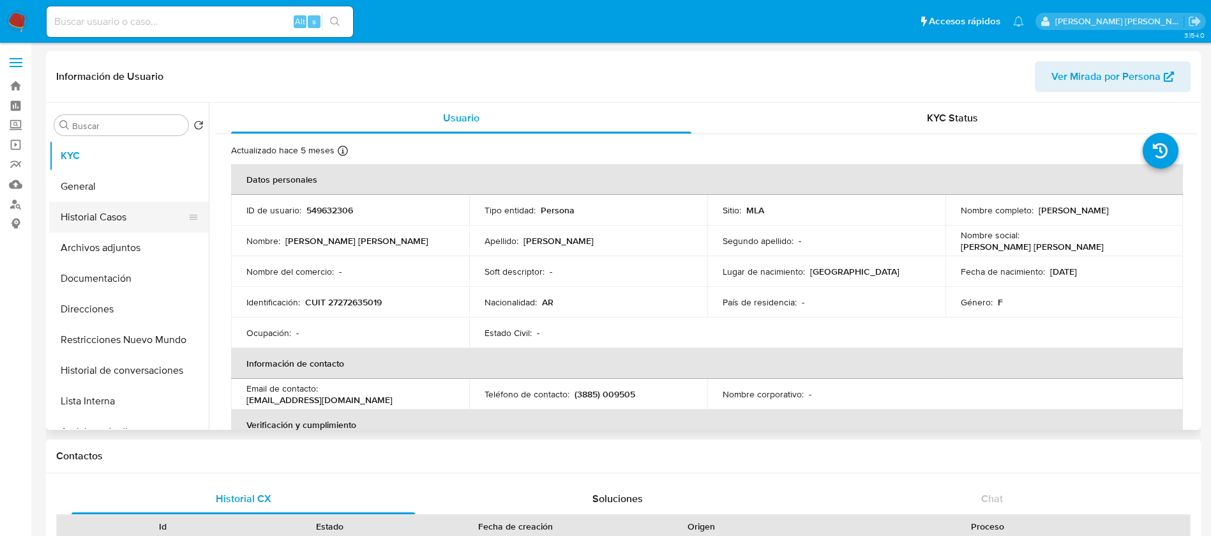
select select "10"
click at [116, 217] on button "Historial Casos" at bounding box center [123, 217] width 149 height 31
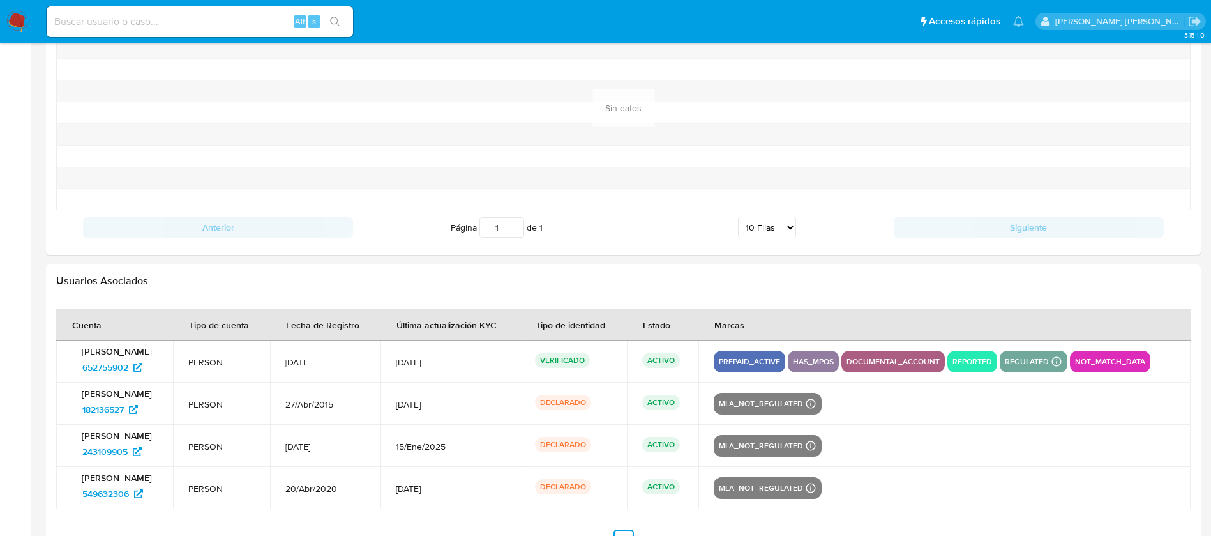
scroll to position [1337, 0]
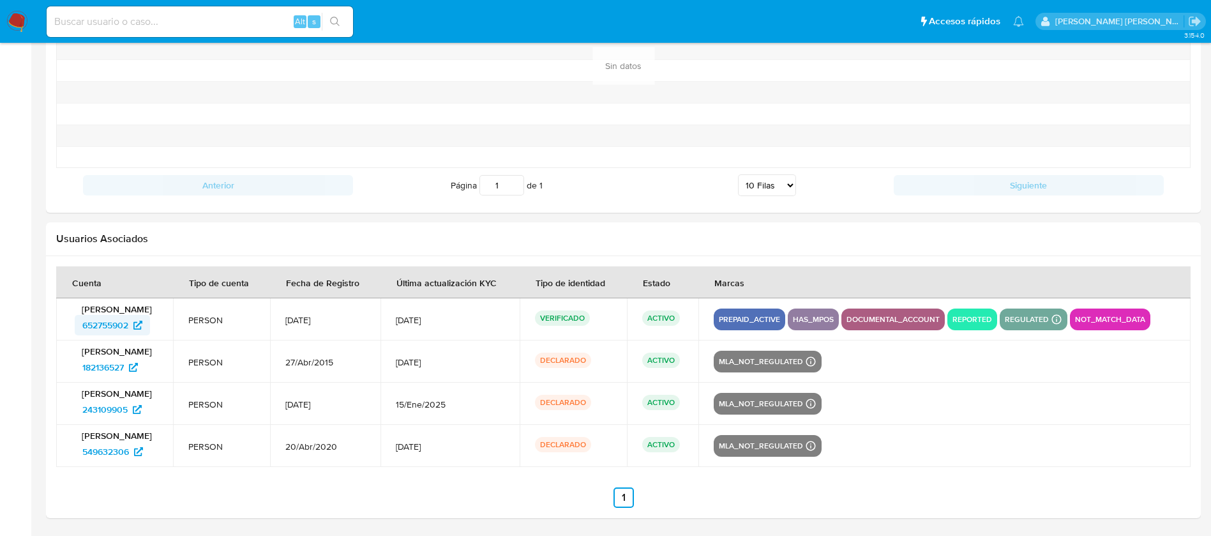
click at [119, 329] on span "652755902" at bounding box center [105, 325] width 46 height 20
paste input "A1wZ4bUb6HRIEfcDSWhvIchl"
click at [236, 27] on input "A1wZ4bUb6HRIEfcDSWhvIchl" at bounding box center [200, 21] width 306 height 17
type input "A1wZ4bUb6HRIEfcDSWhvIchl"
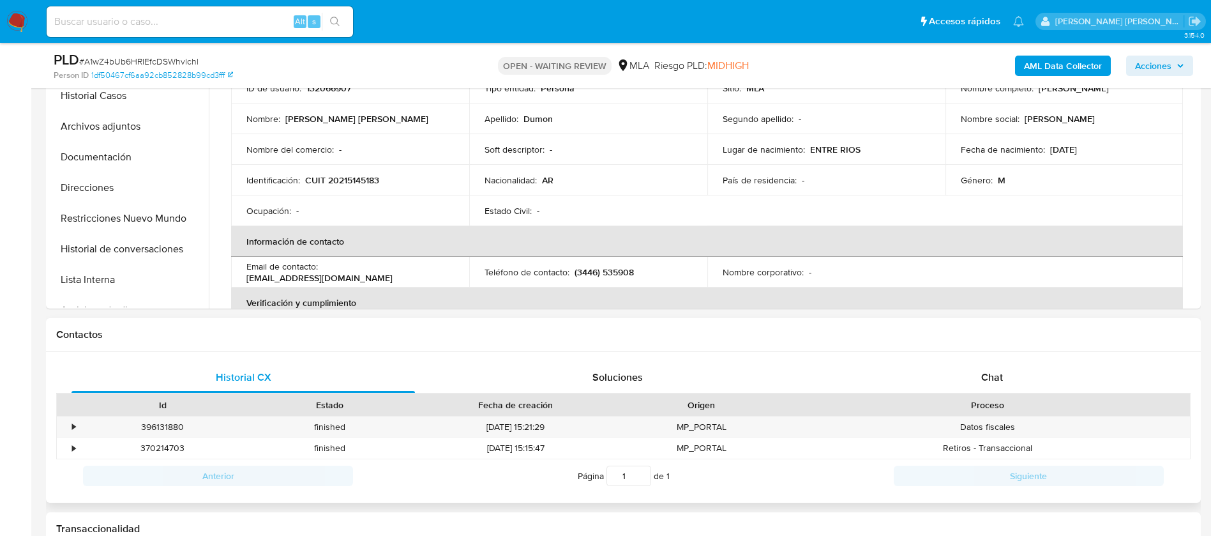
select select "10"
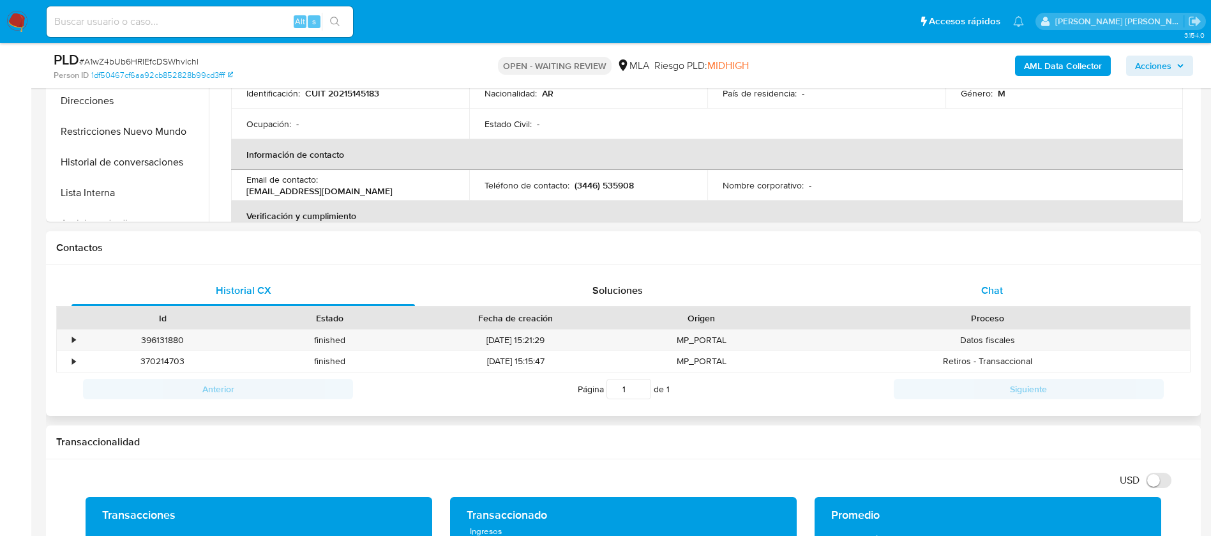
click at [989, 296] on span "Chat" at bounding box center [992, 290] width 22 height 15
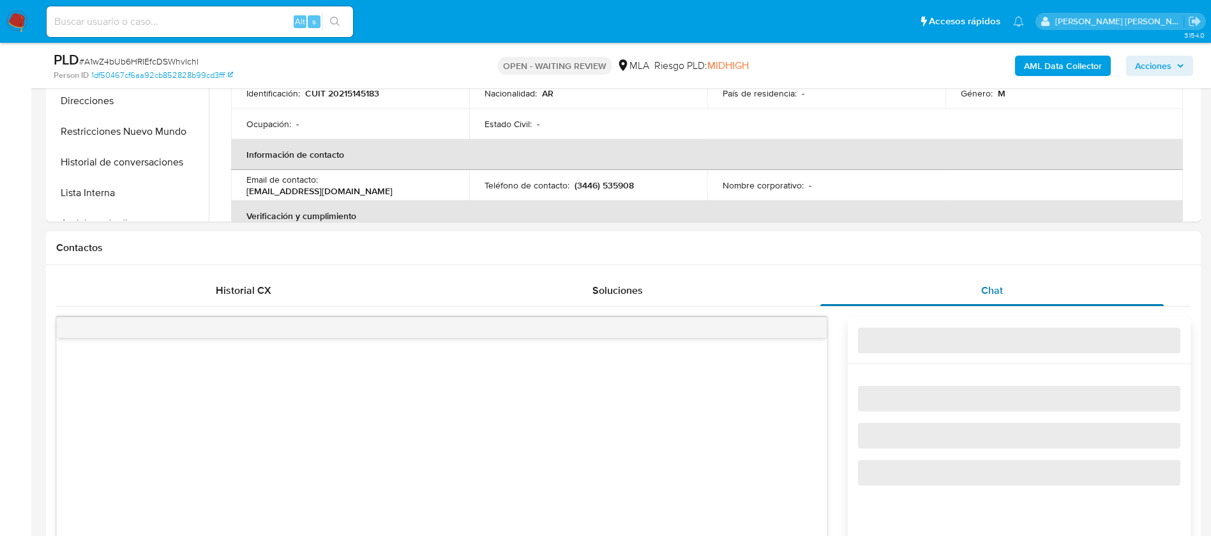
click at [989, 296] on span "Chat" at bounding box center [992, 290] width 22 height 15
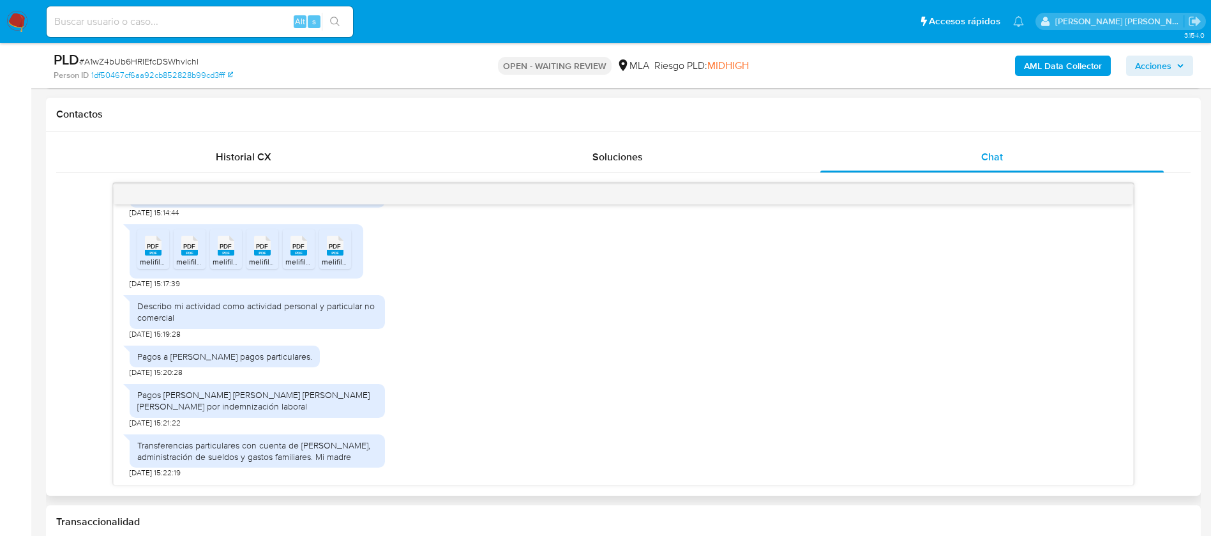
scroll to position [550, 0]
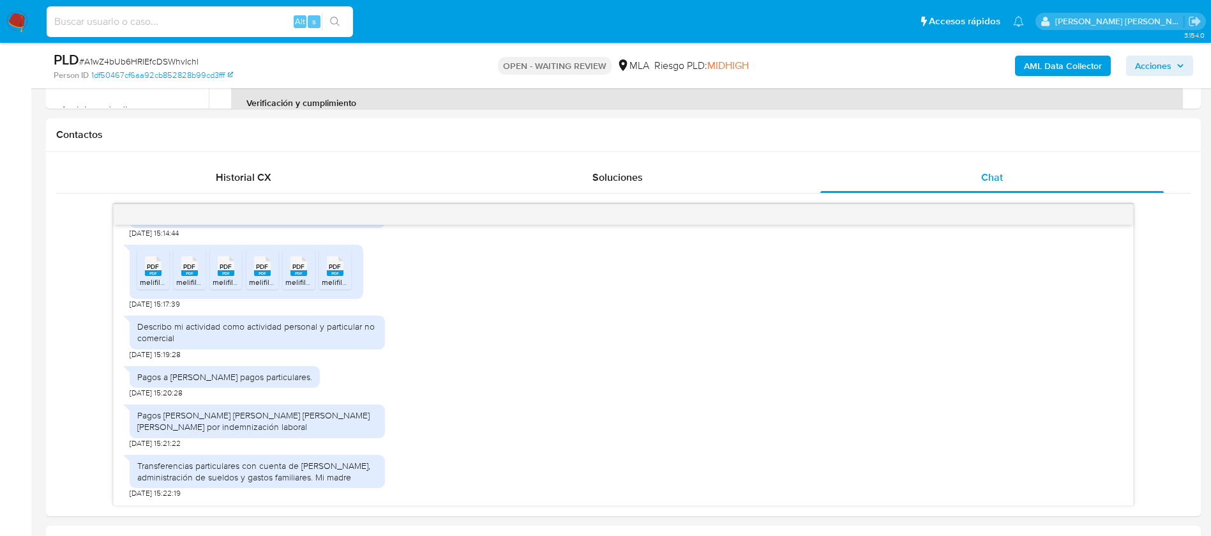
click at [248, 20] on input at bounding box center [200, 21] width 306 height 17
paste input "DPmUWnU8kqsHWX7kPjsLCA3d"
type input "DPmUWnU8kqsHWX7kPjsLCA3d"
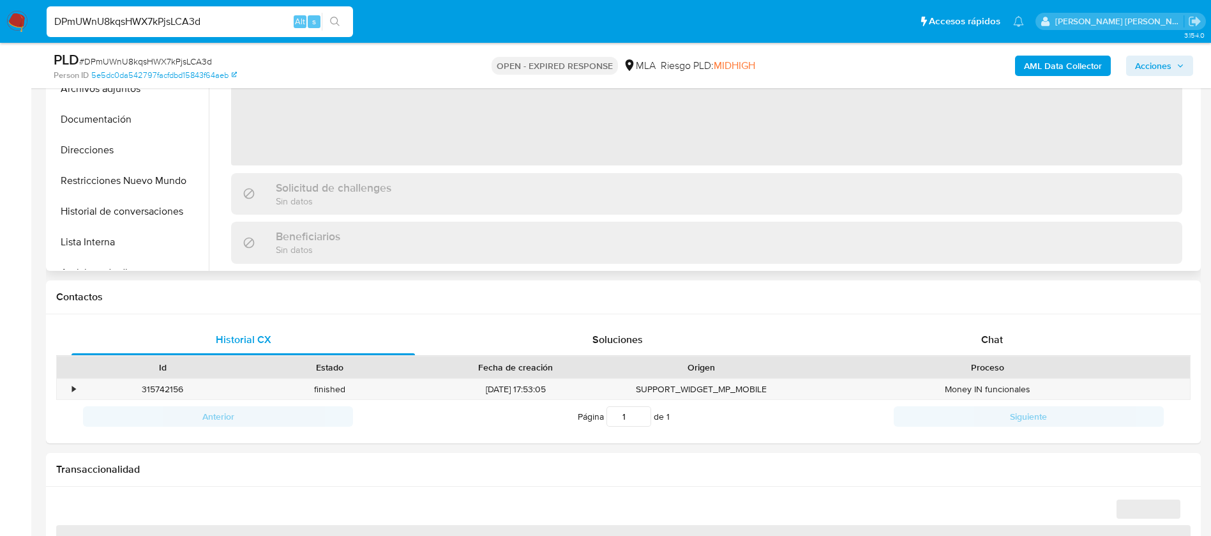
scroll to position [457, 0]
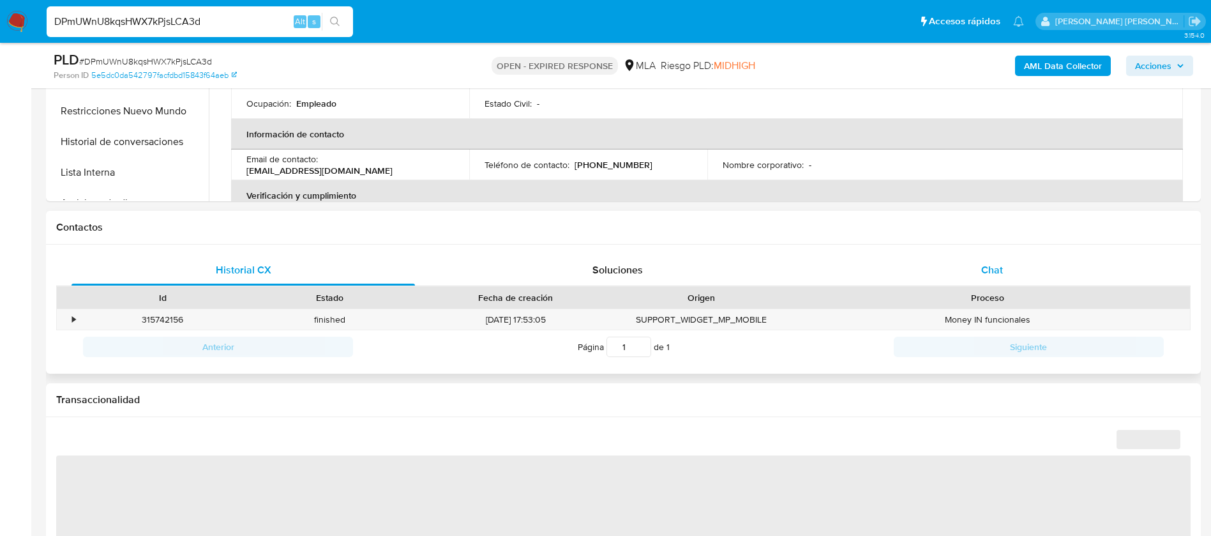
click at [1001, 264] on span "Chat" at bounding box center [992, 269] width 22 height 15
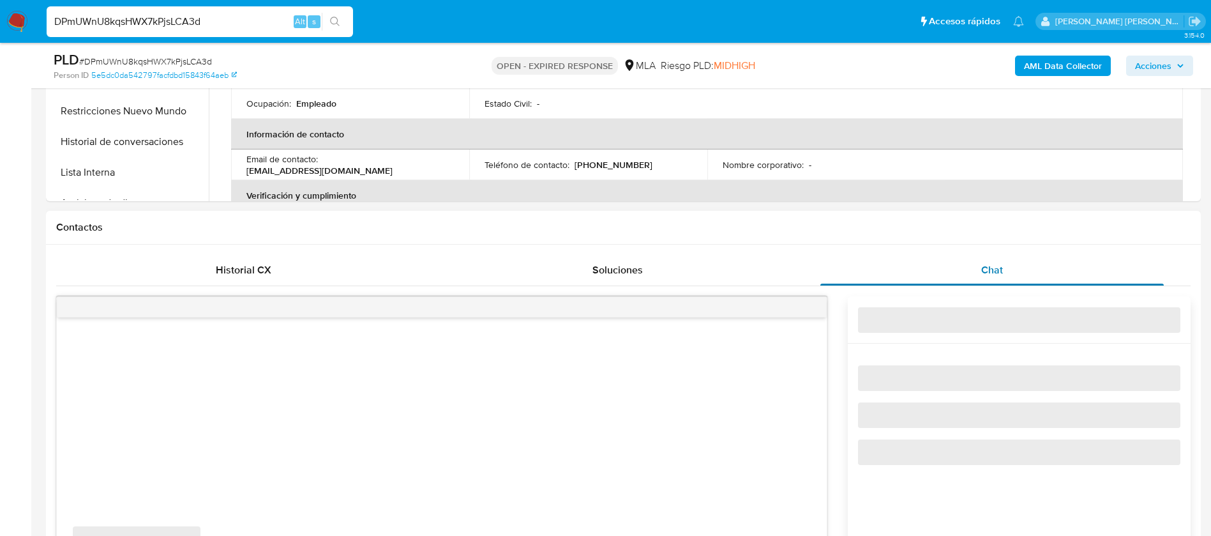
select select "10"
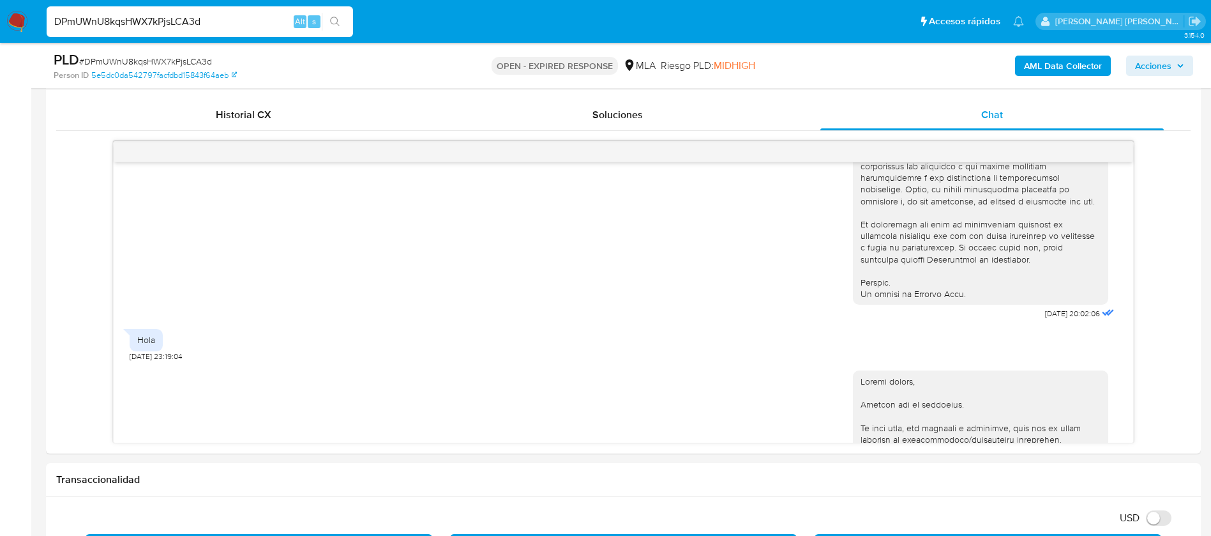
scroll to position [544, 0]
paste input "kcPOGk6RTrNHZRTGwXrLLeaD"
click at [226, 22] on input "kcPOGk6RTrNHZRTGwXrLLeaD" at bounding box center [200, 21] width 306 height 17
type input "kcPOGk6RTrNHZRTGwXrLLeaD"
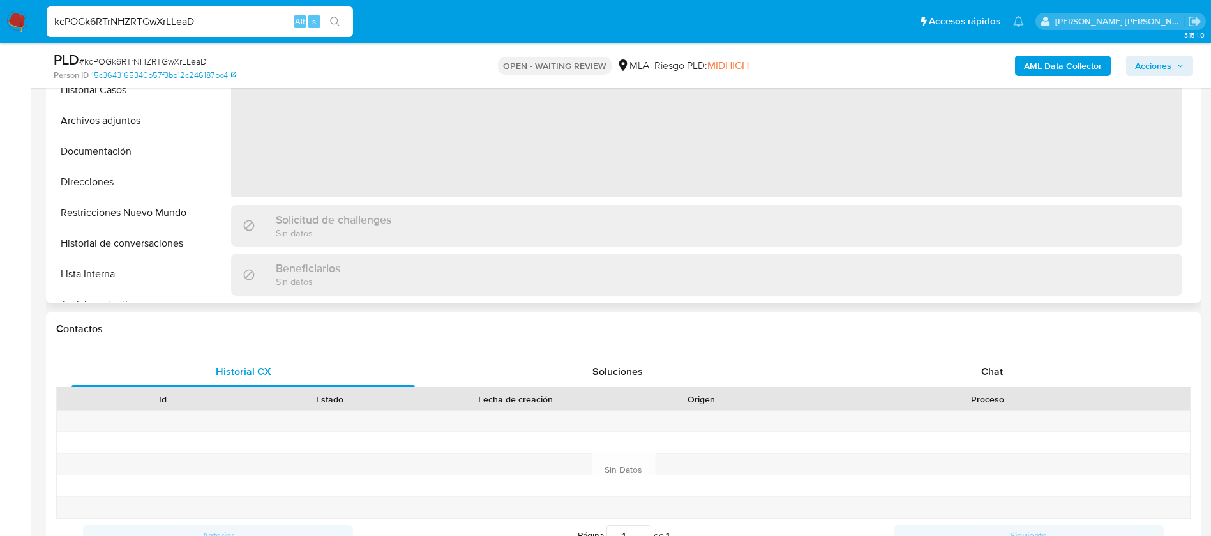
scroll to position [375, 0]
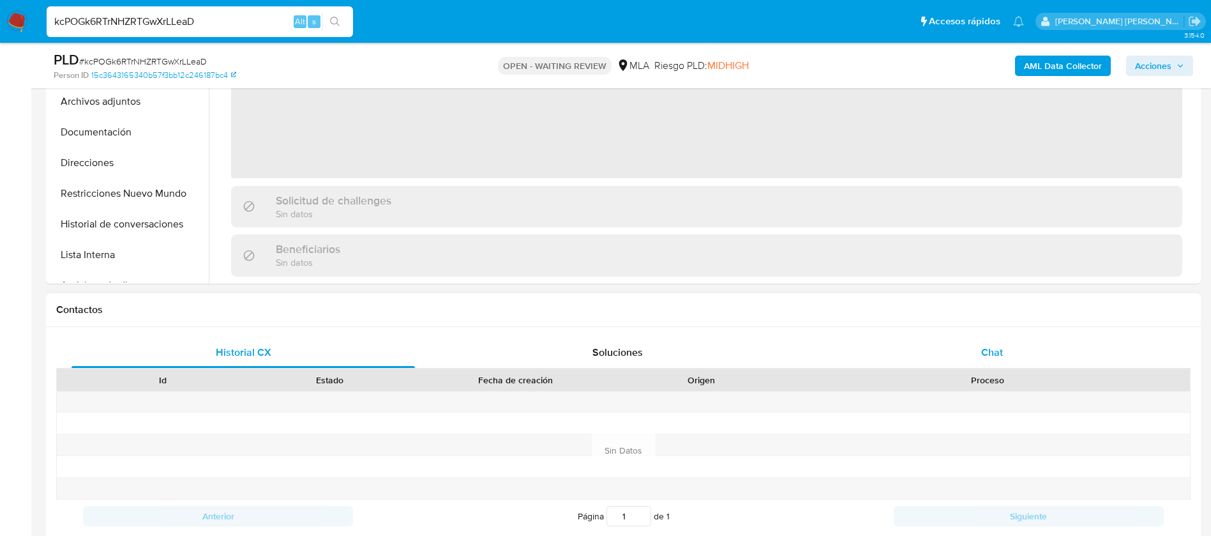
click at [998, 342] on div "Chat" at bounding box center [991, 352] width 343 height 31
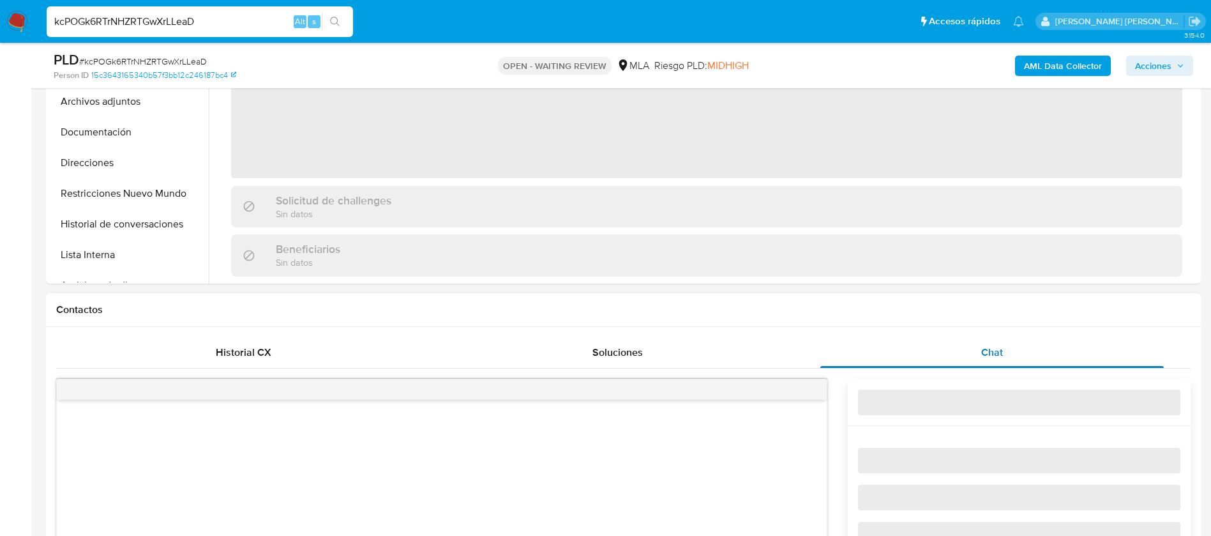
select select "10"
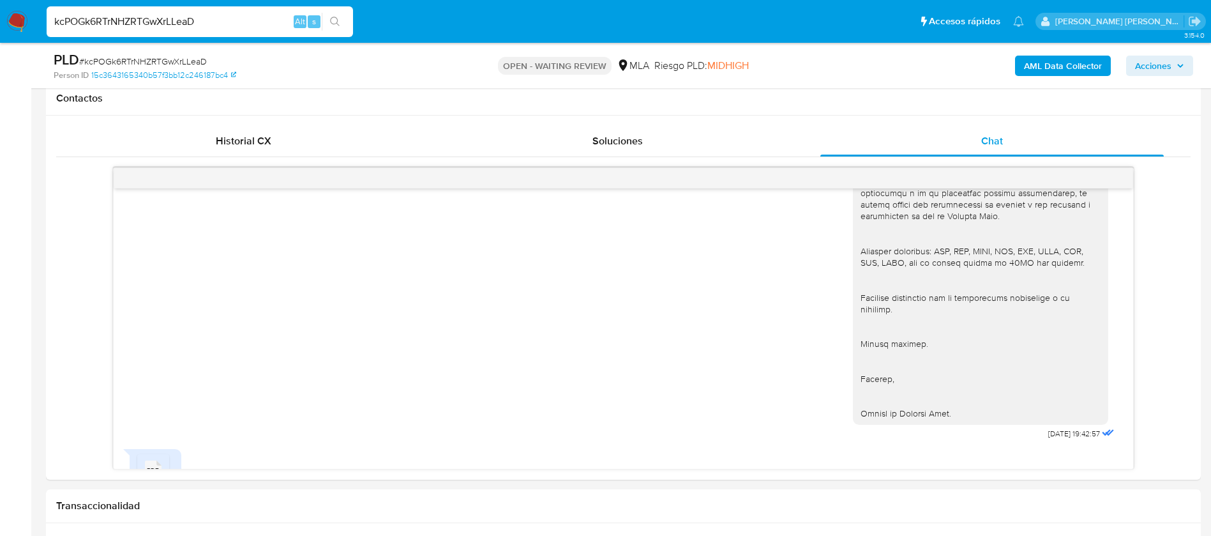
scroll to position [1462, 0]
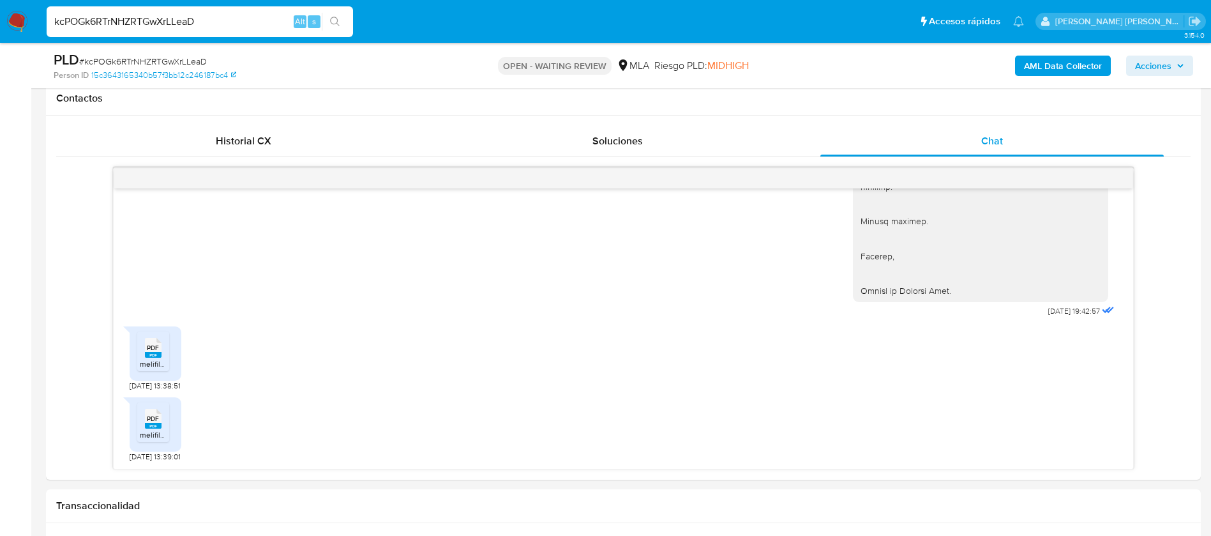
paste input "bu7e0rknB5kbKarfd0JECJxt"
click at [190, 17] on input "bu7e0rknB5kbKarfd0JECJxt" at bounding box center [200, 21] width 306 height 17
type input "bu7e0rknB5kbKarfd0JECJxt"
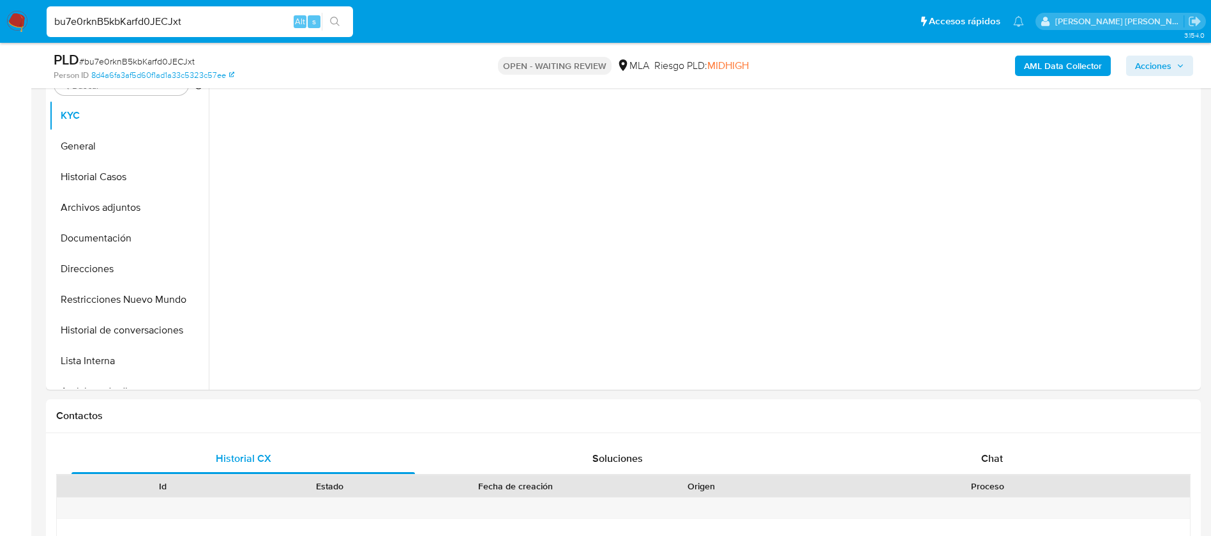
scroll to position [423, 0]
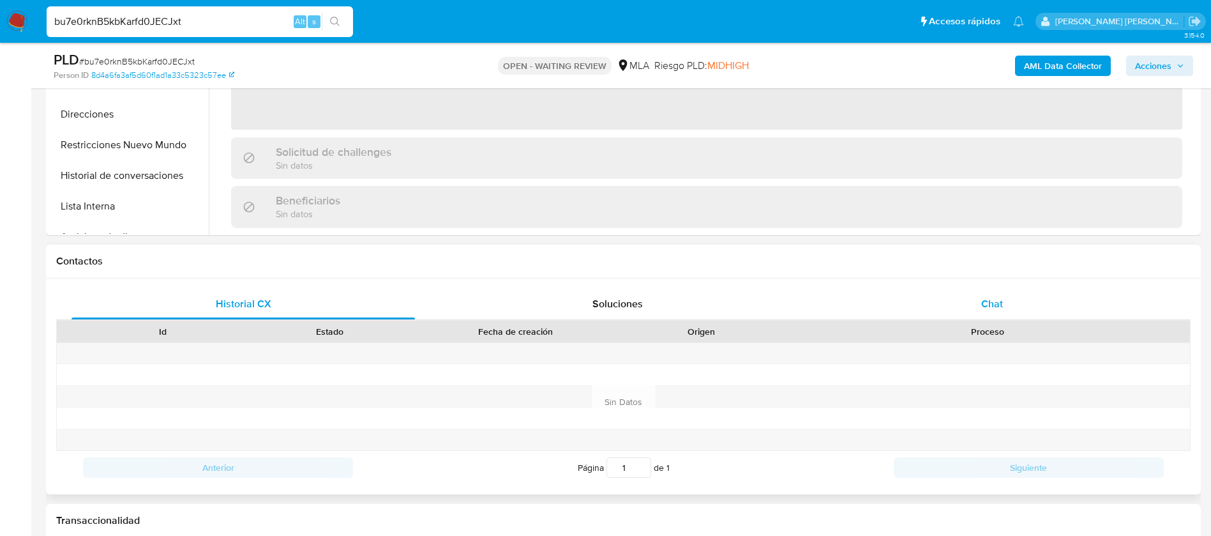
click at [979, 305] on div "Chat" at bounding box center [991, 304] width 343 height 31
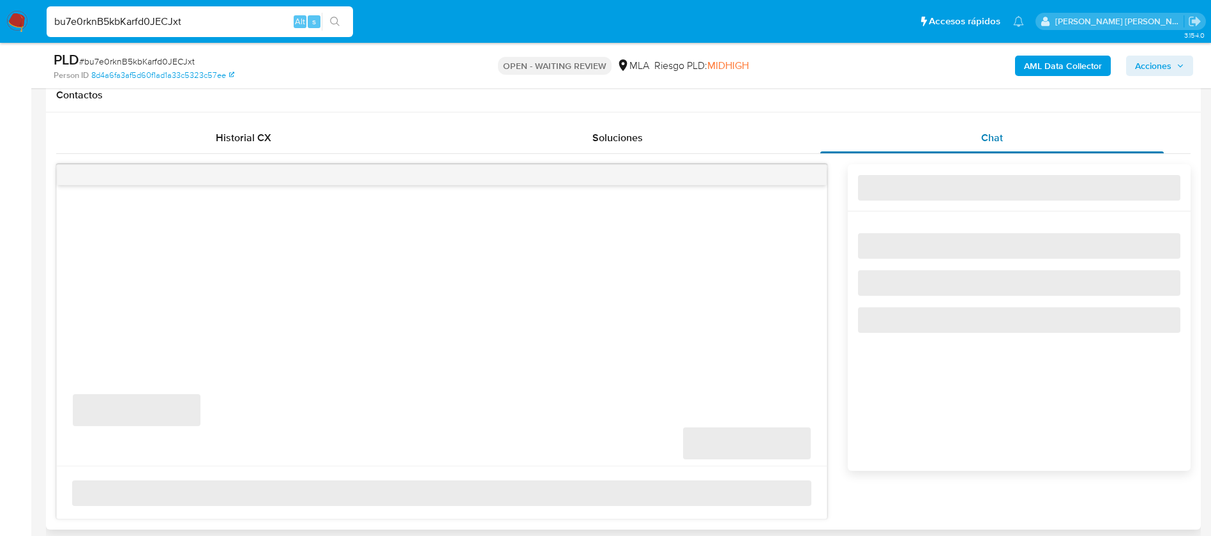
select select "10"
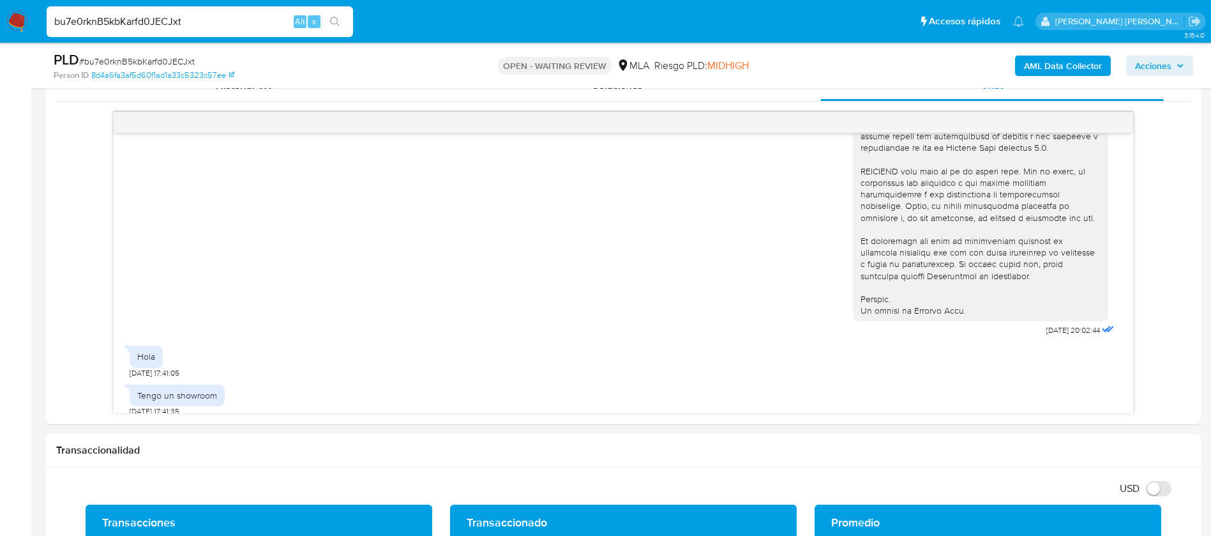
scroll to position [497, 0]
click at [188, 17] on input "bu7e0rknB5kbKarfd0JECJxt" at bounding box center [200, 21] width 306 height 17
paste input "awjNWBKSoHqFTdv717uU9EGE"
type input "awjNWBKSoHqFTdv717uU9EGE"
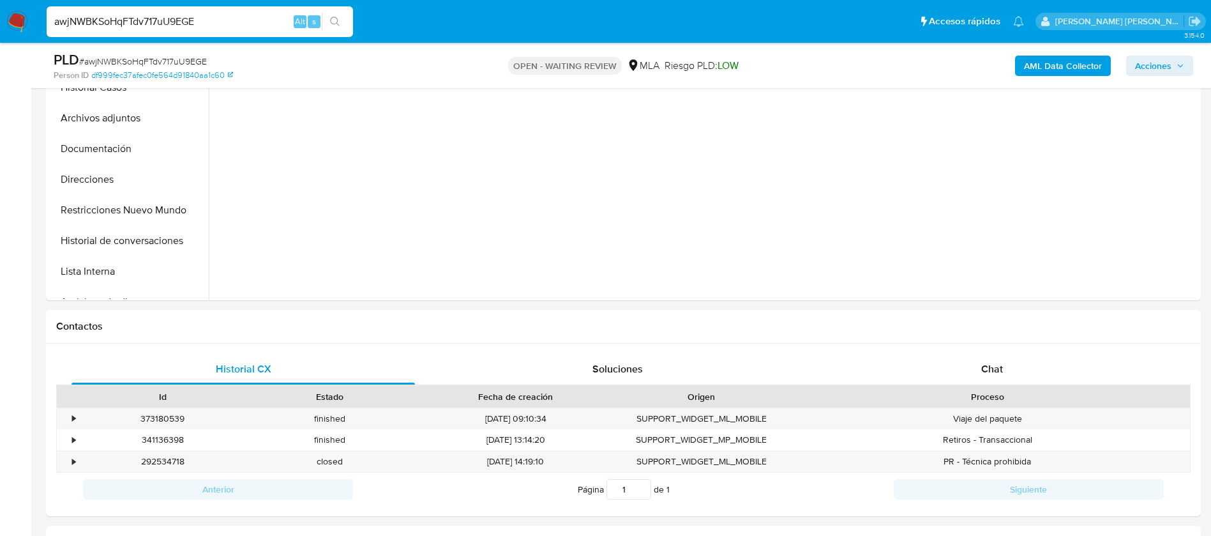
scroll to position [458, 0]
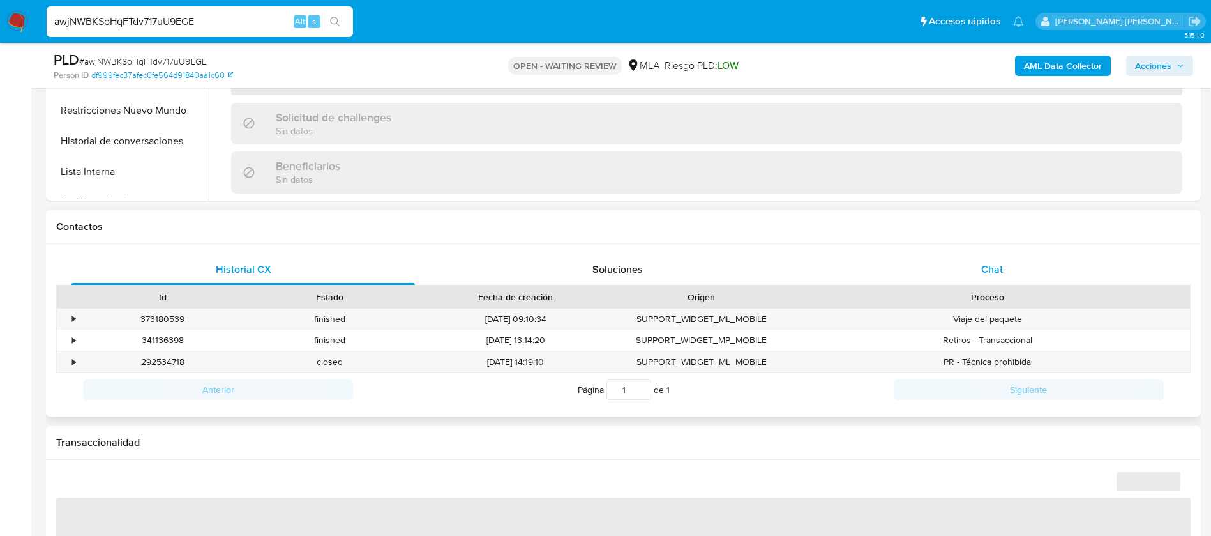
click at [985, 255] on div "Chat" at bounding box center [991, 269] width 343 height 31
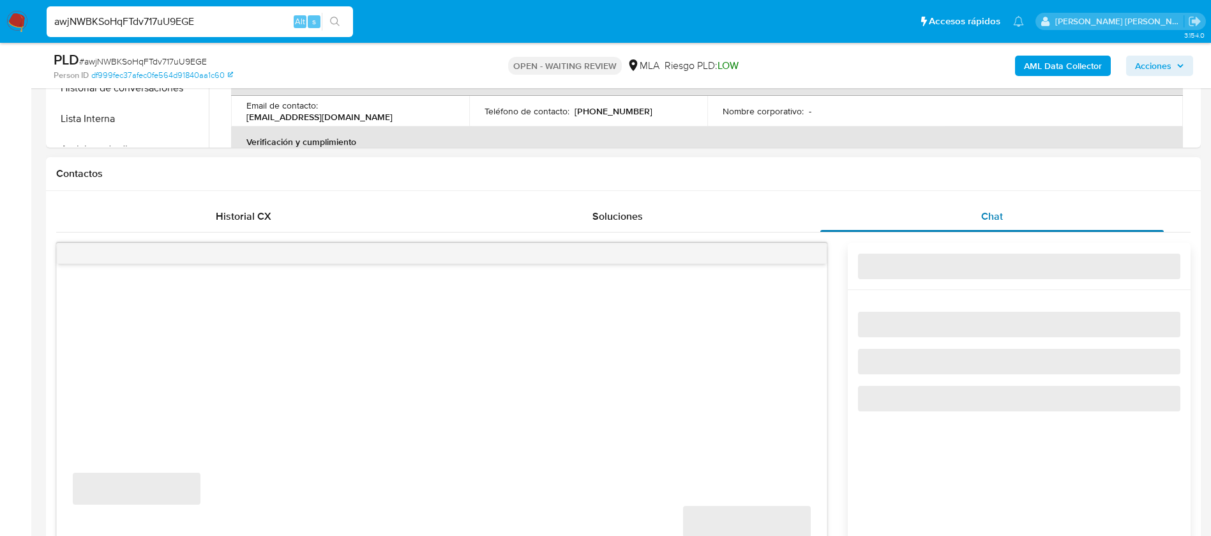
select select "10"
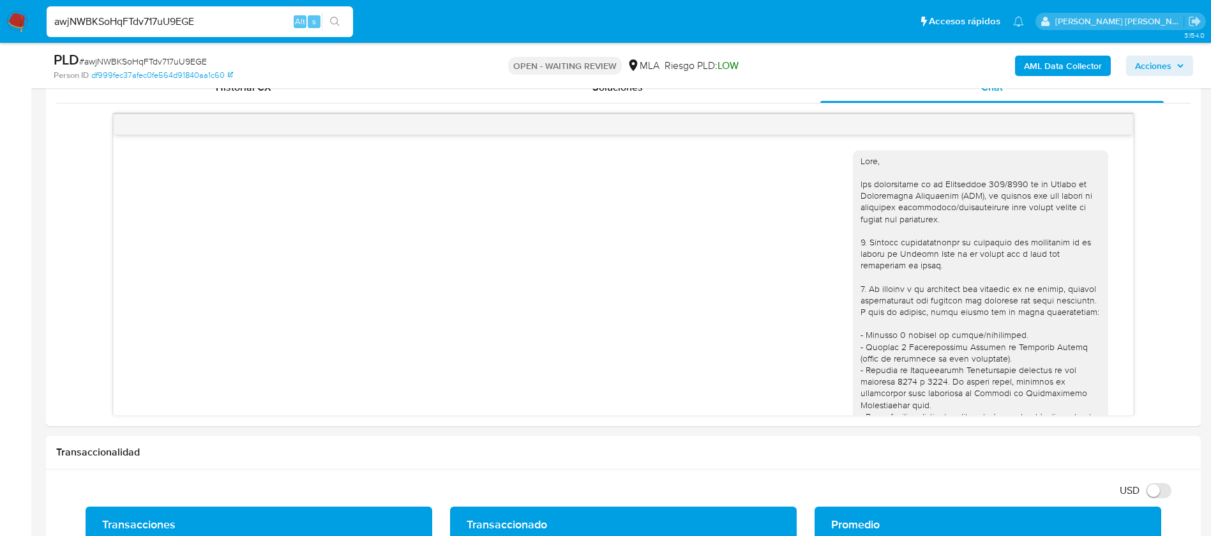
scroll to position [897, 0]
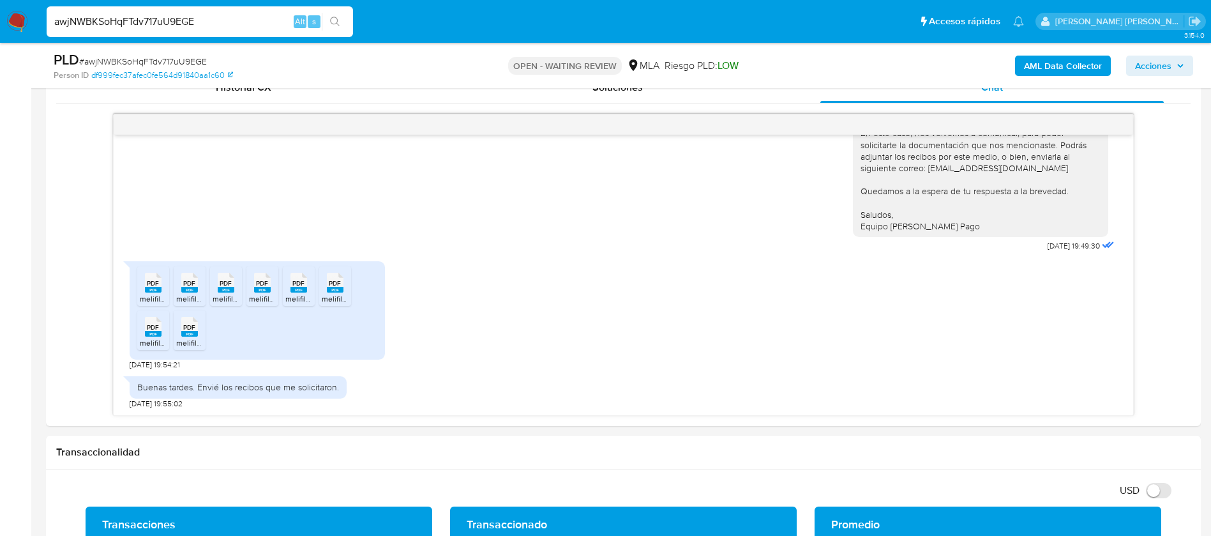
paste input "K58JzELZcOSL1j0Il6RLfXs9"
click at [186, 17] on input "K58JzELZcOSL1j0Il6RLfXs9" at bounding box center [200, 21] width 306 height 17
type input "K58JzELZcOSL1j0Il6RLfXs9"
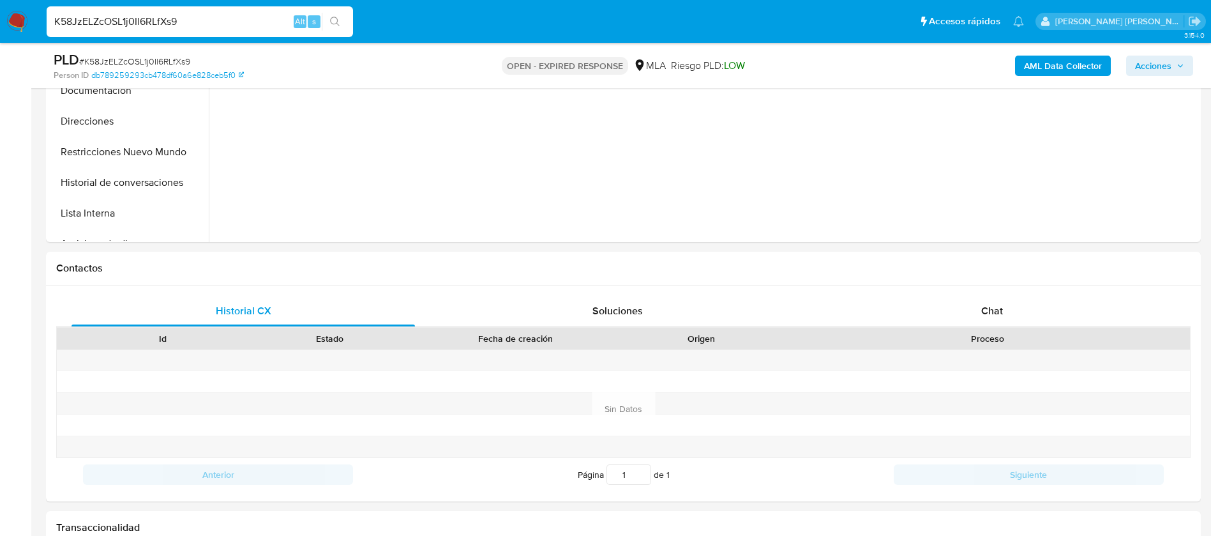
scroll to position [506, 0]
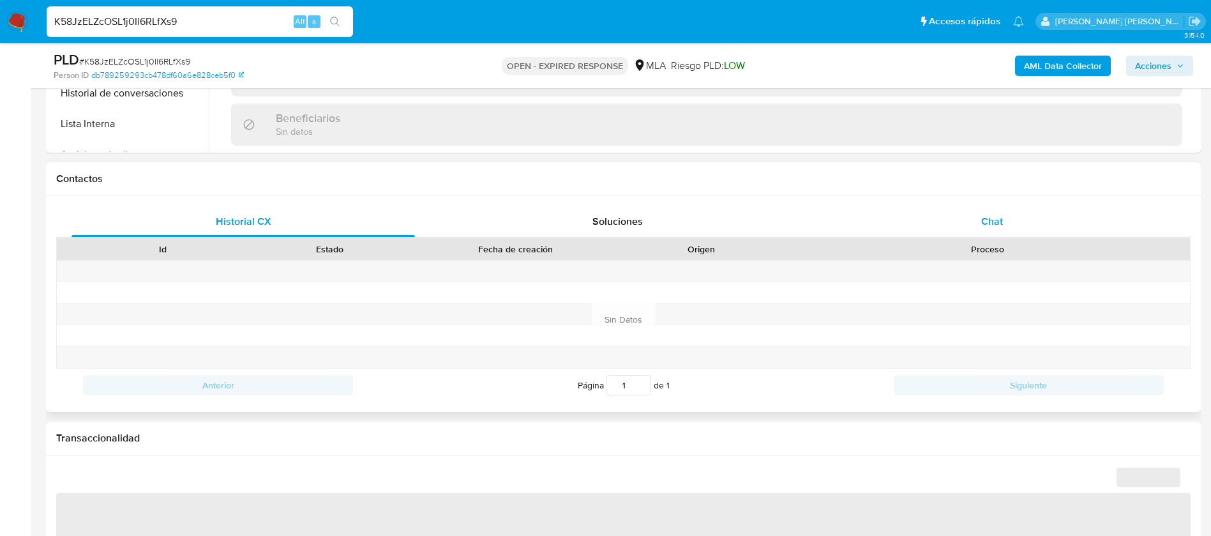
click at [992, 218] on span "Chat" at bounding box center [992, 221] width 22 height 15
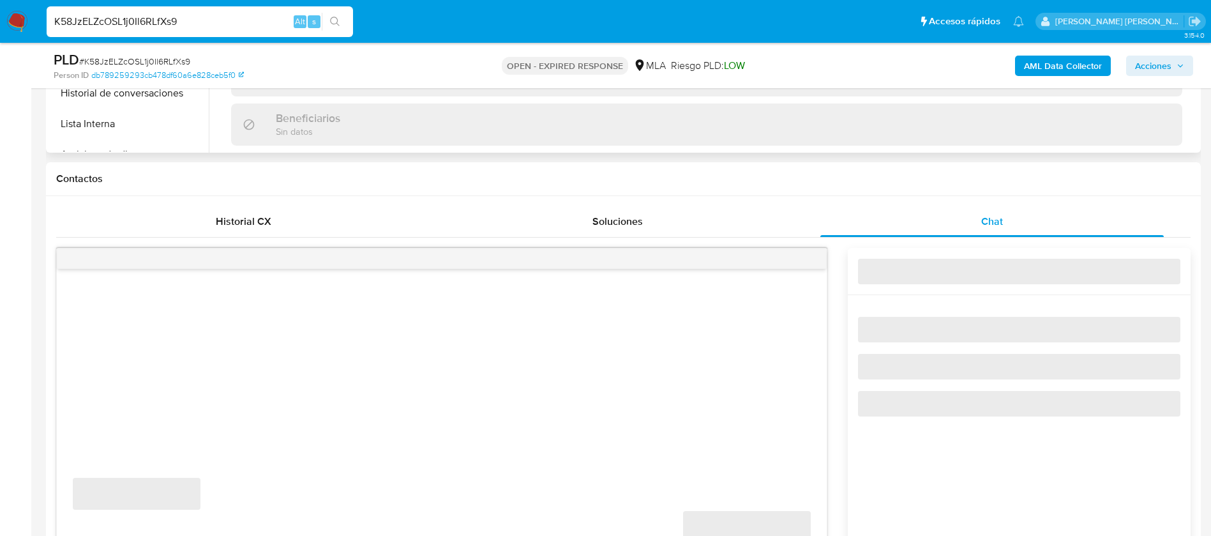
select select "10"
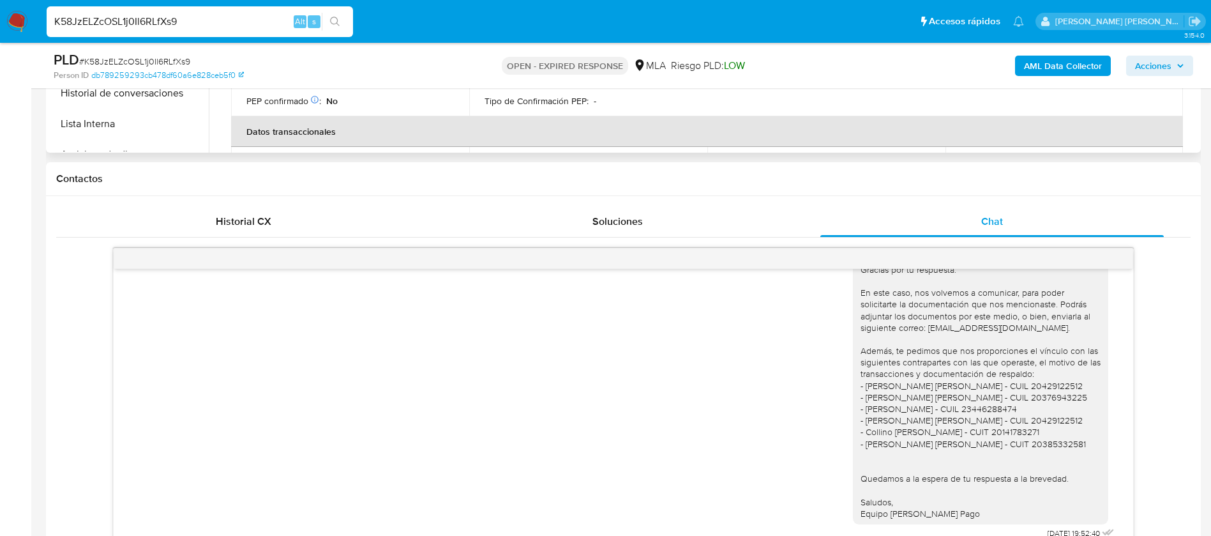
scroll to position [91, 0]
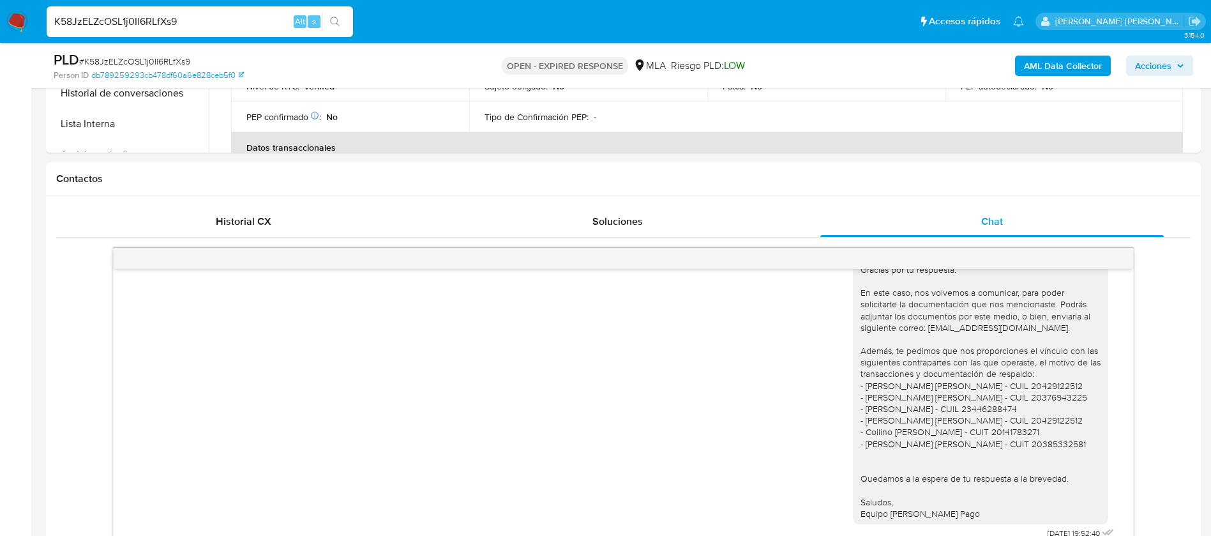
paste input "7p1gwh4L0zBnCptTCIXGYaRM"
click at [166, 14] on input "7p1gwh4L0zBnCptTCIXGYaRM" at bounding box center [200, 21] width 306 height 17
type input "7p1gwh4L0zBnCptTCIXGYaRM"
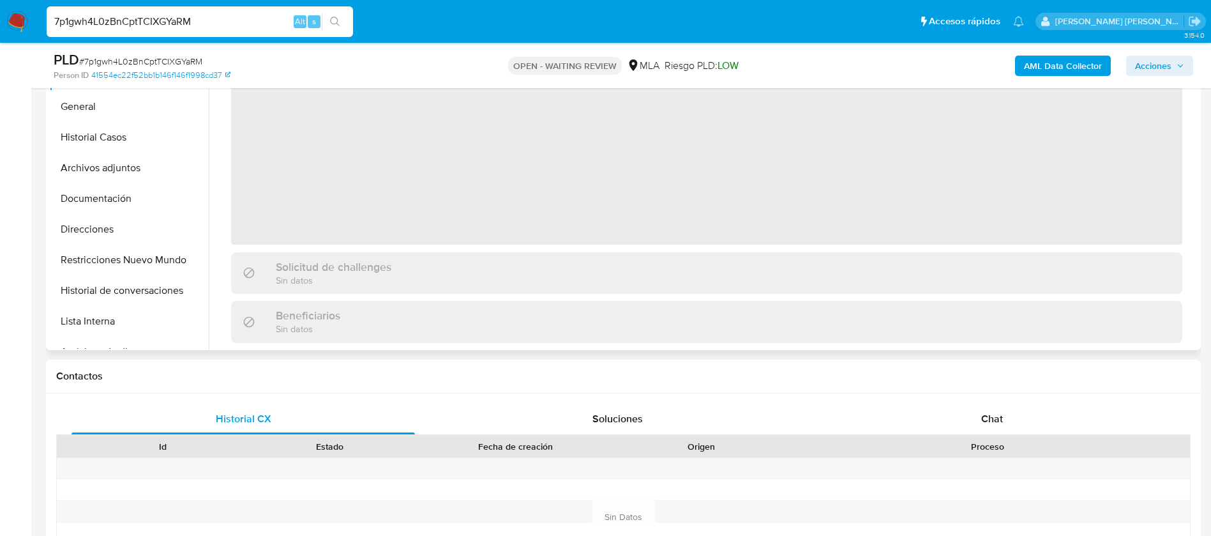
scroll to position [402, 0]
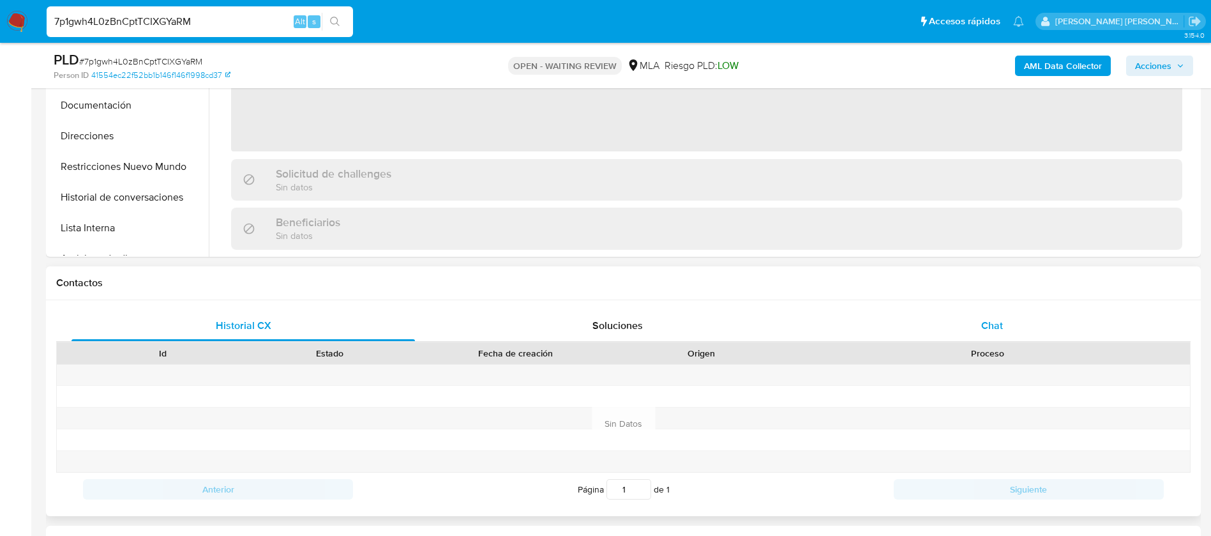
click at [995, 330] on span "Chat" at bounding box center [992, 325] width 22 height 15
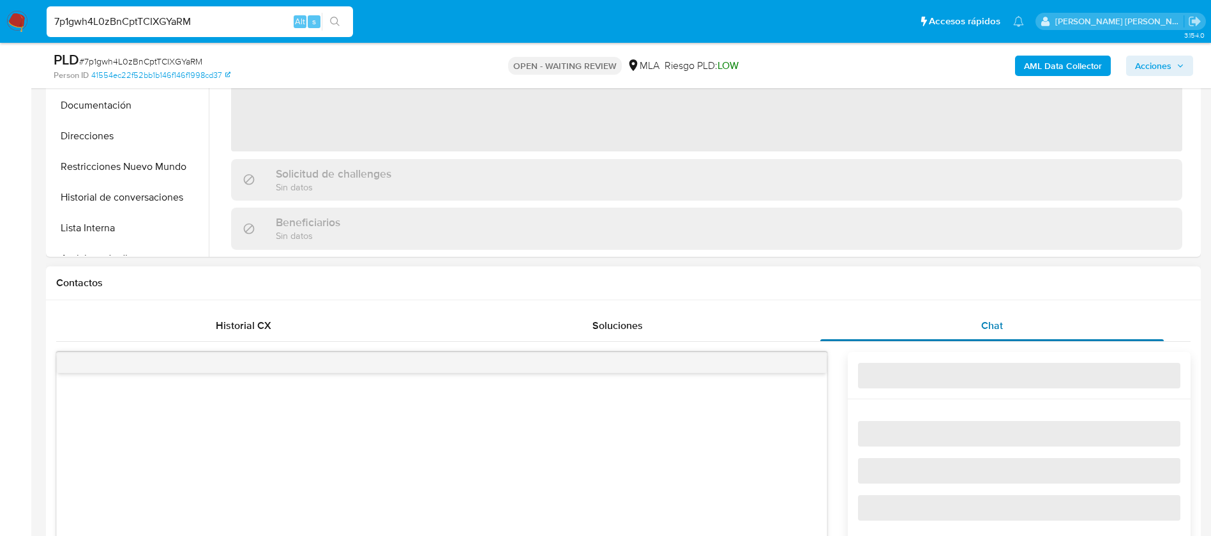
select select "10"
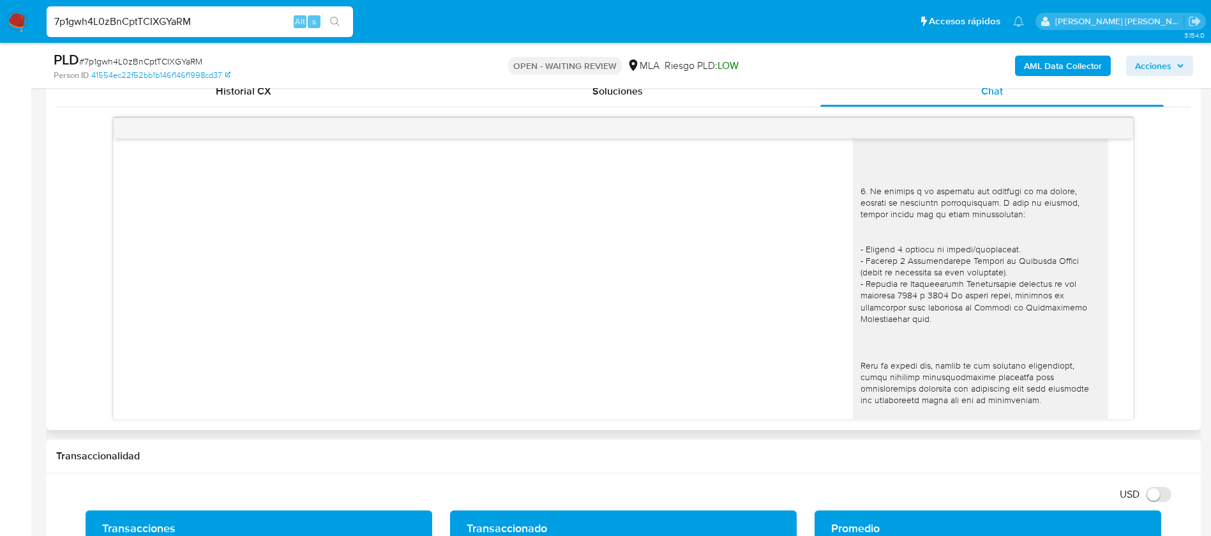
scroll to position [1218, 0]
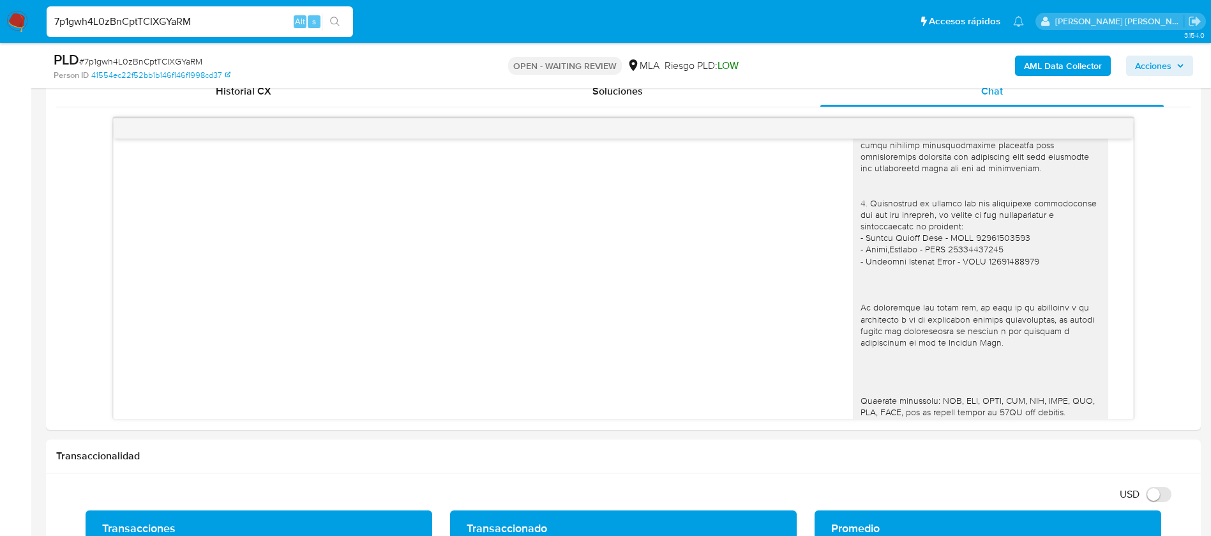
paste input "BDqmGqEpRMUbde8U08L694zh"
click at [188, 25] on input "BDqmGqEpRMUbde8U08L694zh" at bounding box center [200, 21] width 306 height 17
type input "BDqmGqEpRMUbde8U08L694zh"
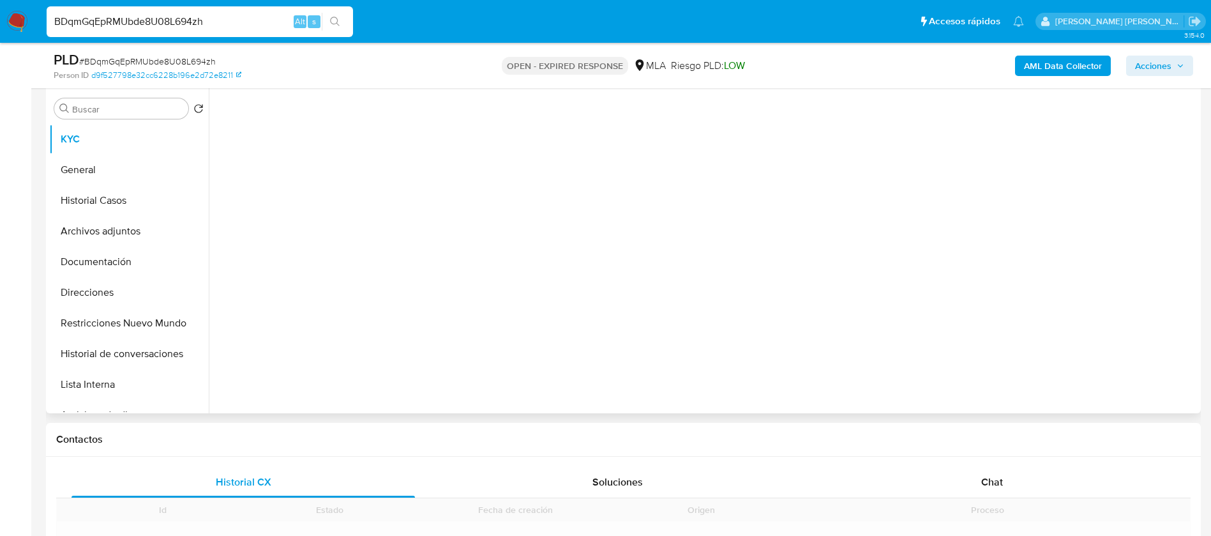
scroll to position [331, 0]
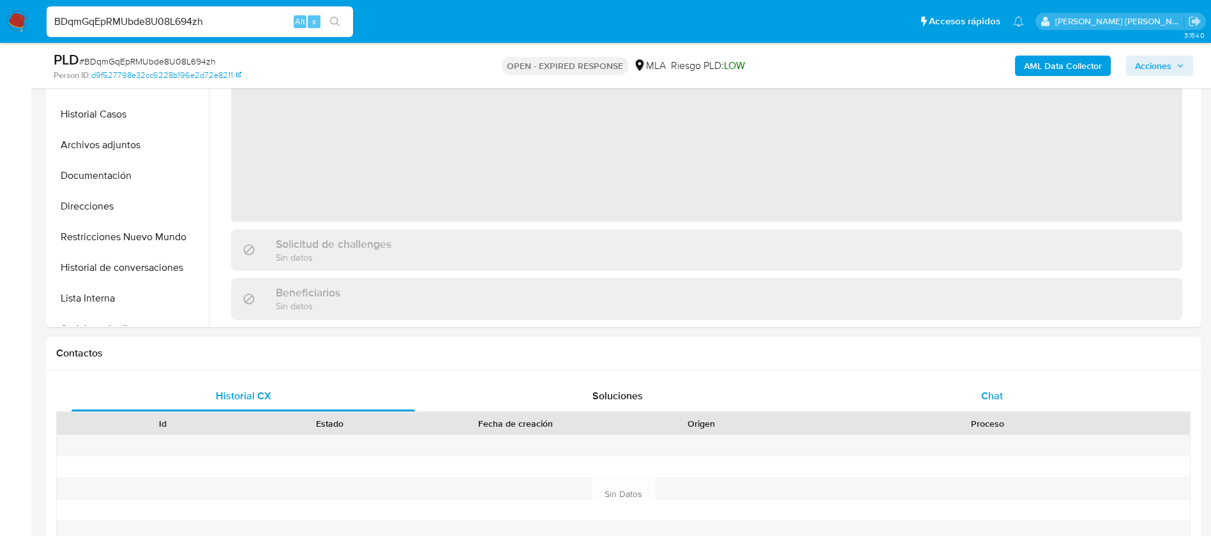
click at [995, 386] on div "Chat" at bounding box center [991, 396] width 343 height 31
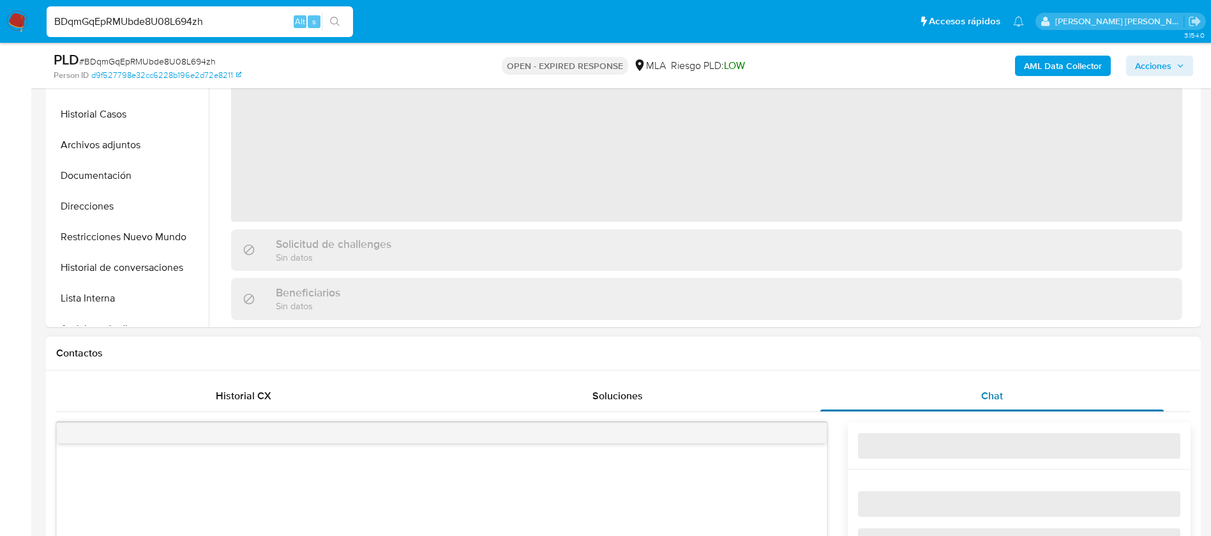
select select "10"
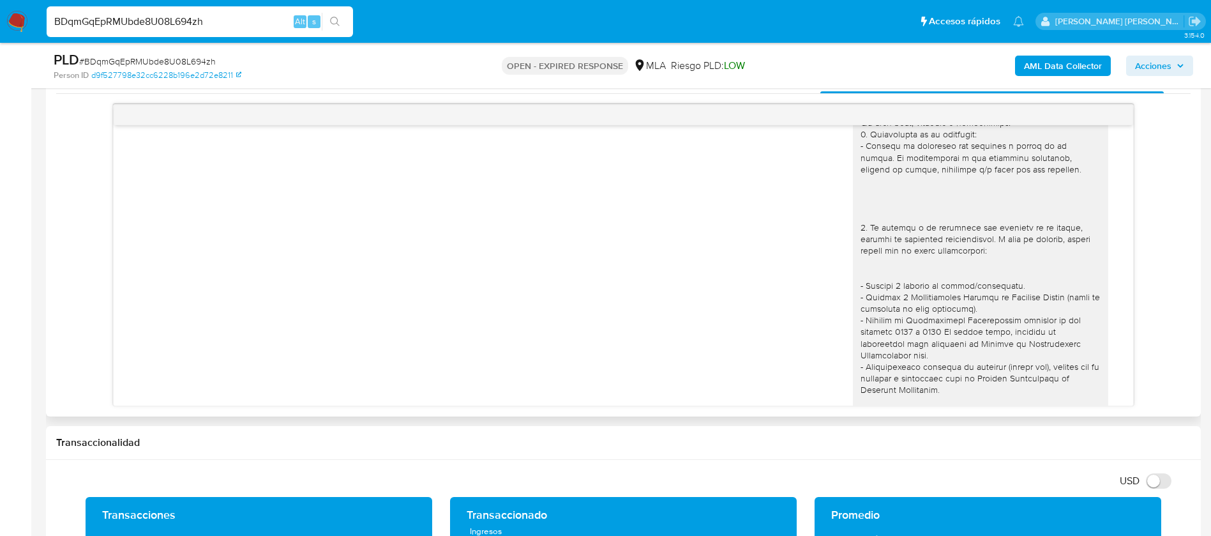
scroll to position [902, 0]
paste input "pR4t43VWSKuI5U3mrP5rPu0s"
click at [257, 27] on input "pR4t43VWSKuI5U3mrP5rPu0s" at bounding box center [200, 21] width 306 height 17
type input "pR4t43VWSKuI5U3mrP5rPu0s"
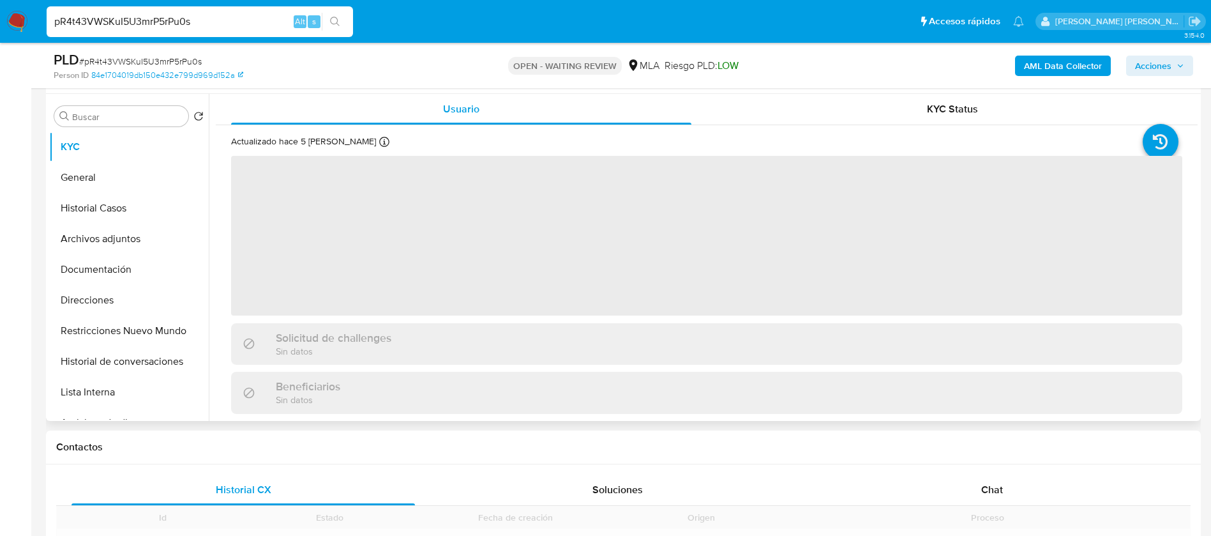
scroll to position [296, 0]
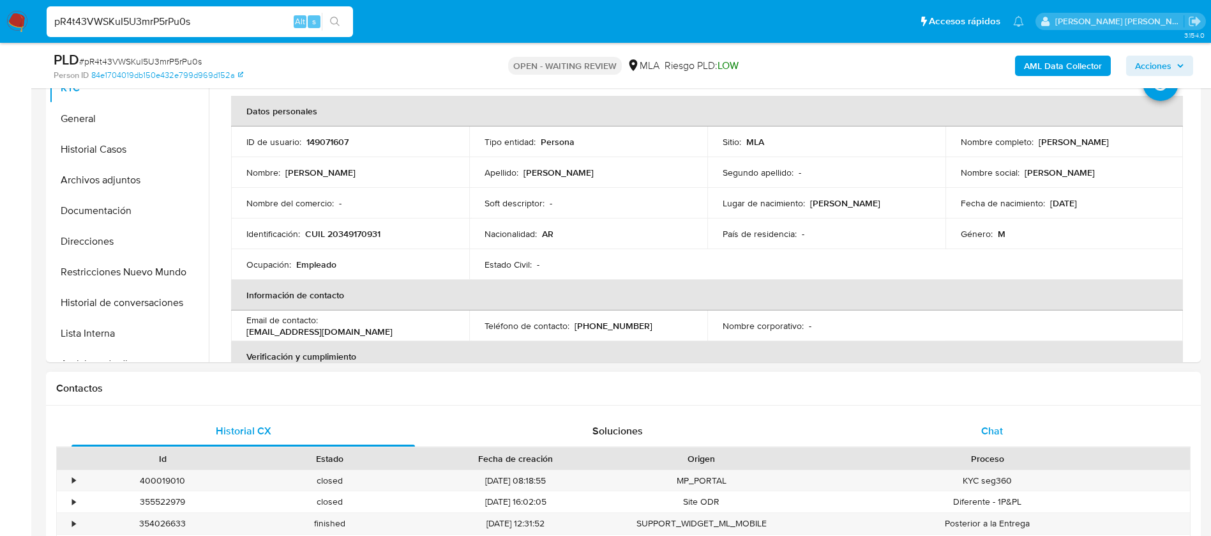
click at [994, 427] on span "Chat" at bounding box center [992, 430] width 22 height 15
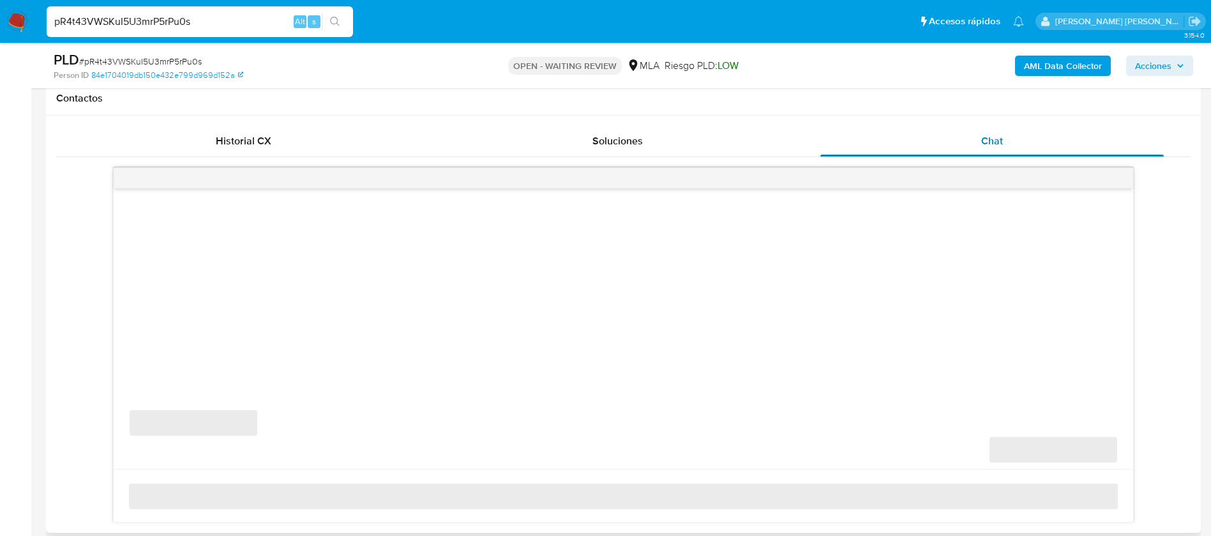
scroll to position [587, 0]
select select "10"
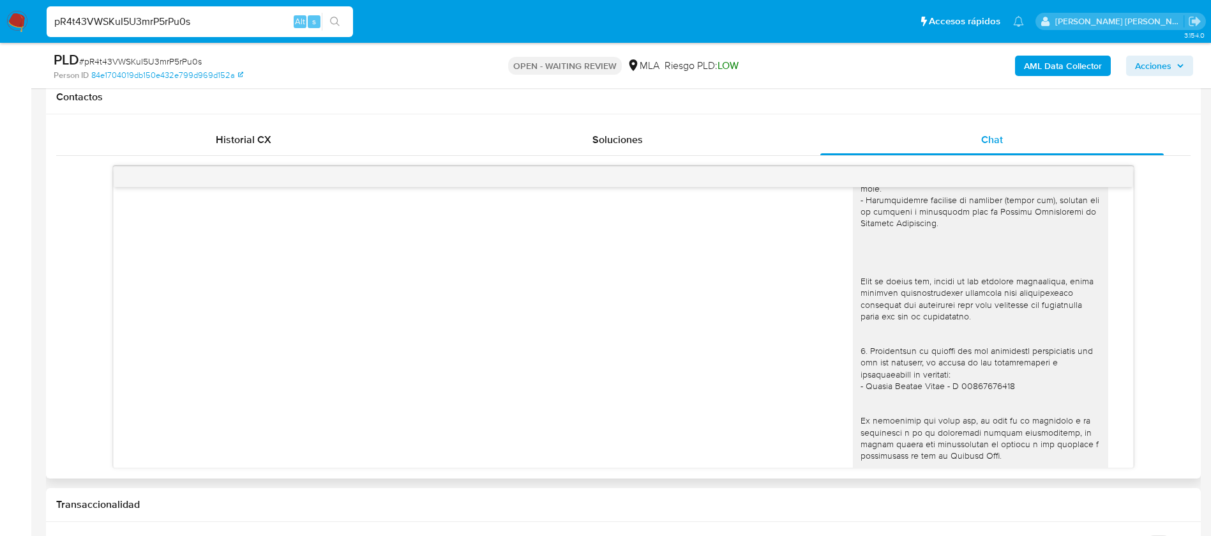
scroll to position [1486, 0]
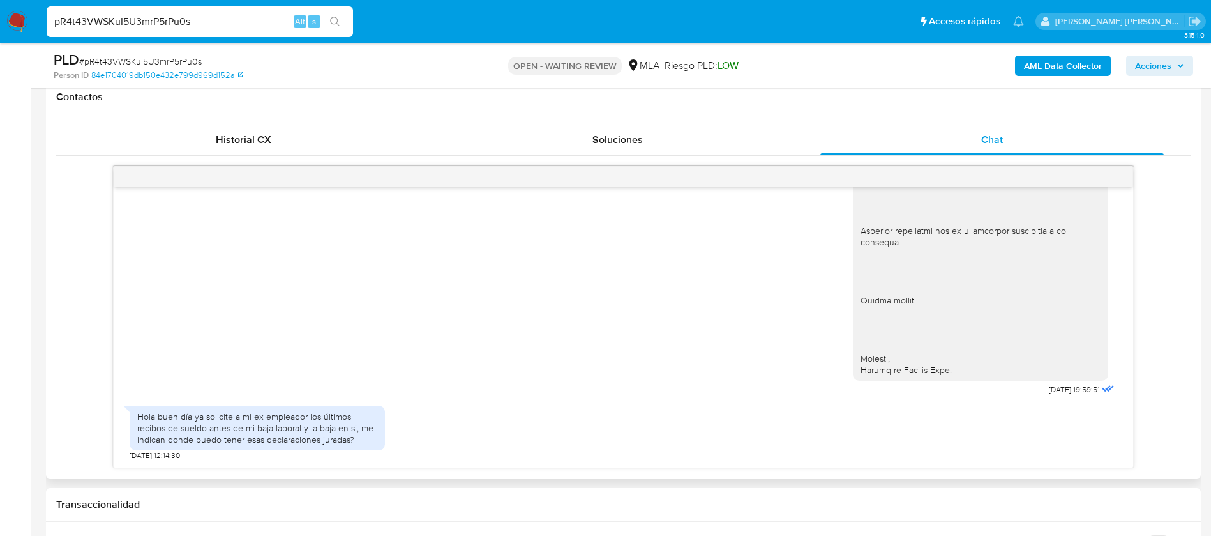
paste input "oscXKrg3GhybFEe782FkbMBo"
click at [241, 24] on input "oscXKrg3GhybFEe782FkbMBo" at bounding box center [200, 21] width 306 height 17
type input "oscXKrg3GhybFEe782FkbMBo"
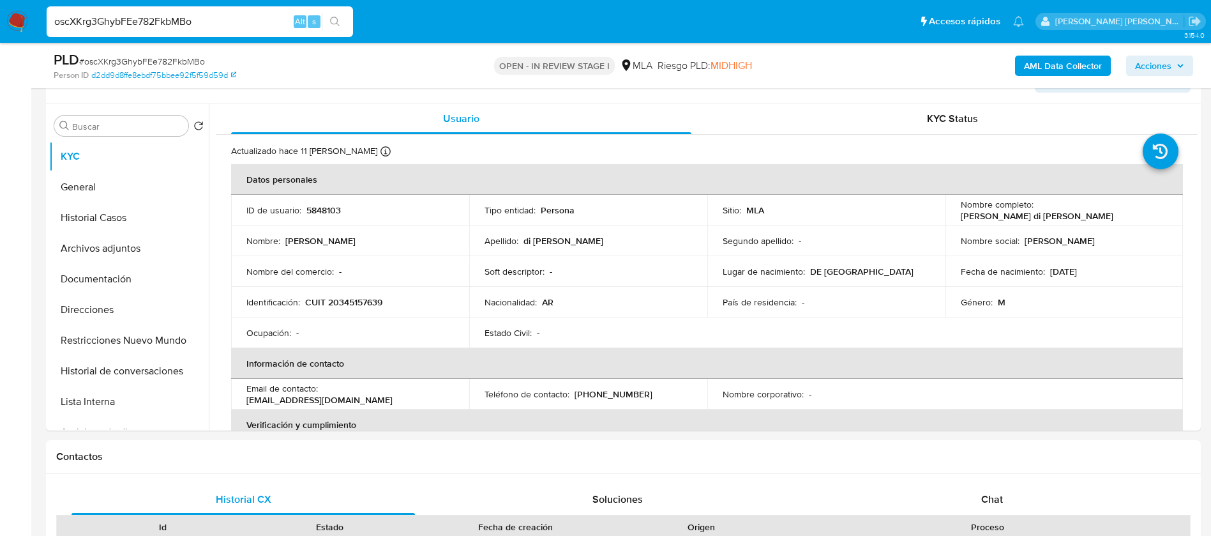
select select "10"
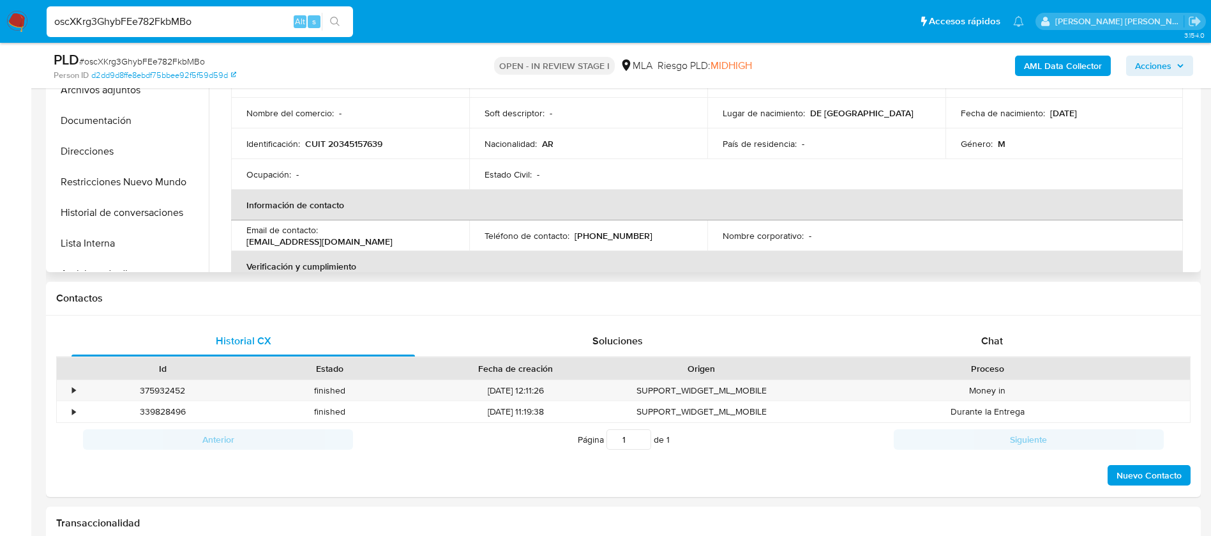
scroll to position [388, 0]
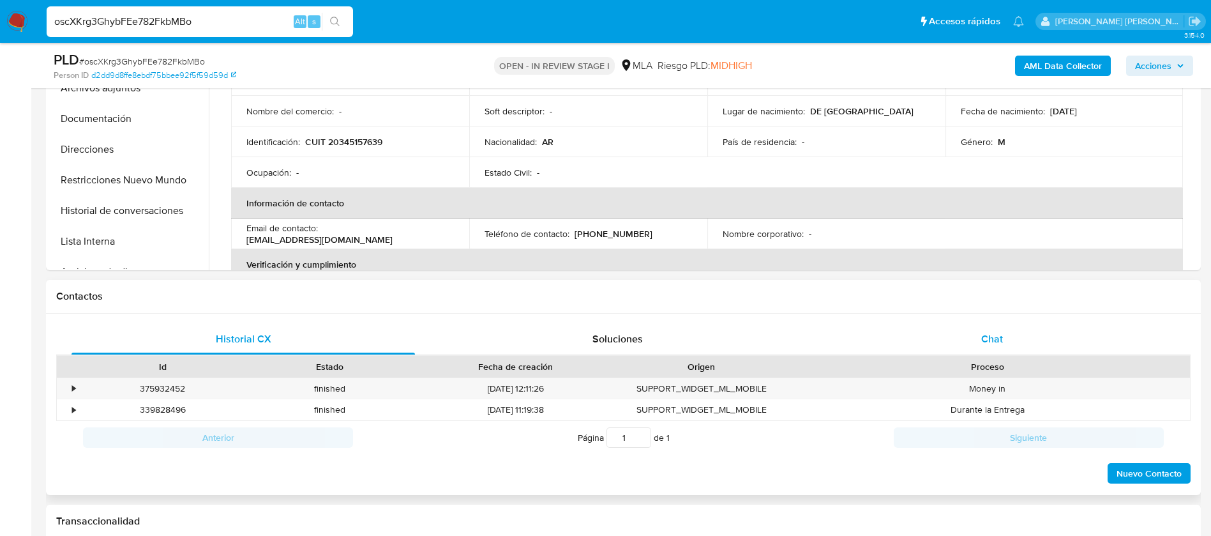
click at [999, 345] on span "Chat" at bounding box center [992, 338] width 22 height 15
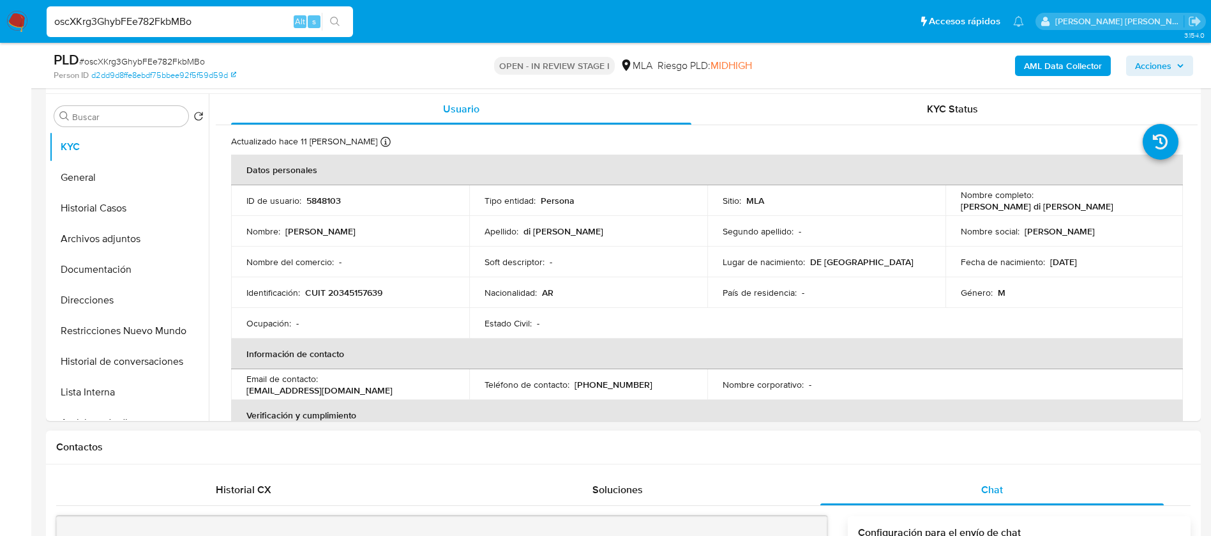
scroll to position [237, 0]
click at [107, 243] on button "Archivos adjuntos" at bounding box center [123, 239] width 149 height 31
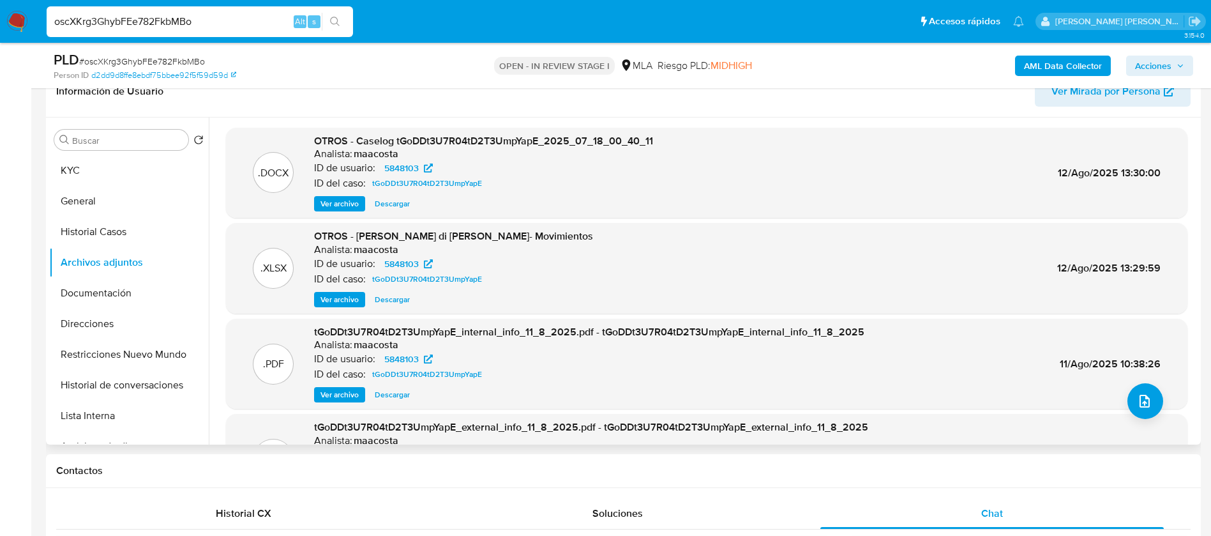
scroll to position [0, 0]
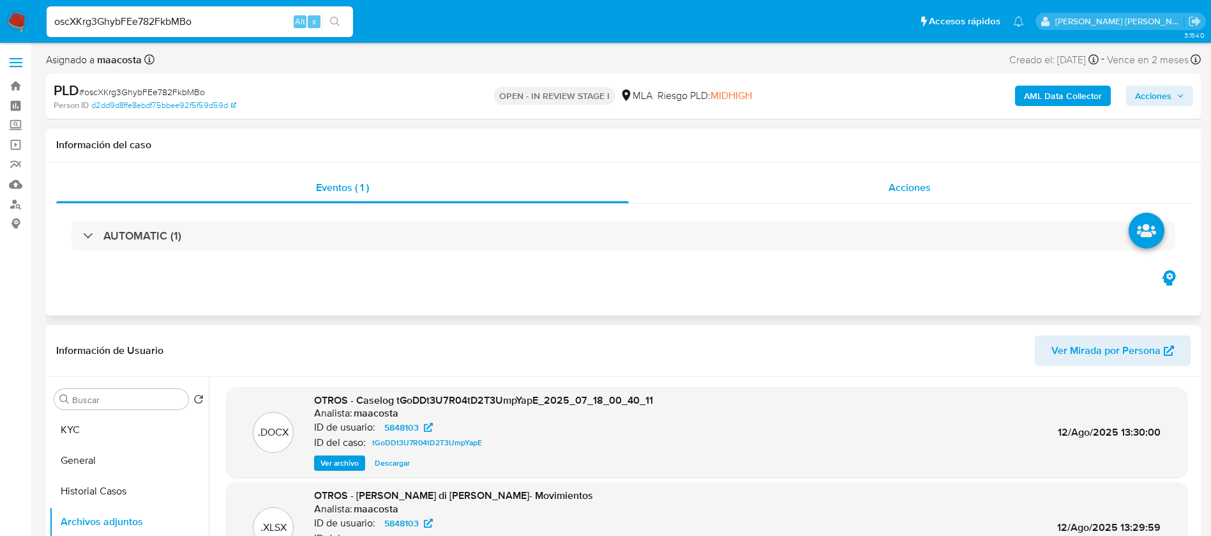
click at [919, 189] on span "Acciones" at bounding box center [910, 187] width 42 height 15
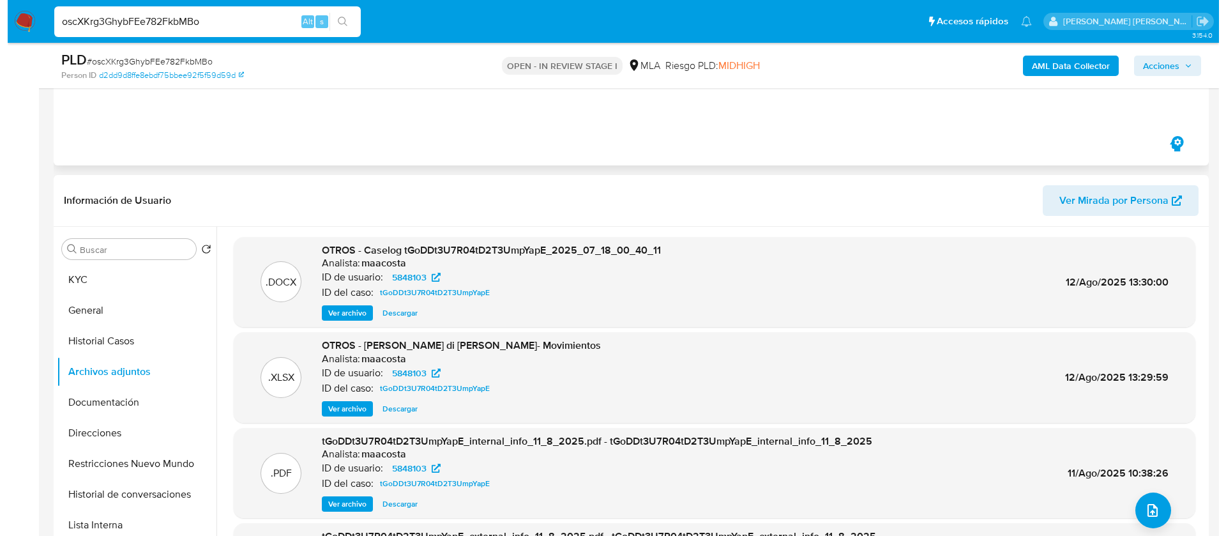
scroll to position [197, 0]
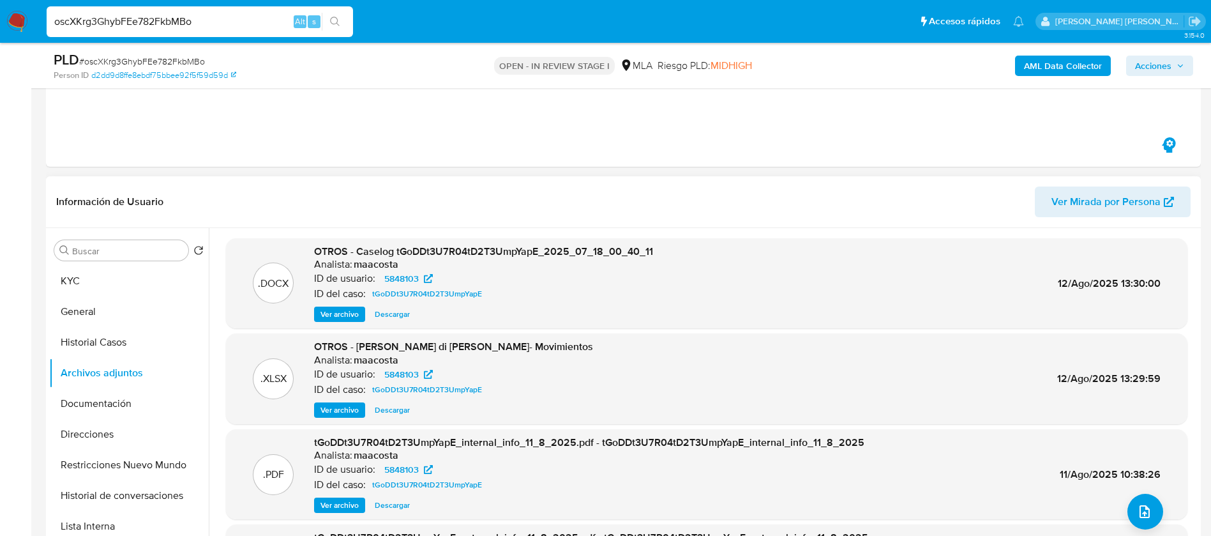
click at [332, 313] on span "Ver archivo" at bounding box center [340, 314] width 38 height 13
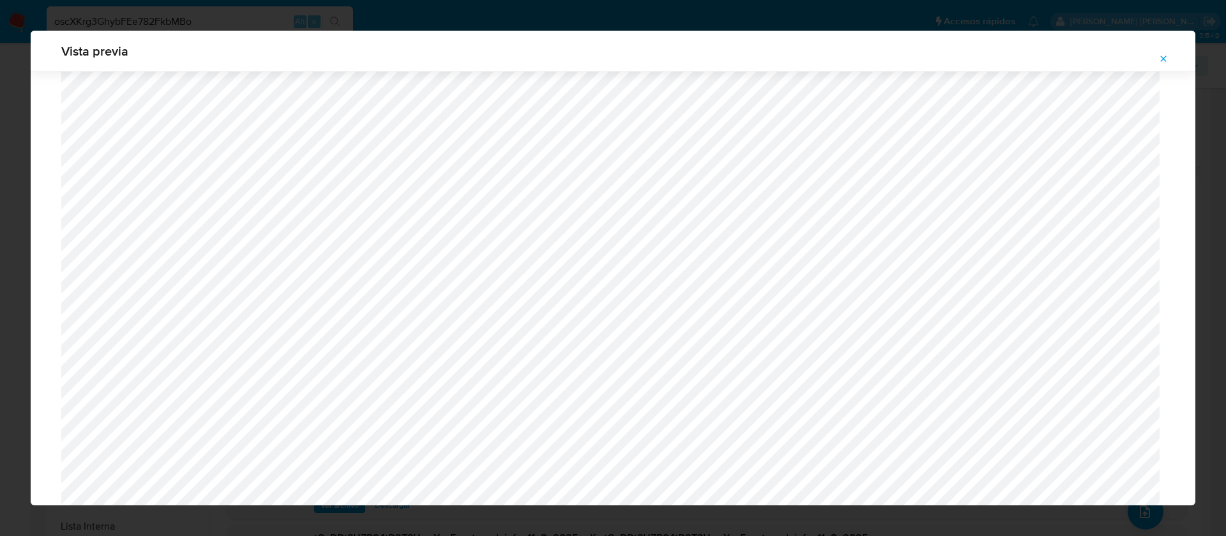
scroll to position [884, 0]
click at [384, 27] on div "Vista previa" at bounding box center [613, 268] width 1226 height 536
click at [1, 308] on div "Vista previa" at bounding box center [613, 268] width 1226 height 536
click at [1164, 61] on icon "Attachment preview" at bounding box center [1163, 59] width 10 height 10
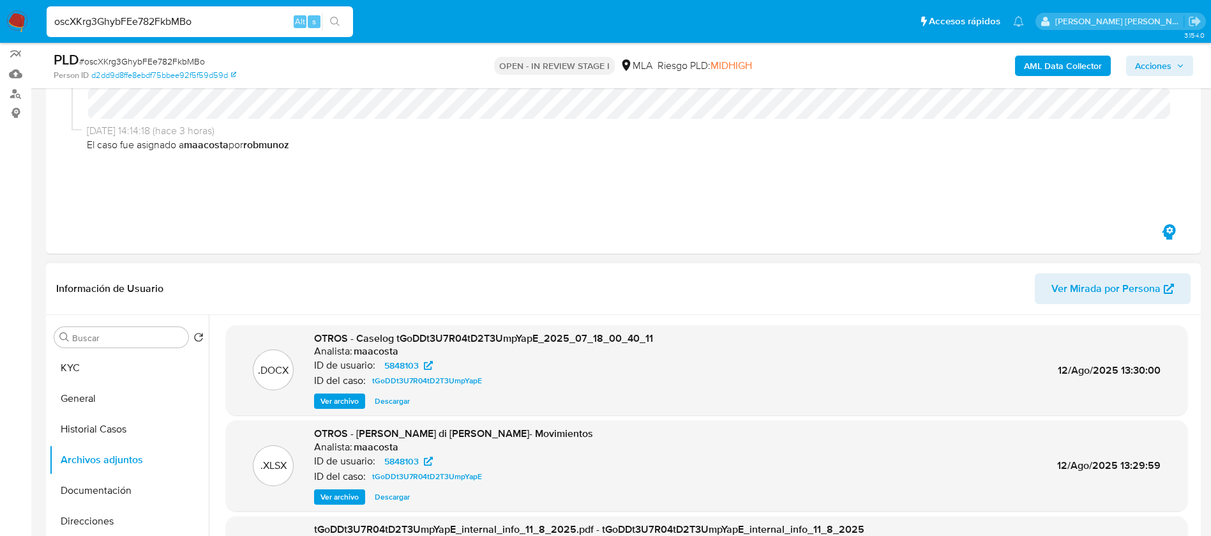
scroll to position [109, 0]
click at [124, 434] on button "Historial Casos" at bounding box center [123, 430] width 149 height 31
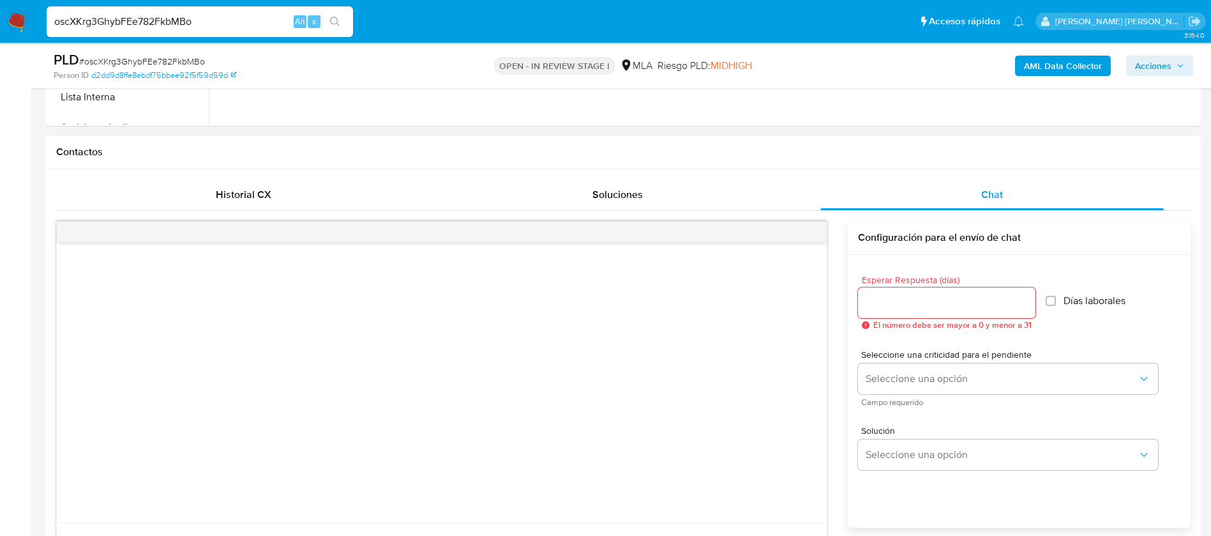
scroll to position [628, 0]
click at [240, 209] on div "Enviar Configuración para el envío de chat Esperar Respuesta (días) El número d…" at bounding box center [623, 428] width 1135 height 438
click at [234, 191] on span "Historial CX" at bounding box center [244, 192] width 56 height 15
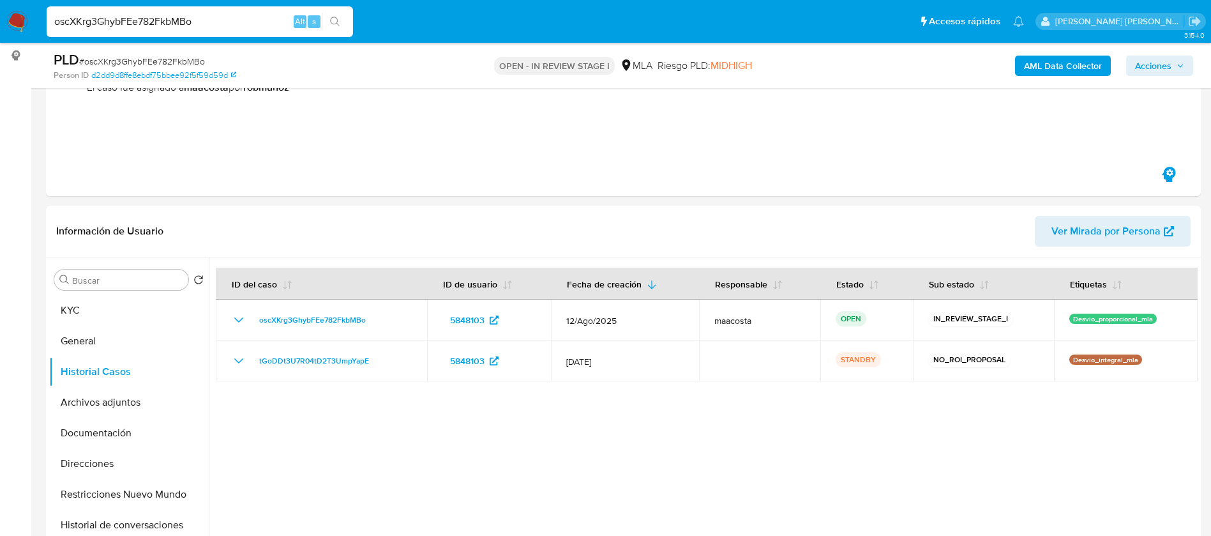
scroll to position [165, 0]
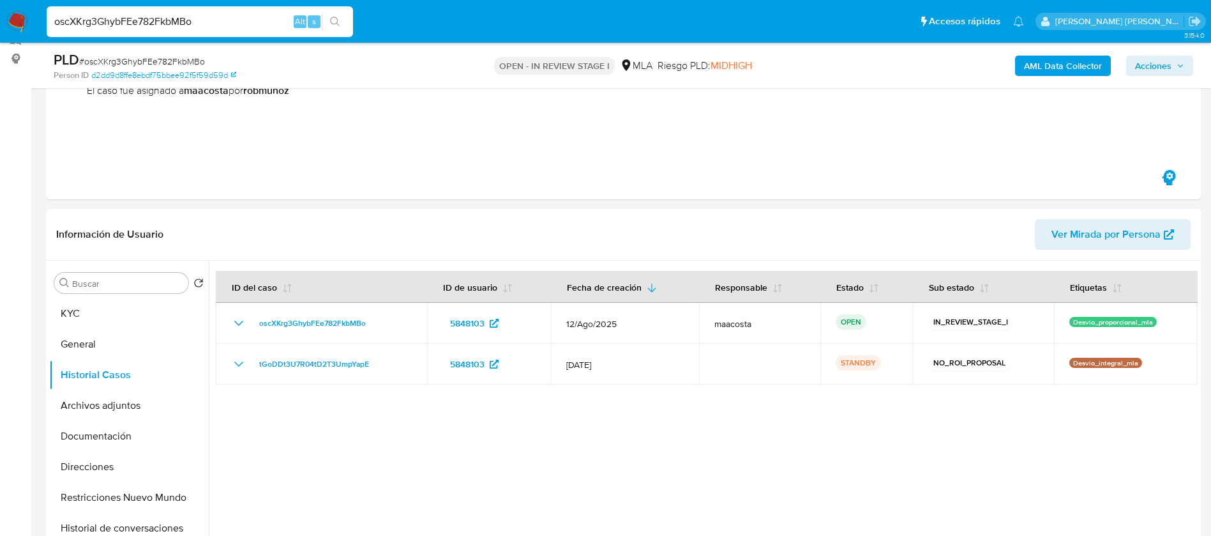
paste input "kKxXDNkjxHeReo2uAQjuRUz6"
click at [240, 17] on input "kKxXDNkjxHeReo2uAQjuRUz6" at bounding box center [200, 21] width 306 height 17
type input "kKxXDNkjxHeReo2uAQjuRUz6"
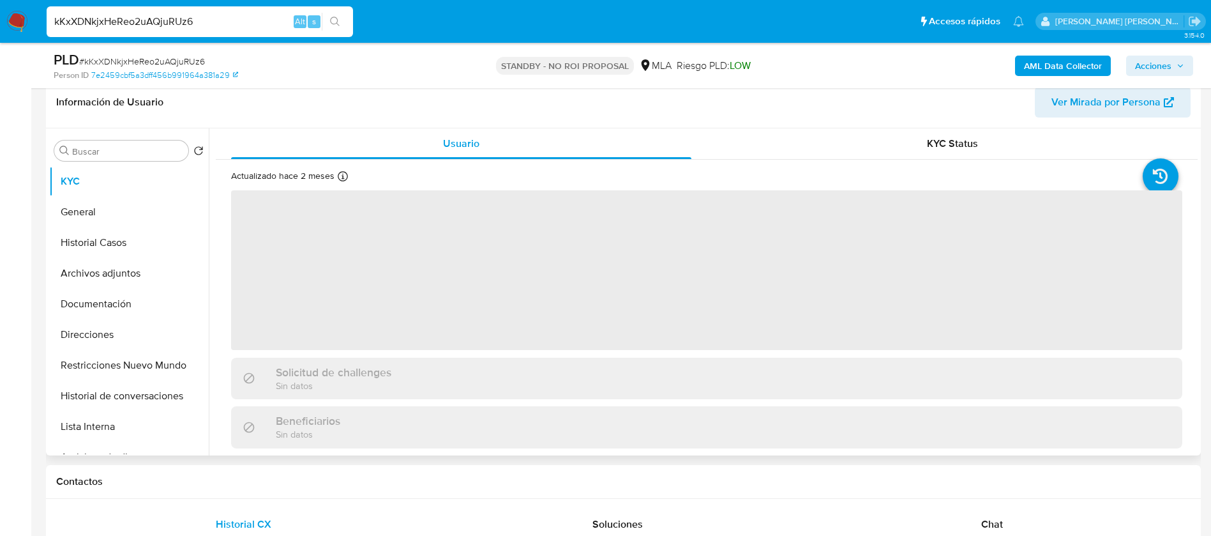
scroll to position [257, 0]
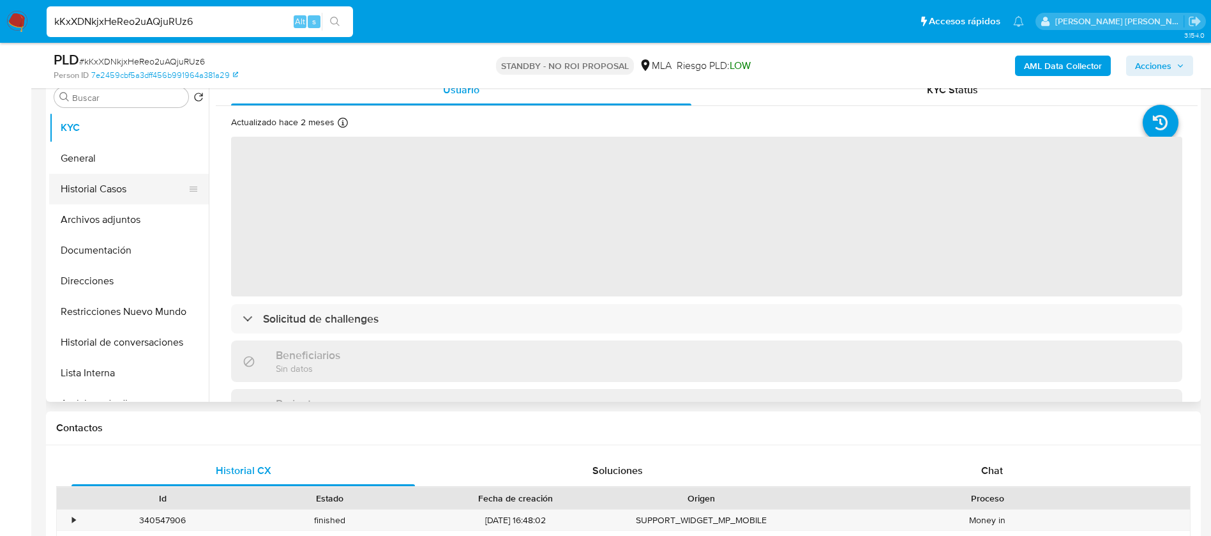
click at [102, 189] on button "Historial Casos" at bounding box center [123, 189] width 149 height 31
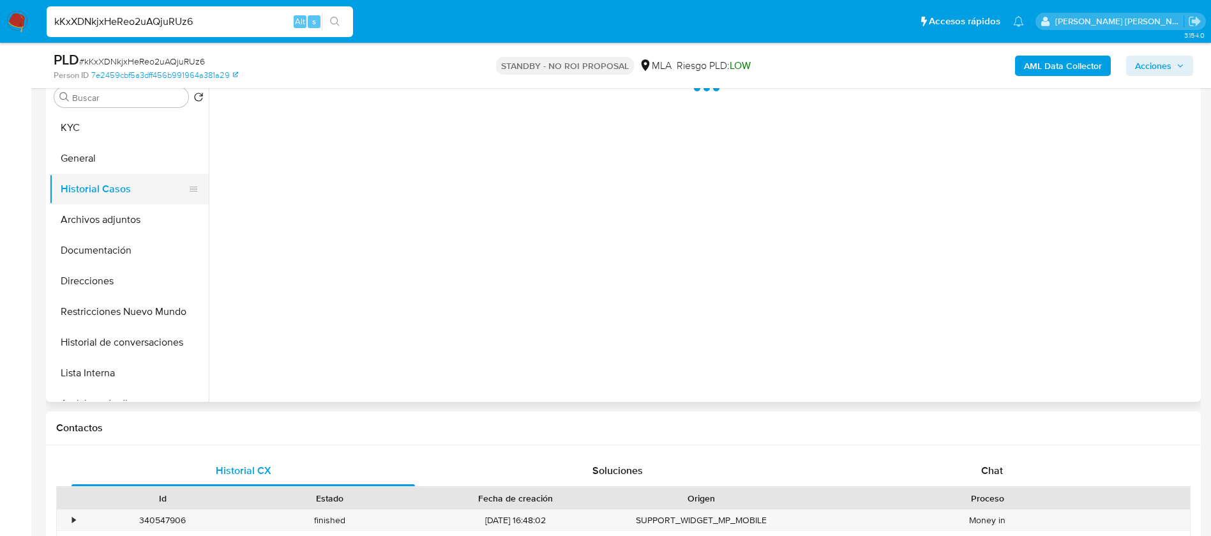
select select "10"
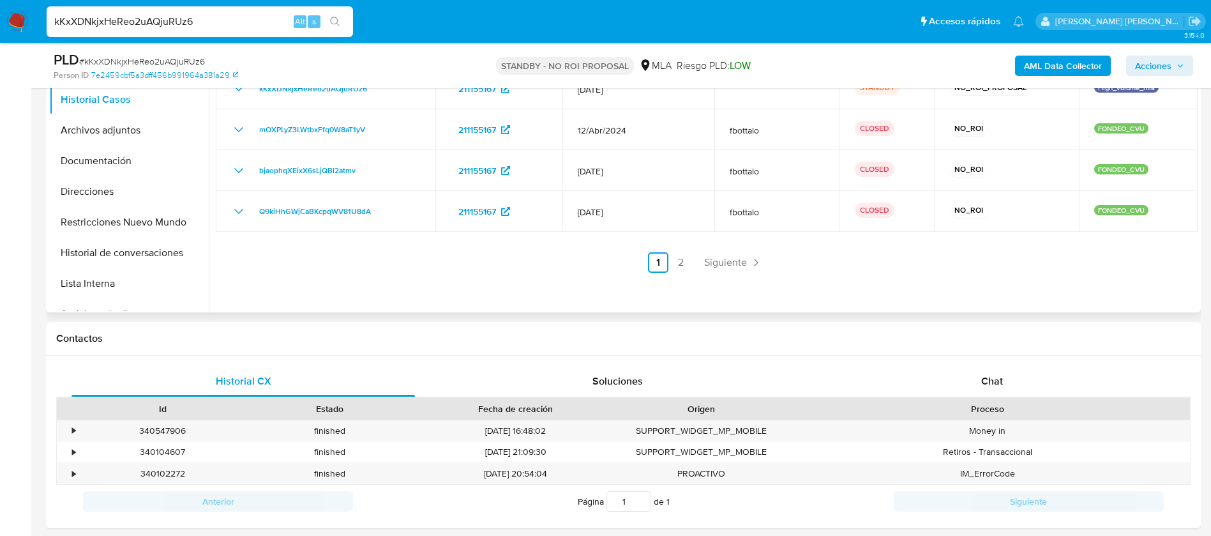
scroll to position [347, 0]
paste input "QTgDZRdGf8gNn8DPy582On8o"
click at [200, 20] on input "QTgDZRdGf8gNn8DPy582On8o" at bounding box center [200, 21] width 306 height 17
type input "QTgDZRdGf8gNn8DPy582On8o"
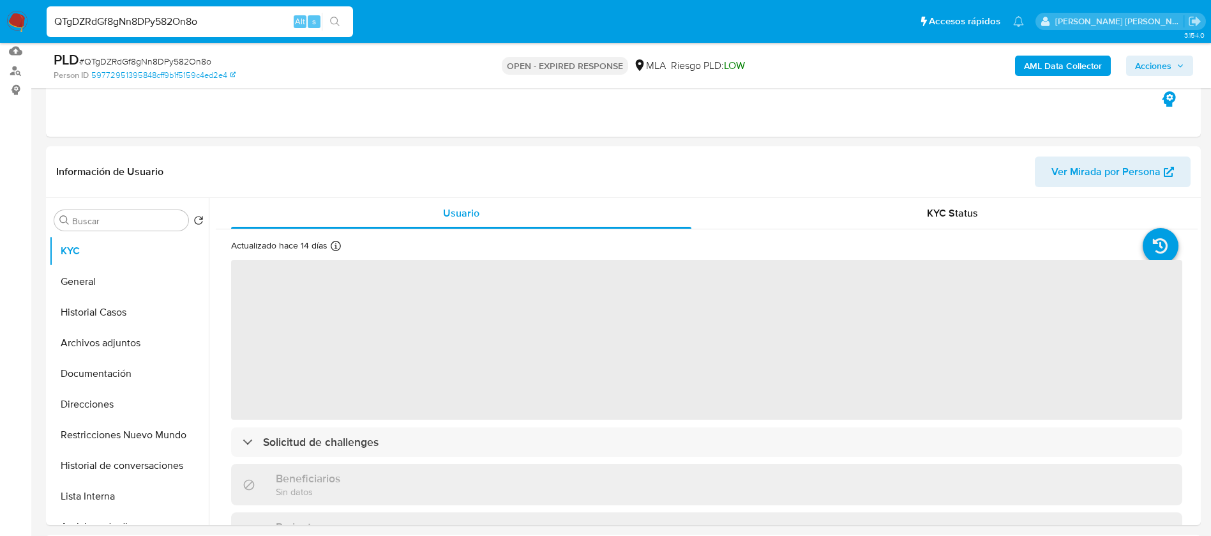
scroll to position [137, 0]
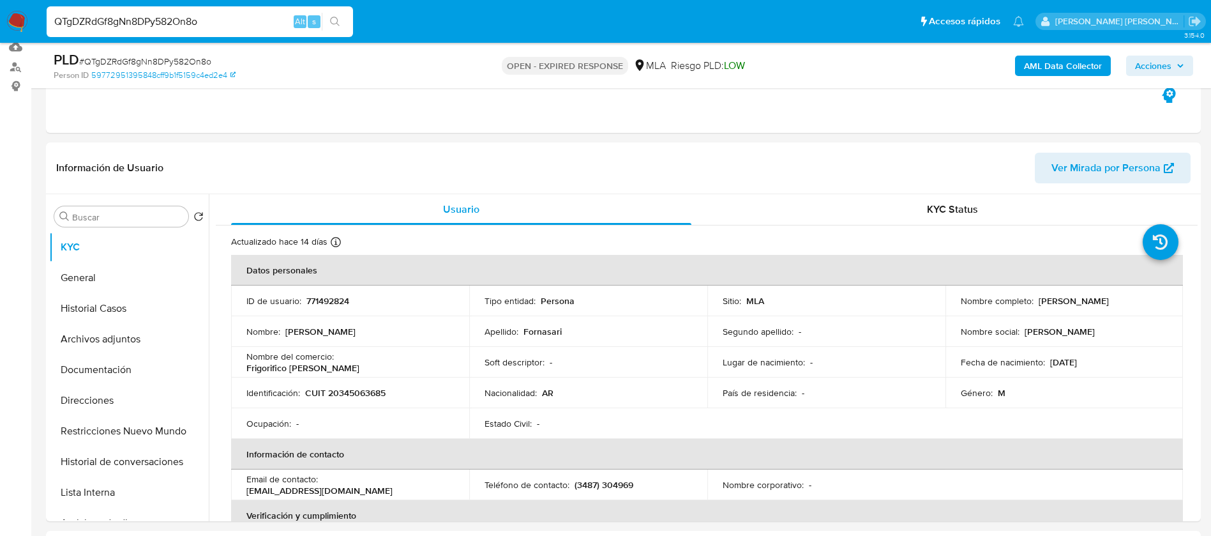
select select "10"
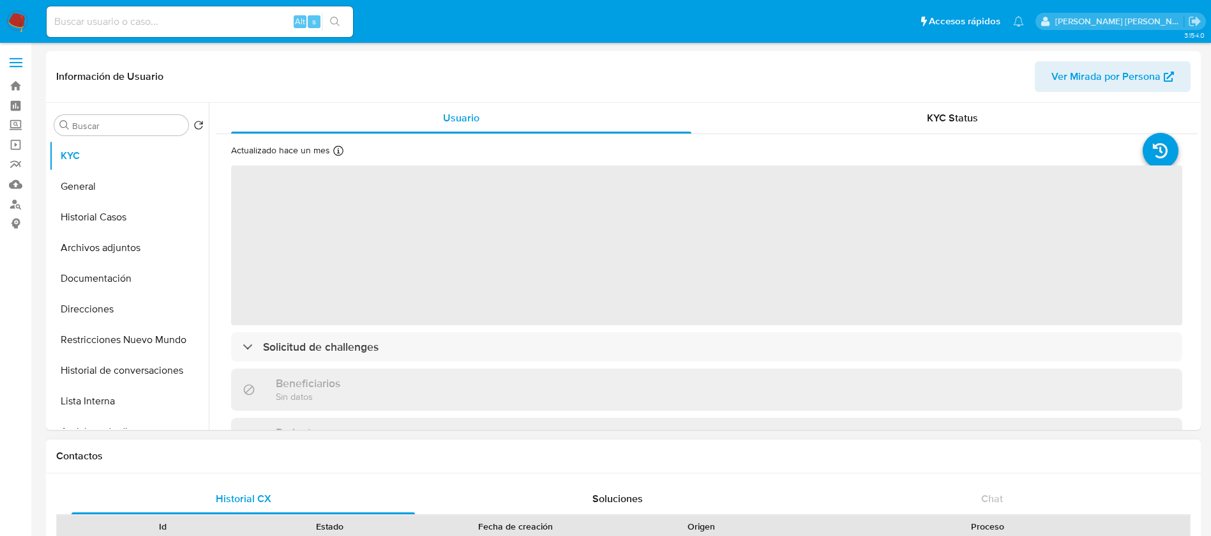
select select "10"
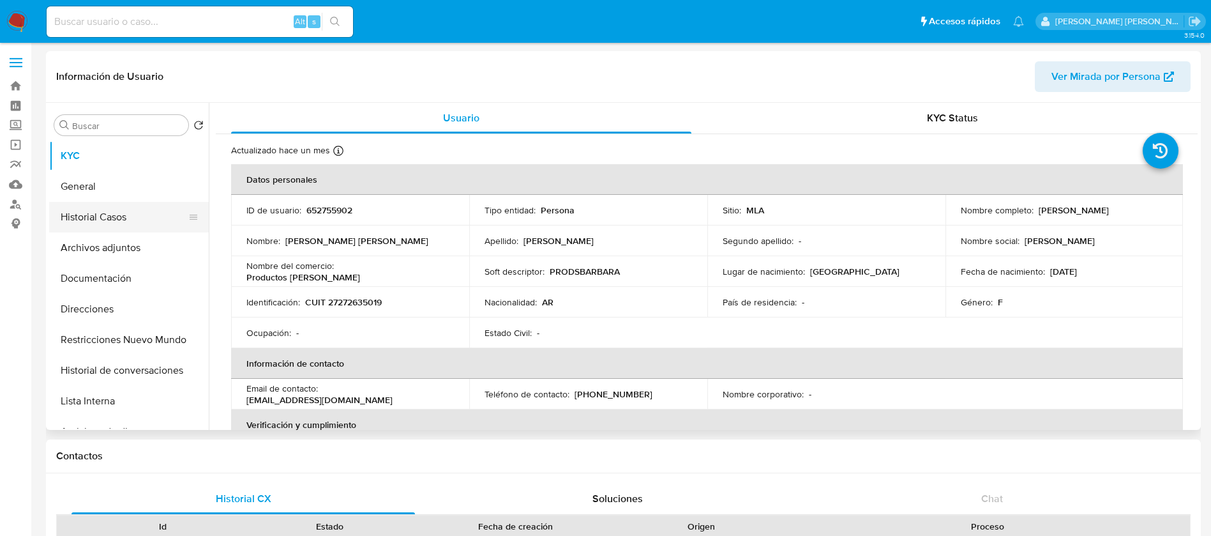
click at [100, 222] on button "Historial Casos" at bounding box center [123, 217] width 149 height 31
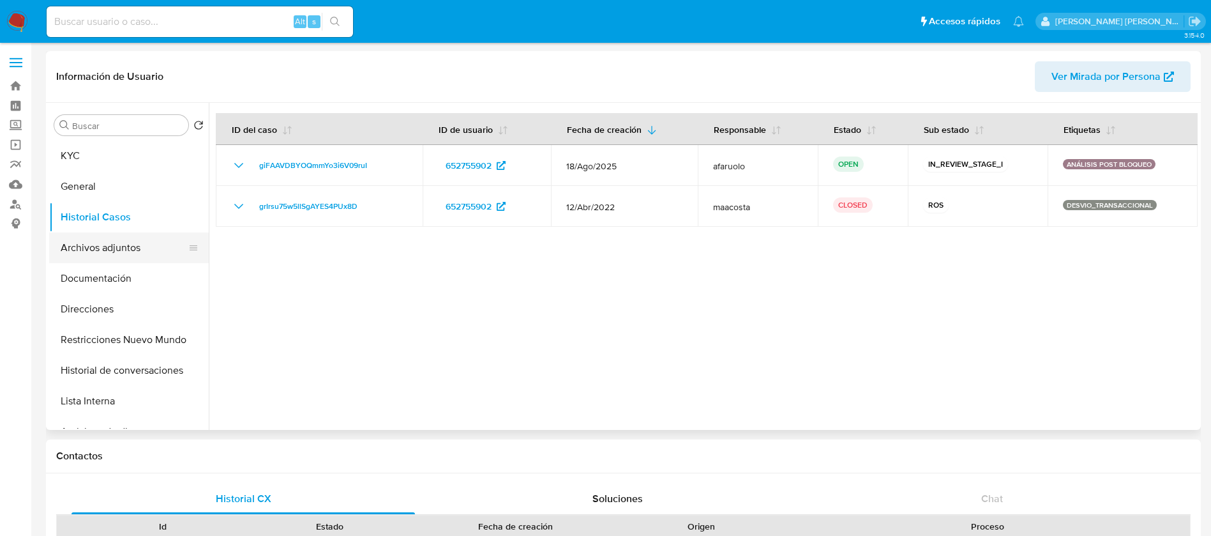
click at [121, 245] on button "Archivos adjuntos" at bounding box center [123, 247] width 149 height 31
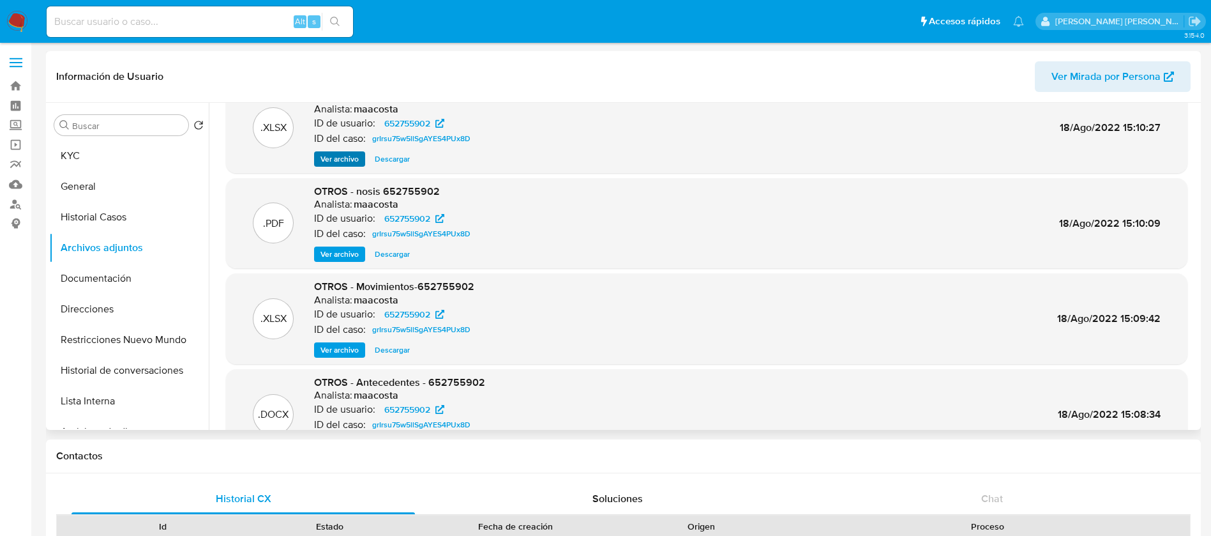
scroll to position [32, 0]
click at [113, 222] on button "Historial Casos" at bounding box center [123, 217] width 149 height 31
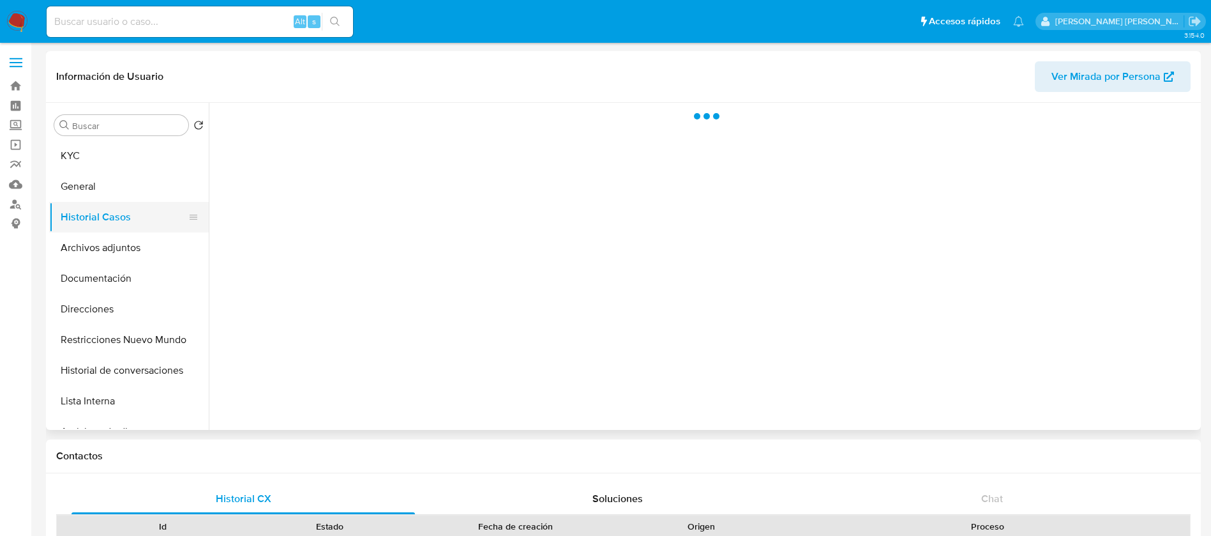
scroll to position [0, 0]
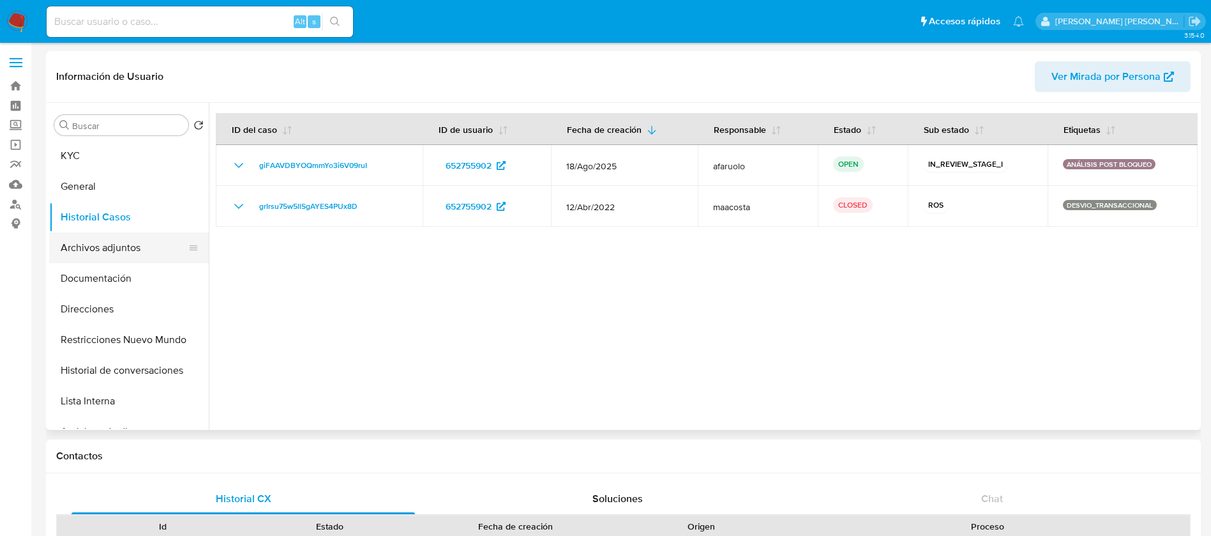
click at [130, 246] on button "Archivos adjuntos" at bounding box center [123, 247] width 149 height 31
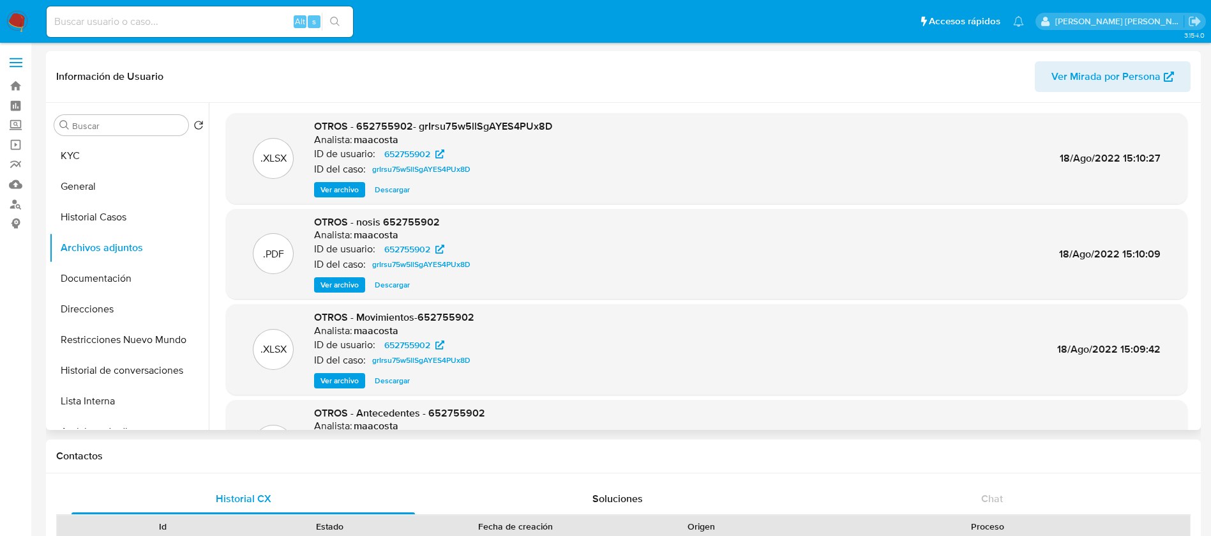
click at [347, 184] on span "Ver archivo" at bounding box center [340, 189] width 38 height 13
click at [114, 215] on button "Historial Casos" at bounding box center [123, 217] width 149 height 31
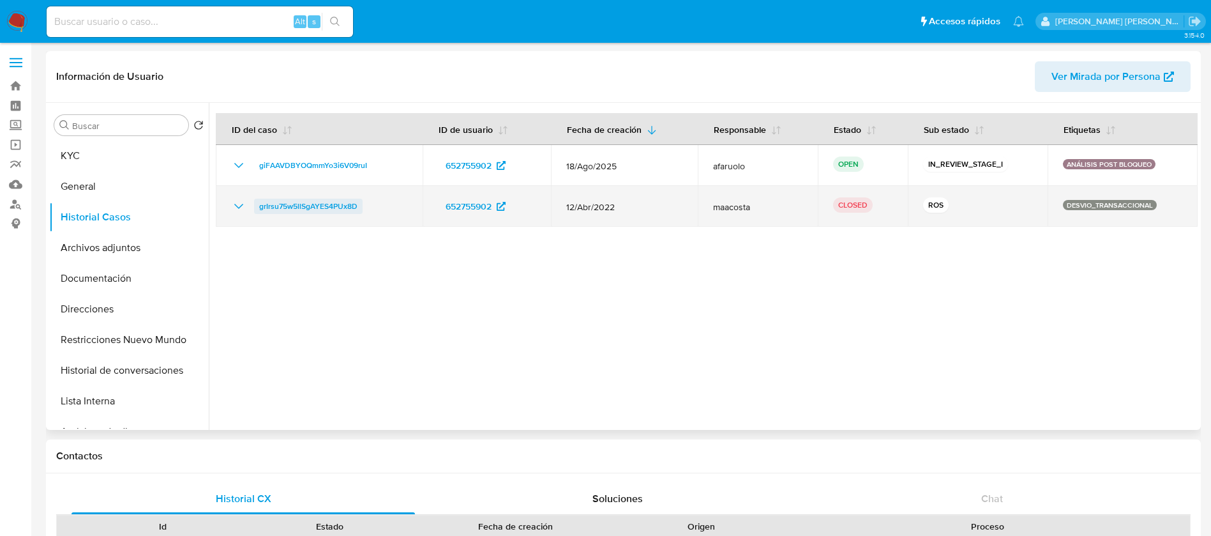
click at [287, 205] on span "grIrsu75w5llSgAYES4PUx8D" at bounding box center [308, 206] width 98 height 15
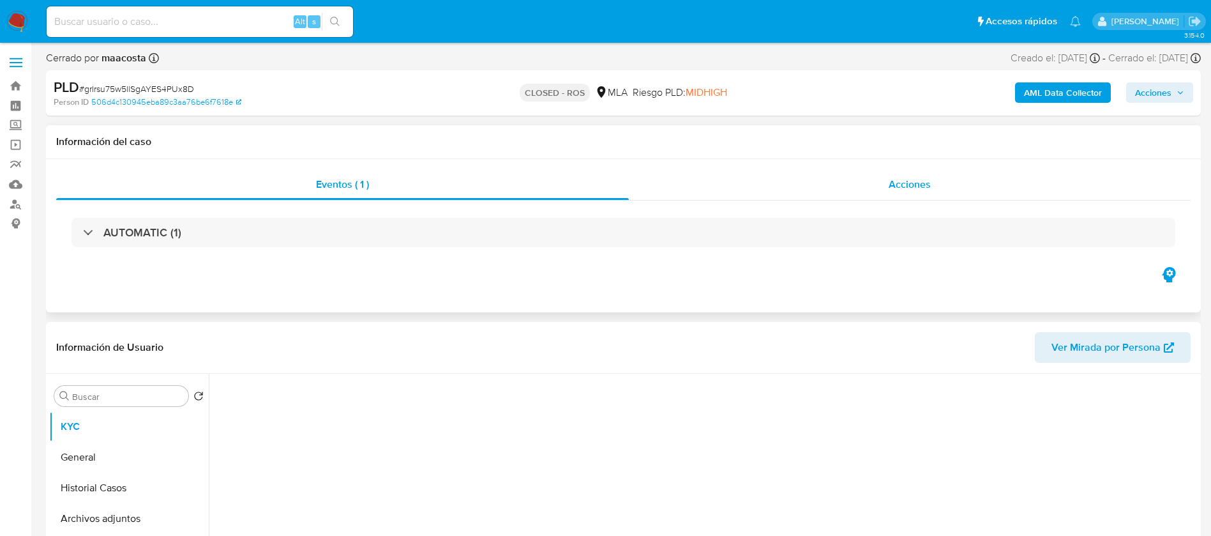
click at [903, 192] on div "Acciones" at bounding box center [910, 184] width 562 height 31
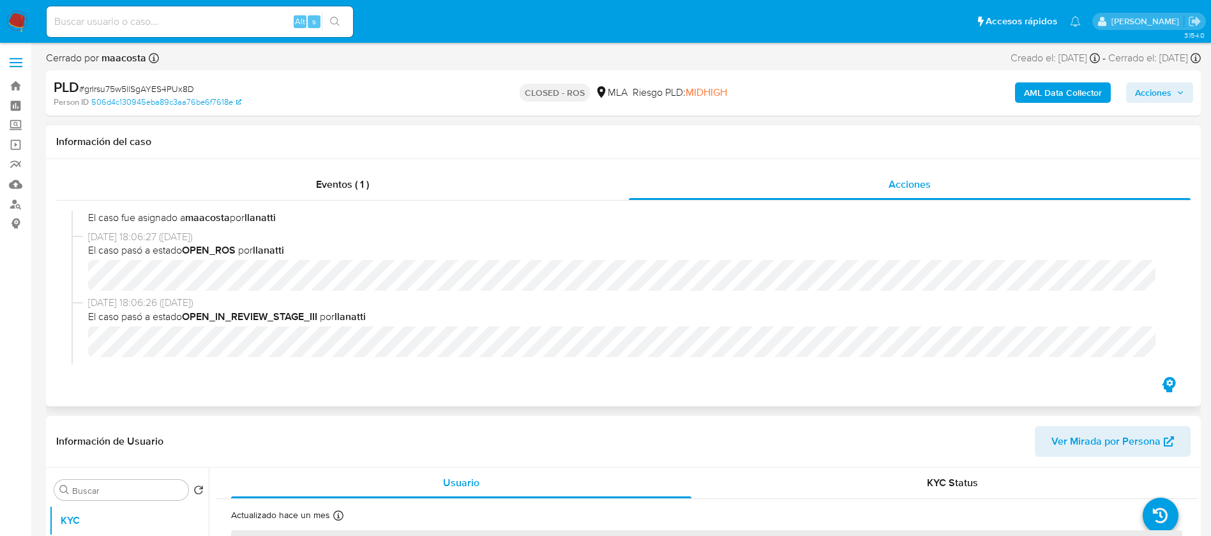
select select "10"
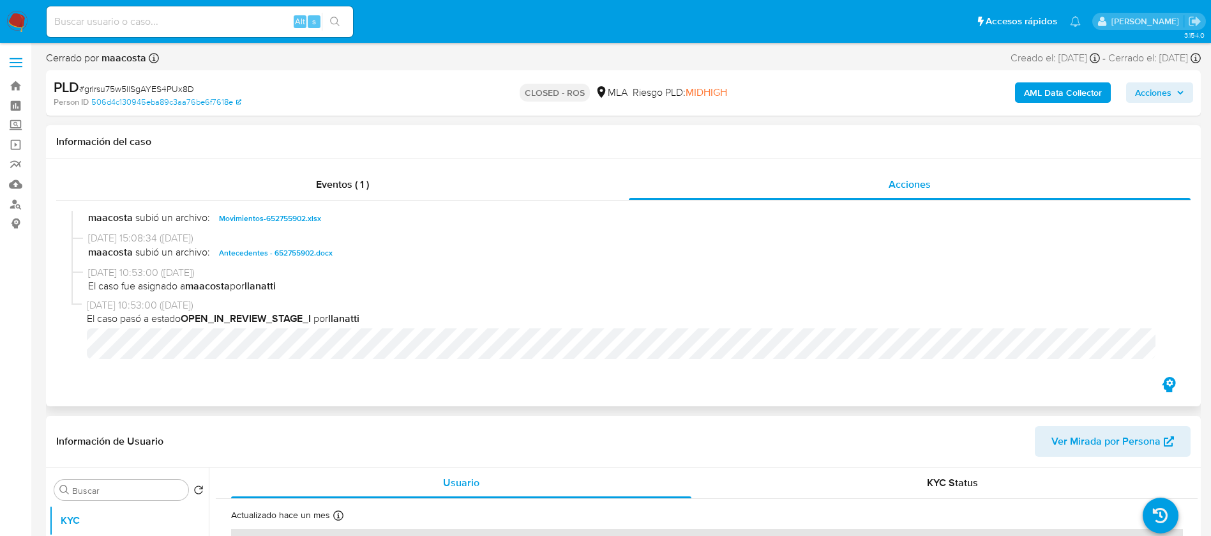
scroll to position [36, 0]
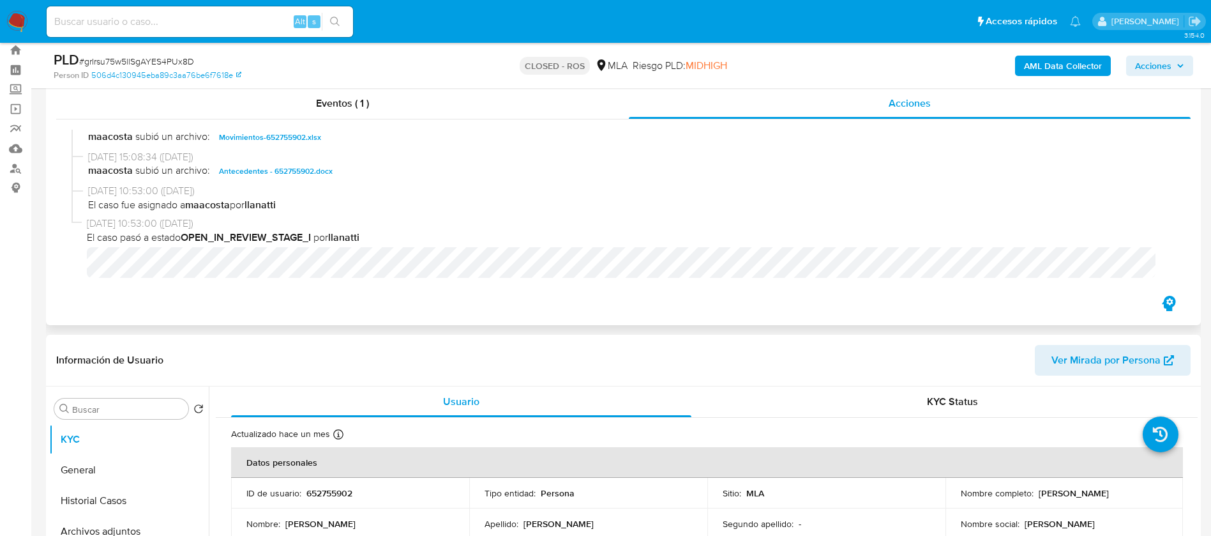
click at [283, 167] on span "Antecedentes - 652755902.docx" at bounding box center [276, 170] width 114 height 15
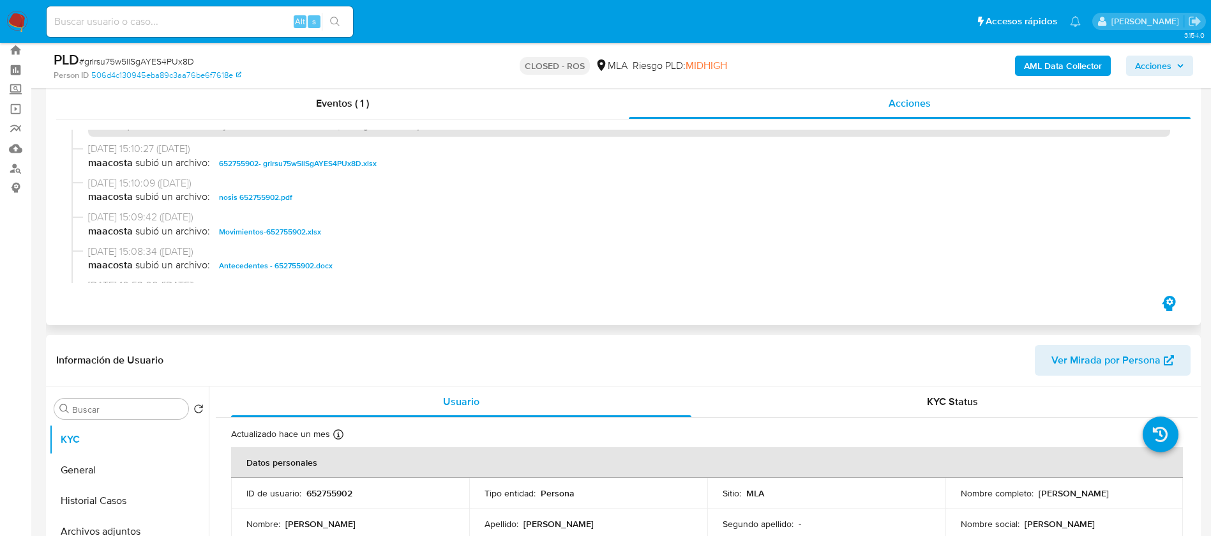
scroll to position [884, 0]
click at [99, 497] on button "Historial Casos" at bounding box center [123, 500] width 149 height 31
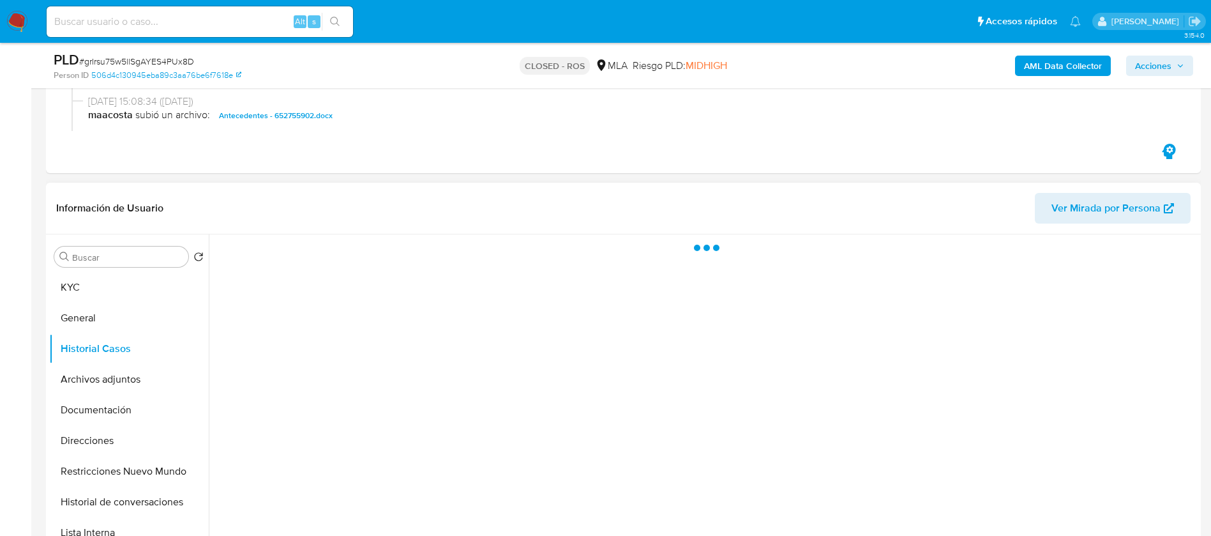
scroll to position [193, 0]
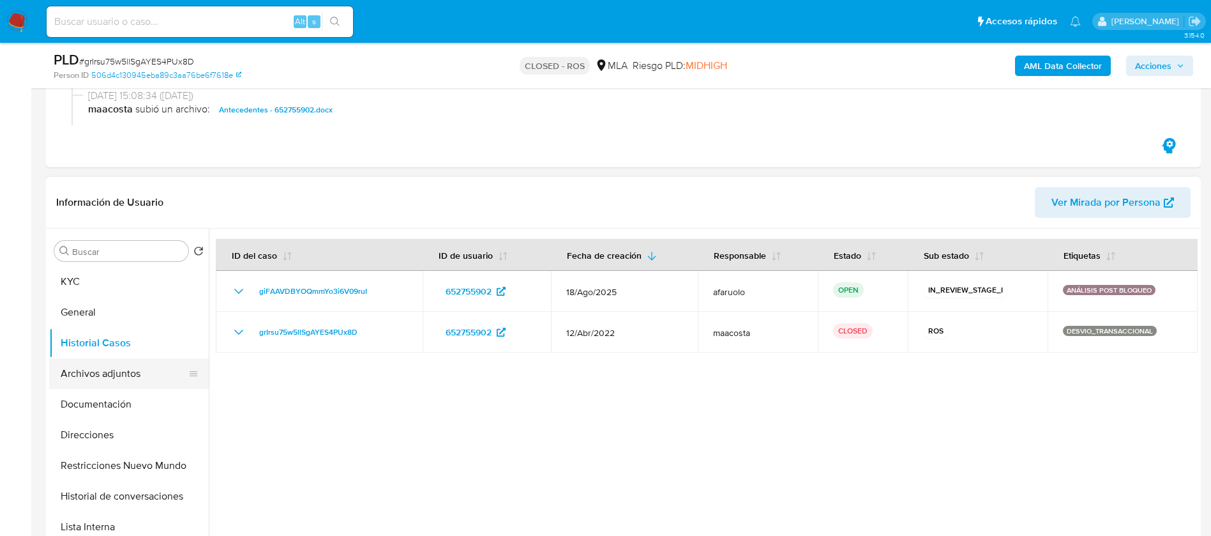
click at [93, 370] on button "Archivos adjuntos" at bounding box center [123, 373] width 149 height 31
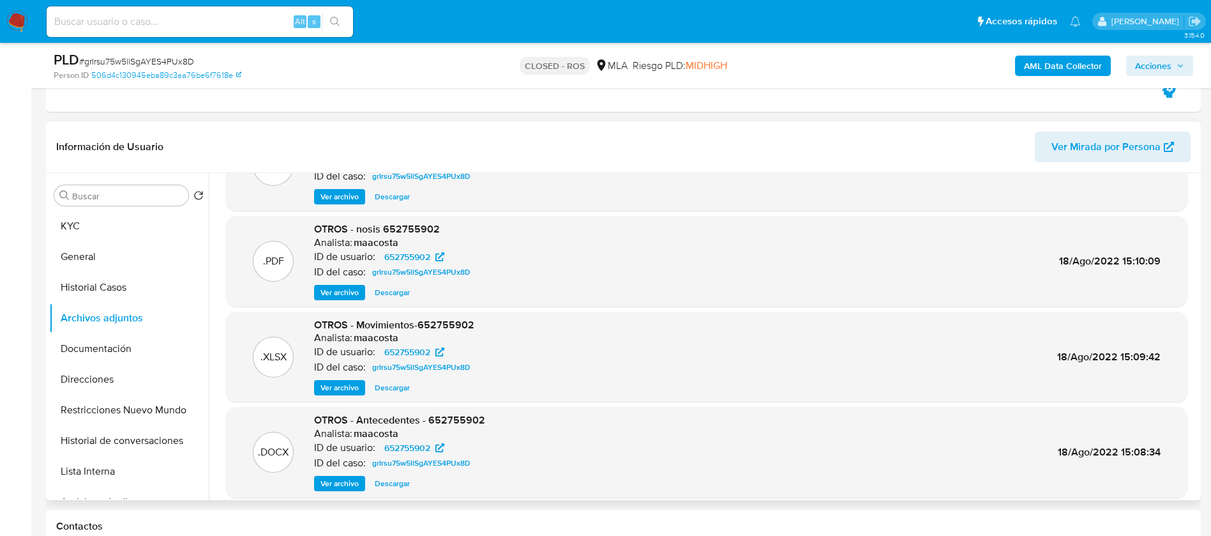
scroll to position [72, 0]
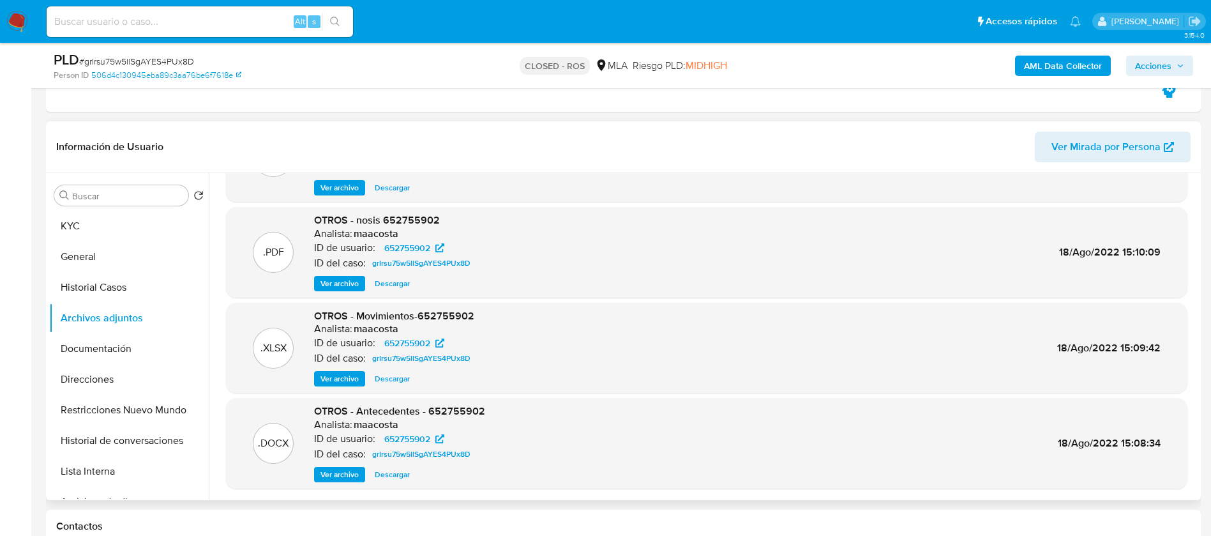
click at [335, 477] on span "Ver archivo" at bounding box center [340, 474] width 38 height 13
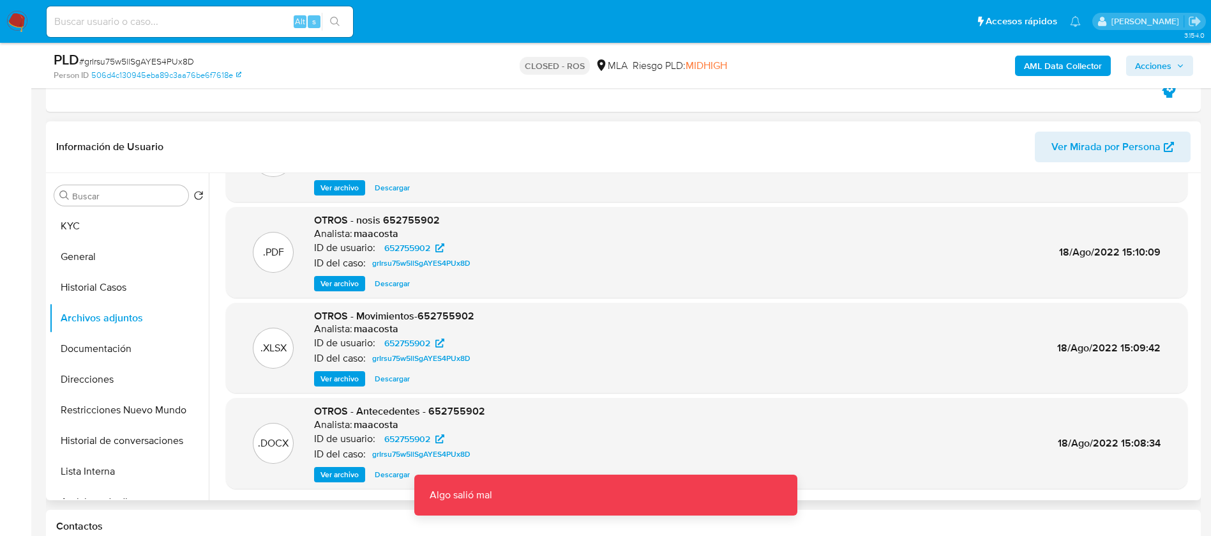
click at [333, 476] on span "Ver archivo" at bounding box center [340, 474] width 38 height 13
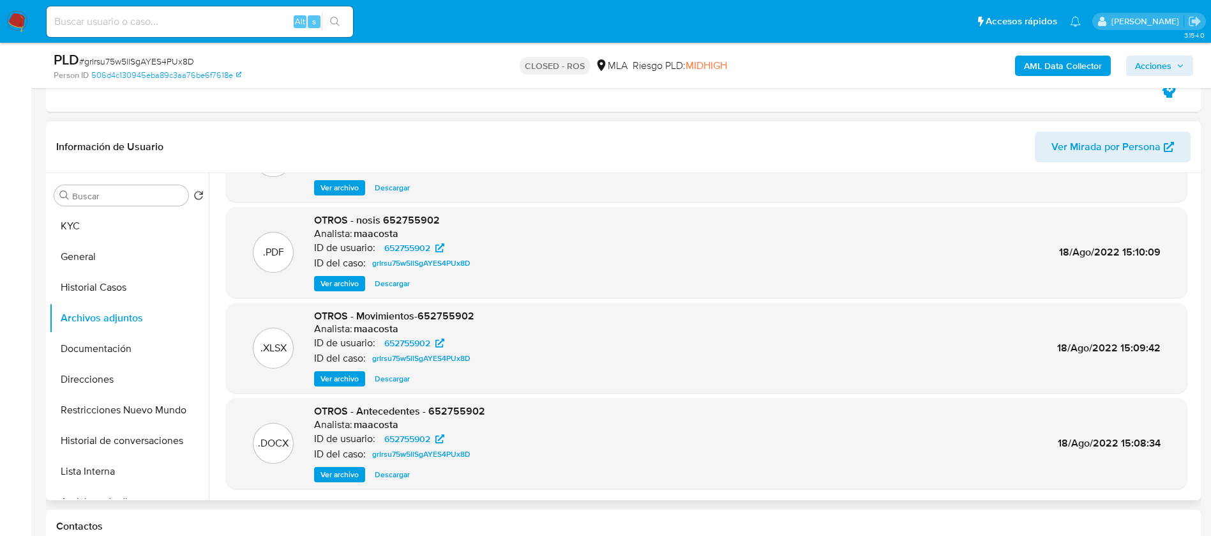
click at [831, 162] on div "Información de Usuario Ver Mirada por Persona" at bounding box center [623, 147] width 1155 height 52
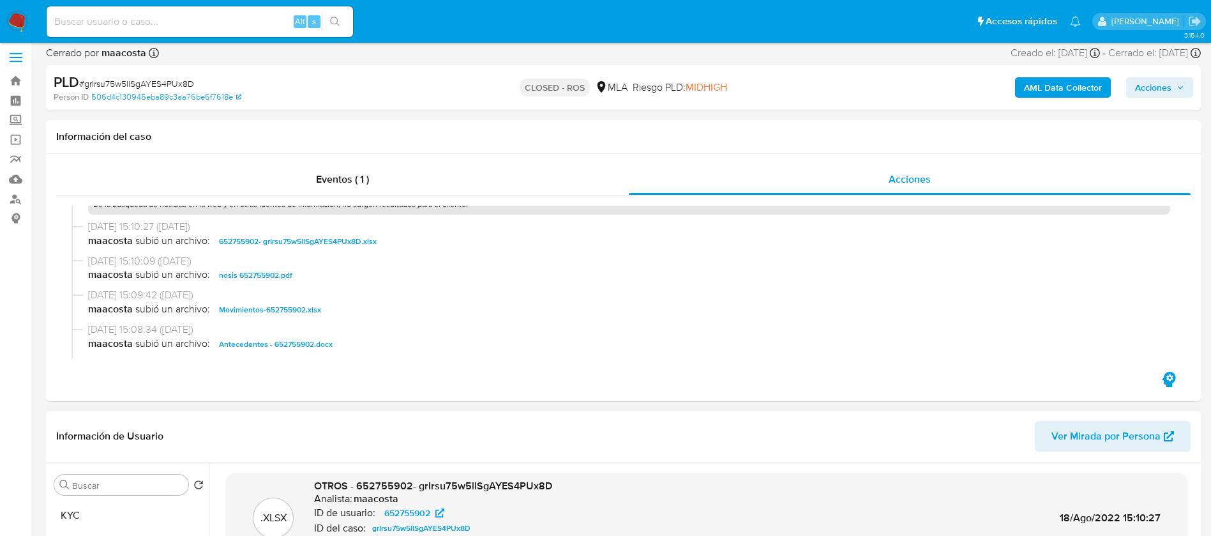
scroll to position [1, 0]
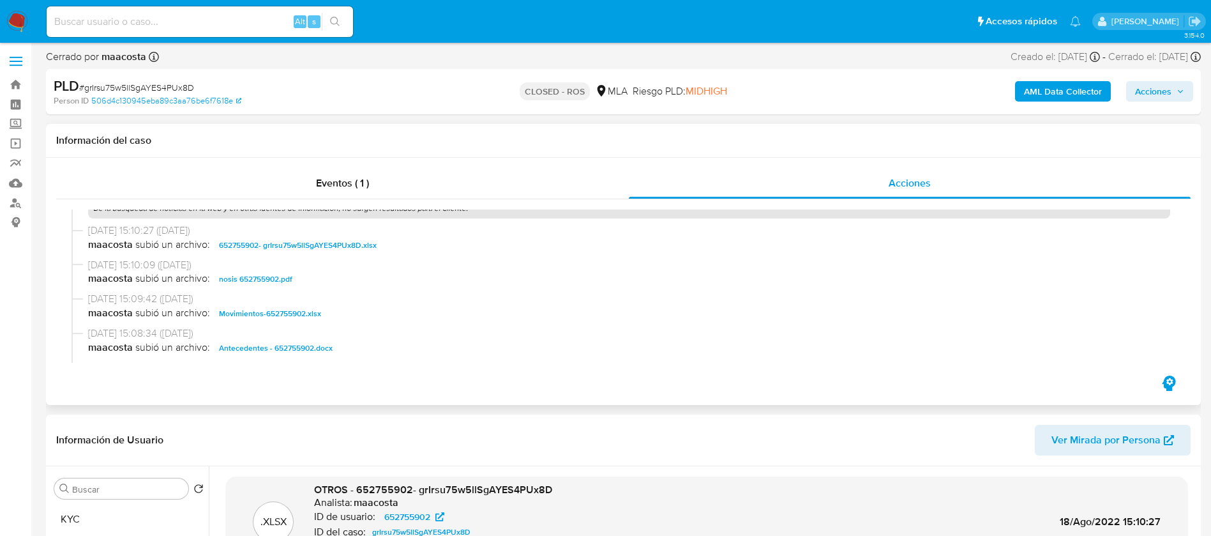
click at [351, 246] on span "652755902- grIrsu75w5llSgAYES4PUx8D.xlsx" at bounding box center [298, 245] width 158 height 15
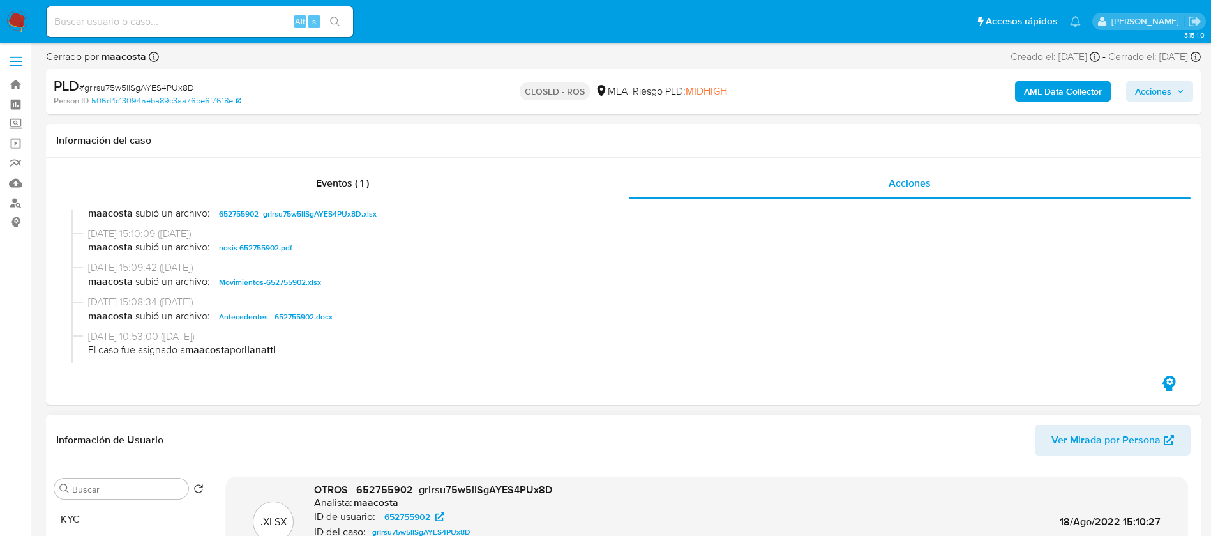
scroll to position [916, 0]
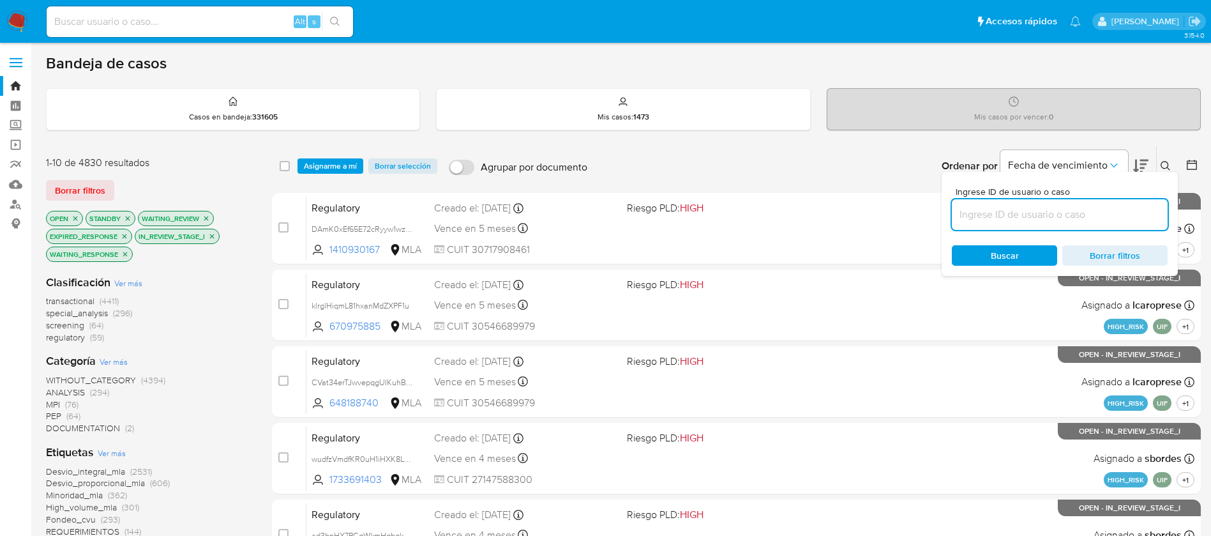
scroll to position [408, 0]
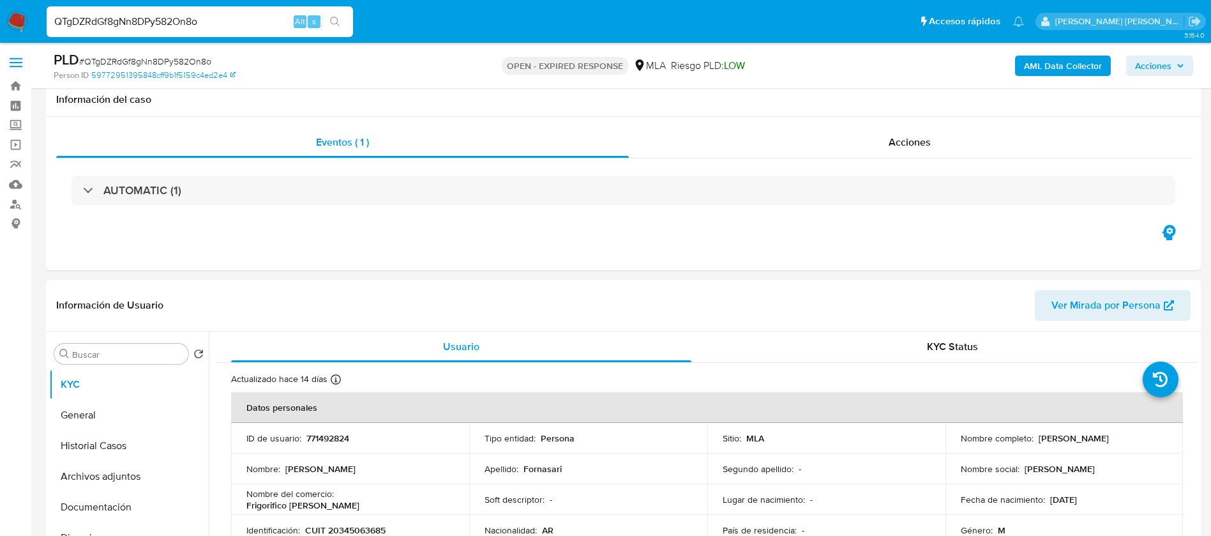
select select "10"
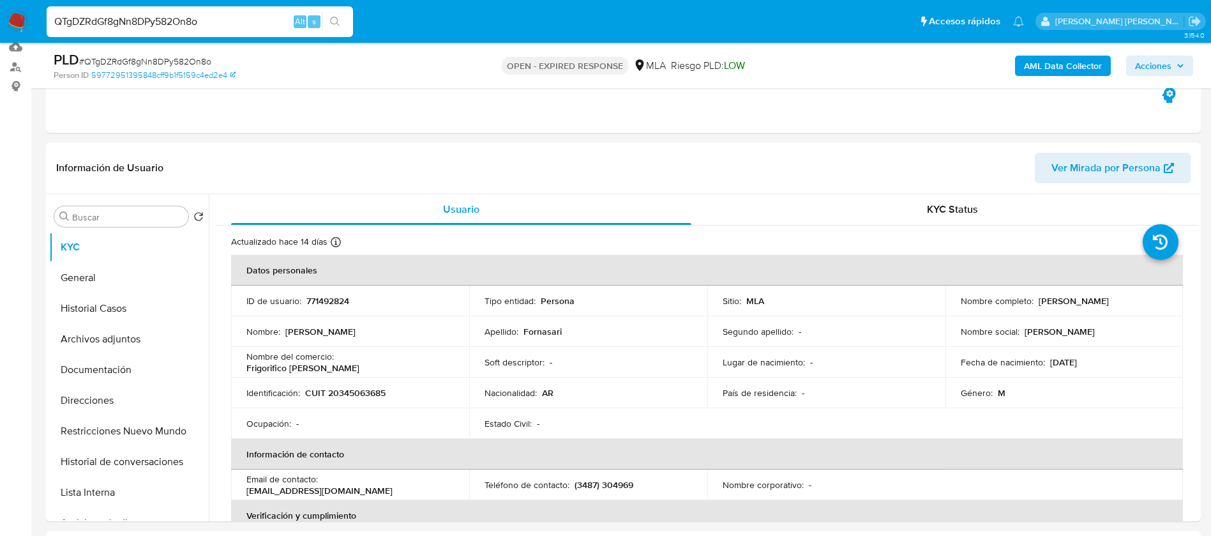
scroll to position [137, 0]
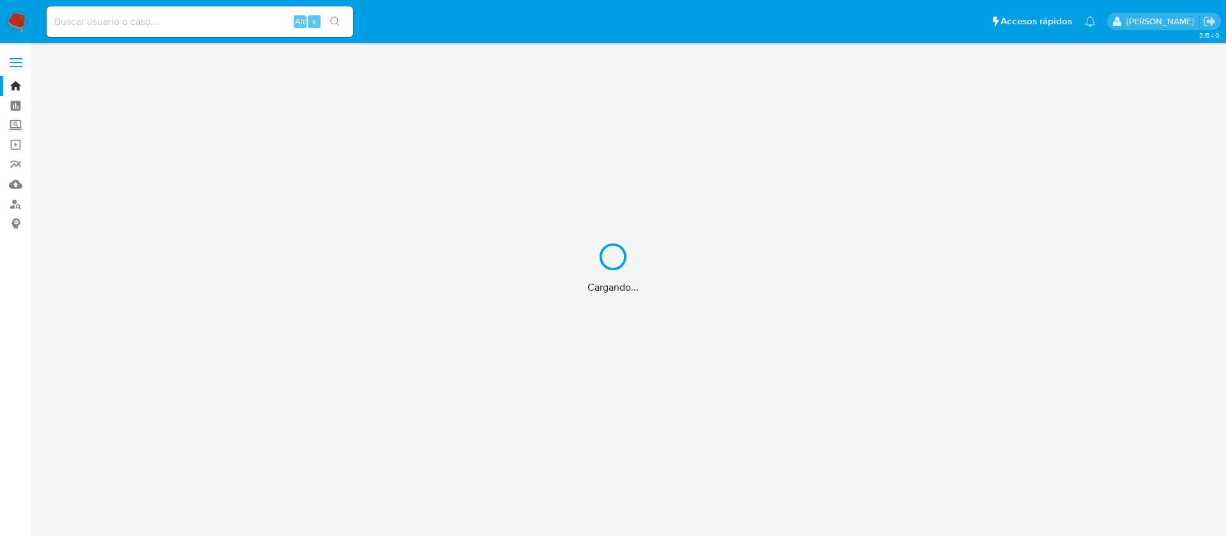
click at [201, 15] on div "Cargando..." at bounding box center [613, 268] width 1226 height 536
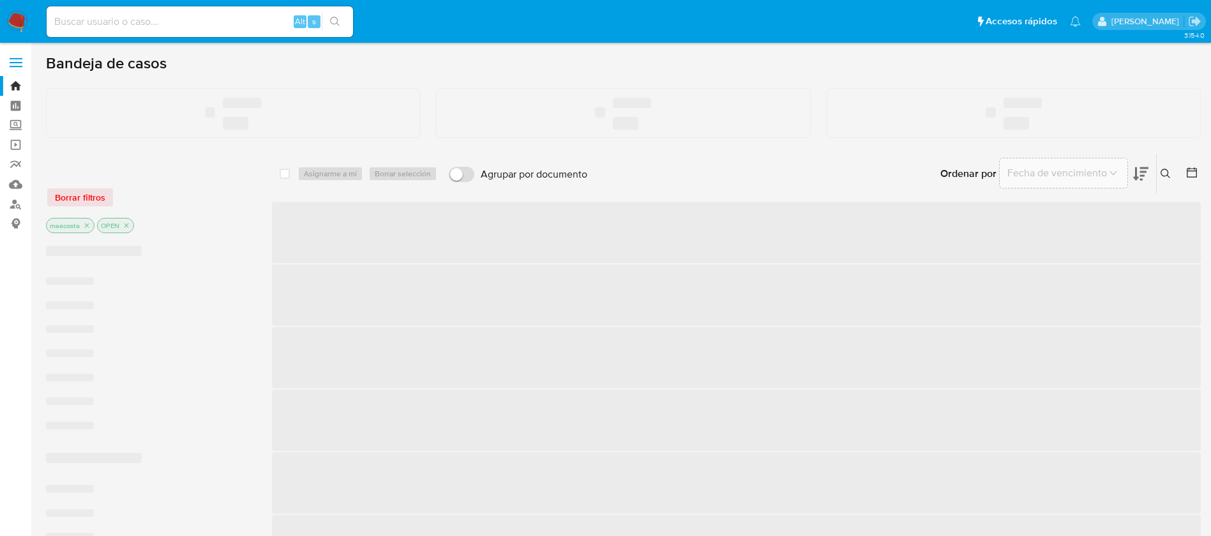
click at [188, 22] on input at bounding box center [200, 21] width 306 height 17
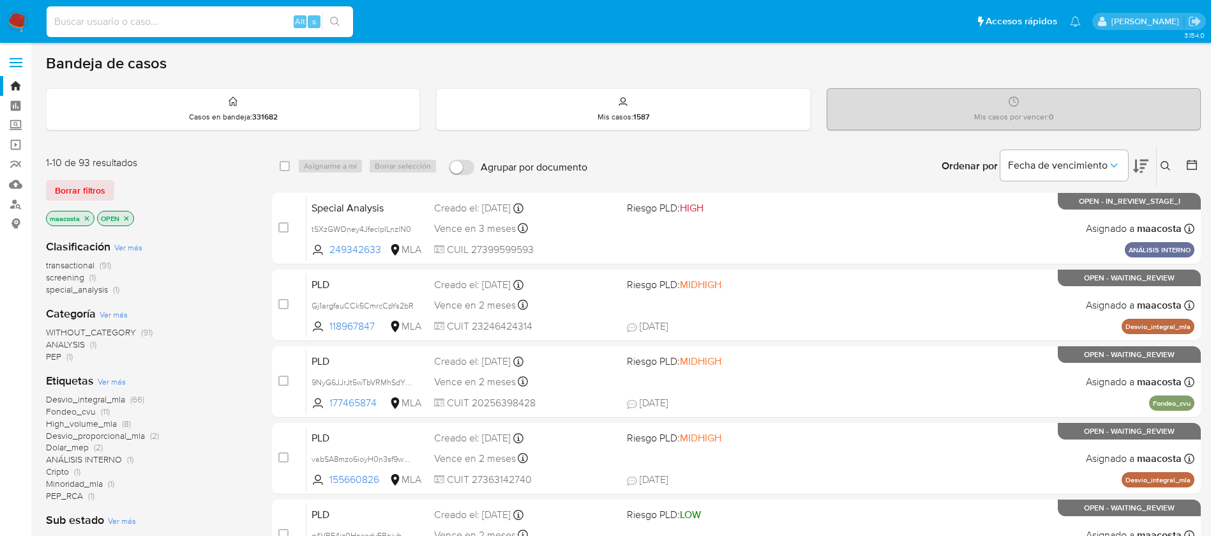
paste input "yfY6LljK8OrXX9SZTMECGV2o"
type input "yfY6LljK8OrXX9SZTMECGV2o"
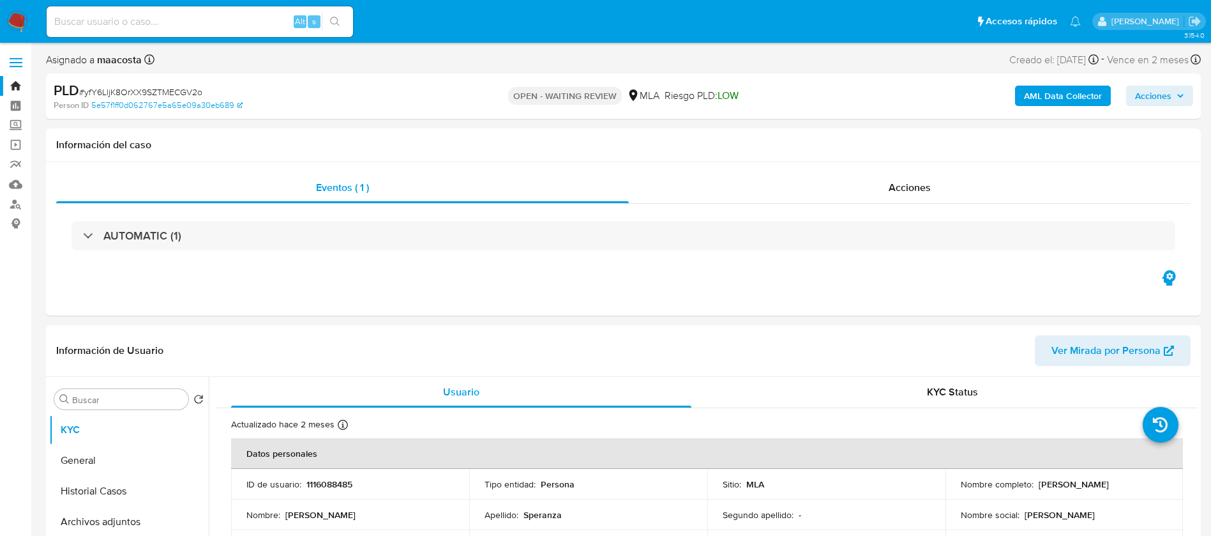
select select "10"
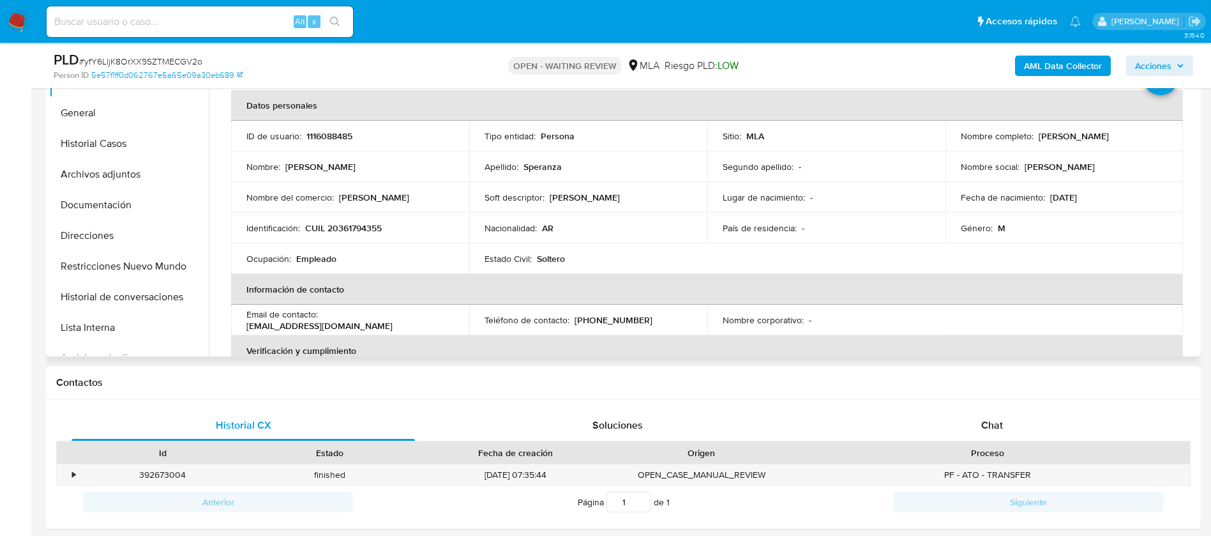
scroll to position [308, 0]
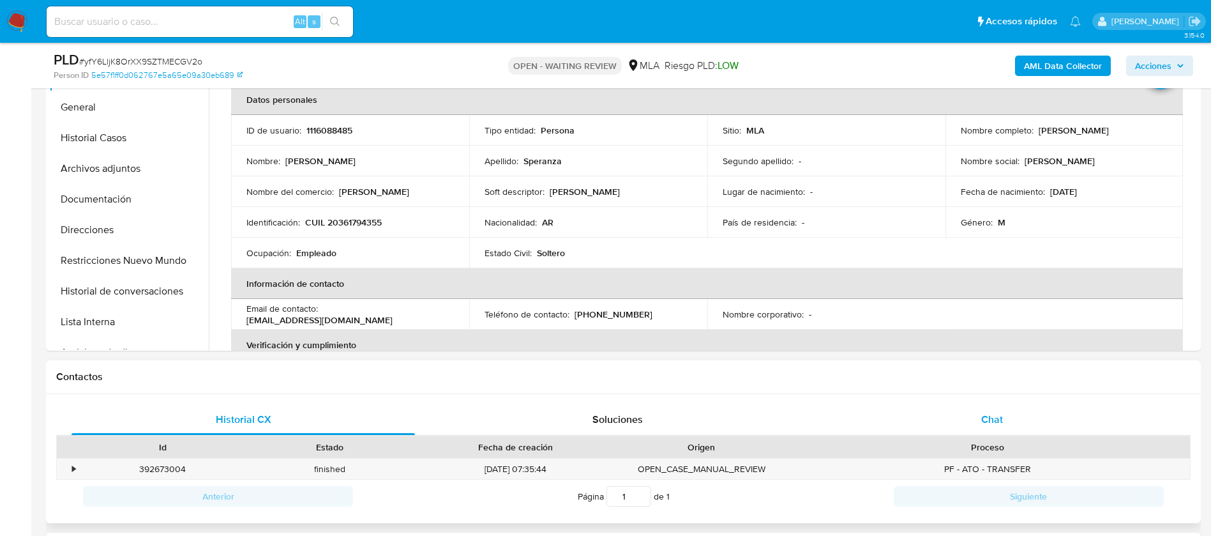
click at [990, 419] on span "Chat" at bounding box center [992, 419] width 22 height 15
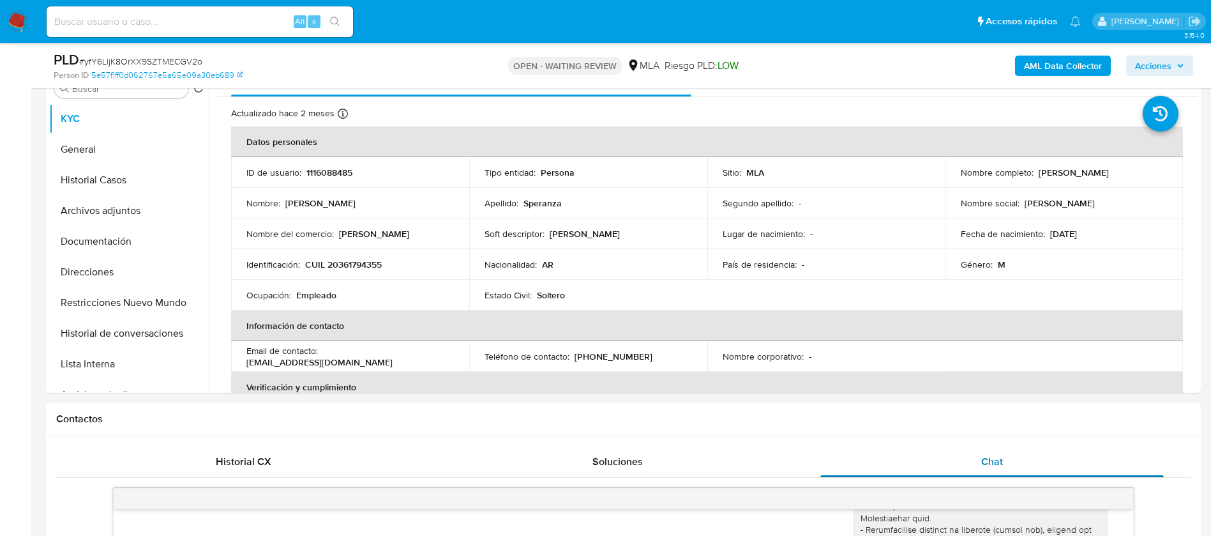
scroll to position [262, 0]
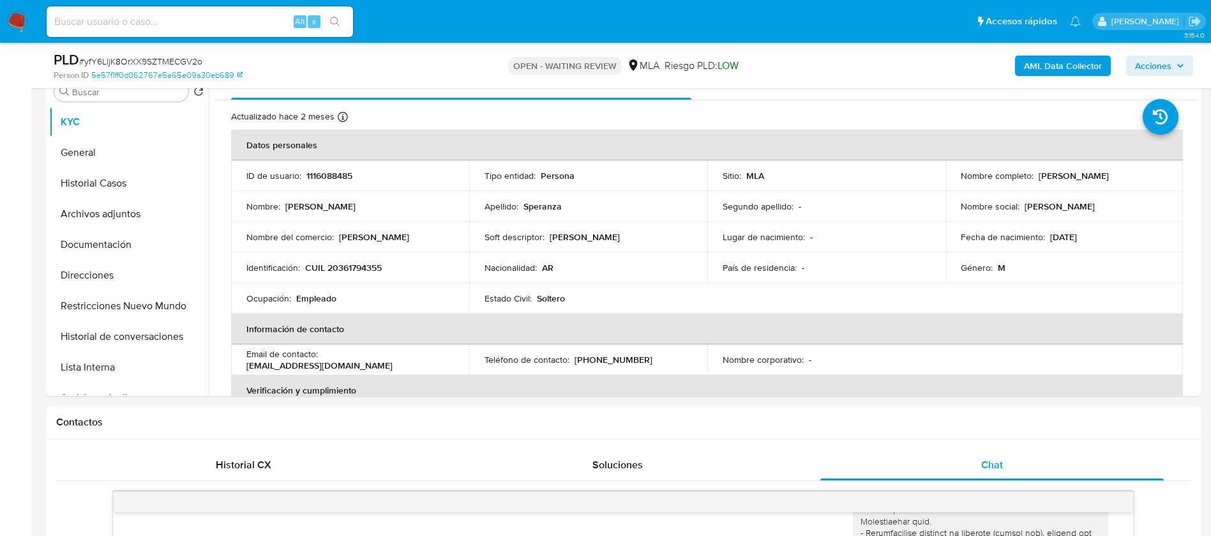
click at [1053, 66] on b "AML Data Collector" at bounding box center [1063, 66] width 78 height 20
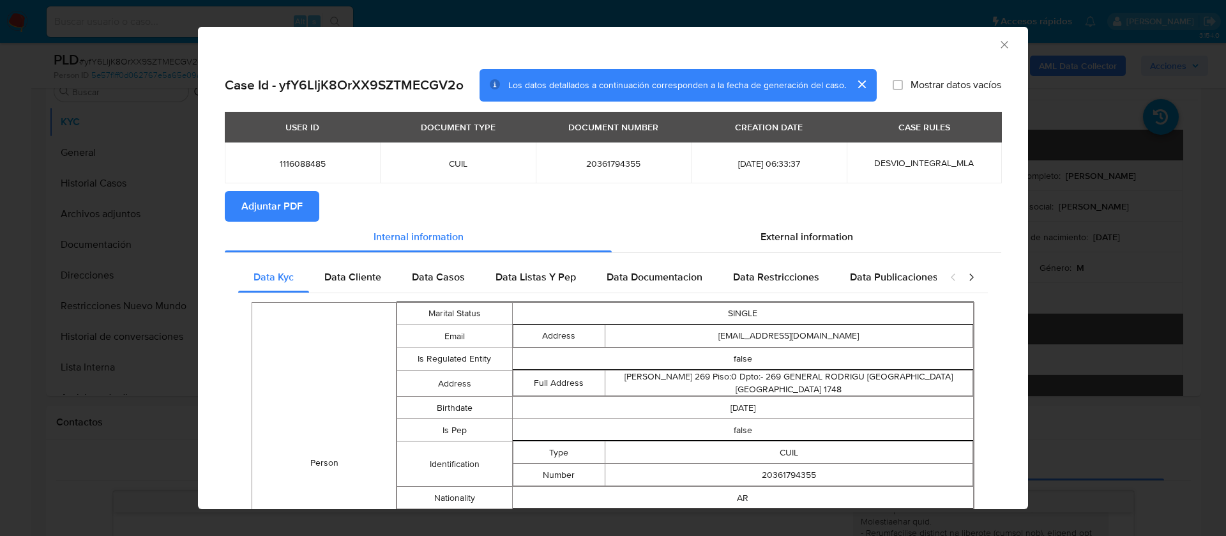
click at [280, 206] on span "Adjuntar PDF" at bounding box center [271, 206] width 61 height 28
click at [119, 349] on div "AML Data Collector Case Id - yfY6LljK8OrXX9SZTMECGV2o Los datos detallados a co…" at bounding box center [613, 268] width 1226 height 536
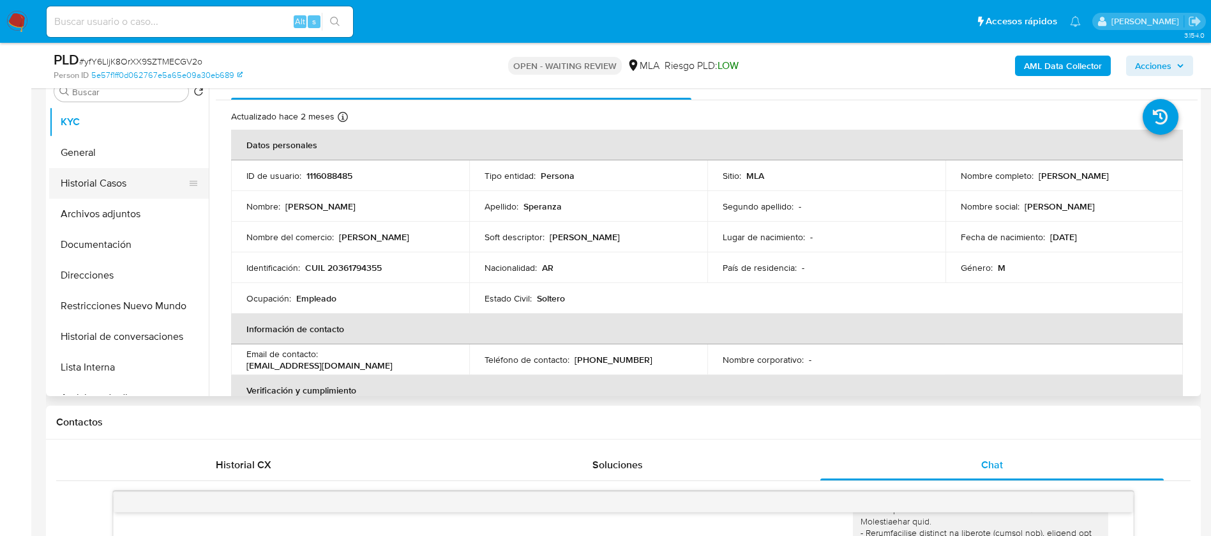
click at [107, 181] on button "Historial Casos" at bounding box center [123, 183] width 149 height 31
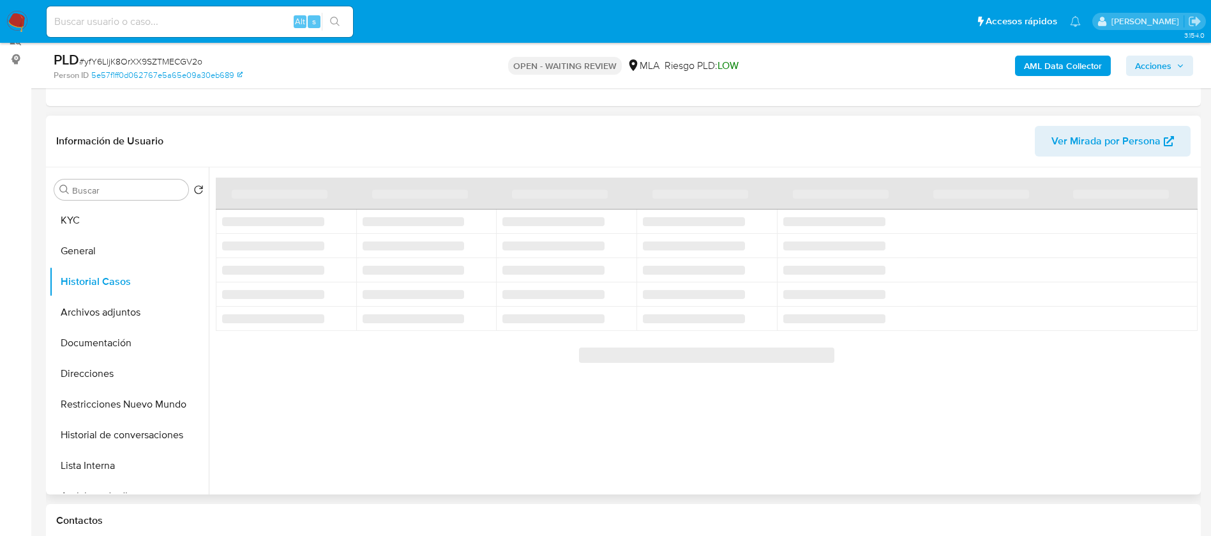
scroll to position [162, 0]
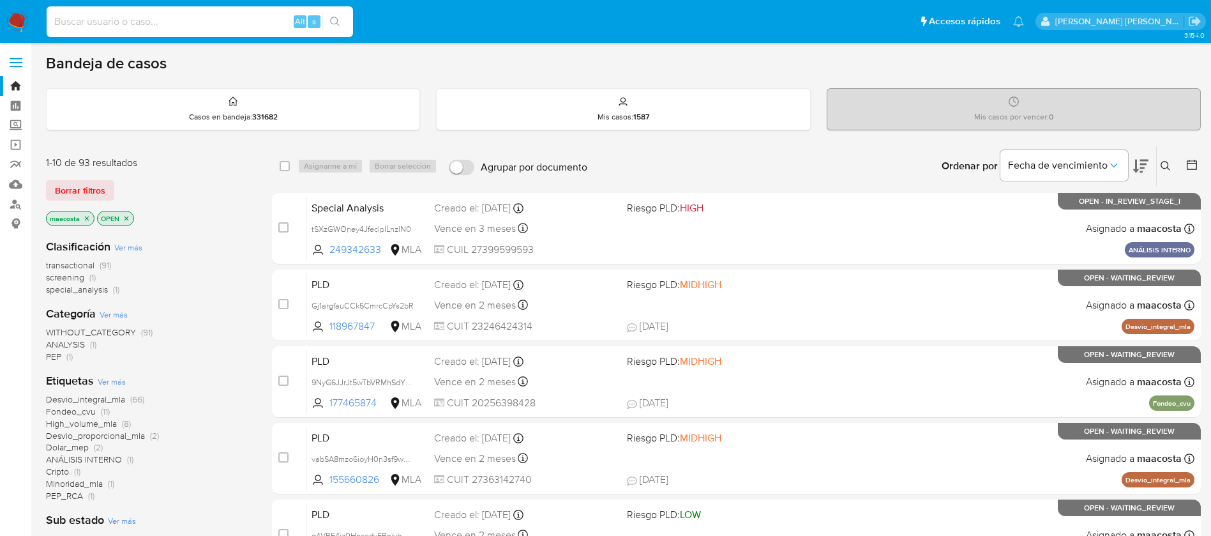
click at [188, 22] on input at bounding box center [200, 21] width 306 height 17
paste input "LeeteuqO4jkuHfAvojrnnydn"
type input "LeeteuqO4jkuHfAvojrnnydn"
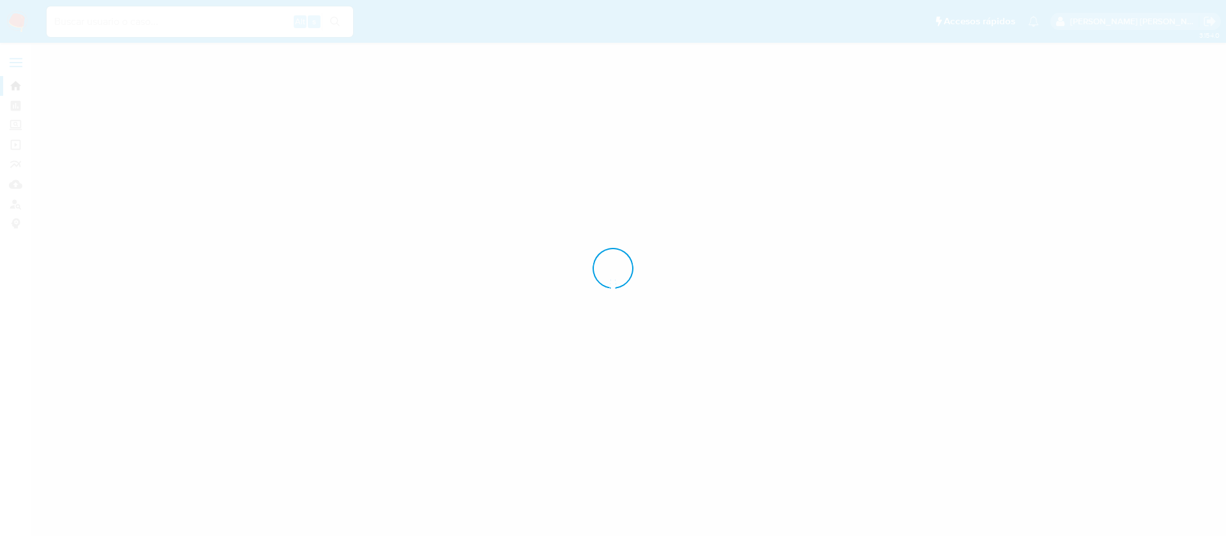
click at [188, 22] on div at bounding box center [613, 268] width 1226 height 536
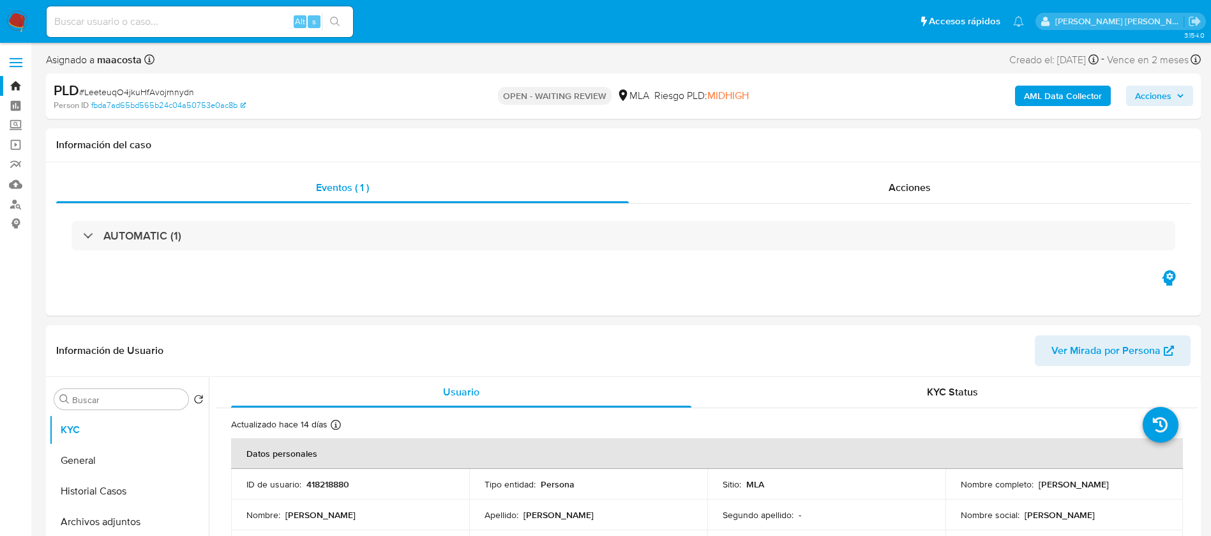
select select "10"
click at [1077, 93] on b "AML Data Collector" at bounding box center [1063, 96] width 78 height 20
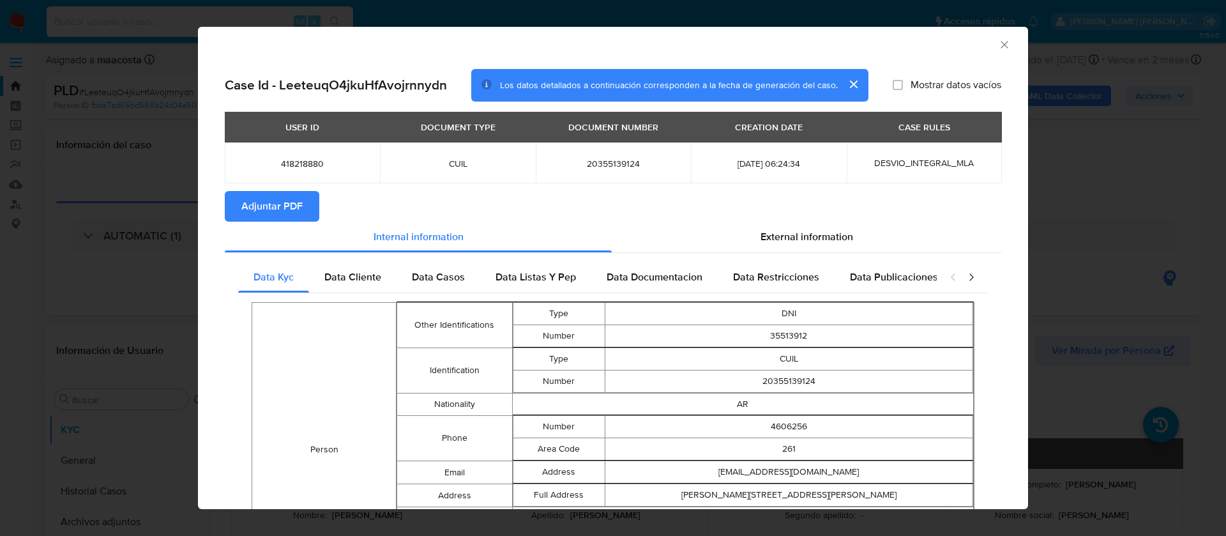
click at [280, 206] on span "Adjuntar PDF" at bounding box center [271, 206] width 61 height 28
click at [97, 472] on div "AML Data Collector Case Id - LeeteuqO4jkuHfAvojrnnydn Los datos detallados a co…" at bounding box center [613, 268] width 1226 height 536
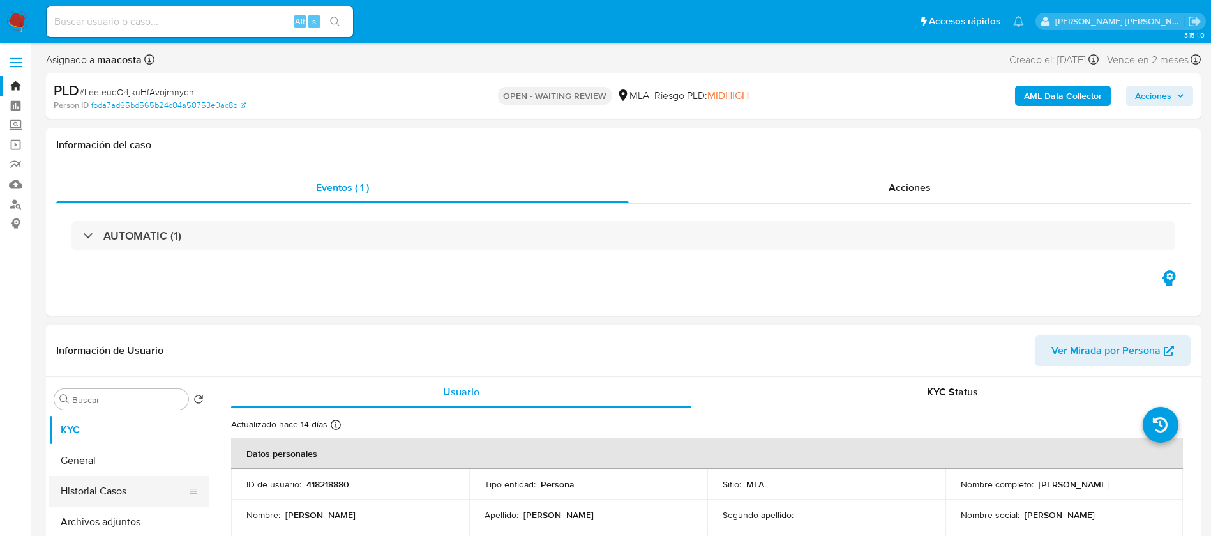
click at [96, 484] on button "Historial Casos" at bounding box center [123, 491] width 149 height 31
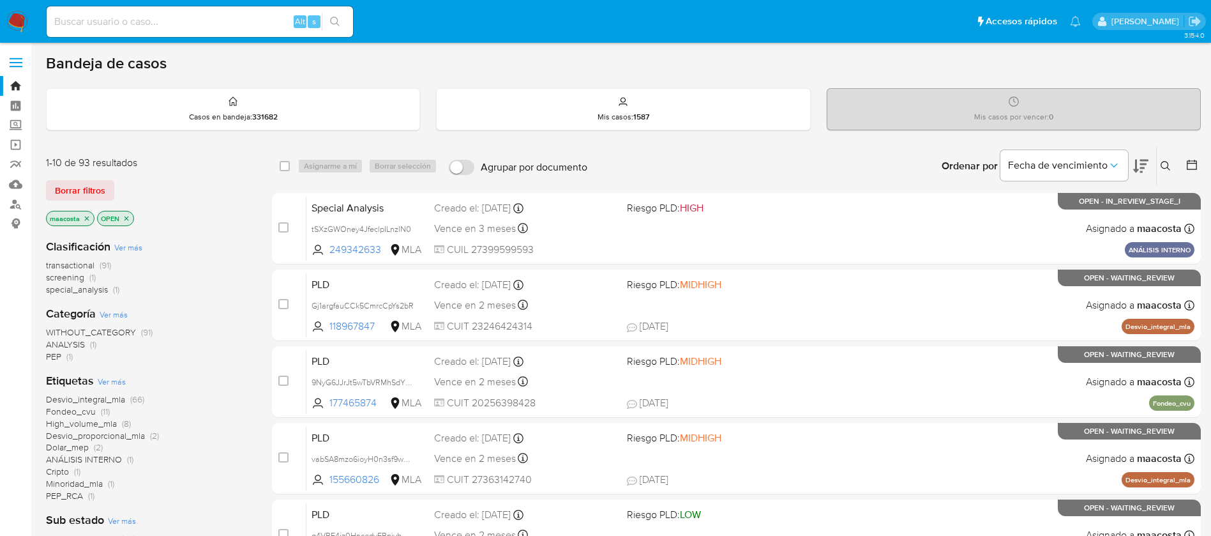
click at [189, 20] on input at bounding box center [200, 21] width 306 height 17
paste input "Clb6YybUV3BIPPcV92Dlw2rR"
type input "Clb6YybUV3BIPPcV92Dlw2rR"
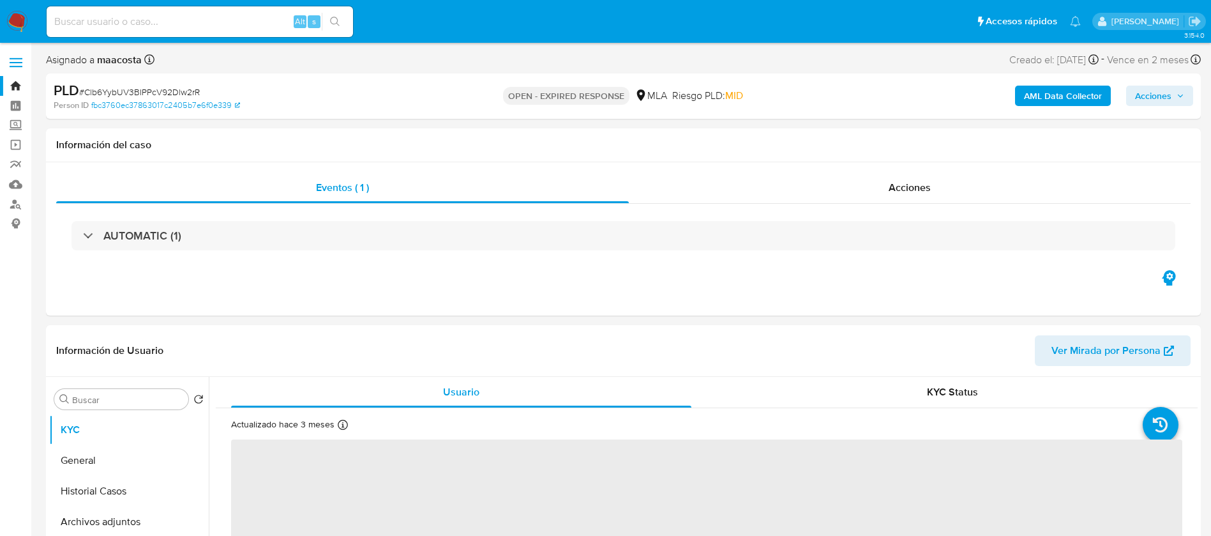
select select "10"
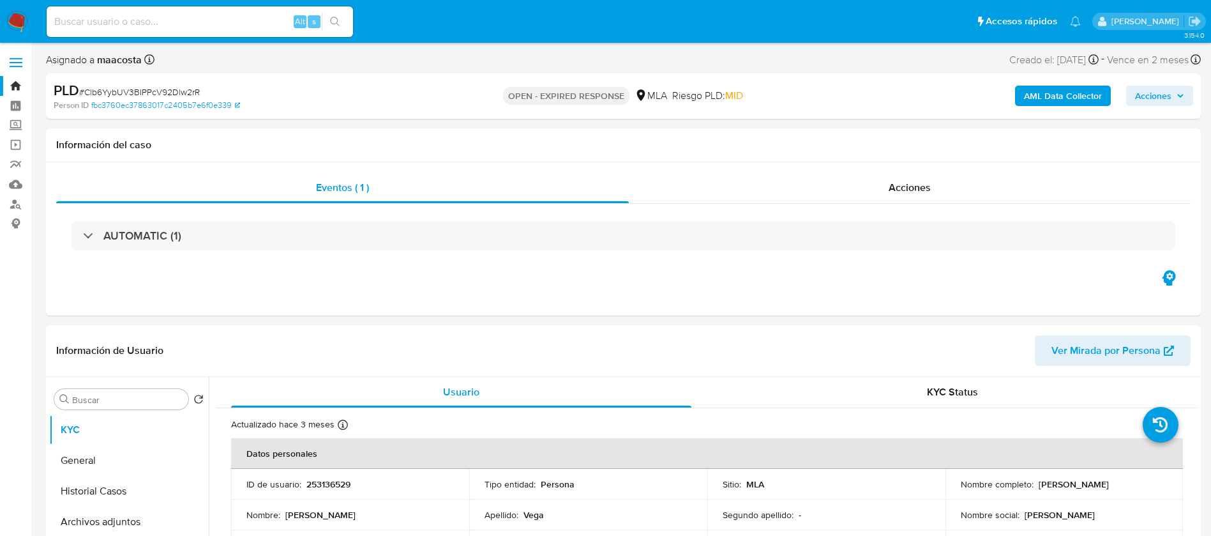
click at [1077, 93] on b "AML Data Collector" at bounding box center [1063, 96] width 78 height 20
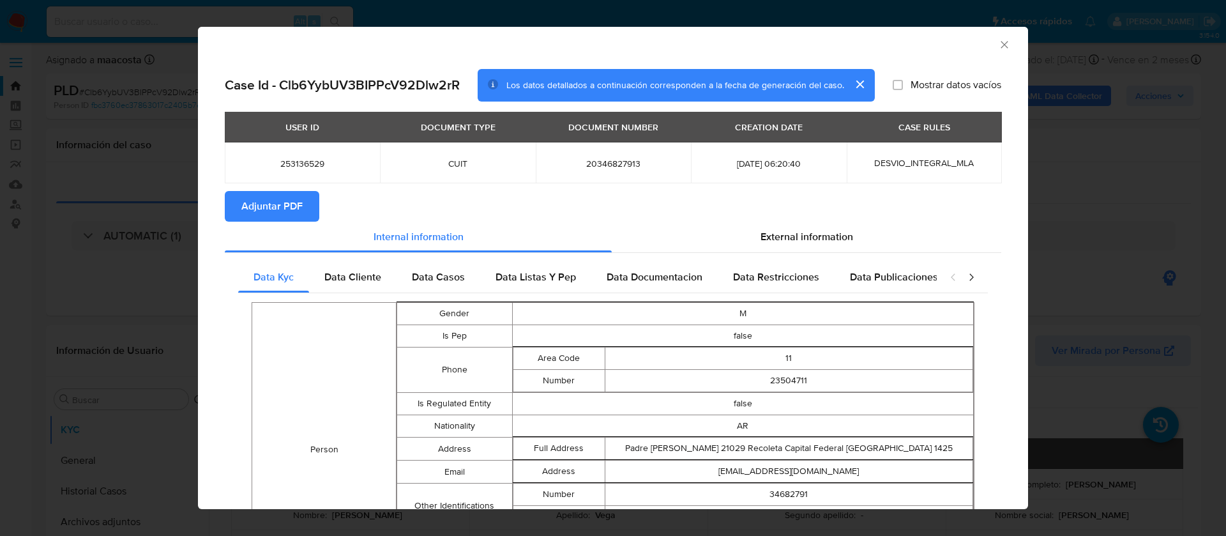
click at [280, 206] on span "Adjuntar PDF" at bounding box center [271, 206] width 61 height 28
click at [96, 484] on div "AML Data Collector Case Id - Clb6YybUV3BIPPcV92Dlw2rR Los datos detallados a co…" at bounding box center [613, 268] width 1226 height 536
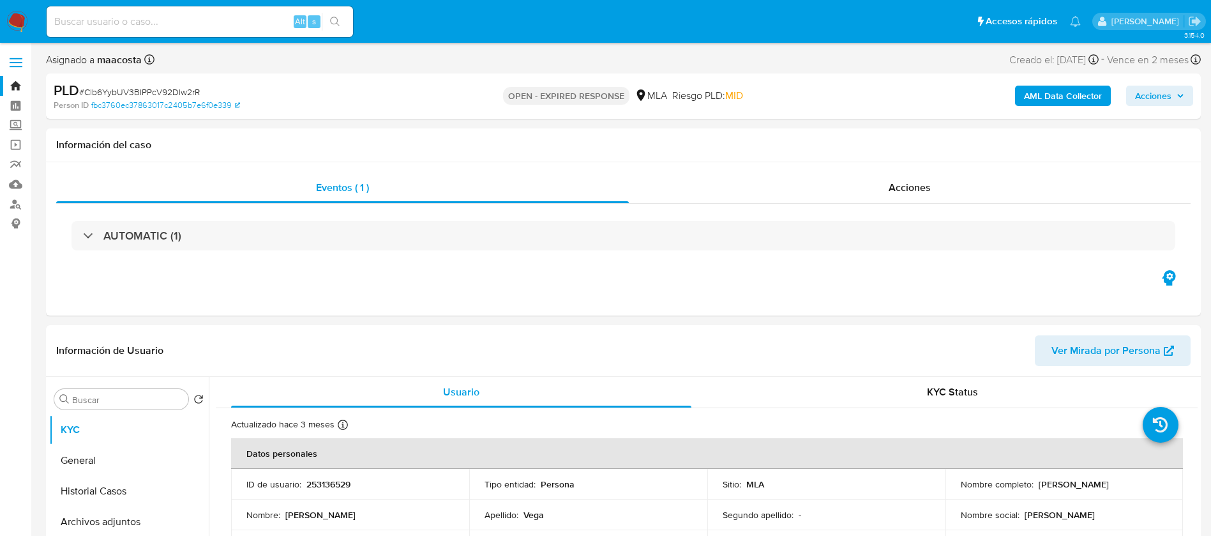
click at [96, 484] on button "Historial Casos" at bounding box center [129, 491] width 160 height 31
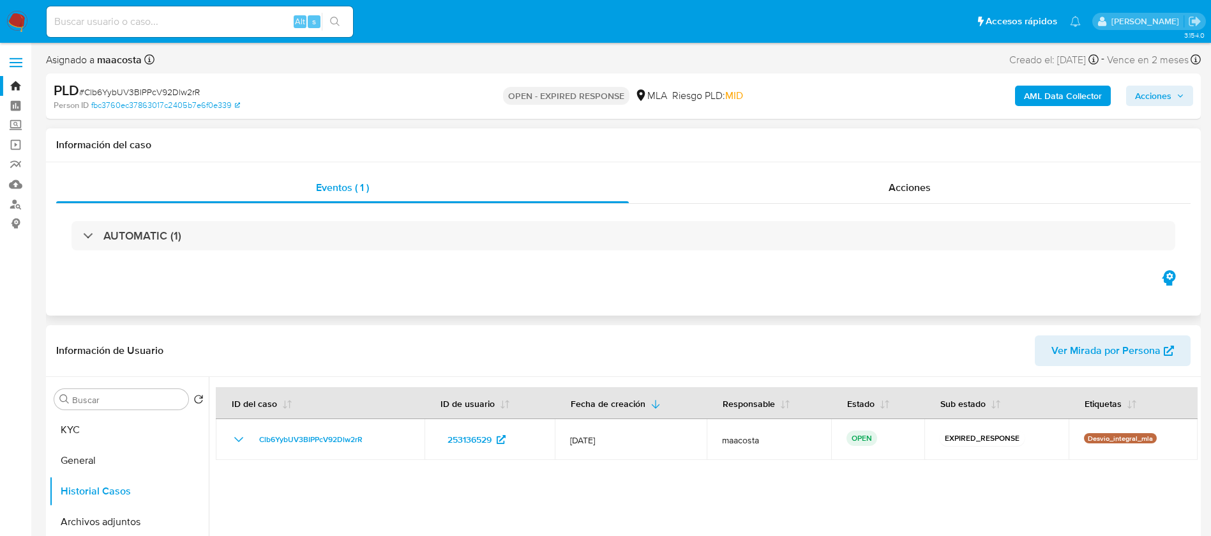
scroll to position [24, 0]
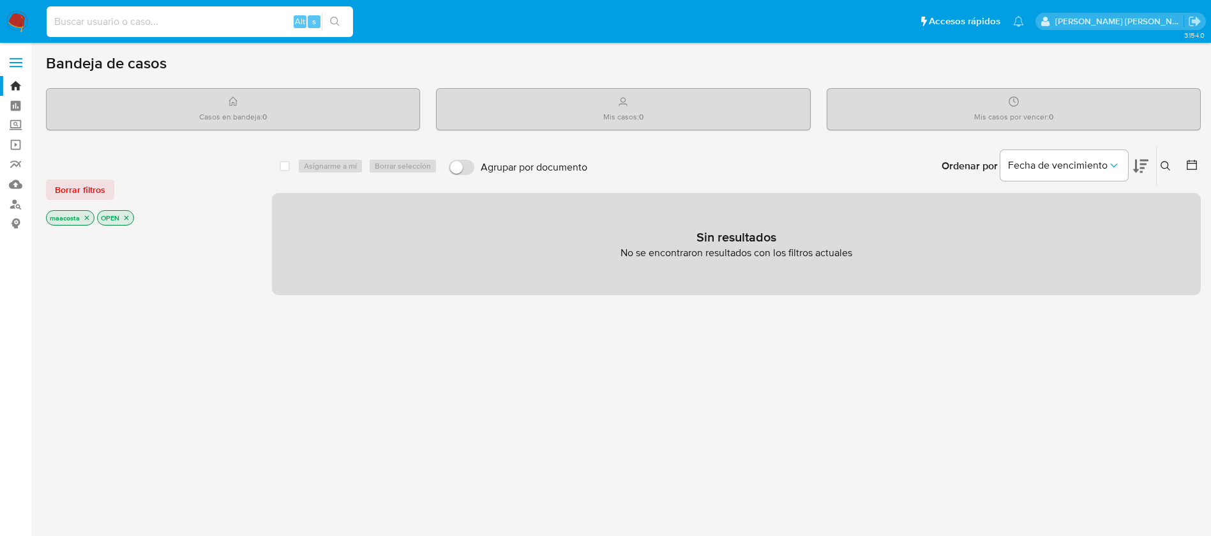
paste input "glt9zPMsFhi1ZaIKmucseNn1"
click at [234, 23] on input "glt9zPMsFhi1ZaIKmucseNn1" at bounding box center [200, 21] width 306 height 17
type input "glt9zPMsFhi1ZaIKmucseNn1"
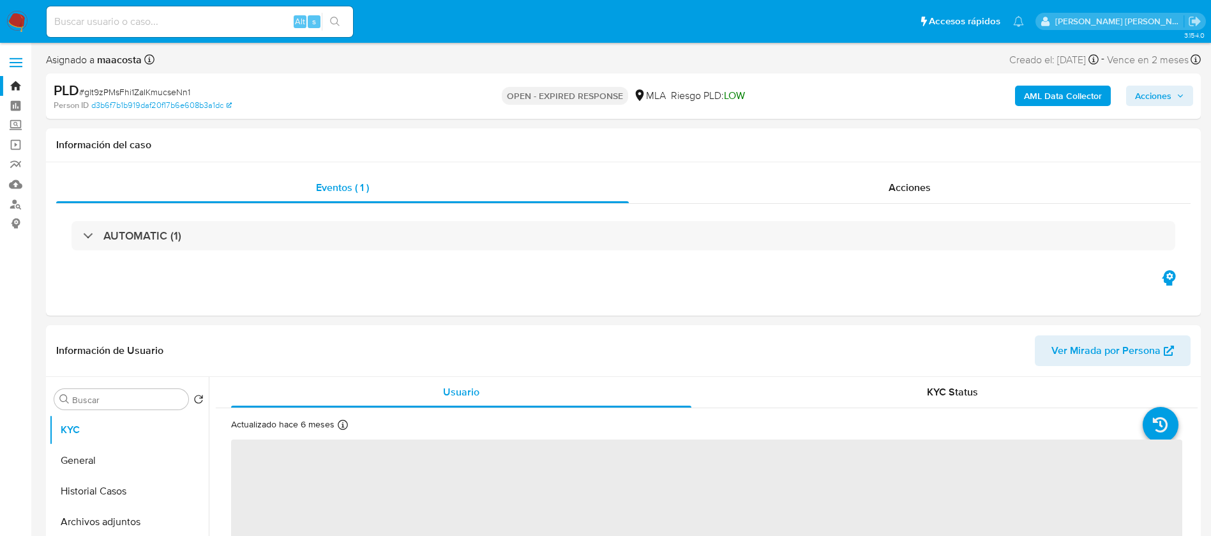
select select "10"
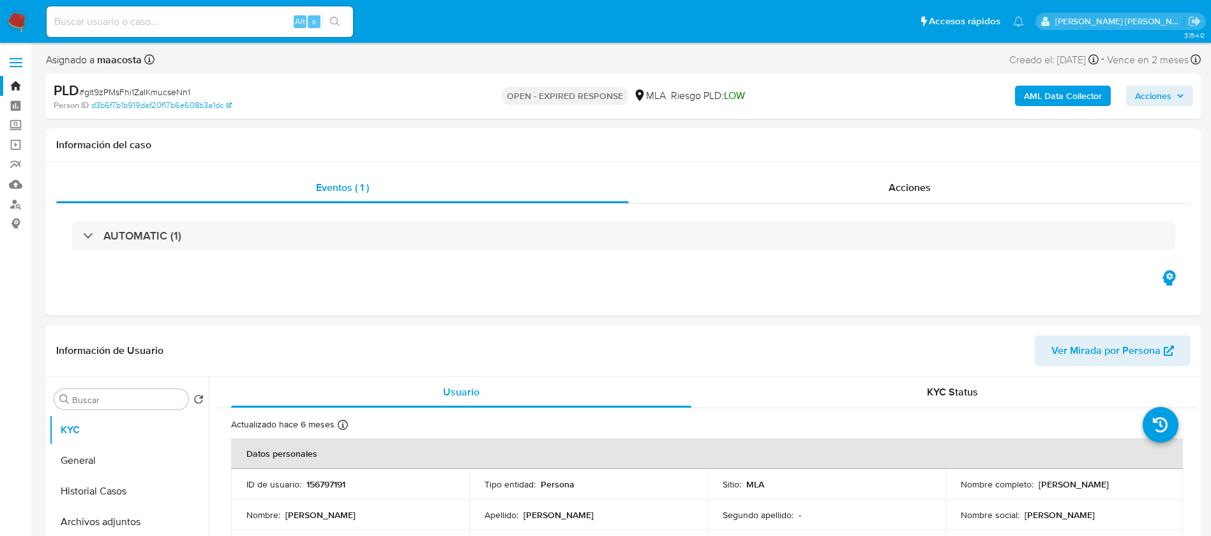
click at [1077, 93] on b "AML Data Collector" at bounding box center [1063, 96] width 78 height 20
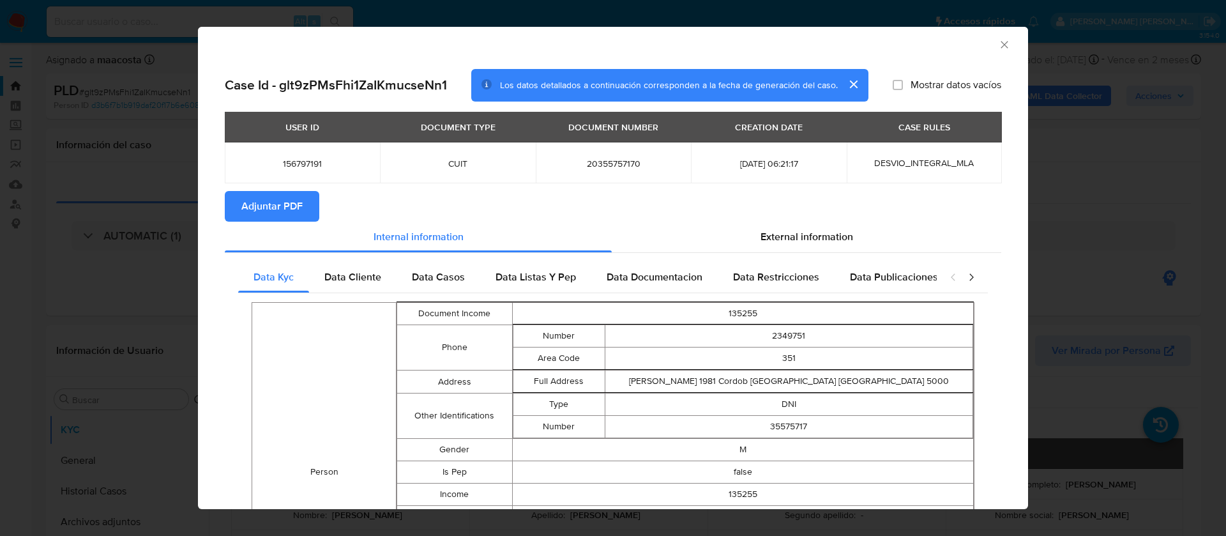
click at [280, 206] on span "Adjuntar PDF" at bounding box center [271, 206] width 61 height 28
click at [145, 484] on div "AML Data Collector Case Id - glt9zPMsFhi1ZaIKmucseNn1 Los datos detallados a co…" at bounding box center [613, 268] width 1226 height 536
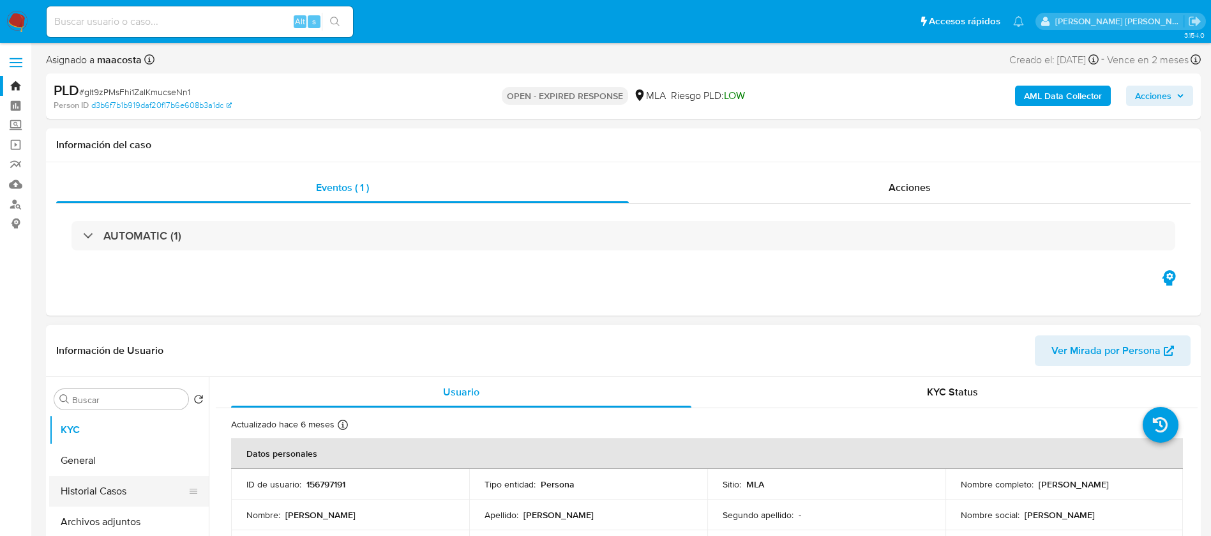
click at [101, 492] on button "Historial Casos" at bounding box center [123, 491] width 149 height 31
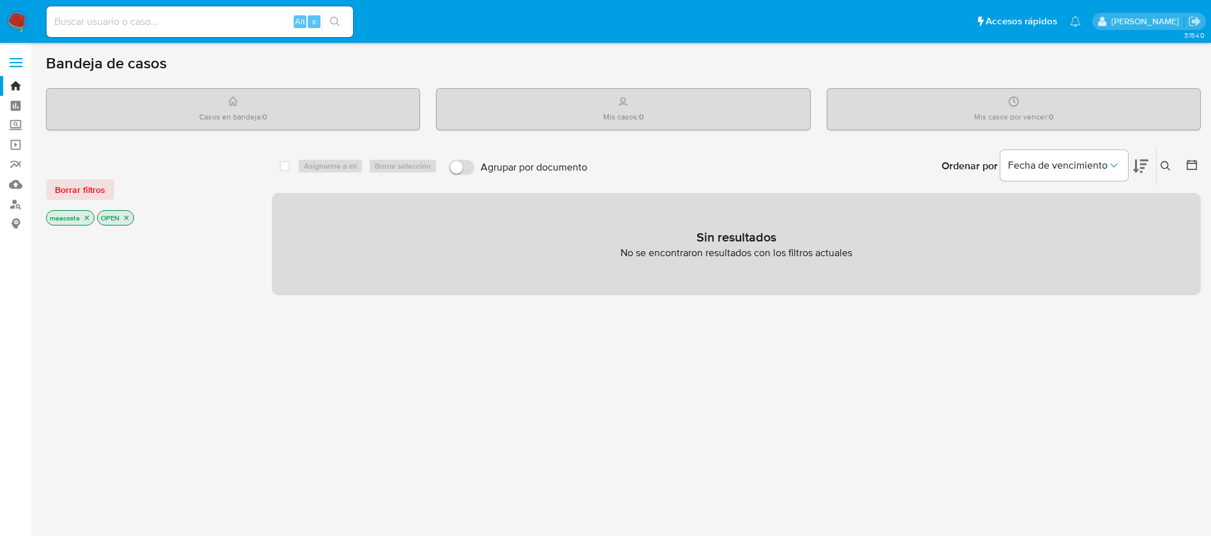
paste input "Yz1D3Bs3GVdde9kly37lI1cy"
click at [149, 21] on input "Yz1D3Bs3GVdde9kly37lI1cy" at bounding box center [200, 21] width 306 height 17
type input "Yz1D3Bs3GVdde9kly37lI1cy"
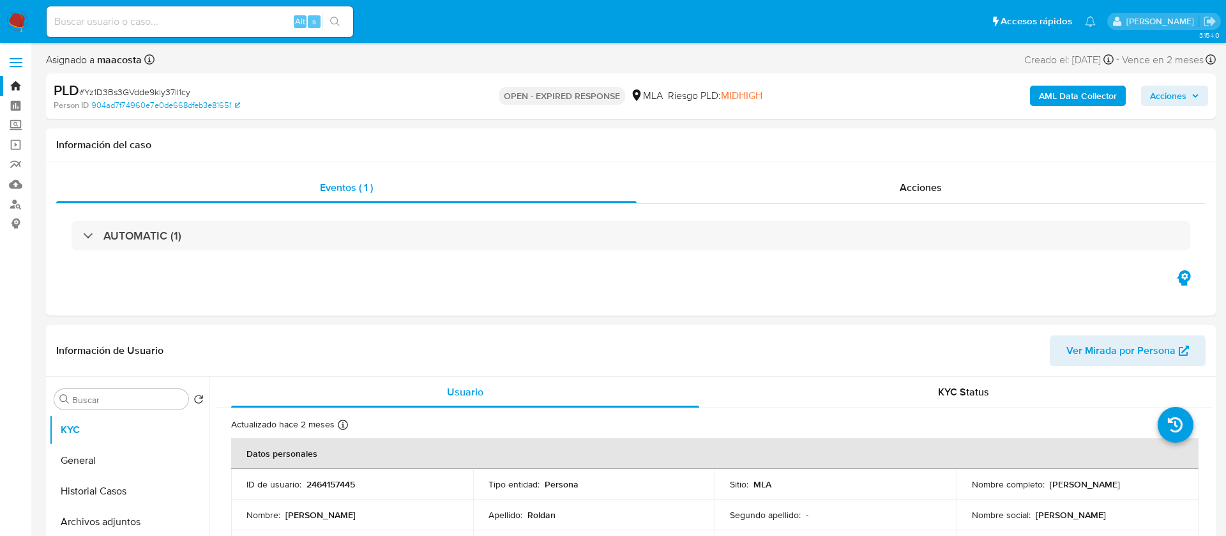
select select "10"
click at [1077, 93] on b "AML Data Collector" at bounding box center [1063, 96] width 78 height 20
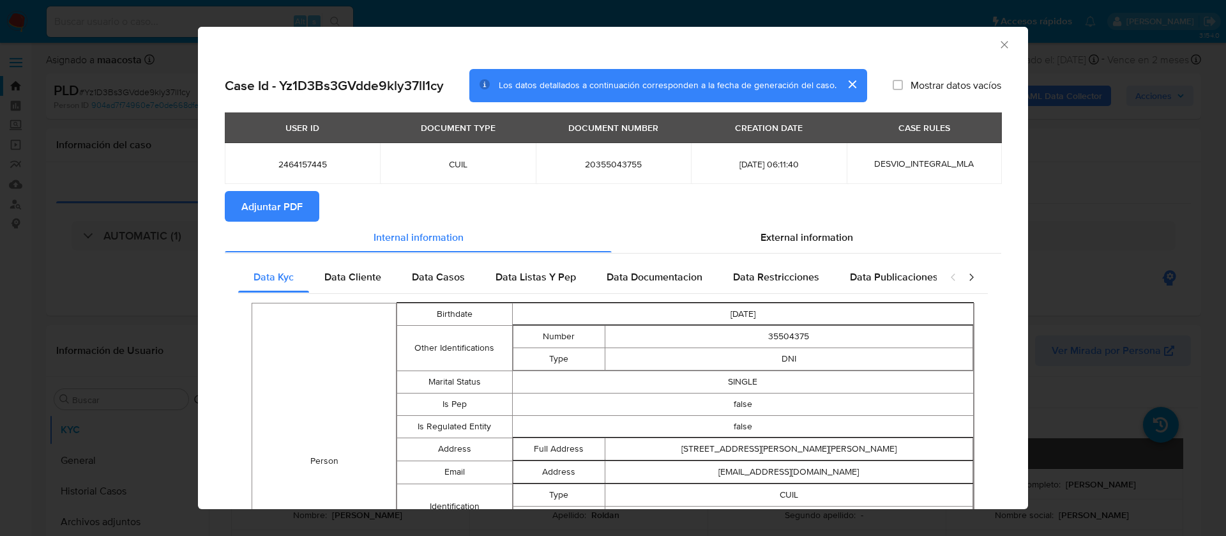
click at [280, 206] on span "Adjuntar PDF" at bounding box center [271, 206] width 61 height 28
click at [85, 464] on div "AML Data Collector Case Id - Yz1D3Bs3GVdde9kly37lI1cy Los datos detallados a co…" at bounding box center [613, 268] width 1226 height 536
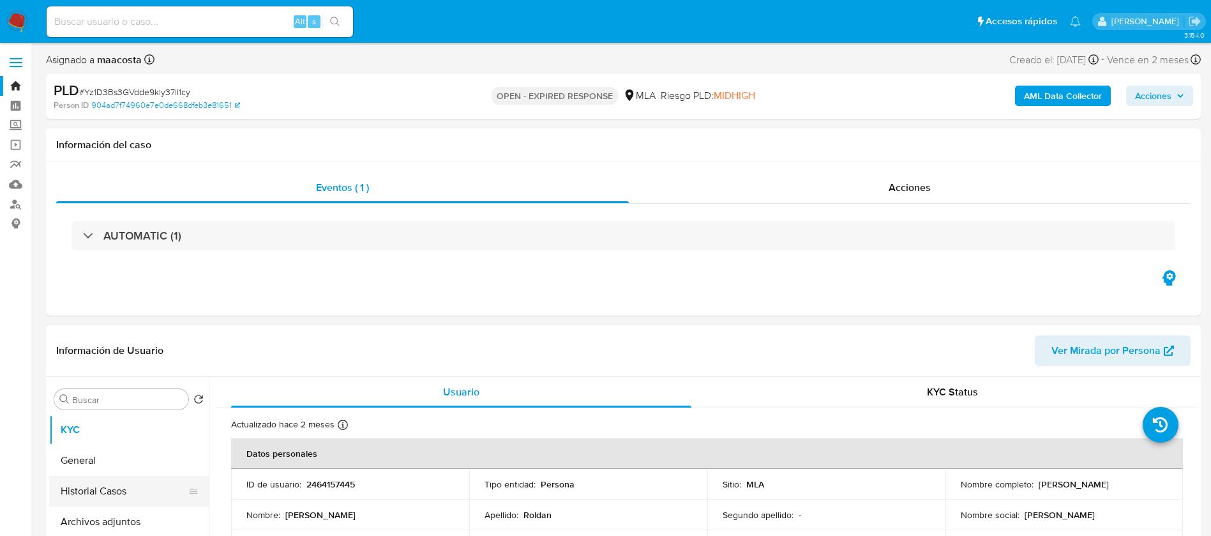
click at [93, 488] on button "Historial Casos" at bounding box center [123, 491] width 149 height 31
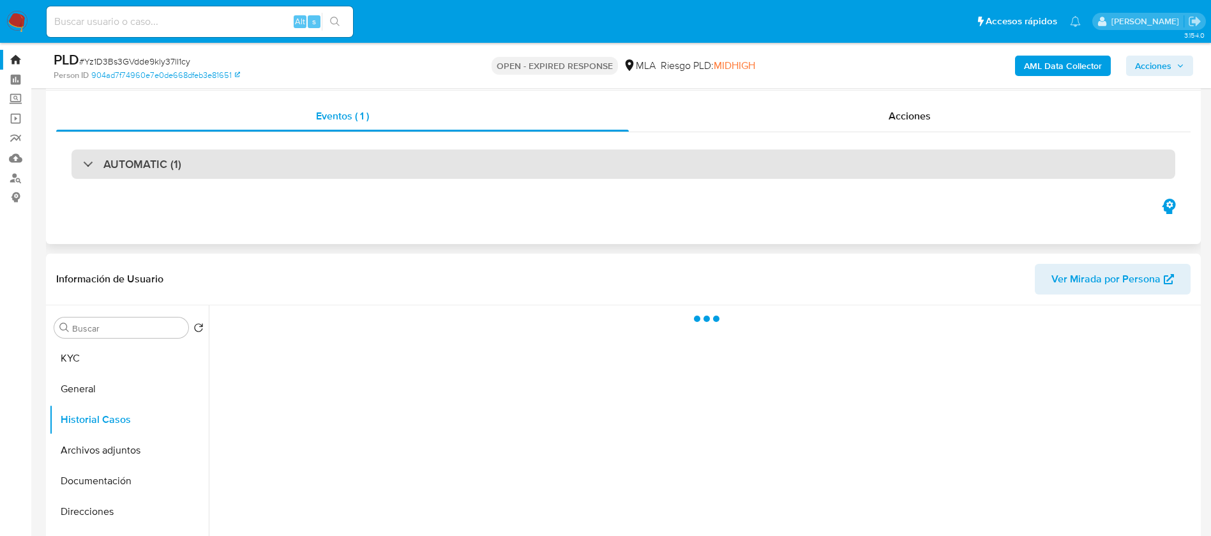
scroll to position [53, 0]
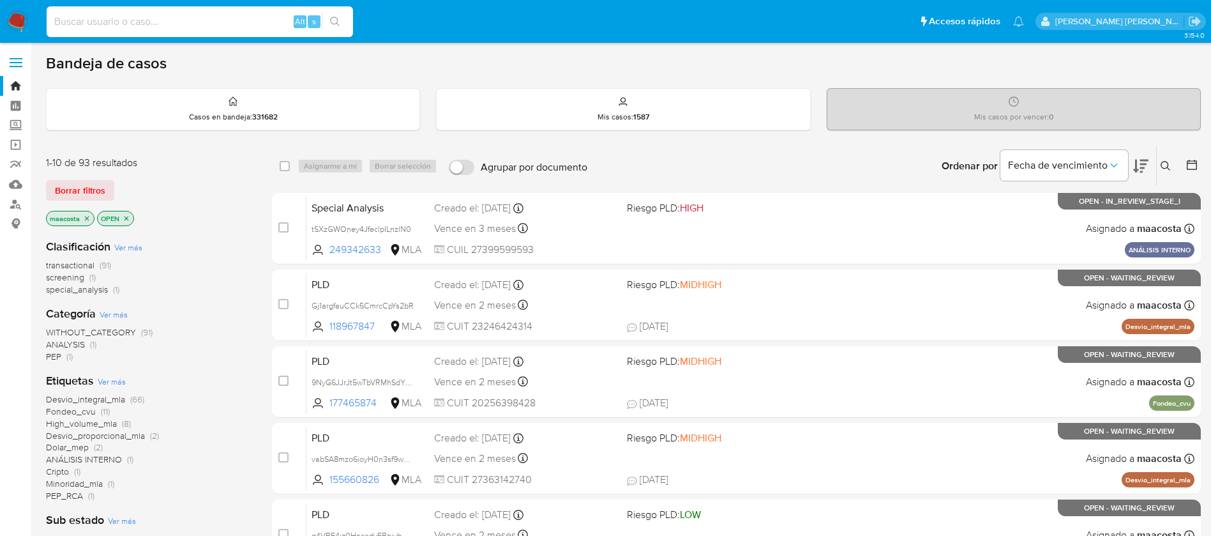
click at [188, 22] on input at bounding box center [200, 21] width 306 height 17
paste input "MrNVLfsnxEqty46Mob7hFuxB"
type input "MrNVLfsnxEqty46Mob7hFuxB"
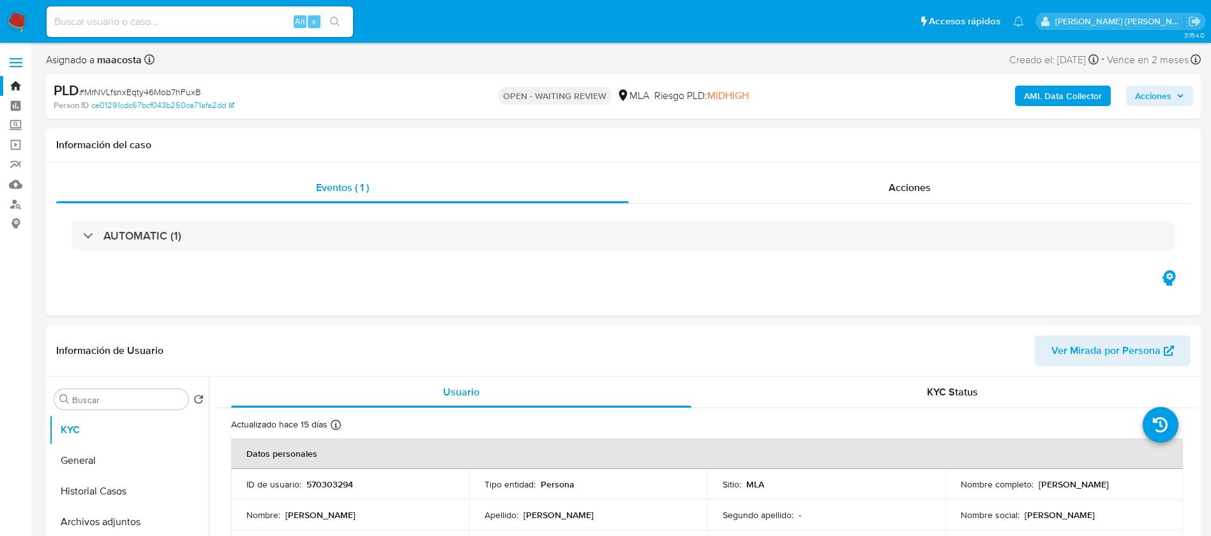
select select "10"
click at [1077, 93] on b "AML Data Collector" at bounding box center [1063, 96] width 78 height 20
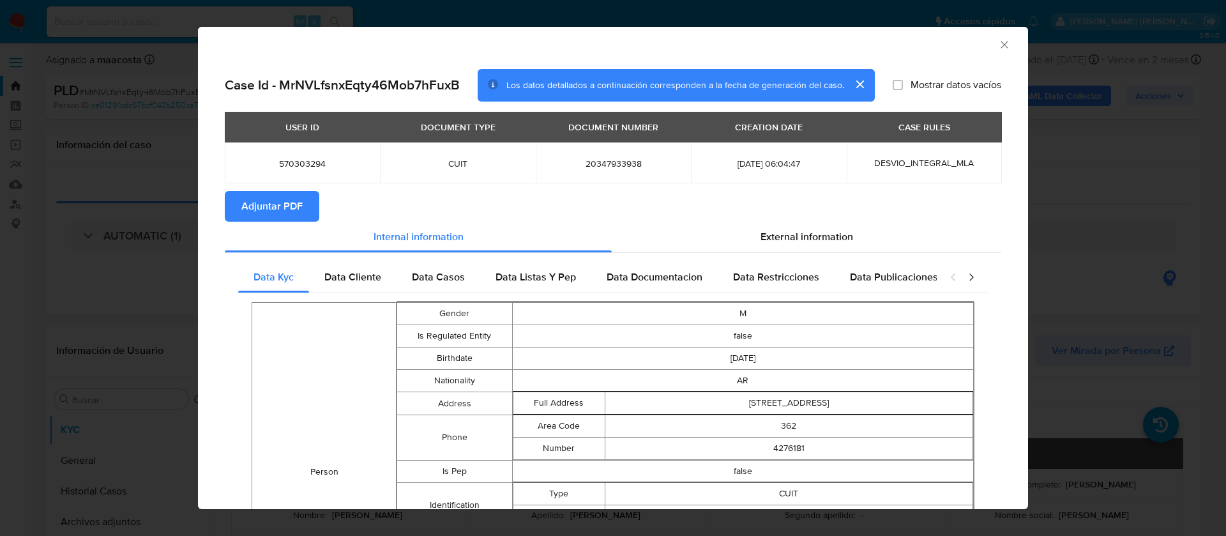
click at [280, 206] on span "Adjuntar PDF" at bounding box center [271, 206] width 61 height 28
click at [102, 428] on div "AML Data Collector Case Id - MrNVLfsnxEqty46Mob7hFuxB Los datos detallados a co…" at bounding box center [613, 268] width 1226 height 536
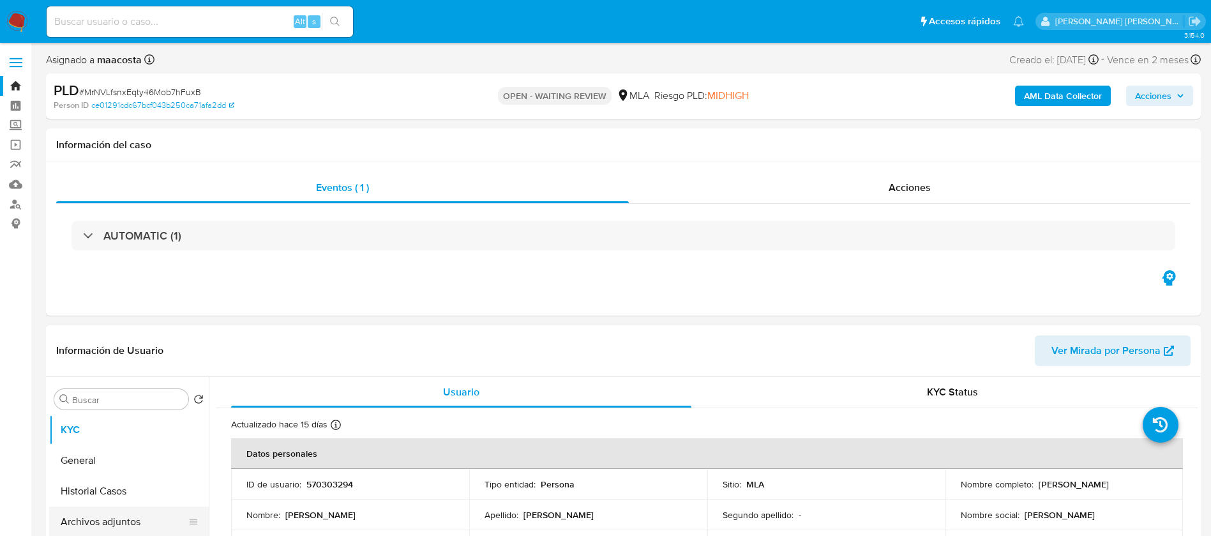
click at [116, 518] on button "Archivos adjuntos" at bounding box center [123, 521] width 149 height 31
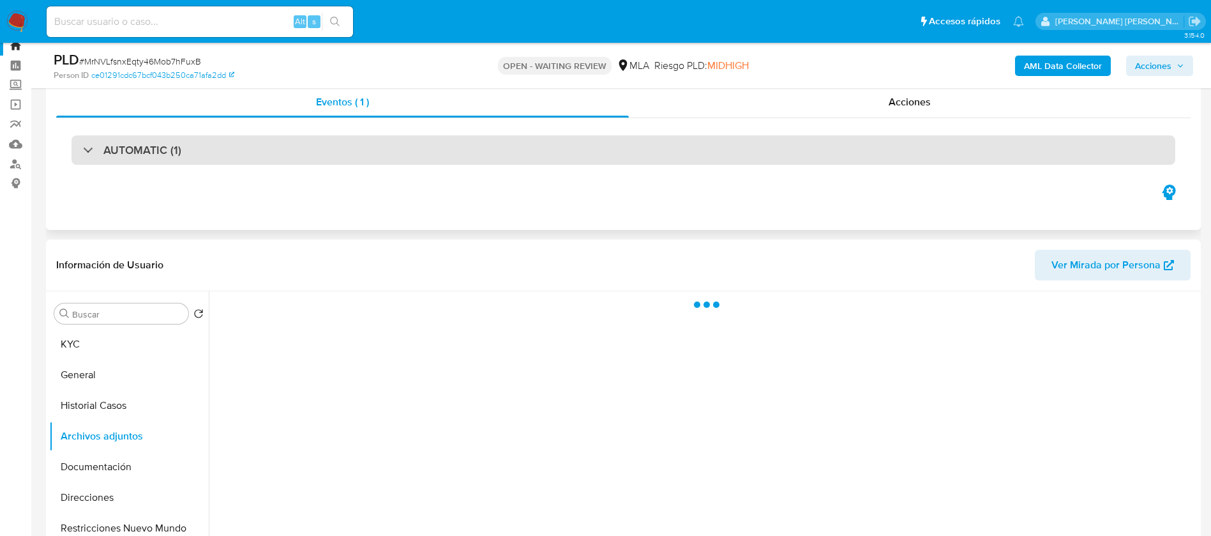
scroll to position [42, 0]
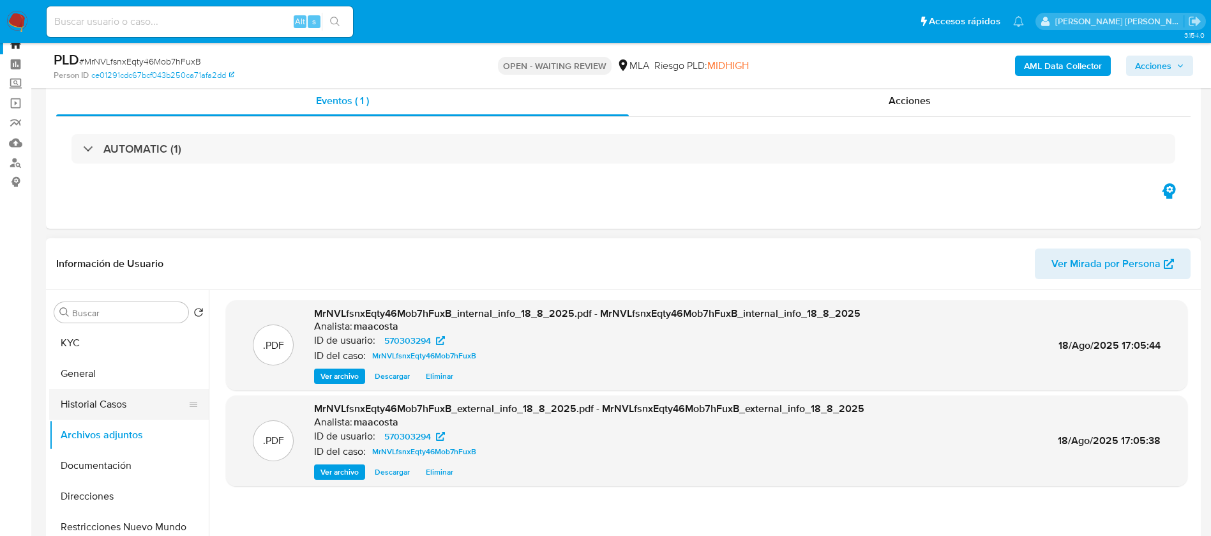
click at [102, 408] on button "Historial Casos" at bounding box center [123, 404] width 149 height 31
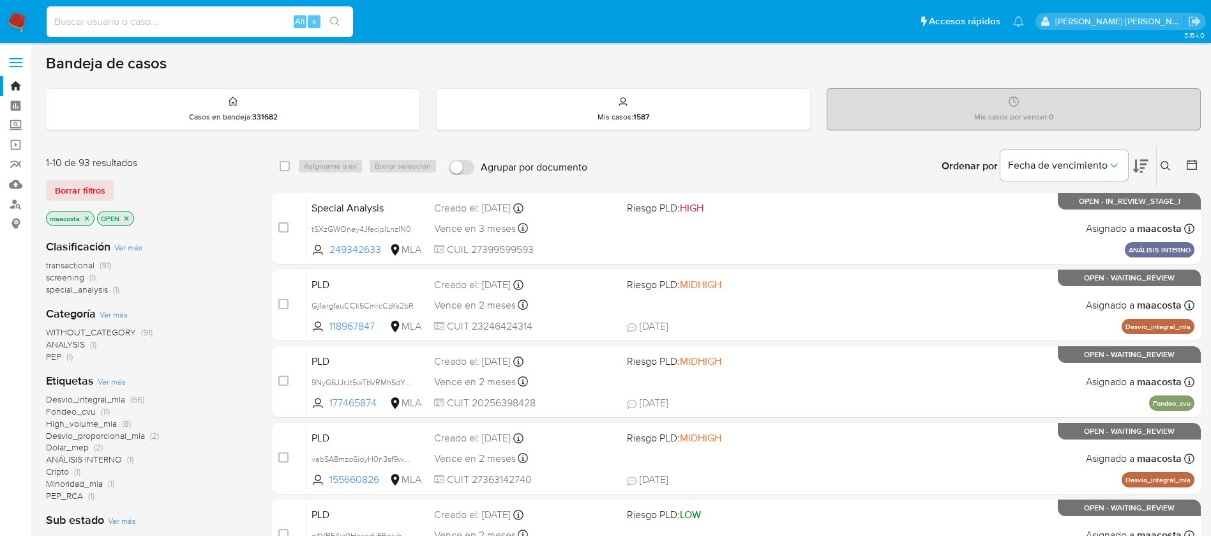
click at [255, 28] on input at bounding box center [200, 21] width 306 height 17
paste input "IUaHM8A8YDZR1vu0ihBtvMcv"
type input "IUaHM8A8YDZR1vu0ihBtvMcv"
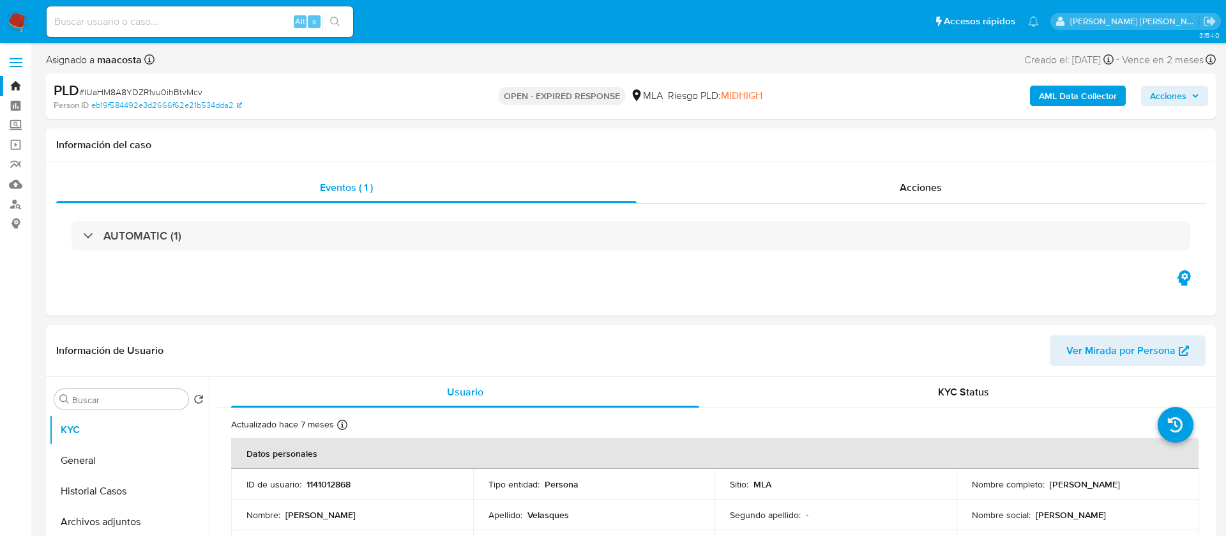
select select "10"
click at [1077, 93] on b "AML Data Collector" at bounding box center [1063, 96] width 78 height 20
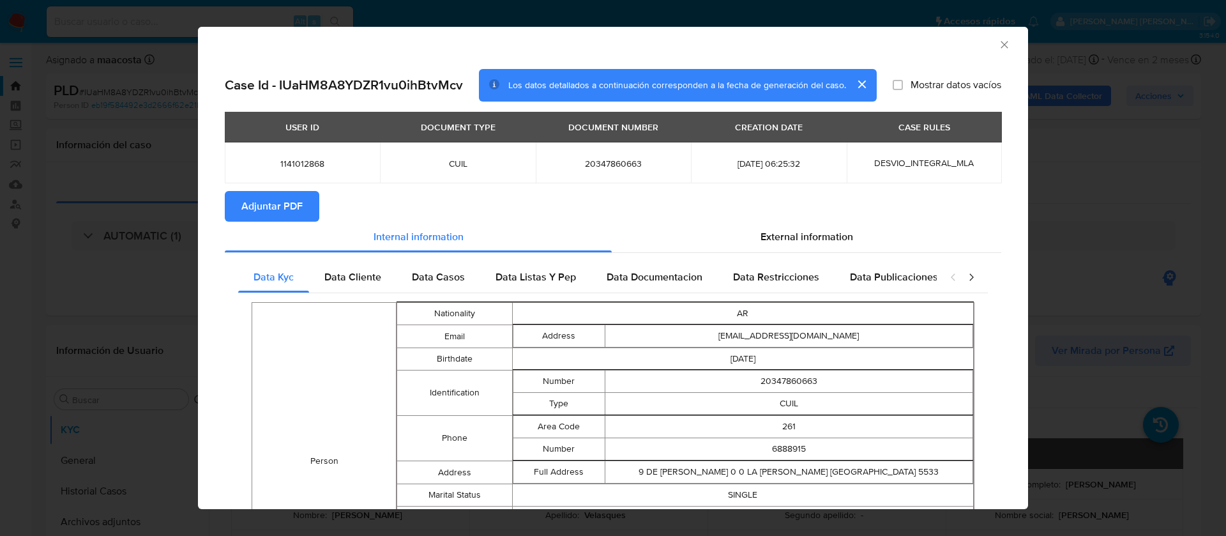
click at [280, 206] on span "Adjuntar PDF" at bounding box center [271, 206] width 61 height 28
click at [99, 424] on div "AML Data Collector Case Id - IUaHM8A8YDZR1vu0ihBtvMcv Los datos detallados a co…" at bounding box center [613, 268] width 1226 height 536
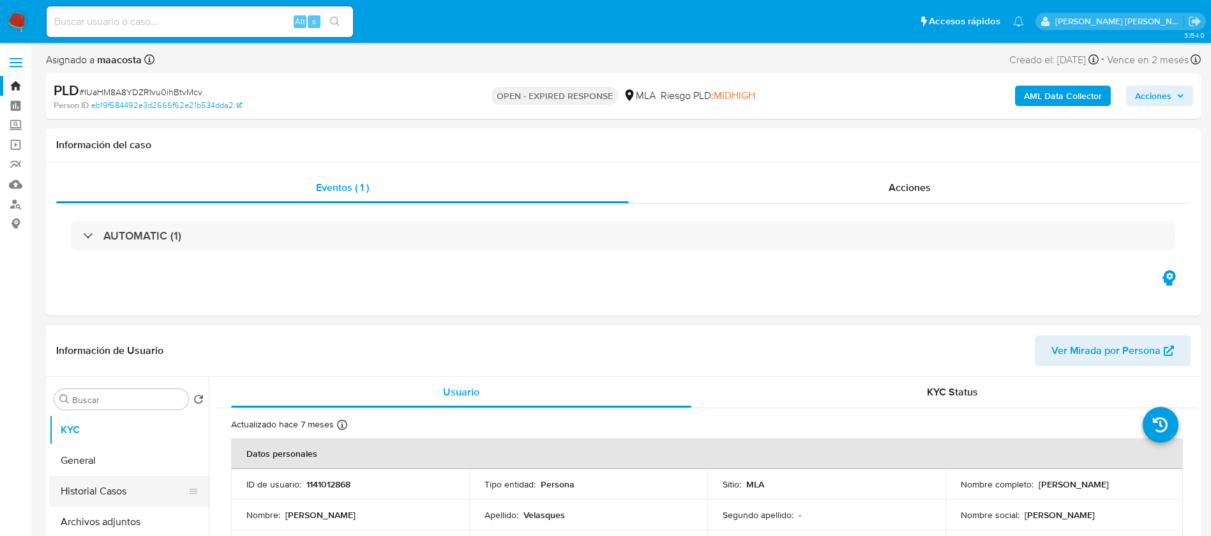
click at [108, 487] on button "Historial Casos" at bounding box center [123, 491] width 149 height 31
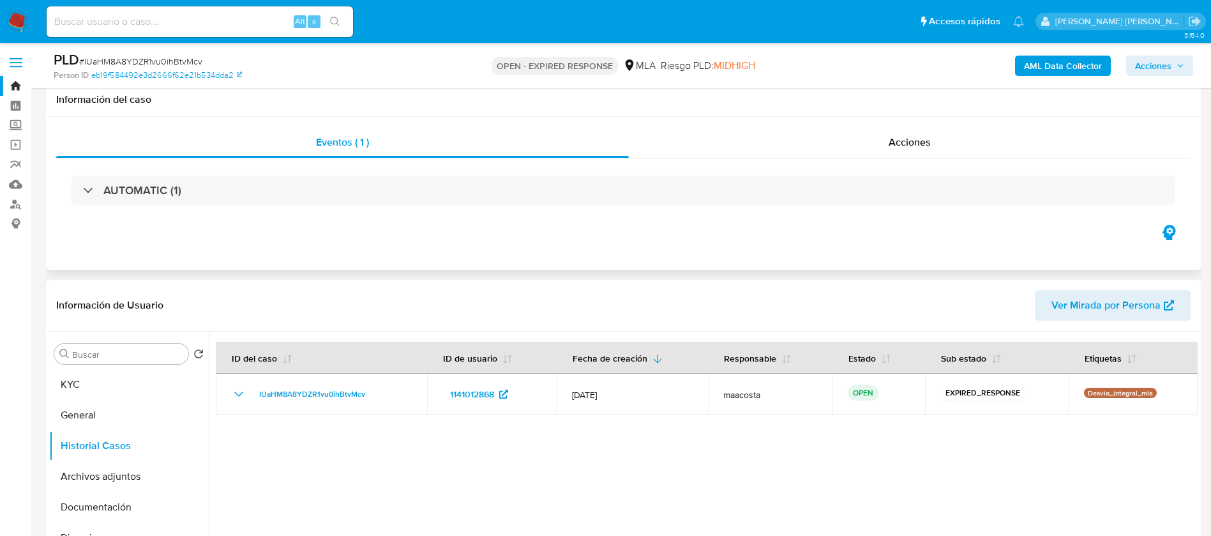
scroll to position [99, 0]
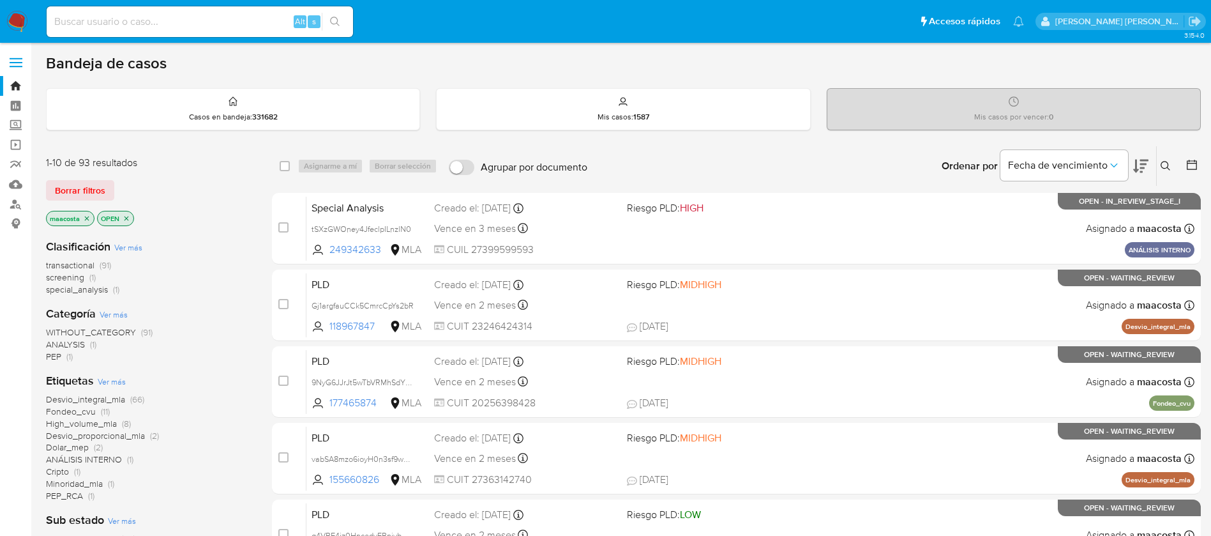
paste input "lnsVB7A4PTseWGfUcCb2riTE"
click at [150, 21] on input "lnsVB7A4PTseWGfUcCb2riTE" at bounding box center [200, 21] width 306 height 17
type input "lnsVB7A4PTseWGfUcCb2riTE"
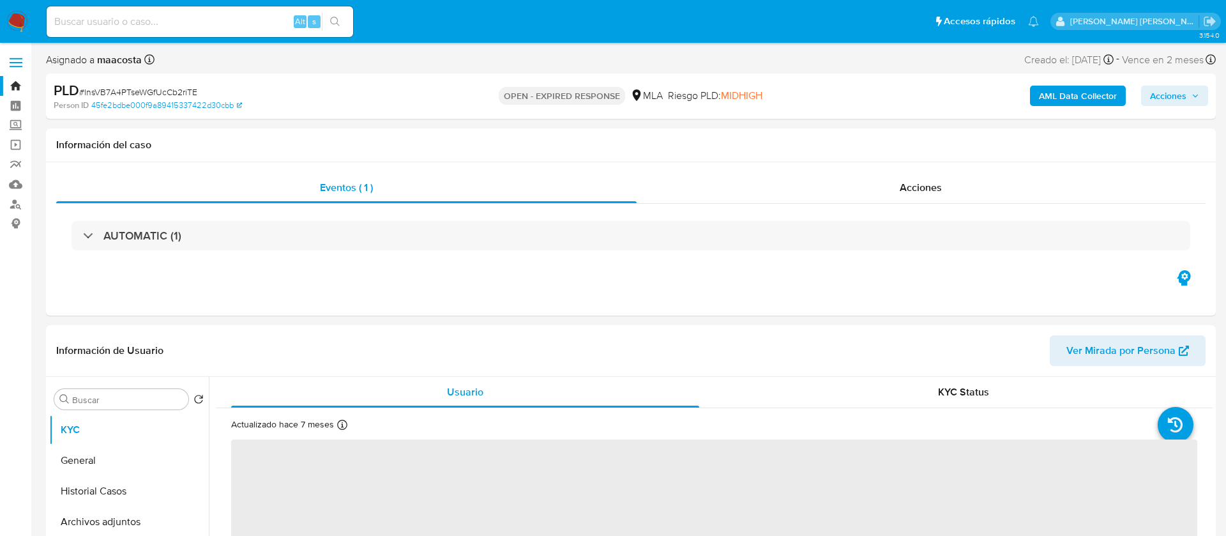
select select "10"
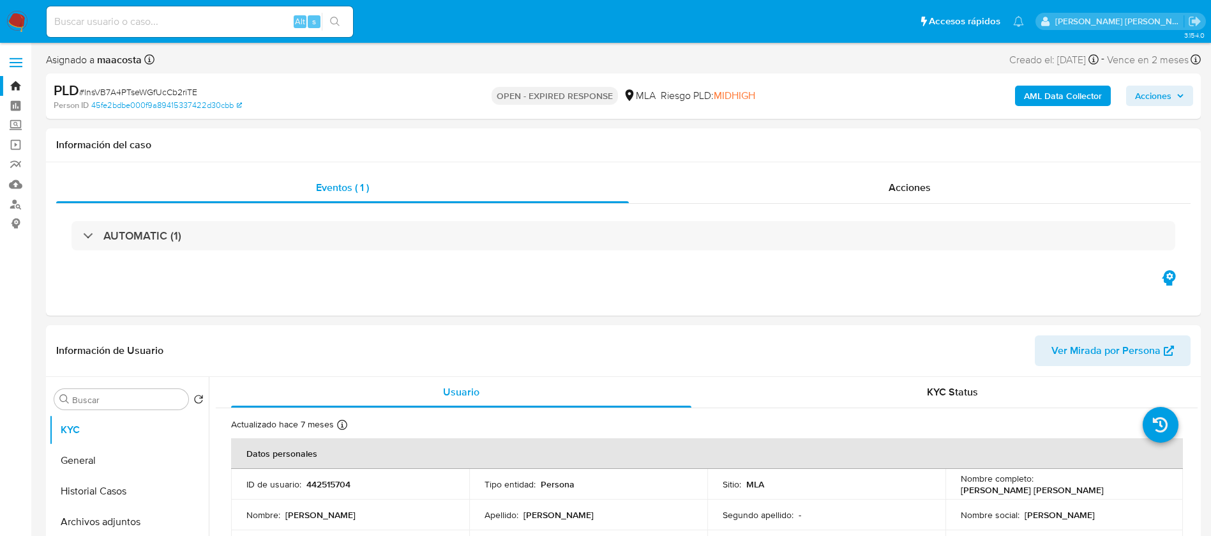
click at [1077, 93] on b "AML Data Collector" at bounding box center [1063, 96] width 78 height 20
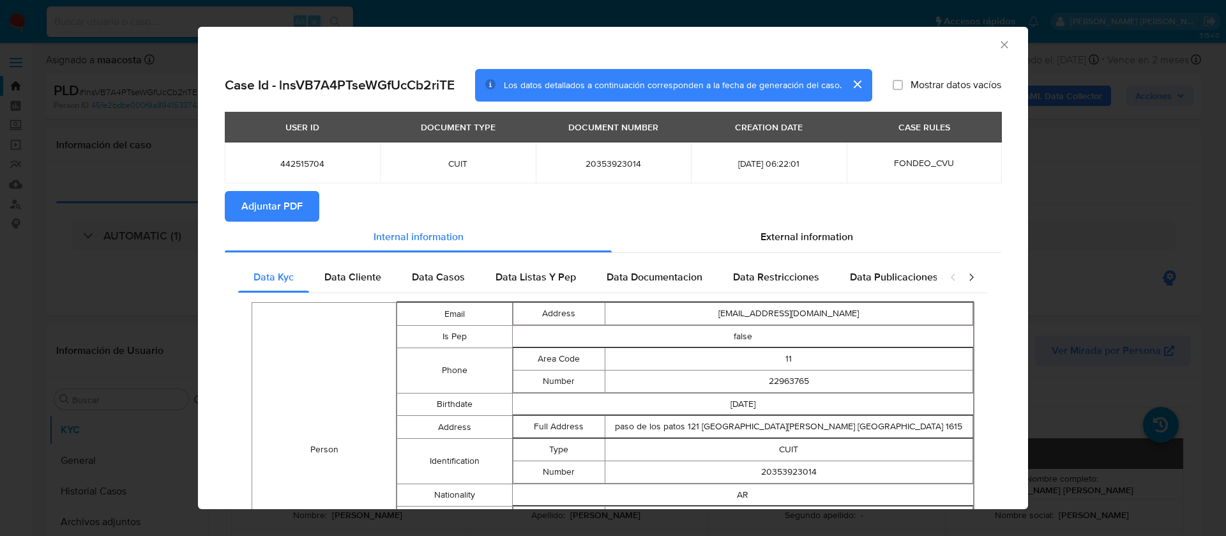
click at [280, 206] on span "Adjuntar PDF" at bounding box center [271, 206] width 61 height 28
click at [130, 273] on div "AML Data Collector Case Id - lnsVB7A4PTseWGfUcCb2riTE Los datos detallados a co…" at bounding box center [613, 268] width 1226 height 536
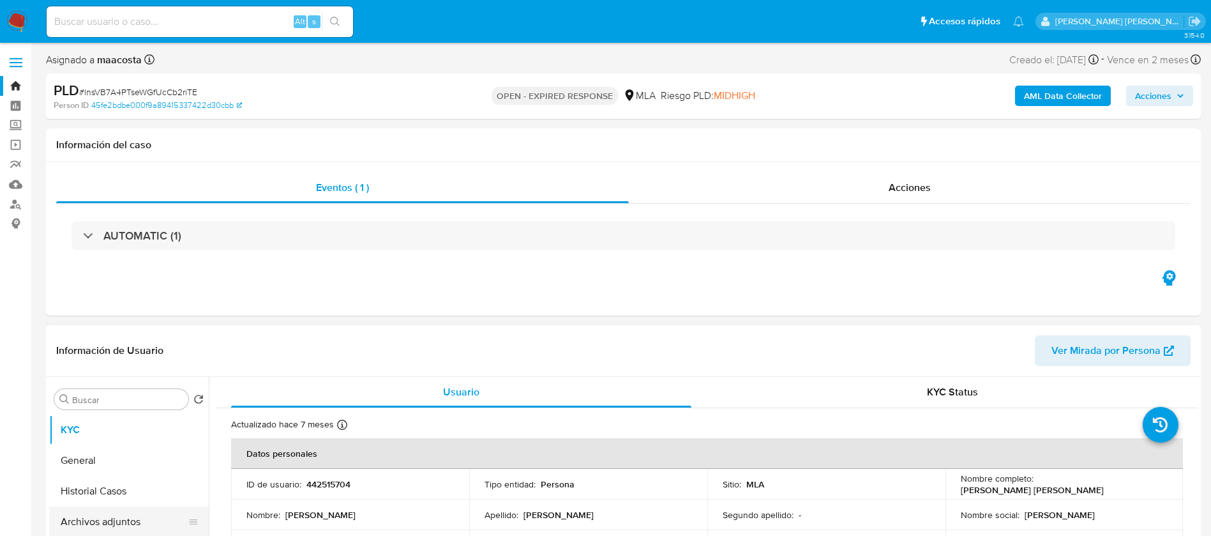
click at [137, 528] on button "Archivos adjuntos" at bounding box center [123, 521] width 149 height 31
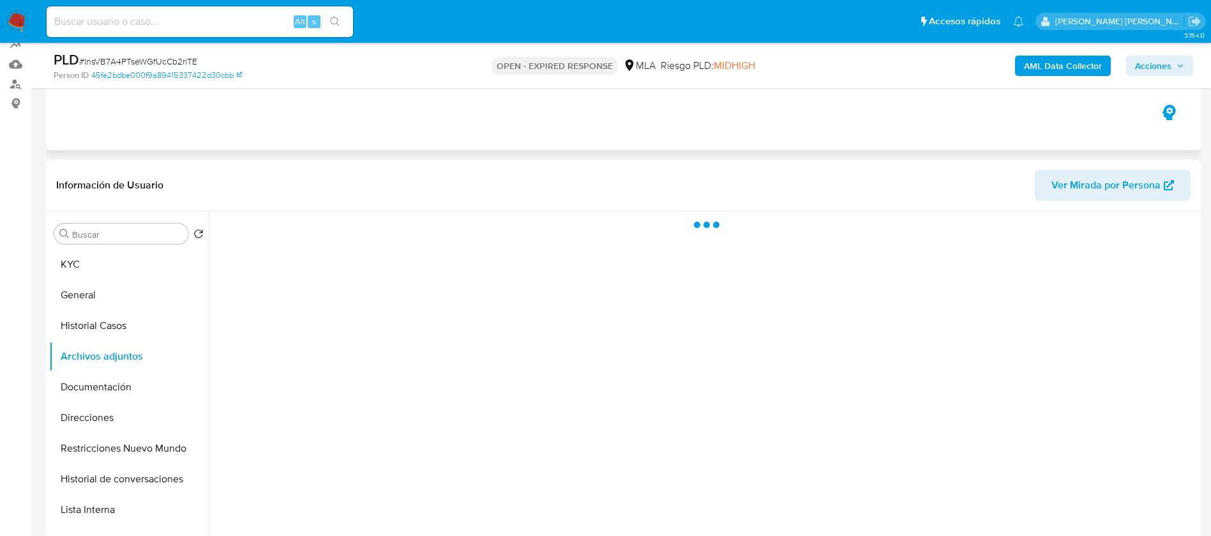
scroll to position [125, 0]
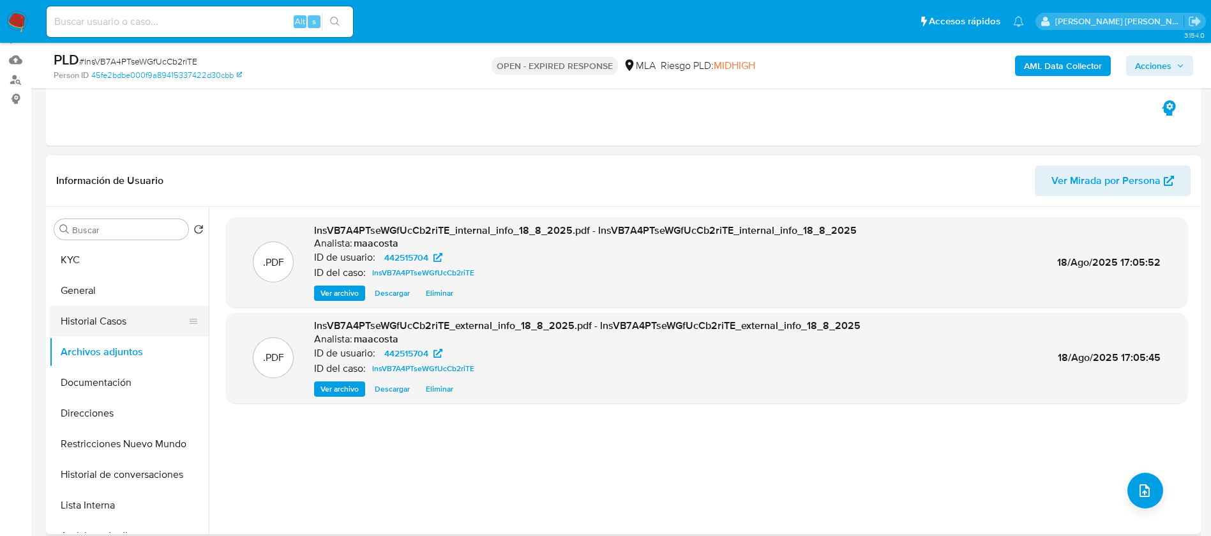
click at [90, 318] on button "Historial Casos" at bounding box center [123, 321] width 149 height 31
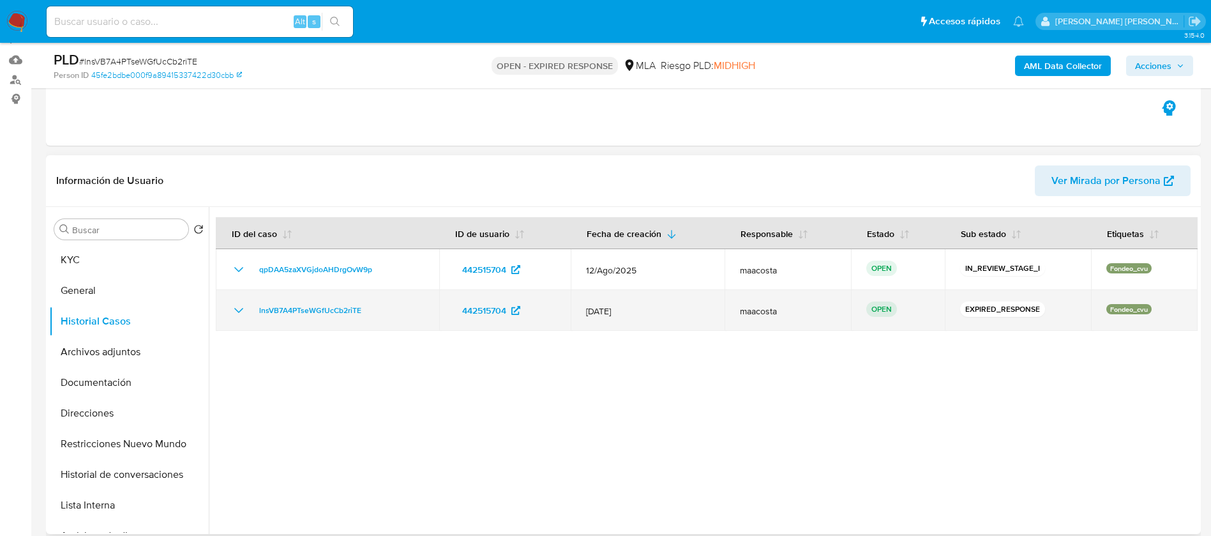
click at [373, 317] on div "lnsVB7A4PTseWGfUcCb2riTE" at bounding box center [327, 310] width 193 height 15
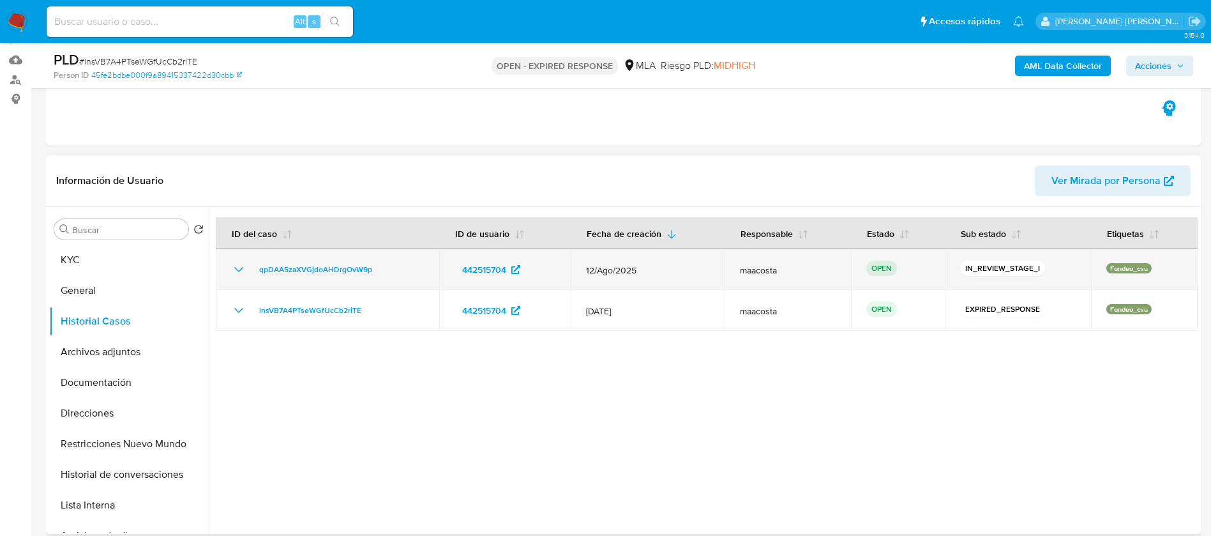
click at [379, 273] on div "qpDAA5zaXVGjdoAHDrgOvW9p" at bounding box center [327, 269] width 193 height 15
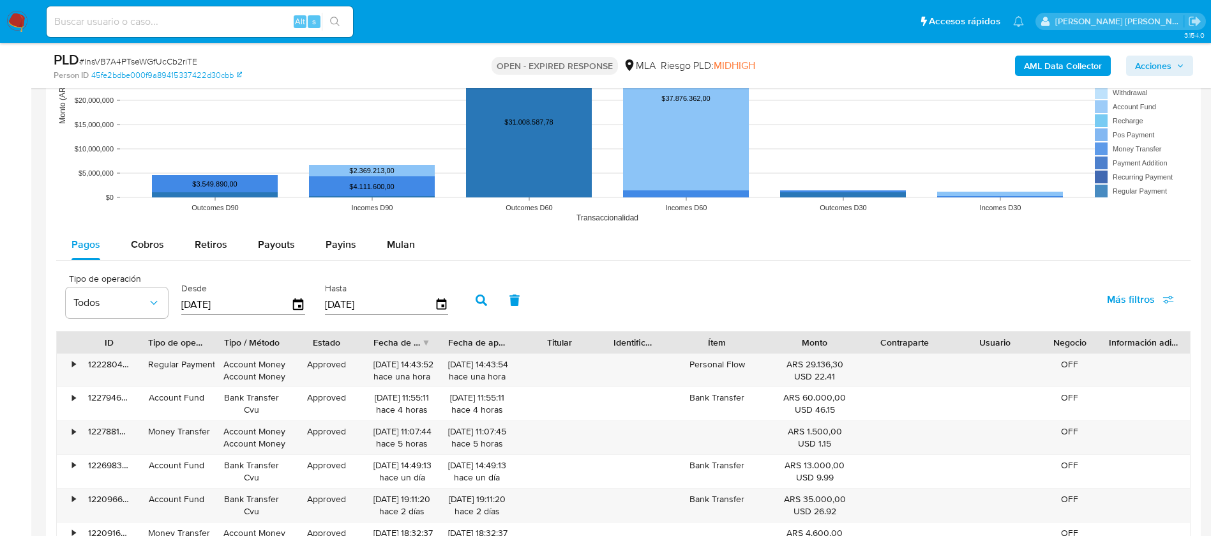
scroll to position [1258, 0]
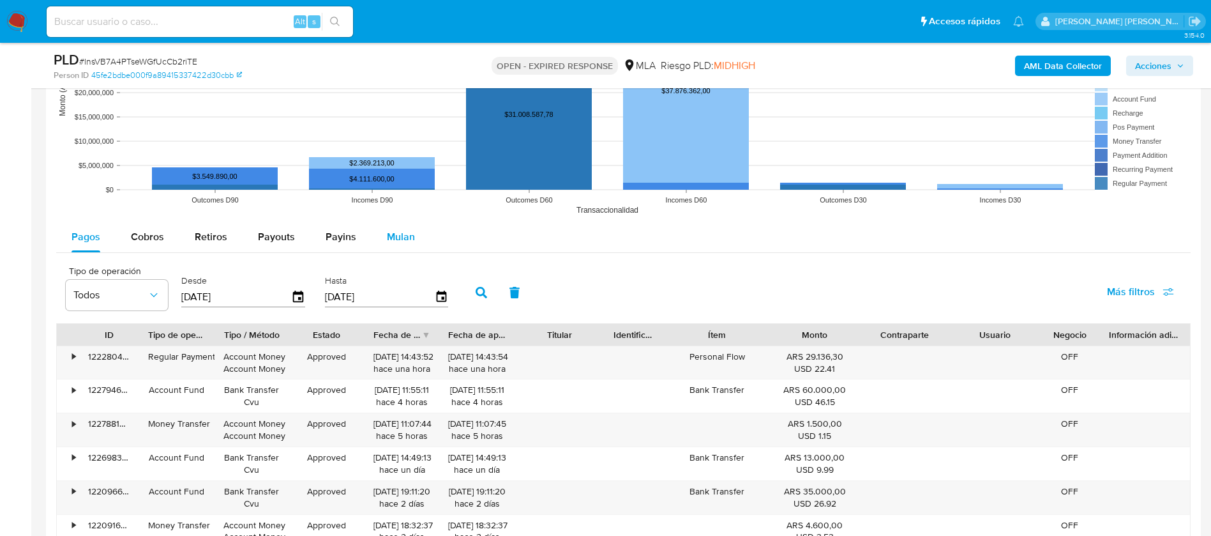
click at [402, 242] on span "Mulan" at bounding box center [401, 236] width 28 height 15
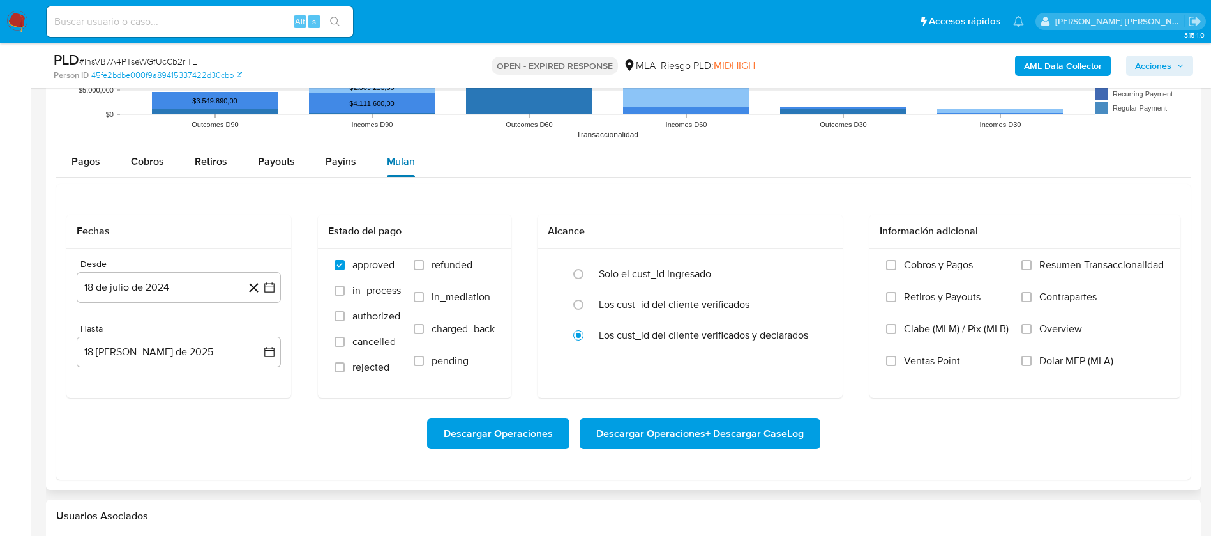
scroll to position [1334, 0]
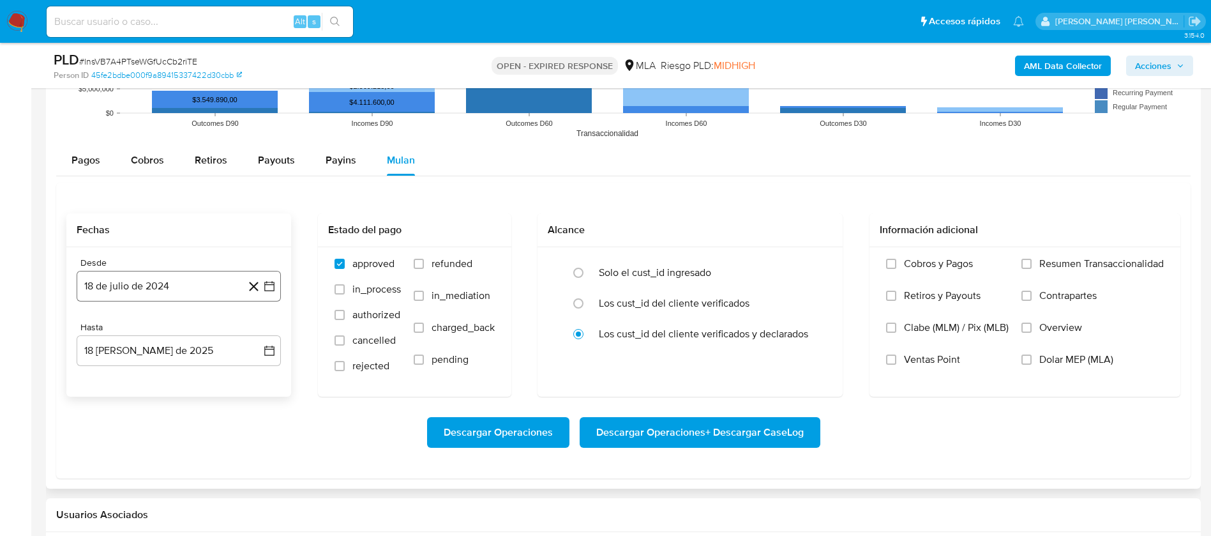
click at [266, 282] on icon "button" at bounding box center [269, 286] width 13 height 13
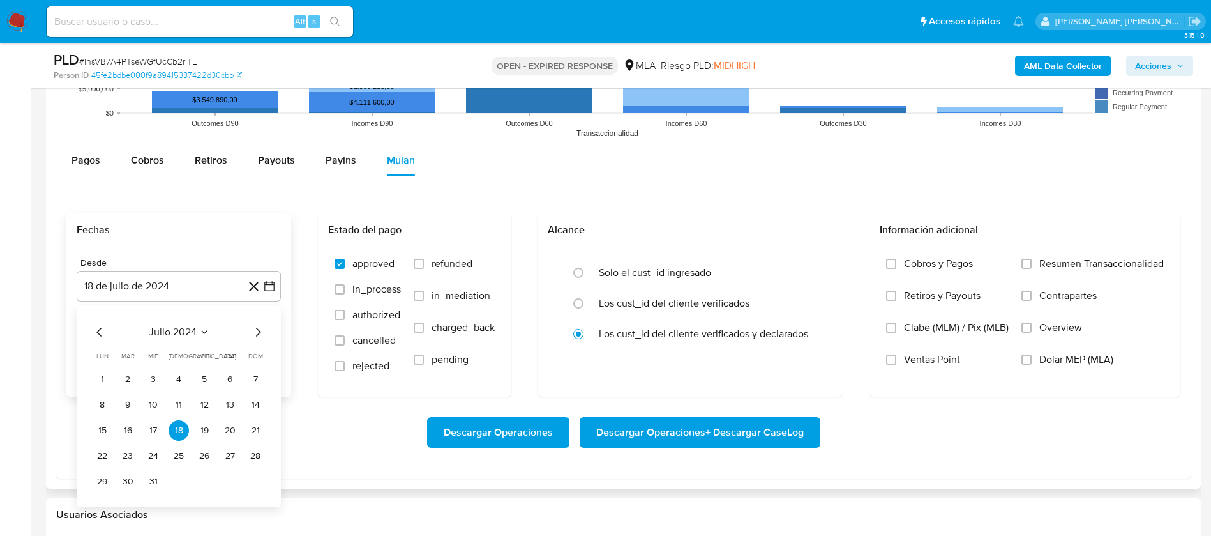
click at [193, 329] on span "julio 2024" at bounding box center [173, 332] width 48 height 13
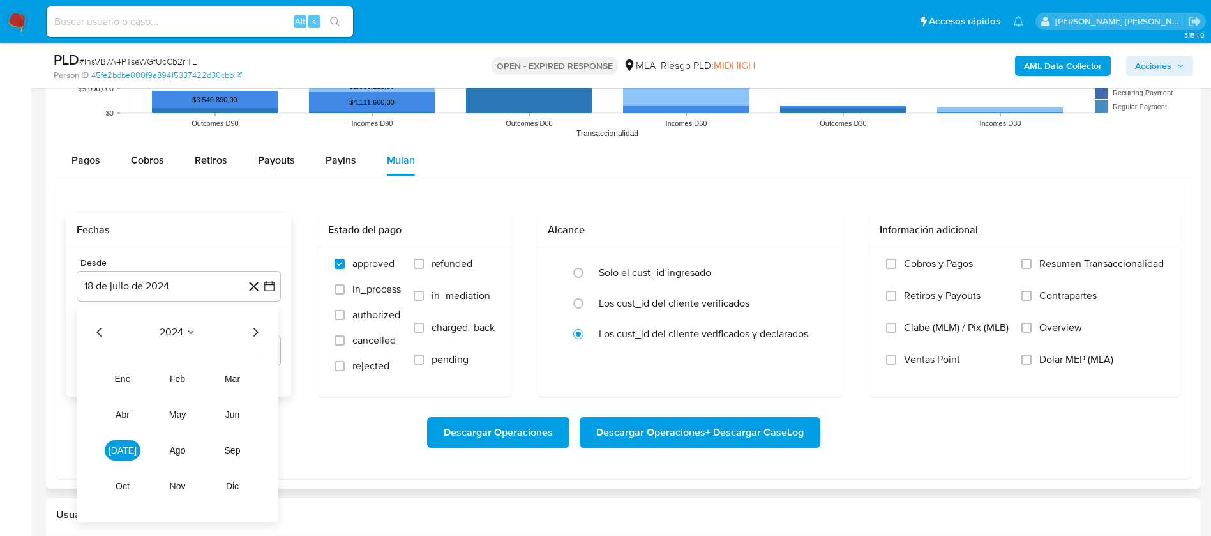
click at [256, 327] on icon "Año siguiente" at bounding box center [255, 331] width 15 height 15
click at [238, 379] on span "mar" at bounding box center [232, 379] width 15 height 10
click at [231, 375] on button "1" at bounding box center [230, 379] width 20 height 20
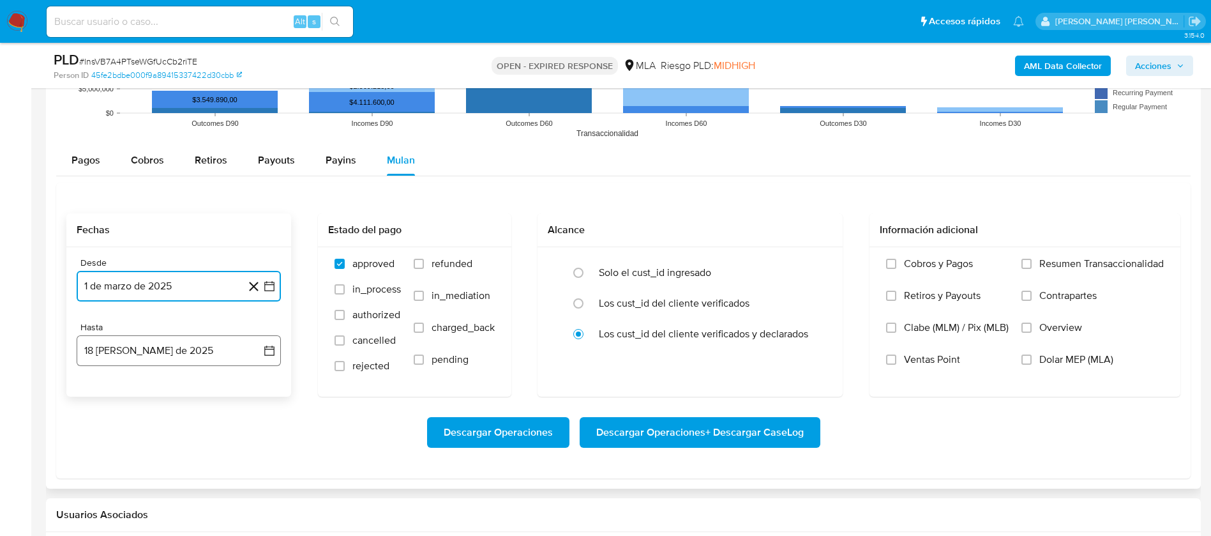
click at [269, 345] on icon "button" at bounding box center [269, 350] width 13 height 13
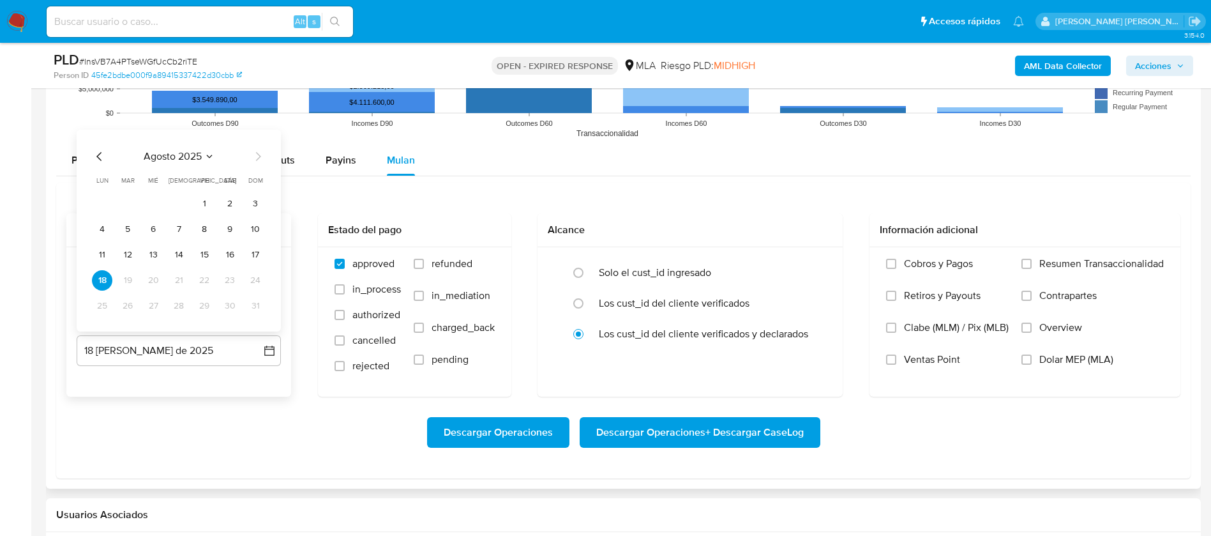
click at [98, 156] on icon "Mes anterior" at bounding box center [99, 156] width 15 height 15
click at [183, 306] on button "31" at bounding box center [179, 306] width 20 height 20
click at [1025, 351] on label "Overview" at bounding box center [1093, 337] width 142 height 32
click at [1025, 333] on input "Overview" at bounding box center [1027, 327] width 10 height 10
click at [1026, 332] on input "Overview" at bounding box center [1027, 327] width 10 height 10
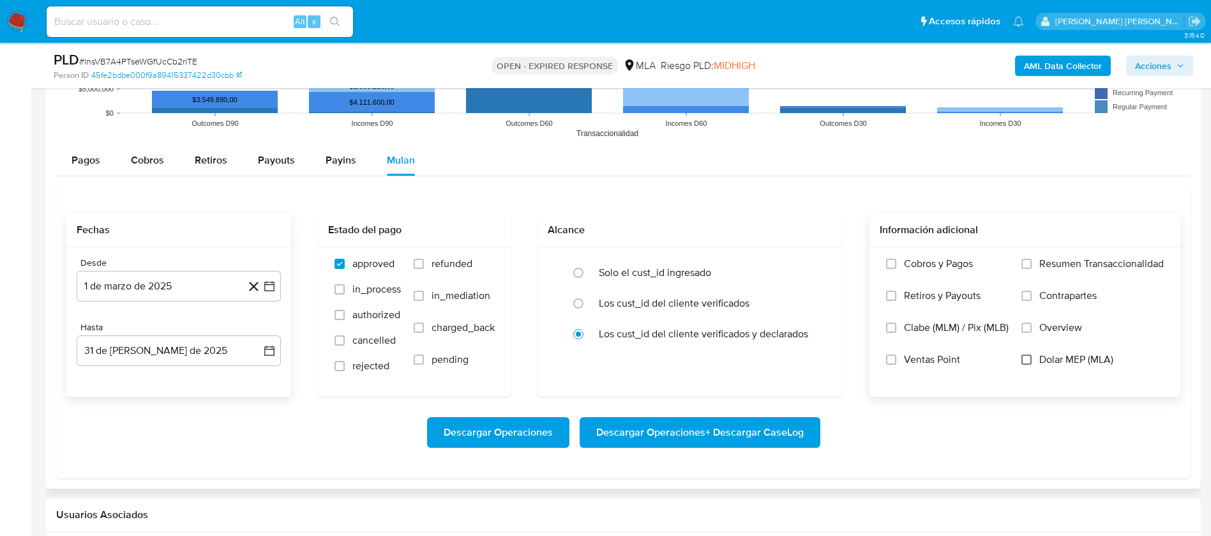
click at [1025, 361] on input "Dolar MEP (MLA)" at bounding box center [1027, 359] width 10 height 10
click at [680, 433] on span "Descargar Operaciones + Descargar CaseLog" at bounding box center [700, 432] width 208 height 28
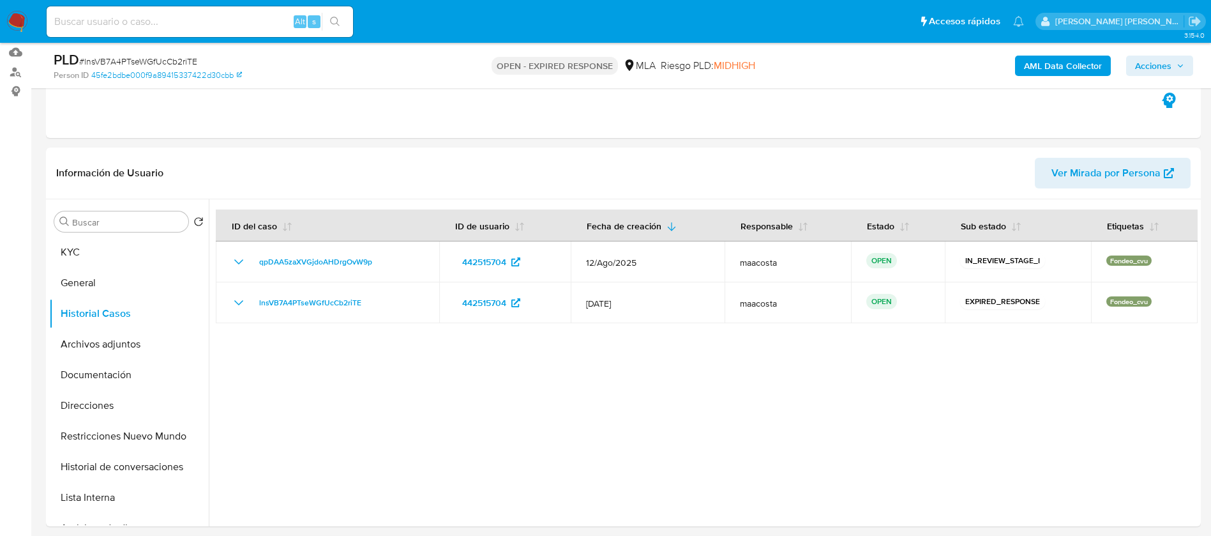
scroll to position [132, 0]
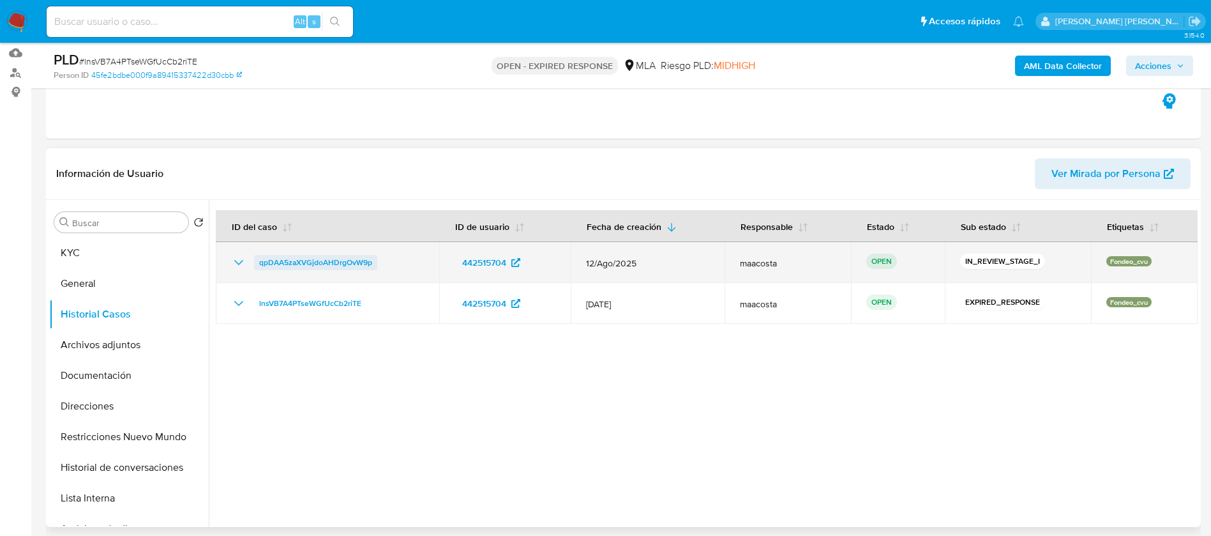
click at [303, 261] on span "qpDAA5zaXVGjdoAHDrgOvW9p" at bounding box center [315, 262] width 113 height 15
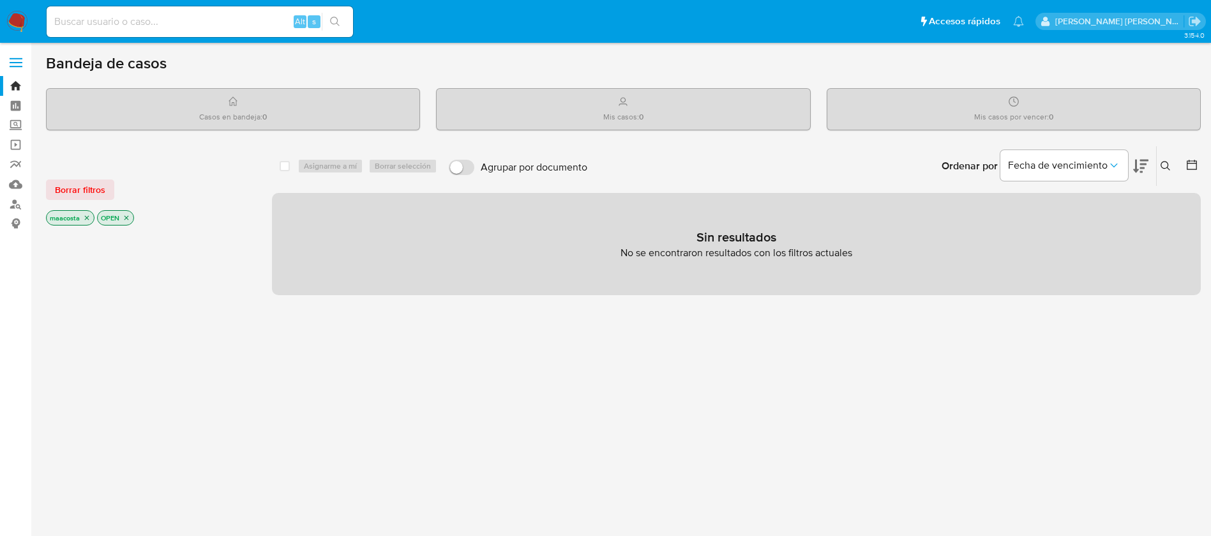
paste input "W2Pa0ZAUhqfZRxXuDC4ZYUtU"
click at [264, 19] on input "W2Pa0ZAUhqfZRxXuDC4ZYUtU" at bounding box center [200, 21] width 306 height 17
type input "W2Pa0ZAUhqfZRxXuDC4ZYUtU"
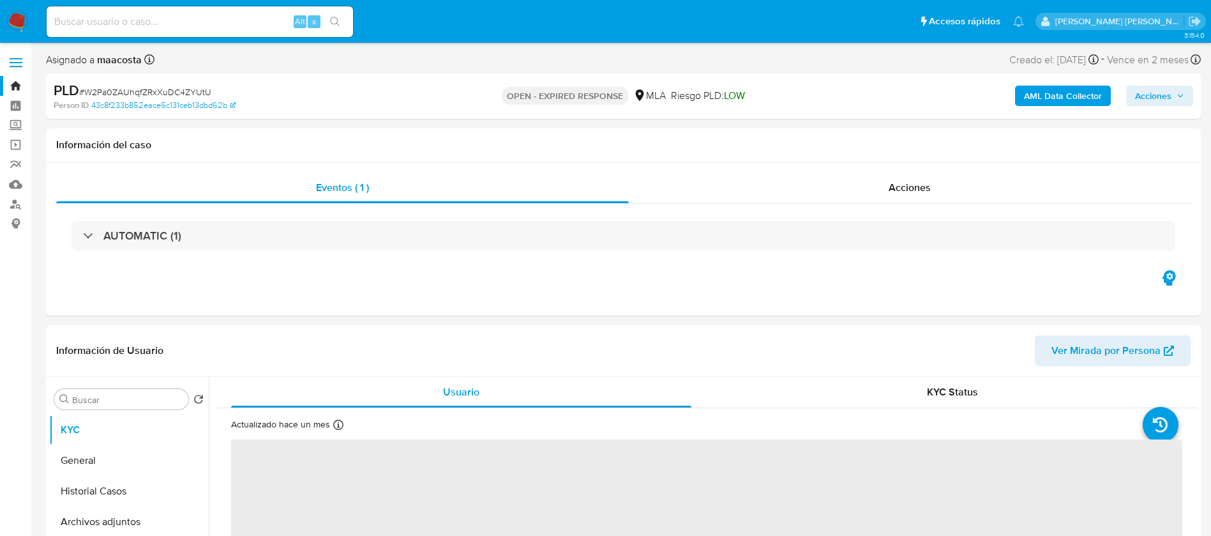
select select "10"
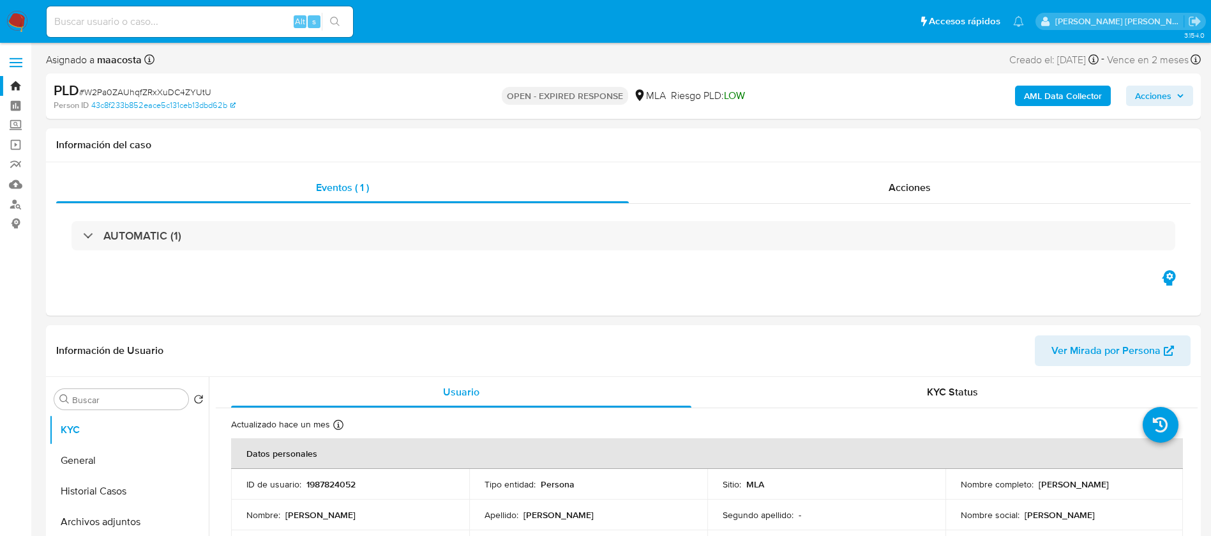
click at [1077, 93] on b "AML Data Collector" at bounding box center [1063, 96] width 78 height 20
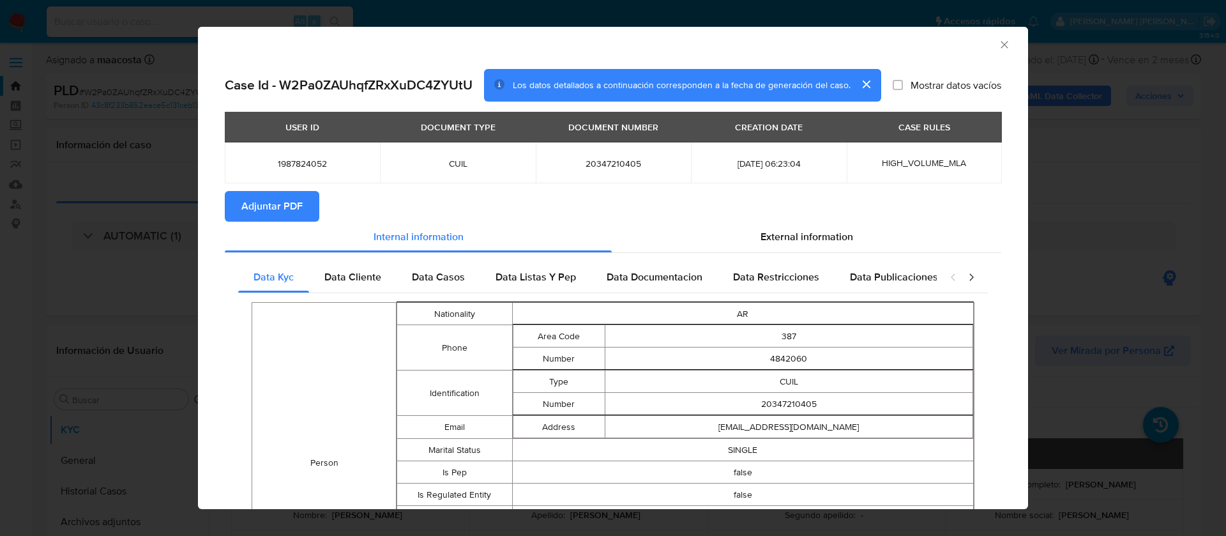
click at [280, 206] on span "Adjuntar PDF" at bounding box center [271, 206] width 61 height 28
click at [157, 278] on div "AML Data Collector Case Id - W2Pa0ZAUhqfZRxXuDC4ZYUtU Los datos detallados a co…" at bounding box center [613, 268] width 1226 height 536
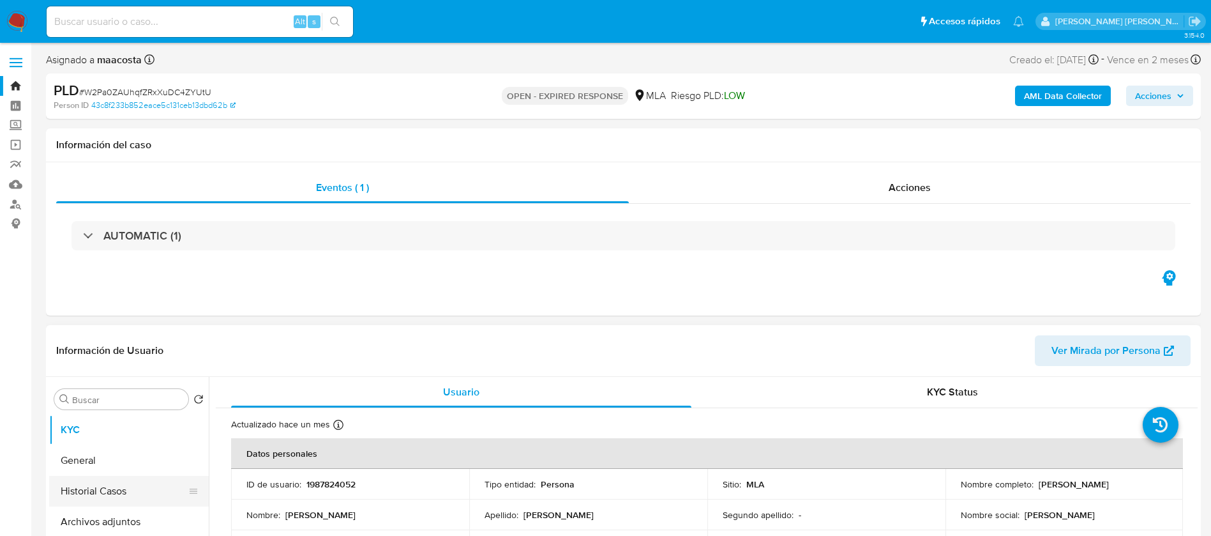
click at [125, 488] on button "Historial Casos" at bounding box center [123, 491] width 149 height 31
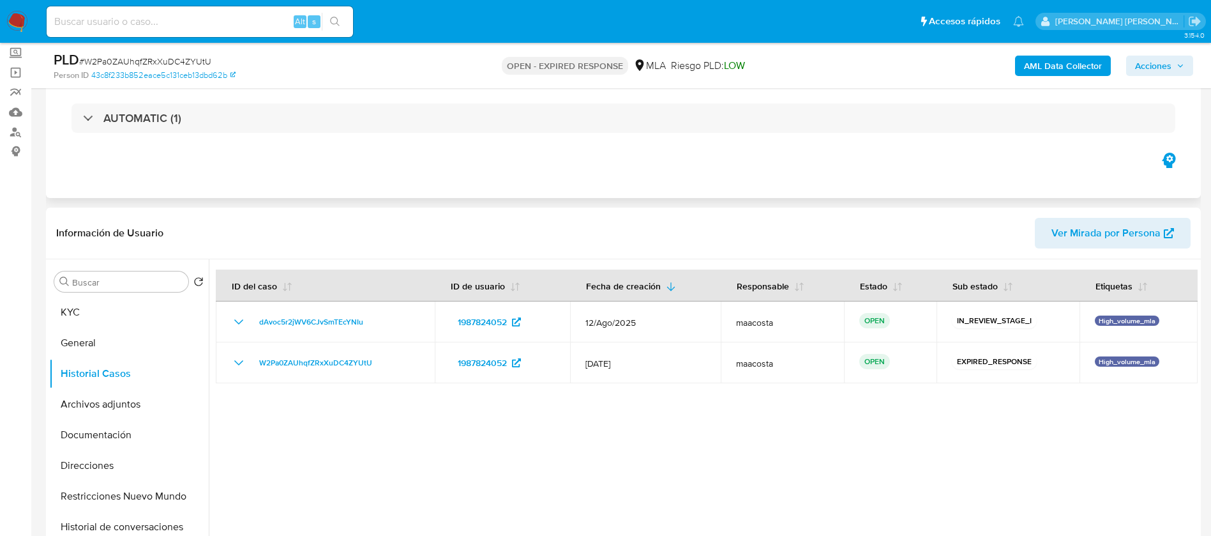
scroll to position [73, 0]
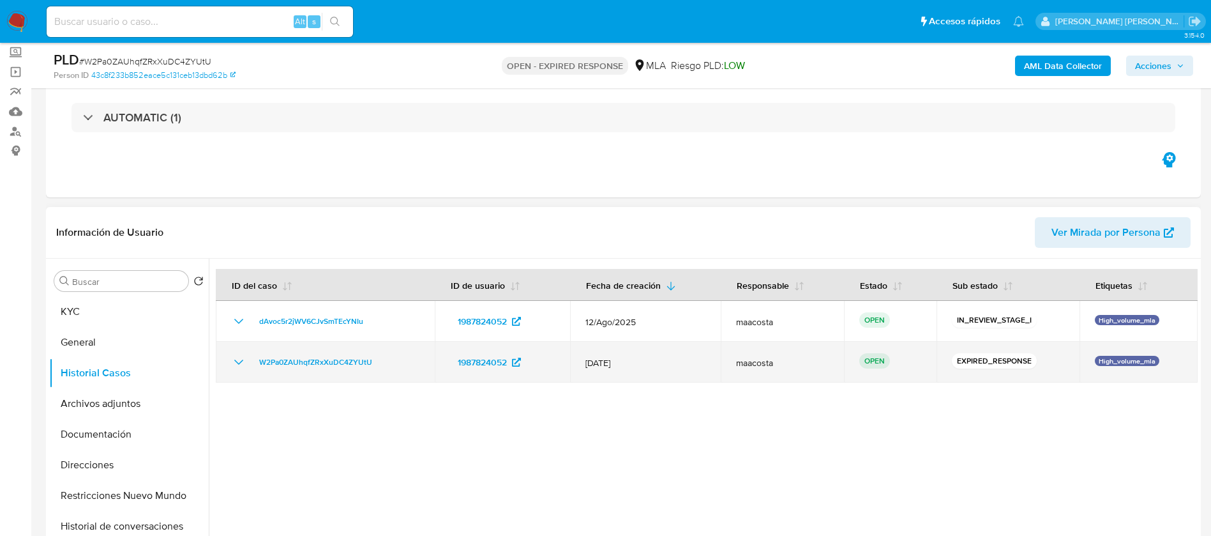
click at [381, 361] on div "W2Pa0ZAUhqfZRxXuDC4ZYUtU" at bounding box center [325, 361] width 188 height 15
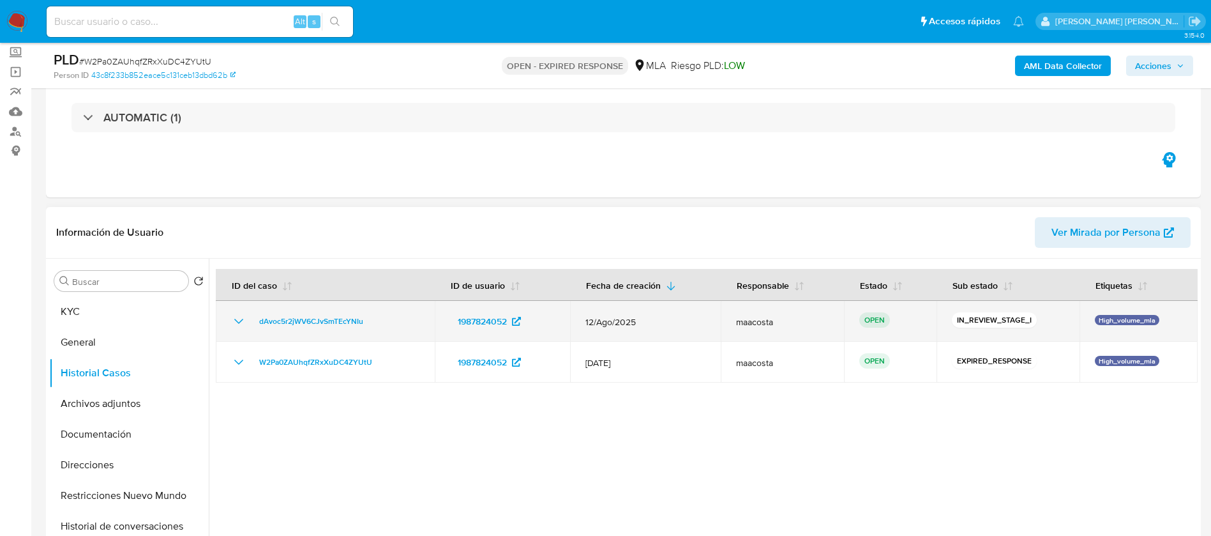
click at [374, 321] on div "dAvoc5r2jWV6CJvSmTEcYNIu" at bounding box center [325, 320] width 188 height 15
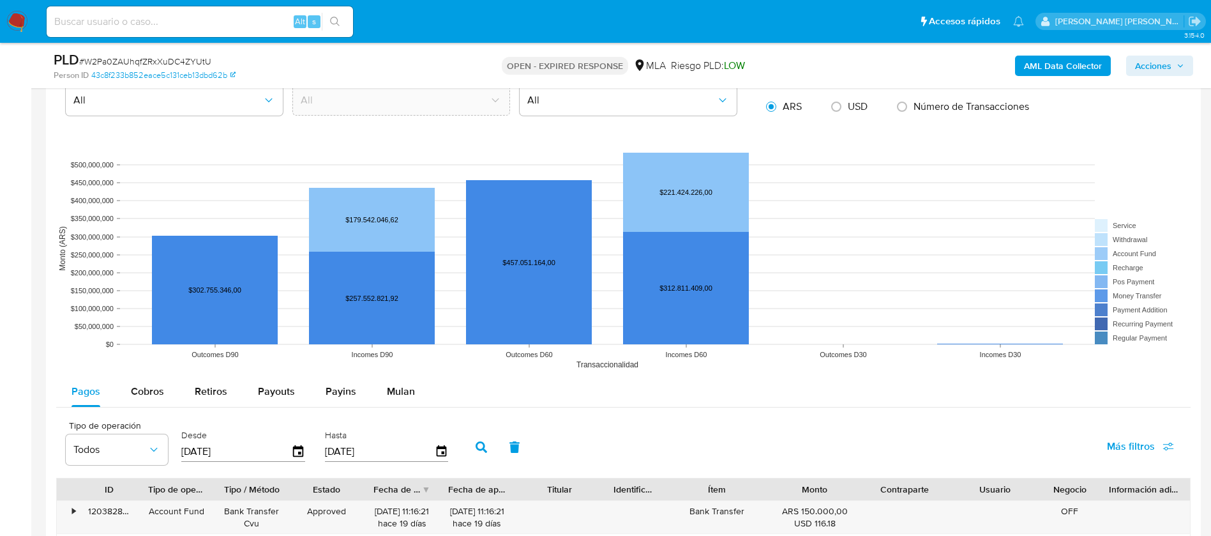
scroll to position [1106, 0]
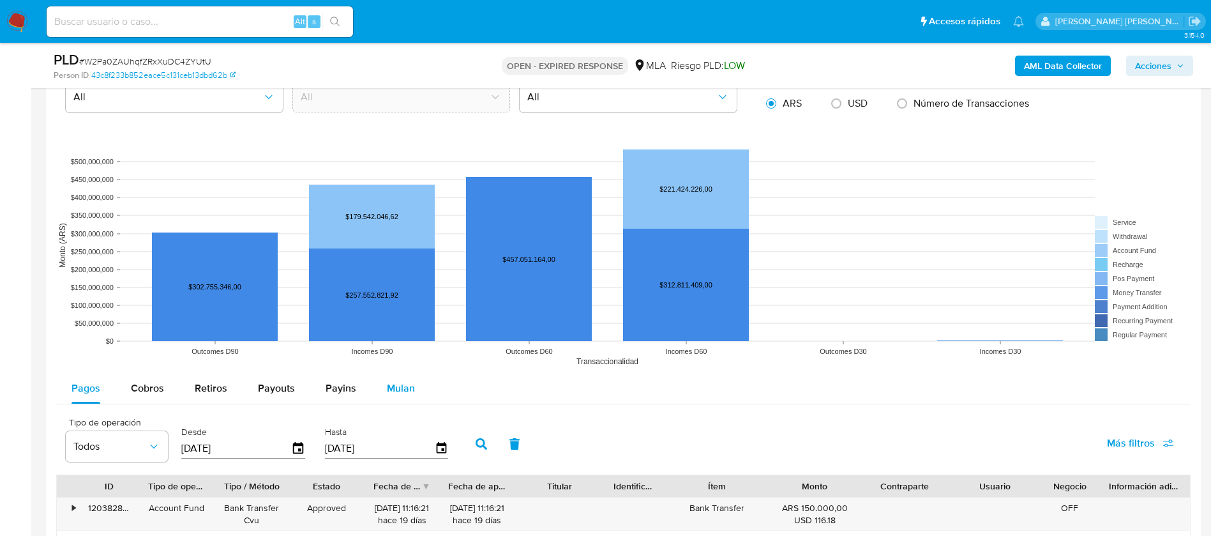
click at [395, 388] on span "Mulan" at bounding box center [401, 388] width 28 height 15
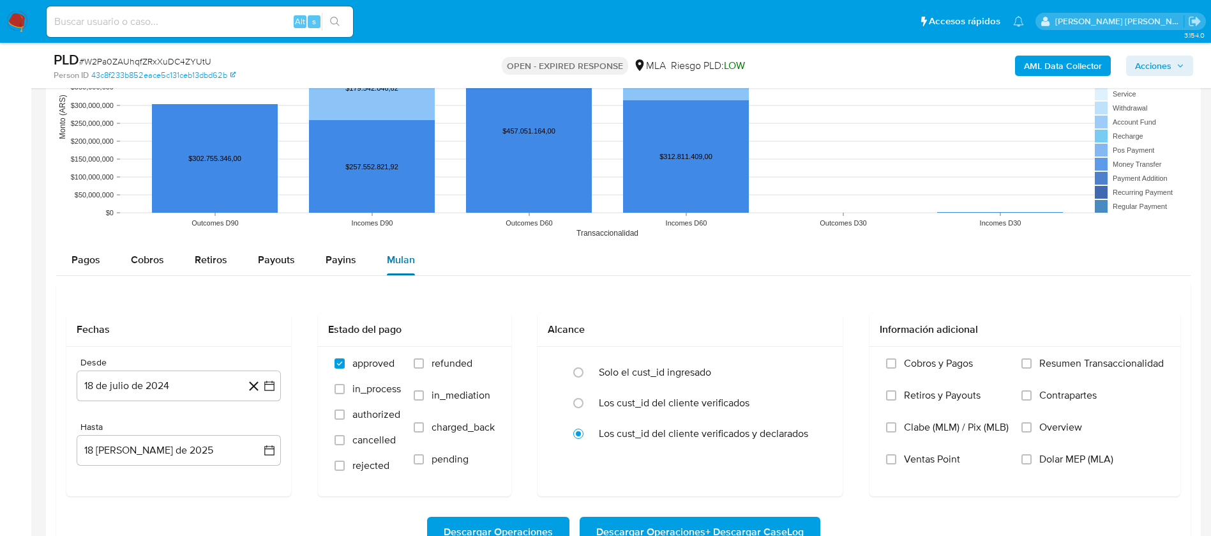
scroll to position [1237, 0]
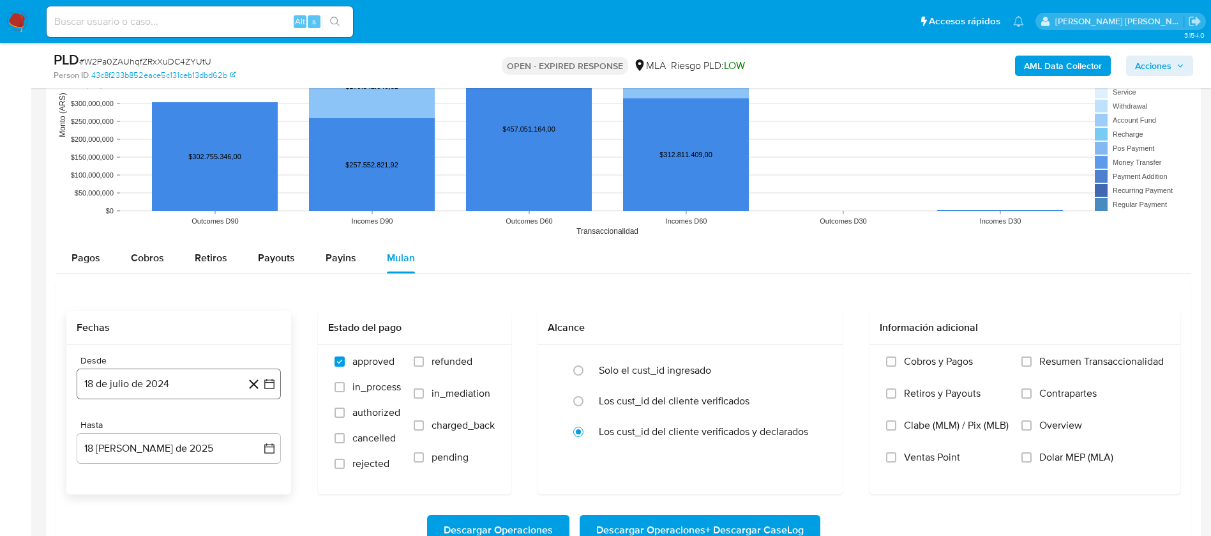
click at [268, 380] on icon "button" at bounding box center [269, 383] width 13 height 13
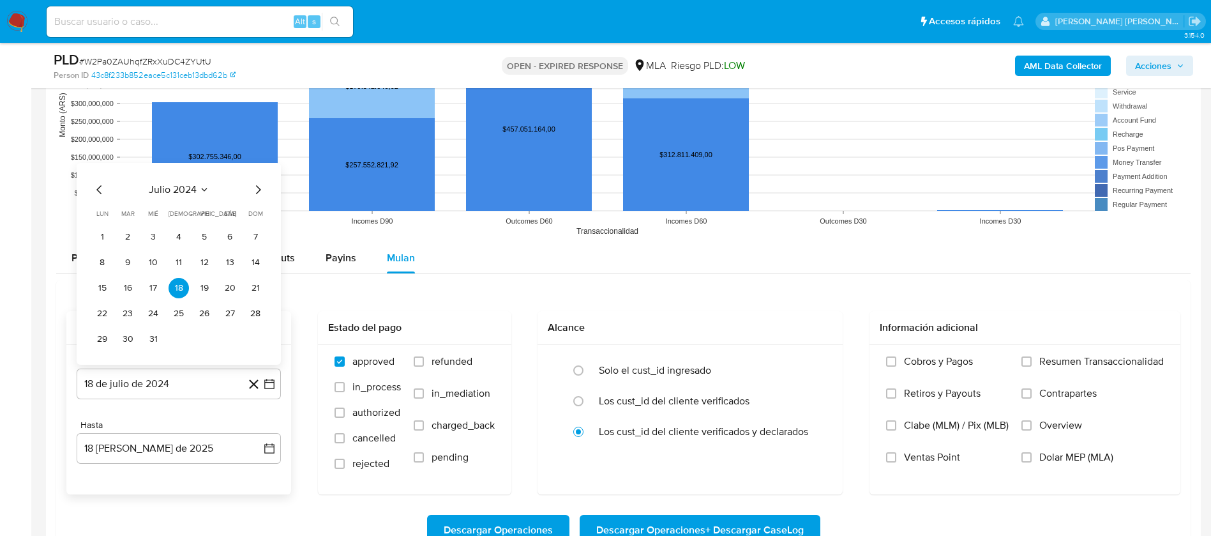
click at [190, 184] on span "julio 2024" at bounding box center [173, 189] width 48 height 13
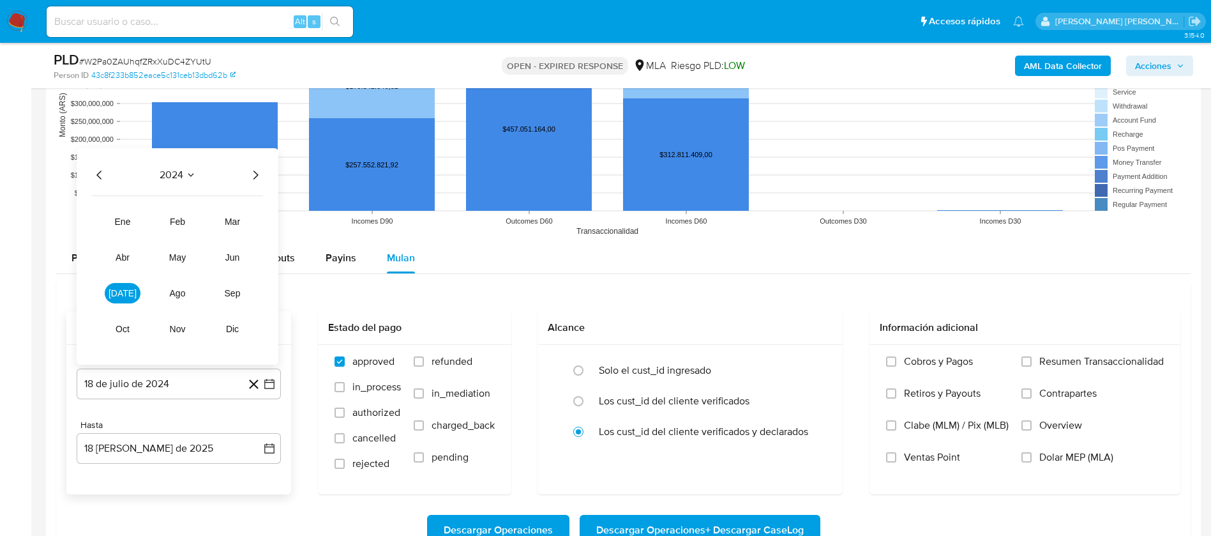
click at [252, 170] on icon "Año siguiente" at bounding box center [255, 174] width 15 height 15
click at [231, 225] on span "mar" at bounding box center [232, 221] width 15 height 10
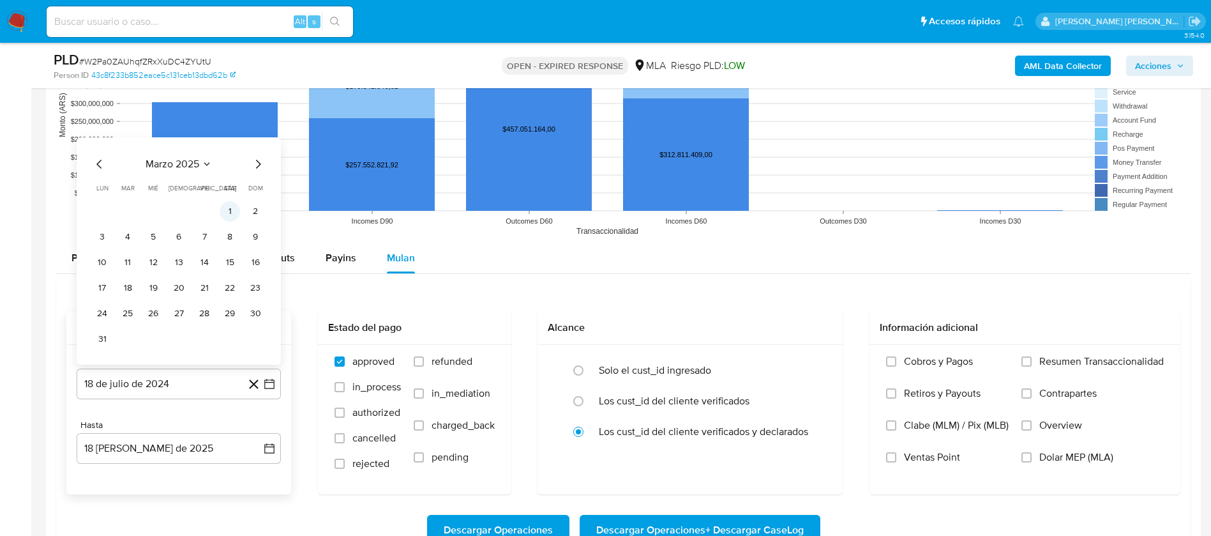
click at [230, 211] on button "1" at bounding box center [230, 211] width 20 height 20
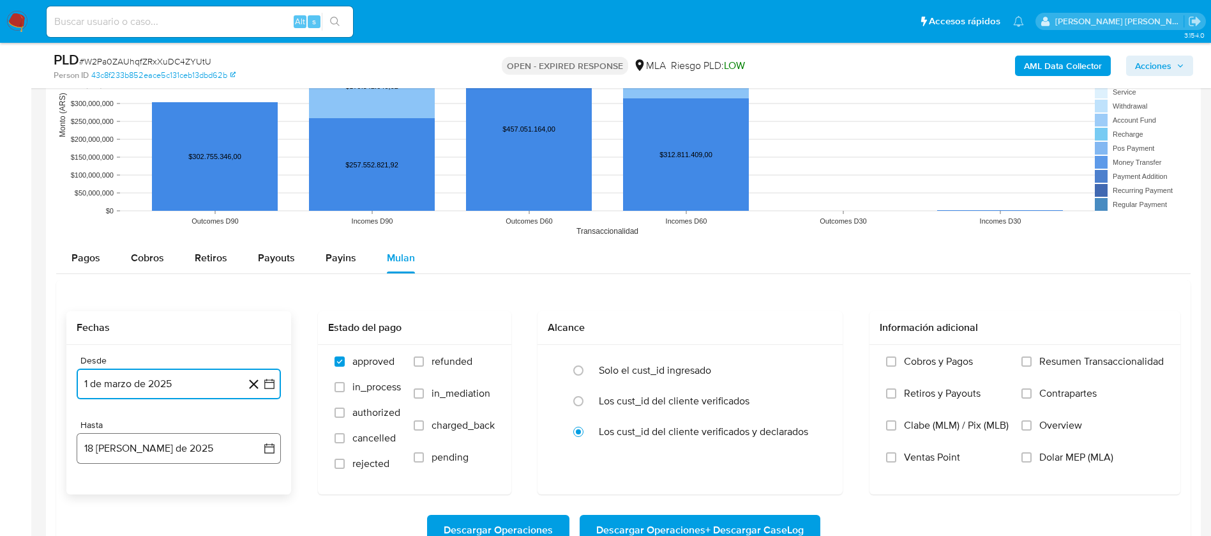
click at [258, 451] on button "18 de agosto de 2025" at bounding box center [179, 448] width 204 height 31
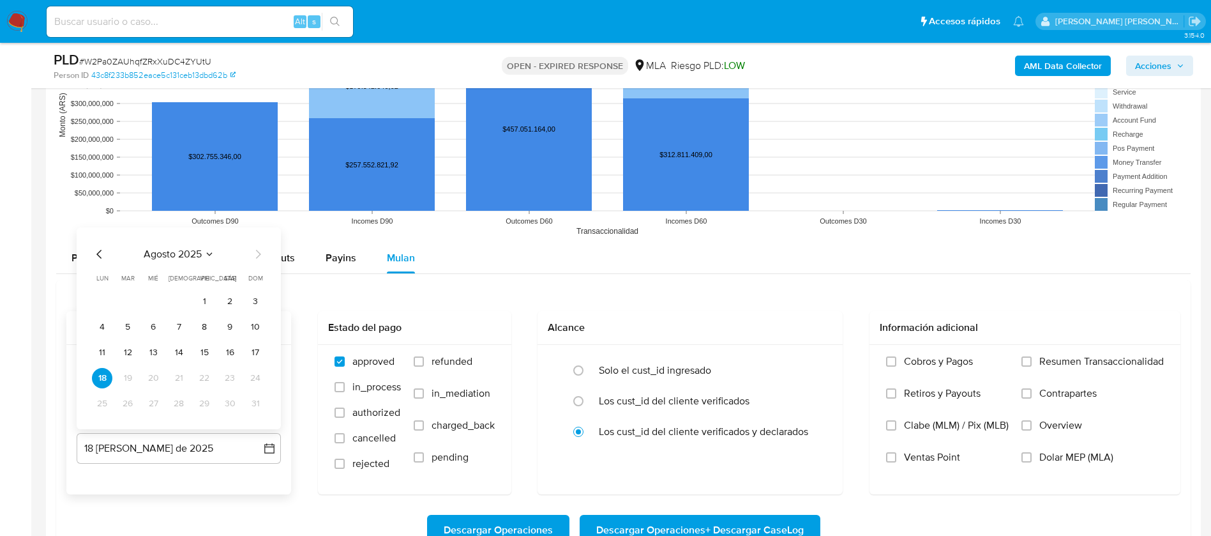
click at [104, 255] on icon "Mes anterior" at bounding box center [99, 253] width 15 height 15
click at [179, 402] on button "31" at bounding box center [179, 403] width 20 height 20
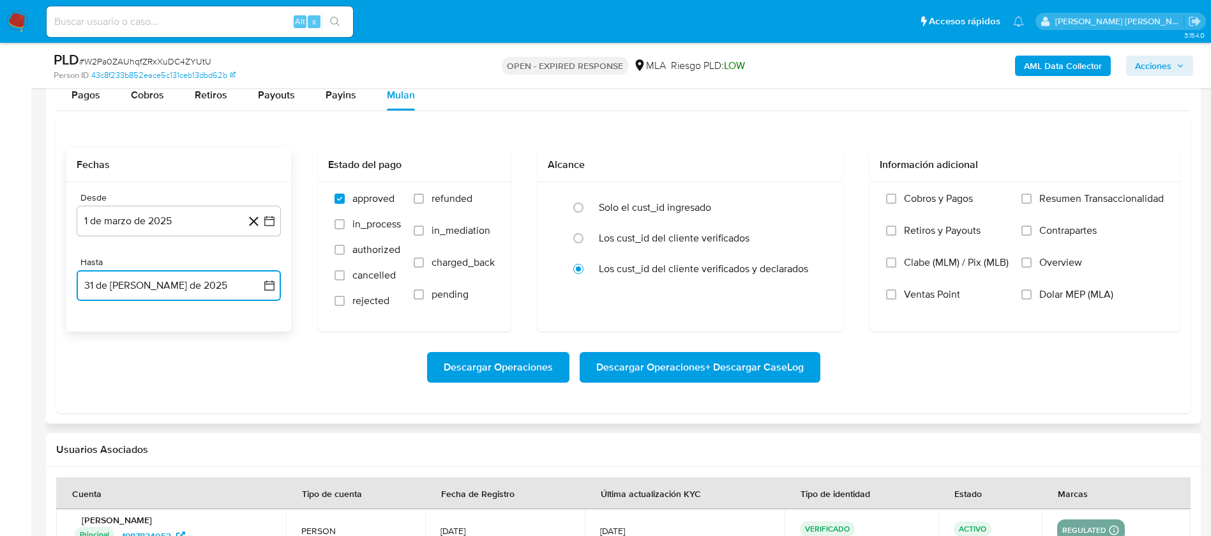
scroll to position [1417, 0]
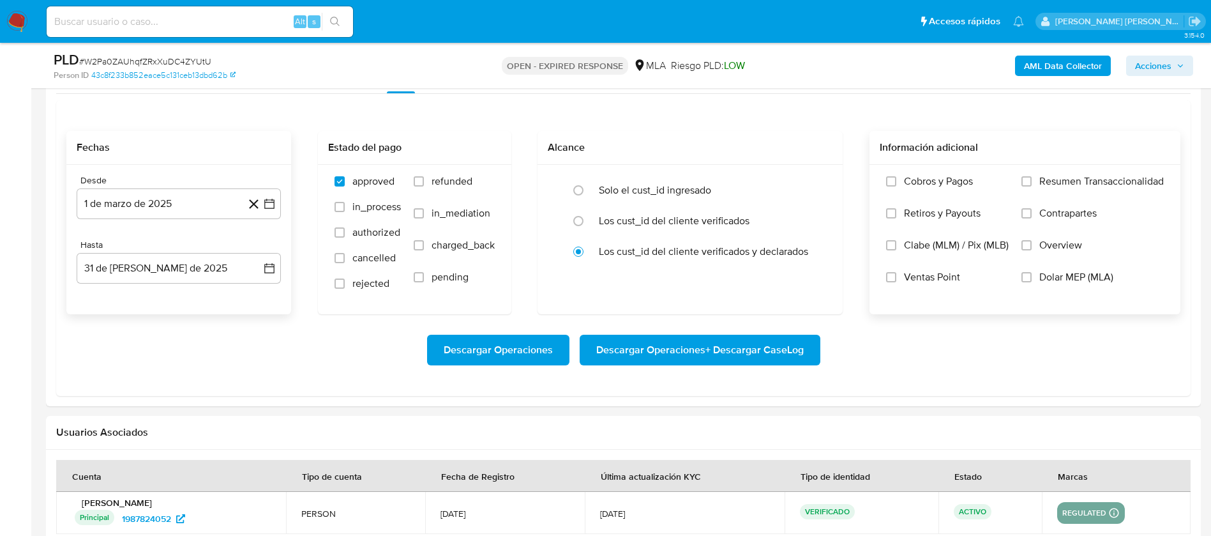
click at [1039, 273] on span "Dolar MEP (MLA)" at bounding box center [1076, 277] width 74 height 13
click at [1032, 273] on input "Dolar MEP (MLA)" at bounding box center [1027, 277] width 10 height 10
click at [765, 356] on span "Descargar Operaciones + Descargar CaseLog" at bounding box center [700, 350] width 208 height 28
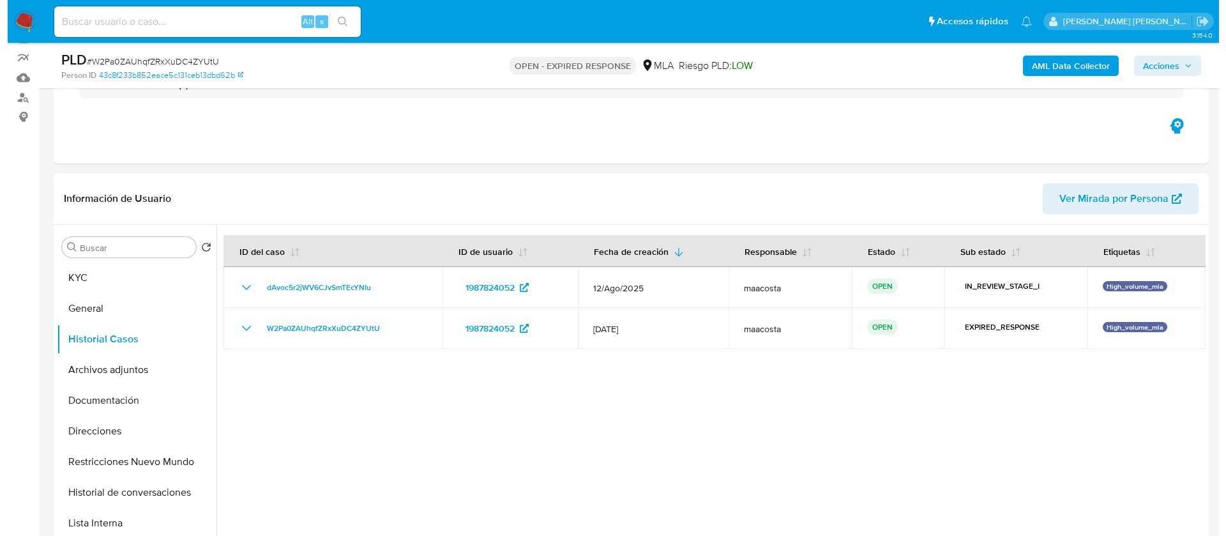
scroll to position [105, 0]
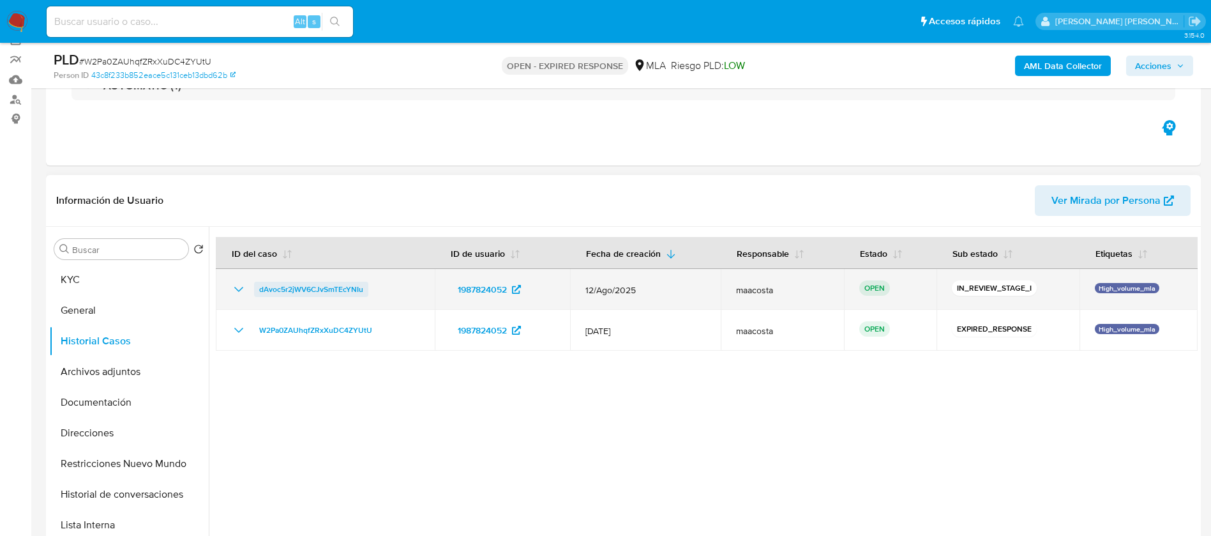
click at [278, 287] on span "dAvoc5r2jWV6CJvSmTEcYNIu" at bounding box center [311, 289] width 104 height 15
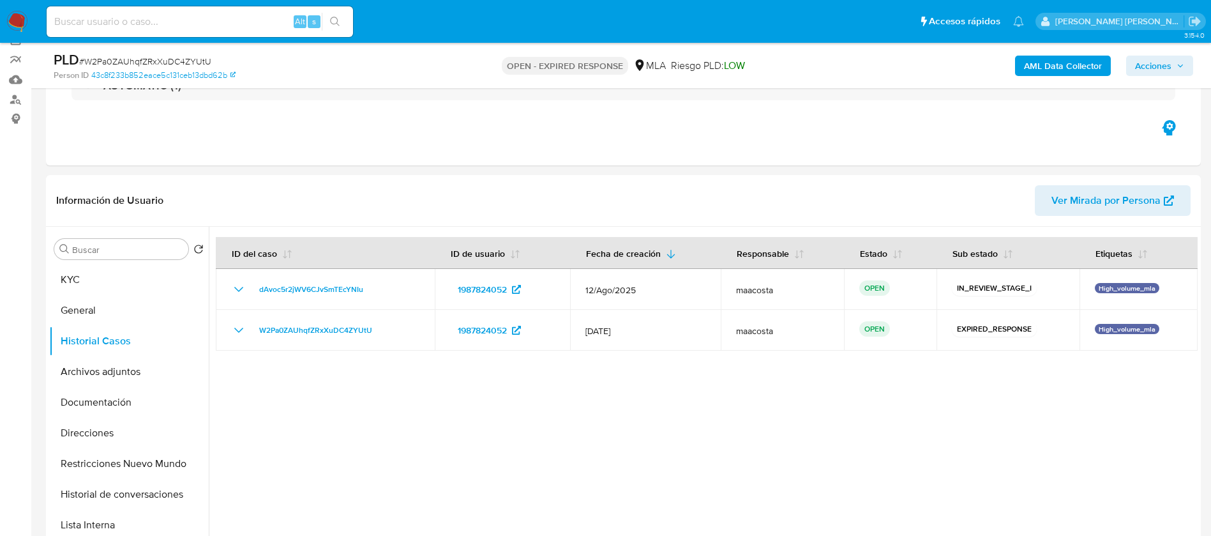
click at [1046, 64] on b "AML Data Collector" at bounding box center [1063, 66] width 78 height 20
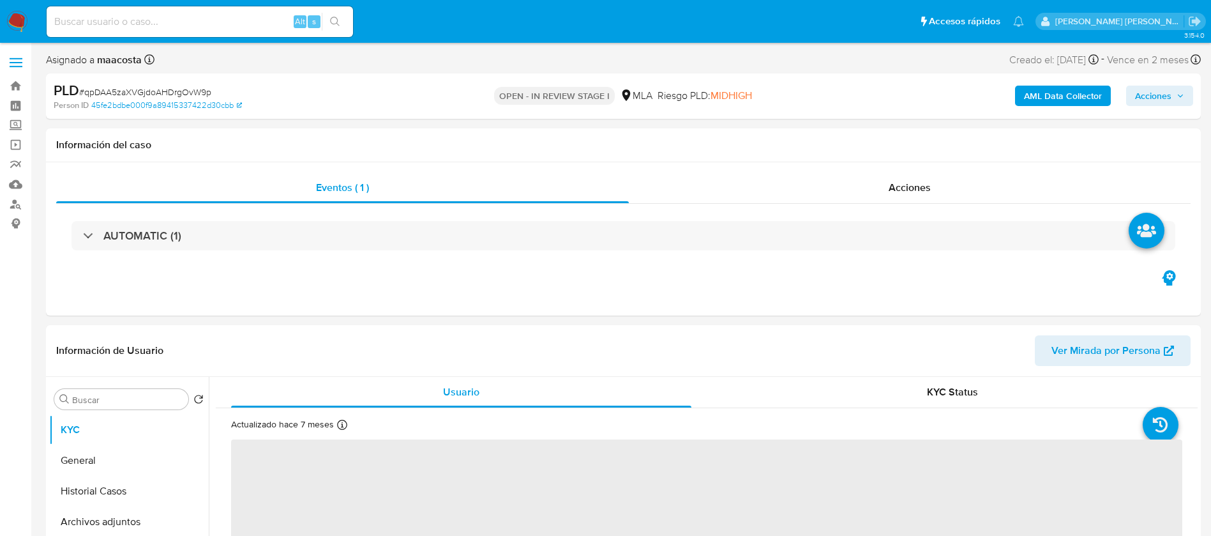
click at [1052, 97] on b "AML Data Collector" at bounding box center [1063, 96] width 78 height 20
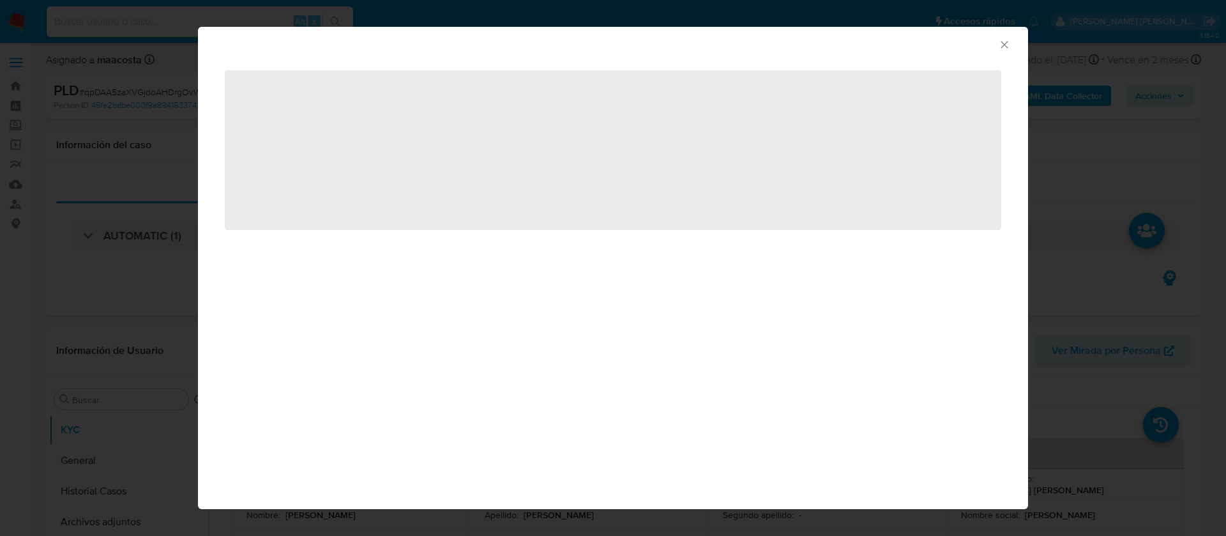
select select "10"
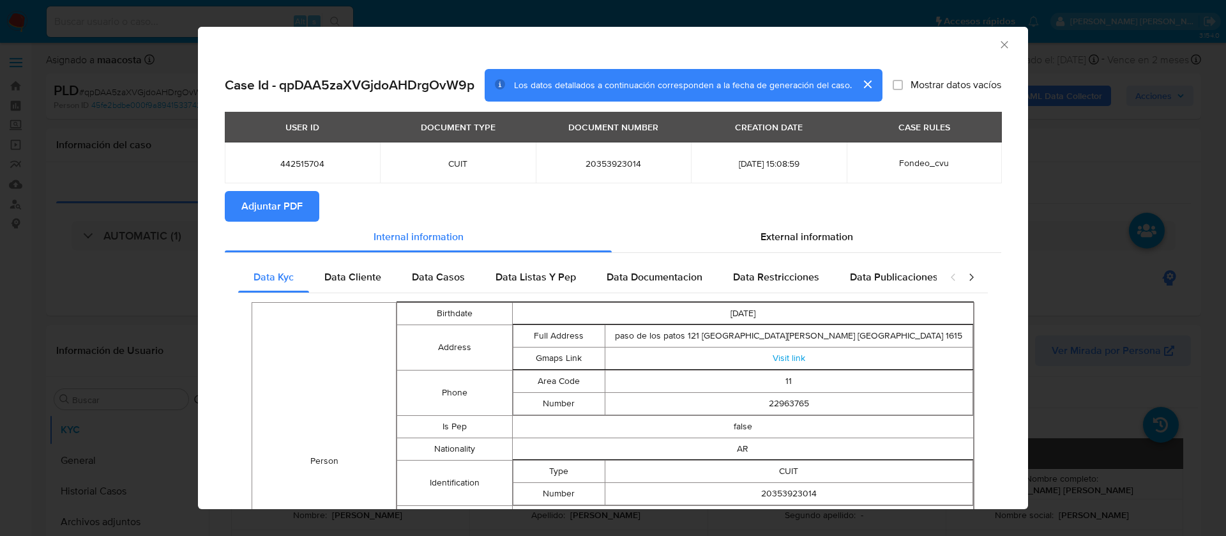
click at [268, 197] on span "Adjuntar PDF" at bounding box center [271, 206] width 61 height 28
click at [1065, 155] on div "AML Data Collector Case Id - qpDAA5zaXVGjdoAHDrgOvW9p Los datos detallados a co…" at bounding box center [613, 268] width 1226 height 536
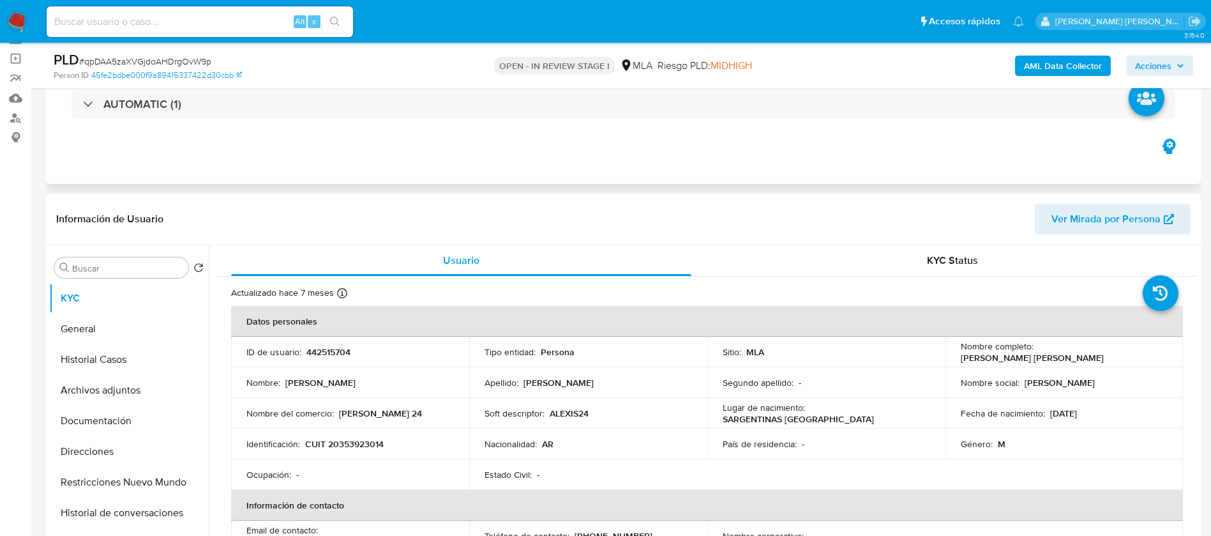
scroll to position [88, 0]
click at [121, 357] on button "Historial Casos" at bounding box center [123, 357] width 149 height 31
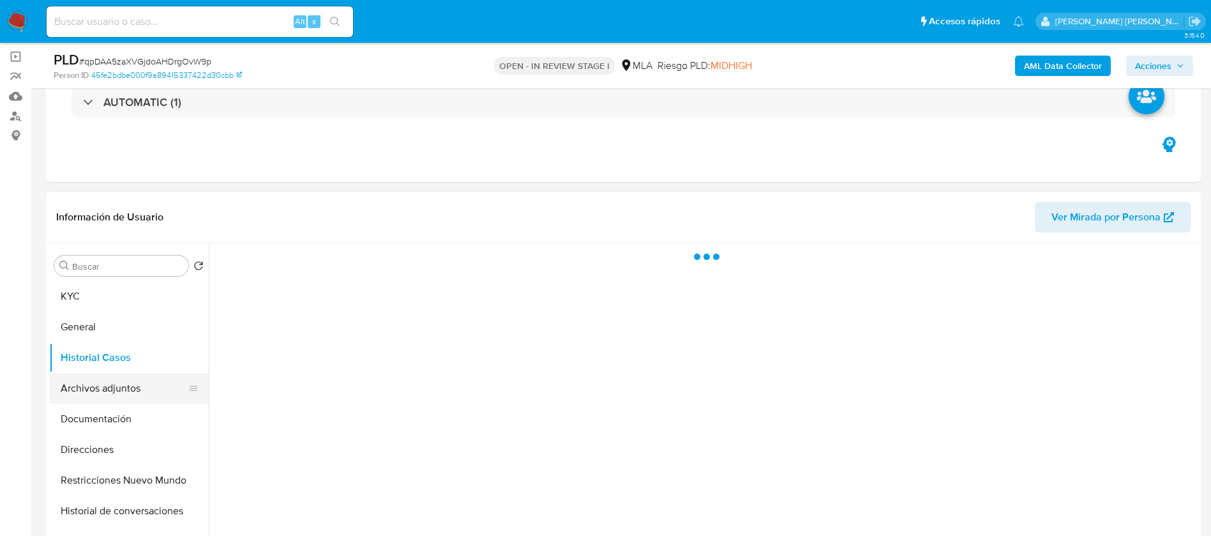
click at [121, 383] on button "Archivos adjuntos" at bounding box center [123, 388] width 149 height 31
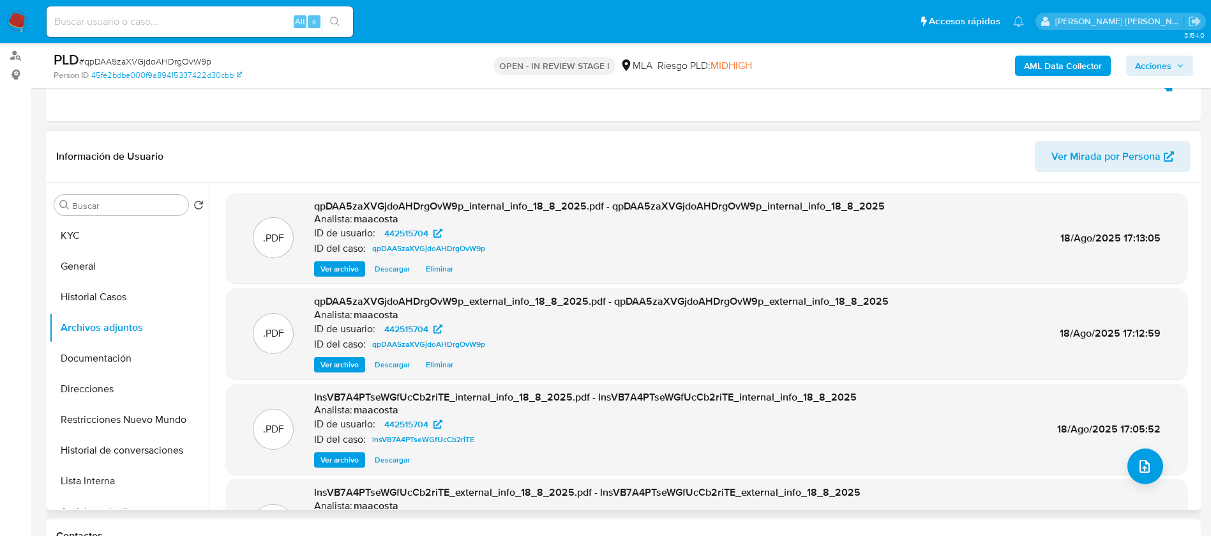
scroll to position [149, 0]
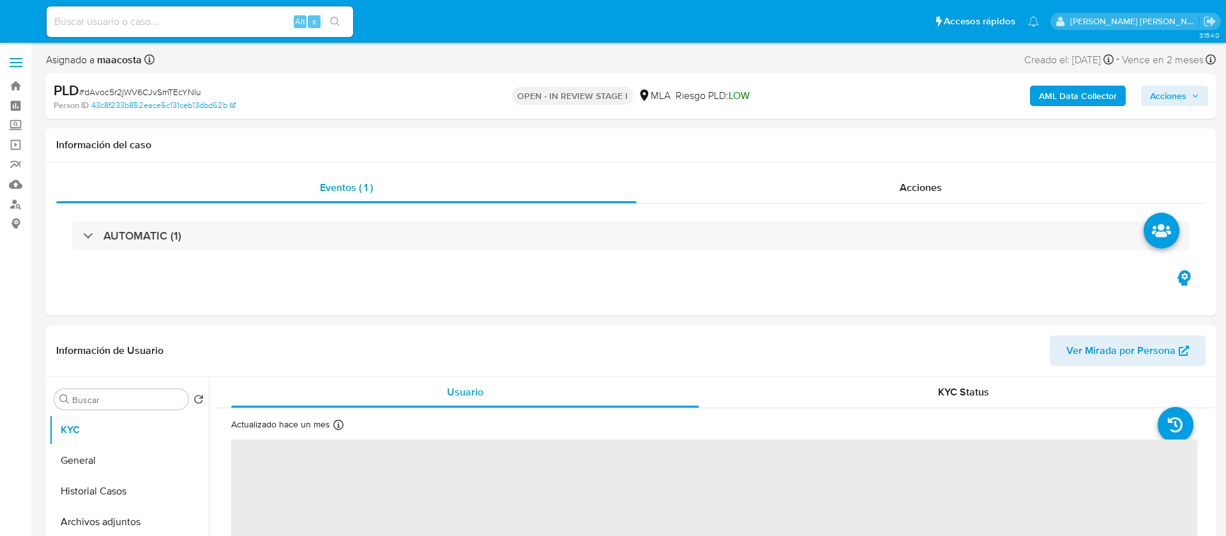
select select "10"
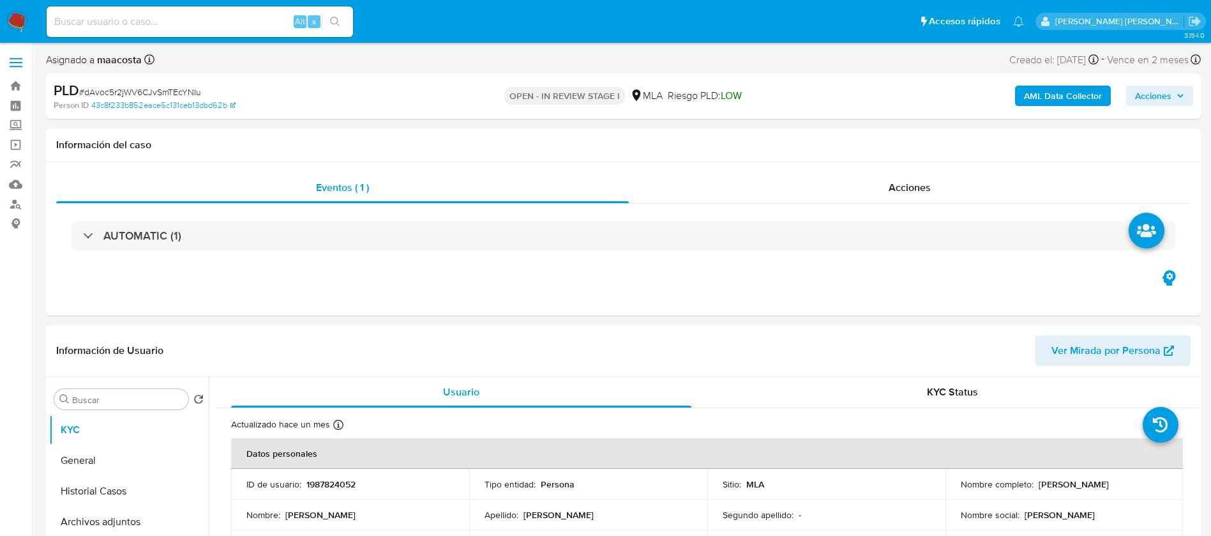
click at [1061, 93] on b "AML Data Collector" at bounding box center [1063, 96] width 78 height 20
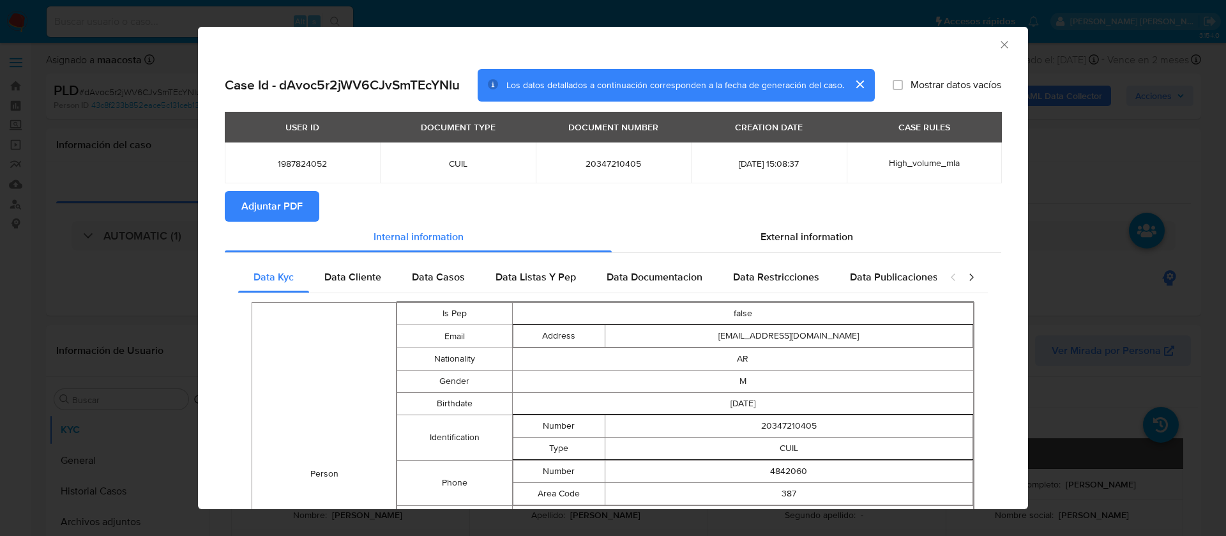
click at [288, 208] on span "Adjuntar PDF" at bounding box center [271, 206] width 61 height 28
click at [102, 319] on div "AML Data Collector Case Id - dAvoc5r2jWV6CJvSmTEcYNIu Los datos detallados a co…" at bounding box center [613, 268] width 1226 height 536
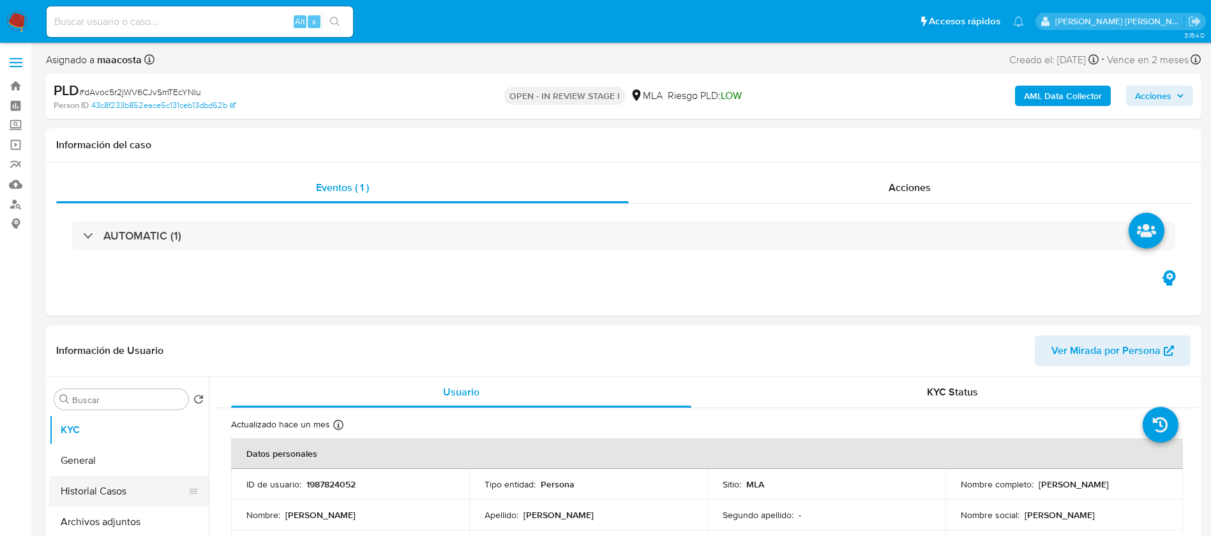
click at [126, 490] on button "Historial Casos" at bounding box center [123, 491] width 149 height 31
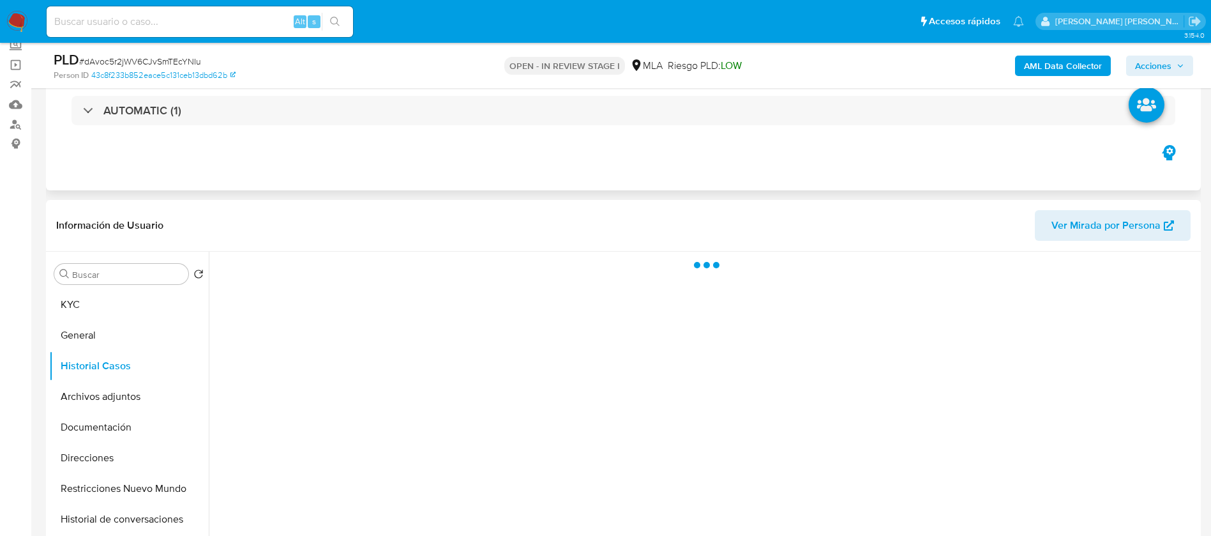
scroll to position [82, 0]
